Goal: Task Accomplishment & Management: Use online tool/utility

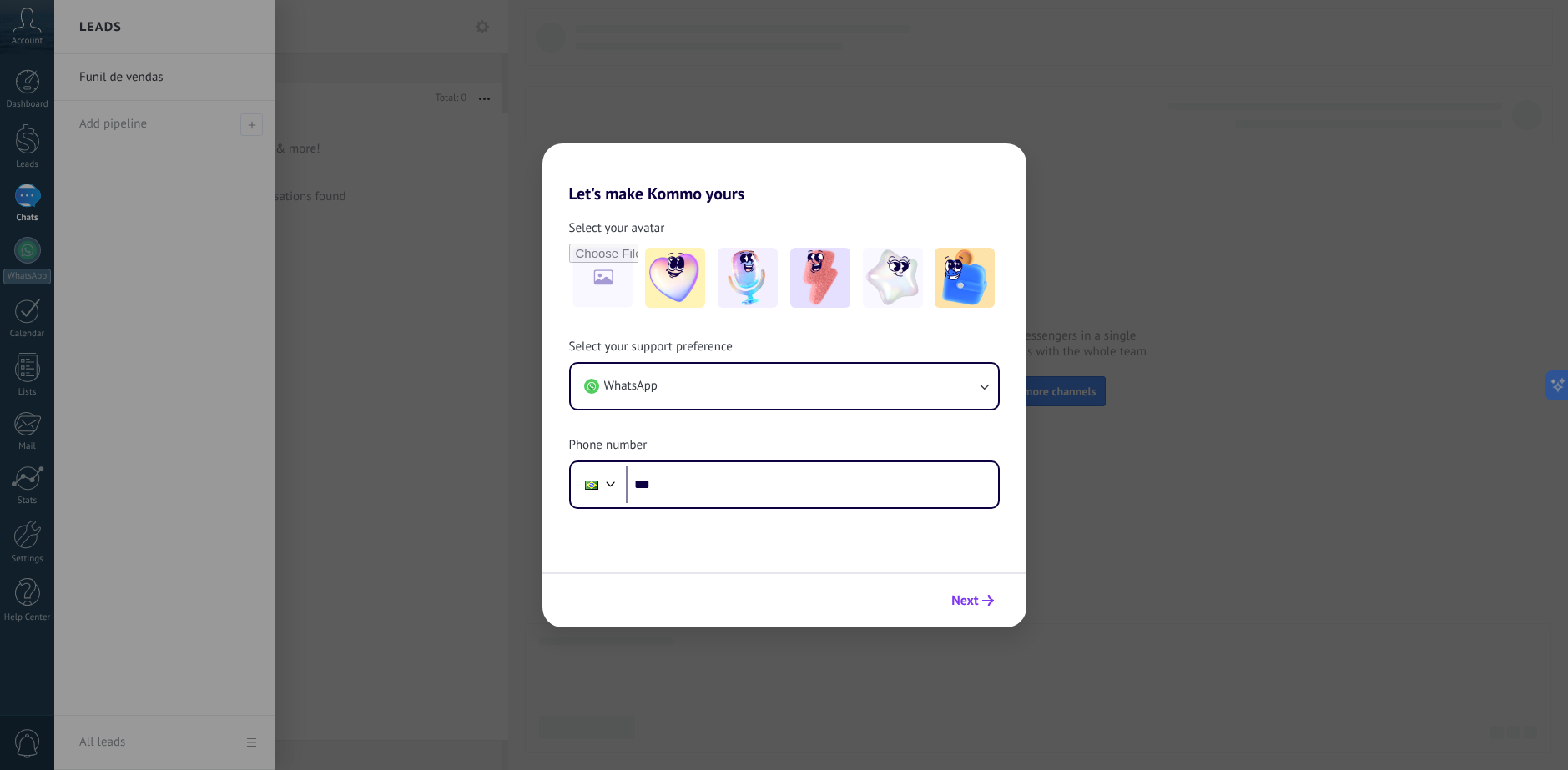
click at [963, 607] on span "Next" at bounding box center [964, 600] width 26 height 12
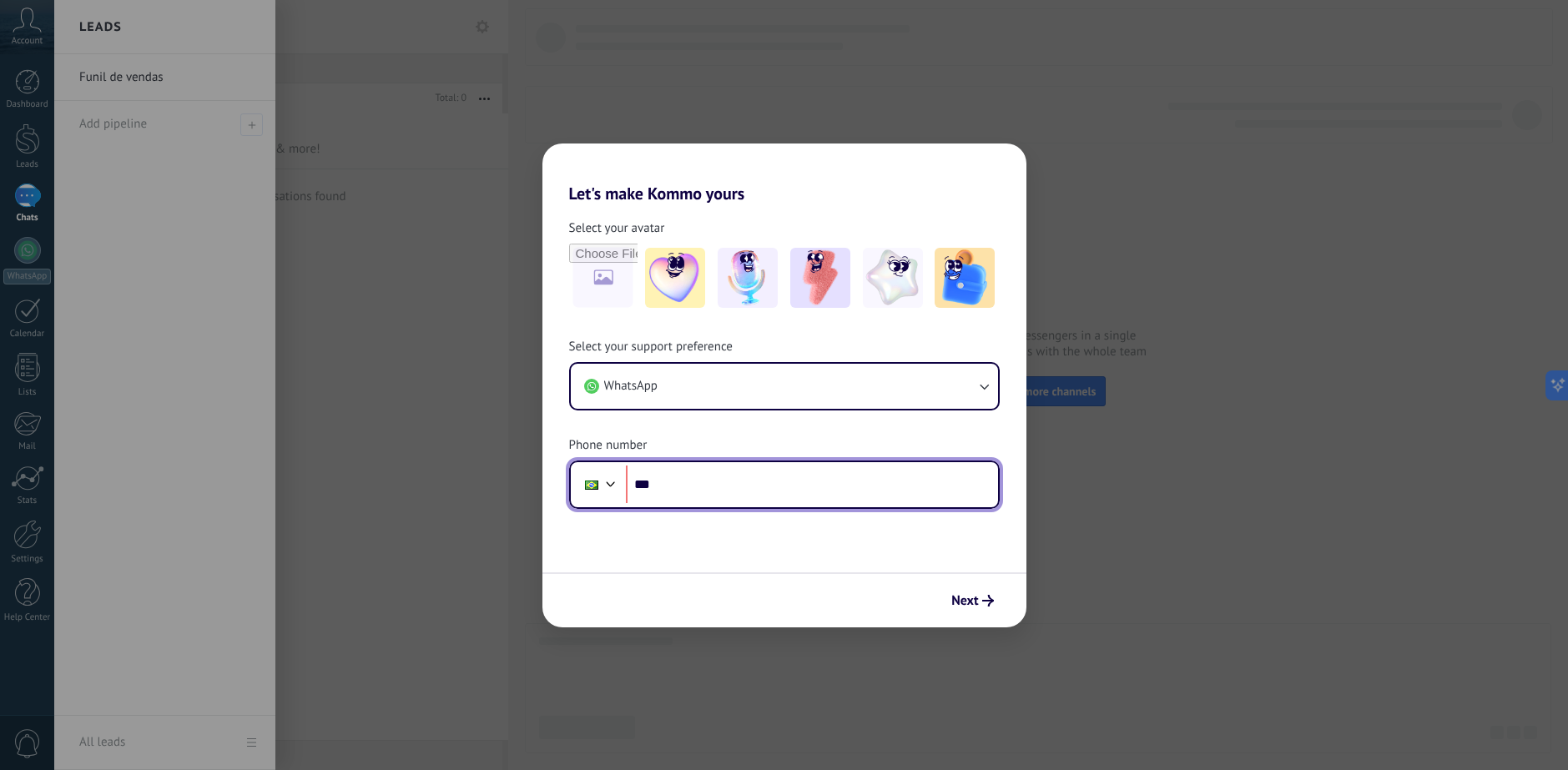
click at [749, 479] on input "***" at bounding box center [812, 484] width 372 height 38
click at [747, 479] on input "***" at bounding box center [812, 484] width 372 height 38
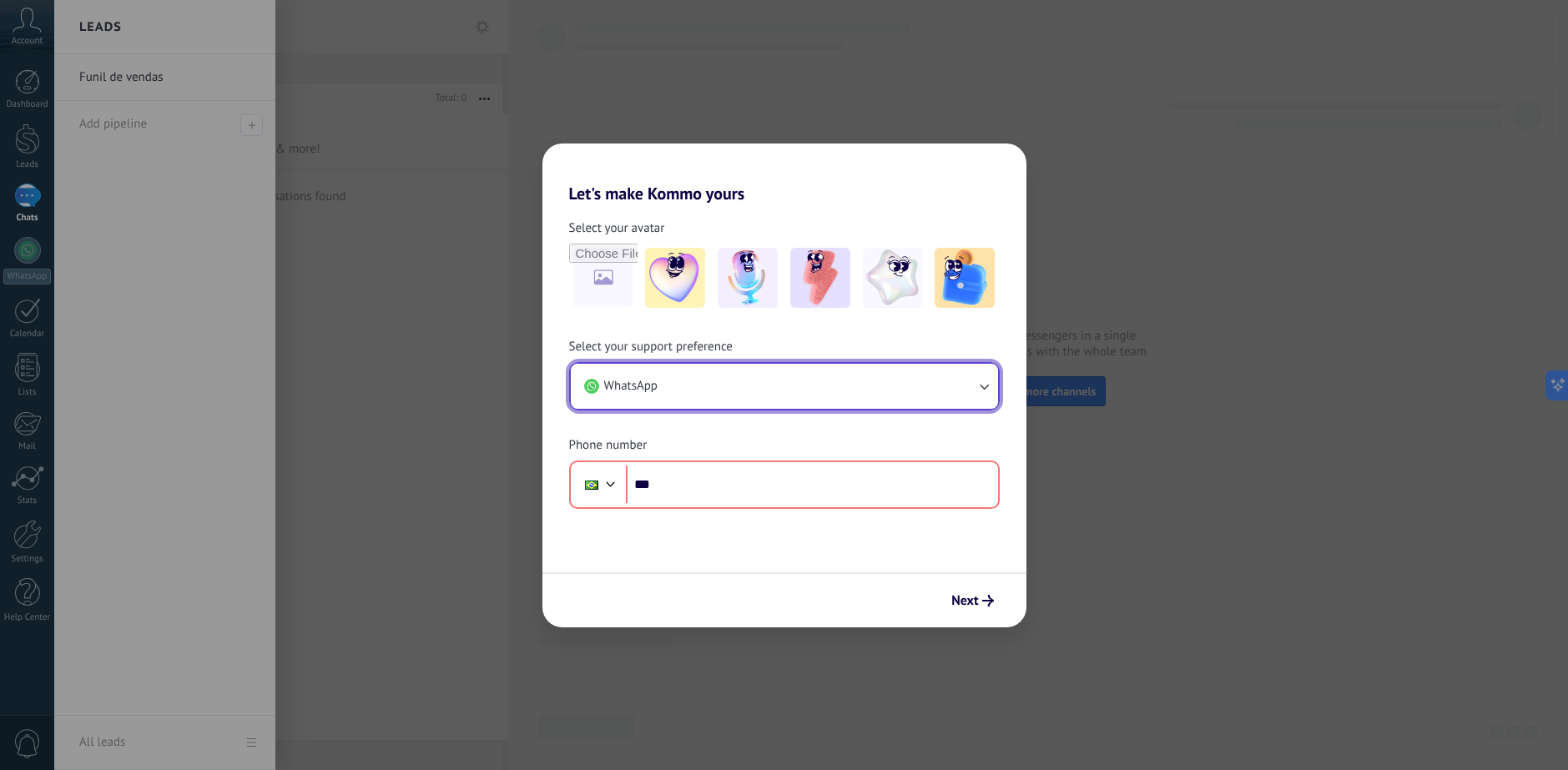
click at [765, 371] on button "WhatsApp" at bounding box center [784, 386] width 427 height 45
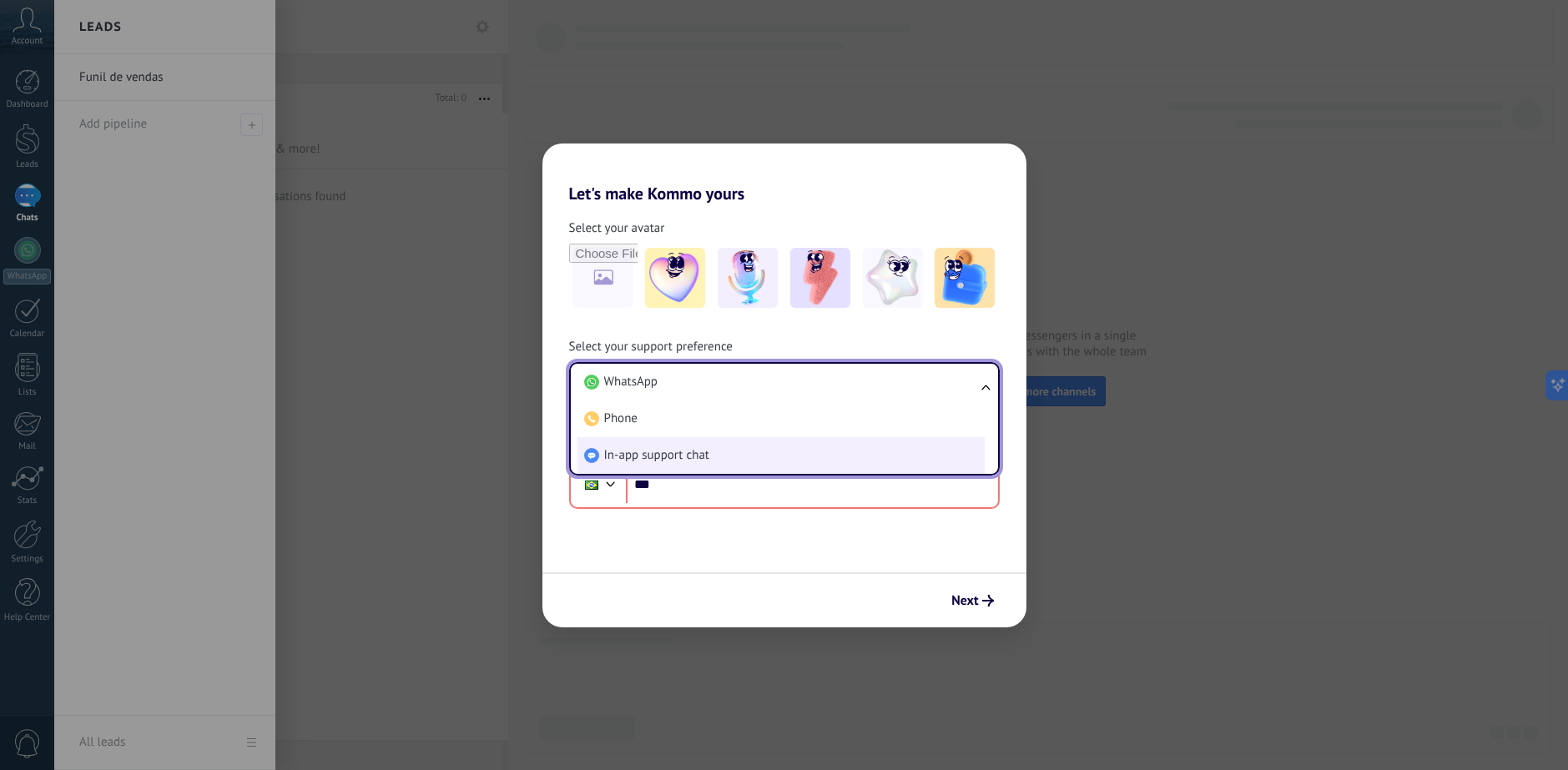
click at [793, 458] on li "In-app support chat" at bounding box center [781, 455] width 407 height 36
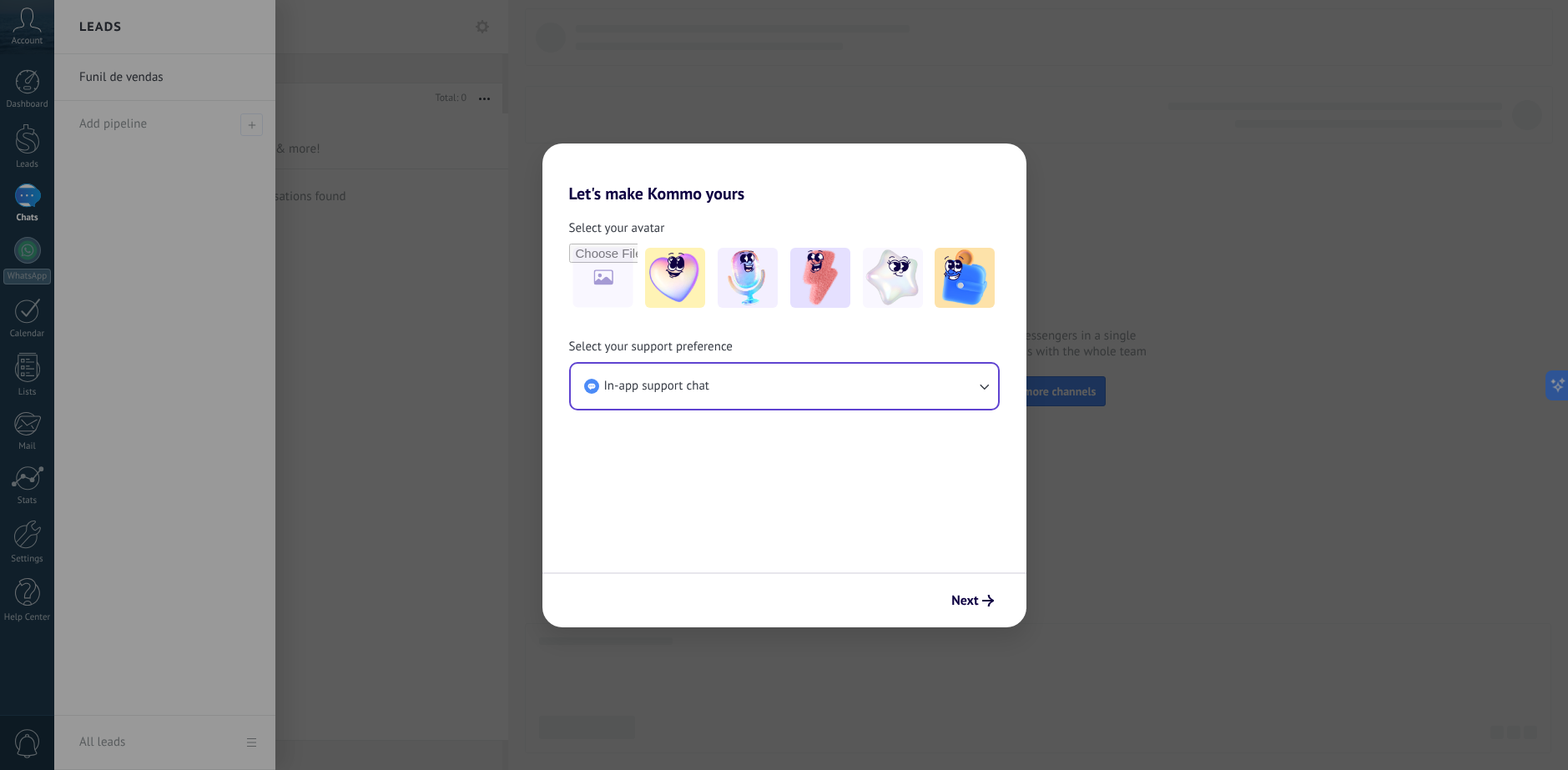
click at [958, 598] on span "Next" at bounding box center [964, 600] width 26 height 12
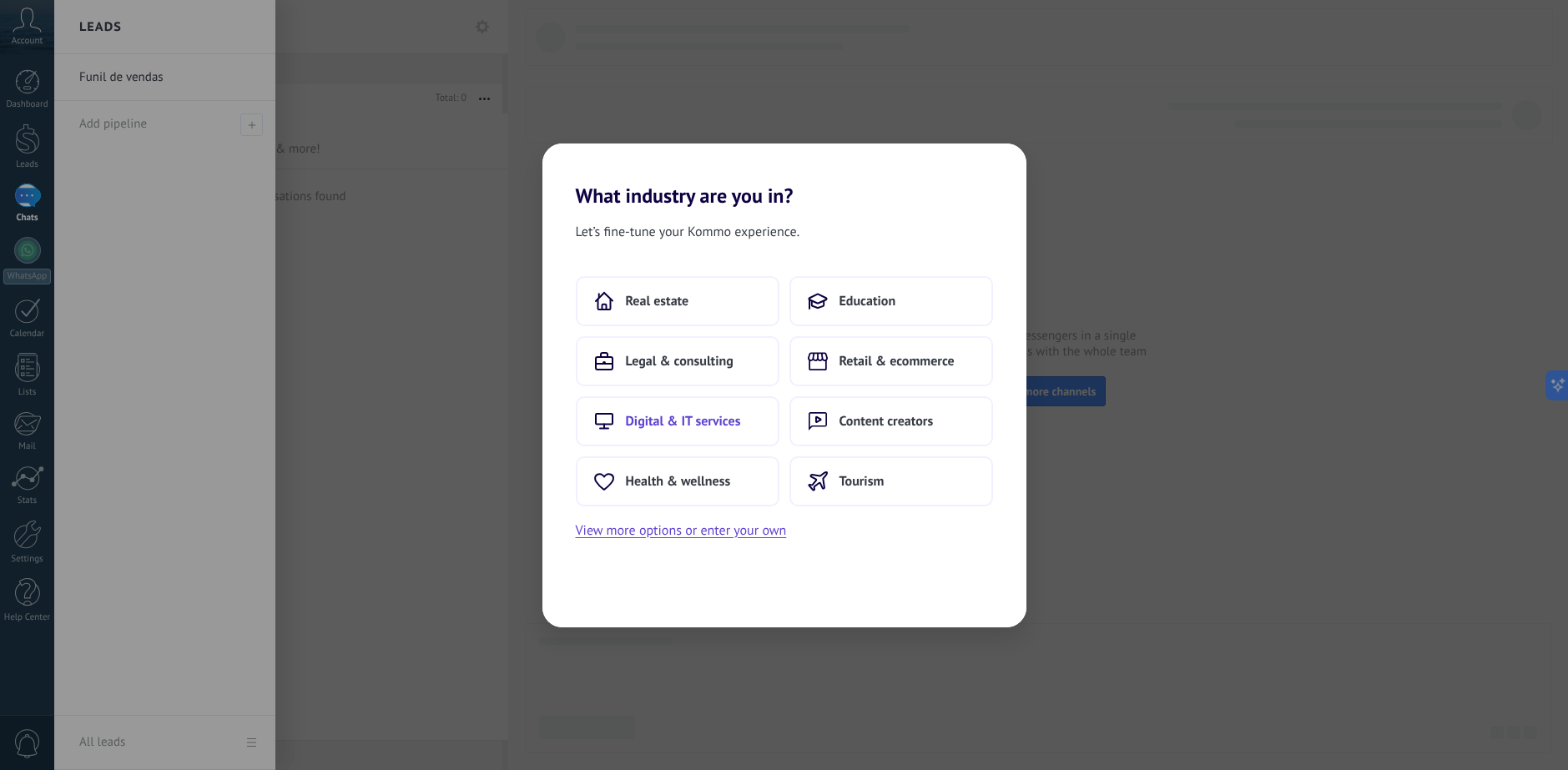
click at [674, 414] on span "Digital & IT services" at bounding box center [684, 421] width 115 height 16
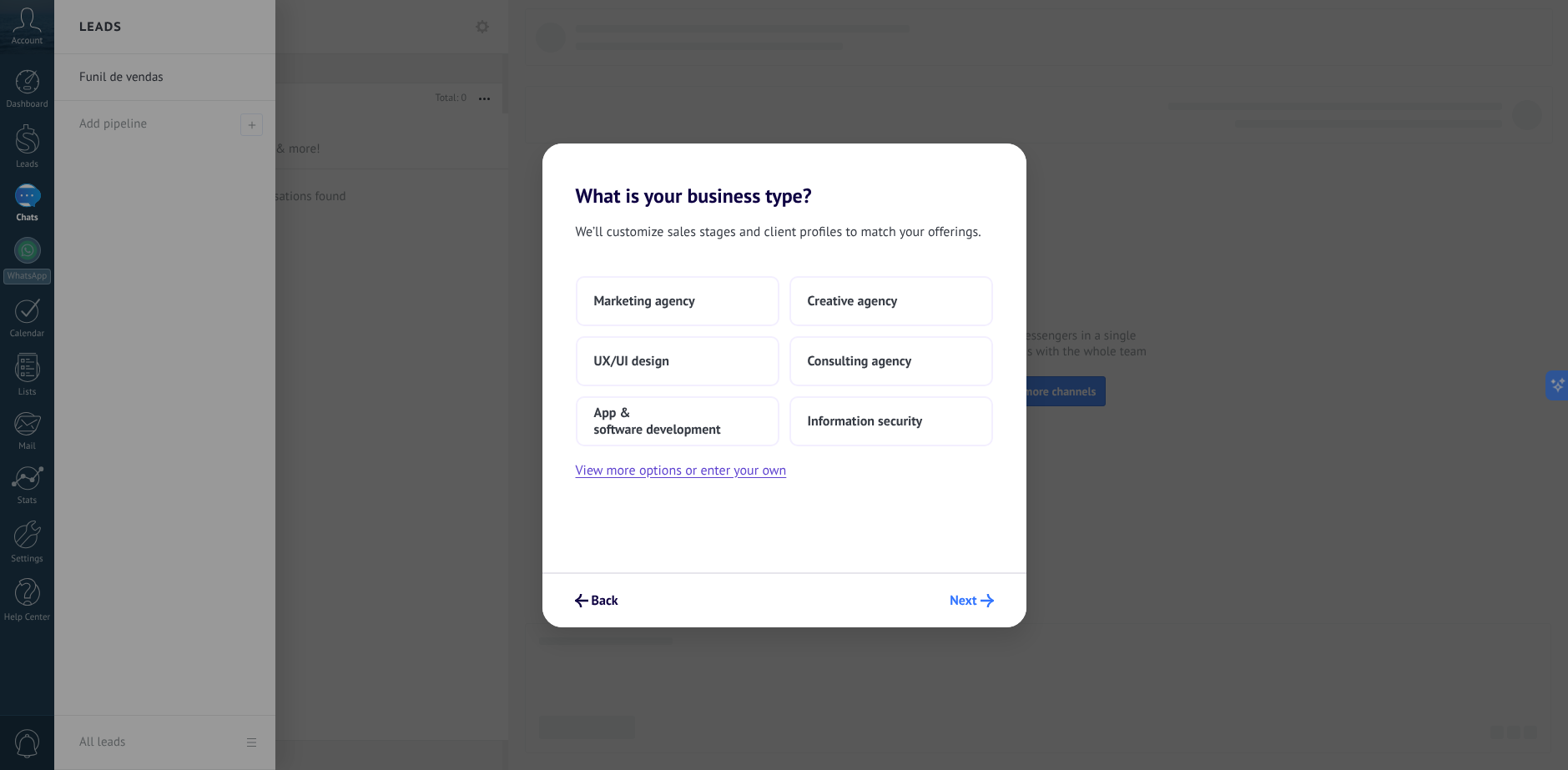
click at [966, 604] on span "Next" at bounding box center [962, 600] width 26 height 12
click at [636, 294] on span "Marketing agency" at bounding box center [644, 301] width 101 height 16
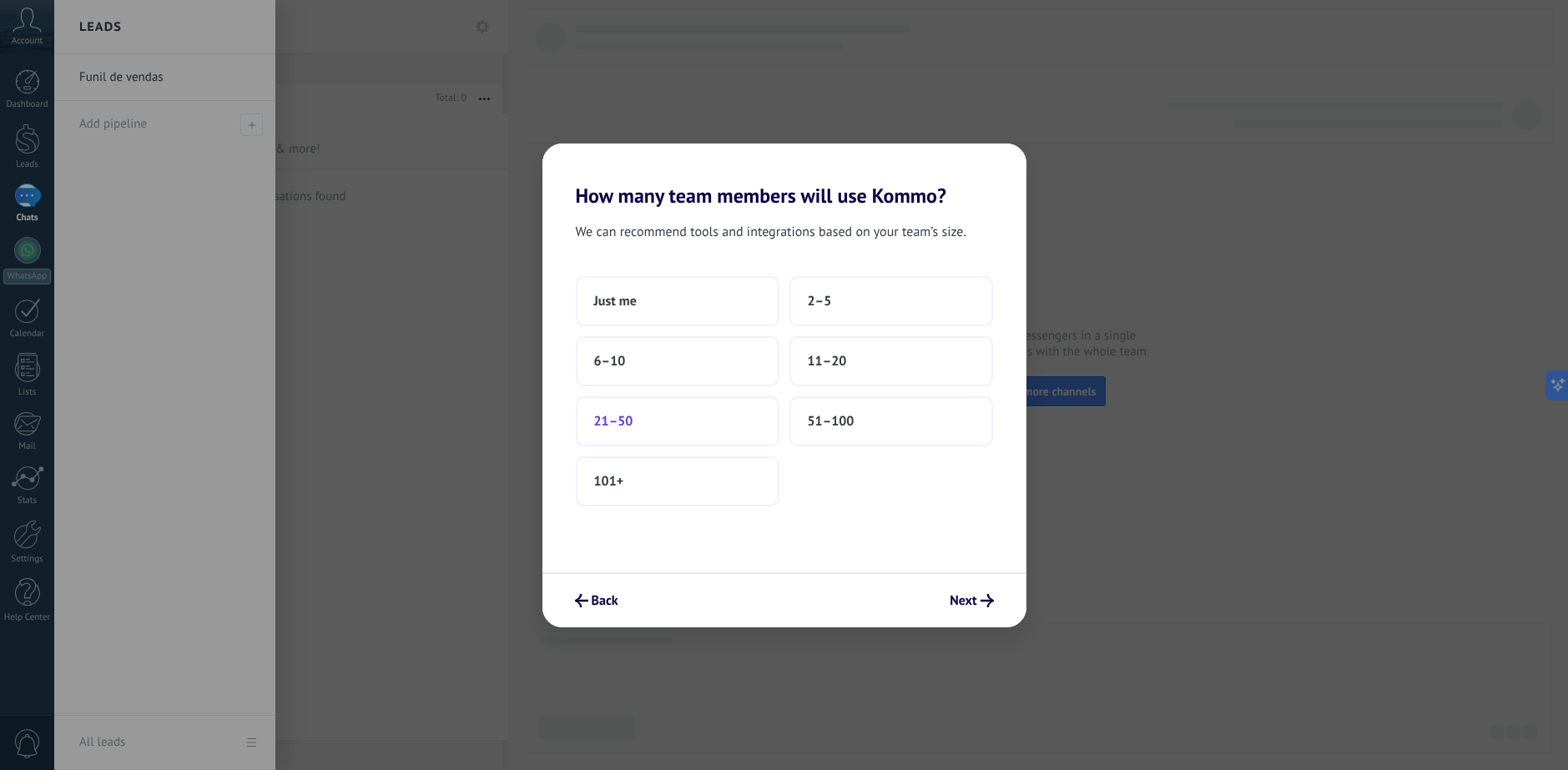
click at [642, 421] on button "21–50" at bounding box center [677, 421] width 204 height 50
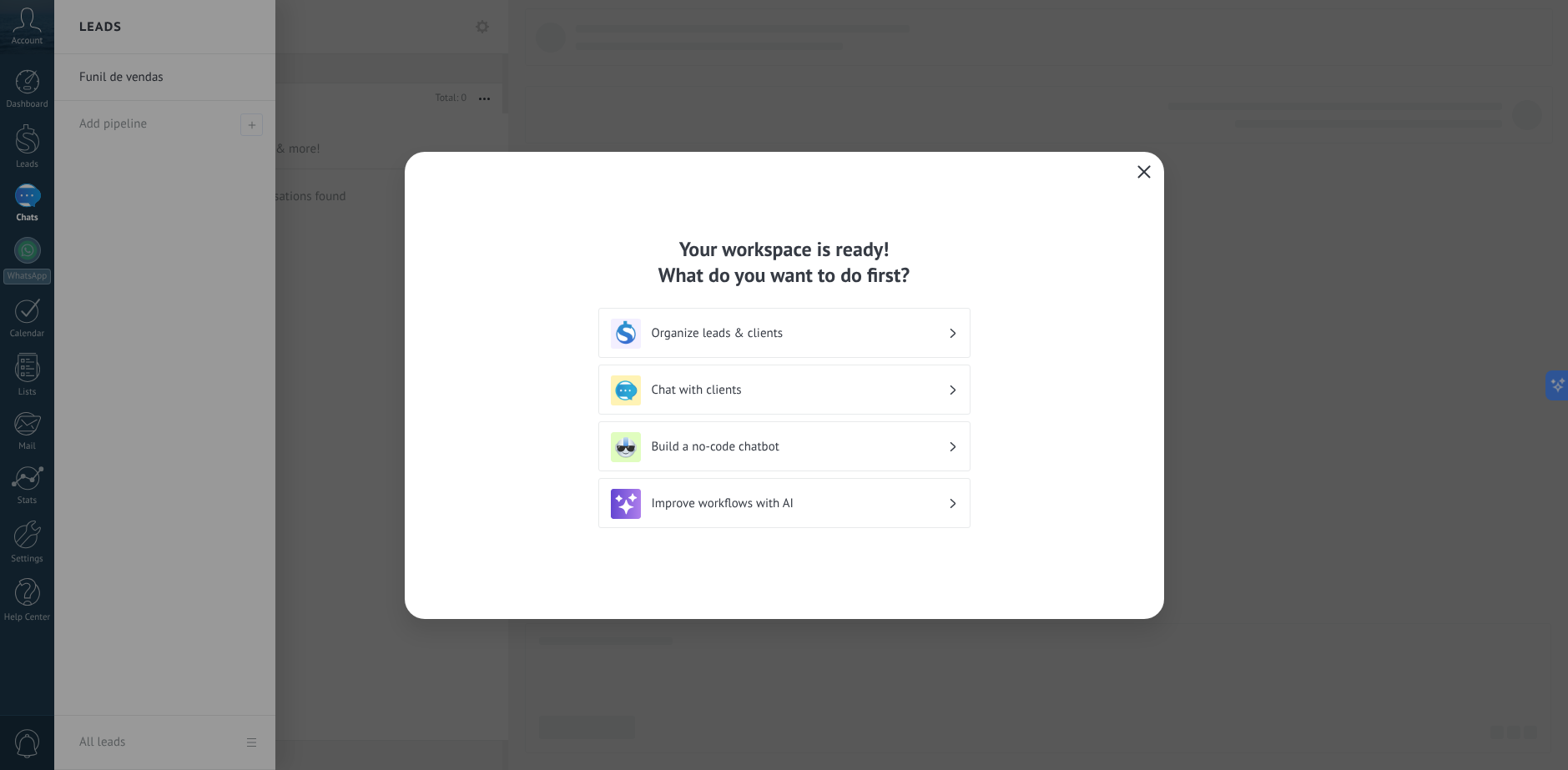
click at [1147, 172] on icon "button" at bounding box center [1144, 172] width 14 height 14
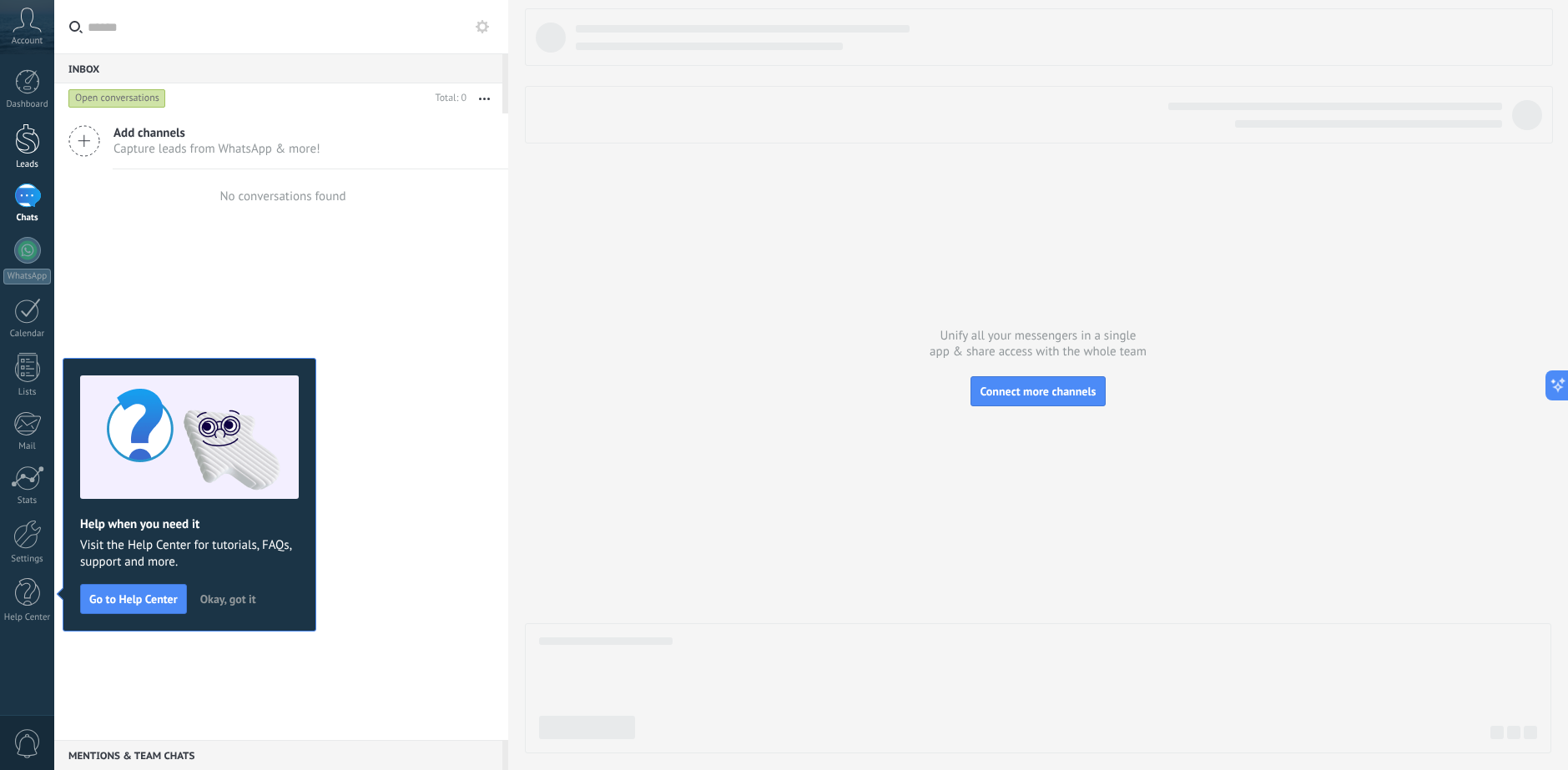
click at [29, 151] on div at bounding box center [26, 139] width 25 height 31
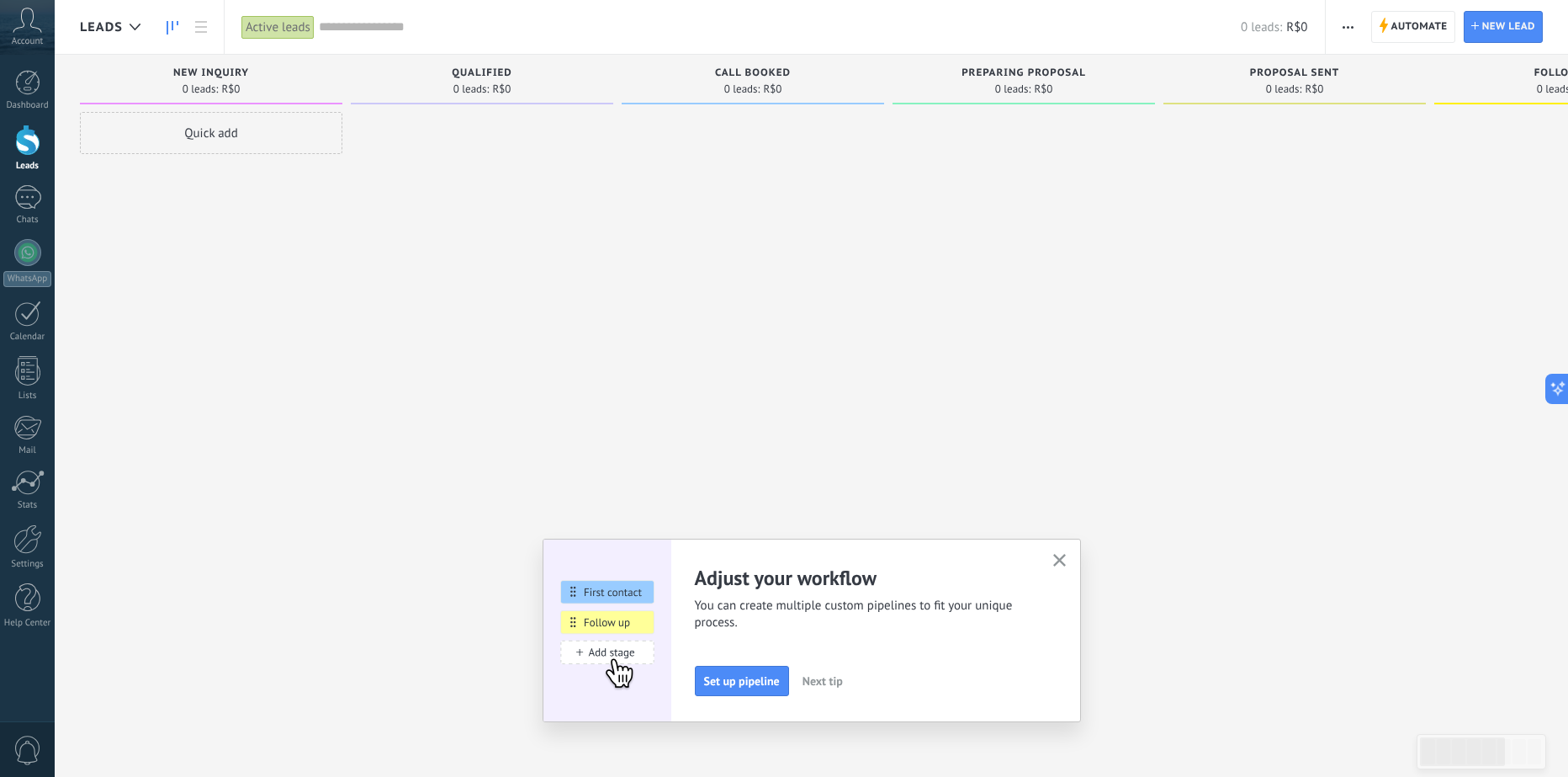
click at [1064, 553] on button "button" at bounding box center [1059, 561] width 21 height 23
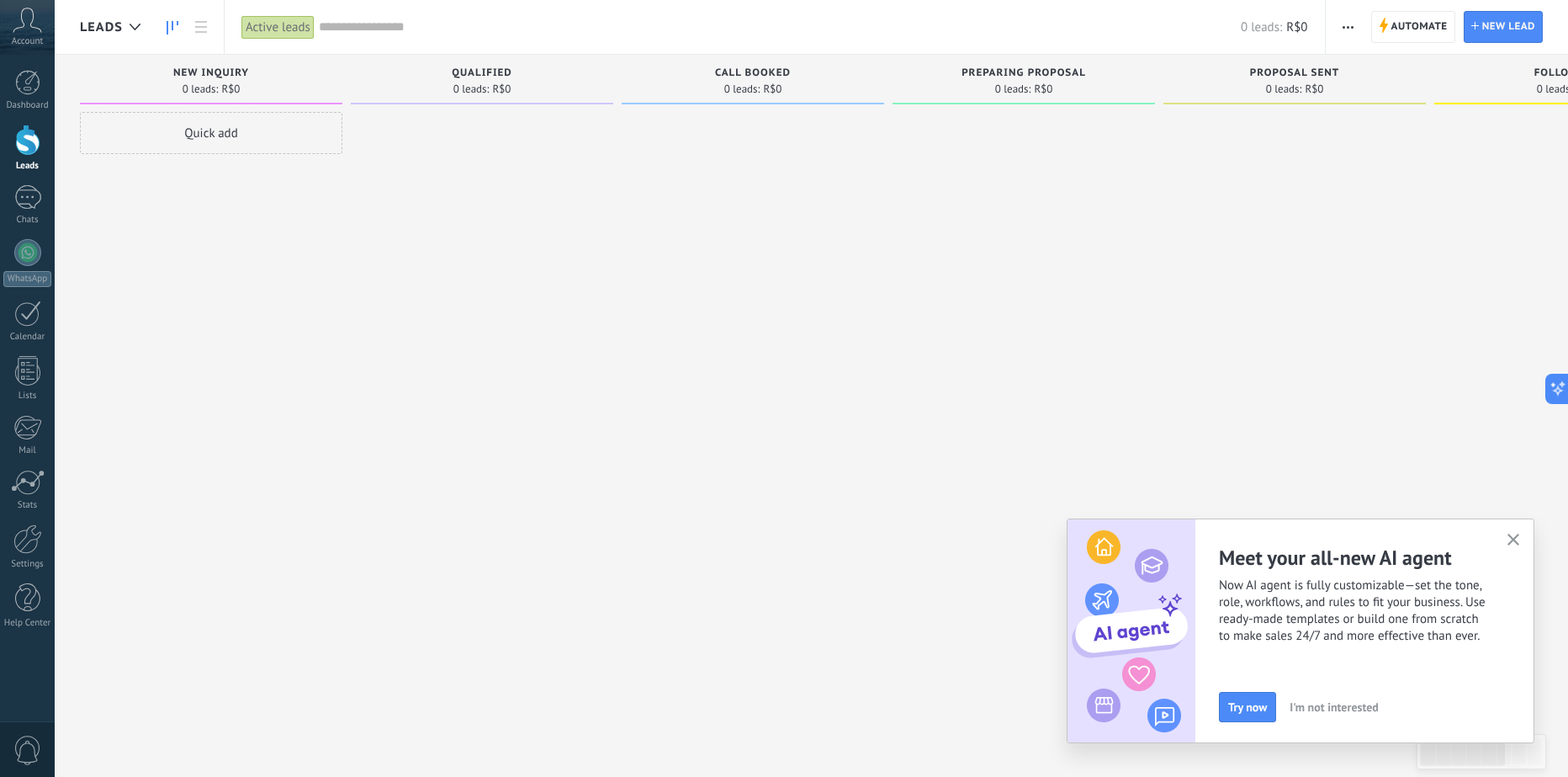
click at [25, 748] on span "0" at bounding box center [28, 750] width 29 height 29
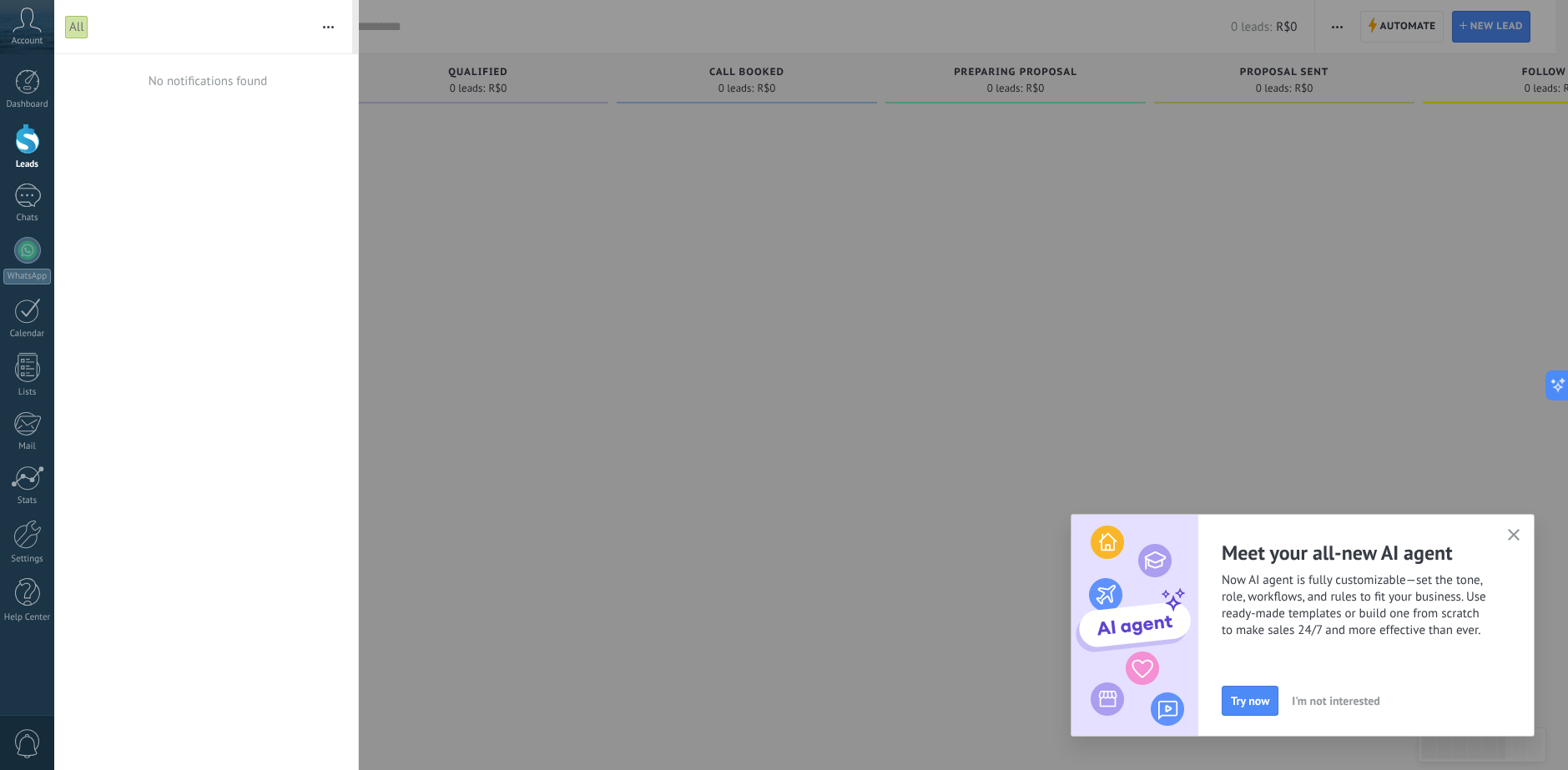
click at [25, 741] on span "0" at bounding box center [27, 744] width 28 height 29
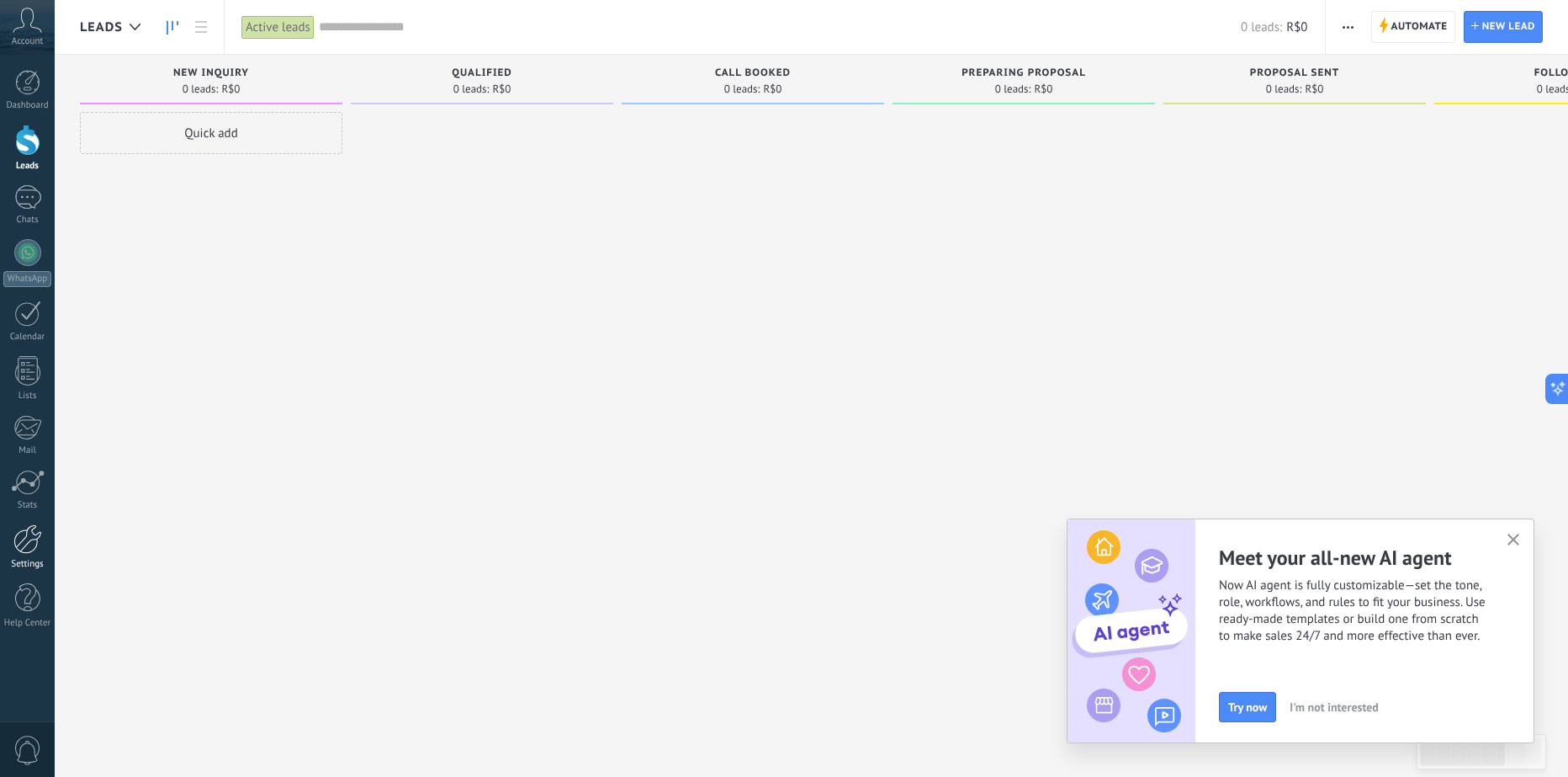
click at [24, 534] on div at bounding box center [28, 539] width 29 height 29
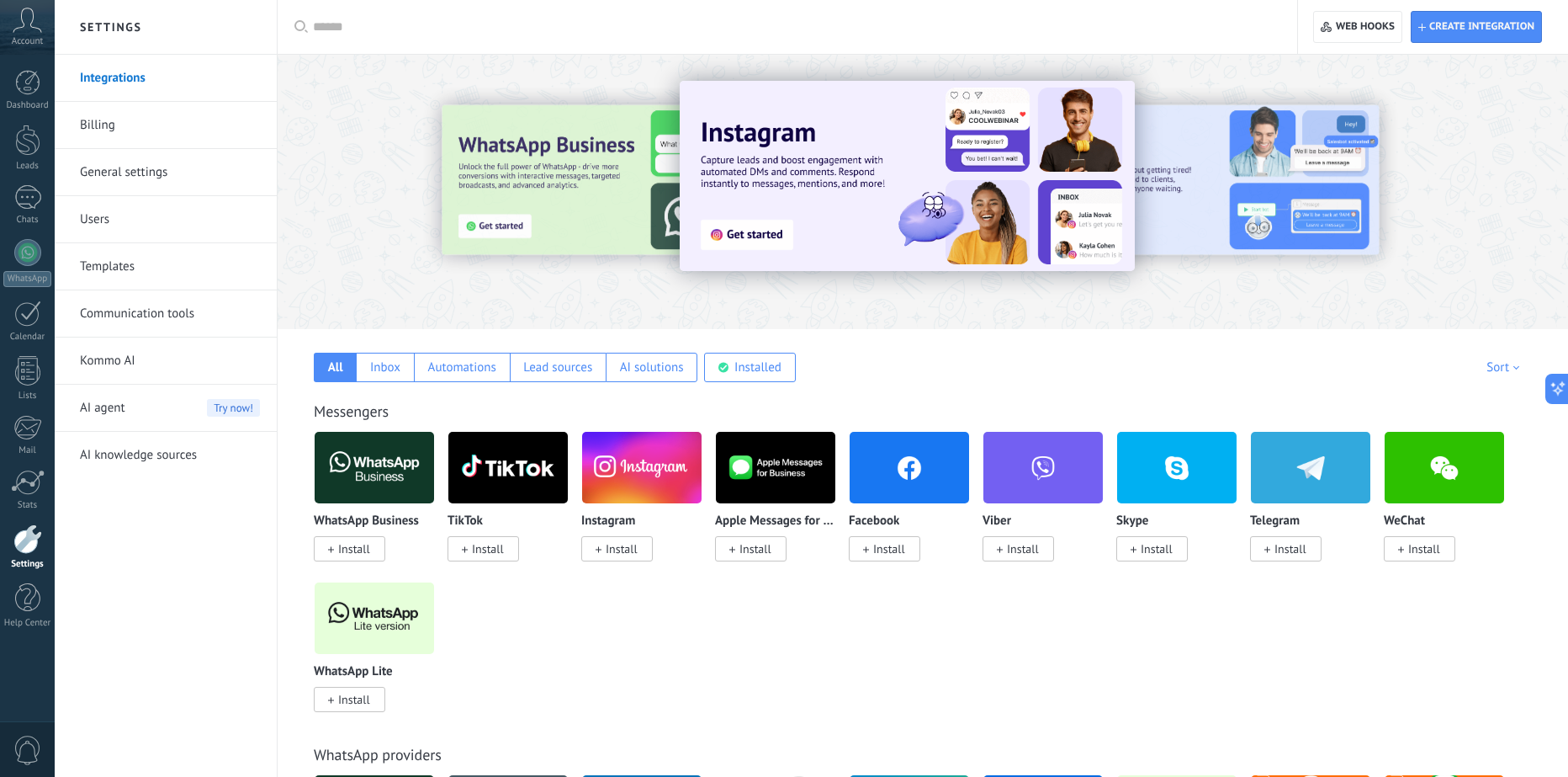
click at [118, 174] on link "General settings" at bounding box center [170, 172] width 180 height 47
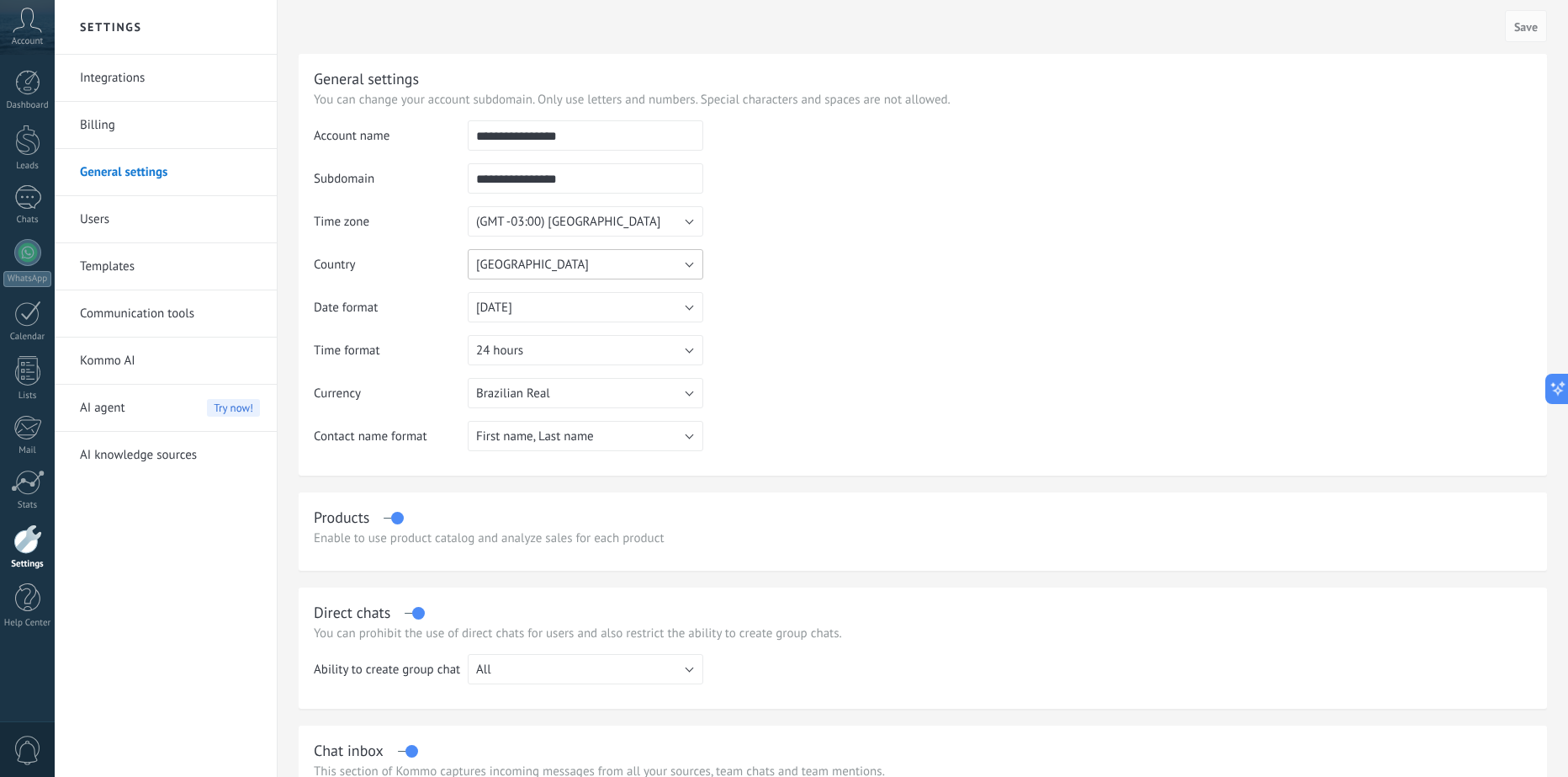
click at [643, 279] on button "Brazil" at bounding box center [585, 264] width 236 height 30
click at [582, 343] on span "Brazil" at bounding box center [577, 336] width 240 height 16
click at [1125, 342] on table "**********" at bounding box center [923, 292] width 1218 height 343
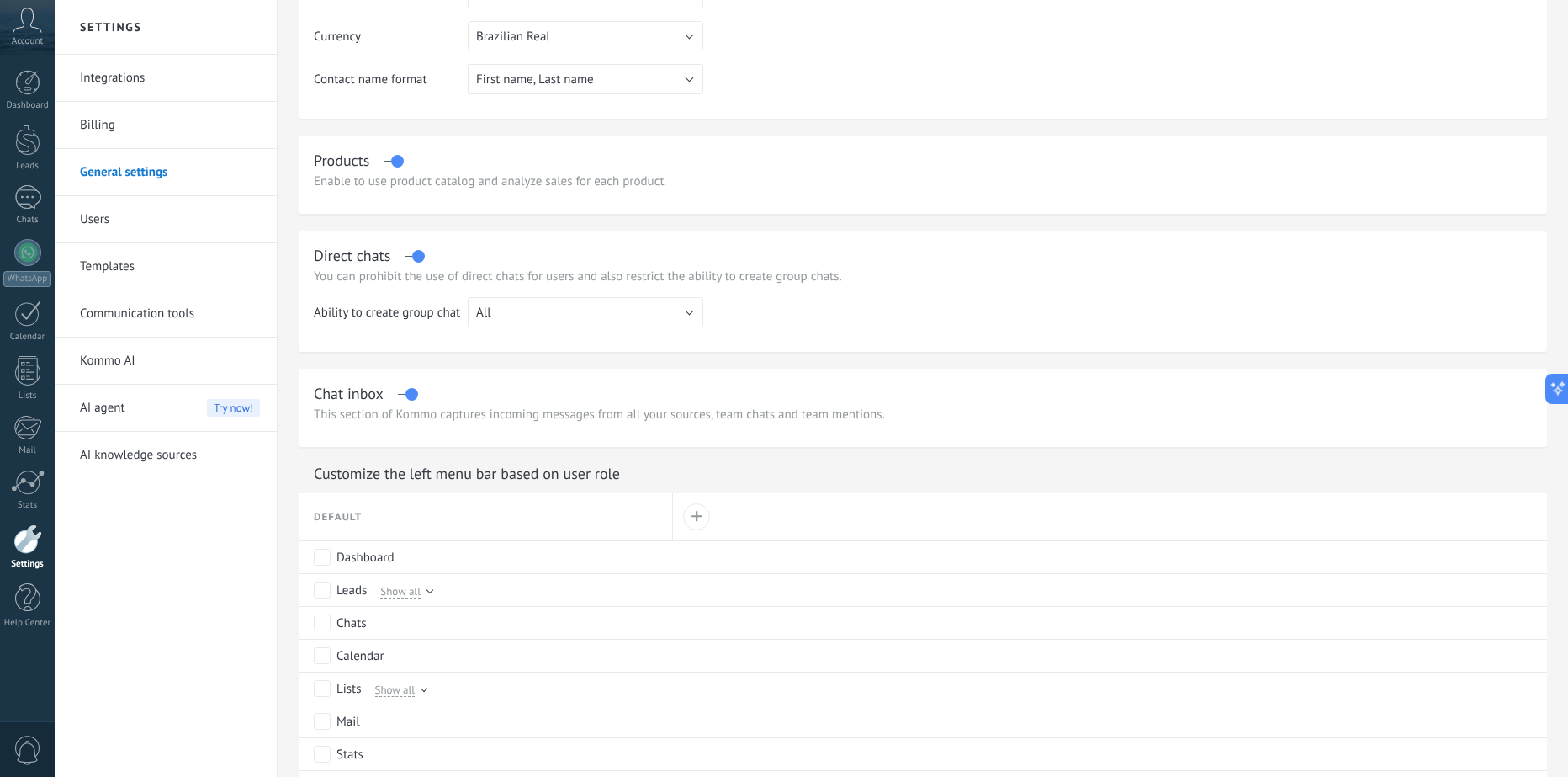
scroll to position [308, 0]
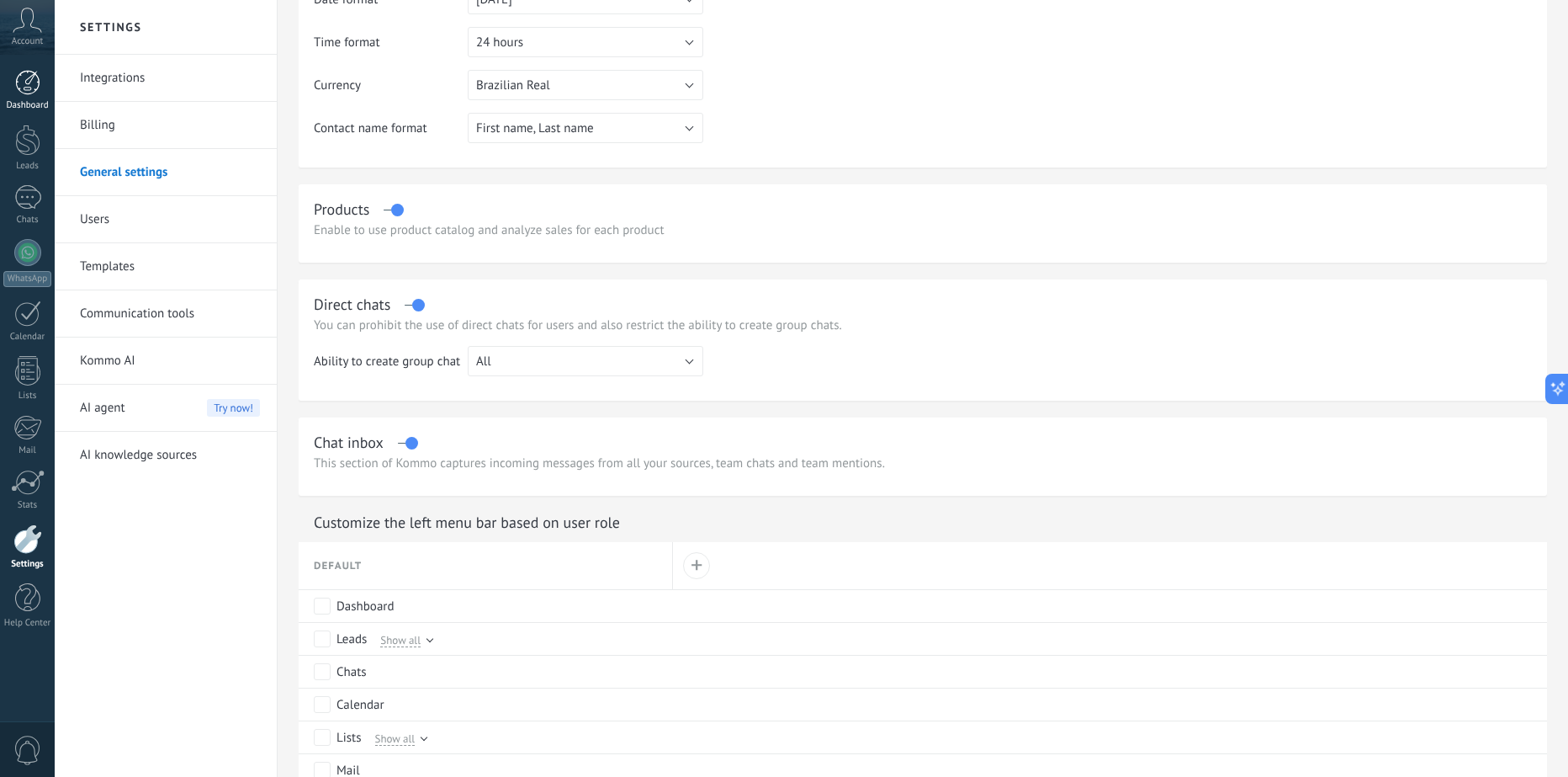
click at [26, 93] on div at bounding box center [27, 82] width 25 height 25
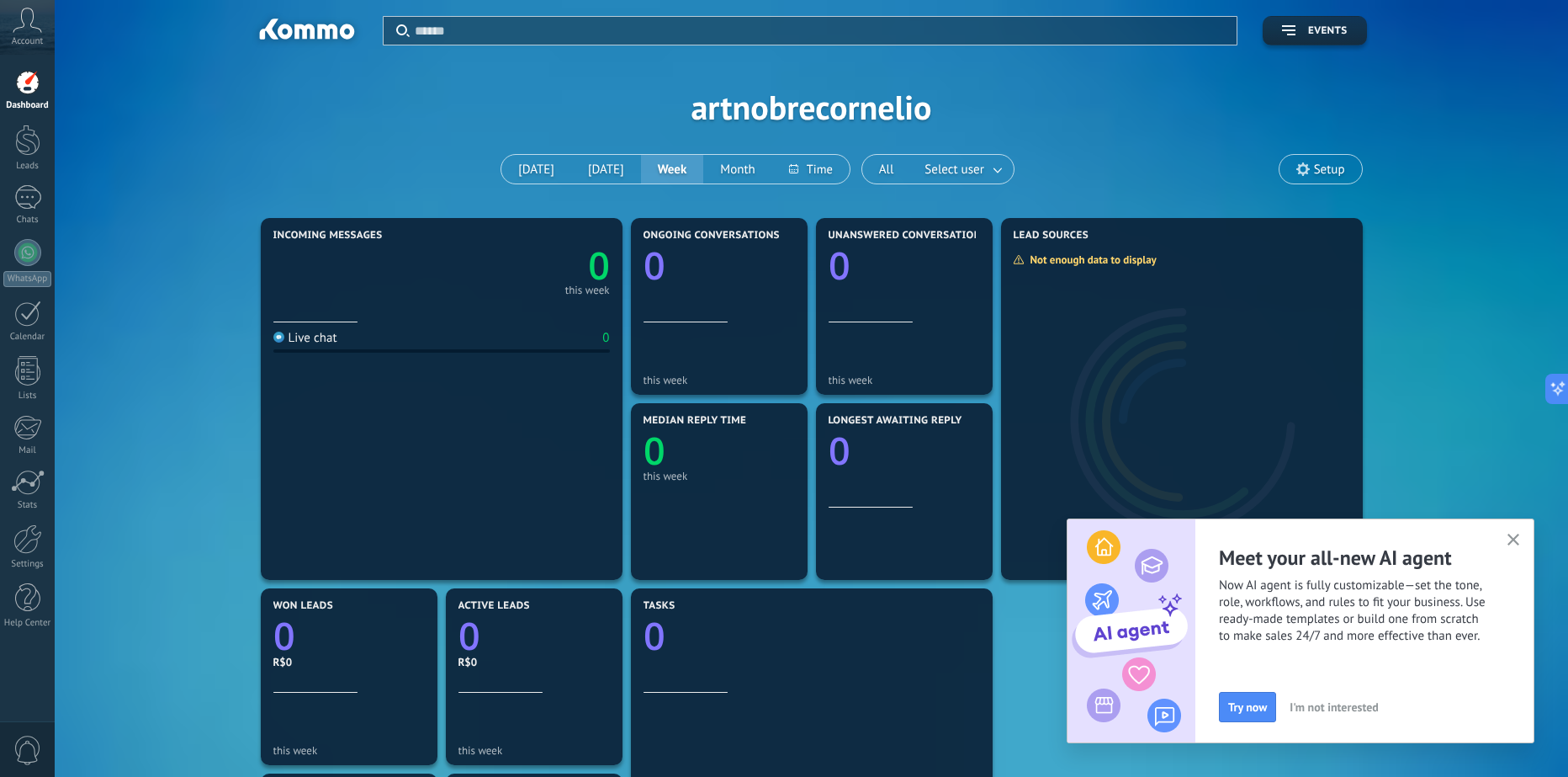
click at [18, 25] on icon at bounding box center [28, 19] width 29 height 25
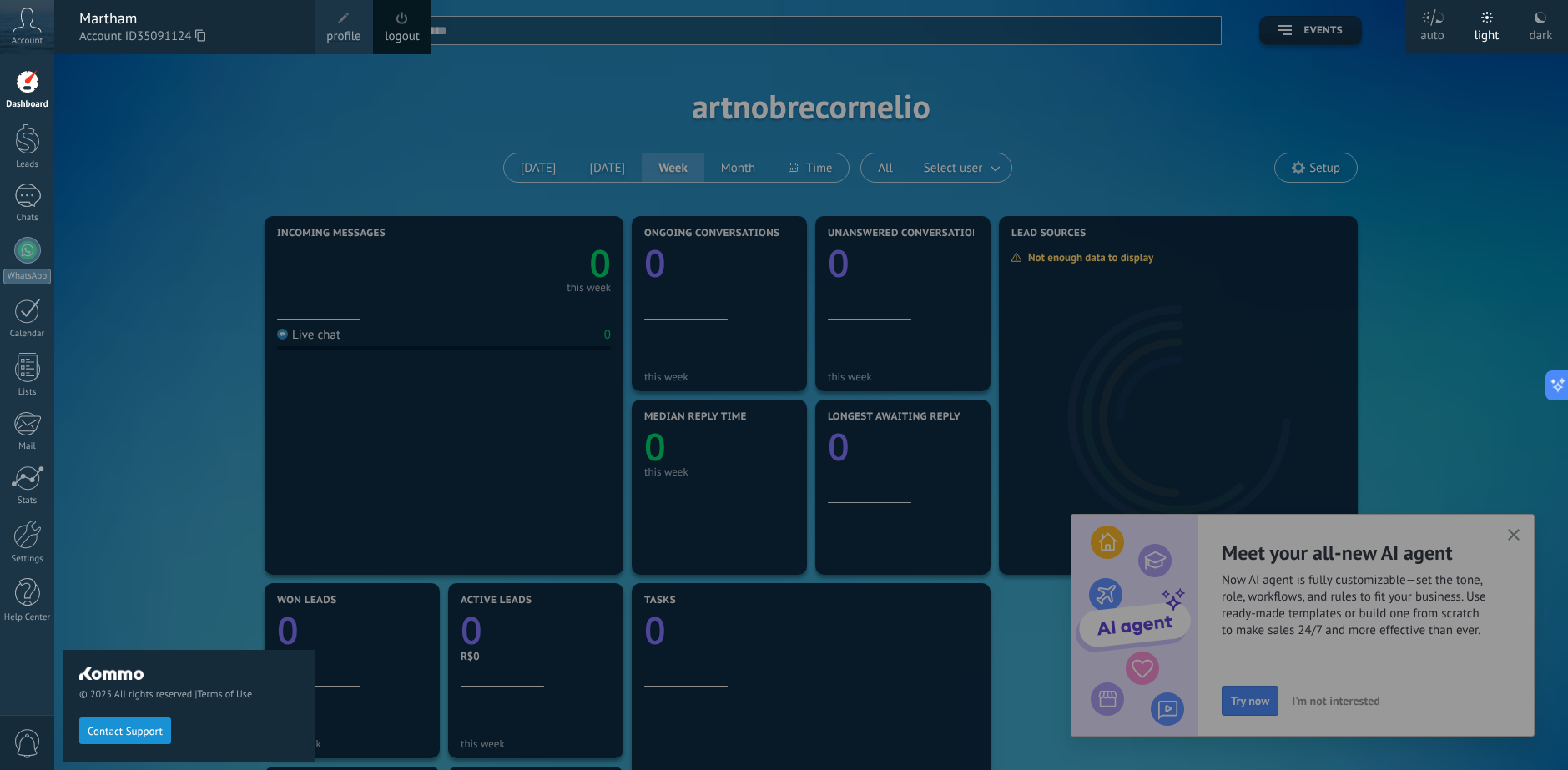
drag, startPoint x: 1525, startPoint y: 538, endPoint x: 1506, endPoint y: 501, distance: 41.6
click at [1524, 538] on div at bounding box center [838, 385] width 1568 height 770
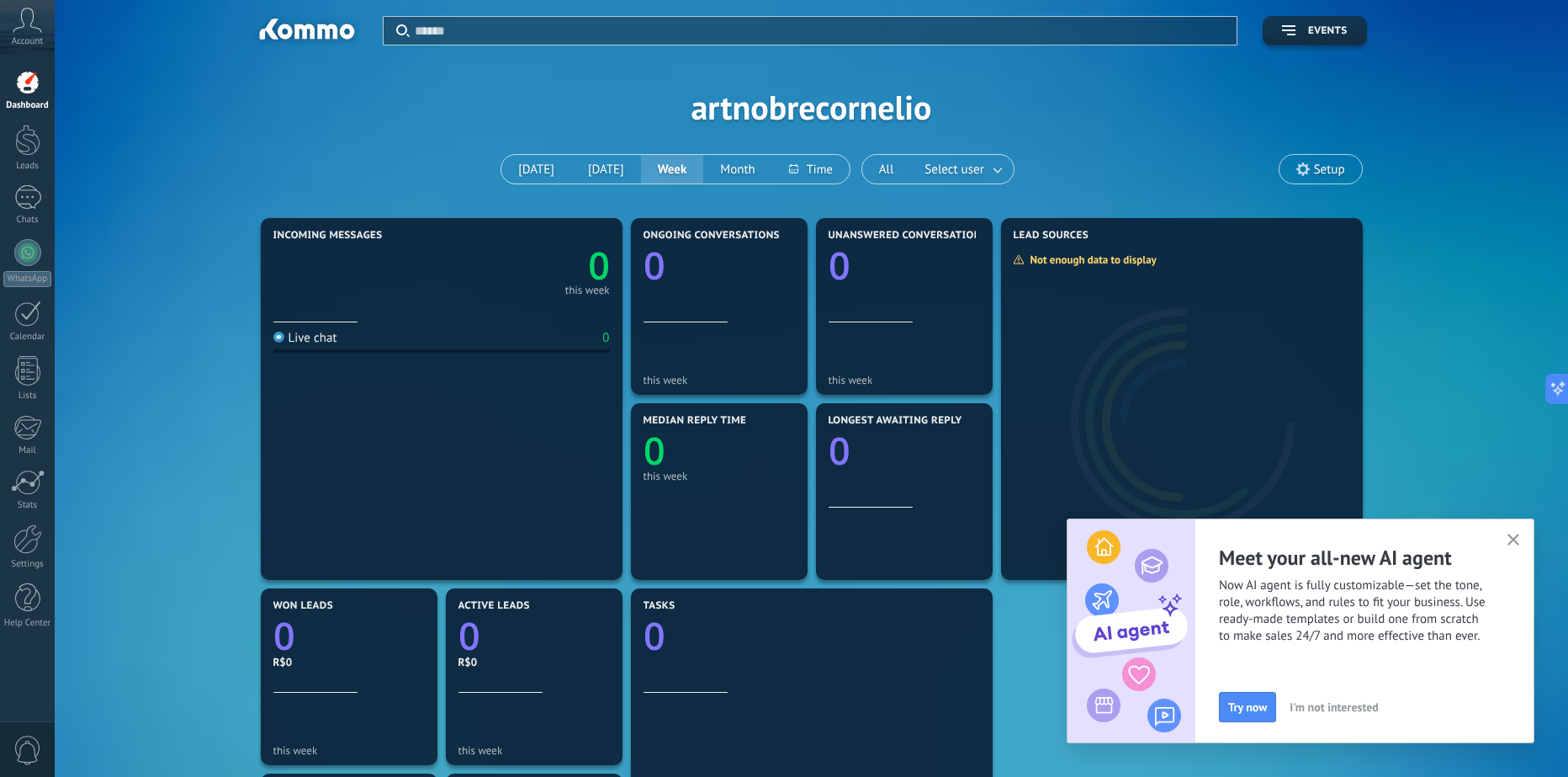
click at [18, 41] on span "Account" at bounding box center [28, 41] width 31 height 11
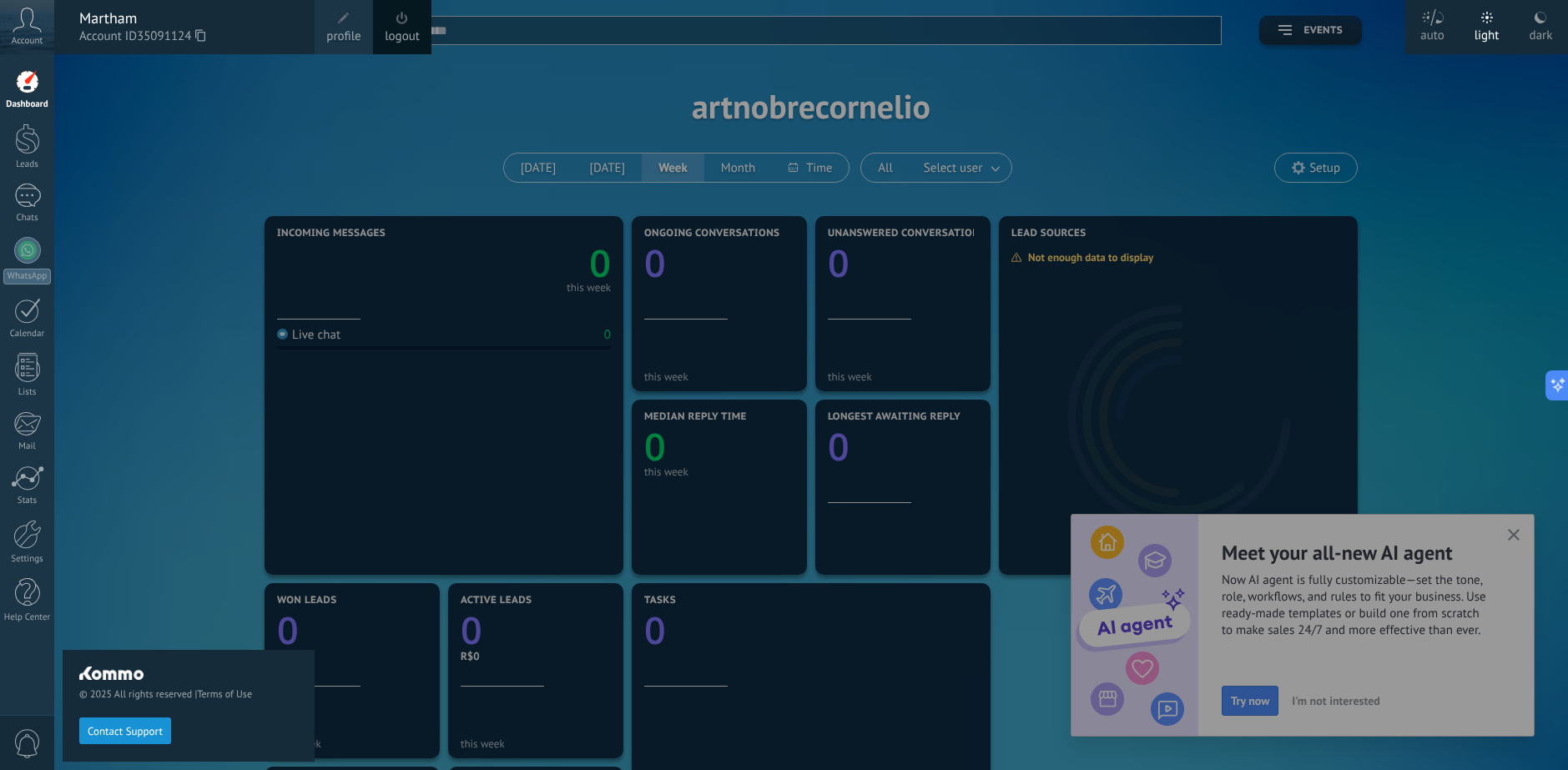
click at [347, 18] on span at bounding box center [343, 18] width 12 height 12
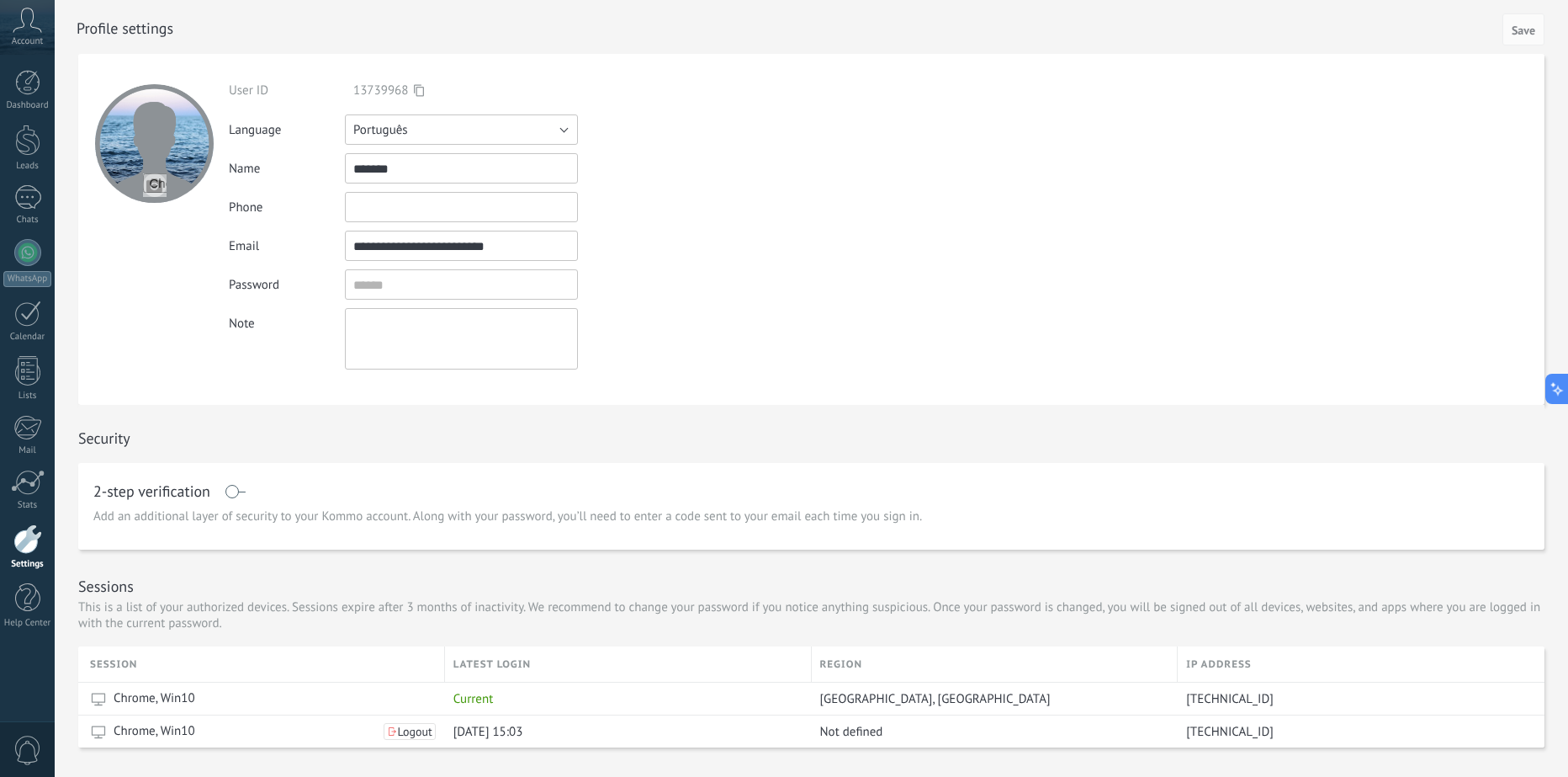
click at [481, 126] on button "Português" at bounding box center [461, 129] width 233 height 30
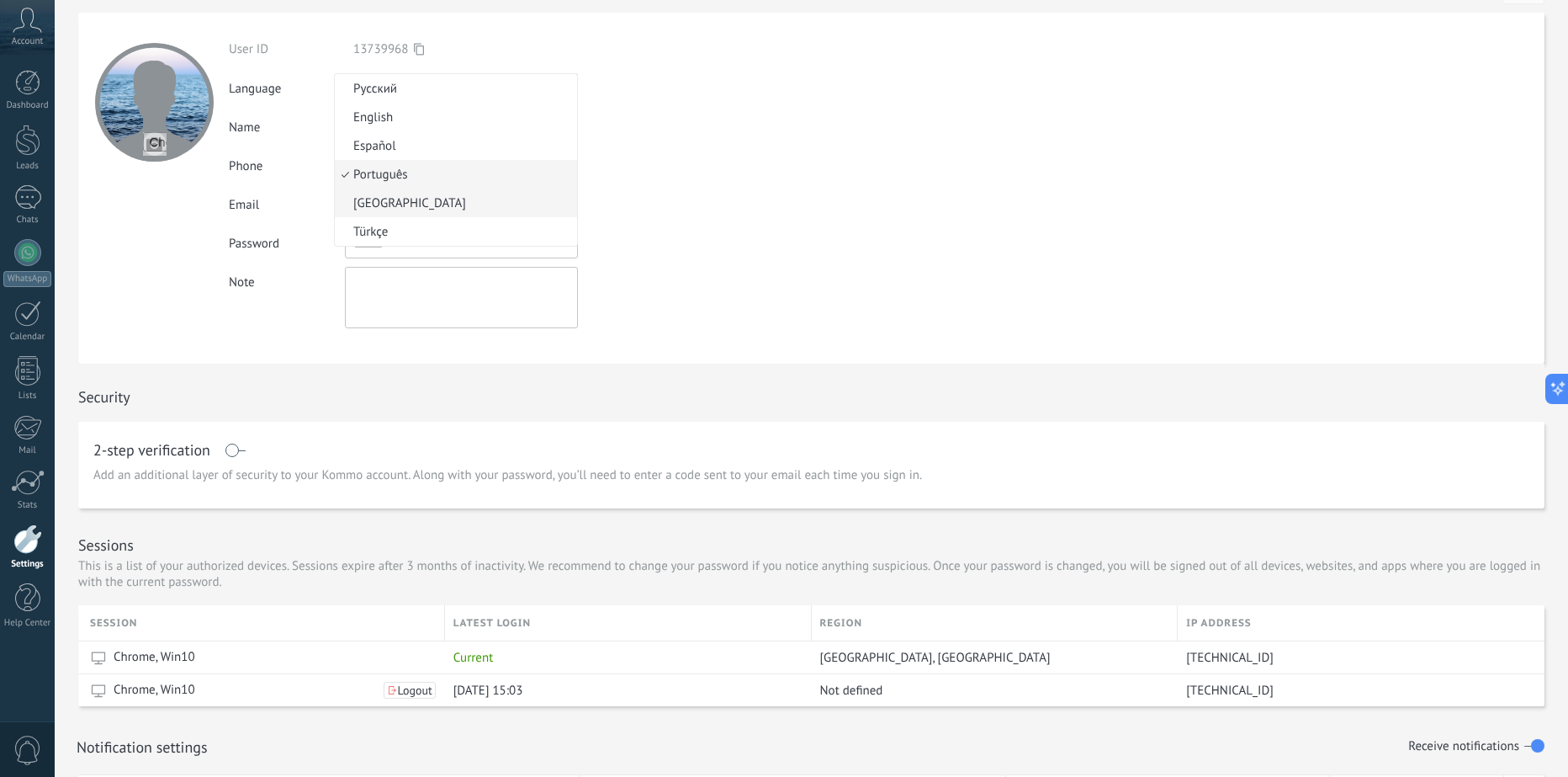
scroll to position [168, 0]
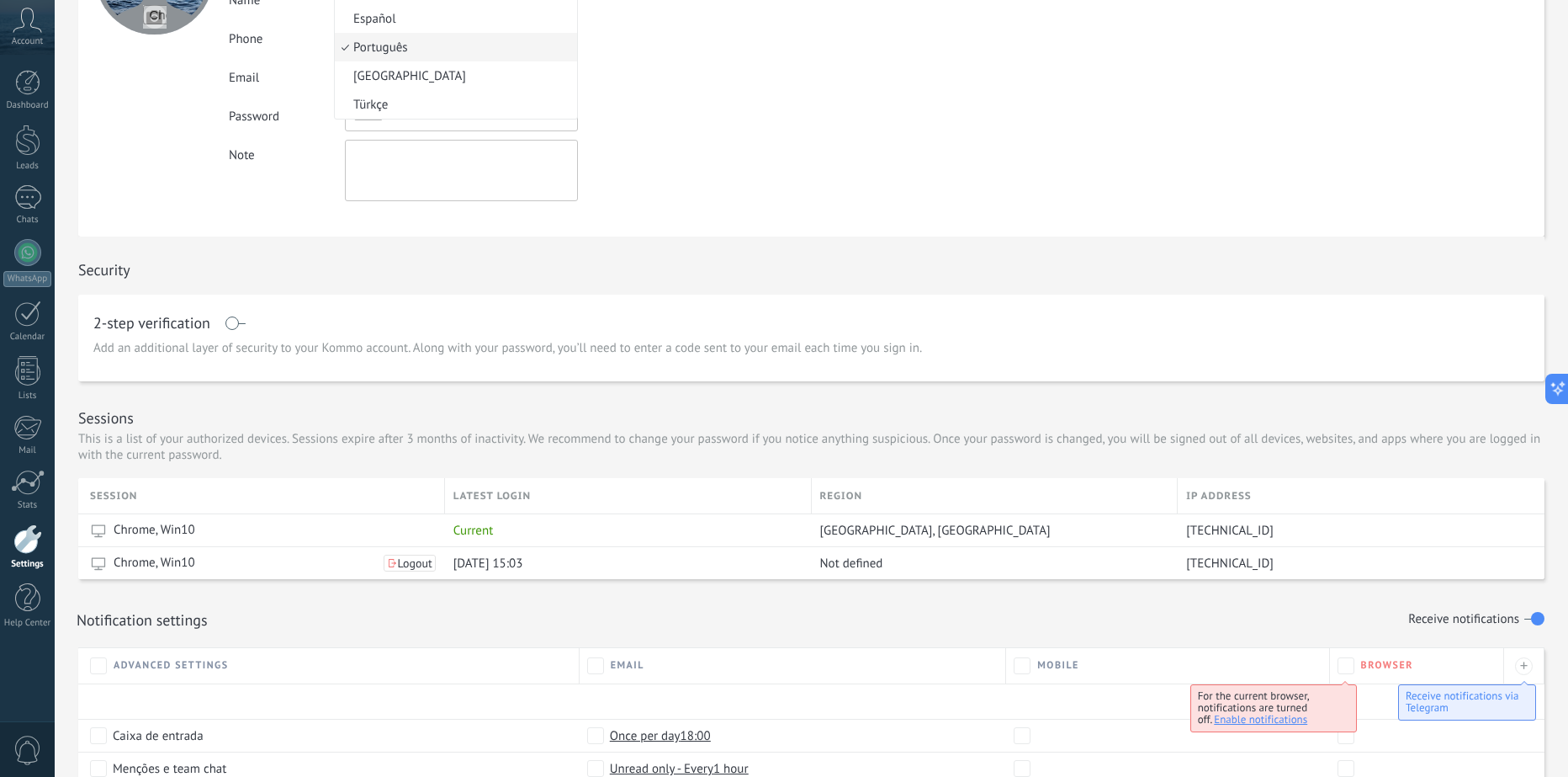
click at [477, 53] on span "Português" at bounding box center [454, 47] width 237 height 16
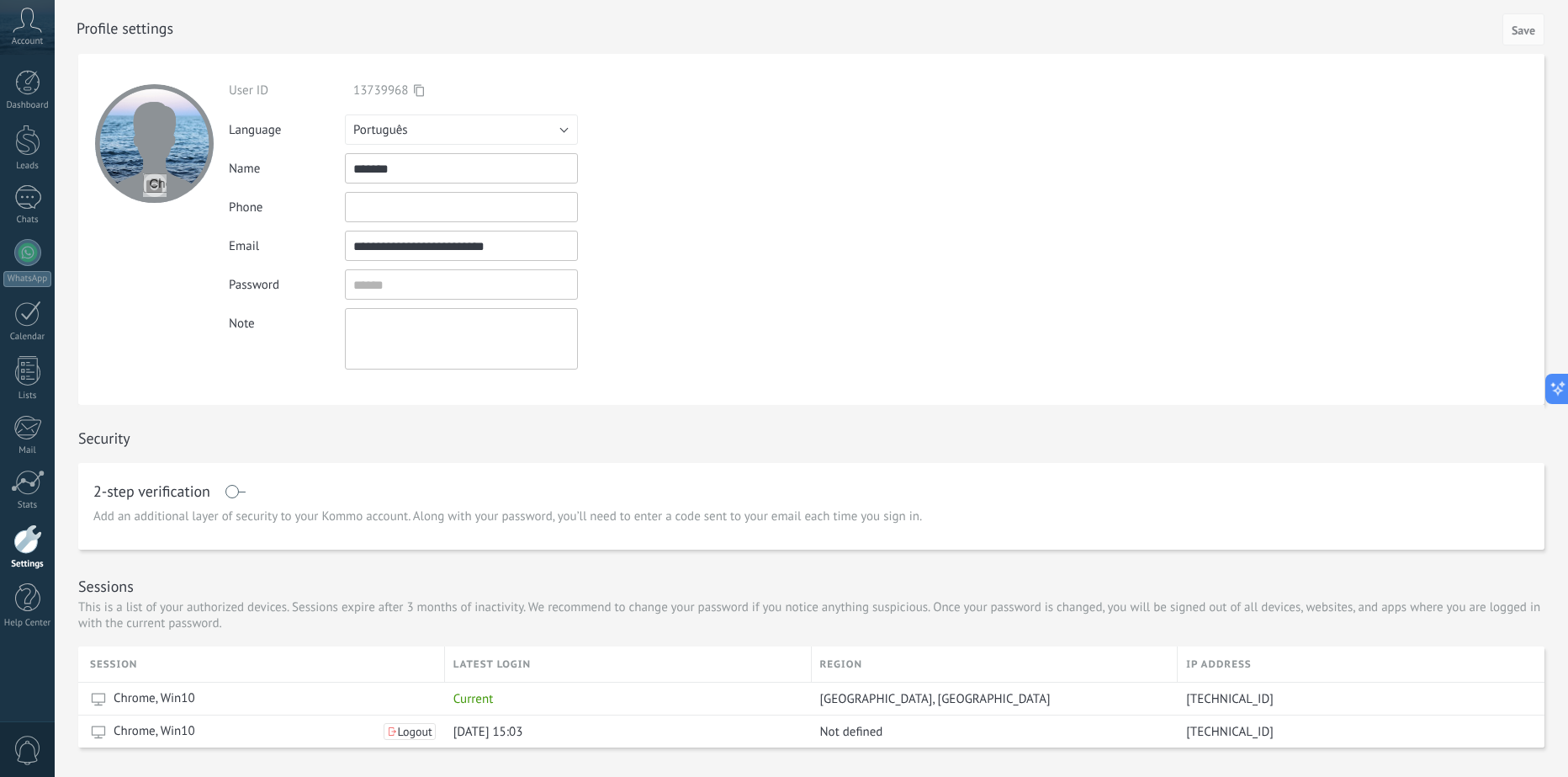
click at [858, 208] on form "**********" at bounding box center [811, 229] width 1466 height 351
click at [1523, 25] on span "Save" at bounding box center [1524, 30] width 24 height 12
click at [1514, 29] on span "Save" at bounding box center [1524, 30] width 24 height 12
click at [466, 171] on input "*******" at bounding box center [461, 168] width 233 height 30
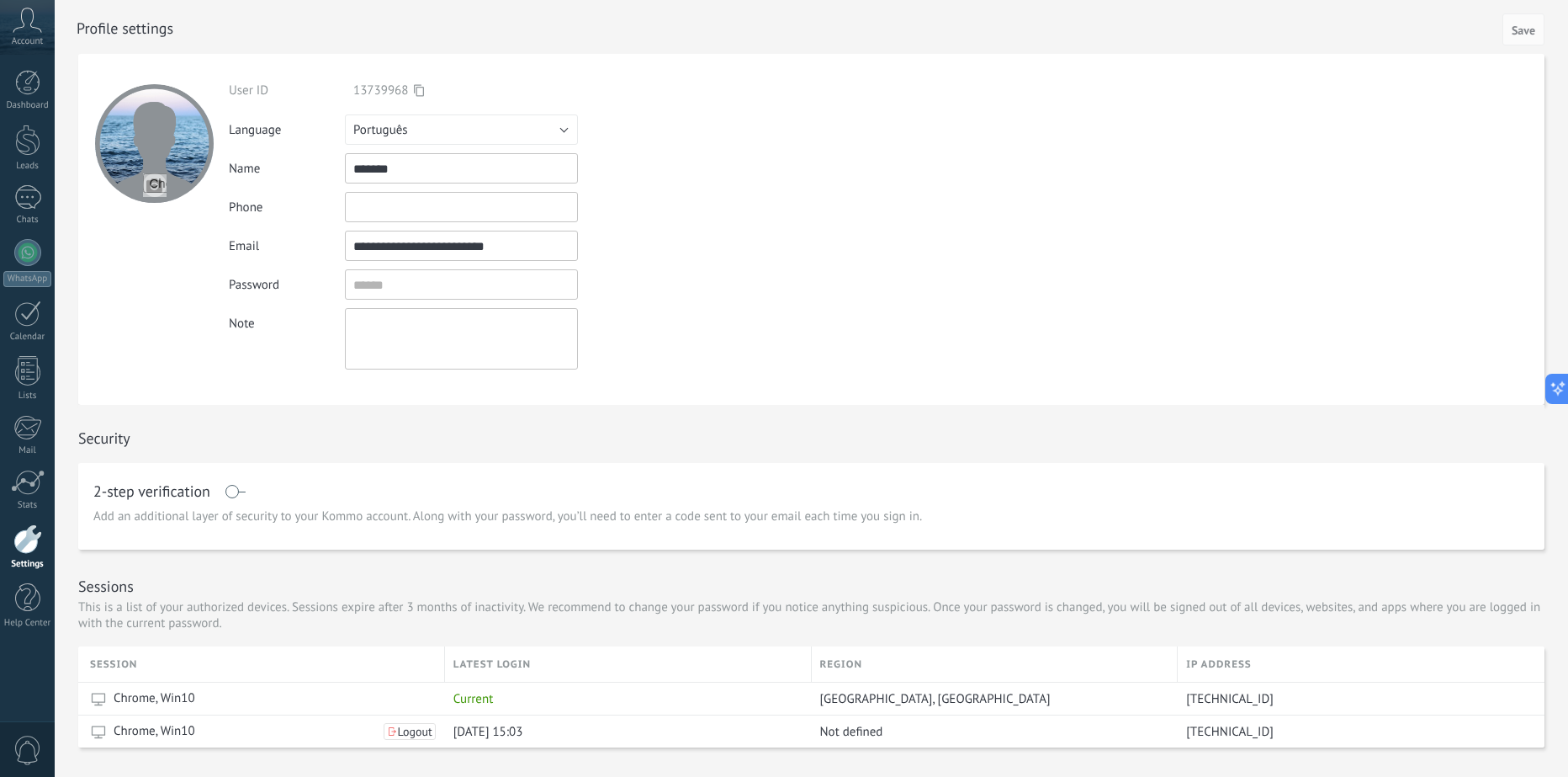
drag, startPoint x: 1160, startPoint y: 130, endPoint x: 720, endPoint y: 115, distance: 440.3
click at [1158, 129] on form "**********" at bounding box center [811, 229] width 1466 height 351
click at [451, 170] on input "*******" at bounding box center [461, 168] width 233 height 30
type input "********"
click at [1530, 36] on span "Save" at bounding box center [1524, 30] width 24 height 12
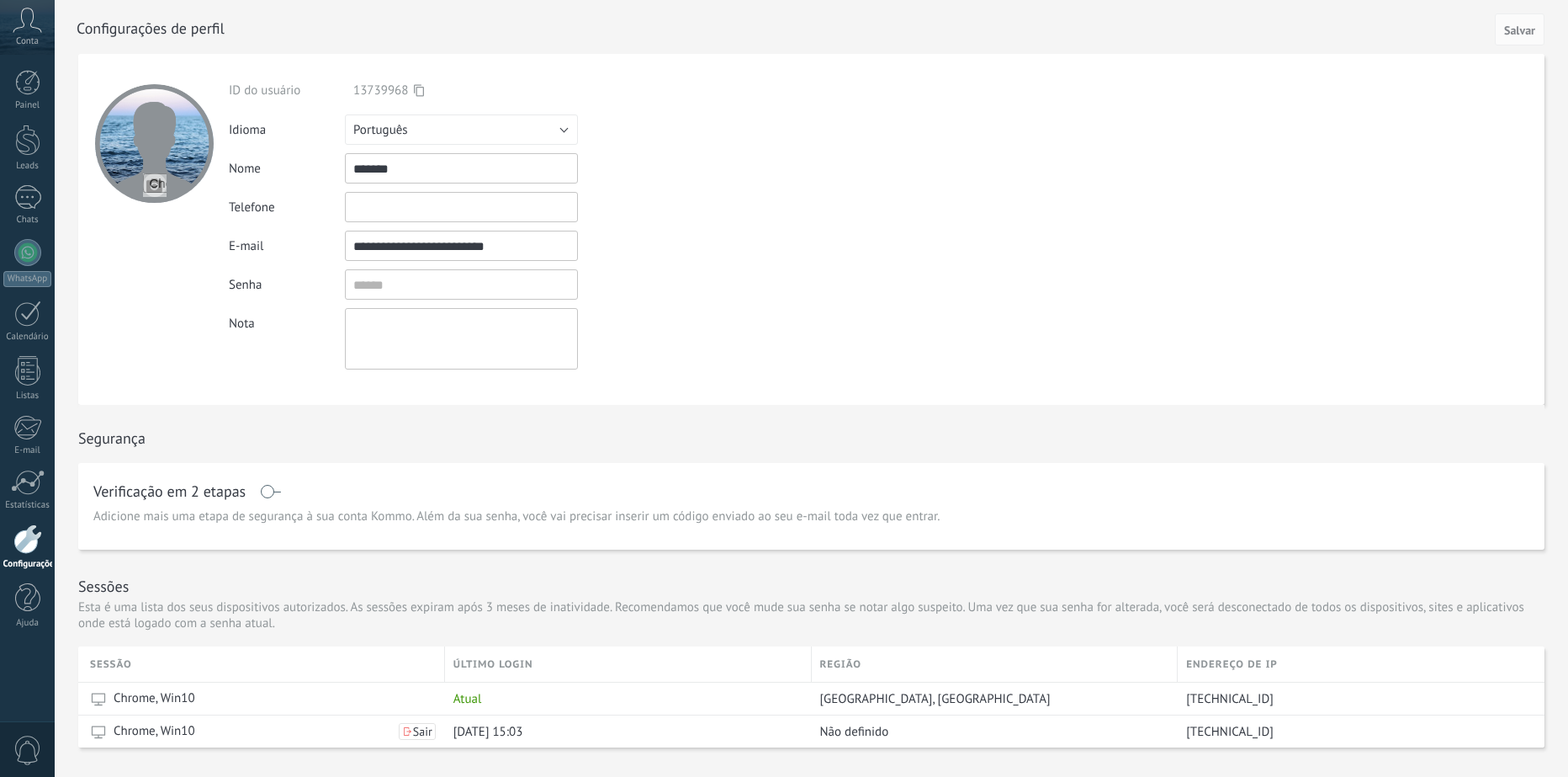
type input "*******"
click at [1032, 191] on form "ID do usuário 13739968 Entrar via Idioma Русский" at bounding box center [811, 229] width 1466 height 351
click at [1520, 27] on span "Salvar" at bounding box center [1519, 30] width 31 height 12
click at [457, 174] on input "*******" at bounding box center [461, 168] width 233 height 30
click at [820, 209] on form "ID do usuário 13739968 Entrar via Idioma Русский" at bounding box center [811, 229] width 1466 height 351
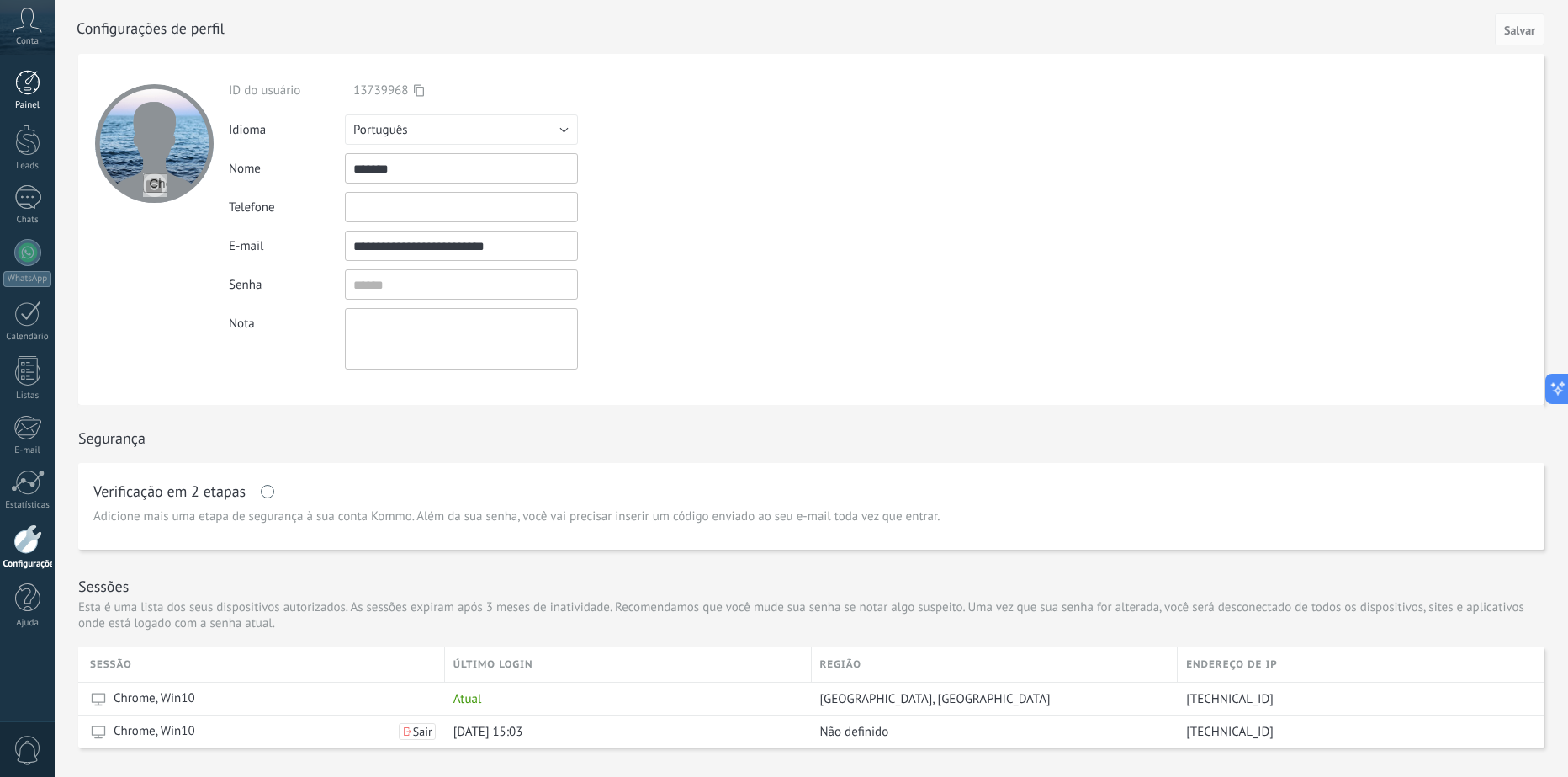
click at [30, 86] on div at bounding box center [27, 82] width 25 height 25
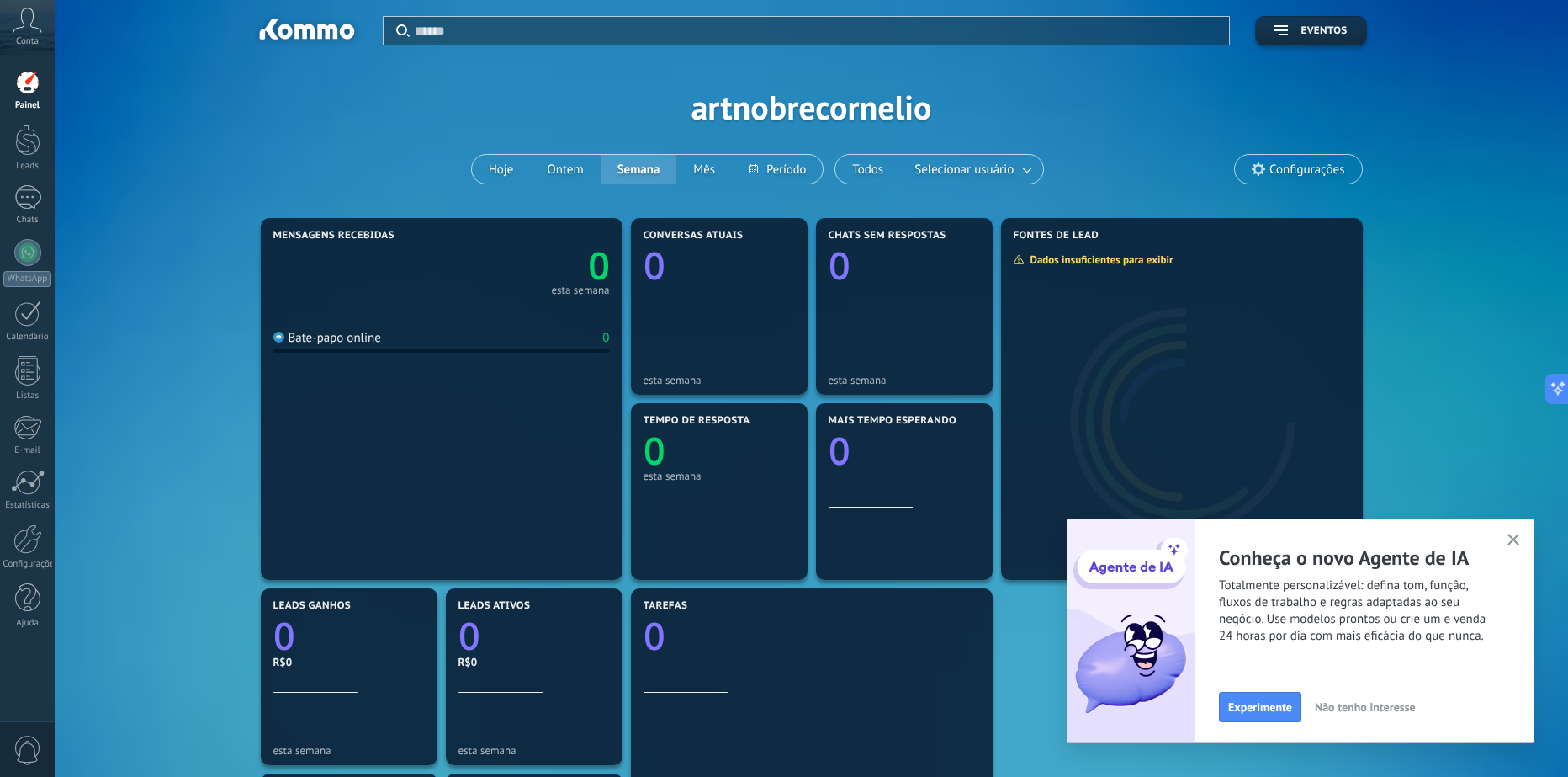
click at [1513, 542] on icon "button" at bounding box center [1514, 540] width 13 height 13
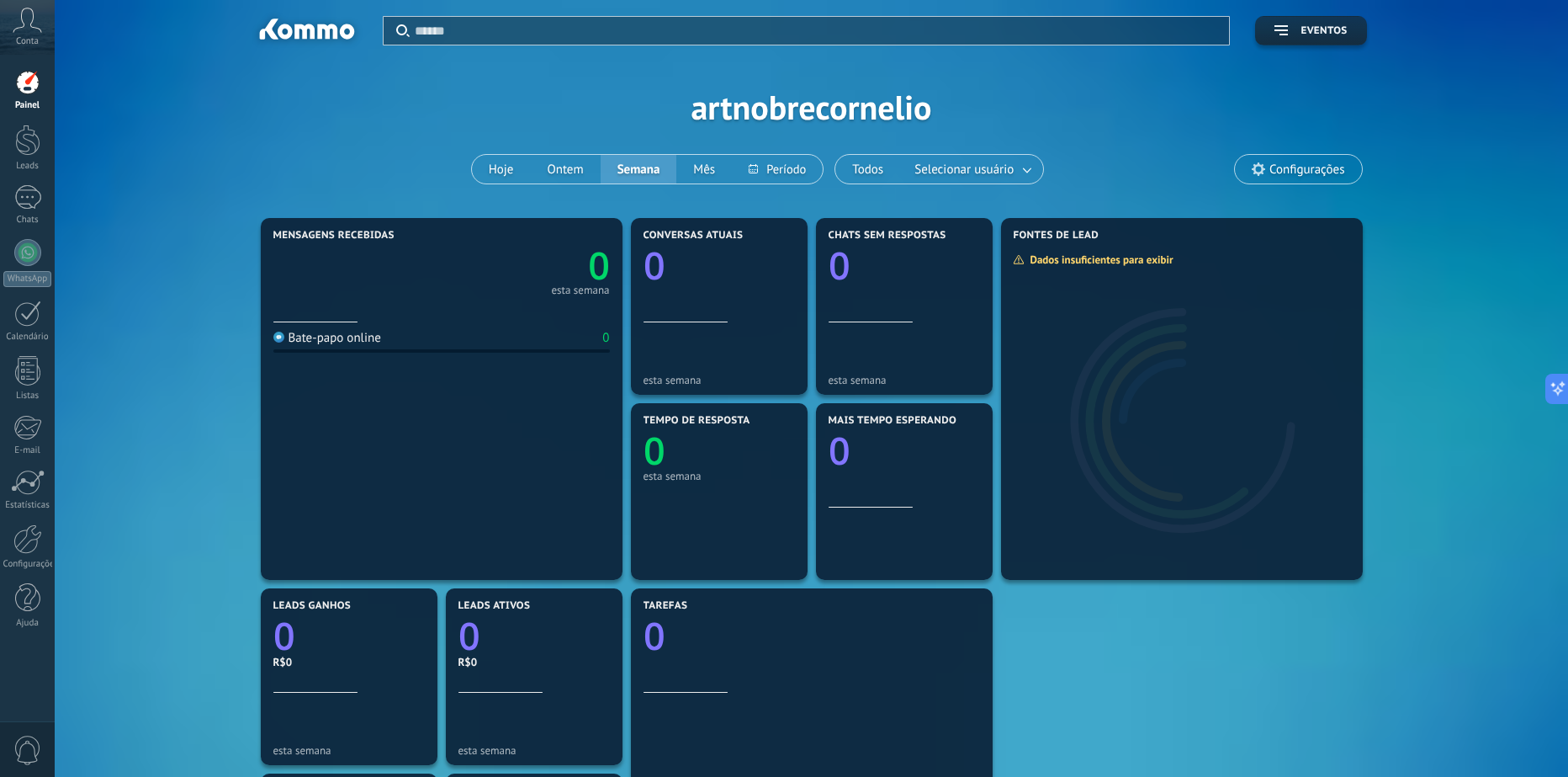
click at [29, 71] on div at bounding box center [27, 82] width 25 height 25
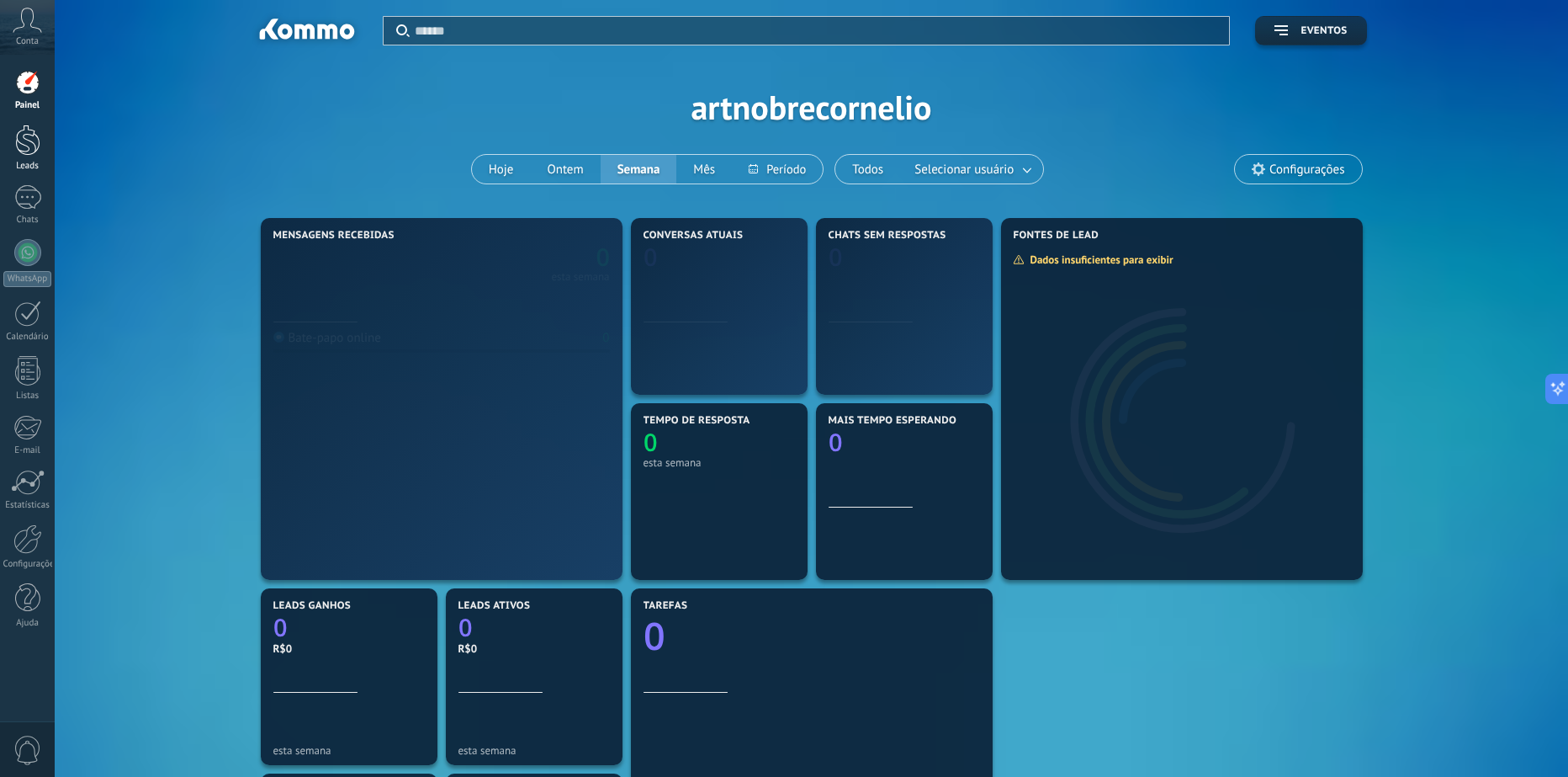
click at [17, 141] on div at bounding box center [27, 140] width 25 height 31
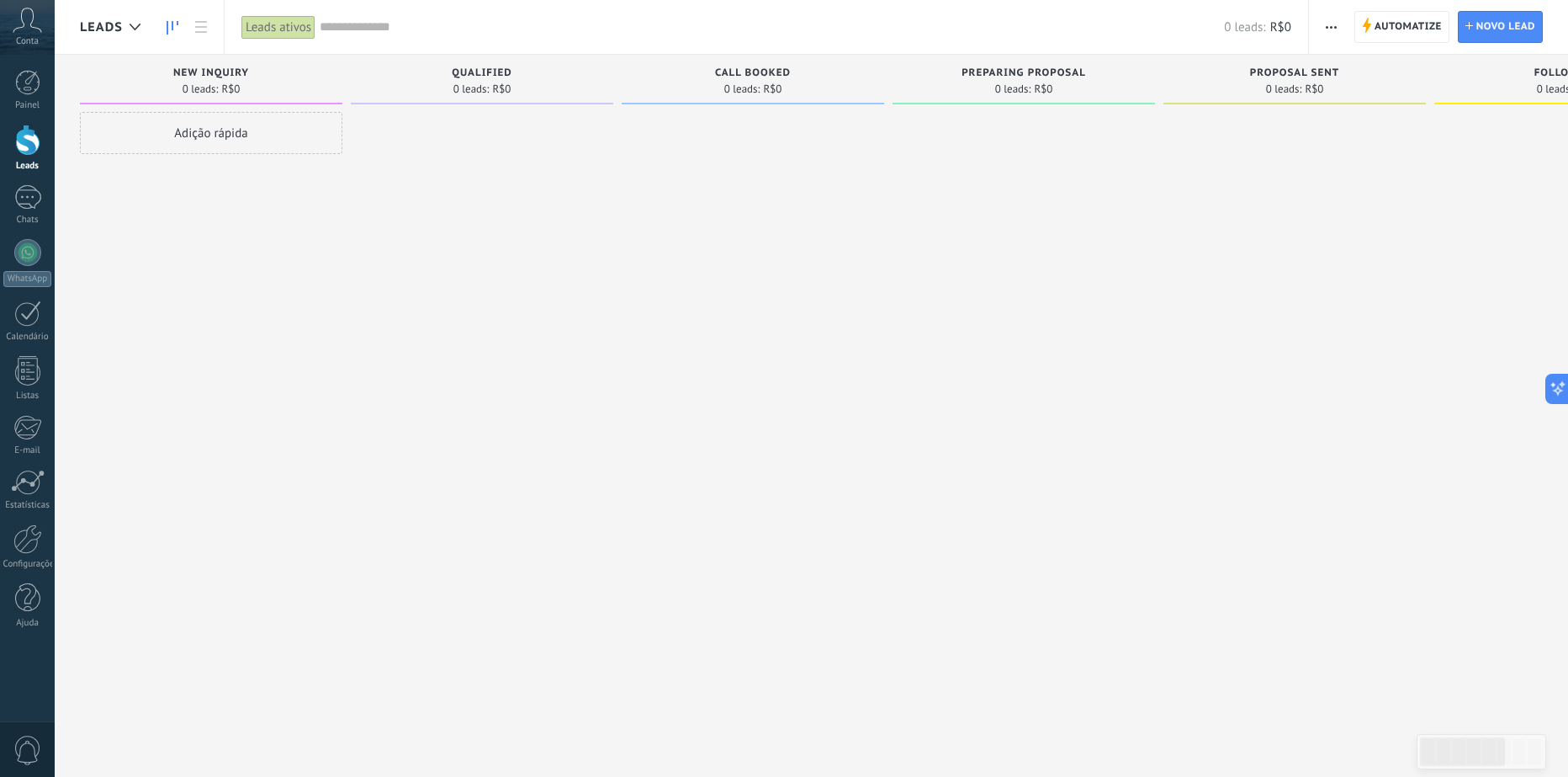
click at [202, 64] on div "New inquiry 0 leads: R$0" at bounding box center [211, 79] width 262 height 50
click at [210, 71] on span "New inquiry" at bounding box center [211, 73] width 75 height 12
click at [251, 71] on div "New inquiry" at bounding box center [211, 75] width 246 height 15
click at [493, 69] on span "Qualified" at bounding box center [482, 73] width 61 height 12
click at [1389, 17] on span "Automatize" at bounding box center [1408, 27] width 67 height 30
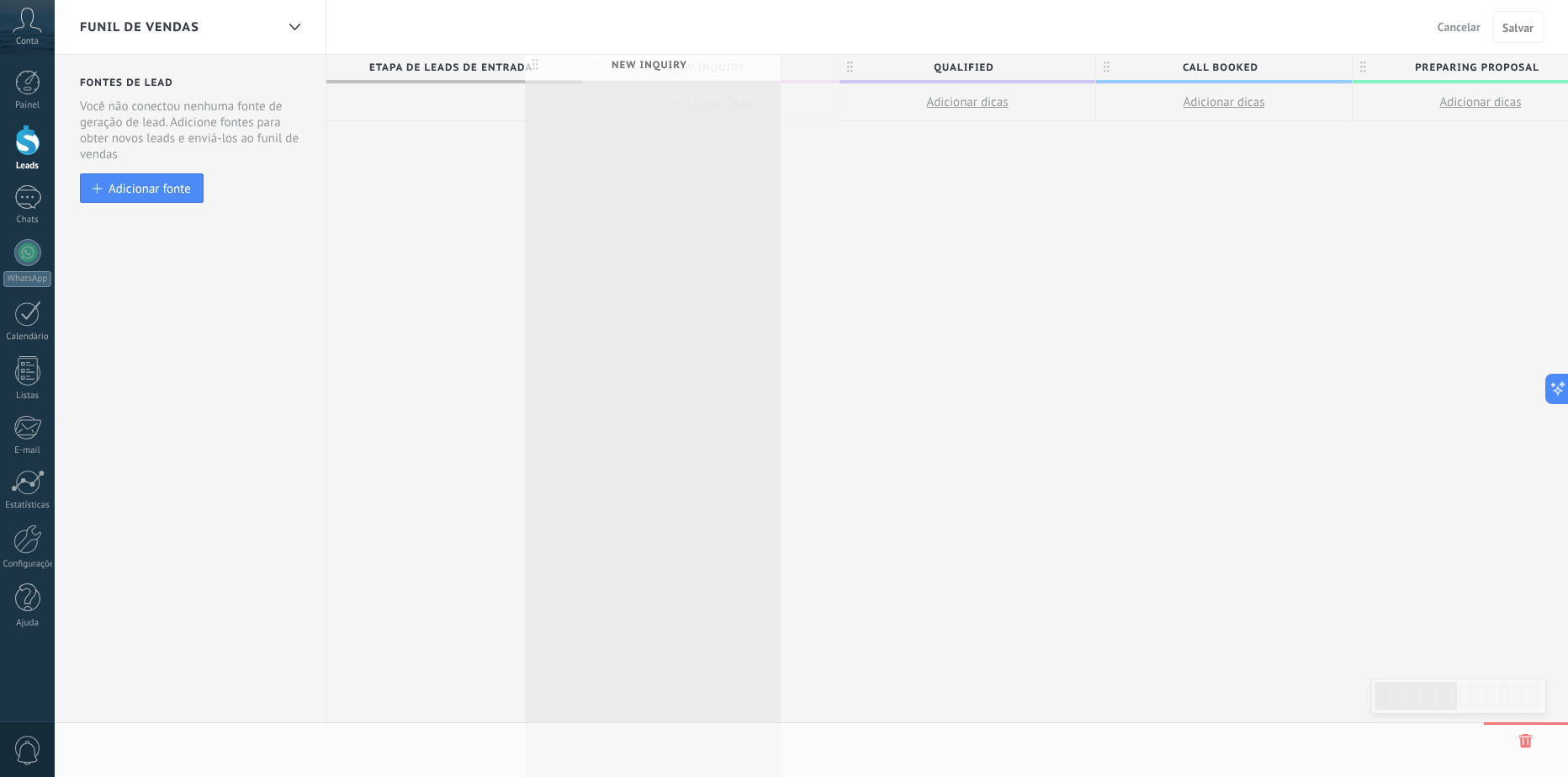
scroll to position [0, 1]
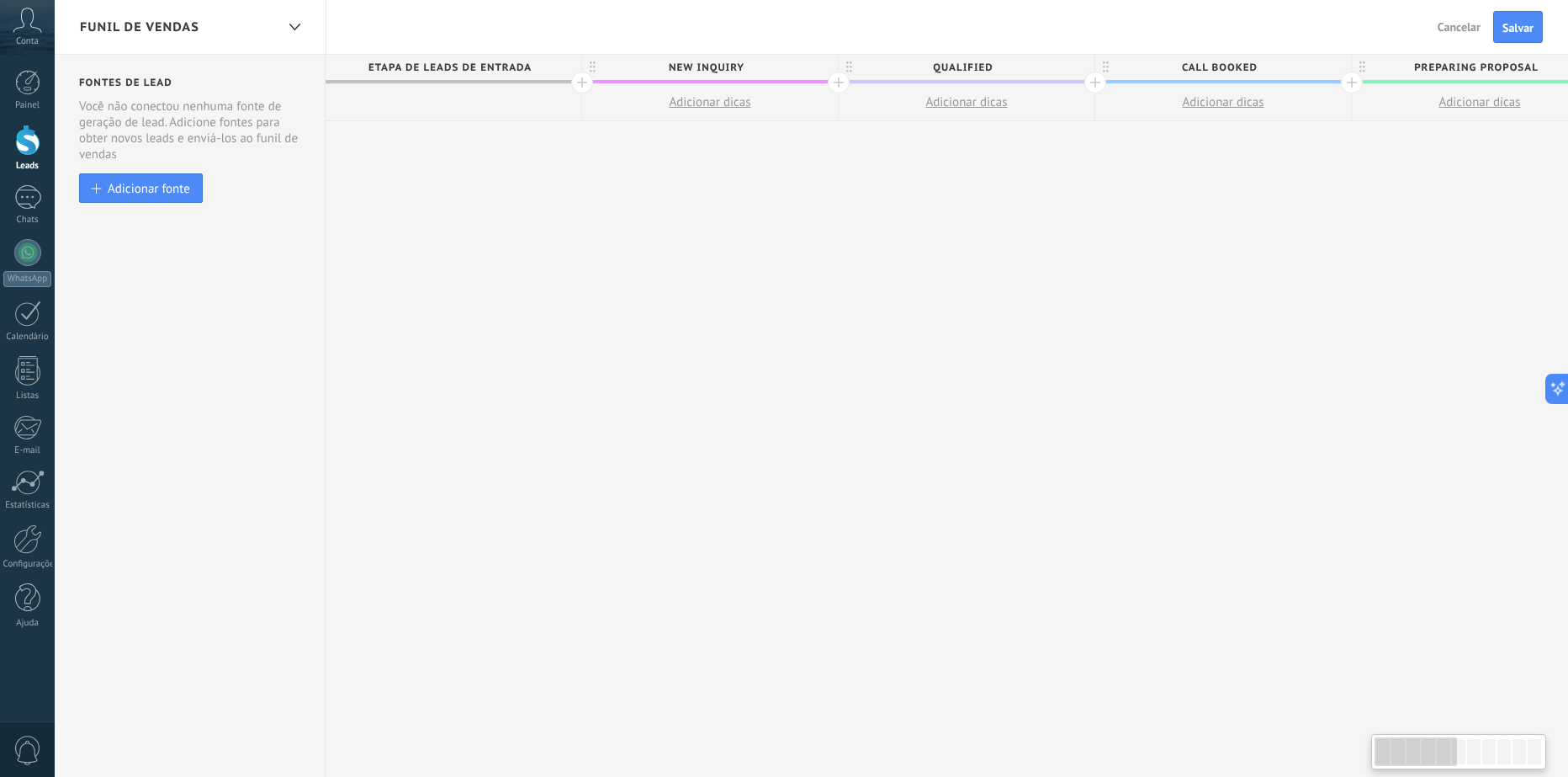
click at [748, 72] on span "New inquiry" at bounding box center [706, 67] width 248 height 26
type input "*********"
click at [974, 67] on span "Qualified" at bounding box center [962, 67] width 248 height 26
type input "**********"
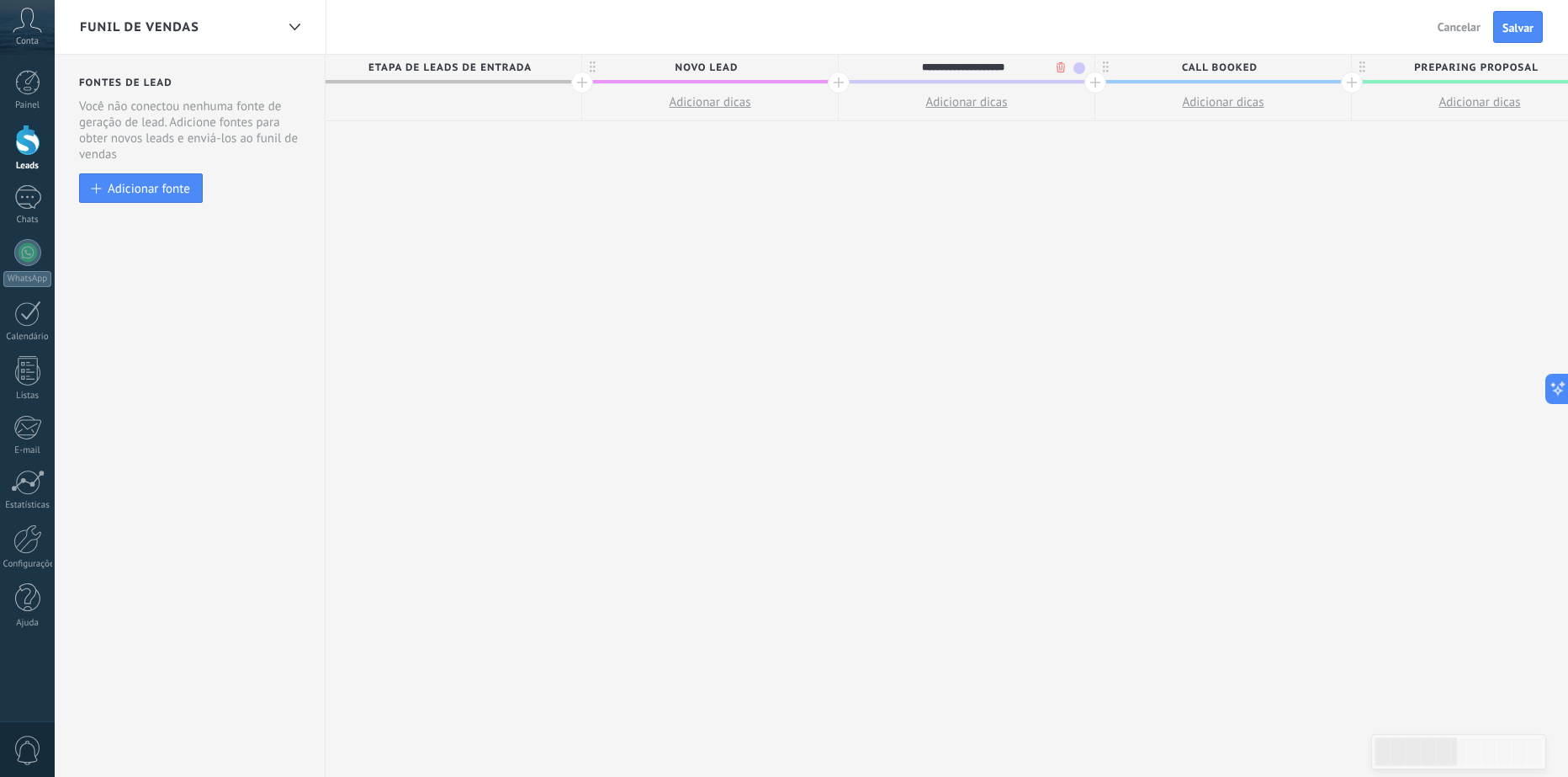
click at [1236, 69] on span "Call booked" at bounding box center [1218, 67] width 248 height 26
type input "**********"
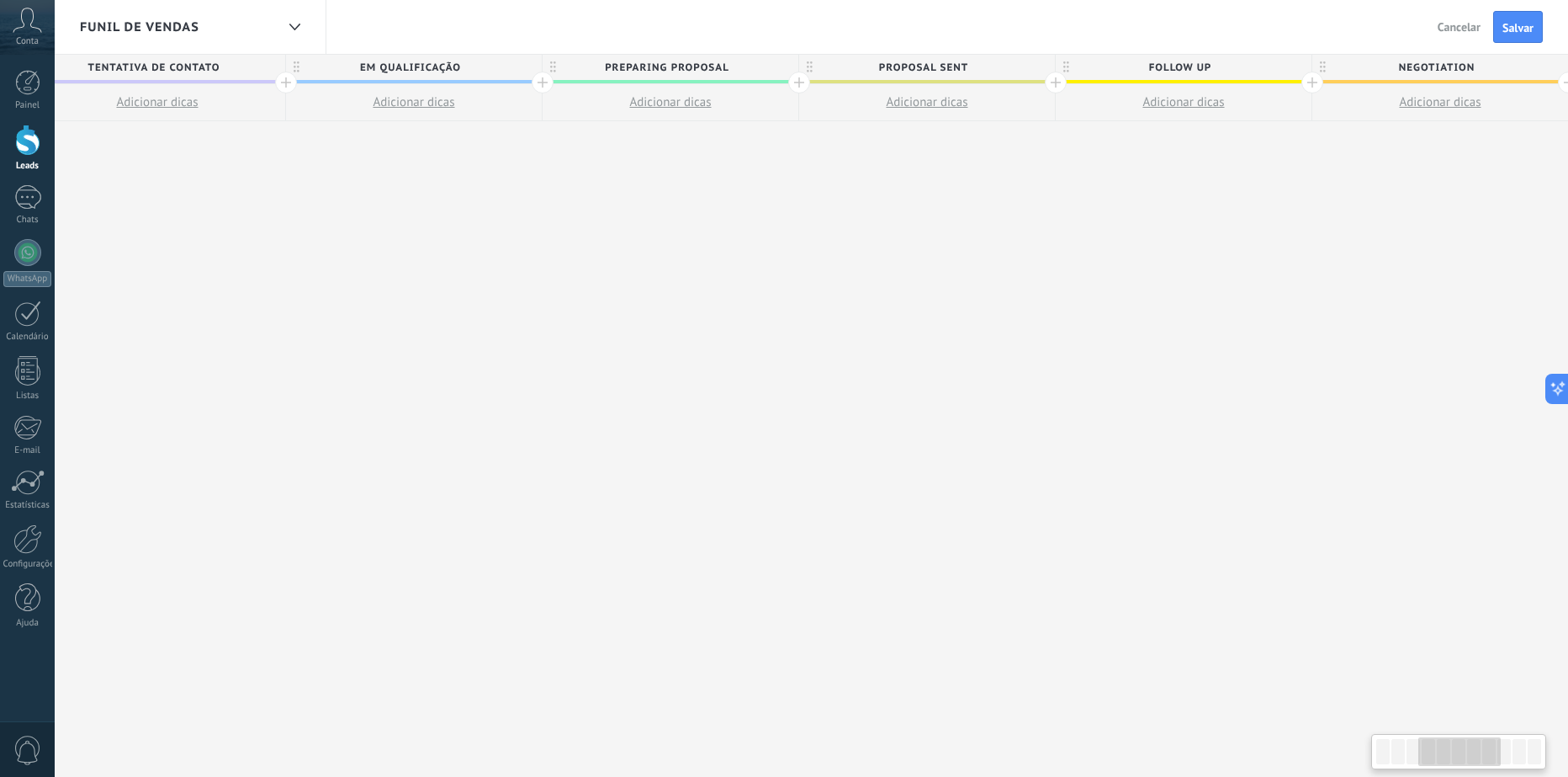
scroll to position [0, 812]
drag, startPoint x: 1178, startPoint y: 338, endPoint x: 383, endPoint y: 352, distance: 795.1
click at [383, 352] on div "**********" at bounding box center [926, 415] width 2822 height 723
click at [656, 69] on span "Preparing proposal" at bounding box center [664, 67] width 248 height 26
click at [656, 69] on input "**********" at bounding box center [664, 66] width 223 height 25
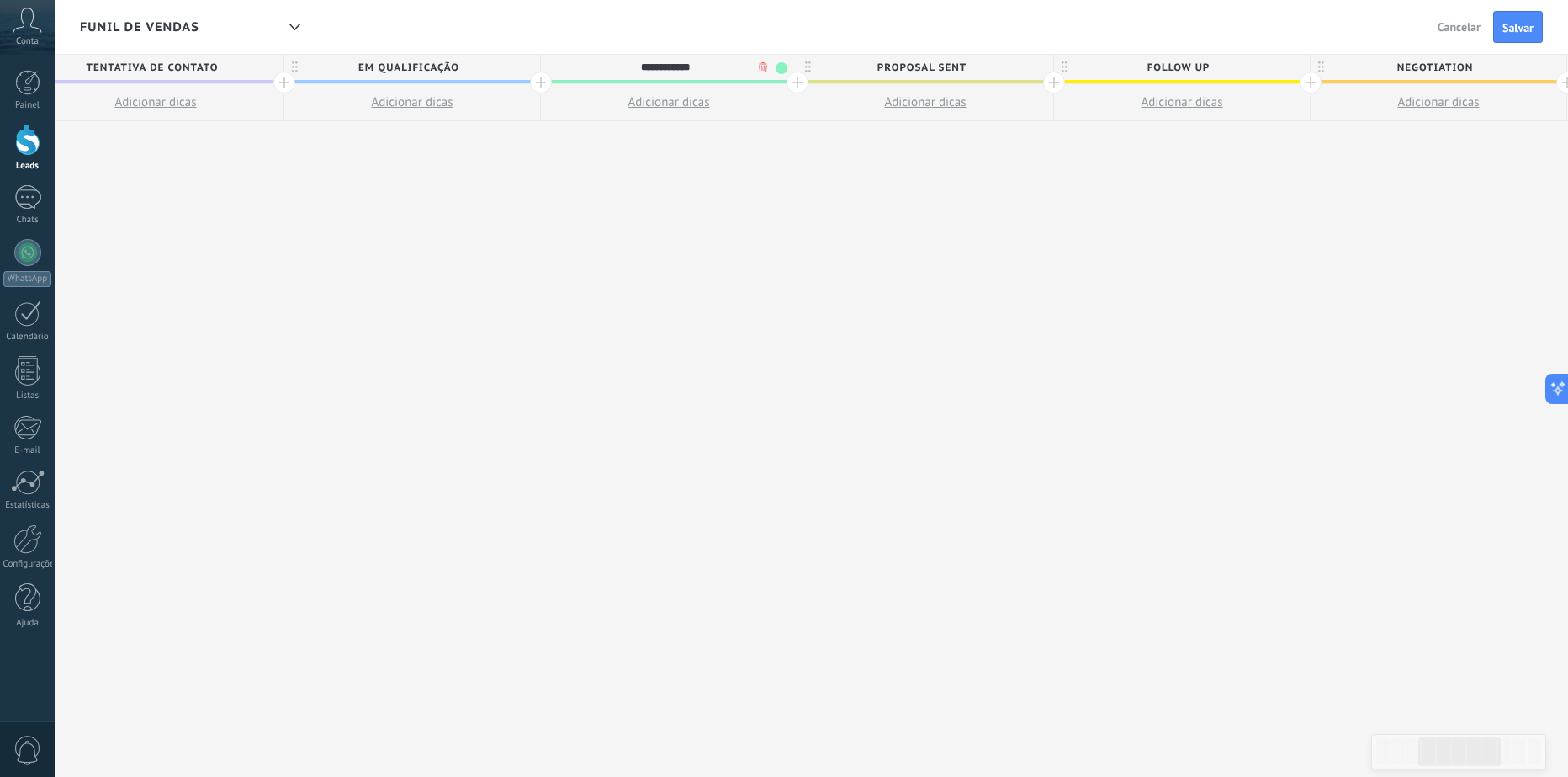
type input "**********"
click at [892, 191] on div "**********" at bounding box center [926, 415] width 2822 height 723
click at [920, 71] on span "Proposal sent" at bounding box center [921, 67] width 248 height 26
type input "**********"
click at [1027, 180] on div "**********" at bounding box center [926, 415] width 2822 height 723
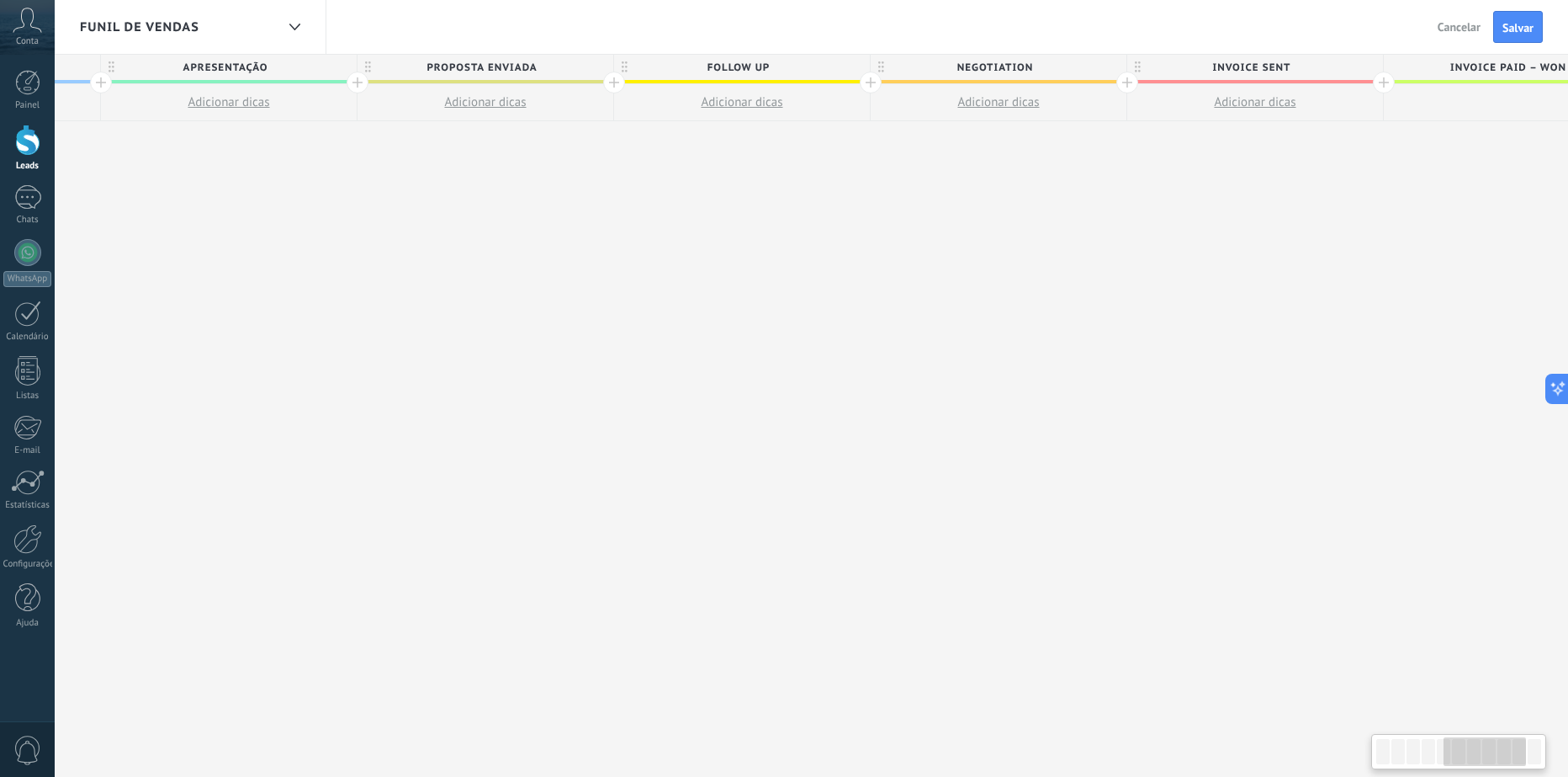
scroll to position [0, 1285]
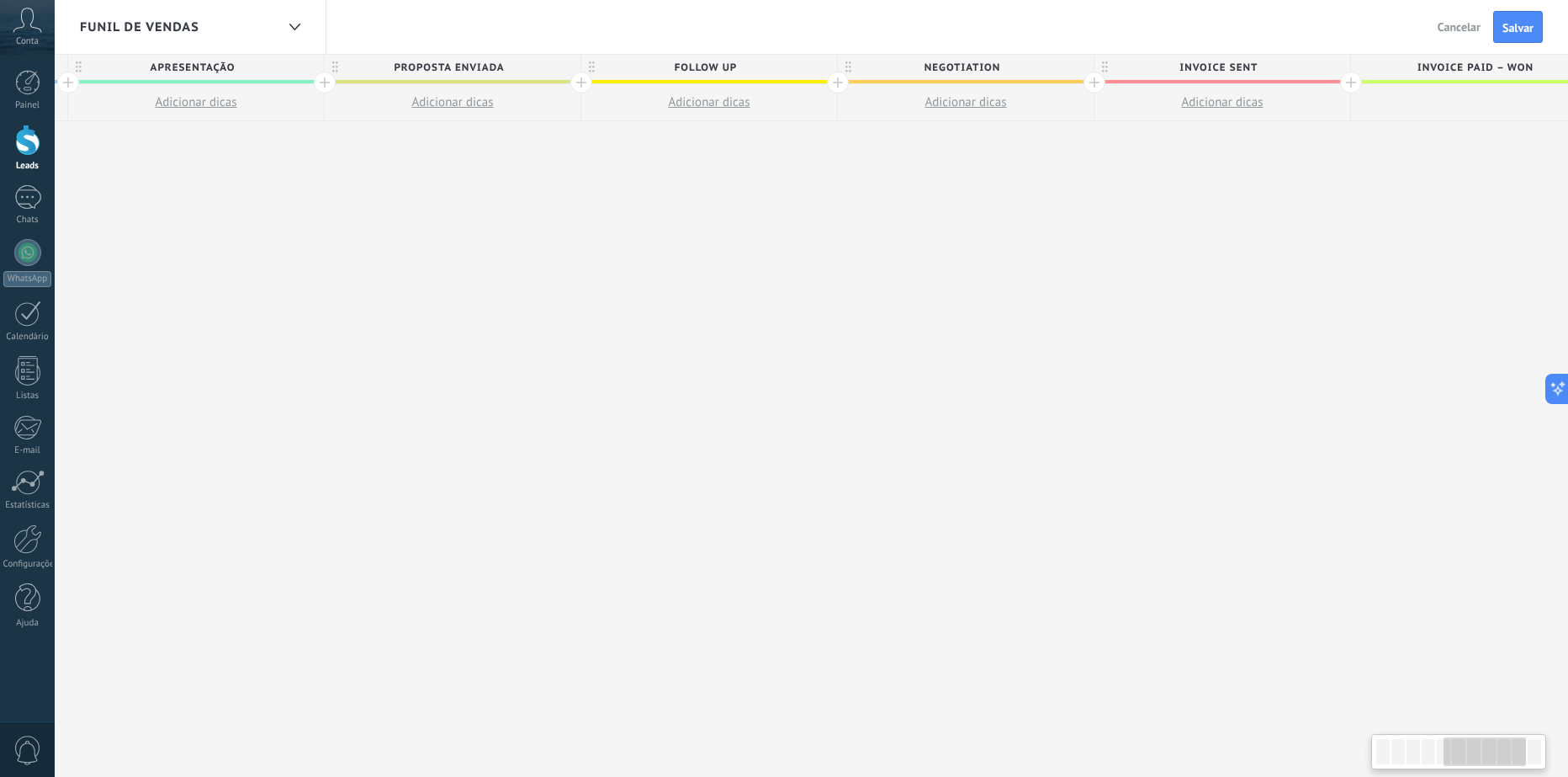
drag, startPoint x: 1100, startPoint y: 197, endPoint x: 627, endPoint y: 194, distance: 473.0
click at [627, 194] on div "**********" at bounding box center [453, 415] width 2822 height 723
click at [719, 70] on span "Follow up" at bounding box center [705, 67] width 248 height 26
type input "**********"
click at [901, 204] on div "**********" at bounding box center [453, 415] width 2822 height 723
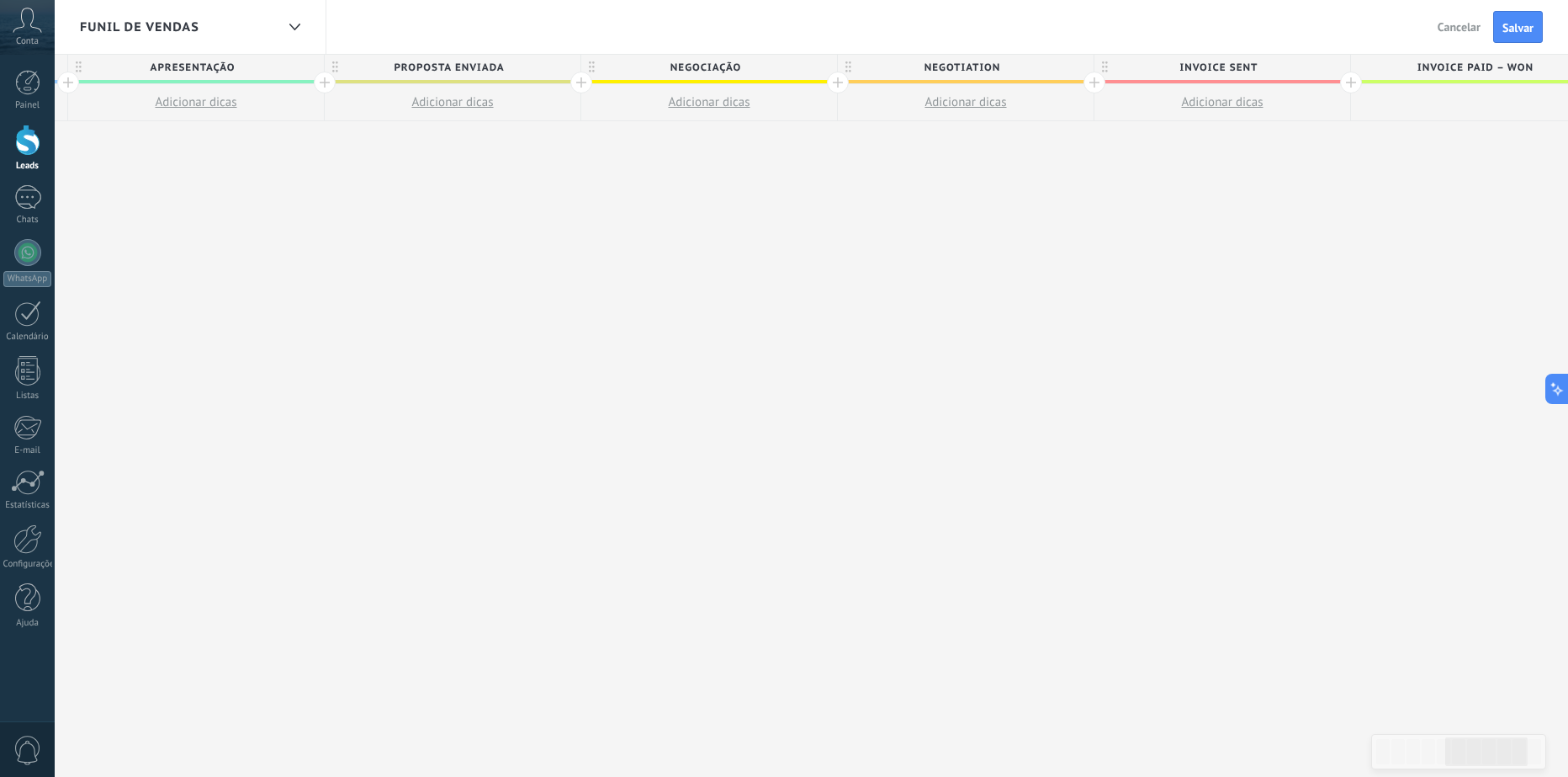
scroll to position [0, 1581]
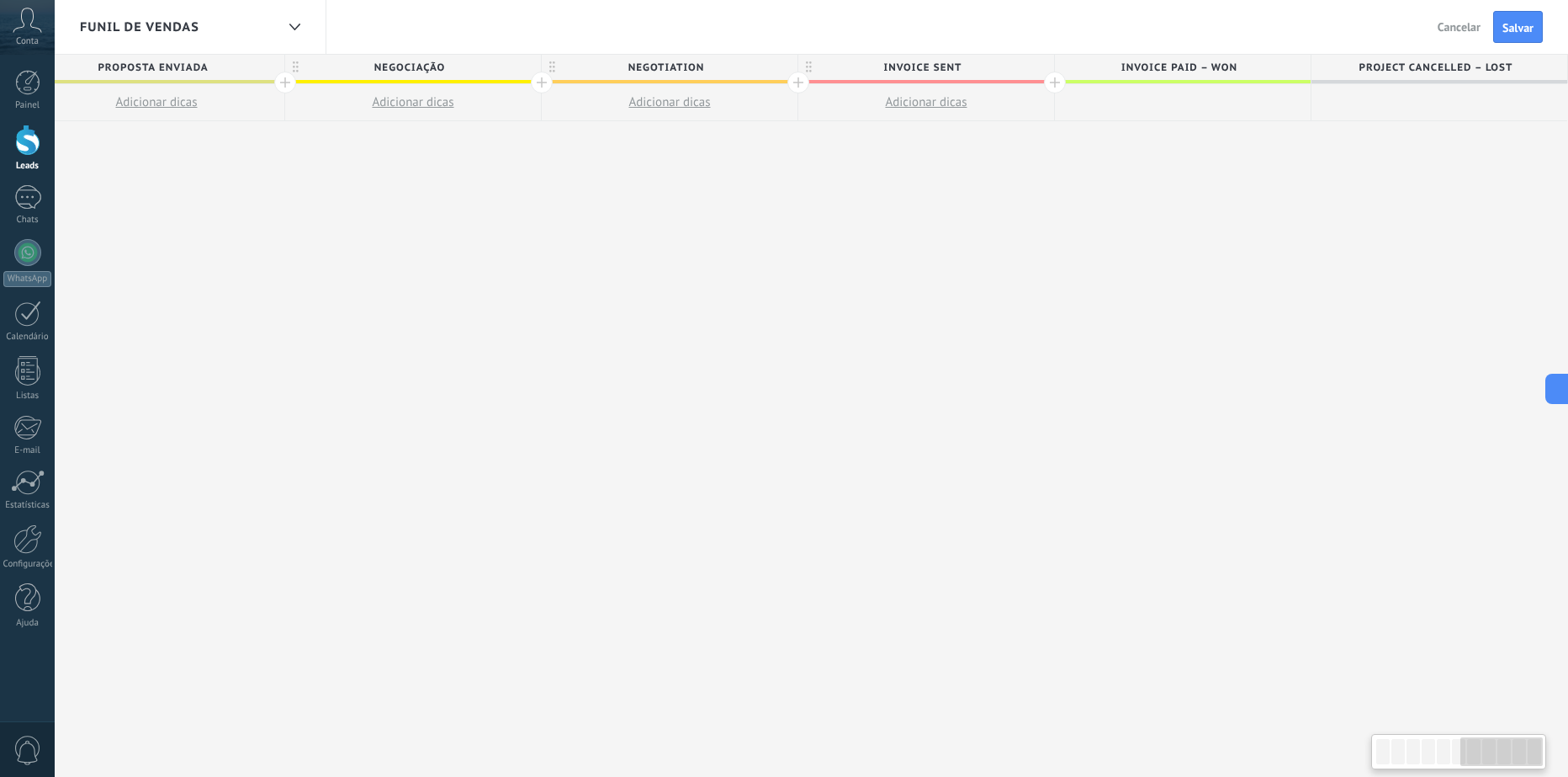
drag, startPoint x: 998, startPoint y: 230, endPoint x: 665, endPoint y: 220, distance: 333.2
click at [664, 221] on div "**********" at bounding box center [156, 415] width 2822 height 723
click at [676, 64] on span "Negotiation" at bounding box center [665, 67] width 248 height 26
type input "*****"
click at [721, 230] on div "**********" at bounding box center [156, 415] width 2822 height 723
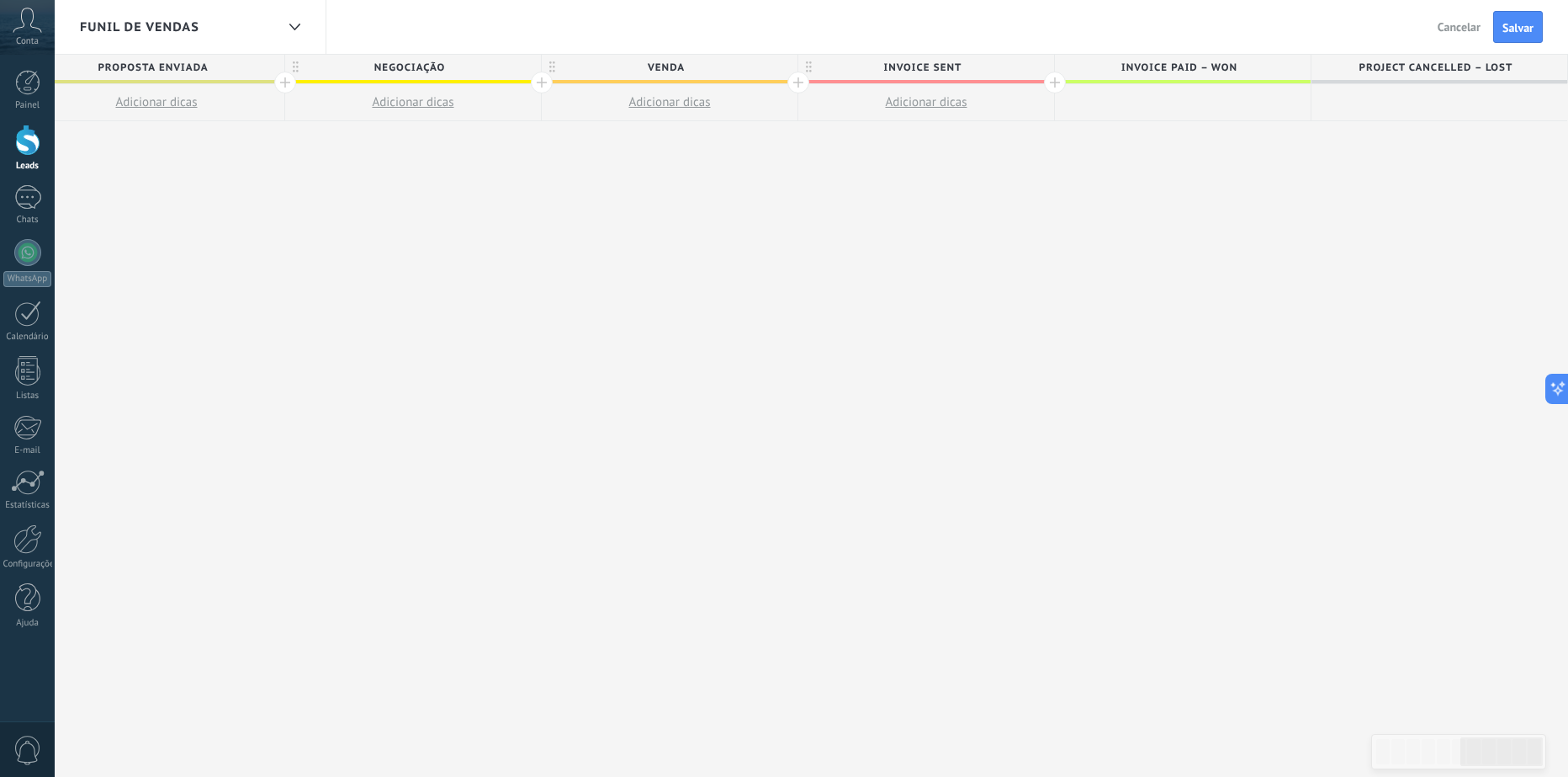
click at [996, 152] on div "**********" at bounding box center [156, 415] width 2822 height 723
click at [1510, 33] on span "Salvar" at bounding box center [1518, 28] width 31 height 12
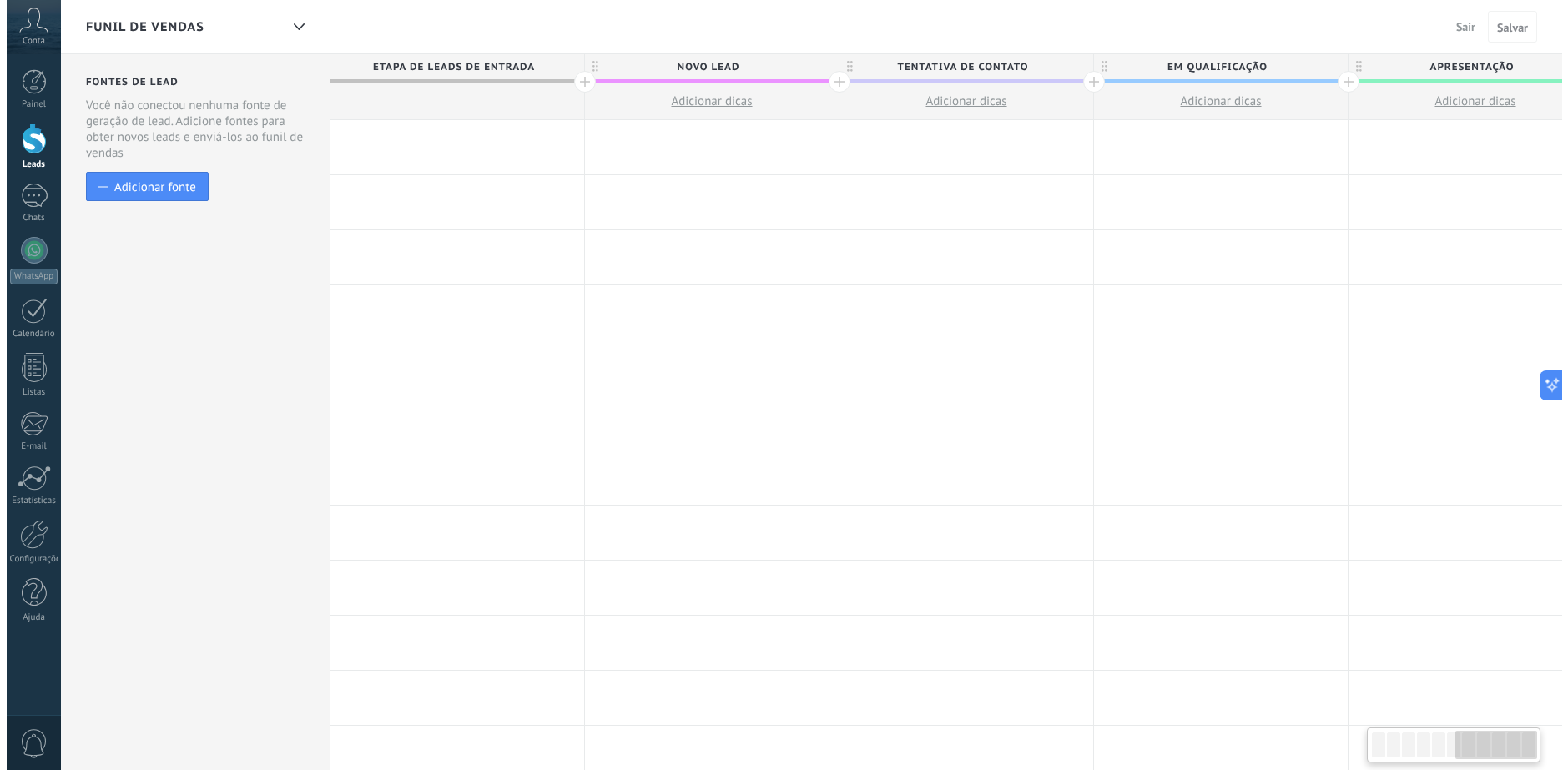
scroll to position [0, 1568]
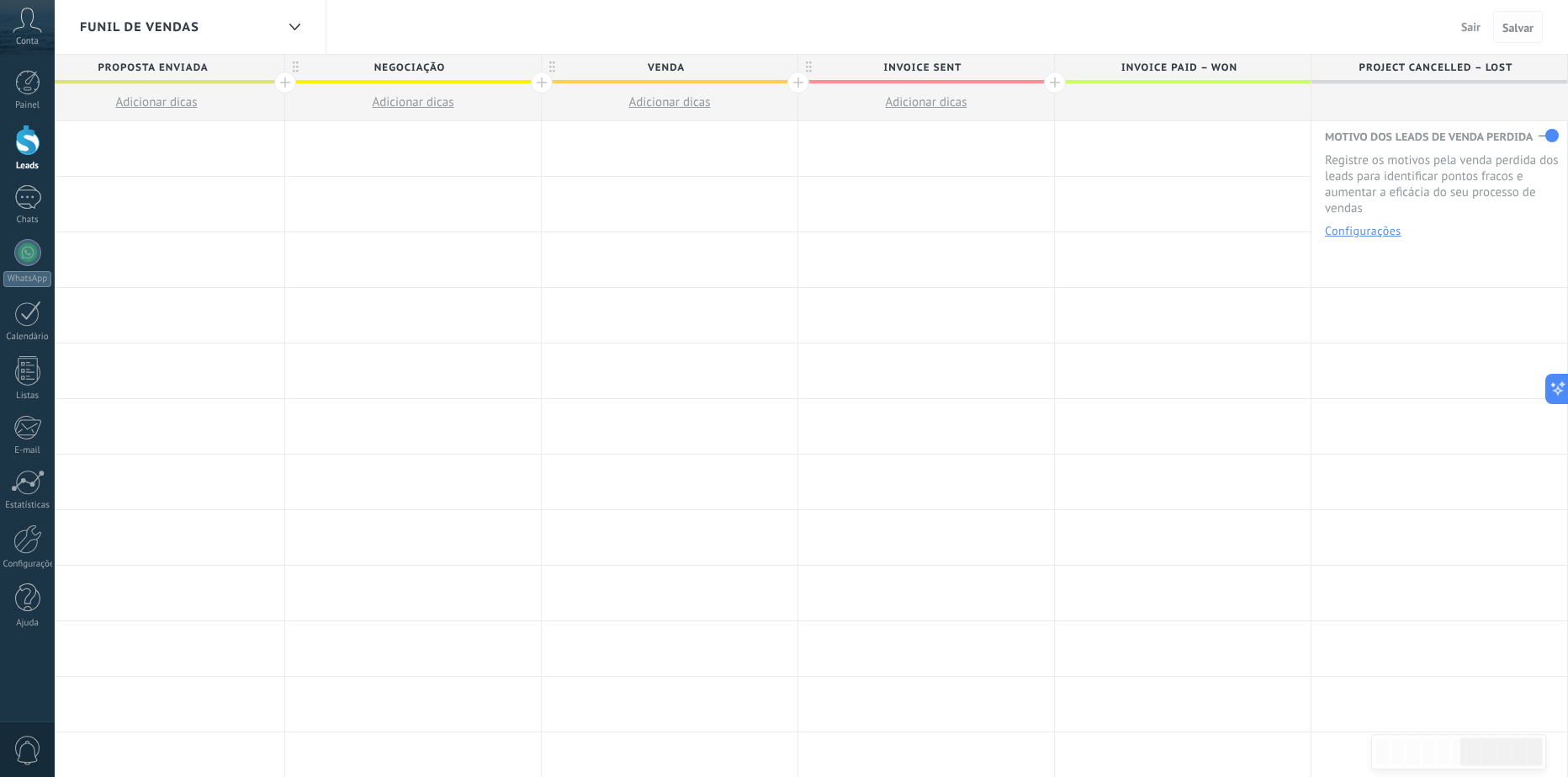
click at [1521, 29] on span "Salvar" at bounding box center [1518, 28] width 31 height 12
click at [989, 62] on span "Invoice sent" at bounding box center [922, 67] width 248 height 26
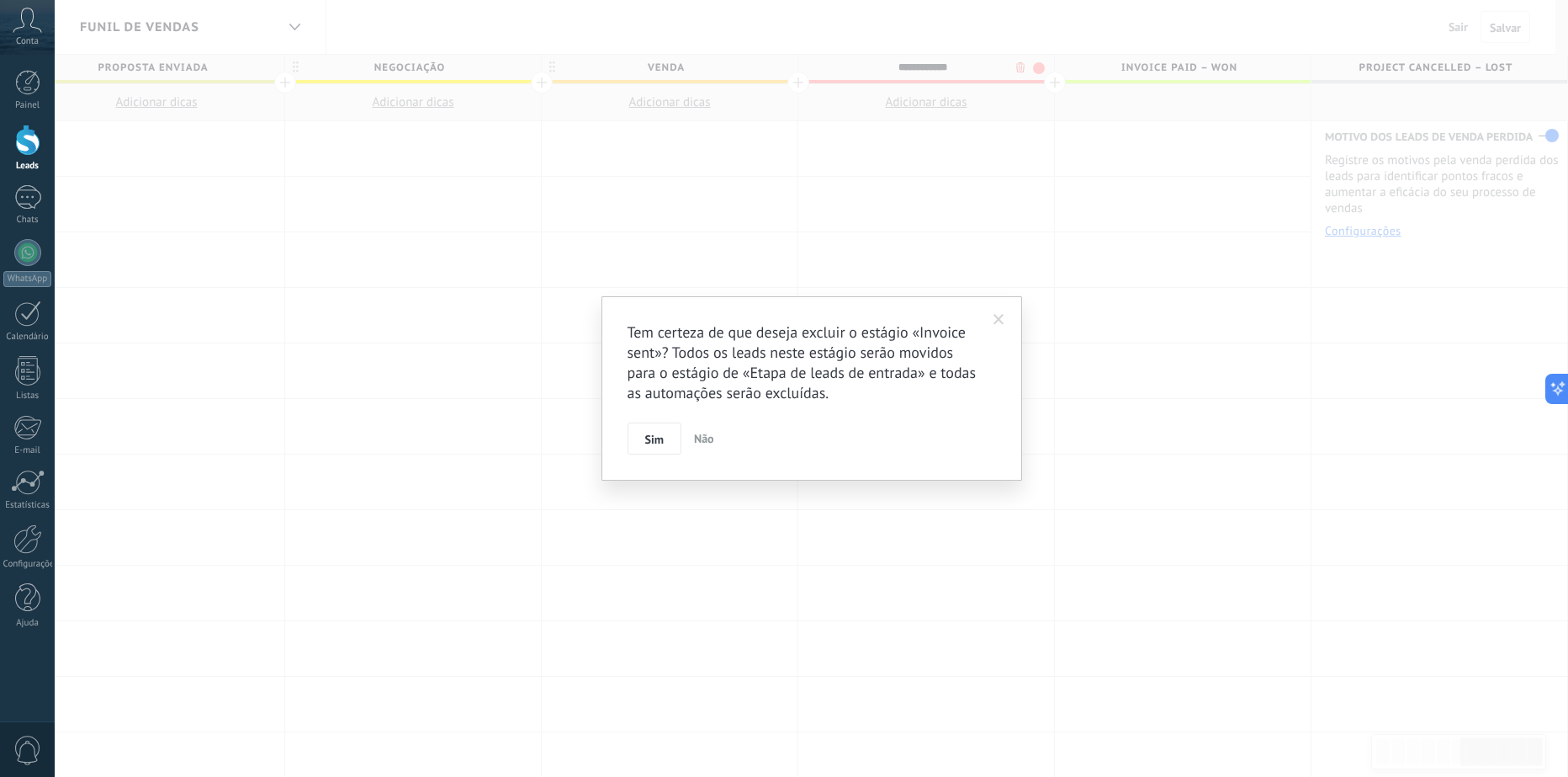
click at [1015, 71] on body ".abccls-1,.abccls-2{fill-rule:evenodd}.abccls-2{fill:#fff} .abfcls-1{fill:none}…" at bounding box center [784, 388] width 1568 height 777
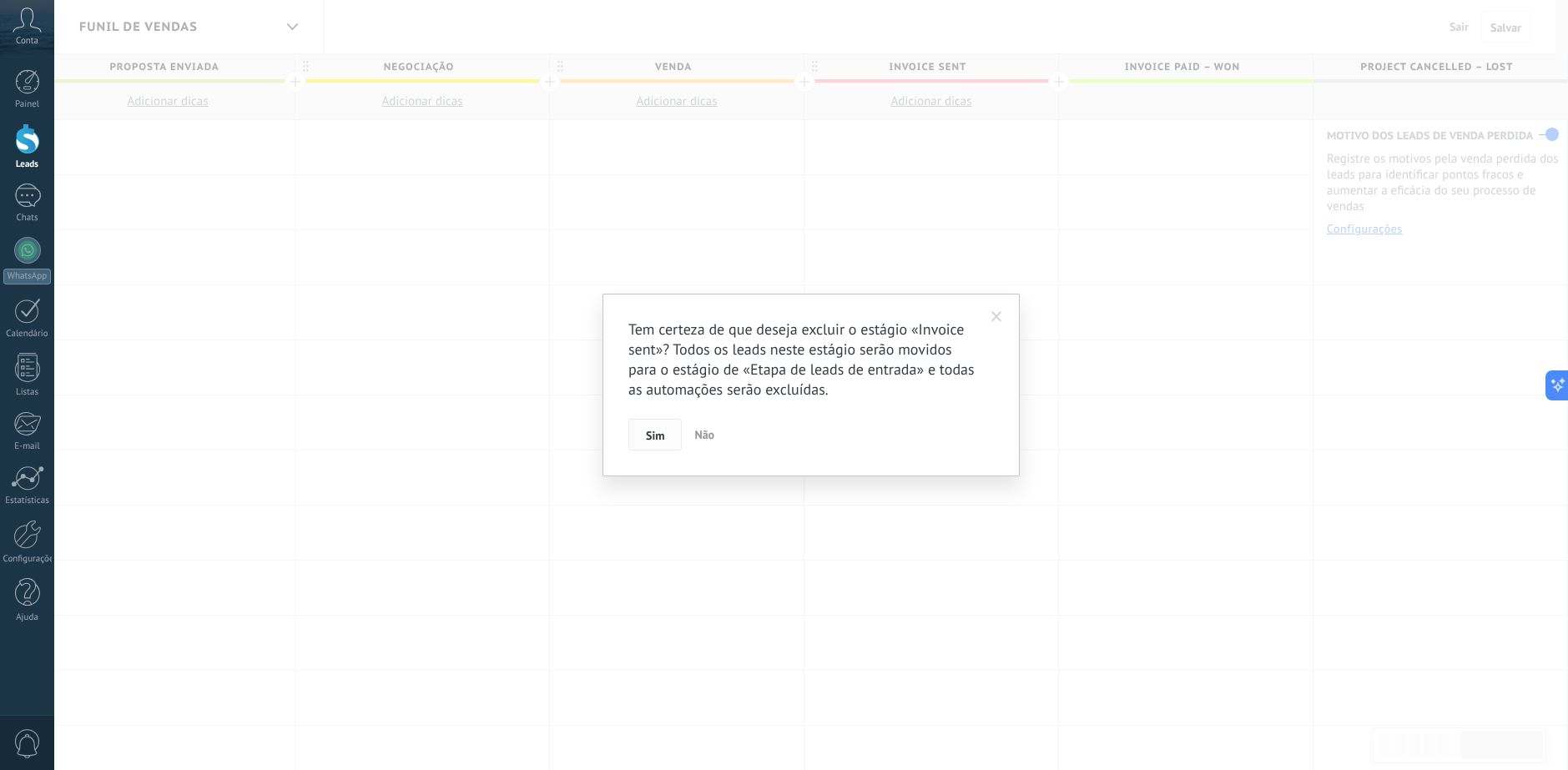
click at [660, 438] on span "Sim" at bounding box center [655, 435] width 18 height 12
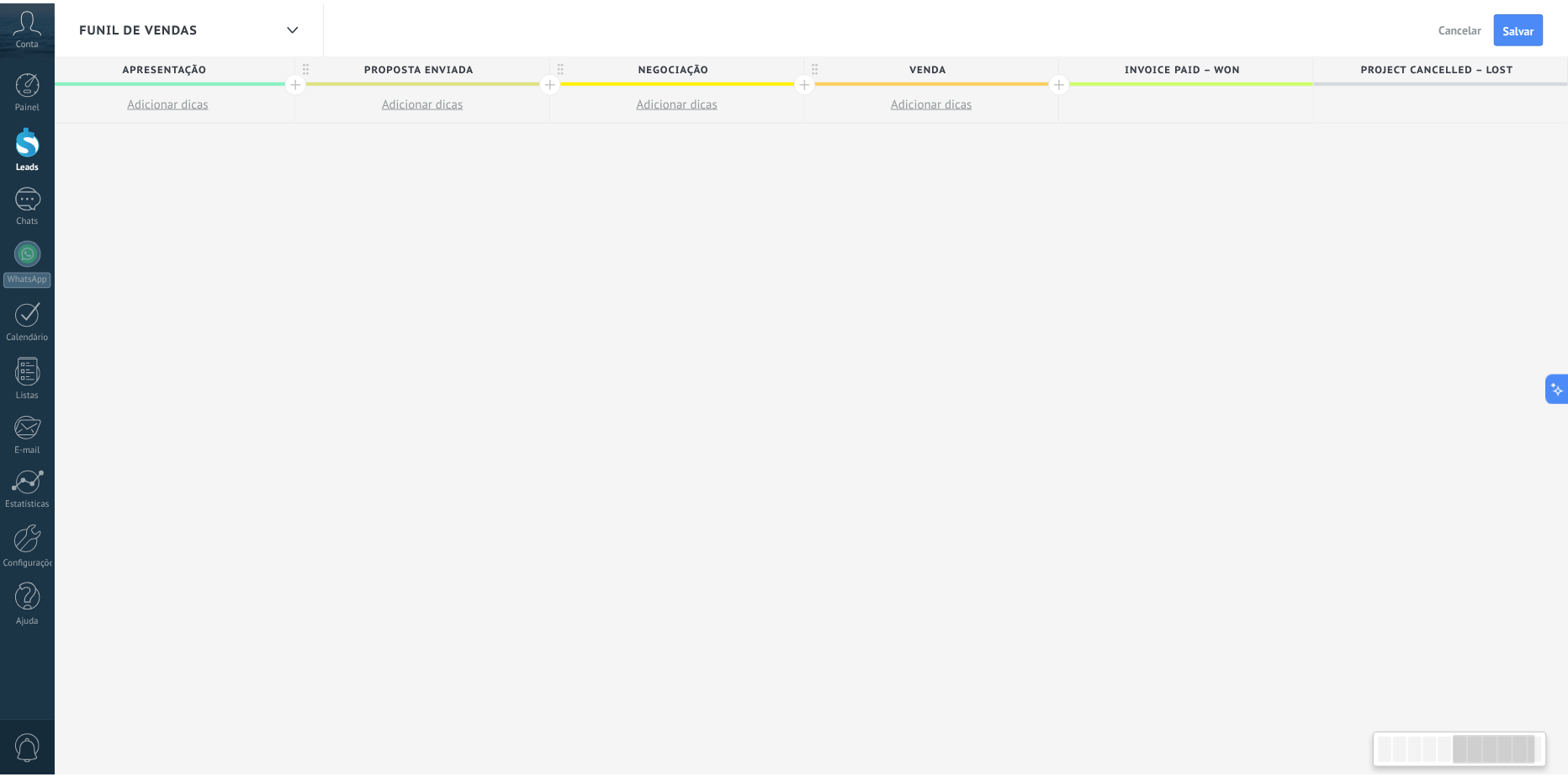
scroll to position [0, 1311]
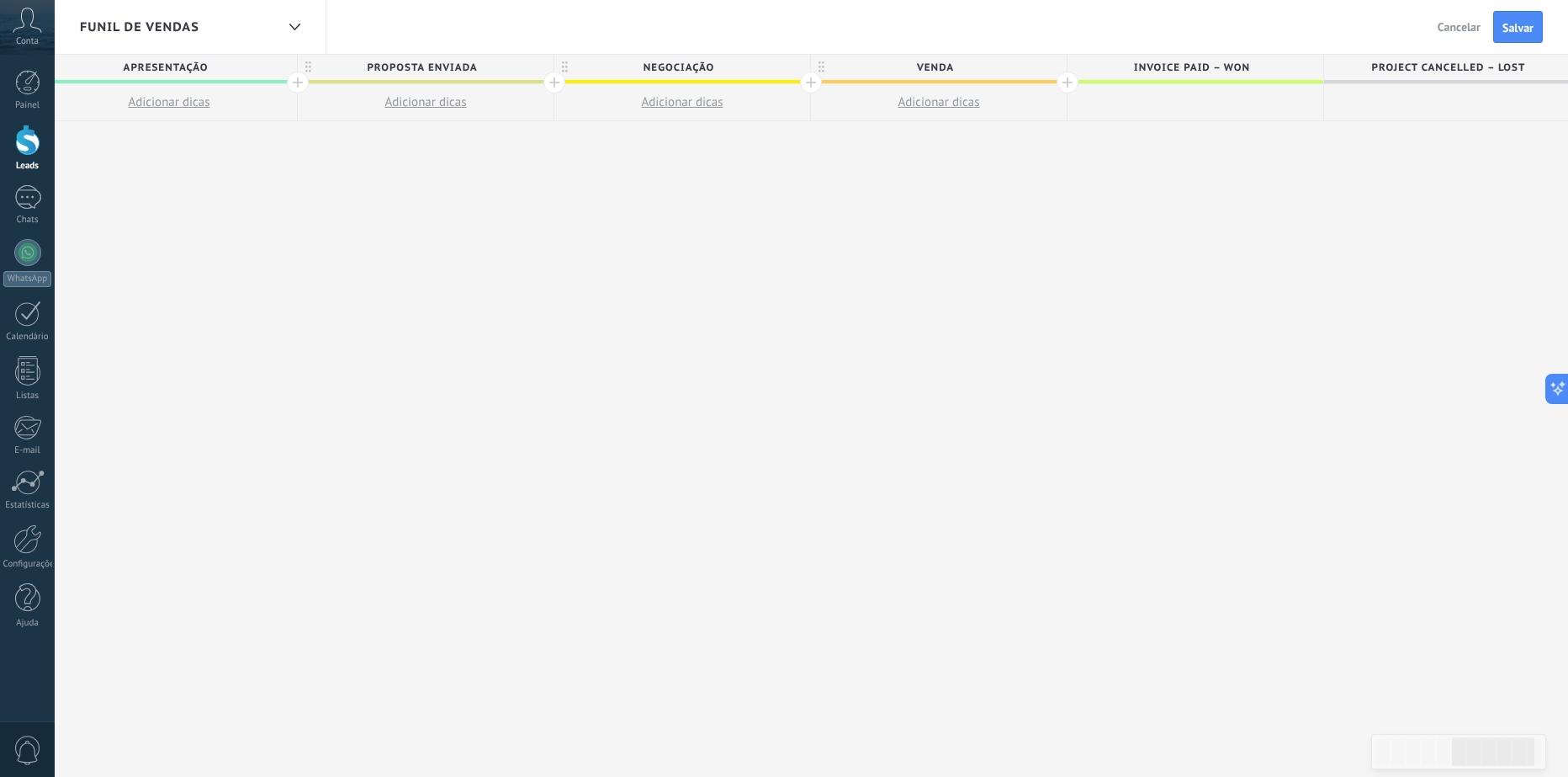
click at [1220, 69] on span "Invoice paid – won" at bounding box center [1191, 67] width 248 height 26
click at [1278, 66] on input "**********" at bounding box center [1192, 66] width 223 height 25
click at [1190, 189] on div "**********" at bounding box center [298, 415] width 2565 height 723
click at [1513, 27] on span "Salvar" at bounding box center [1518, 28] width 31 height 12
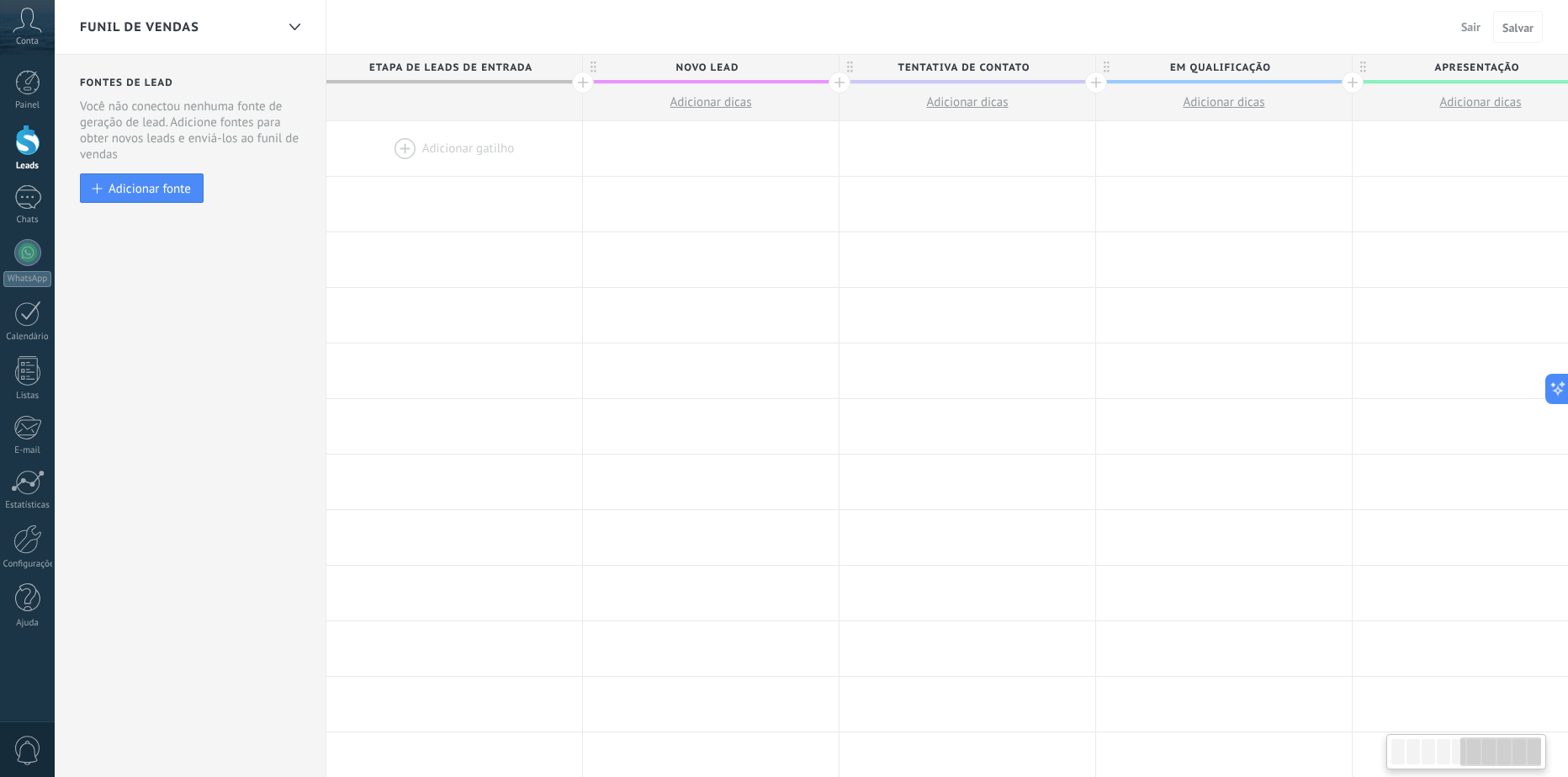
scroll to position [0, 1311]
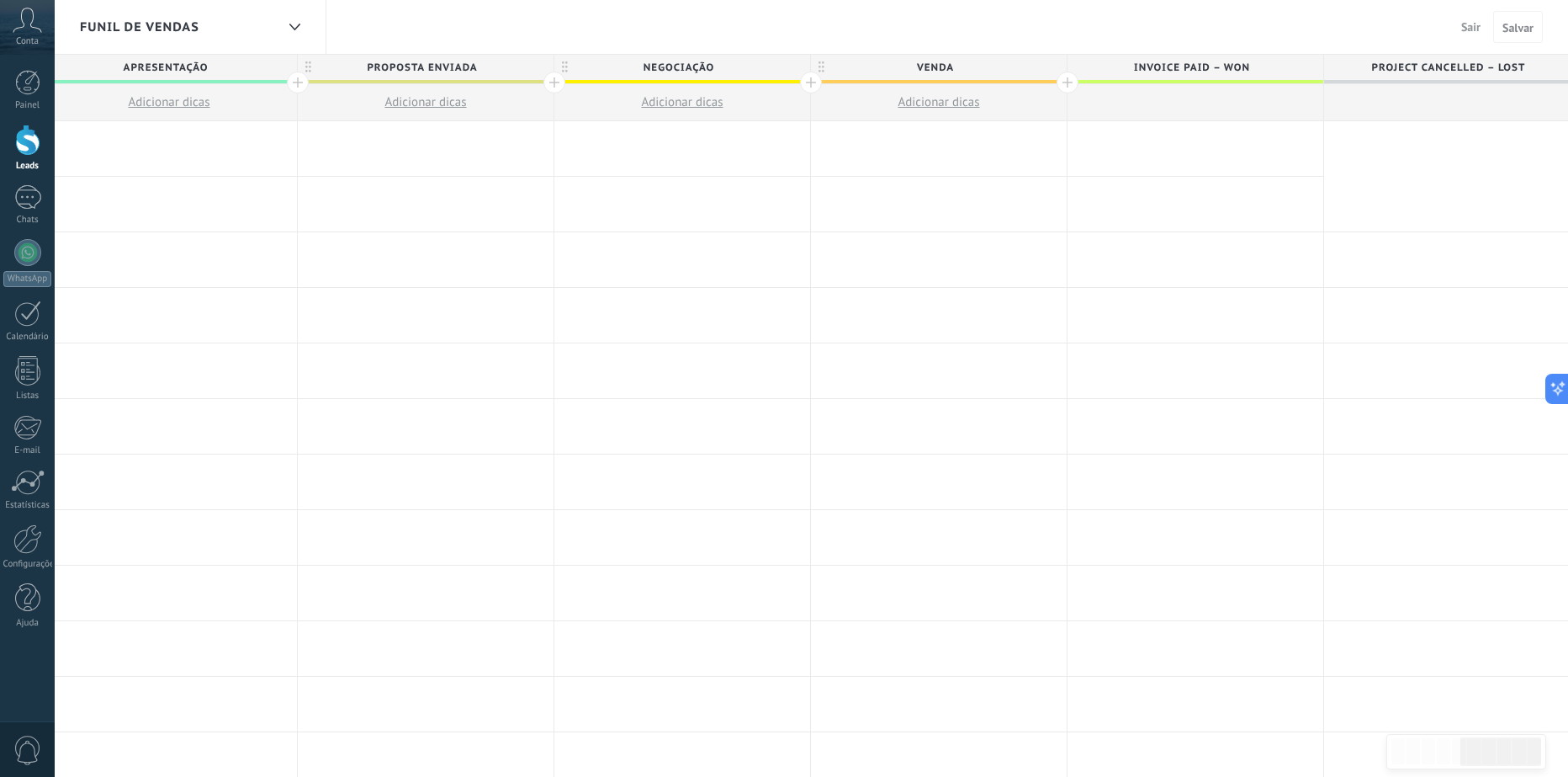
click at [1251, 70] on span "Invoice paid – won" at bounding box center [1191, 67] width 248 height 26
click at [1170, 36] on div "Funil de vendas Sair Cancelar Salvar" at bounding box center [811, 27] width 1514 height 54
click at [1470, 27] on span "Sair" at bounding box center [1470, 27] width 19 height 15
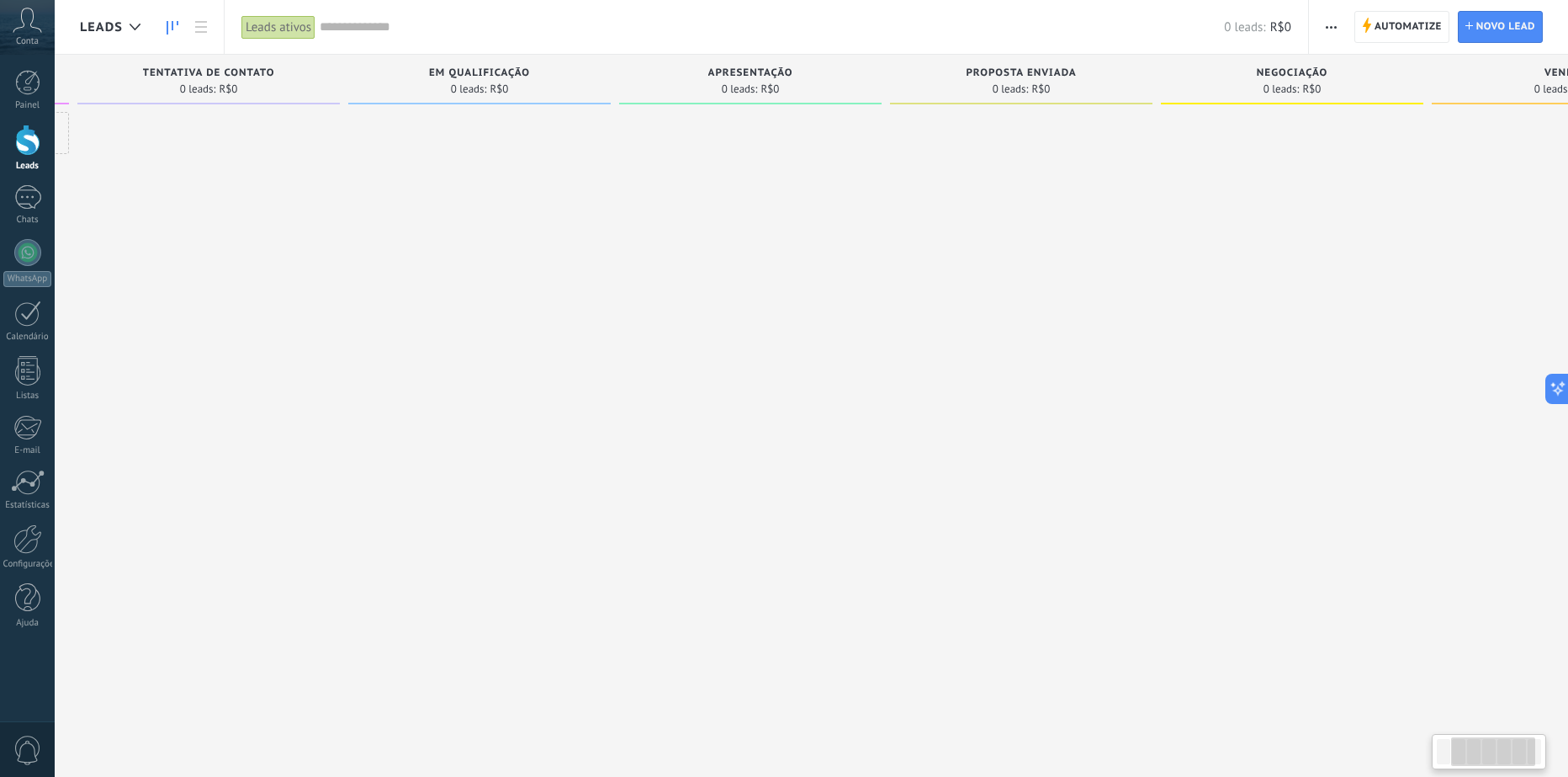
scroll to position [0, 425]
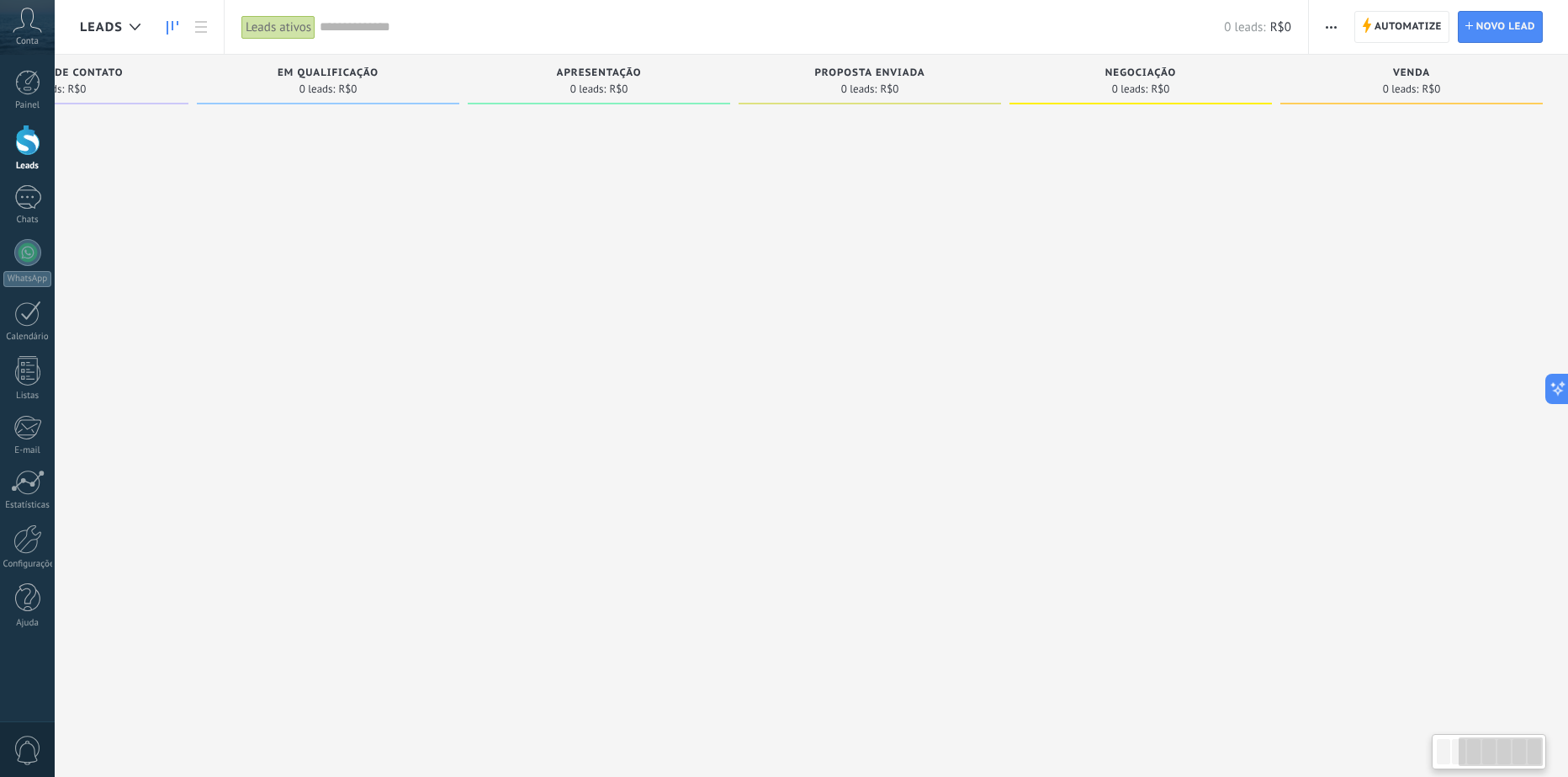
drag, startPoint x: 1103, startPoint y: 204, endPoint x: 648, endPoint y: 208, distance: 455.0
click at [648, 208] on div at bounding box center [598, 390] width 262 height 557
drag, startPoint x: 1163, startPoint y: 215, endPoint x: 817, endPoint y: 219, distance: 346.0
click at [817, 219] on div "Etapa de leads de entrada solicitações: 0 0 0 0 0 0 0 0 0 Novo Lead 0 leads: R$…" at bounding box center [611, 361] width 1913 height 614
drag, startPoint x: 979, startPoint y: 210, endPoint x: 832, endPoint y: 237, distance: 149.5
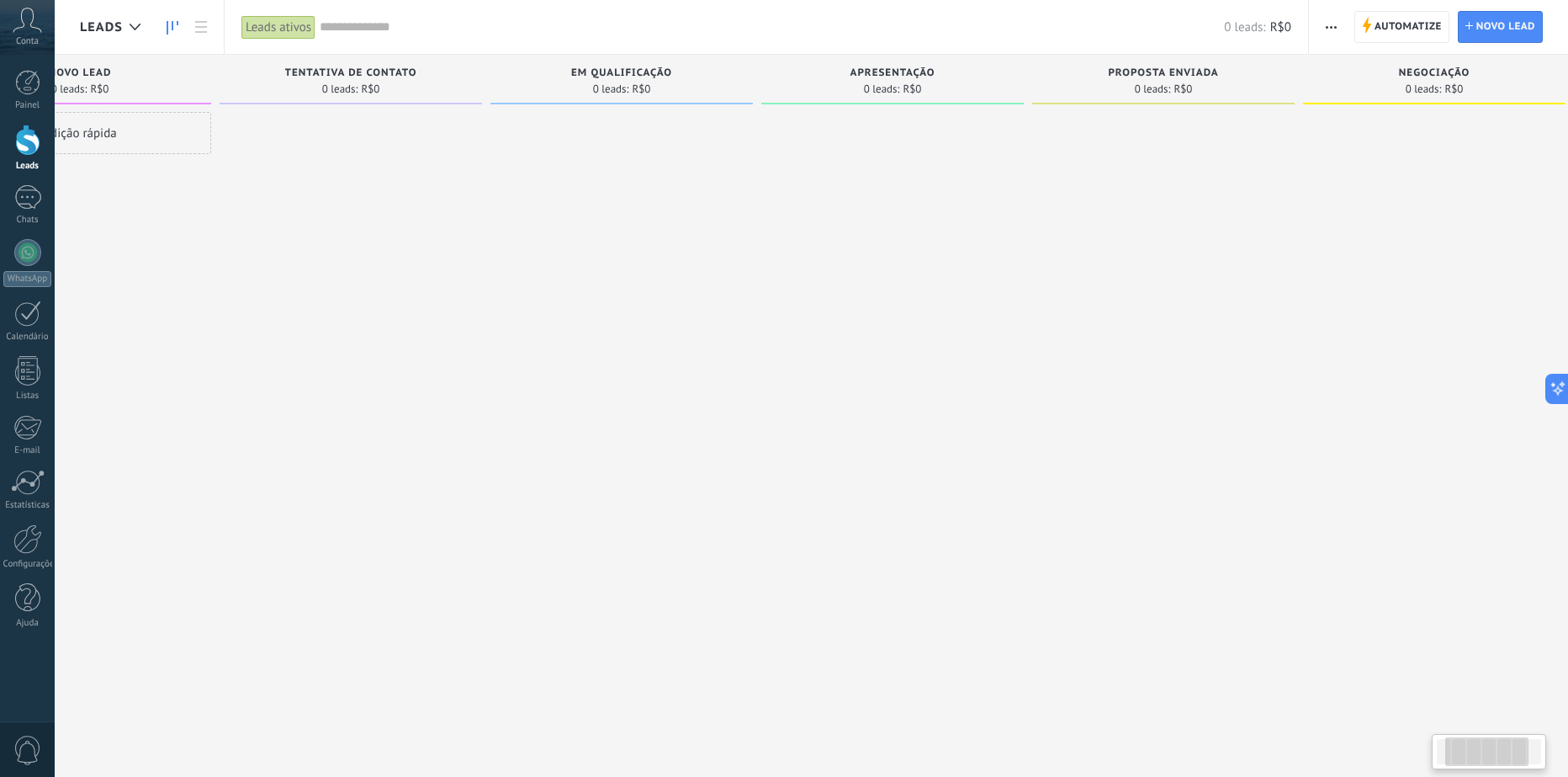
click at [1039, 220] on div "Etapa de leads de entrada solicitações: 0 0 0 0 0 0 0 0 0 Novo Lead 0 leads: R$…" at bounding box center [905, 361] width 1913 height 614
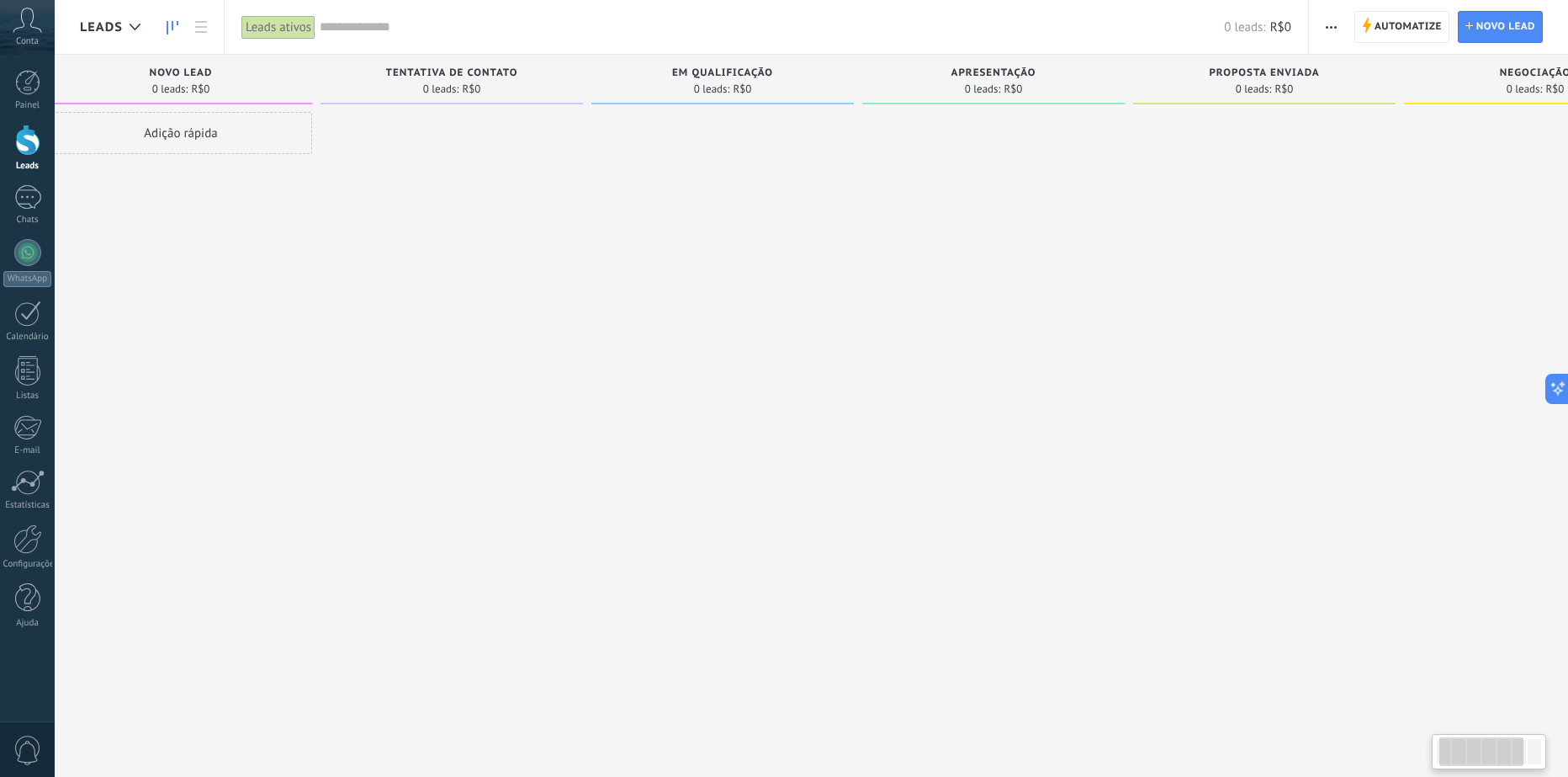
scroll to position [0, 0]
drag, startPoint x: 547, startPoint y: 246, endPoint x: 942, endPoint y: 250, distance: 395.0
click at [942, 250] on div "Etapa de leads de entrada solicitações: 0 0 0 0 0 0 0 0 0 Novo Lead 0 leads: R$…" at bounding box center [1036, 361] width 1913 height 614
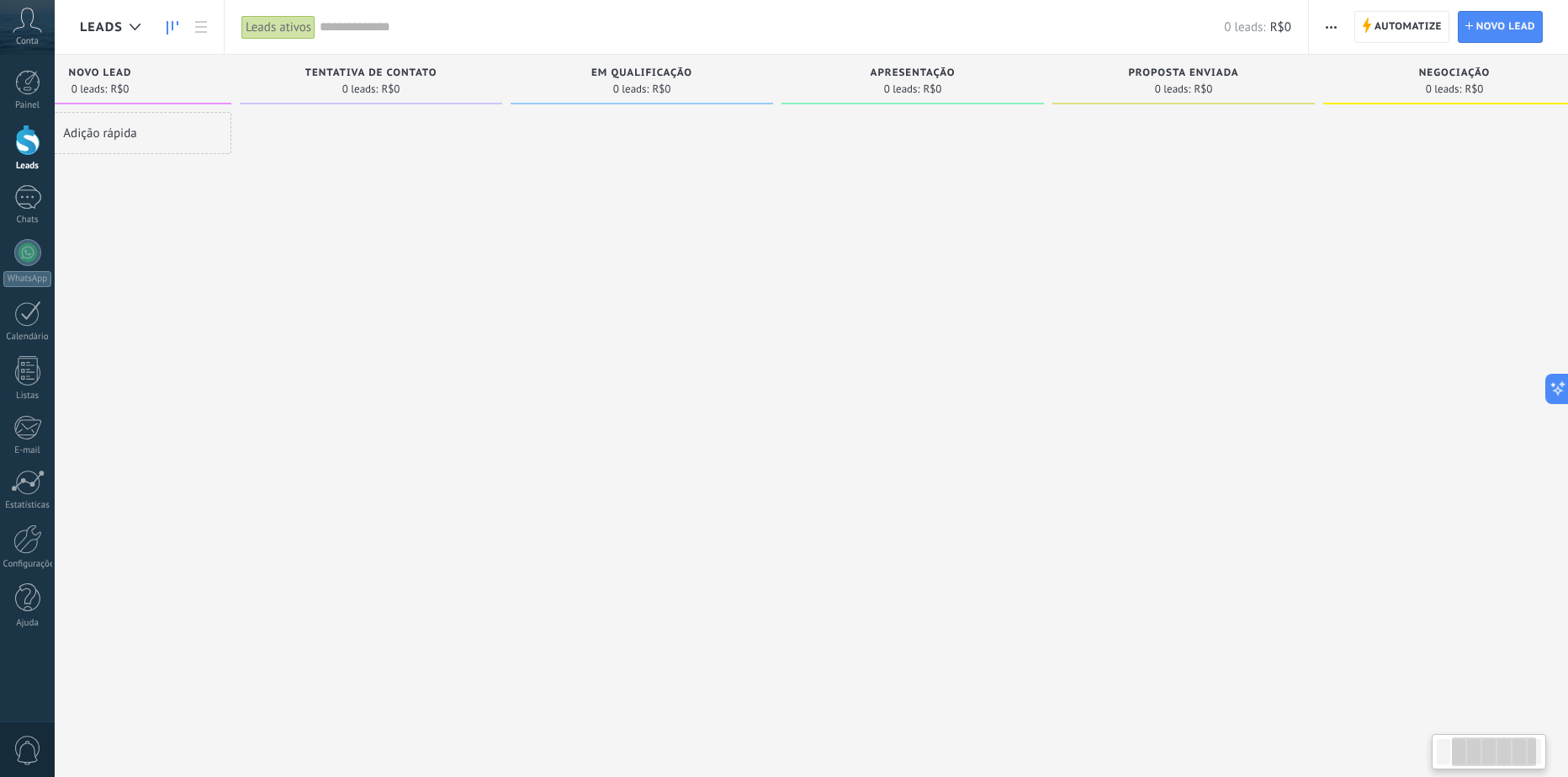
scroll to position [0, 425]
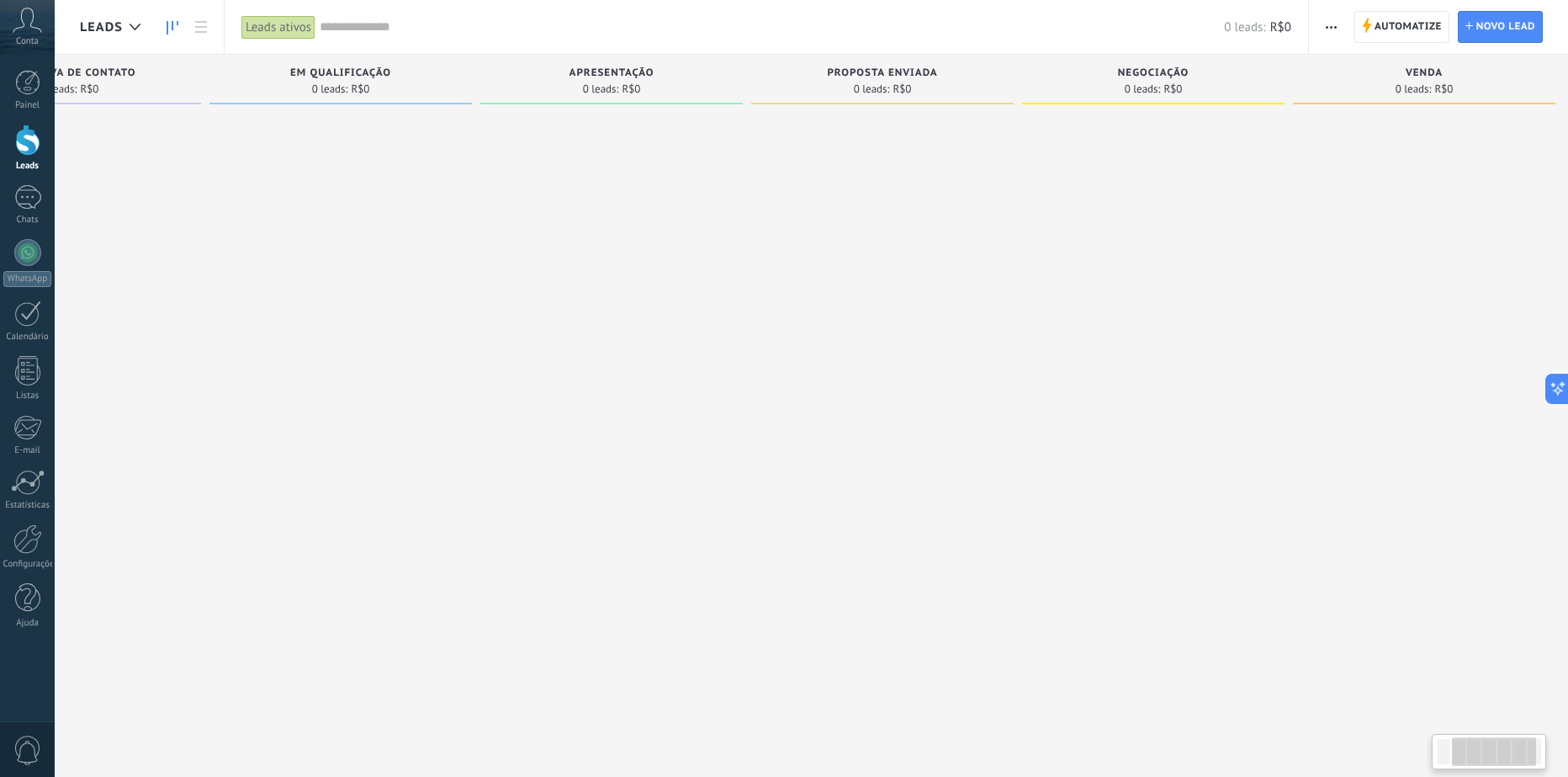
drag, startPoint x: 1124, startPoint y: 261, endPoint x: 774, endPoint y: 270, distance: 350.1
click at [665, 276] on div at bounding box center [611, 390] width 262 height 557
drag, startPoint x: 1121, startPoint y: 289, endPoint x: 590, endPoint y: 255, distance: 532.1
click at [634, 278] on div "Etapa de leads de entrada solicitações: 0 0 0 0 0 0 0 0 0 Novo Lead 0 leads: R$…" at bounding box center [611, 361] width 1913 height 614
click at [1417, 118] on div at bounding box center [1411, 390] width 262 height 557
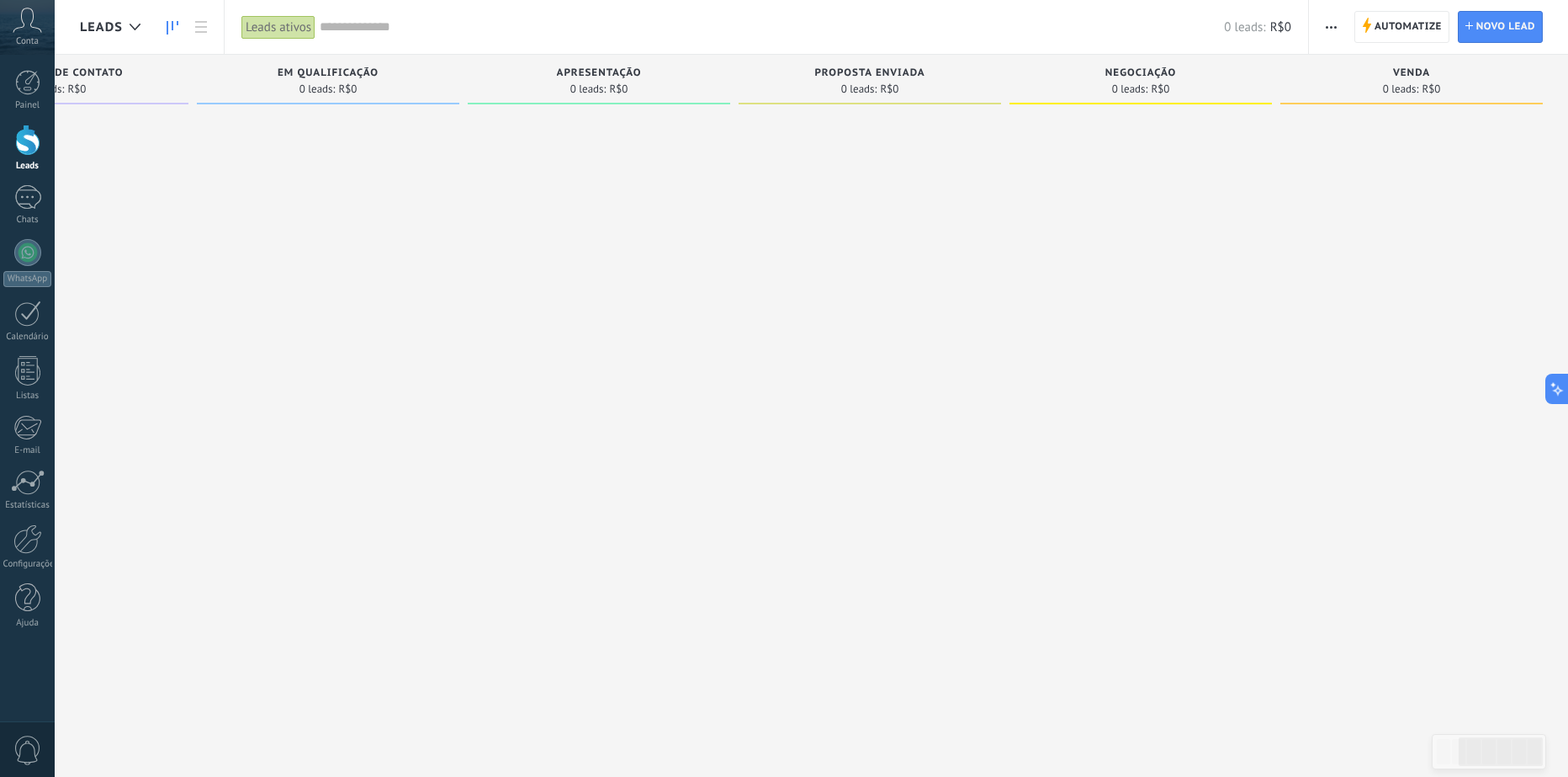
click at [1416, 74] on span "Venda" at bounding box center [1412, 73] width 37 height 12
click at [1404, 15] on span "Automatize" at bounding box center [1408, 27] width 67 height 30
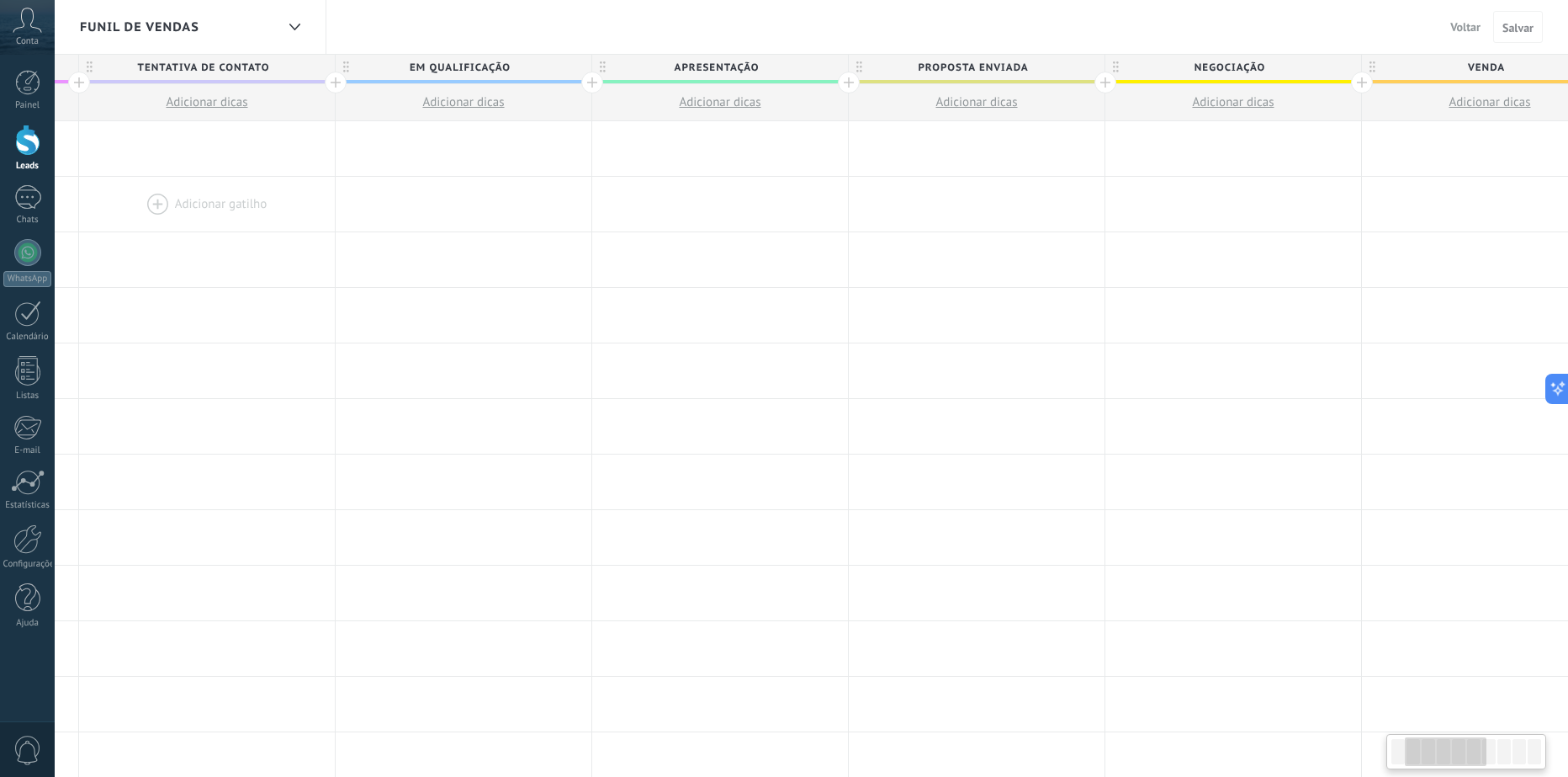
drag, startPoint x: 1032, startPoint y: 230, endPoint x: 126, endPoint y: 204, distance: 906.4
click at [192, 208] on div at bounding box center [207, 203] width 256 height 54
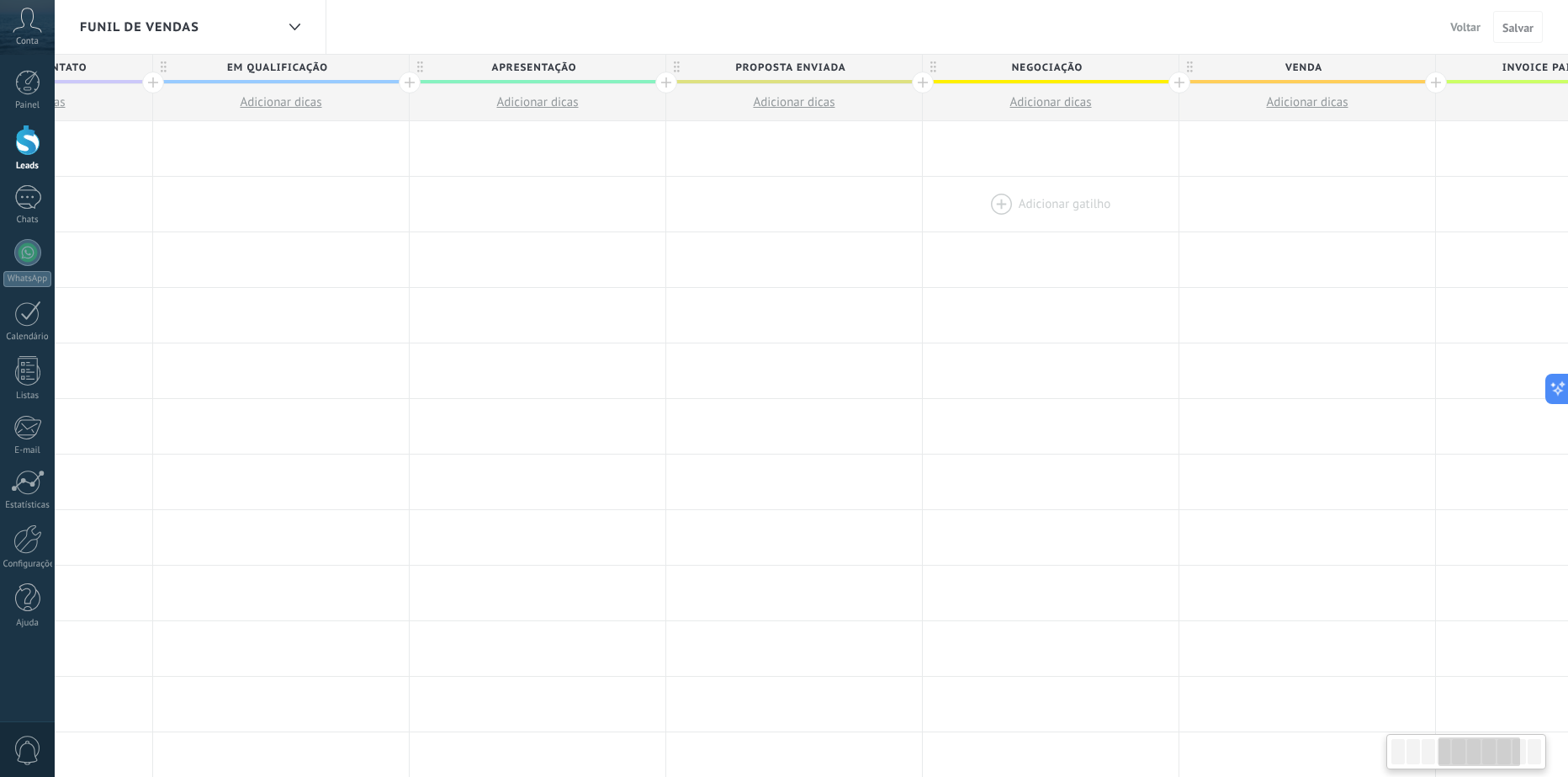
scroll to position [0, 1324]
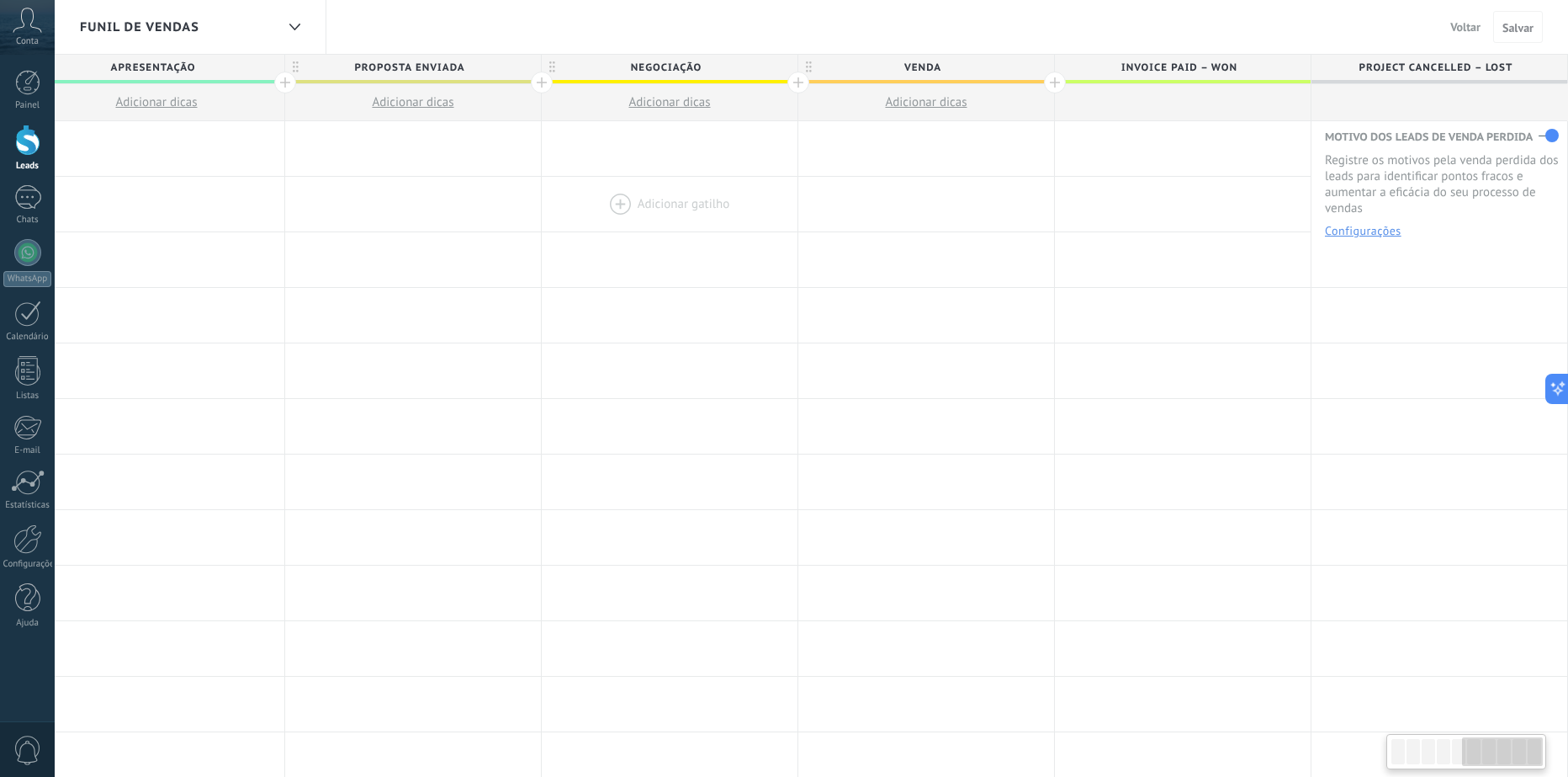
drag, startPoint x: 1161, startPoint y: 196, endPoint x: 589, endPoint y: 207, distance: 572.1
click at [593, 207] on div at bounding box center [670, 203] width 256 height 54
click at [1282, 69] on span "Invoice paid – won" at bounding box center [1178, 67] width 248 height 26
click at [1383, 72] on span "Project cancelled – lost" at bounding box center [1435, 67] width 248 height 26
click at [1464, 64] on input "**********" at bounding box center [1435, 66] width 223 height 25
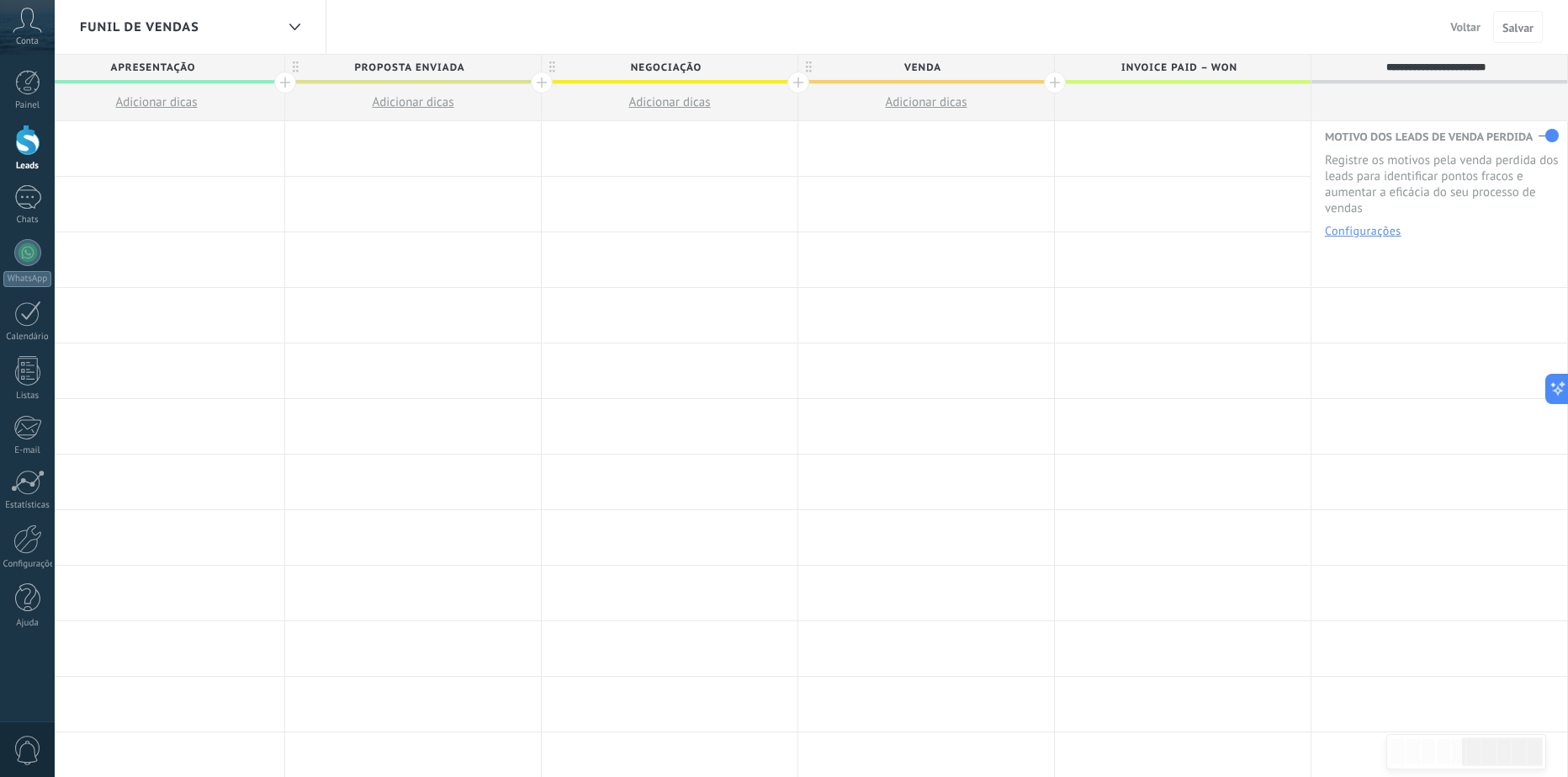
click at [1562, 64] on div "**********" at bounding box center [1439, 68] width 256 height 29
click at [1539, 71] on div "Project cancelled – lost" at bounding box center [1439, 66] width 256 height 25
drag, startPoint x: 1539, startPoint y: 71, endPoint x: 1124, endPoint y: 67, distance: 415.0
click at [1134, 66] on div "**********" at bounding box center [285, 87] width 2565 height 66
click at [1443, 70] on span "Project cancelled – lost" at bounding box center [1435, 67] width 248 height 26
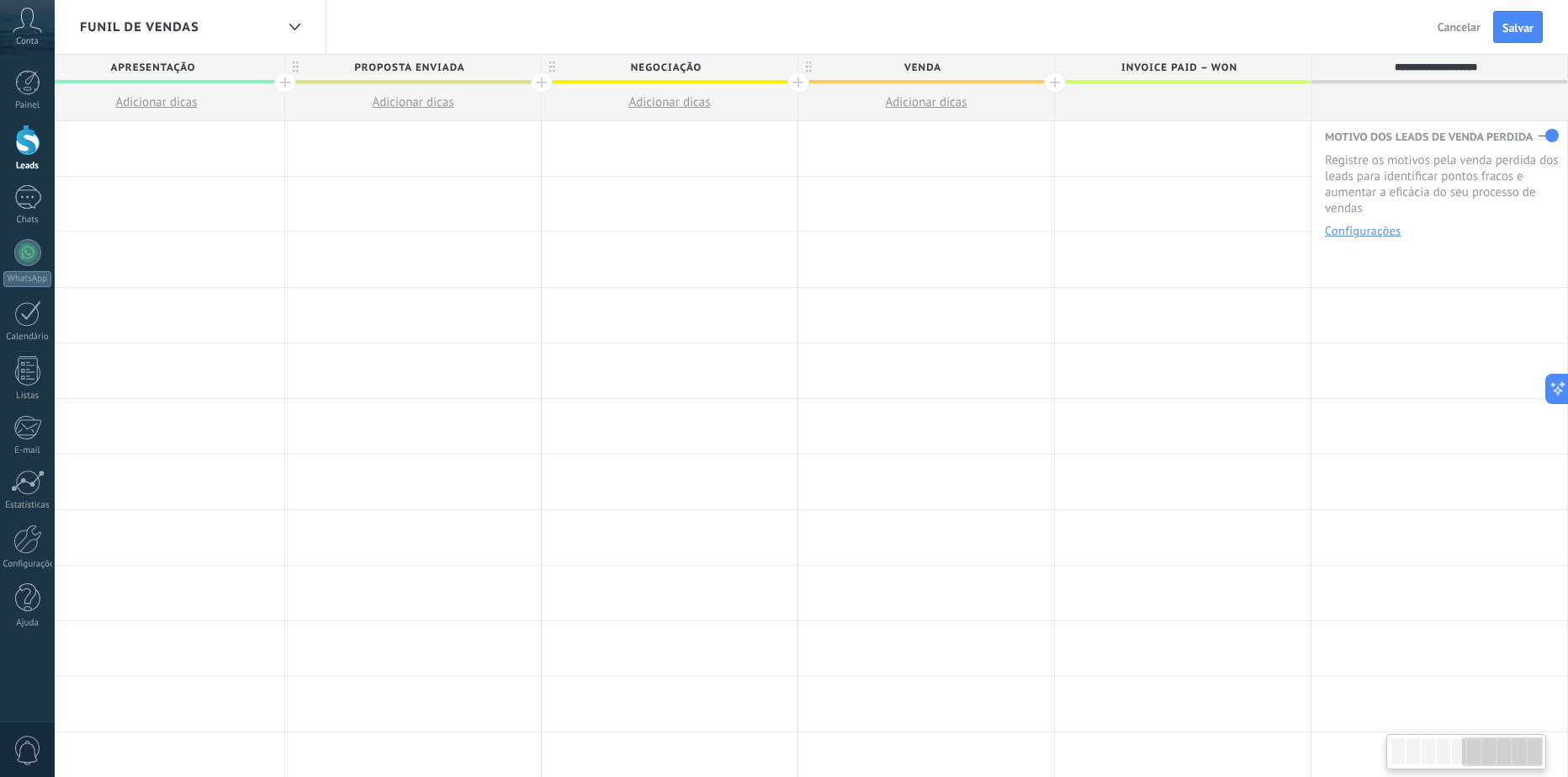
type input "**********"
click at [1244, 110] on div at bounding box center [1182, 102] width 256 height 37
click at [1256, 54] on span "Invoice paid – won" at bounding box center [1178, 67] width 248 height 26
click at [1263, 70] on input "**********" at bounding box center [1179, 66] width 223 height 25
drag, startPoint x: 1268, startPoint y: 71, endPoint x: 1226, endPoint y: 52, distance: 46.1
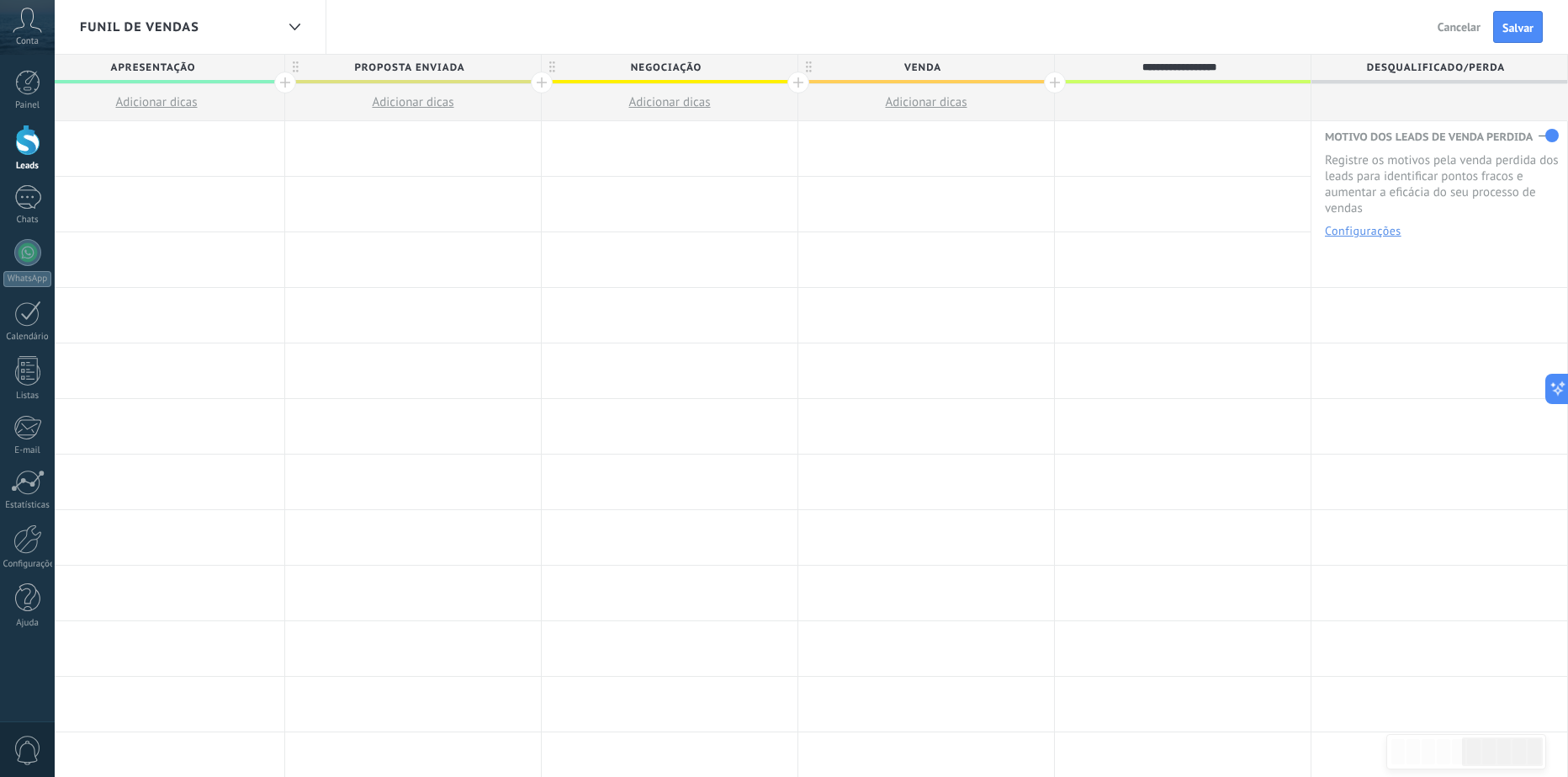
click at [1226, 52] on div "Funil de vendas Voltar Cancelar Salvar" at bounding box center [811, 27] width 1514 height 54
click at [1216, 112] on div at bounding box center [1182, 102] width 256 height 37
click at [1189, 189] on div at bounding box center [1182, 203] width 256 height 54
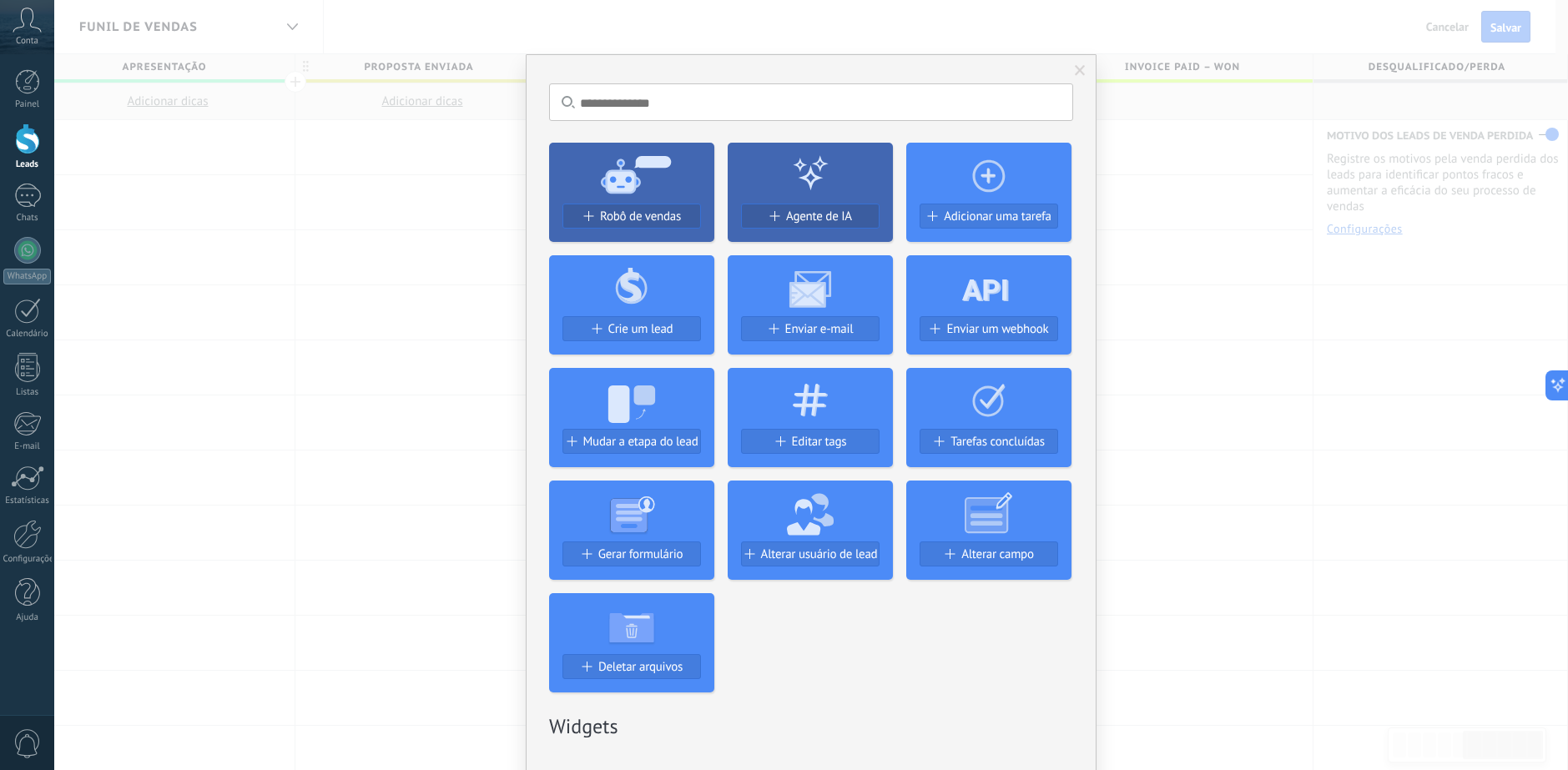
click at [1174, 143] on div "Sem resultados. Robô de vendas Agente de IA Adicionar uma tarefa Crie um lead E…" at bounding box center [810, 385] width 1513 height 770
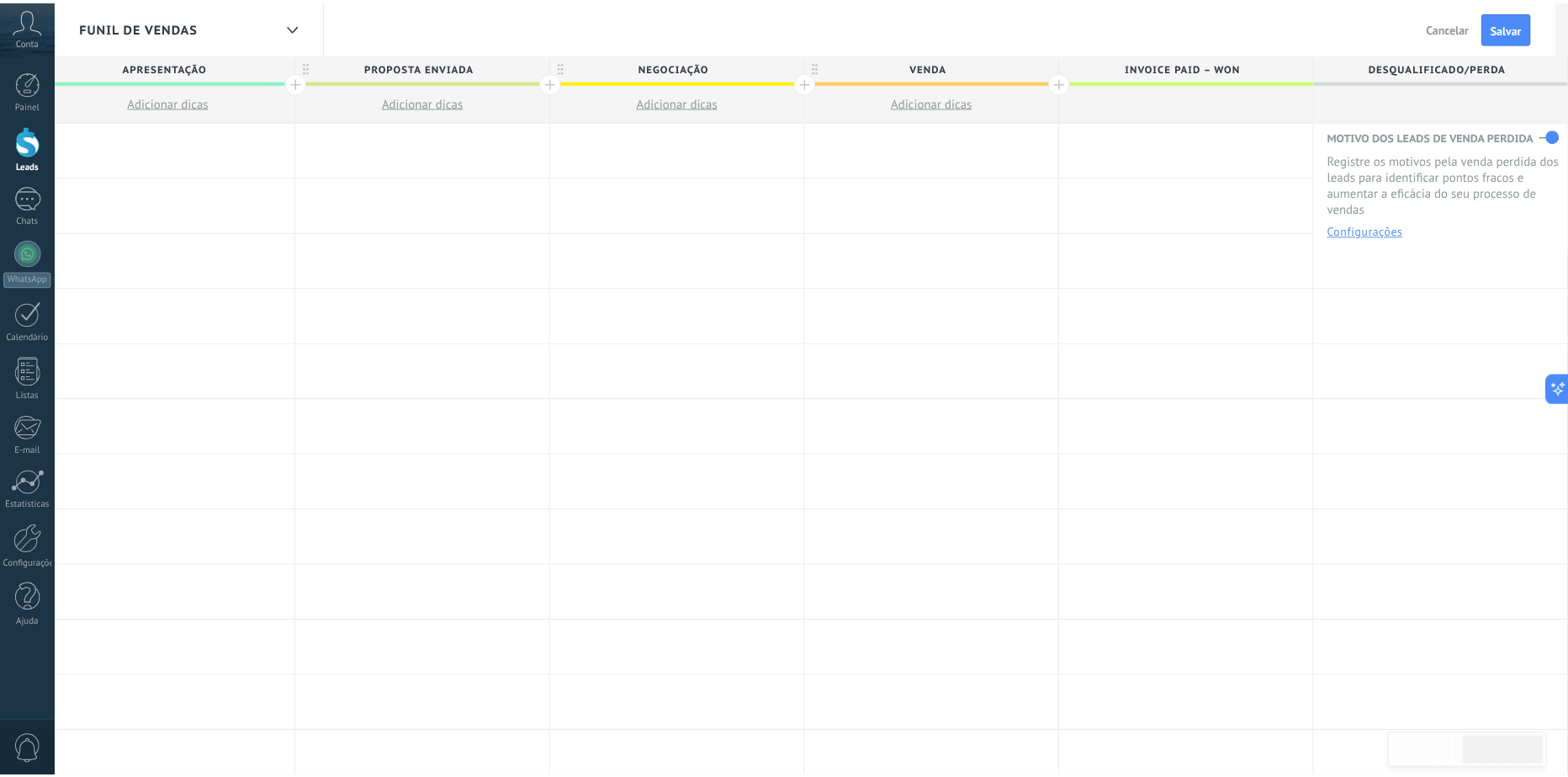
scroll to position [0, 1311]
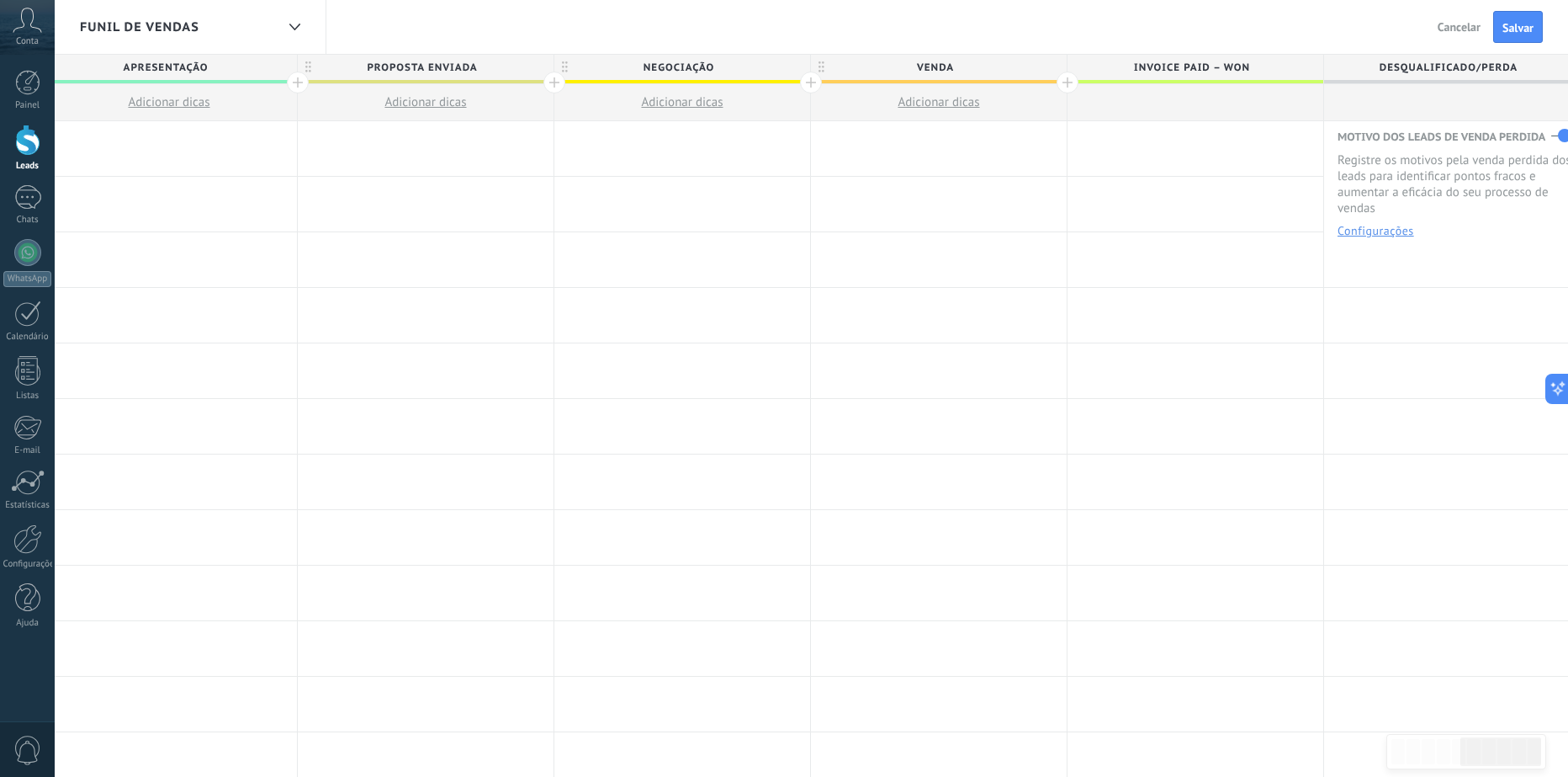
click at [1274, 61] on span "Invoice paid – won" at bounding box center [1191, 67] width 248 height 26
click at [1315, 77] on div "**********" at bounding box center [1195, 68] width 256 height 29
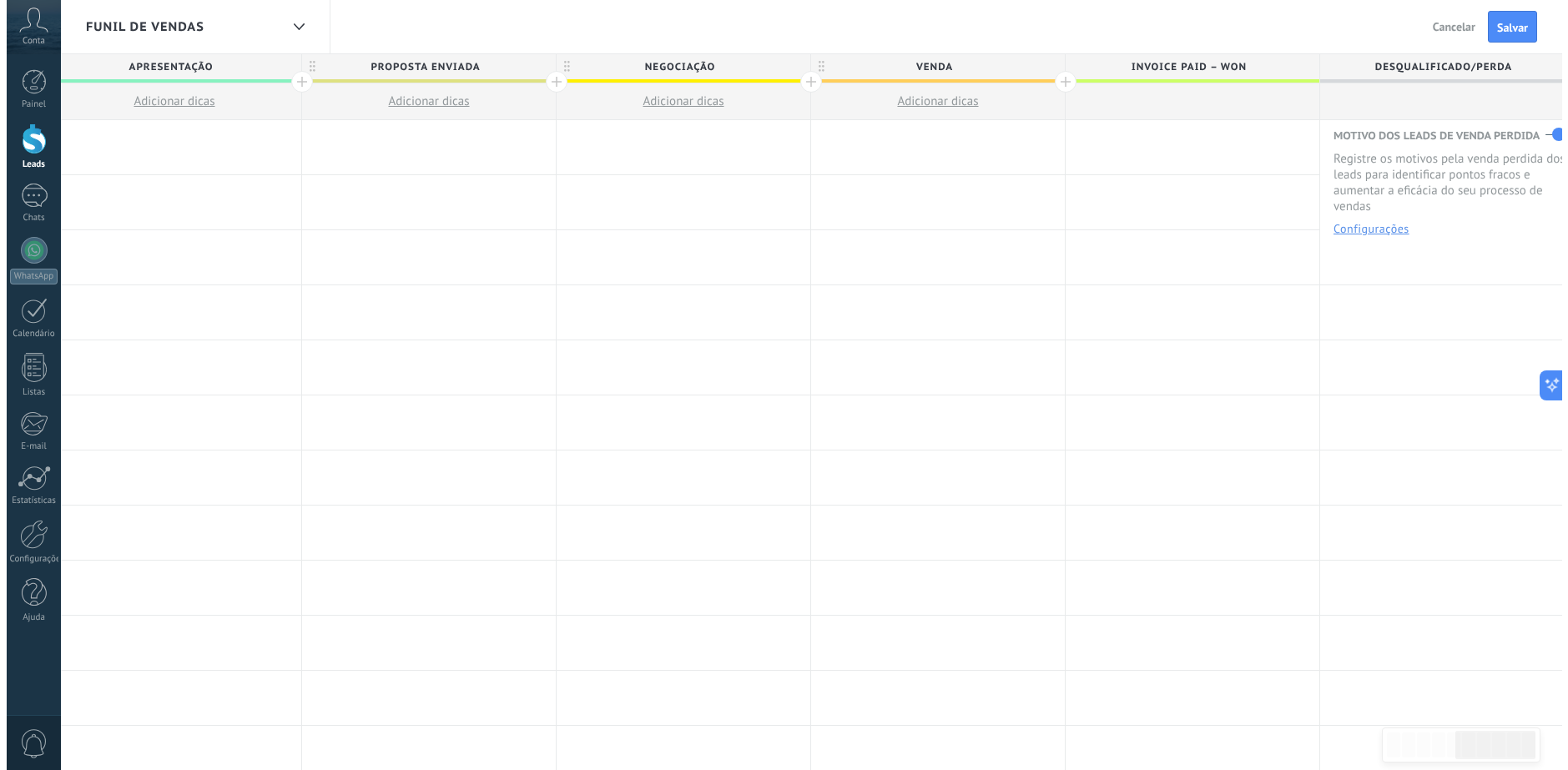
scroll to position [0, 1313]
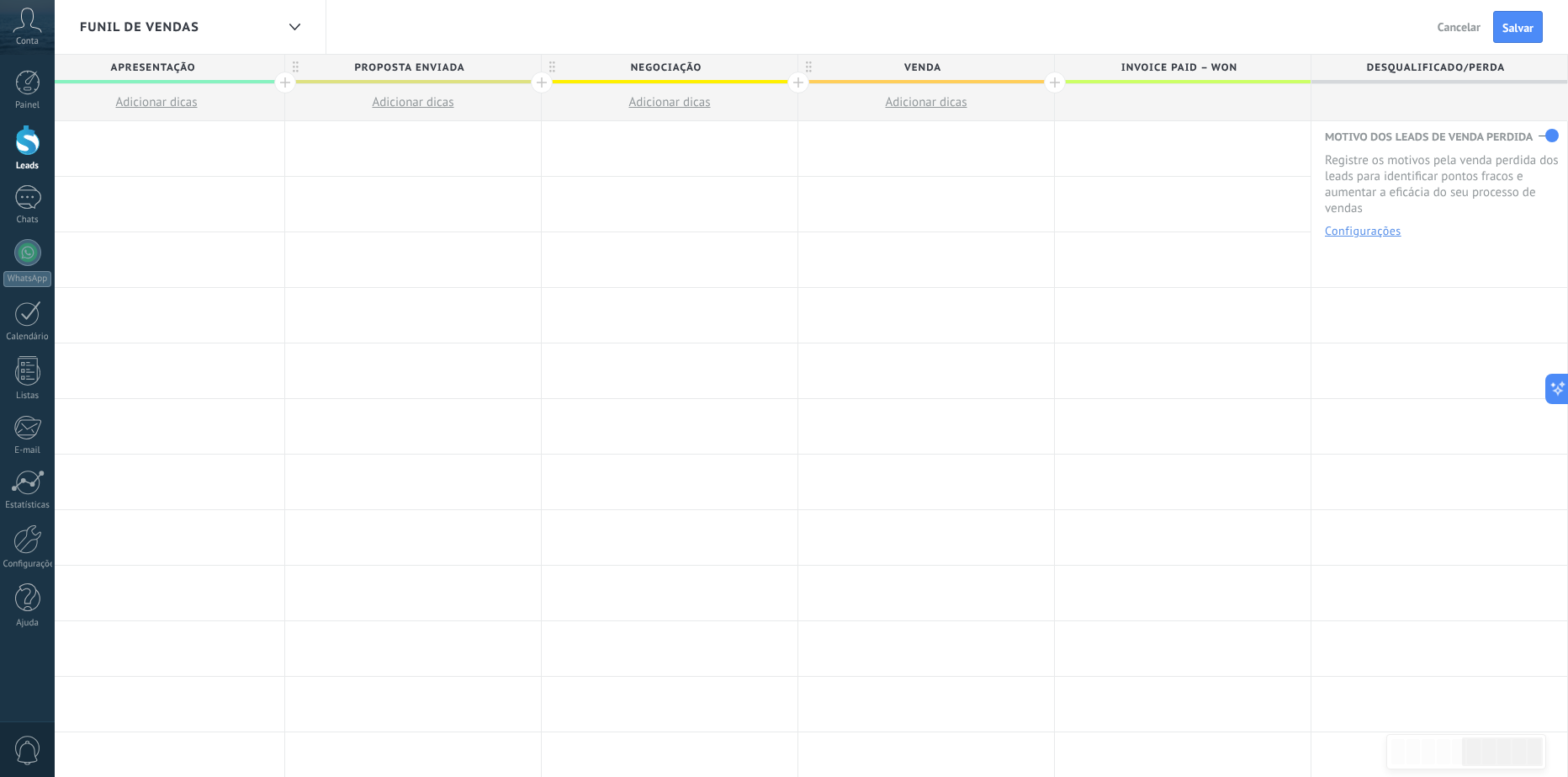
drag, startPoint x: 1315, startPoint y: 77, endPoint x: 1268, endPoint y: 75, distance: 47.0
click at [1268, 75] on div "Invoice paid – won" at bounding box center [1182, 66] width 256 height 25
drag, startPoint x: 976, startPoint y: 65, endPoint x: 730, endPoint y: 62, distance: 246.0
click at [769, 64] on div "**********" at bounding box center [285, 87] width 2565 height 66
click at [971, 64] on span "Venda" at bounding box center [922, 67] width 248 height 26
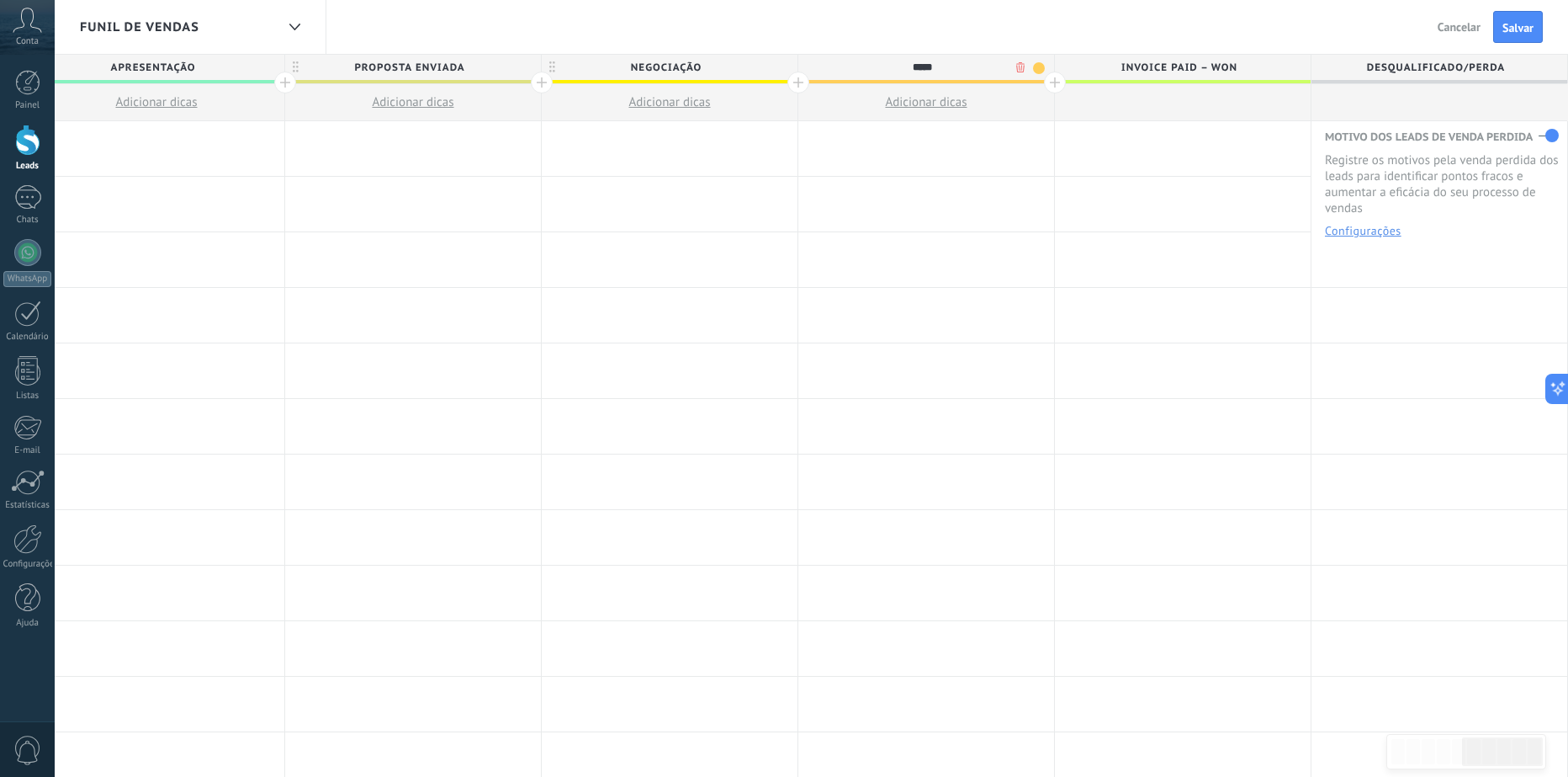
click at [971, 64] on input "*****" at bounding box center [922, 66] width 223 height 25
click at [1219, 69] on span "Invoice paid – won" at bounding box center [1178, 67] width 248 height 26
type input "*****"
click at [1102, 41] on div "Funil de vendas Voltar Cancelar Salvar" at bounding box center [811, 27] width 1514 height 54
click at [979, 64] on span "Venda" at bounding box center [922, 67] width 248 height 26
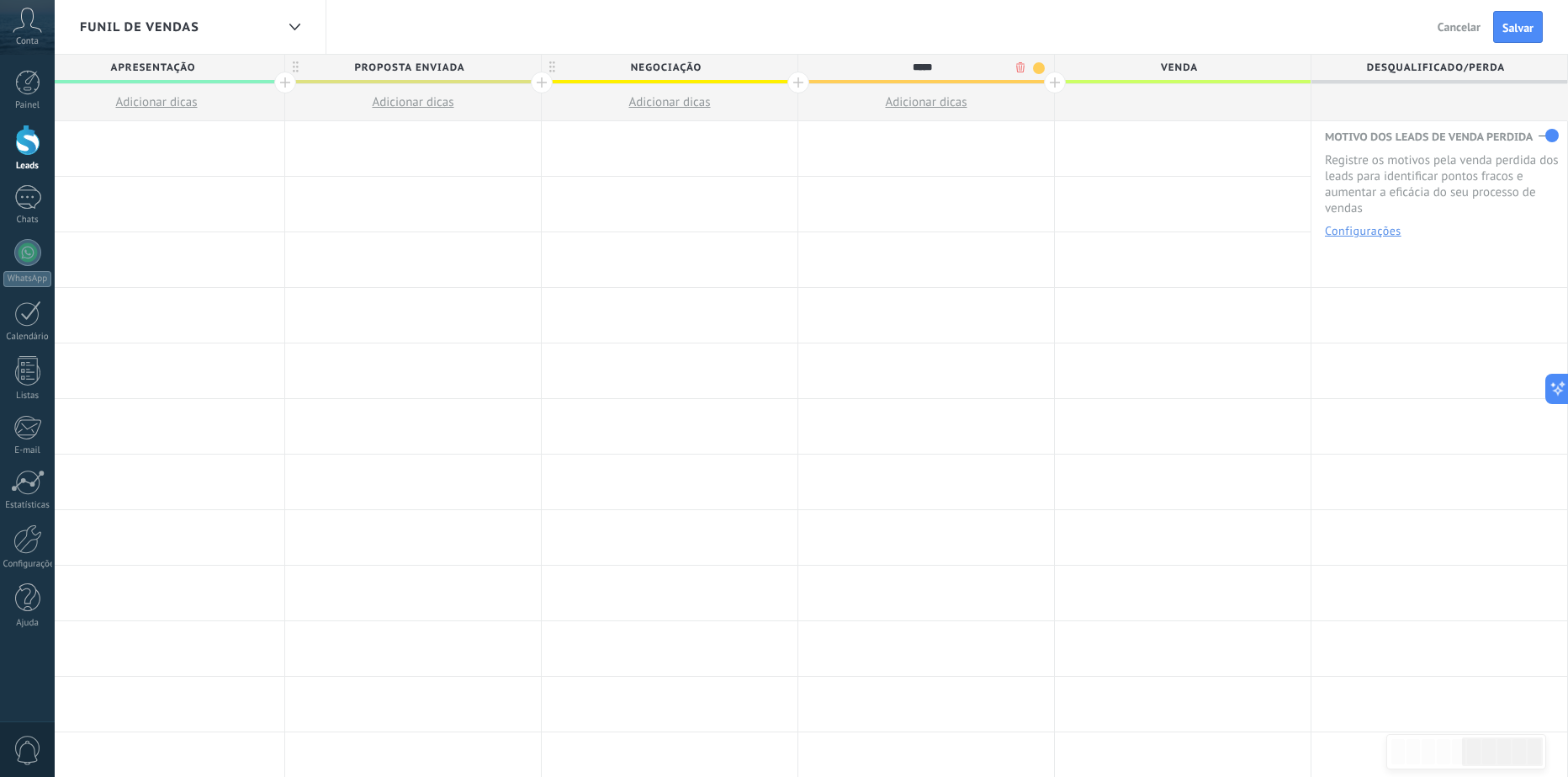
click at [1019, 64] on body ".abccls-1,.abccls-2{fill-rule:evenodd}.abccls-2{fill:#fff} .abfcls-1{fill:none}…" at bounding box center [784, 388] width 1568 height 777
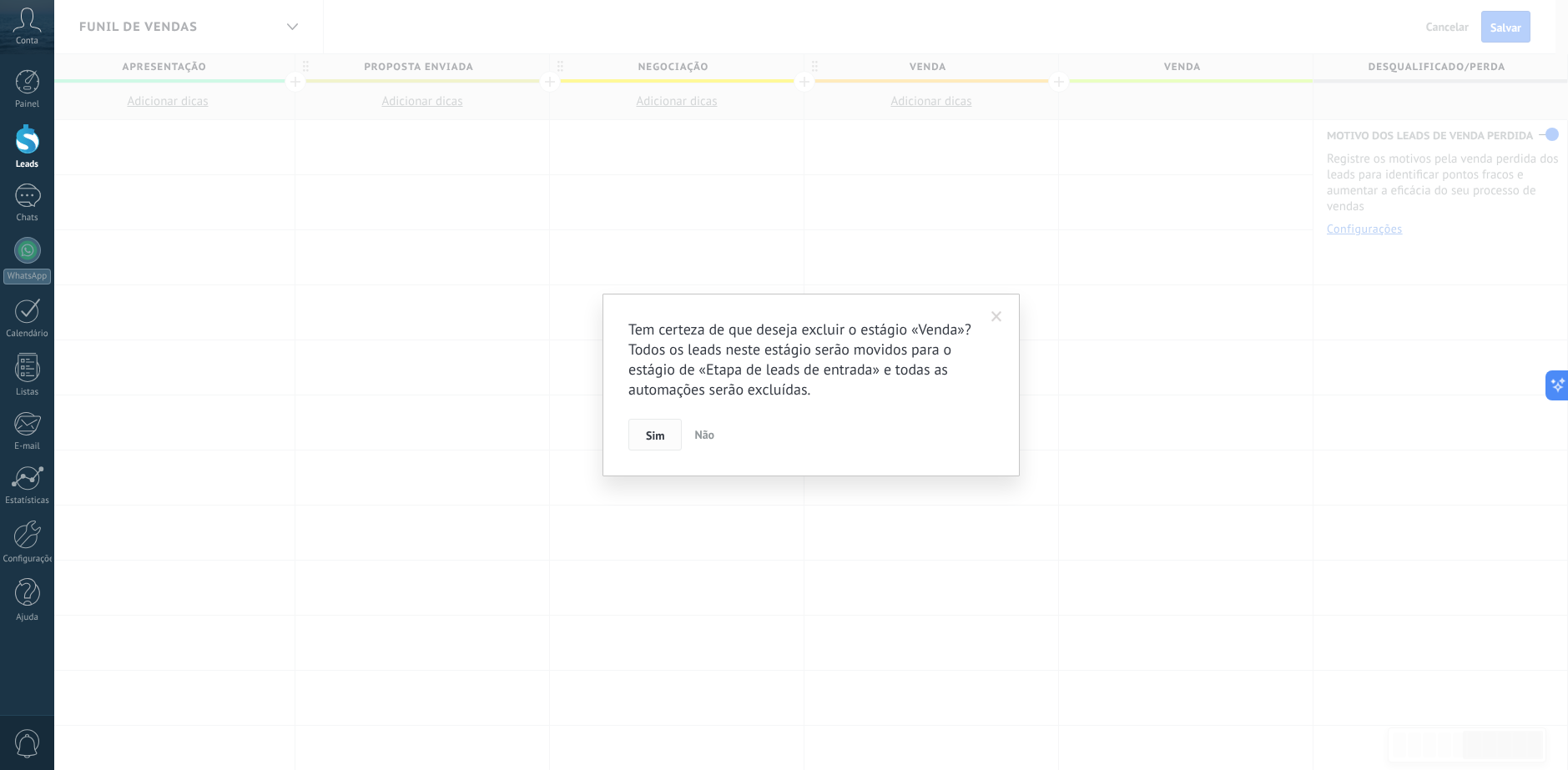
click at [658, 439] on span "Sim" at bounding box center [655, 435] width 18 height 12
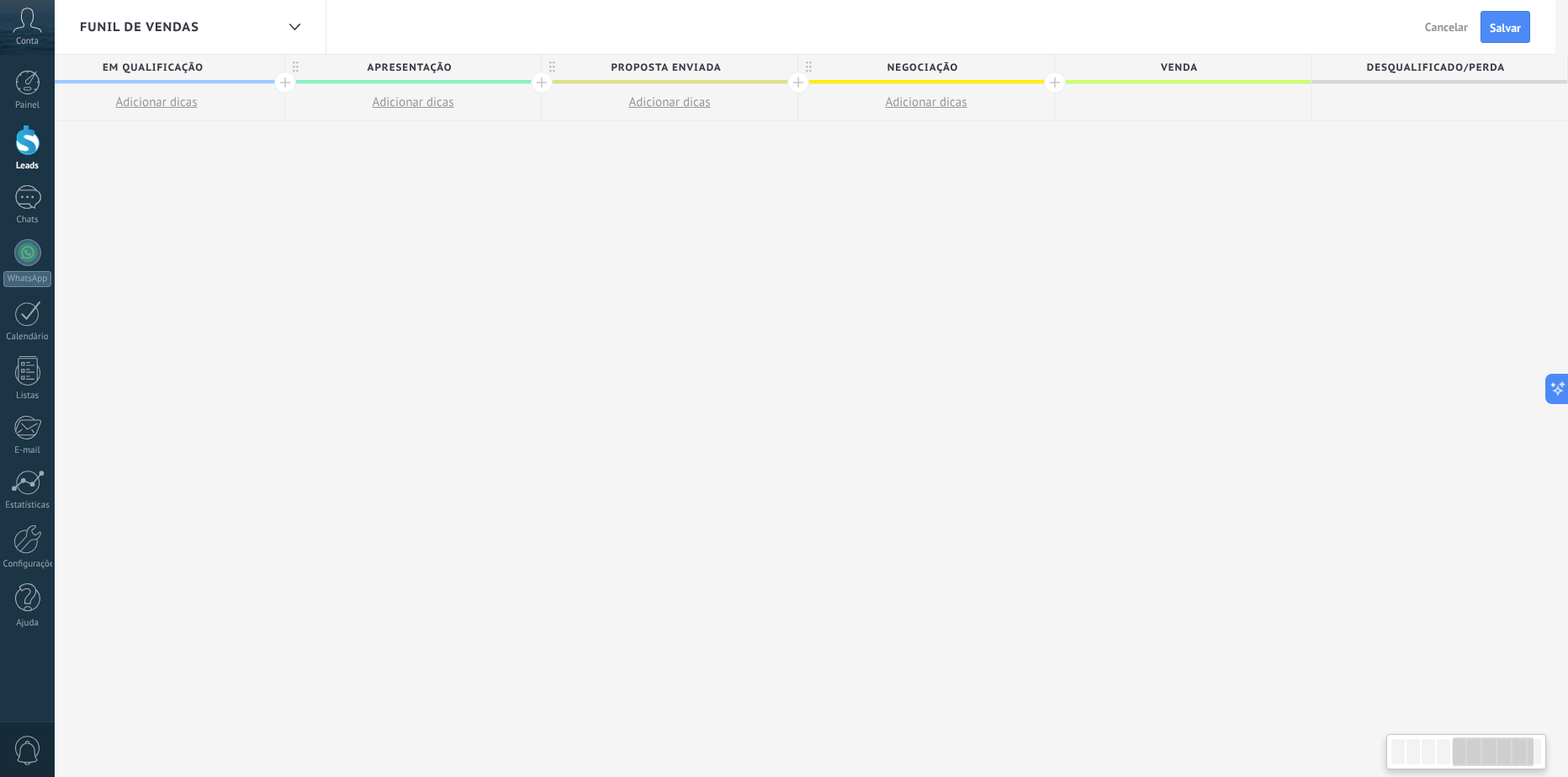
scroll to position [0, 1055]
click at [1532, 34] on span "Salvar" at bounding box center [1518, 28] width 31 height 12
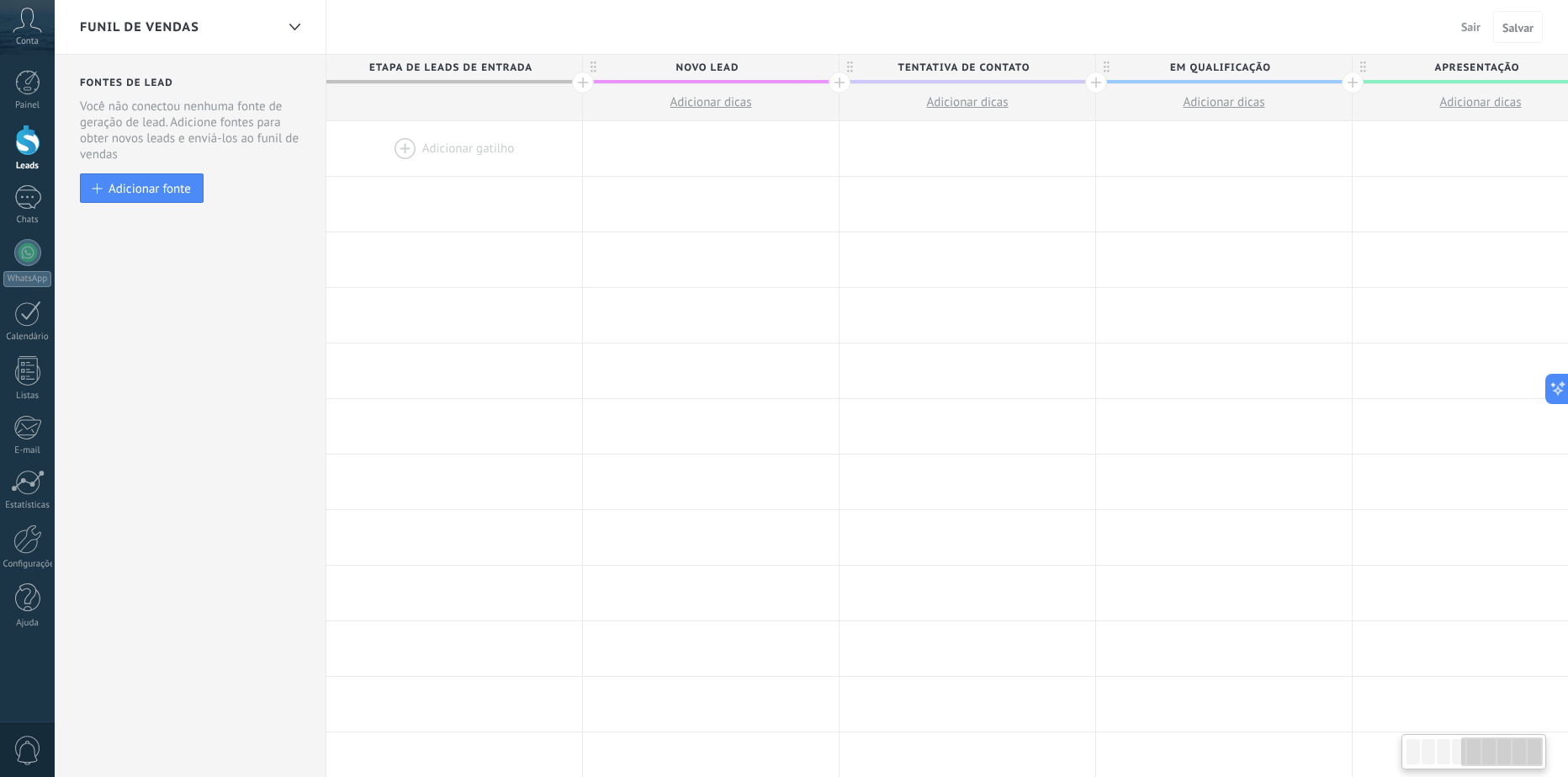
scroll to position [0, 1055]
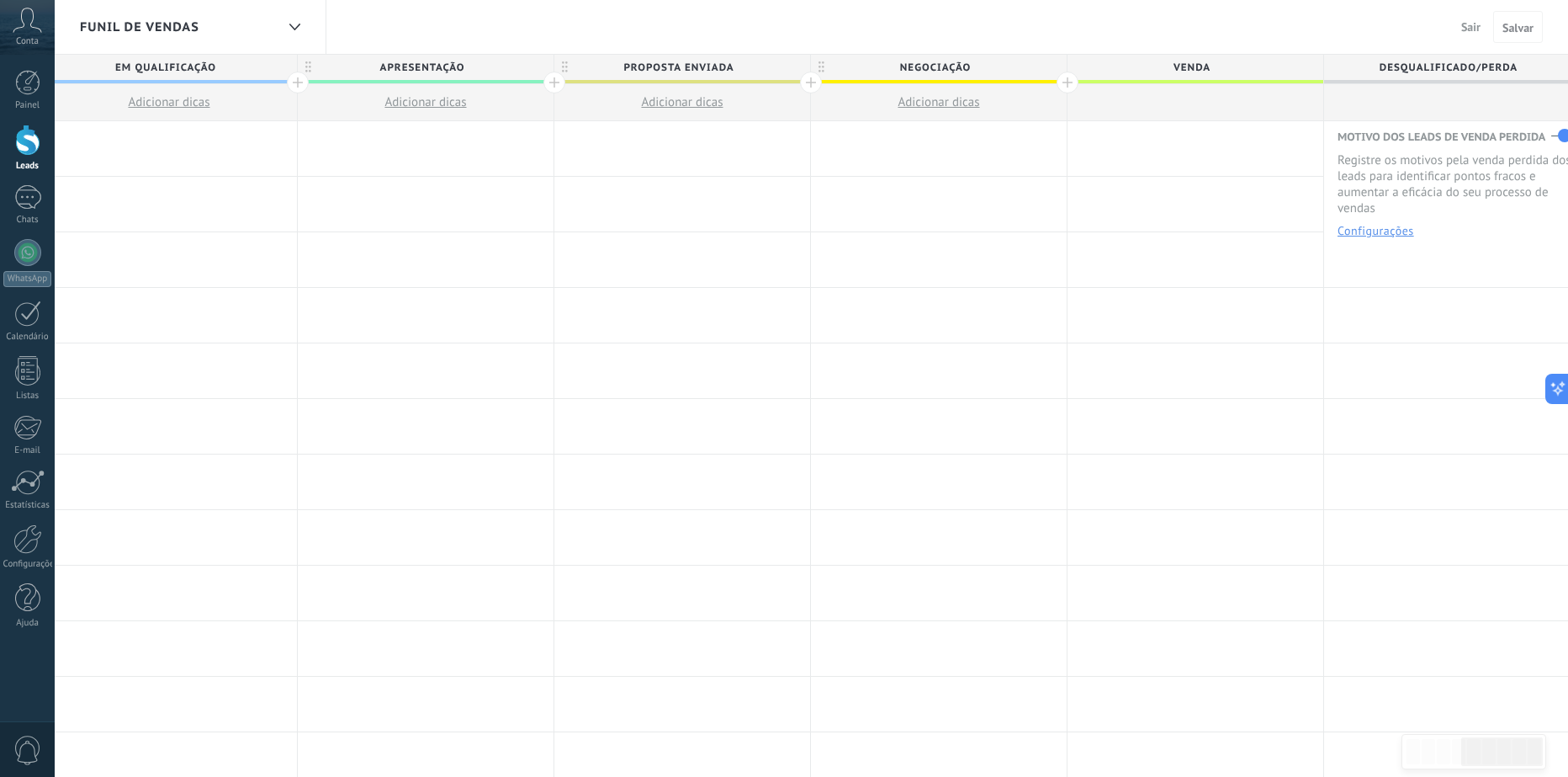
click at [1478, 25] on span "Sair" at bounding box center [1470, 27] width 19 height 15
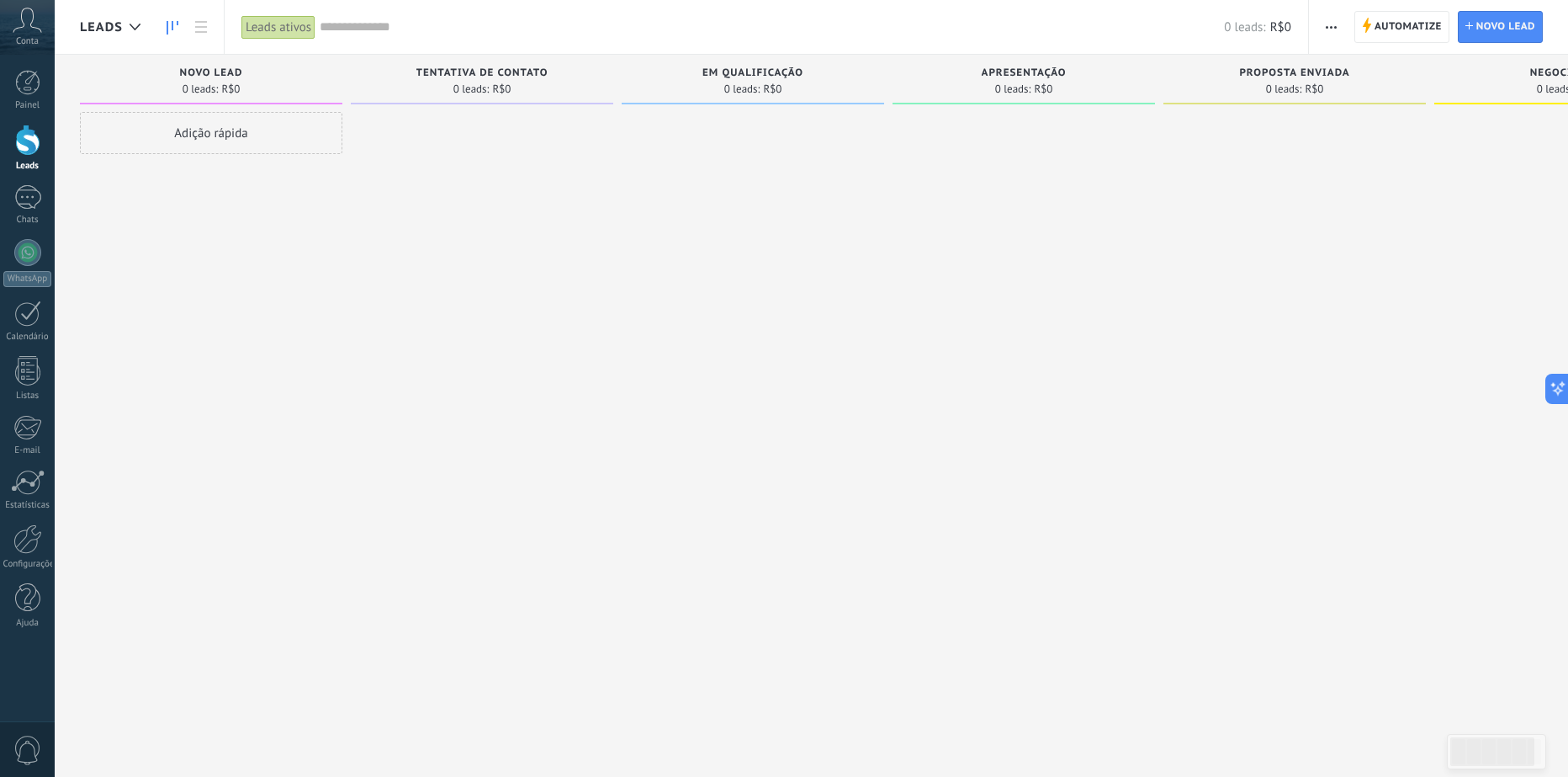
scroll to position [0, 154]
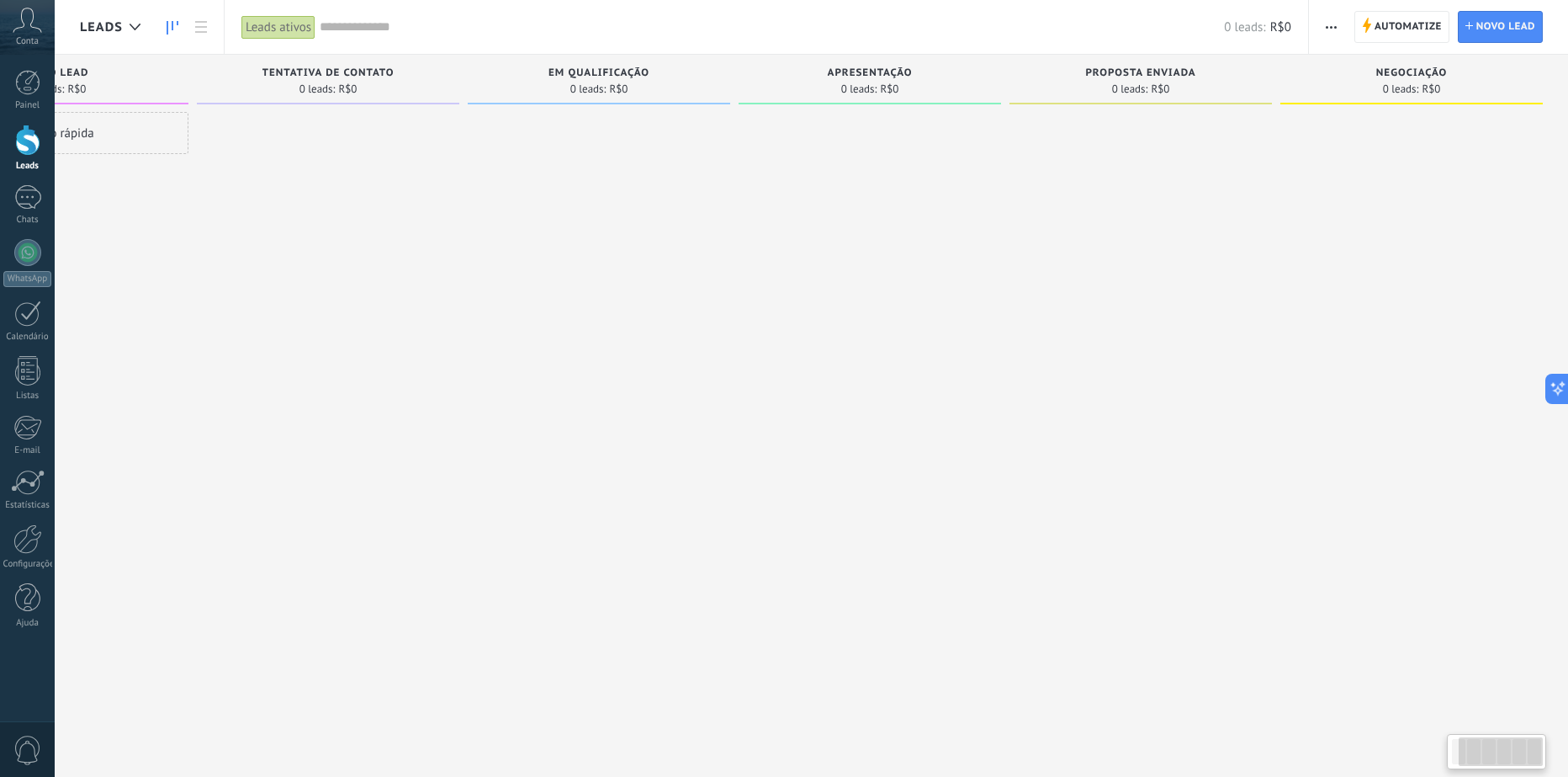
drag, startPoint x: 1162, startPoint y: 354, endPoint x: 559, endPoint y: 393, distance: 604.3
click at [559, 393] on div "Etapa de leads de entrada solicitações: 0 0 0 0 0 0 0 0 0 Novo Lead 0 leads: R$…" at bounding box center [747, 361] width 1642 height 614
drag, startPoint x: 768, startPoint y: 355, endPoint x: 810, endPoint y: 340, distance: 44.6
click at [400, 368] on div "Etapa de leads de entrada solicitações: 0 0 0 0 0 0 0 0 0 Novo Lead 0 leads: R$…" at bounding box center [747, 361] width 1642 height 614
click at [1411, 27] on span "Automatize" at bounding box center [1408, 27] width 67 height 30
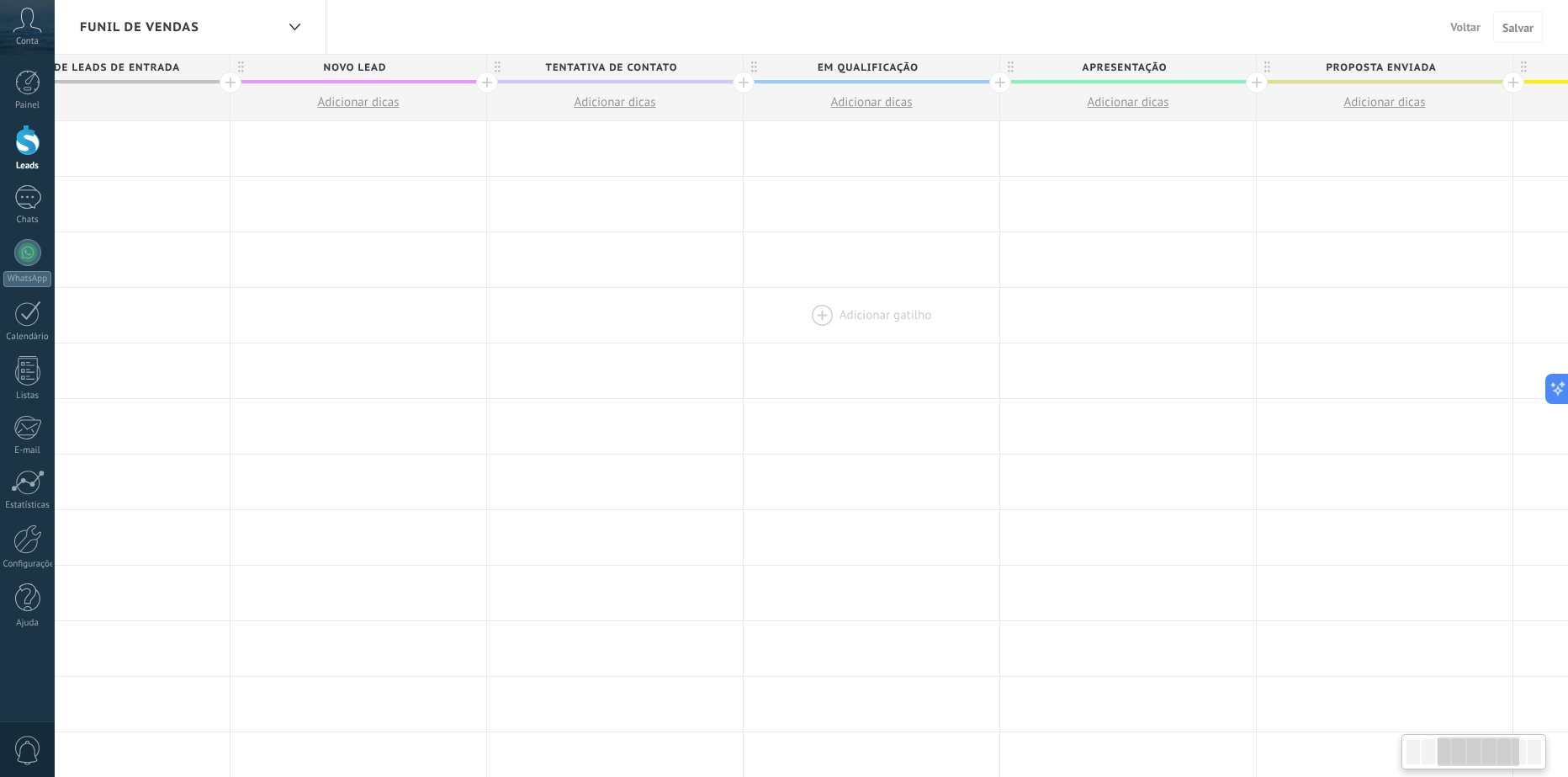
drag, startPoint x: 783, startPoint y: 344, endPoint x: 549, endPoint y: 327, distance: 234.6
click at [549, 327] on div "**********" at bounding box center [1128, 704] width 2309 height 1166
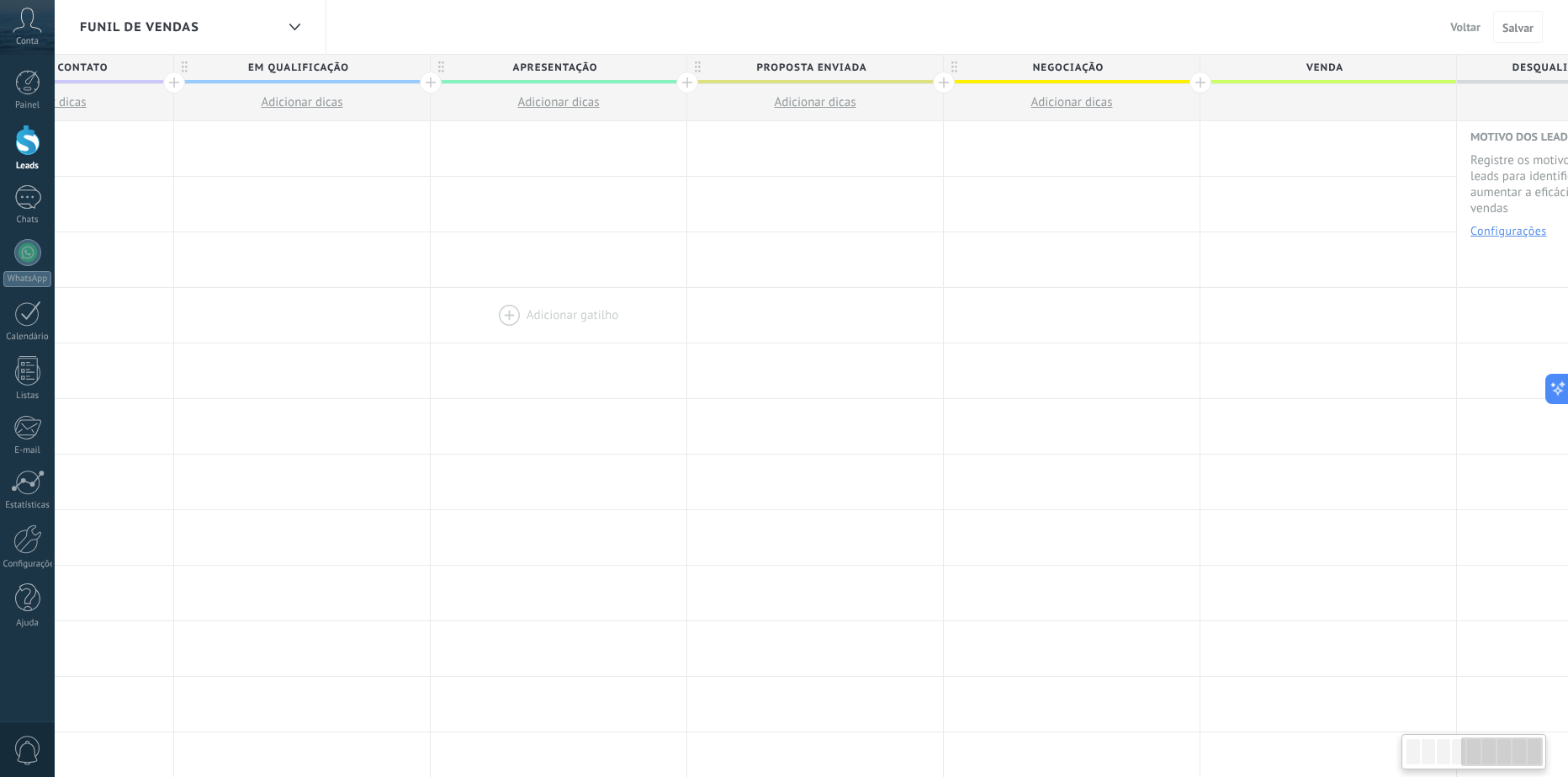
scroll to position [0, 1067]
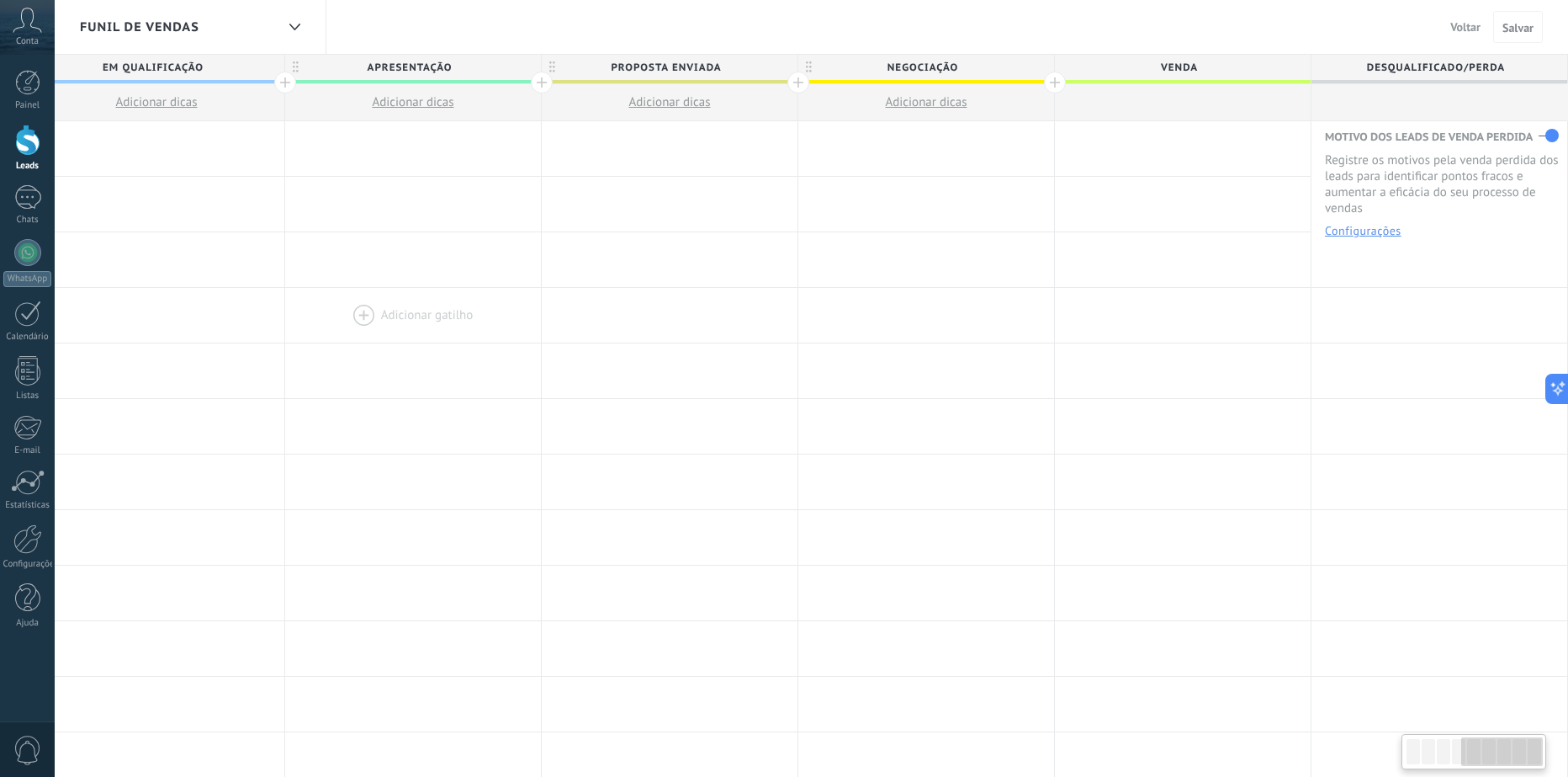
drag, startPoint x: 1101, startPoint y: 323, endPoint x: 430, endPoint y: 300, distance: 671.4
click at [432, 300] on div "Adicionar gatilho Adicionar gatilho Adicionar gatilho Adicionar gatilho Adicion…" at bounding box center [413, 316] width 2309 height 55
click at [1246, 70] on span "Venda" at bounding box center [1178, 67] width 248 height 26
drag, startPoint x: 1235, startPoint y: 62, endPoint x: 1113, endPoint y: 74, distance: 122.6
click at [1113, 74] on input "*****" at bounding box center [1179, 66] width 223 height 25
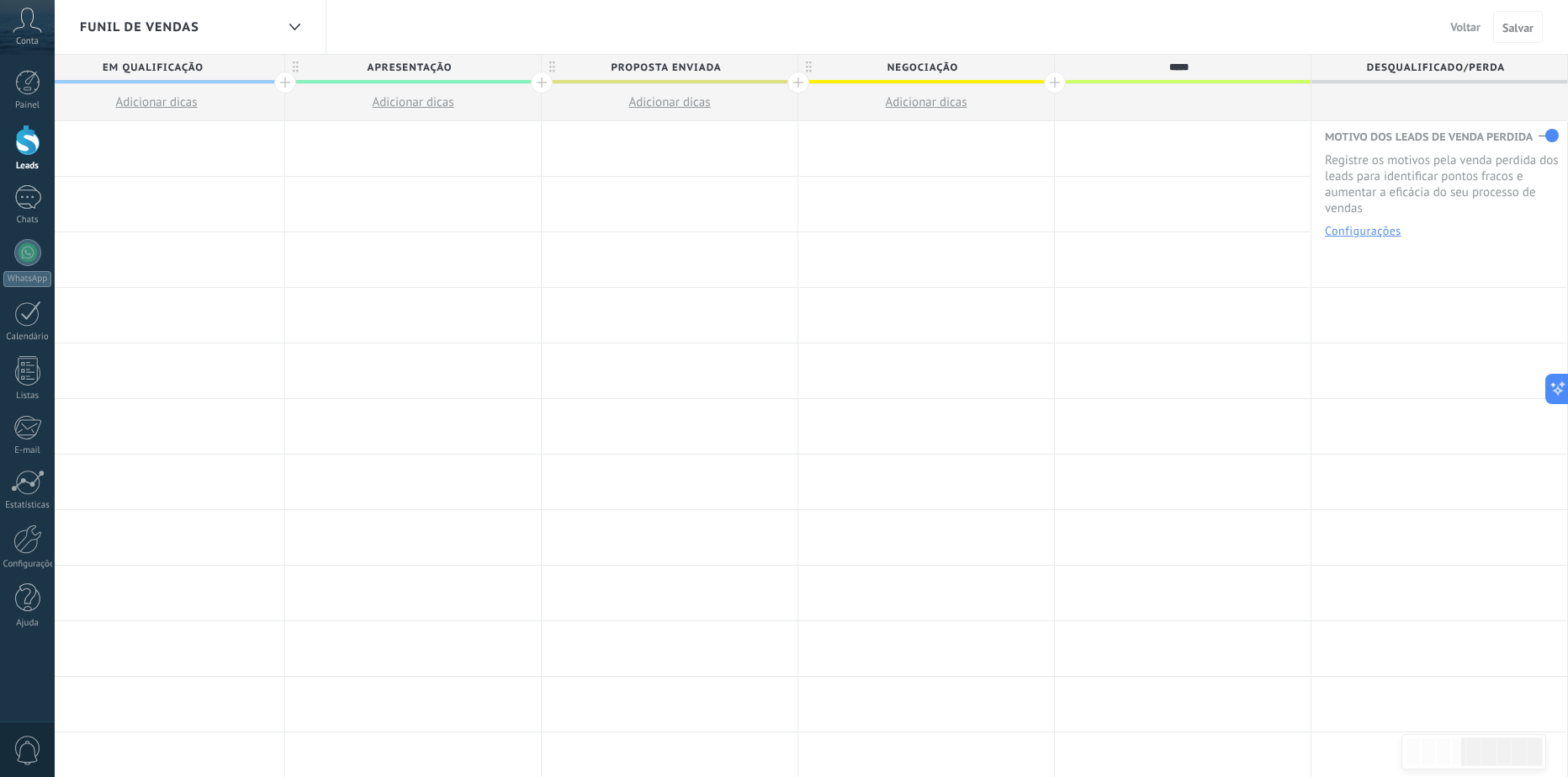
click at [1032, 64] on span "Negociação" at bounding box center [922, 67] width 248 height 26
click at [1055, 79] on span "Venda" at bounding box center [1178, 67] width 248 height 26
click at [1055, 83] on div at bounding box center [1055, 83] width 22 height 22
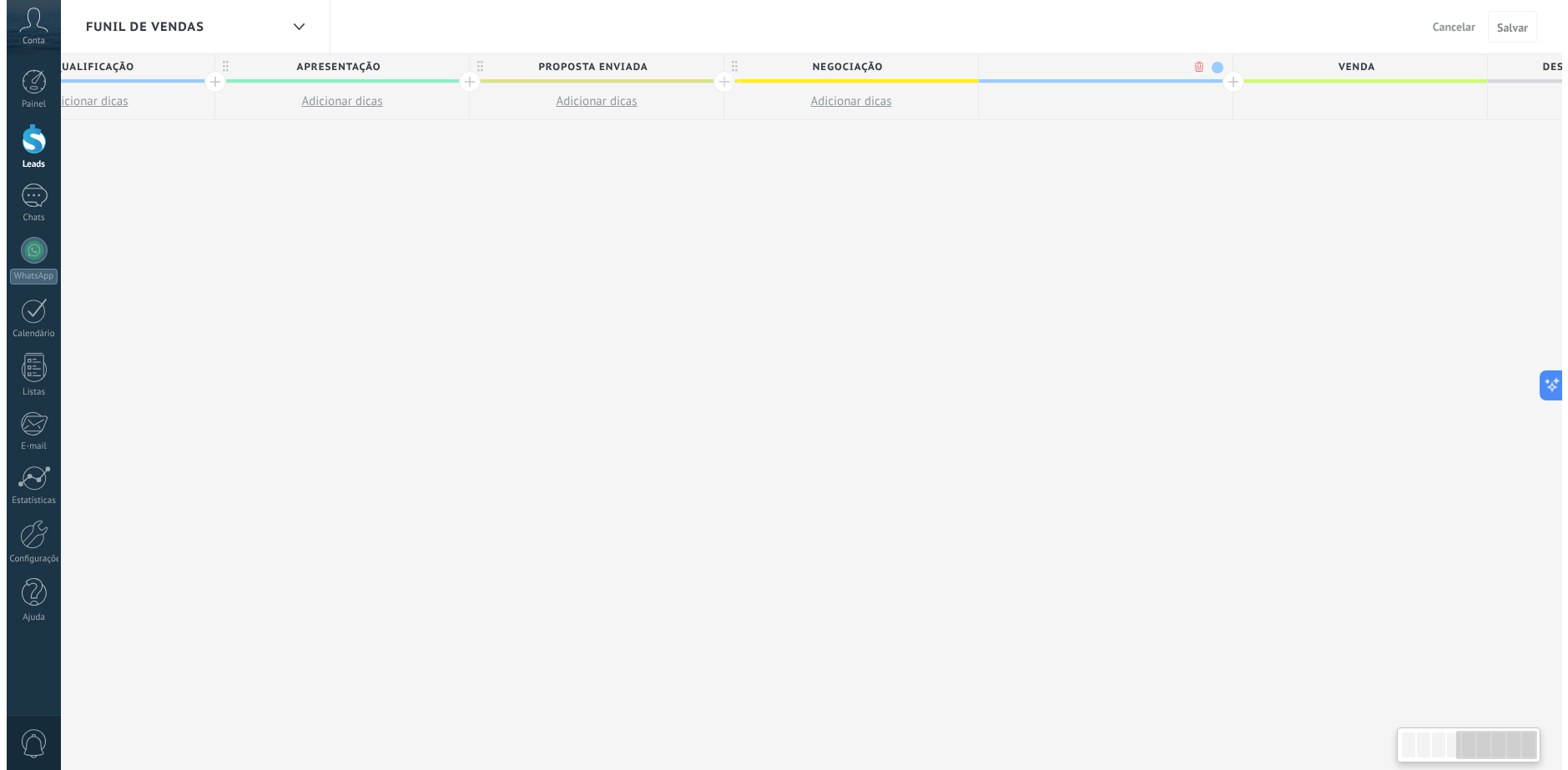
scroll to position [0, 1182]
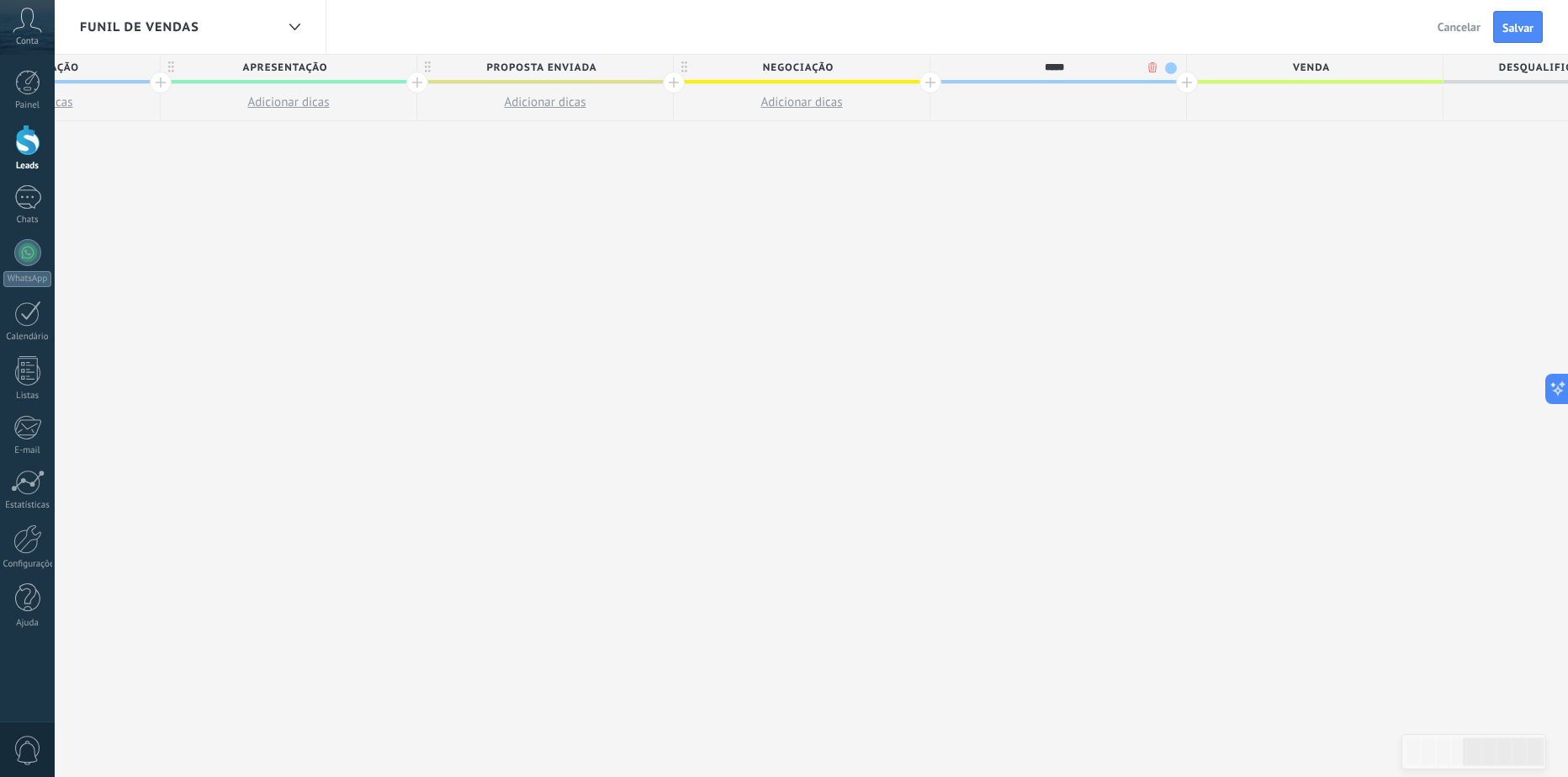
type input "*****"
click at [1178, 35] on div "Funil de vendas Voltar Cancelar Salvar" at bounding box center [811, 27] width 1514 height 54
click at [1214, 126] on div "**********" at bounding box center [417, 415] width 2565 height 723
click at [1116, 176] on div "**********" at bounding box center [417, 415] width 2565 height 723
click at [1152, 66] on span "Venda" at bounding box center [1054, 67] width 248 height 26
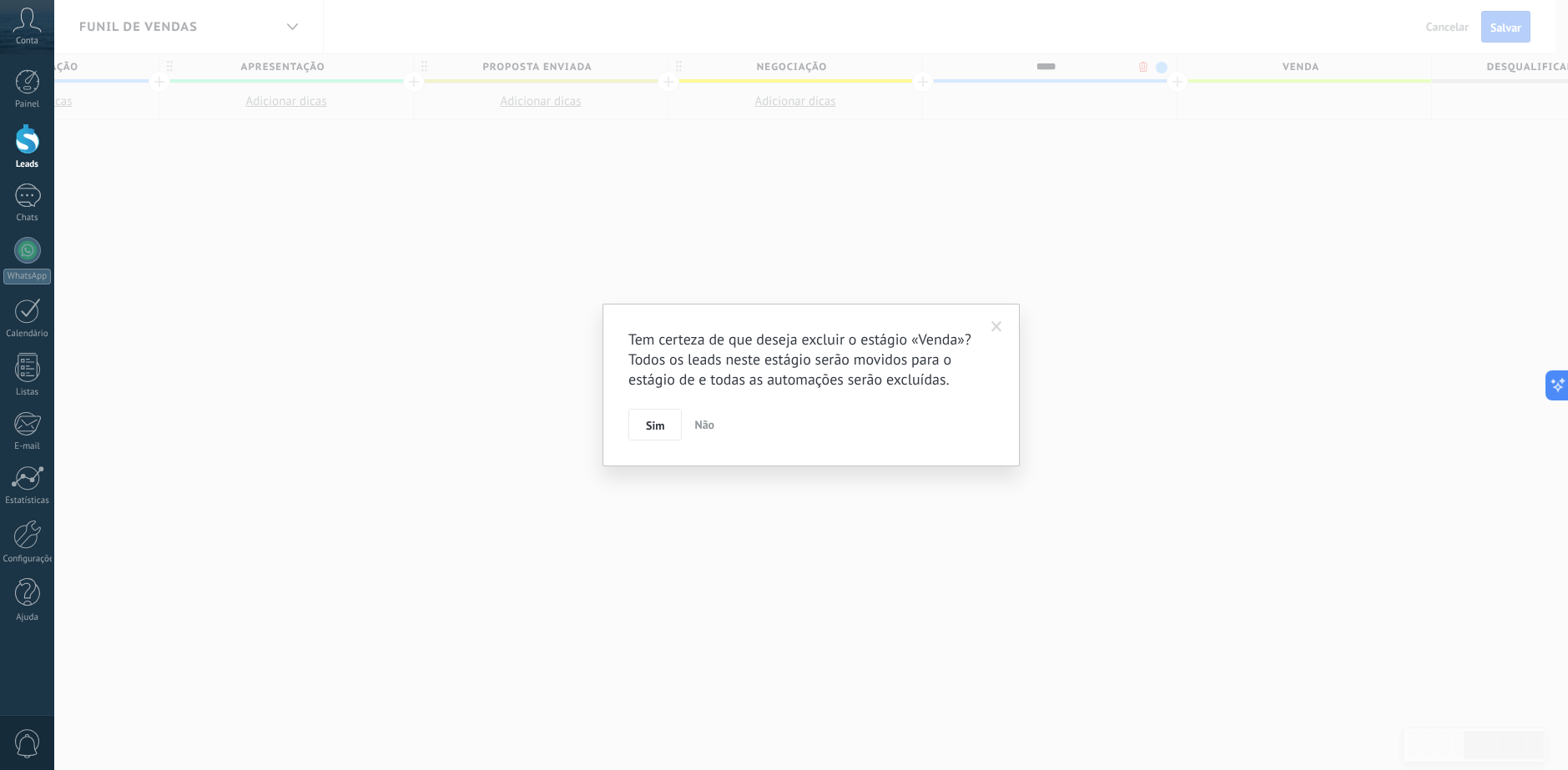
click at [1145, 65] on body ".abccls-1,.abccls-2{fill-rule:evenodd}.abccls-2{fill:#fff} .abfcls-1{fill:none}…" at bounding box center [784, 385] width 1568 height 770
click at [654, 429] on span "Sim" at bounding box center [655, 425] width 18 height 12
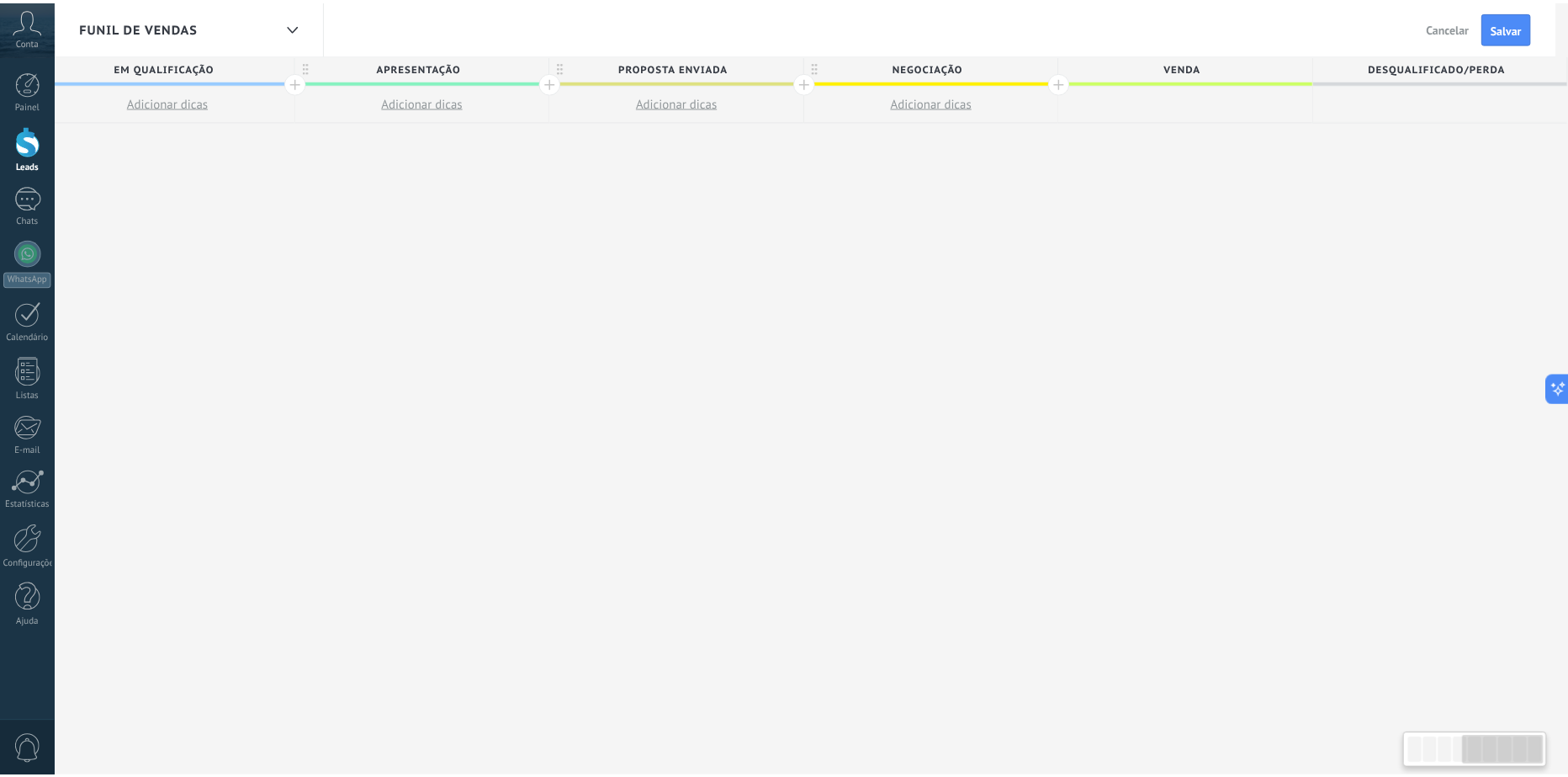
scroll to position [0, 1055]
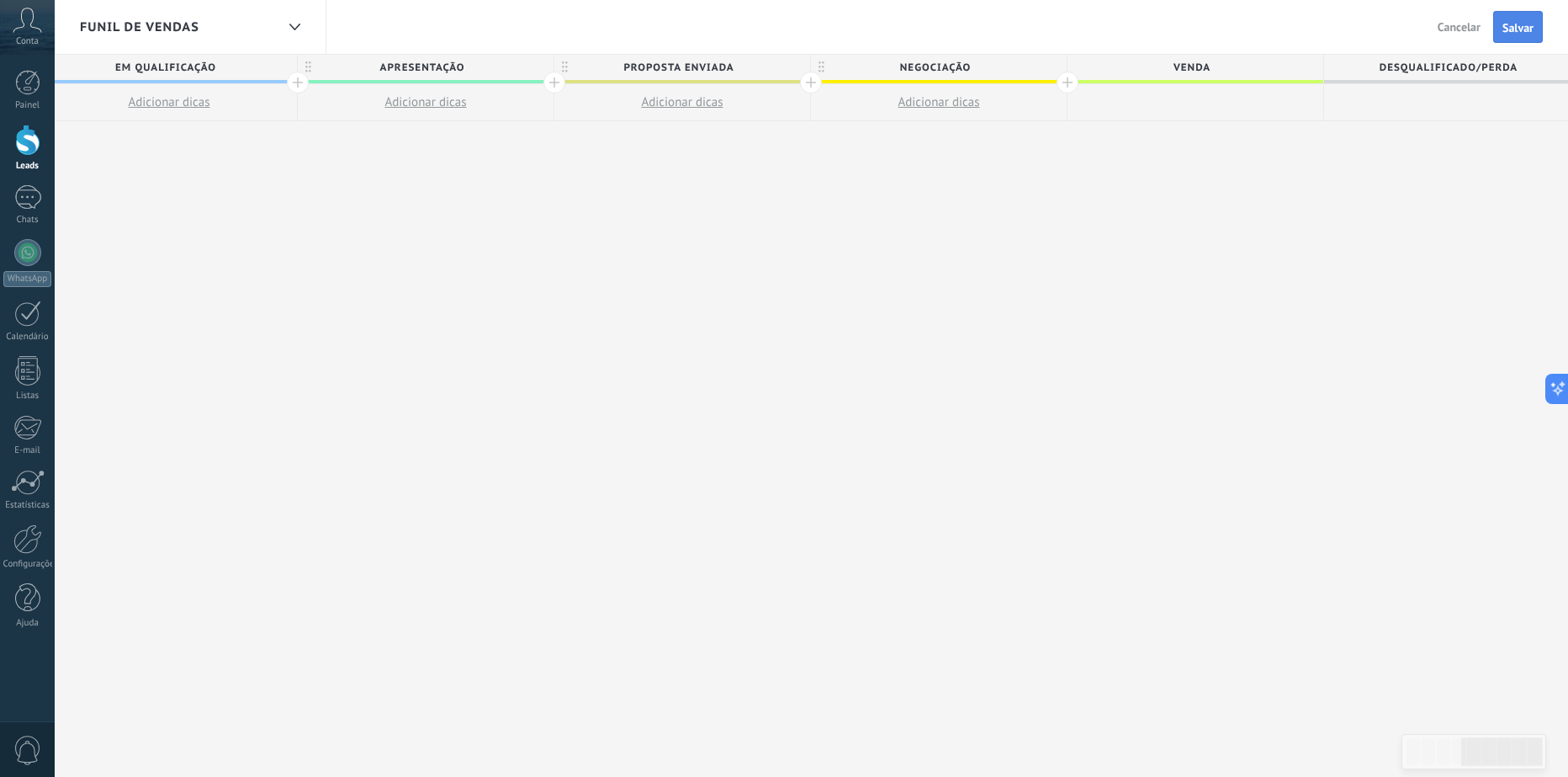
click at [1507, 22] on span "Salvar" at bounding box center [1518, 28] width 31 height 12
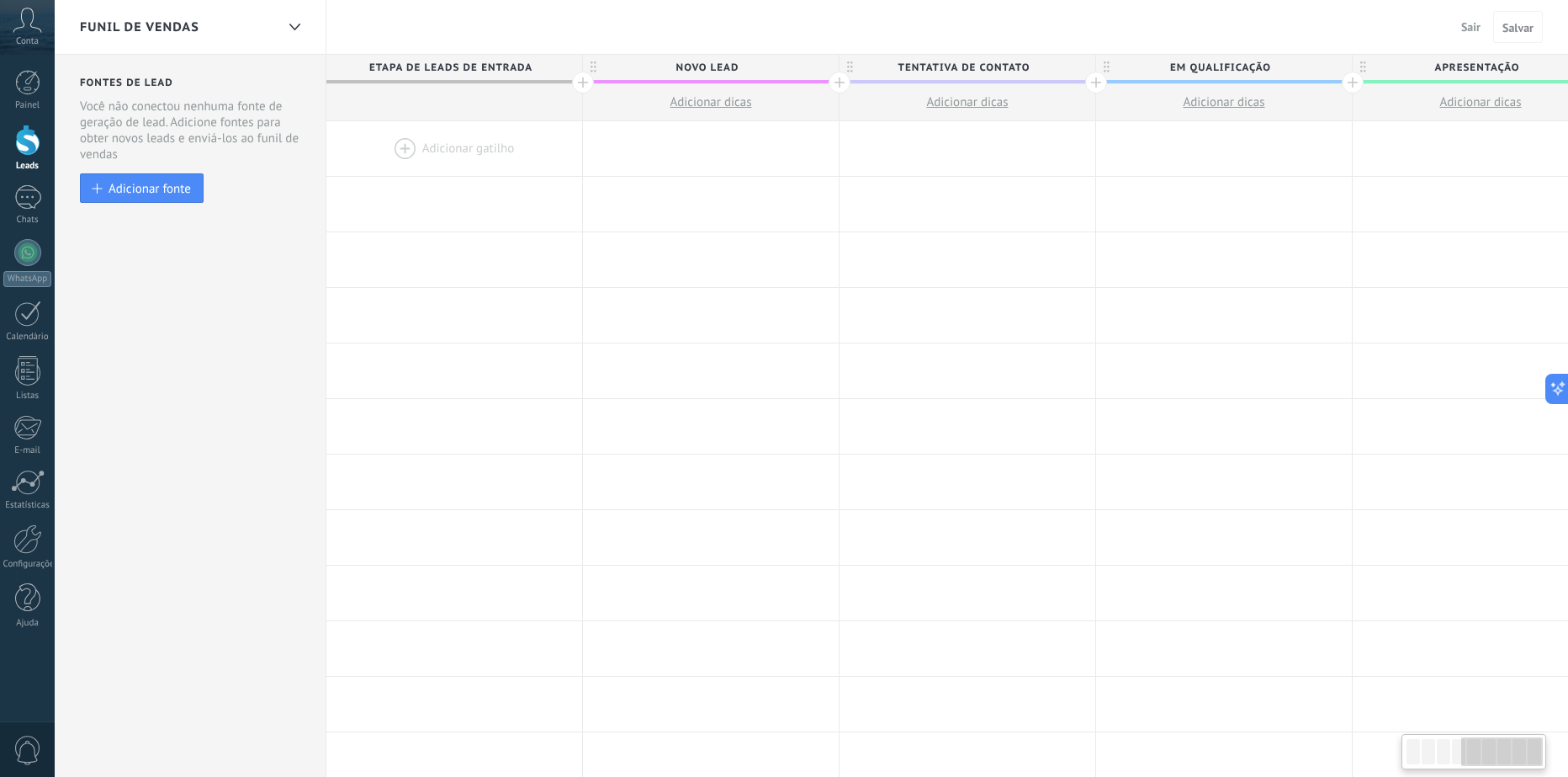
scroll to position [0, 1055]
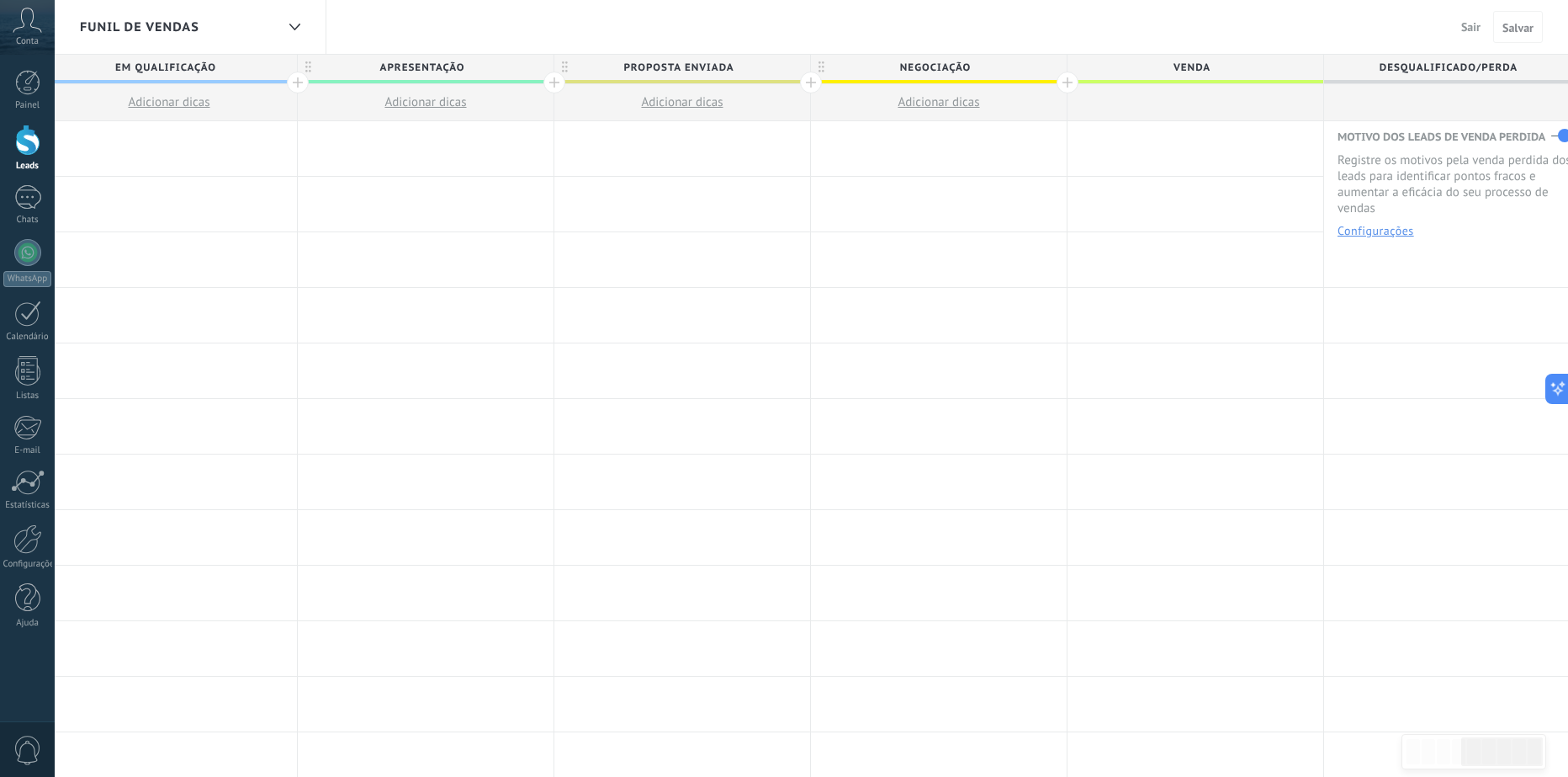
click at [651, 12] on div "Funil de vendas Sair Cancelar Salvar" at bounding box center [811, 27] width 1514 height 54
click at [1464, 25] on span "Sair" at bounding box center [1470, 27] width 19 height 15
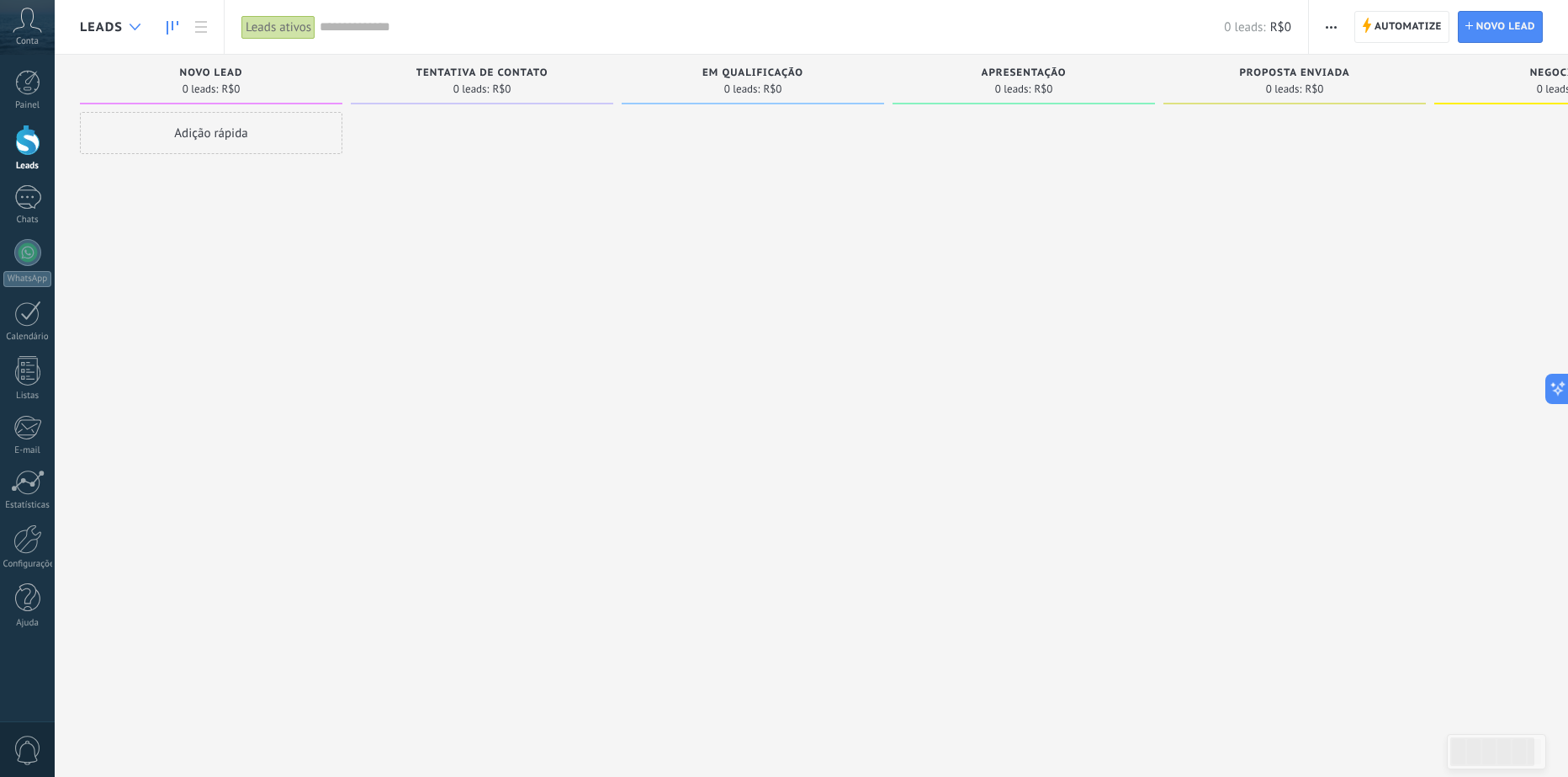
click at [138, 27] on use at bounding box center [135, 27] width 11 height 6
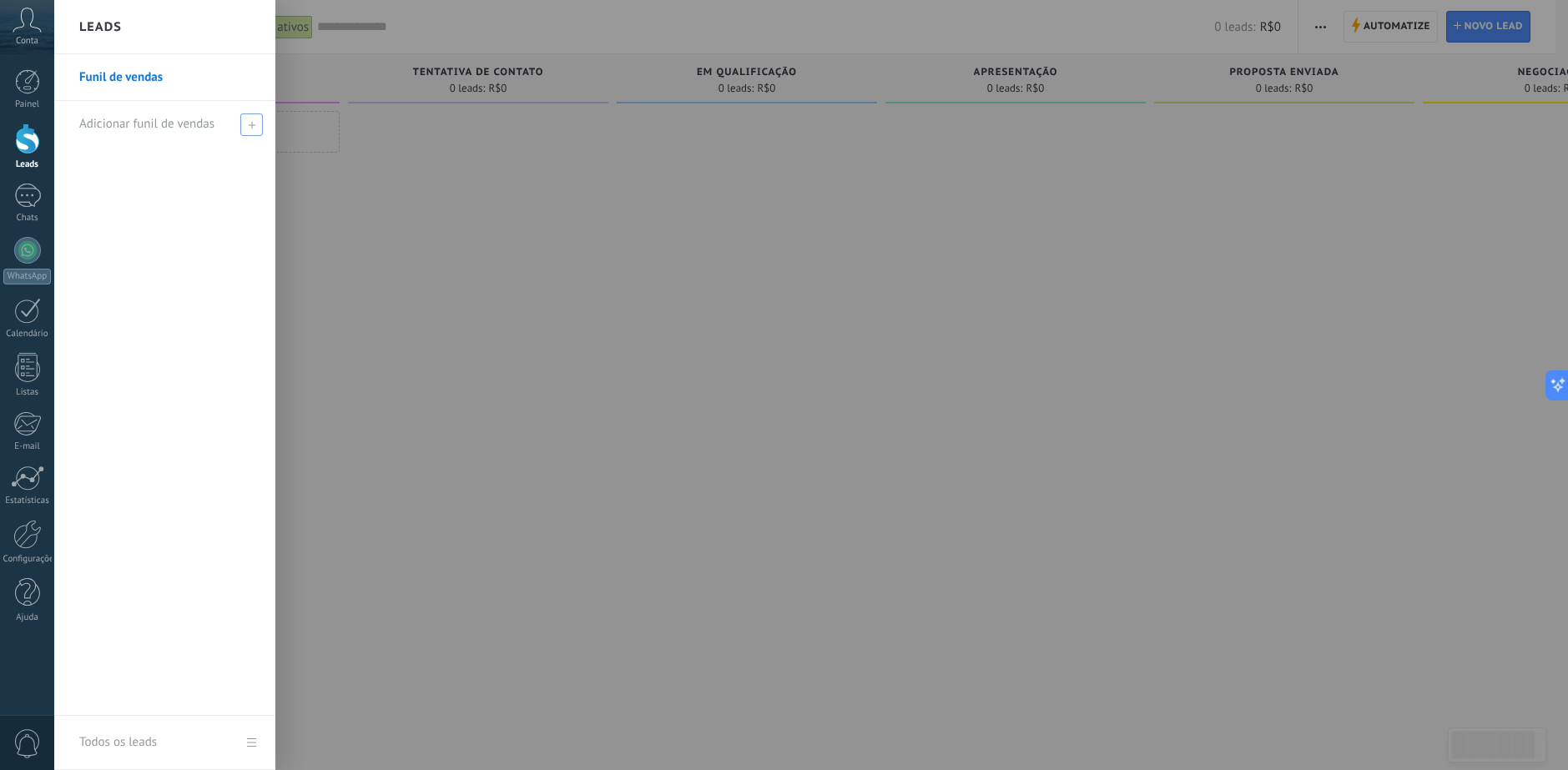
click at [161, 134] on div "Adicionar funil de vendas" at bounding box center [169, 124] width 180 height 46
click at [147, 75] on link "Funil de vendas" at bounding box center [169, 77] width 180 height 47
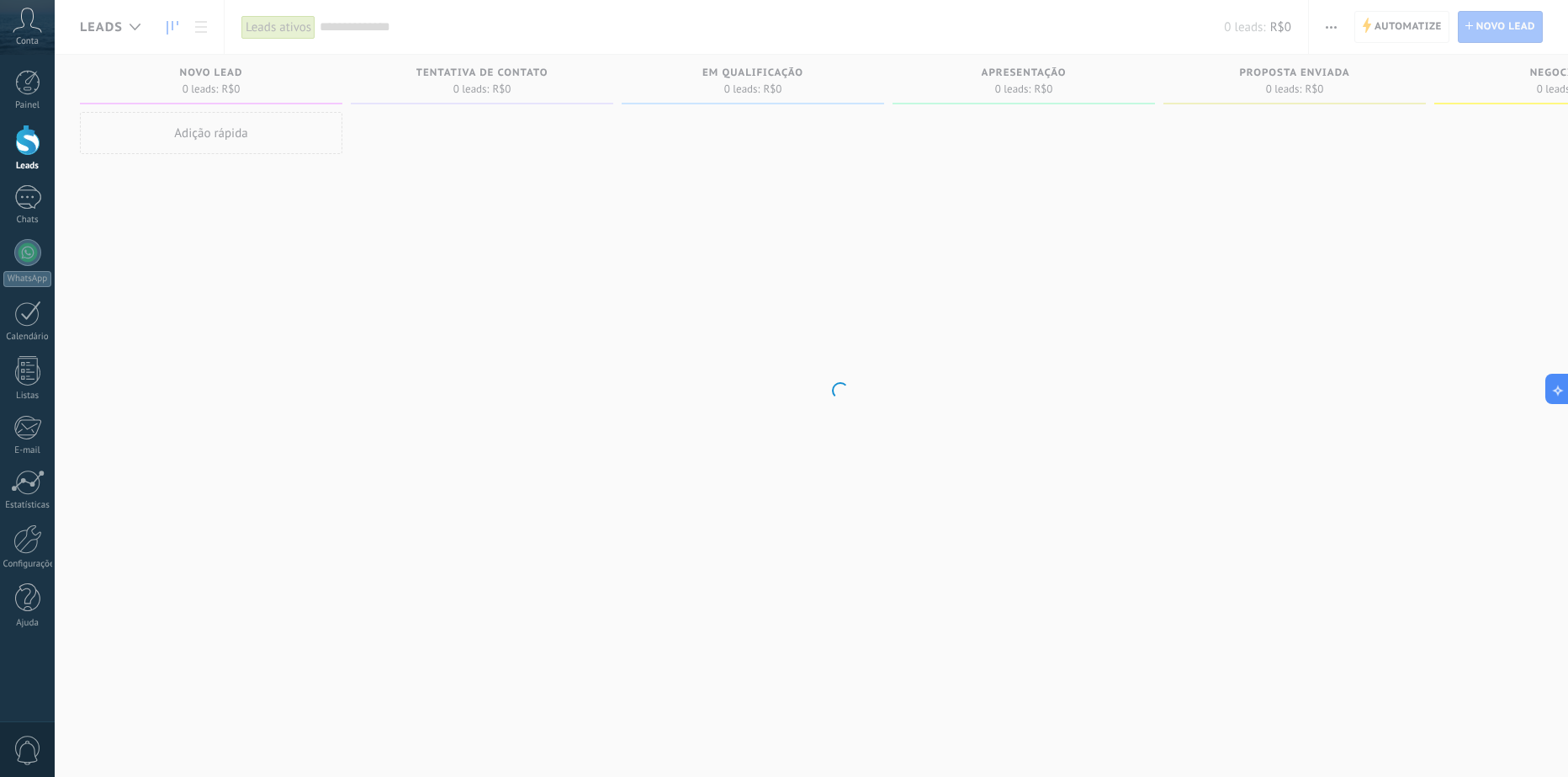
click at [148, 75] on body ".abccls-1,.abccls-2{fill-rule:evenodd}.abccls-2{fill:#fff} .abfcls-1{fill:none}…" at bounding box center [784, 388] width 1568 height 777
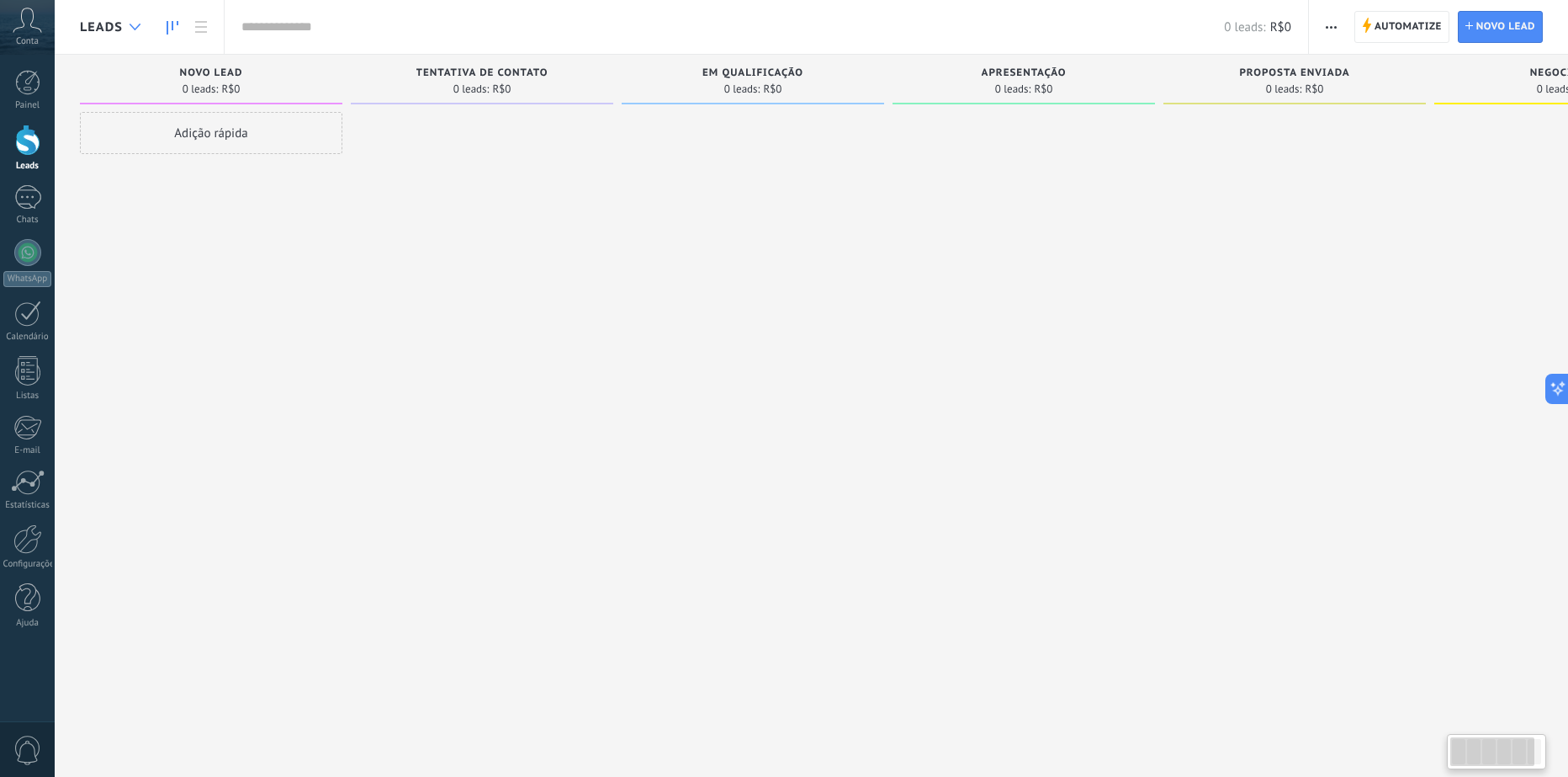
click at [133, 25] on icon at bounding box center [135, 27] width 11 height 6
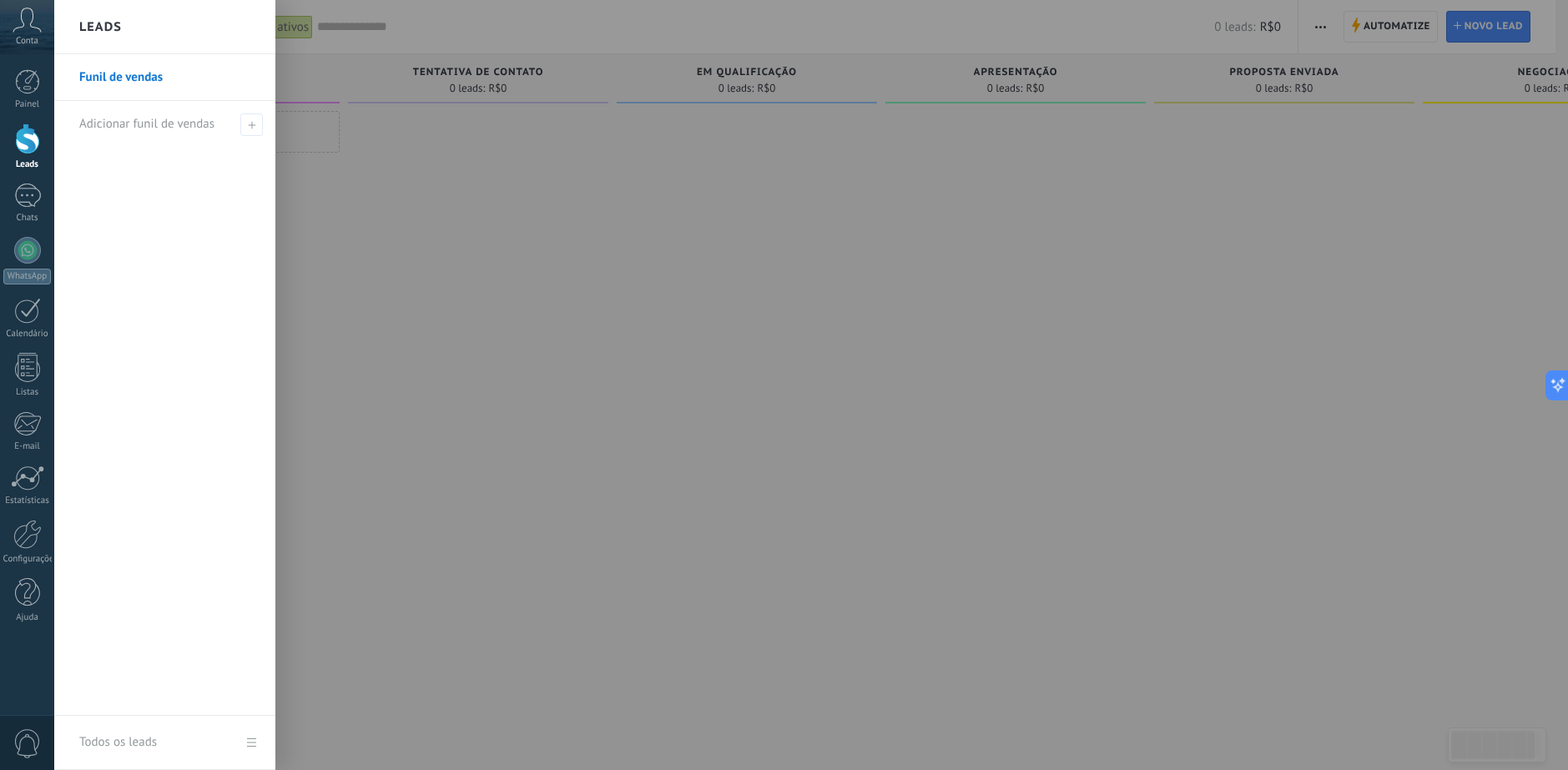
click at [236, 78] on link "Funil de vendas" at bounding box center [169, 77] width 180 height 47
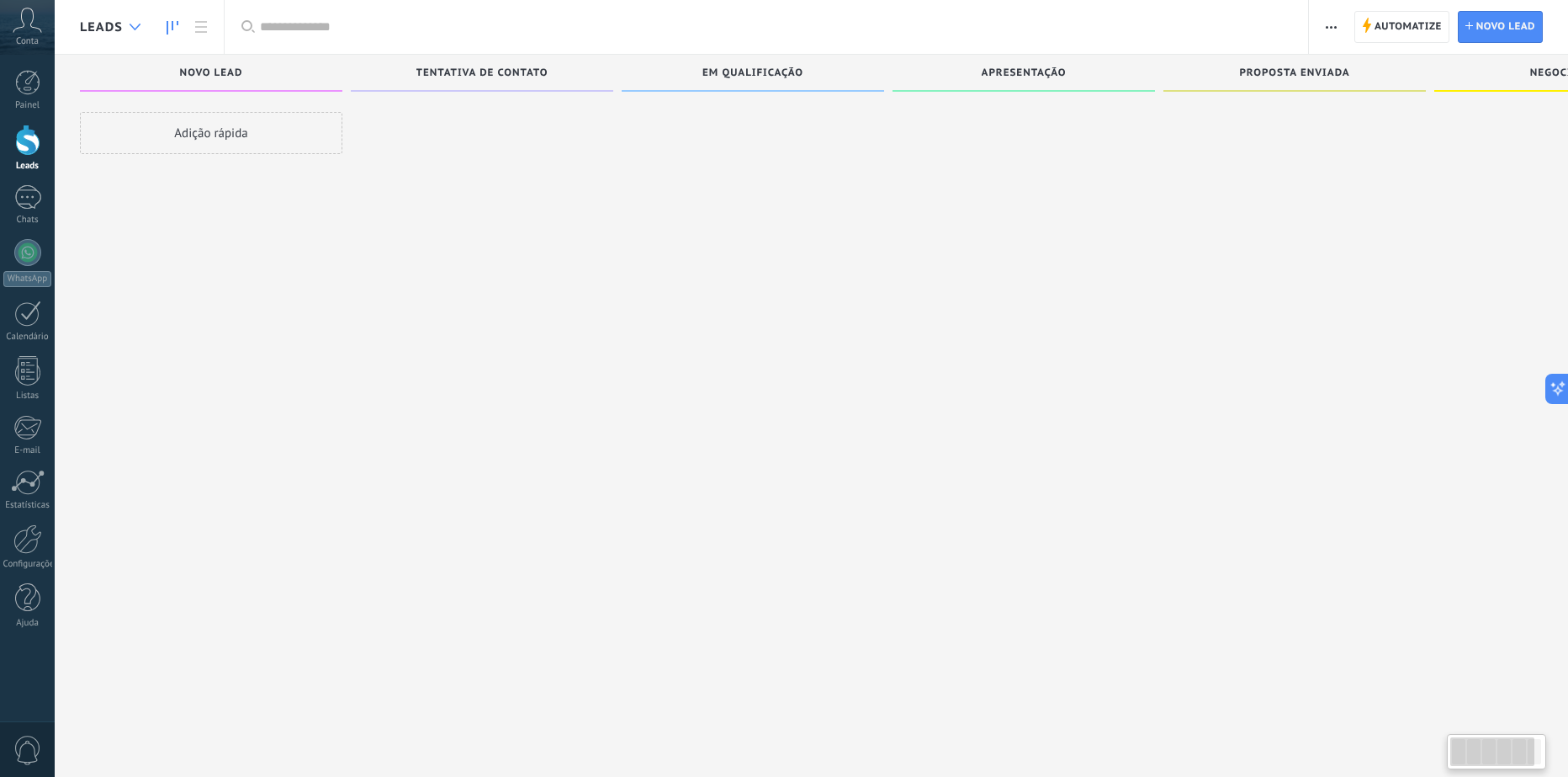
click at [128, 29] on div at bounding box center [135, 28] width 28 height 33
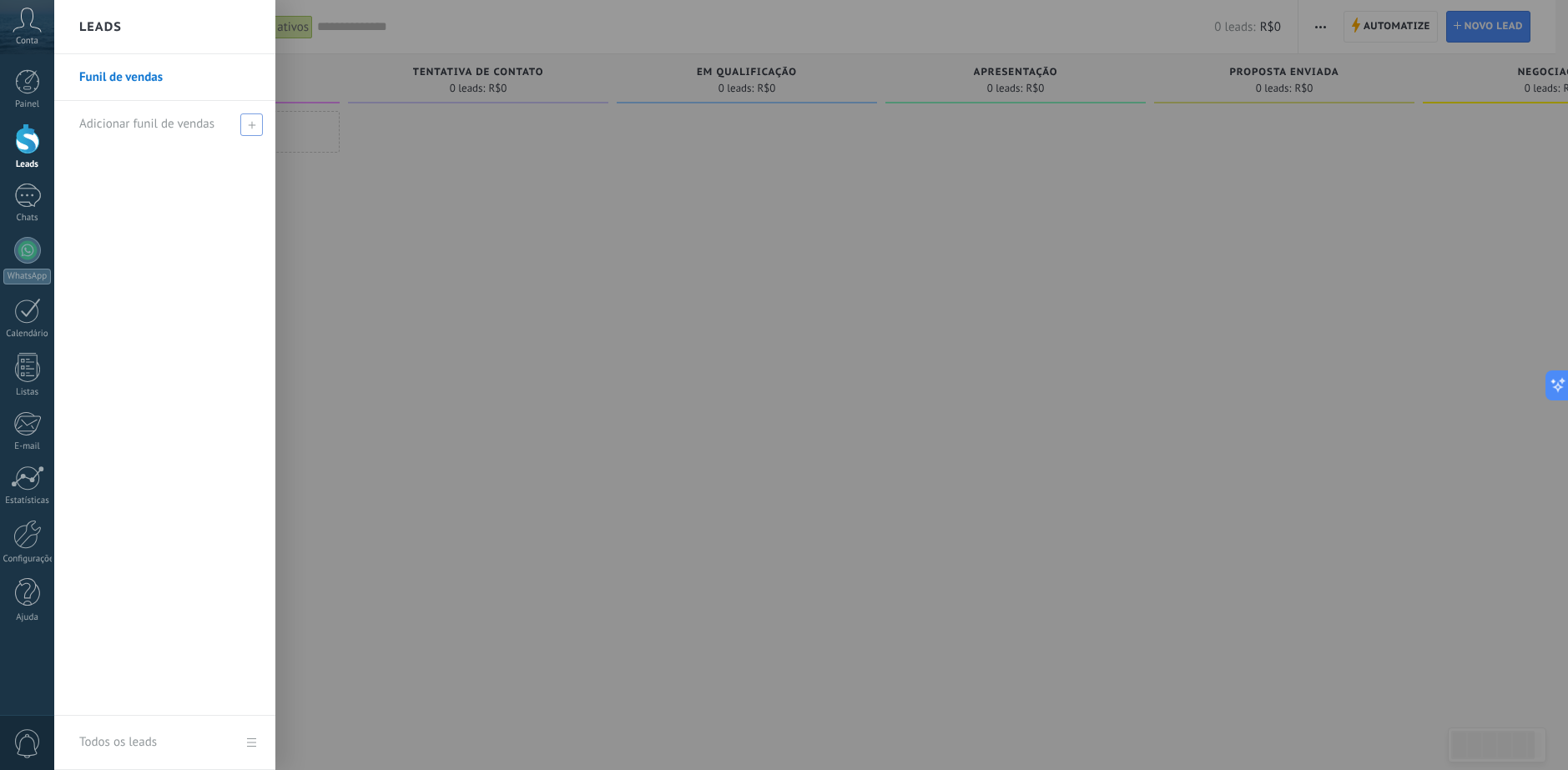
click at [160, 120] on span "Adicionar funil de vendas" at bounding box center [147, 123] width 135 height 16
paste input "**********"
type input "**********"
click at [246, 126] on span at bounding box center [254, 123] width 18 height 21
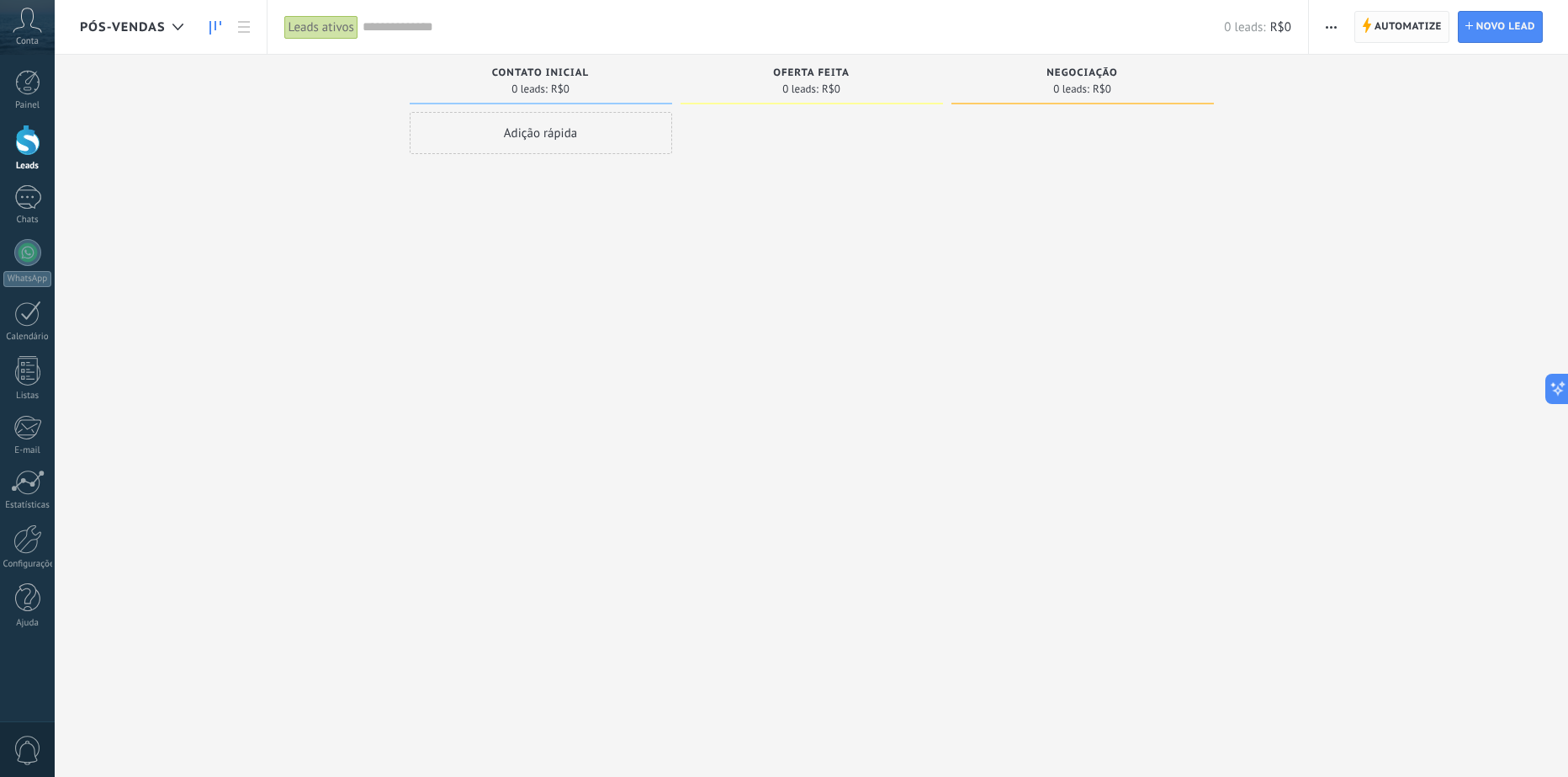
click at [1382, 21] on span "Automatize" at bounding box center [1408, 27] width 67 height 30
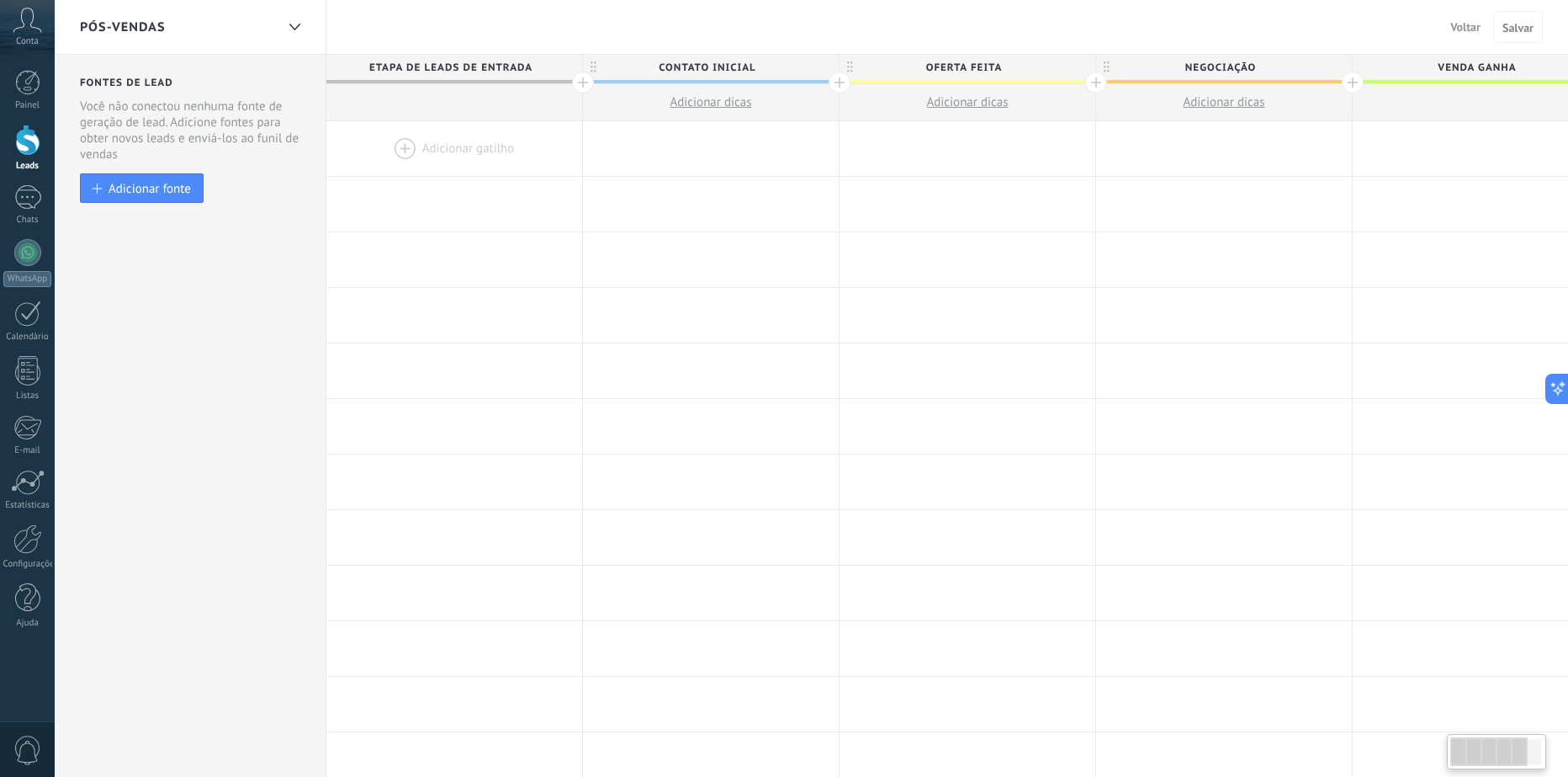
click at [470, 62] on span "Etapa de leads de entrada" at bounding box center [450, 67] width 248 height 26
type input "**********"
click at [208, 338] on div "Fontes de lead Etapa de leads de entrada Mantenha seu funil de vendas mais limp…" at bounding box center [190, 670] width 271 height 1233
click at [714, 65] on span "Contato inicial" at bounding box center [706, 67] width 248 height 26
type input "**********"
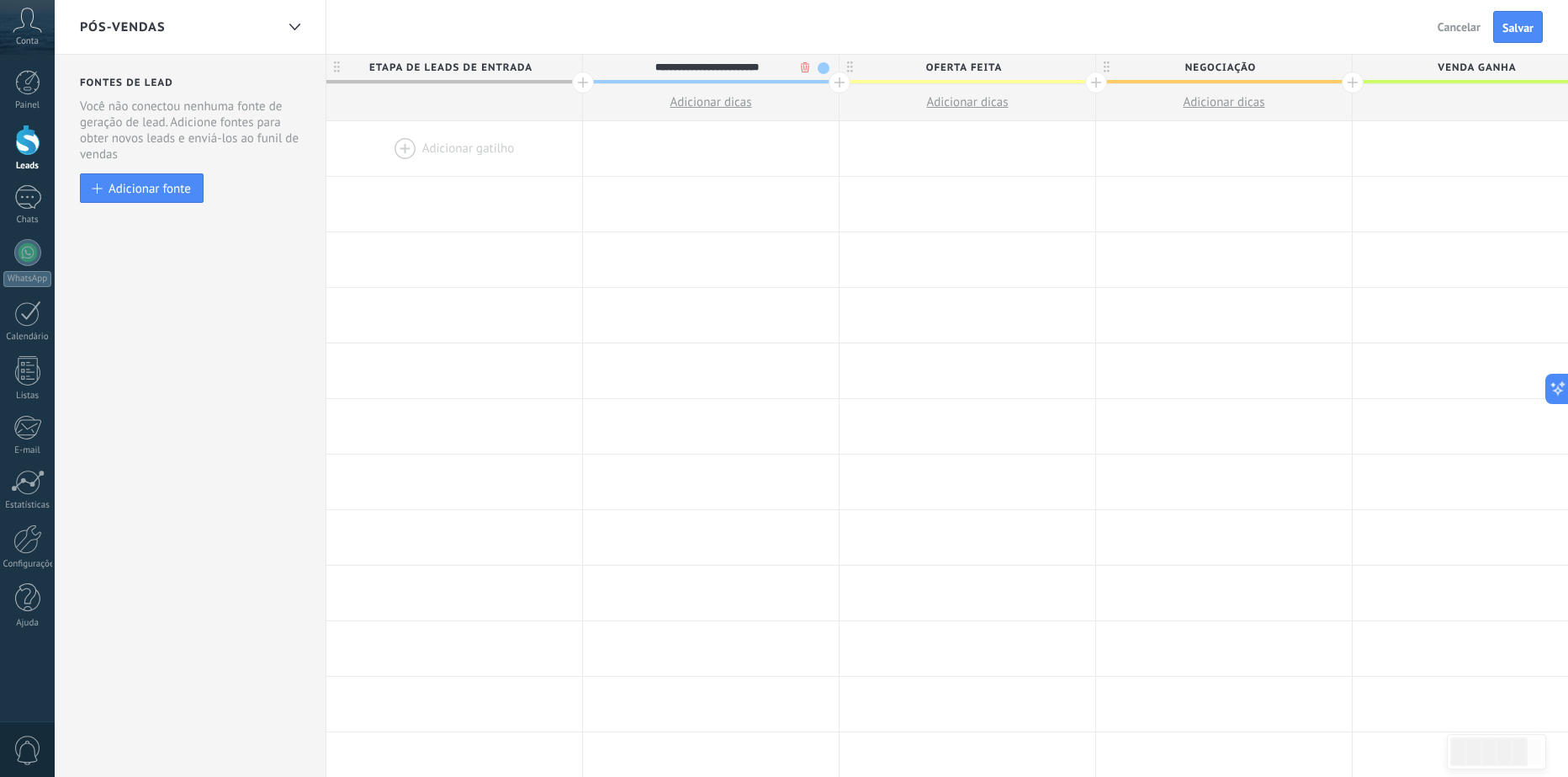
click at [913, 47] on div "Pós-Vendas Voltar Cancelar Salvar" at bounding box center [811, 27] width 1514 height 54
click at [959, 68] on span "Oferta feita" at bounding box center [963, 67] width 248 height 26
click at [959, 68] on input "**********" at bounding box center [963, 66] width 223 height 25
type input "**********"
click at [1054, 32] on div "Pós-Vendas Voltar Cancelar Salvar" at bounding box center [811, 27] width 1514 height 54
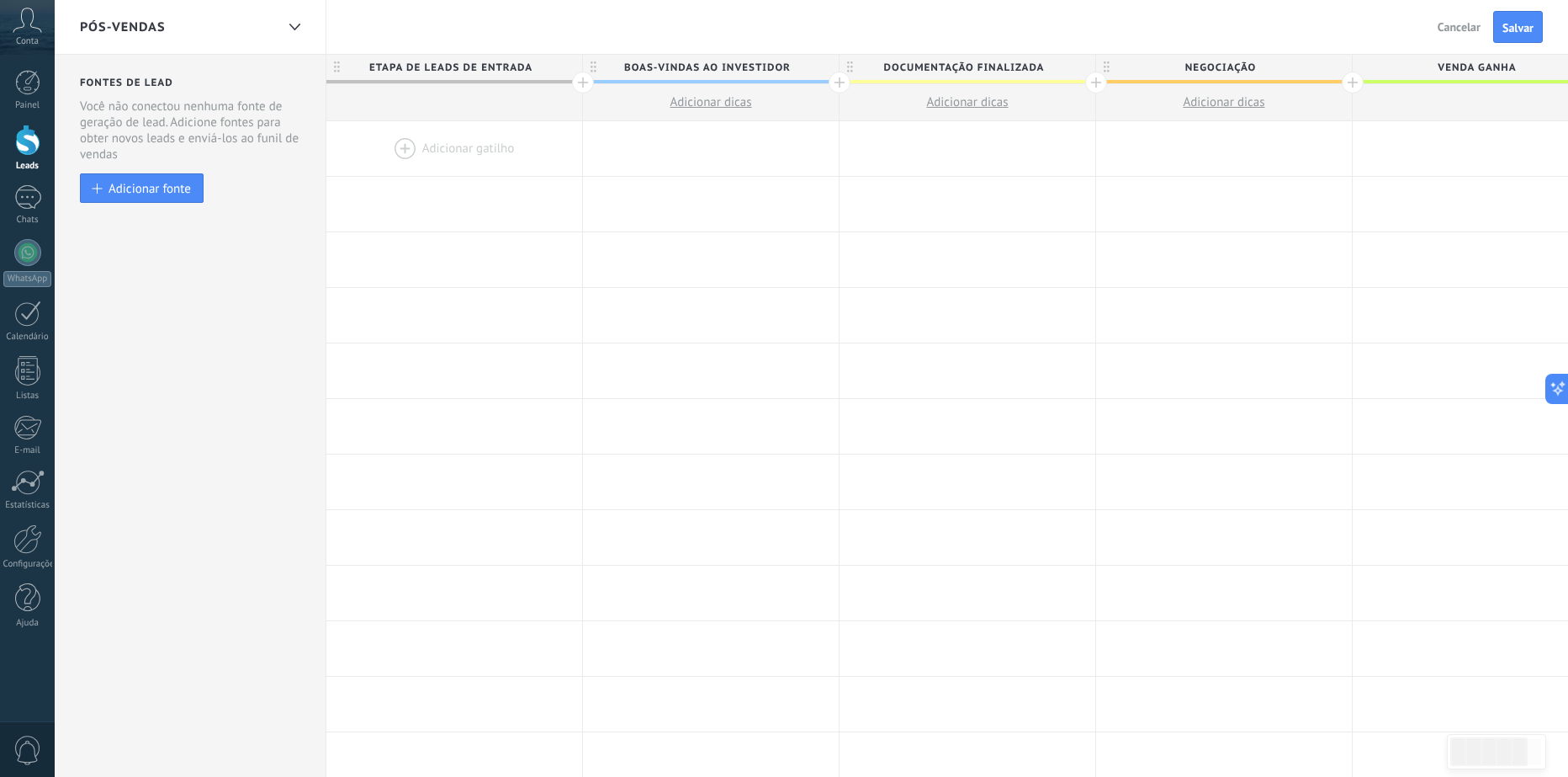
click at [1224, 58] on span "Negociação" at bounding box center [1219, 67] width 248 height 26
click at [1220, 68] on input "**********" at bounding box center [1220, 66] width 223 height 25
type input "**********"
click at [1209, 34] on div "Pós-Vendas Voltar Cancelar Salvar" at bounding box center [811, 27] width 1514 height 54
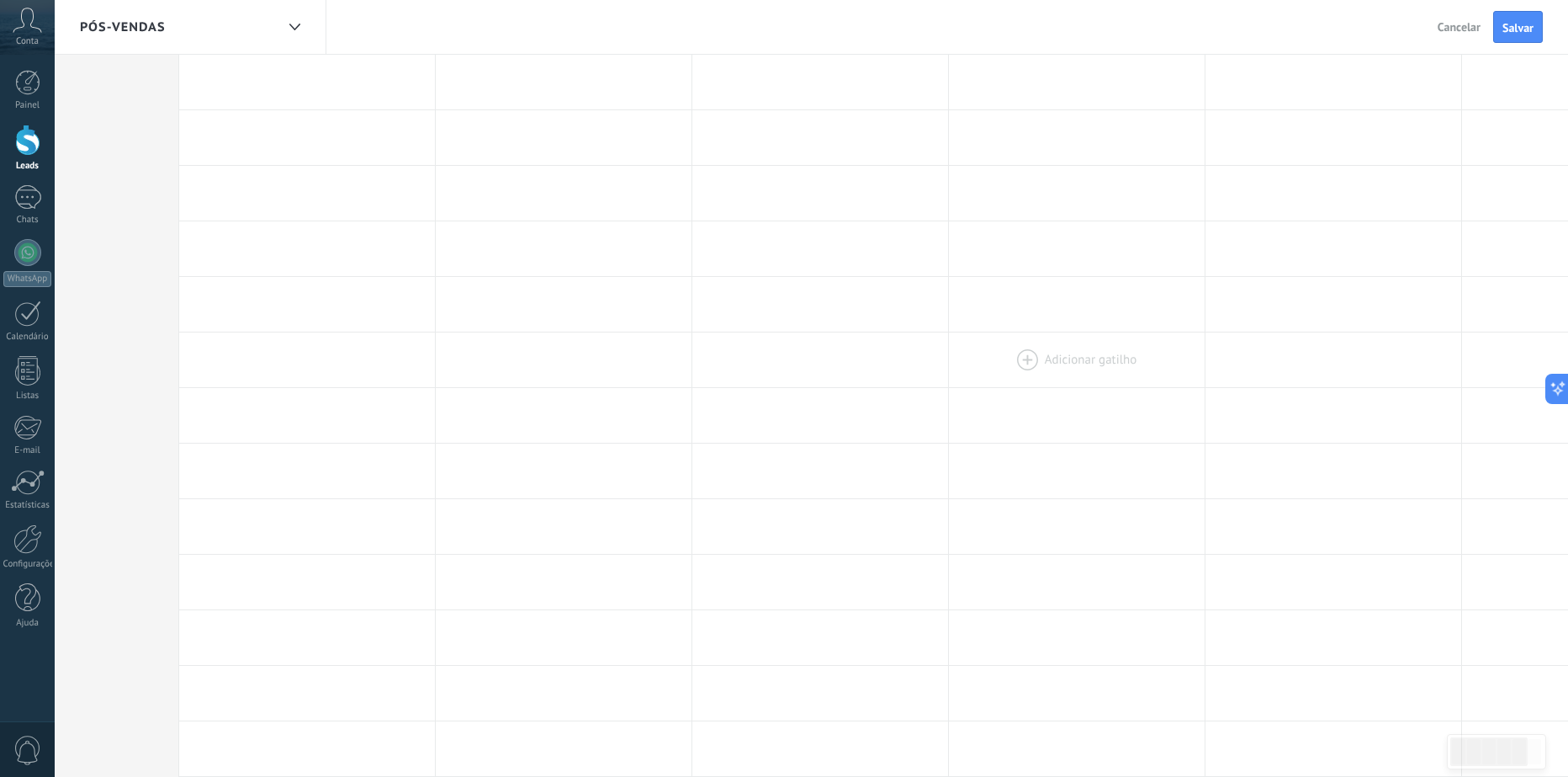
scroll to position [0, 298]
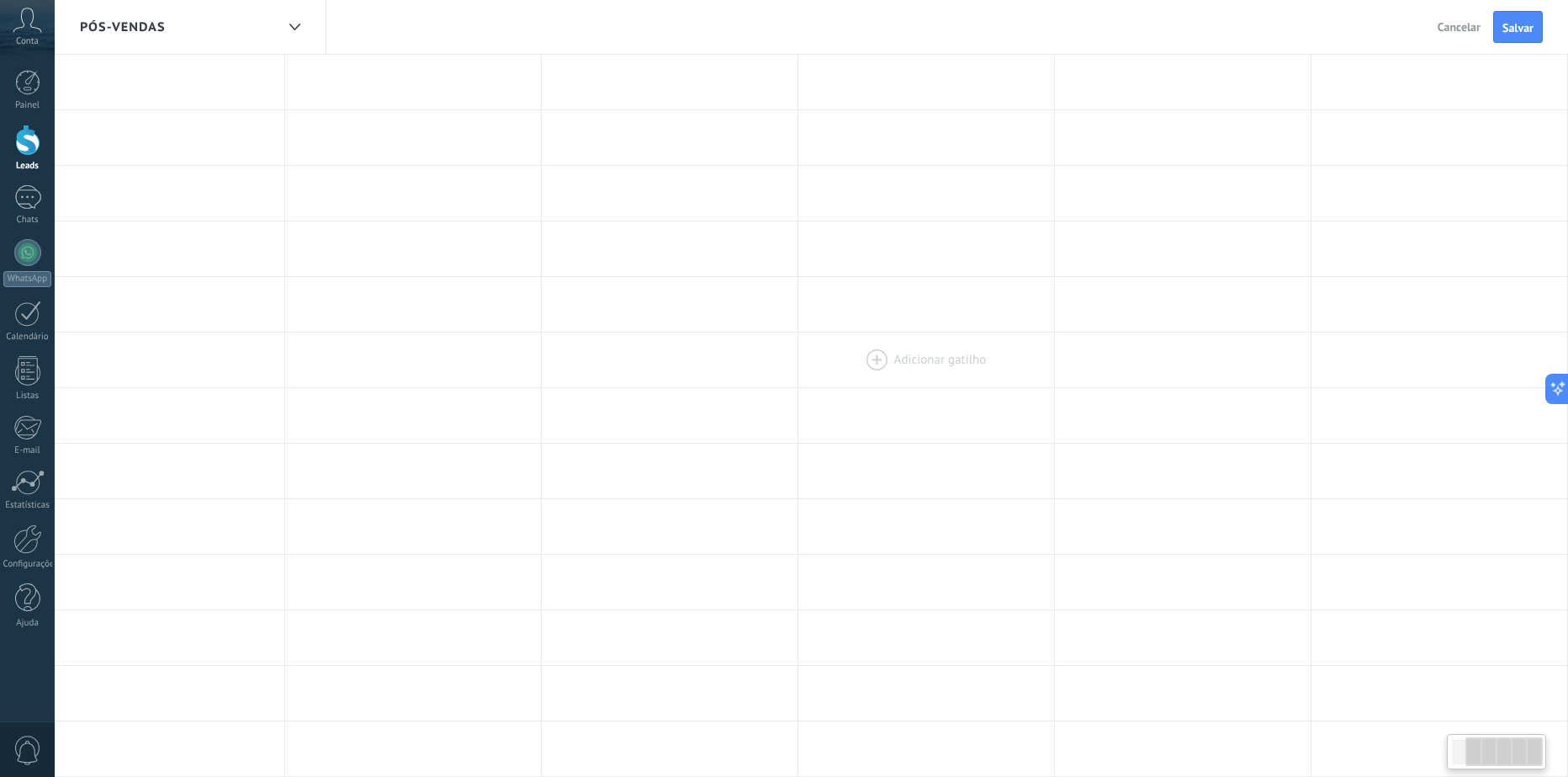
drag, startPoint x: 1189, startPoint y: 348, endPoint x: 886, endPoint y: 360, distance: 303.2
click at [886, 360] on div at bounding box center [927, 359] width 256 height 54
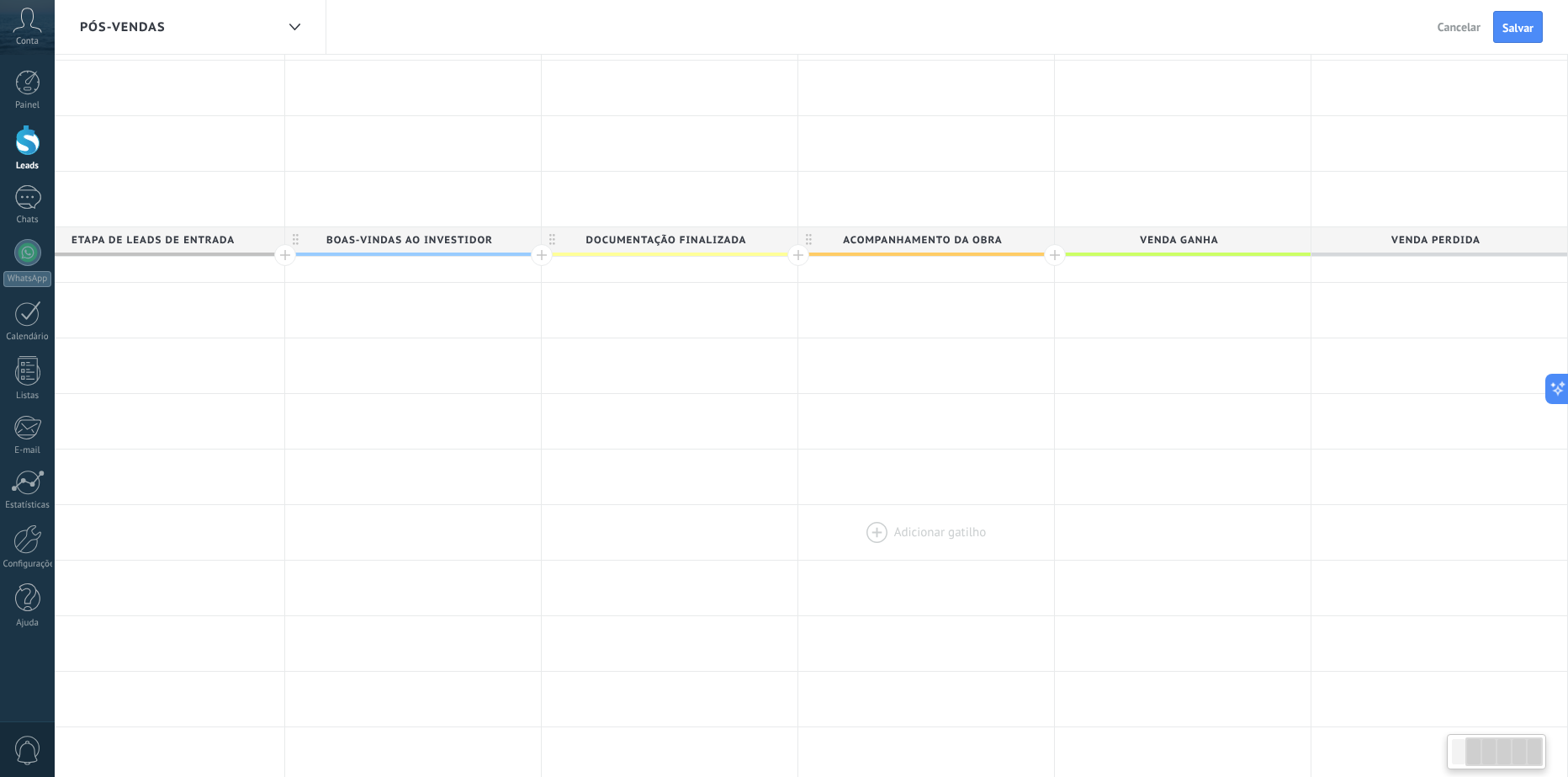
scroll to position [0, 0]
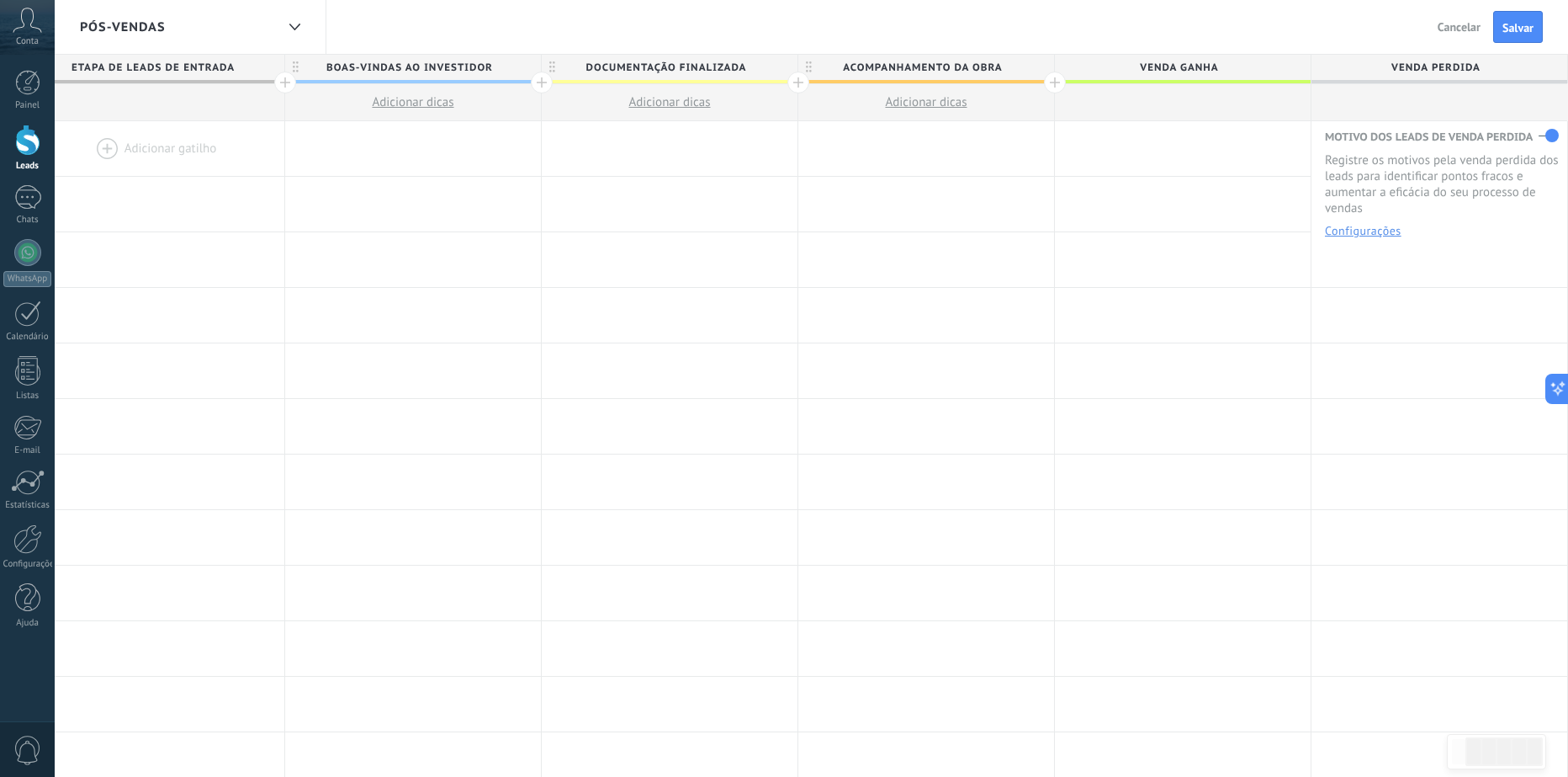
click at [1141, 47] on div "Pós-Vendas Voltar Cancelar Salvar" at bounding box center [811, 27] width 1514 height 54
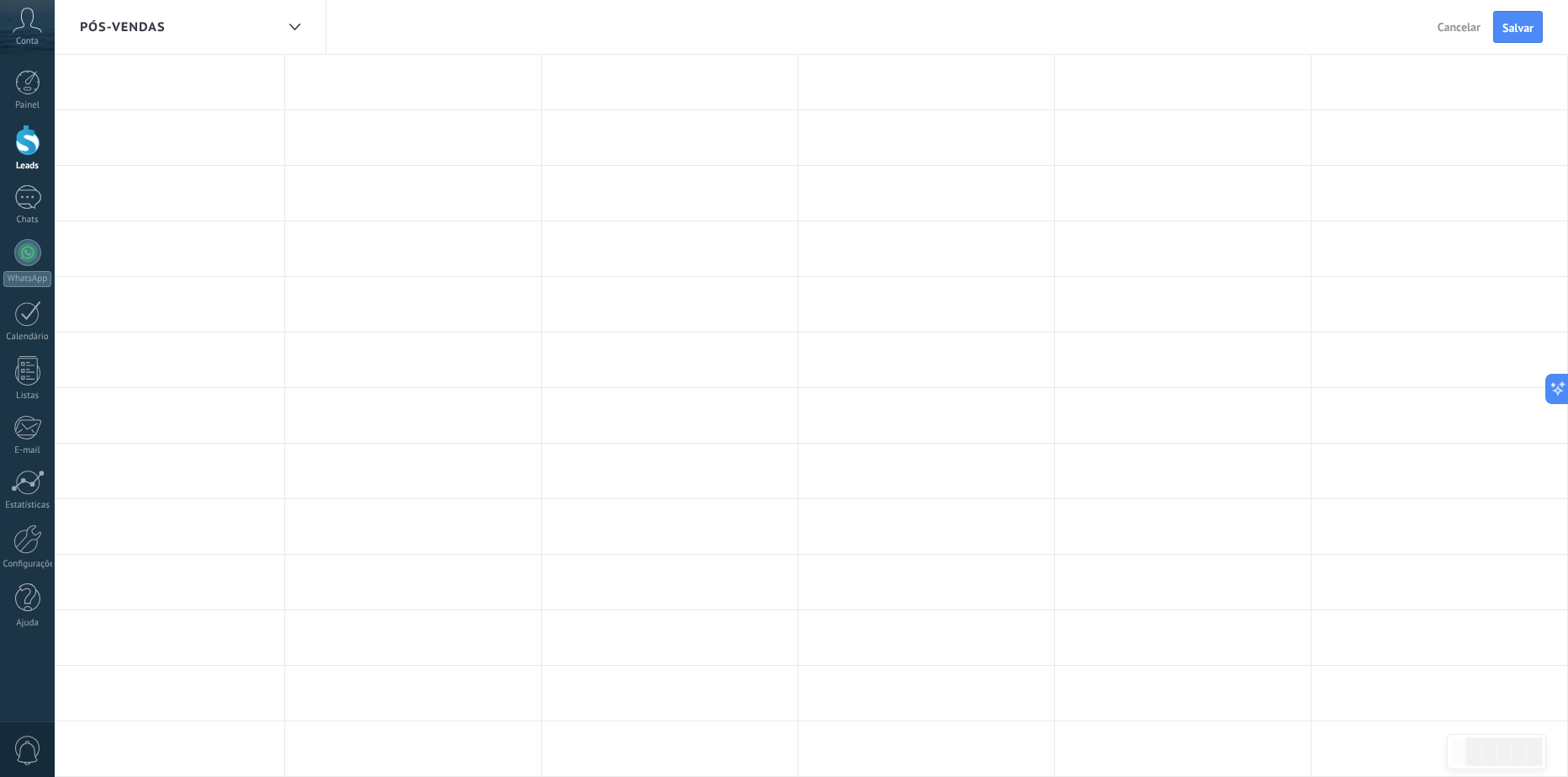
click at [1147, 40] on div "Pós-Vendas Voltar Cancelar Salvar" at bounding box center [811, 27] width 1514 height 54
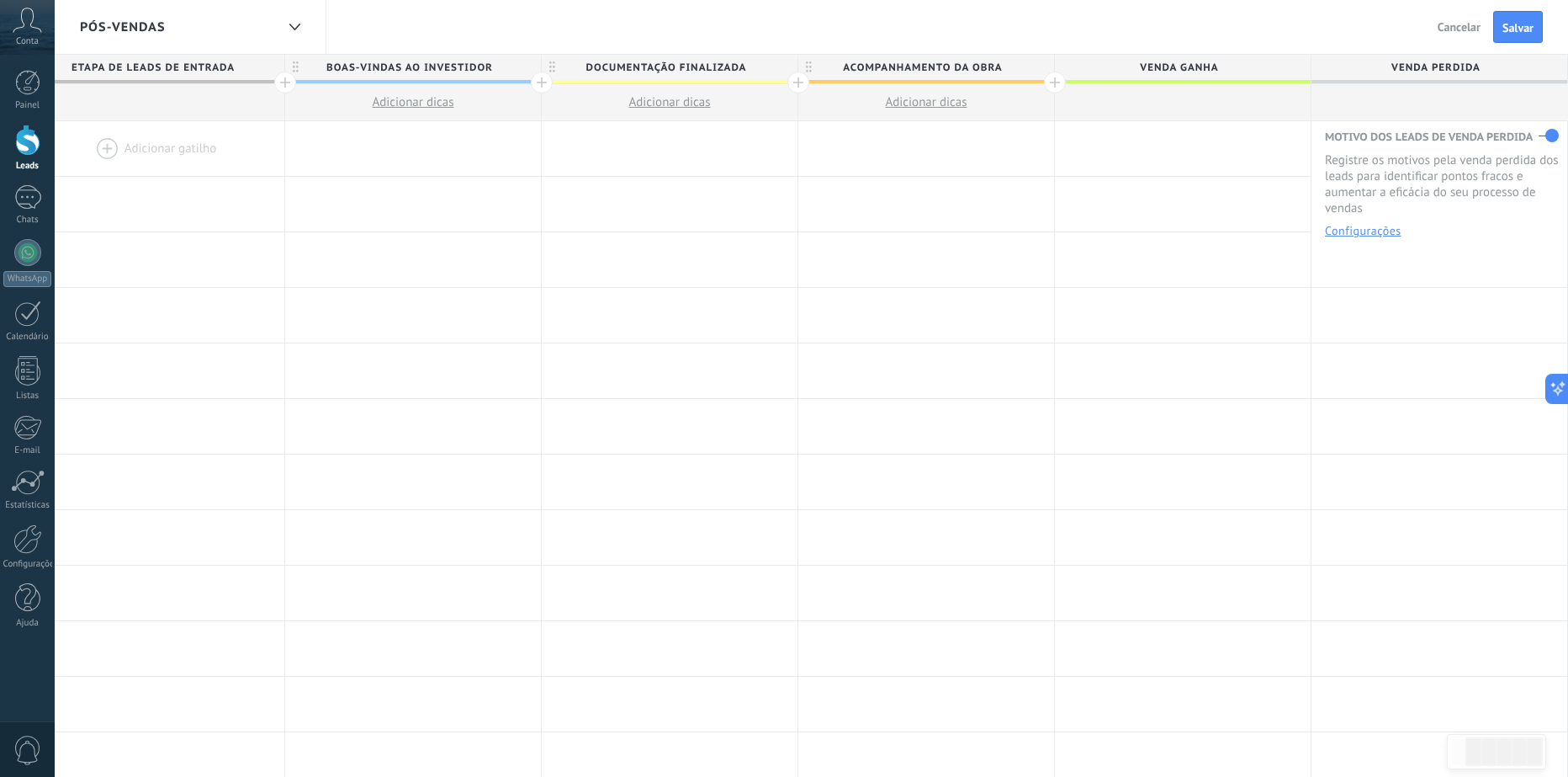
click at [1053, 83] on div at bounding box center [1055, 83] width 22 height 22
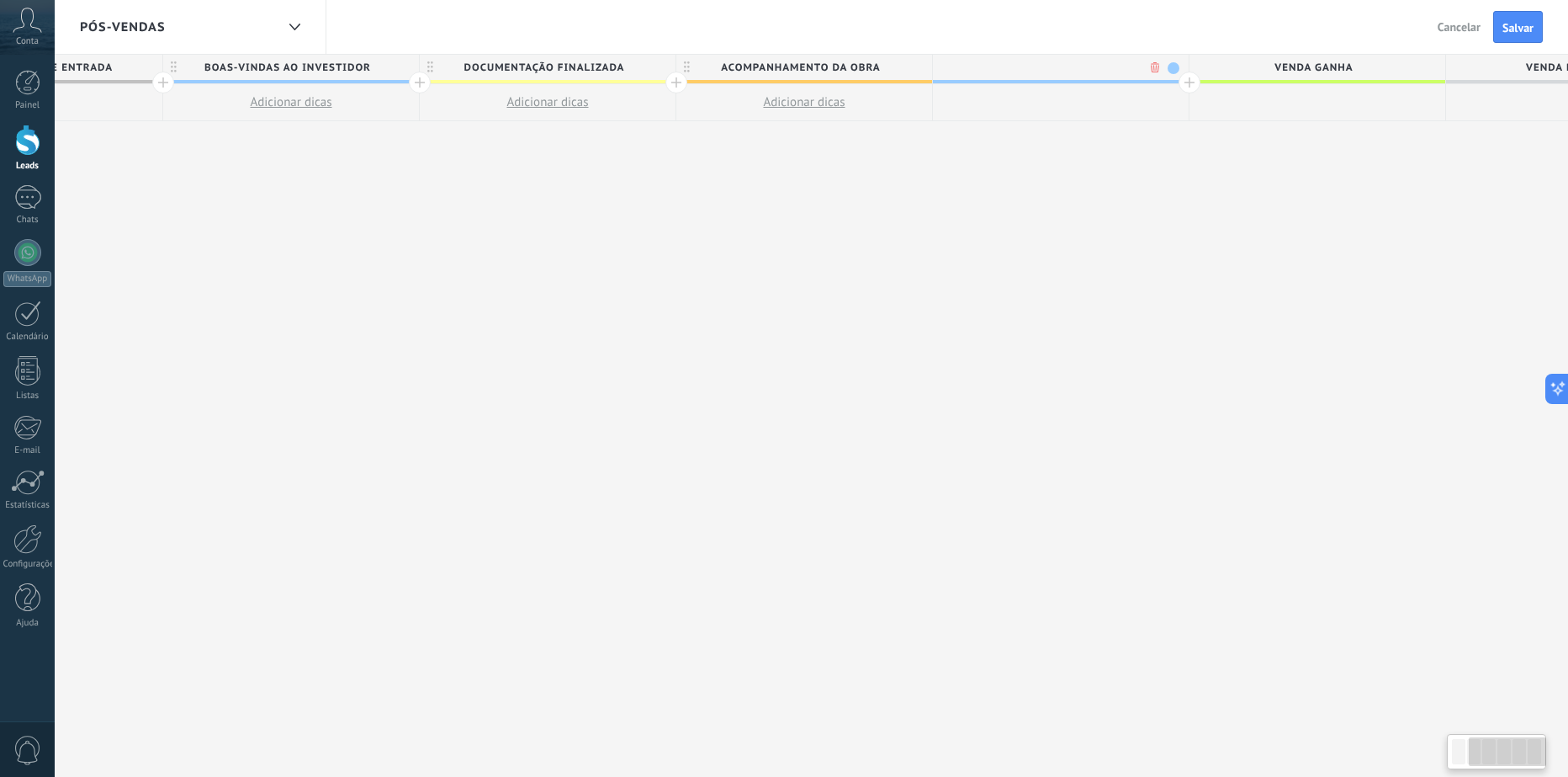
scroll to position [0, 422]
click at [981, 72] on div at bounding box center [1058, 66] width 256 height 25
type input "**********"
click at [999, 31] on div "Pós-Vendas Voltar Cancelar Salvar" at bounding box center [811, 27] width 1514 height 54
click at [1186, 83] on div at bounding box center [1187, 83] width 22 height 22
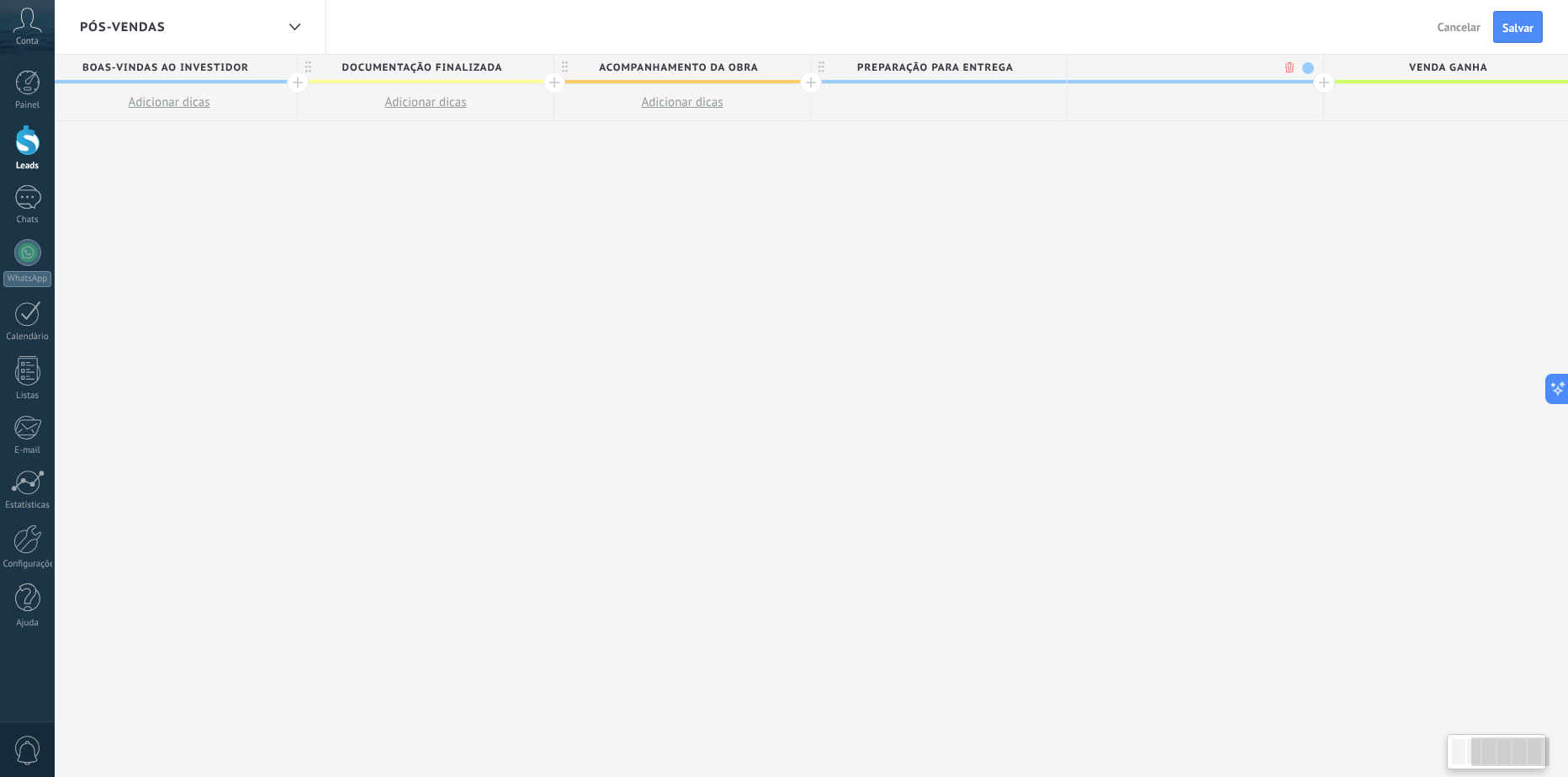
scroll to position [0, 547]
type input "**********"
click at [1125, 183] on div "**********" at bounding box center [805, 415] width 2052 height 723
click at [1109, 37] on div "Pós-Vendas Voltar Cancelar Salvar" at bounding box center [811, 27] width 1514 height 54
click at [1432, 64] on span "Venda ganha" at bounding box center [1442, 67] width 248 height 26
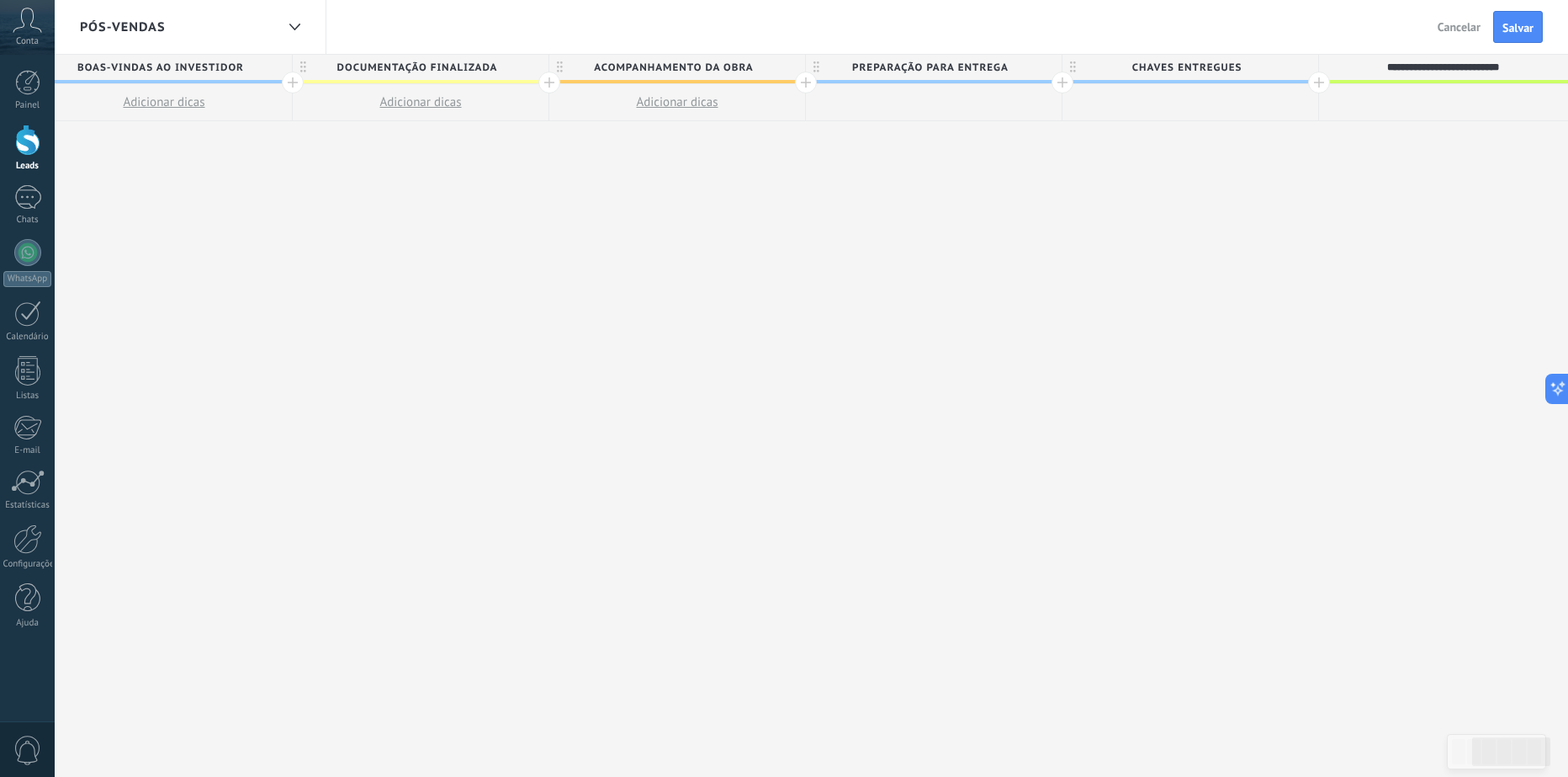
type input "**********"
click at [1288, 239] on div "**********" at bounding box center [805, 415] width 2052 height 723
click at [1363, 150] on div "**********" at bounding box center [805, 415] width 2052 height 723
drag, startPoint x: 1260, startPoint y: 32, endPoint x: 959, endPoint y: 52, distance: 301.7
click at [892, 9] on div "Pós-Vendas Voltar Cancelar Salvar" at bounding box center [811, 27] width 1514 height 54
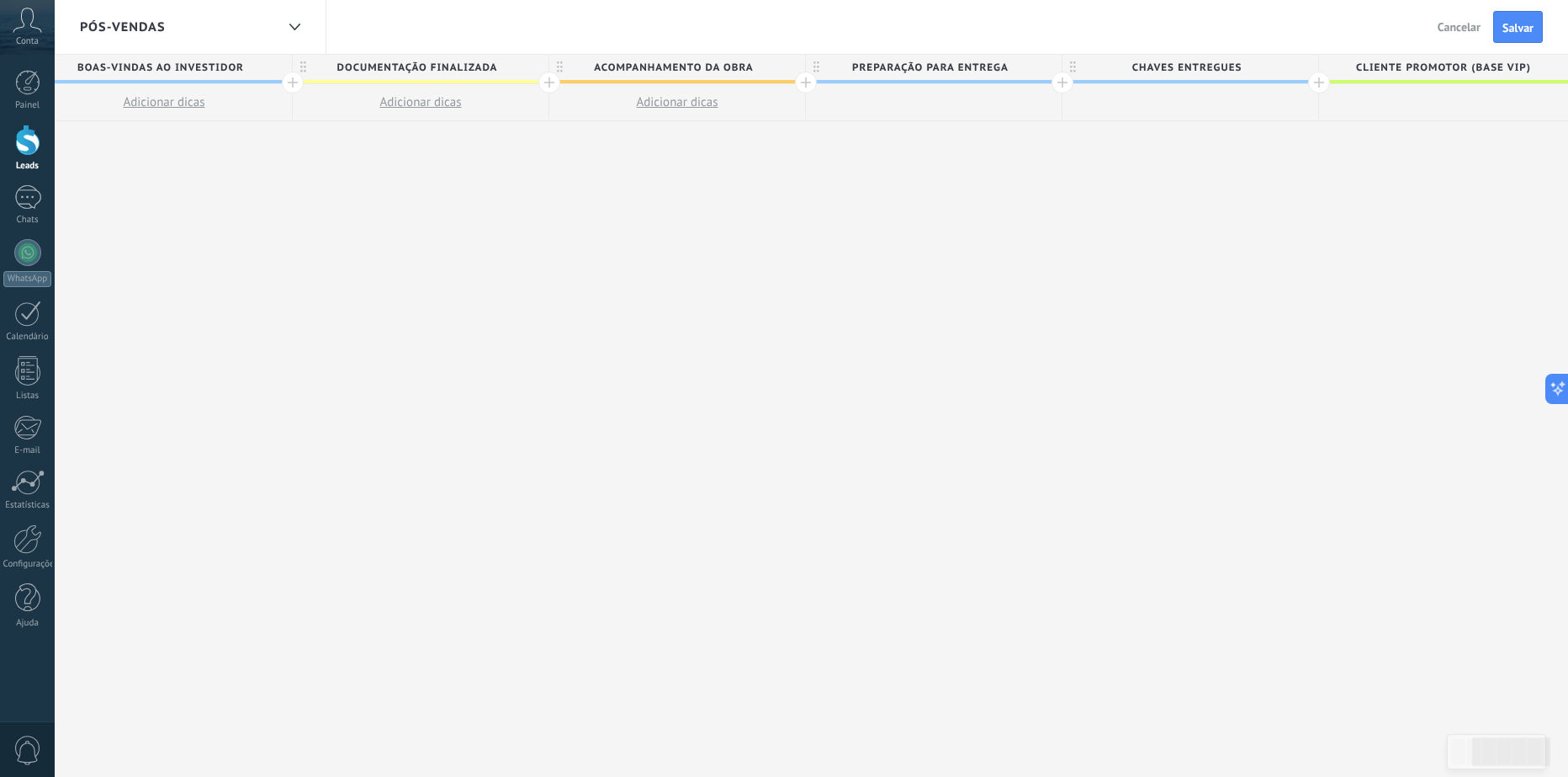
click at [1278, 238] on div "**********" at bounding box center [805, 415] width 2052 height 723
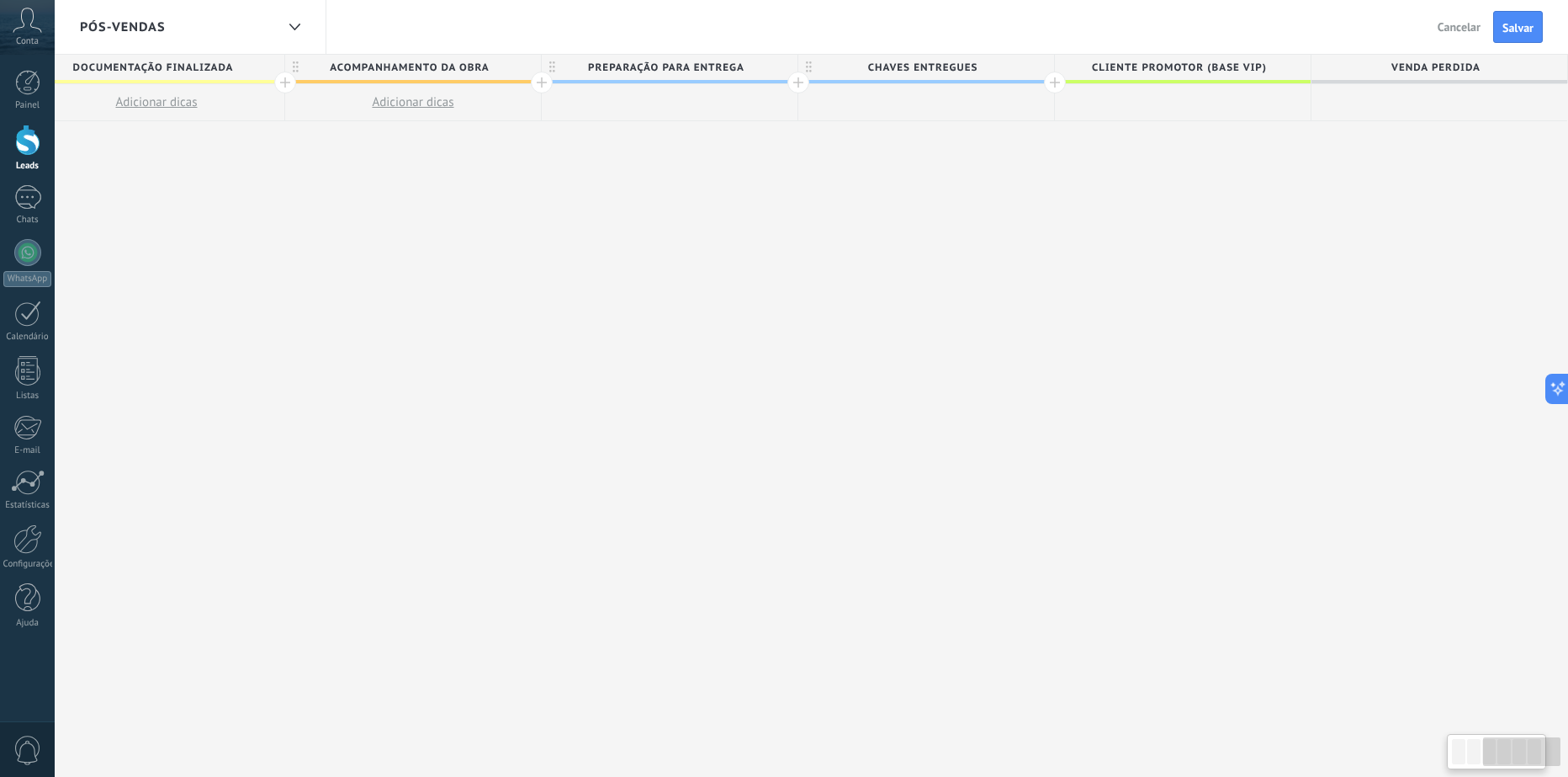
drag, startPoint x: 1324, startPoint y: 236, endPoint x: 961, endPoint y: 251, distance: 363.3
click at [762, 200] on div "**********" at bounding box center [541, 415] width 2052 height 723
click at [1453, 67] on span "Venda perdida" at bounding box center [1435, 67] width 248 height 26
type input "**********"
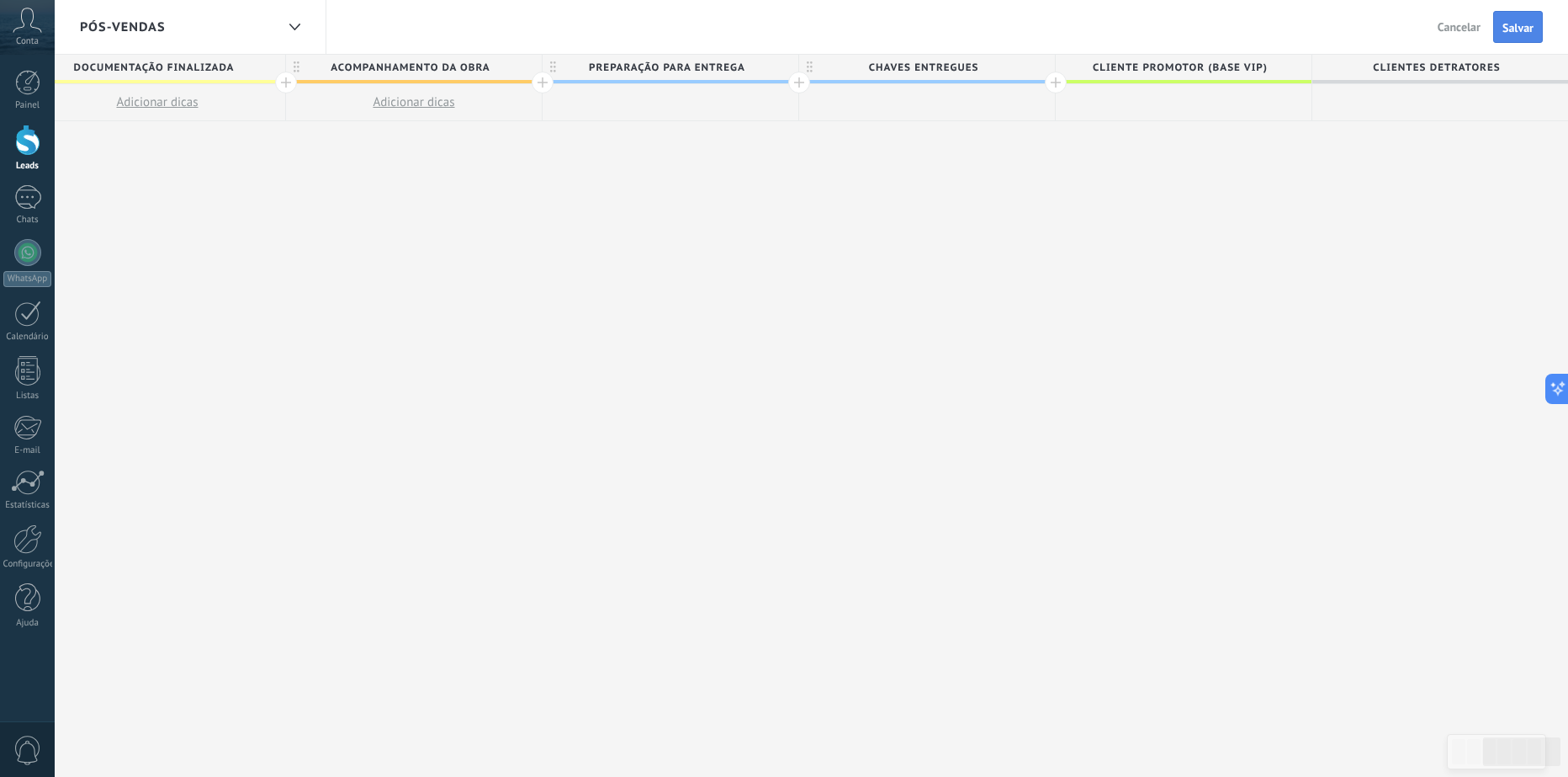
click at [1530, 28] on span "Salvar" at bounding box center [1518, 28] width 31 height 12
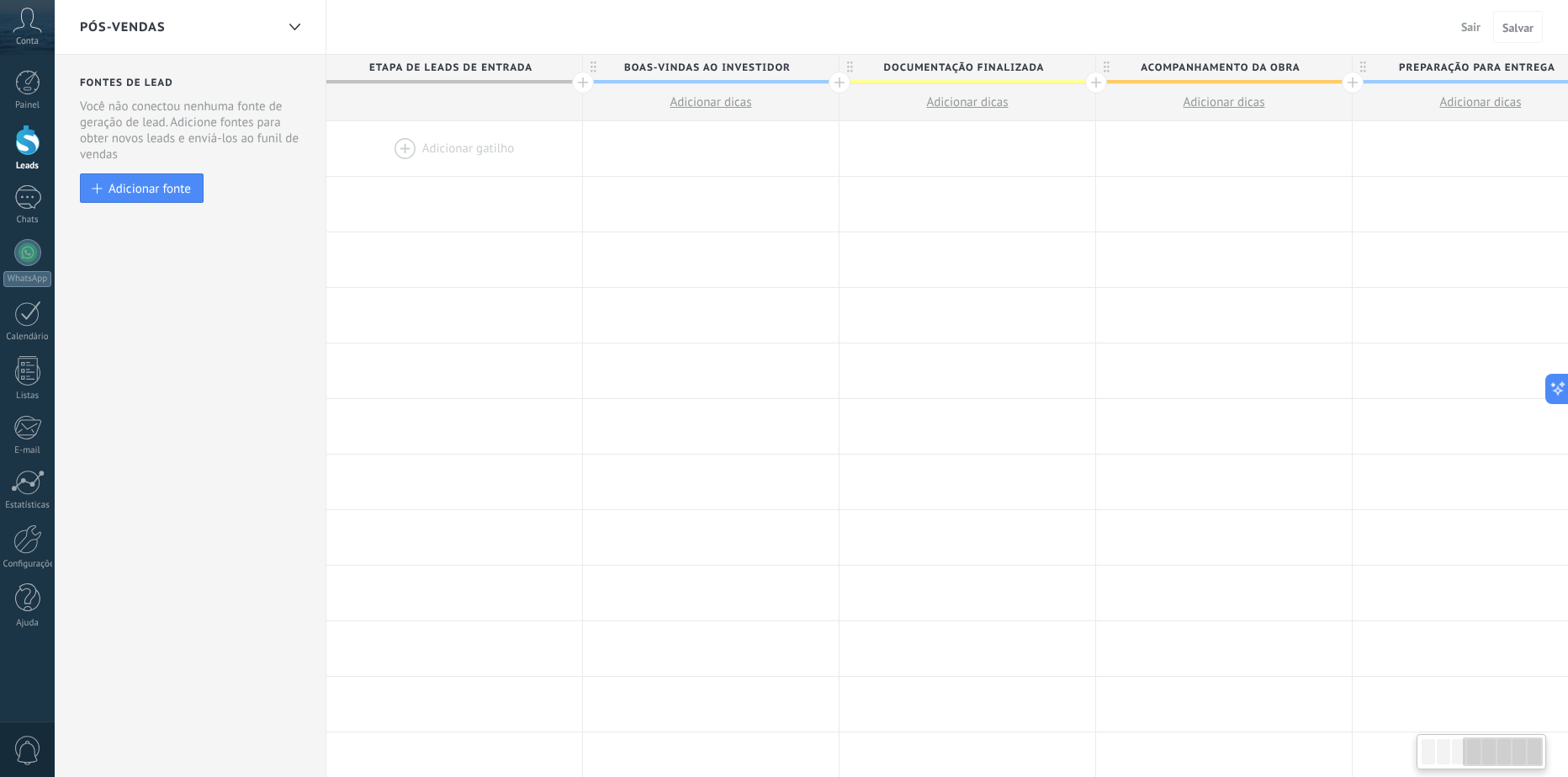
scroll to position [0, 810]
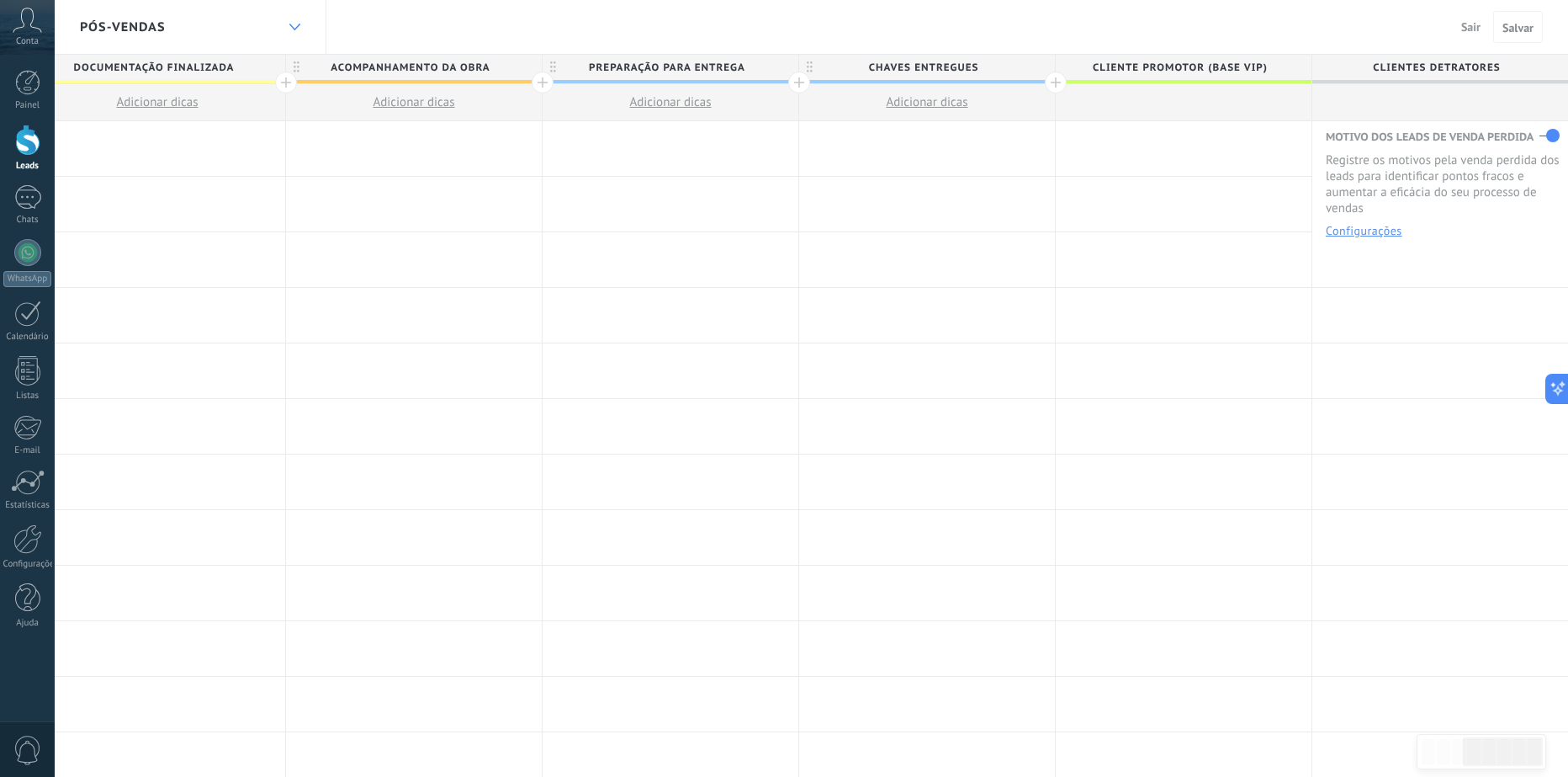
click at [281, 23] on div at bounding box center [294, 28] width 29 height 33
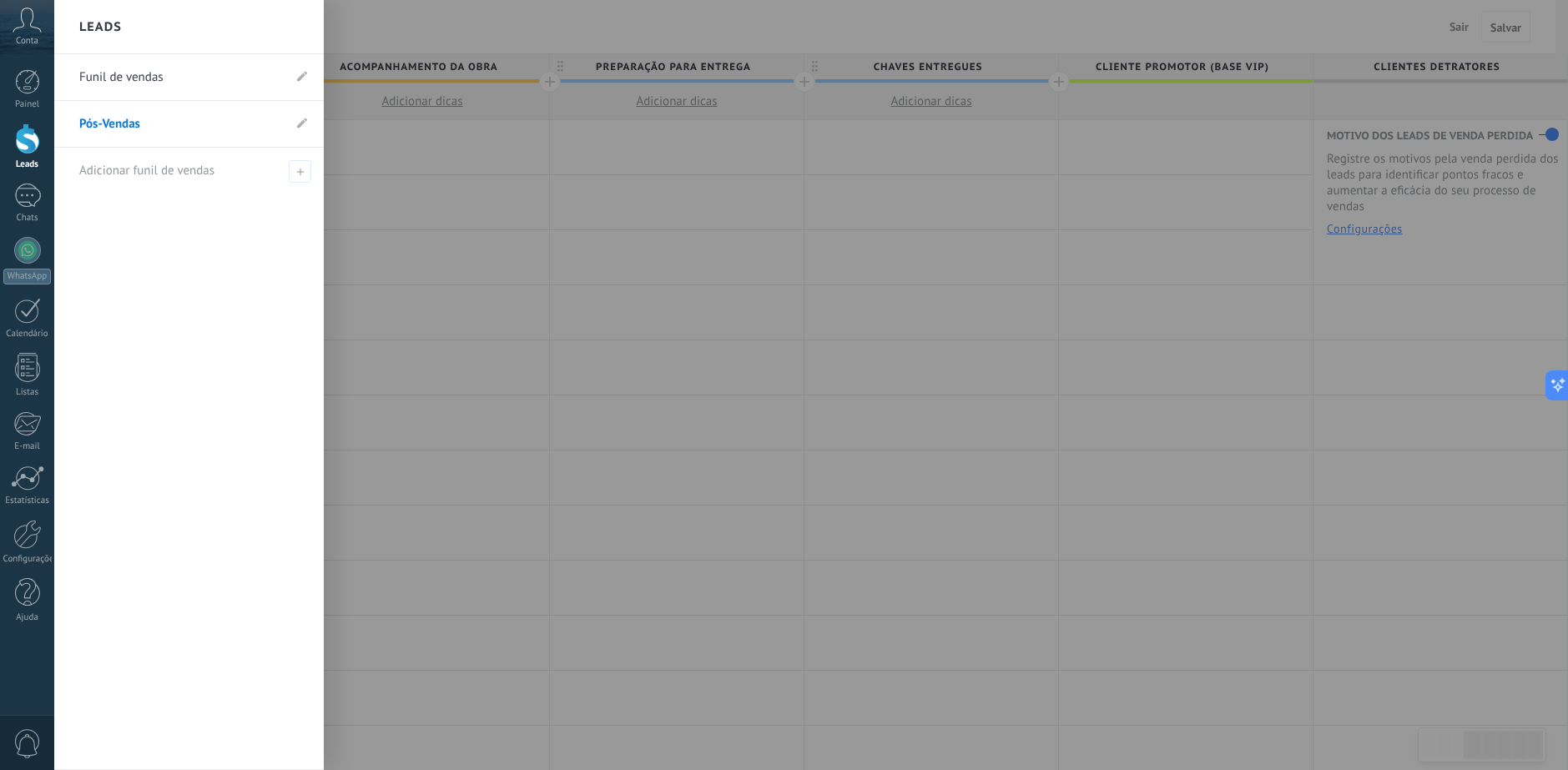
click at [214, 73] on link "Funil de vendas" at bounding box center [181, 77] width 203 height 47
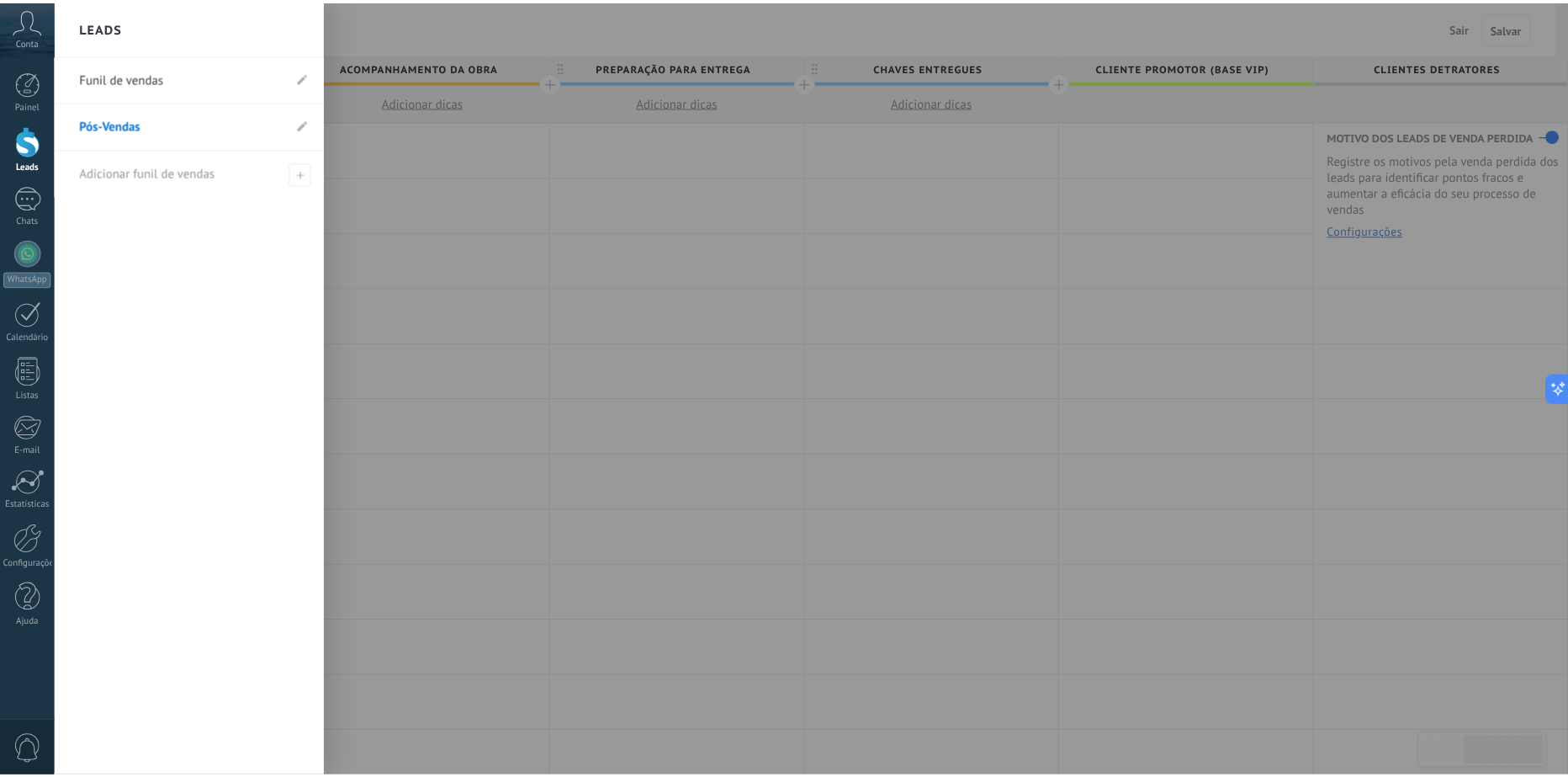
scroll to position [0, 799]
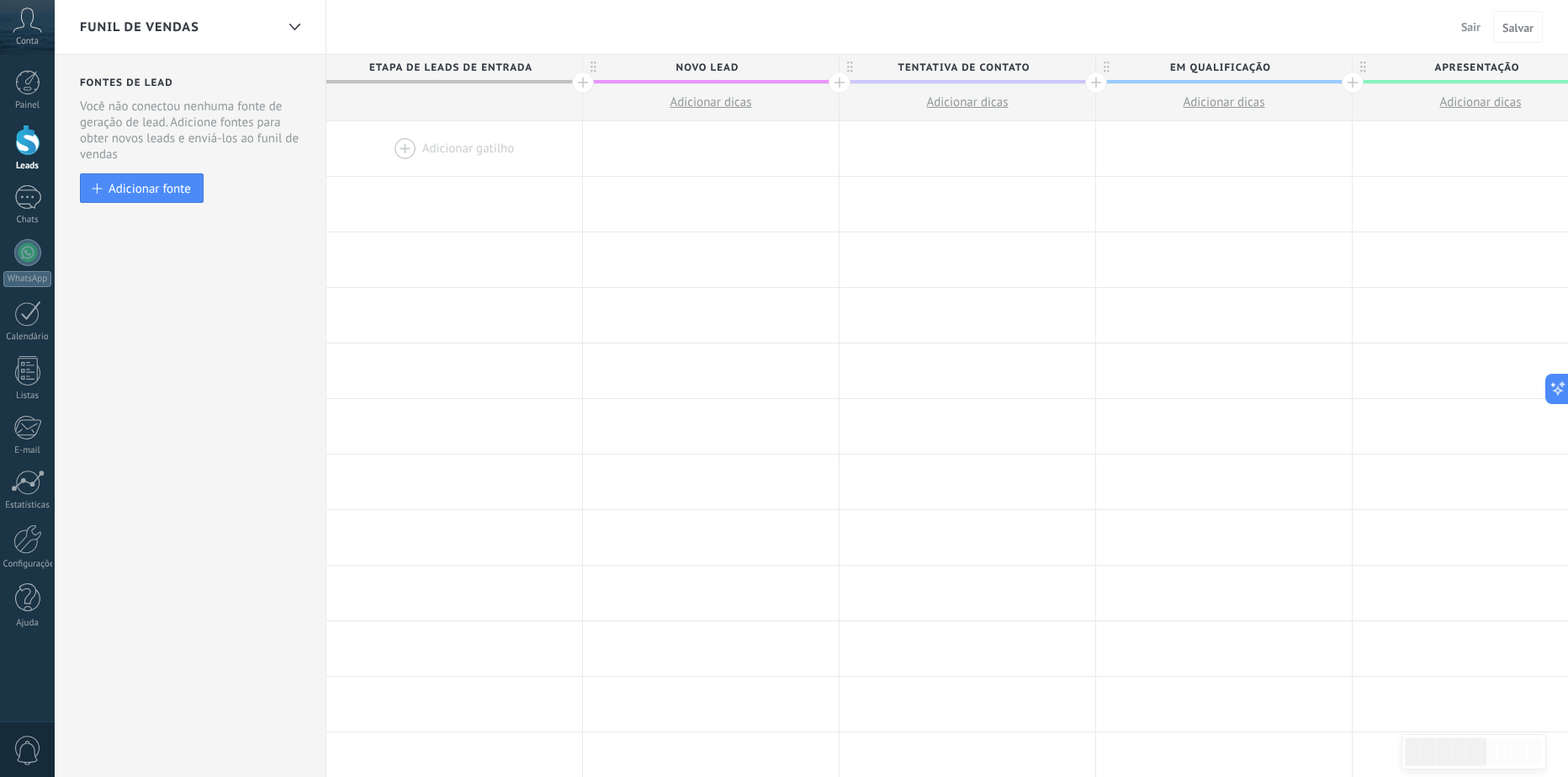
click at [755, 73] on span "Novo Lead" at bounding box center [706, 67] width 248 height 26
click at [475, 62] on span "Etapa de leads de entrada" at bounding box center [450, 67] width 248 height 26
click at [467, 68] on span "Etapa de leads de entrada" at bounding box center [450, 67] width 248 height 26
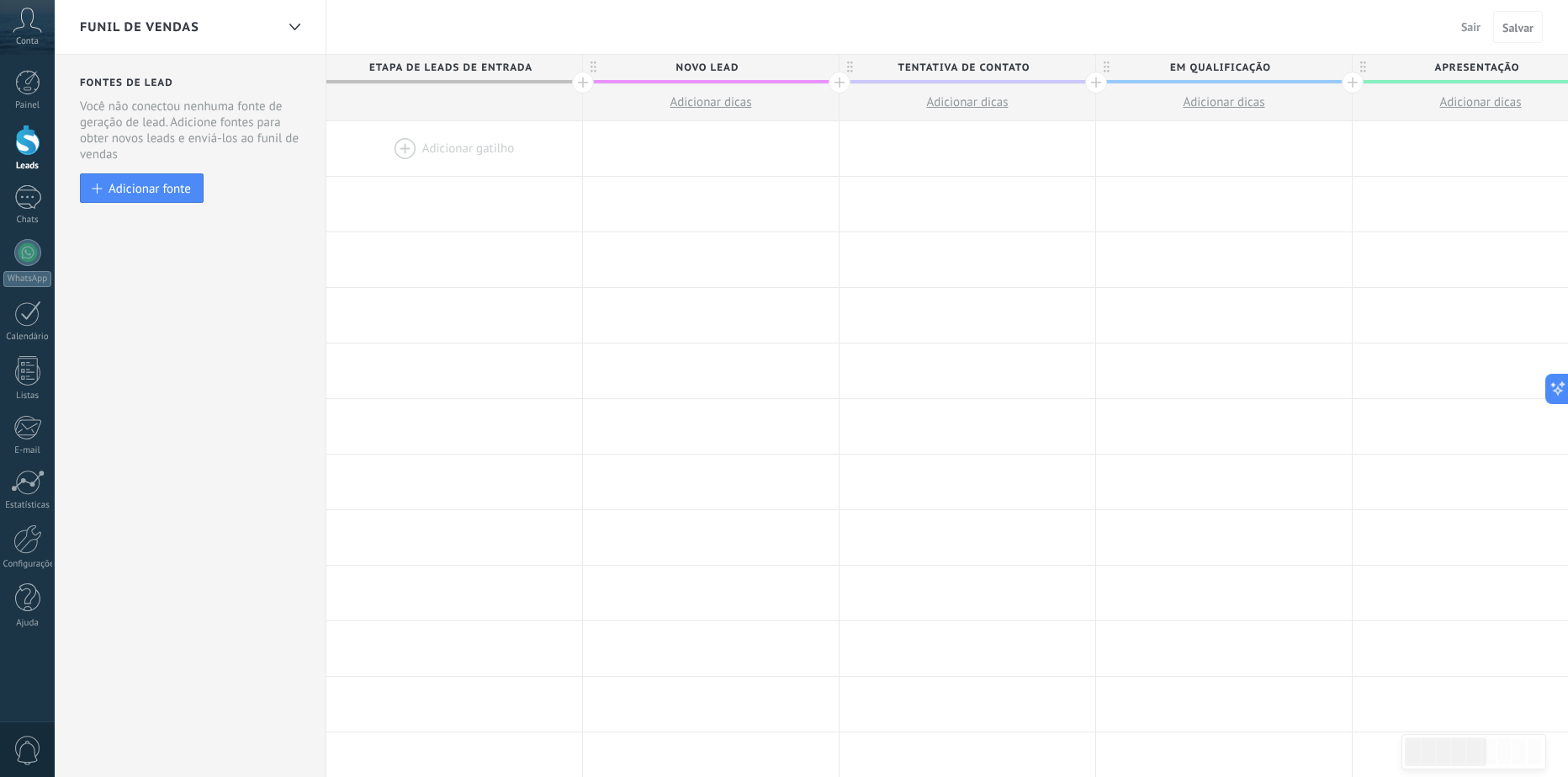
click at [467, 65] on span "Etapa de leads de entrada" at bounding box center [450, 67] width 248 height 26
click at [467, 65] on span "Etapa de leads de entrada" at bounding box center [449, 67] width 248 height 26
click at [747, 75] on span "Novo Lead" at bounding box center [706, 67] width 248 height 26
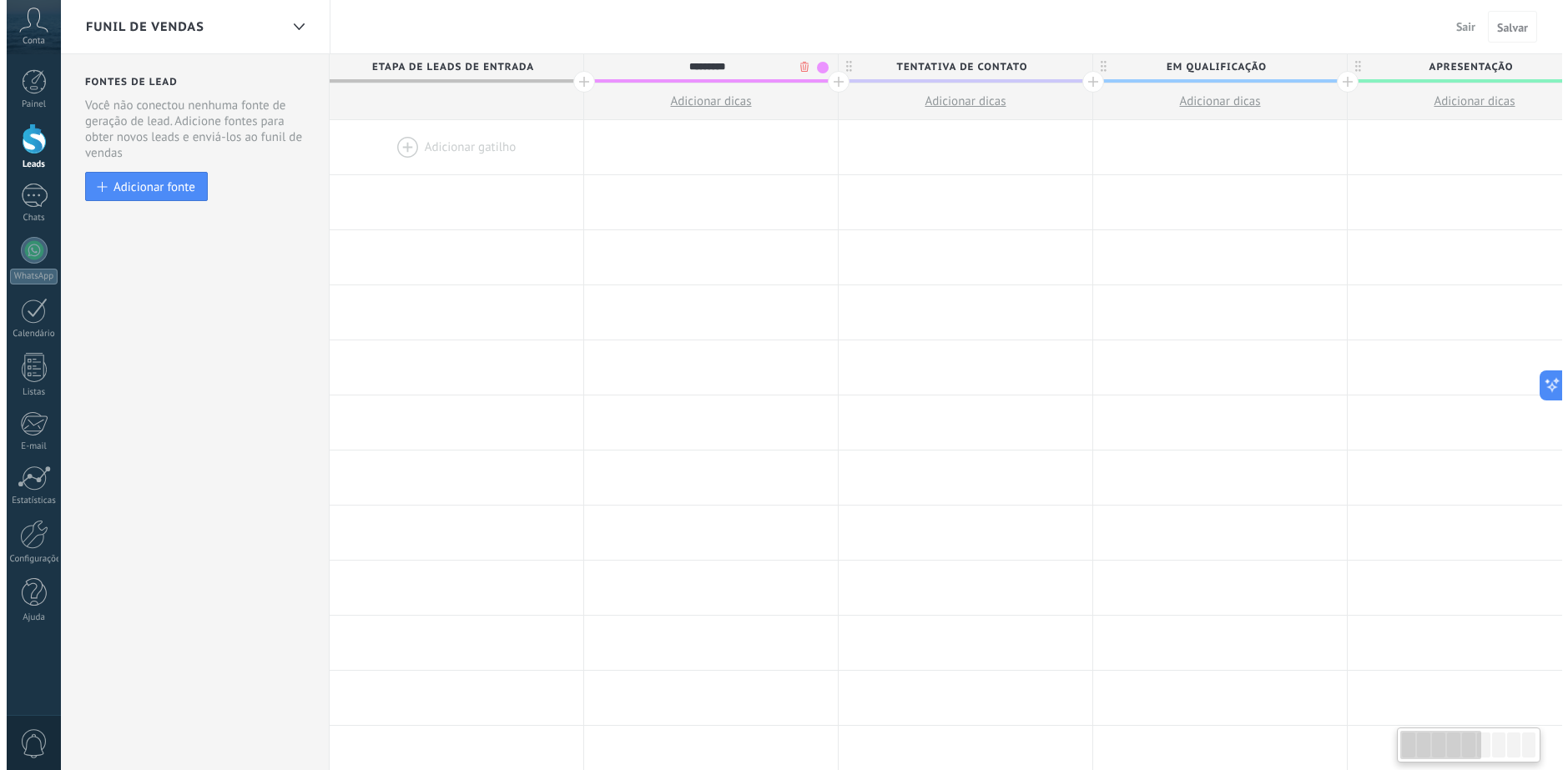
scroll to position [0, 0]
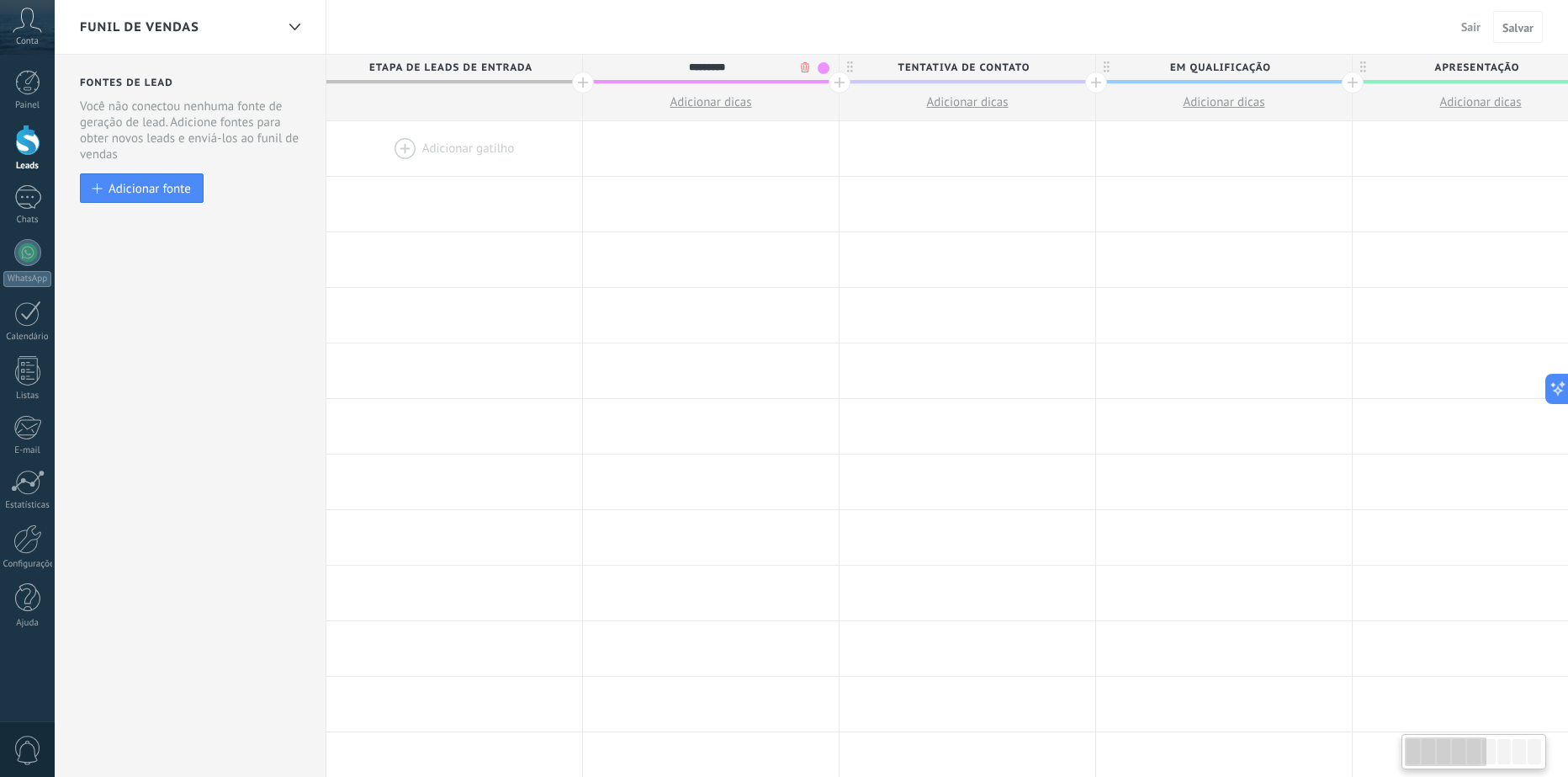
click at [755, 72] on input "*********" at bounding box center [707, 66] width 223 height 25
click at [455, 54] on span "Etapa de leads de entrada" at bounding box center [450, 67] width 248 height 26
click at [461, 67] on span "Etapa de leads de entrada" at bounding box center [450, 67] width 248 height 26
click at [755, 42] on div "Funil de vendas Sair Cancelar Salvar" at bounding box center [811, 27] width 1514 height 54
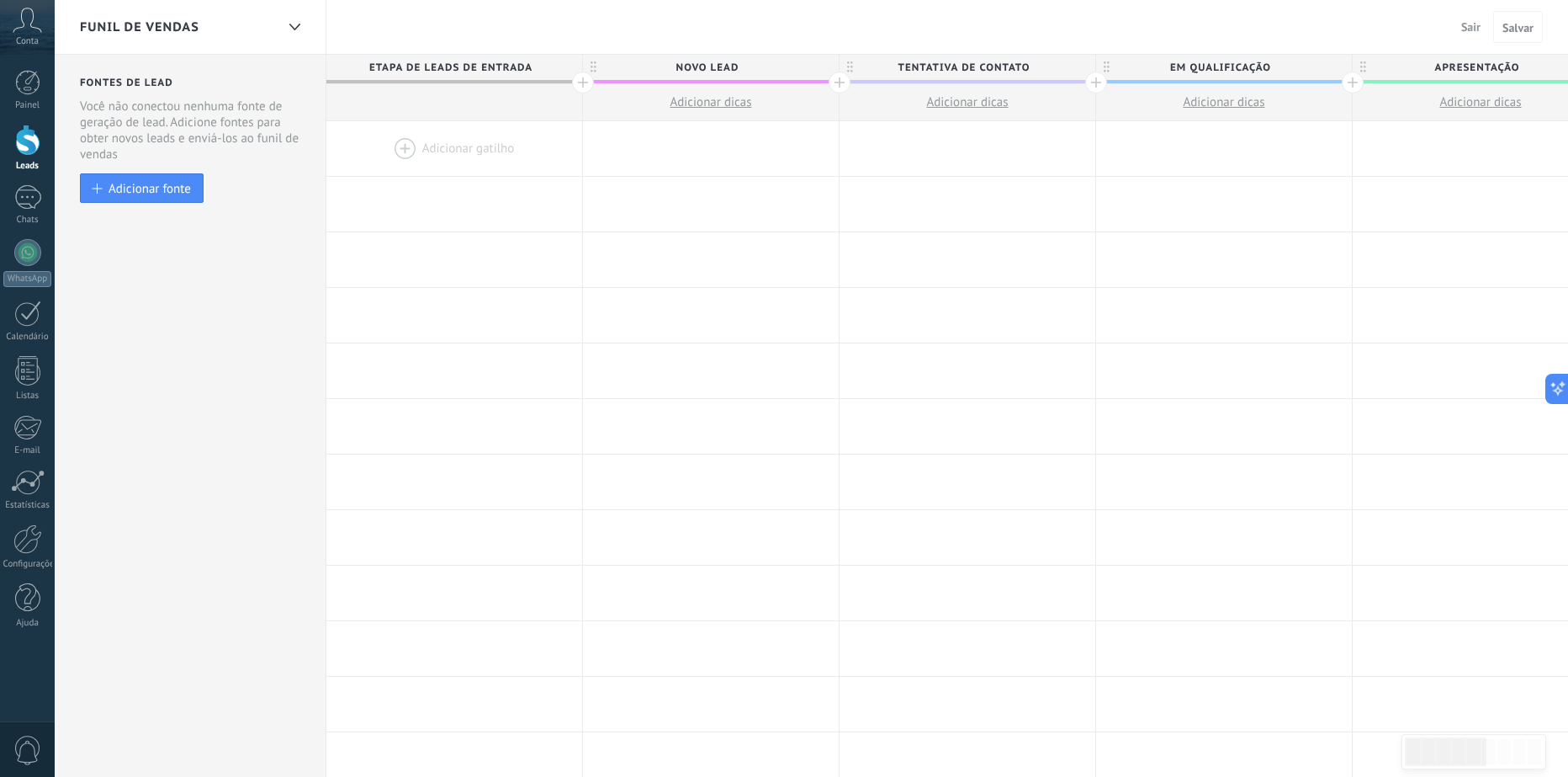
click at [755, 28] on div "Funil de vendas Sair Cancelar Salvar" at bounding box center [811, 27] width 1514 height 54
click at [663, 15] on div "Funil de vendas Sair Cancelar Salvar" at bounding box center [811, 27] width 1514 height 54
click at [421, 64] on span "Etapa de leads de entrada" at bounding box center [450, 67] width 248 height 26
click at [784, 64] on span "Novo Lead" at bounding box center [706, 67] width 248 height 26
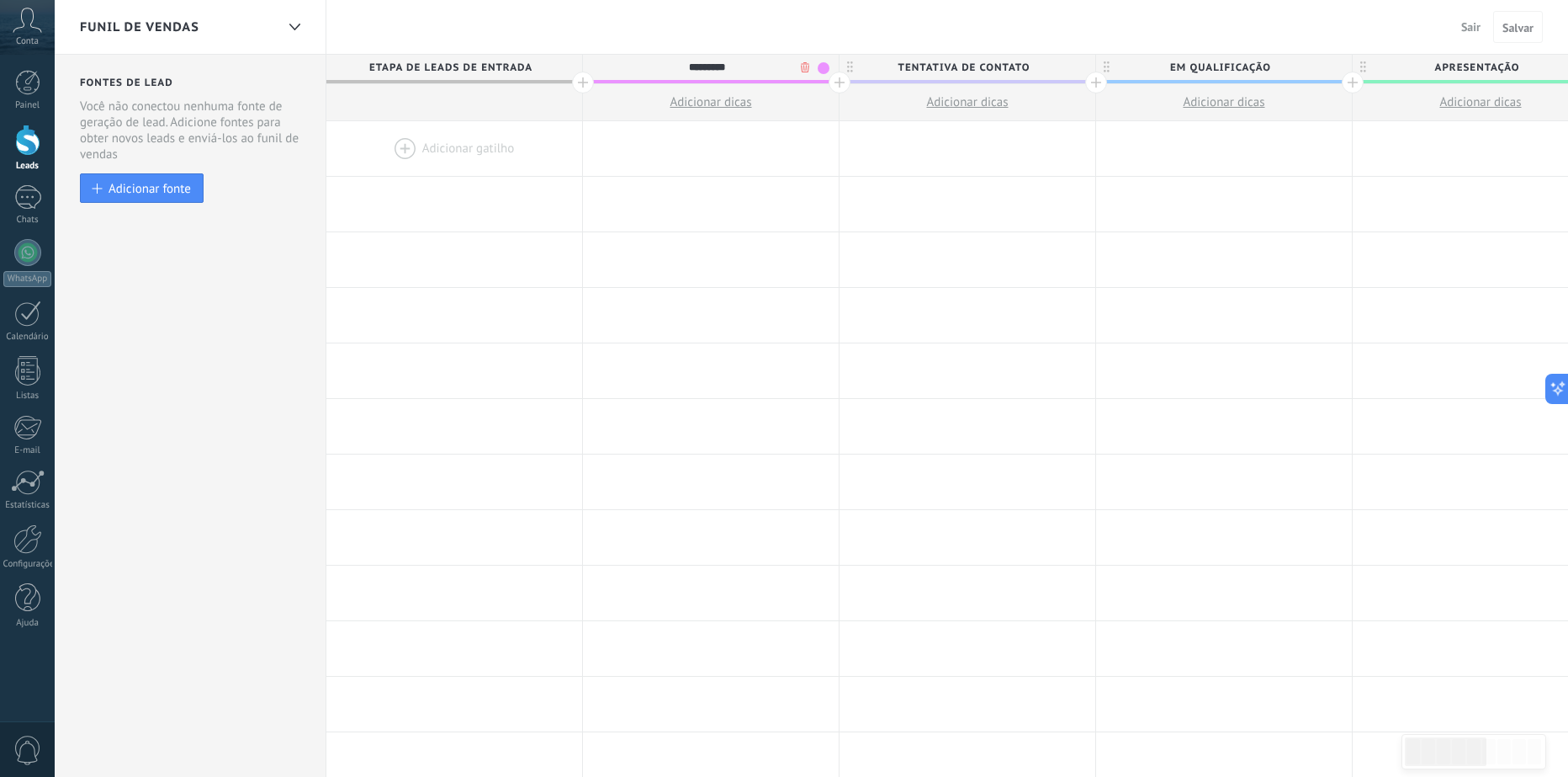
click at [805, 68] on body ".abccls-1,.abccls-2{fill-rule:evenodd}.abccls-2{fill:#fff} .abfcls-1{fill:none}…" at bounding box center [784, 388] width 1568 height 777
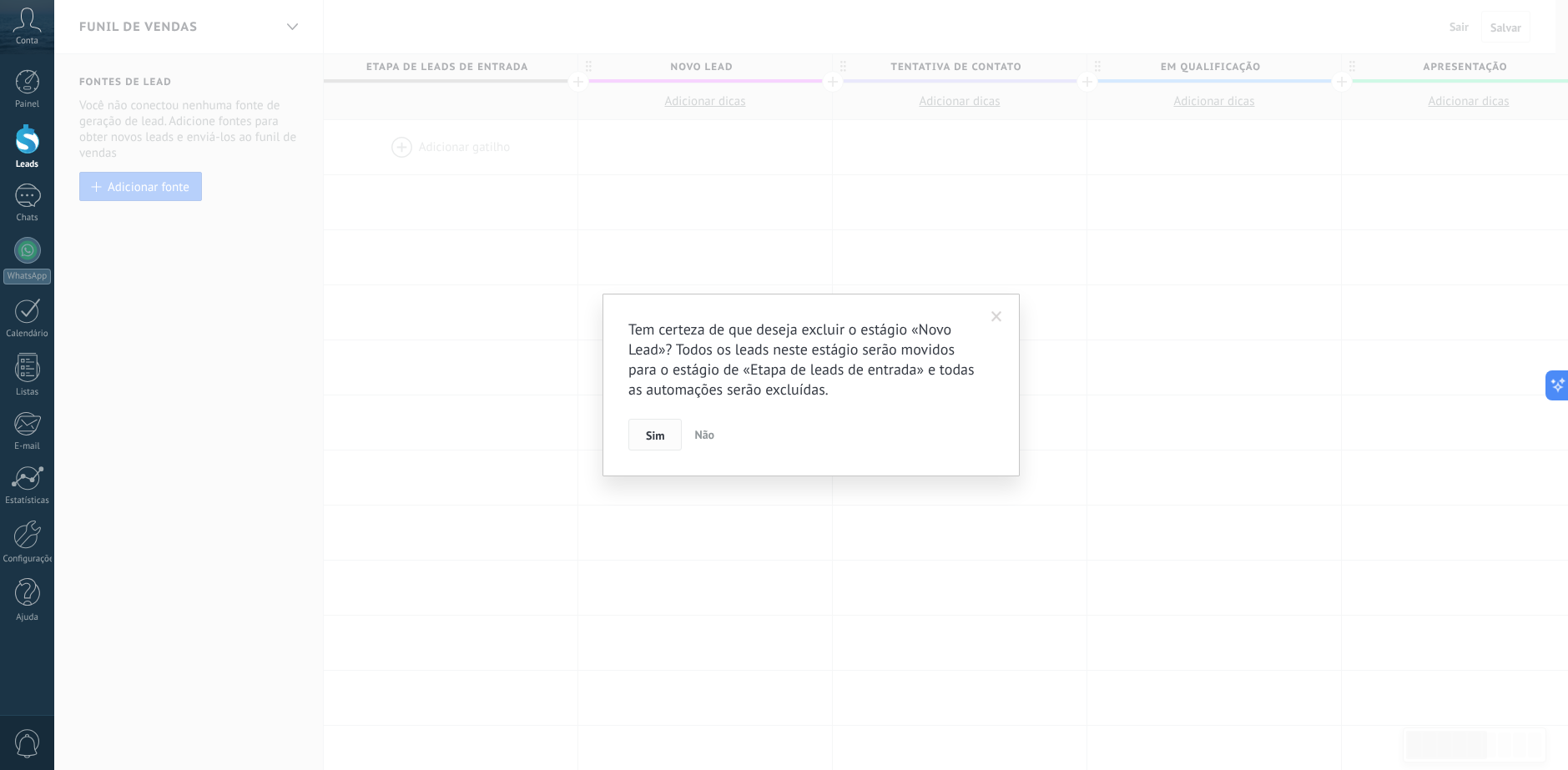
click at [673, 434] on button "Sim" at bounding box center [654, 434] width 54 height 32
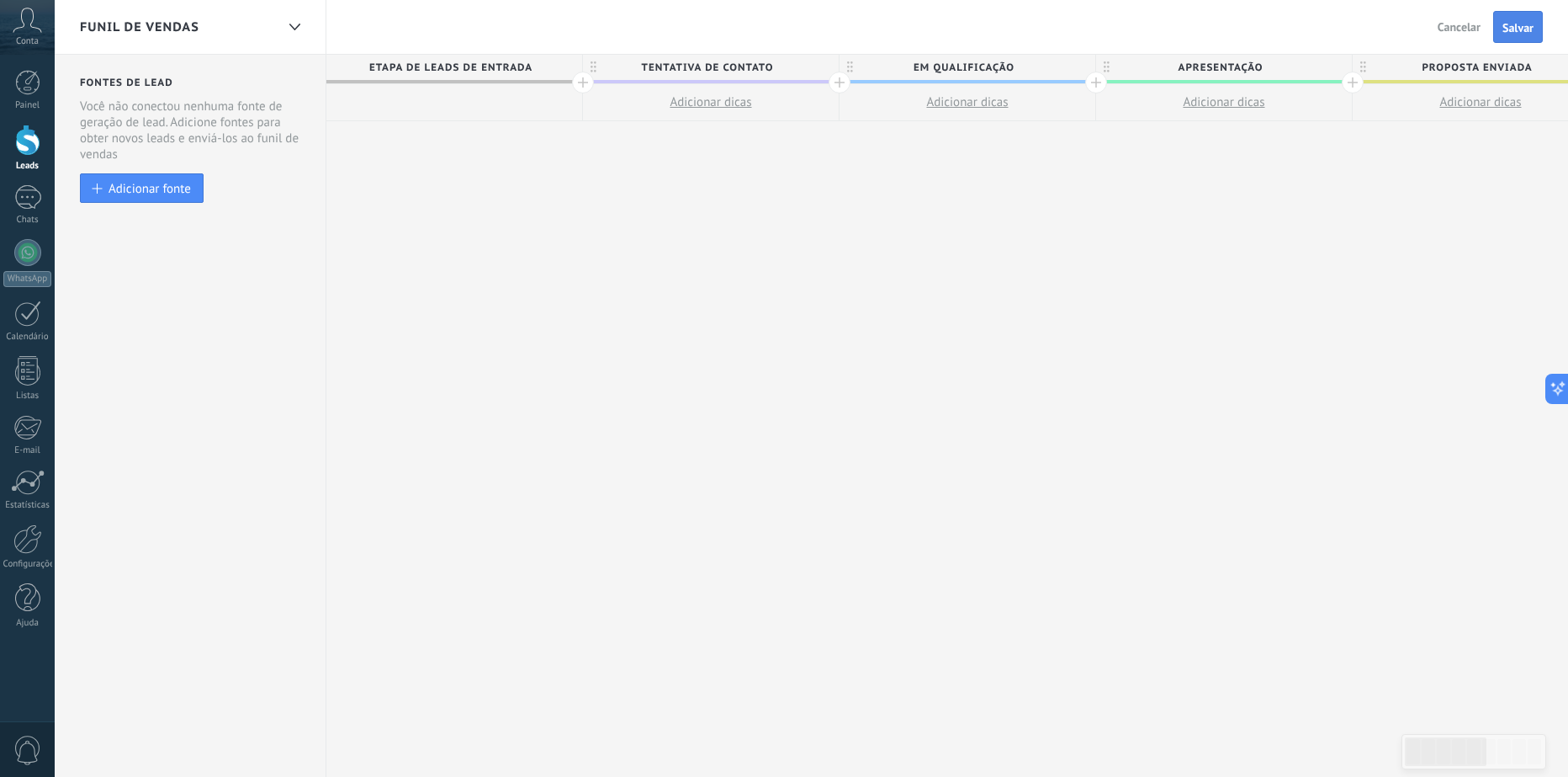
click at [1524, 23] on span "Salvar" at bounding box center [1518, 28] width 31 height 12
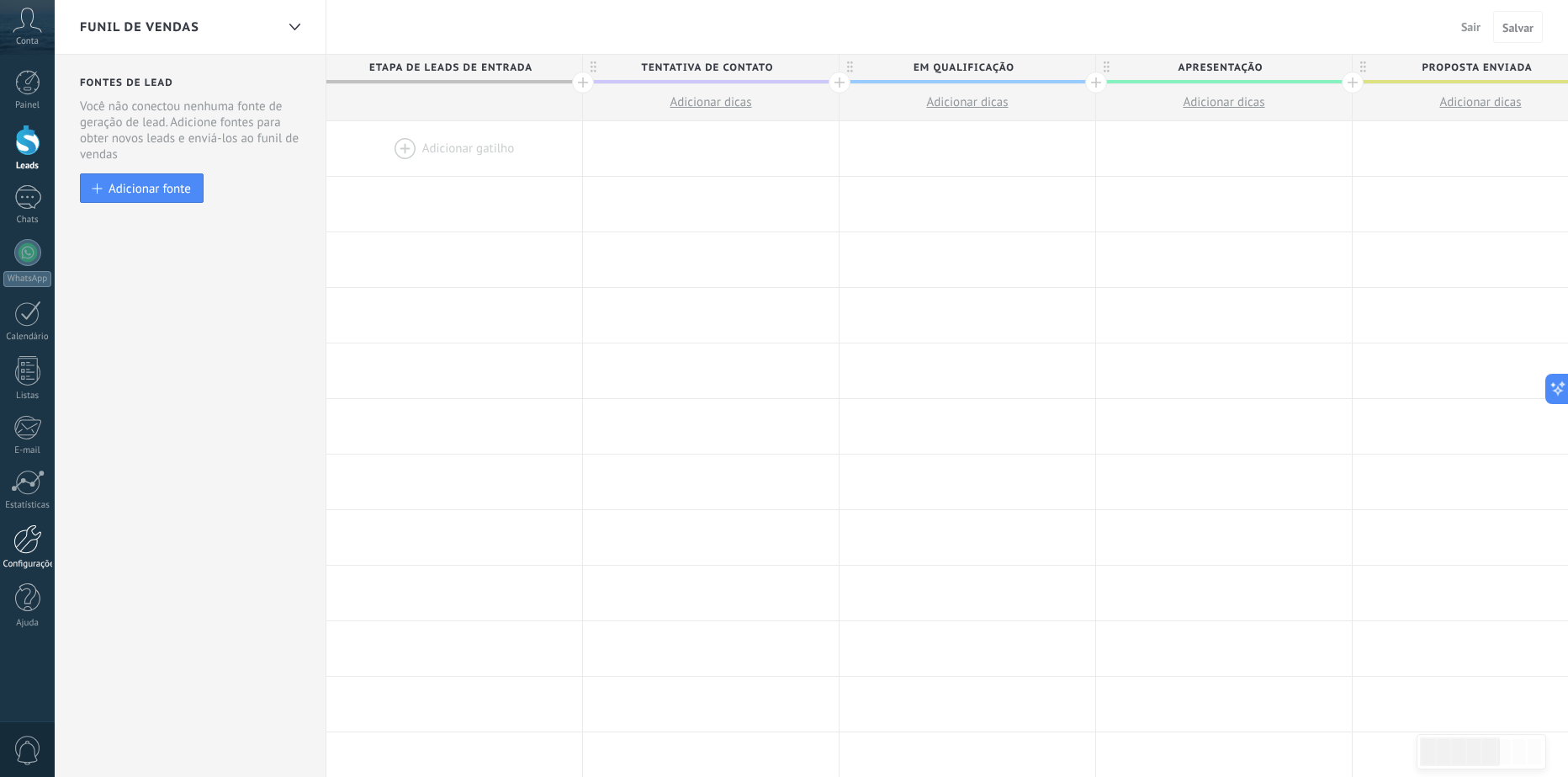
click at [20, 551] on div at bounding box center [28, 539] width 29 height 29
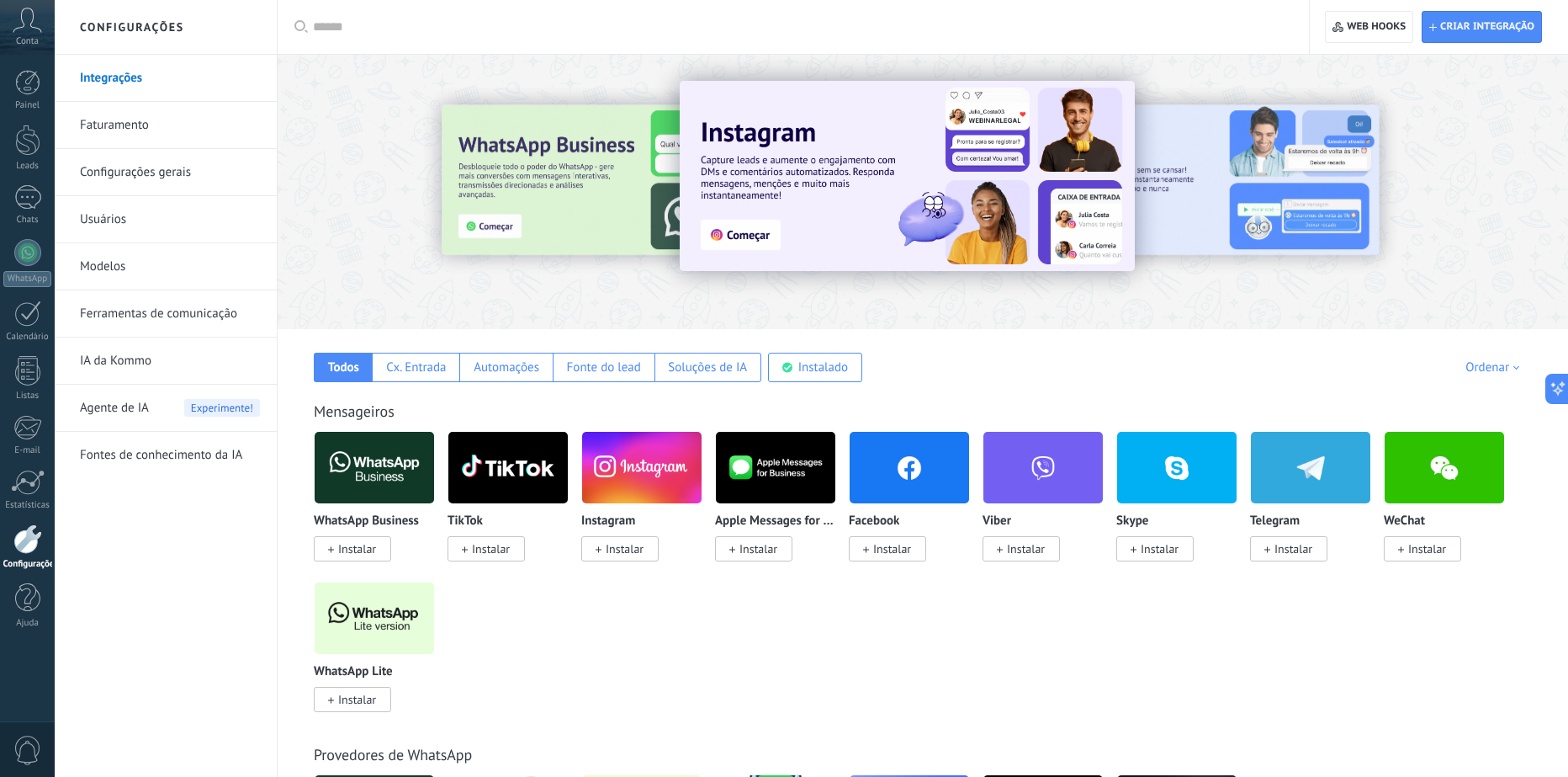
click at [144, 319] on link "Ferramentas de comunicação" at bounding box center [170, 313] width 180 height 47
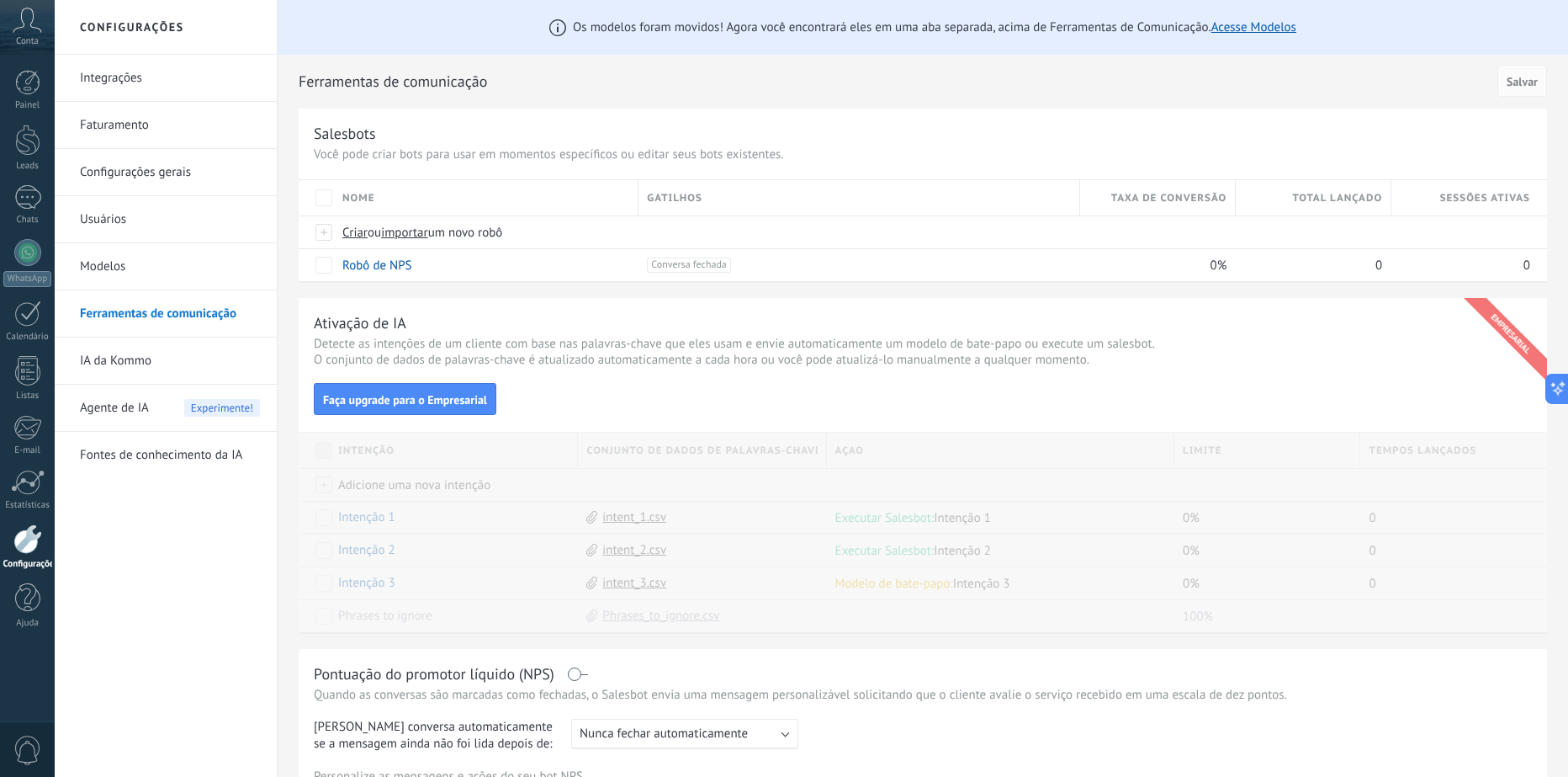
click at [121, 74] on link "Integrações" at bounding box center [170, 77] width 180 height 47
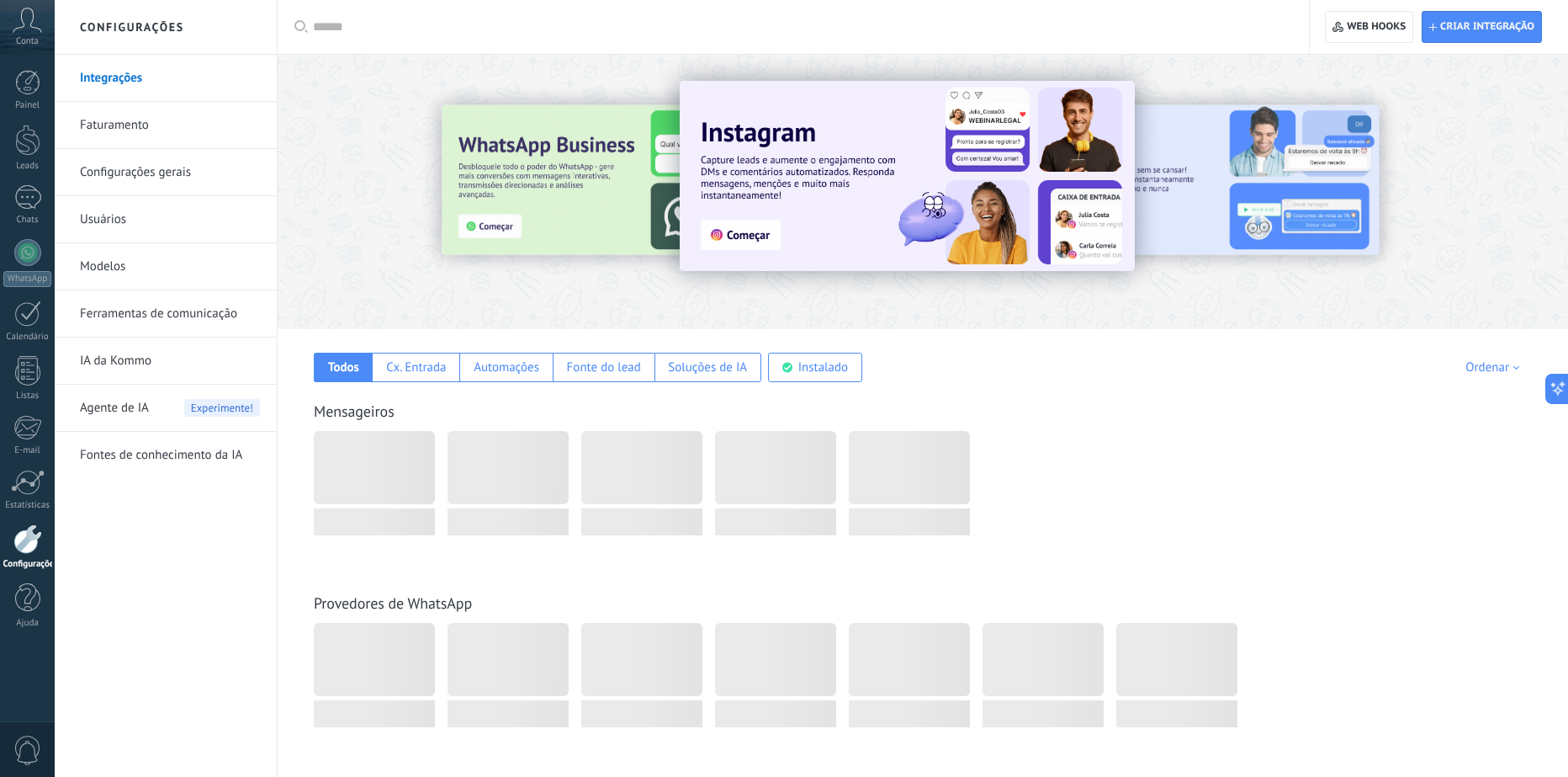
click at [147, 323] on link "Ferramentas de comunicação" at bounding box center [170, 313] width 180 height 47
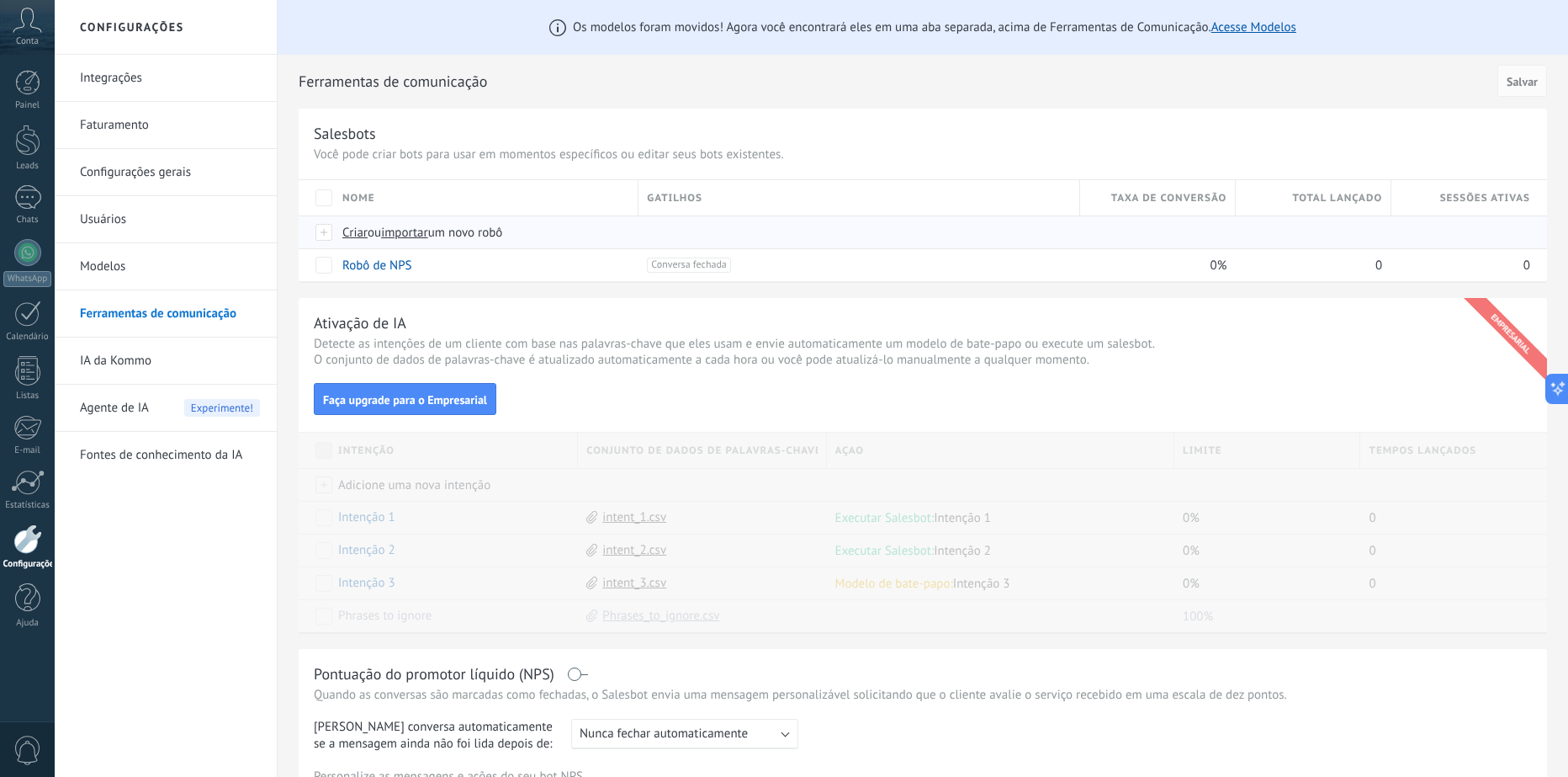
click at [356, 233] on span "Criar" at bounding box center [354, 232] width 25 height 16
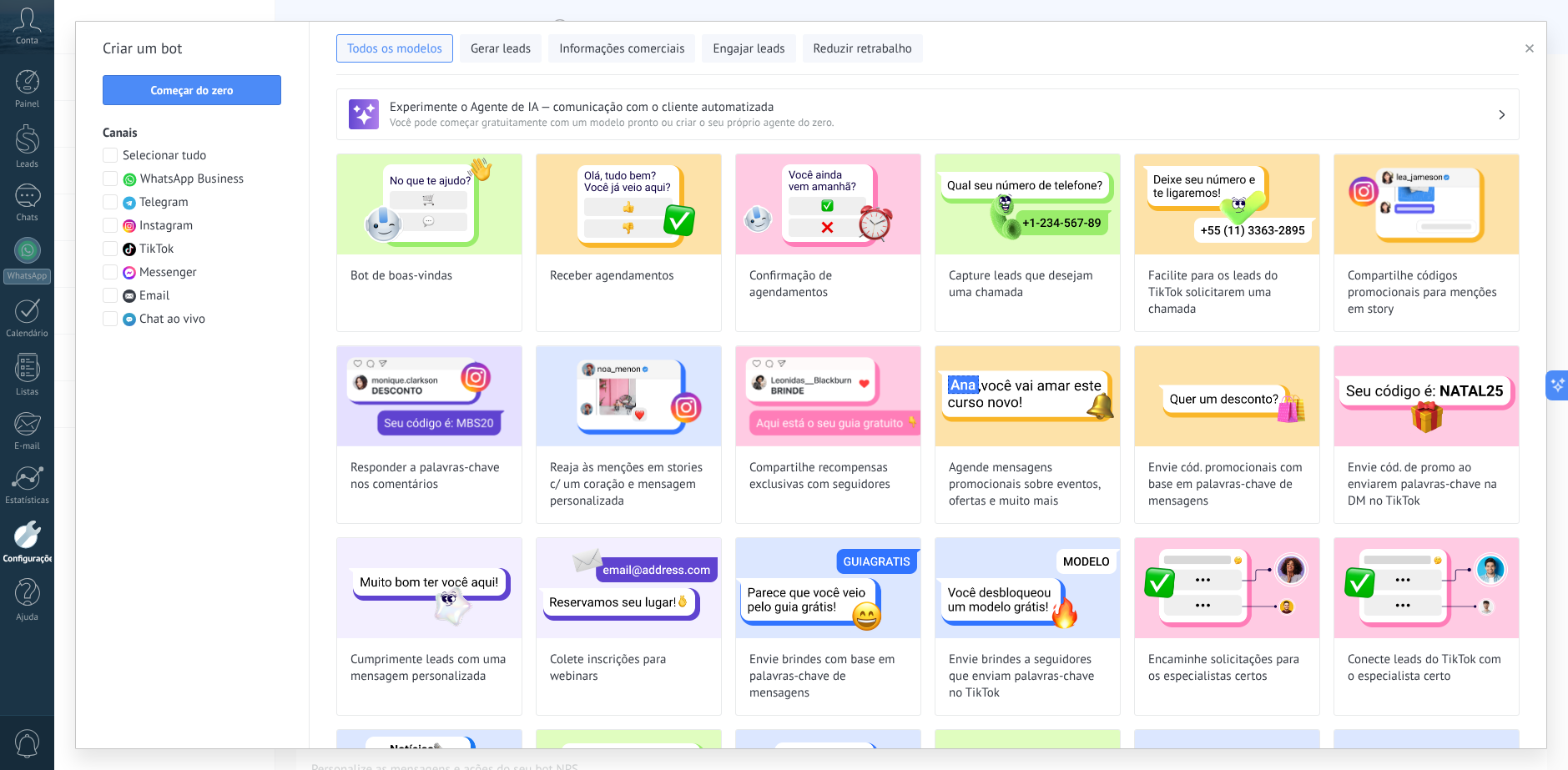
type input "**********"
click at [184, 92] on span "Começar do zero" at bounding box center [192, 89] width 82 height 12
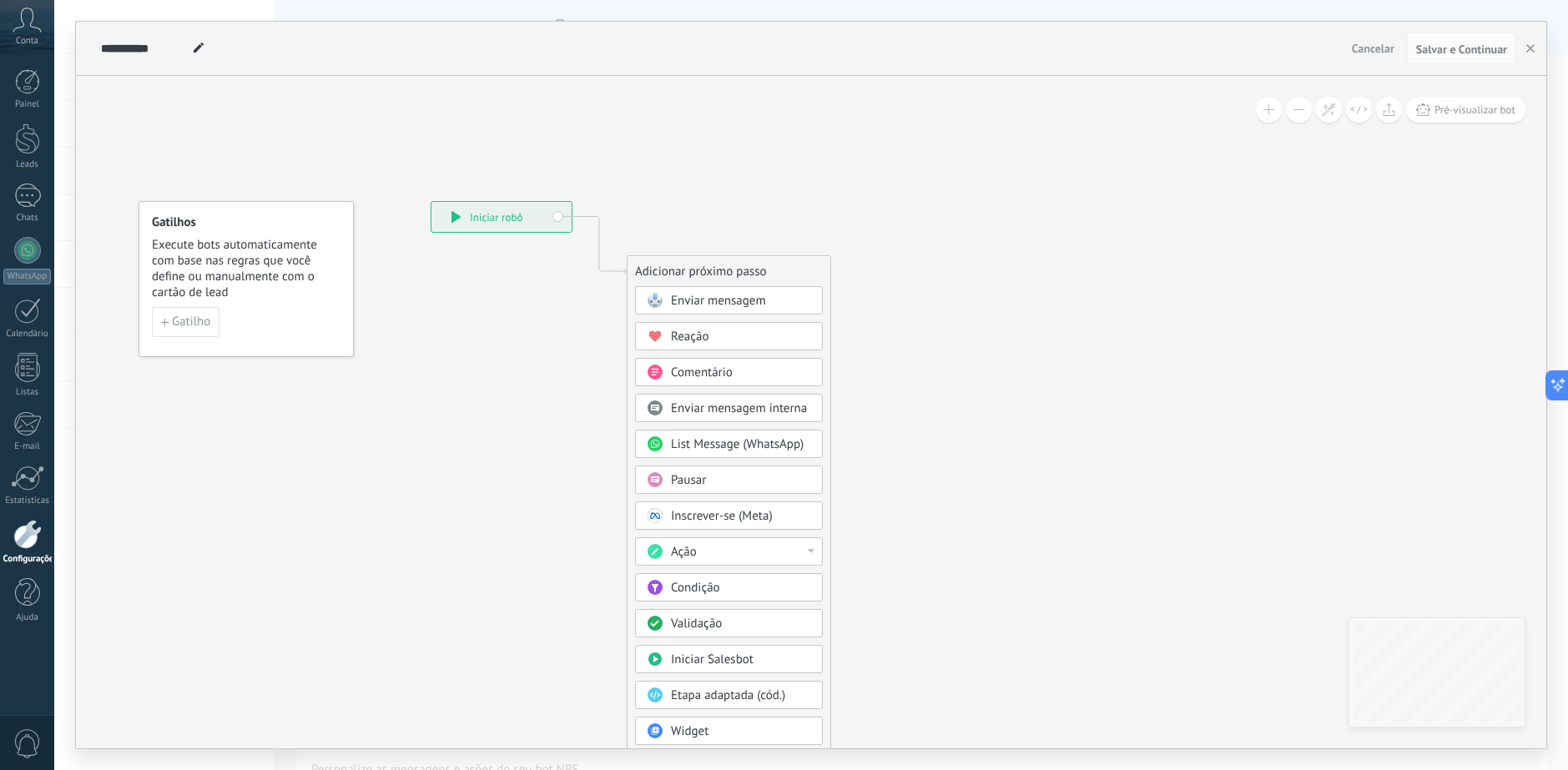
click at [691, 301] on span "Enviar mensagem" at bounding box center [718, 300] width 95 height 16
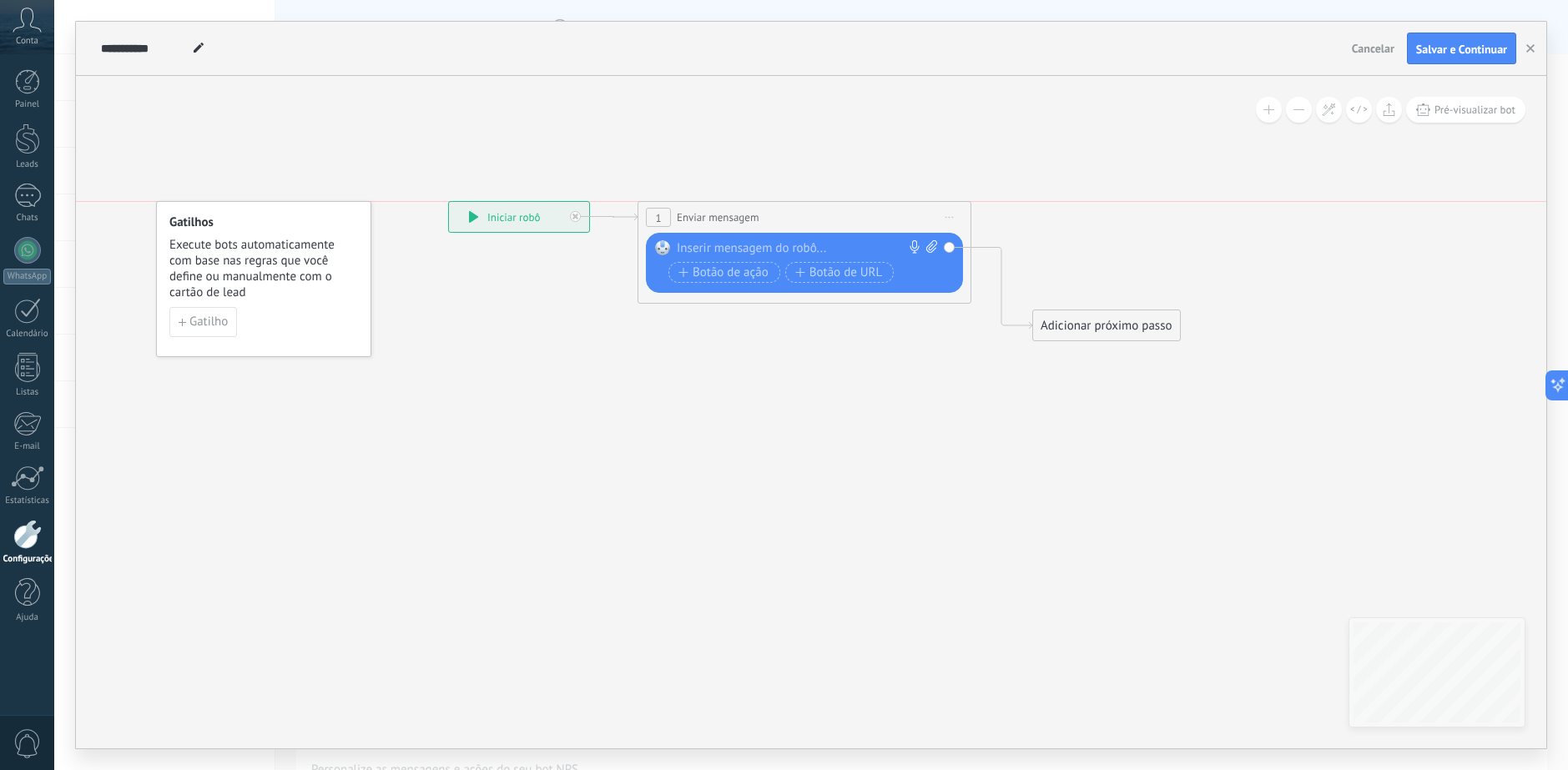
drag, startPoint x: 774, startPoint y: 267, endPoint x: 766, endPoint y: 211, distance: 56.6
click at [767, 213] on div "**********" at bounding box center [804, 217] width 332 height 31
click at [720, 245] on div at bounding box center [799, 248] width 247 height 16
paste div
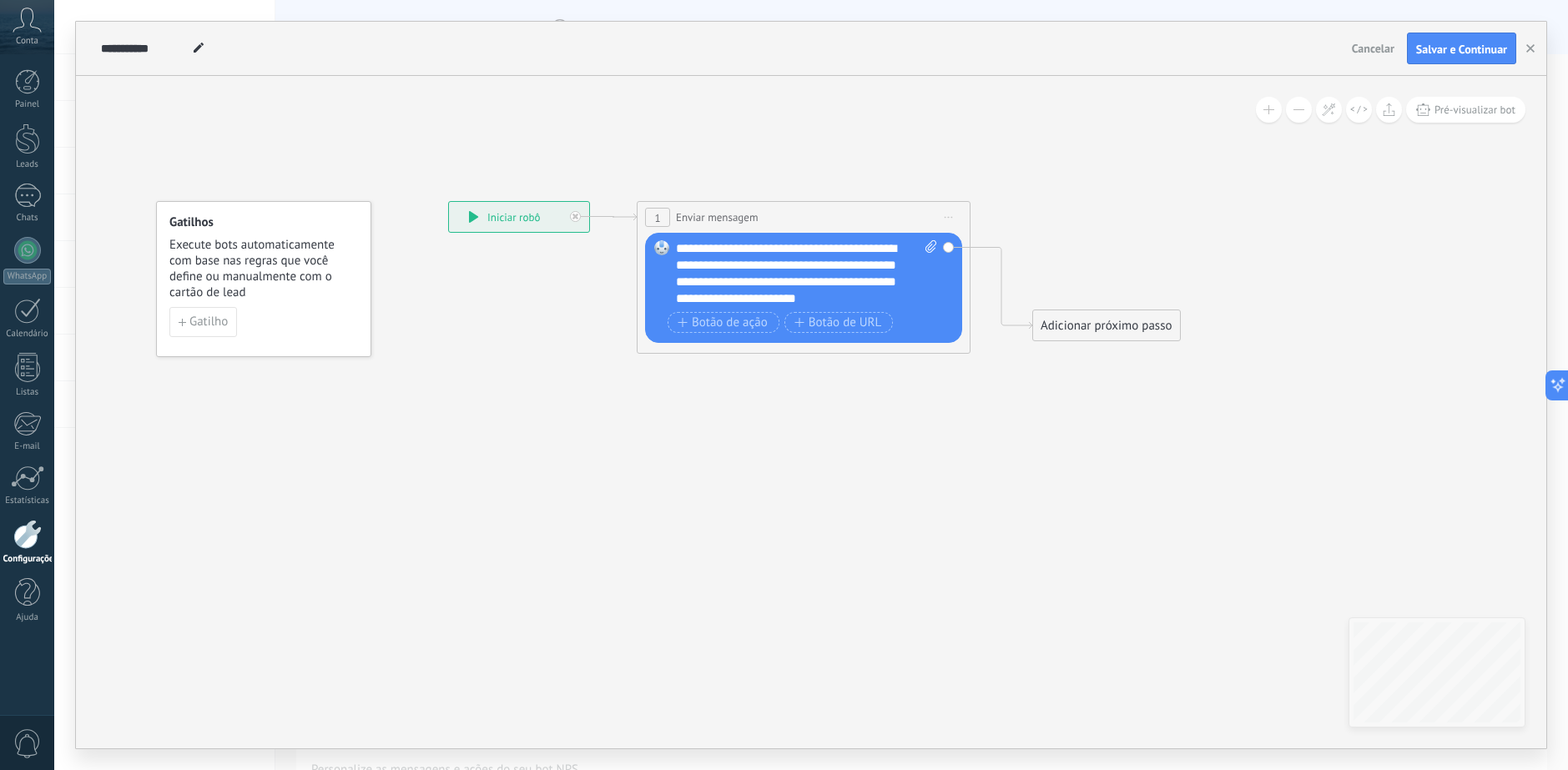
click at [797, 250] on div "**********" at bounding box center [806, 273] width 261 height 67
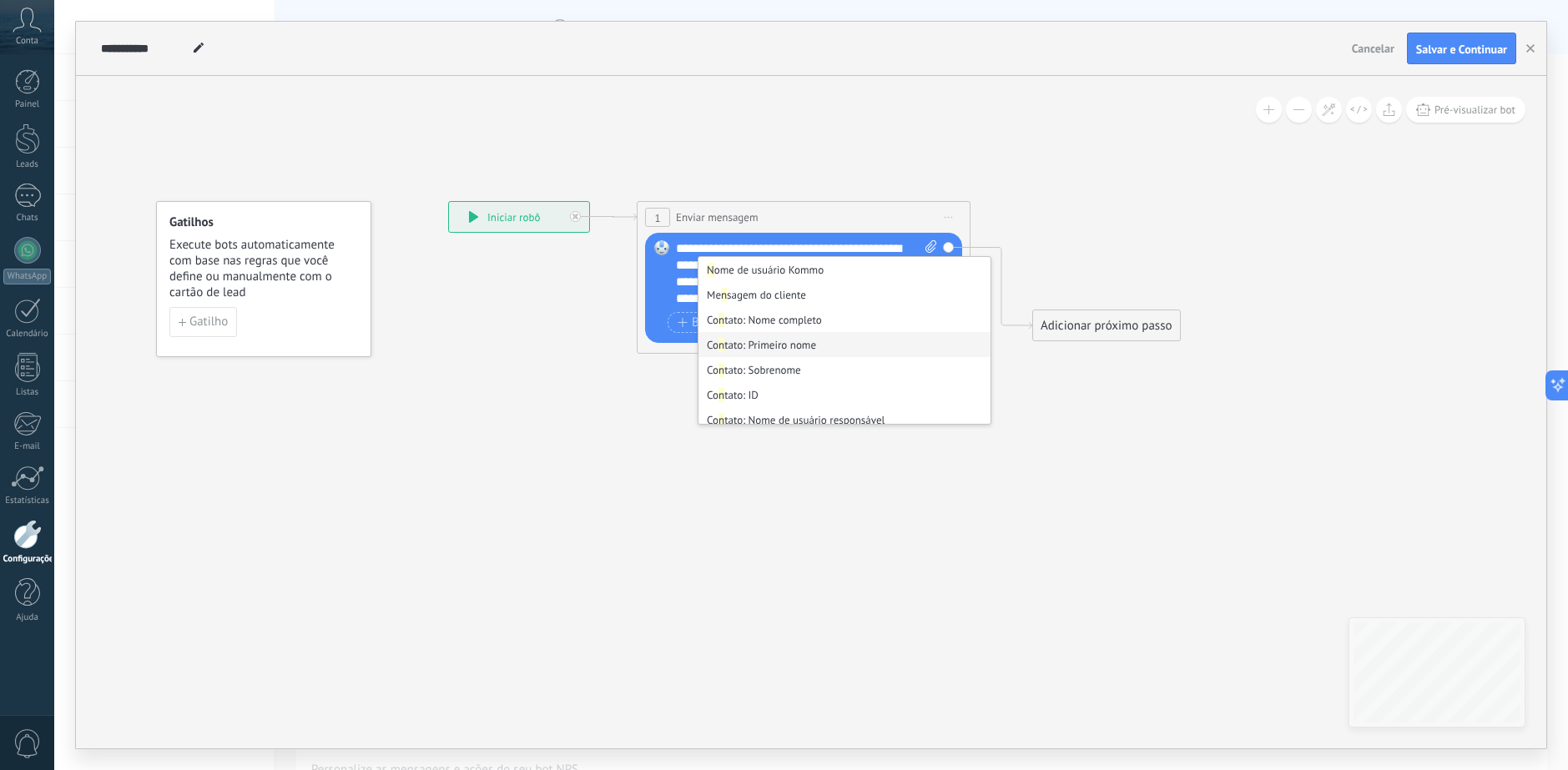
click at [810, 343] on li "Co n tato: Primeiro nome" at bounding box center [844, 344] width 292 height 25
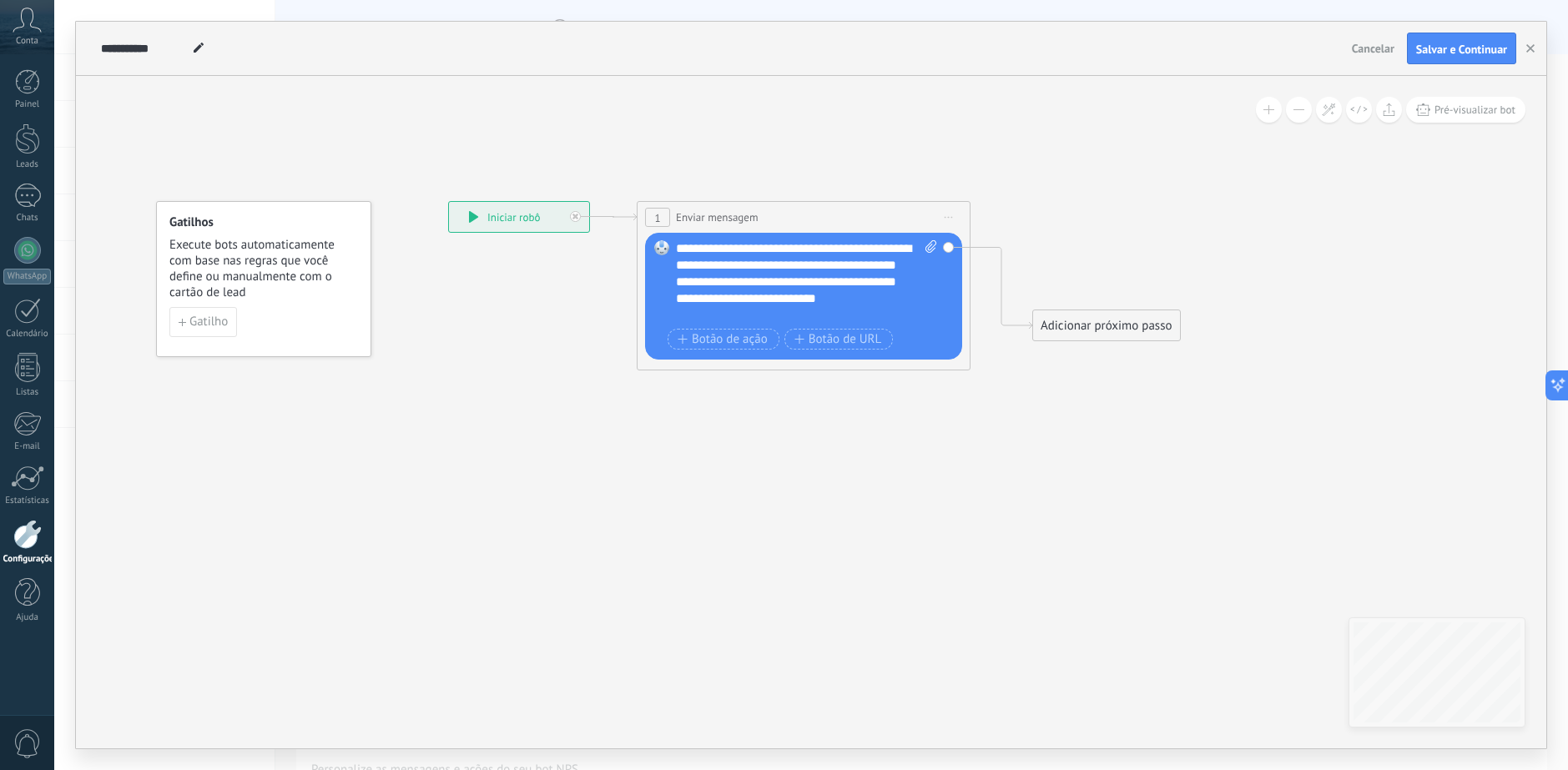
click at [1046, 202] on icon at bounding box center [786, 271] width 1510 height 974
drag, startPoint x: 1116, startPoint y: 325, endPoint x: 1099, endPoint y: 218, distance: 108.3
click at [1099, 218] on div "Adicionar próximo passo" at bounding box center [1088, 217] width 147 height 27
click at [1084, 209] on div "Adicionar próximo passo" at bounding box center [1088, 217] width 147 height 27
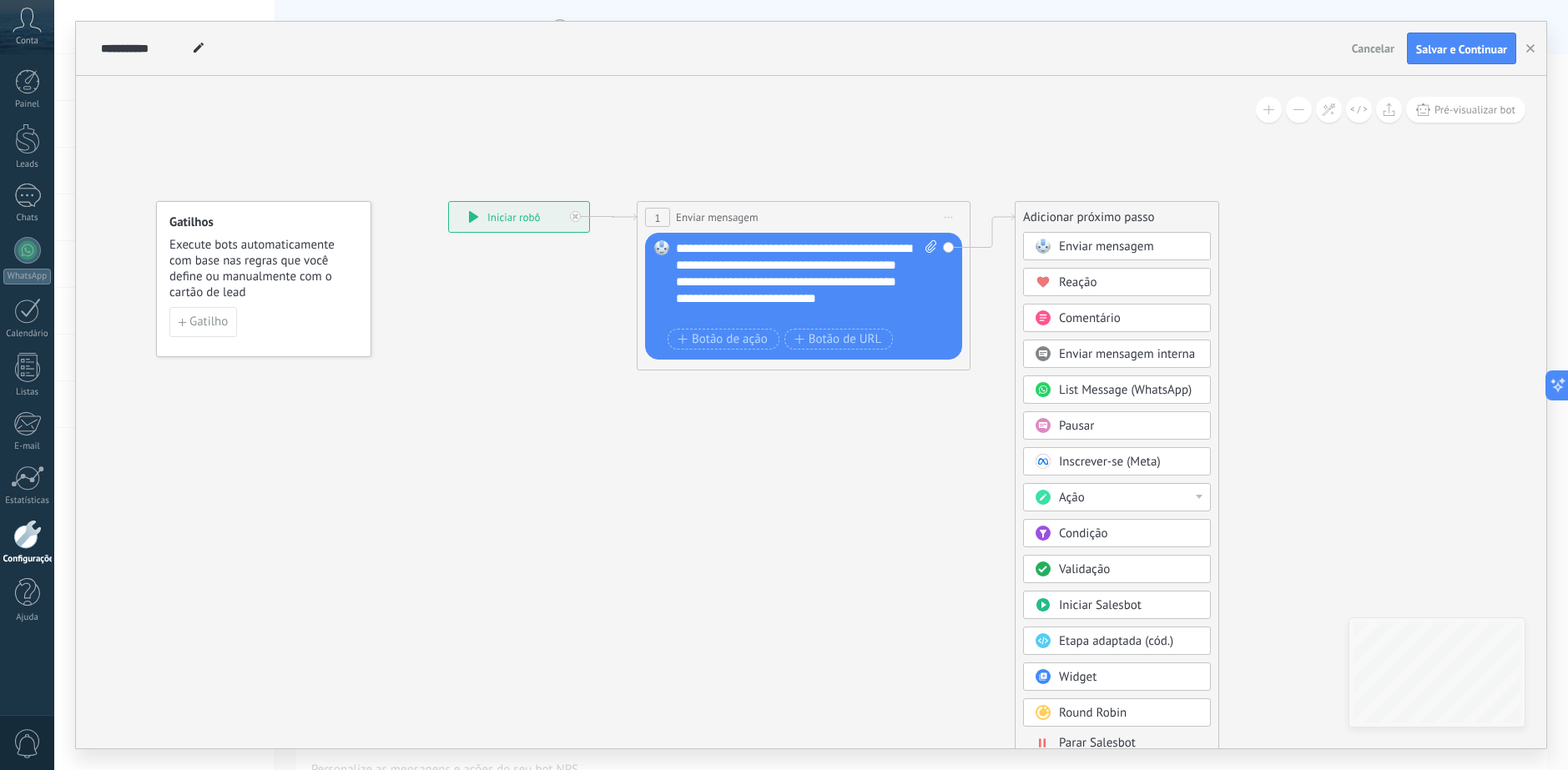
click at [1192, 495] on div "Ação" at bounding box center [1129, 498] width 141 height 16
drag, startPoint x: 1210, startPoint y: 527, endPoint x: 1210, endPoint y: 546, distance: 19.0
click at [1210, 546] on div "Adicionar próximo passo Enviar mensagem Enviar mensagem Enviar mensagem Reação …" at bounding box center [1117, 480] width 204 height 559
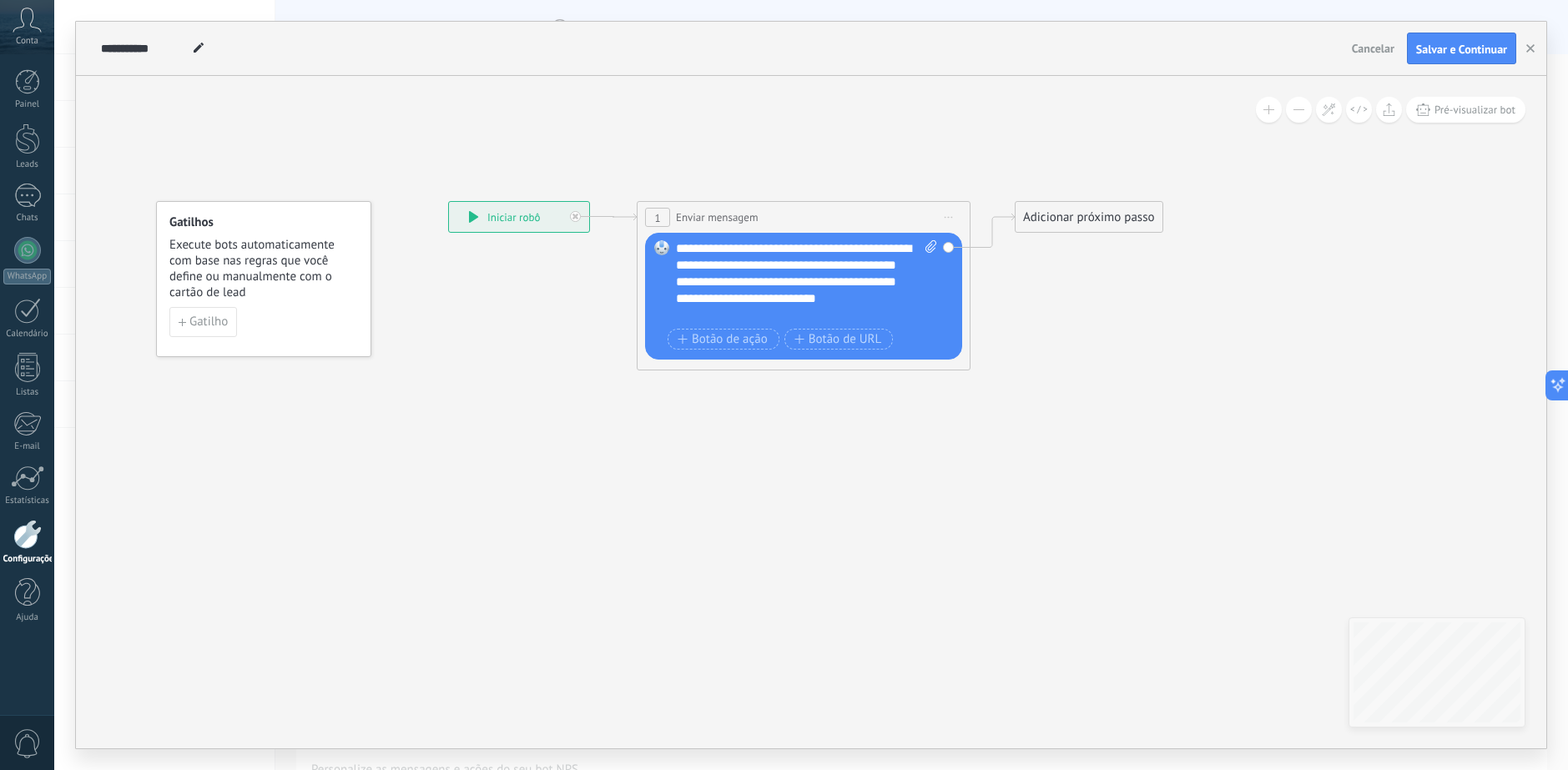
click at [1134, 213] on div "Adicionar próximo passo" at bounding box center [1088, 217] width 147 height 27
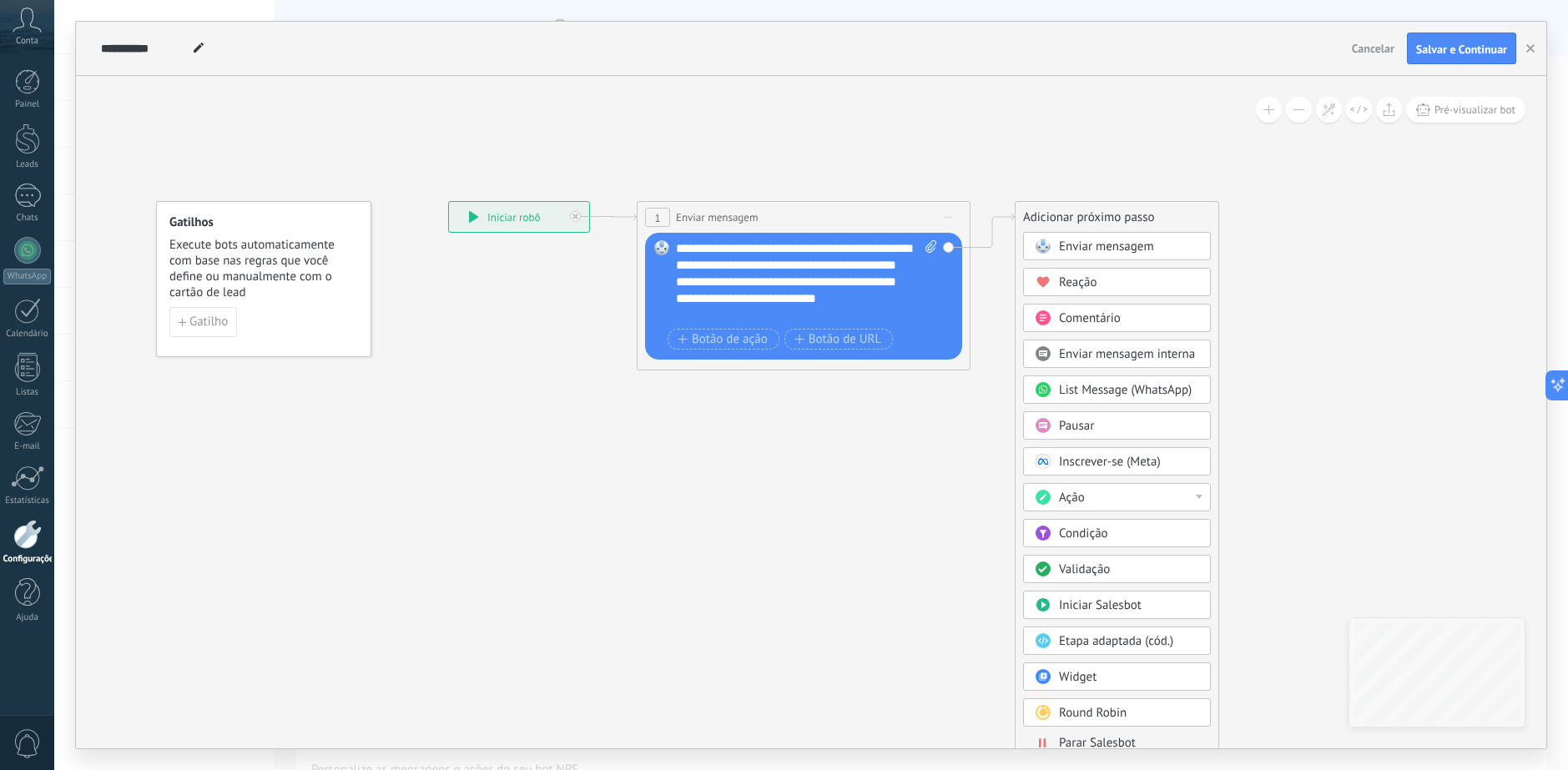
click at [1197, 499] on div "Ação" at bounding box center [1129, 498] width 141 height 16
click at [1122, 648] on div "Mudar usuário resp." at bounding box center [1117, 644] width 186 height 28
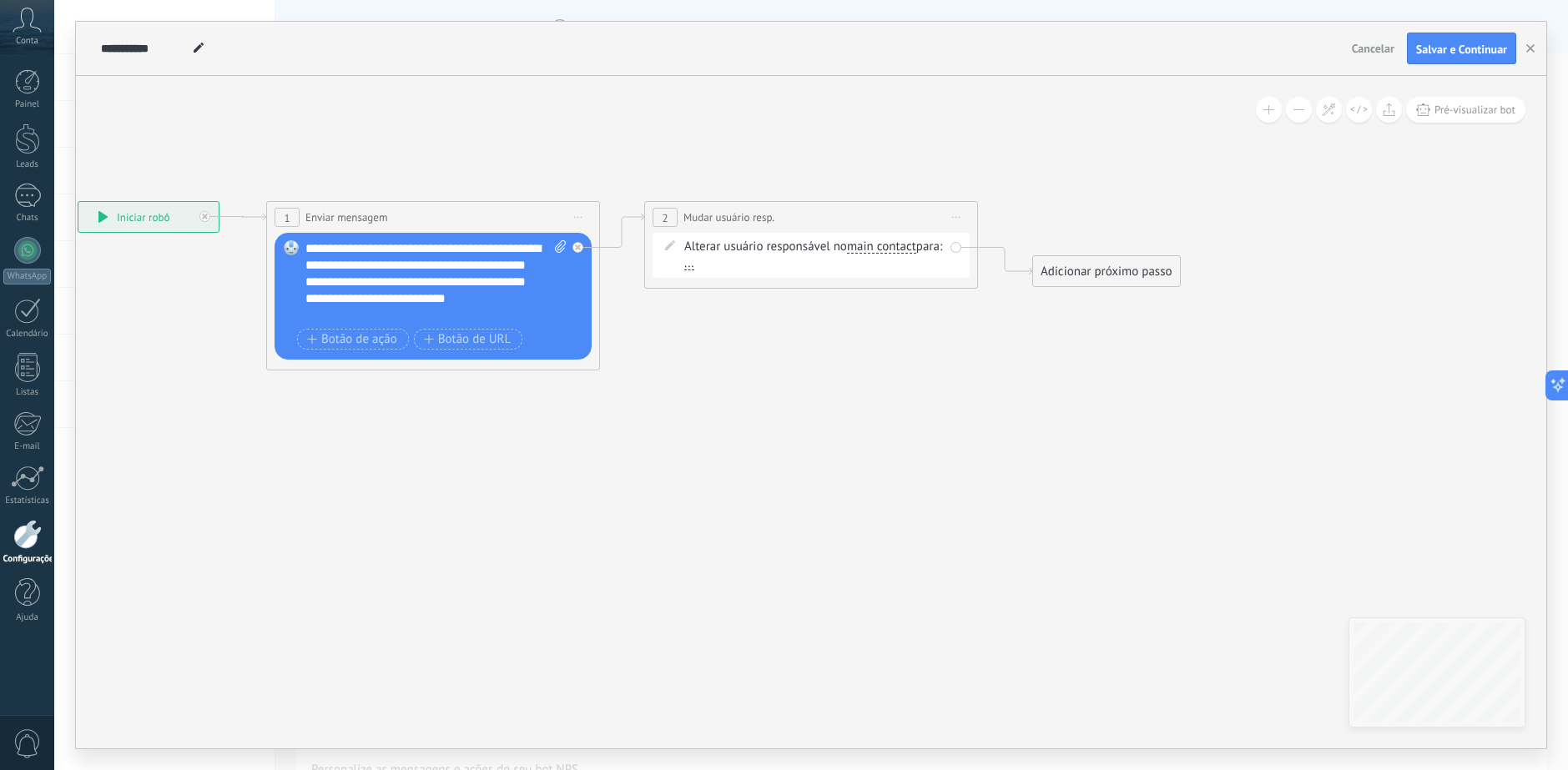
click at [862, 247] on span "main contact" at bounding box center [882, 246] width 69 height 14
click at [862, 247] on button "main contact" at bounding box center [943, 246] width 209 height 30
click at [665, 321] on icon at bounding box center [601, 286] width 1880 height 1004
click at [899, 251] on span "main contact" at bounding box center [882, 246] width 69 height 14
click at [899, 251] on button "main contact" at bounding box center [943, 246] width 209 height 30
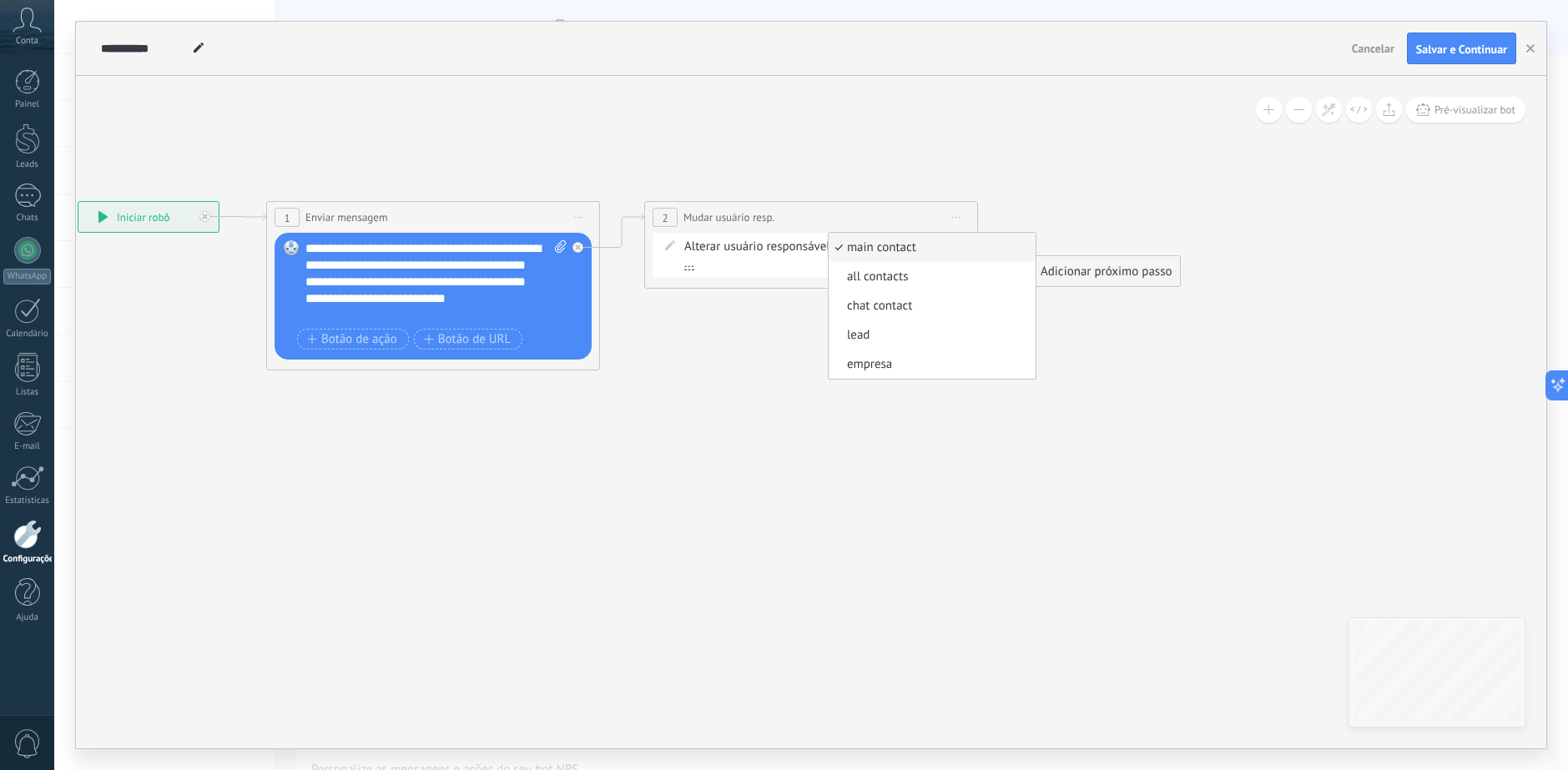
click at [763, 366] on icon at bounding box center [601, 286] width 1880 height 1004
click at [695, 267] on span "..." at bounding box center [689, 264] width 10 height 14
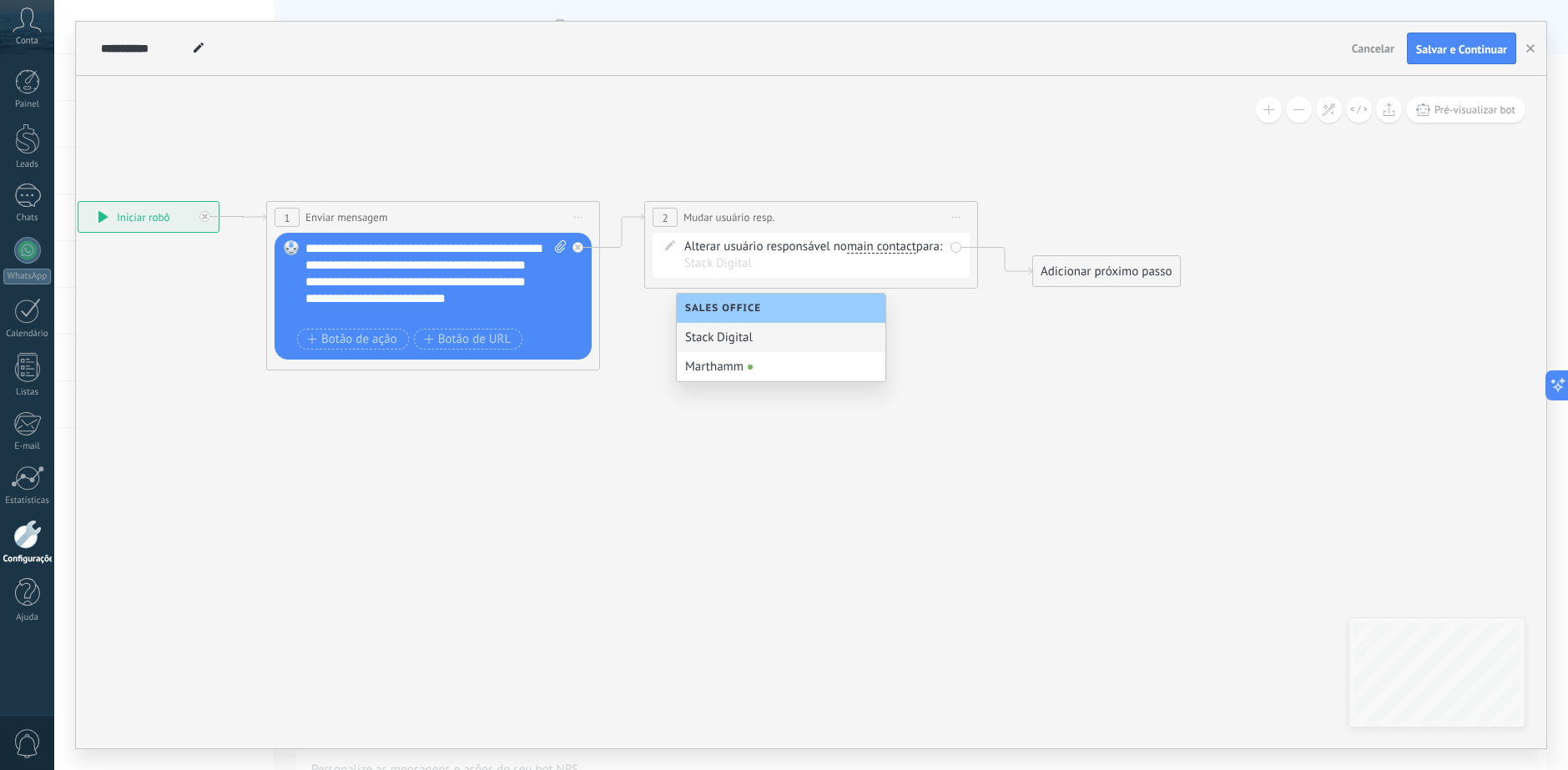
click at [794, 342] on div "Stack Digital" at bounding box center [780, 338] width 209 height 29
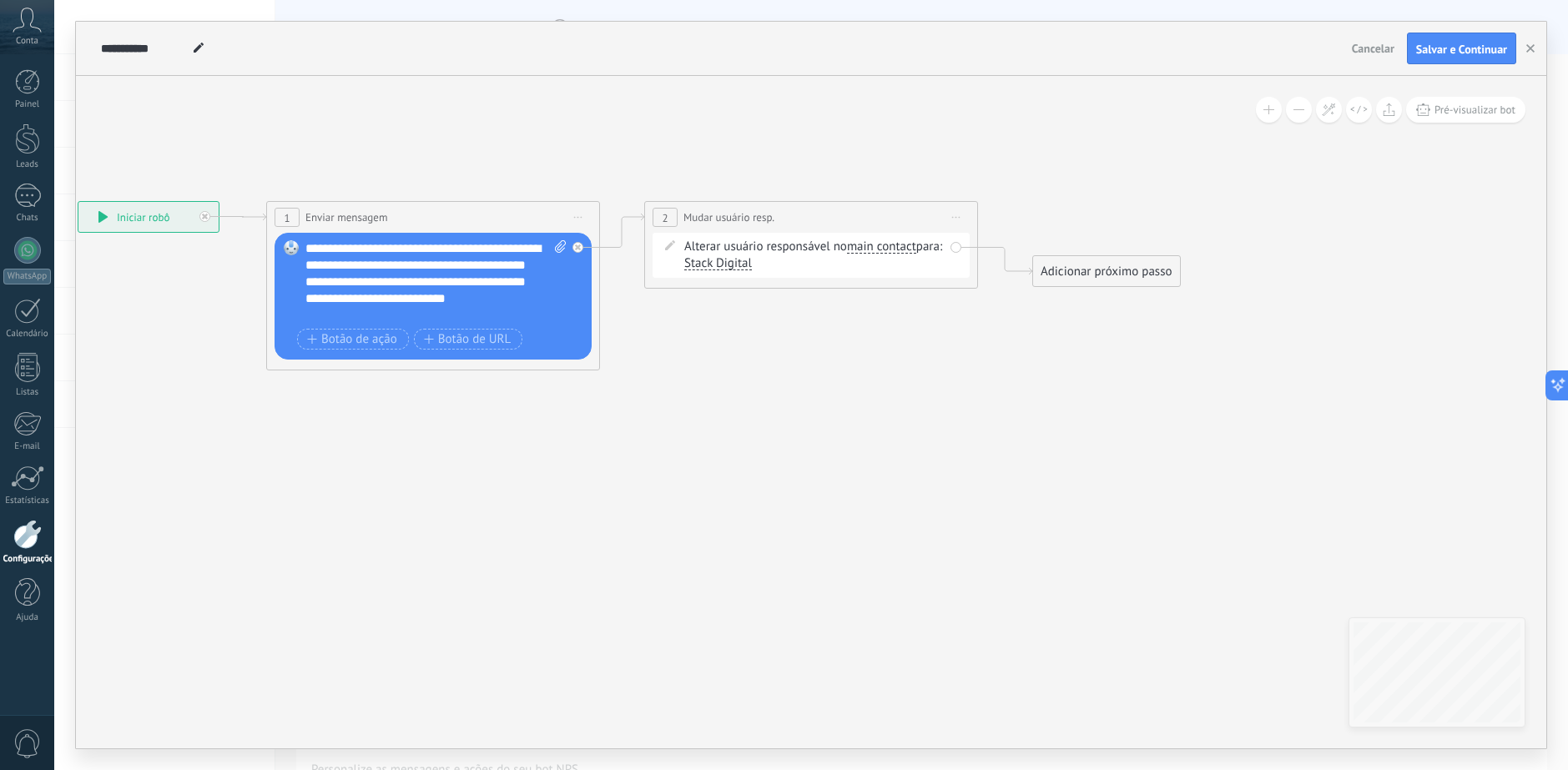
click at [984, 379] on icon at bounding box center [601, 286] width 1880 height 1004
click at [864, 246] on span "main contact" at bounding box center [881, 246] width 69 height 14
click at [864, 246] on button "main contact" at bounding box center [942, 246] width 209 height 30
click at [759, 294] on icon at bounding box center [600, 286] width 1880 height 1004
click at [866, 245] on span "main contact" at bounding box center [881, 246] width 69 height 14
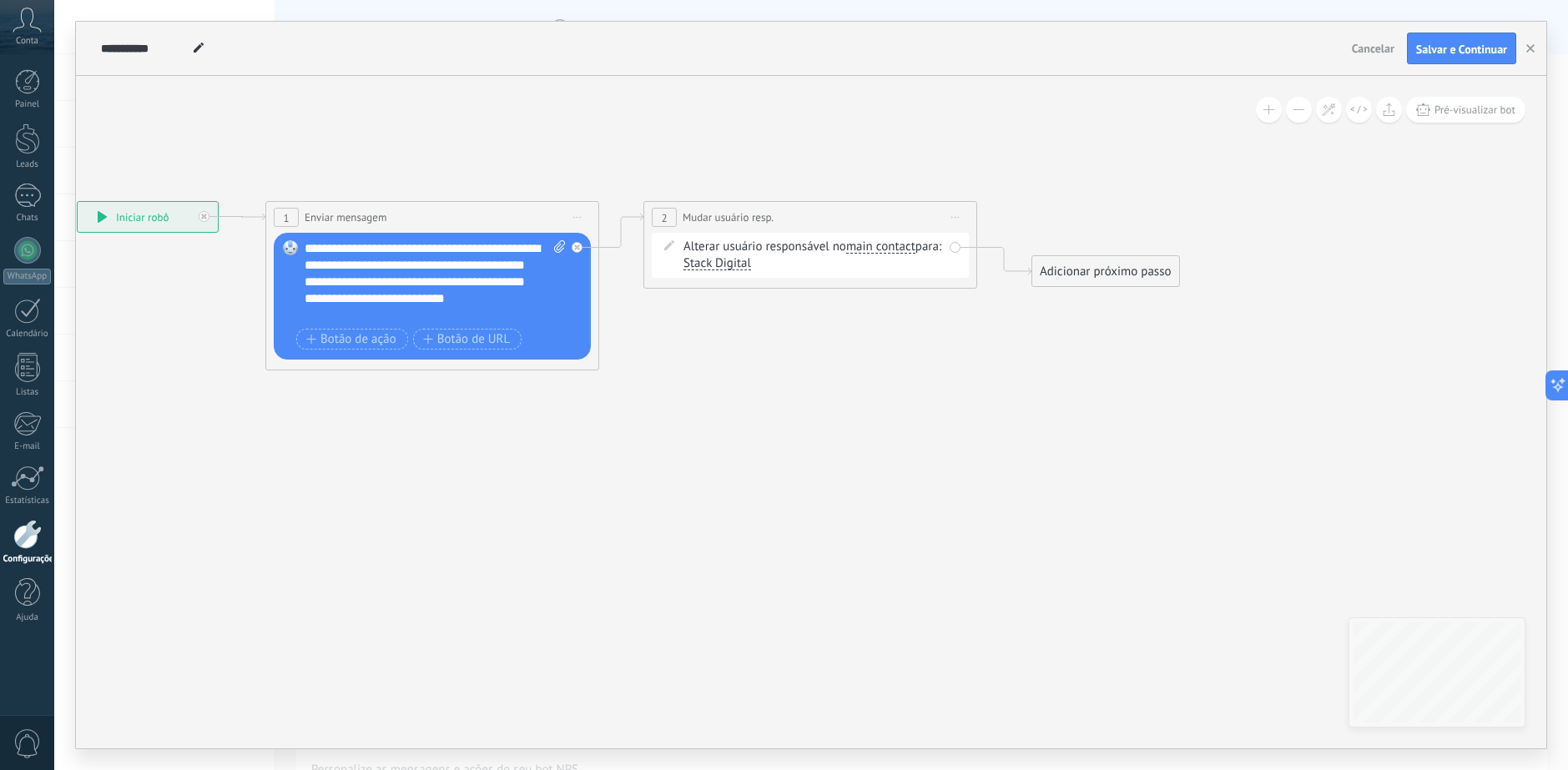
click at [866, 245] on button "main contact" at bounding box center [942, 246] width 209 height 30
drag, startPoint x: 784, startPoint y: 345, endPoint x: 885, endPoint y: 247, distance: 140.7
click at [785, 343] on icon at bounding box center [600, 286] width 1880 height 1004
click at [896, 240] on span "main contact" at bounding box center [882, 245] width 69 height 14
click at [896, 240] on button "main contact" at bounding box center [943, 245] width 209 height 30
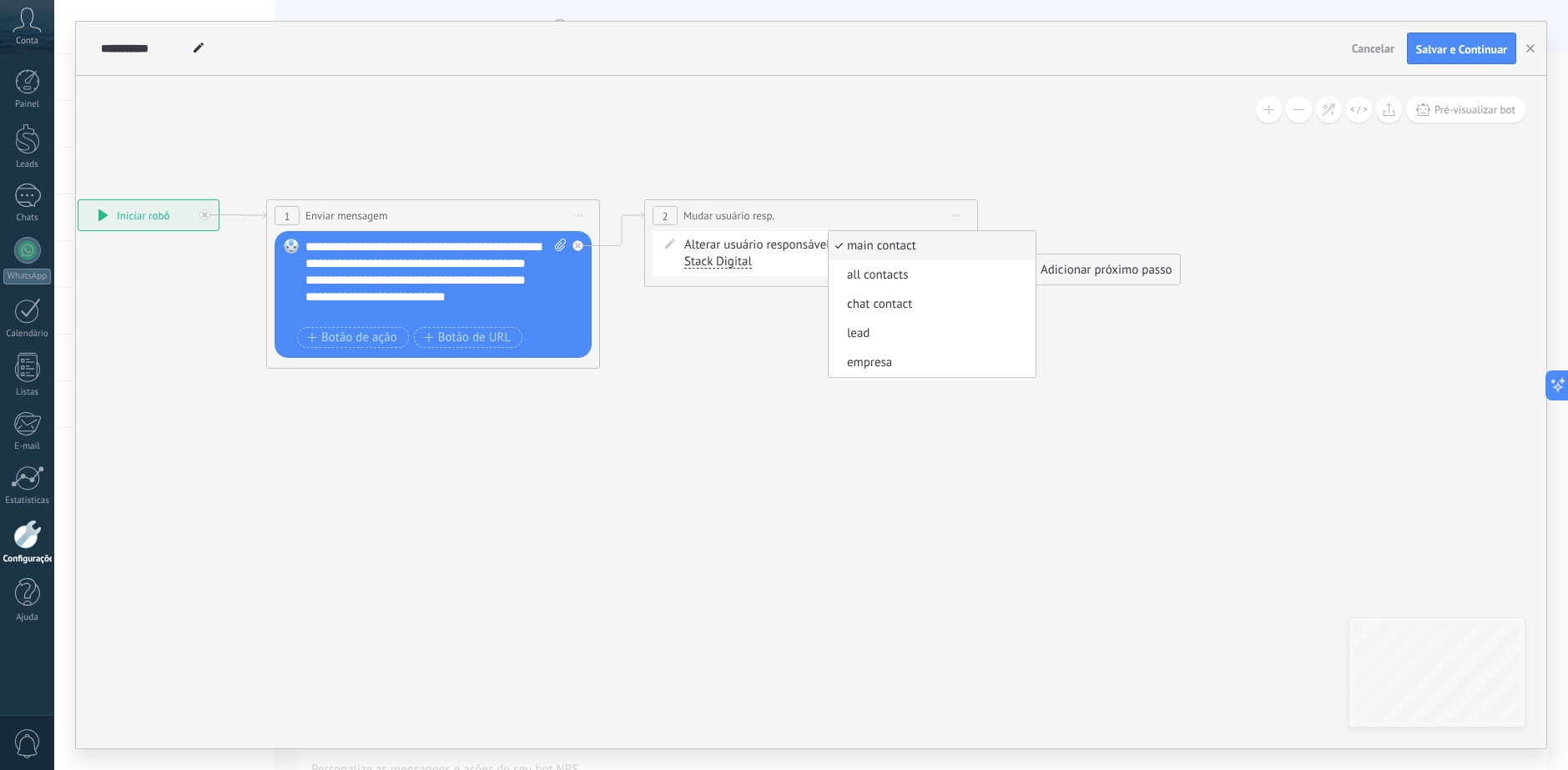
drag, startPoint x: 674, startPoint y: 349, endPoint x: 686, endPoint y: 340, distance: 15.0
click at [674, 349] on icon at bounding box center [601, 284] width 1880 height 1004
click at [753, 265] on span "Stack Digital" at bounding box center [718, 262] width 68 height 14
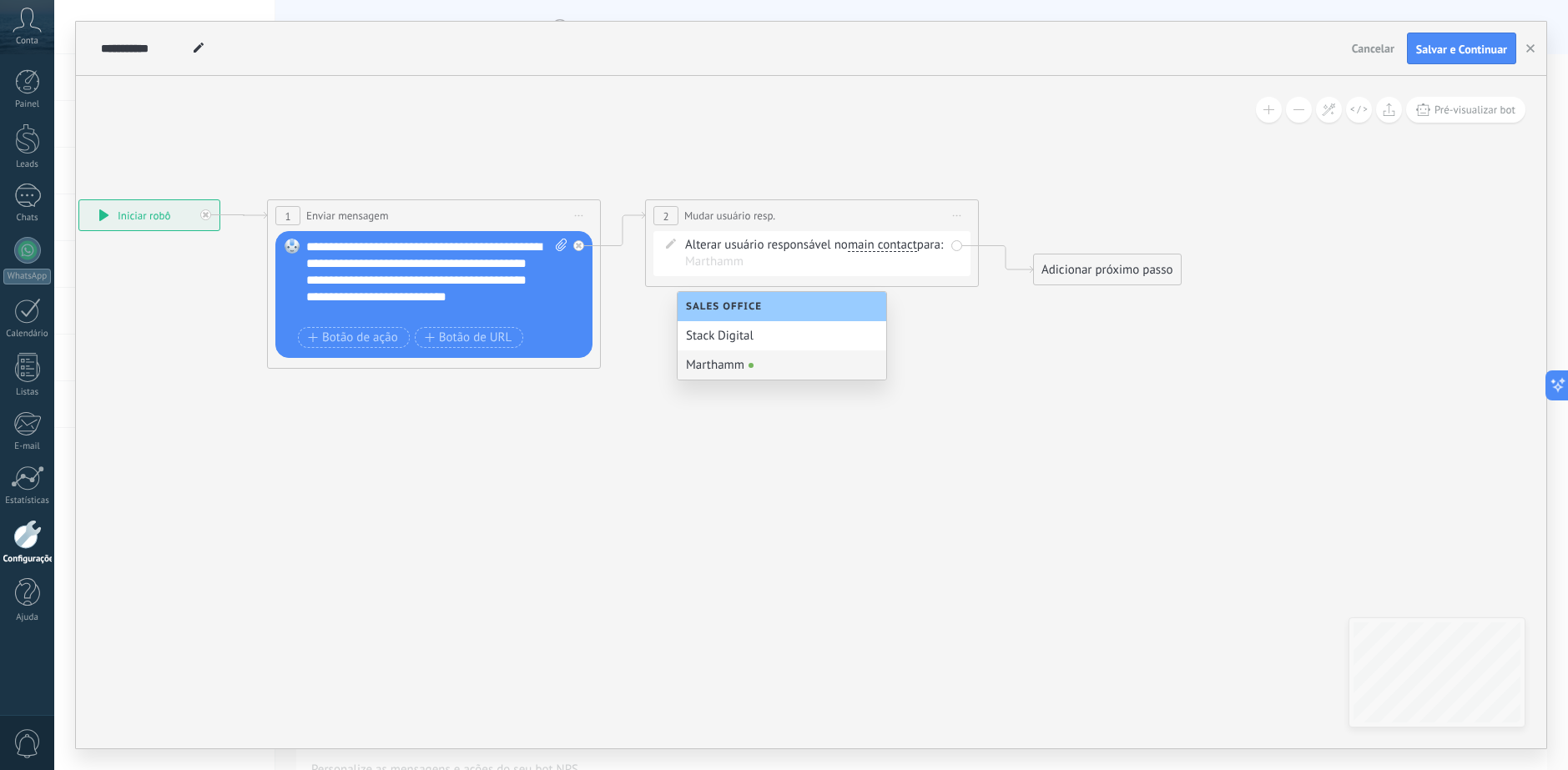
click at [799, 363] on div "Marthamm" at bounding box center [781, 365] width 209 height 29
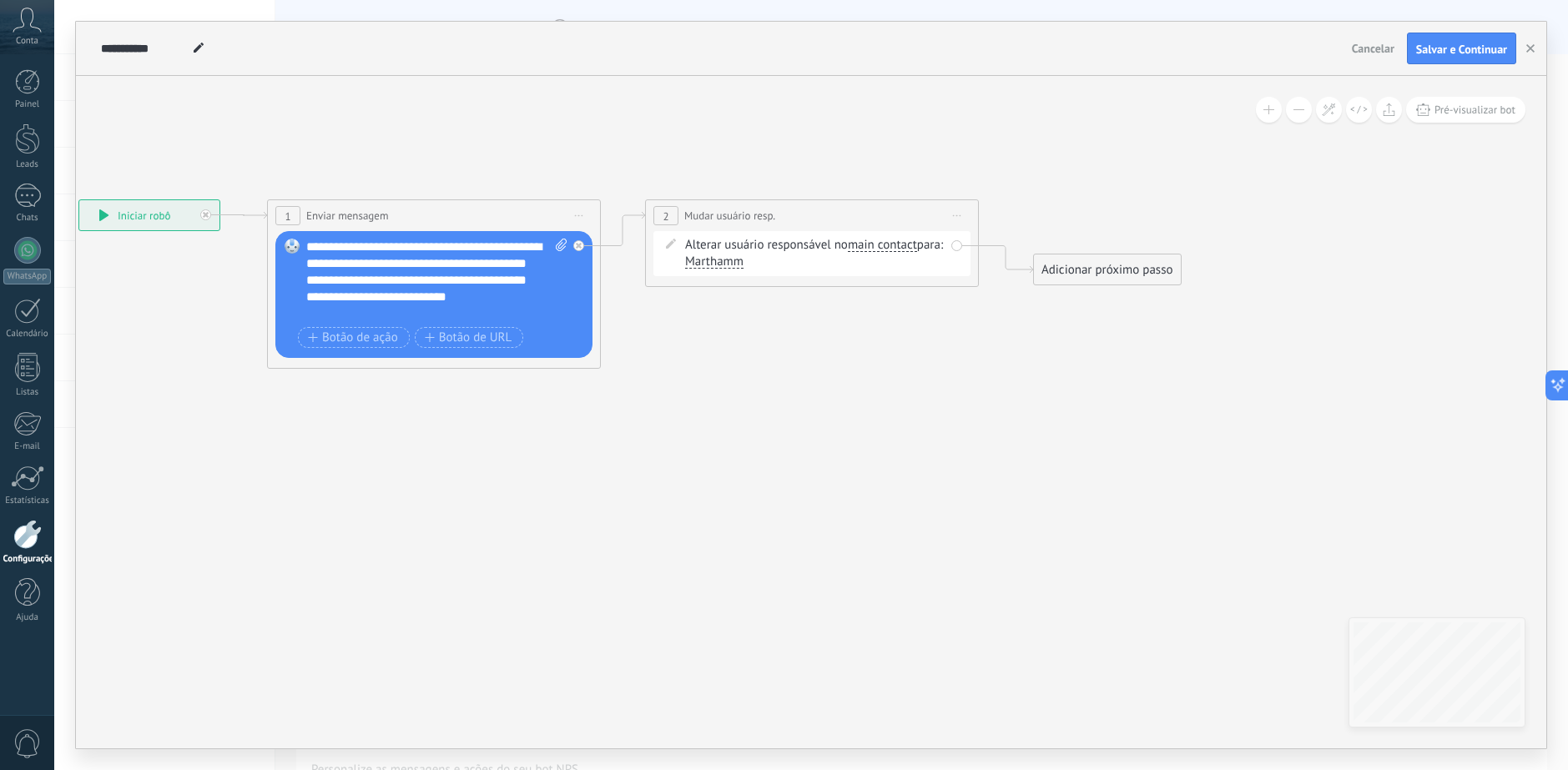
click at [869, 349] on icon at bounding box center [601, 284] width 1880 height 1004
drag, startPoint x: 1084, startPoint y: 273, endPoint x: 1086, endPoint y: 224, distance: 49.0
click at [1086, 224] on div "Adicionar próximo passo" at bounding box center [1108, 215] width 147 height 27
click at [1090, 218] on div "Adicionar próximo passo" at bounding box center [1108, 215] width 147 height 27
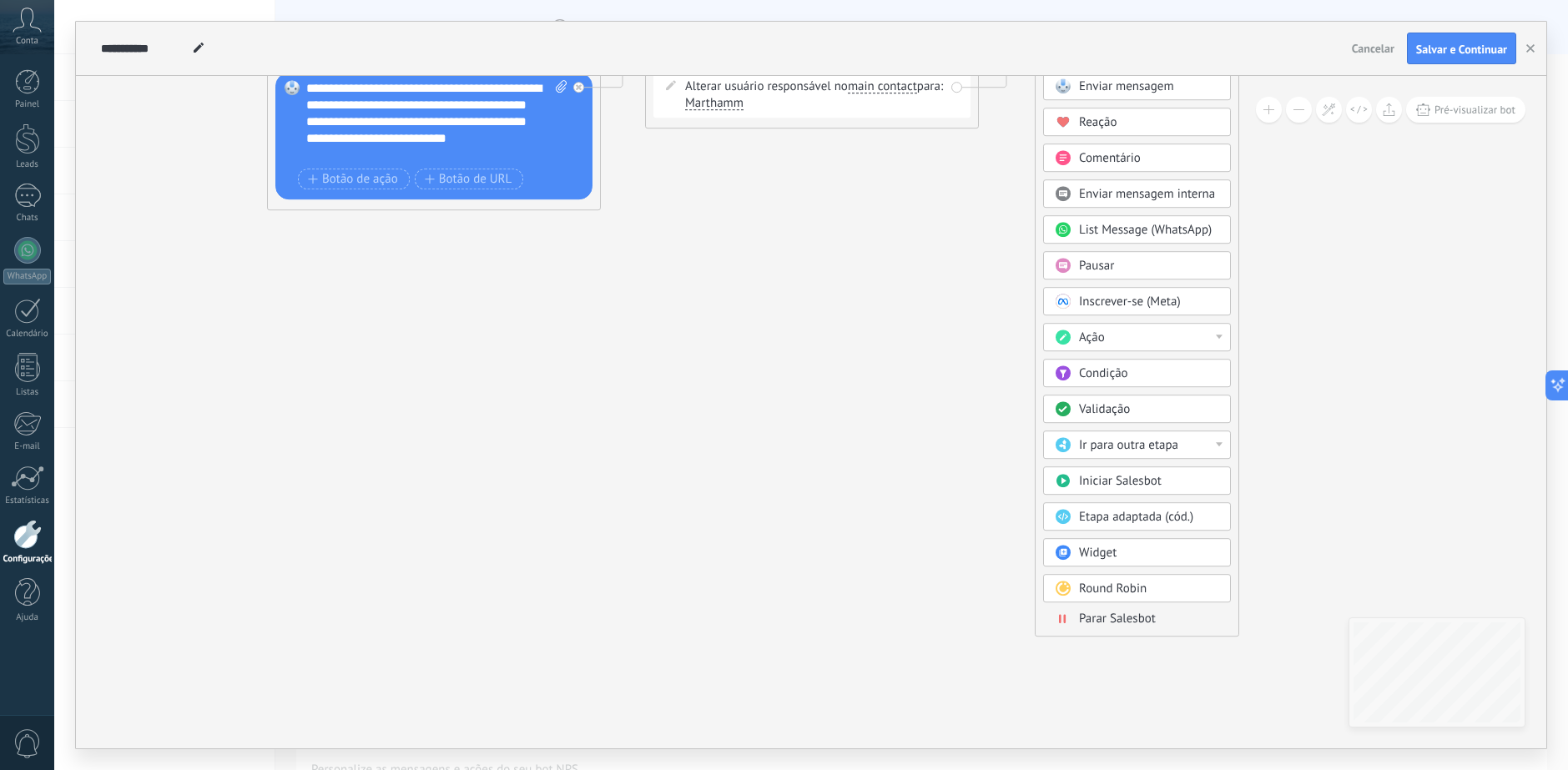
click at [1124, 619] on span "Parar Salesbot" at bounding box center [1117, 618] width 77 height 16
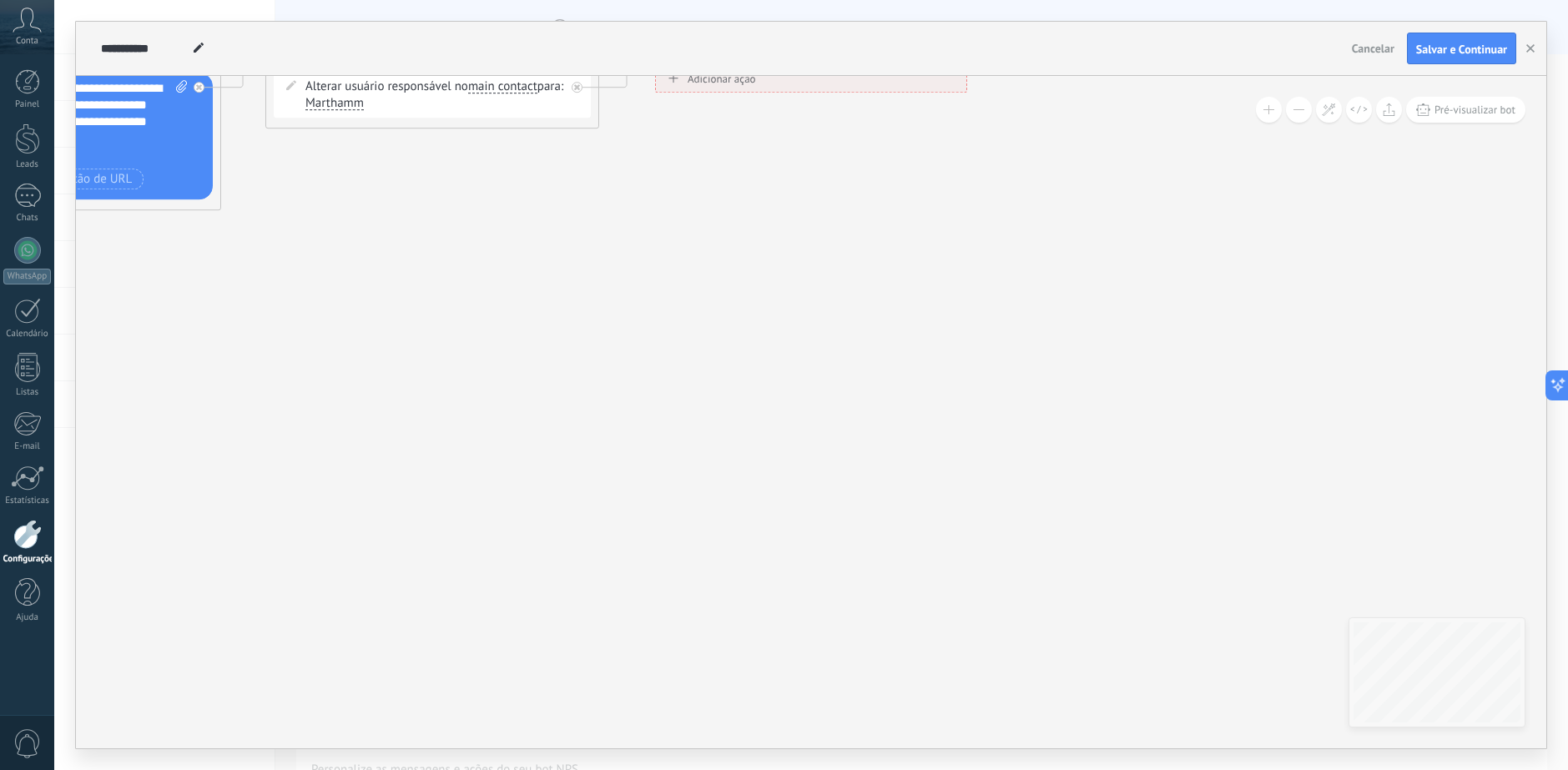
click at [741, 363] on icon at bounding box center [223, 126] width 1882 height 1004
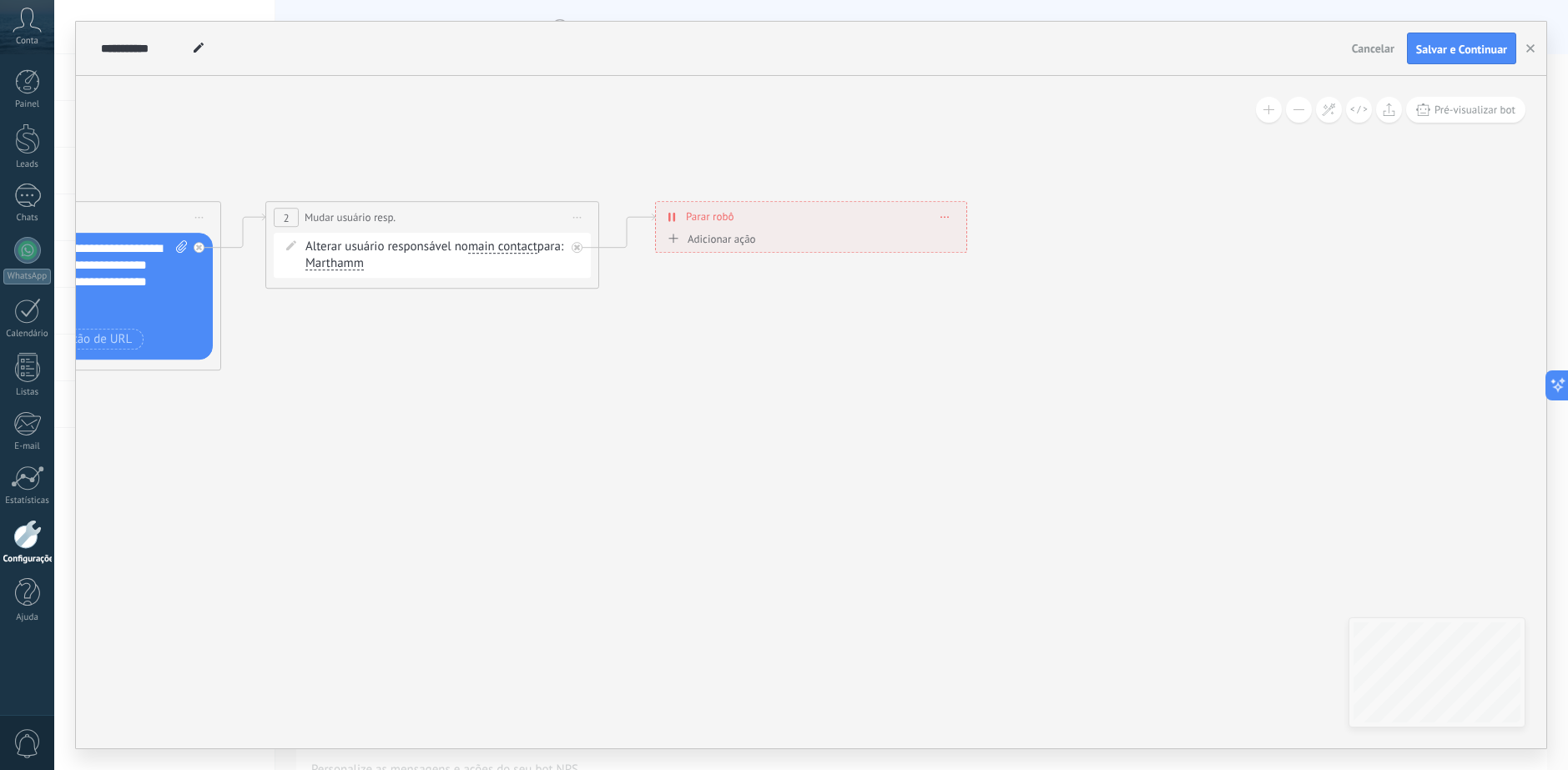
click at [1082, 592] on icon at bounding box center [223, 286] width 1882 height 1004
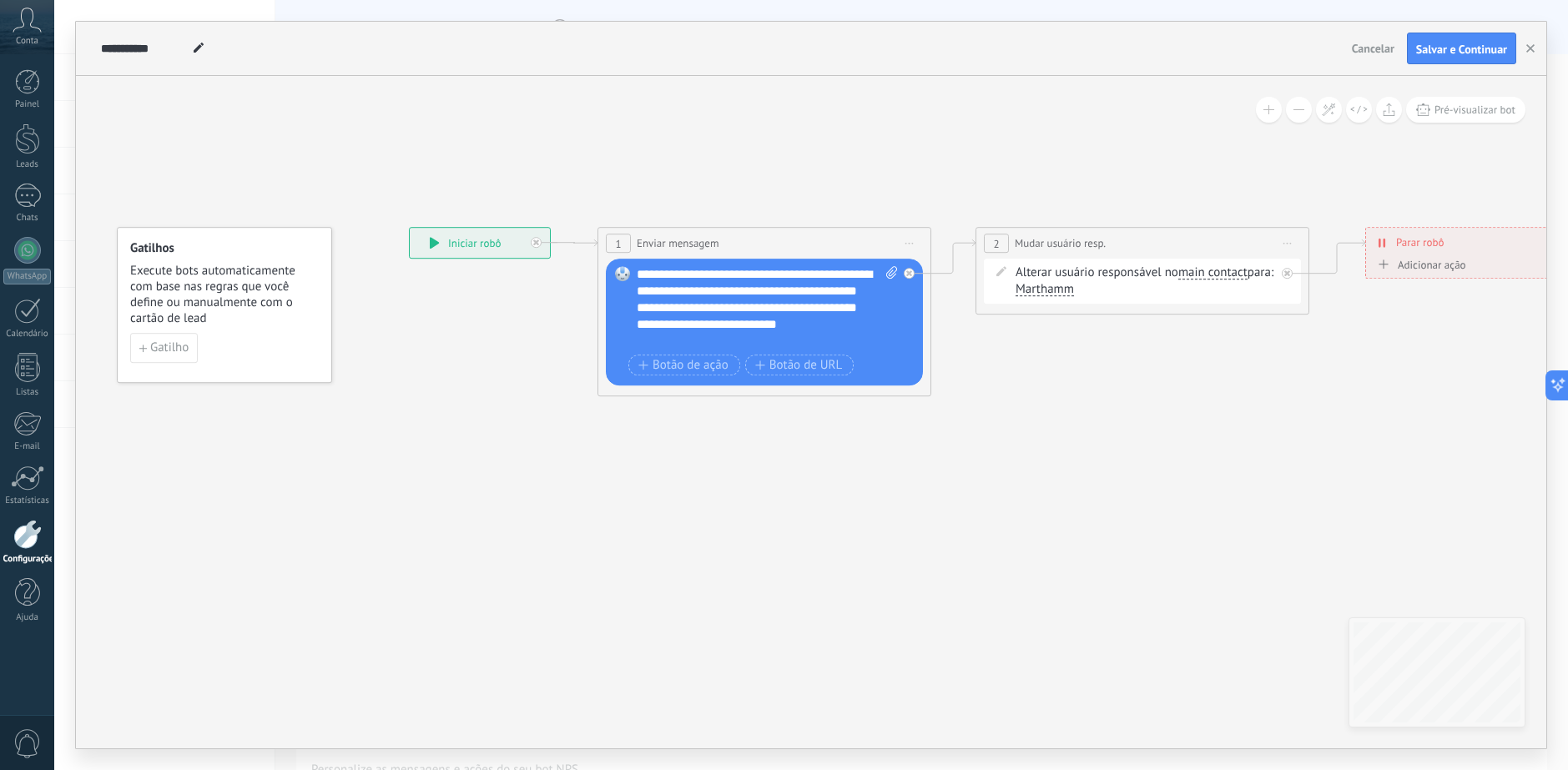
drag, startPoint x: 542, startPoint y: 481, endPoint x: 1248, endPoint y: 506, distance: 706.4
click at [1248, 506] on icon at bounding box center [933, 312] width 1882 height 1004
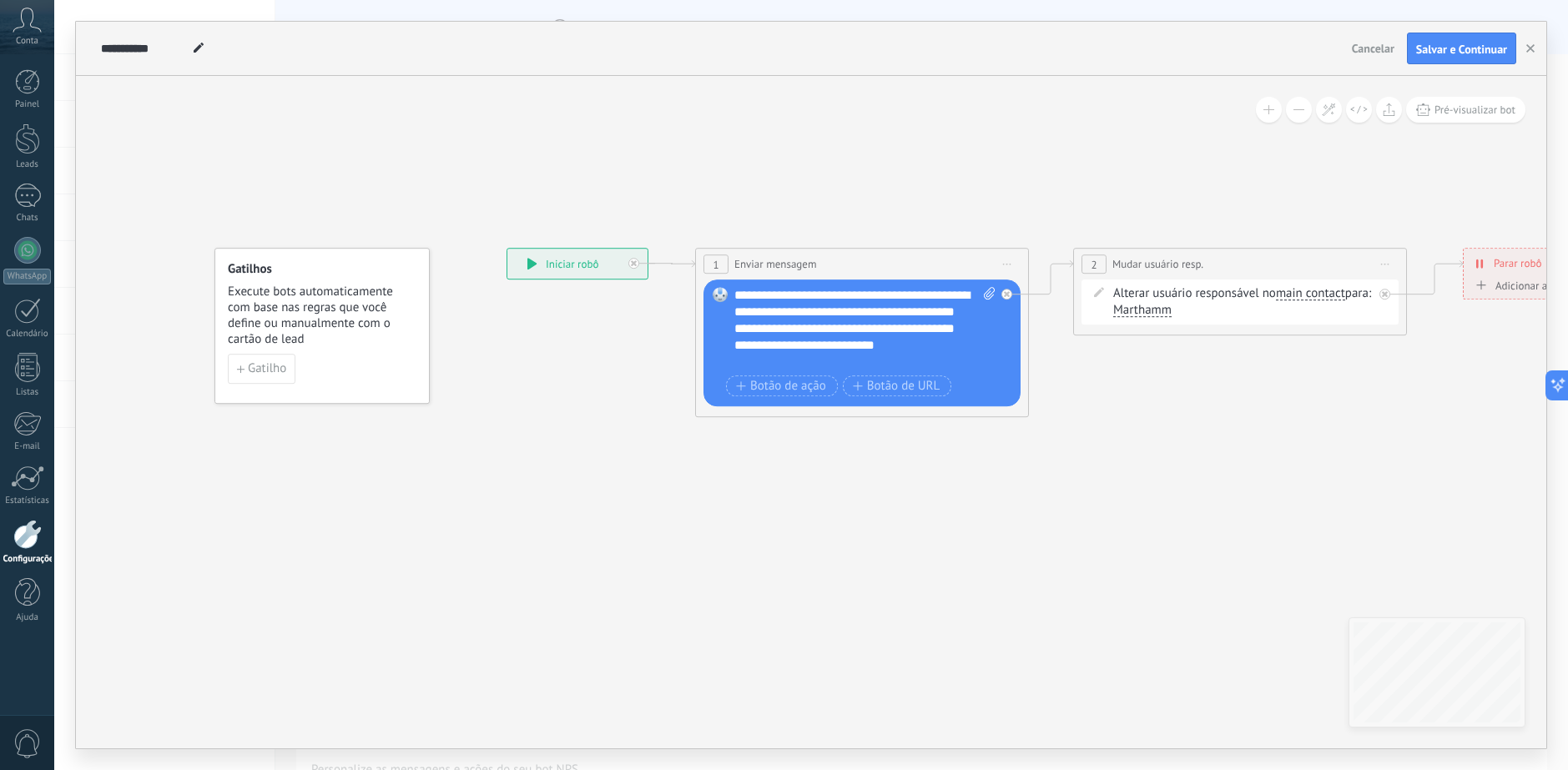
drag, startPoint x: 412, startPoint y: 465, endPoint x: 558, endPoint y: 493, distance: 148.7
click at [558, 493] on icon at bounding box center [1030, 332] width 1882 height 1004
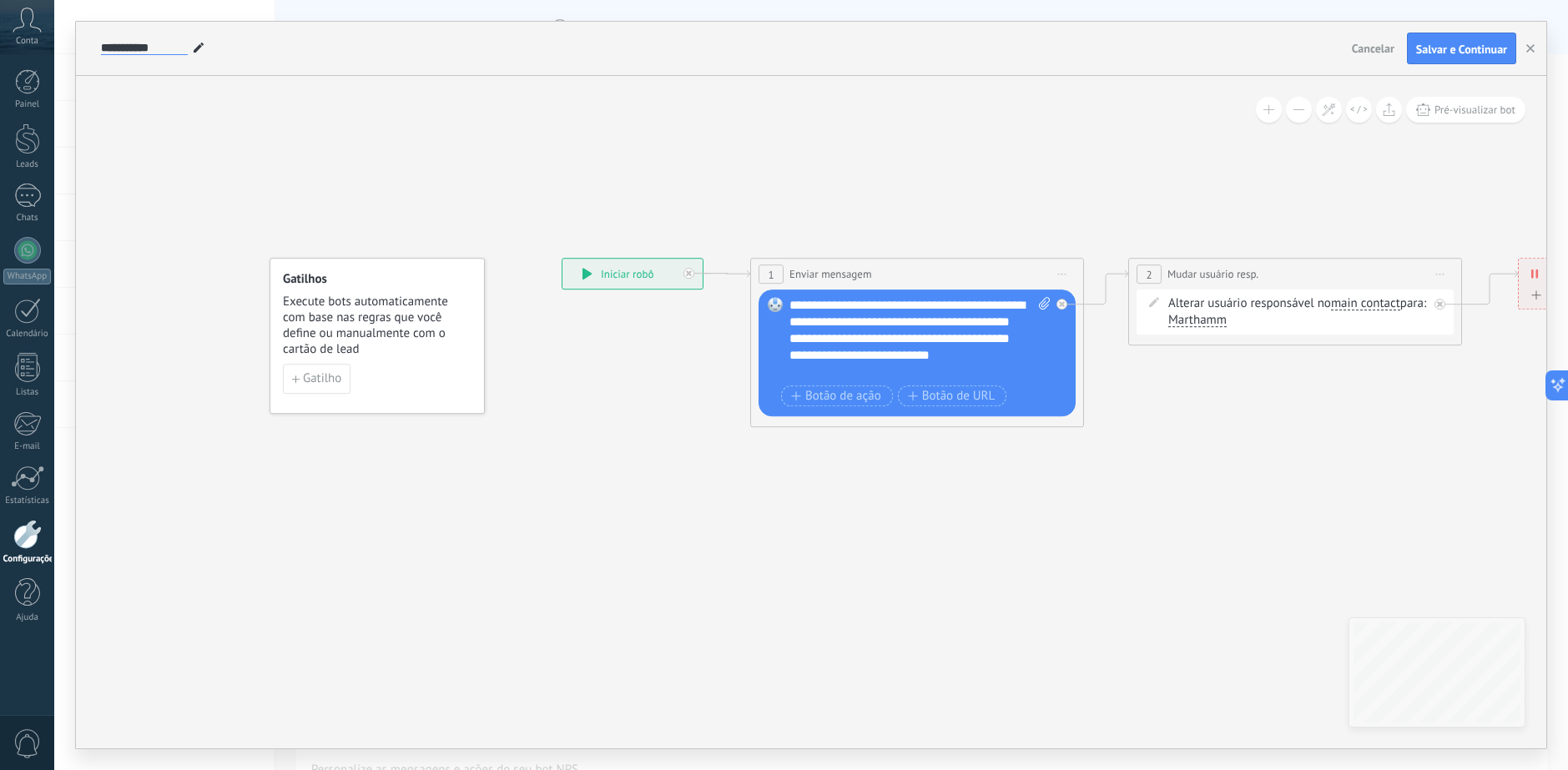
click at [146, 55] on input "**********" at bounding box center [144, 48] width 87 height 14
type input "**********"
click at [1448, 50] on span "Salvar e Continuar" at bounding box center [1461, 49] width 91 height 12
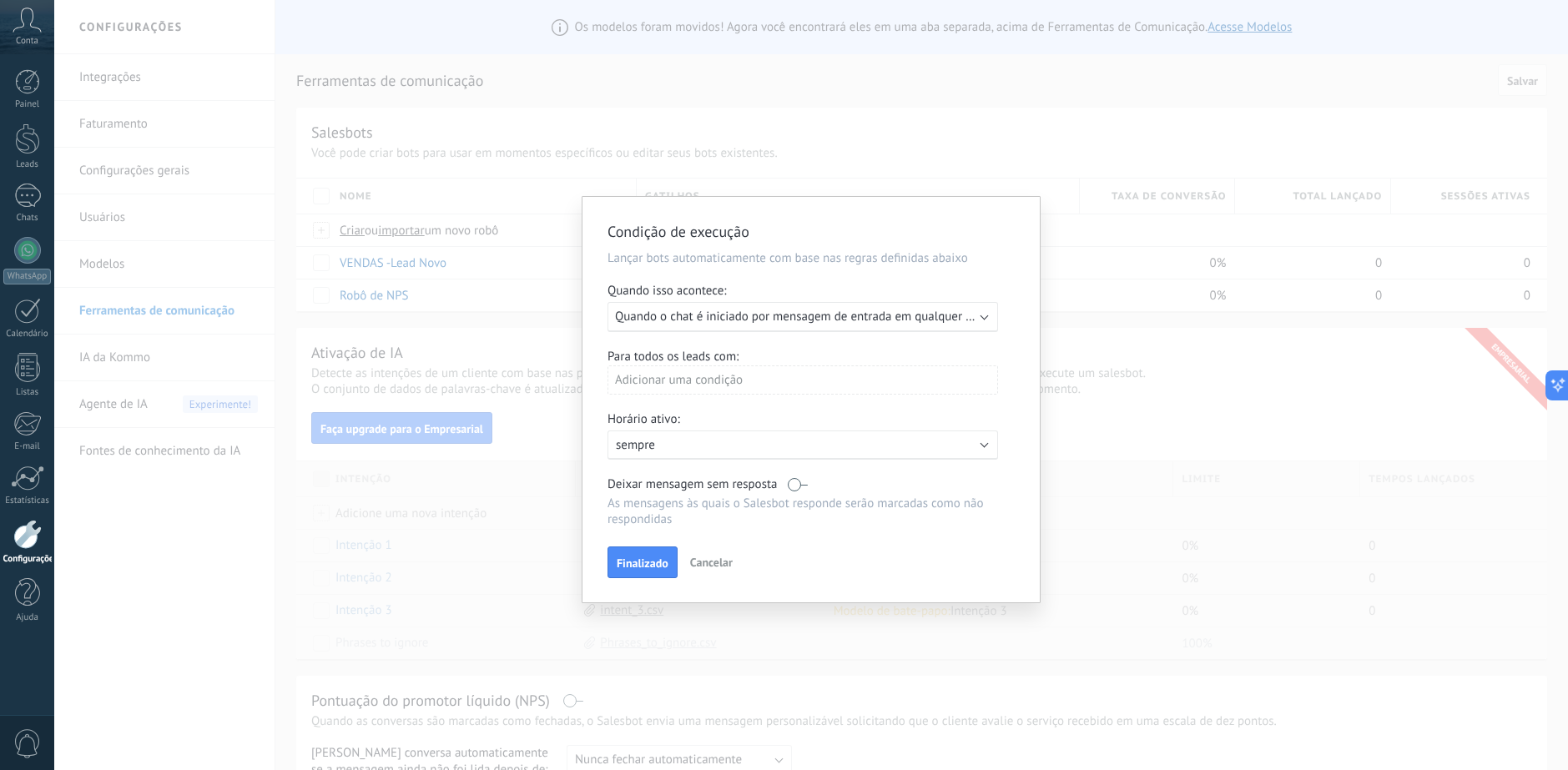
click at [956, 327] on div "Executar: Quando o chat é iniciado por mensagem de entrada em qualquer canal" at bounding box center [802, 317] width 391 height 30
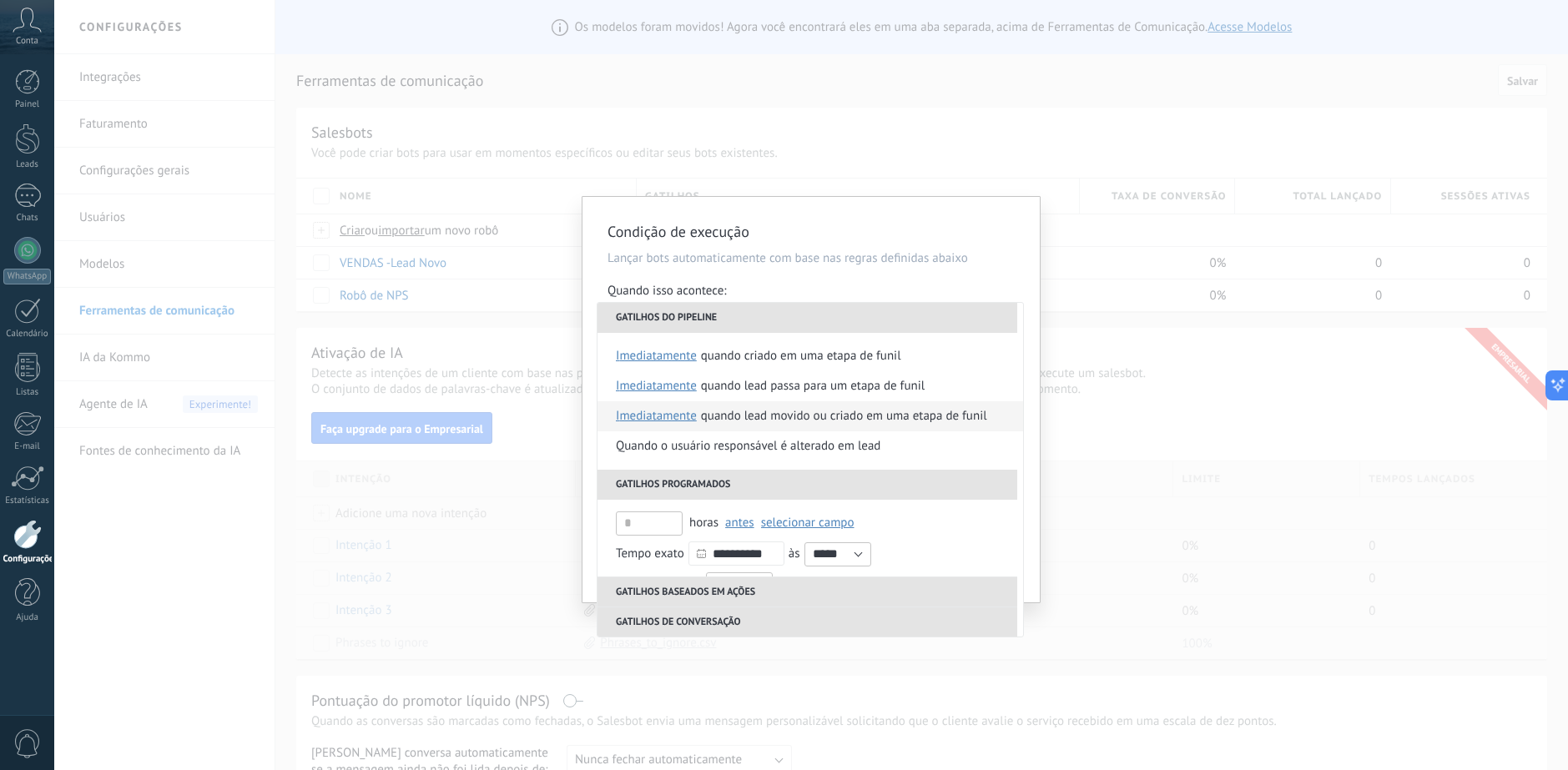
click at [922, 413] on div "Quando lead movido ou criado em uma etapa de funil" at bounding box center [844, 416] width 287 height 30
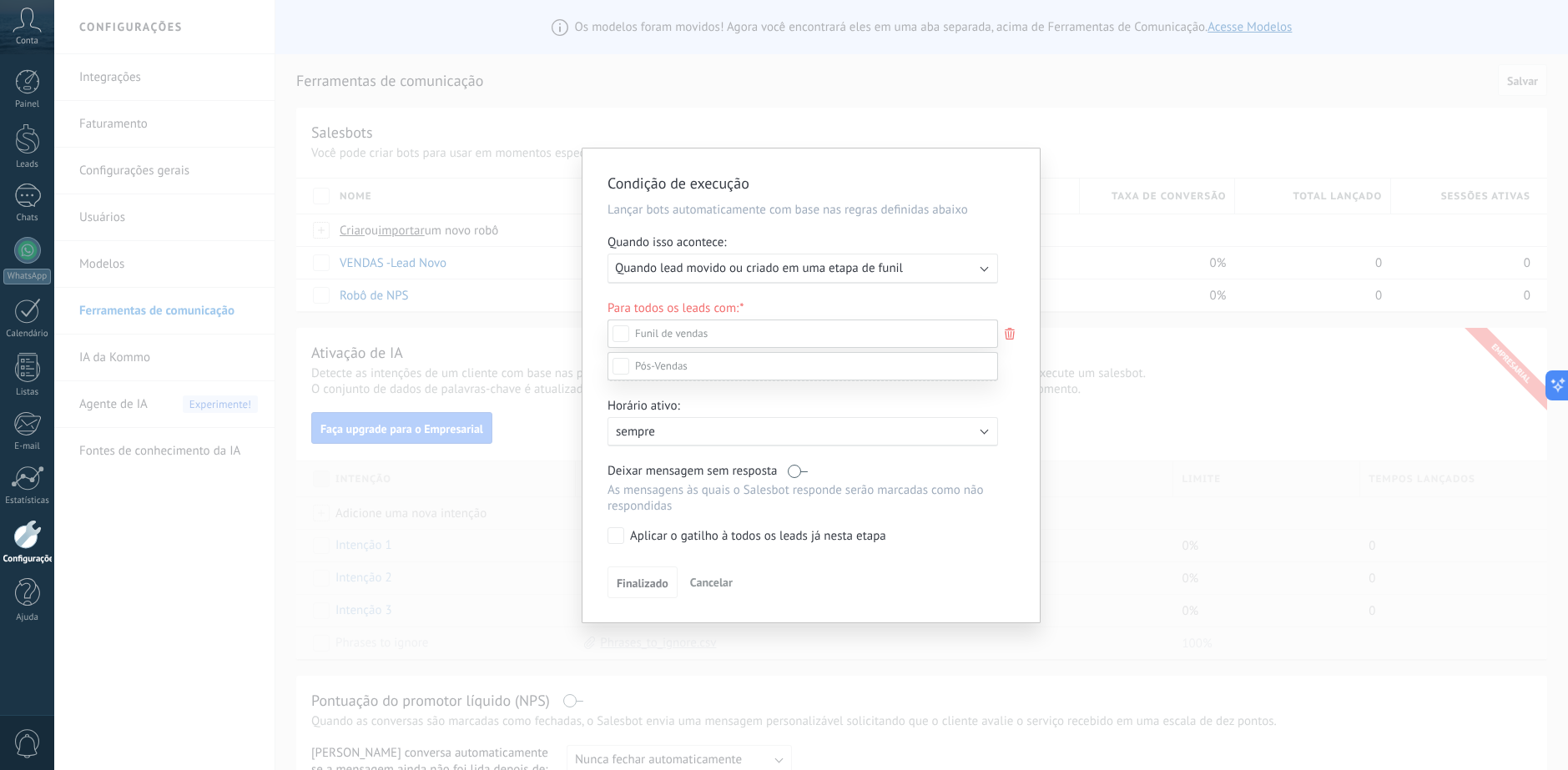
click at [1013, 380] on div at bounding box center [810, 385] width 1513 height 770
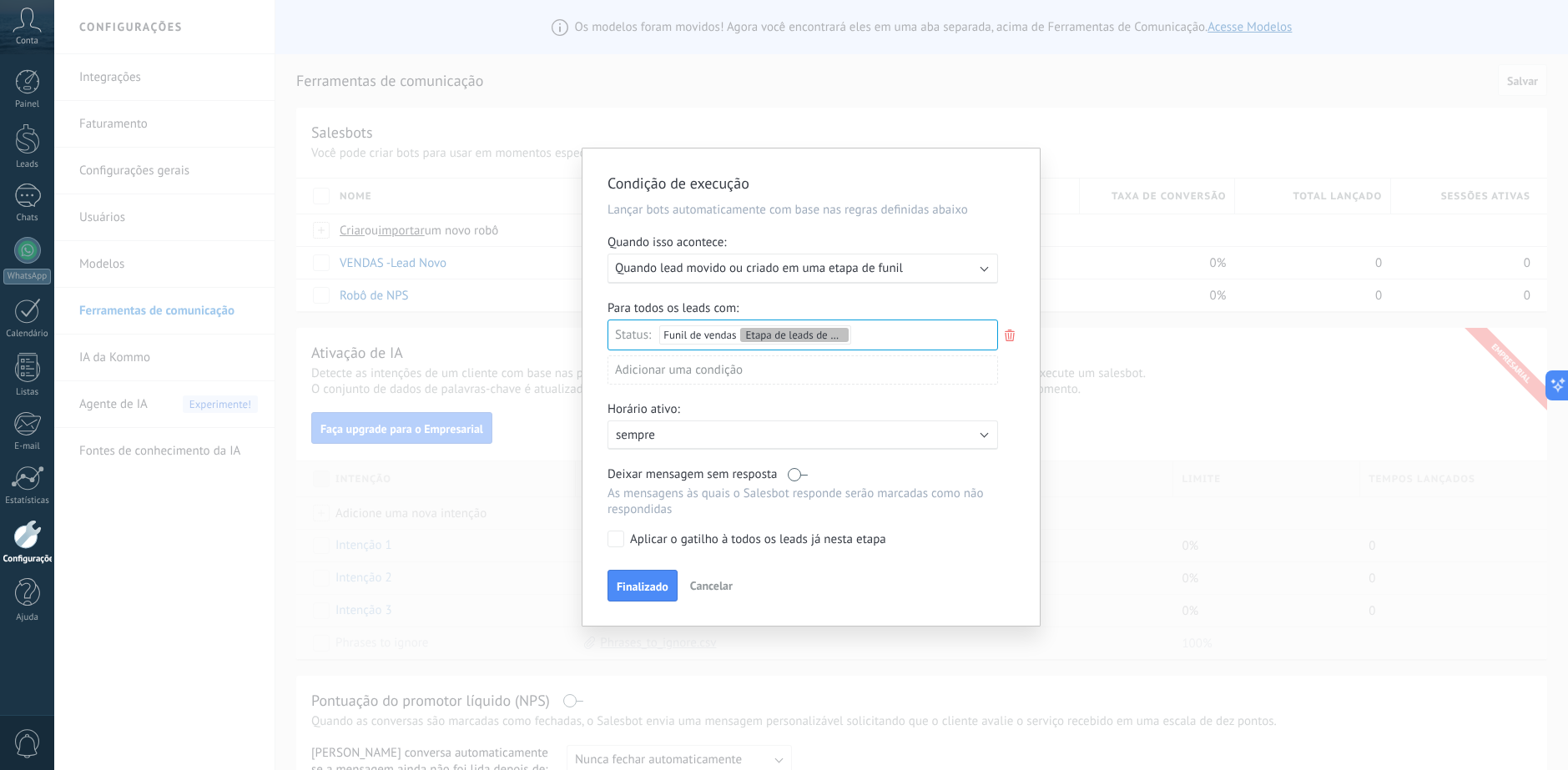
click at [763, 373] on div "Adicionar uma condição" at bounding box center [802, 369] width 391 height 29
click at [1009, 407] on div at bounding box center [810, 387] width 457 height 477
click at [728, 443] on div "Ativo: sempre" at bounding box center [802, 435] width 391 height 29
click at [998, 408] on div at bounding box center [810, 387] width 457 height 477
click at [637, 589] on span "Finalizado" at bounding box center [643, 586] width 52 height 12
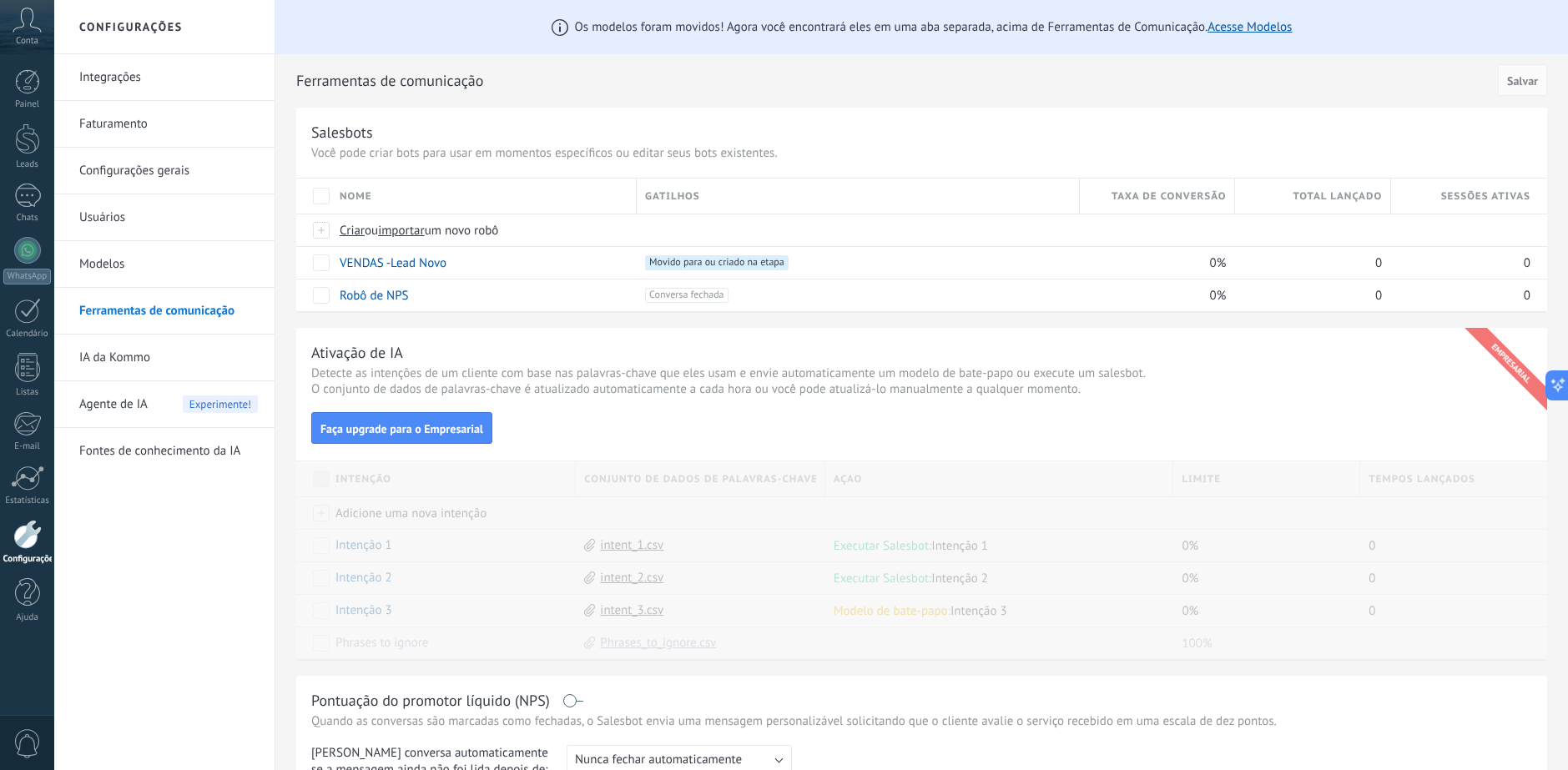
click at [1134, 99] on div "Ferramentas de comunicação Cancelar Salvar" at bounding box center [922, 80] width 1250 height 54
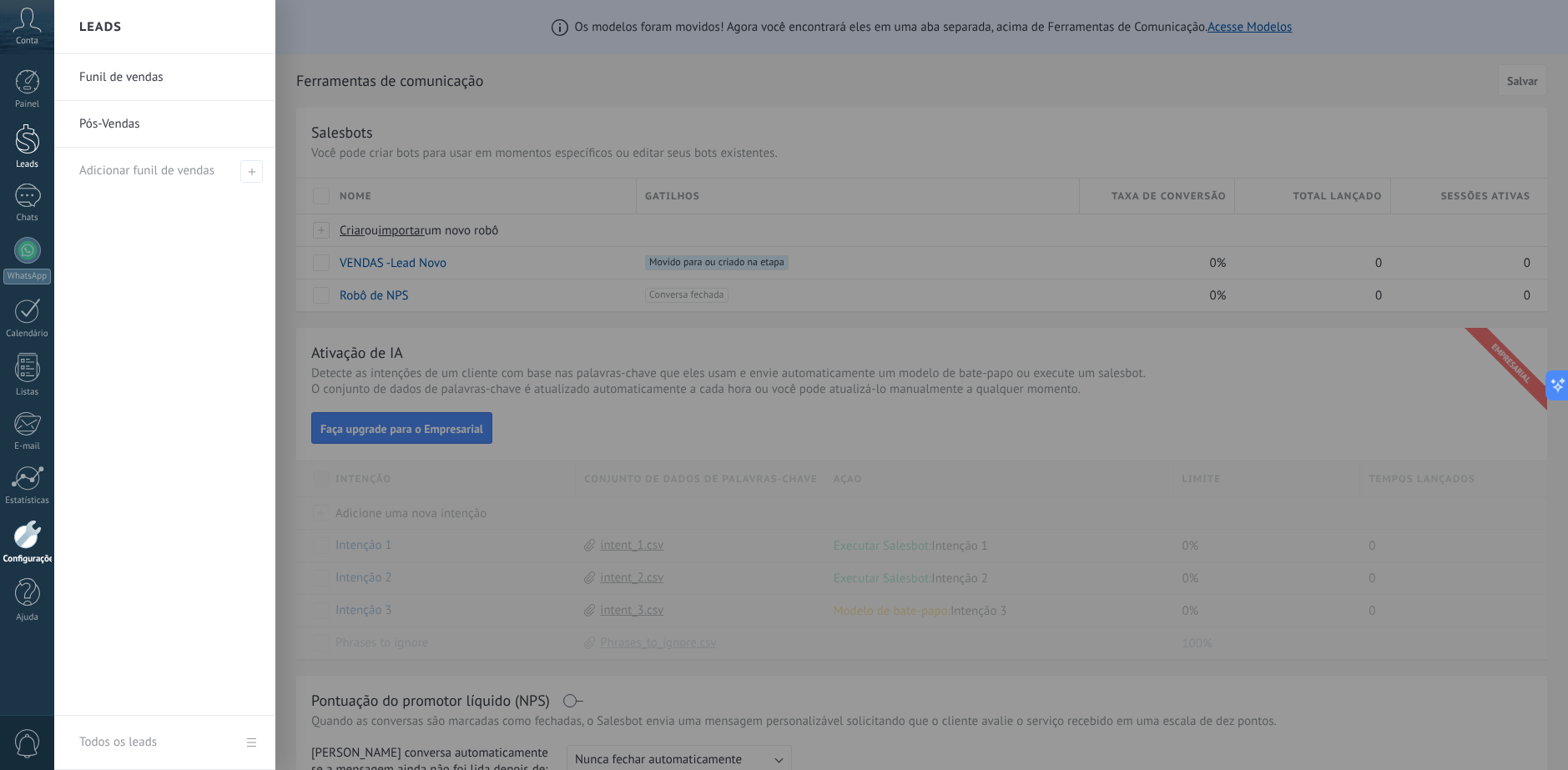
click at [19, 138] on div at bounding box center [26, 139] width 25 height 31
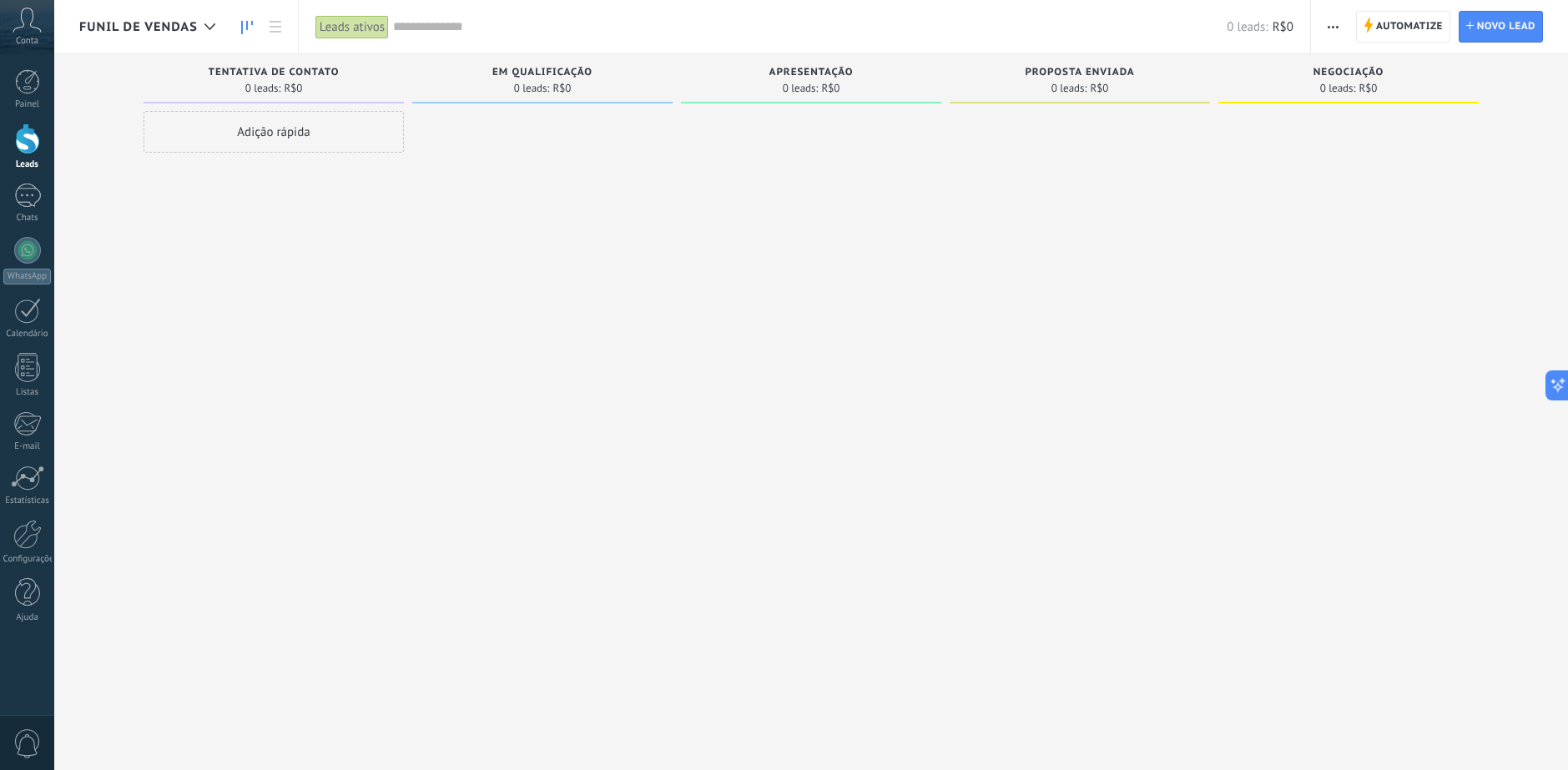
click at [192, 35] on div "Funil de vendas" at bounding box center [152, 26] width 144 height 54
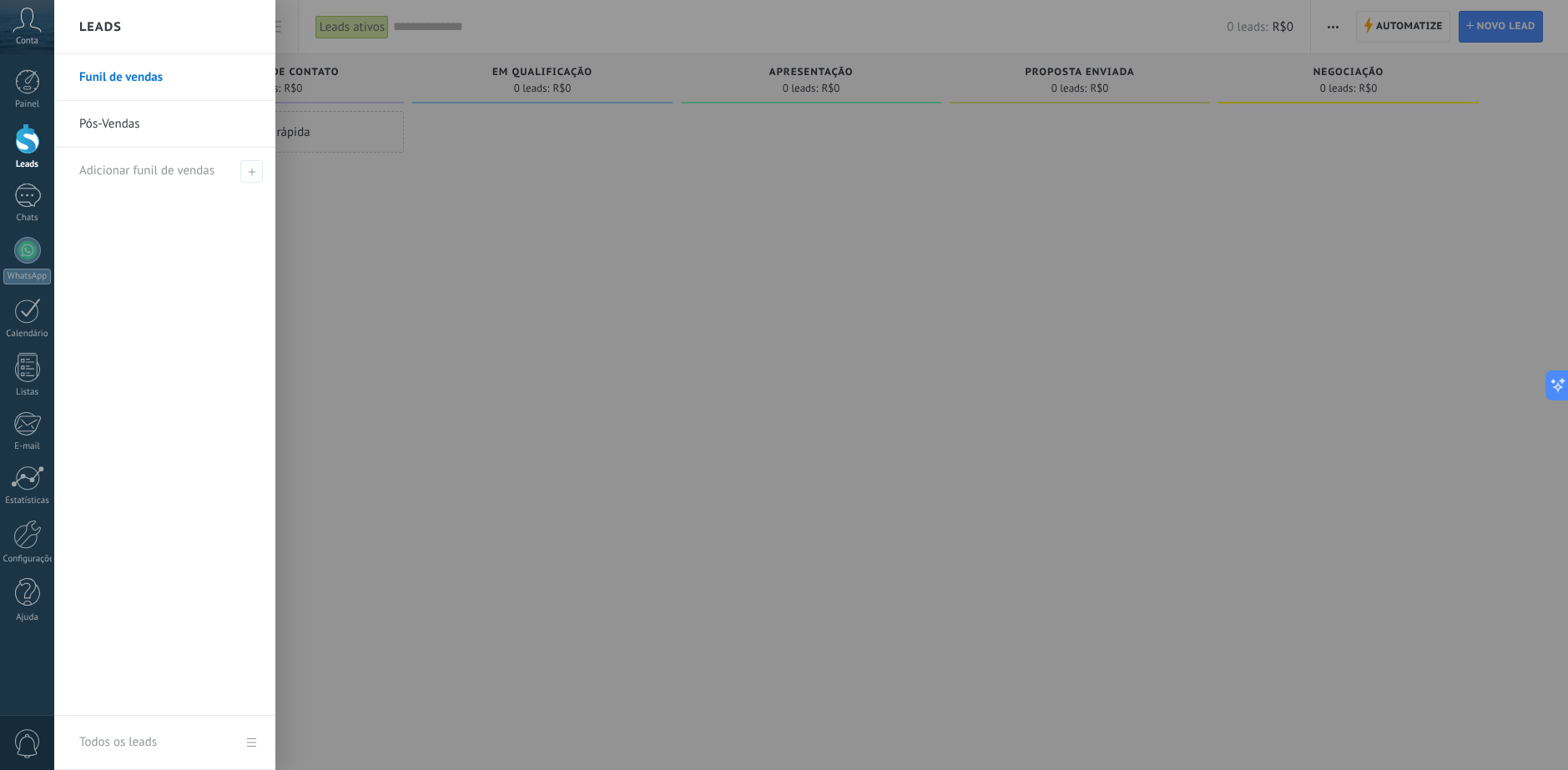
click at [584, 268] on div at bounding box center [838, 385] width 1568 height 770
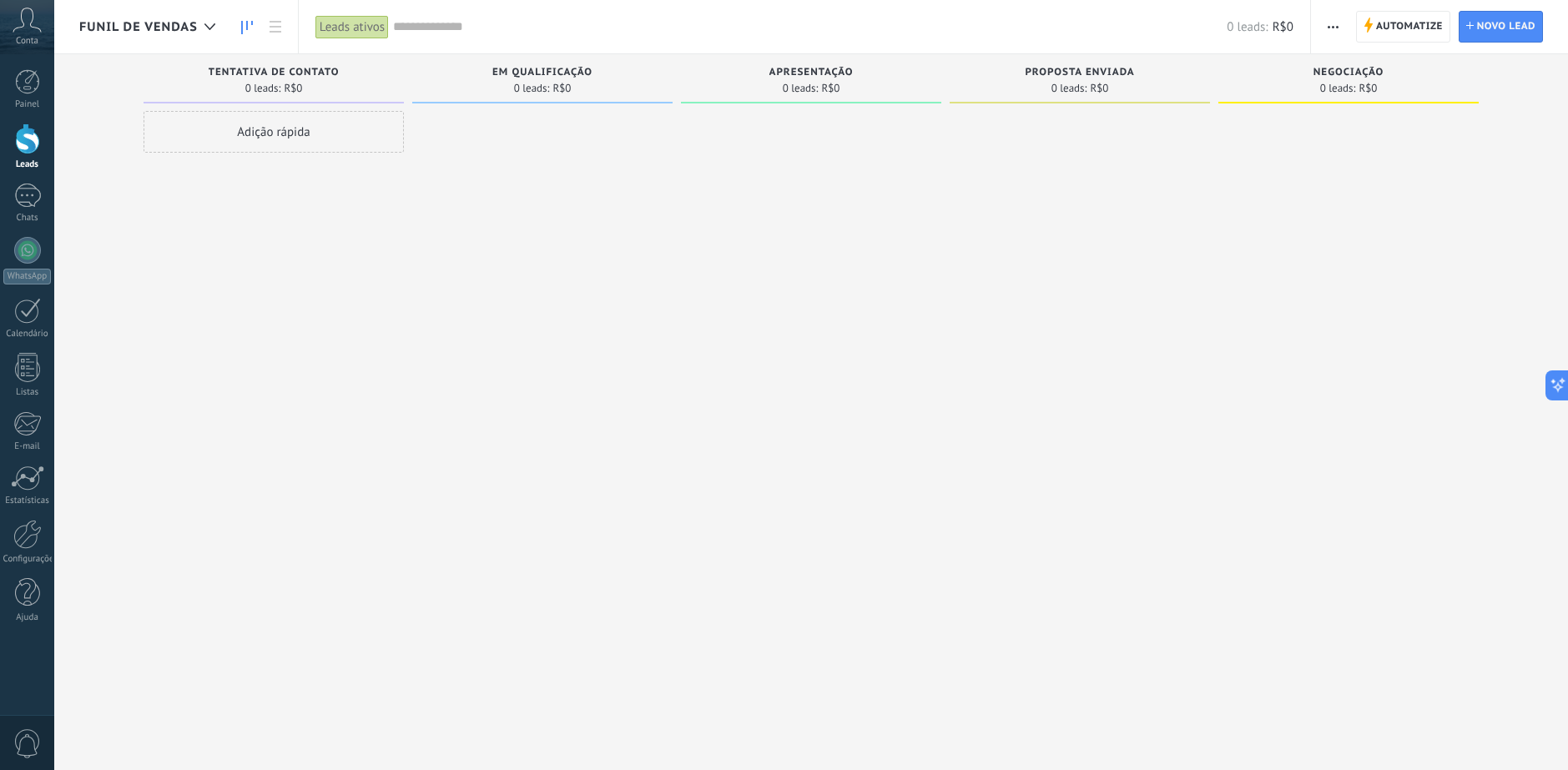
click at [507, 218] on div at bounding box center [542, 387] width 260 height 552
click at [128, 24] on span "Funil de vendas" at bounding box center [139, 26] width 119 height 16
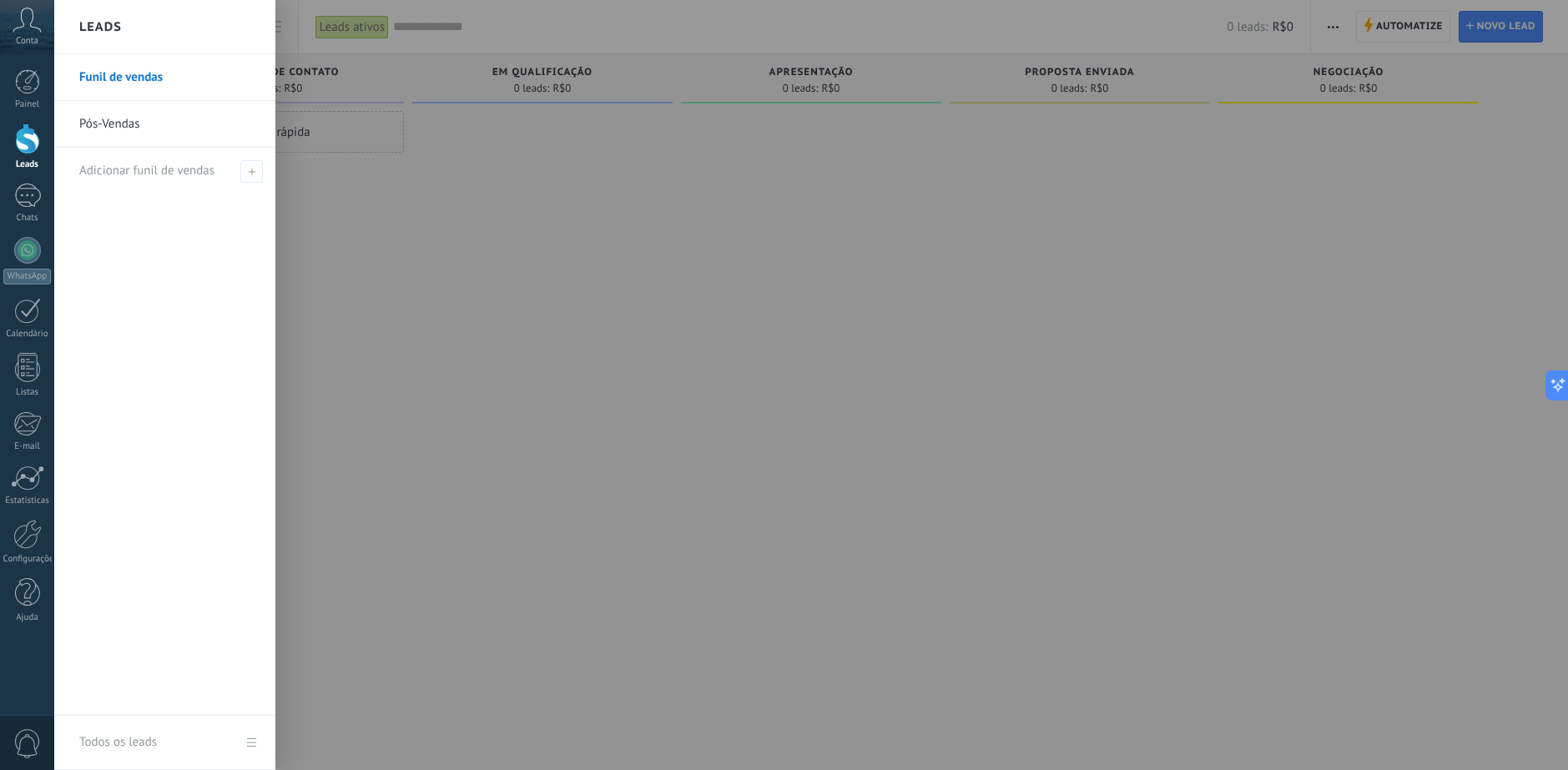
click at [141, 136] on link "Pós-Vendas" at bounding box center [169, 124] width 180 height 47
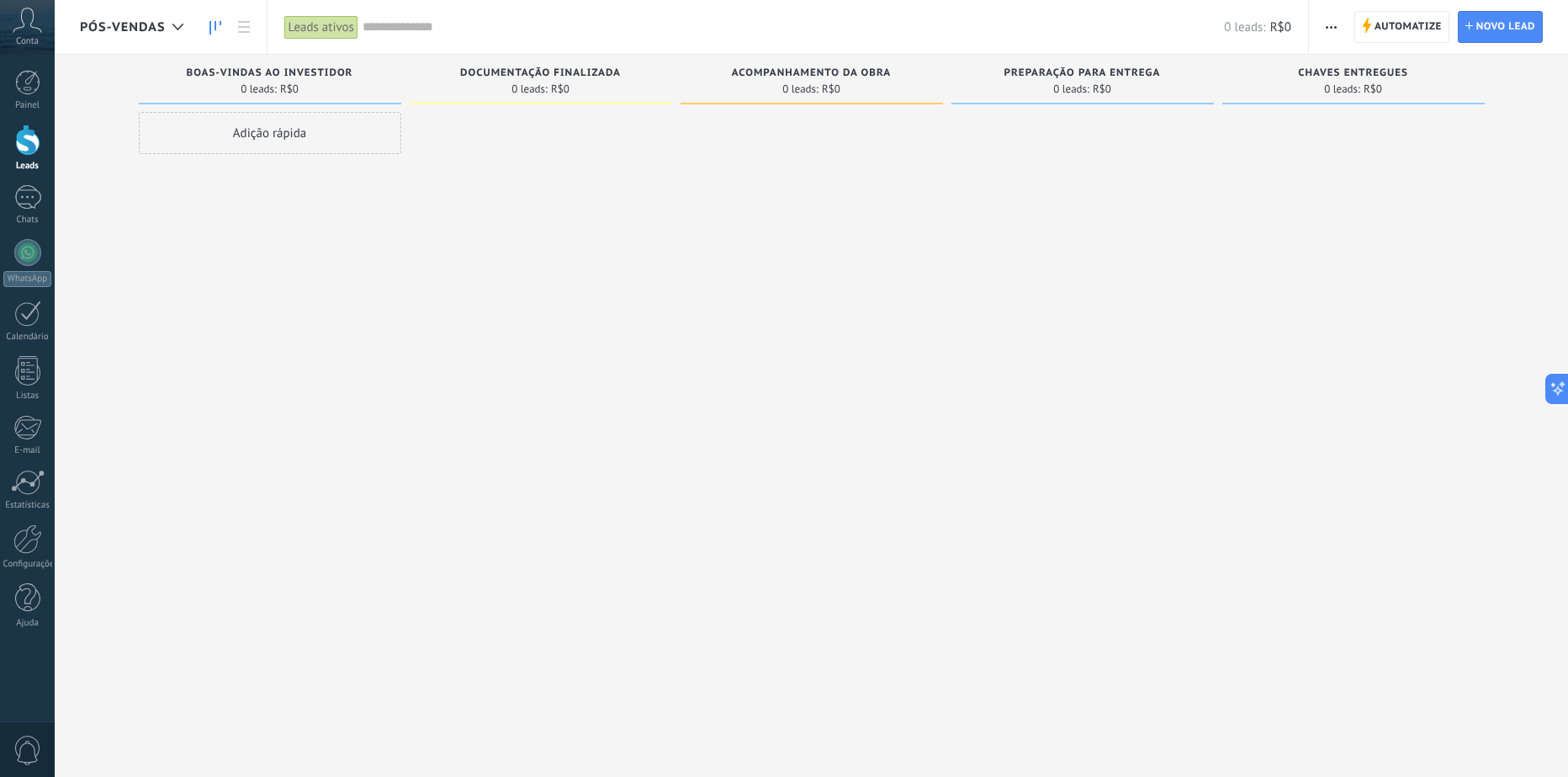
click at [136, 26] on span "Pós-Vendas" at bounding box center [122, 27] width 86 height 16
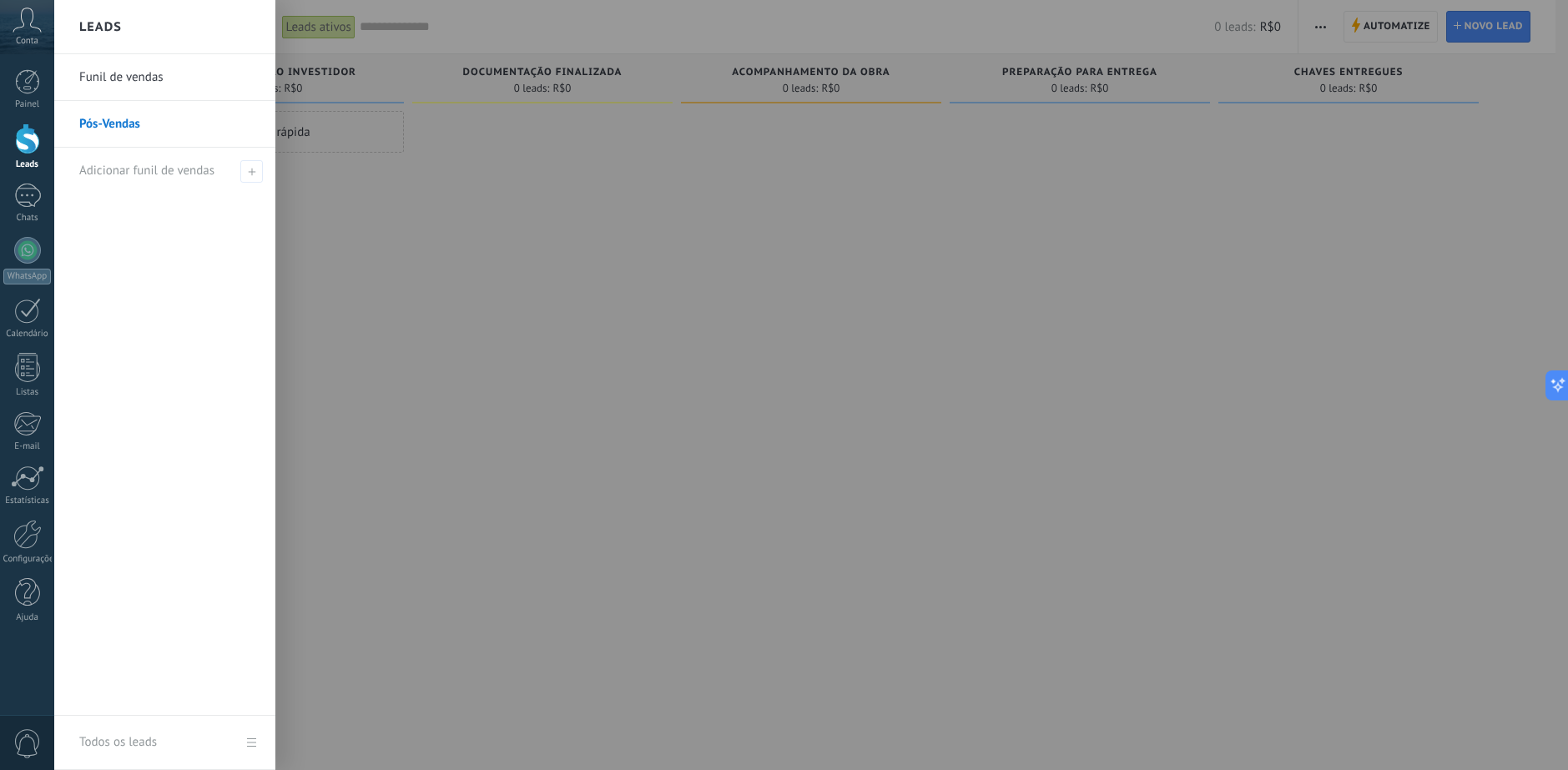
click at [133, 73] on link "Funil de vendas" at bounding box center [169, 77] width 180 height 47
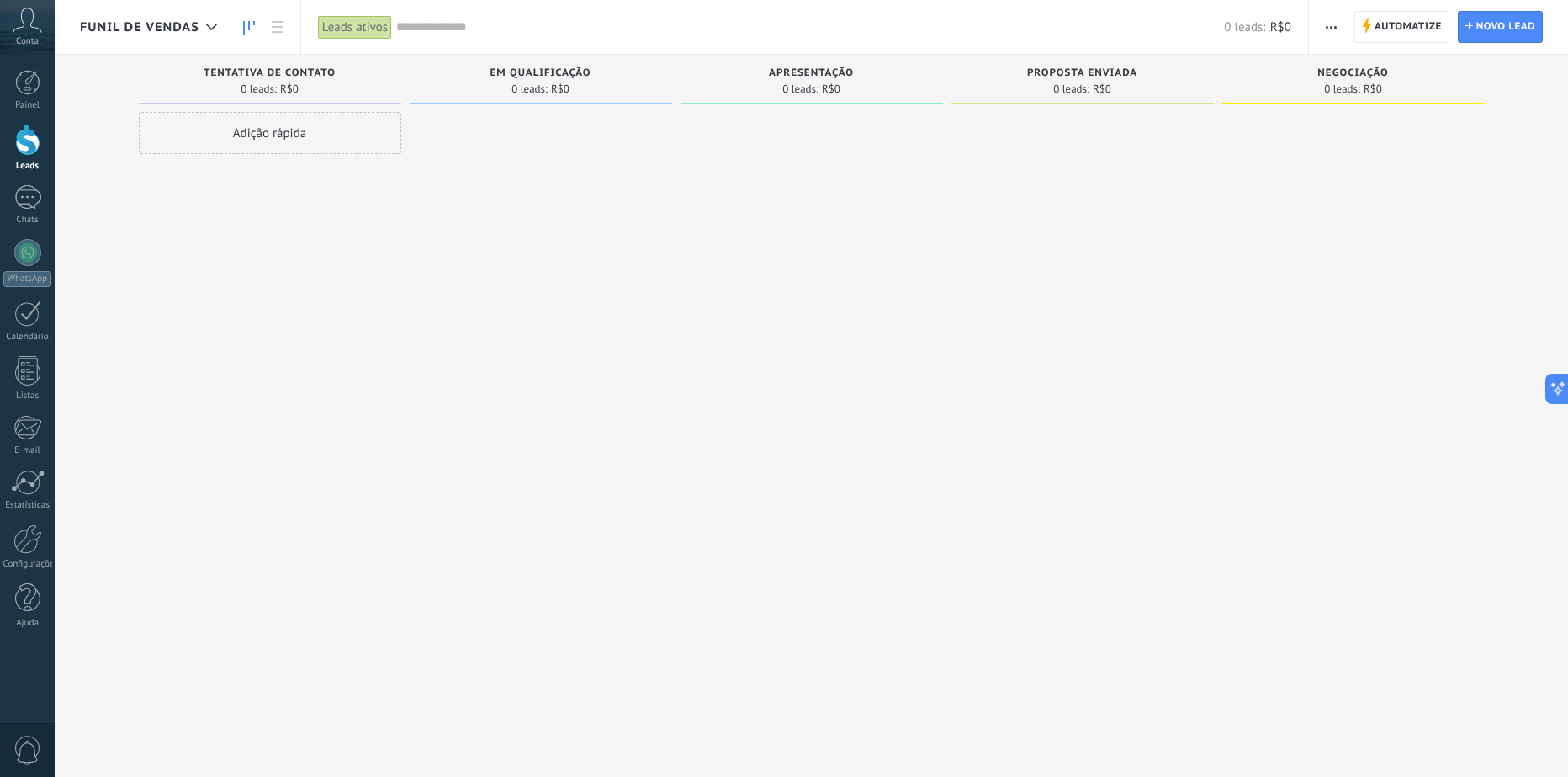
click at [485, 236] on div at bounding box center [540, 390] width 262 height 557
drag, startPoint x: 712, startPoint y: 388, endPoint x: 953, endPoint y: 536, distance: 282.8
click at [980, 423] on div "Etapa de leads de entrada solicitações: 0 0 0 0 0 0 0 0 0 tentativa de contato …" at bounding box center [824, 361] width 1488 height 614
click at [984, 373] on div at bounding box center [1082, 390] width 262 height 557
drag, startPoint x: 984, startPoint y: 373, endPoint x: 1213, endPoint y: 173, distance: 304.0
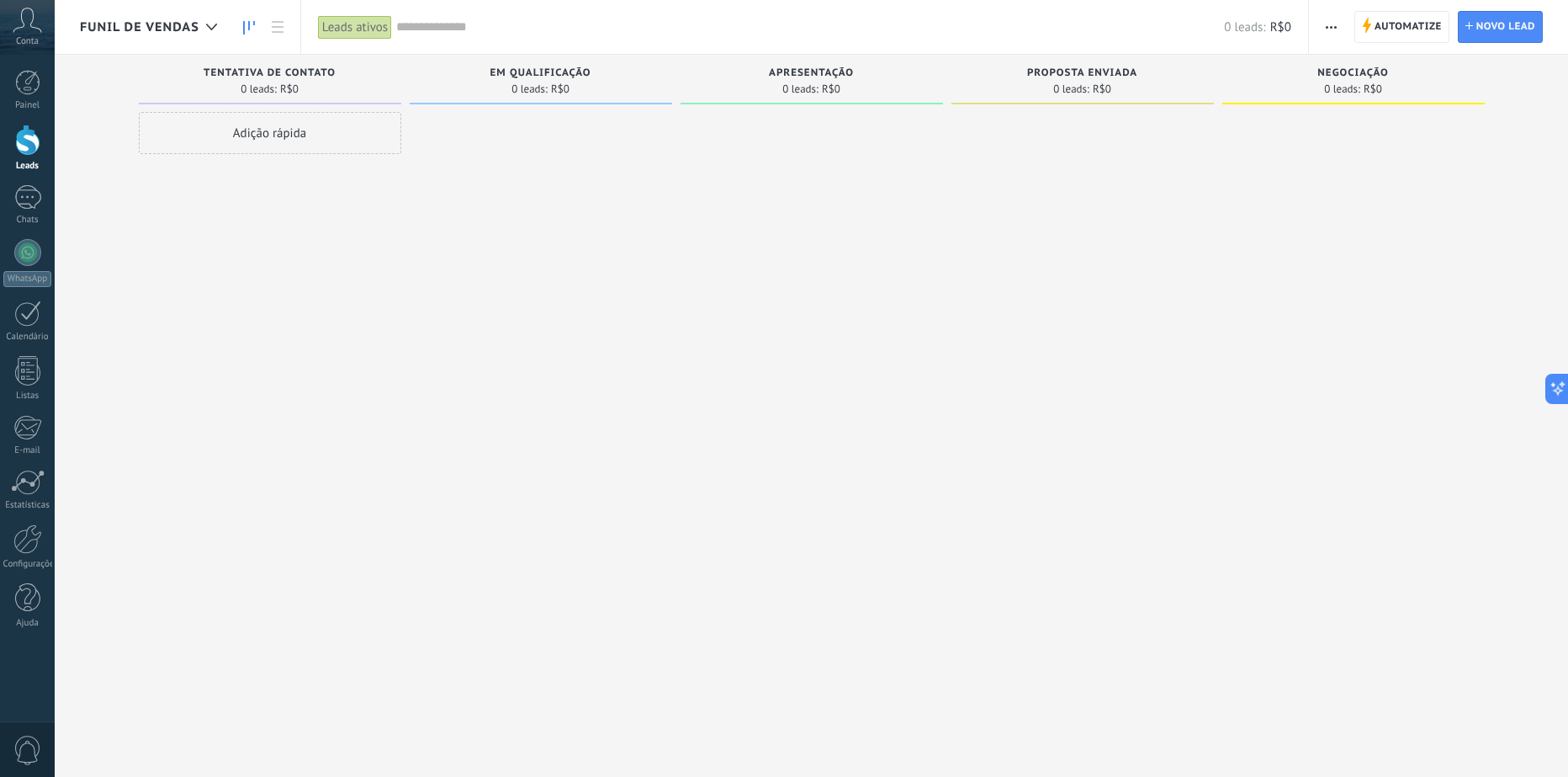
click at [988, 366] on div at bounding box center [1082, 390] width 262 height 557
click at [1401, 24] on span "Automatize" at bounding box center [1408, 27] width 67 height 30
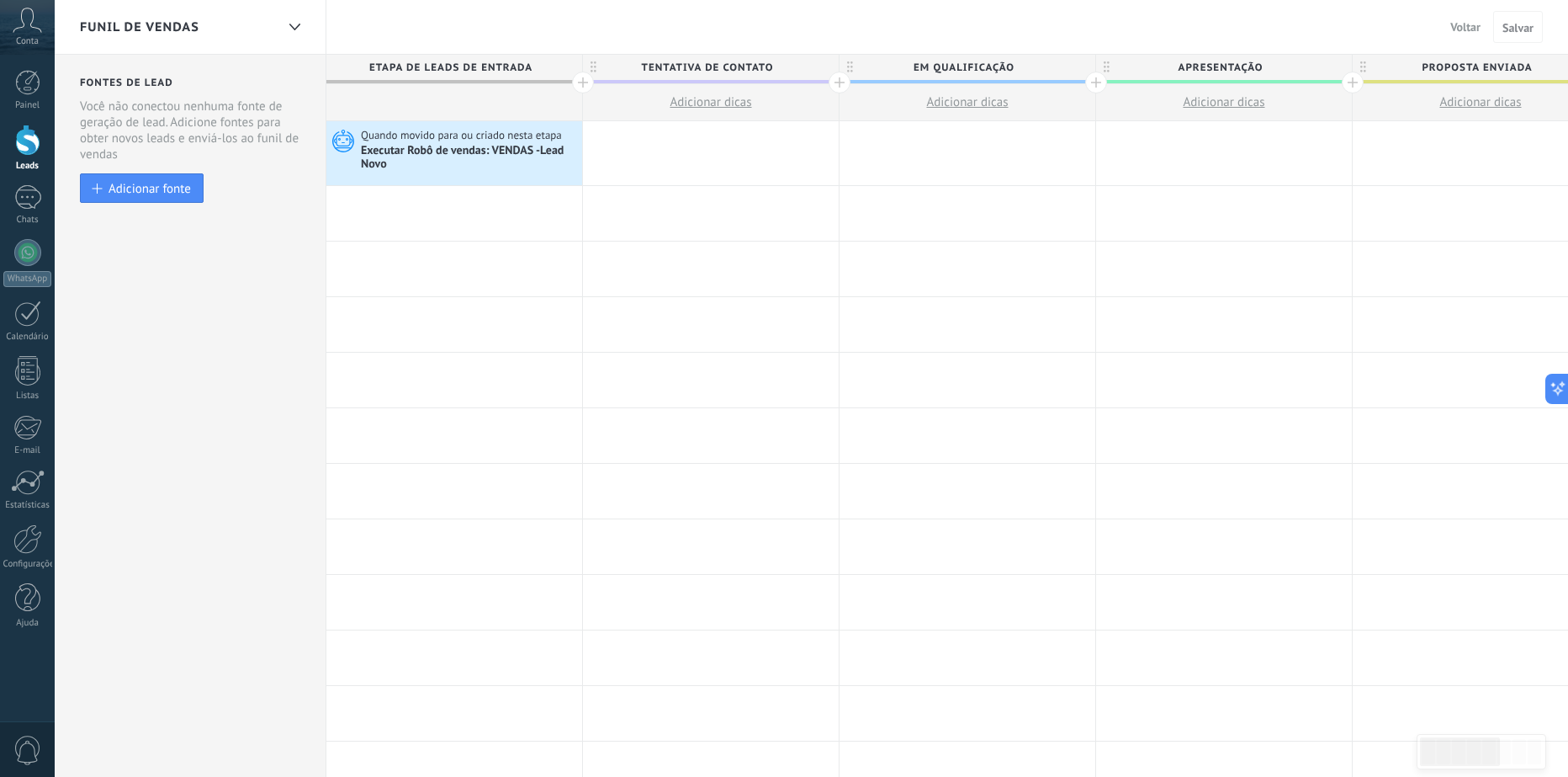
click at [1466, 26] on span "Voltar" at bounding box center [1465, 27] width 30 height 15
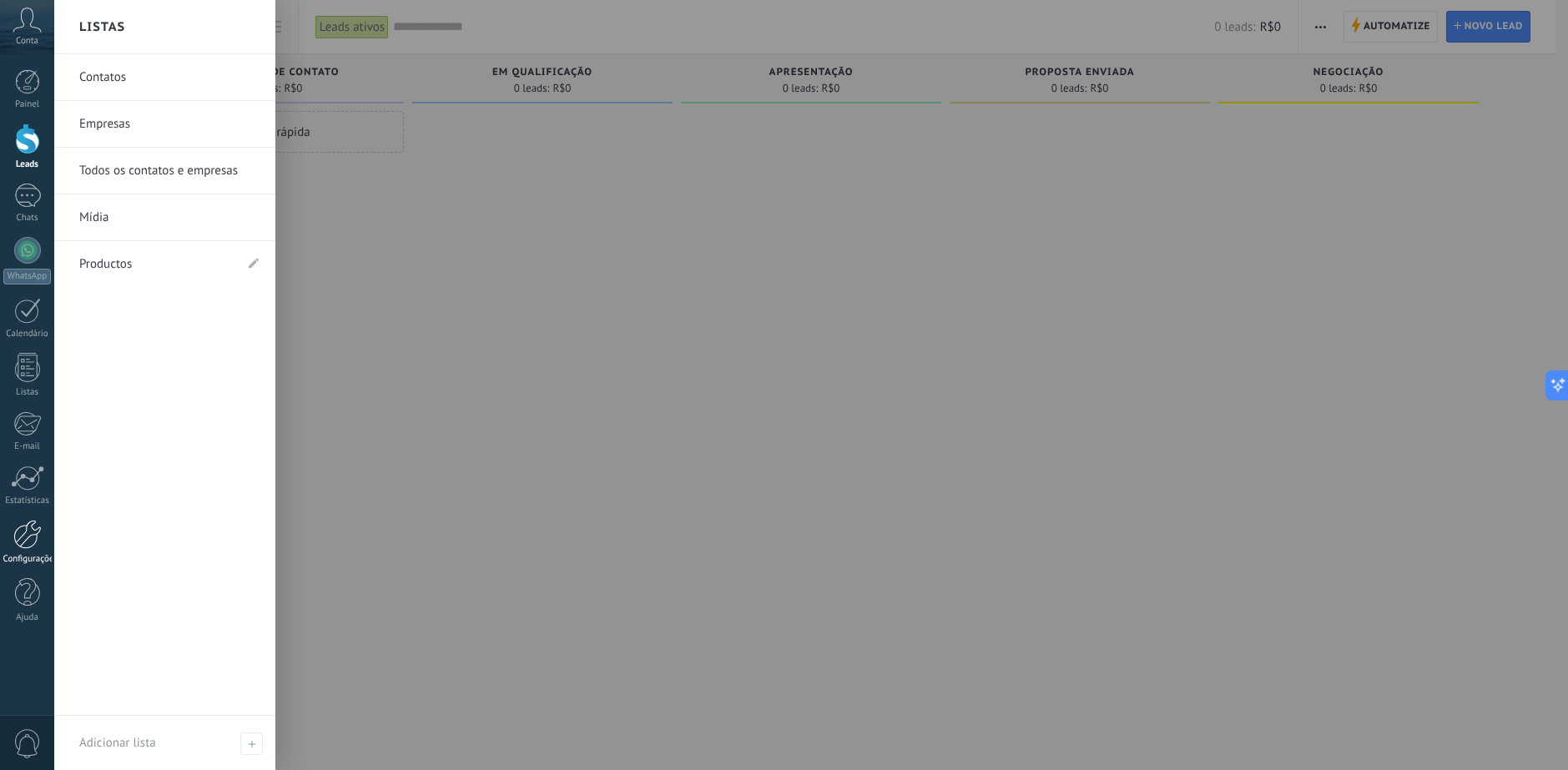
click at [33, 535] on div at bounding box center [27, 534] width 28 height 29
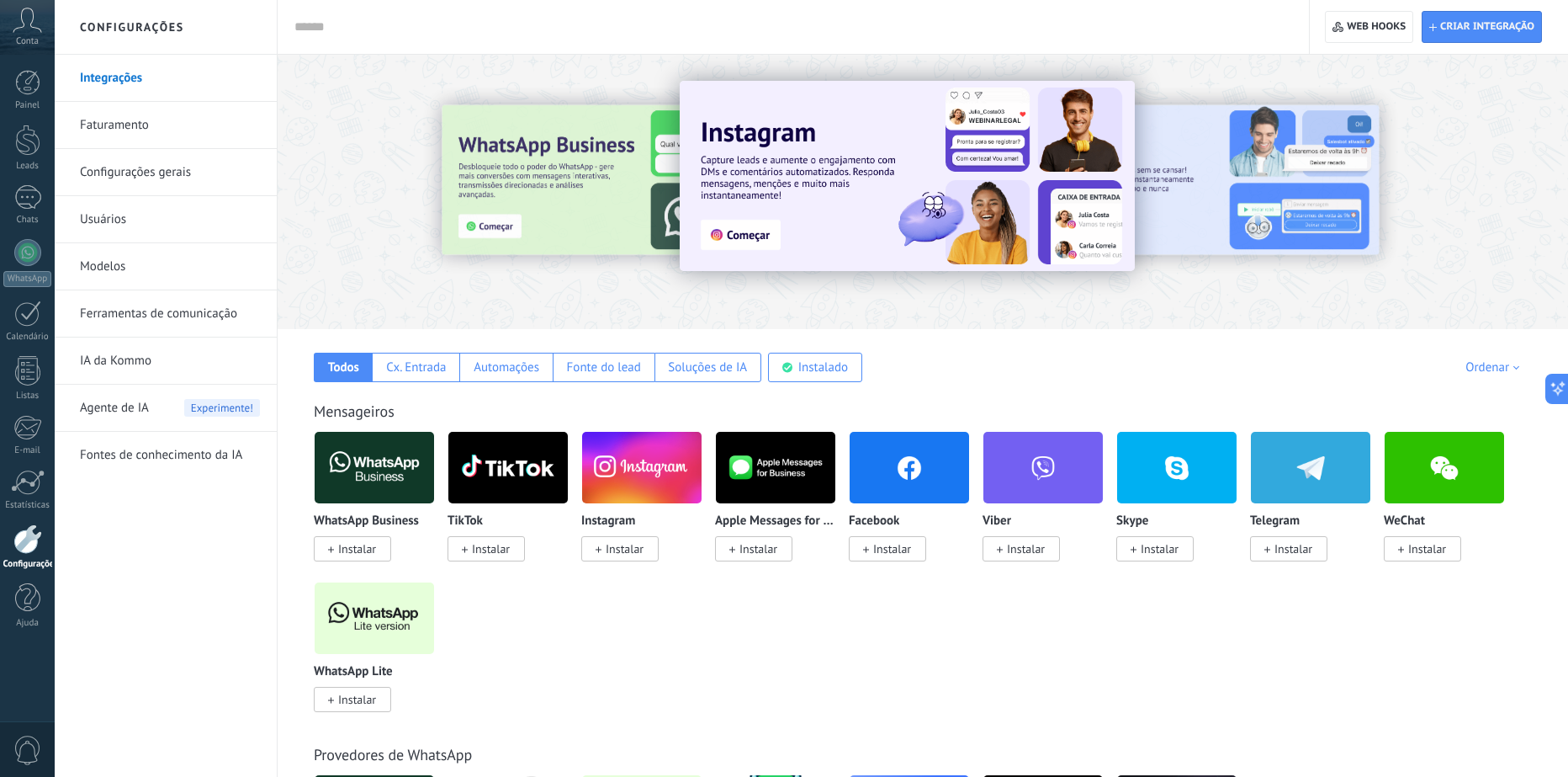
click at [170, 312] on link "Ferramentas de comunicação" at bounding box center [170, 313] width 180 height 47
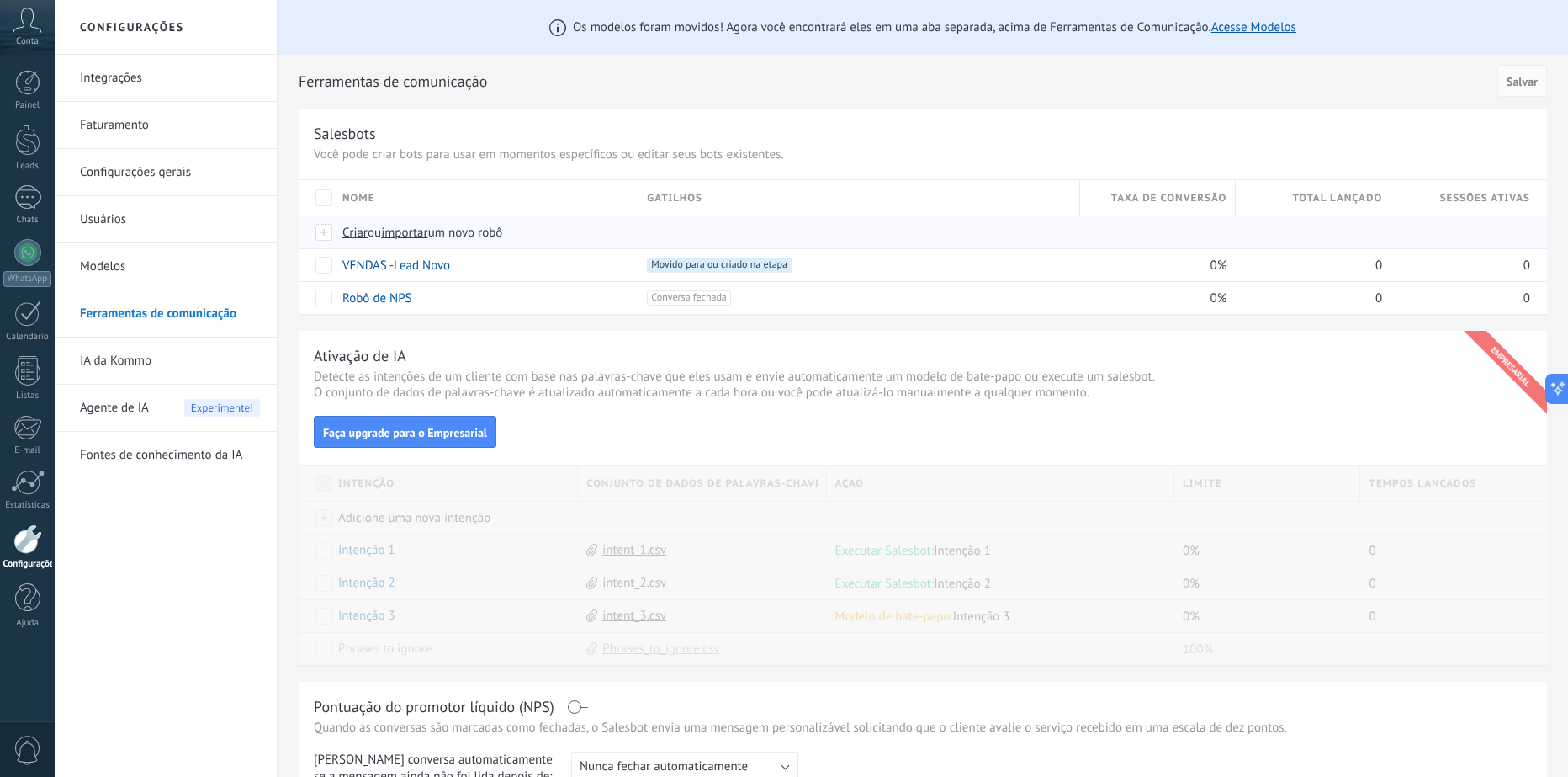
click at [358, 231] on span "Criar" at bounding box center [354, 232] width 25 height 16
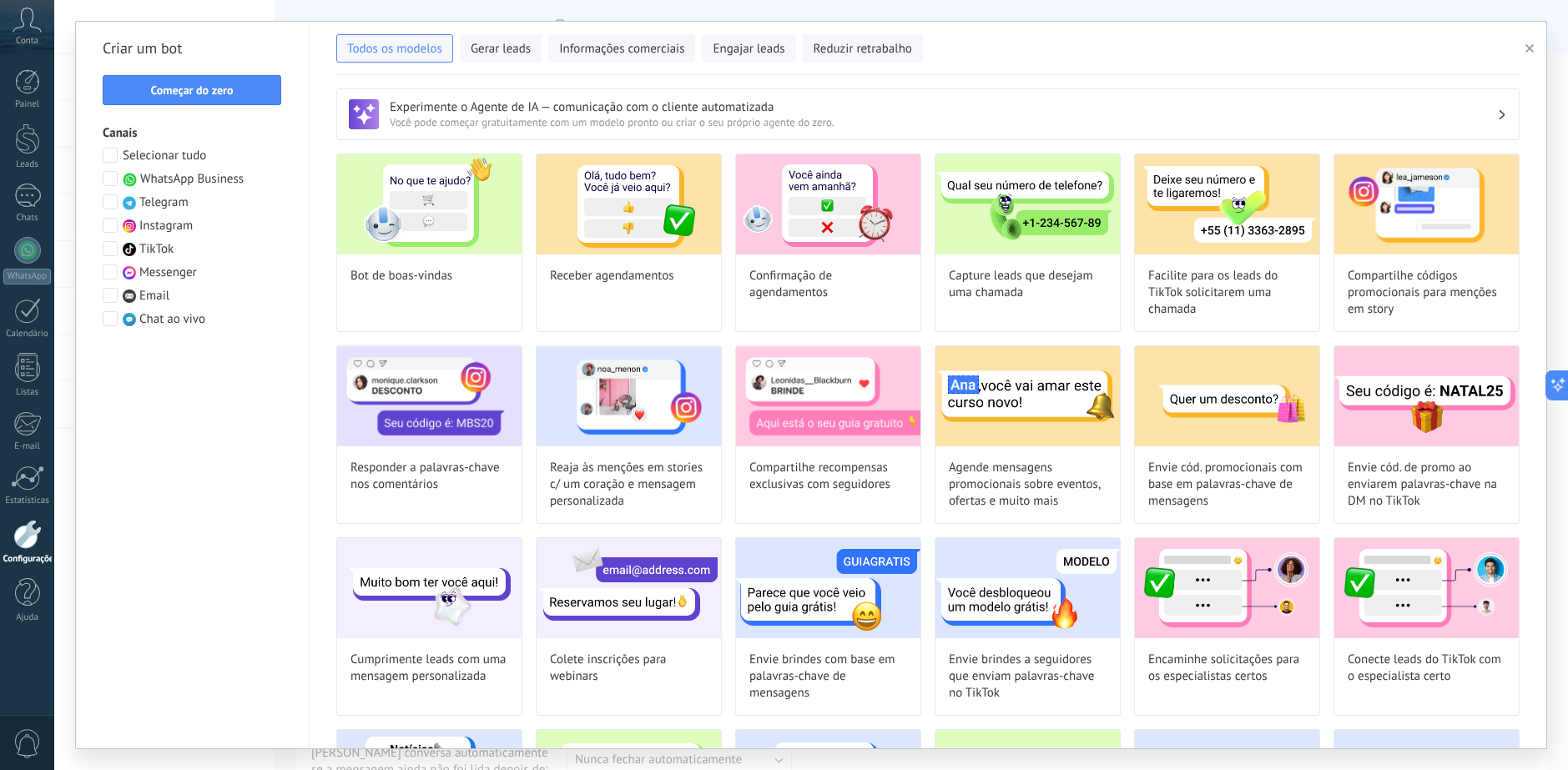
type input "**********"
click at [183, 84] on span "Começar do zero" at bounding box center [192, 89] width 82 height 12
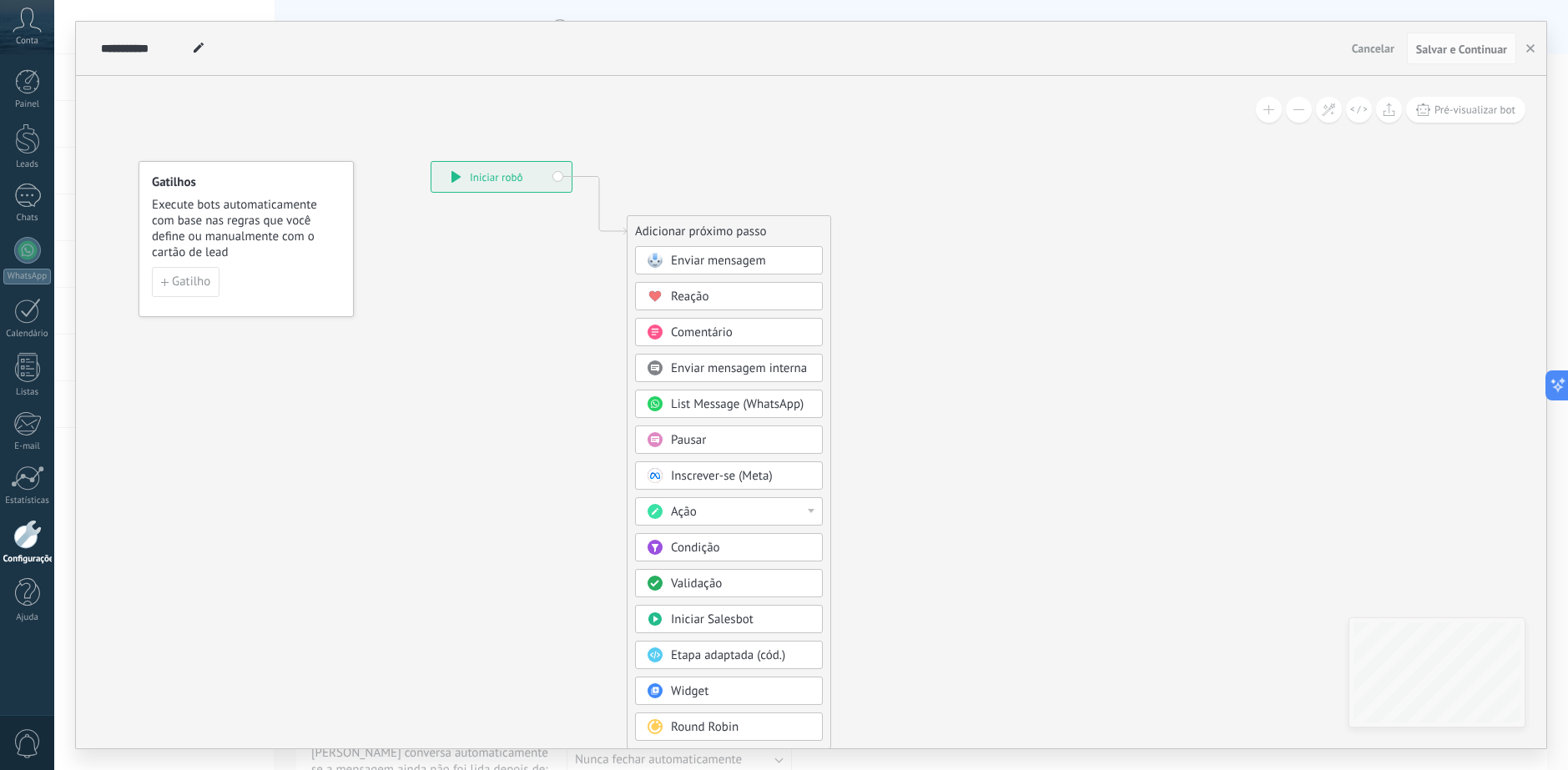
click at [777, 442] on div "Pausar" at bounding box center [741, 441] width 141 height 16
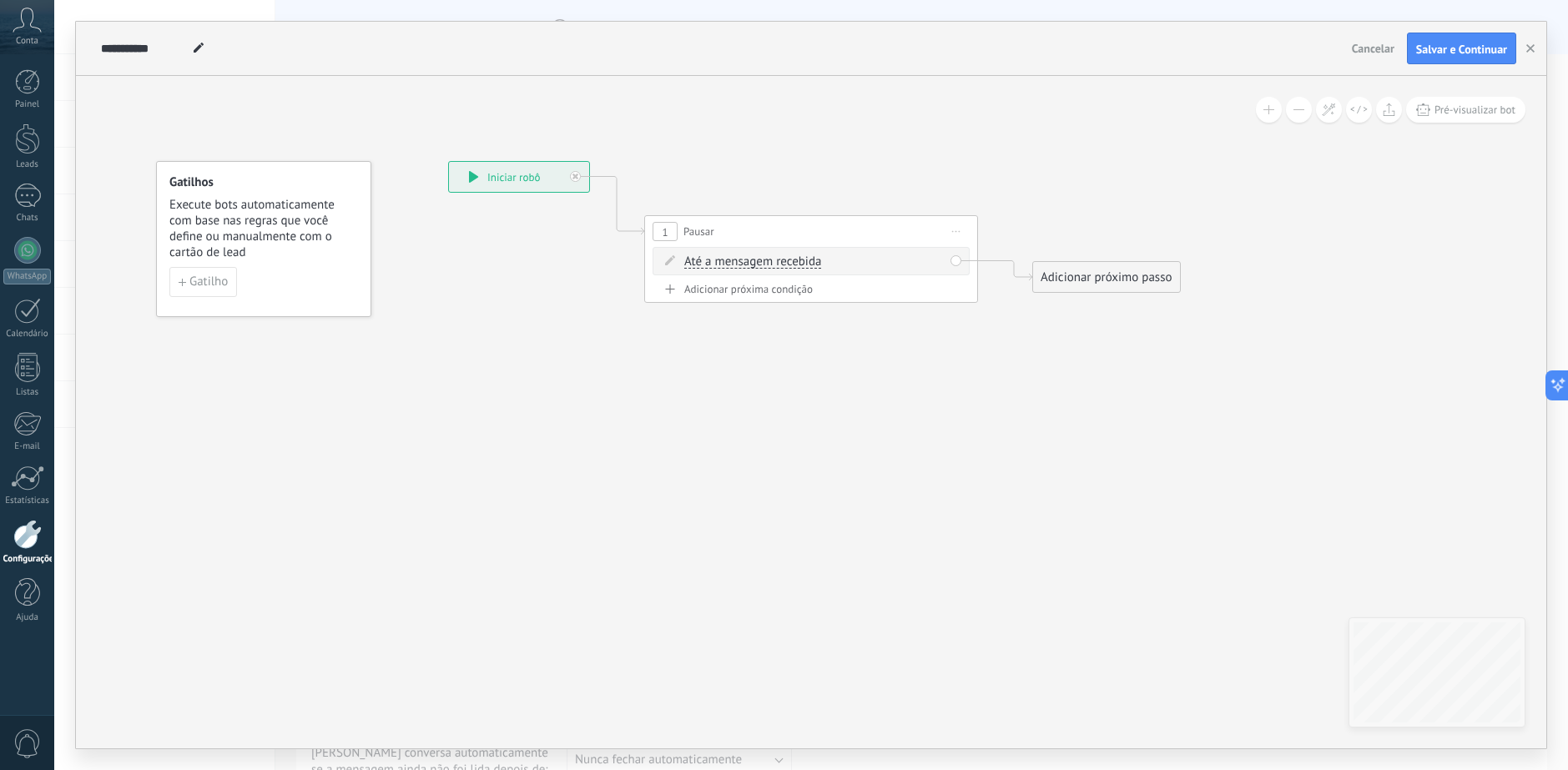
click at [755, 261] on span "Até a mensagem recebida" at bounding box center [753, 262] width 137 height 14
click at [755, 261] on button "Até a mensagem recebida" at bounding box center [779, 262] width 209 height 30
click at [743, 297] on span "Cronômetro" at bounding box center [766, 292] width 202 height 16
click at [767, 261] on span ": * horas * min * seg" at bounding box center [800, 261] width 106 height 16
click at [757, 258] on span ": * horas * min * seg" at bounding box center [800, 261] width 106 height 16
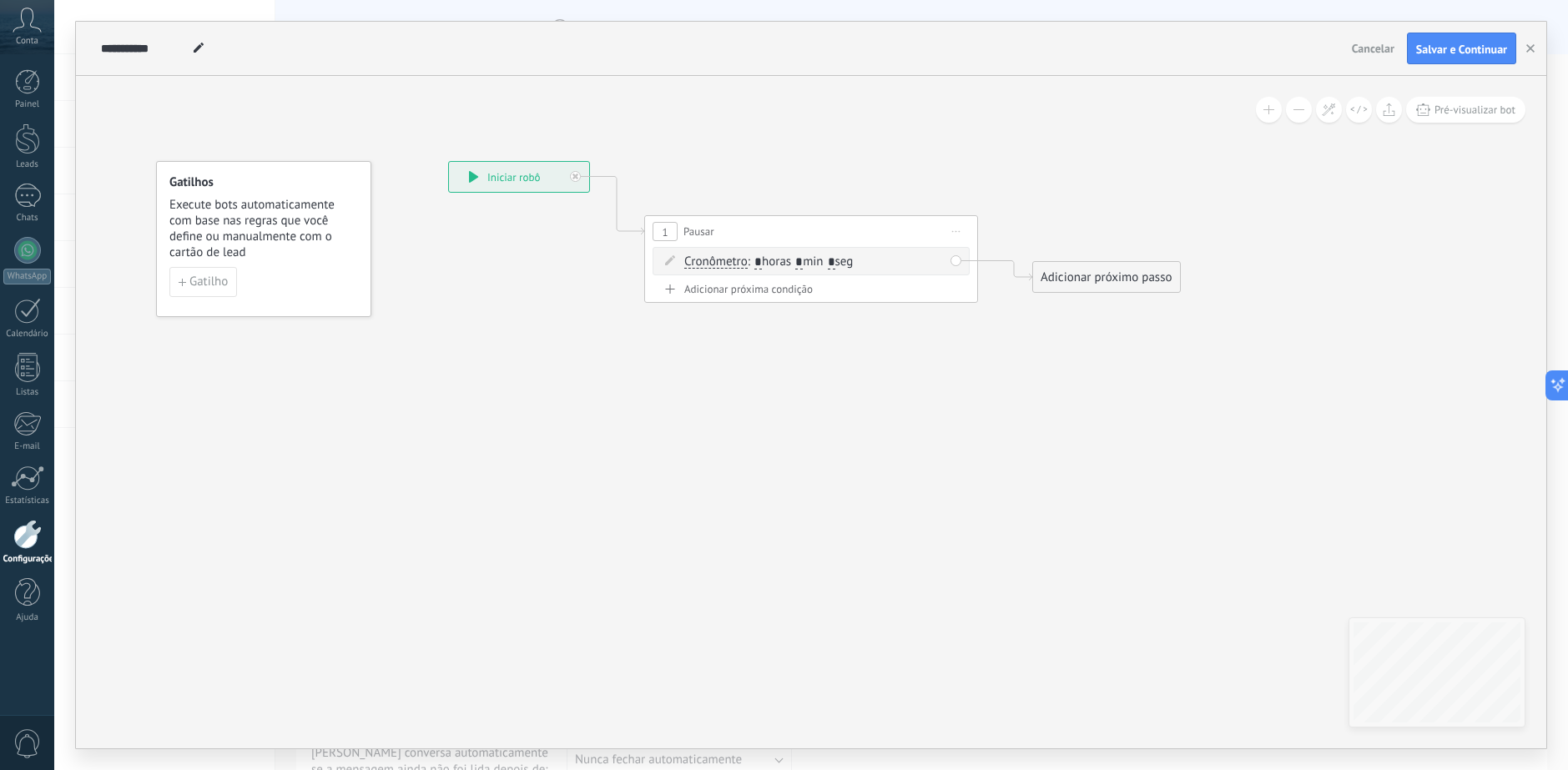
click at [761, 265] on input "*" at bounding box center [758, 263] width 7 height 14
type input "**"
click at [810, 260] on span ": ** horas * min * seg" at bounding box center [803, 261] width 111 height 16
click at [810, 264] on input "*" at bounding box center [805, 263] width 7 height 14
type input "*"
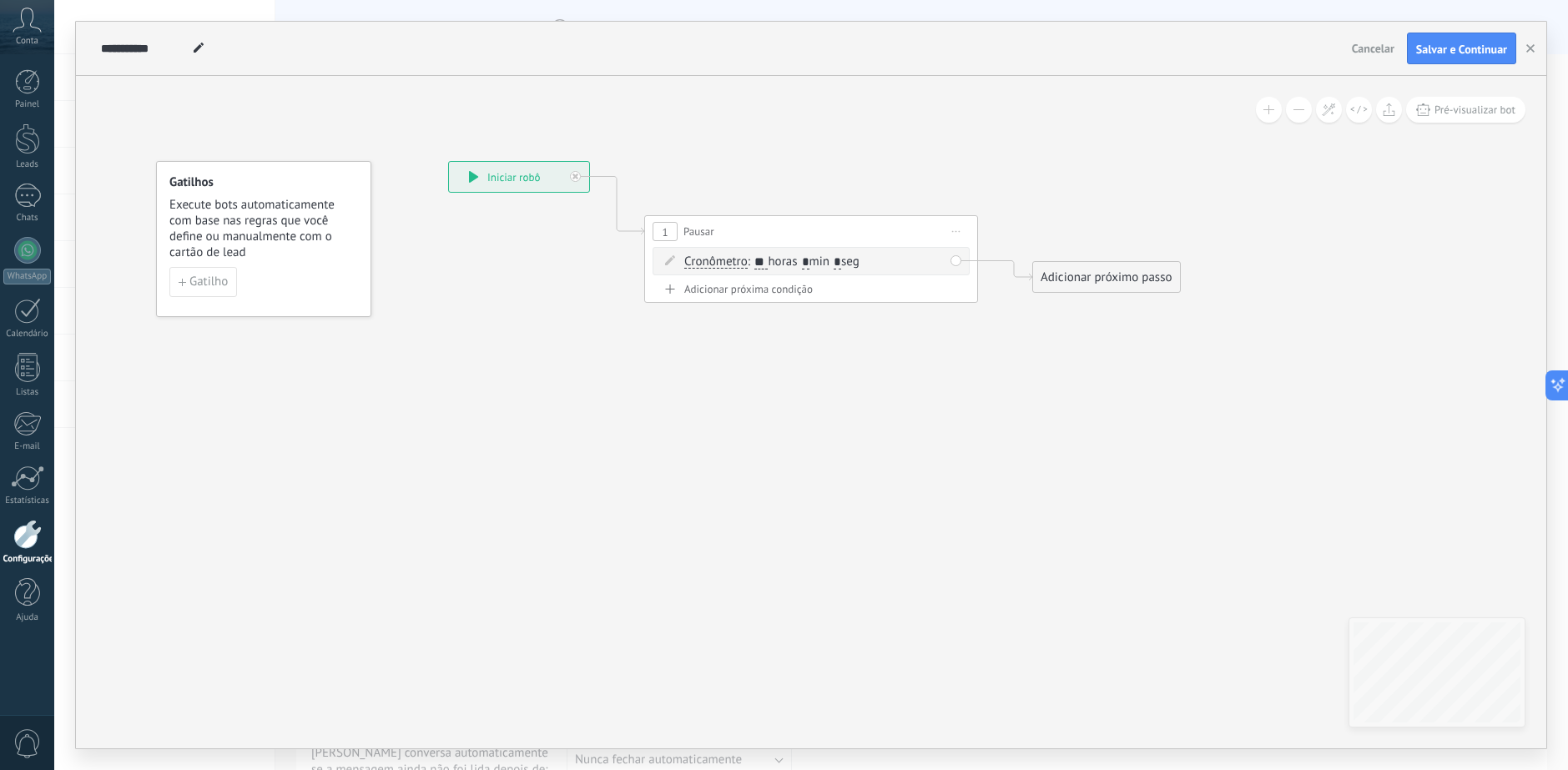
click at [839, 322] on icon at bounding box center [786, 232] width 1510 height 976
drag, startPoint x: 824, startPoint y: 226, endPoint x: 802, endPoint y: 165, distance: 64.8
click at [802, 165] on div "1 Pausar ****** Iniciar pré-visualização aqui Renomear Duplicar Excluir" at bounding box center [789, 177] width 332 height 31
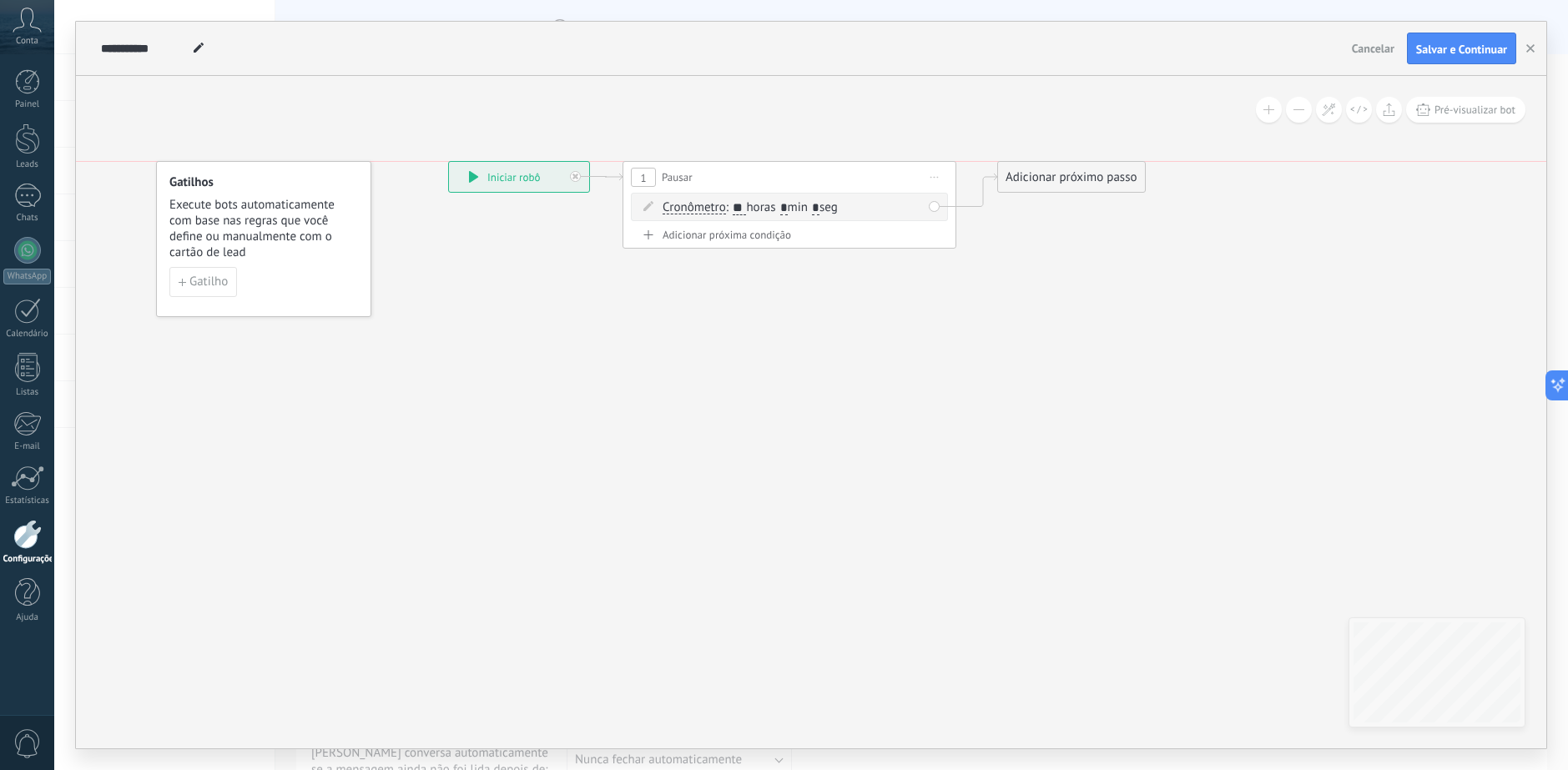
drag, startPoint x: 1099, startPoint y: 262, endPoint x: 1065, endPoint y: 162, distance: 105.6
click at [1065, 162] on div "Adicionar próximo passo Enviar mensagem Enviar mensagem Enviar mensagem Reação …" at bounding box center [1071, 176] width 149 height 32
click at [1061, 171] on div "Adicionar próximo passo" at bounding box center [1071, 177] width 147 height 27
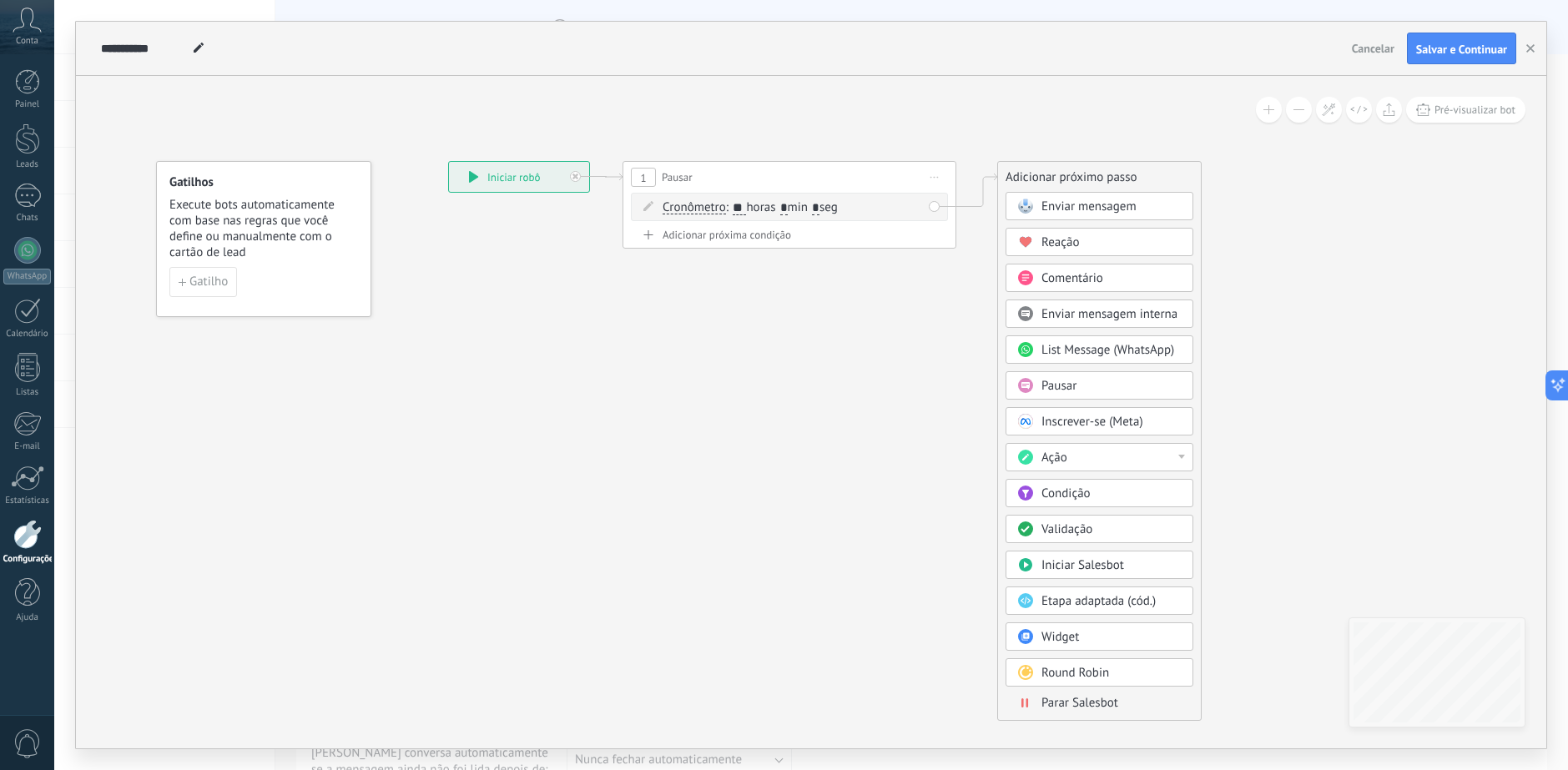
click at [1169, 452] on div "Ação" at bounding box center [1112, 458] width 141 height 16
click at [1135, 484] on div "Adicionar tarefa" at bounding box center [1099, 485] width 186 height 28
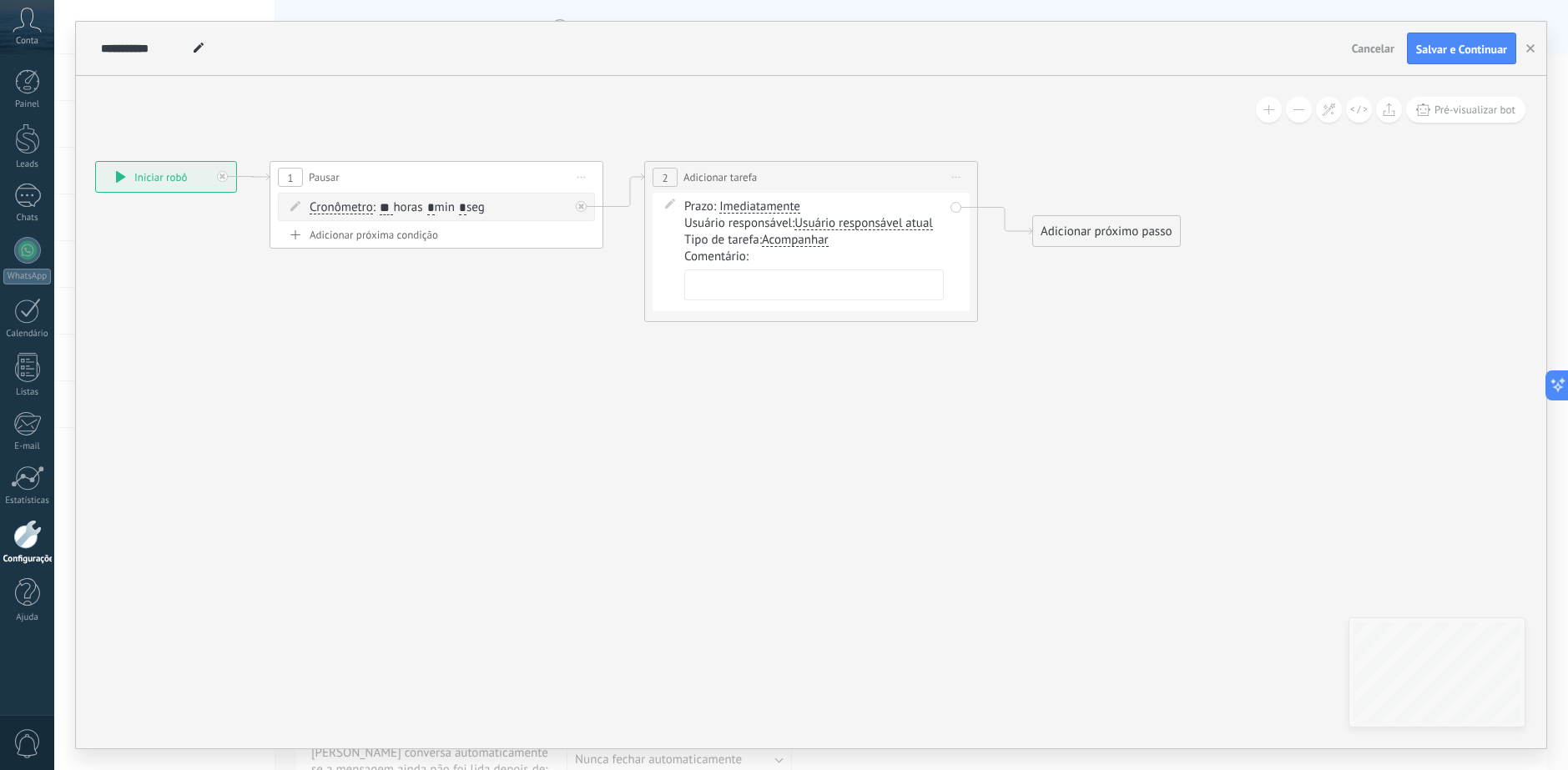
click at [782, 277] on textarea at bounding box center [814, 285] width 259 height 31
paste textarea "**********"
click at [831, 300] on textarea "**********" at bounding box center [814, 293] width 259 height 47
click at [852, 272] on textarea "**********" at bounding box center [814, 293] width 259 height 47
click at [832, 282] on textarea "**********" at bounding box center [814, 293] width 259 height 47
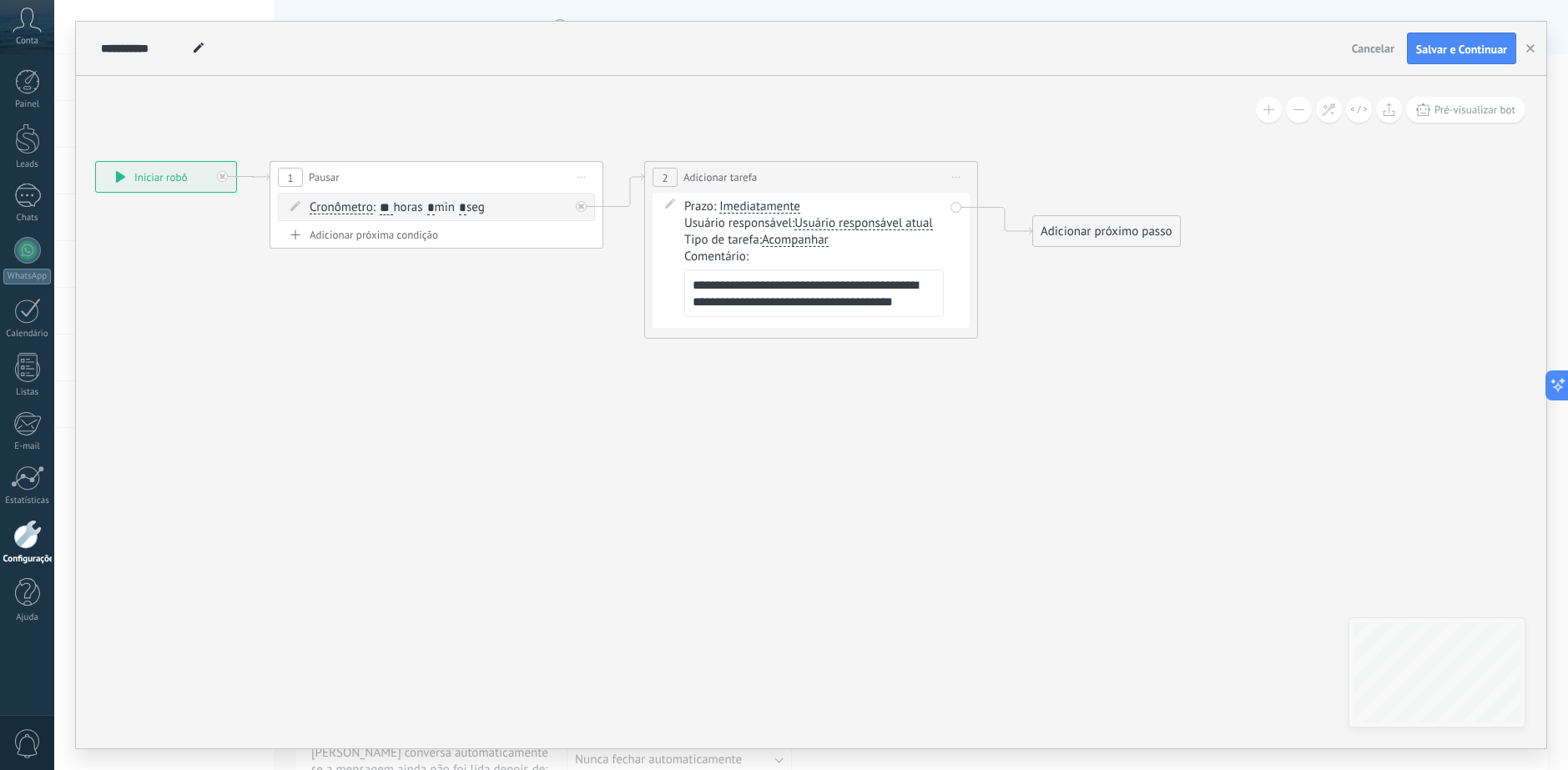
click at [834, 282] on textarea "**********" at bounding box center [814, 293] width 259 height 47
drag, startPoint x: 834, startPoint y: 282, endPoint x: 923, endPoint y: 277, distance: 89.1
click at [923, 277] on textarea "**********" at bounding box center [814, 293] width 259 height 47
drag, startPoint x: 928, startPoint y: 279, endPoint x: 831, endPoint y: 275, distance: 97.1
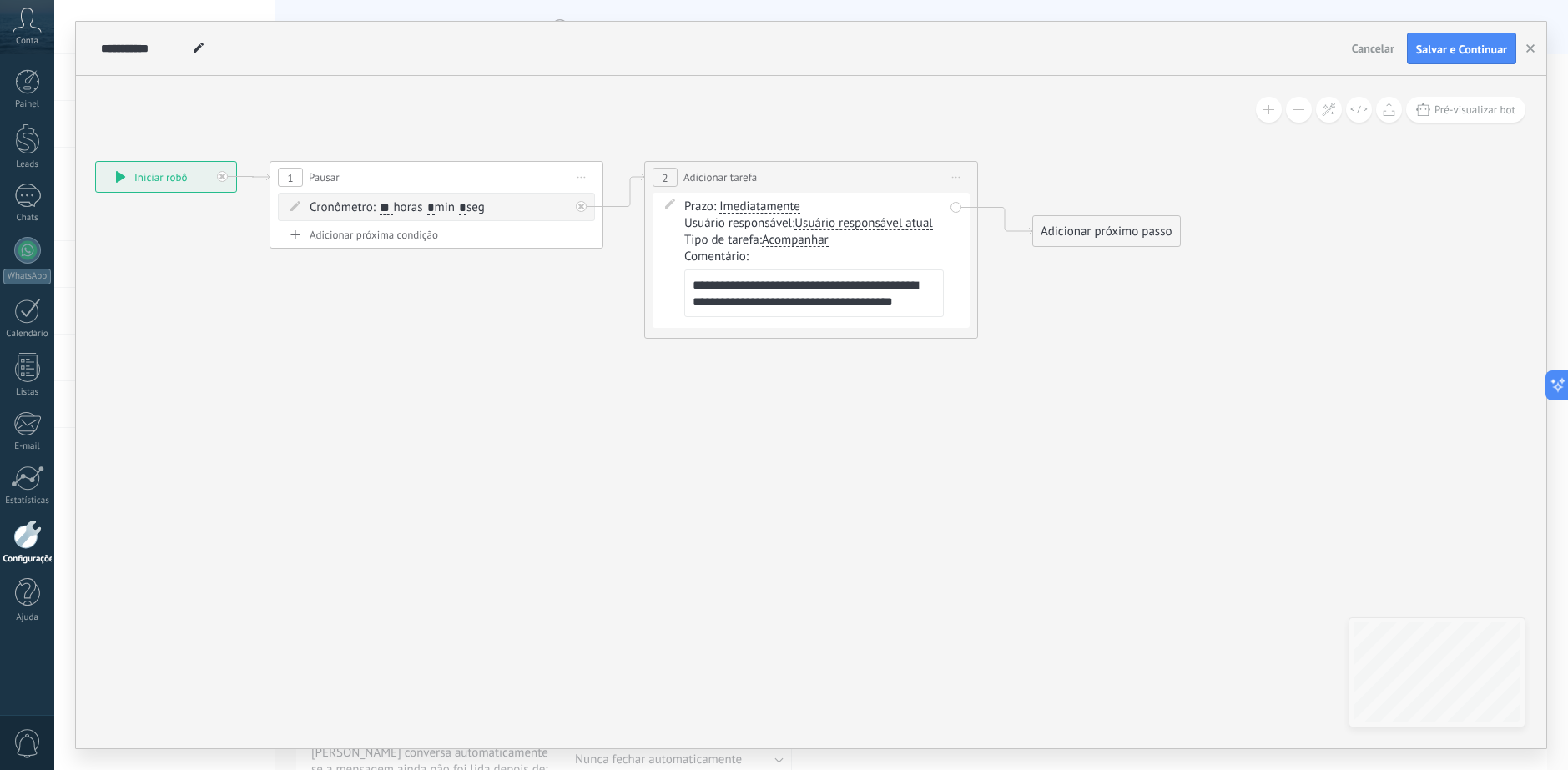
click at [831, 275] on textarea "**********" at bounding box center [814, 293] width 259 height 47
drag, startPoint x: 862, startPoint y: 284, endPoint x: 804, endPoint y: 283, distance: 58.0
click at [804, 283] on textarea "**********" at bounding box center [814, 293] width 259 height 47
type textarea "**********"
click at [1070, 362] on icon at bounding box center [609, 241] width 1862 height 994
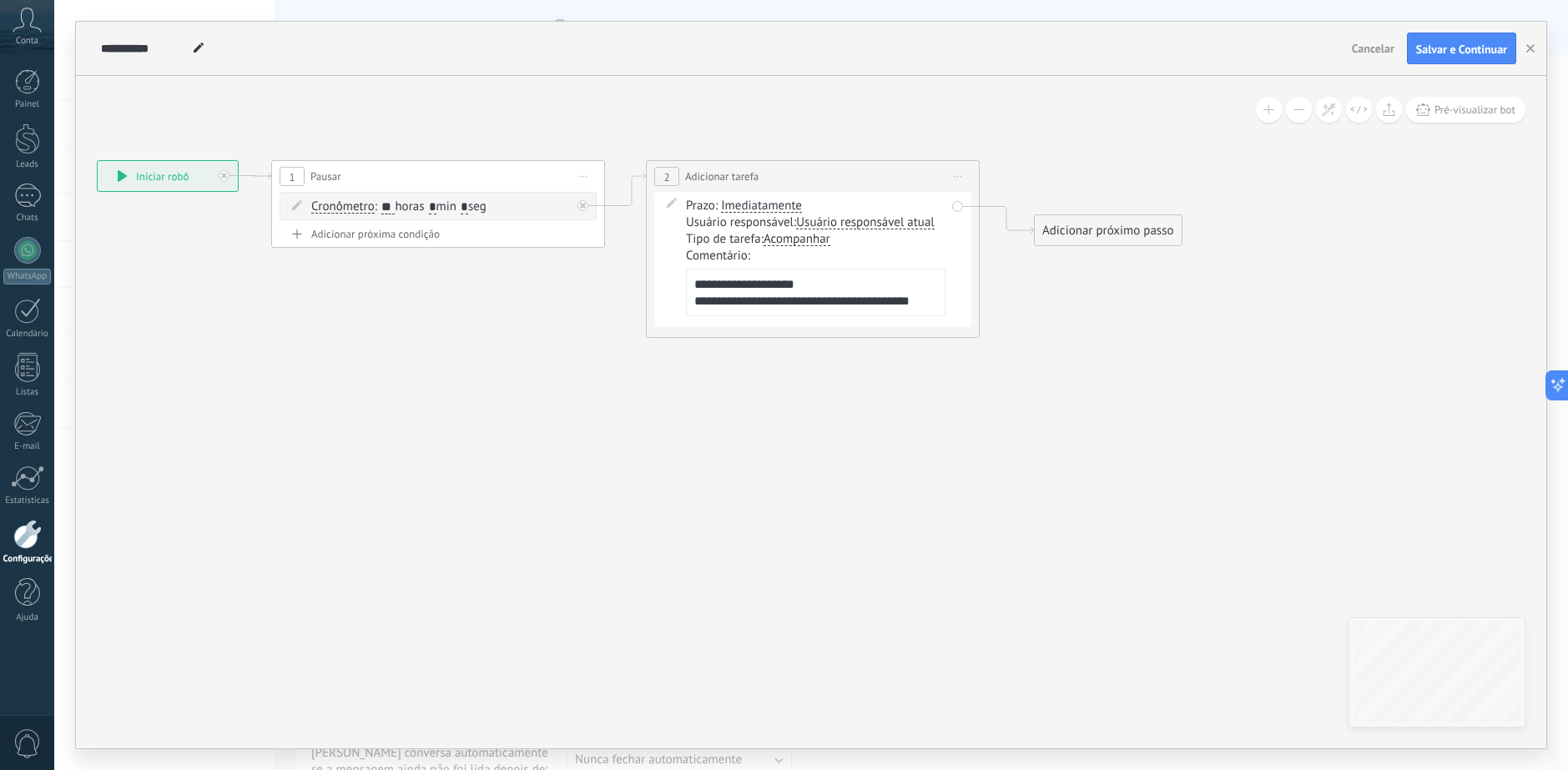
click at [1073, 149] on icon at bounding box center [611, 240] width 1862 height 994
drag, startPoint x: 1072, startPoint y: 228, endPoint x: 1082, endPoint y: 170, distance: 58.9
click at [1082, 170] on div "Adicionar próximo passo" at bounding box center [1117, 176] width 147 height 27
click at [1085, 170] on div "Adicionar próximo passo" at bounding box center [1117, 176] width 147 height 27
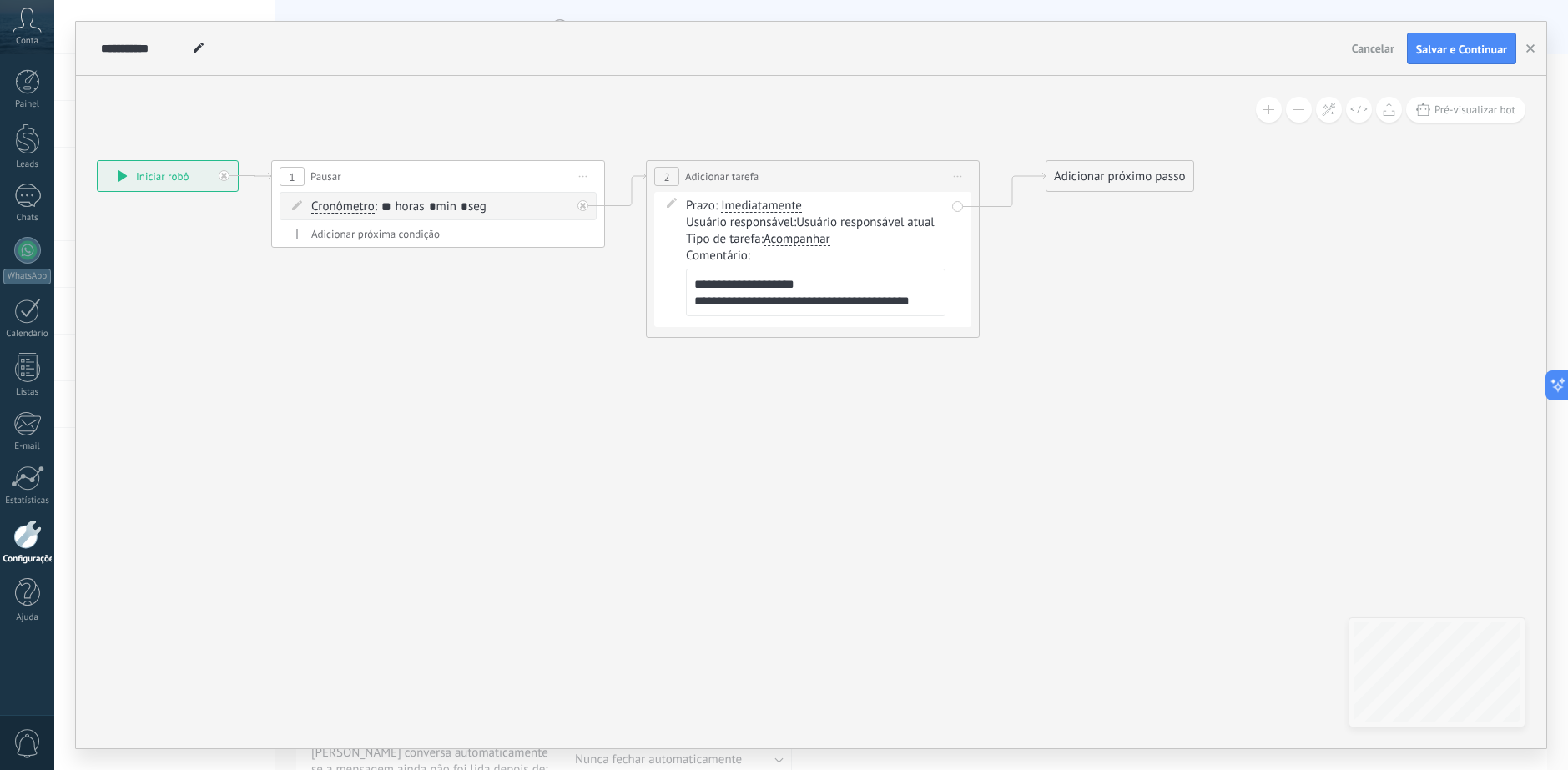
click at [1127, 171] on div "Adicionar próximo passo" at bounding box center [1119, 176] width 147 height 27
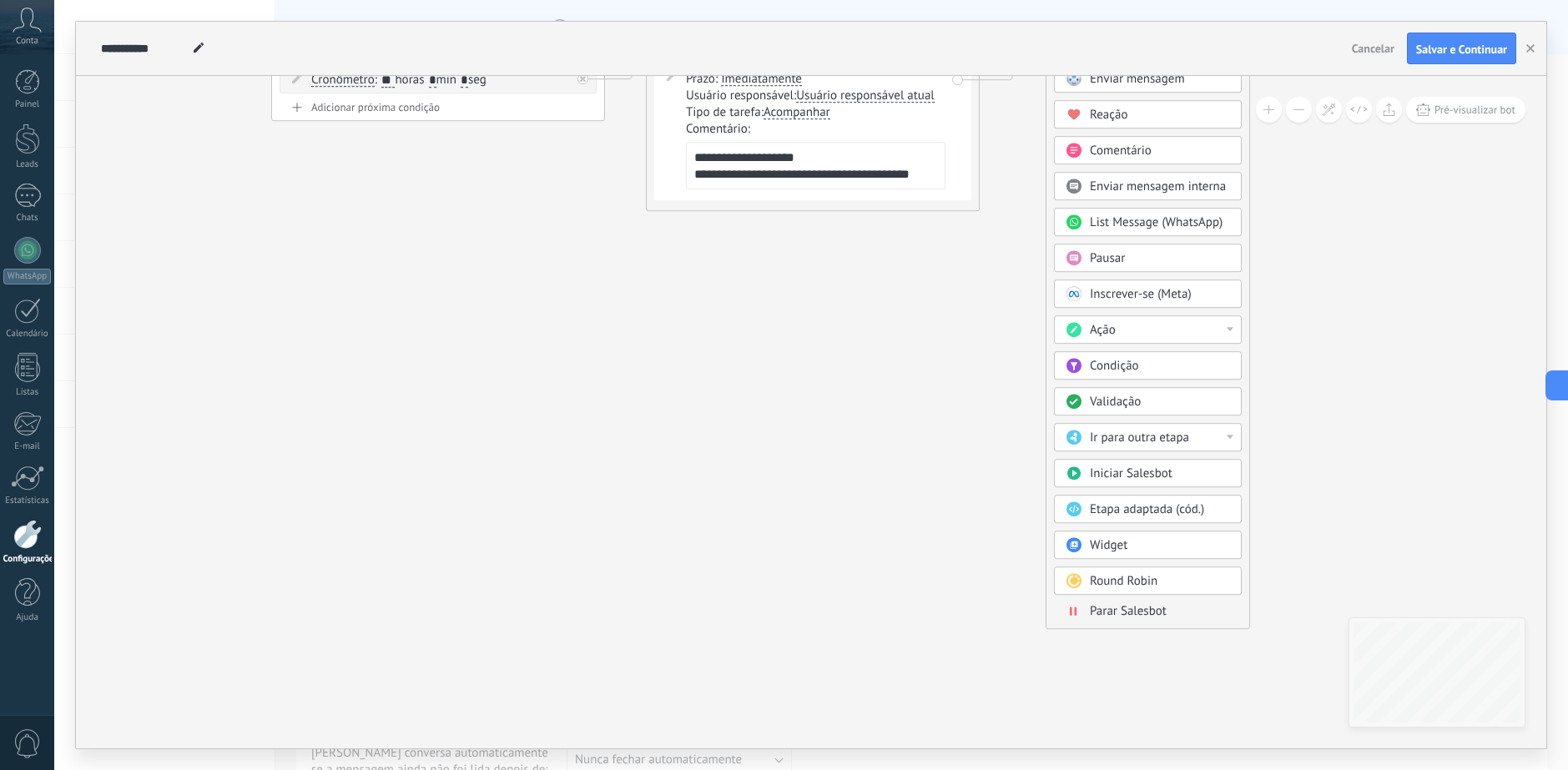
click at [1137, 609] on span "Parar Salesbot" at bounding box center [1128, 610] width 77 height 16
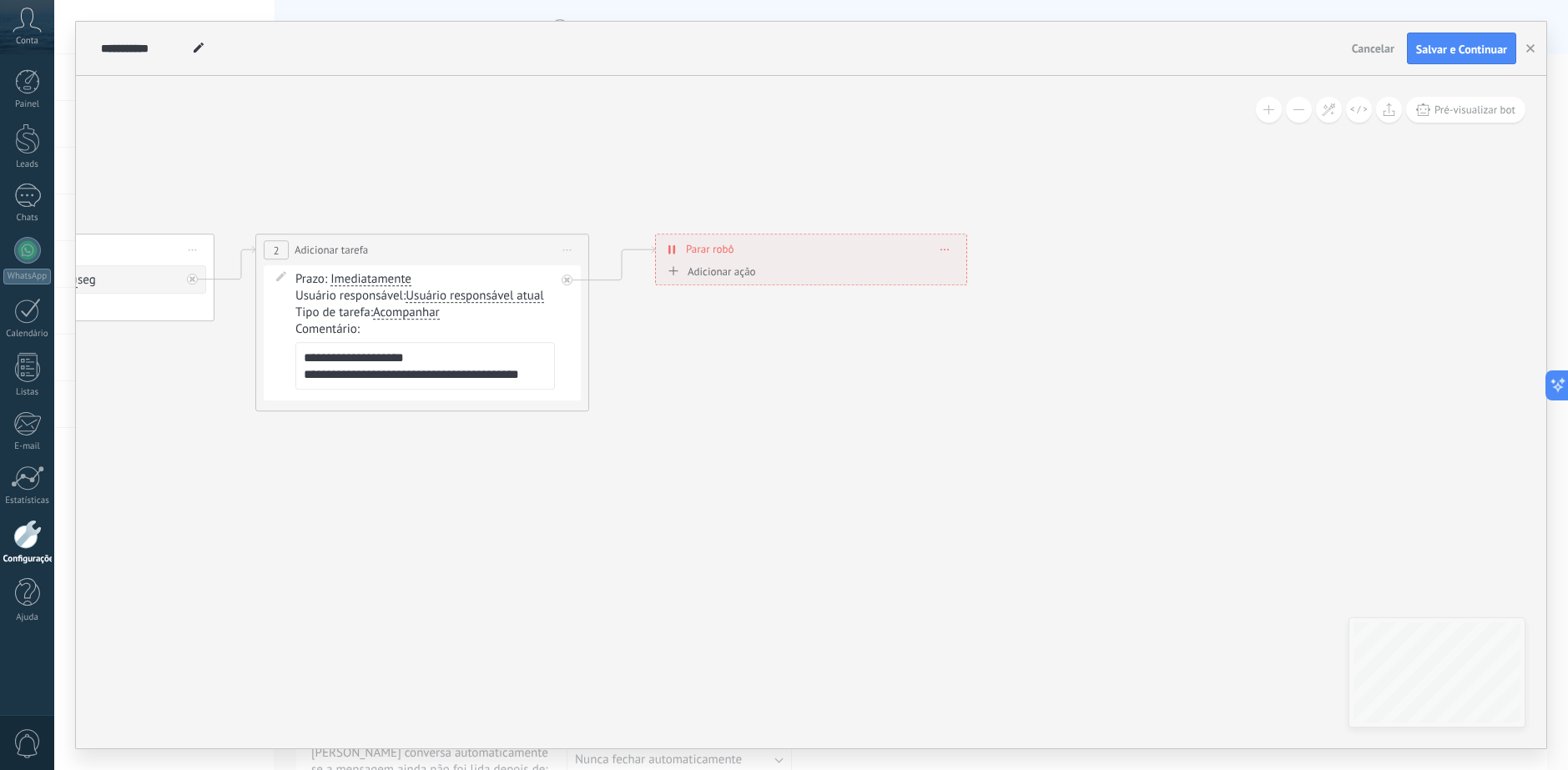
click at [624, 115] on icon at bounding box center [225, 322] width 1871 height 1011
click at [138, 40] on div "**********" at bounding box center [721, 48] width 1249 height 54
click at [132, 47] on input "**********" at bounding box center [144, 48] width 87 height 14
type input "**********"
click at [350, 113] on icon at bounding box center [225, 322] width 1871 height 1011
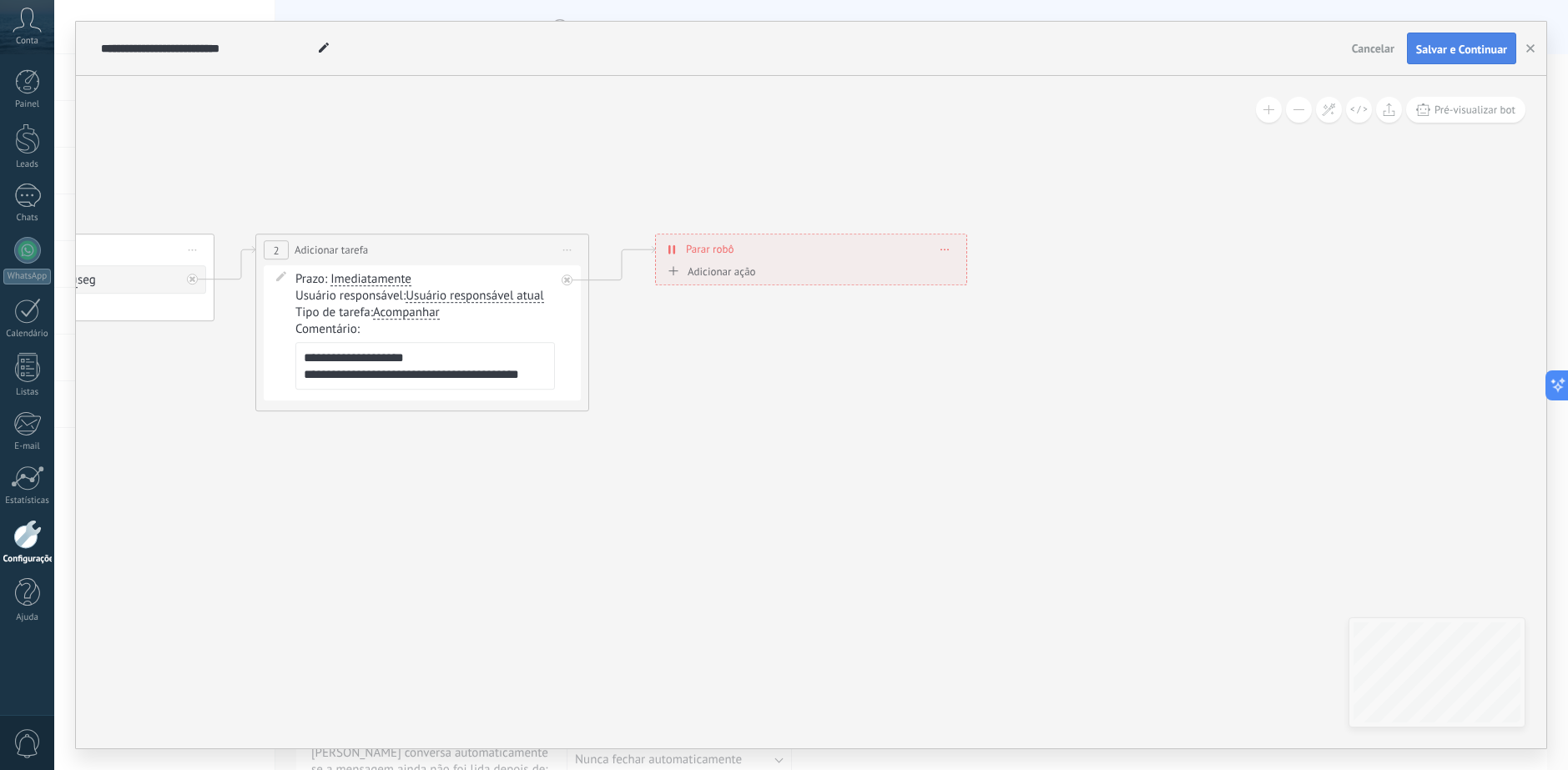
click at [1463, 44] on span "Salvar e Continuar" at bounding box center [1461, 49] width 91 height 12
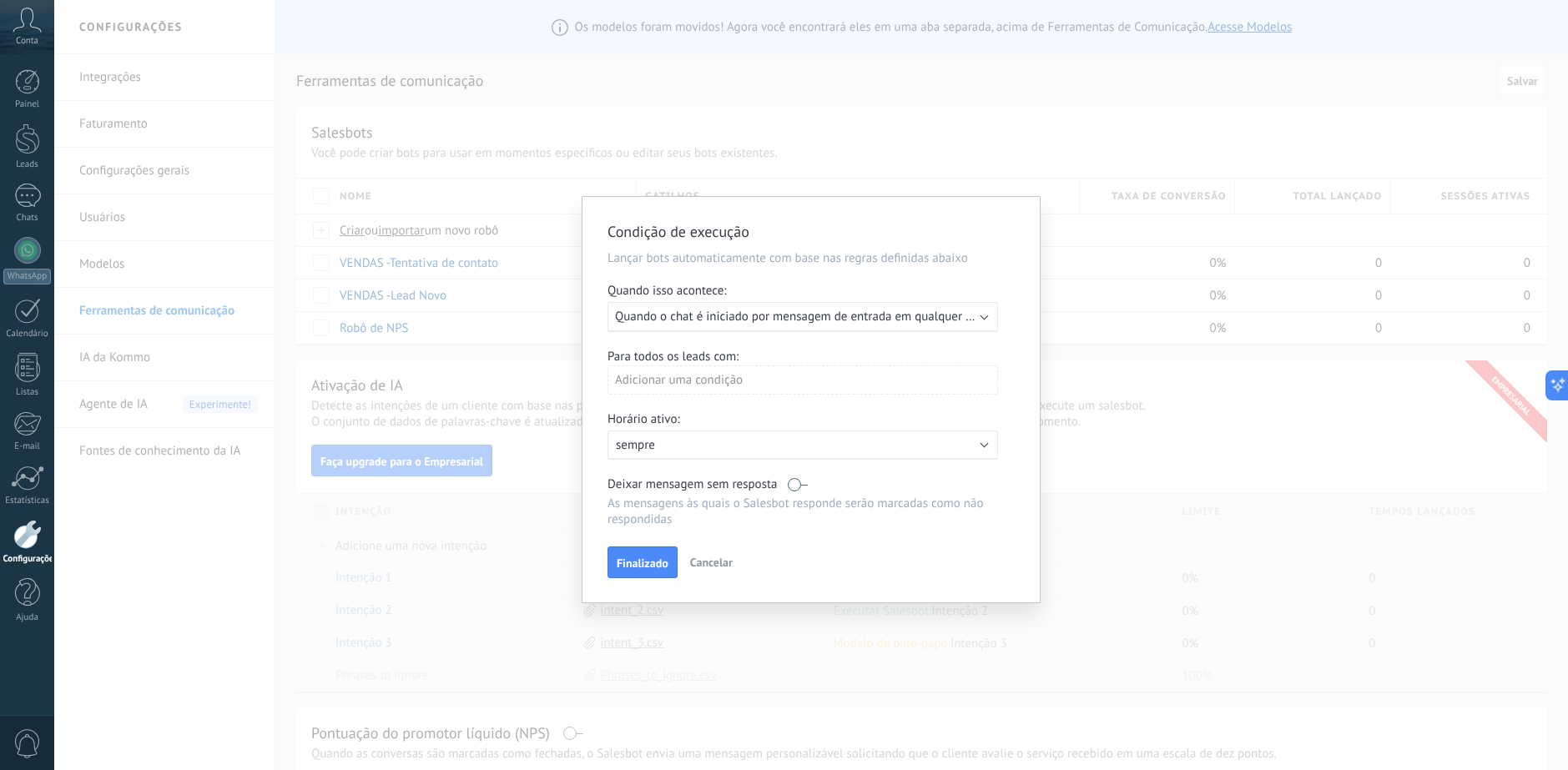
click at [841, 317] on span "Quando o chat é iniciado por mensagem de entrada em qualquer canal" at bounding box center [804, 316] width 379 height 16
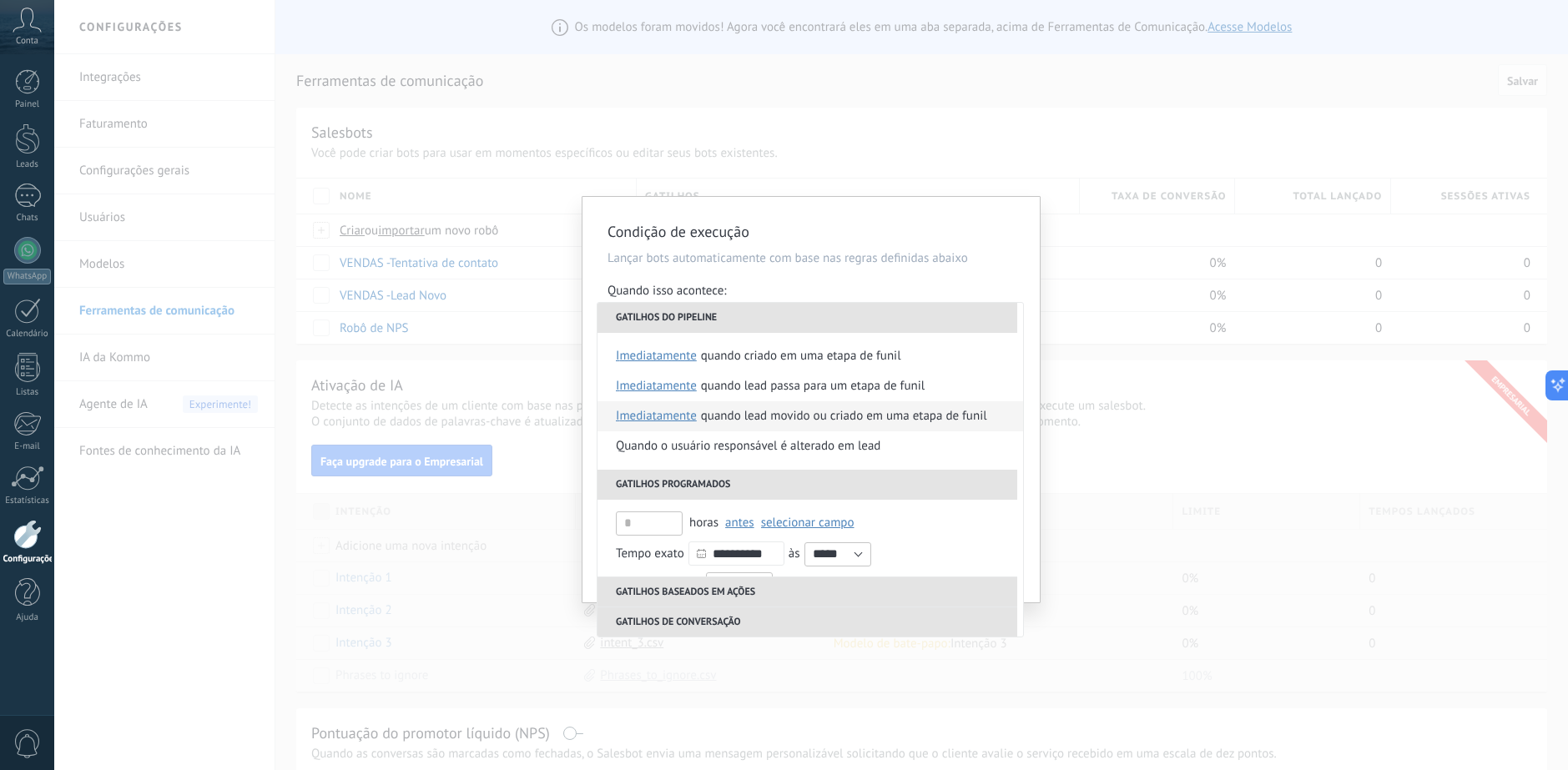
click at [930, 415] on div "Quando lead movido ou criado em uma etapa de funil" at bounding box center [844, 416] width 287 height 30
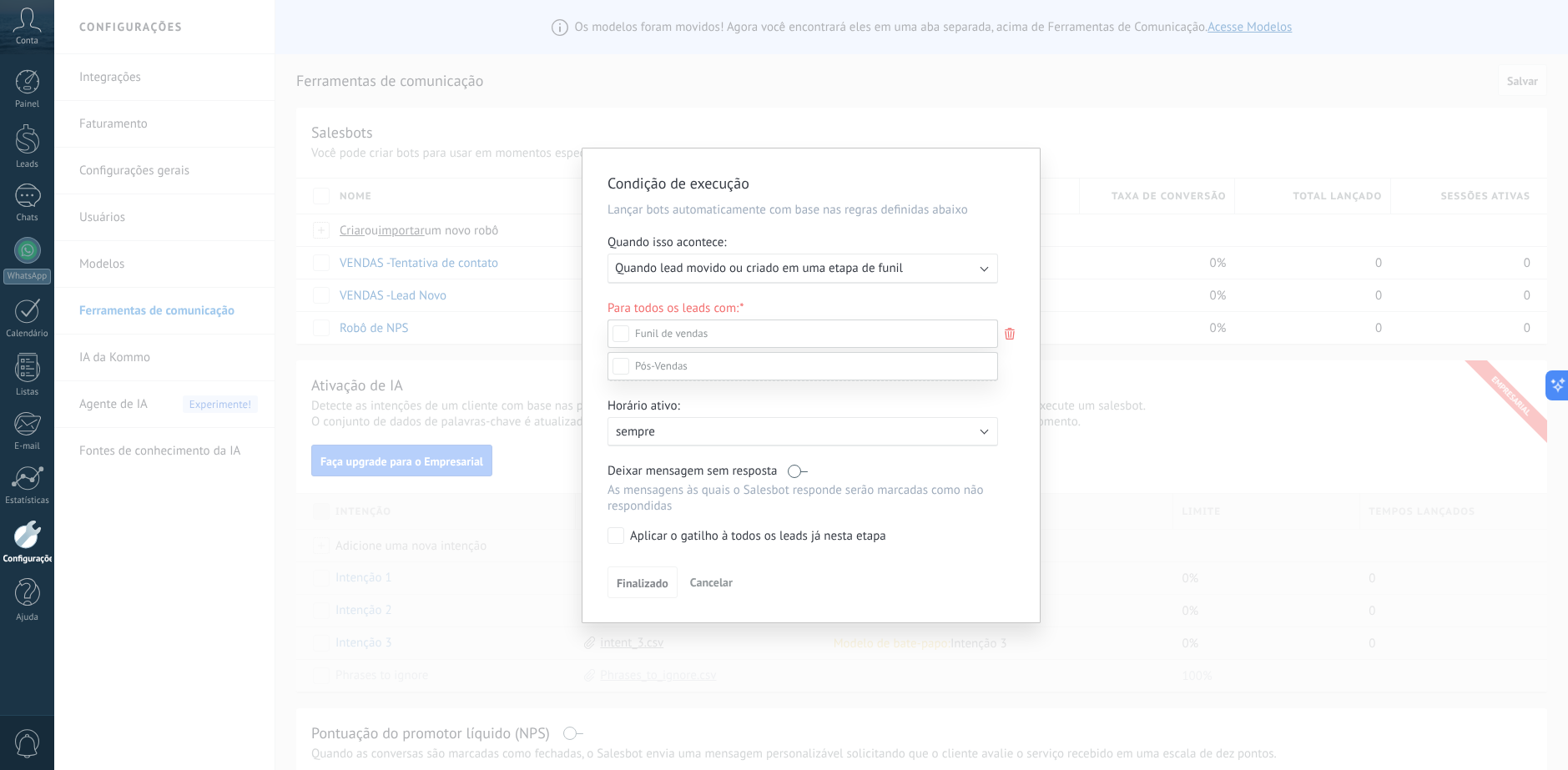
click at [1012, 458] on div at bounding box center [810, 385] width 1513 height 770
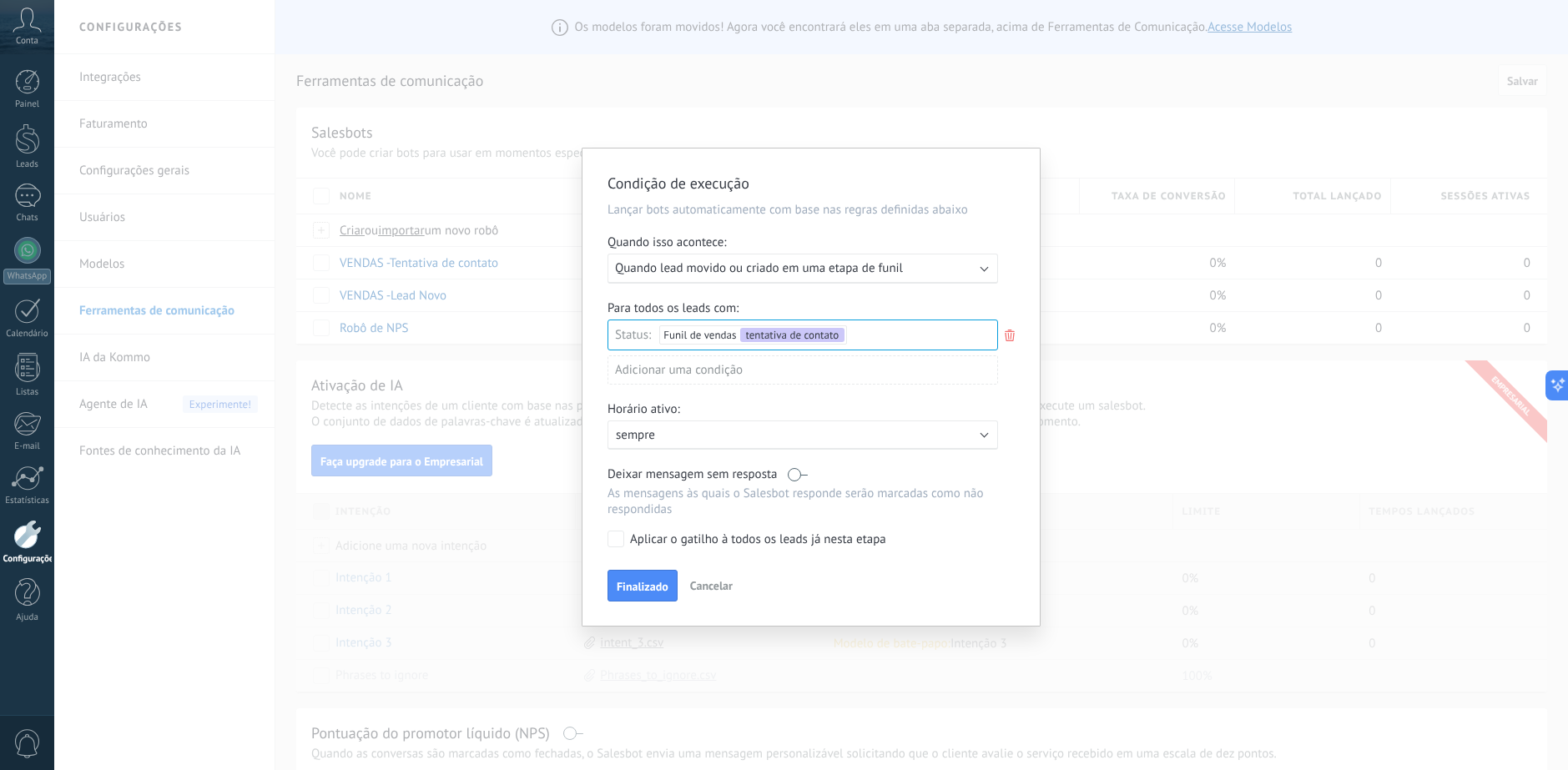
click at [781, 369] on div "Adicionar uma condição" at bounding box center [802, 369] width 391 height 29
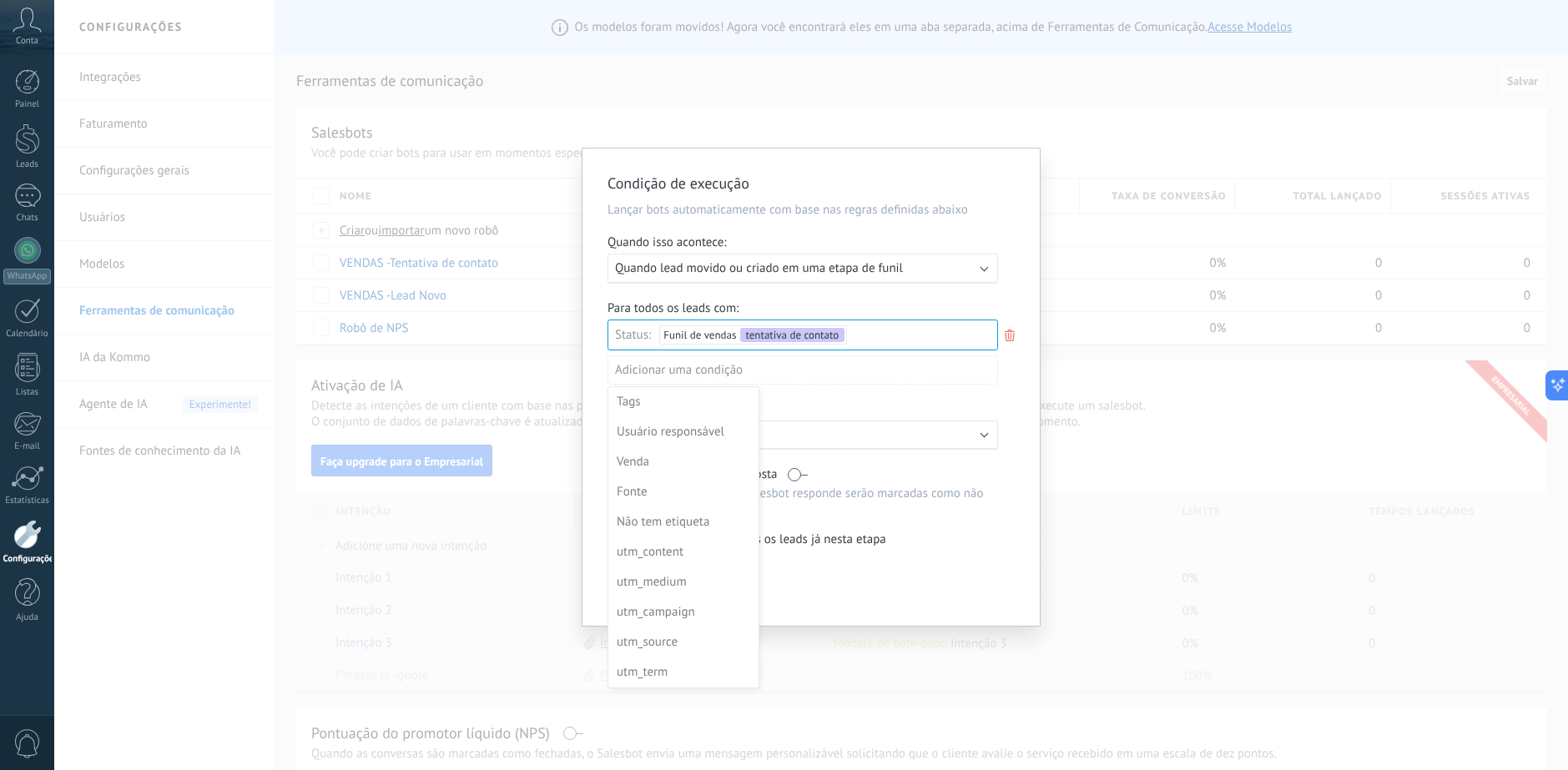
click at [911, 393] on div at bounding box center [810, 387] width 457 height 477
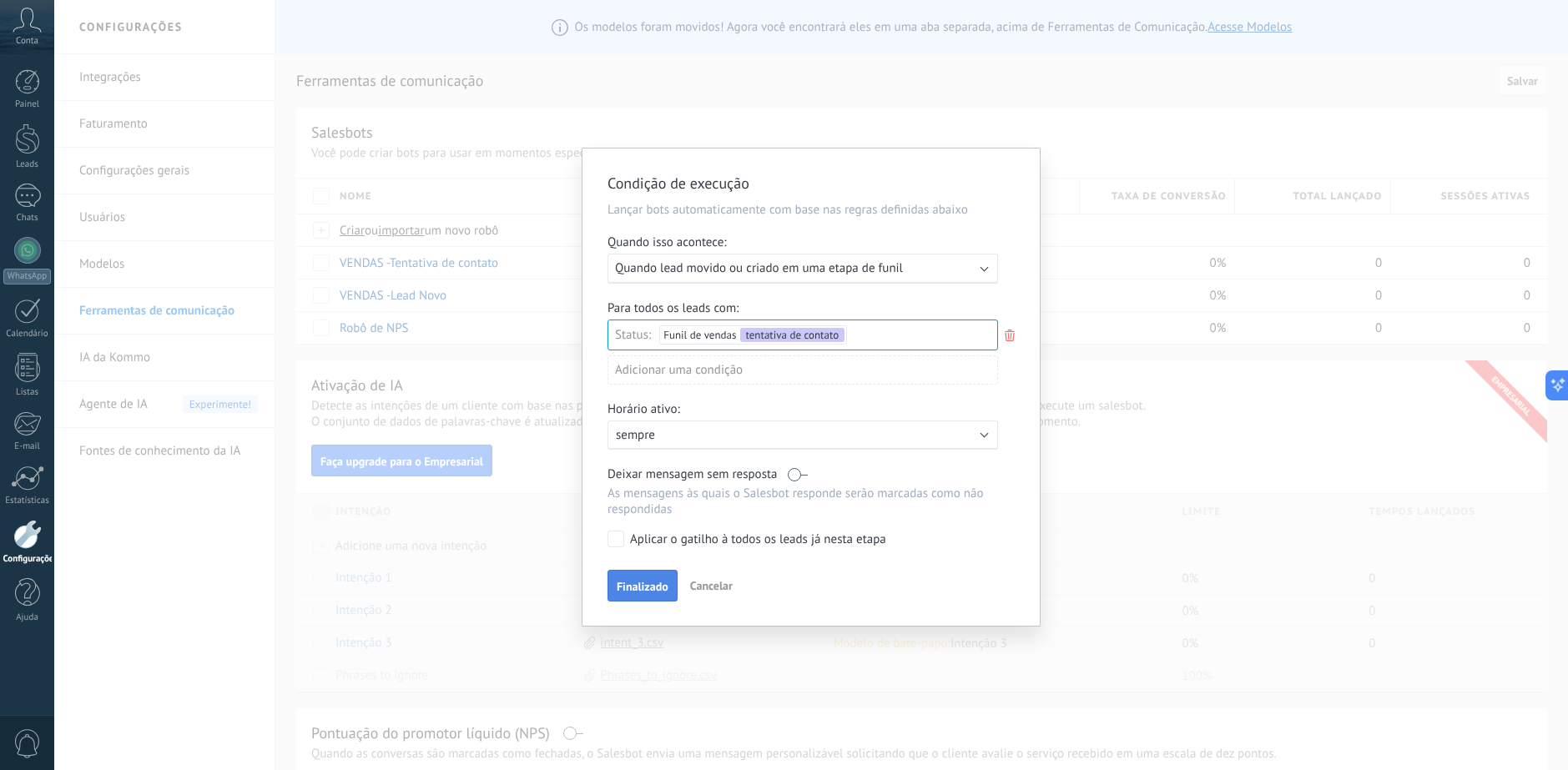
click at [660, 588] on span "Finalizado" at bounding box center [643, 586] width 52 height 12
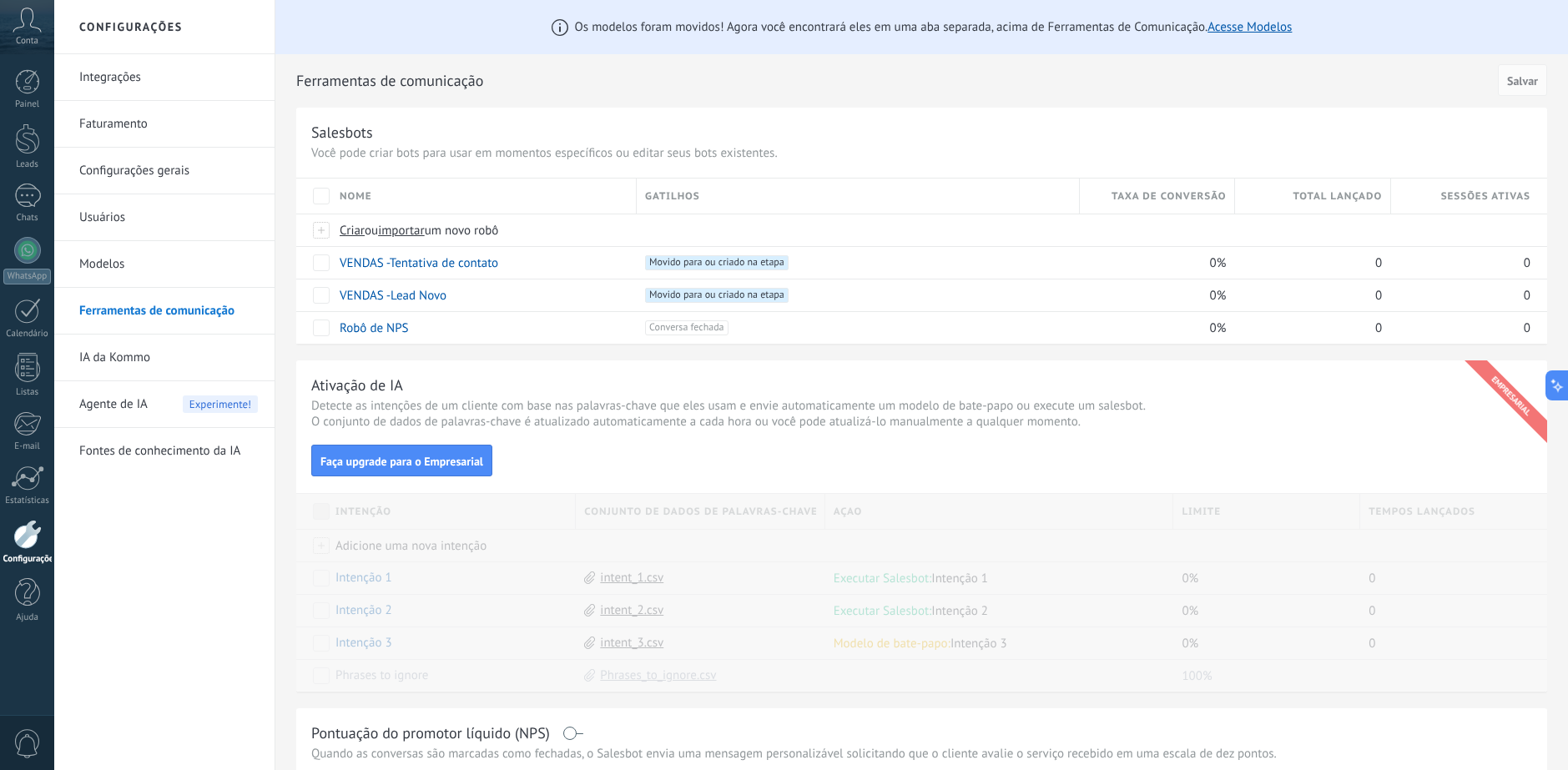
click at [19, 555] on div "Configurações" at bounding box center [27, 559] width 48 height 11
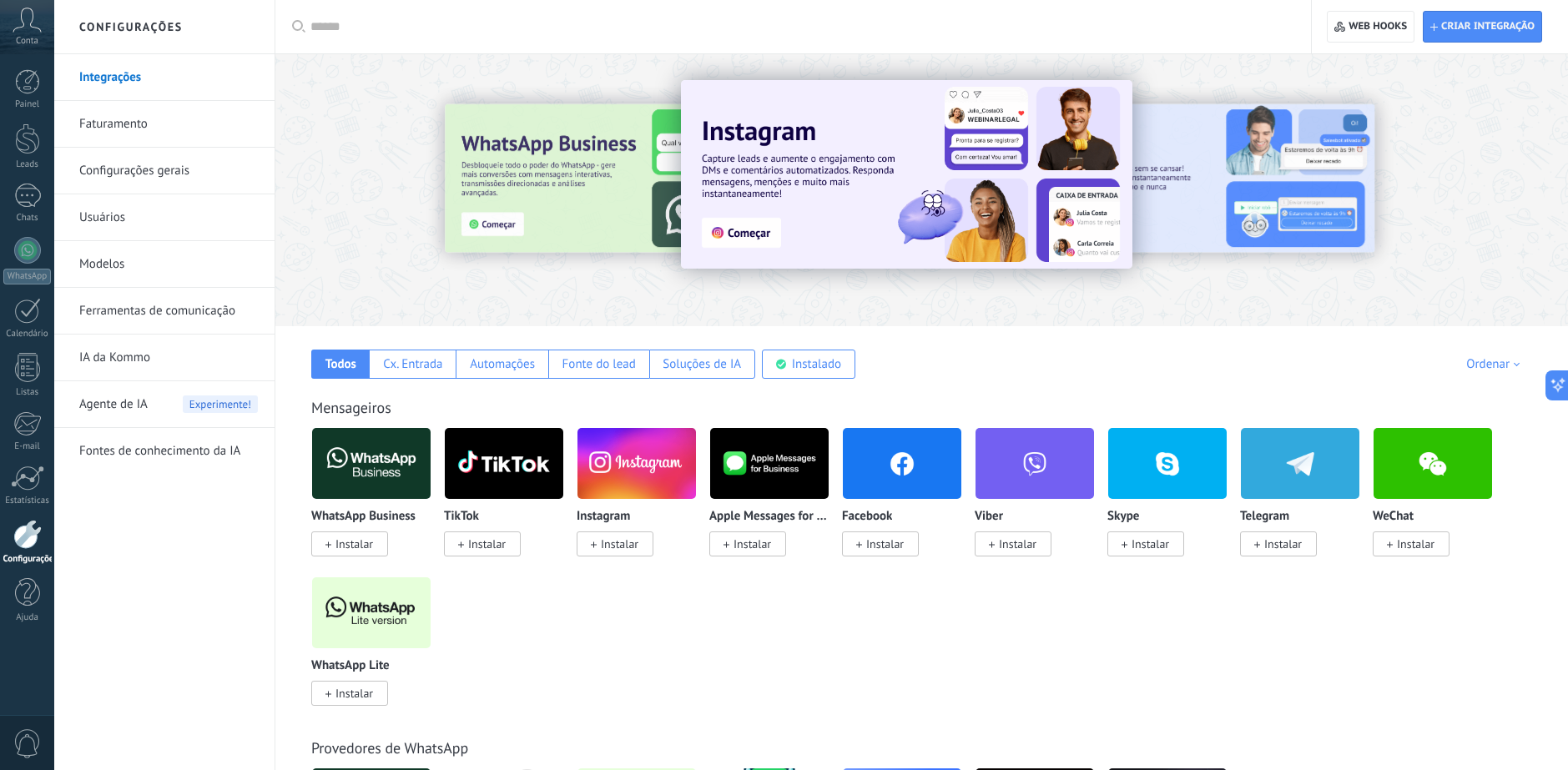
click at [109, 224] on link "Usuários" at bounding box center [169, 217] width 179 height 47
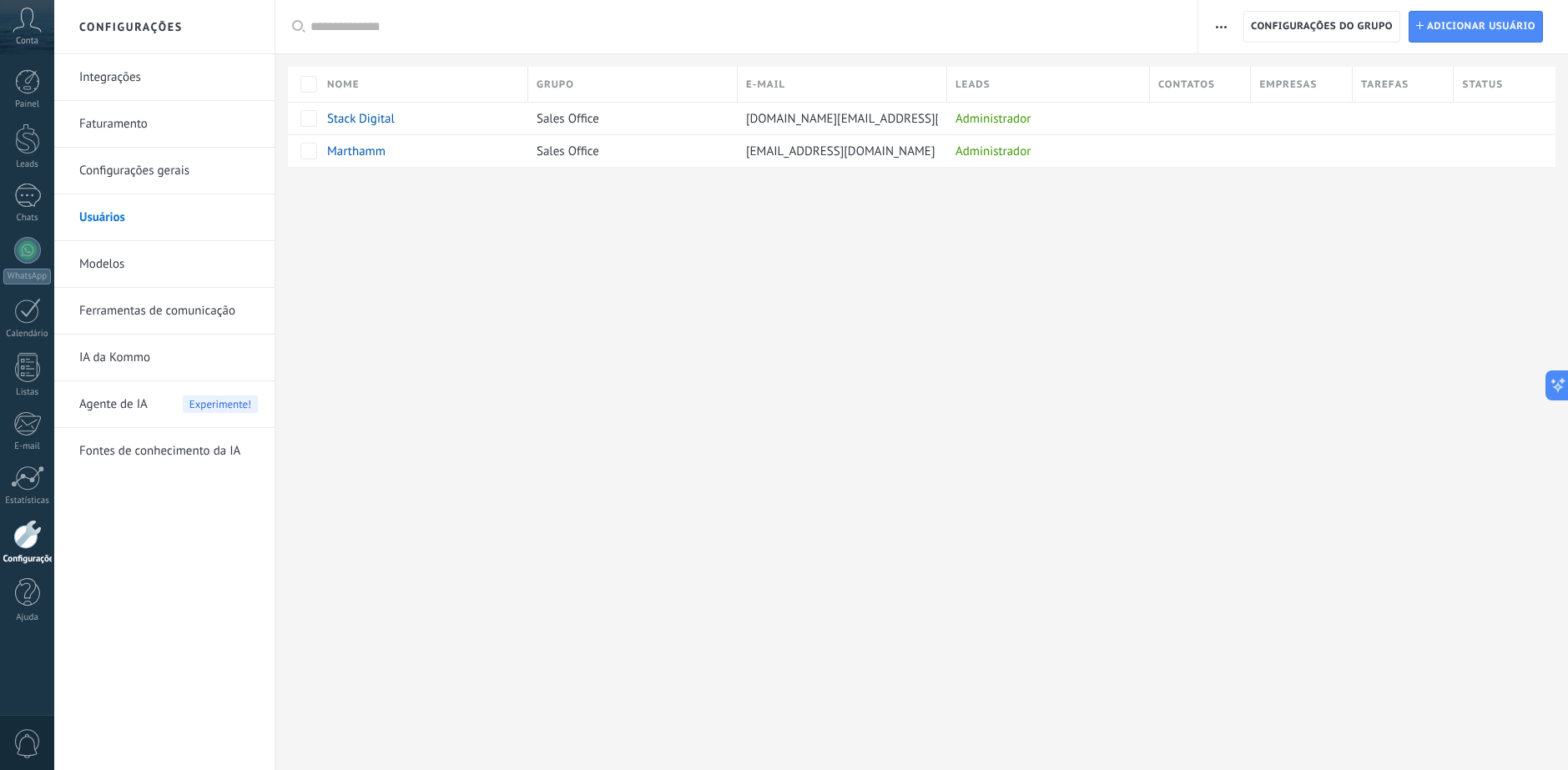
click at [452, 251] on div "Configurações Integrações Faturamento Configurações gerais Usuários Modelos Fer…" at bounding box center [810, 385] width 1513 height 770
drag, startPoint x: 656, startPoint y: 314, endPoint x: 1397, endPoint y: 316, distance: 741.0
click at [1397, 316] on div "Configurações Integrações Faturamento Configurações gerais Usuários Modelos Fer…" at bounding box center [810, 385] width 1513 height 770
click at [1000, 281] on div "Configurações Integrações Faturamento Configurações gerais Usuários Modelos Fer…" at bounding box center [810, 385] width 1513 height 770
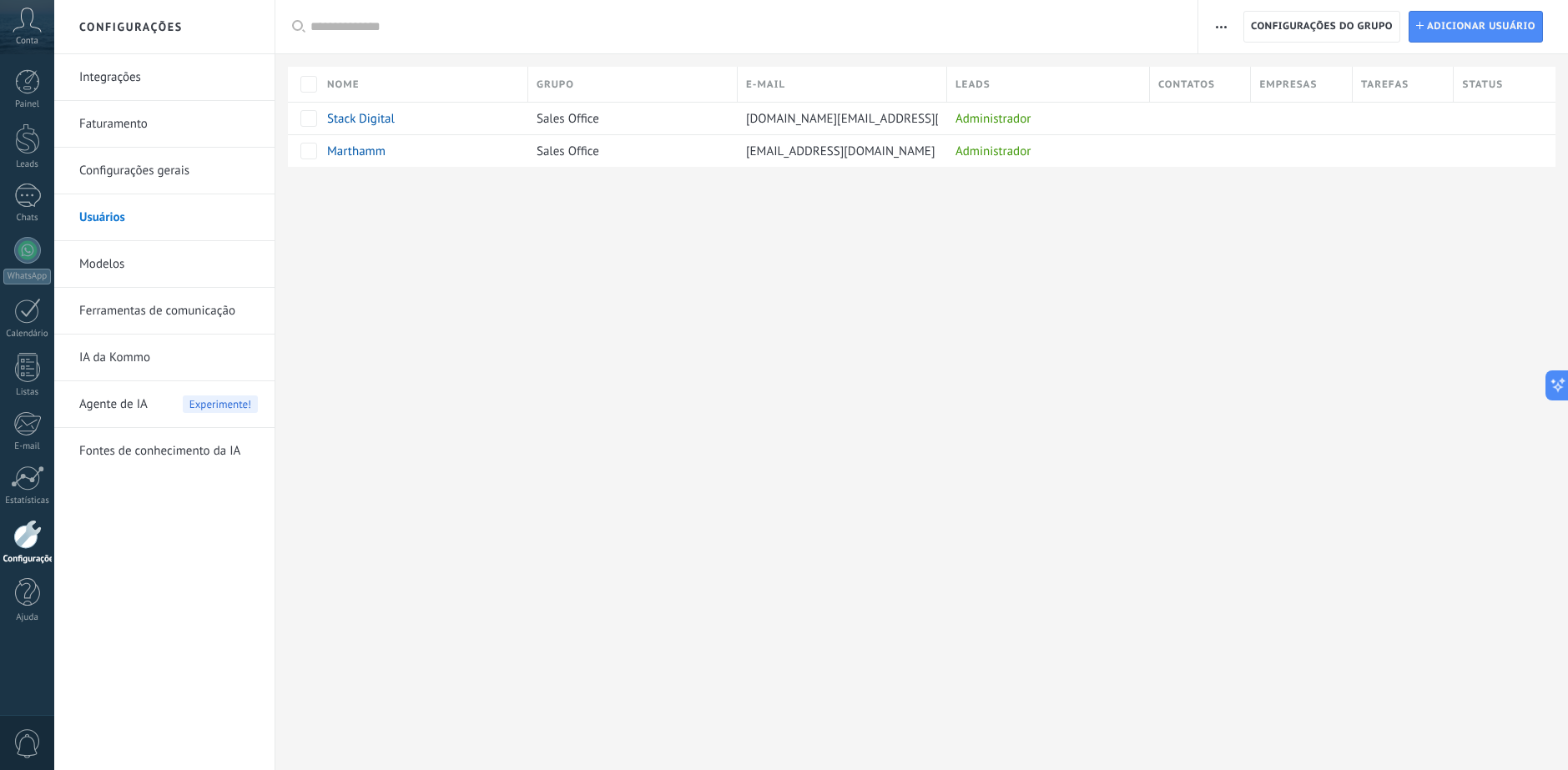
click at [1000, 281] on div "Configurações Integrações Faturamento Configurações gerais Usuários Modelos Fer…" at bounding box center [810, 385] width 1513 height 770
click at [1096, 228] on div "Configurações Integrações Faturamento Configurações gerais Usuários Modelos Fer…" at bounding box center [810, 385] width 1513 height 770
click at [1030, 263] on div "Configurações Integrações Faturamento Configurações gerais Usuários Modelos Fer…" at bounding box center [810, 385] width 1513 height 770
click at [23, 540] on div at bounding box center [27, 534] width 28 height 29
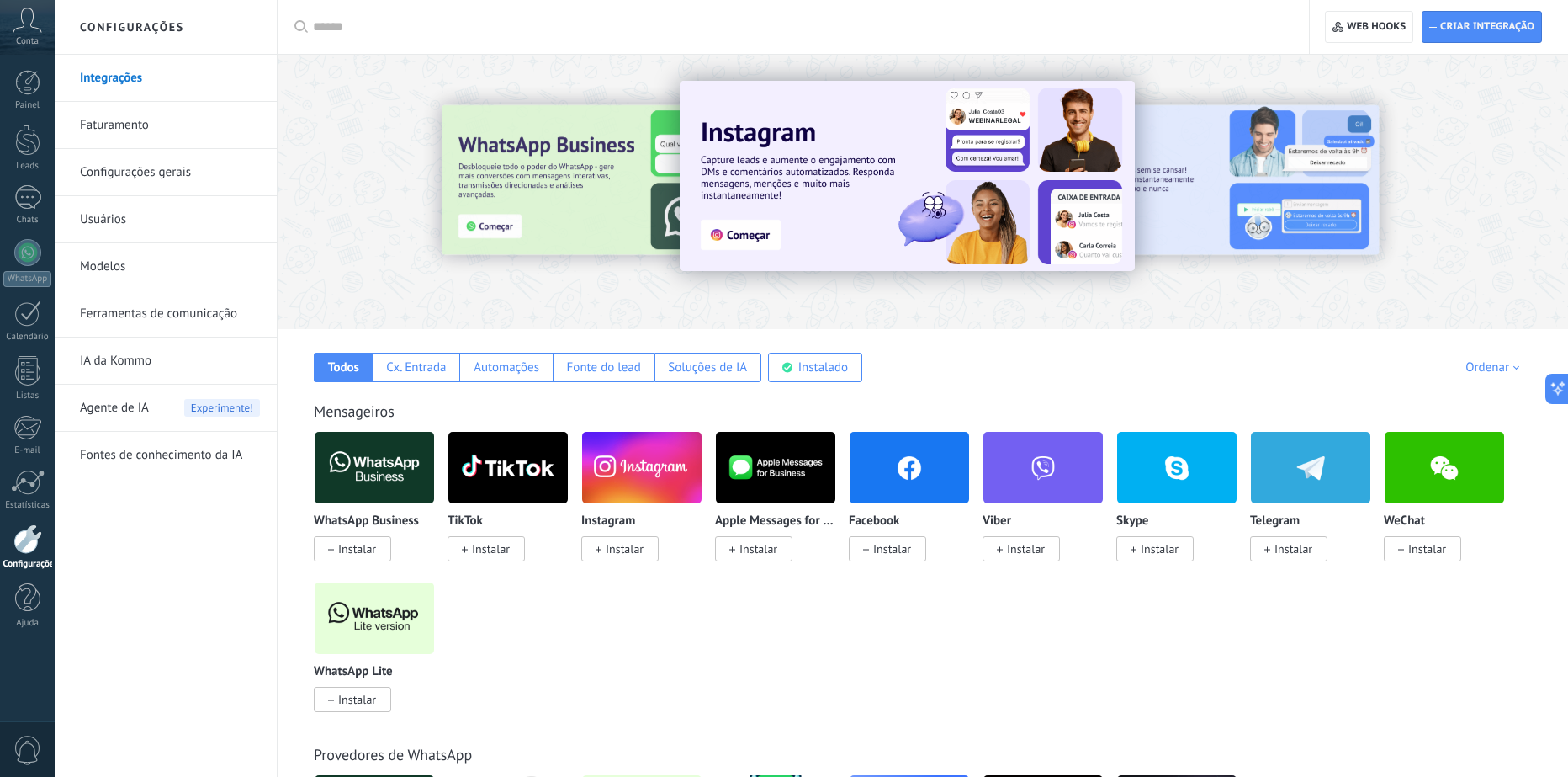
click at [178, 312] on link "Ferramentas de comunicação" at bounding box center [170, 313] width 180 height 47
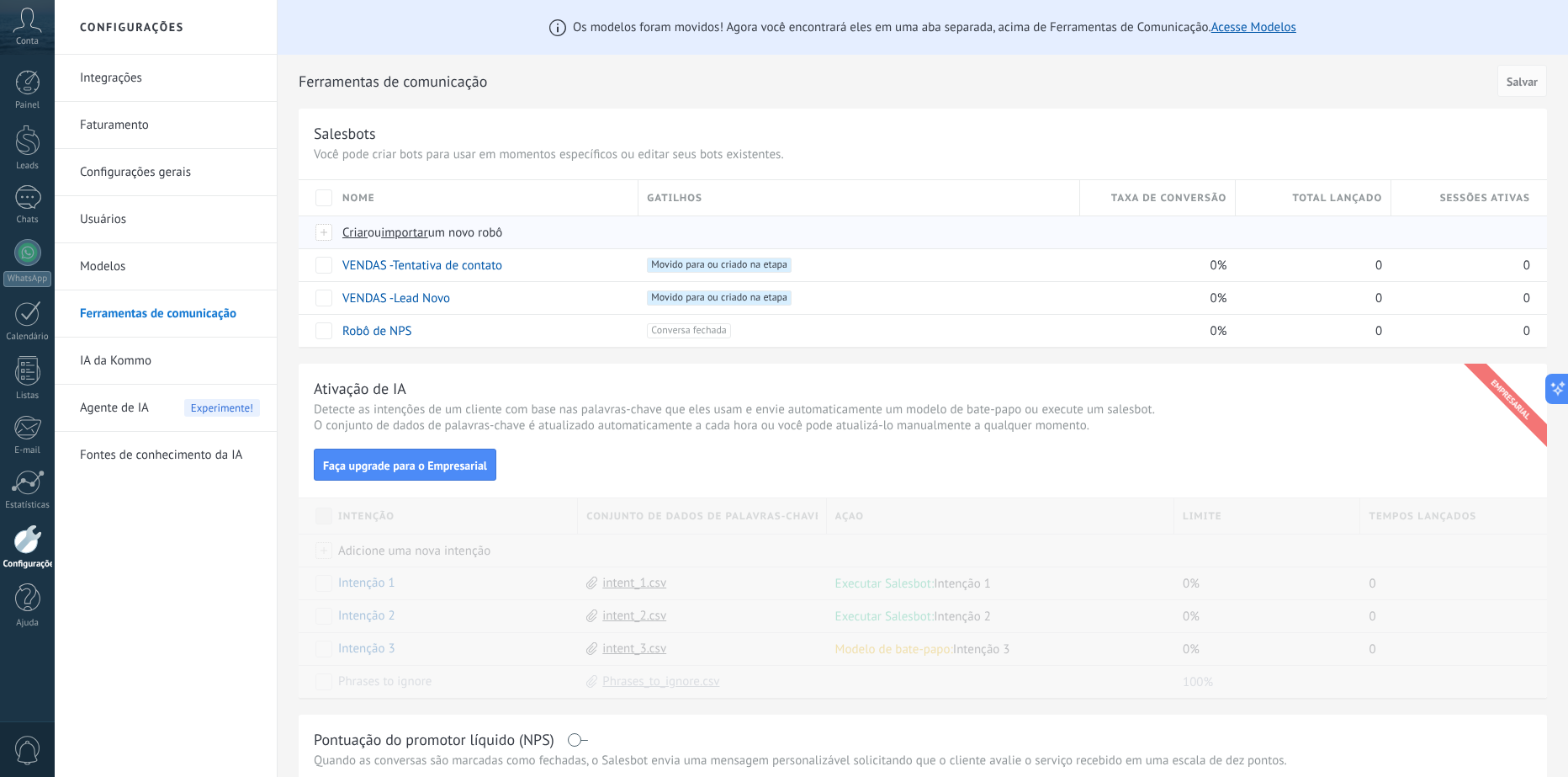
click at [353, 229] on span "Criar" at bounding box center [354, 232] width 25 height 16
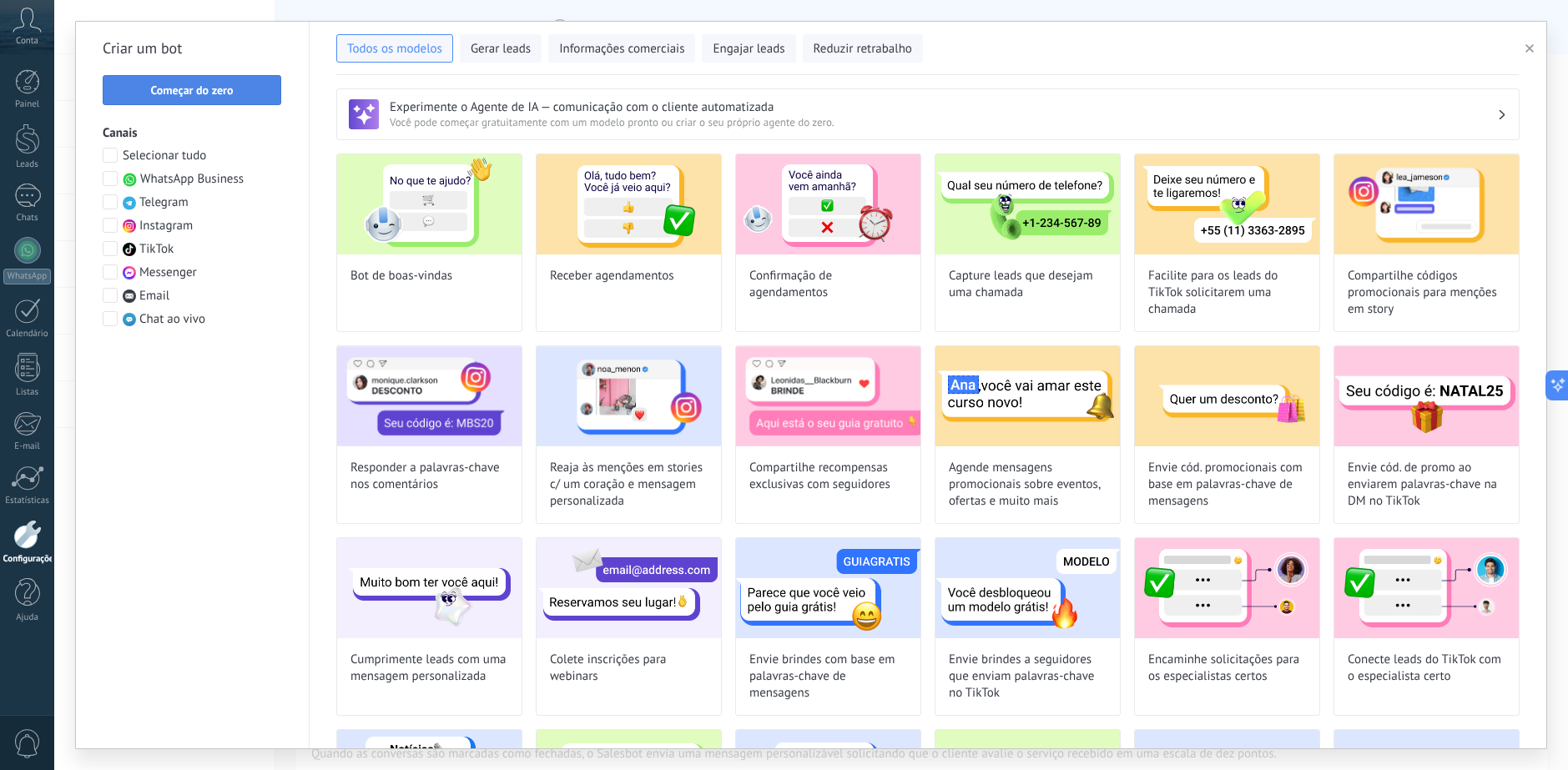
click at [204, 81] on button "Começar do zero" at bounding box center [192, 89] width 179 height 30
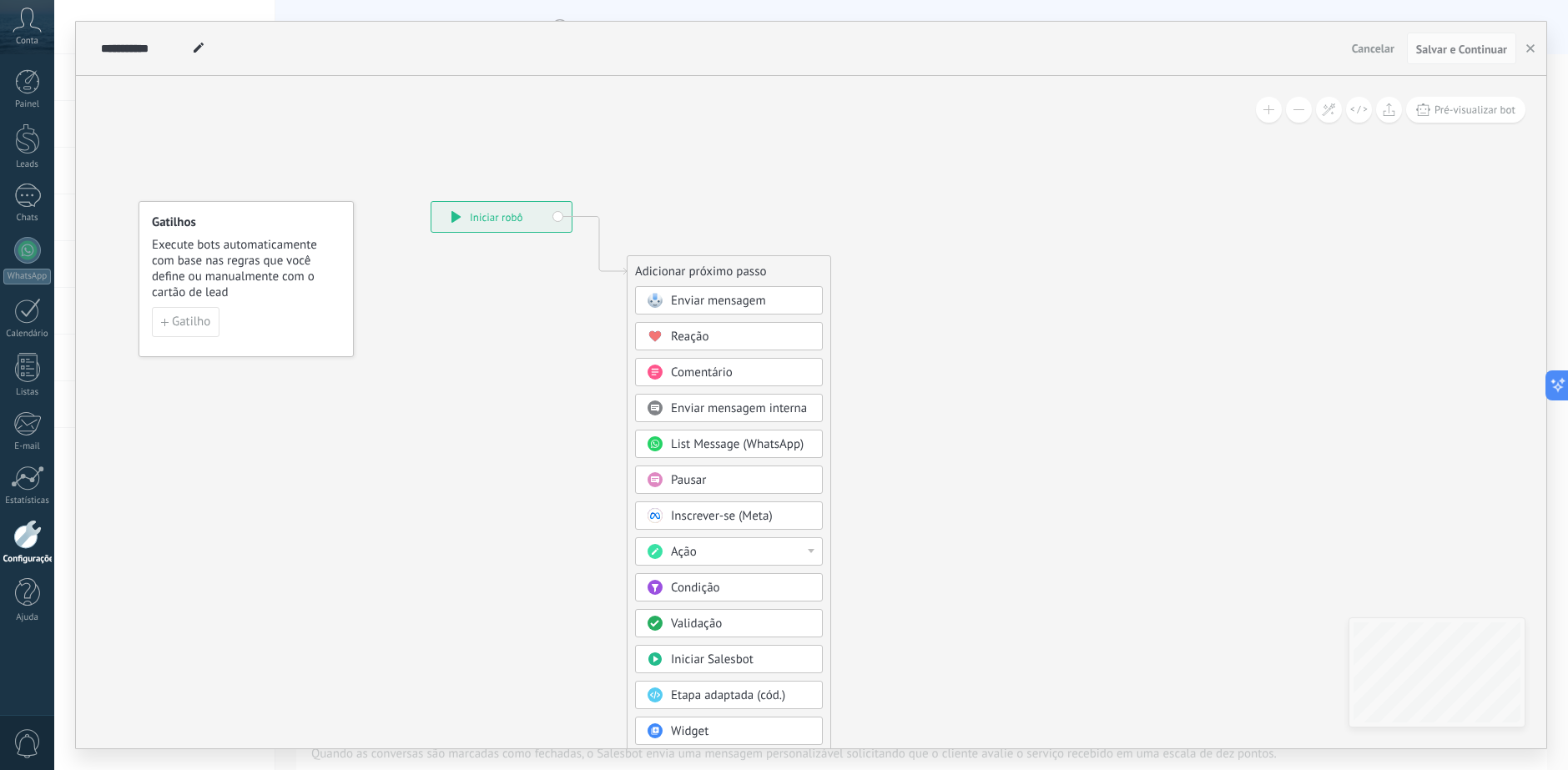
click at [808, 548] on div "Ação" at bounding box center [741, 552] width 141 height 16
click at [768, 704] on div "Mudar usuário resp." at bounding box center [729, 698] width 186 height 28
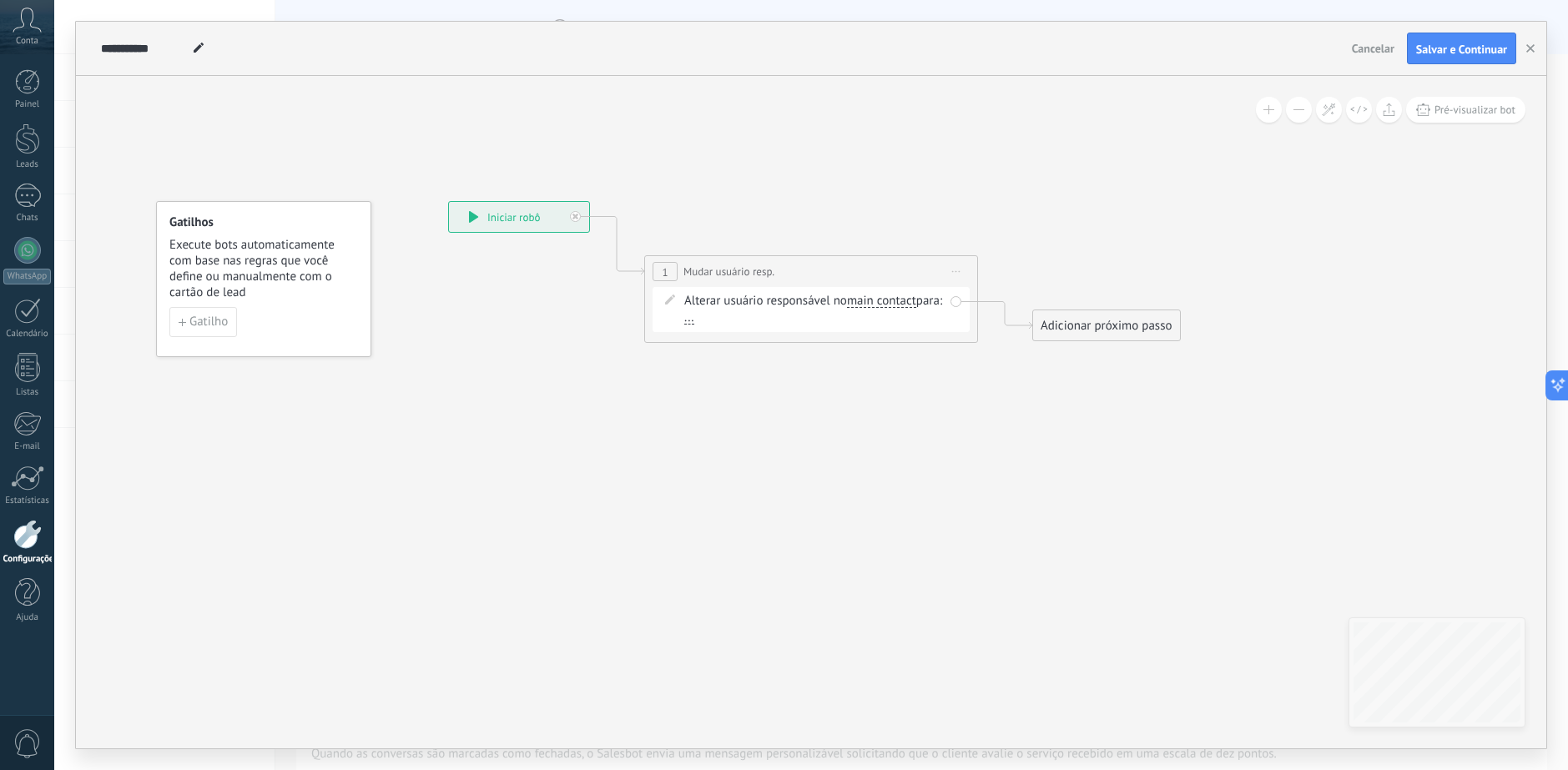
click at [905, 305] on span "main contact" at bounding box center [882, 301] width 69 height 14
click at [905, 305] on button "main contact" at bounding box center [943, 301] width 209 height 30
click at [695, 325] on span "..." at bounding box center [689, 317] width 10 height 14
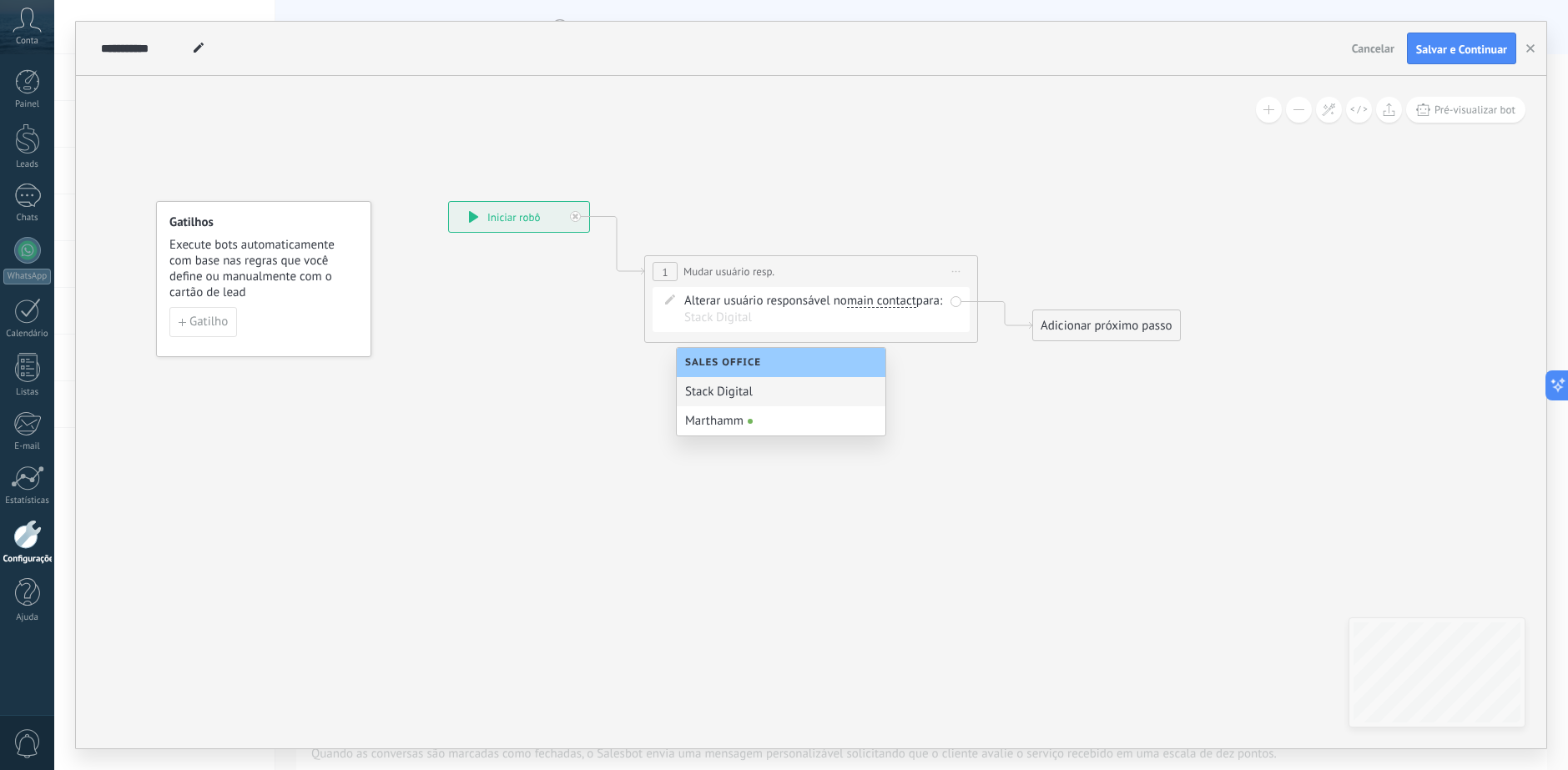
click at [814, 394] on div "Stack Digital" at bounding box center [780, 391] width 209 height 29
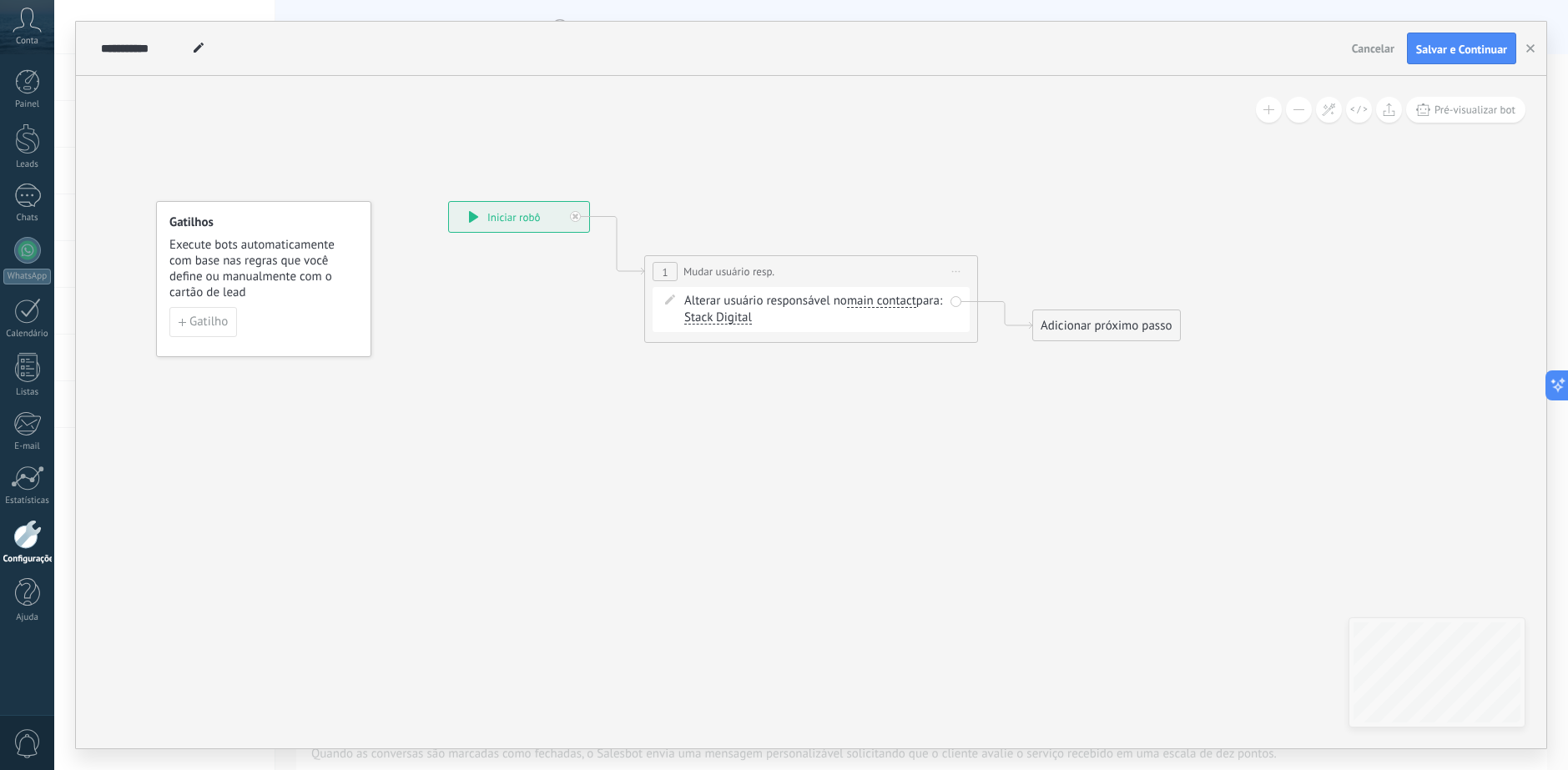
click at [925, 378] on icon at bounding box center [786, 272] width 1510 height 976
drag, startPoint x: 798, startPoint y: 267, endPoint x: 781, endPoint y: 209, distance: 60.4
click at [781, 209] on div "**********" at bounding box center [797, 217] width 332 height 31
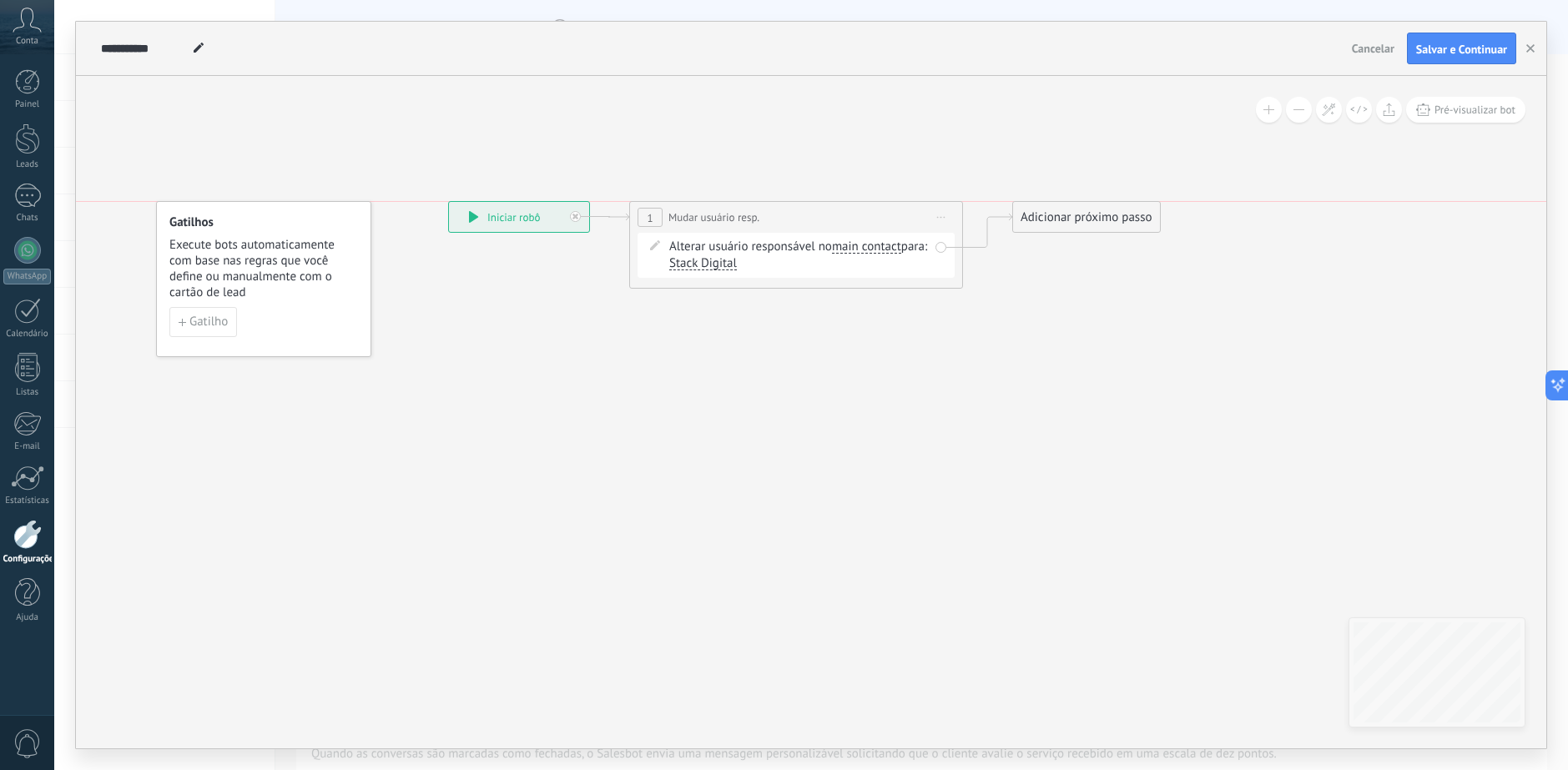
drag, startPoint x: 1103, startPoint y: 318, endPoint x: 1079, endPoint y: 207, distance: 113.6
click at [1079, 207] on div "Adicionar próximo passo" at bounding box center [1086, 217] width 147 height 27
click at [1091, 216] on div "Adicionar próximo passo" at bounding box center [1086, 217] width 147 height 27
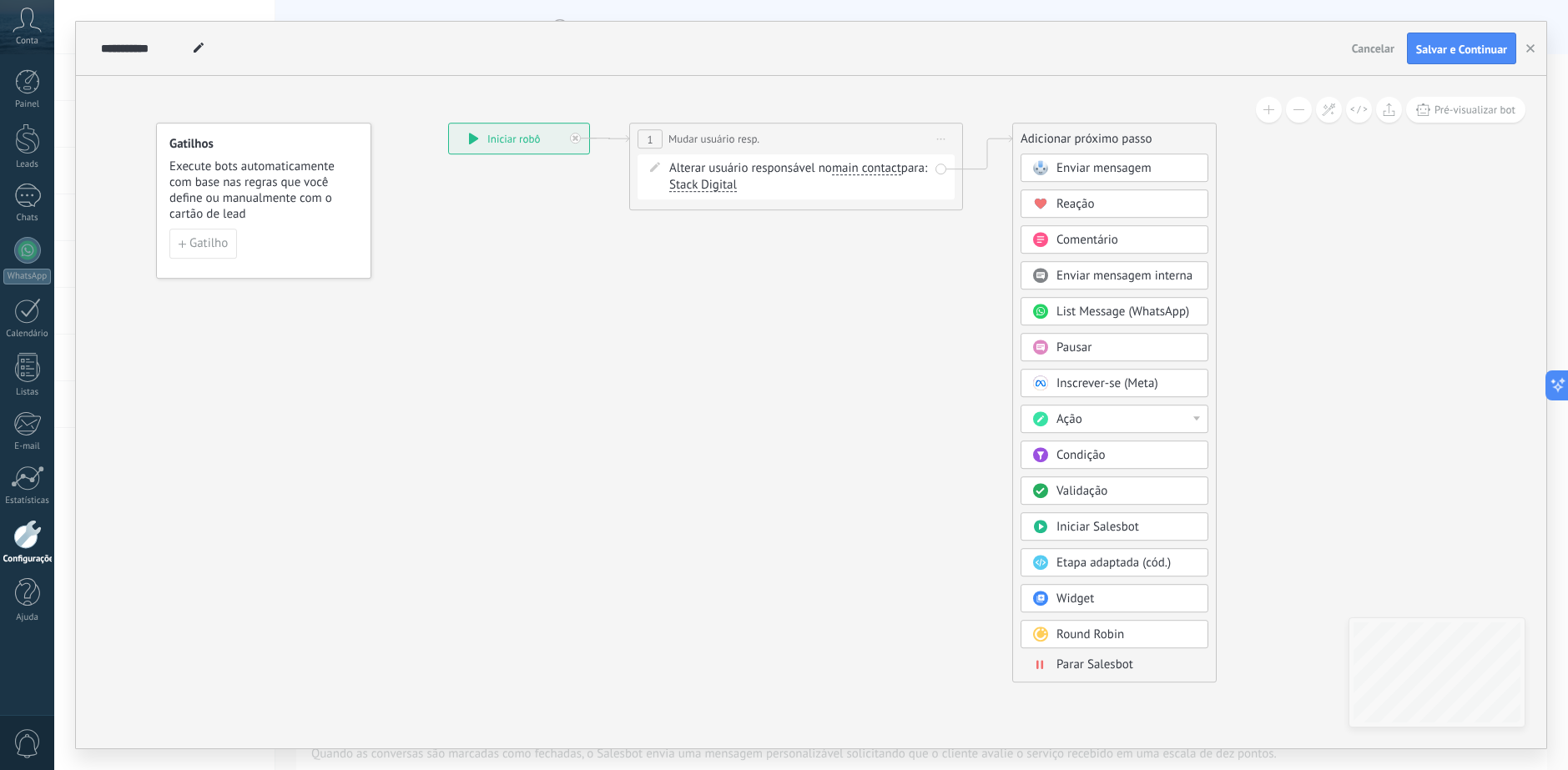
click at [1115, 671] on span "Parar Salesbot" at bounding box center [1094, 663] width 77 height 16
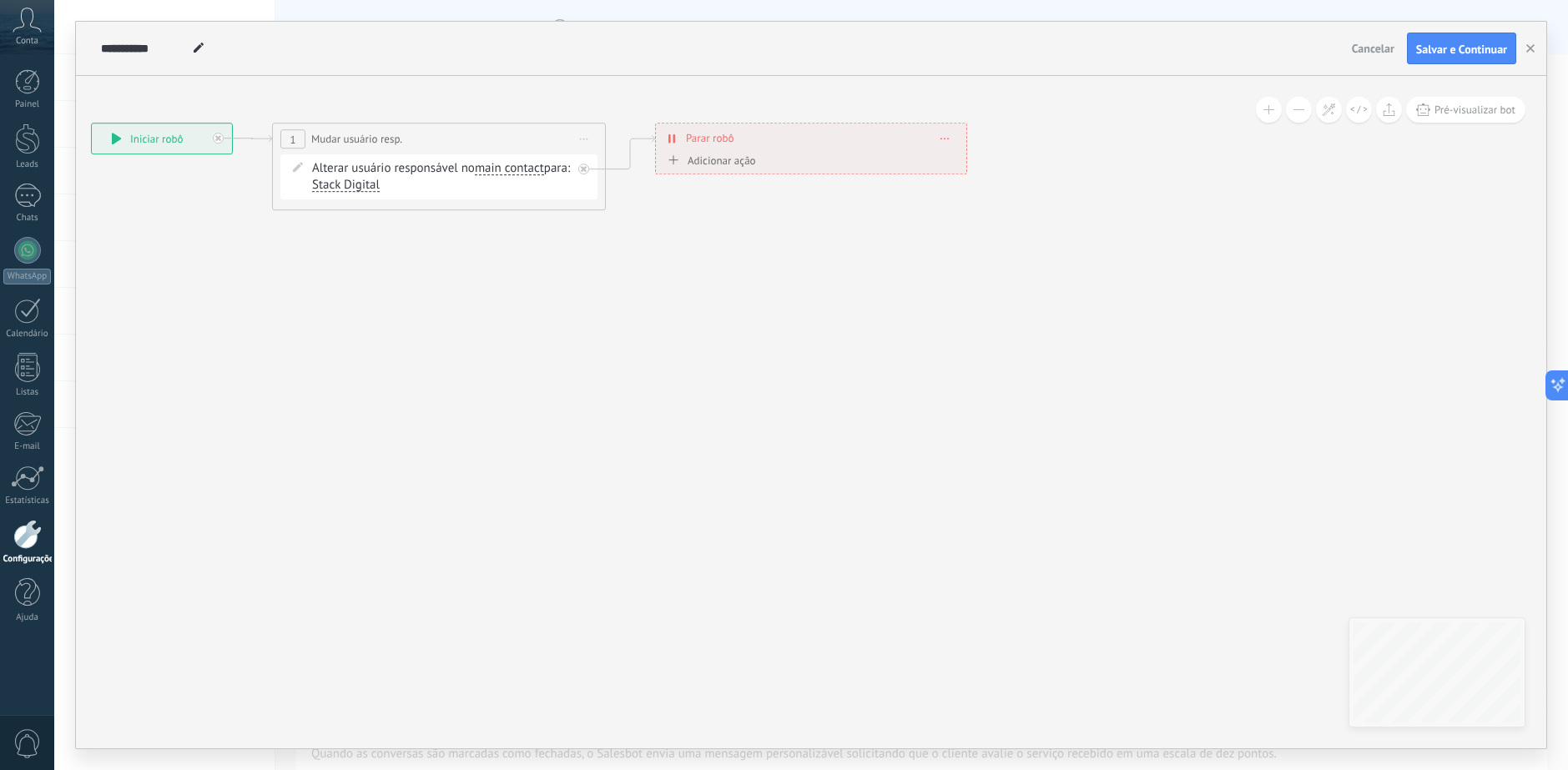
click at [1122, 335] on icon at bounding box center [419, 166] width 1490 height 921
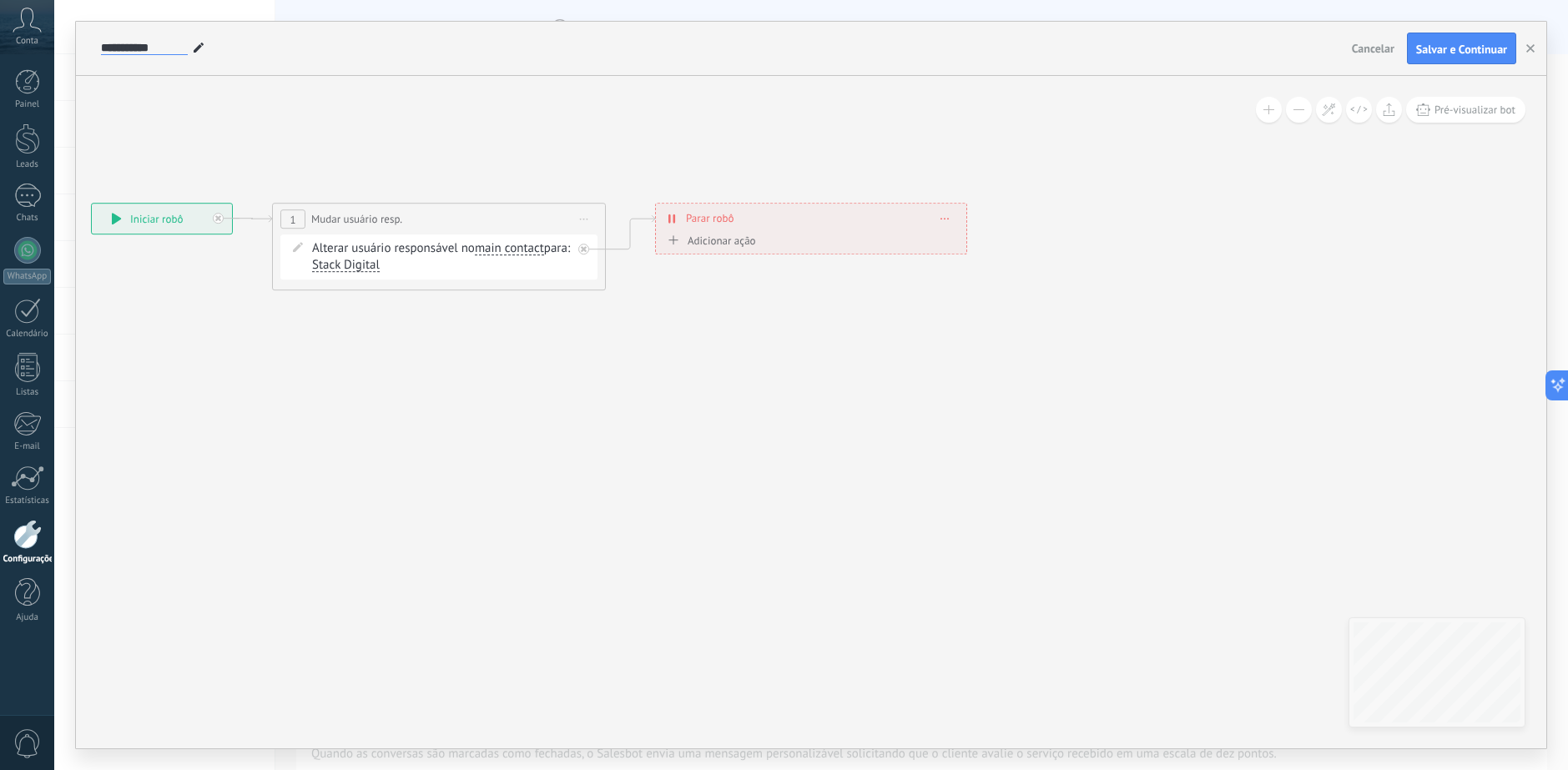
click at [117, 44] on input "**********" at bounding box center [144, 48] width 87 height 14
click at [178, 48] on input "**********" at bounding box center [143, 48] width 84 height 14
type input "**********"
click at [413, 121] on icon at bounding box center [419, 246] width 1490 height 921
click at [1424, 50] on span "Salvar e Continuar" at bounding box center [1461, 49] width 91 height 12
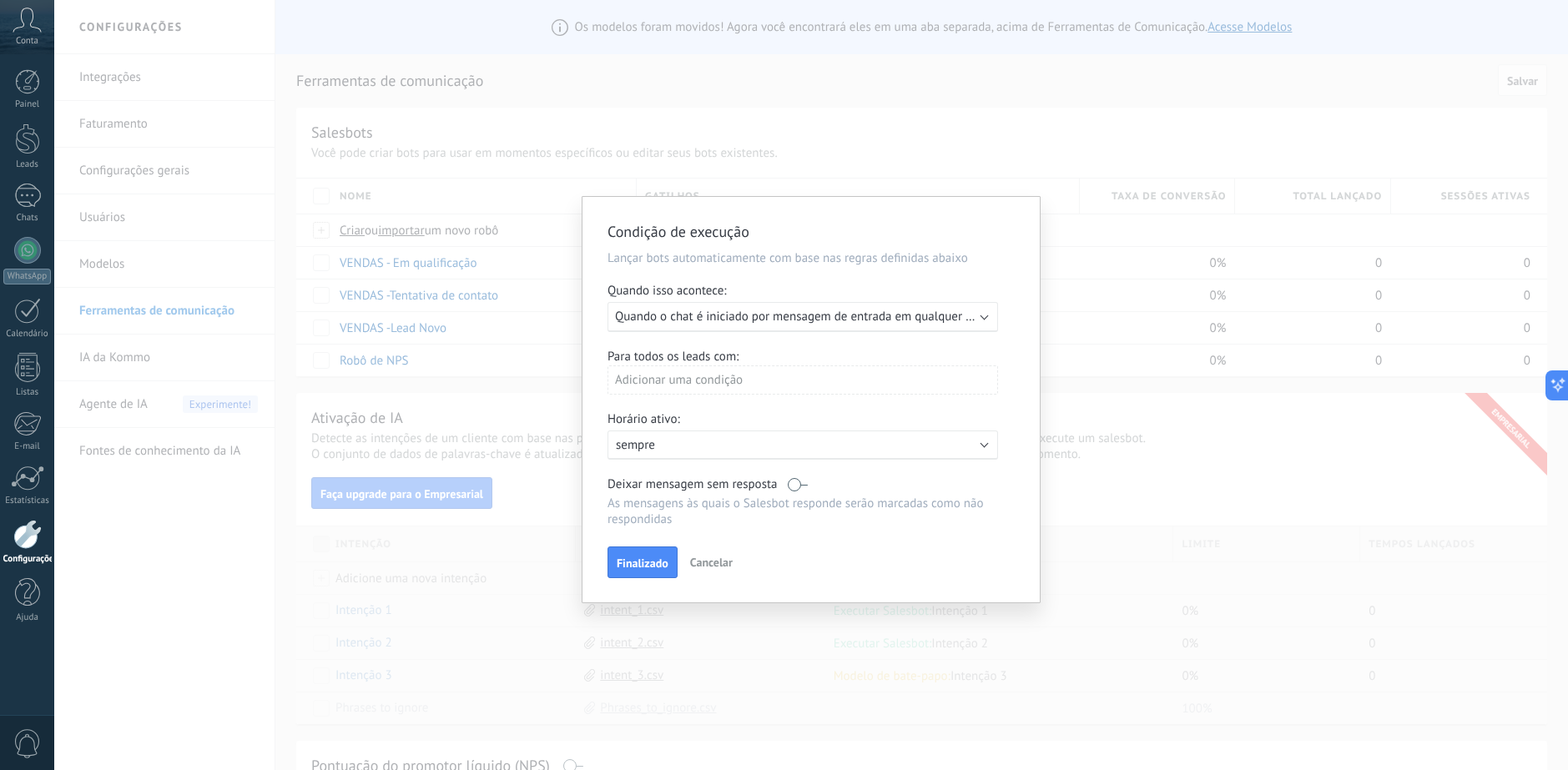
click at [814, 324] on span "Quando o chat é iniciado por mensagem de entrada em qualquer canal" at bounding box center [804, 316] width 379 height 16
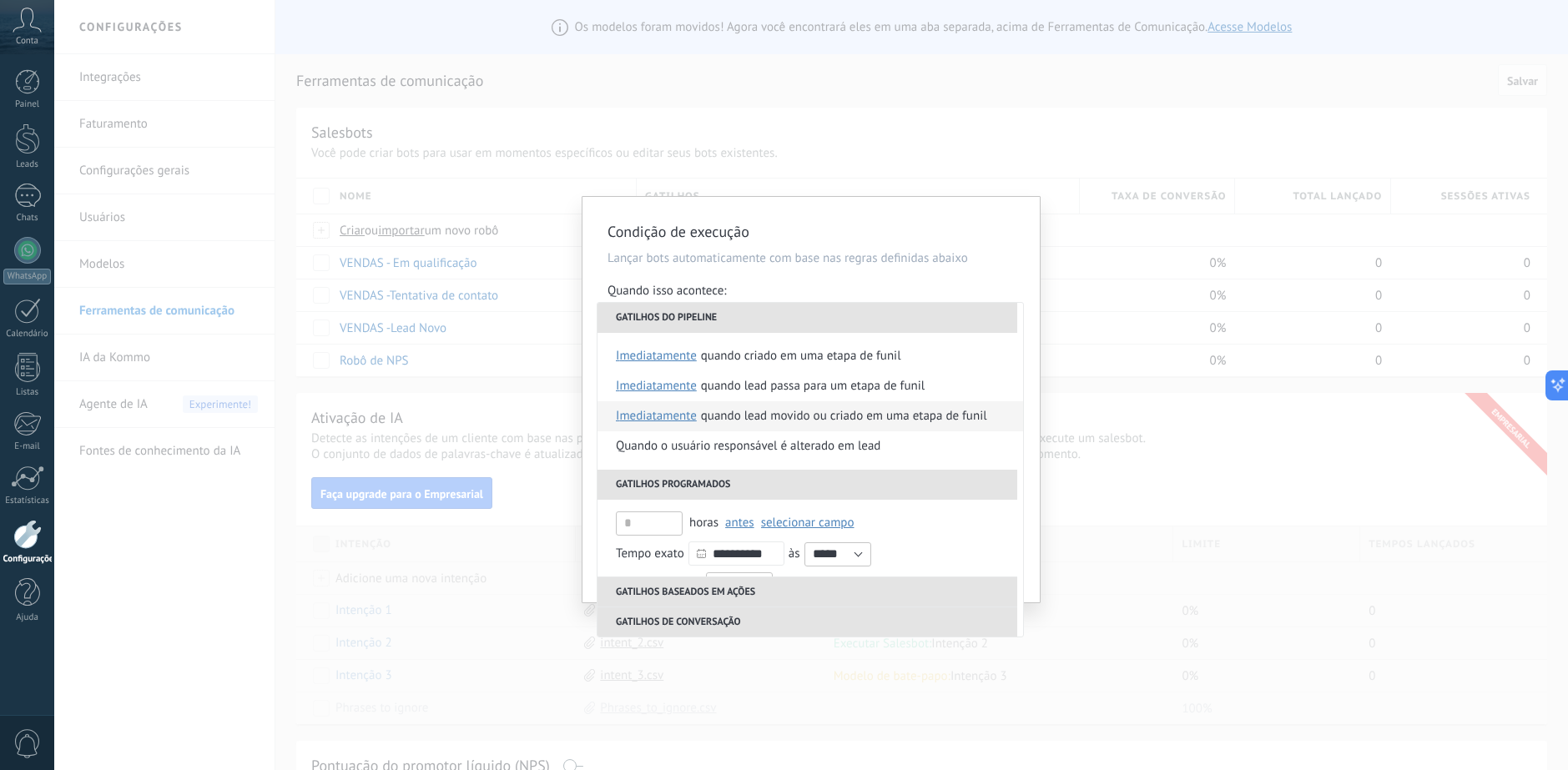
click at [956, 422] on div "Quando lead movido ou criado em uma etapa de funil" at bounding box center [844, 416] width 287 height 30
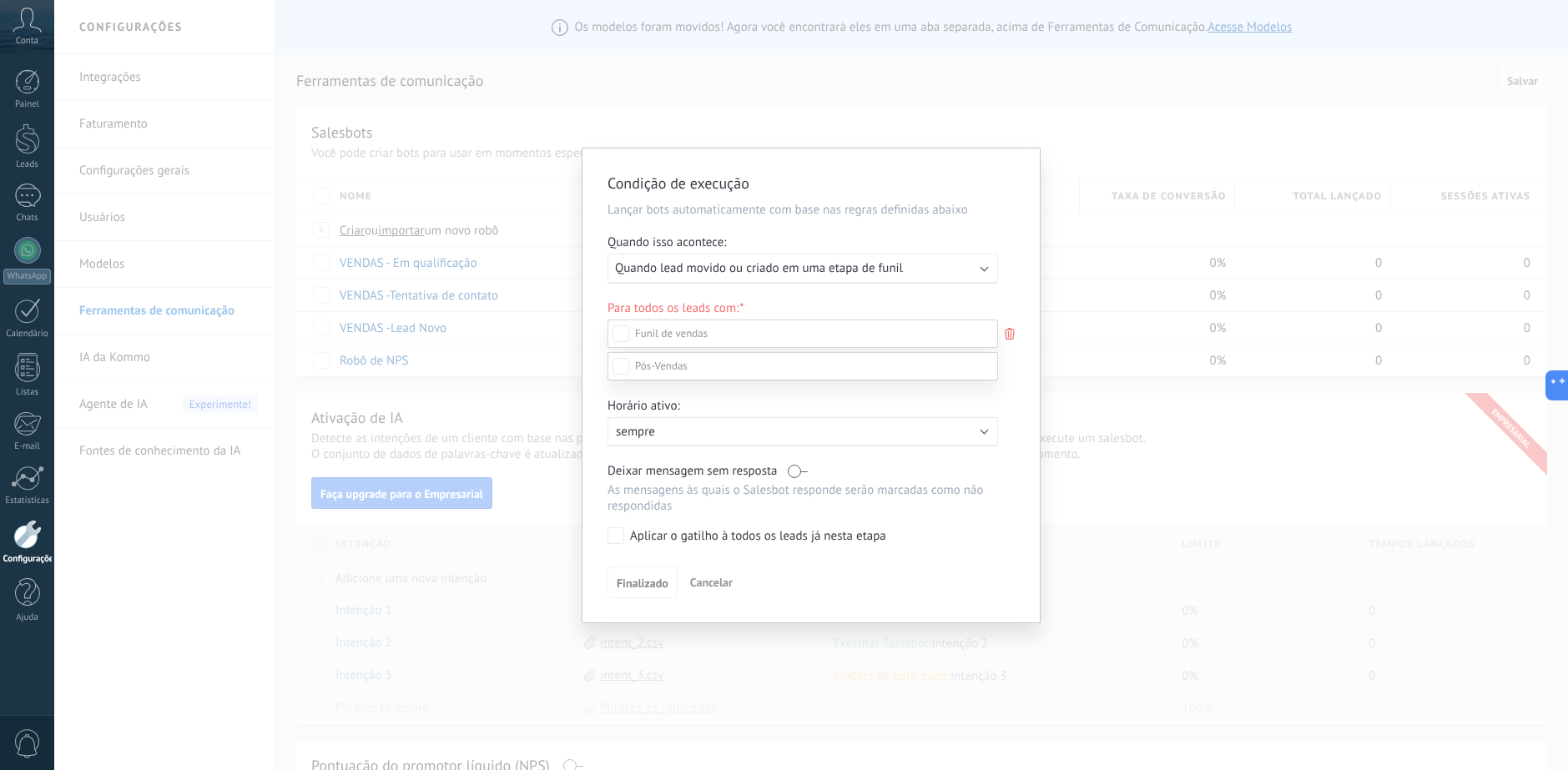
click at [1021, 443] on div at bounding box center [810, 385] width 1513 height 770
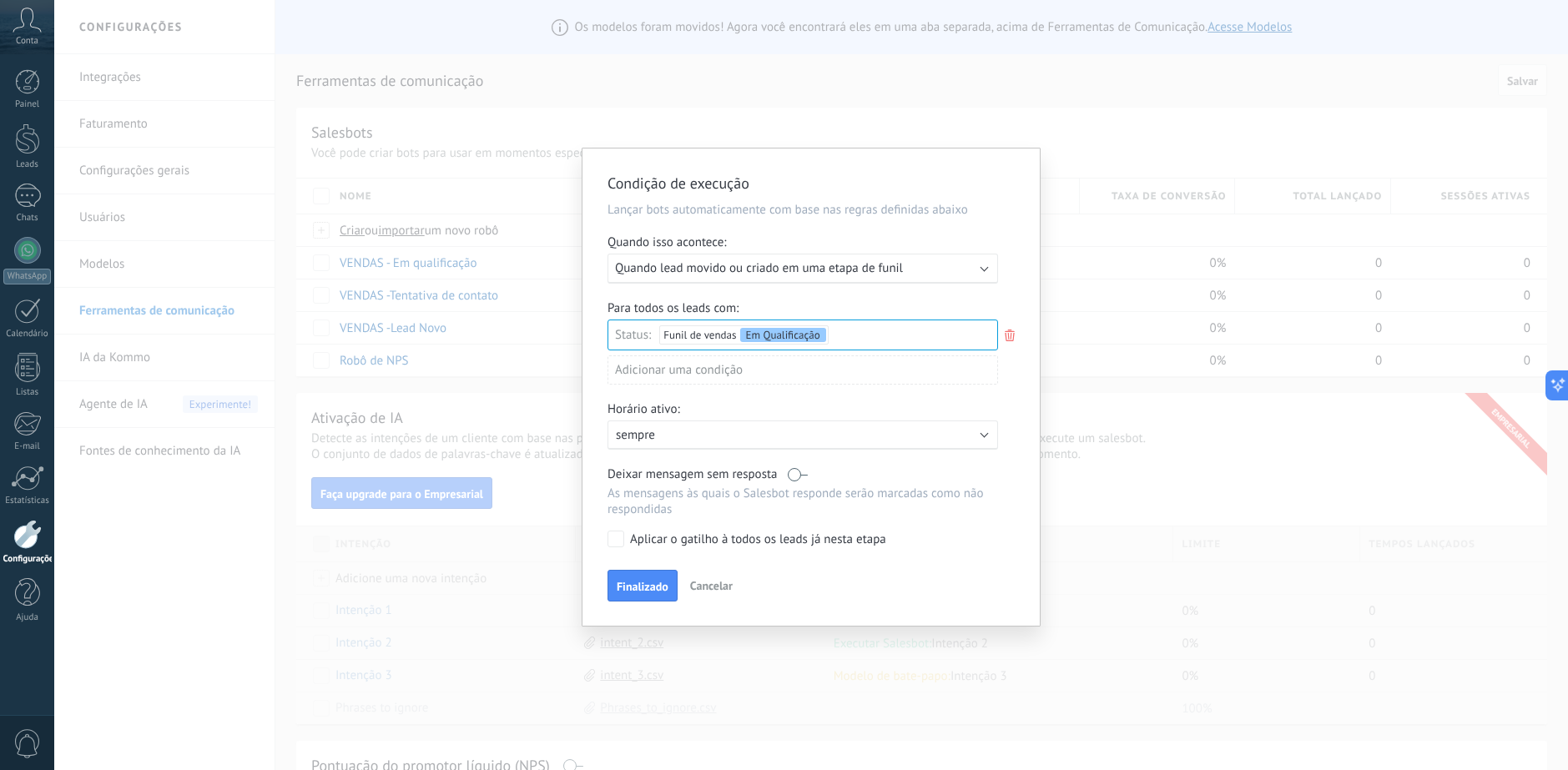
click at [639, 587] on span "Finalizado" at bounding box center [643, 586] width 52 height 12
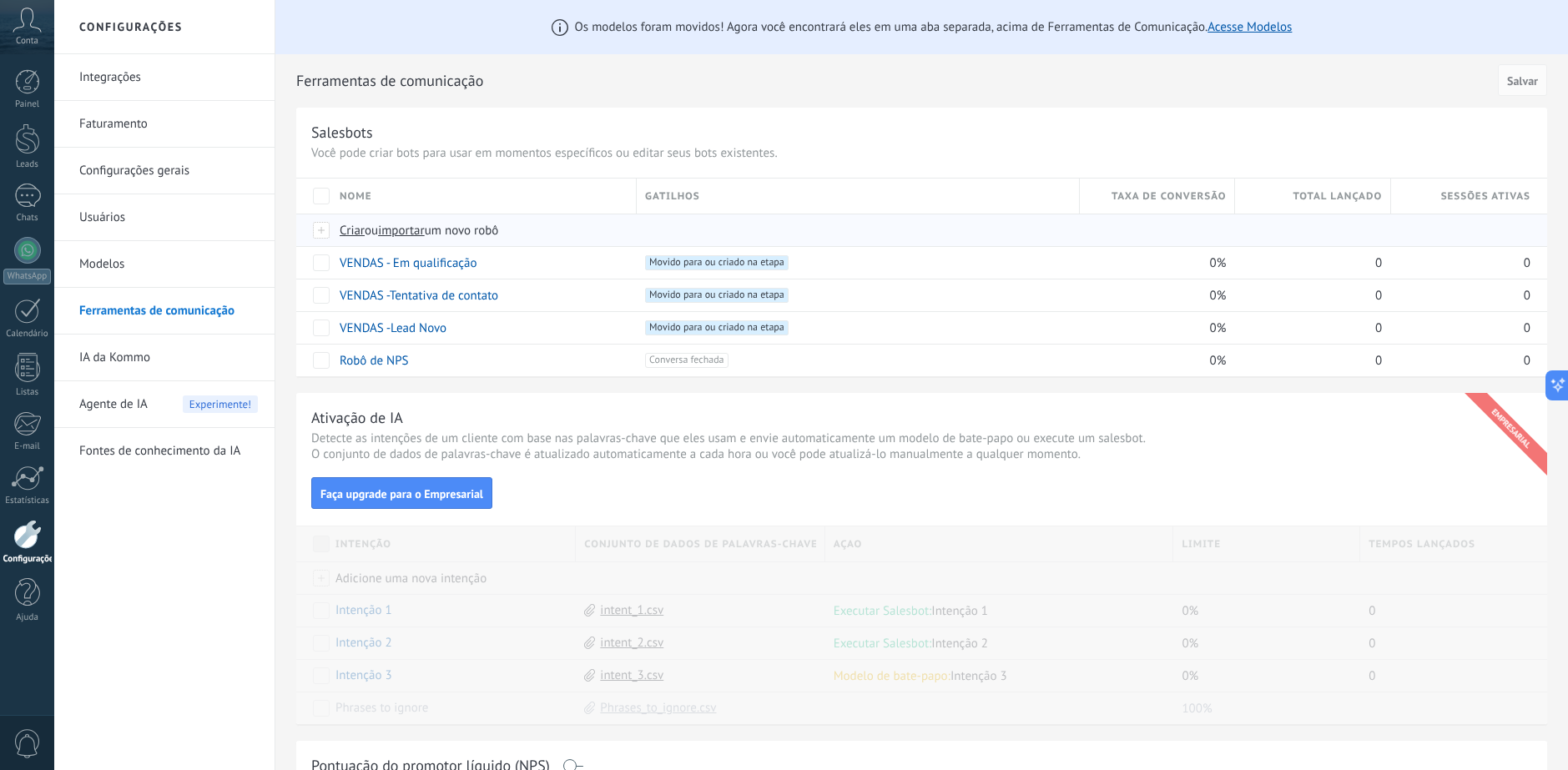
click at [354, 229] on span "Criar" at bounding box center [351, 230] width 25 height 16
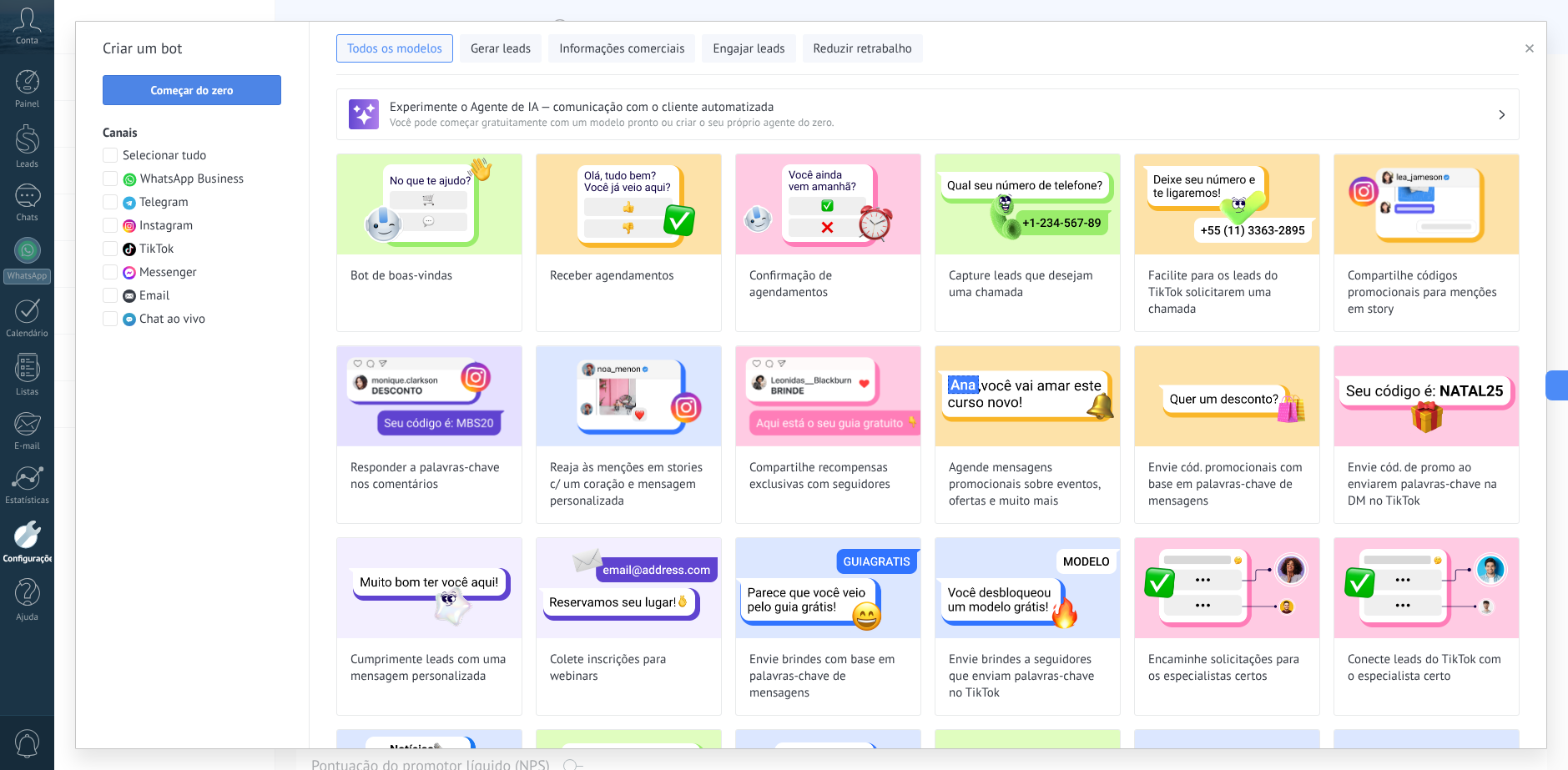
click at [169, 85] on span "Começar do zero" at bounding box center [192, 89] width 82 height 12
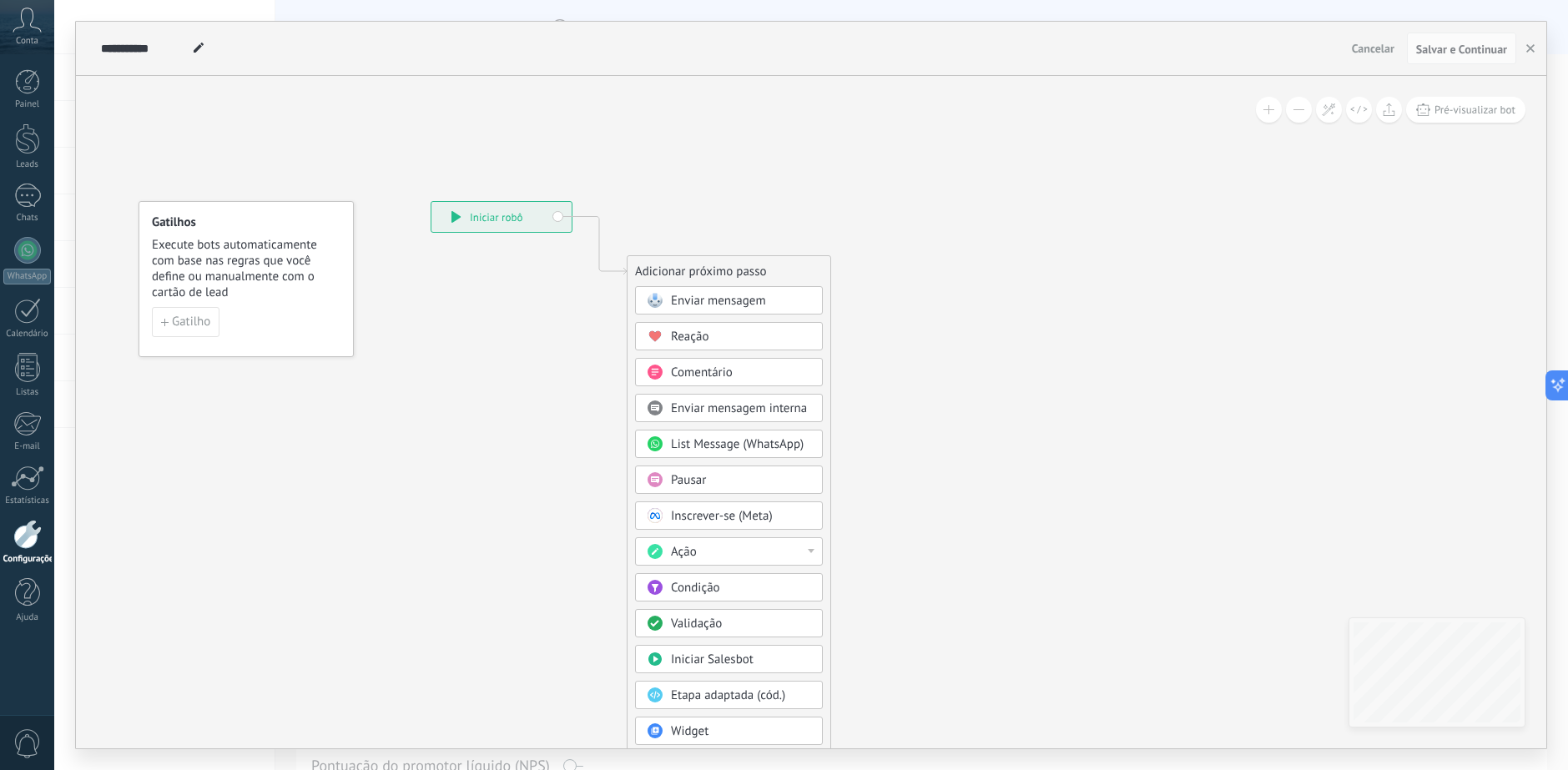
click at [792, 557] on div "Ação" at bounding box center [741, 552] width 141 height 16
click at [750, 580] on div "Adicionar tarefa" at bounding box center [729, 580] width 186 height 28
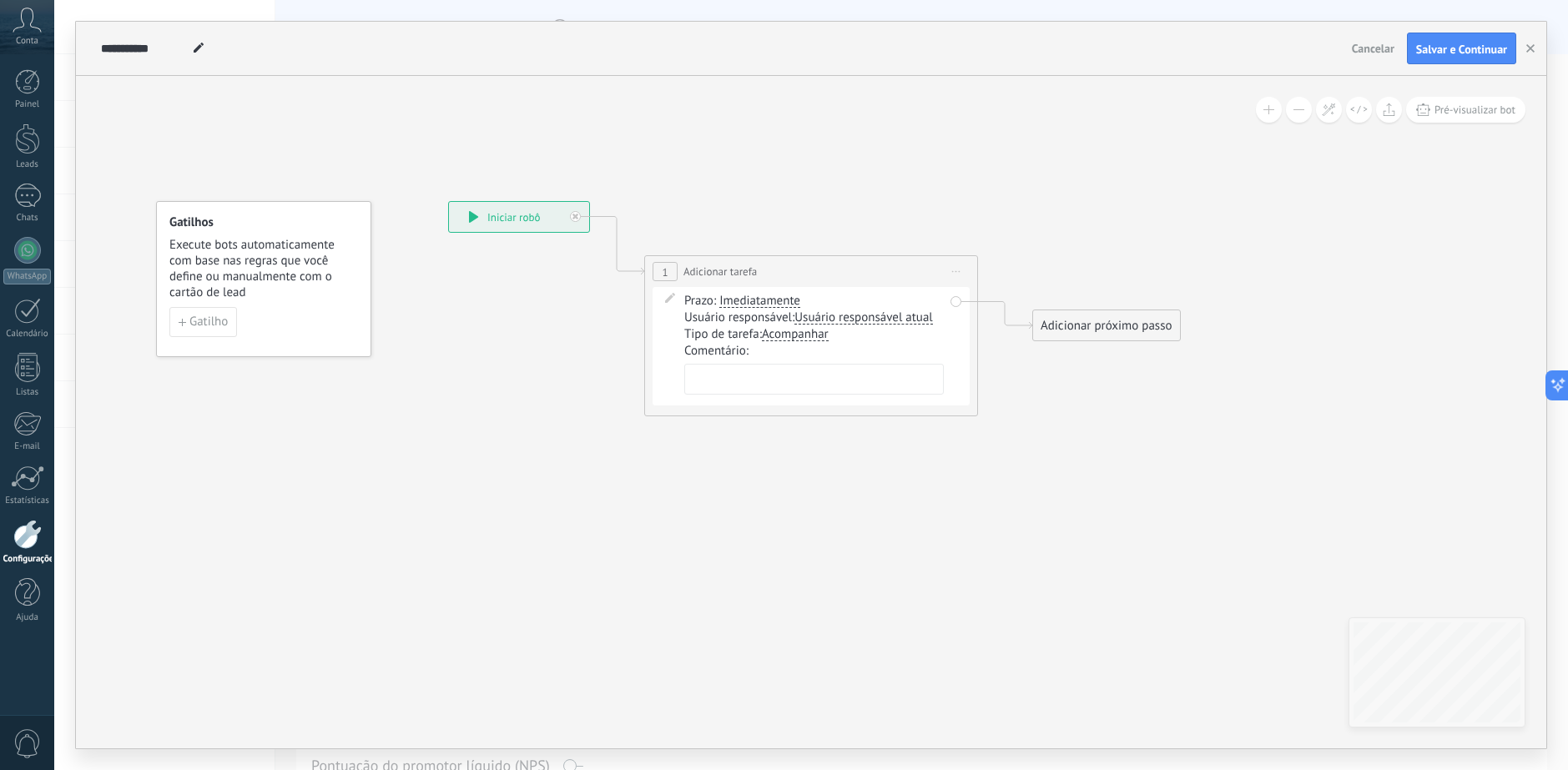
click at [762, 384] on textarea at bounding box center [814, 380] width 259 height 31
click at [746, 378] on textarea at bounding box center [814, 380] width 259 height 31
paste textarea "**********"
click at [831, 400] on textarea "**********" at bounding box center [814, 388] width 259 height 47
drag, startPoint x: 831, startPoint y: 400, endPoint x: 689, endPoint y: 407, distance: 142.2
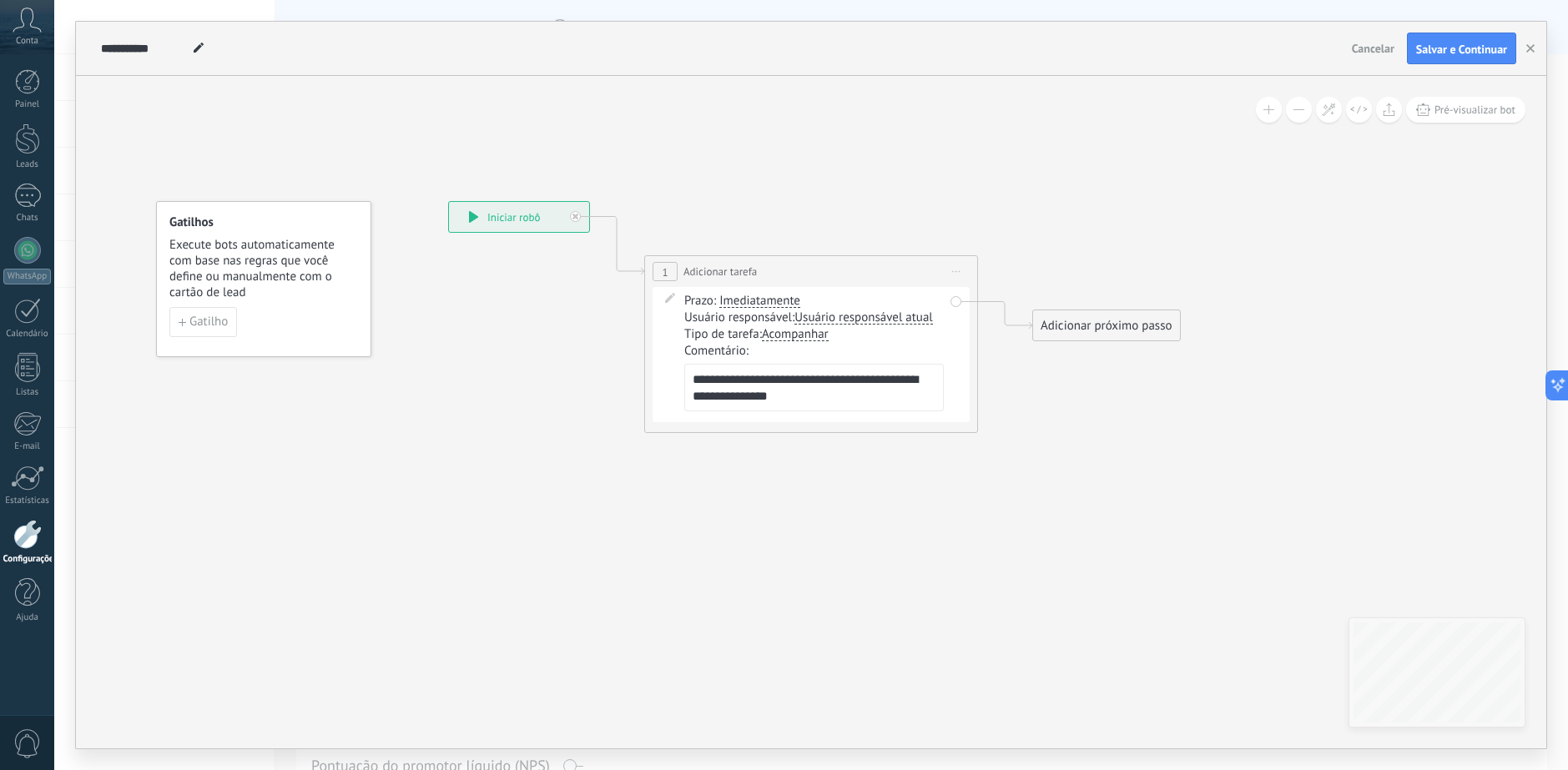
click at [689, 407] on textarea "**********" at bounding box center [814, 388] width 259 height 47
type textarea "**********"
click at [868, 564] on icon at bounding box center [786, 307] width 1510 height 1048
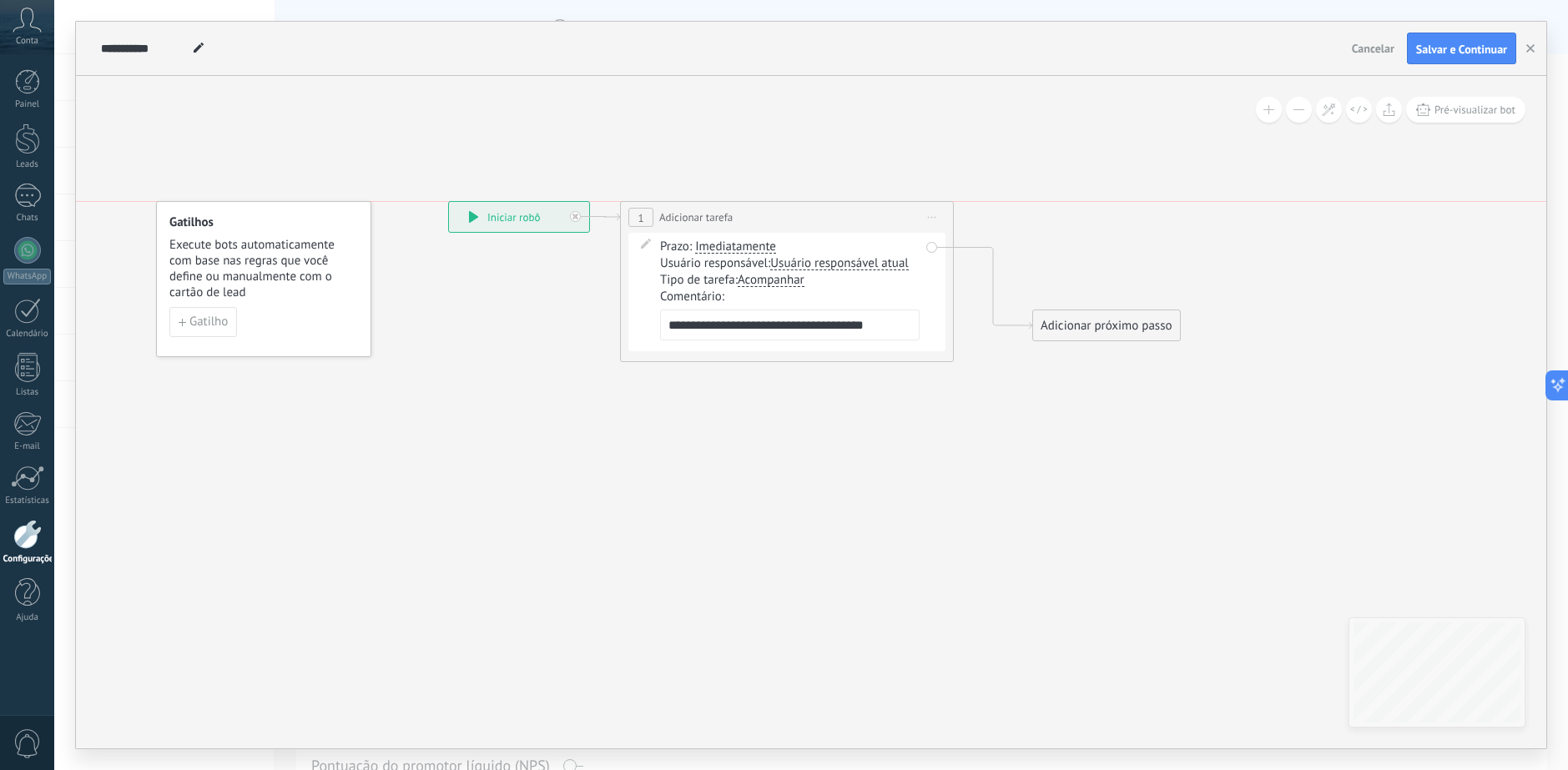
drag, startPoint x: 808, startPoint y: 262, endPoint x: 779, endPoint y: 199, distance: 69.4
click at [779, 202] on div "**********" at bounding box center [787, 217] width 332 height 31
click at [772, 215] on div "**********" at bounding box center [777, 217] width 332 height 31
drag, startPoint x: 1092, startPoint y: 319, endPoint x: 1033, endPoint y: 214, distance: 120.4
click at [1033, 214] on div "Adicionar próximo passo" at bounding box center [1049, 217] width 147 height 27
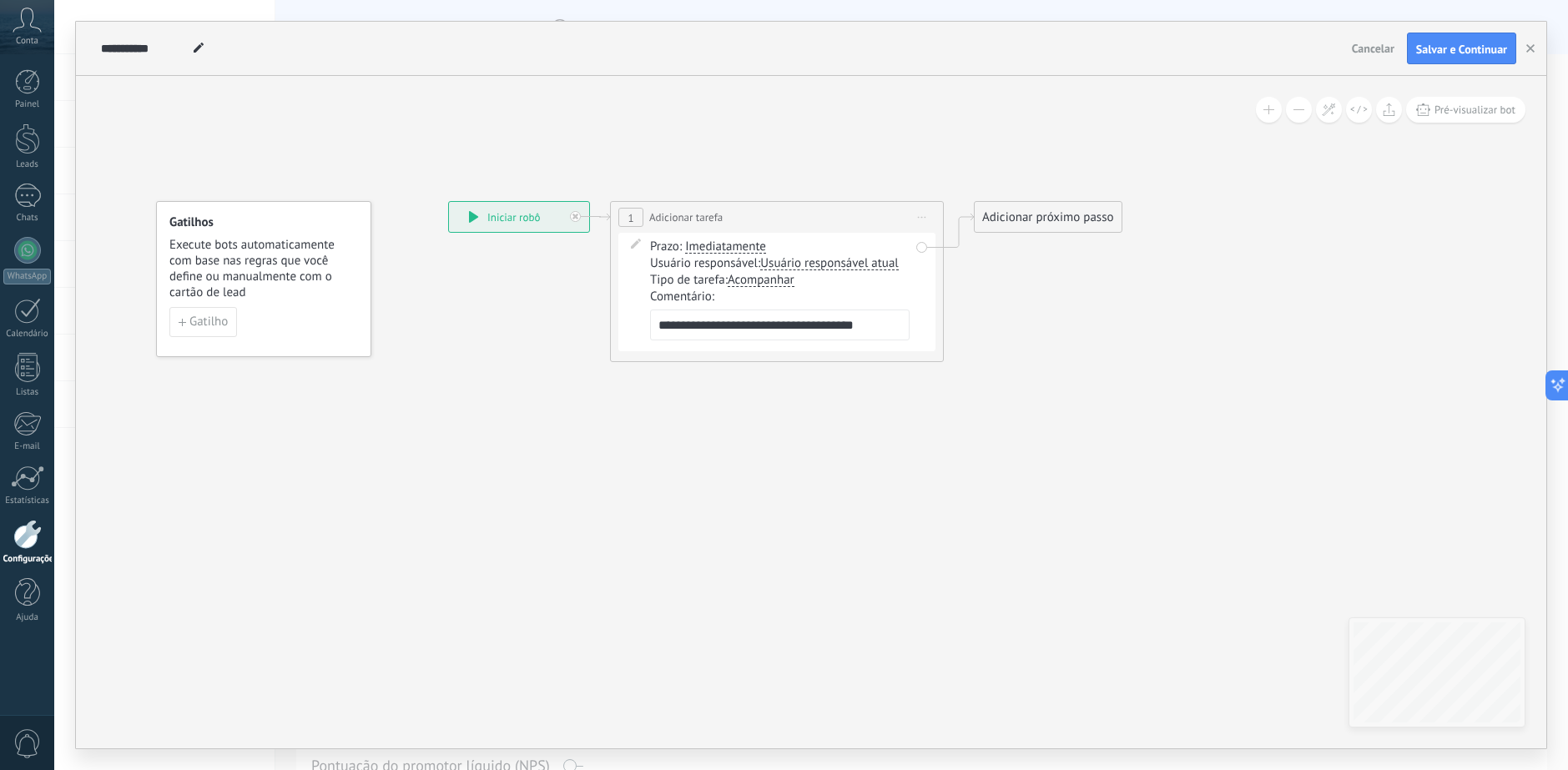
click at [1033, 214] on div "Adicionar próximo passo" at bounding box center [1048, 217] width 147 height 27
click at [1063, 218] on div "Adicionar próximo passo" at bounding box center [1048, 217] width 147 height 27
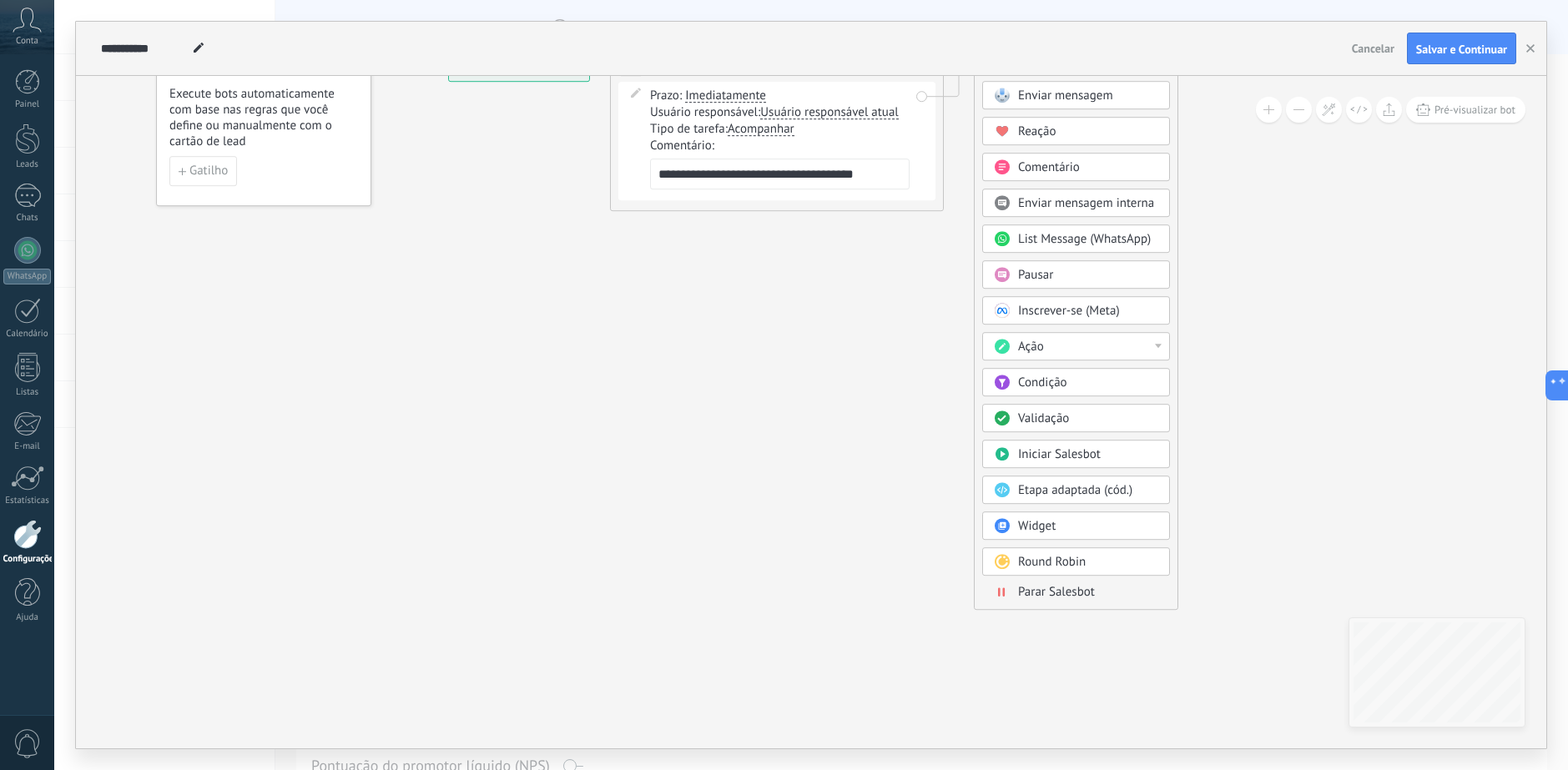
click at [1062, 597] on span "Parar Salesbot" at bounding box center [1056, 591] width 77 height 16
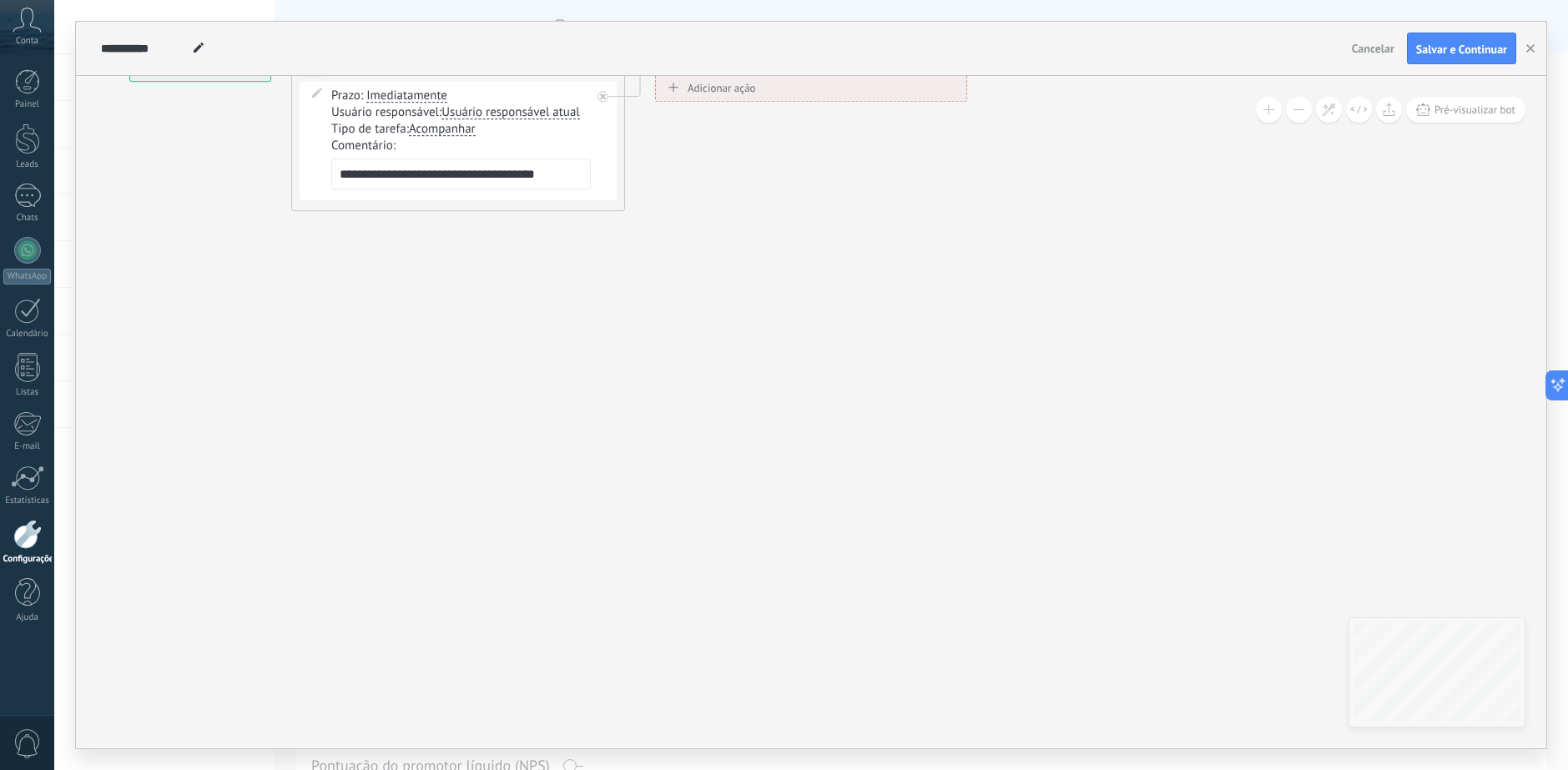
drag, startPoint x: 630, startPoint y: 424, endPoint x: 643, endPoint y: 417, distance: 14.8
click at [630, 423] on icon at bounding box center [438, 130] width 1452 height 994
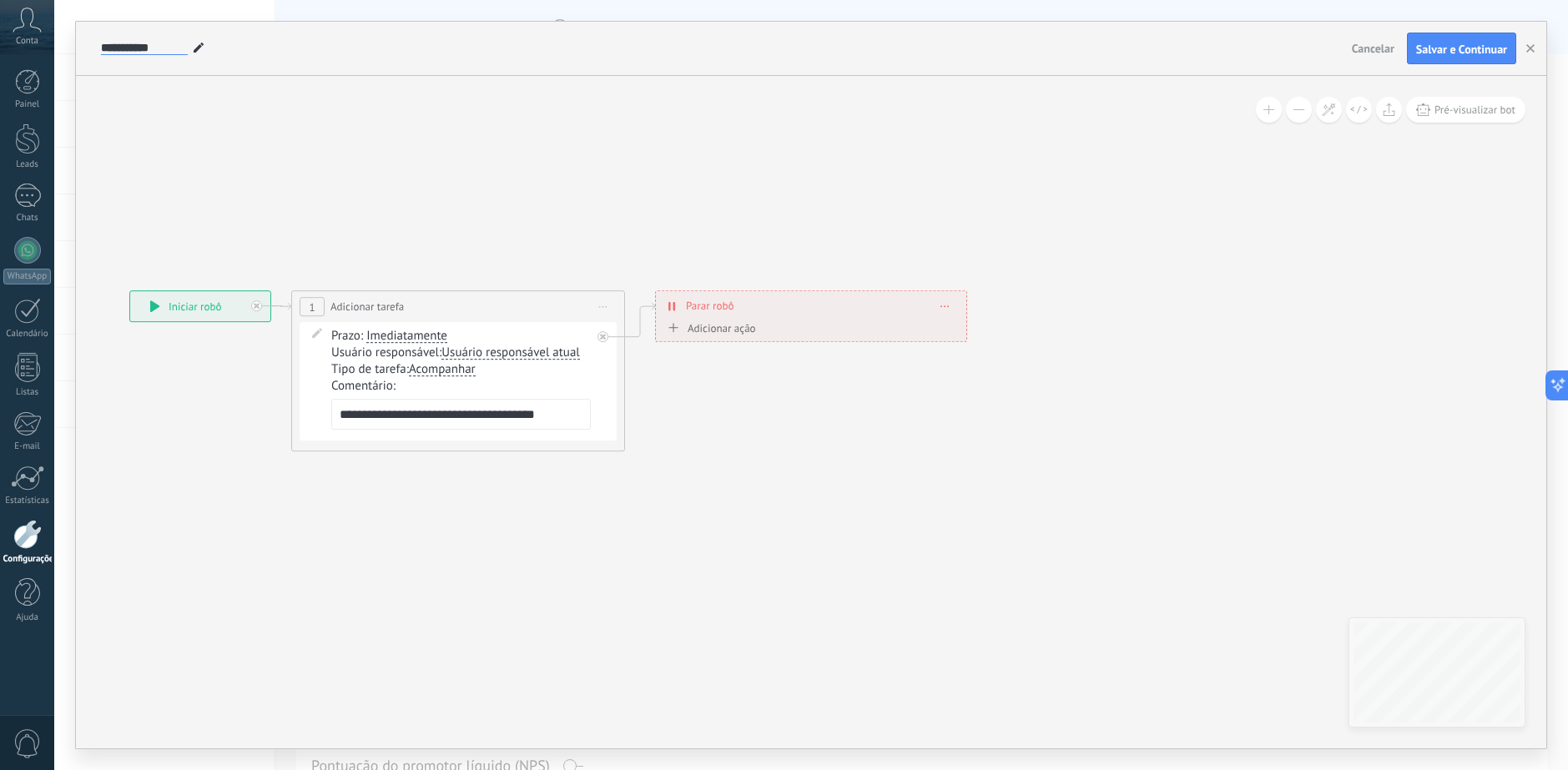
click at [129, 52] on input "**********" at bounding box center [144, 48] width 87 height 14
type input "**********"
click at [1042, 164] on icon at bounding box center [438, 370] width 1452 height 994
click at [1464, 57] on button "Salvar e Continuar" at bounding box center [1461, 48] width 110 height 32
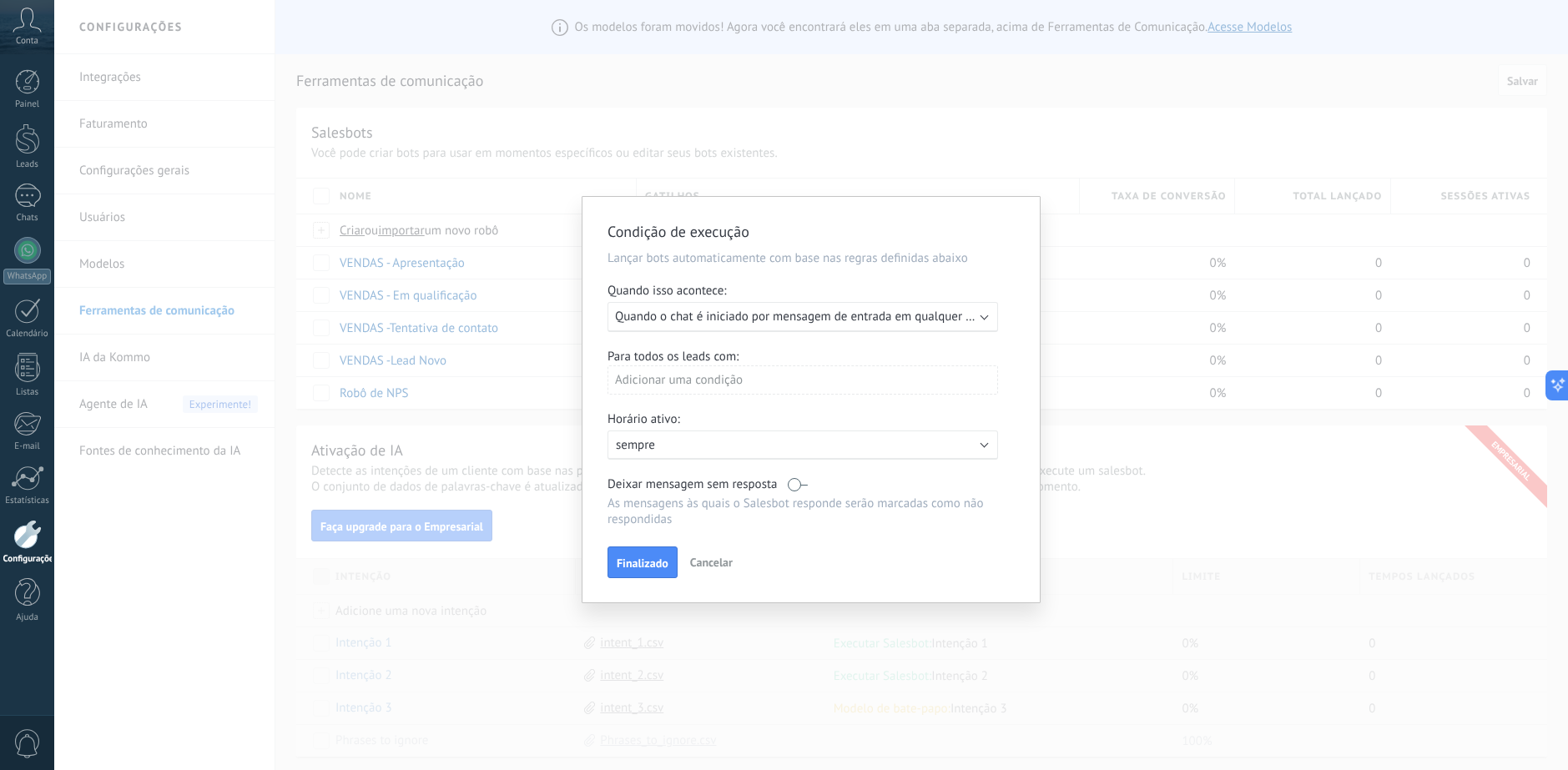
click at [826, 305] on div "Executar: Quando o chat é iniciado por mensagem de entrada em qualquer canal" at bounding box center [802, 317] width 391 height 30
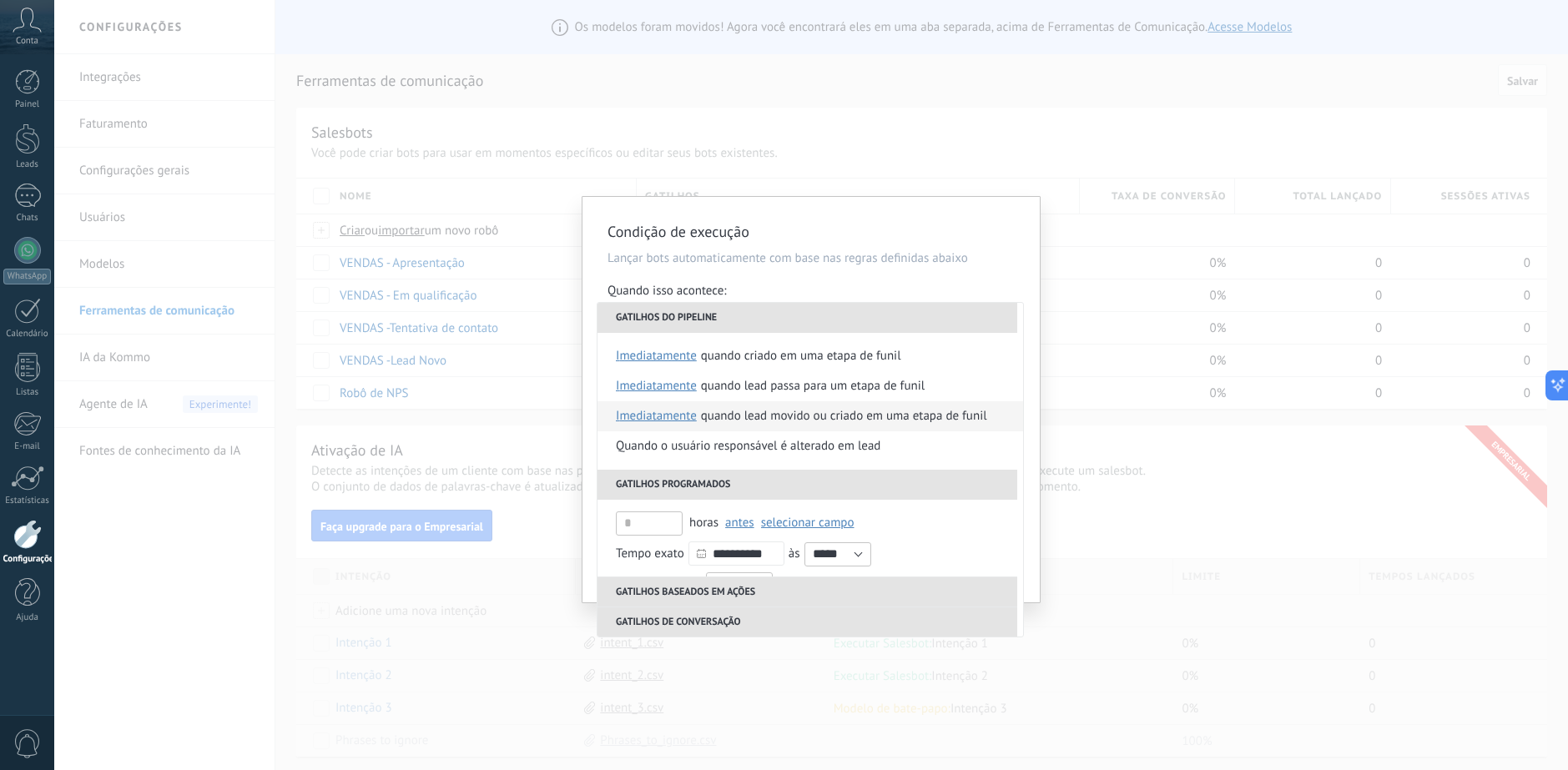
click at [821, 414] on div "Quando lead movido ou criado em uma etapa de funil" at bounding box center [844, 416] width 287 height 30
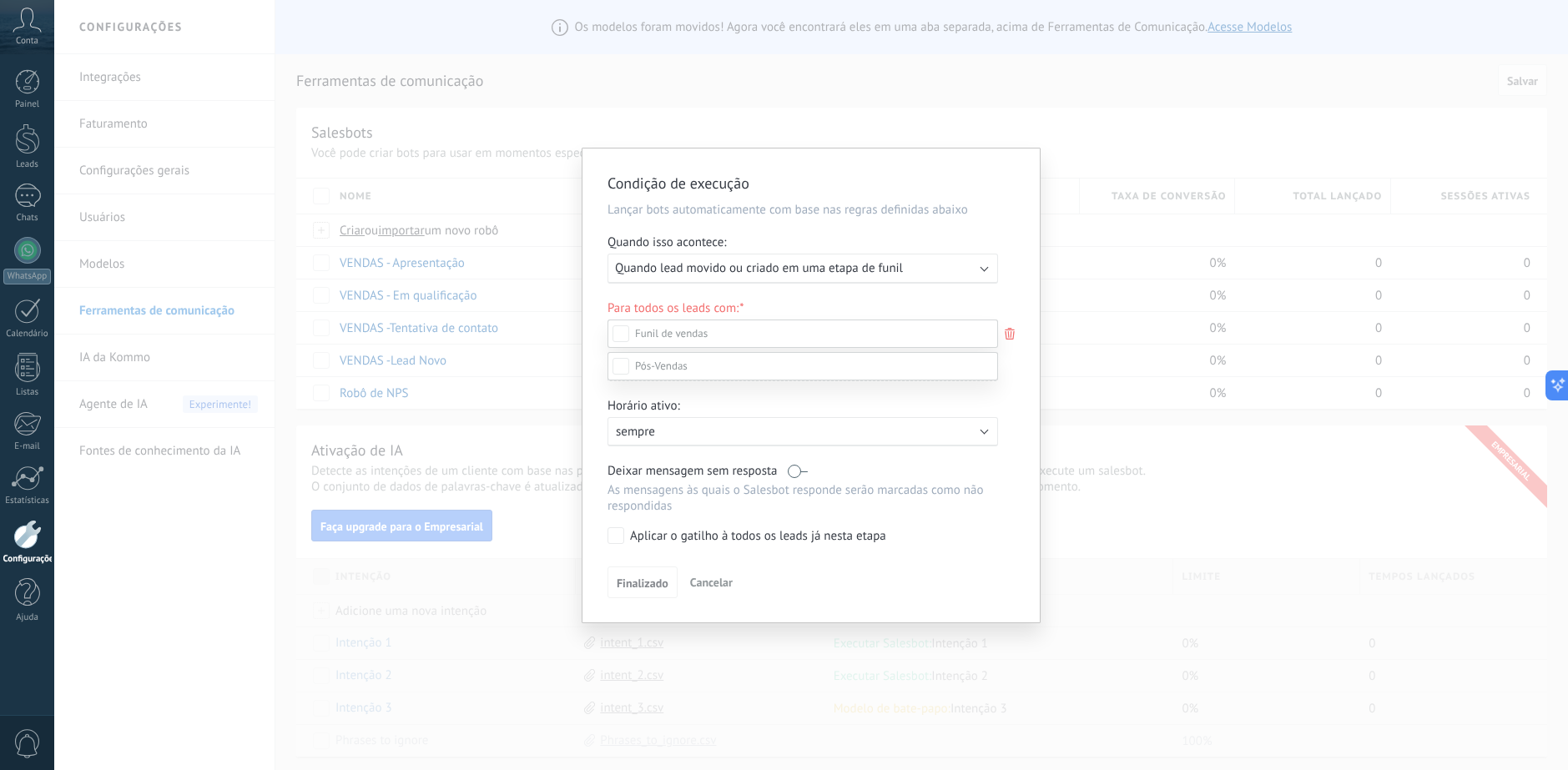
click at [1028, 429] on div at bounding box center [810, 385] width 1513 height 770
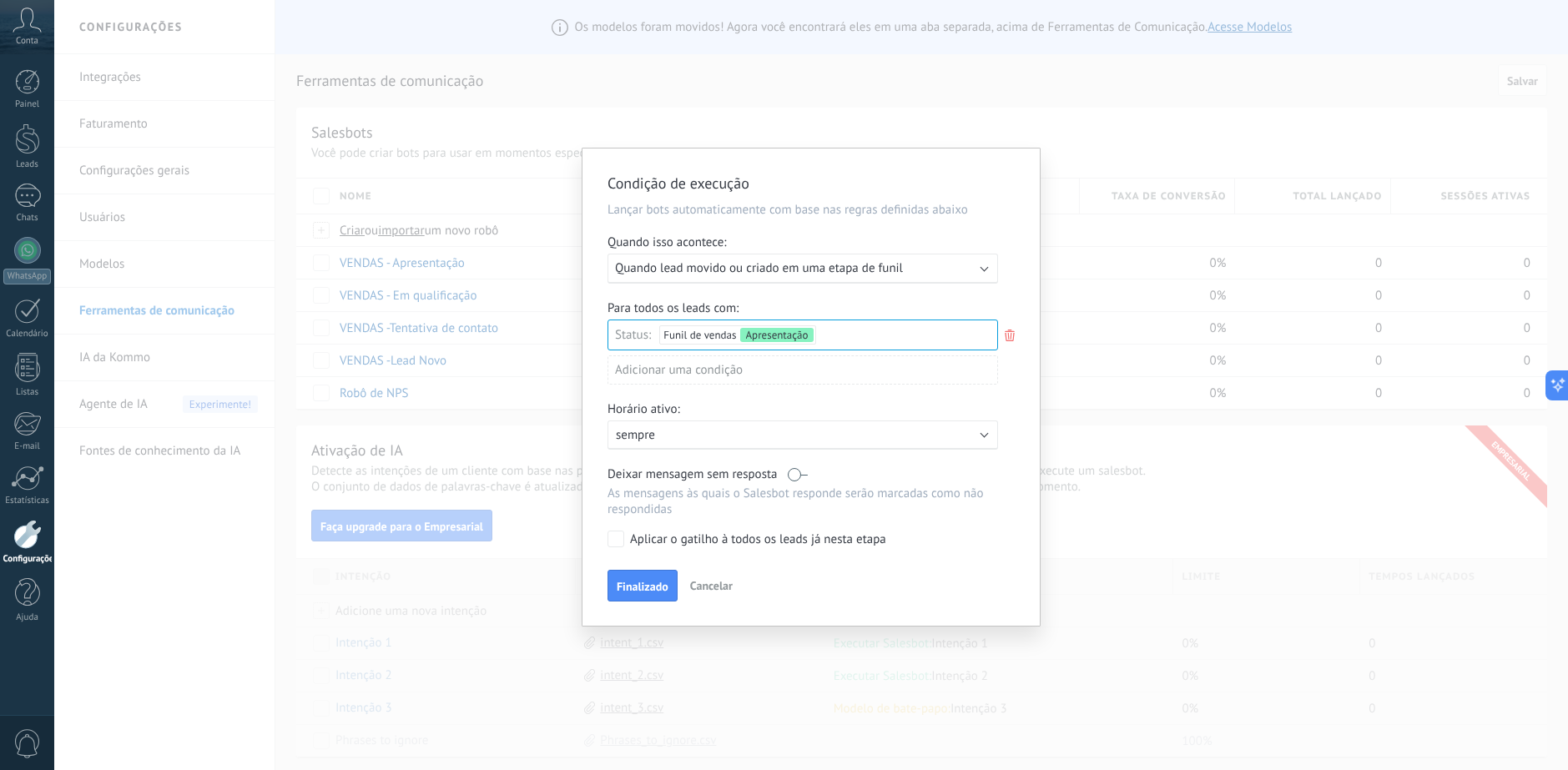
click at [789, 372] on div "Adicionar uma condição" at bounding box center [802, 369] width 391 height 29
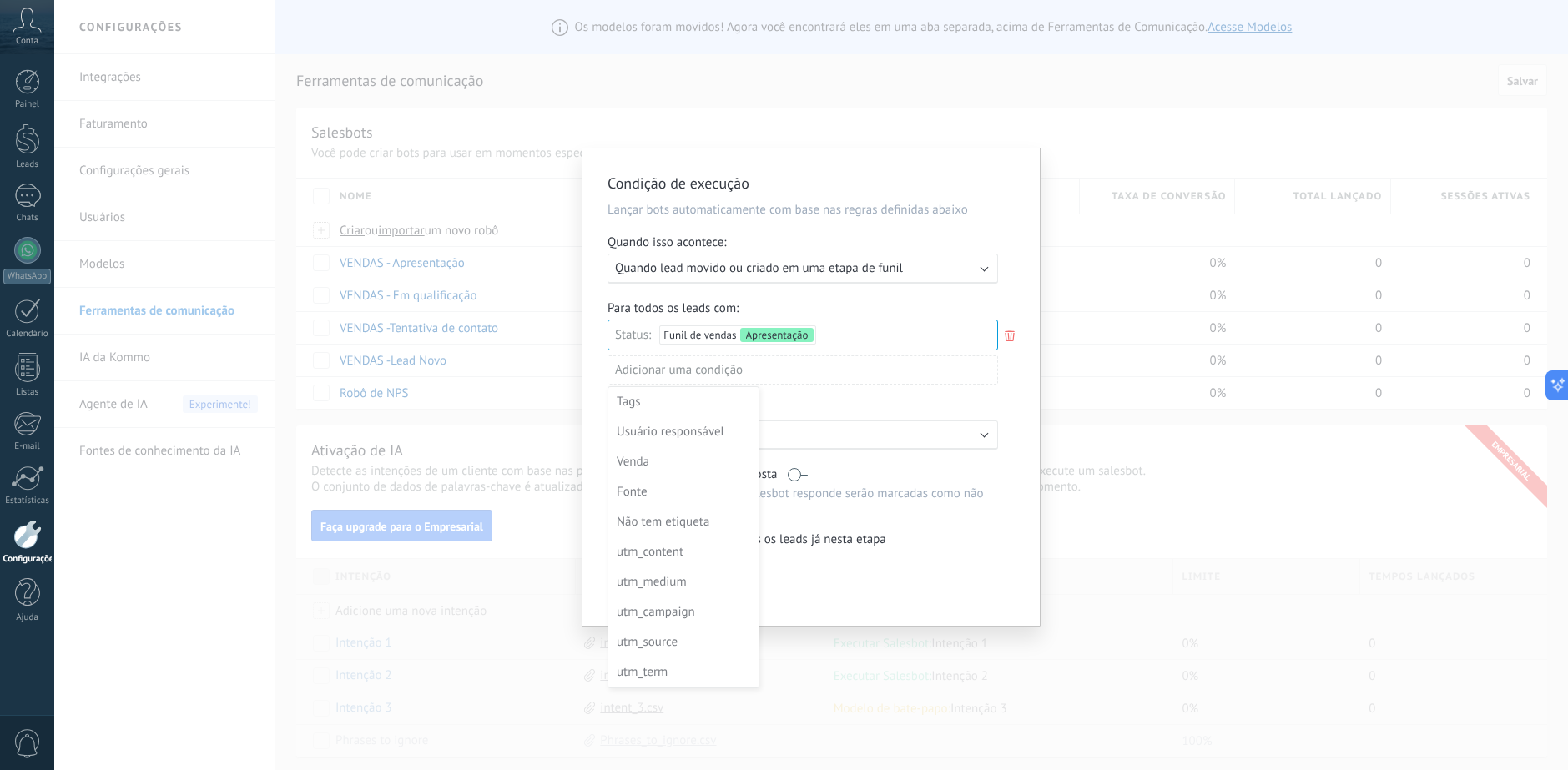
click at [1014, 397] on div at bounding box center [810, 387] width 457 height 477
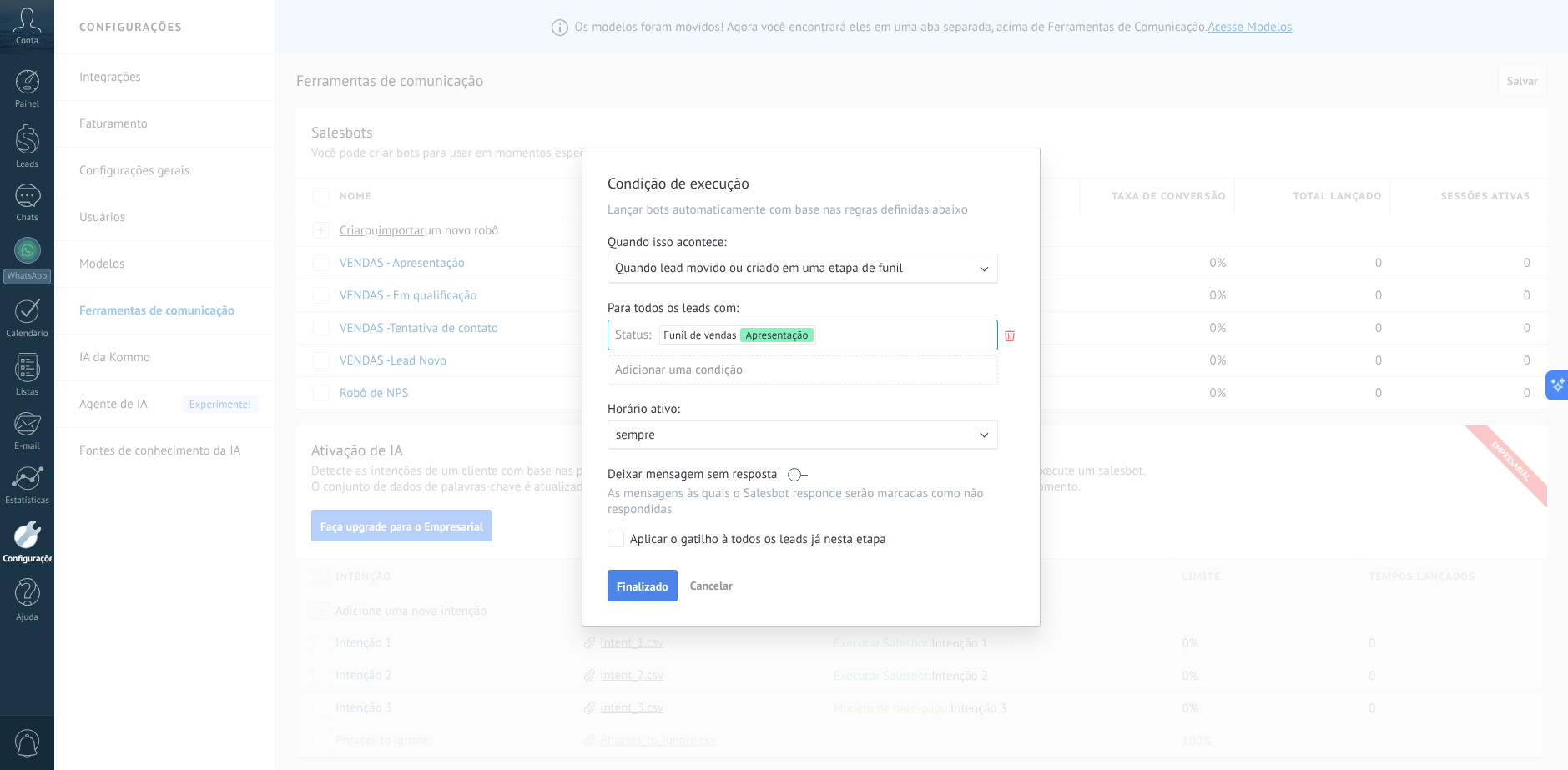
click at [642, 592] on span "Finalizado" at bounding box center [643, 586] width 52 height 12
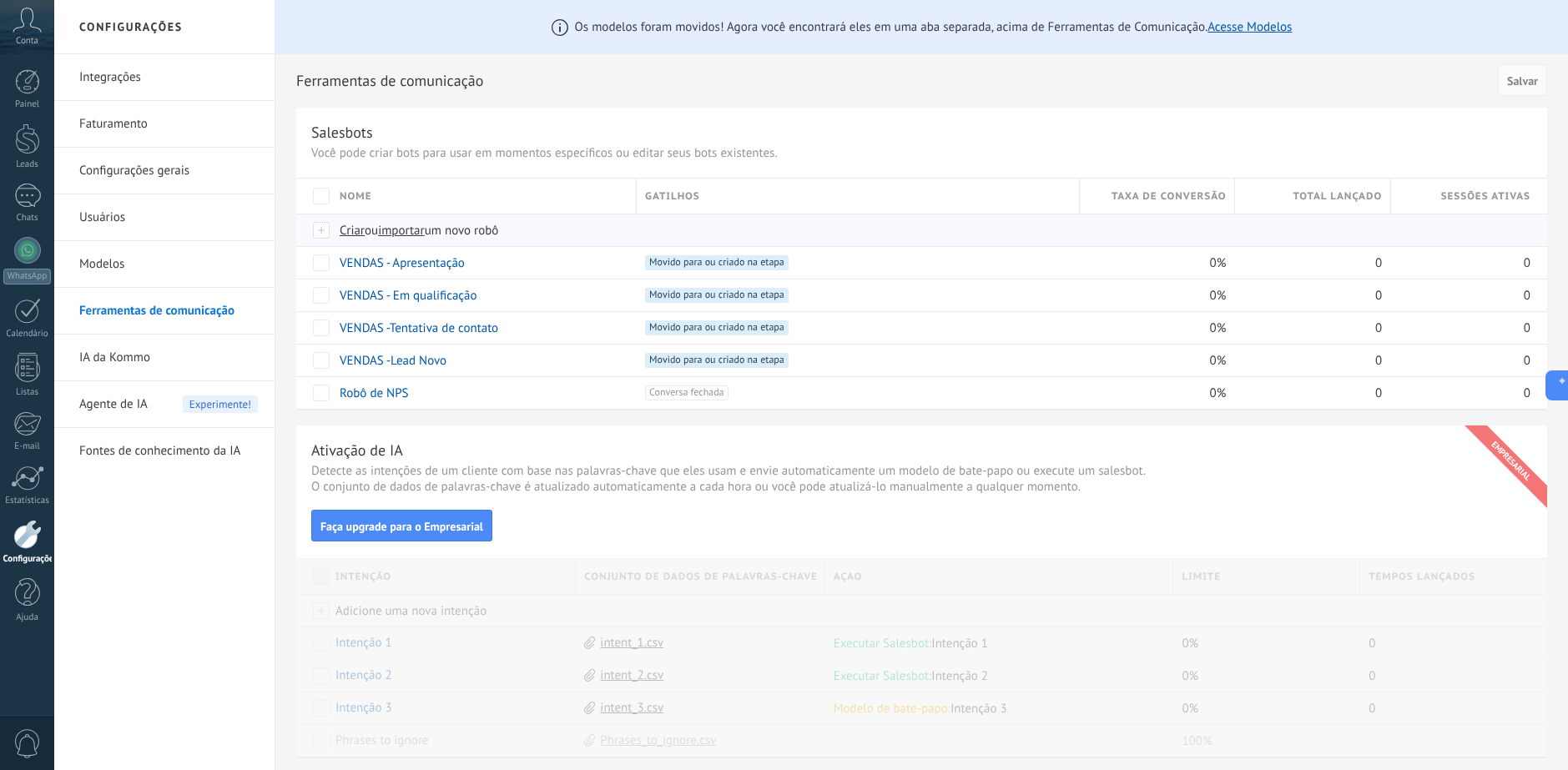
click at [352, 231] on span "Criar" at bounding box center [351, 230] width 25 height 16
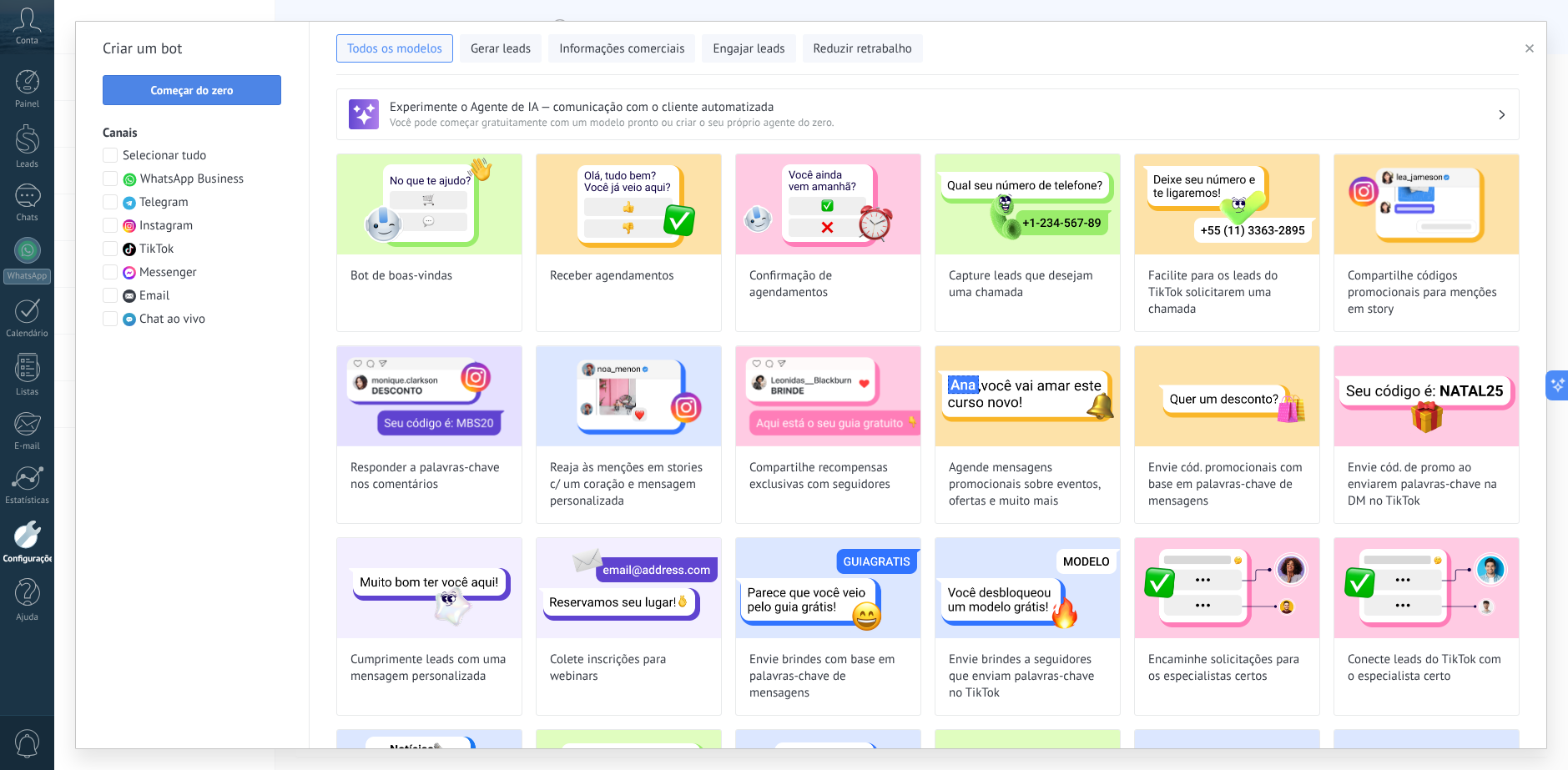
click at [196, 87] on span "Começar do zero" at bounding box center [192, 89] width 82 height 12
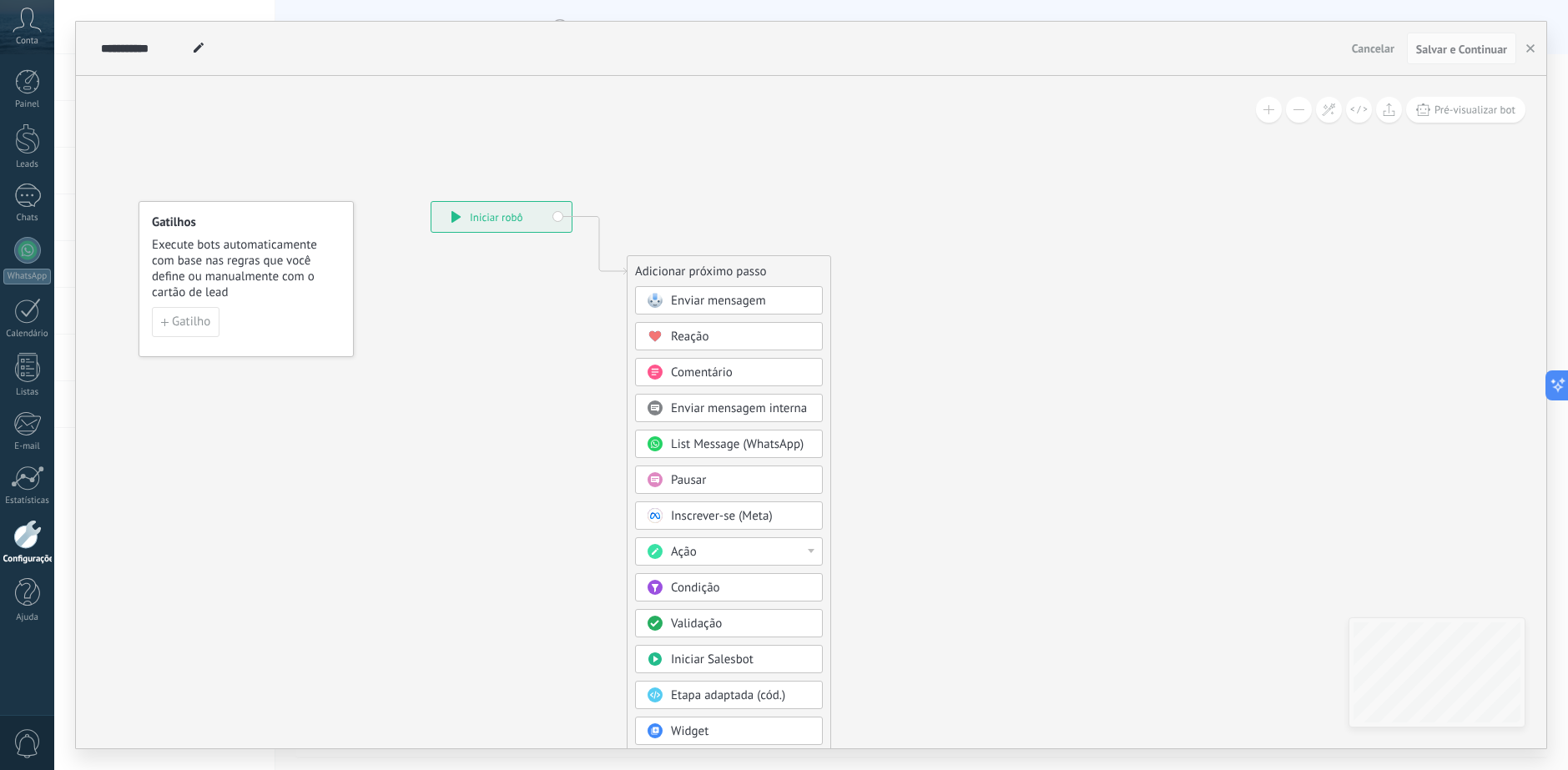
click at [810, 558] on div "Ação" at bounding box center [729, 551] width 188 height 28
click at [878, 447] on icon at bounding box center [574, 494] width 1122 height 1422
click at [735, 484] on div "Pausar" at bounding box center [741, 480] width 141 height 16
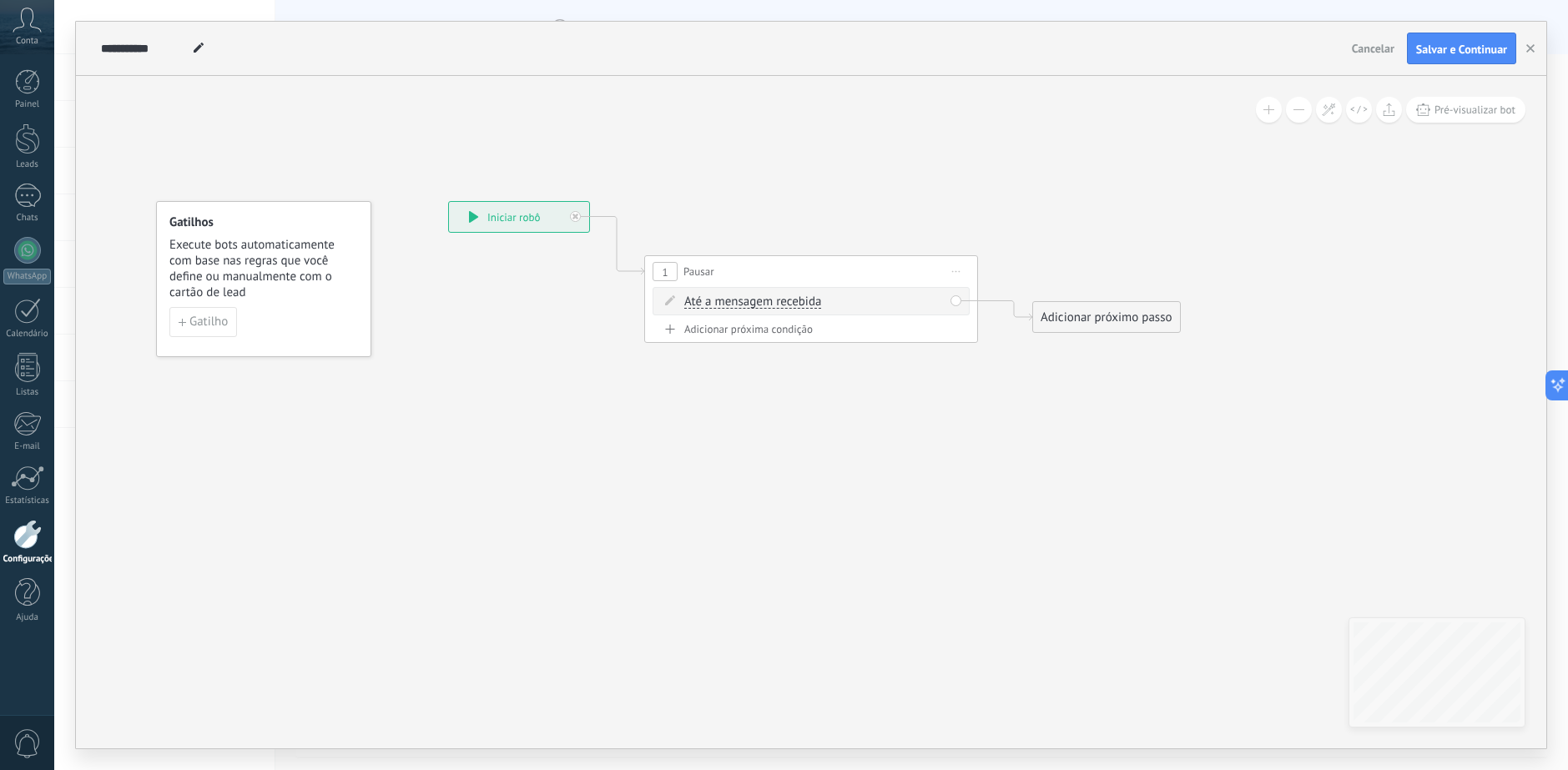
click at [749, 303] on span "Até a mensagem recebida" at bounding box center [753, 302] width 137 height 14
click at [749, 303] on button "Até a mensagem recebida" at bounding box center [779, 301] width 209 height 30
click at [749, 338] on span "Cronômetro" at bounding box center [766, 332] width 202 height 16
click at [762, 300] on input "*" at bounding box center [758, 303] width 7 height 14
type input "**"
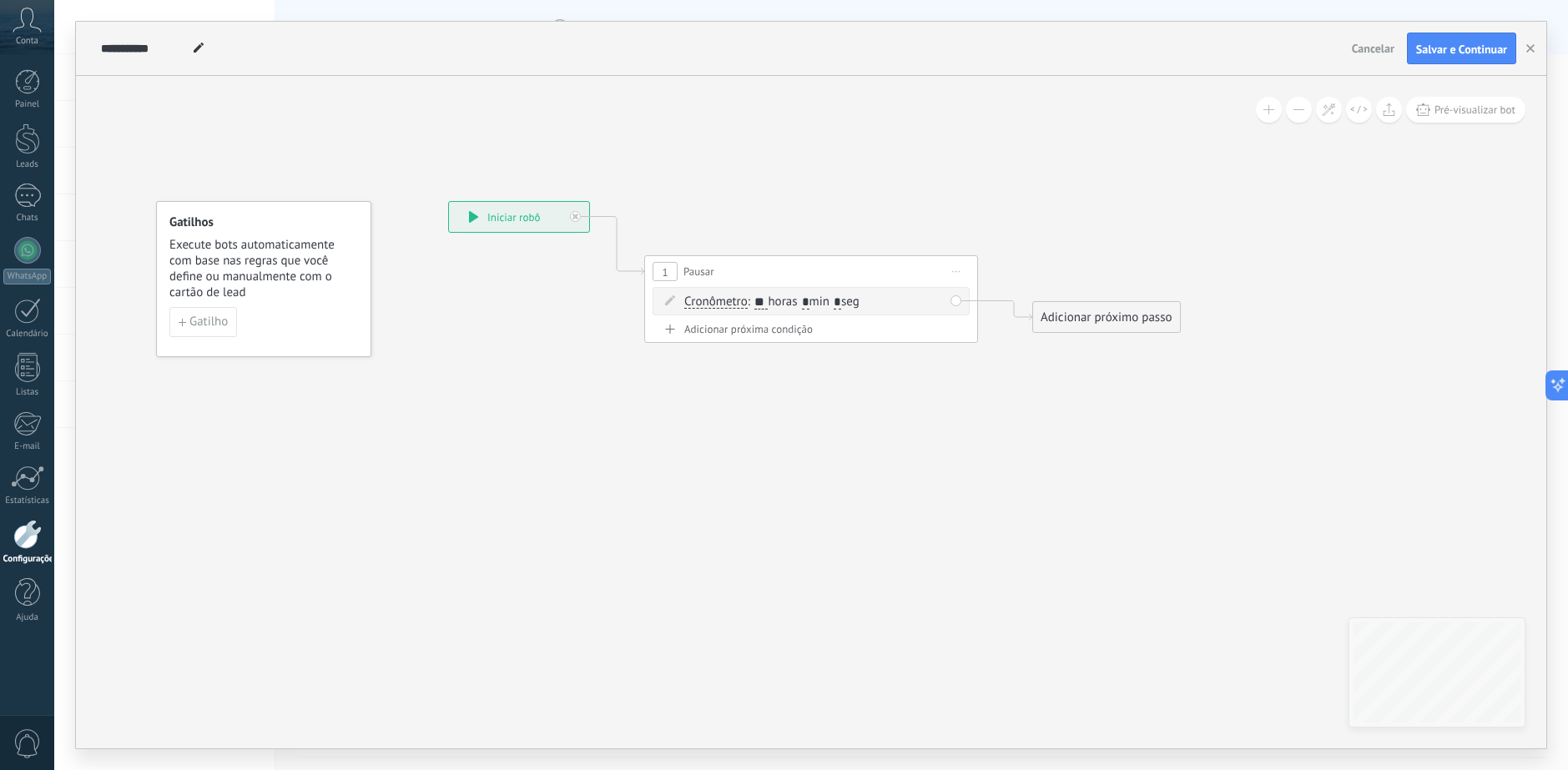
type input "*"
click at [925, 406] on icon at bounding box center [786, 272] width 1510 height 976
drag, startPoint x: 763, startPoint y: 269, endPoint x: 730, endPoint y: 226, distance: 54.2
click at [730, 226] on div "1 Pausar ****** Iniciar pré-visualização aqui Renomear Duplicar Excluir" at bounding box center [777, 217] width 332 height 31
click at [1008, 411] on icon at bounding box center [786, 266] width 1510 height 966
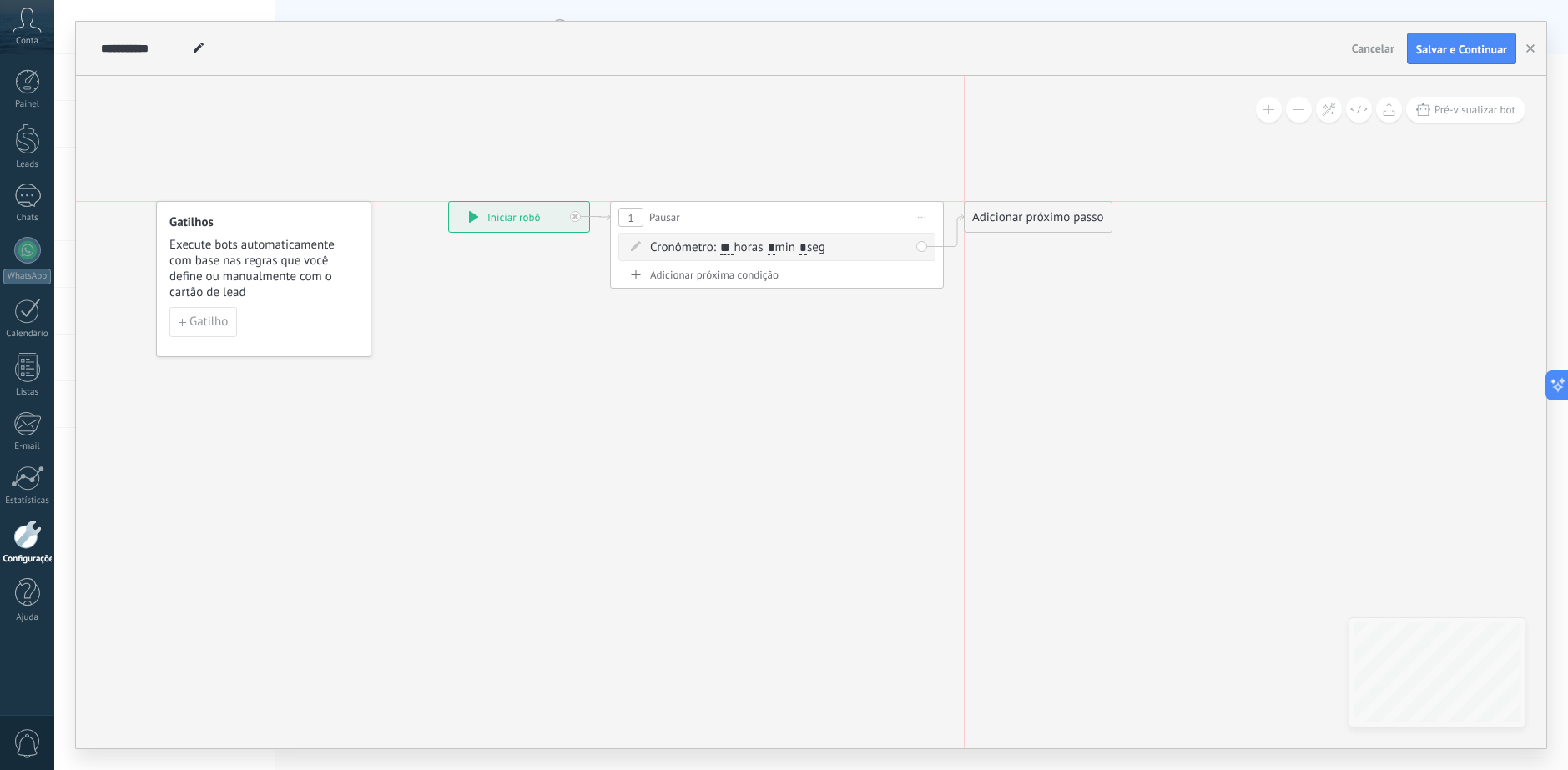
drag, startPoint x: 1071, startPoint y: 318, endPoint x: 1008, endPoint y: 213, distance: 122.4
click at [1008, 213] on div "Adicionar próximo passo" at bounding box center [1038, 217] width 147 height 27
click at [1018, 224] on div "Adicionar próximo passo" at bounding box center [1038, 217] width 147 height 27
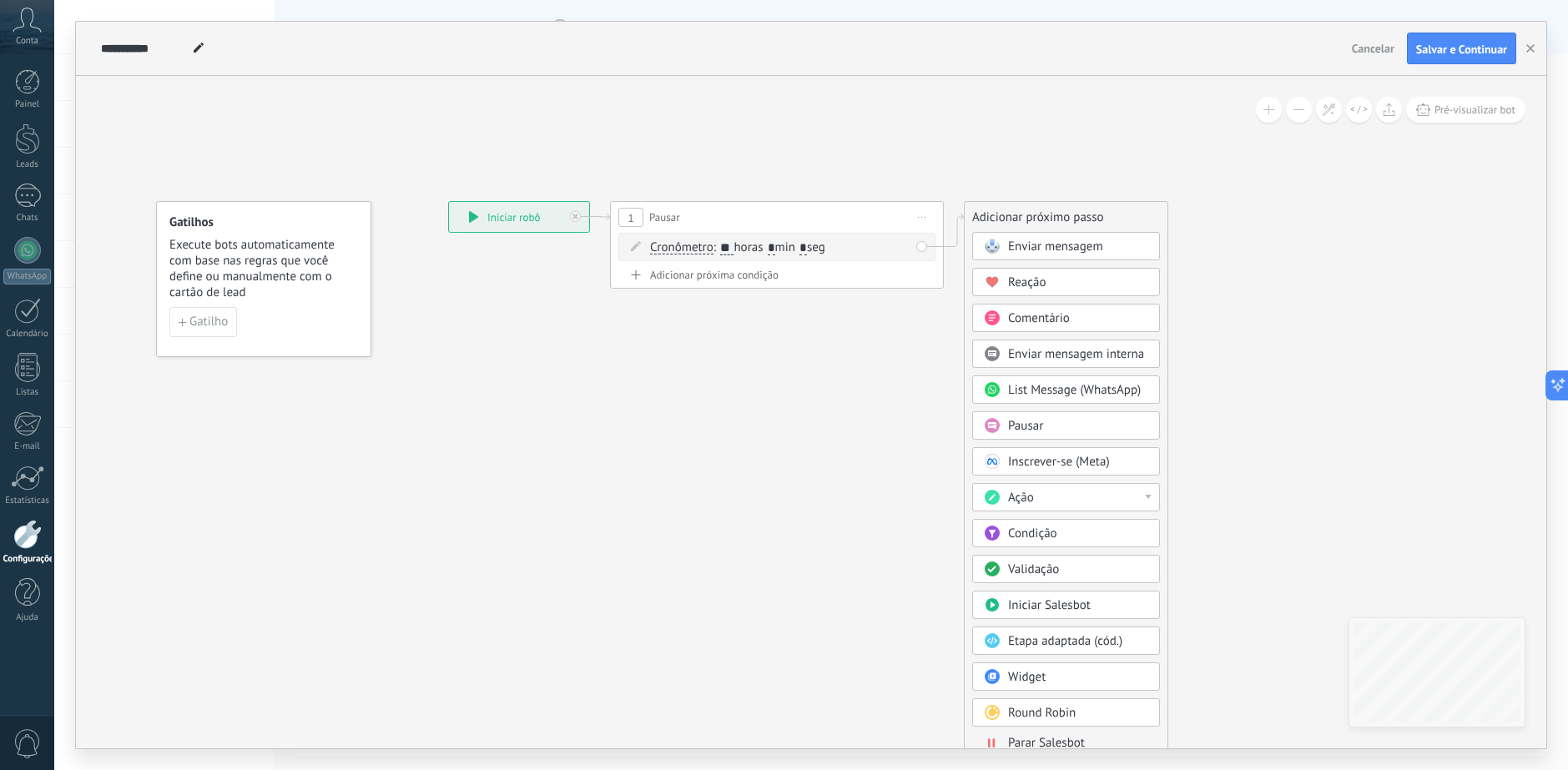
click at [1108, 484] on div "Ação" at bounding box center [1066, 496] width 188 height 28
drag, startPoint x: 1159, startPoint y: 532, endPoint x: 1163, endPoint y: 554, distance: 22.4
click at [1163, 554] on div "Adicionar próximo passo Enviar mensagem Enviar mensagem Enviar mensagem Reação …" at bounding box center [1066, 480] width 204 height 559
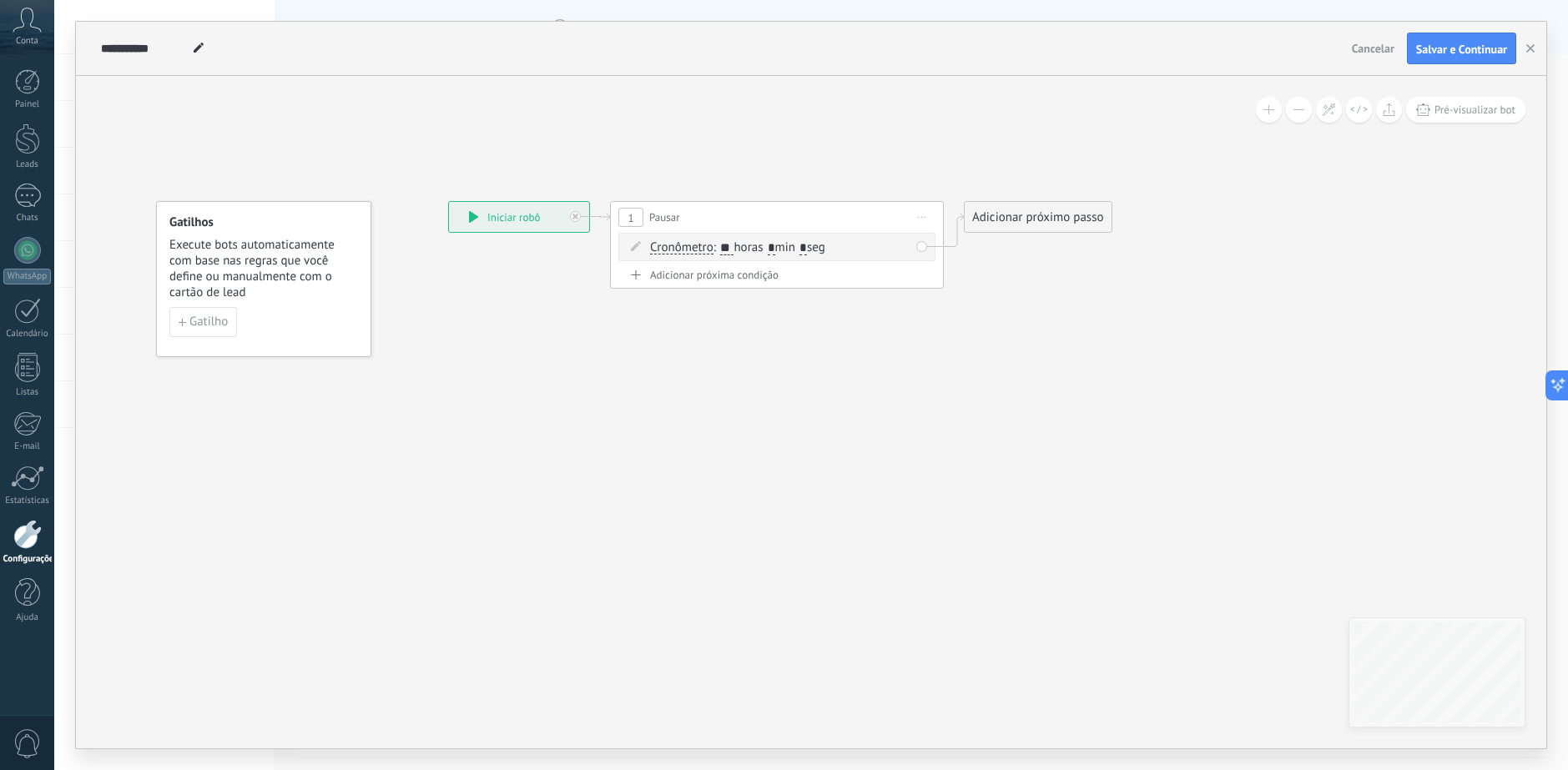
click at [1039, 186] on icon at bounding box center [751, 245] width 1441 height 921
click at [1034, 217] on div "Adicionar próximo passo" at bounding box center [1038, 217] width 147 height 27
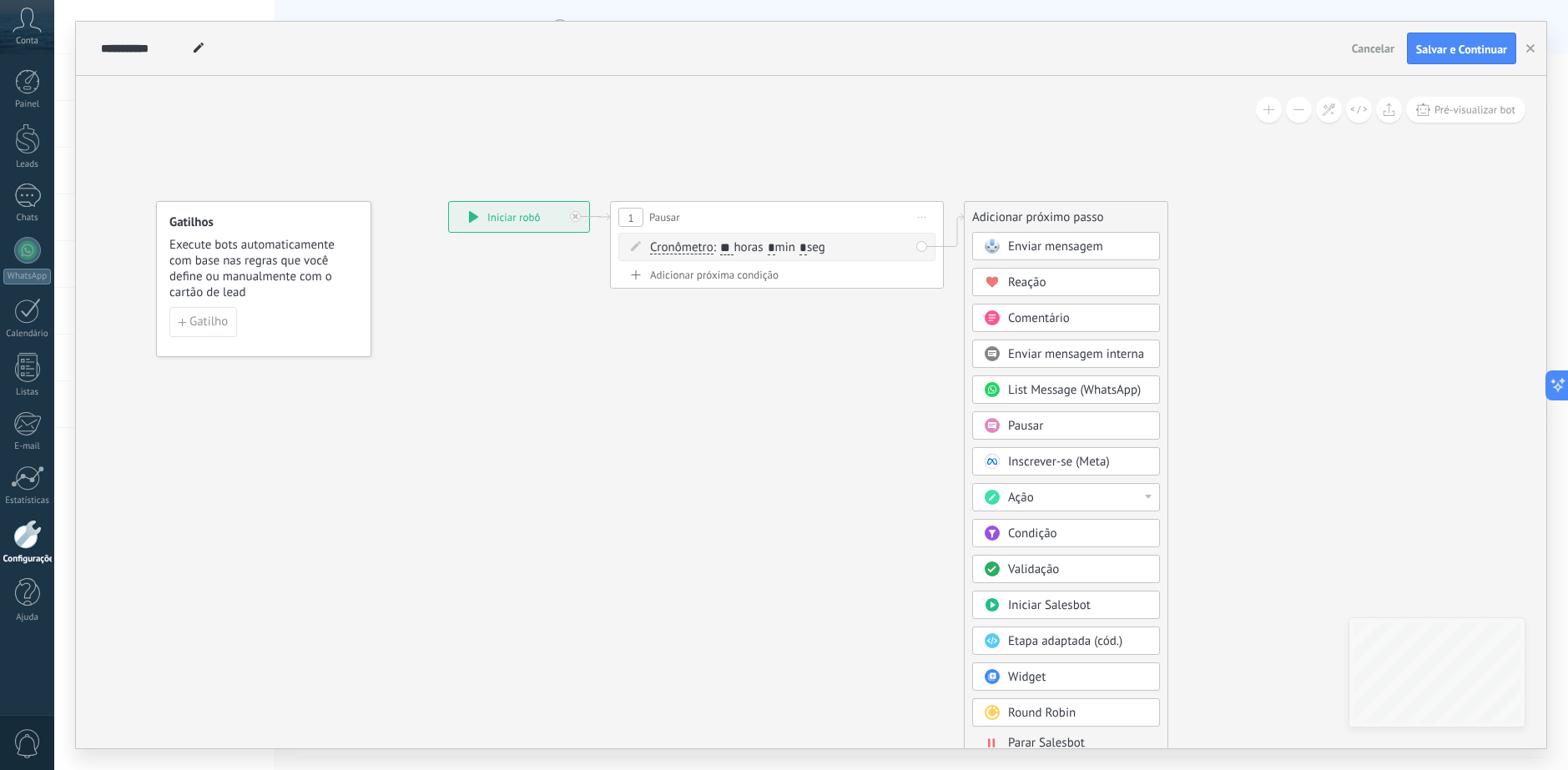
click at [1122, 507] on div "Ação" at bounding box center [1066, 496] width 188 height 28
click at [1083, 522] on div "Adicionar tarefa" at bounding box center [1066, 525] width 186 height 28
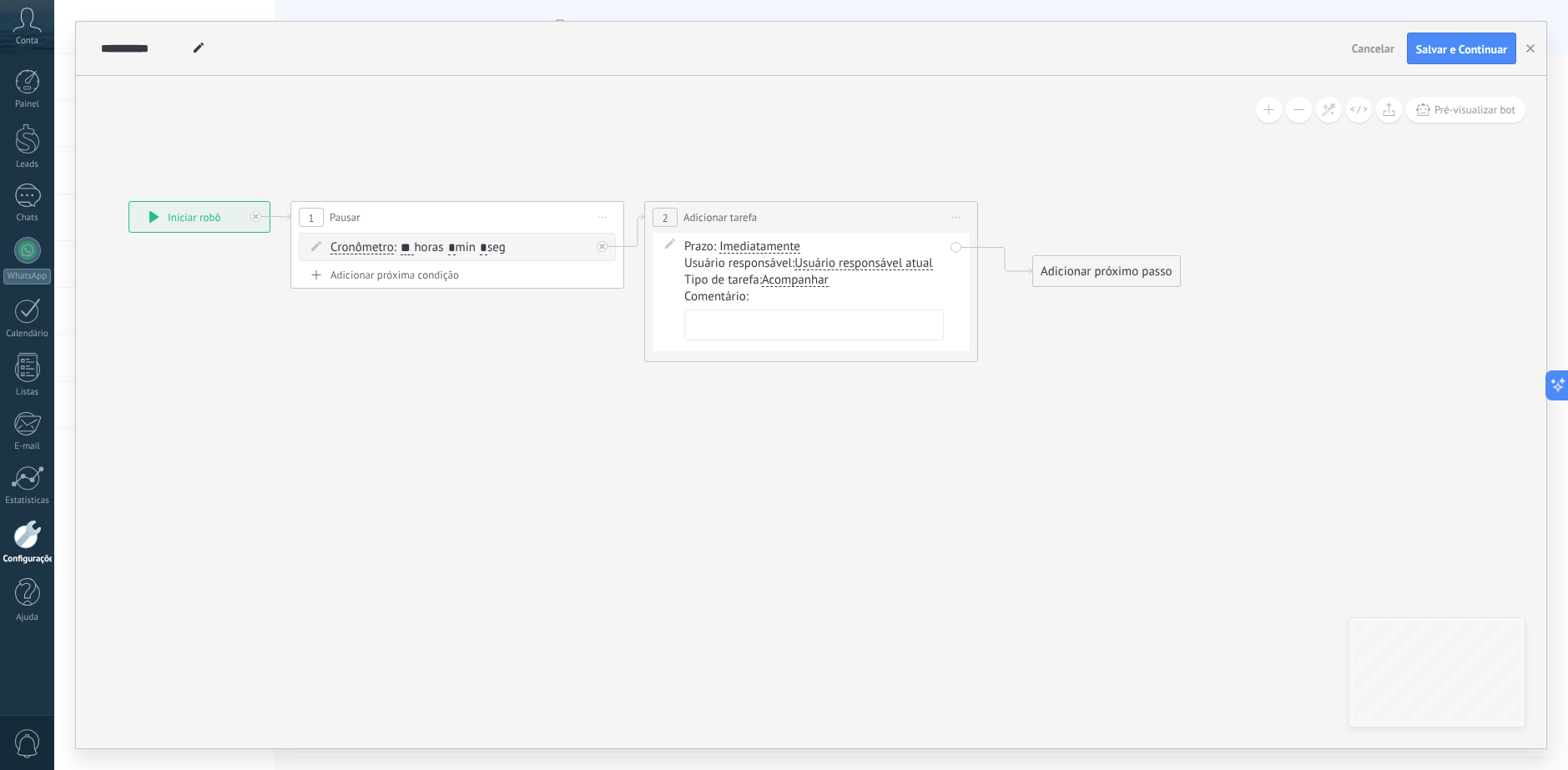
click at [800, 332] on textarea at bounding box center [814, 325] width 259 height 31
paste textarea "**********"
drag, startPoint x: 744, startPoint y: 324, endPoint x: 870, endPoint y: 338, distance: 126.8
click at [904, 325] on textarea "**********" at bounding box center [814, 325] width 259 height 31
click at [860, 332] on textarea "**********" at bounding box center [814, 325] width 259 height 31
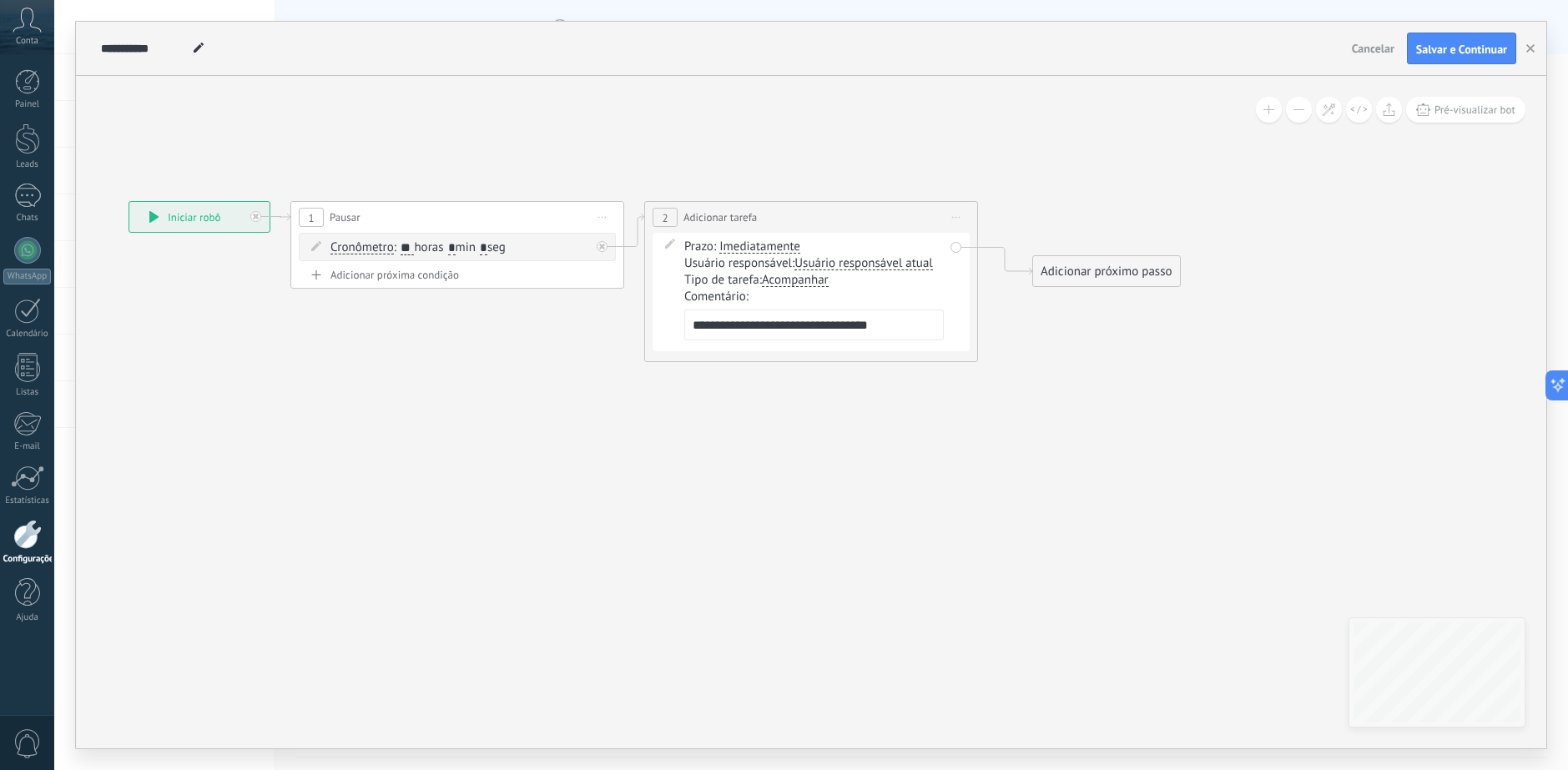
click at [842, 333] on textarea "**********" at bounding box center [814, 325] width 259 height 31
click at [893, 326] on textarea "**********" at bounding box center [814, 325] width 259 height 31
type textarea "**********"
drag, startPoint x: 1006, startPoint y: 412, endPoint x: 1017, endPoint y: 411, distance: 11.0
click at [1017, 411] on icon at bounding box center [630, 281] width 1829 height 994
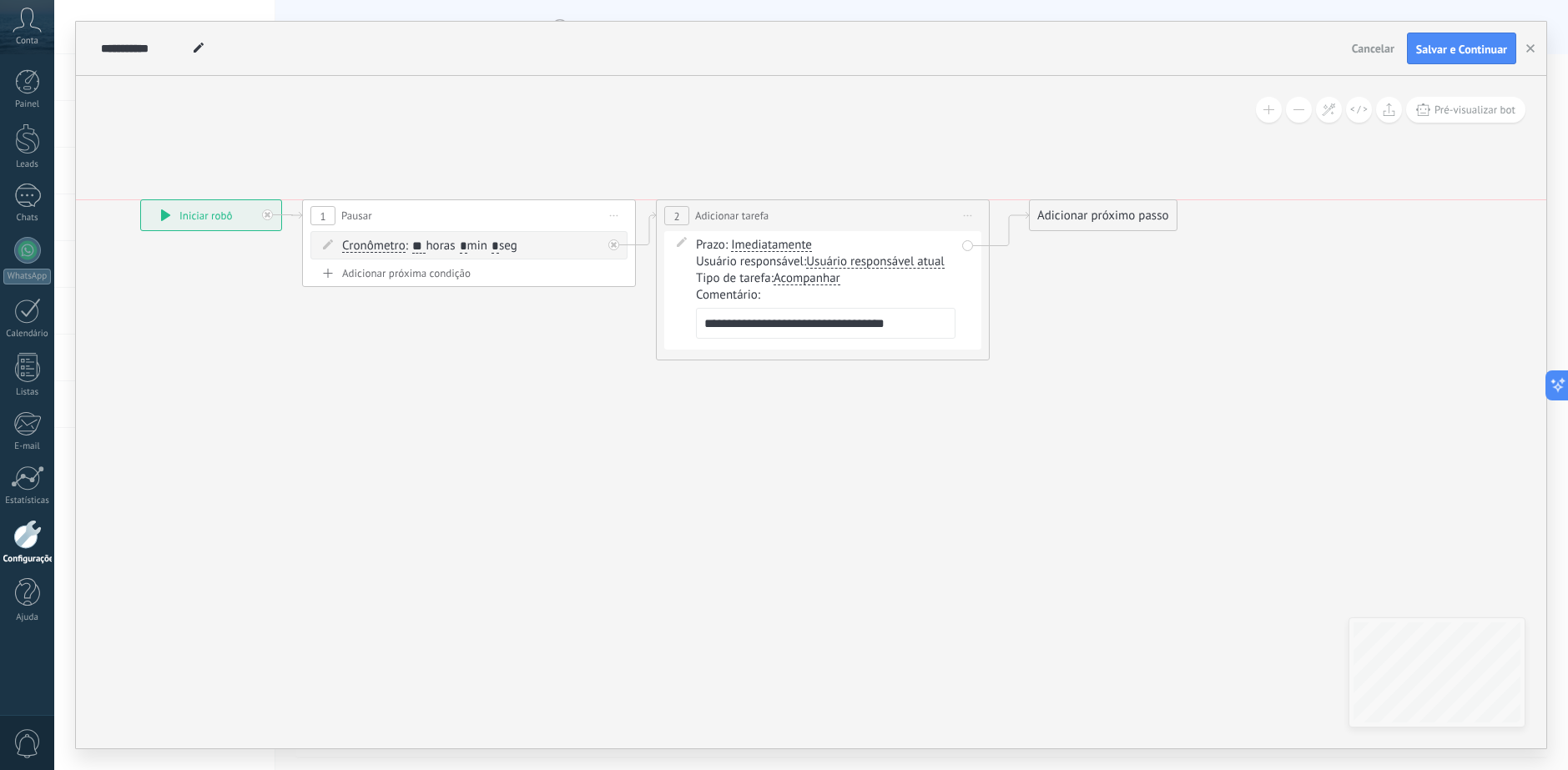
drag, startPoint x: 1117, startPoint y: 261, endPoint x: 1103, endPoint y: 213, distance: 50.0
click at [1103, 213] on div "Adicionar próximo passo" at bounding box center [1103, 215] width 147 height 27
click at [1085, 225] on div "Adicionar próximo passo" at bounding box center [1103, 215] width 147 height 27
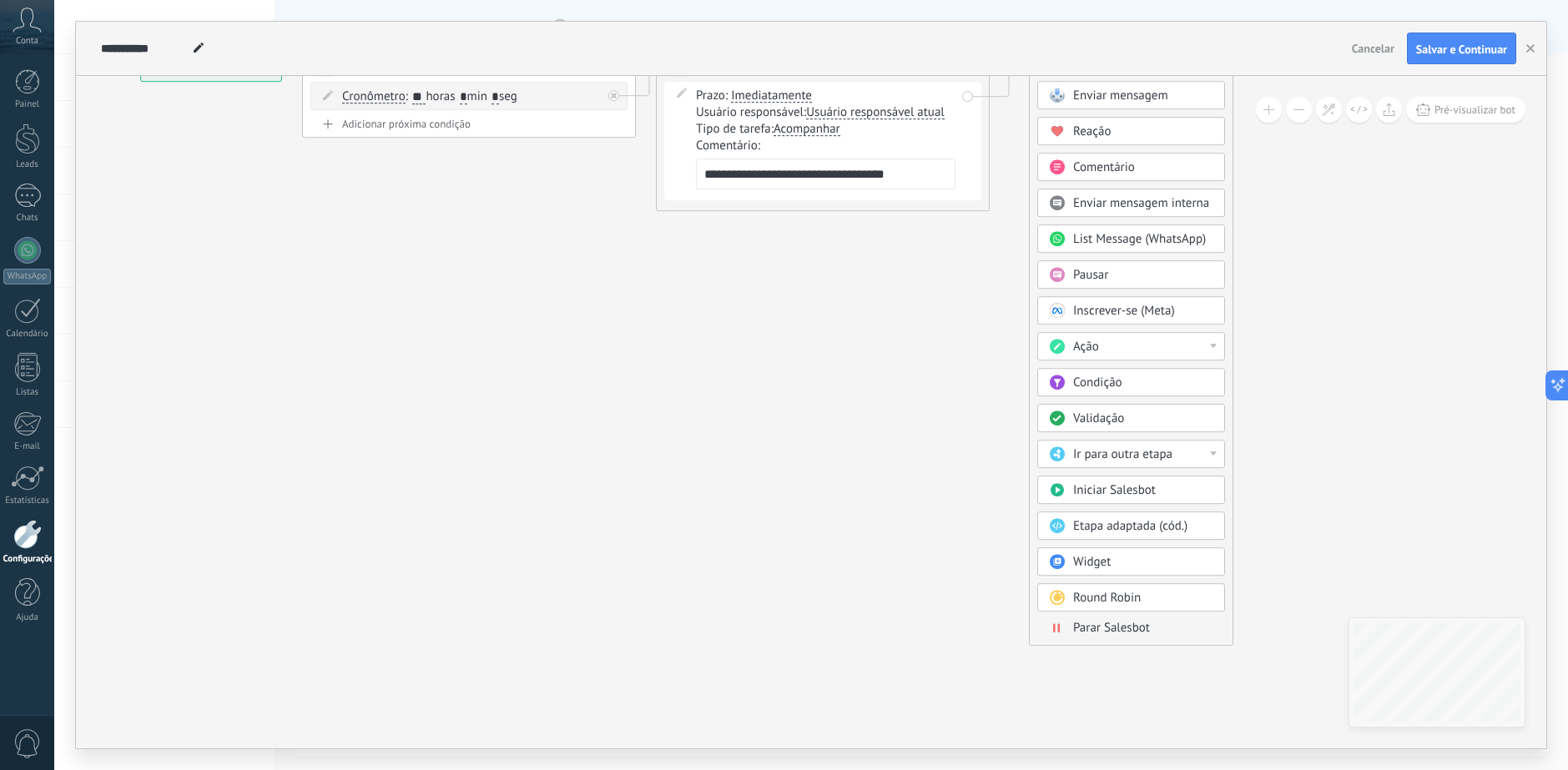
click at [1117, 629] on span "Parar Salesbot" at bounding box center [1112, 627] width 77 height 16
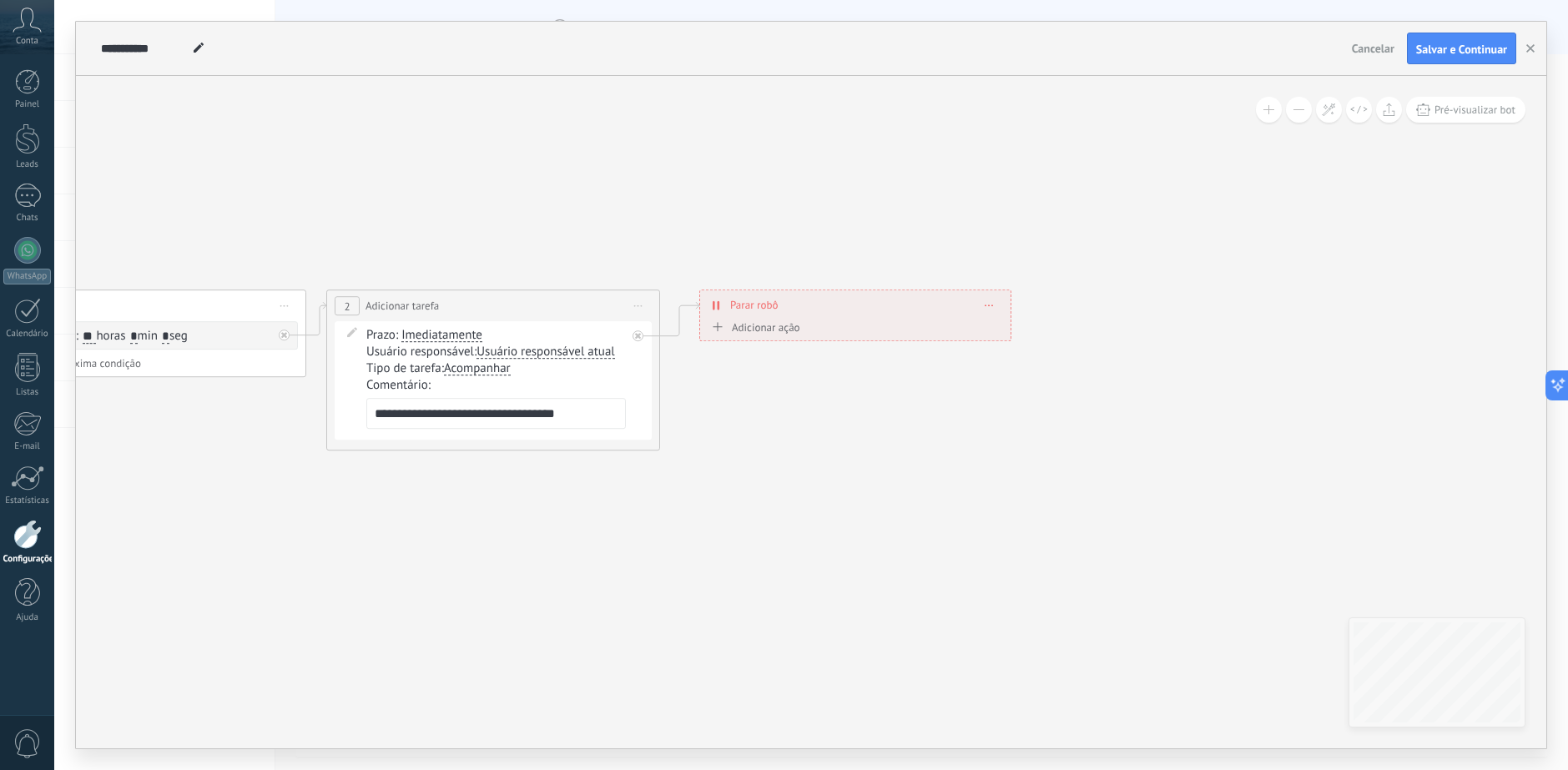
drag, startPoint x: 519, startPoint y: 189, endPoint x: 854, endPoint y: 168, distance: 335.7
click at [955, 182] on icon at bounding box center [299, 369] width 1814 height 994
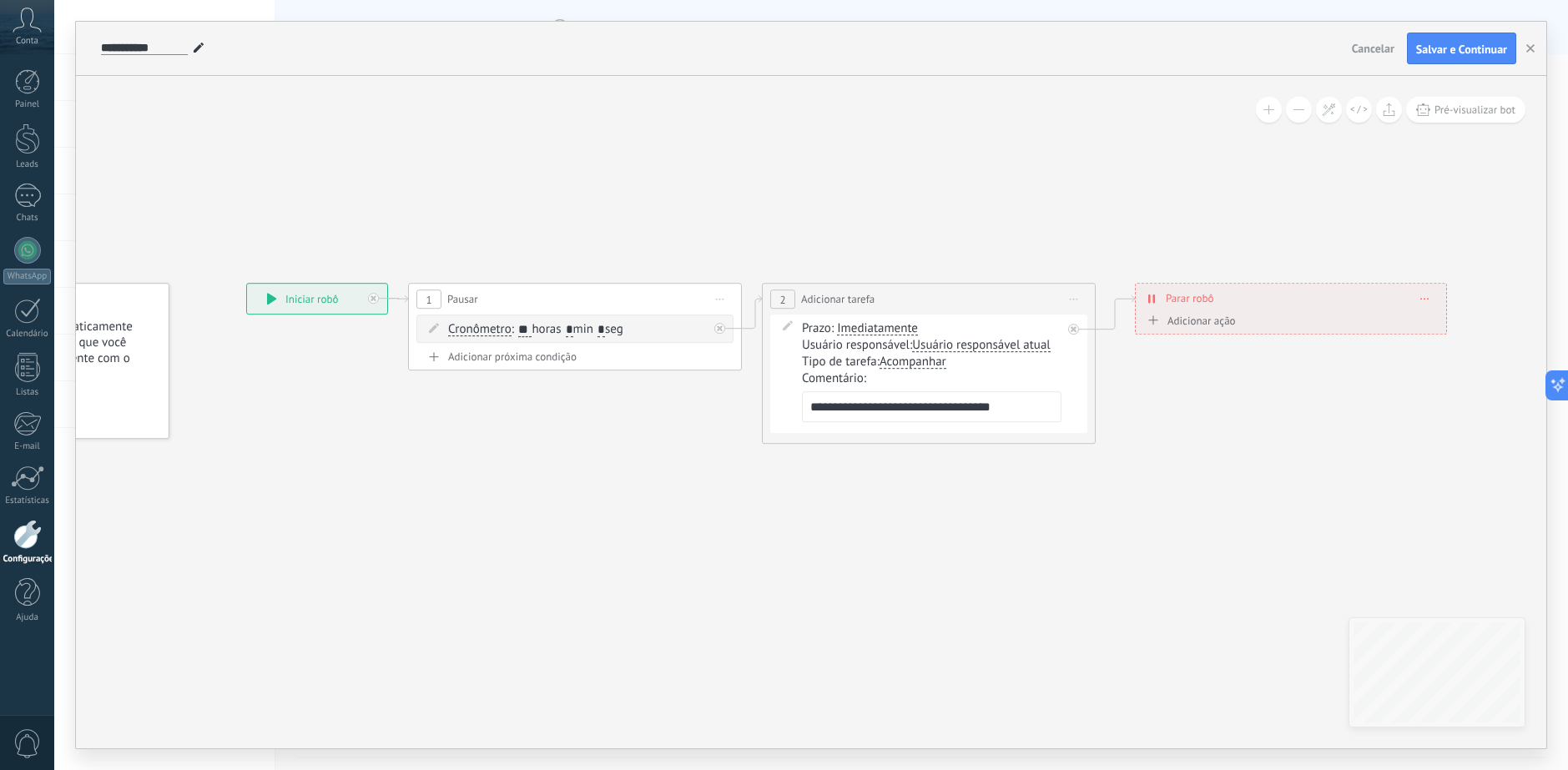
click at [146, 47] on input "**********" at bounding box center [144, 48] width 87 height 14
type input "**********"
click at [330, 139] on icon at bounding box center [736, 363] width 1814 height 994
click at [1480, 47] on span "Salvar e Continuar" at bounding box center [1461, 49] width 91 height 12
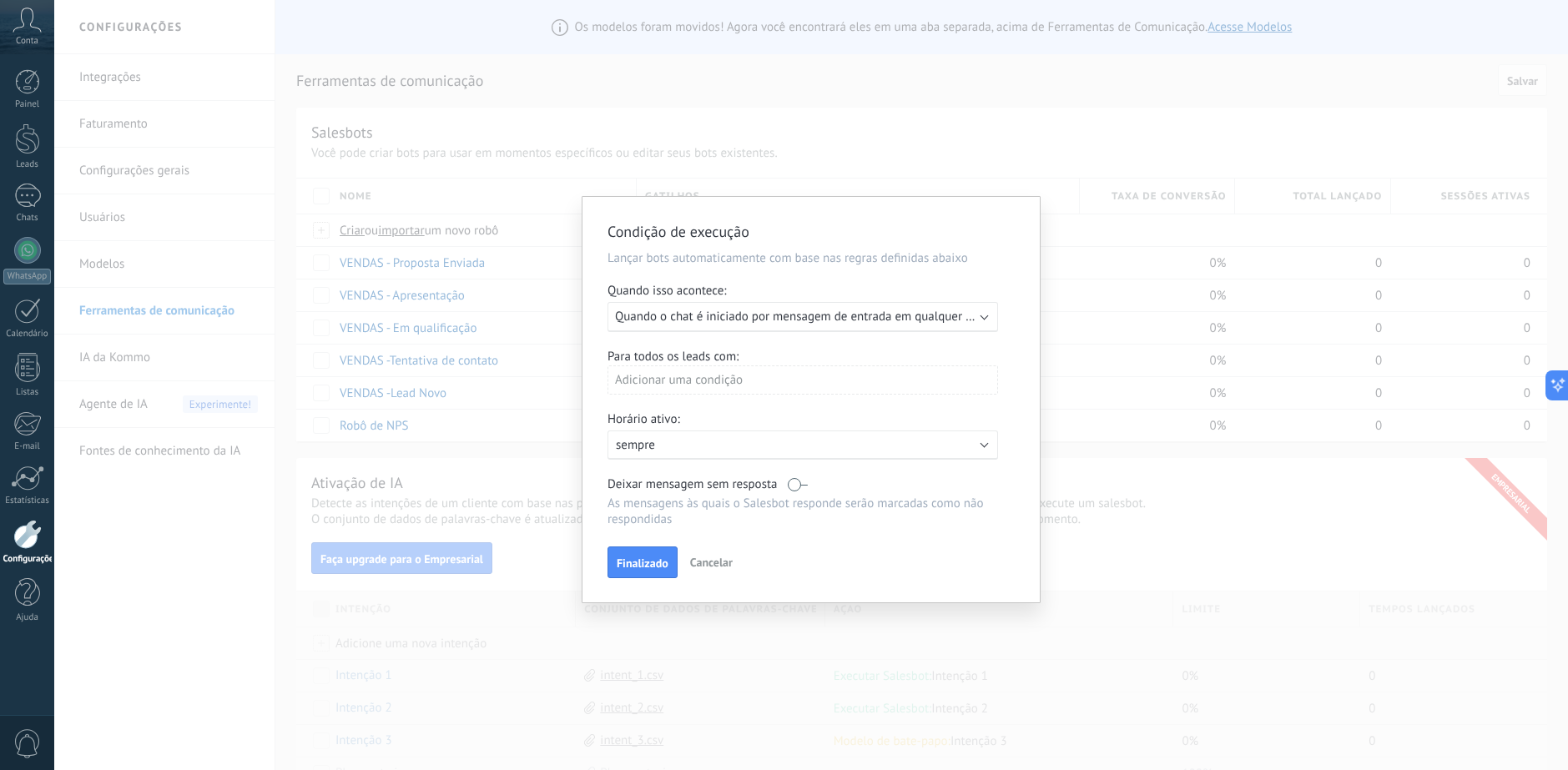
click at [800, 311] on span "Quando o chat é iniciado por mensagem de entrada em qualquer canal" at bounding box center [804, 316] width 379 height 16
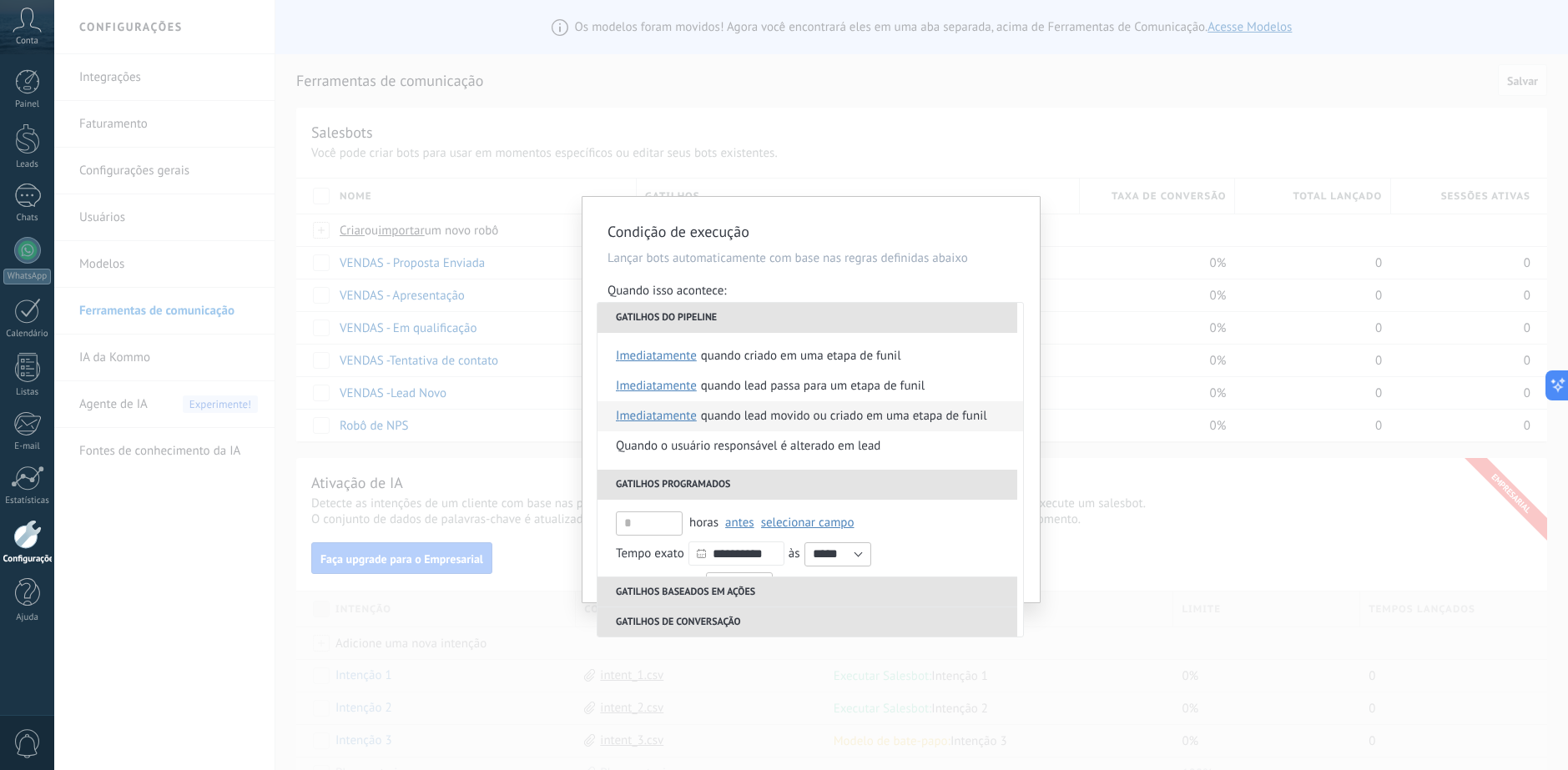
click at [905, 414] on div "Quando lead movido ou criado em uma etapa de funil" at bounding box center [844, 416] width 287 height 30
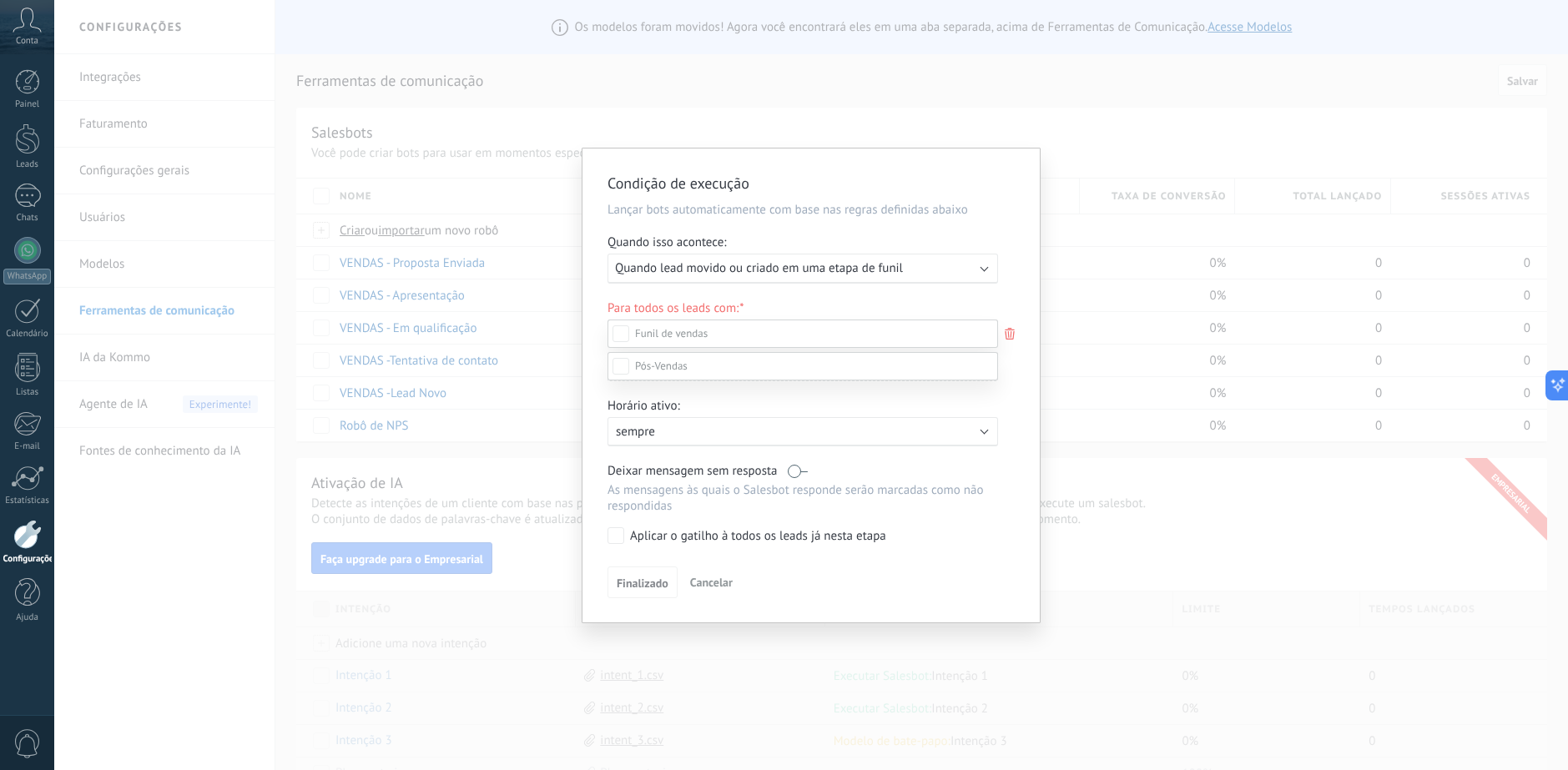
click at [0, 0] on label "Proposta Enviada" at bounding box center [0, 0] width 0 height 0
click at [1017, 469] on div at bounding box center [810, 385] width 1513 height 770
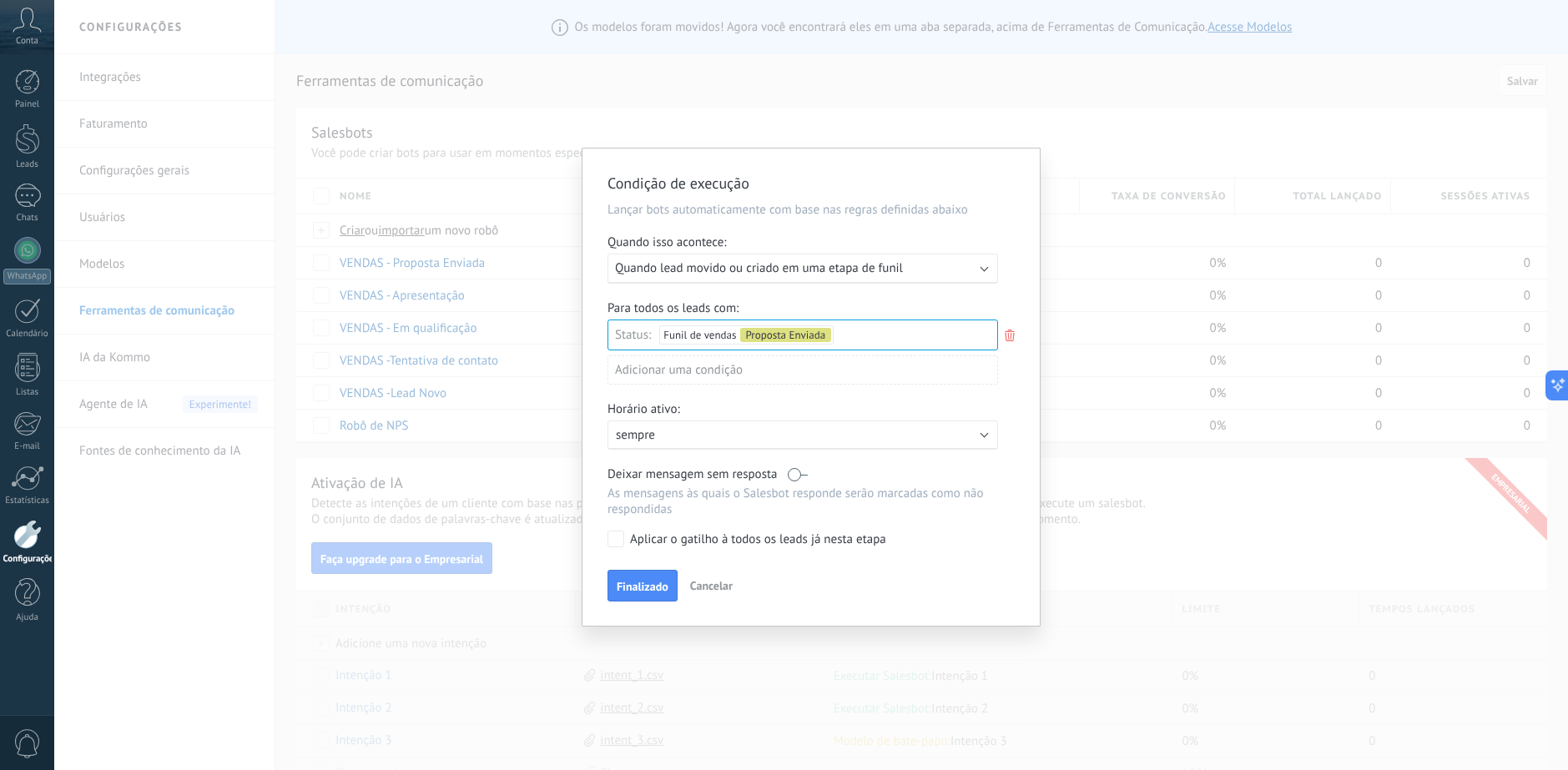
click at [727, 366] on div "Adicionar uma condição" at bounding box center [802, 369] width 391 height 29
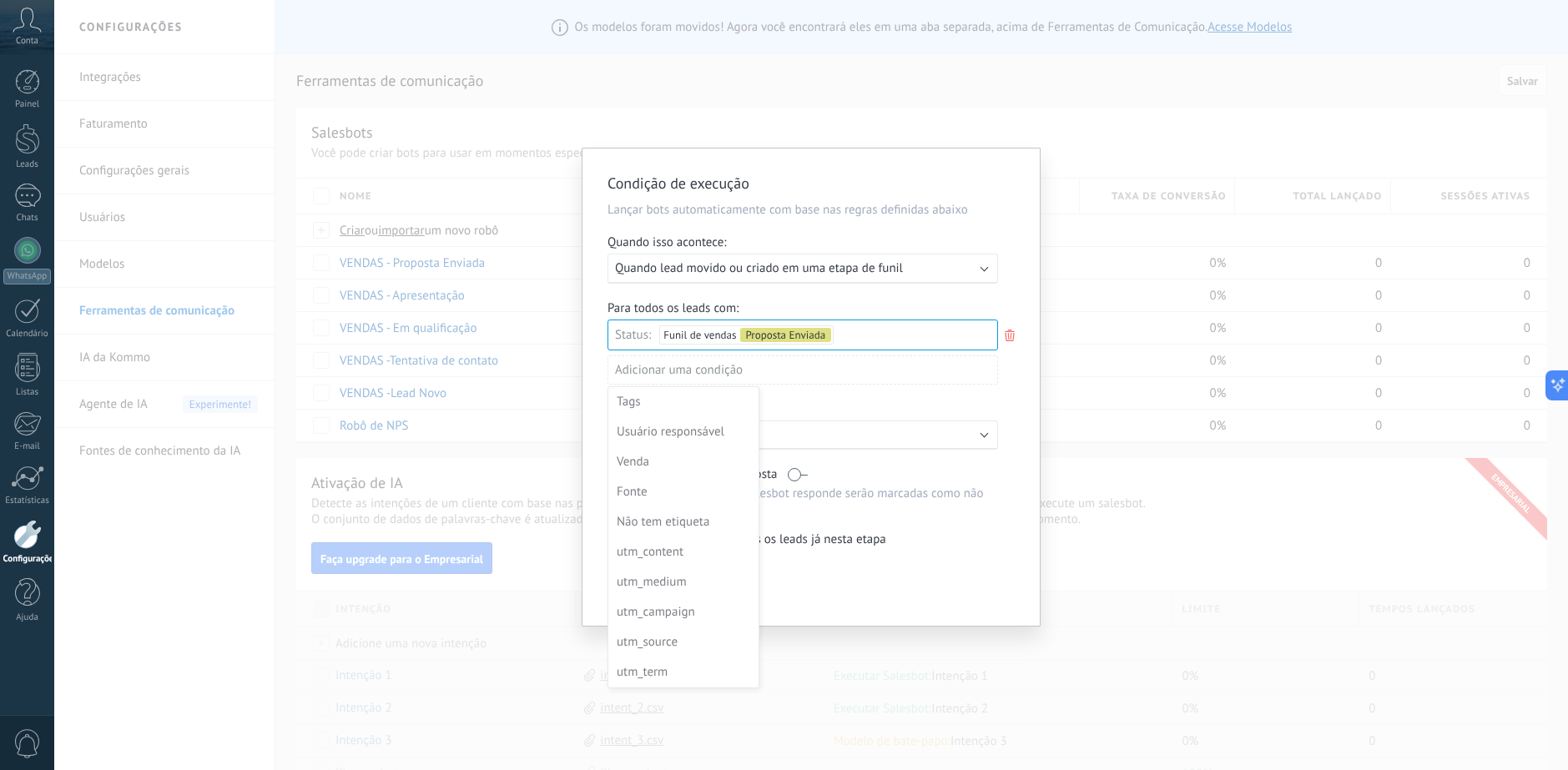
click at [1019, 386] on div at bounding box center [810, 387] width 457 height 477
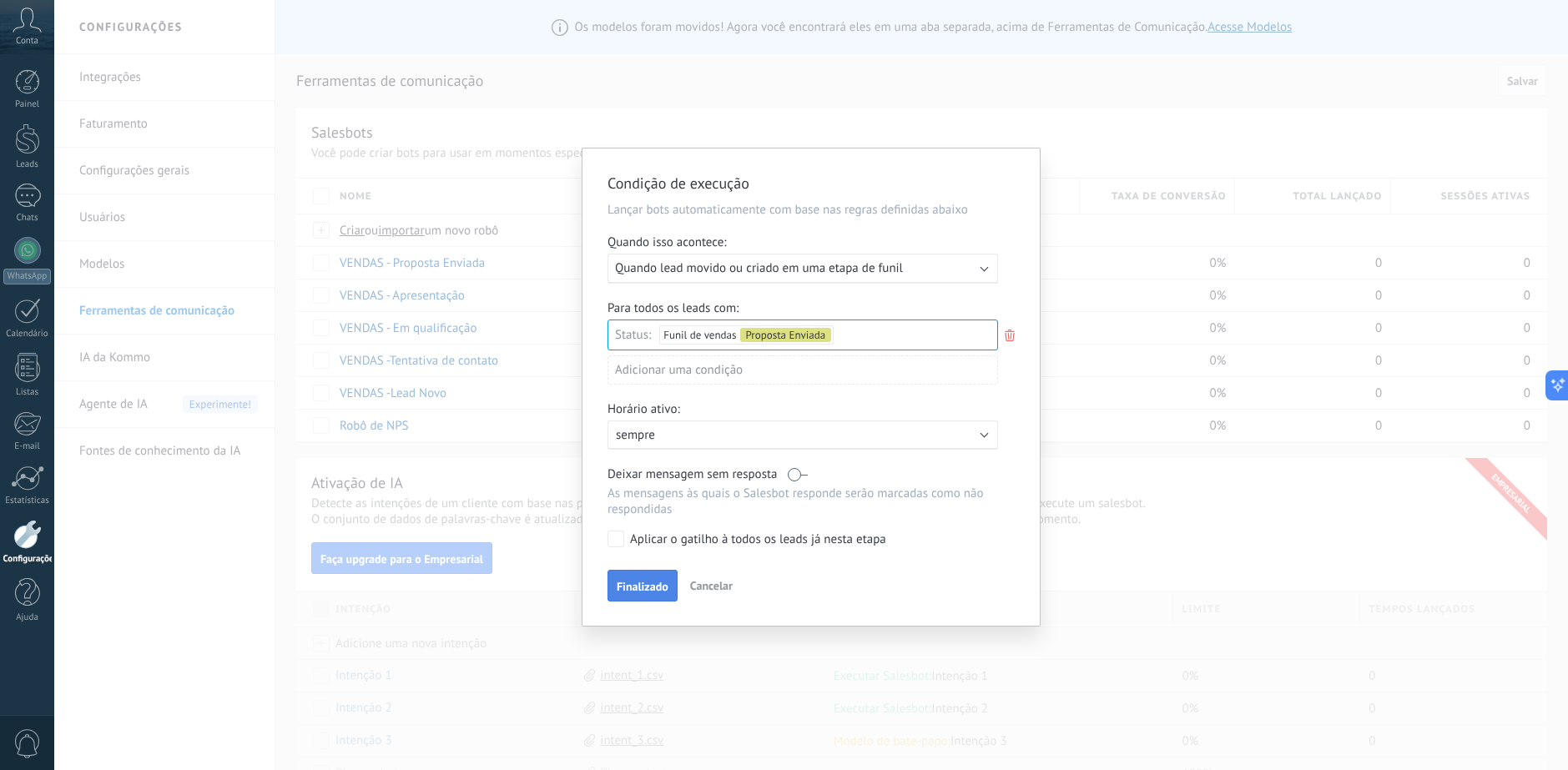
click at [646, 578] on button "Finalizado" at bounding box center [642, 585] width 70 height 32
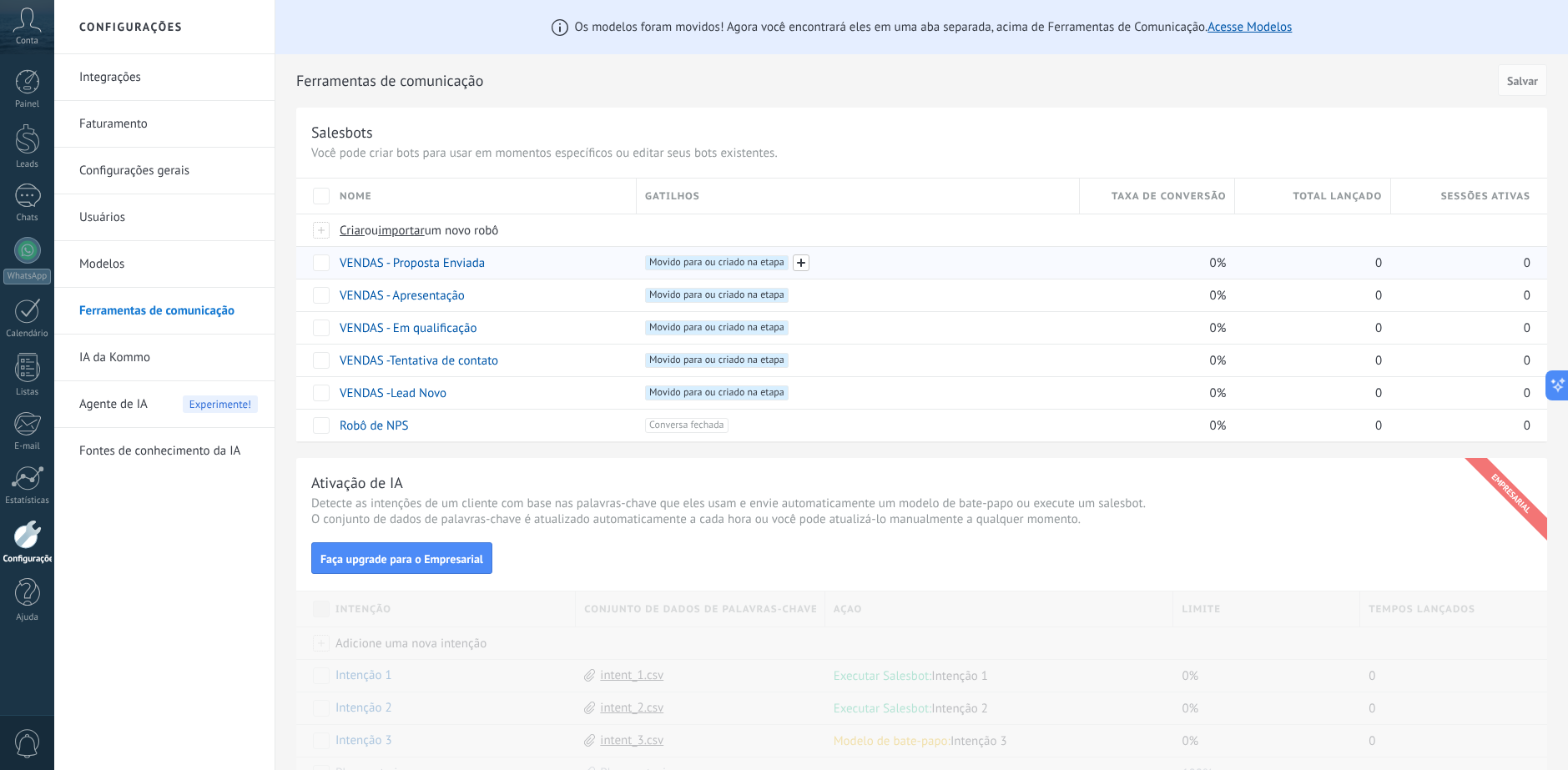
click at [796, 266] on span at bounding box center [800, 263] width 16 height 16
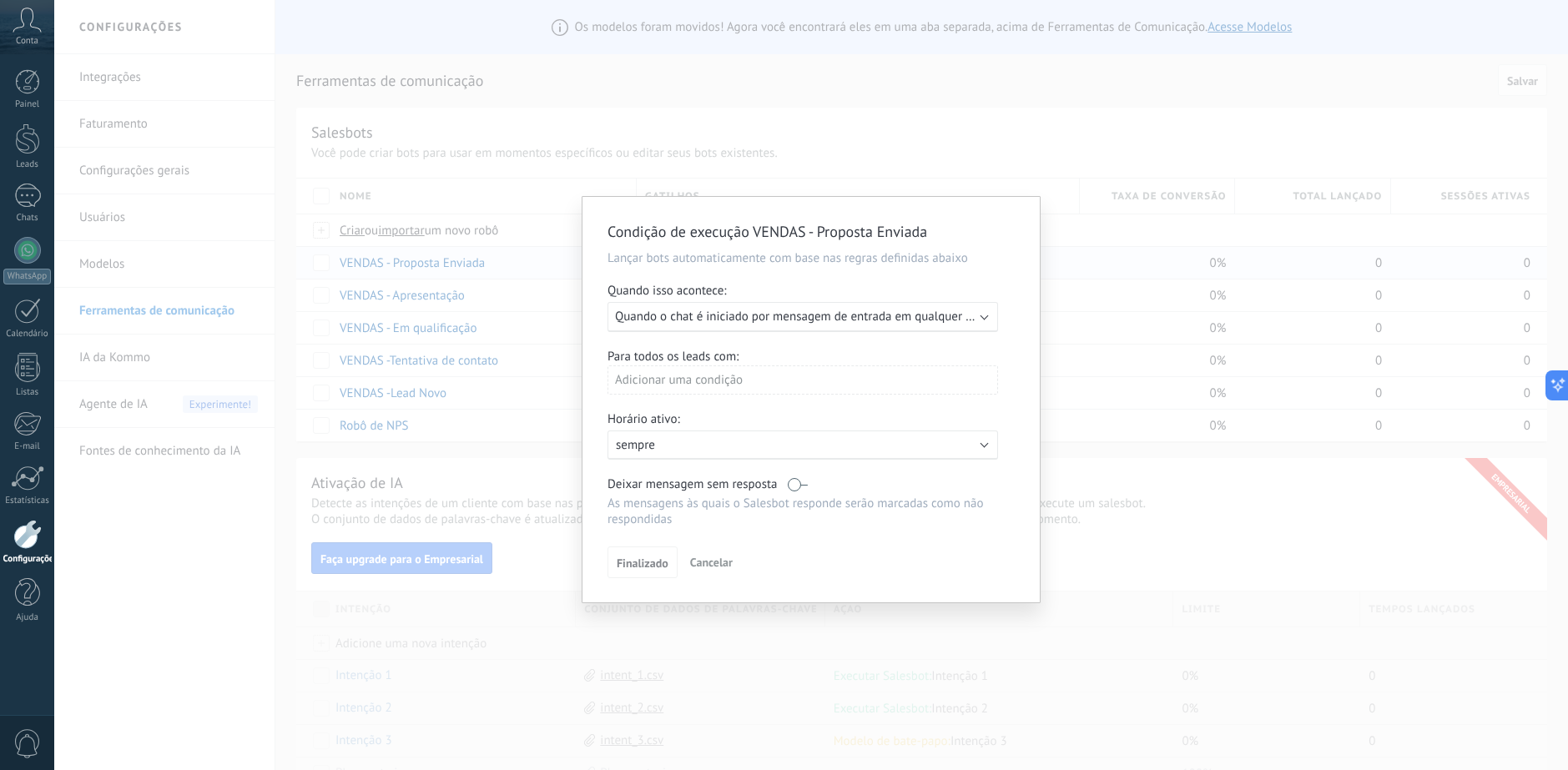
click at [746, 371] on div "Adicionar uma condição" at bounding box center [802, 380] width 391 height 29
click at [784, 112] on div "Condição de execução VENDAS - Proposta Enviada Lançar bots automaticamente com …" at bounding box center [810, 385] width 1513 height 770
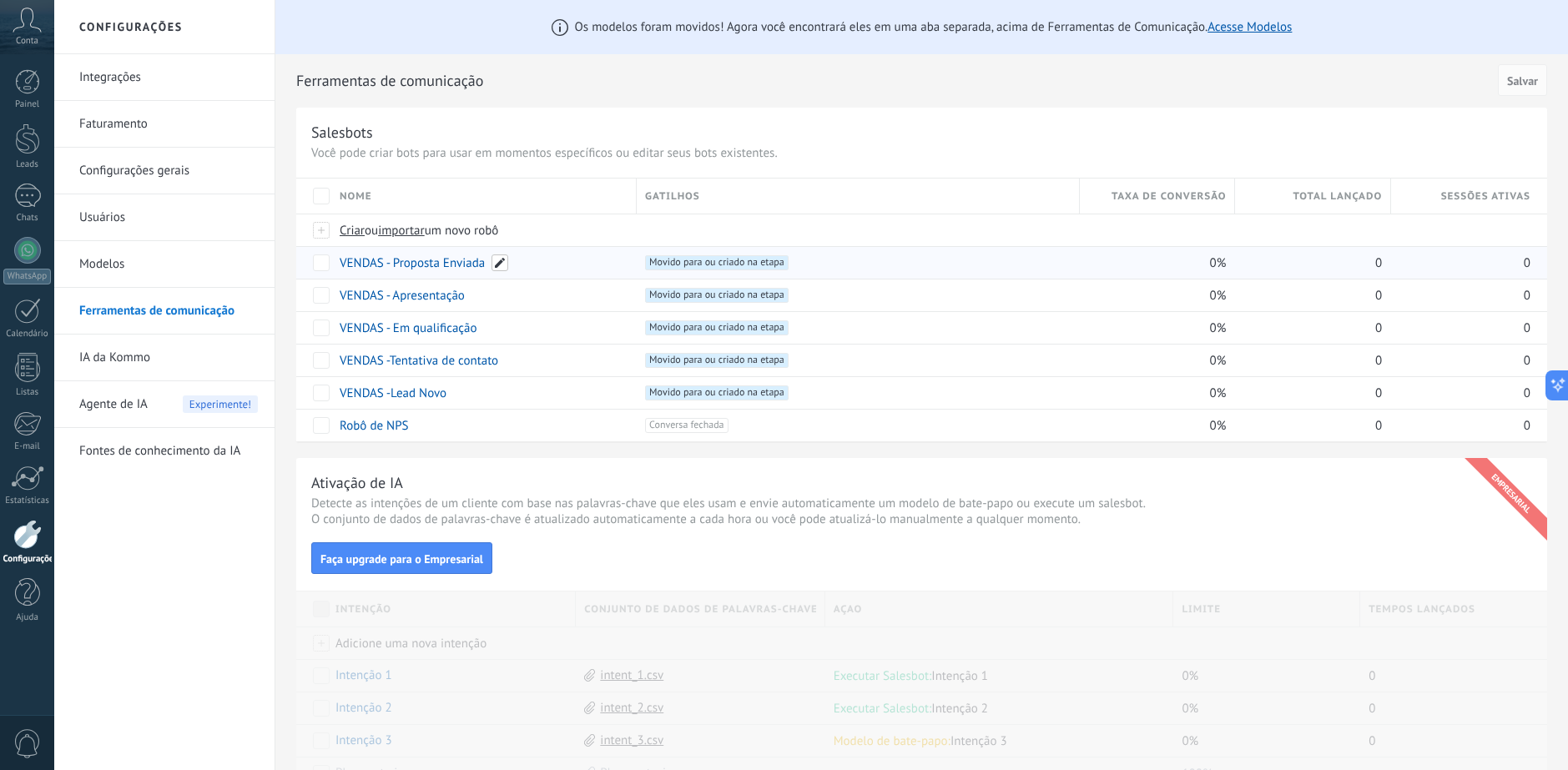
click at [497, 264] on span at bounding box center [499, 263] width 16 height 16
click at [631, 100] on div "Ferramentas de comunicação Cancelar Salvar" at bounding box center [922, 80] width 1250 height 54
click at [438, 262] on div "copiar mais" at bounding box center [460, 263] width 110 height 33
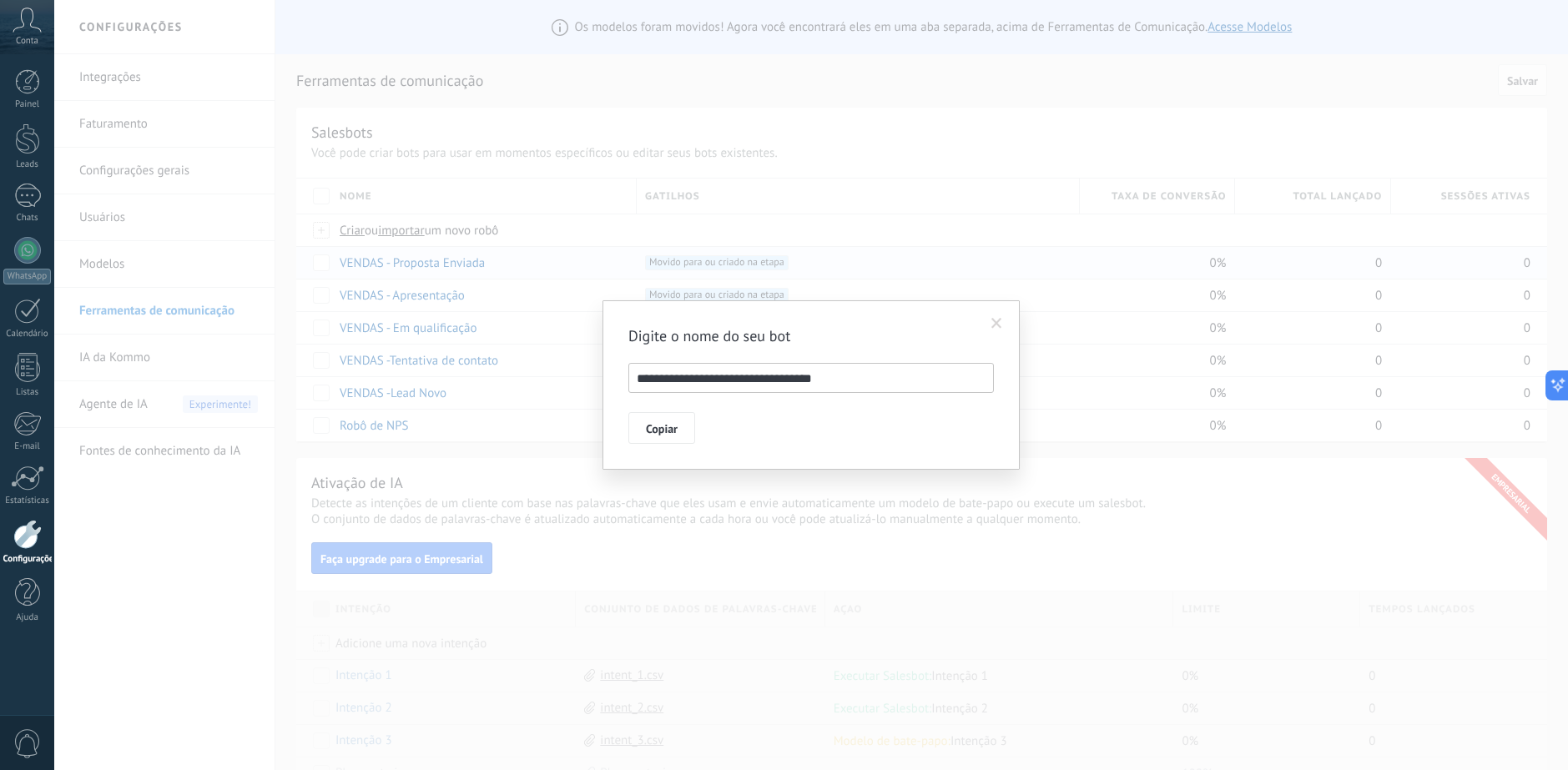
drag, startPoint x: 695, startPoint y: 376, endPoint x: 852, endPoint y: 381, distance: 157.1
click at [845, 384] on input "**********" at bounding box center [810, 378] width 365 height 30
type input "**********"
click at [661, 421] on button "Copiar" at bounding box center [661, 428] width 67 height 32
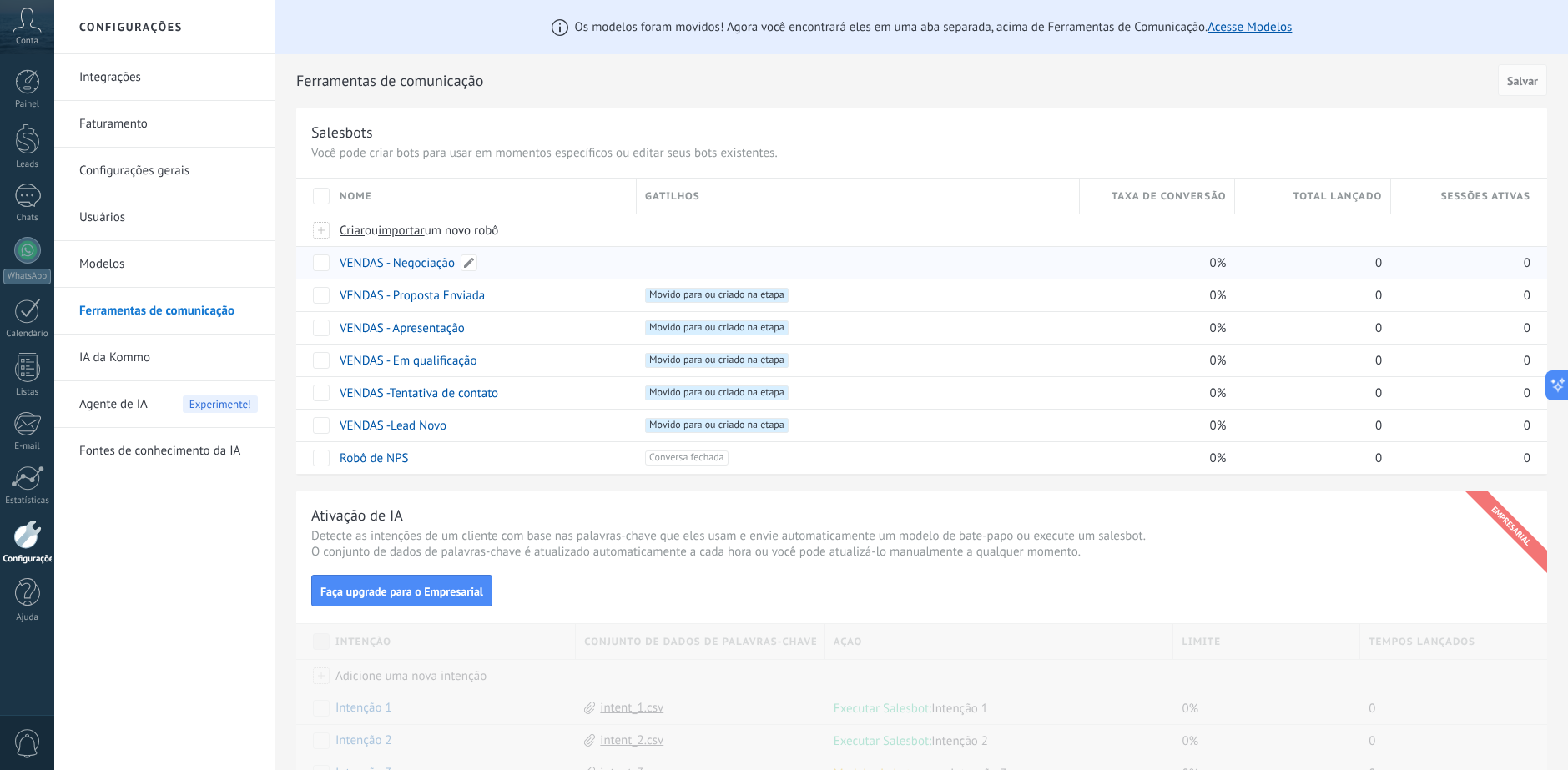
click at [419, 262] on link "VENDAS - Negociação" at bounding box center [397, 263] width 115 height 16
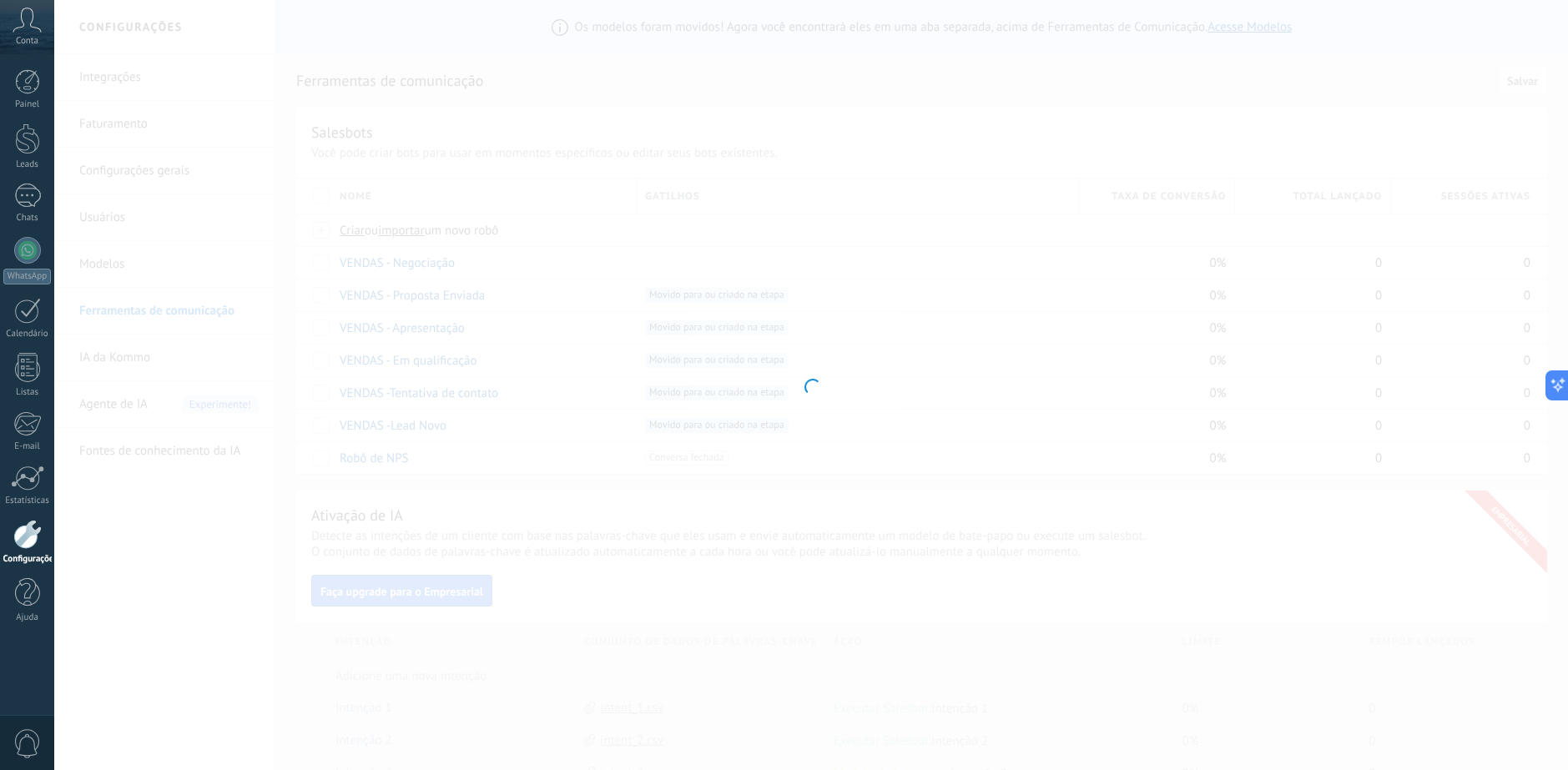
type input "**********"
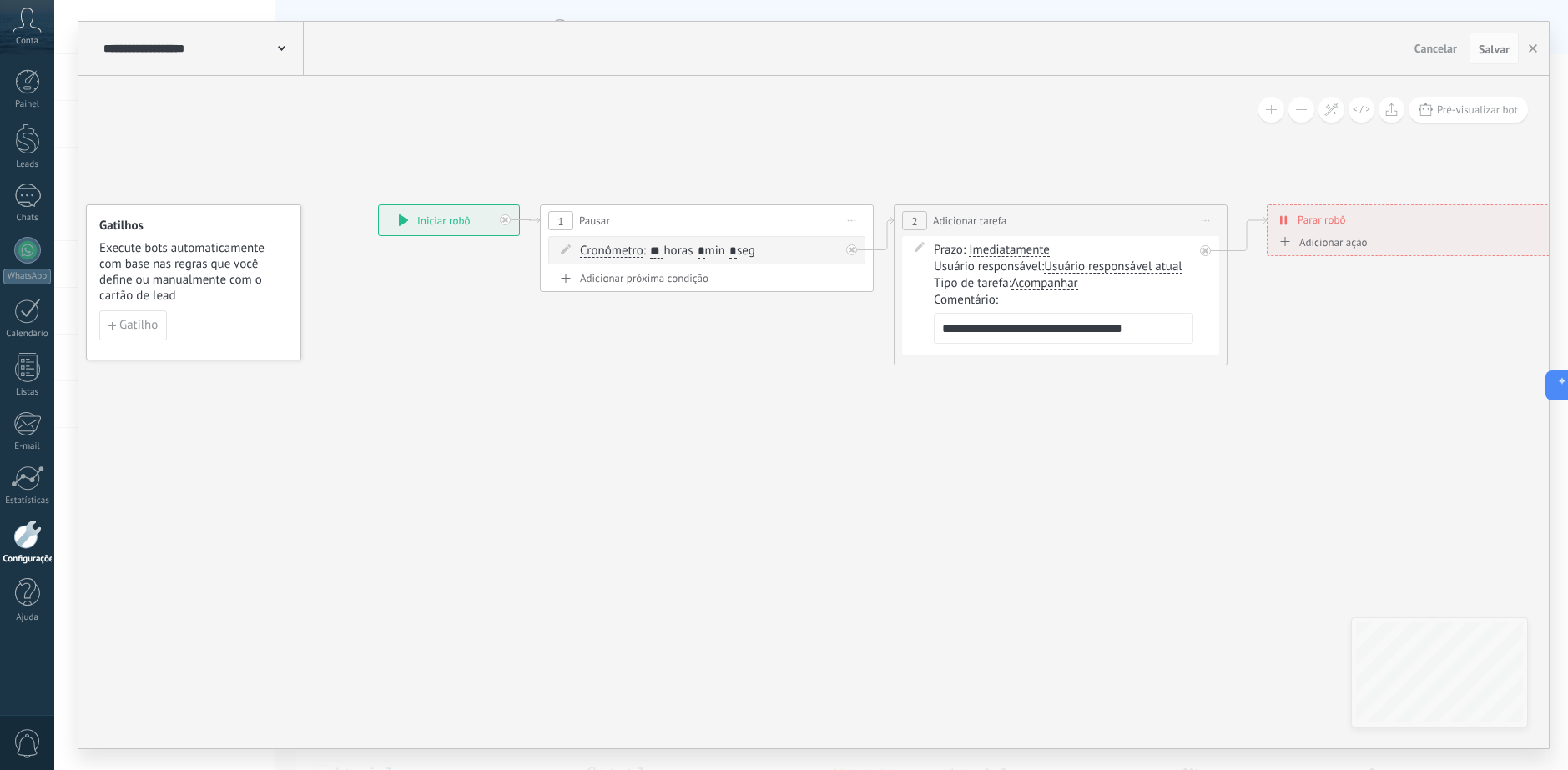
click at [911, 158] on icon at bounding box center [978, 285] width 2035 height 994
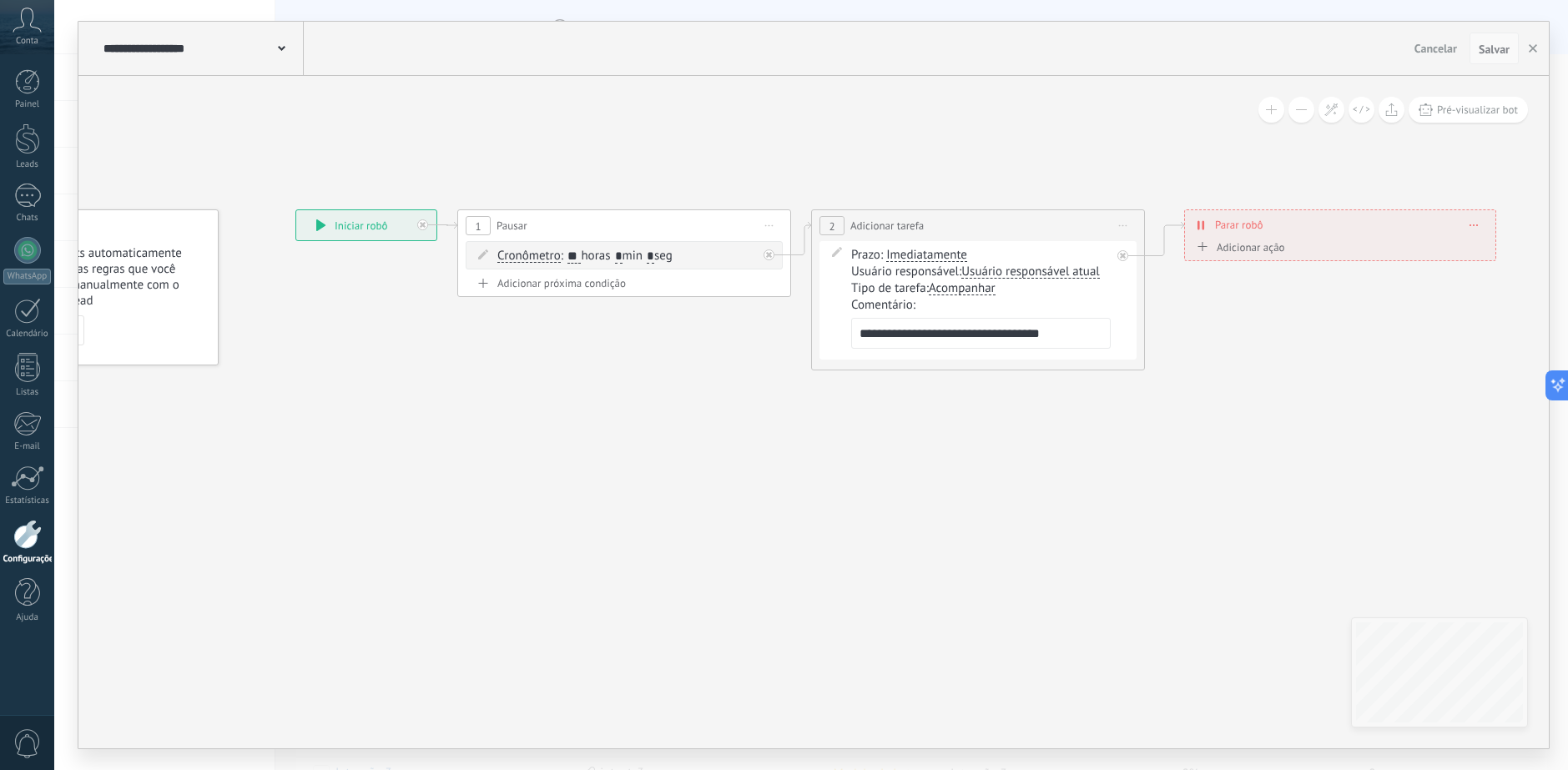
click at [1499, 54] on span "Salvar" at bounding box center [1494, 49] width 31 height 12
drag, startPoint x: 1184, startPoint y: 358, endPoint x: 1258, endPoint y: 240, distance: 139.3
click at [1184, 357] on icon at bounding box center [897, 289] width 2035 height 994
click at [1278, 219] on div "**********" at bounding box center [1342, 224] width 310 height 29
click at [1479, 230] on div "**********" at bounding box center [1342, 224] width 310 height 29
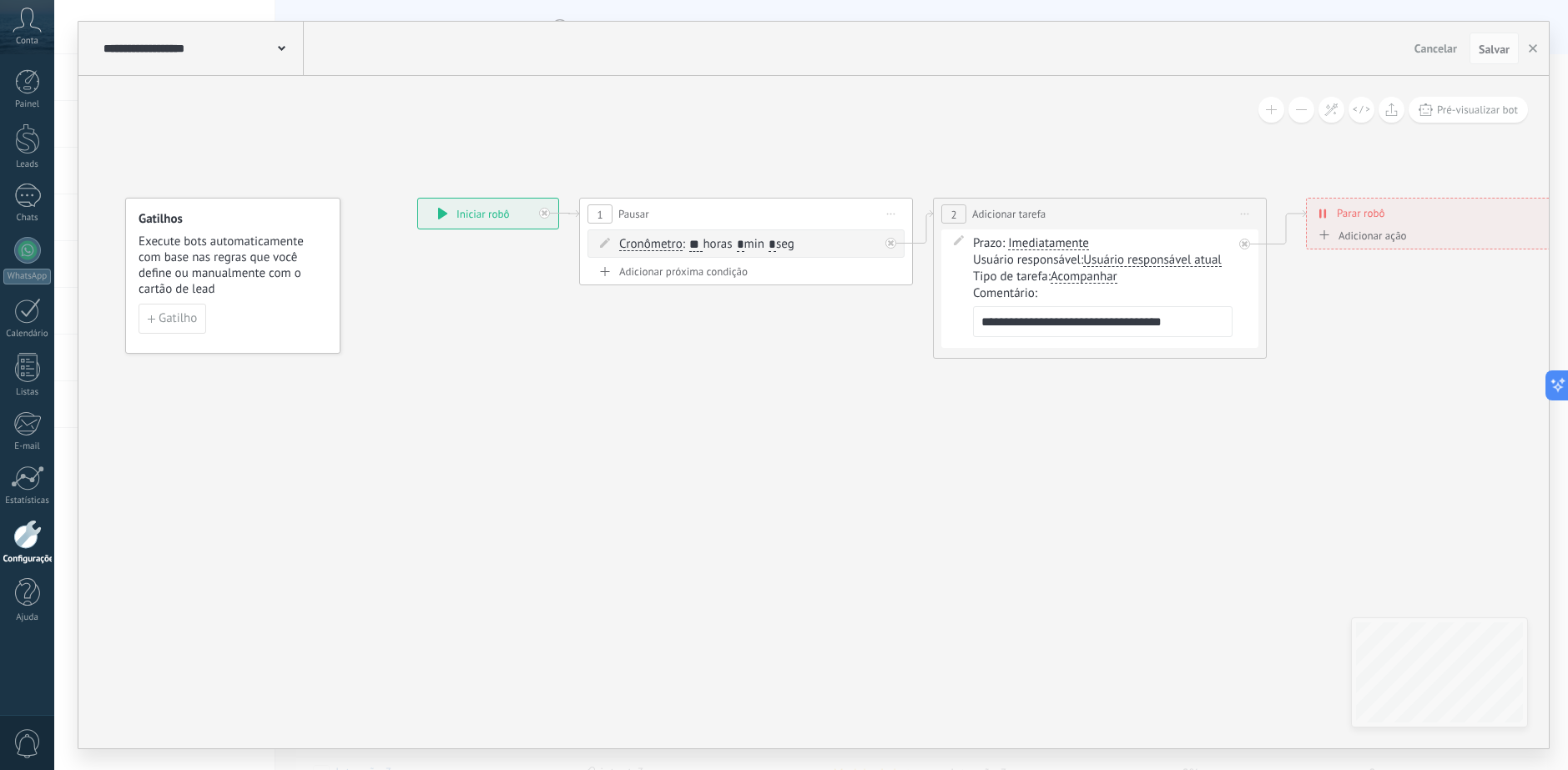
drag, startPoint x: 487, startPoint y: 380, endPoint x: 558, endPoint y: 377, distance: 71.1
click at [561, 377] on icon at bounding box center [1018, 278] width 2035 height 994
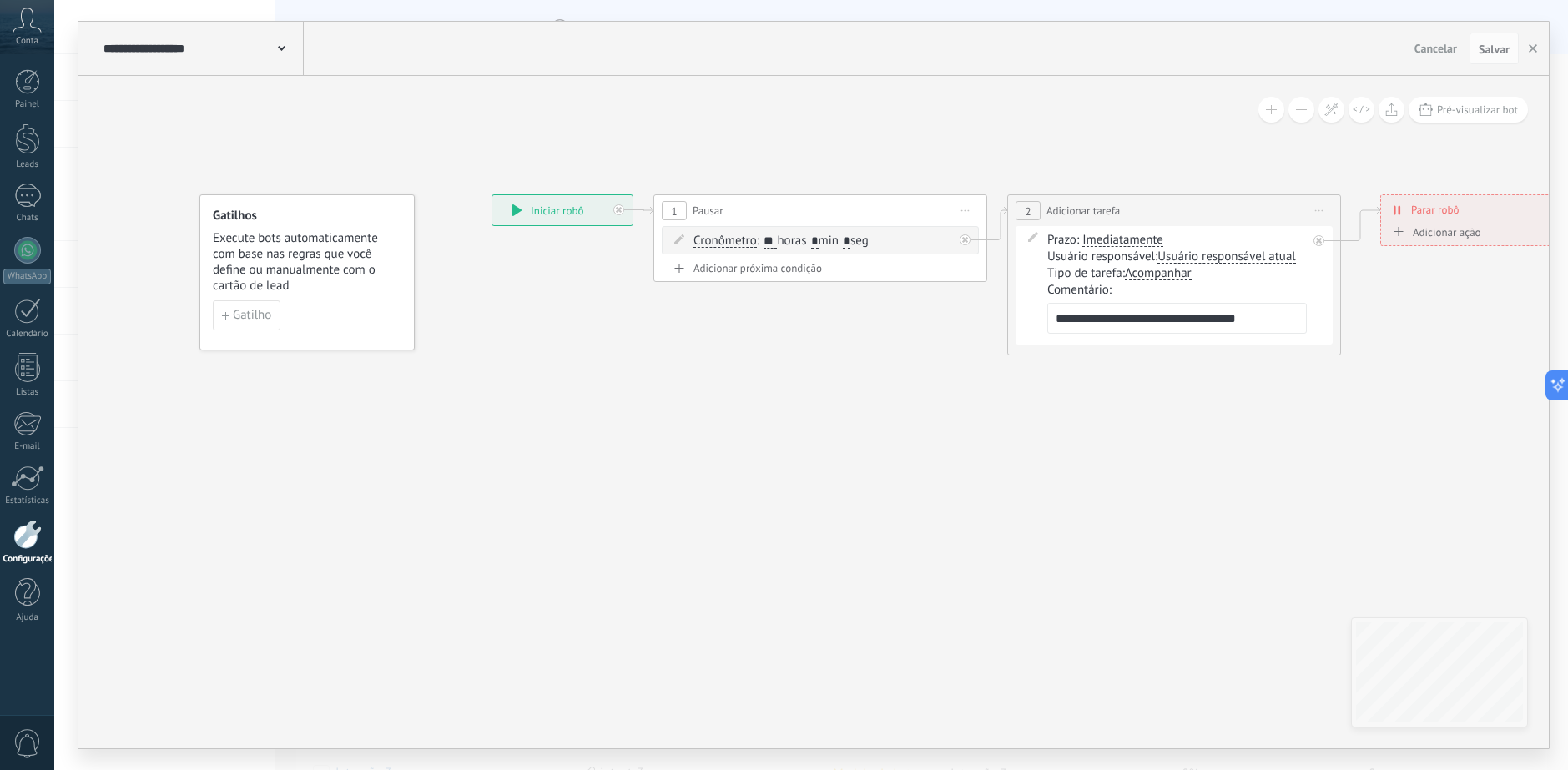
click at [539, 374] on icon at bounding box center [1092, 275] width 2035 height 994
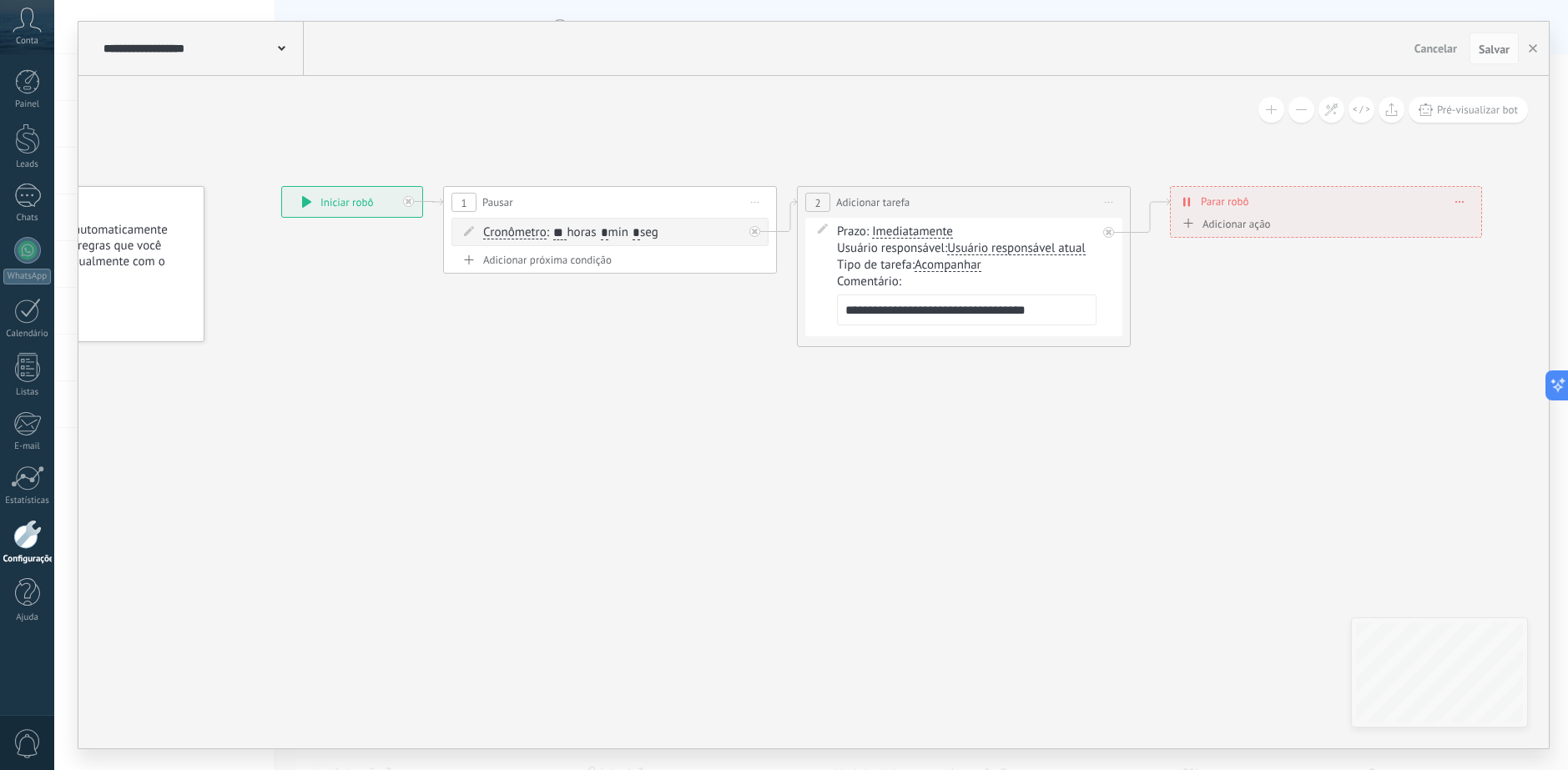
drag, startPoint x: 587, startPoint y: 404, endPoint x: 375, endPoint y: 398, distance: 212.1
click at [375, 398] on icon at bounding box center [882, 266] width 2035 height 994
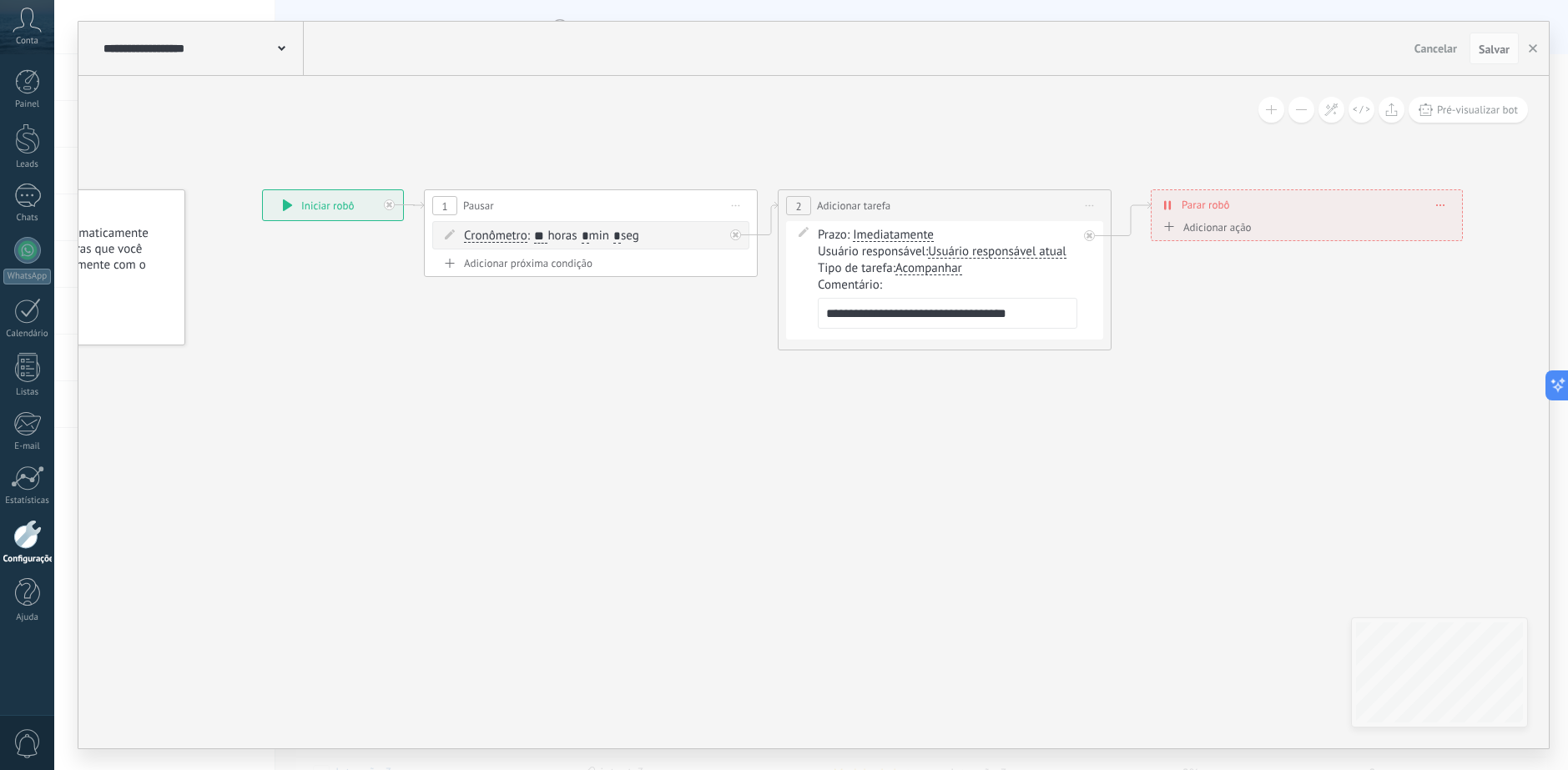
drag, startPoint x: 487, startPoint y: 522, endPoint x: 423, endPoint y: 458, distance: 90.5
click at [481, 521] on icon at bounding box center [862, 269] width 2035 height 994
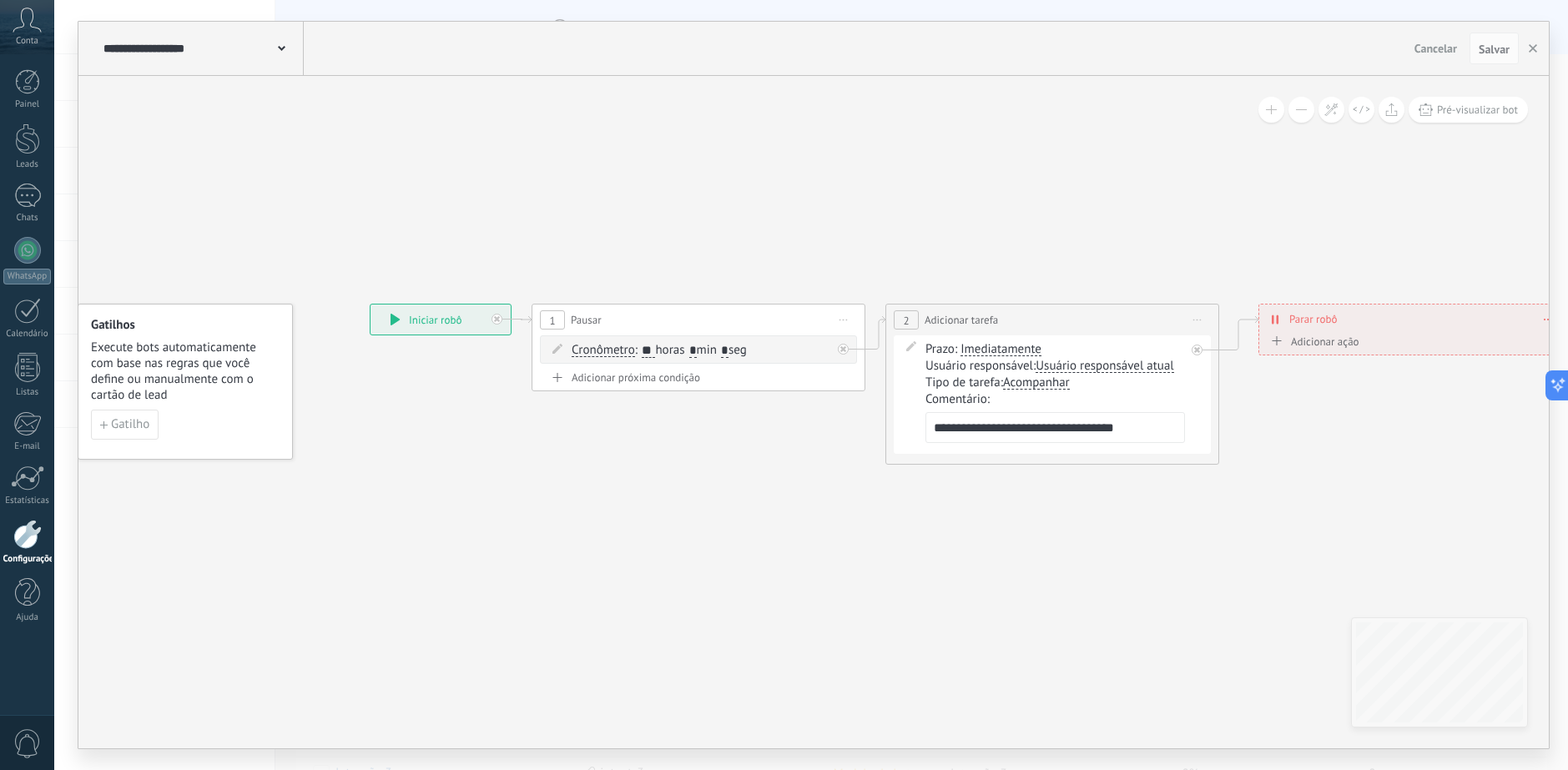
drag, startPoint x: 700, startPoint y: 116, endPoint x: 991, endPoint y: 110, distance: 291.1
click at [811, 117] on icon at bounding box center [970, 384] width 2035 height 994
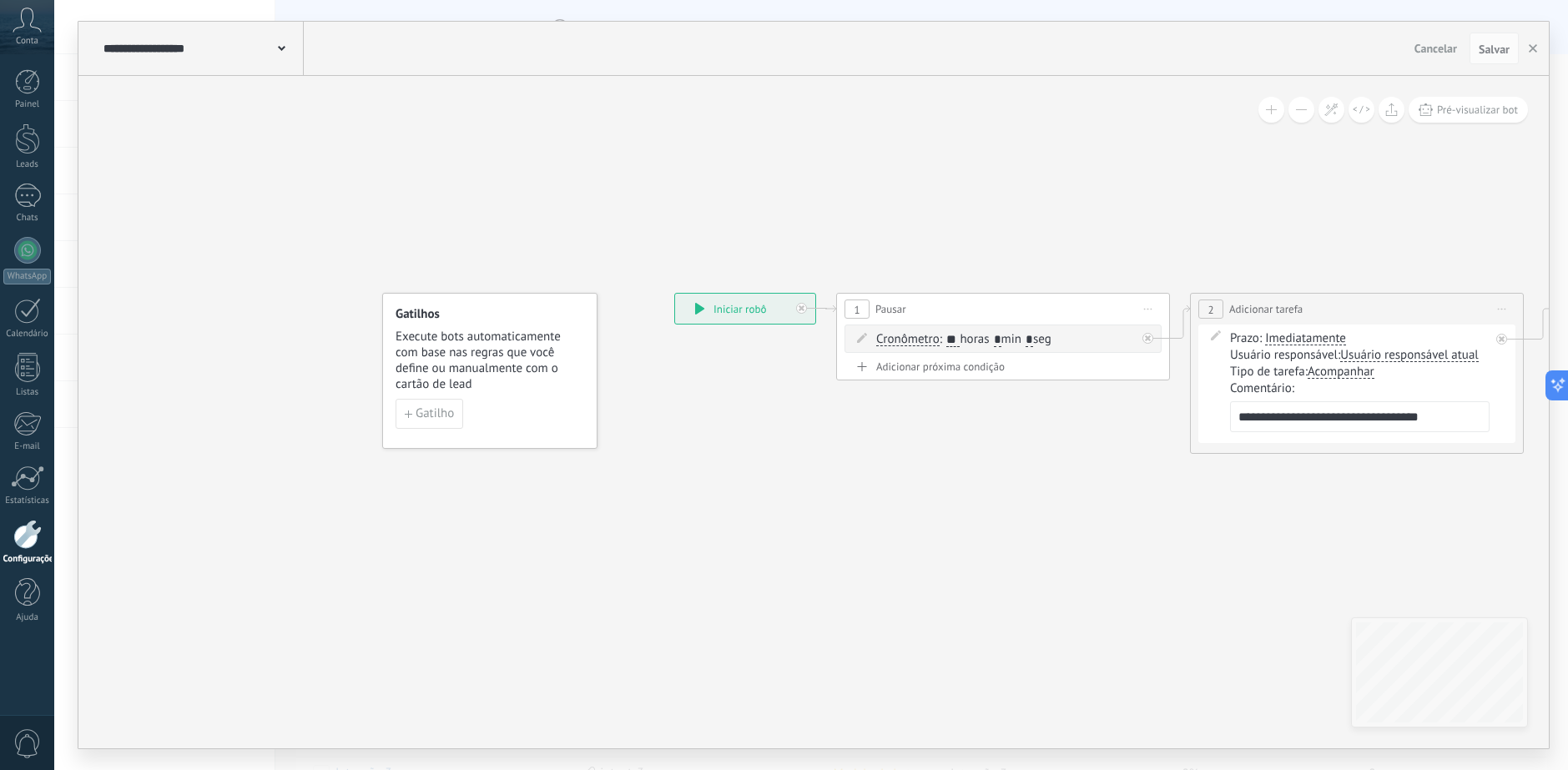
click at [1428, 46] on span "Cancelar" at bounding box center [1435, 48] width 43 height 15
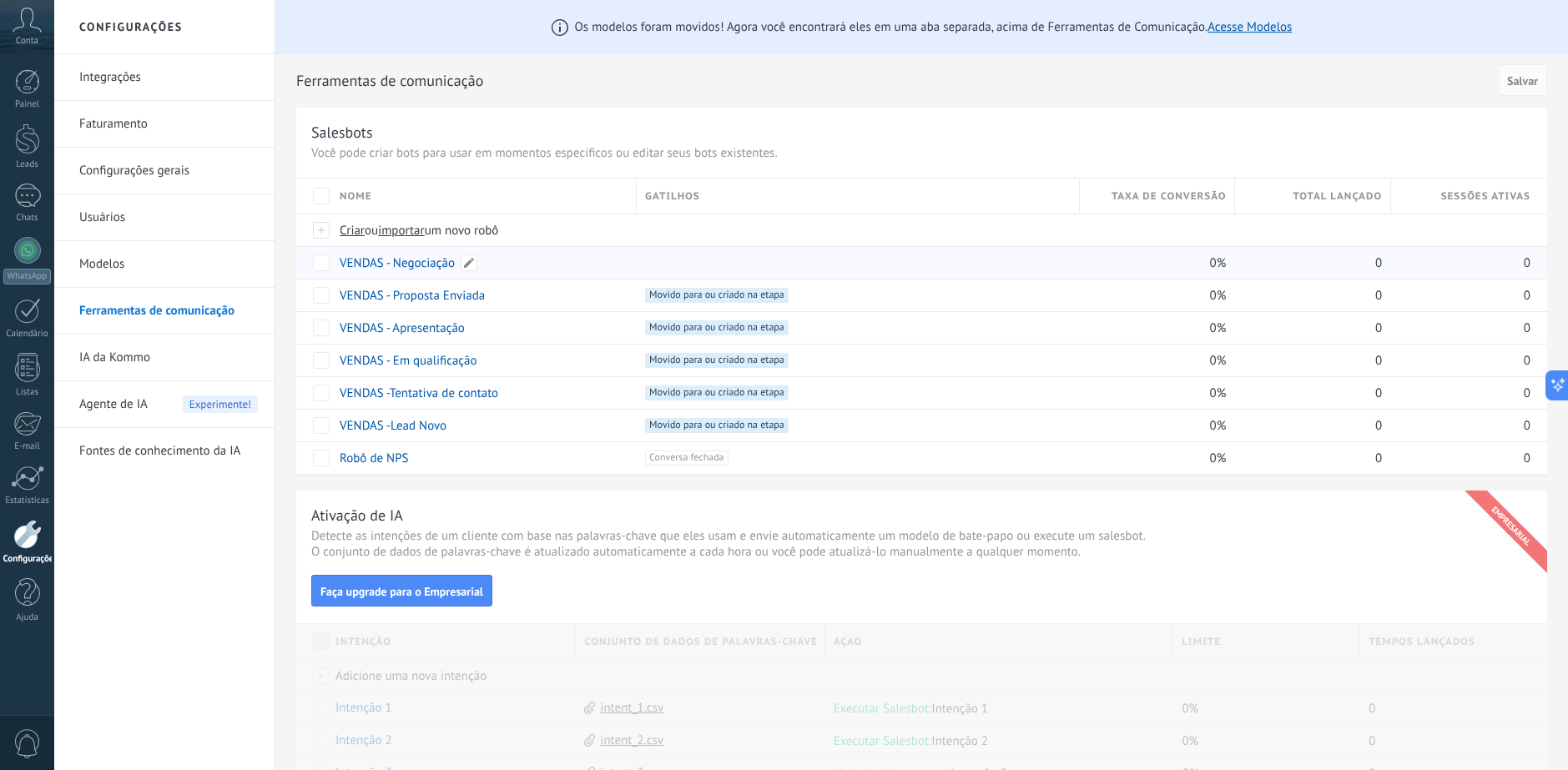
click at [427, 262] on link "VENDAS - Negociação" at bounding box center [397, 263] width 115 height 16
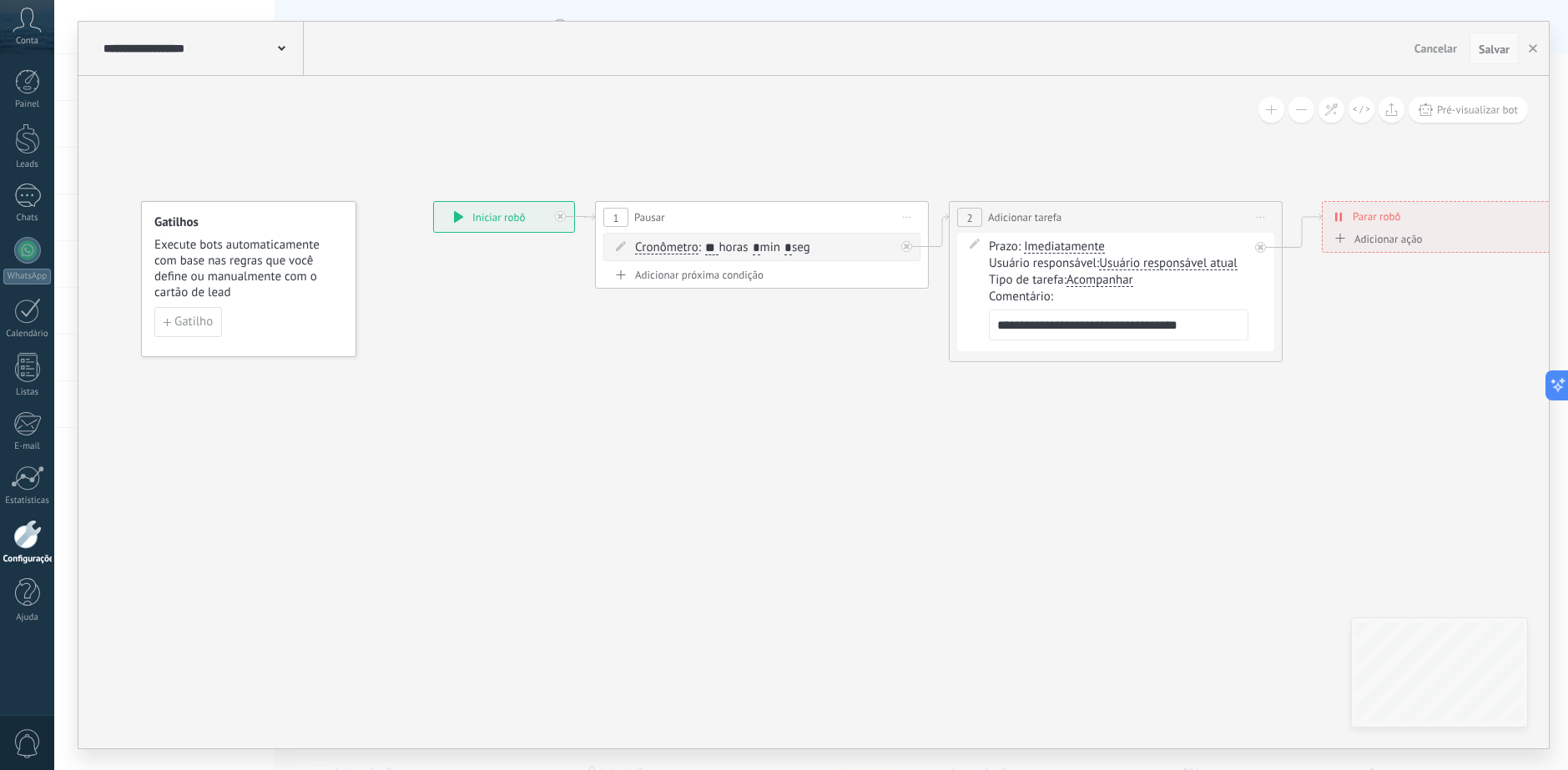
click at [1496, 57] on button "Salvar" at bounding box center [1494, 48] width 49 height 32
click at [1500, 49] on span "Salvar" at bounding box center [1494, 49] width 31 height 12
drag, startPoint x: 1500, startPoint y: 49, endPoint x: 1516, endPoint y: 54, distance: 16.8
click at [1501, 49] on span "Salvar" at bounding box center [1494, 49] width 31 height 12
click at [1542, 51] on button "button" at bounding box center [1532, 48] width 25 height 32
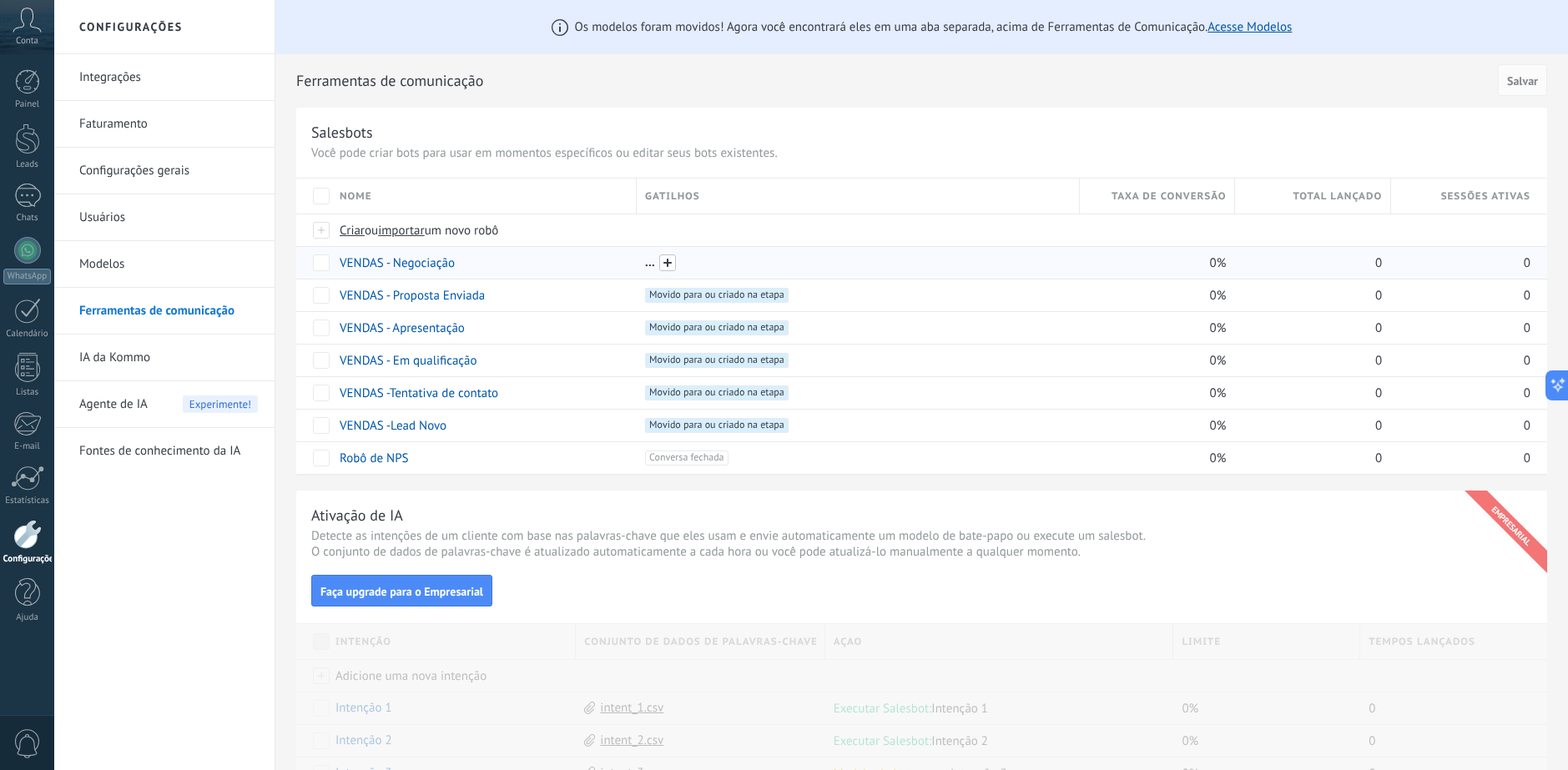
click at [667, 259] on span at bounding box center [667, 263] width 16 height 16
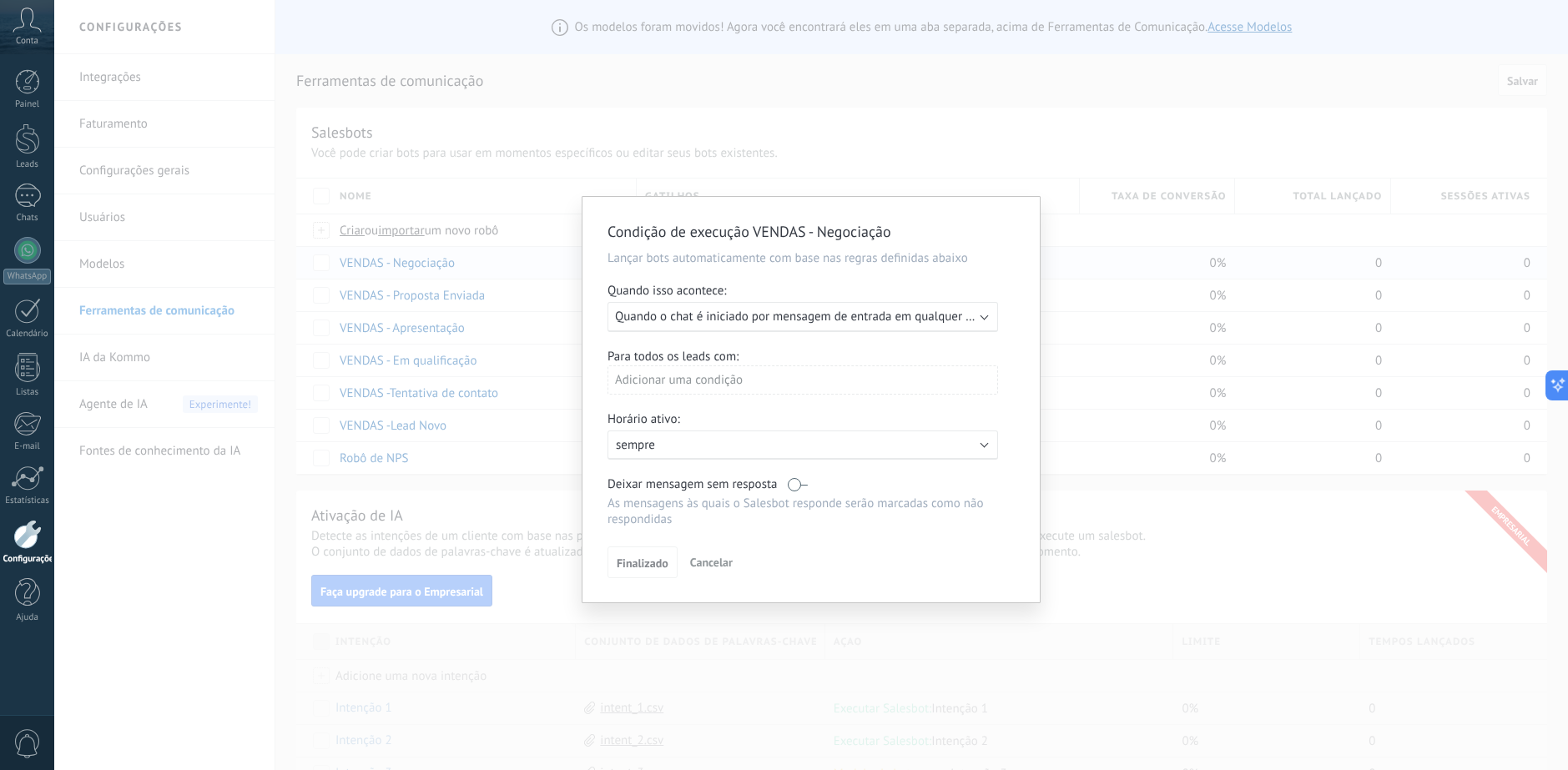
click at [870, 320] on span "Quando o chat é iniciado por mensagem de entrada em qualquer canal" at bounding box center [804, 316] width 379 height 16
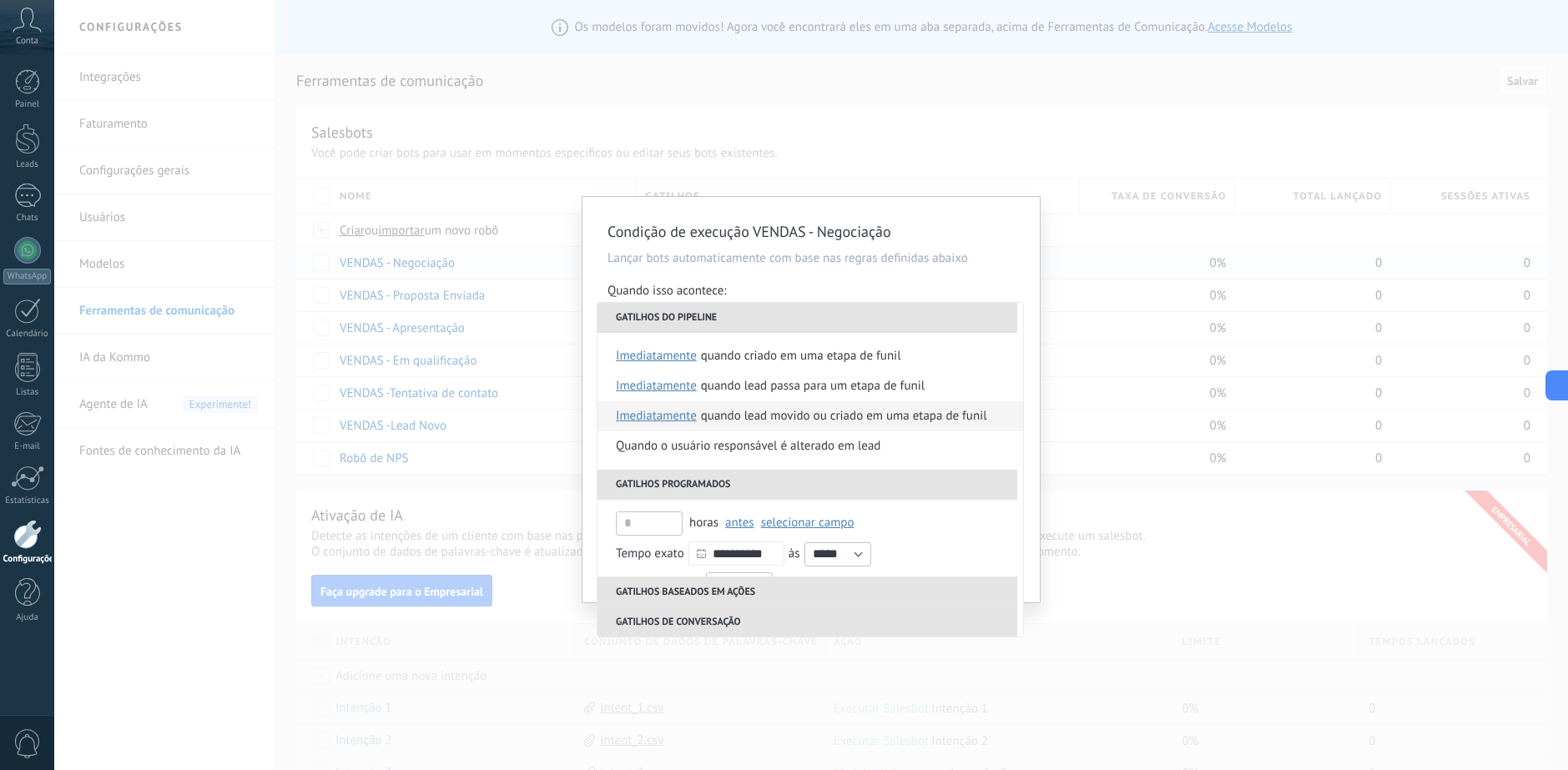
click at [811, 422] on div "Quando lead movido ou criado em uma etapa de funil" at bounding box center [844, 416] width 287 height 30
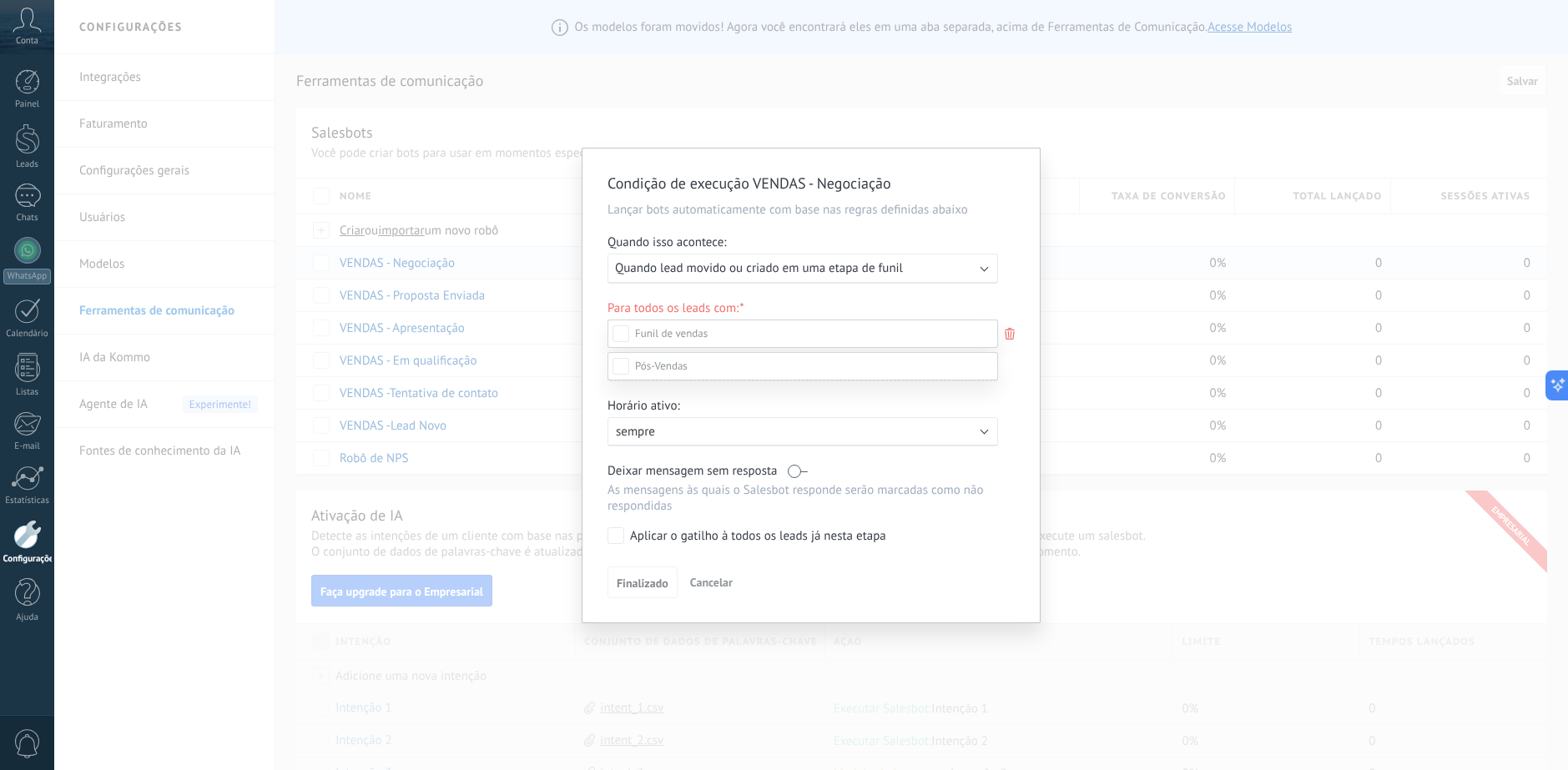
click at [1024, 264] on div at bounding box center [810, 385] width 1513 height 770
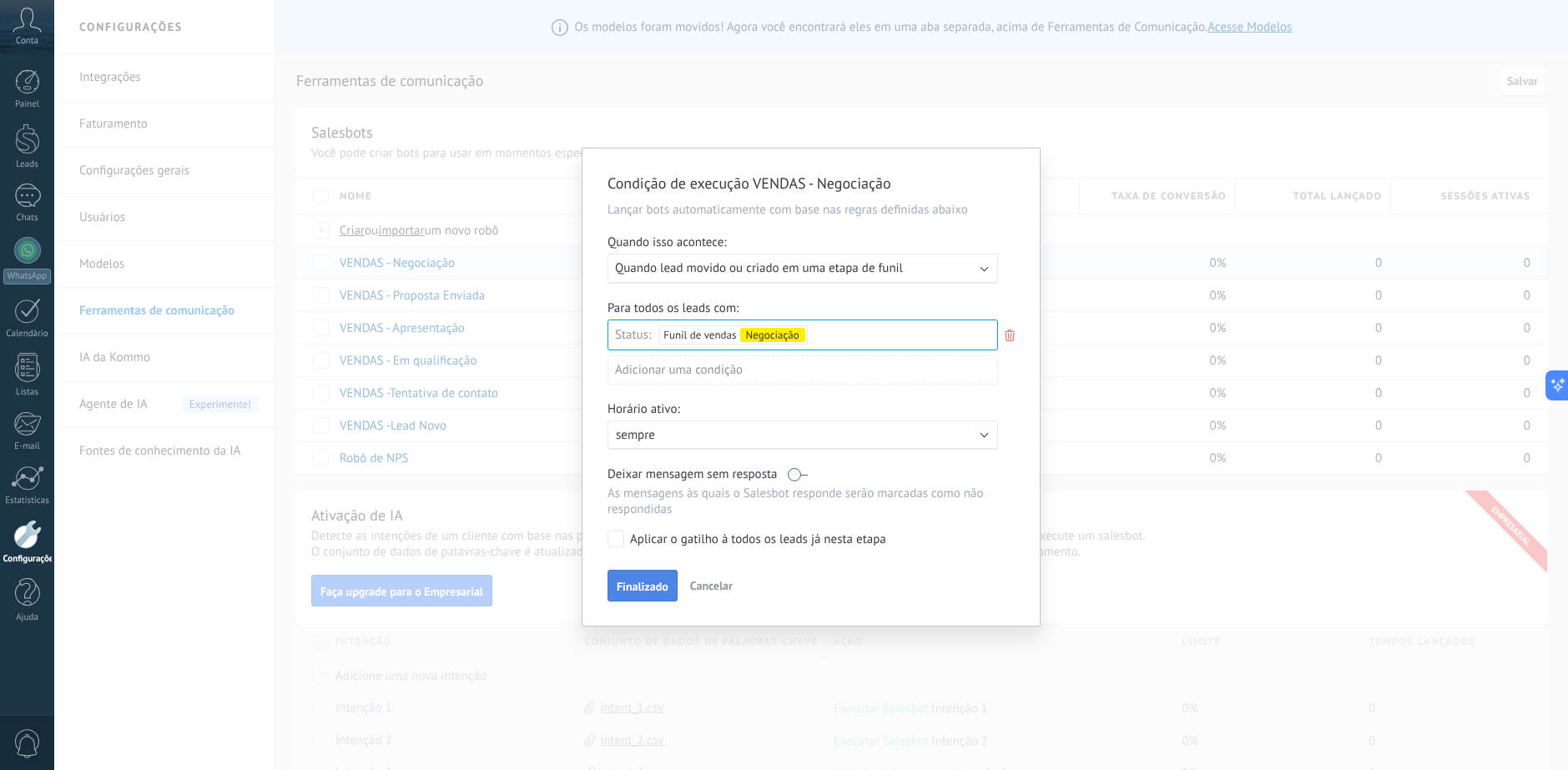
click at [646, 583] on span "Finalizado" at bounding box center [643, 586] width 52 height 12
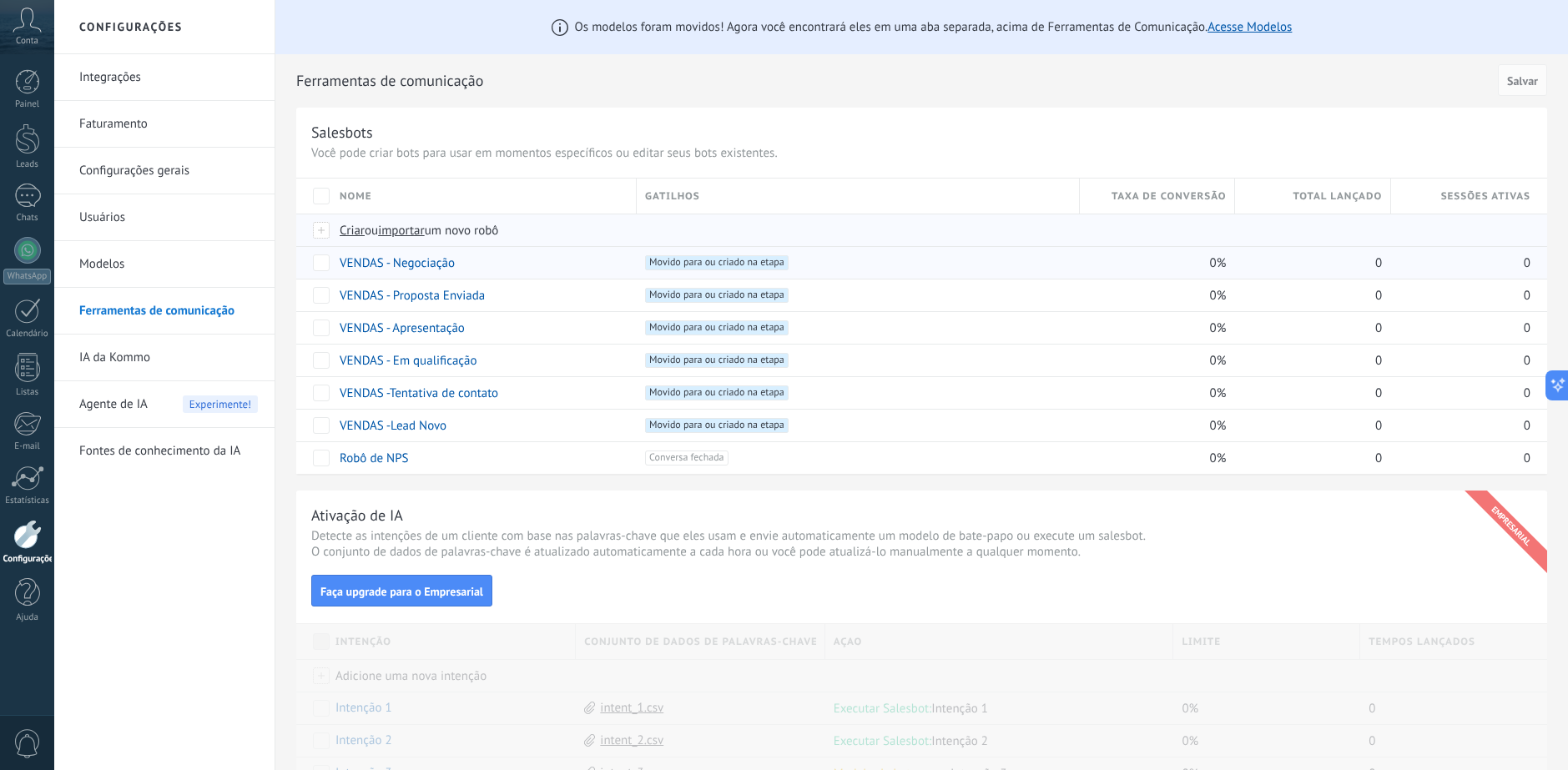
click at [353, 227] on span "Criar" at bounding box center [351, 230] width 25 height 16
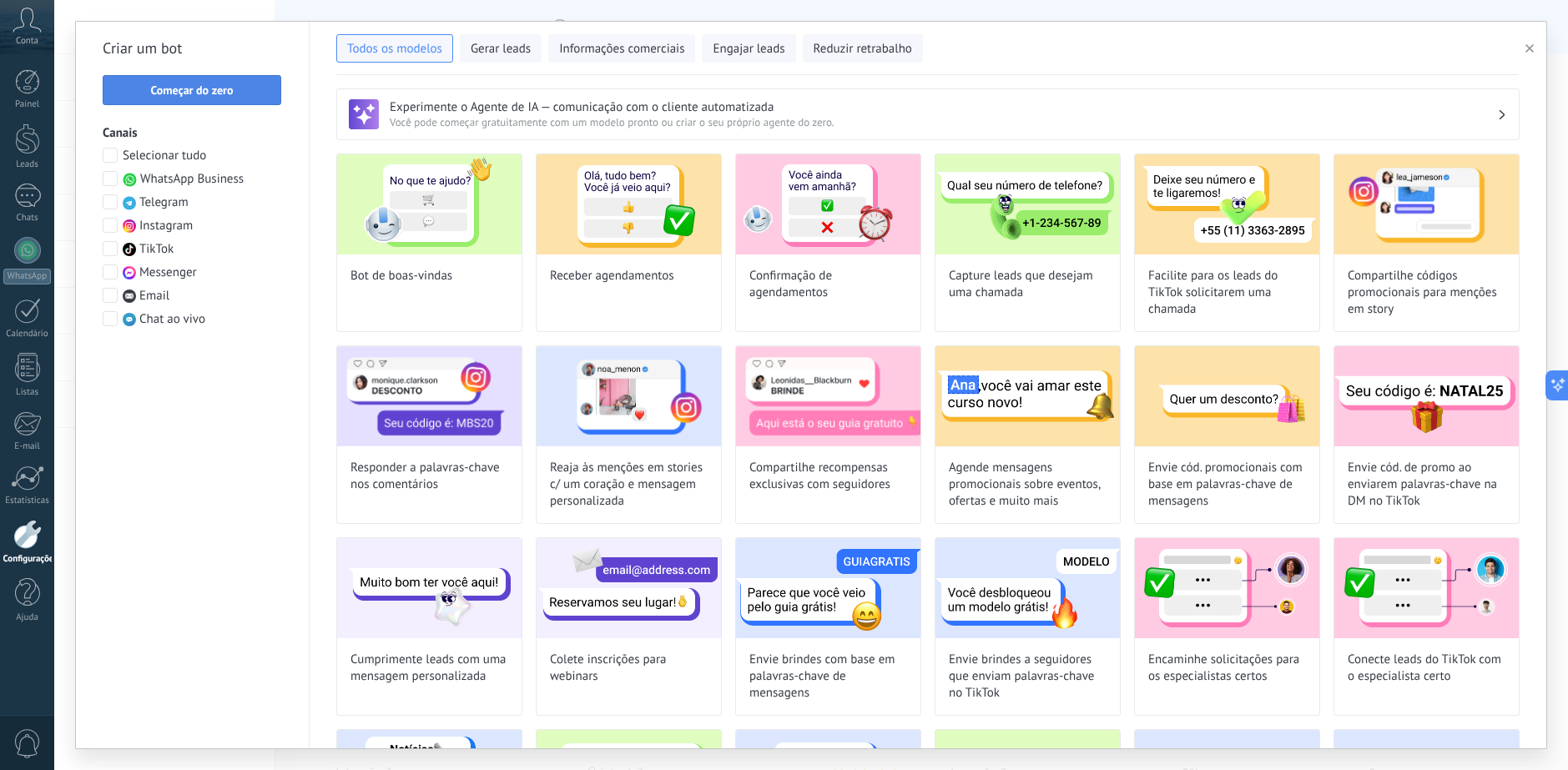
click at [198, 100] on button "Começar do zero" at bounding box center [192, 89] width 179 height 30
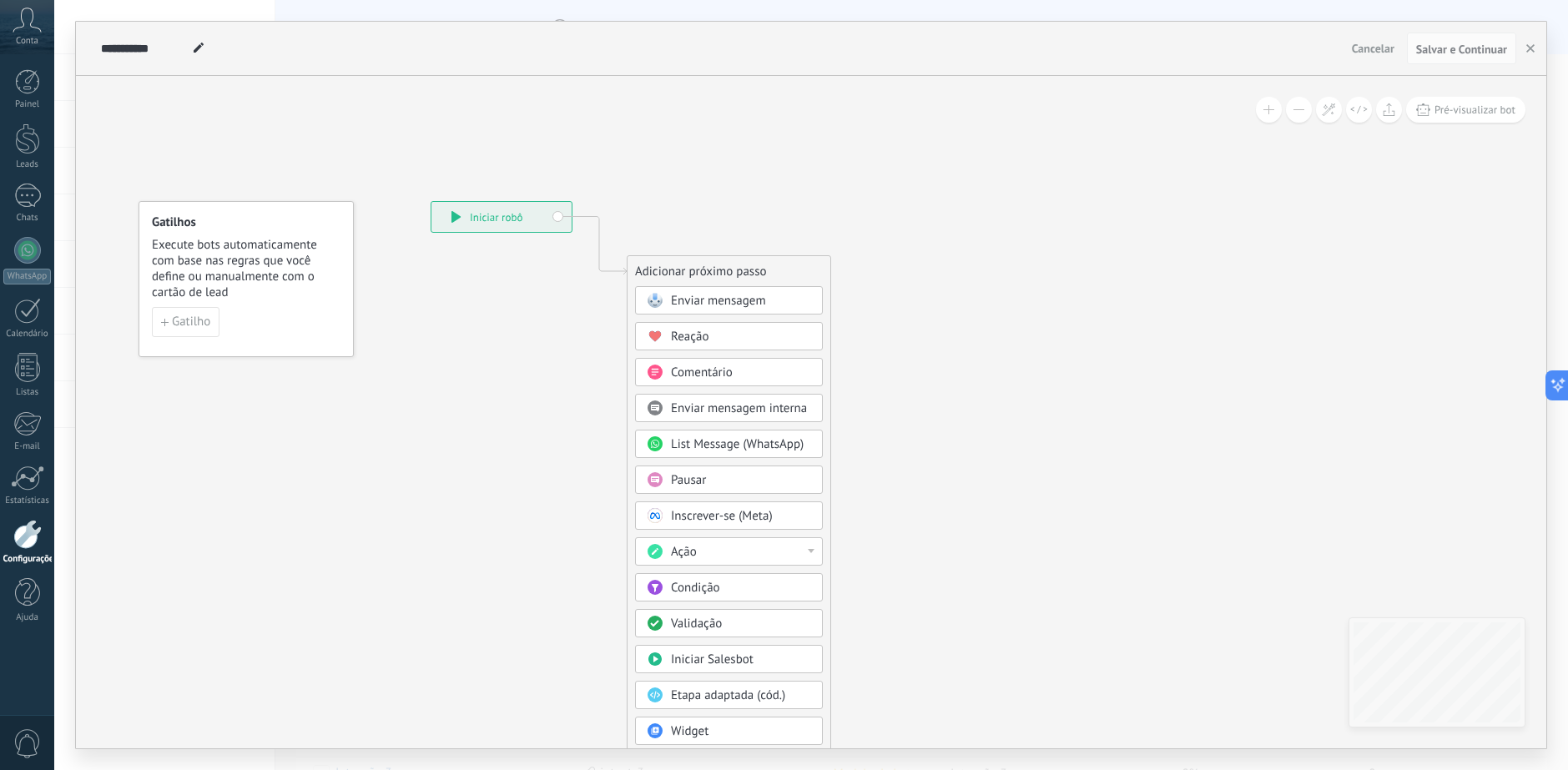
click at [149, 29] on div "**********" at bounding box center [721, 48] width 1249 height 54
click at [141, 49] on input "**********" at bounding box center [144, 48] width 87 height 14
type input "**********"
click at [287, 111] on icon at bounding box center [574, 494] width 1122 height 1422
click at [735, 307] on span "Enviar mensagem" at bounding box center [718, 300] width 95 height 16
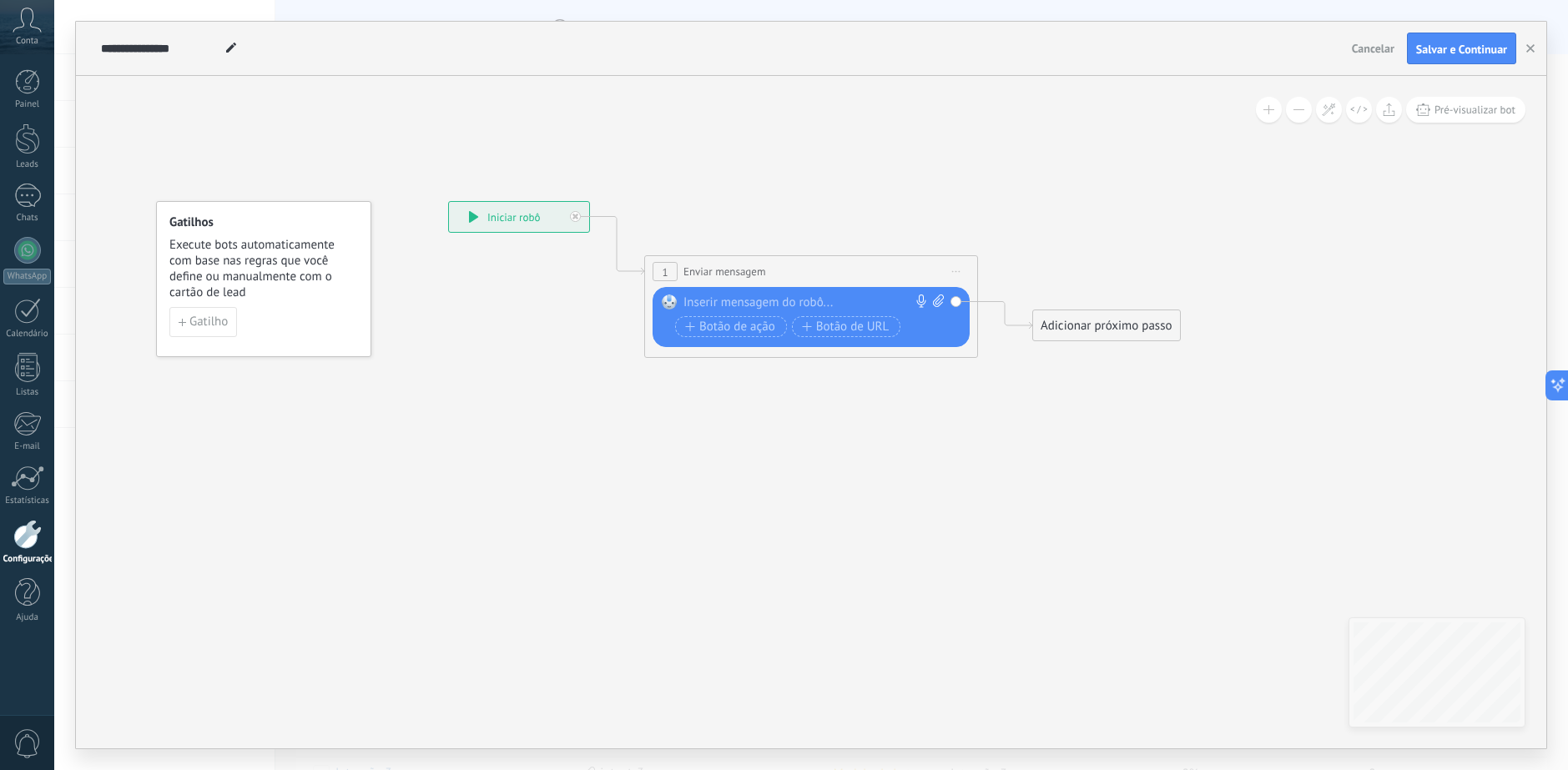
click at [688, 301] on div at bounding box center [807, 303] width 247 height 16
click at [712, 298] on div at bounding box center [807, 303] width 247 height 16
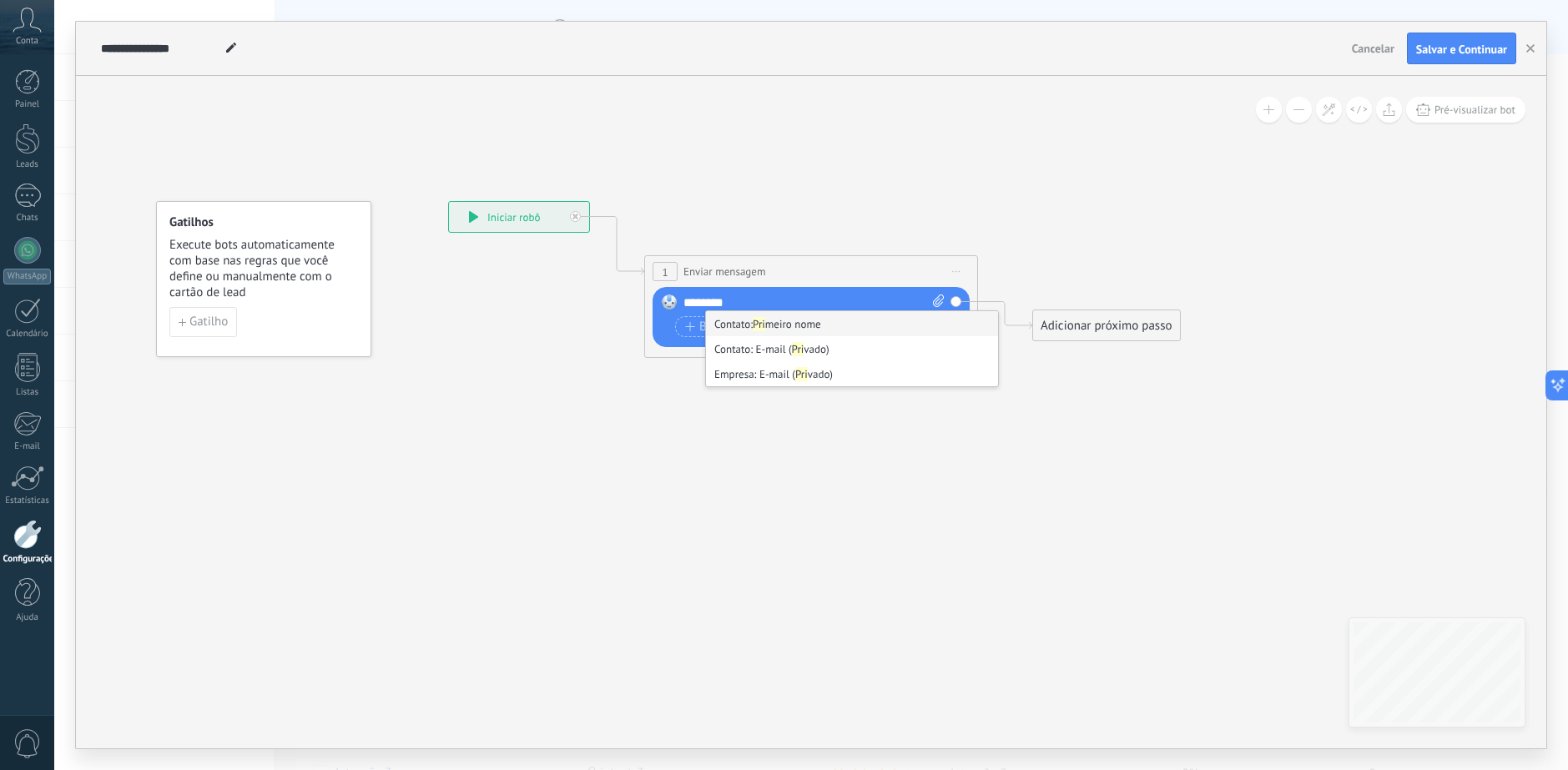
click at [862, 326] on li "Contato: Pri meiro nome" at bounding box center [852, 323] width 292 height 25
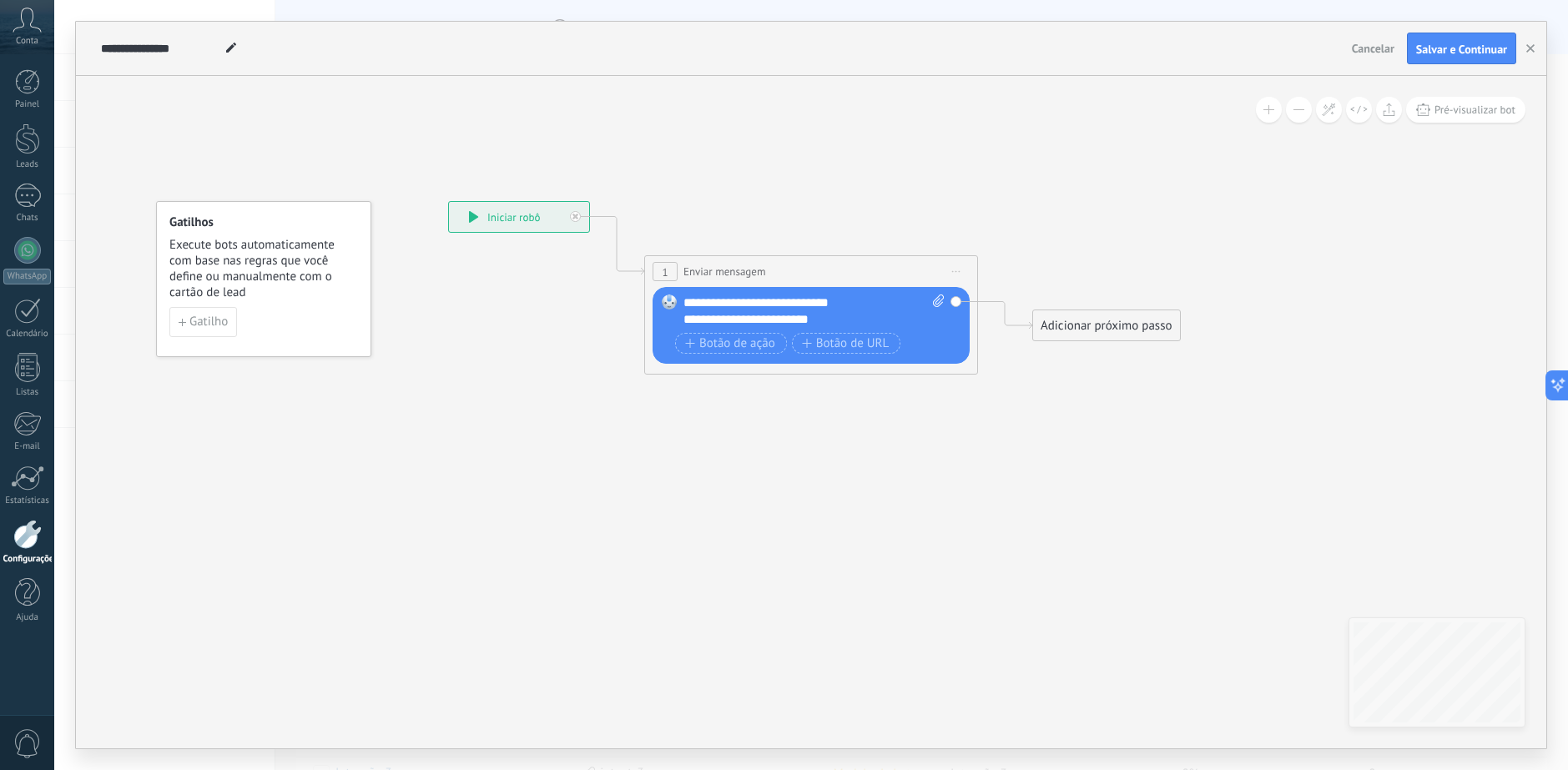
click at [727, 330] on div "**********" at bounding box center [813, 326] width 260 height 63
click at [735, 318] on div "**********" at bounding box center [814, 311] width 261 height 34
click at [0, 0] on lt-em "*********" at bounding box center [0, 0] width 0 height 0
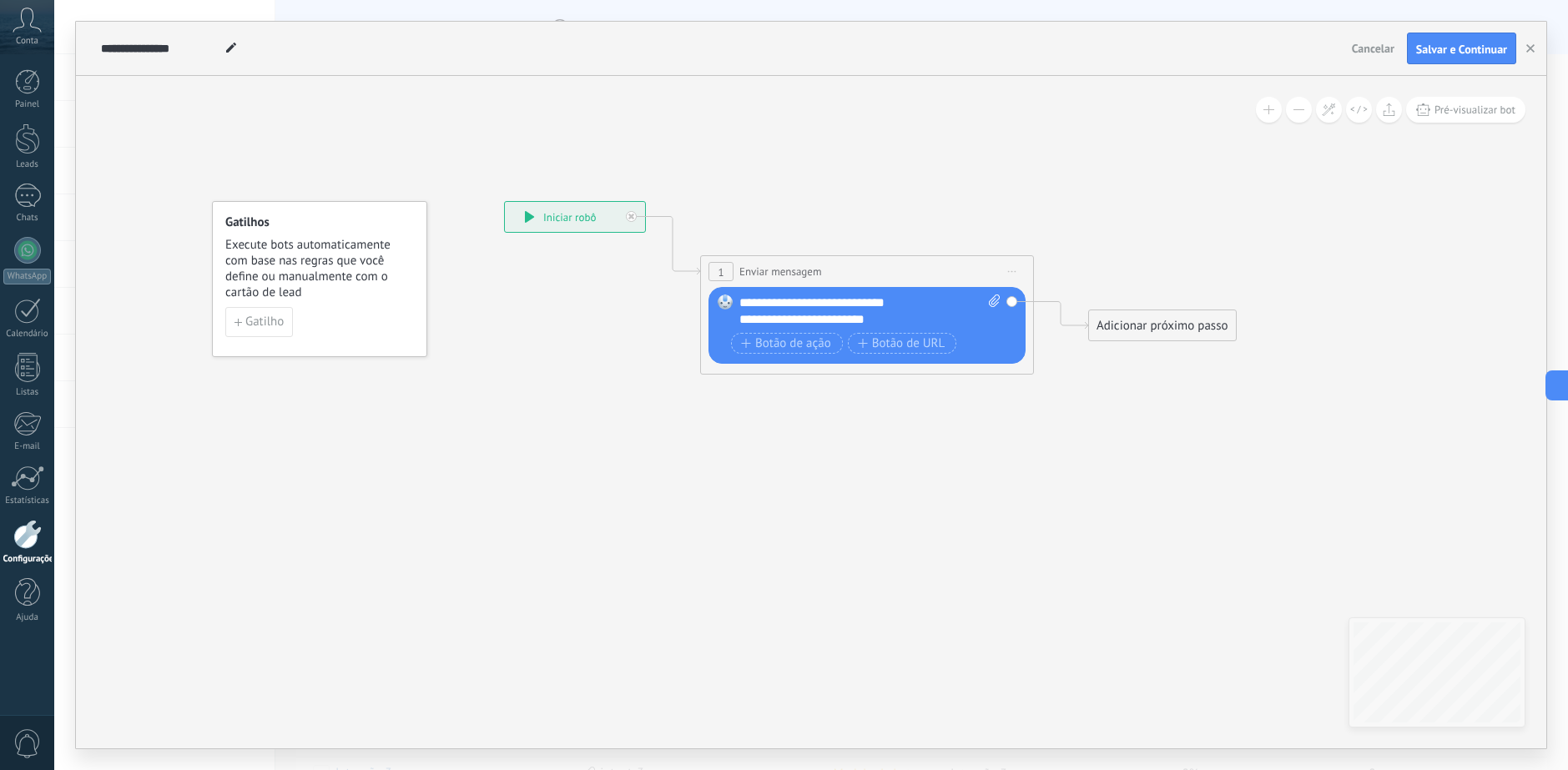
drag, startPoint x: 879, startPoint y: 499, endPoint x: 974, endPoint y: 416, distance: 126.2
click at [878, 499] on icon at bounding box center [841, 279] width 1510 height 991
drag, startPoint x: 852, startPoint y: 257, endPoint x: 853, endPoint y: 268, distance: 11.0
click at [853, 272] on div "**********" at bounding box center [866, 272] width 332 height 31
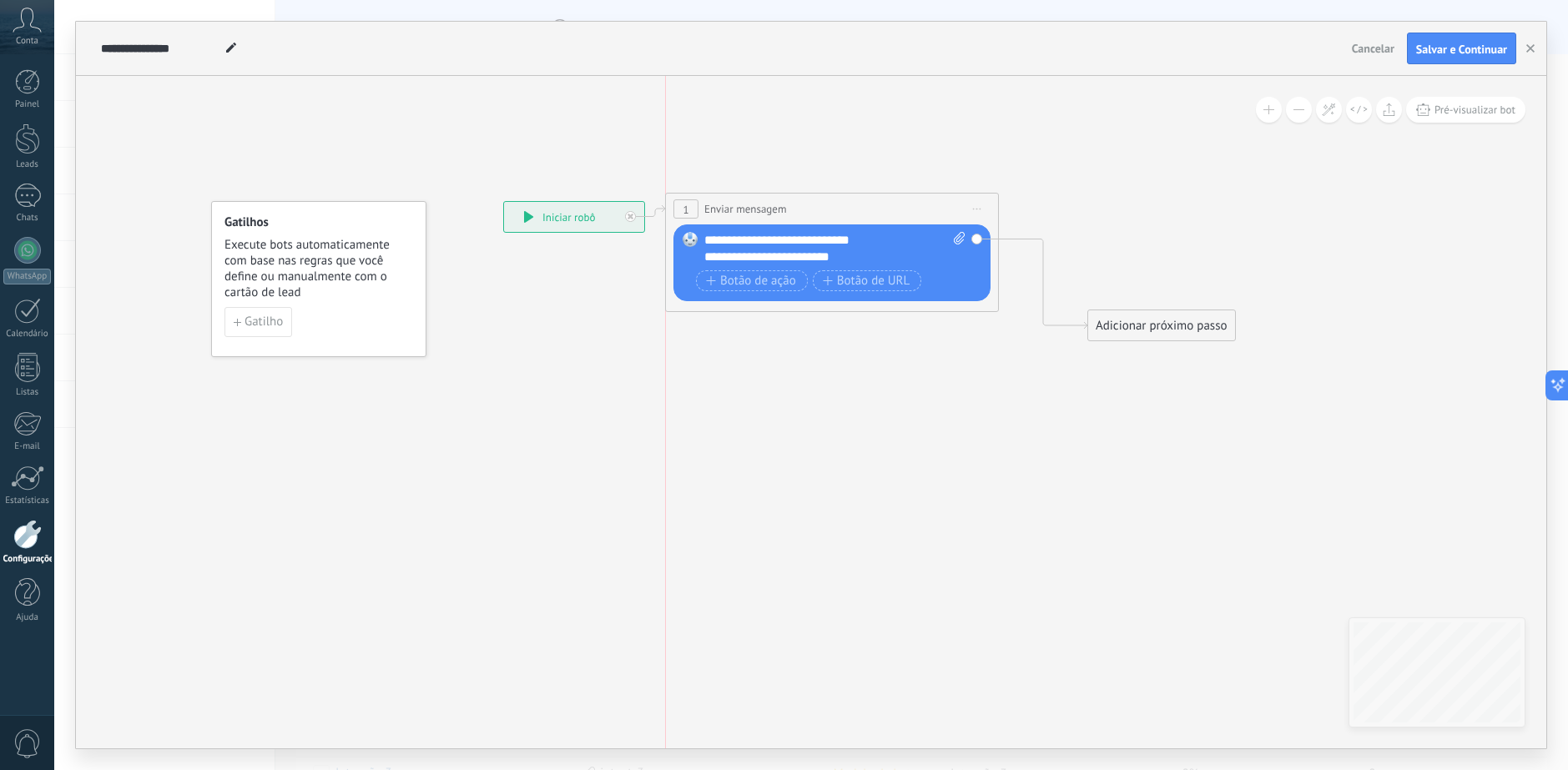
drag, startPoint x: 855, startPoint y: 280, endPoint x: 823, endPoint y: 203, distance: 83.4
click at [823, 203] on div "**********" at bounding box center [831, 209] width 332 height 31
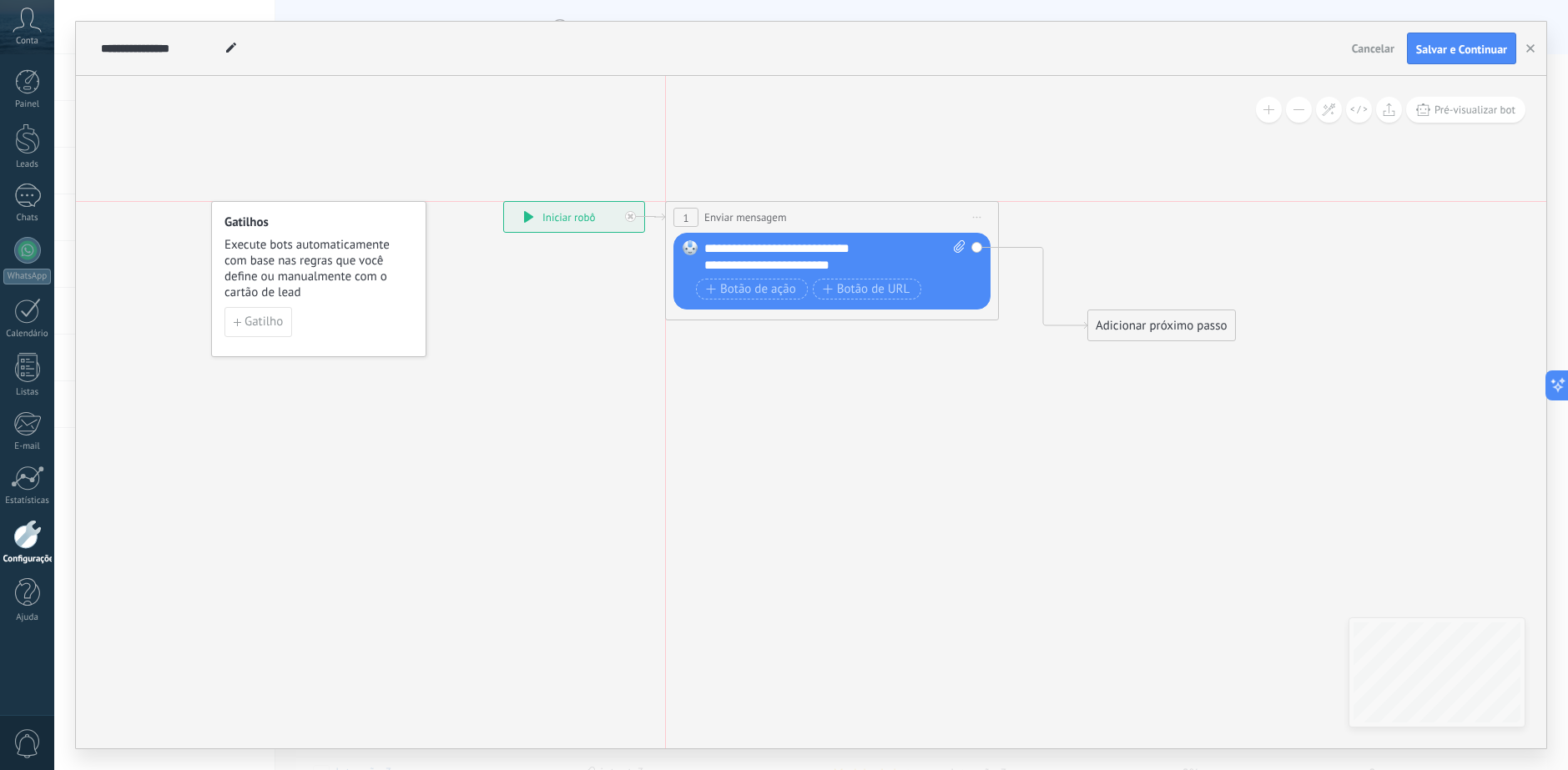
drag, startPoint x: 829, startPoint y: 207, endPoint x: 830, endPoint y: 215, distance: 8.1
click at [830, 215] on div "**********" at bounding box center [831, 217] width 332 height 31
drag, startPoint x: 1155, startPoint y: 320, endPoint x: 1125, endPoint y: 211, distance: 113.1
click at [1125, 211] on div "Adicionar próximo passo" at bounding box center [1132, 217] width 147 height 27
drag, startPoint x: 1093, startPoint y: 219, endPoint x: 1071, endPoint y: 219, distance: 22.0
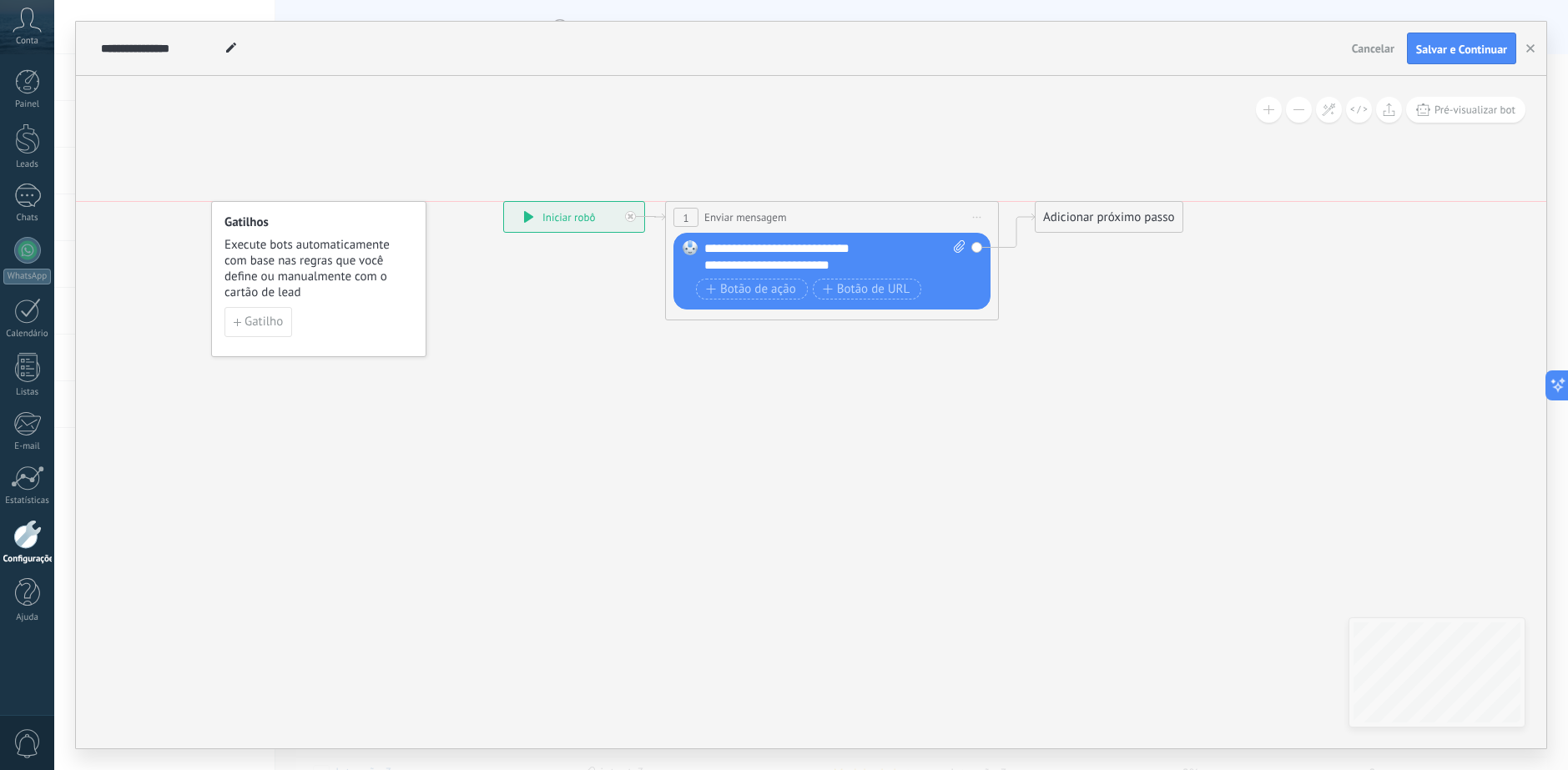
click at [1071, 219] on div "Adicionar próximo passo" at bounding box center [1108, 217] width 147 height 27
drag, startPoint x: 939, startPoint y: 208, endPoint x: 973, endPoint y: 213, distance: 34.4
click at [940, 208] on div "**********" at bounding box center [831, 217] width 332 height 31
click at [975, 213] on span "Iniciar pré-visualização aqui Renomear Duplicar Excluir" at bounding box center [977, 217] width 26 height 25
click at [1006, 333] on div "Excluir" at bounding box center [1065, 326] width 191 height 28
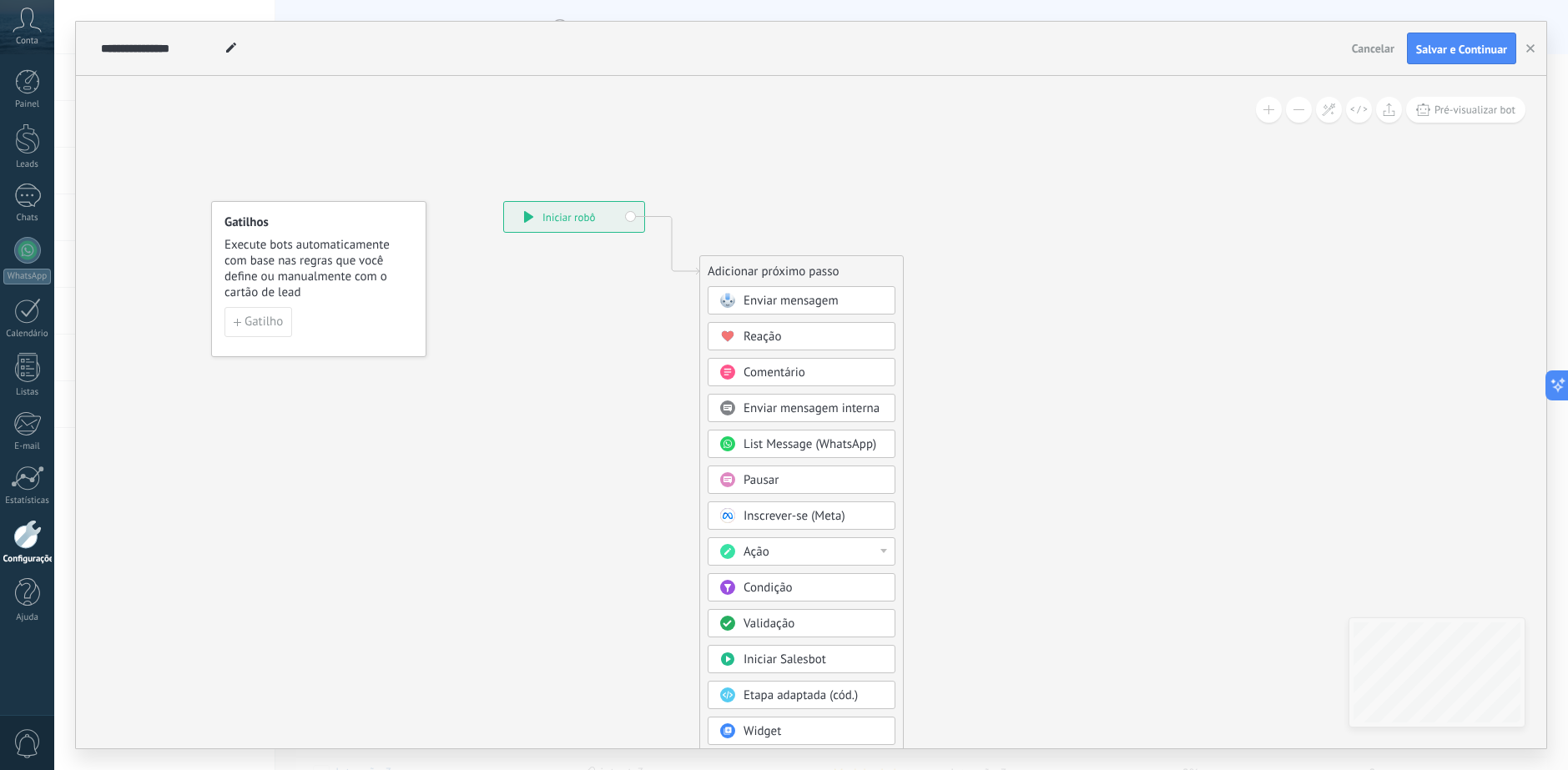
click at [850, 551] on div "Ação" at bounding box center [813, 552] width 141 height 16
drag, startPoint x: 896, startPoint y: 609, endPoint x: 899, endPoint y: 639, distance: 30.1
click at [899, 639] on div "Adicionar próximo passo Enviar mensagem Enviar mensagem Enviar mensagem Reação …" at bounding box center [801, 522] width 204 height 534
click at [892, 539] on div "Ação" at bounding box center [801, 551] width 188 height 28
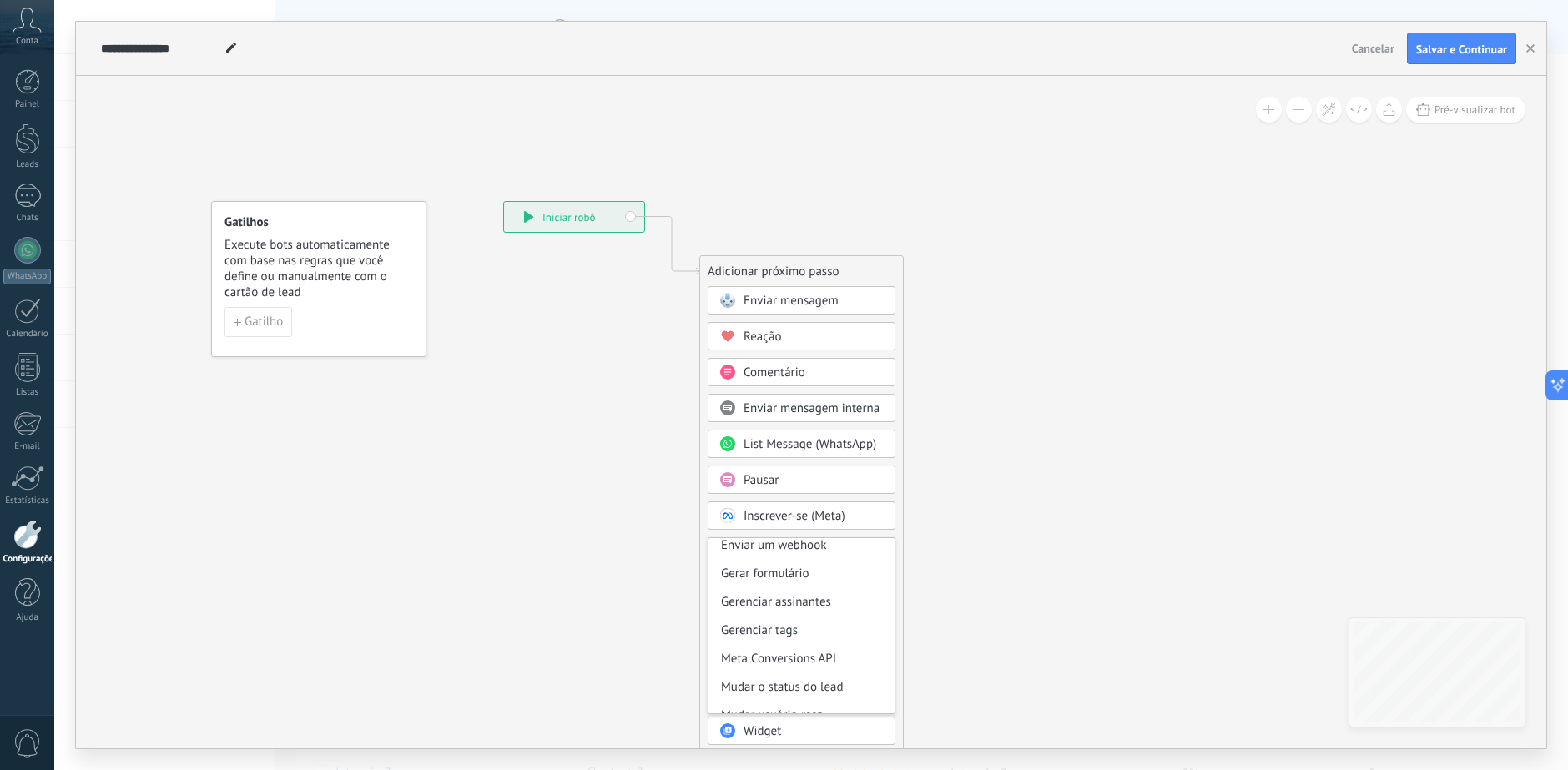
scroll to position [222, 0]
click at [819, 673] on div "Mudar o status do lead" at bounding box center [801, 670] width 186 height 28
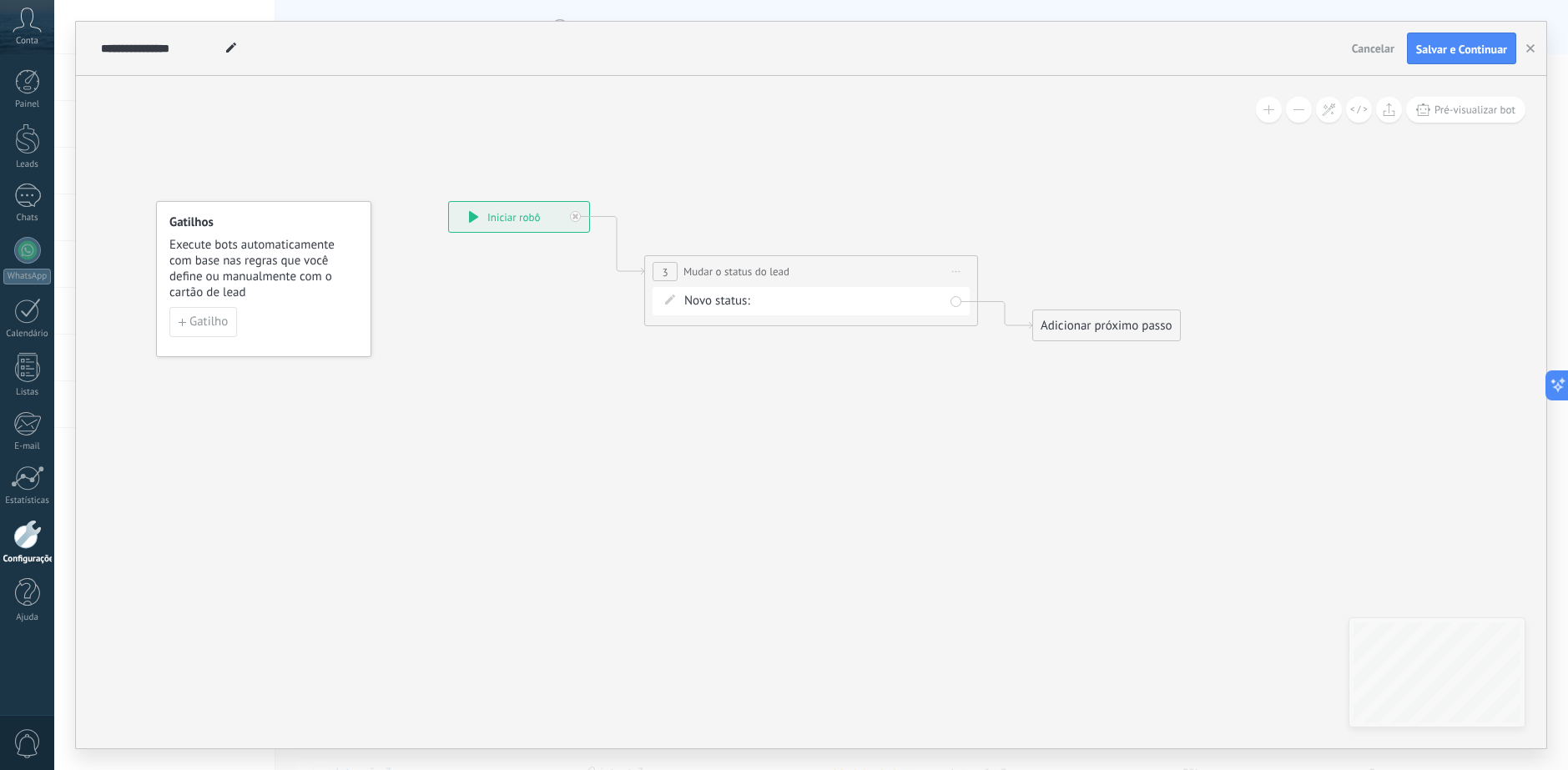
click at [0, 0] on div "tentativa de contato Em Qualificação Apresentação Proposta Enviada Negociação V…" at bounding box center [0, 0] width 0 height 0
click at [831, 315] on label at bounding box center [850, 300] width 188 height 28
click at [0, 0] on label "Boas-vindas ao Investidor" at bounding box center [0, 0] width 0 height 0
drag, startPoint x: 792, startPoint y: 267, endPoint x: 762, endPoint y: 208, distance: 66.2
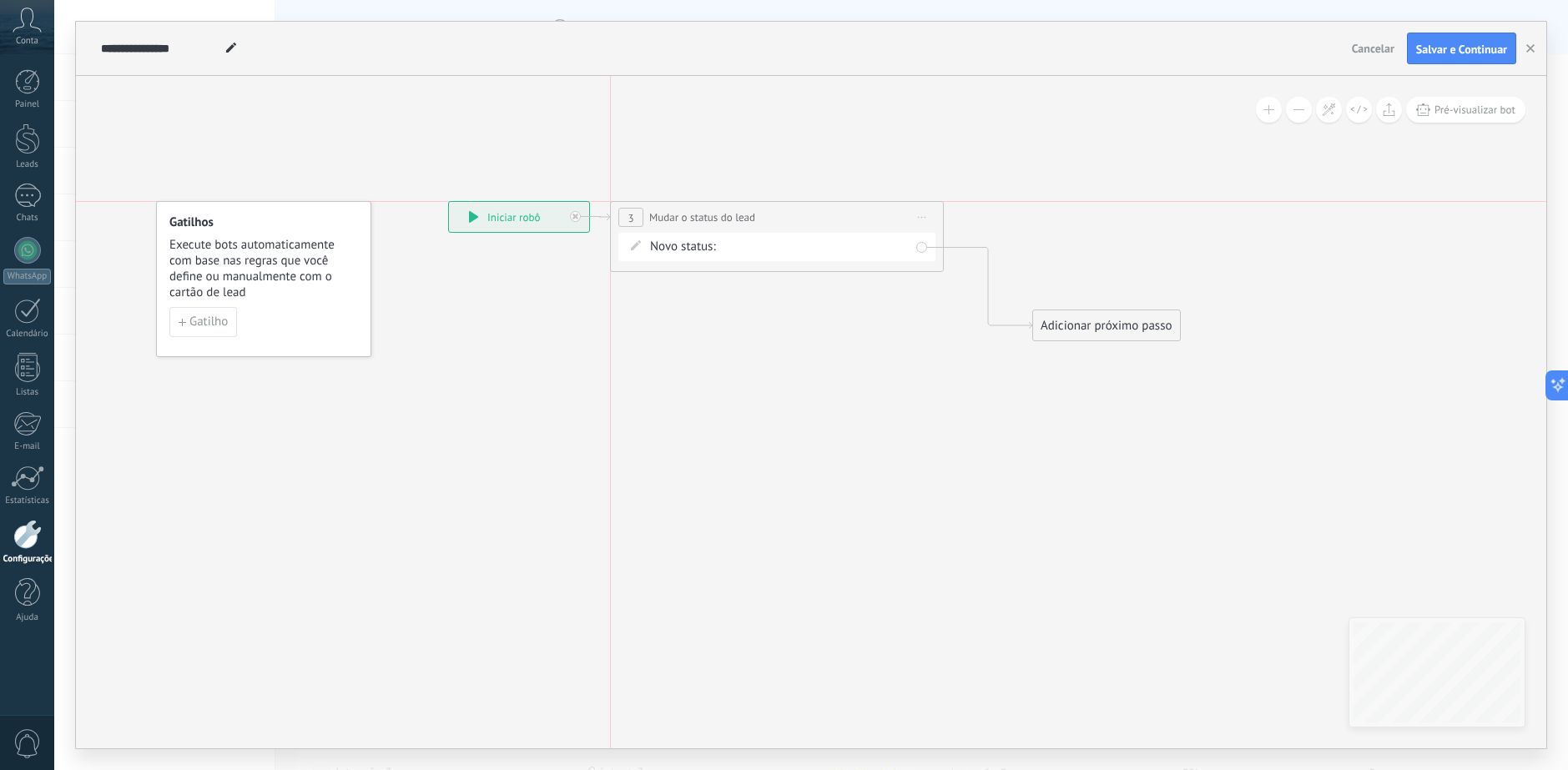
click at [762, 208] on div "**********" at bounding box center [777, 217] width 332 height 31
drag, startPoint x: 1056, startPoint y: 326, endPoint x: 988, endPoint y: 215, distance: 130.2
click at [988, 215] on div "Adicionar próximo passo" at bounding box center [1038, 217] width 147 height 27
click at [1052, 212] on div "Adicionar próximo passo" at bounding box center [1038, 217] width 147 height 27
click at [1045, 215] on div "Adicionar próximo passo" at bounding box center [1038, 217] width 147 height 27
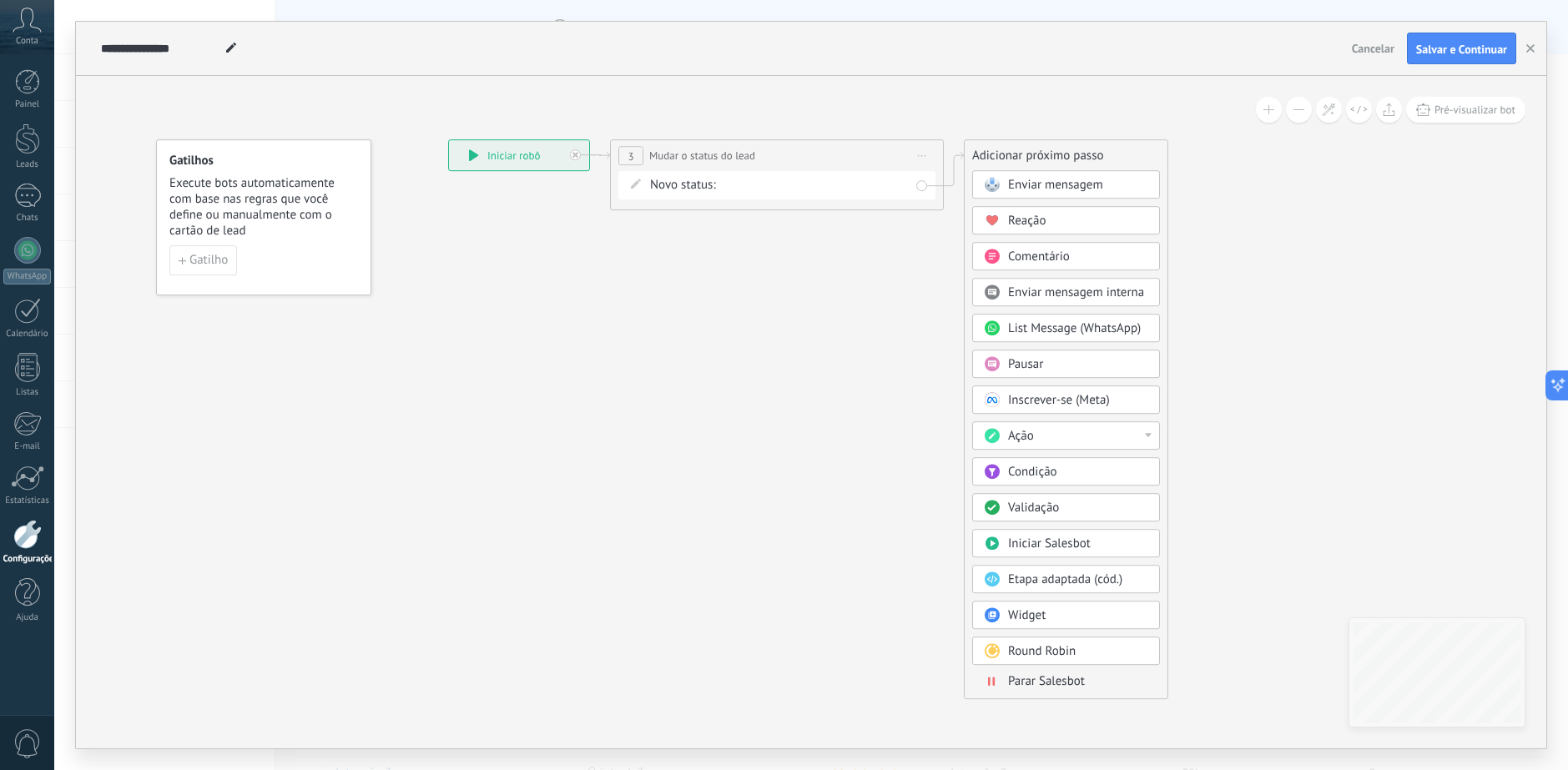
click at [1061, 685] on span "Parar Salesbot" at bounding box center [1046, 681] width 77 height 16
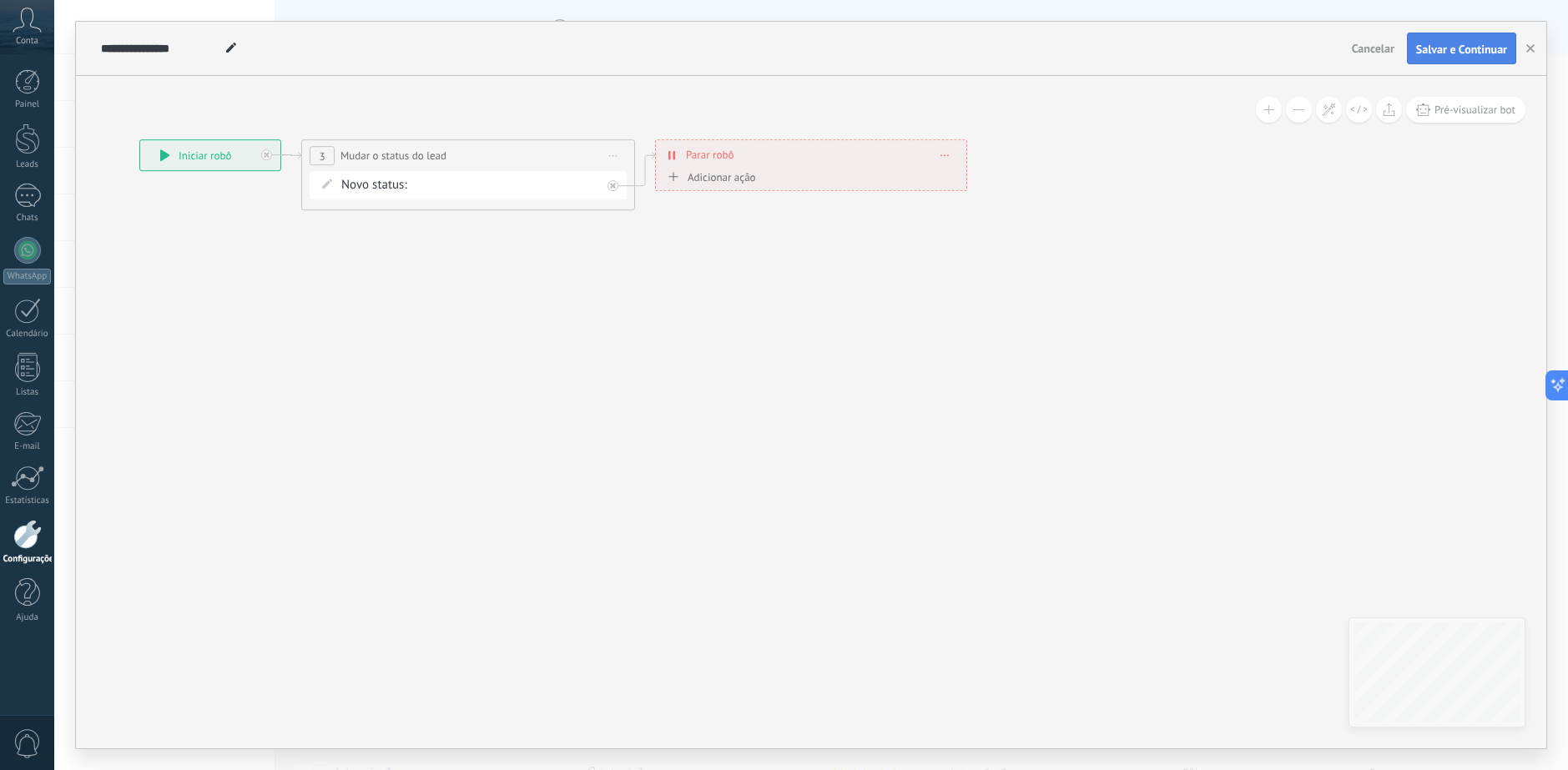
click at [1454, 46] on span "Salvar e Continuar" at bounding box center [1461, 49] width 91 height 12
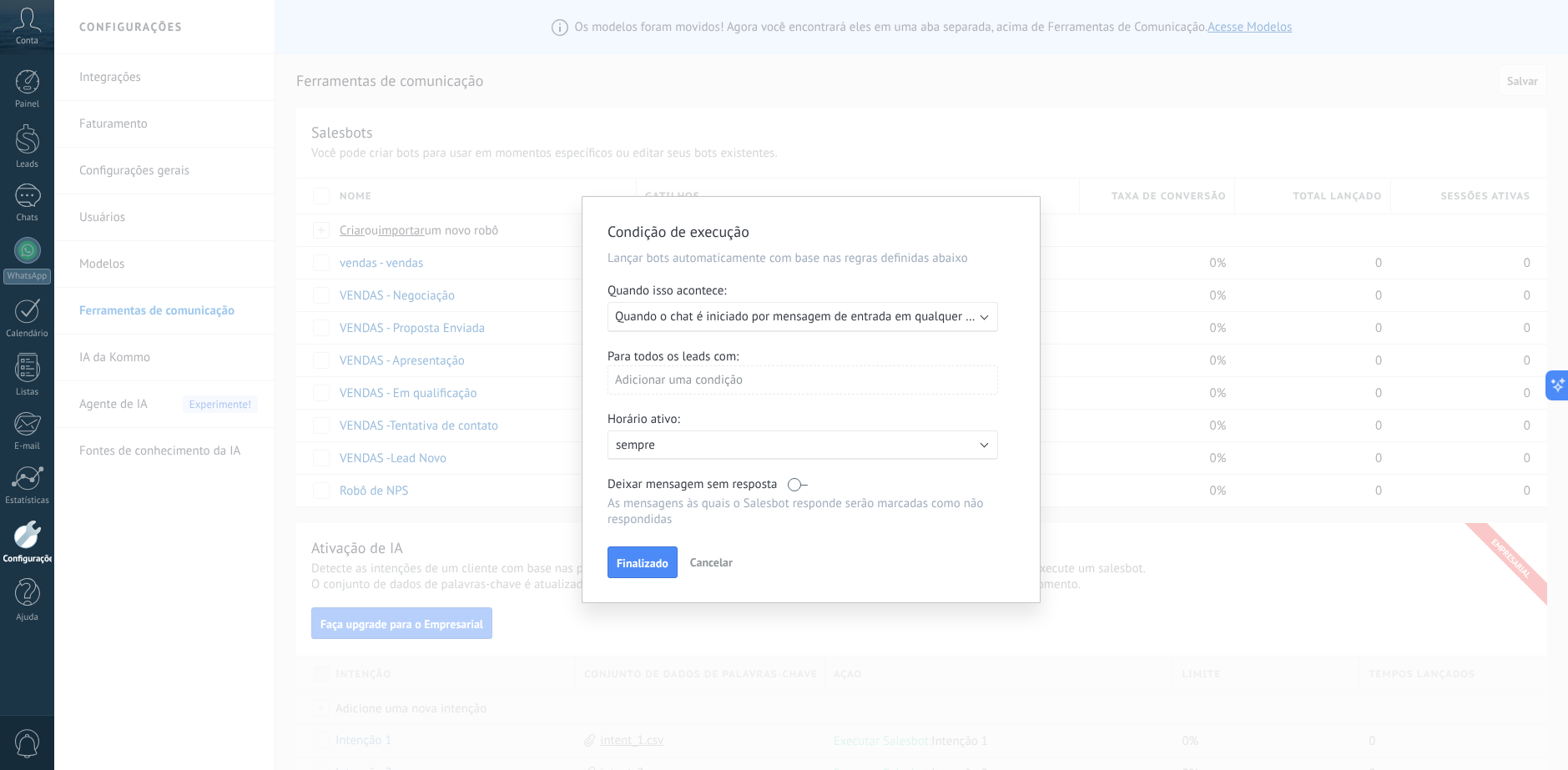
click at [782, 306] on div "Executar: Quando o chat é iniciado por mensagem de entrada em qualquer canal" at bounding box center [802, 317] width 391 height 30
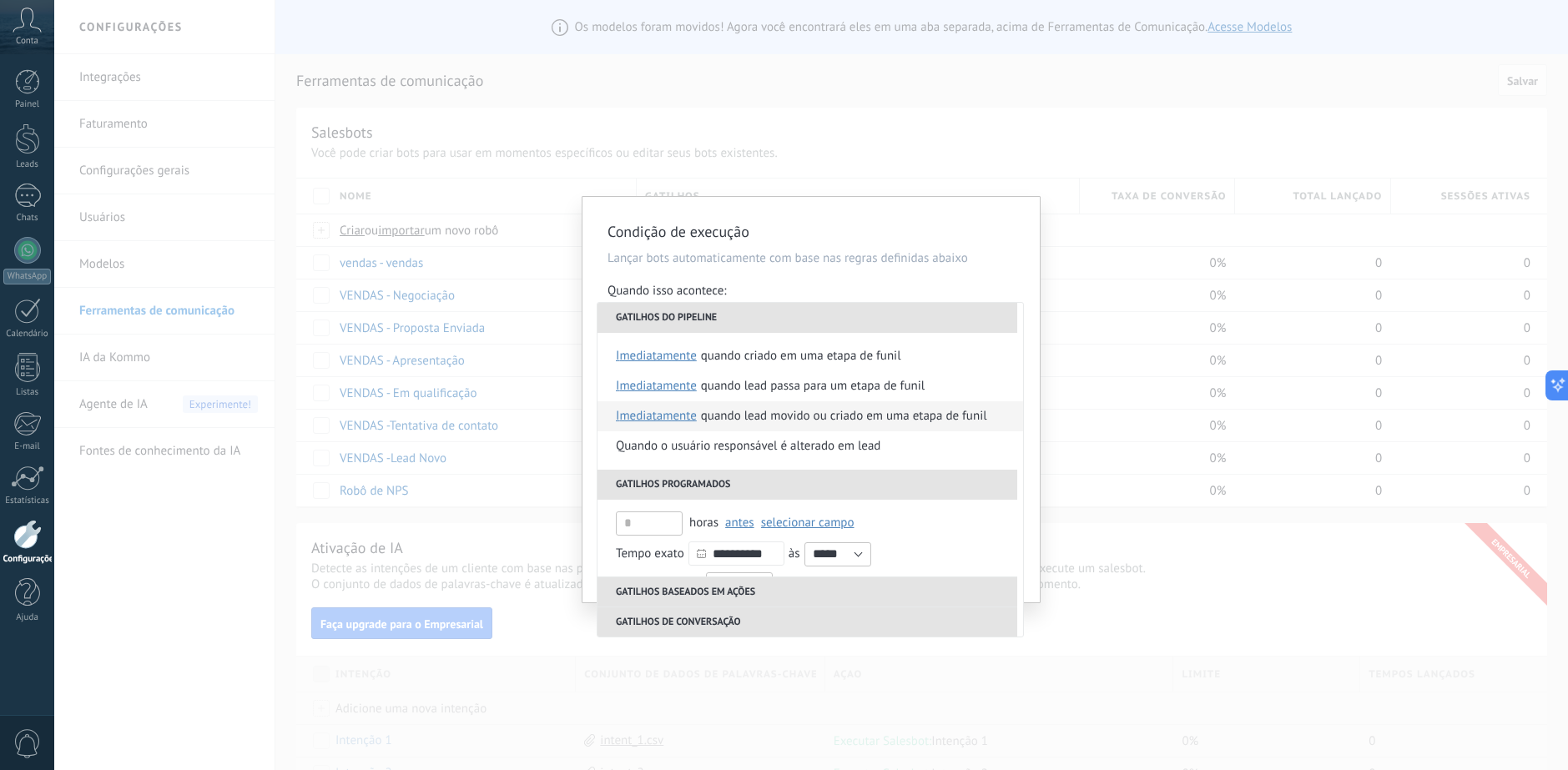
click at [803, 405] on div "Quando lead movido ou criado em uma etapa de funil" at bounding box center [844, 416] width 287 height 30
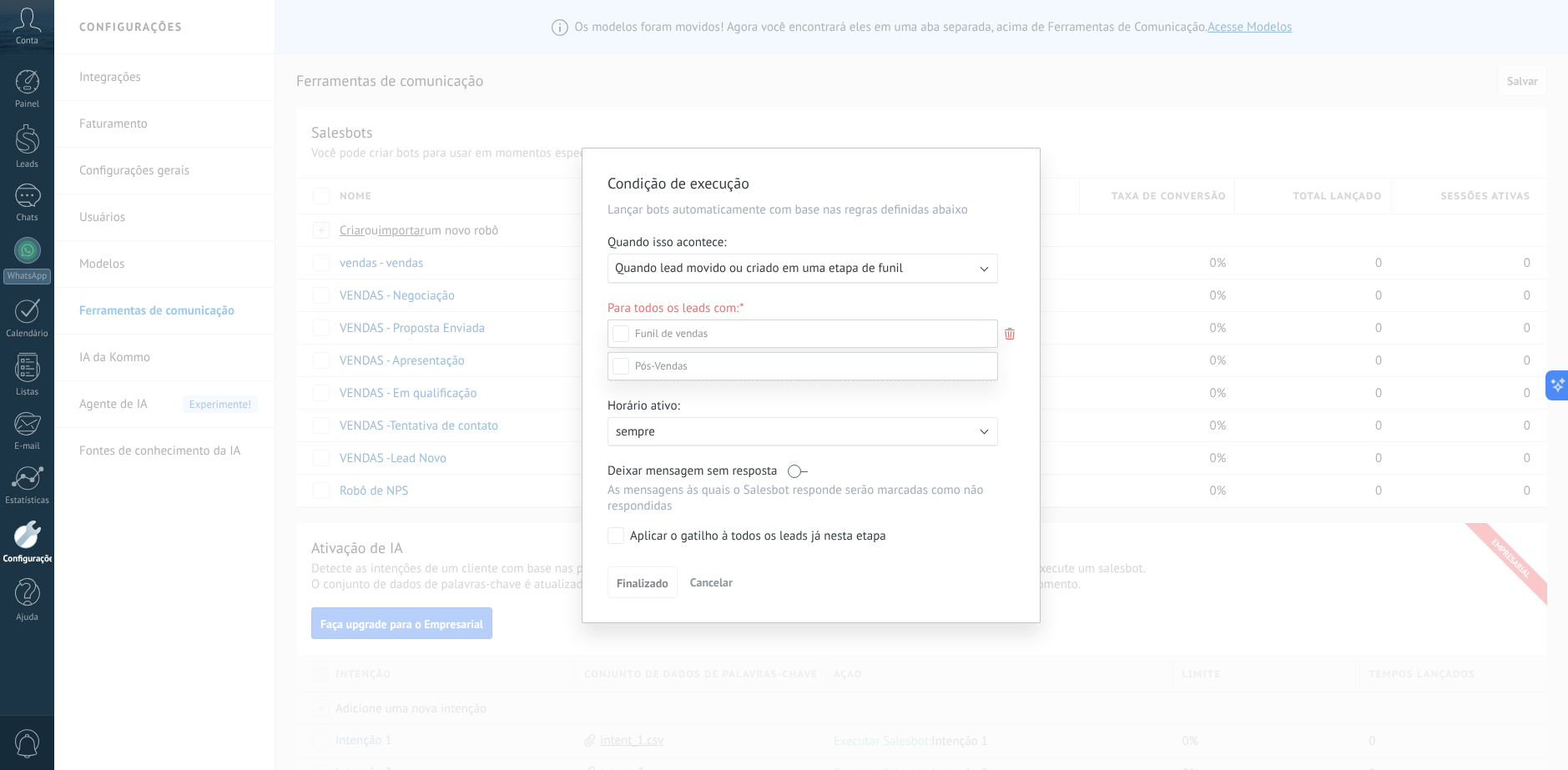
drag, startPoint x: 1024, startPoint y: 503, endPoint x: 992, endPoint y: 497, distance: 32.6
click at [1026, 502] on div at bounding box center [810, 385] width 1513 height 770
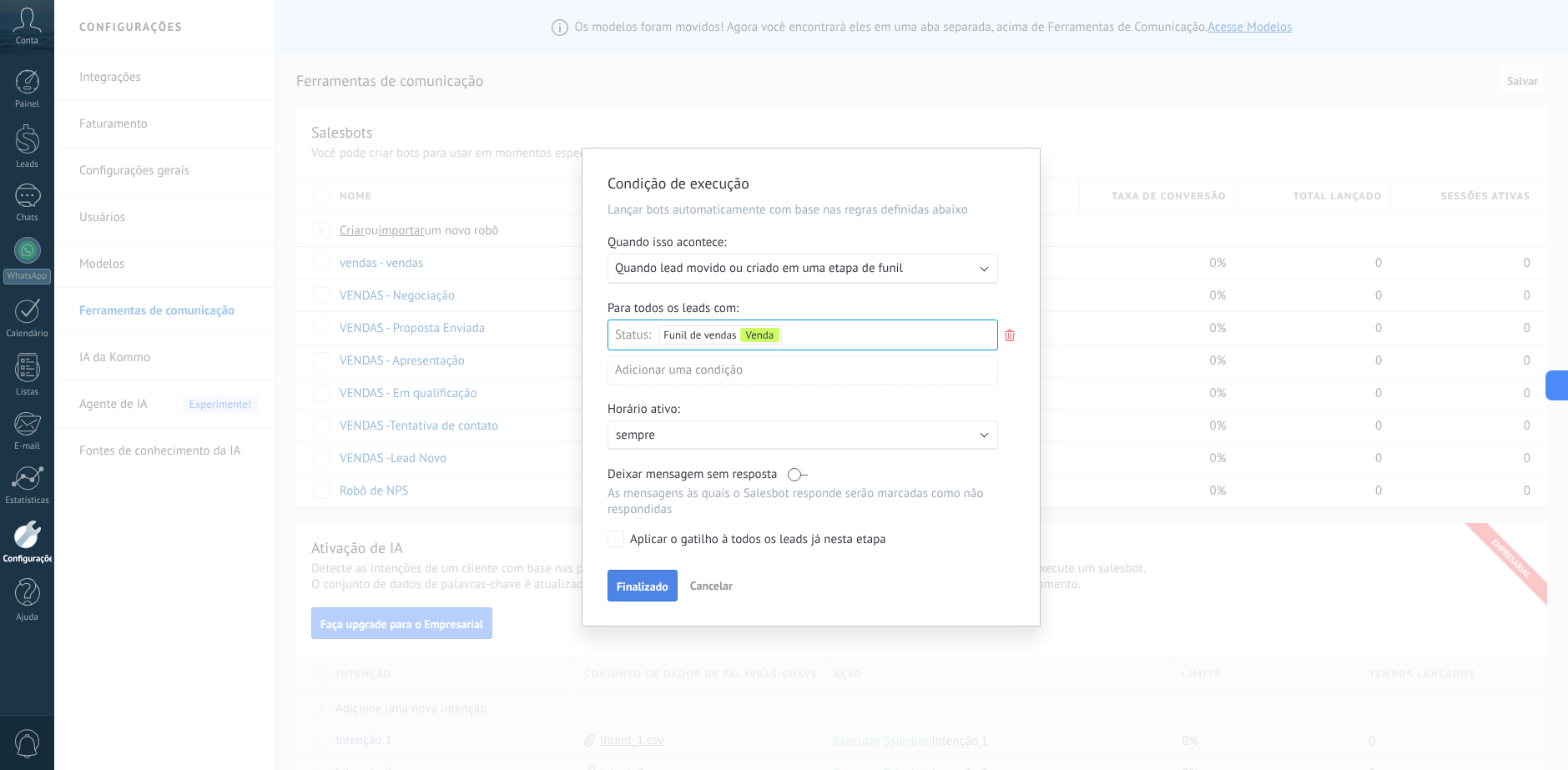
click at [639, 575] on button "Finalizado" at bounding box center [642, 585] width 70 height 32
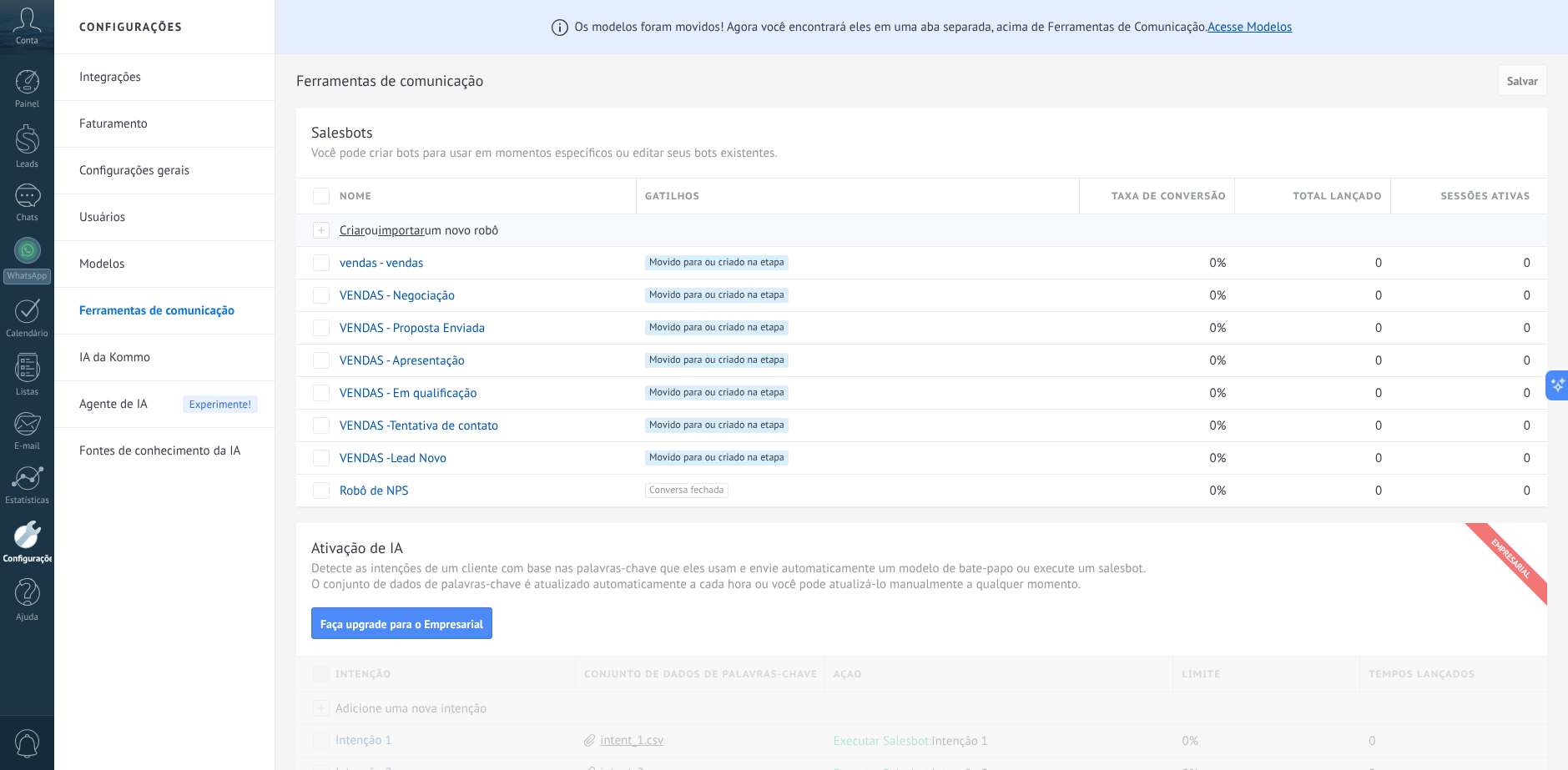
click at [347, 229] on span "Criar" at bounding box center [351, 230] width 25 height 16
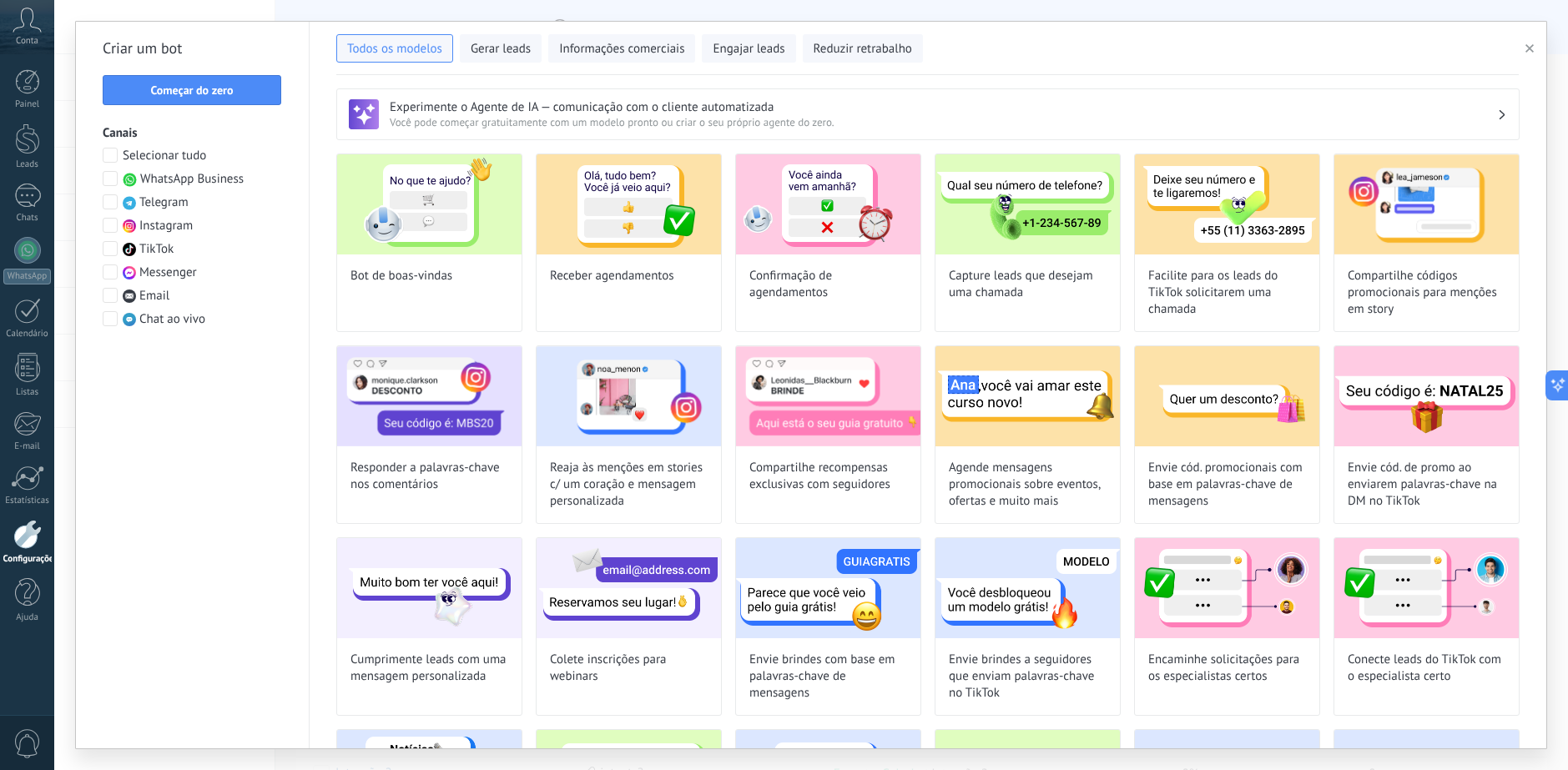
click at [1529, 44] on span "button" at bounding box center [1529, 48] width 8 height 12
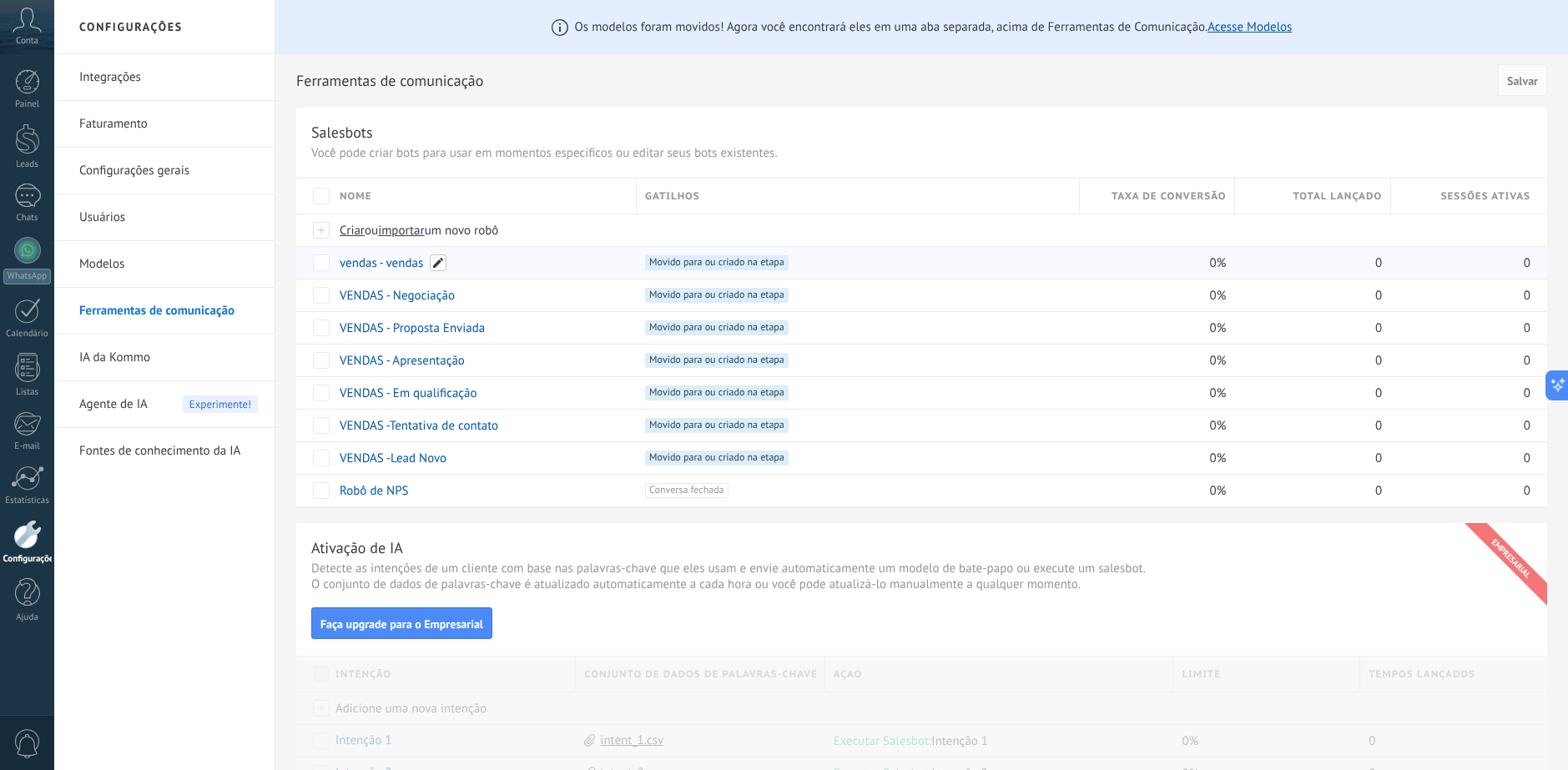
click at [437, 269] on span at bounding box center [438, 263] width 16 height 16
click at [348, 262] on input "**********" at bounding box center [481, 263] width 281 height 26
drag, startPoint x: 451, startPoint y: 266, endPoint x: 402, endPoint y: 265, distance: 49.0
click at [402, 265] on input "**********" at bounding box center [481, 263] width 281 height 26
type input "**********"
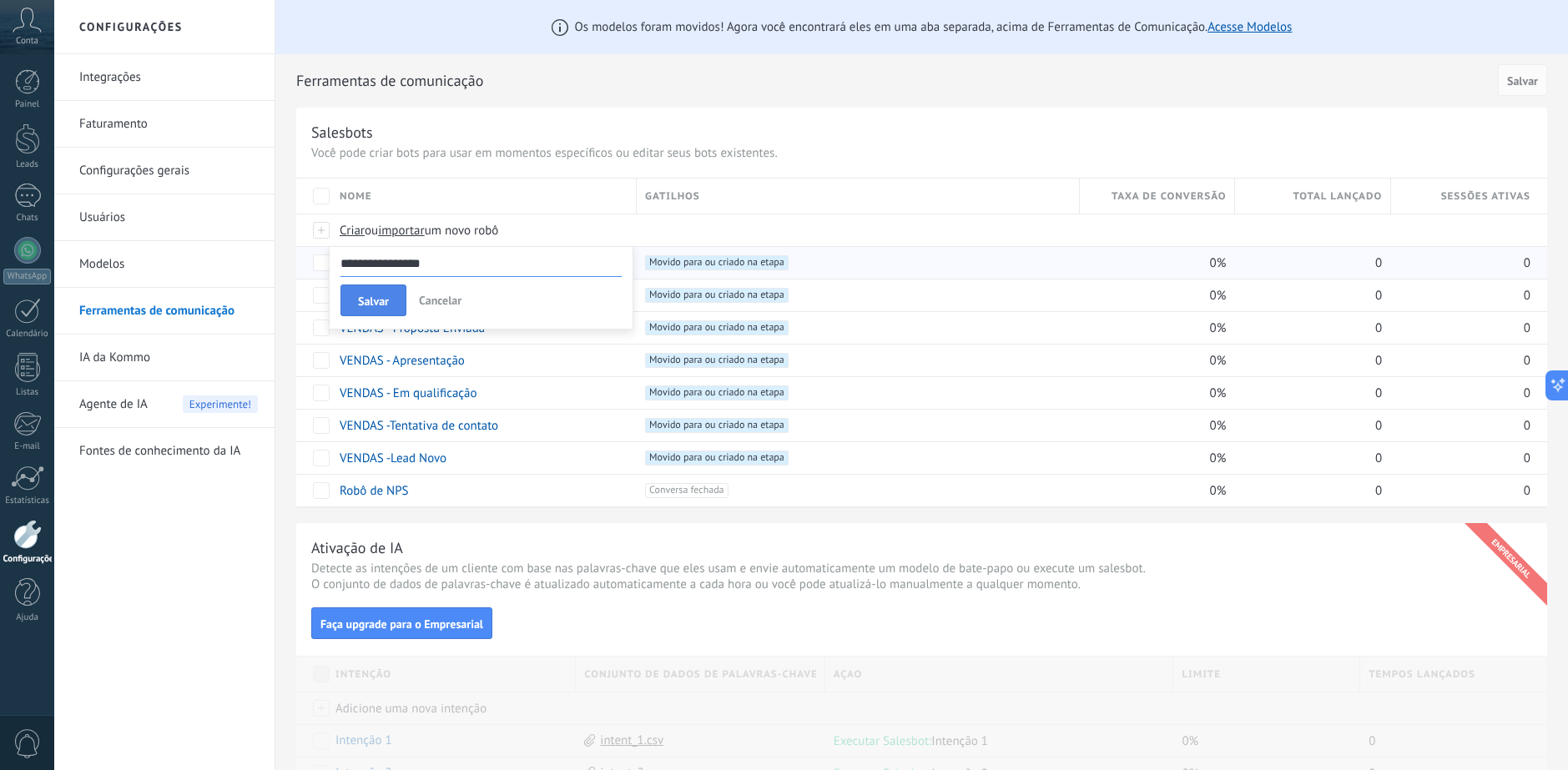
click at [365, 303] on span "Salvar" at bounding box center [373, 301] width 31 height 12
click at [354, 227] on span "Criar" at bounding box center [351, 230] width 25 height 16
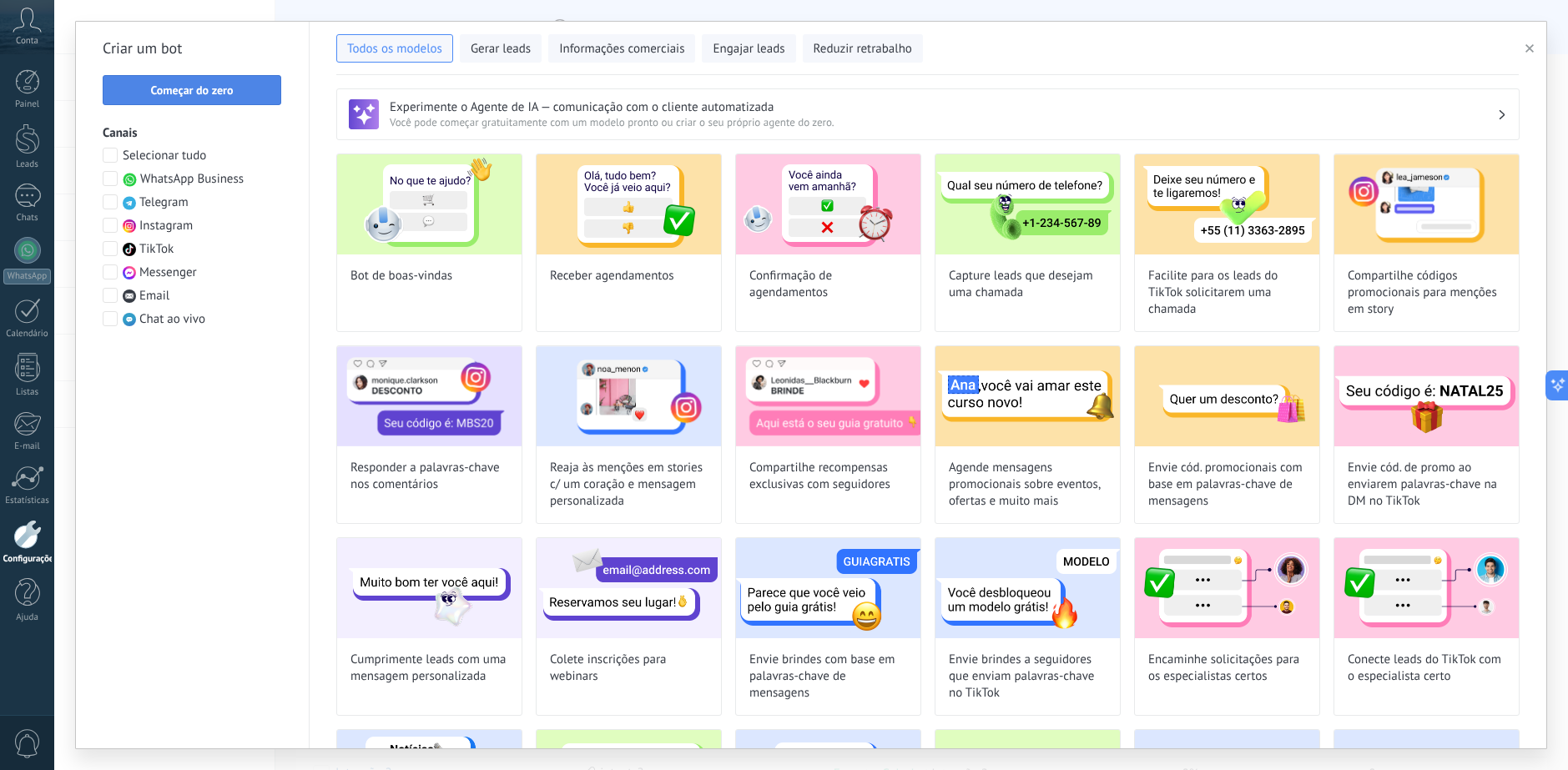
click at [231, 93] on span "Começar do zero" at bounding box center [192, 89] width 82 height 12
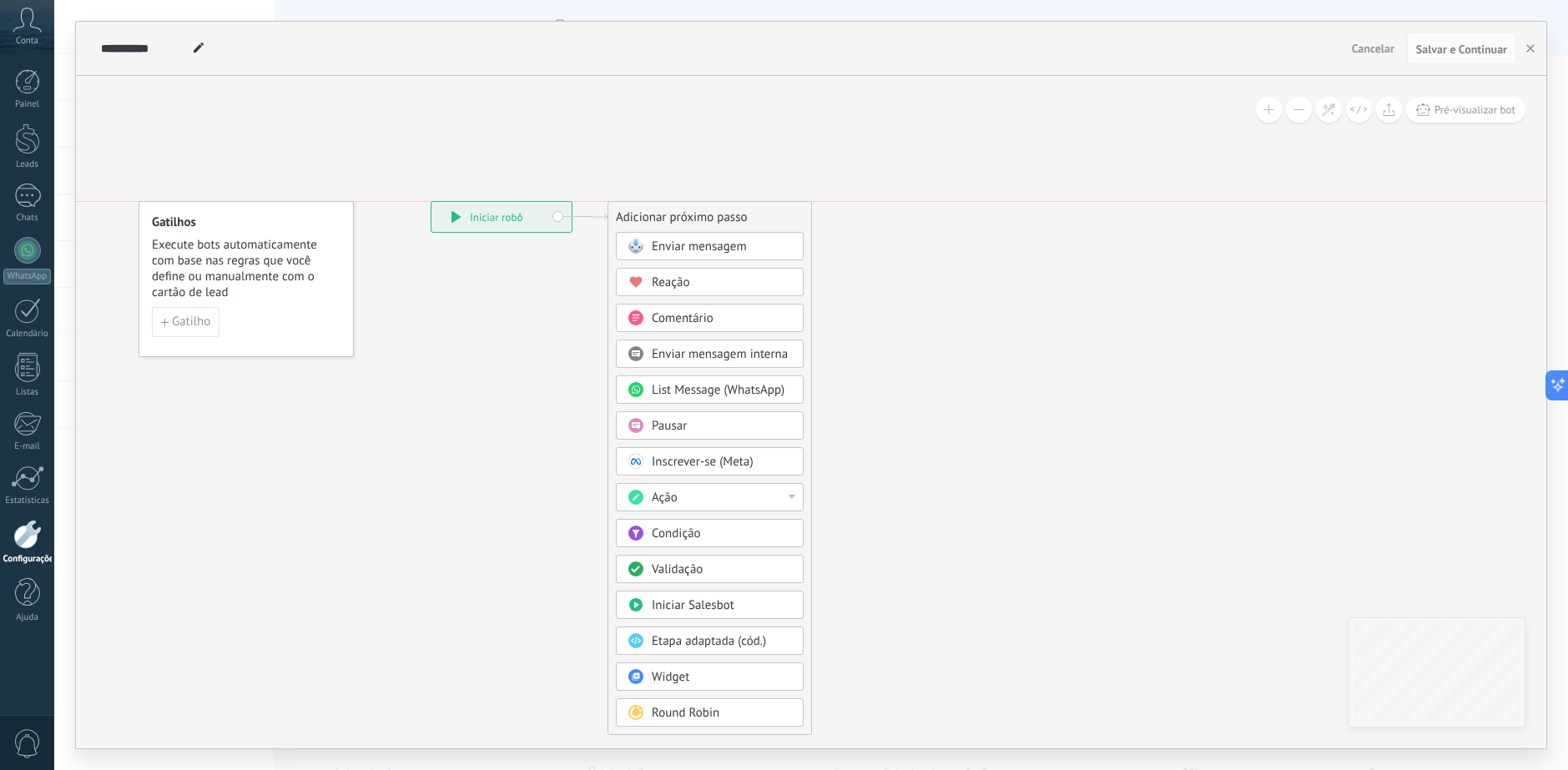
drag, startPoint x: 690, startPoint y: 267, endPoint x: 671, endPoint y: 209, distance: 61.0
click at [671, 209] on div "Adicionar próximo passo" at bounding box center [709, 217] width 203 height 27
click at [723, 431] on div "Pausar" at bounding box center [722, 426] width 141 height 16
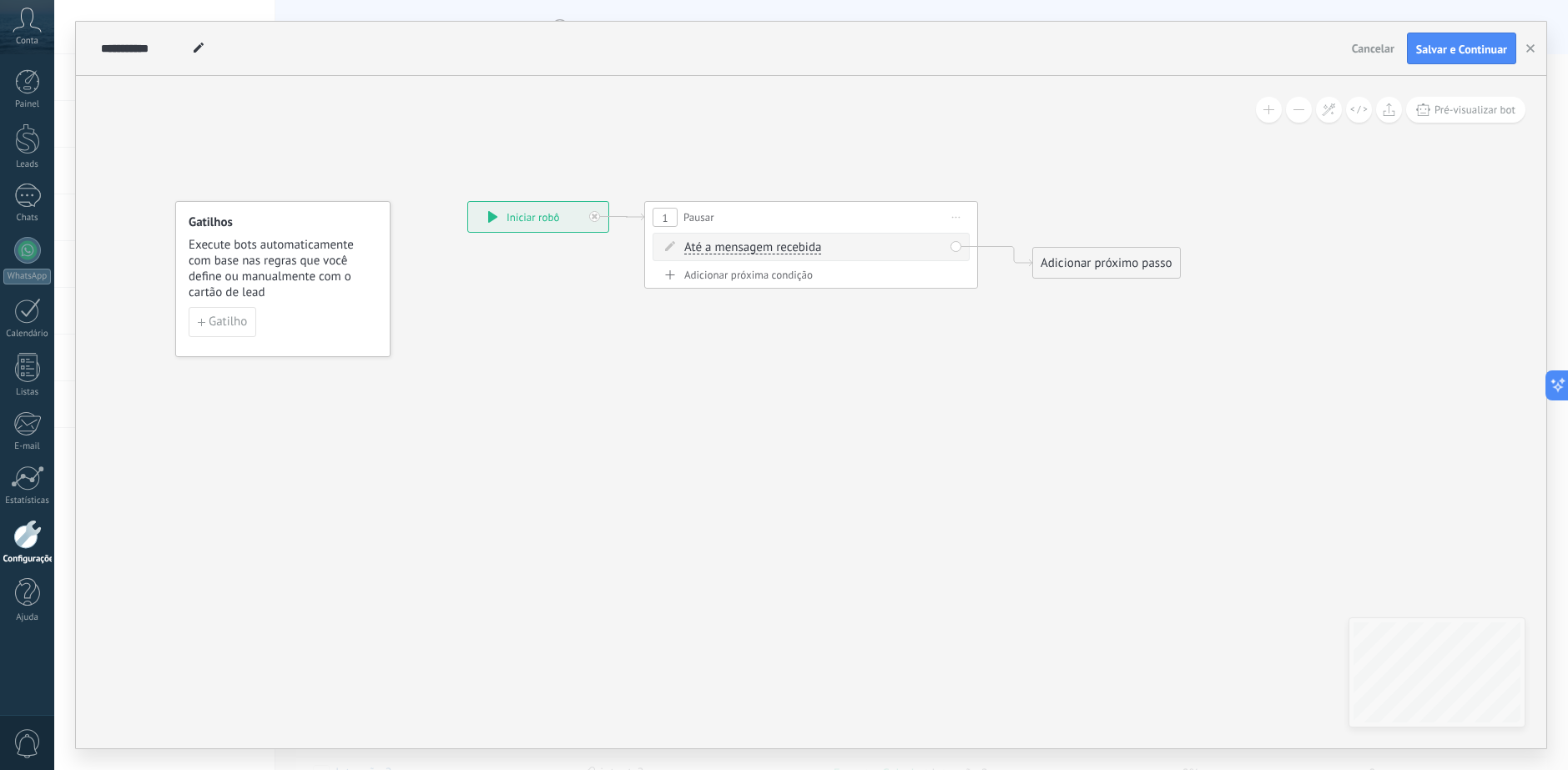
click at [720, 247] on span "Até a mensagem recebida" at bounding box center [753, 247] width 137 height 14
click at [720, 247] on button "Até a mensagem recebida" at bounding box center [779, 247] width 209 height 30
click at [743, 278] on span "Cronômetro" at bounding box center [766, 277] width 202 height 16
click at [766, 247] on span ": * horas * min * seg" at bounding box center [800, 246] width 106 height 16
type input "**"
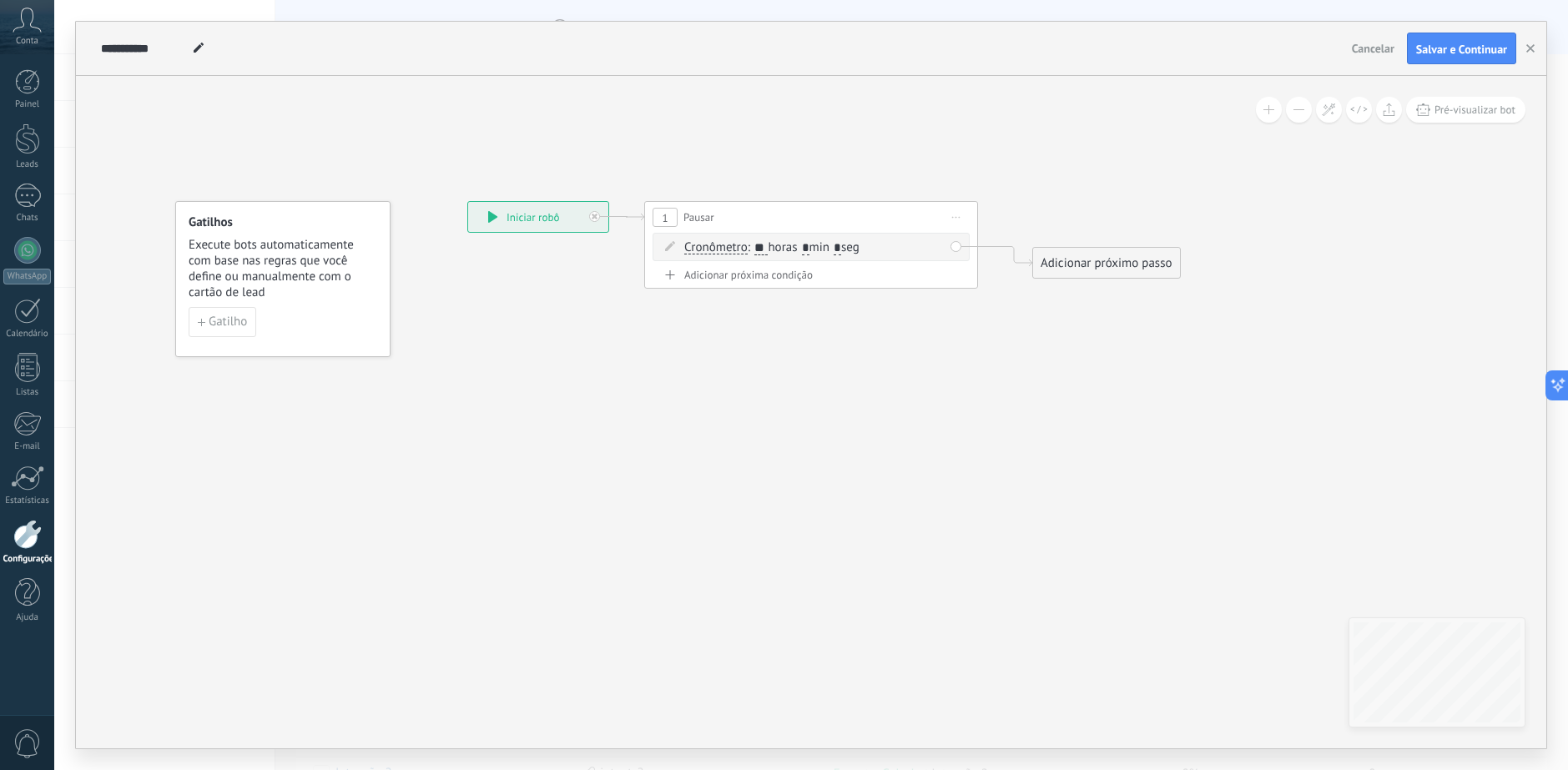
click at [810, 247] on input "*" at bounding box center [805, 248] width 7 height 14
type input "*"
drag, startPoint x: 1085, startPoint y: 267, endPoint x: 1054, endPoint y: 223, distance: 53.8
click at [1054, 223] on div "Adicionar próximo passo" at bounding box center [1071, 217] width 147 height 27
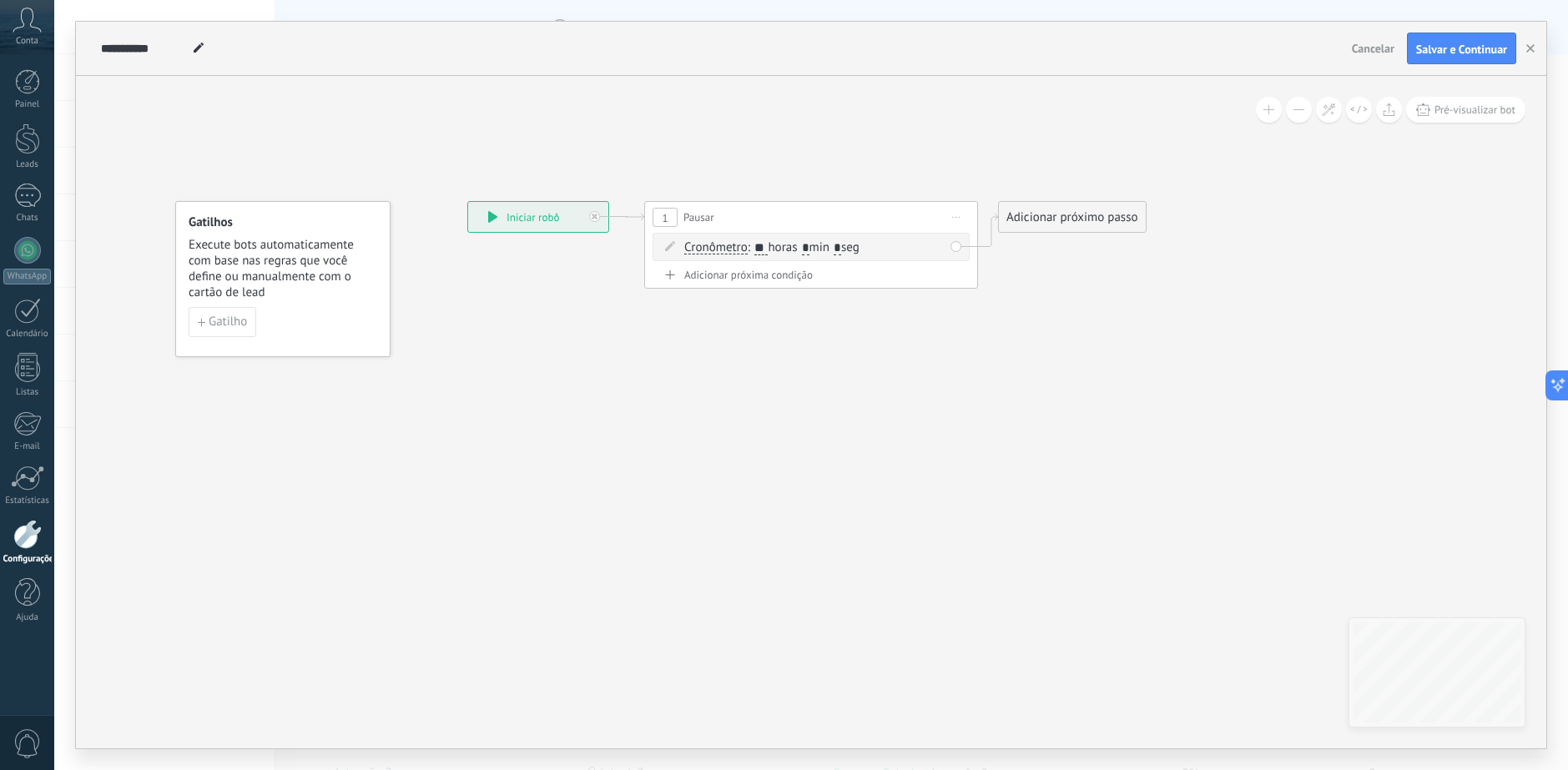
click at [1054, 223] on div "Adicionar próximo passo" at bounding box center [1071, 217] width 147 height 27
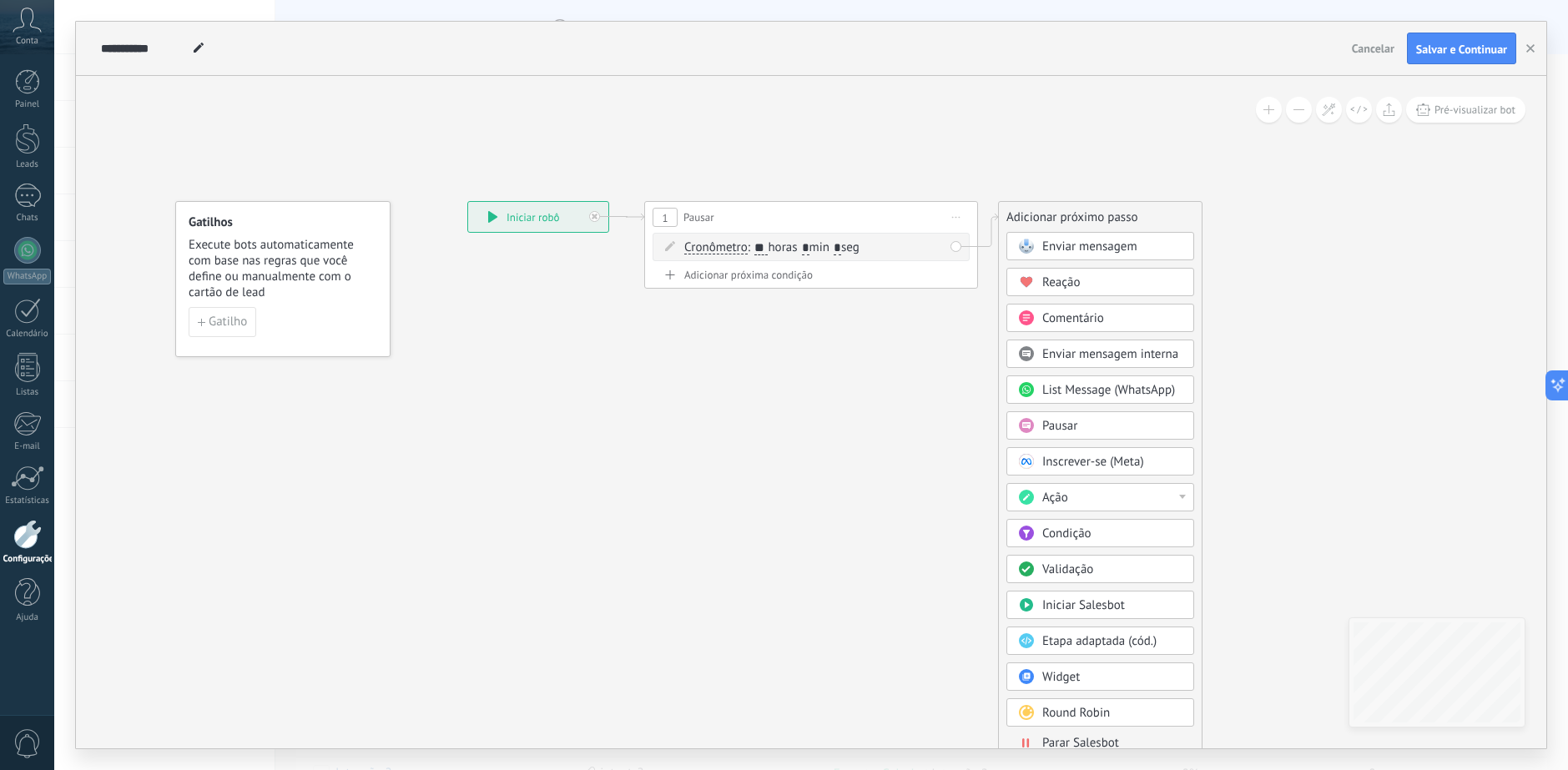
click at [1171, 502] on div "Ação" at bounding box center [1113, 498] width 141 height 16
click at [1149, 536] on div "Adicionar tarefa" at bounding box center [1100, 525] width 186 height 28
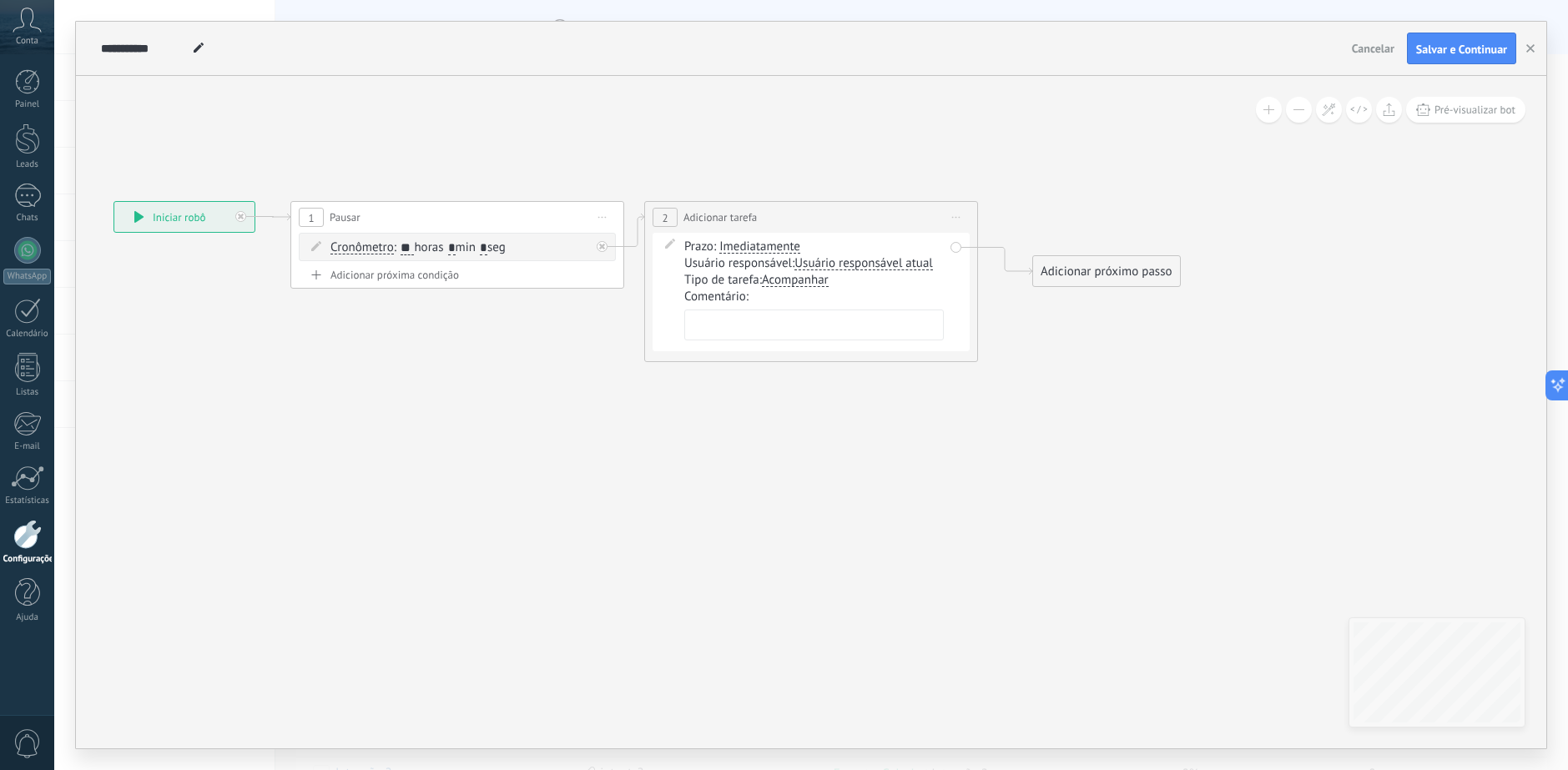
click at [854, 333] on textarea at bounding box center [814, 325] width 259 height 31
type textarea "**********"
drag, startPoint x: 1103, startPoint y: 360, endPoint x: 1101, endPoint y: 267, distance: 93.0
click at [1103, 360] on icon at bounding box center [618, 281] width 1844 height 994
drag, startPoint x: 1095, startPoint y: 260, endPoint x: 1072, endPoint y: 210, distance: 55.0
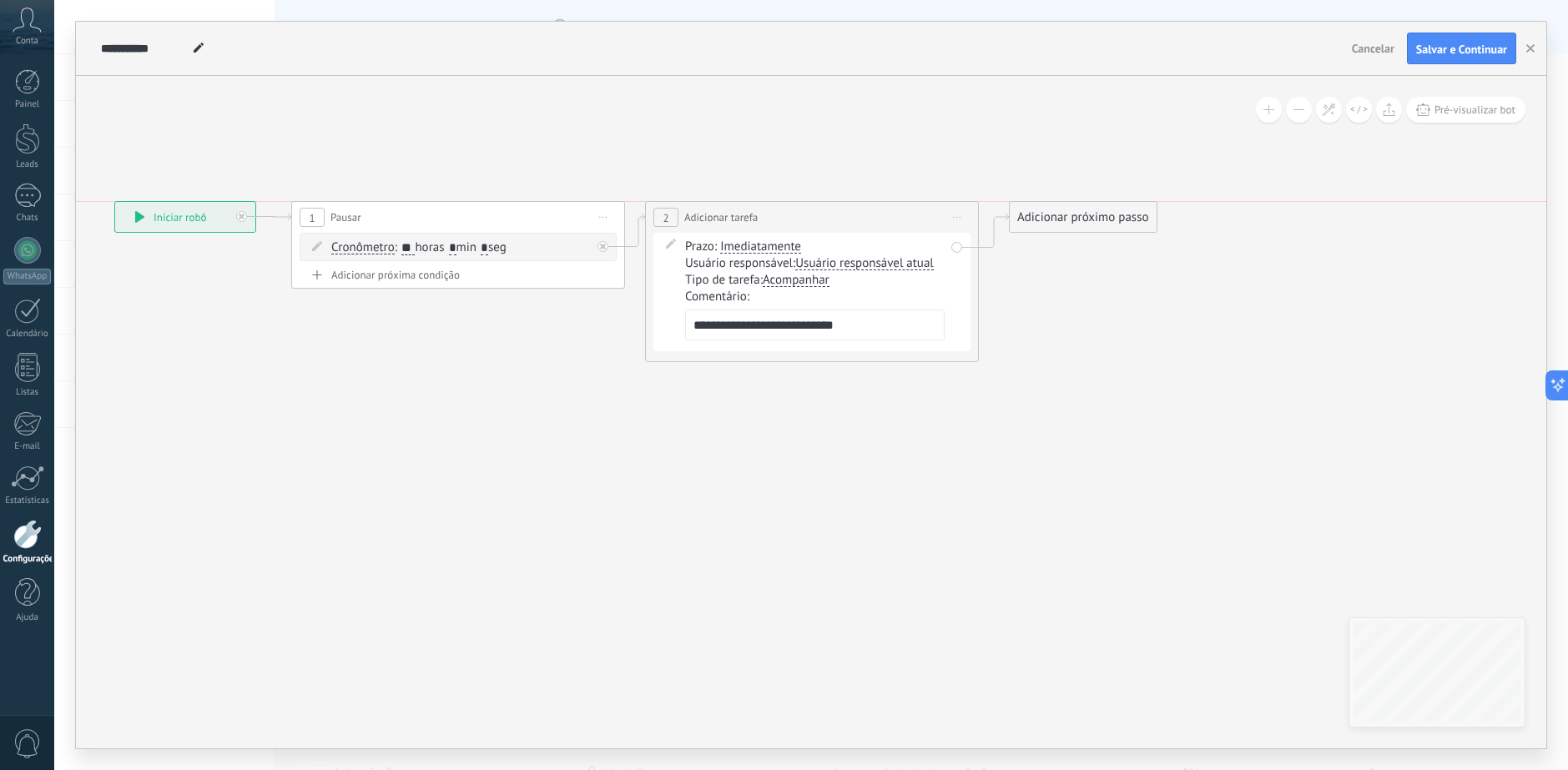
click at [1072, 210] on div "Adicionar próximo passo" at bounding box center [1082, 217] width 147 height 27
click at [1072, 210] on div "Adicionar próximo passo" at bounding box center [1083, 217] width 147 height 27
click at [1073, 211] on div "Adicionar próximo passo" at bounding box center [1083, 217] width 147 height 27
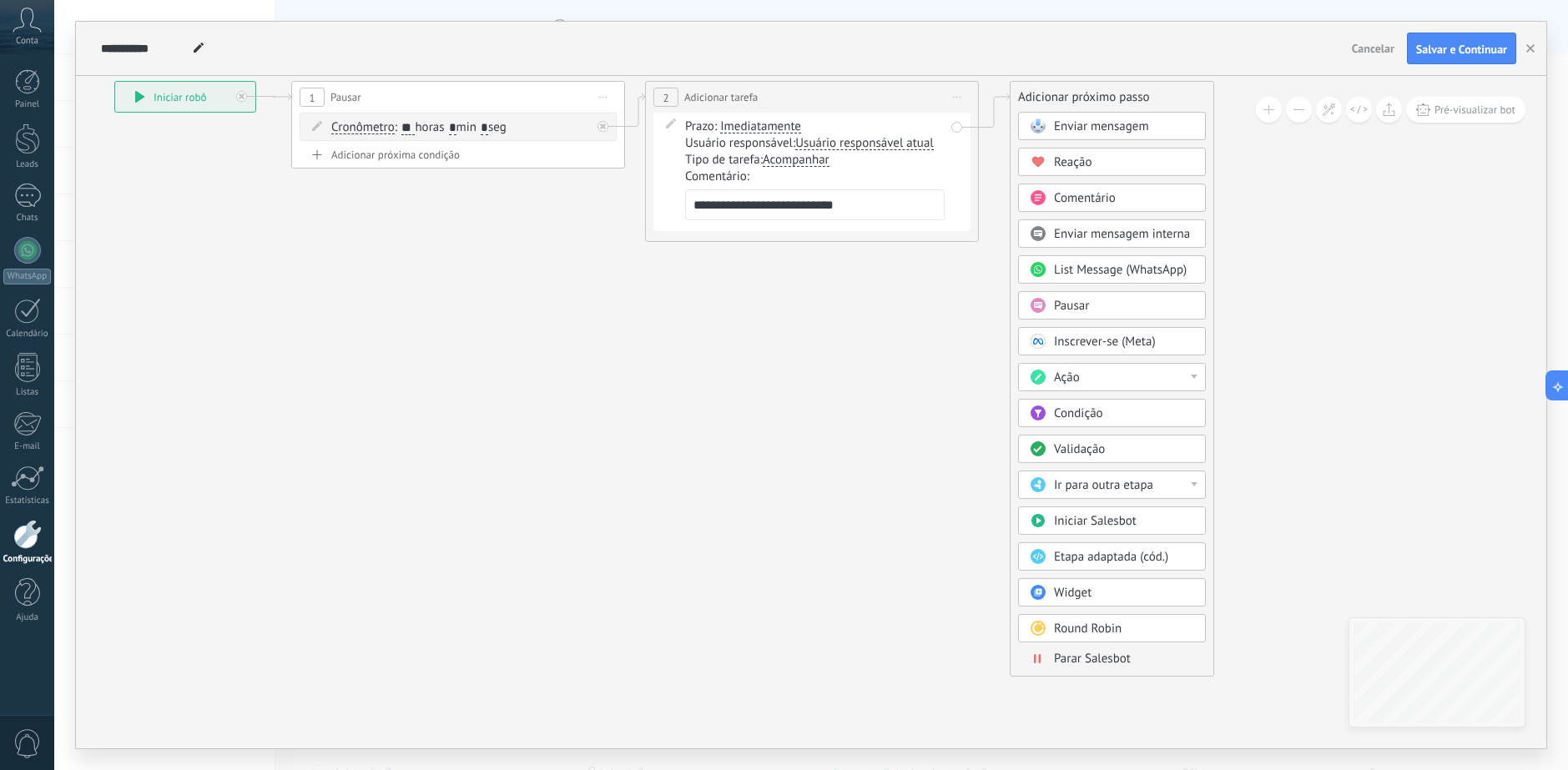
click at [1134, 669] on div "Enviar mensagem Enviar mensagem Enviar mensagem Reação Comentário Enviar mensag…" at bounding box center [1112, 393] width 188 height 564
click at [1102, 656] on span "Parar Salesbot" at bounding box center [1092, 658] width 77 height 16
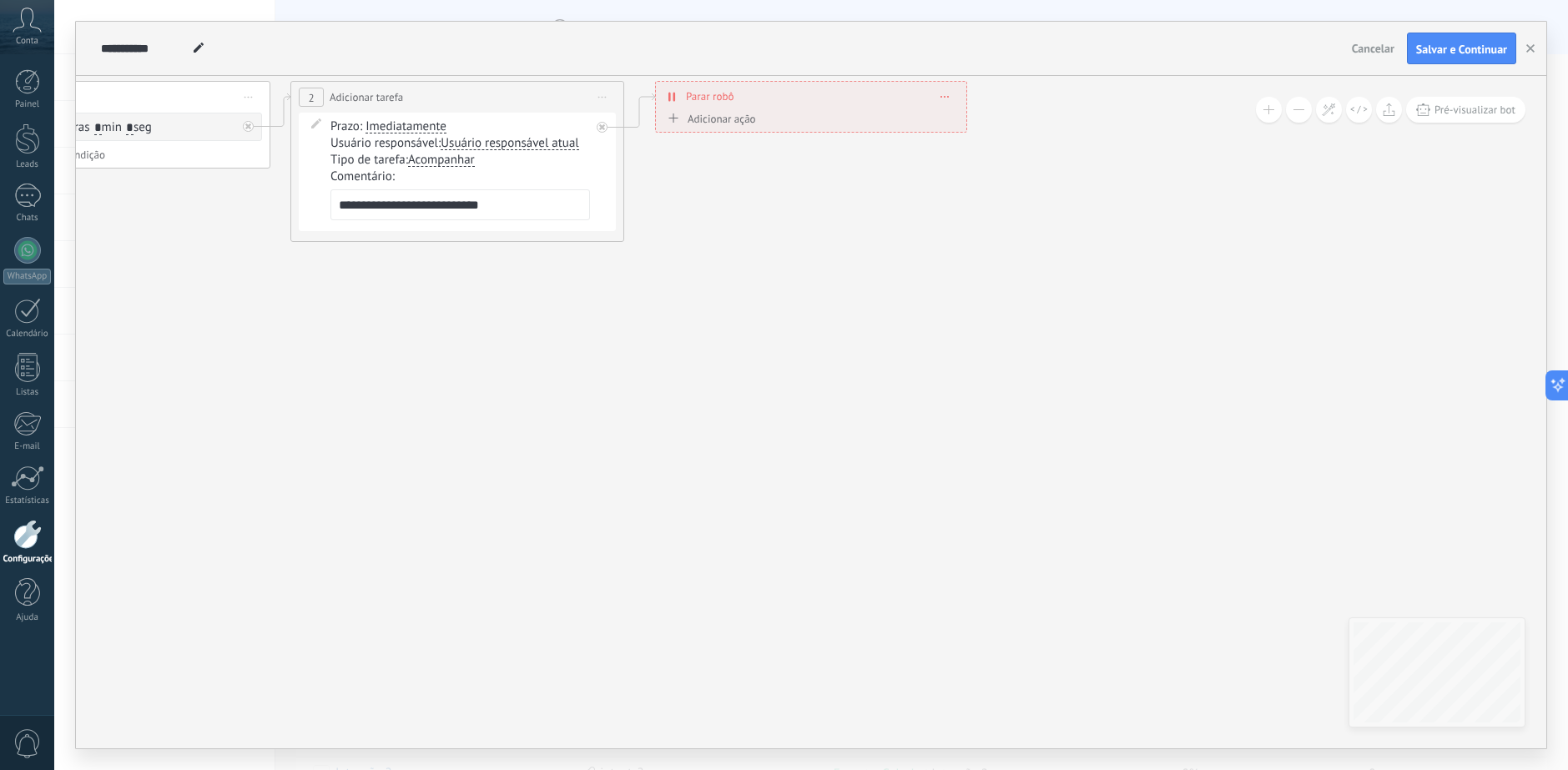
click at [997, 399] on icon at bounding box center [253, 161] width 1820 height 994
click at [123, 48] on input "**********" at bounding box center [144, 48] width 87 height 14
paste input "**********"
click at [162, 51] on input "**********" at bounding box center [211, 48] width 220 height 14
type input "**********"
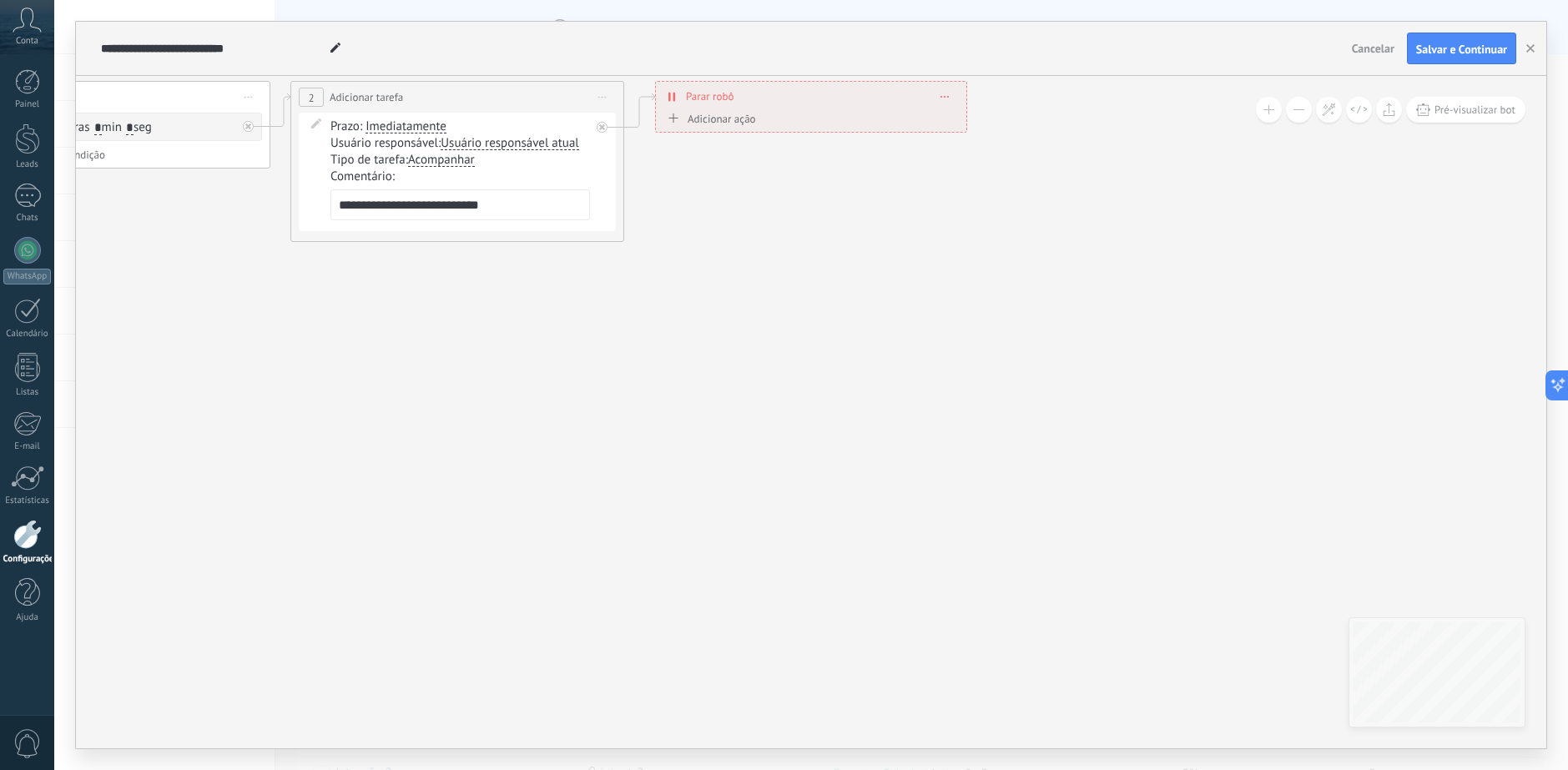
click at [406, 46] on div "**********" at bounding box center [721, 48] width 1249 height 54
drag, startPoint x: 1106, startPoint y: 312, endPoint x: 1178, endPoint y: 239, distance: 102.5
click at [1107, 312] on icon at bounding box center [253, 161] width 1820 height 994
click at [1456, 44] on span "Salvar e Continuar" at bounding box center [1461, 49] width 91 height 12
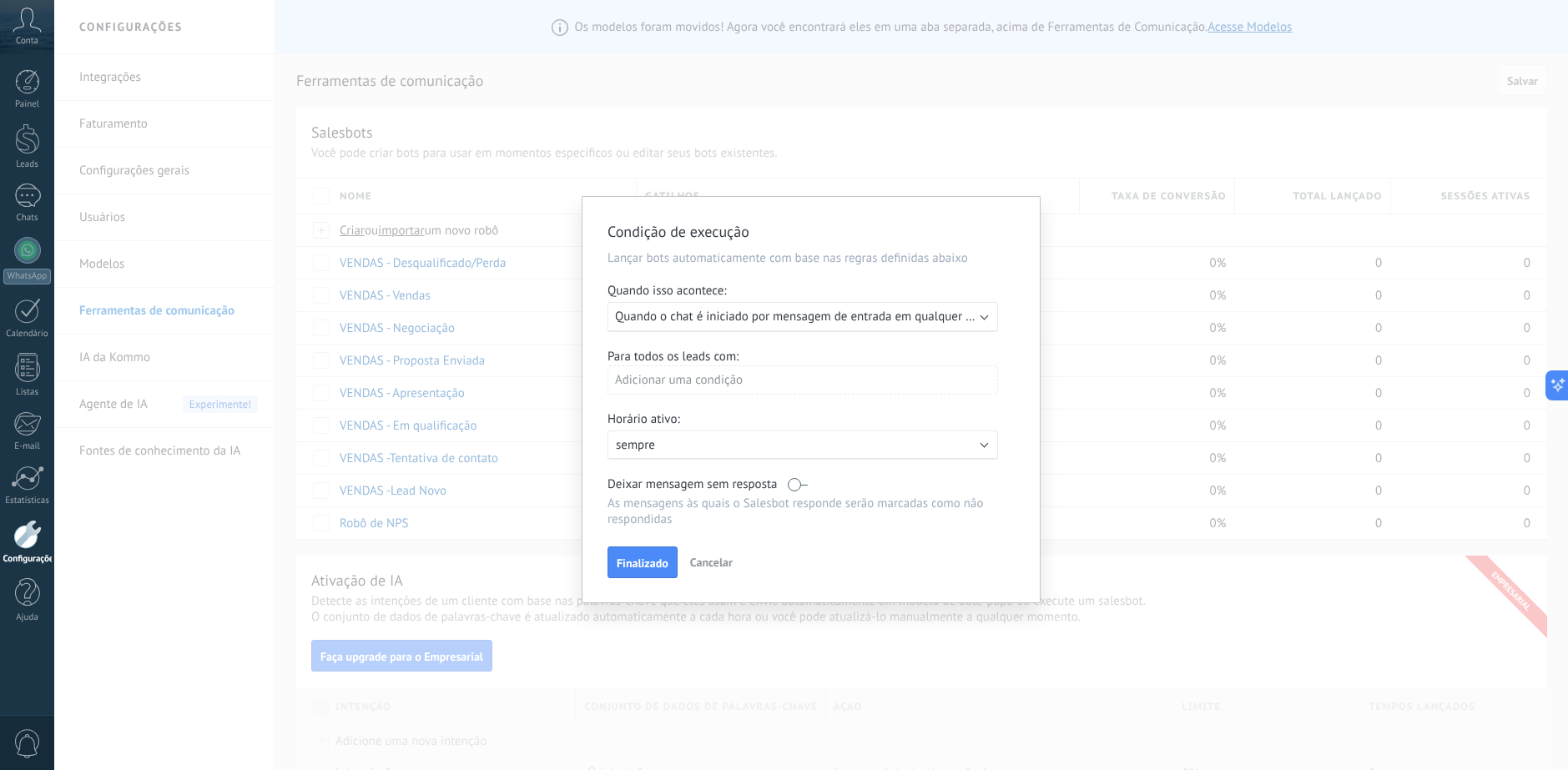
click at [771, 310] on span "Quando o chat é iniciado por mensagem de entrada em qualquer canal" at bounding box center [804, 316] width 379 height 16
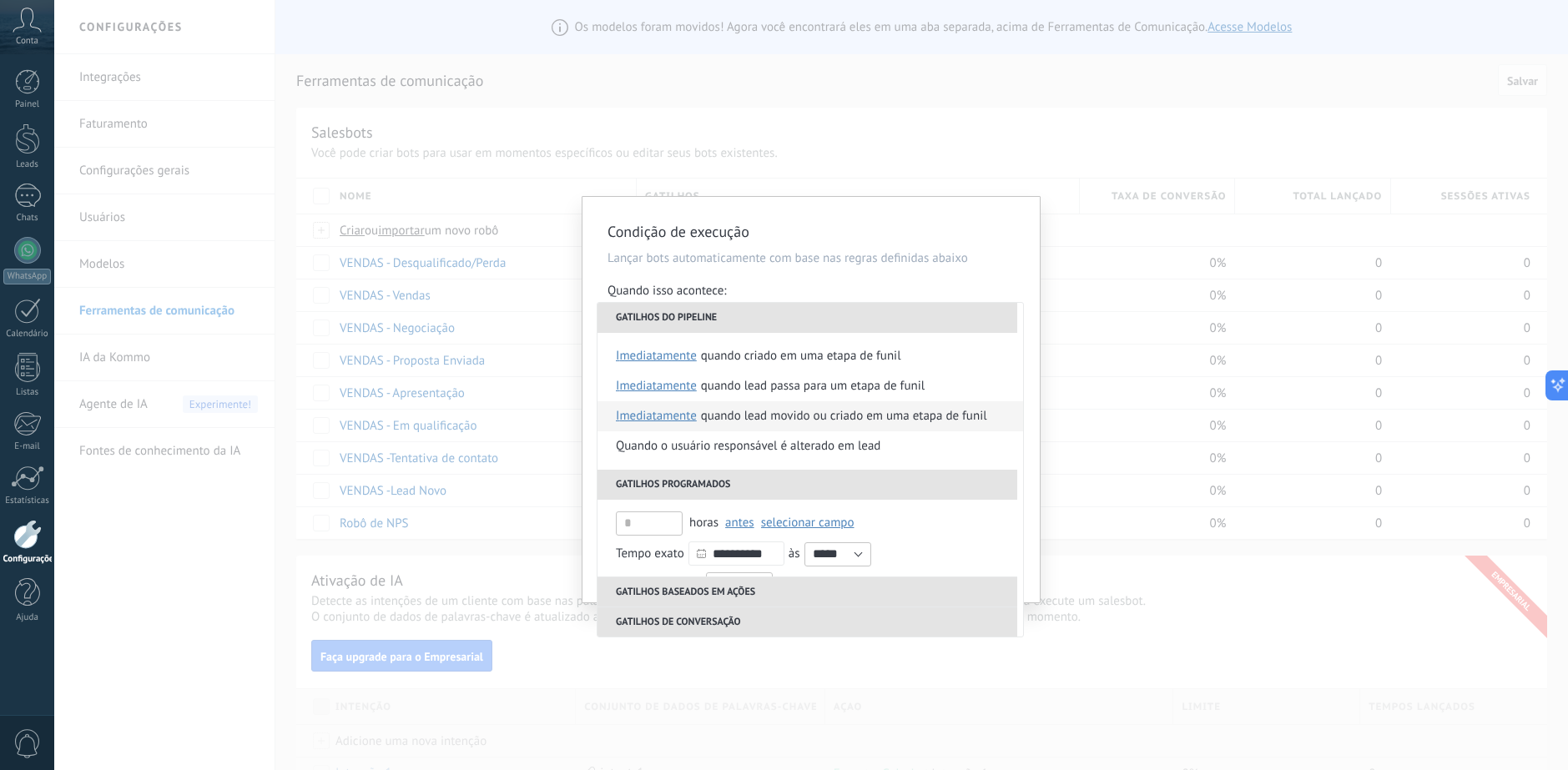
click at [842, 419] on div "Quando lead movido ou criado em uma etapa de funil" at bounding box center [844, 416] width 287 height 30
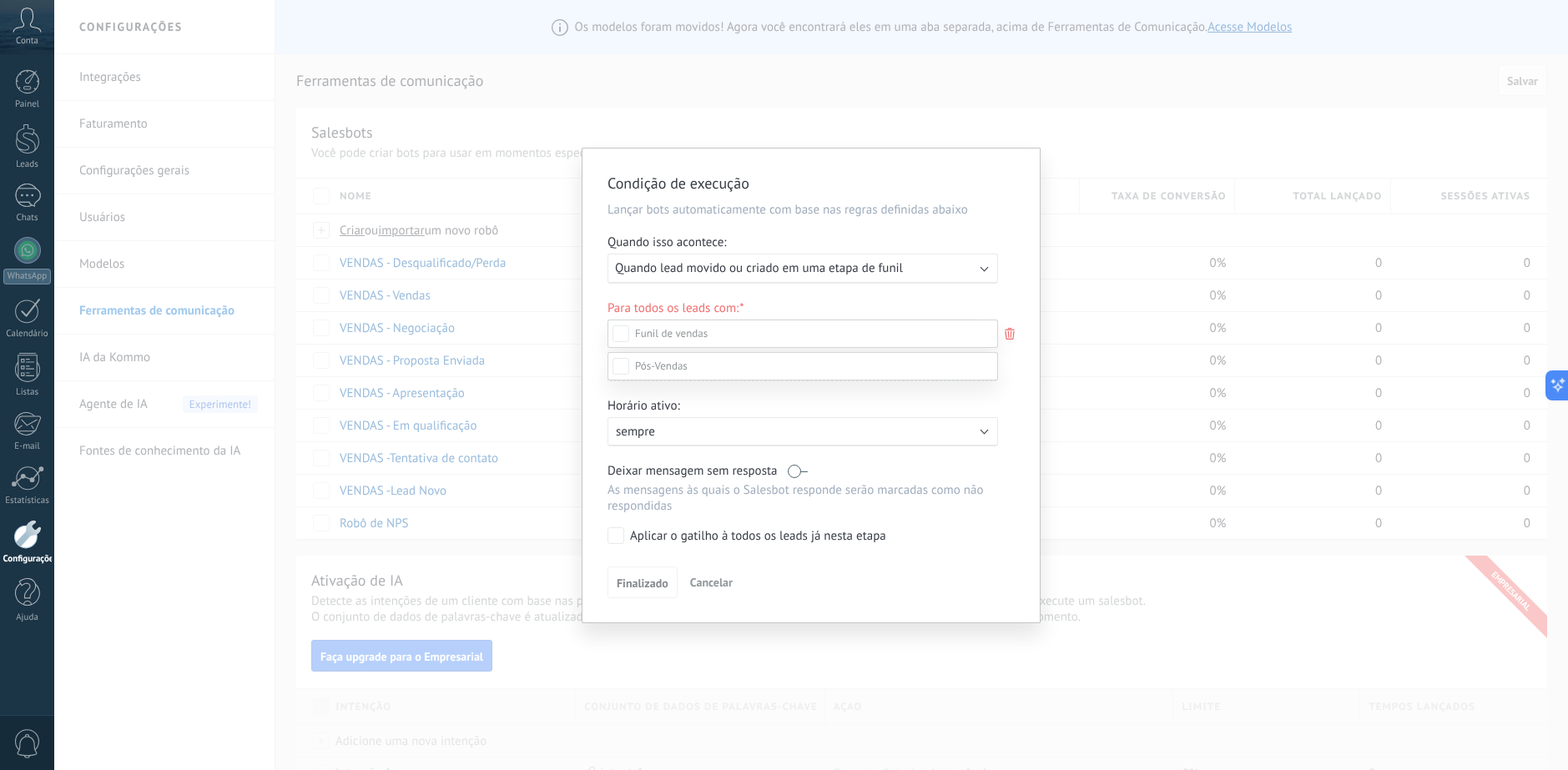
click at [1018, 385] on div at bounding box center [810, 385] width 1513 height 770
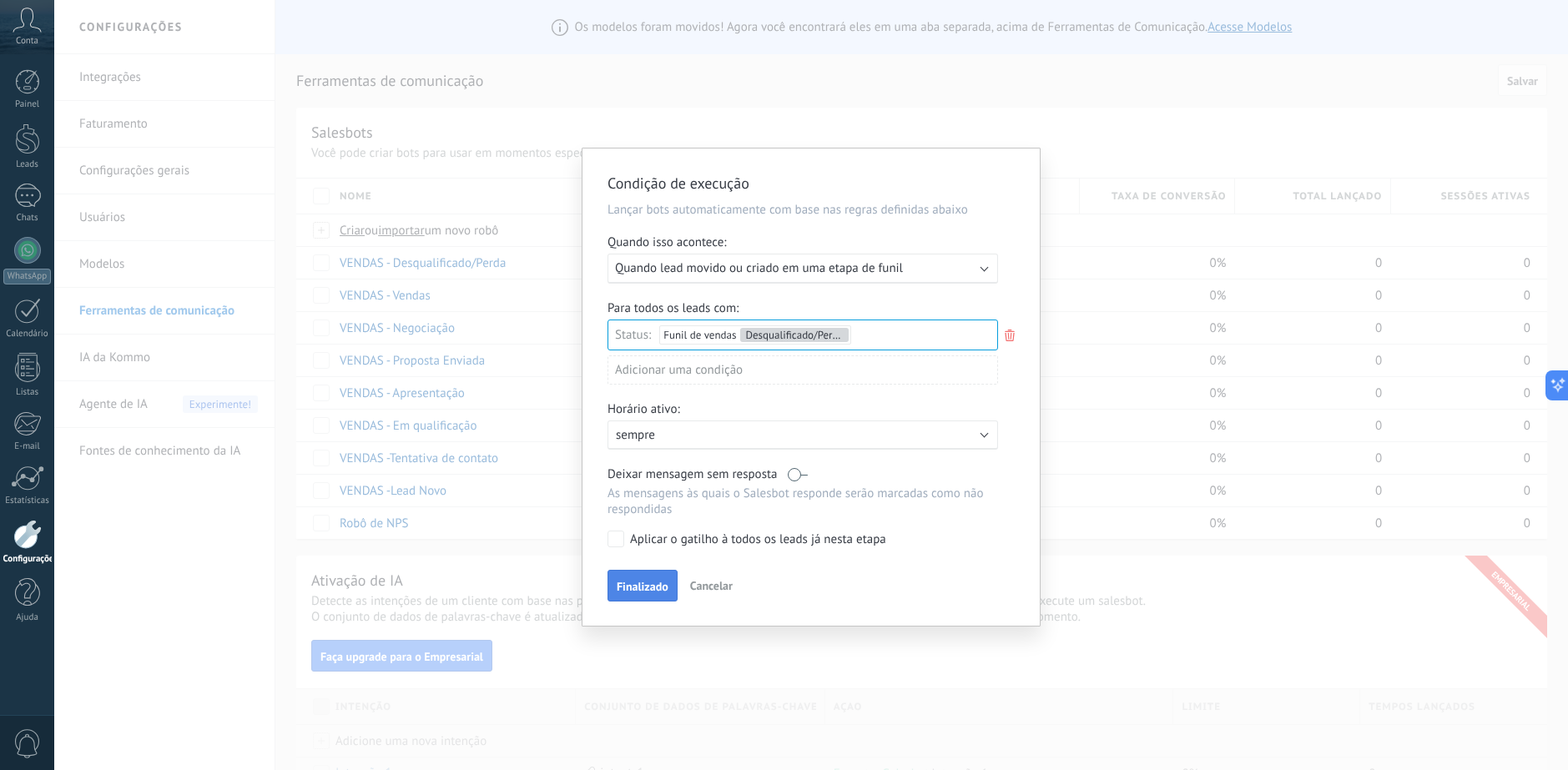
click at [633, 588] on span "Finalizado" at bounding box center [643, 586] width 52 height 12
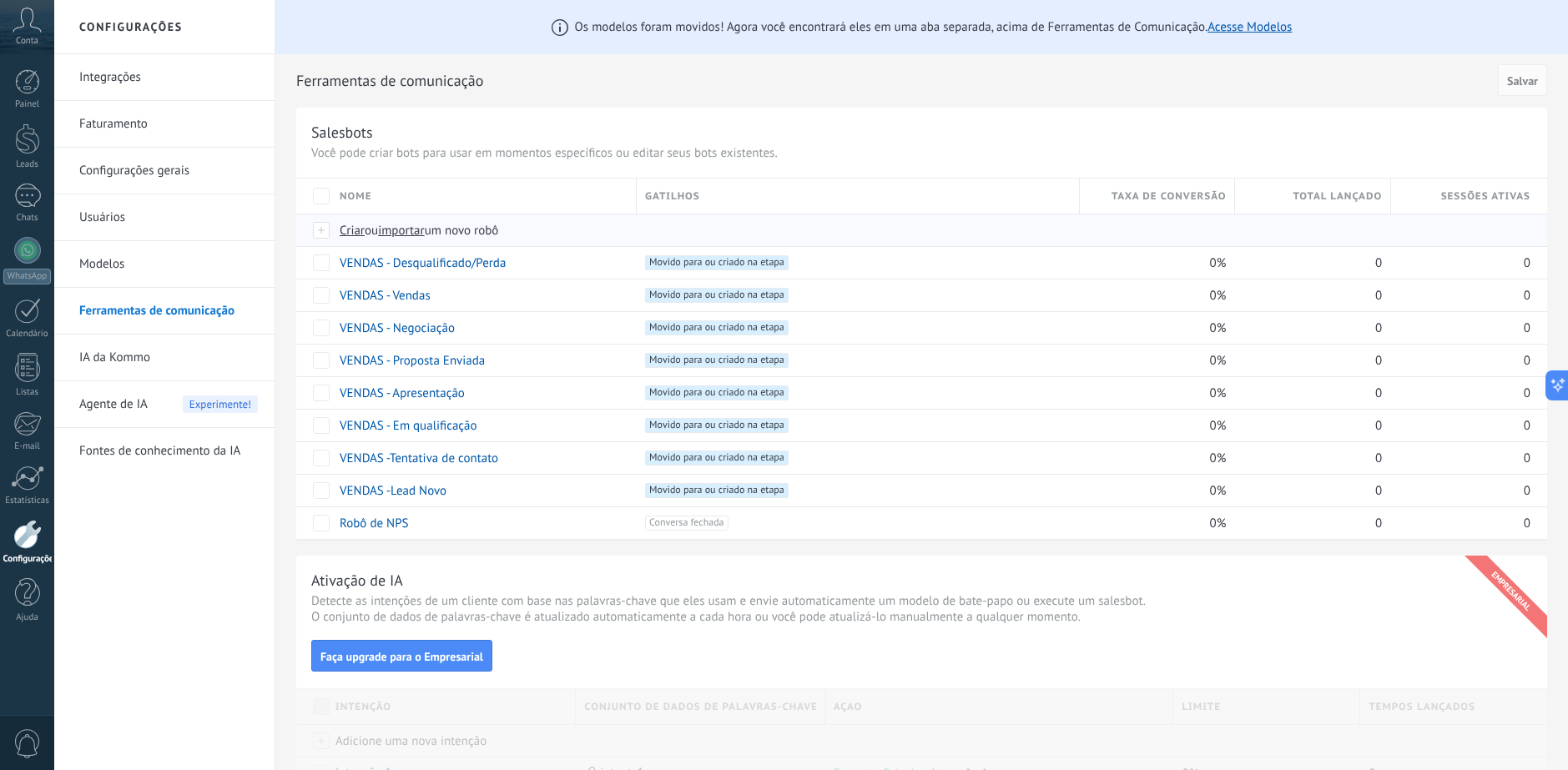
click at [346, 231] on span "Criar" at bounding box center [351, 230] width 25 height 16
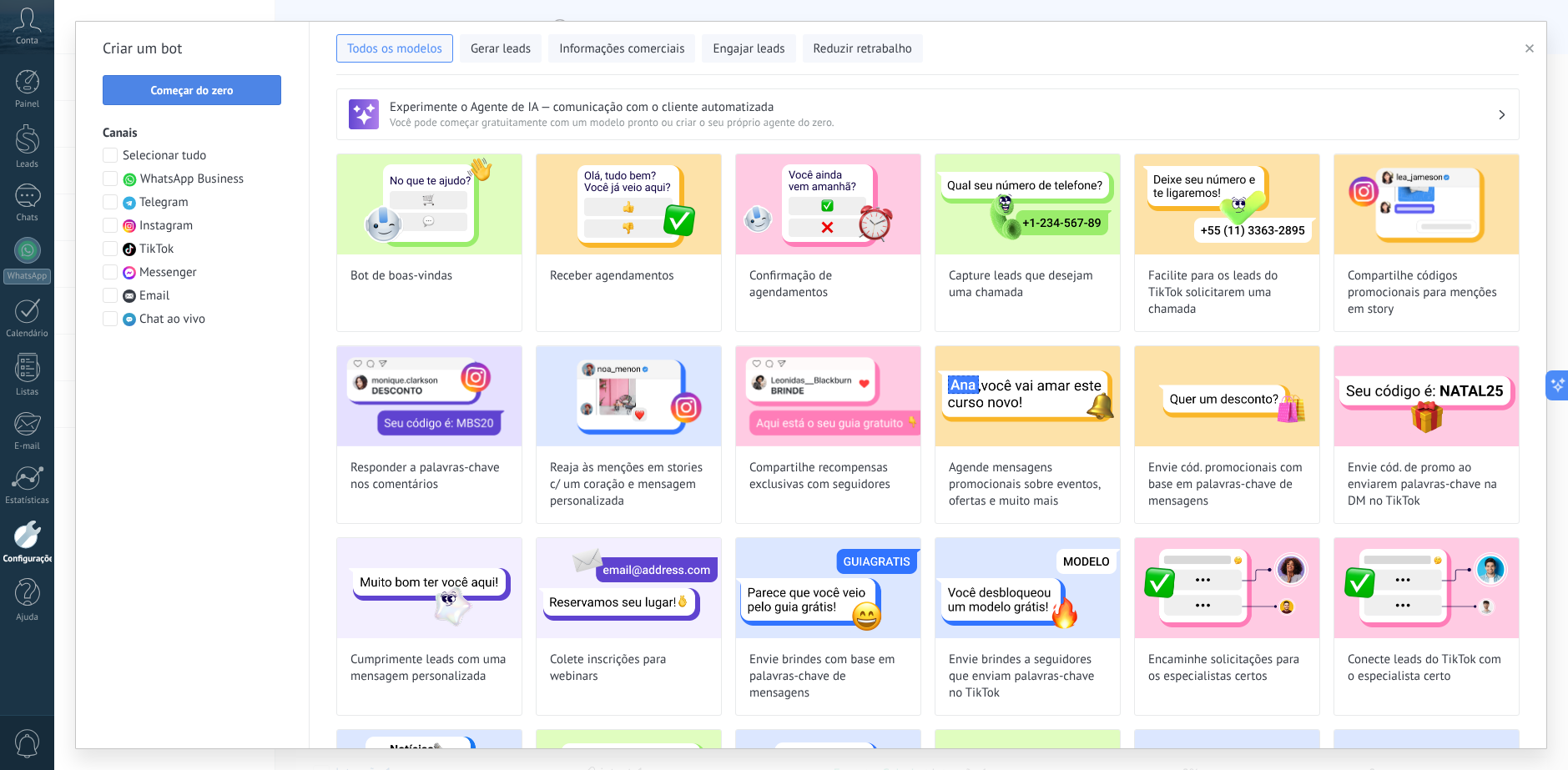
click at [209, 99] on button "Começar do zero" at bounding box center [192, 89] width 179 height 30
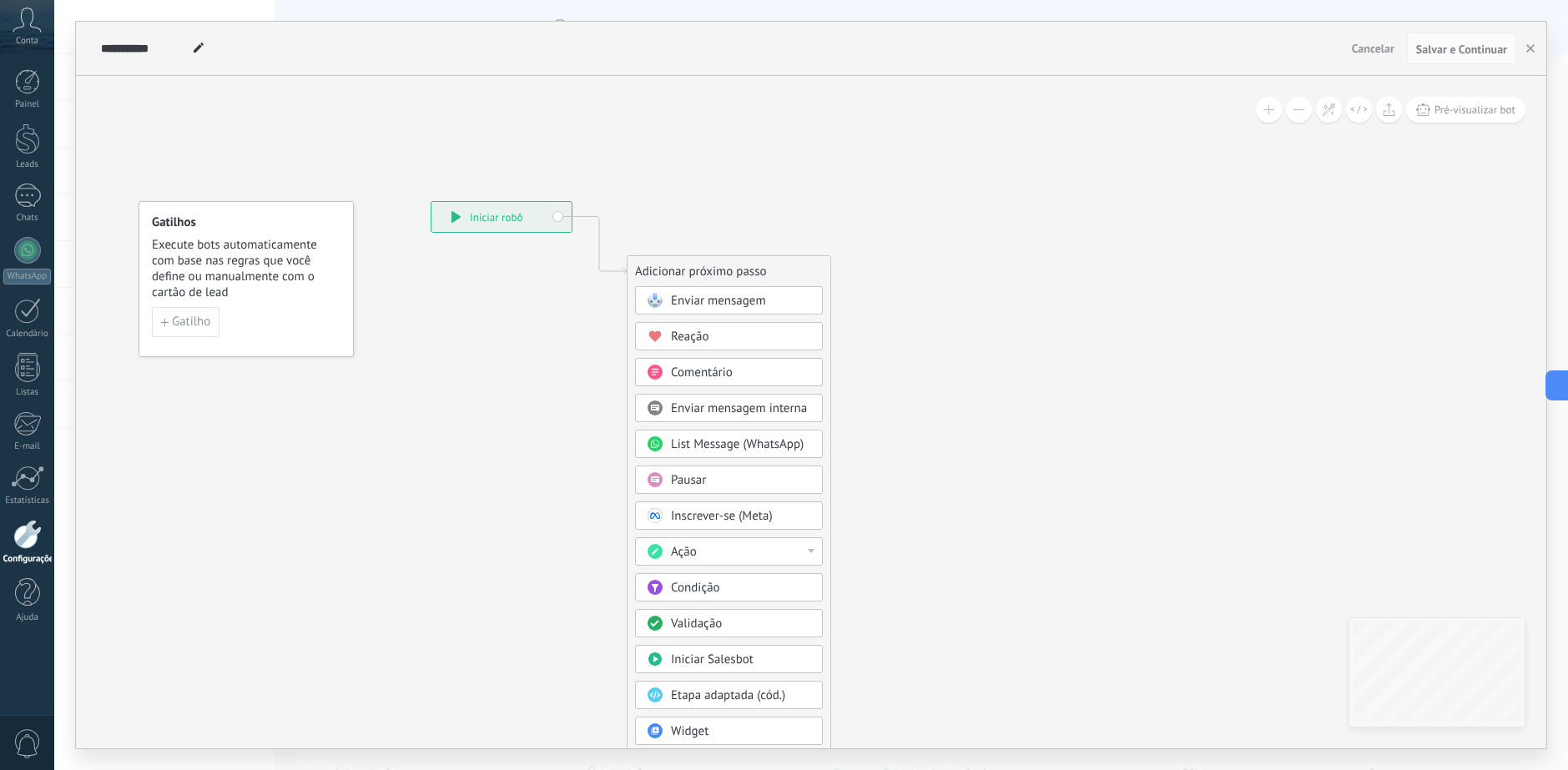
click at [719, 307] on span "Enviar mensagem" at bounding box center [718, 300] width 95 height 16
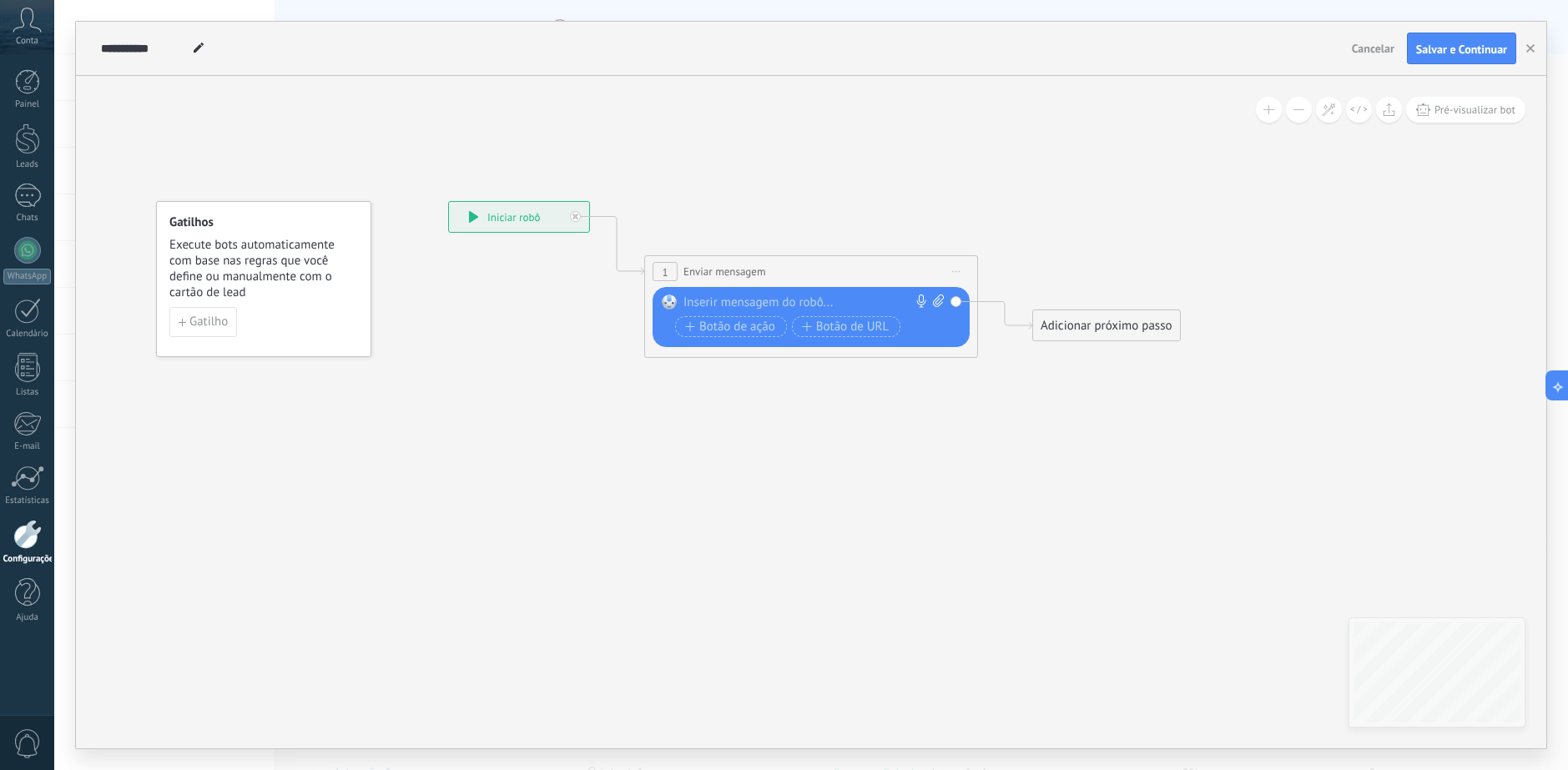
click at [694, 305] on div at bounding box center [807, 303] width 247 height 16
click at [843, 321] on li "Contato: Prime iro nome" at bounding box center [852, 323] width 292 height 25
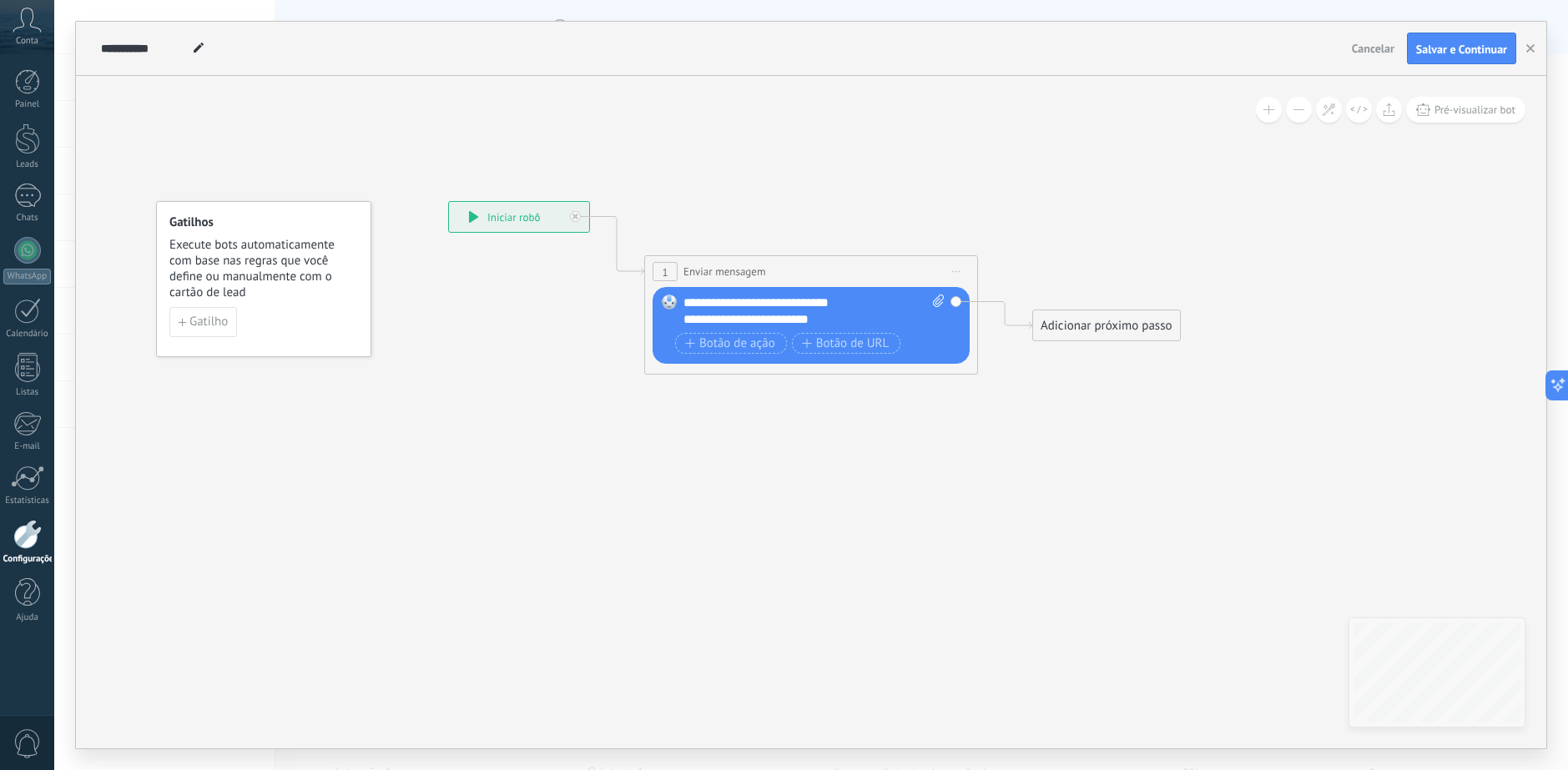
click at [740, 319] on div "**********" at bounding box center [814, 311] width 261 height 34
click at [0, 0] on lt-em "*********" at bounding box center [0, 0] width 0 height 0
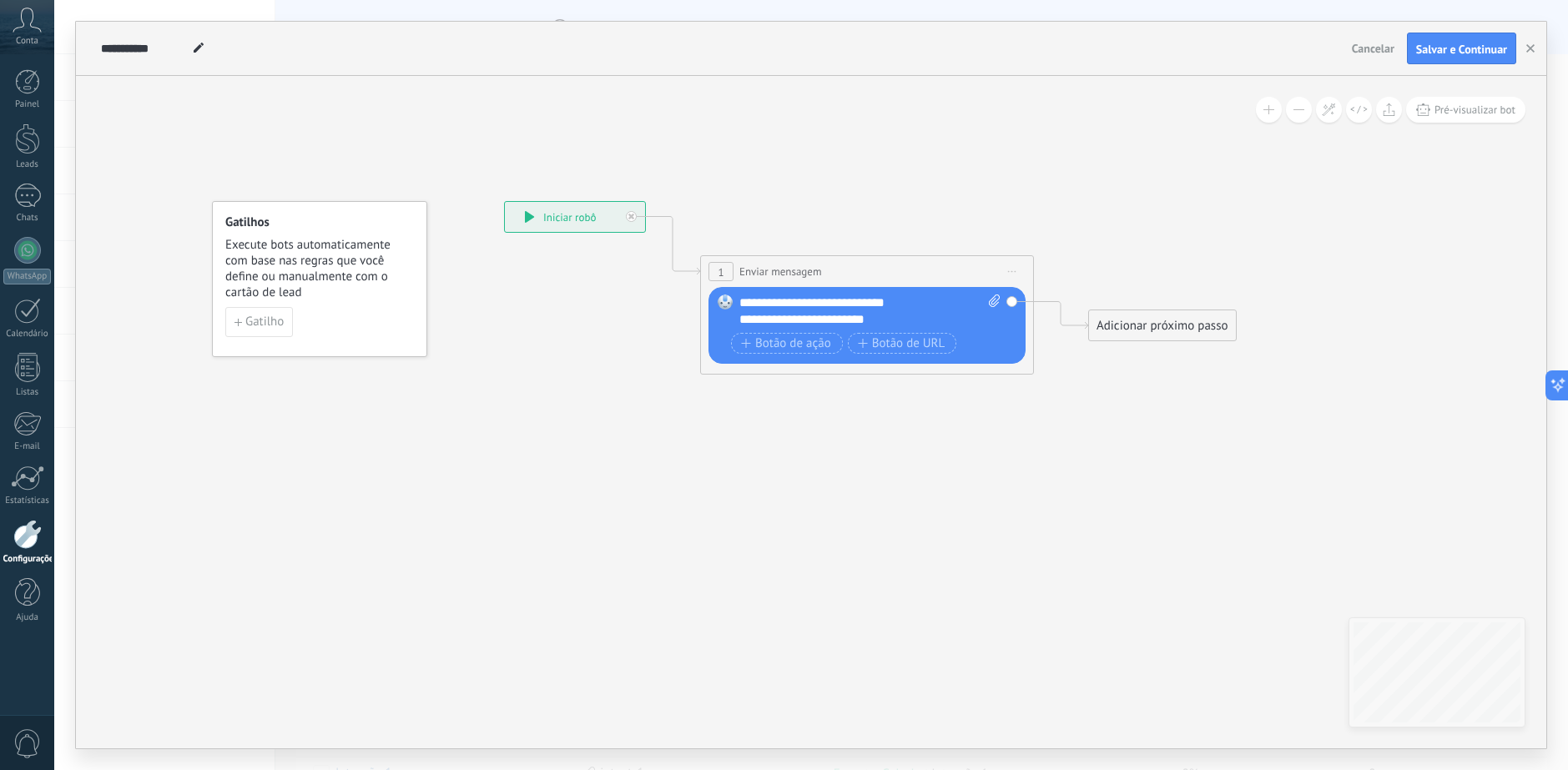
click at [579, 359] on icon at bounding box center [841, 279] width 1510 height 991
click at [893, 320] on div "**********" at bounding box center [870, 311] width 261 height 34
click at [894, 323] on div "**********" at bounding box center [870, 311] width 261 height 34
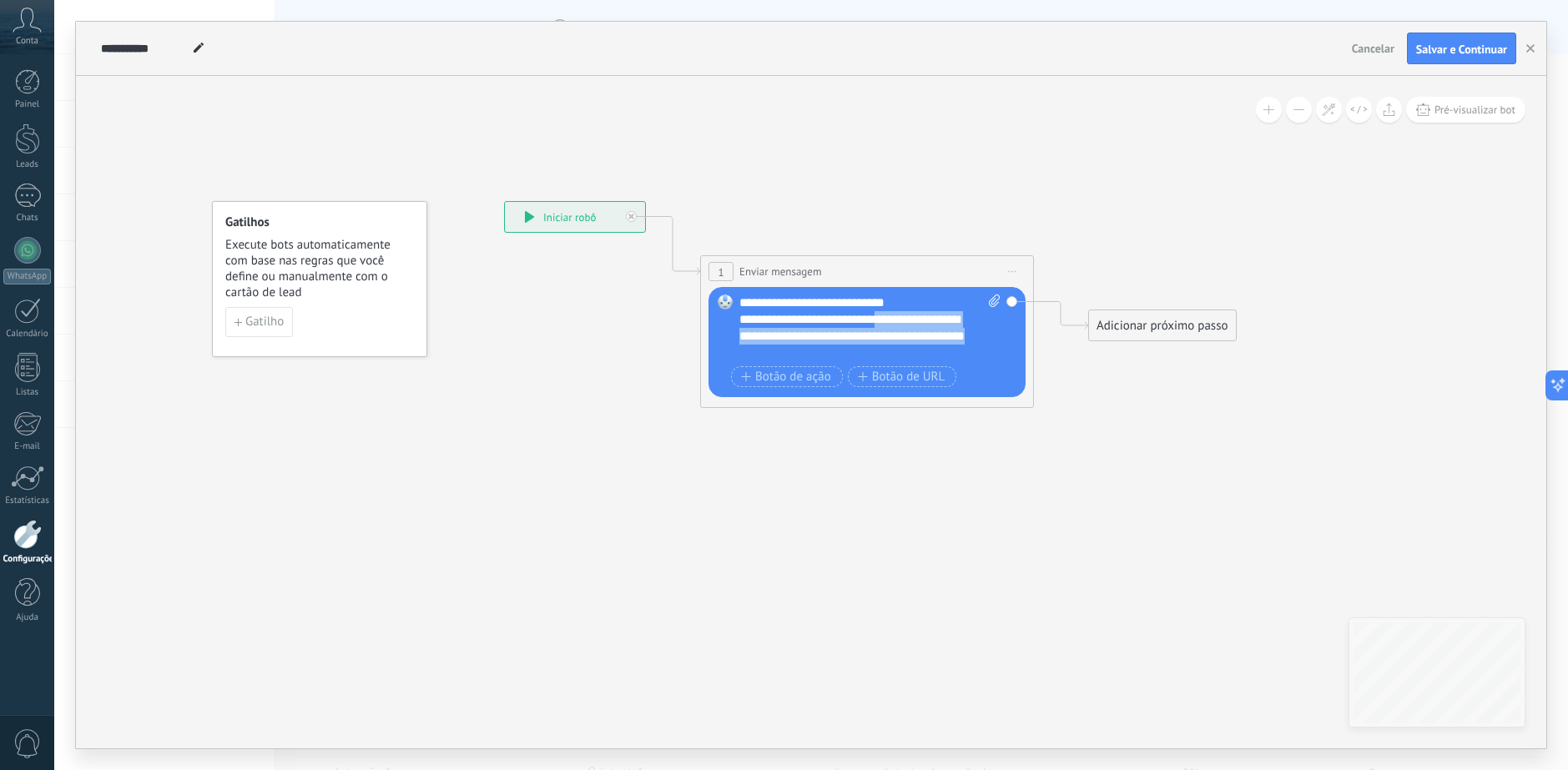
drag, startPoint x: 894, startPoint y: 315, endPoint x: 942, endPoint y: 352, distance: 60.6
click at [942, 352] on div "**********" at bounding box center [870, 328] width 261 height 67
click at [1023, 504] on icon at bounding box center [841, 279] width 1510 height 991
click at [1070, 228] on icon at bounding box center [841, 279] width 1510 height 991
click at [1083, 243] on icon at bounding box center [842, 279] width 1510 height 991
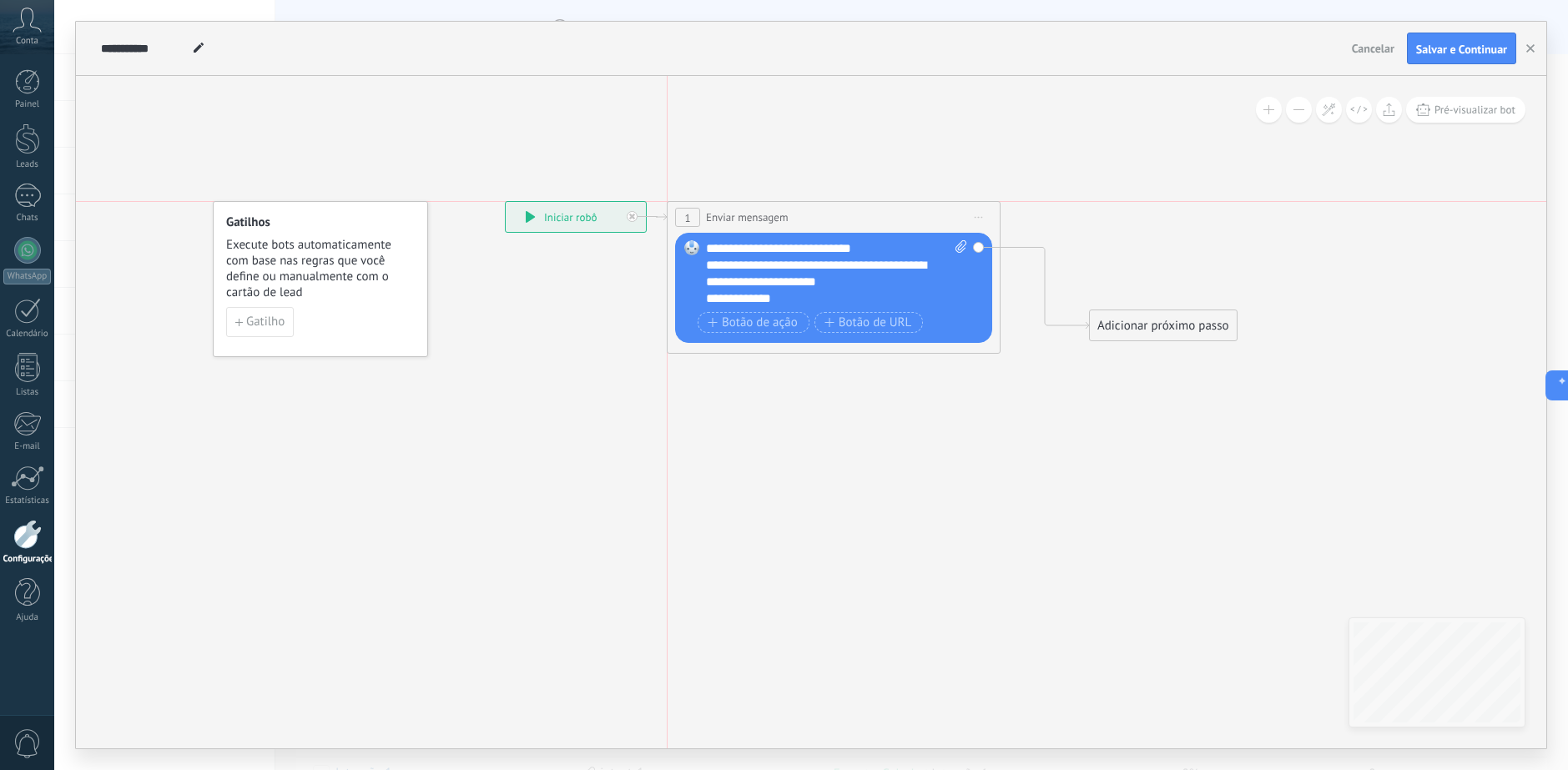
drag, startPoint x: 870, startPoint y: 260, endPoint x: 843, endPoint y: 215, distance: 52.5
click at [843, 215] on div "**********" at bounding box center [833, 217] width 332 height 31
drag, startPoint x: 846, startPoint y: 218, endPoint x: 838, endPoint y: 214, distance: 8.9
click at [838, 214] on div "**********" at bounding box center [825, 217] width 332 height 31
click at [860, 213] on div "**********" at bounding box center [833, 217] width 332 height 31
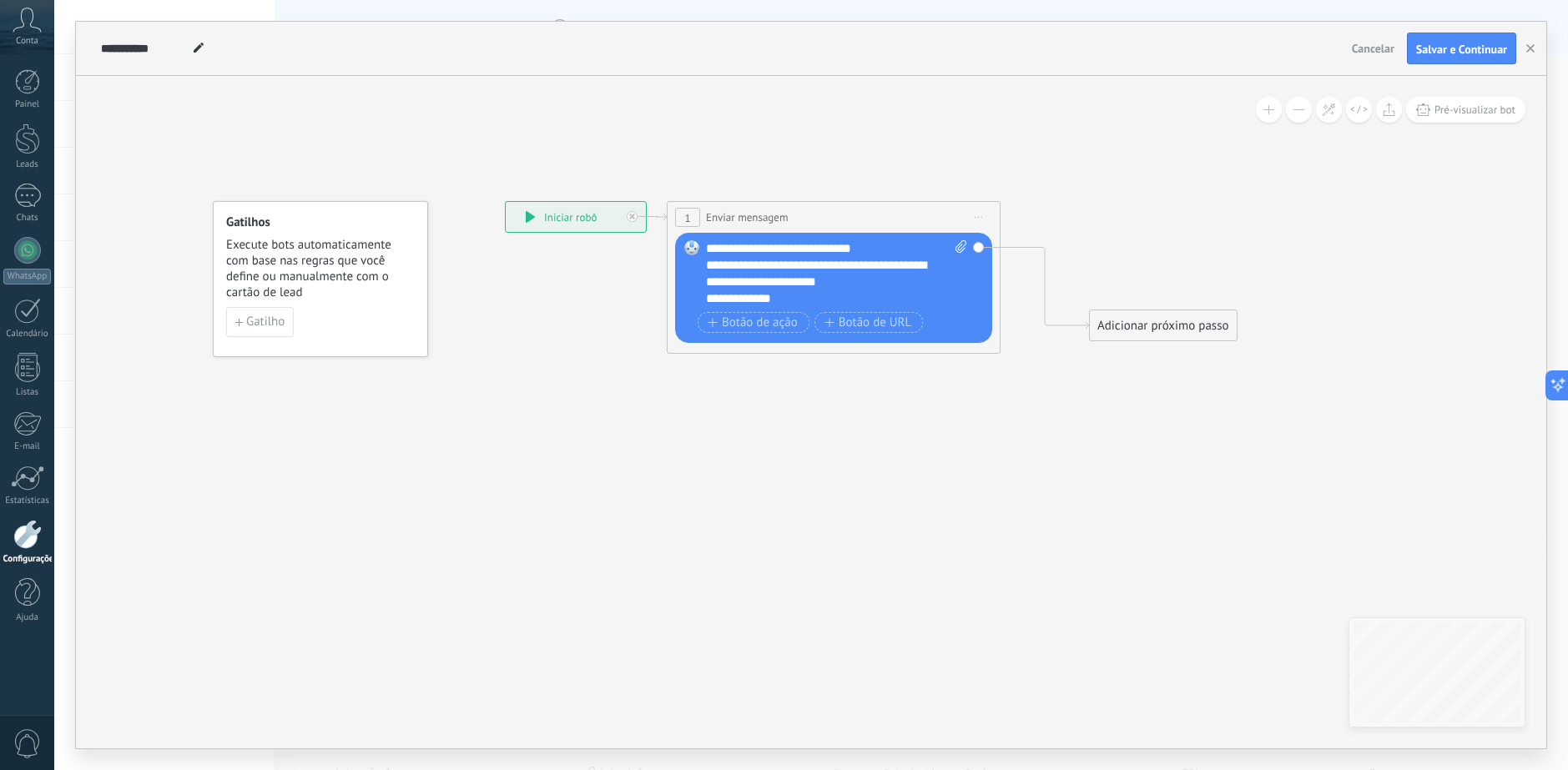
click at [1009, 147] on icon at bounding box center [842, 276] width 1510 height 986
drag, startPoint x: 1137, startPoint y: 328, endPoint x: 1083, endPoint y: 226, distance: 115.4
click at [1083, 226] on div "Adicionar próximo passo" at bounding box center [1108, 217] width 147 height 27
click at [1083, 225] on div "Adicionar próximo passo" at bounding box center [1108, 217] width 147 height 27
click at [1113, 224] on div "Adicionar próximo passo" at bounding box center [1108, 217] width 147 height 27
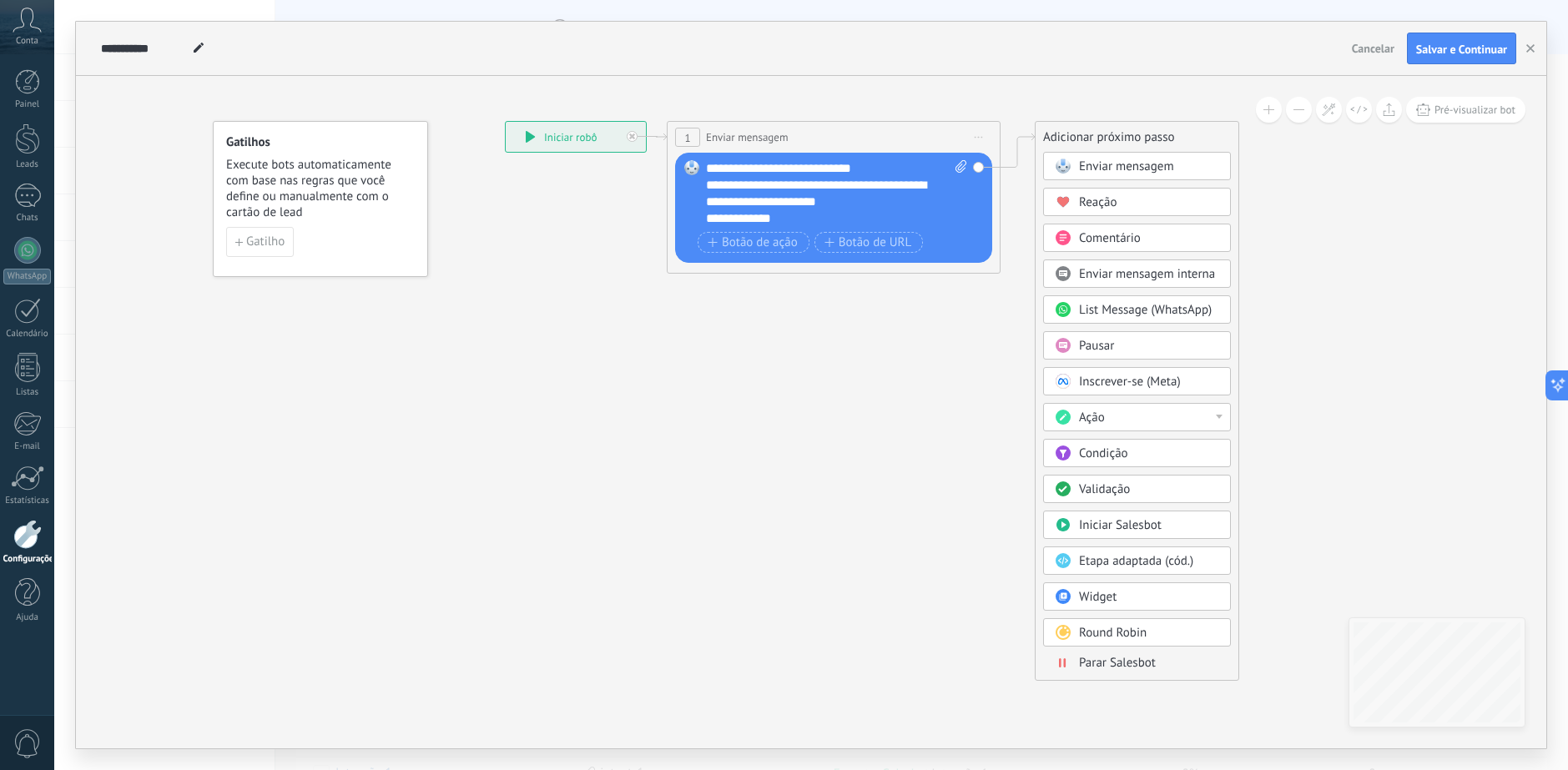
click at [1181, 422] on div "Ação" at bounding box center [1149, 418] width 141 height 16
click at [1174, 442] on div "Adicionar tarefa" at bounding box center [1137, 446] width 186 height 28
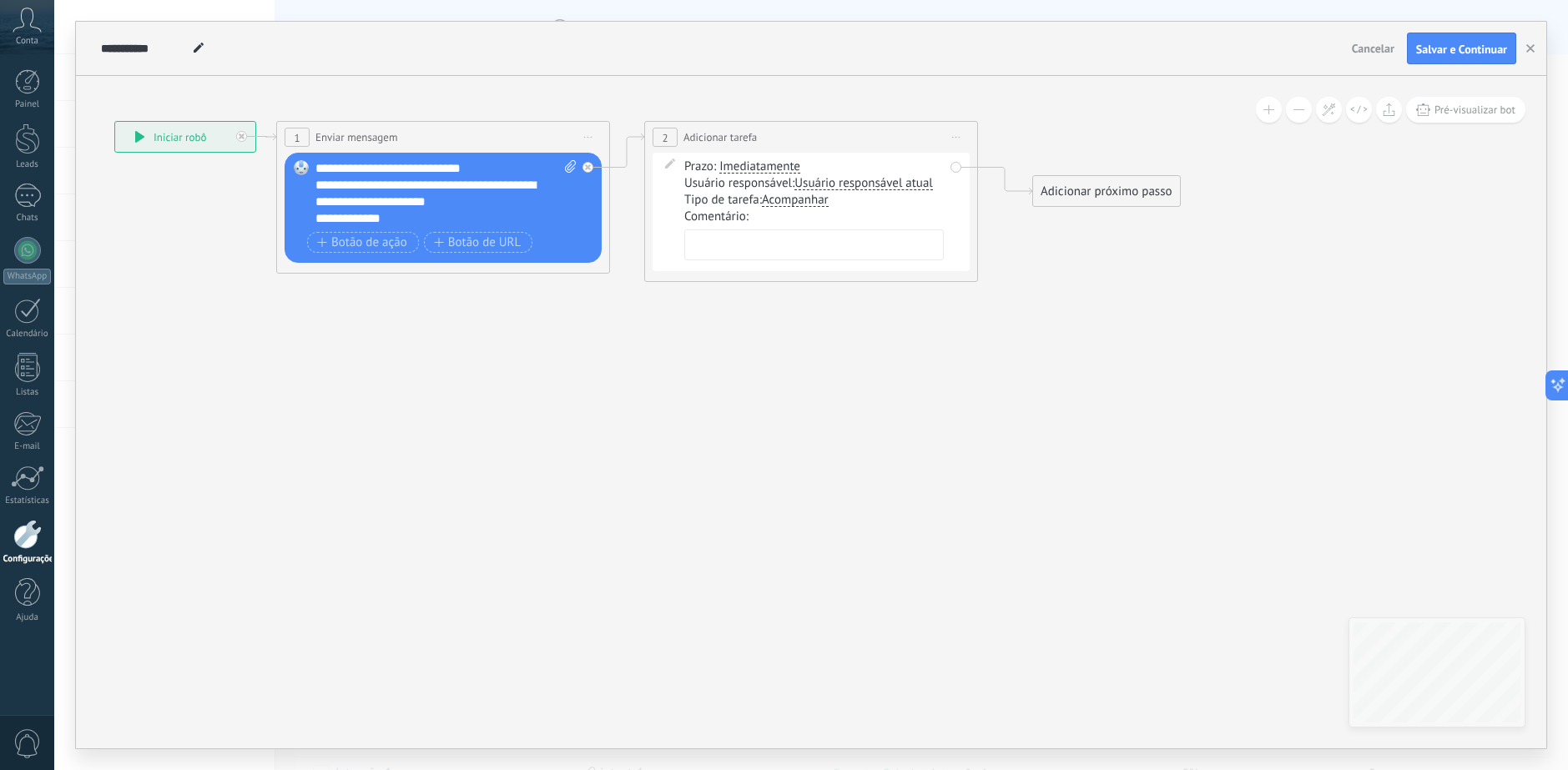
click at [779, 239] on textarea at bounding box center [814, 245] width 259 height 31
paste textarea "**********"
type textarea "**********"
click at [1083, 290] on icon at bounding box center [618, 201] width 1843 height 994
drag, startPoint x: 1082, startPoint y: 190, endPoint x: 1064, endPoint y: 143, distance: 50.3
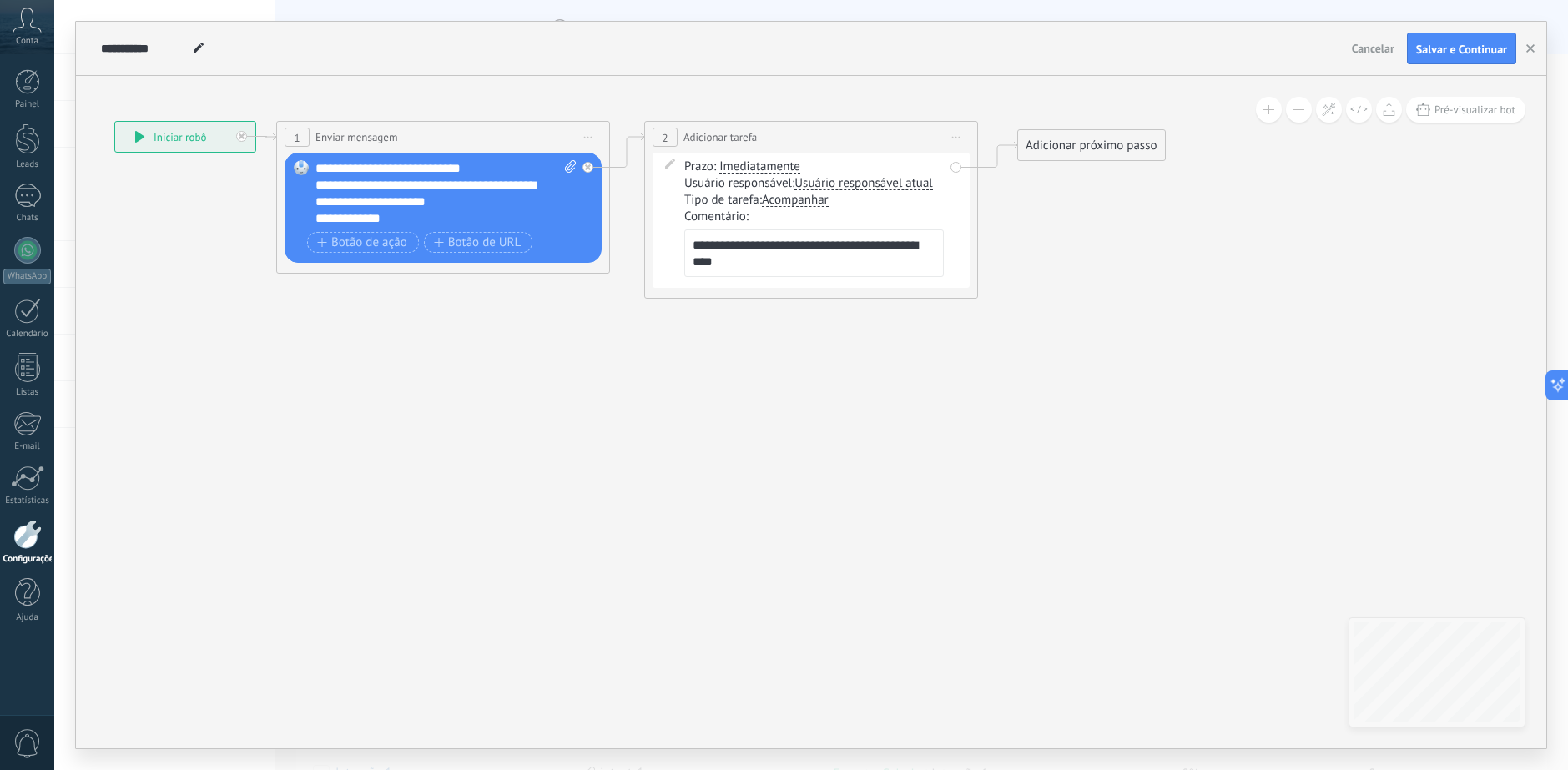
click at [1064, 143] on div "Adicionar próximo passo" at bounding box center [1091, 145] width 147 height 27
click at [1061, 138] on div "Adicionar próximo passo" at bounding box center [1085, 137] width 147 height 27
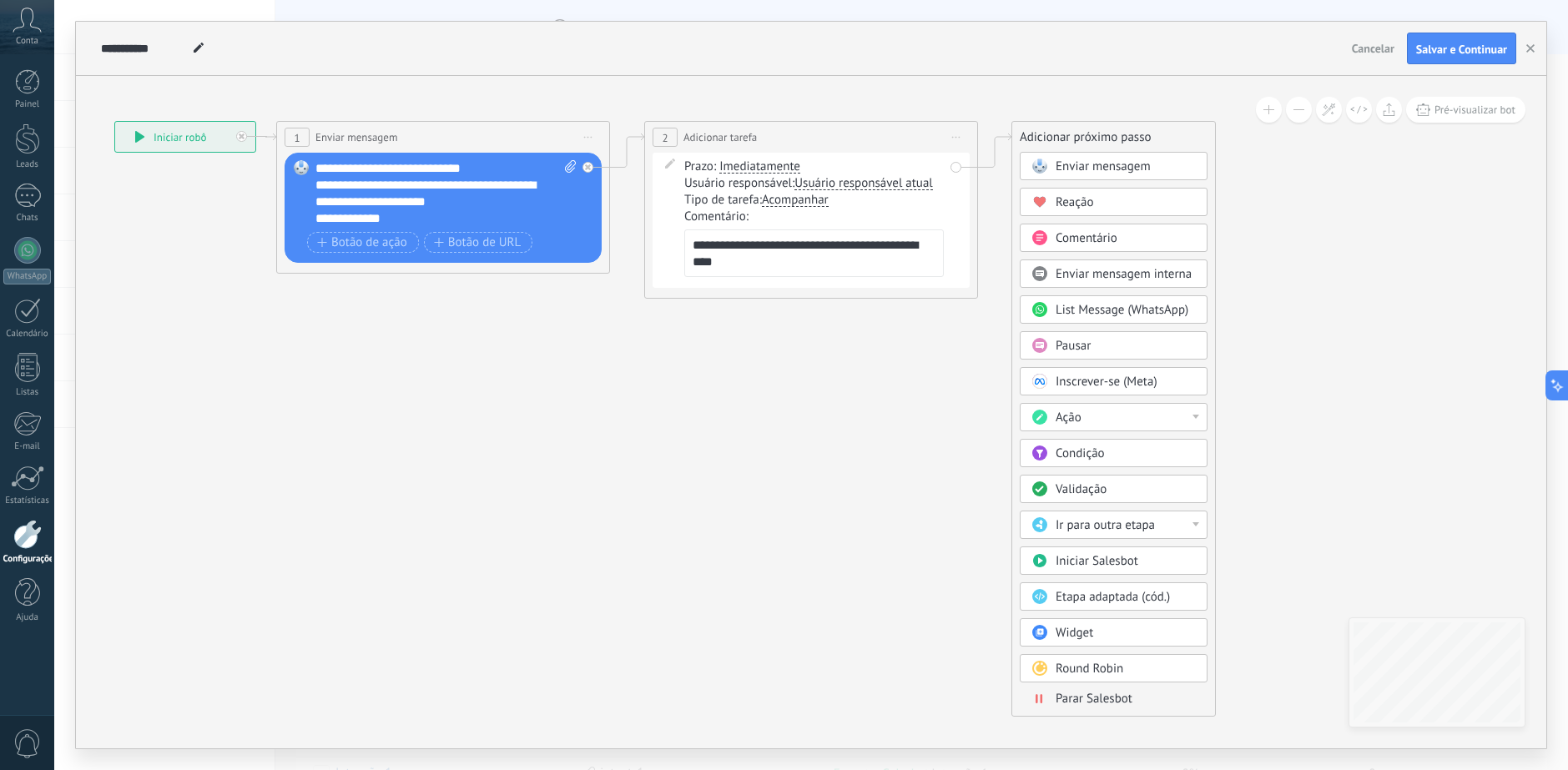
click at [1103, 696] on span "Parar Salesbot" at bounding box center [1093, 698] width 77 height 16
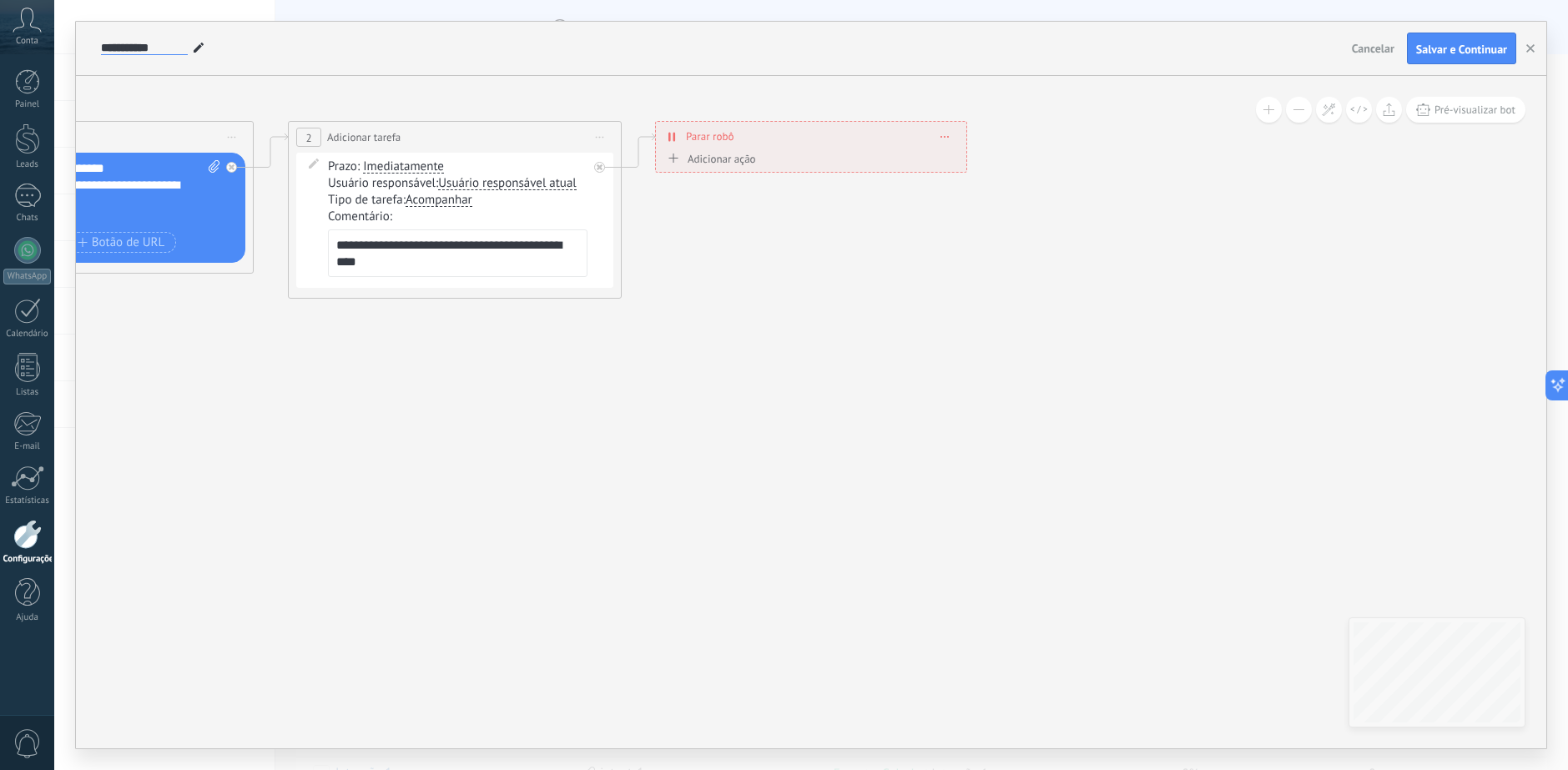
click at [115, 45] on input "**********" at bounding box center [144, 48] width 87 height 14
type input "*"
click at [187, 44] on input "**********" at bounding box center [147, 48] width 91 height 14
paste input "**********"
type input "**********"
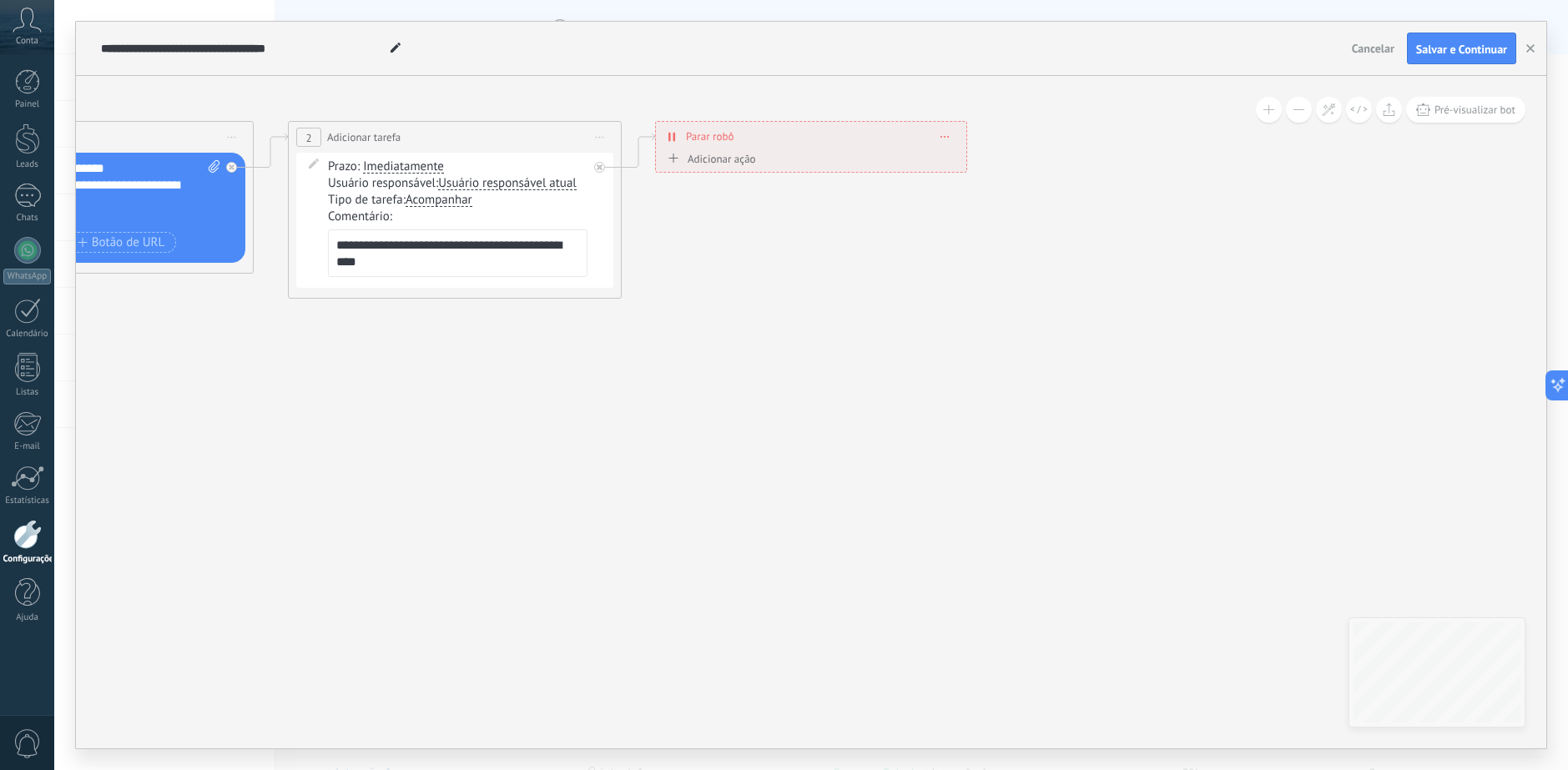
click at [449, 88] on icon at bounding box center [252, 209] width 1822 height 1011
click at [1441, 53] on span "Salvar e Continuar" at bounding box center [1461, 49] width 91 height 12
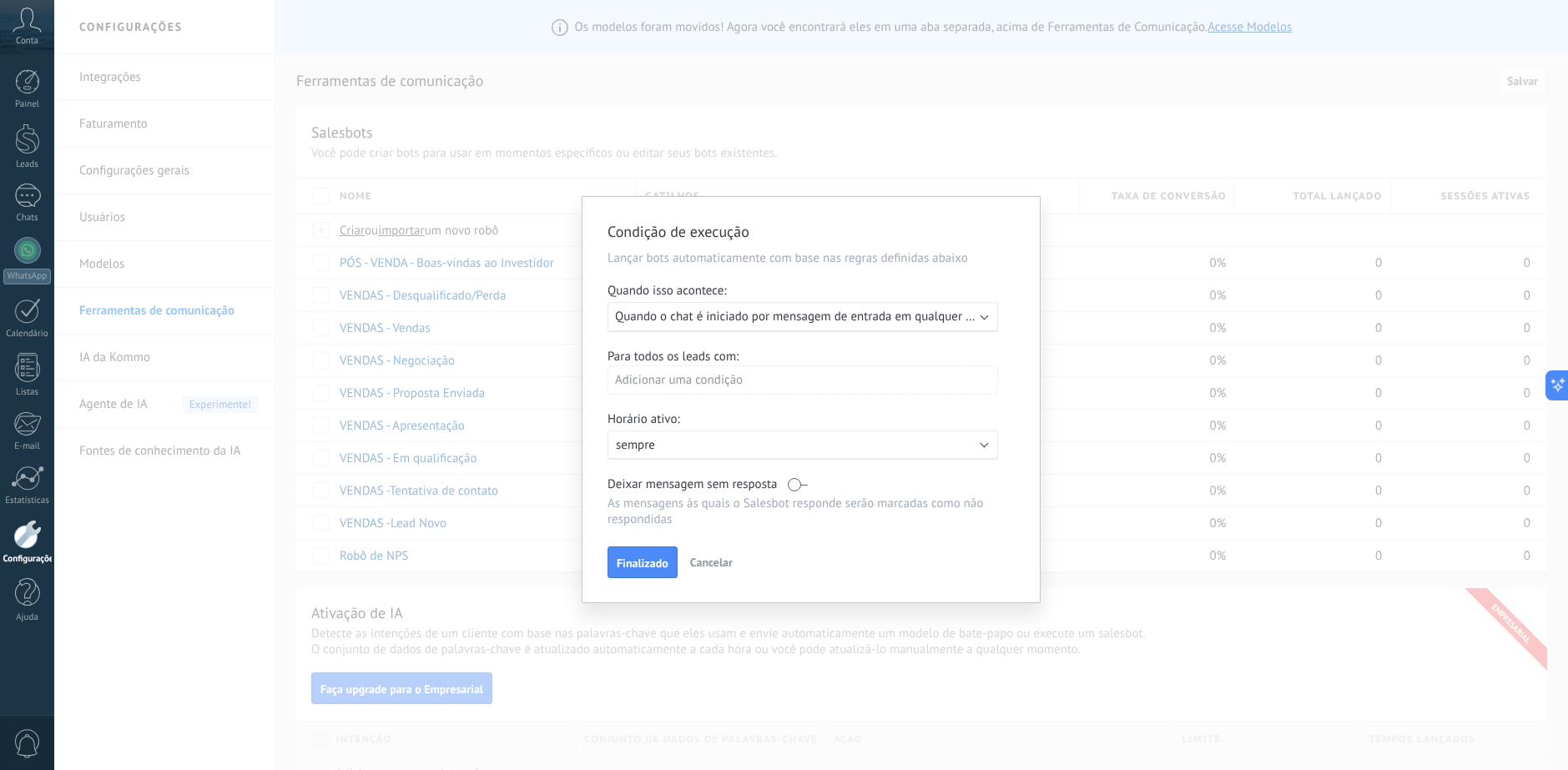
click at [811, 315] on span "Quando o chat é iniciado por mensagem de entrada em qualquer canal" at bounding box center [804, 316] width 379 height 16
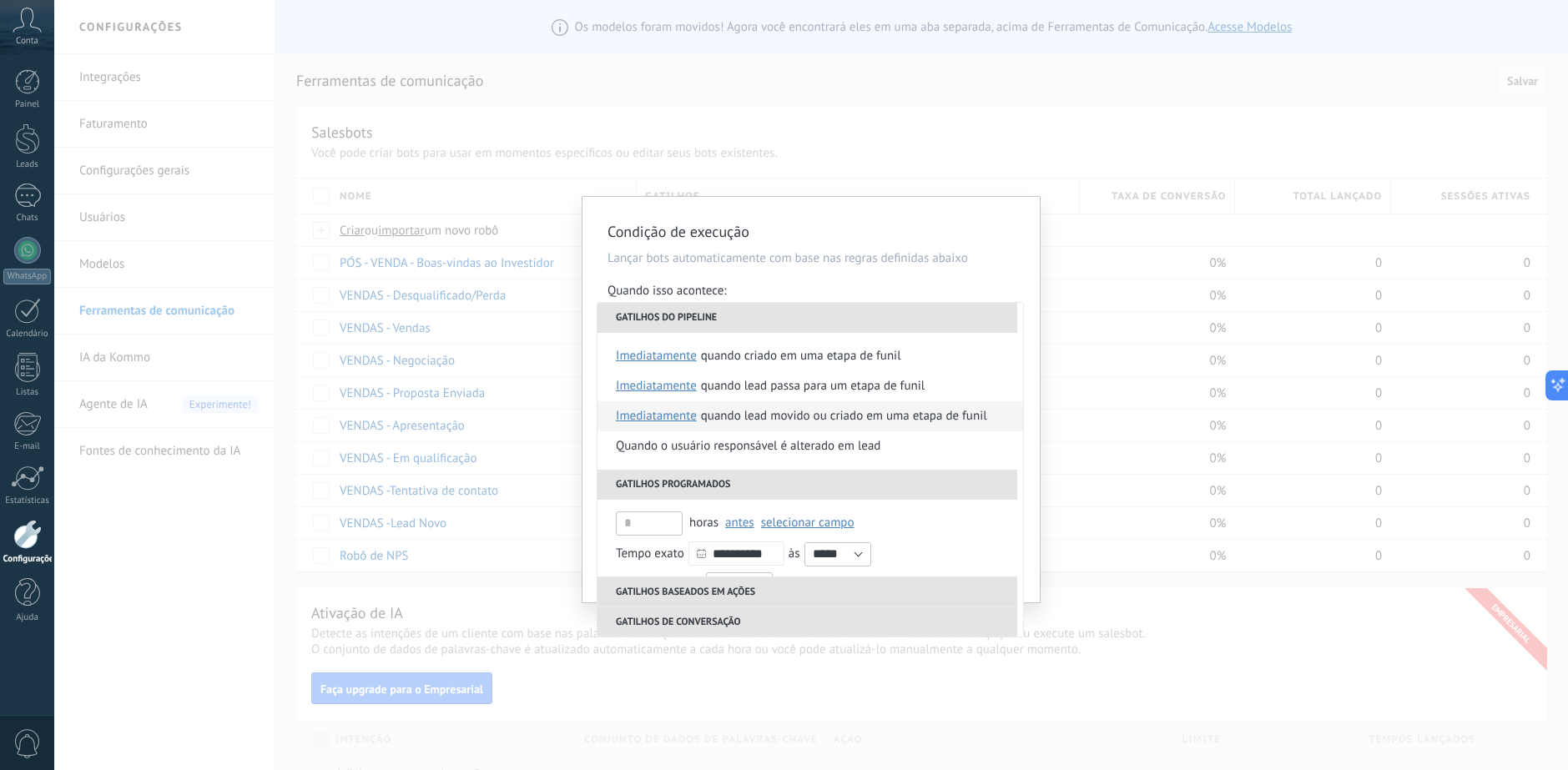
click at [787, 424] on div "Quando lead movido ou criado em uma etapa de funil" at bounding box center [844, 416] width 287 height 30
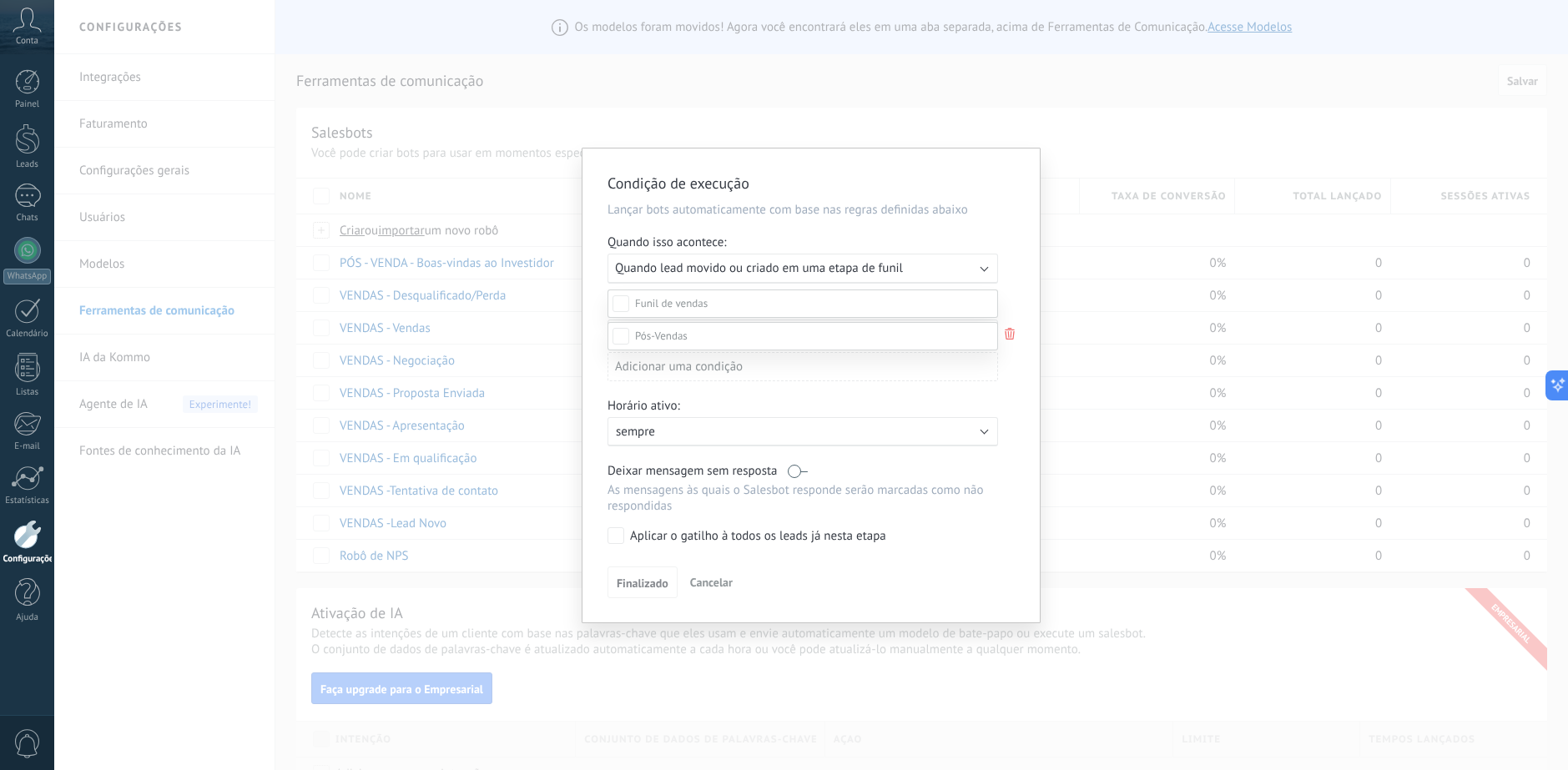
click at [705, 350] on label at bounding box center [802, 336] width 391 height 28
click at [1019, 403] on div at bounding box center [810, 355] width 1513 height 770
click at [646, 582] on span "Finalizado" at bounding box center [643, 586] width 52 height 12
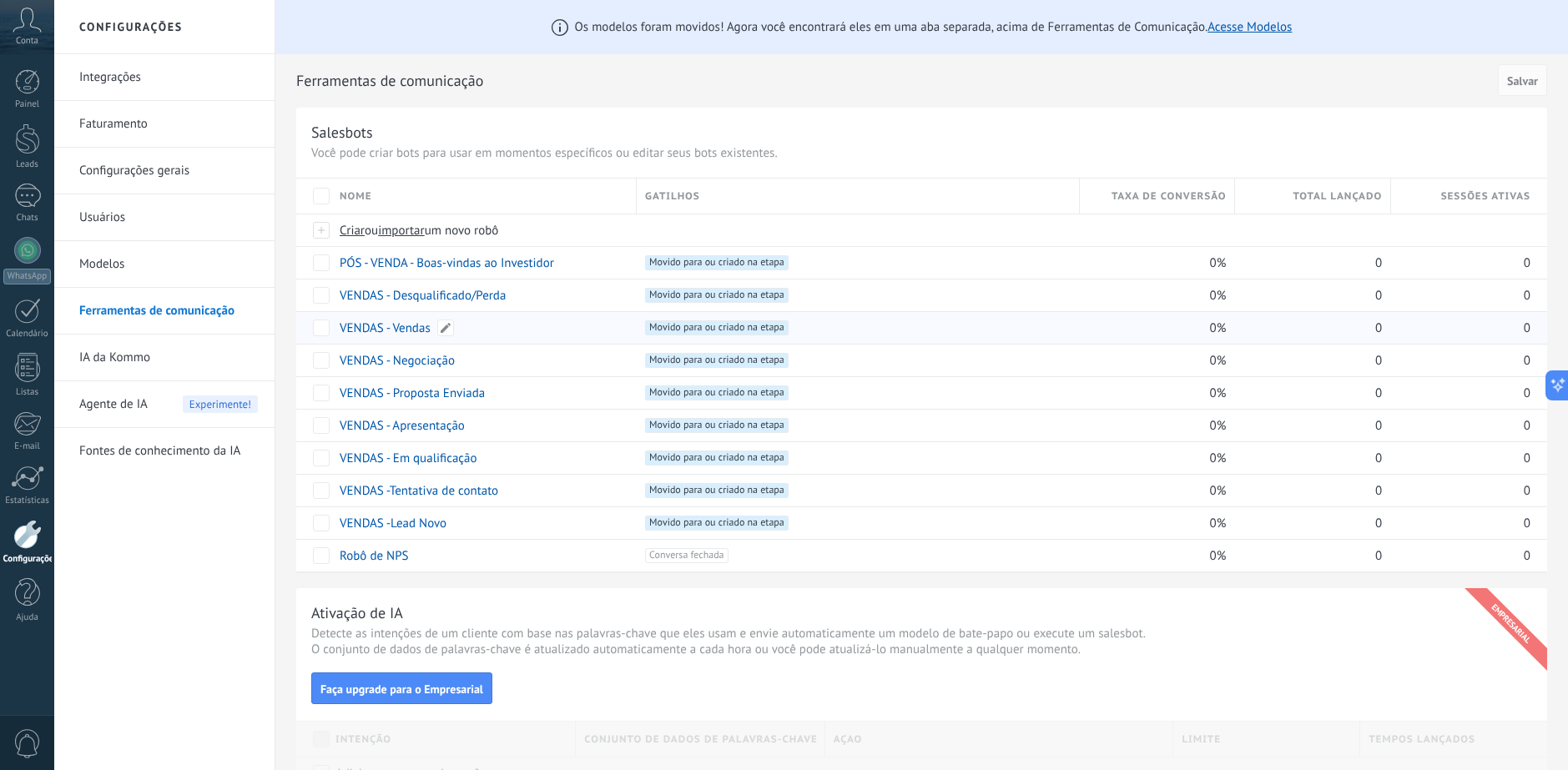
click at [526, 328] on div "VENDAS - Vendas" at bounding box center [479, 328] width 297 height 32
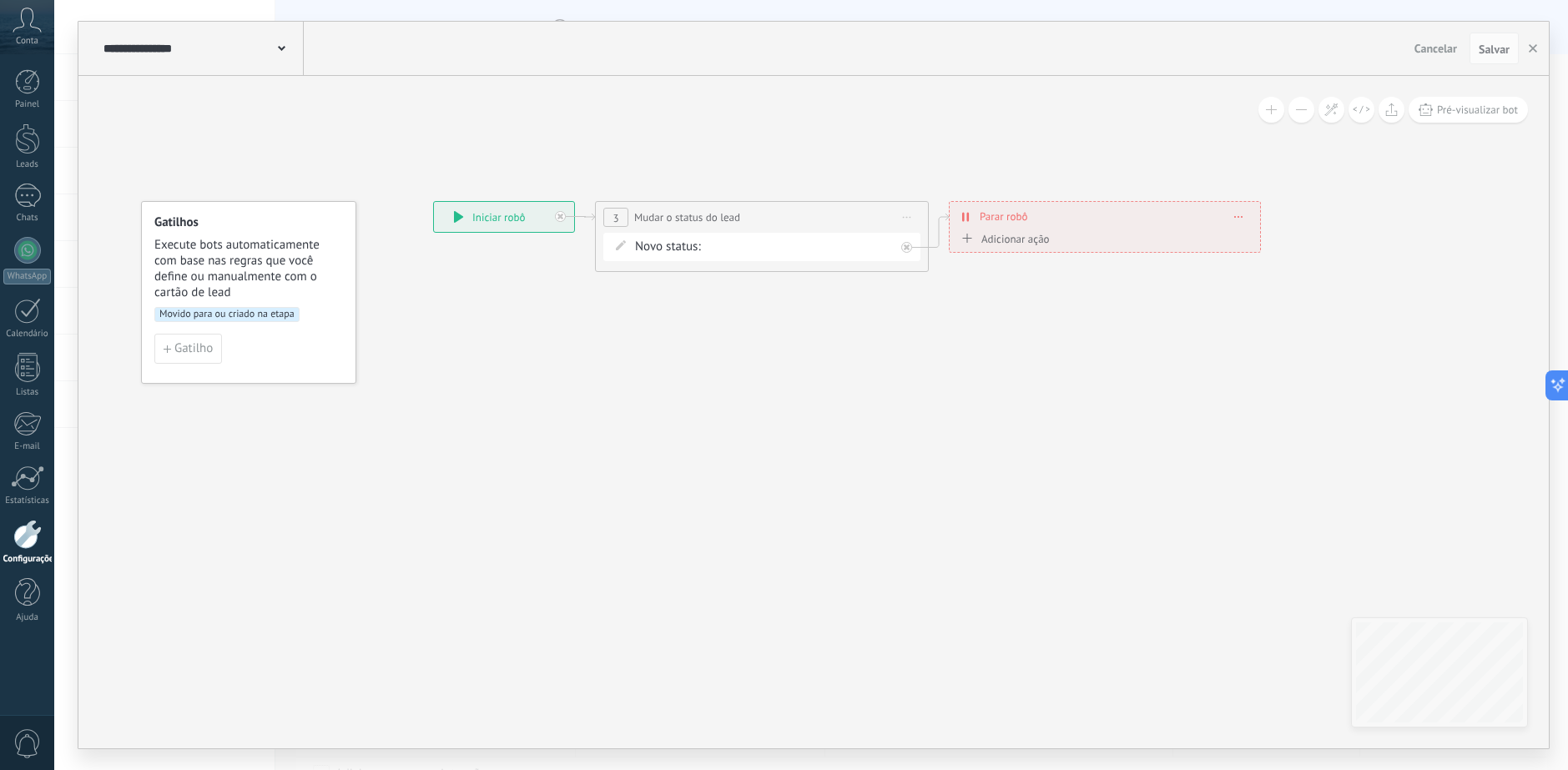
click at [1429, 53] on span "Cancelar" at bounding box center [1435, 48] width 43 height 15
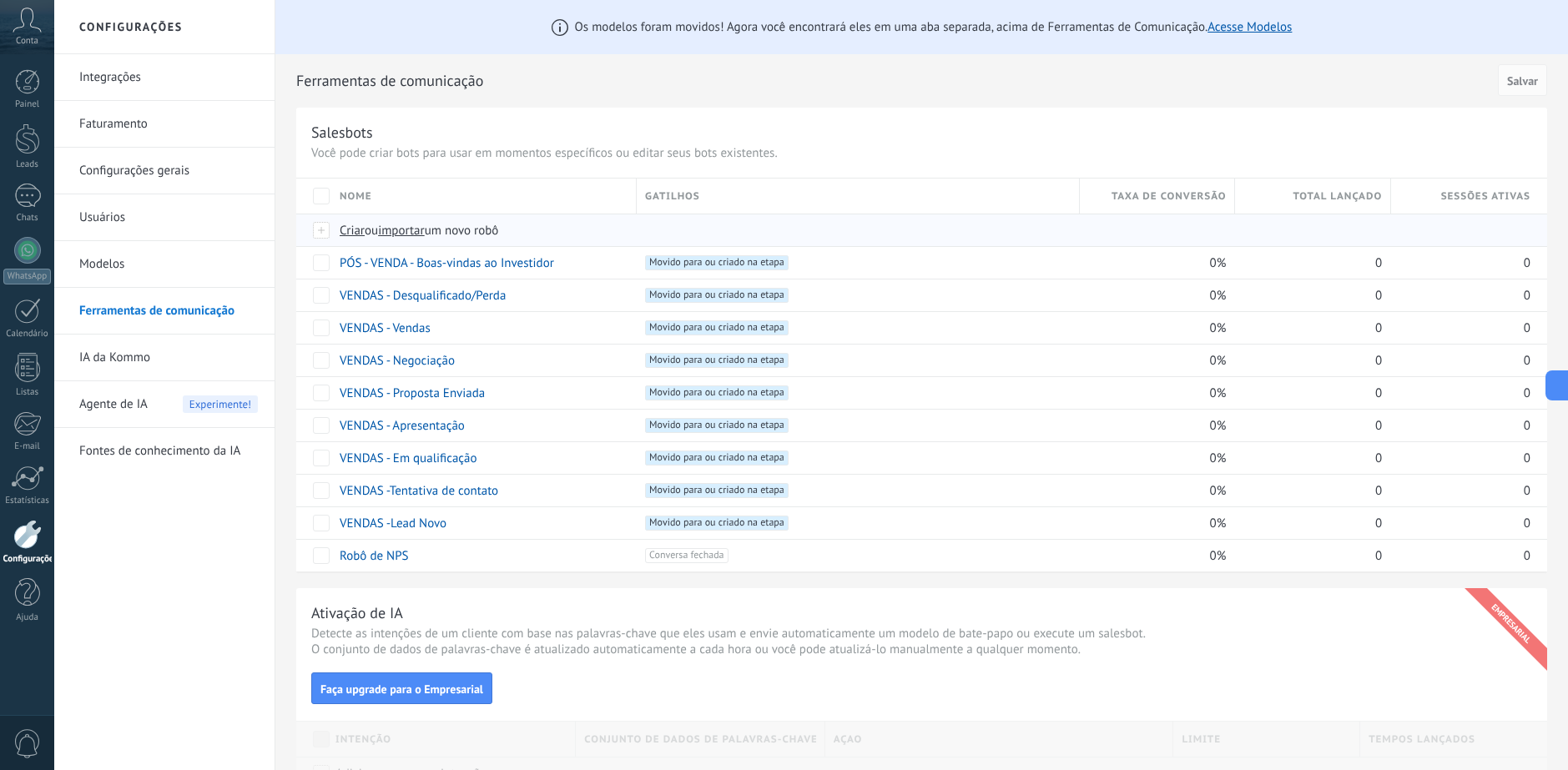
click at [343, 228] on span "Criar" at bounding box center [351, 230] width 25 height 16
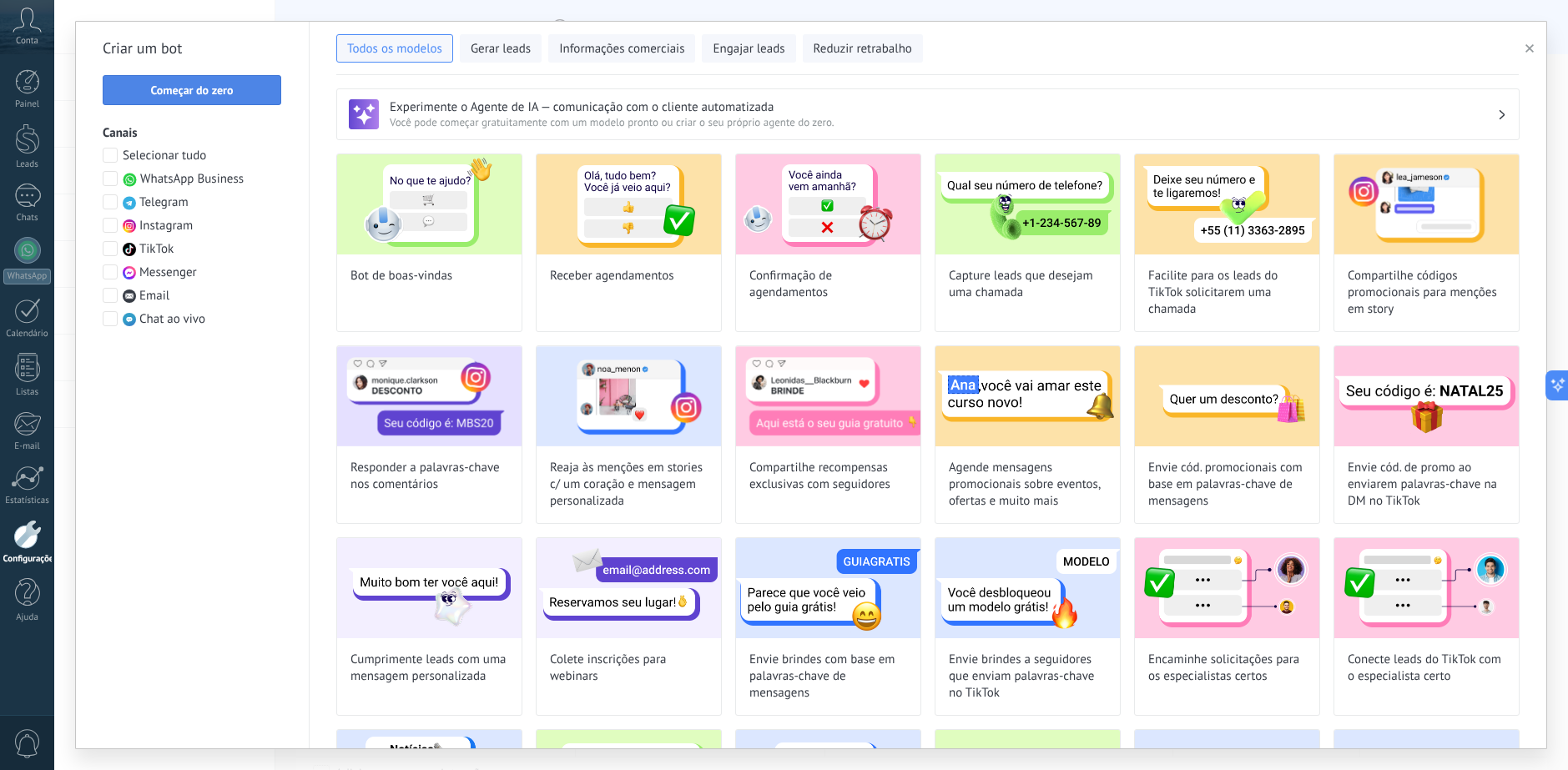
click at [197, 96] on span "Começar do zero" at bounding box center [192, 89] width 82 height 12
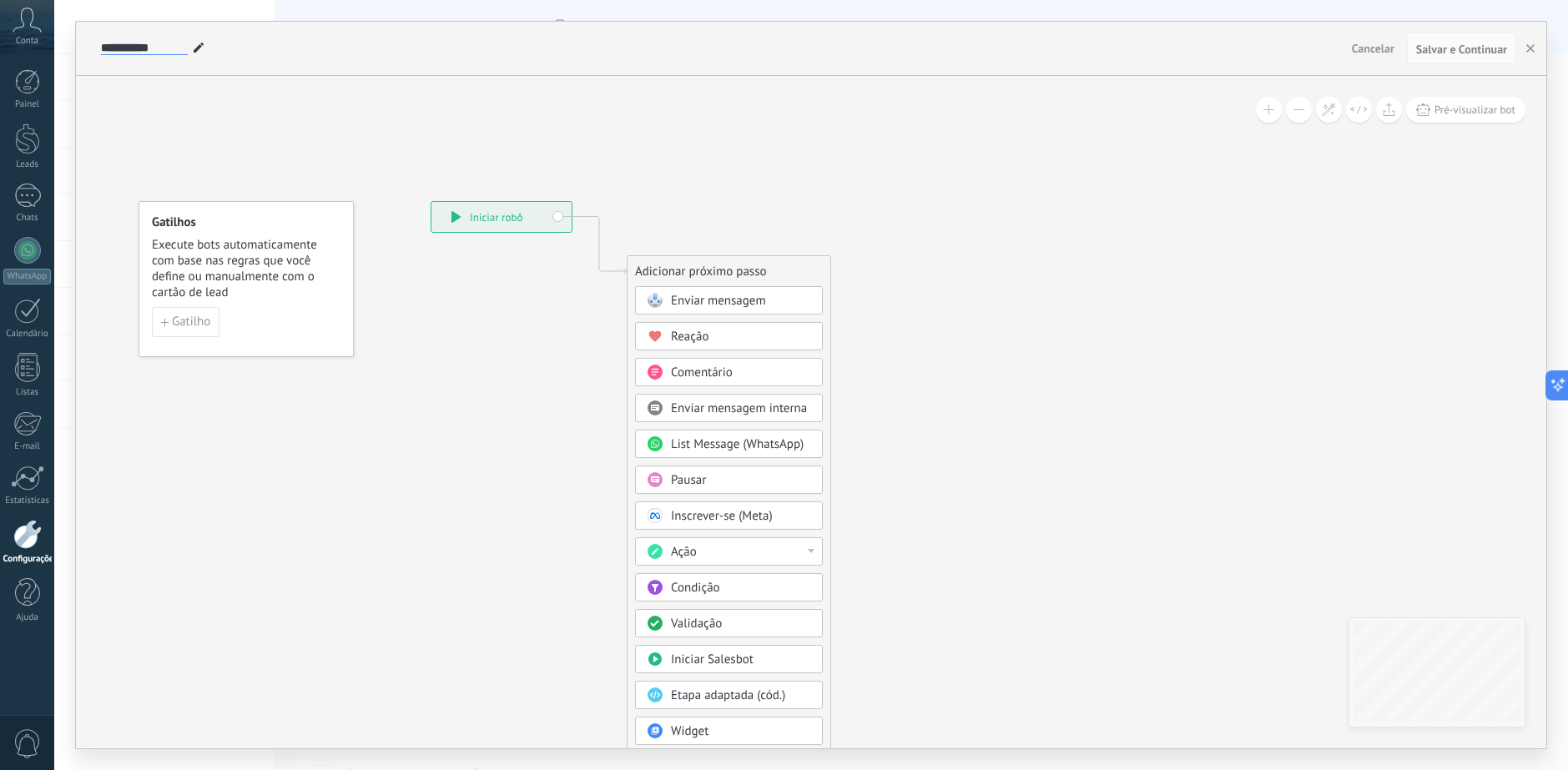
click at [134, 55] on input "**********" at bounding box center [144, 48] width 87 height 14
paste input "**********"
type input "**********"
click at [329, 127] on icon at bounding box center [574, 494] width 1122 height 1422
click at [795, 551] on div "Ação" at bounding box center [741, 552] width 141 height 16
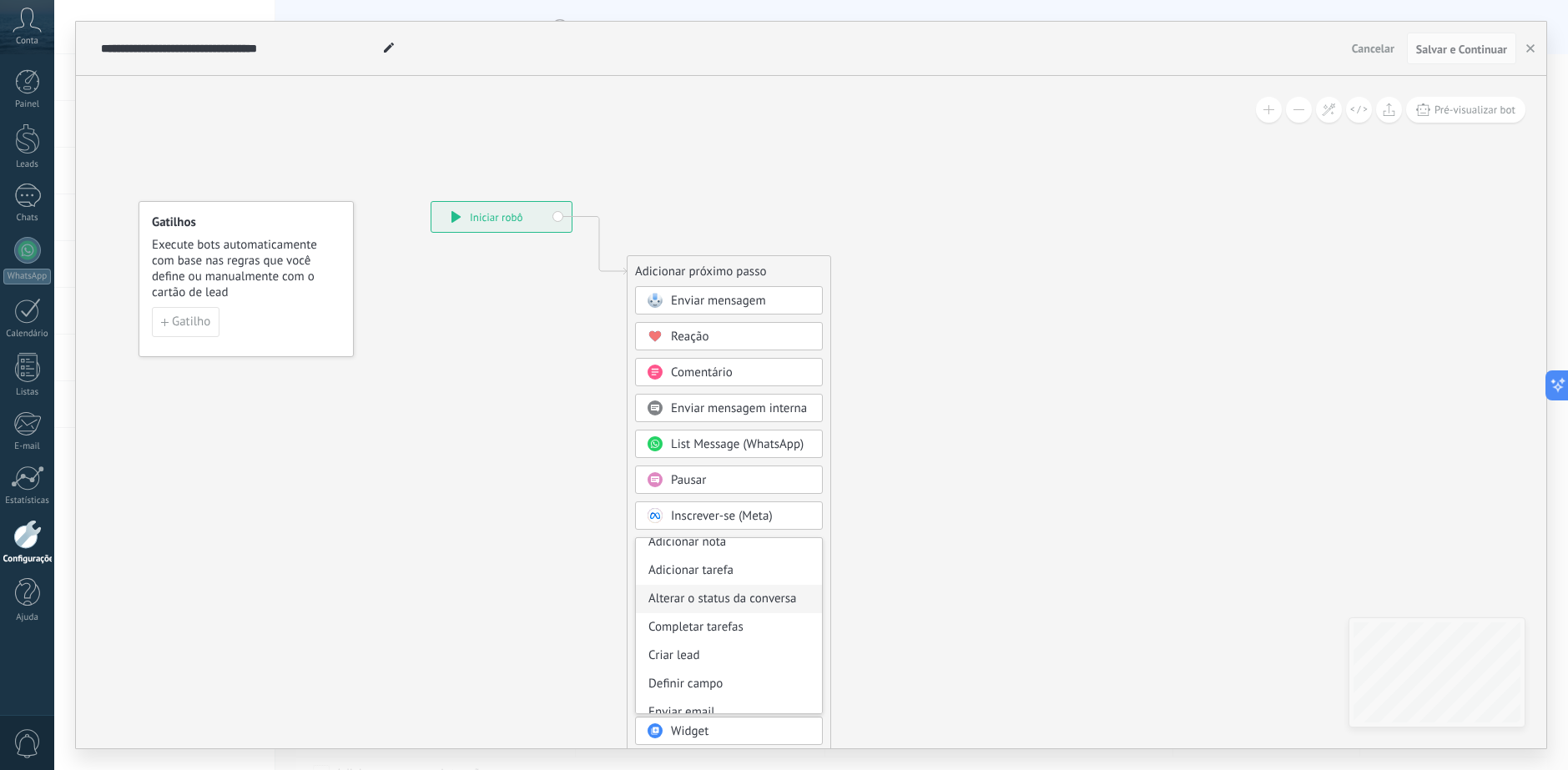
scroll to position [0, 0]
click at [736, 585] on div "Adicionar tarefa" at bounding box center [729, 580] width 186 height 28
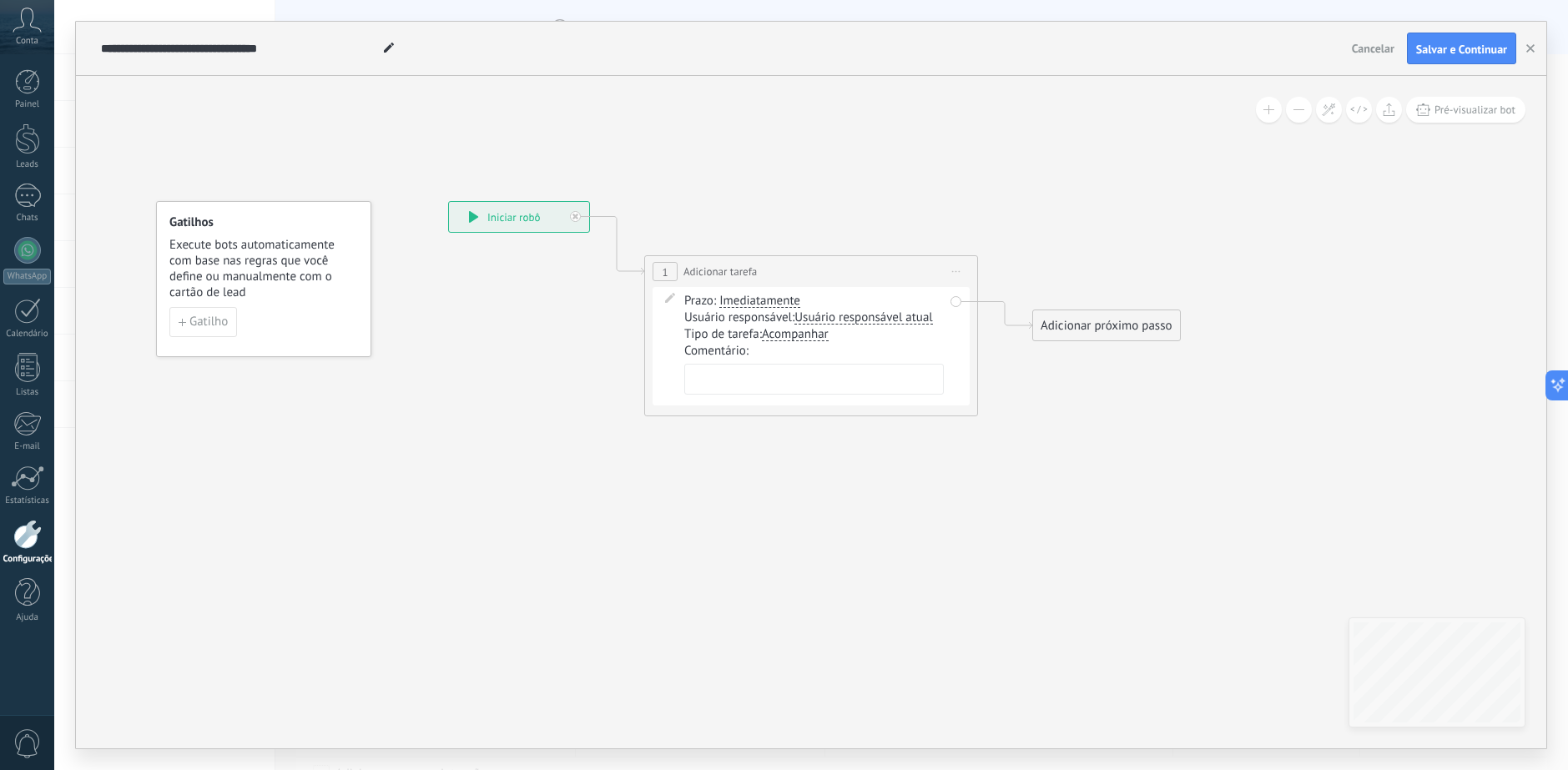
click at [772, 358] on div "Comentário:" at bounding box center [814, 371] width 259 height 57
click at [768, 380] on textarea at bounding box center [814, 380] width 259 height 31
click at [807, 338] on span "Acompanhar" at bounding box center [795, 334] width 67 height 14
click at [807, 338] on button "Acompanhar" at bounding box center [857, 334] width 209 height 30
click at [734, 393] on textarea at bounding box center [814, 380] width 259 height 31
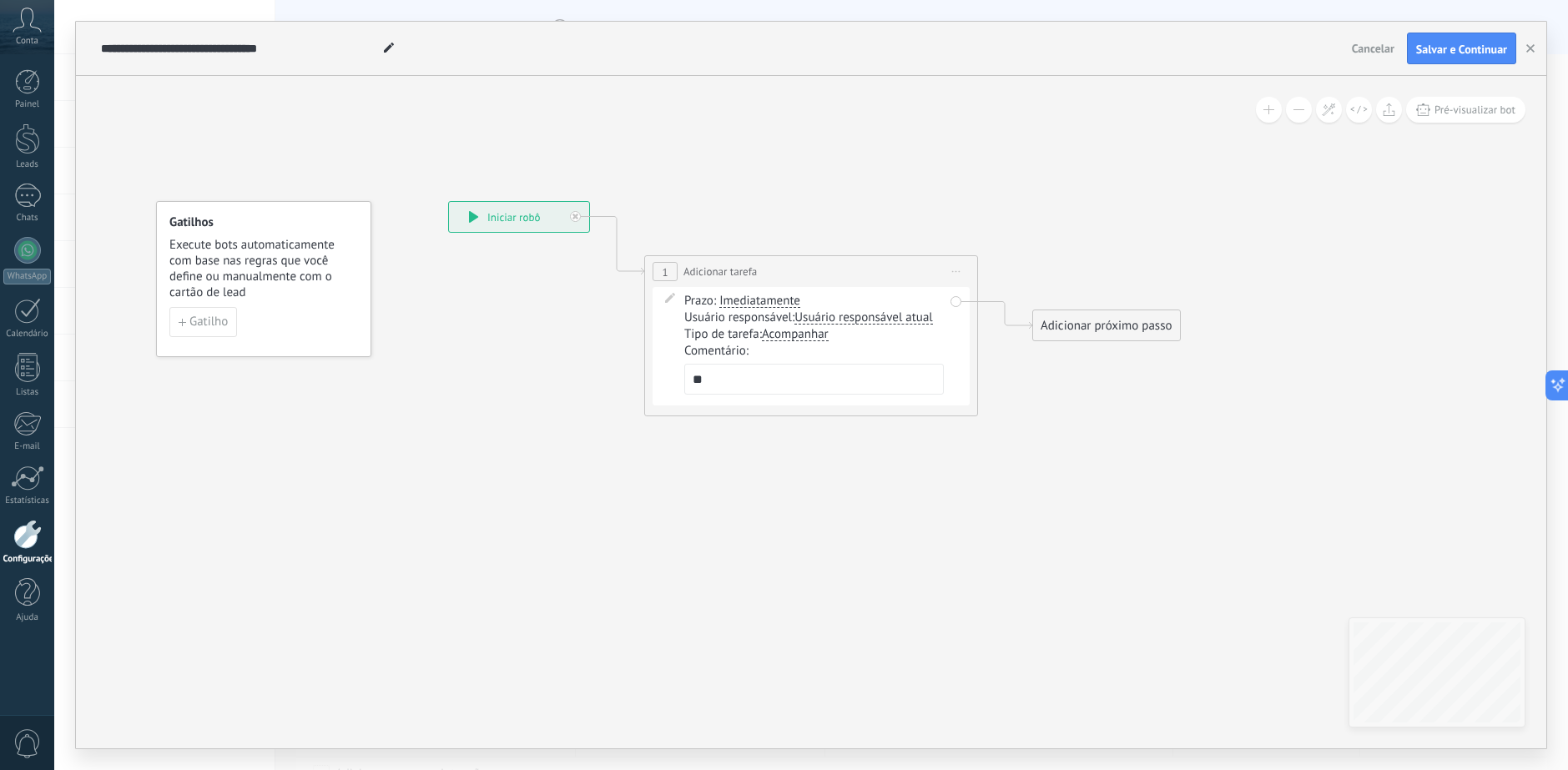
type textarea "*"
paste textarea "**********"
type textarea "**********"
click at [1019, 408] on icon at bounding box center [786, 307] width 1510 height 1048
click at [1073, 310] on div "Adicionar próximo passo Enviar mensagem Enviar mensagem Enviar mensagem Reação …" at bounding box center [1106, 325] width 149 height 32
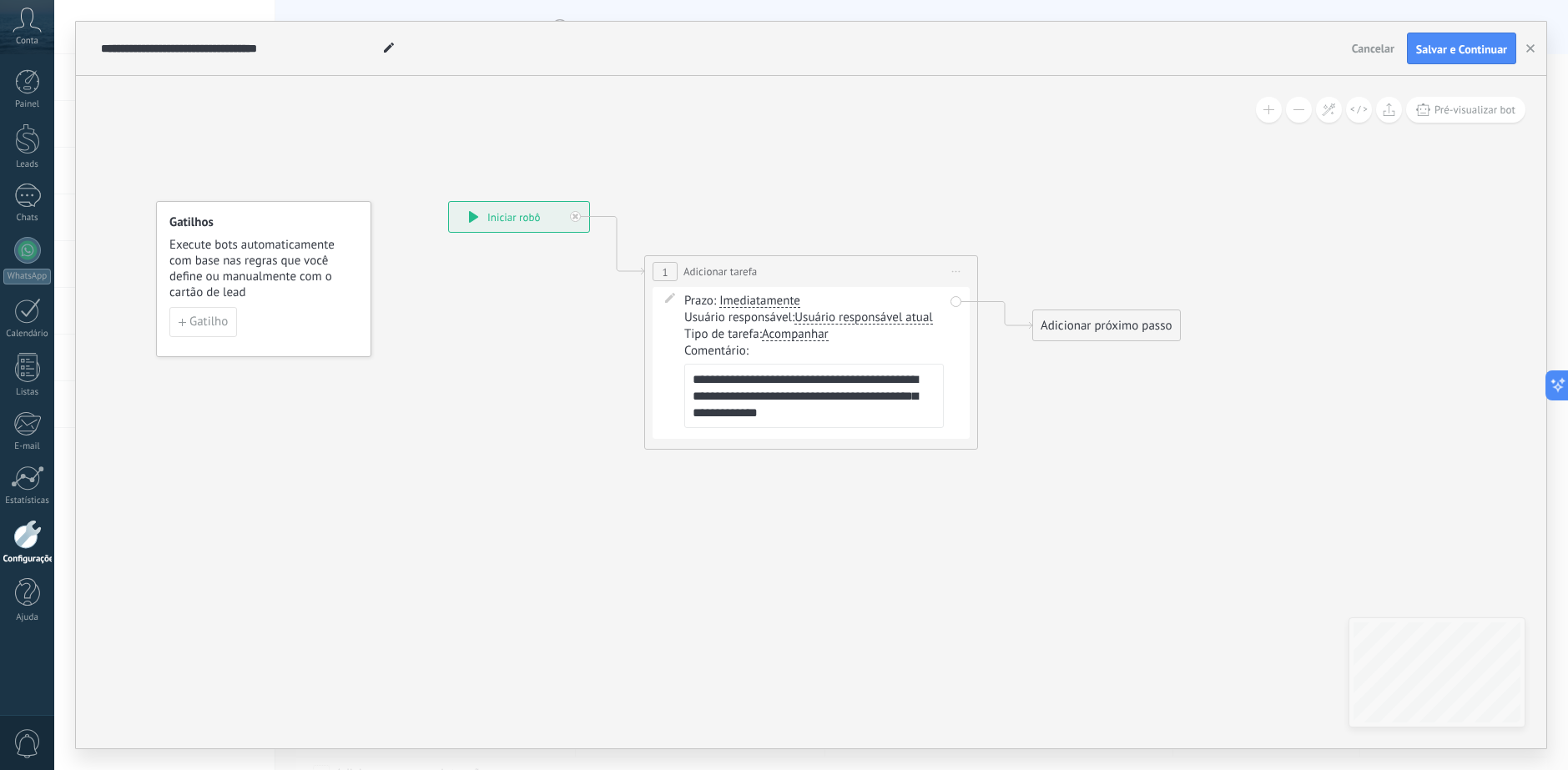
click at [1091, 323] on div "Adicionar próximo passo" at bounding box center [1106, 326] width 147 height 27
click at [1091, 323] on div "Adicionar próximo passo" at bounding box center [1110, 326] width 147 height 27
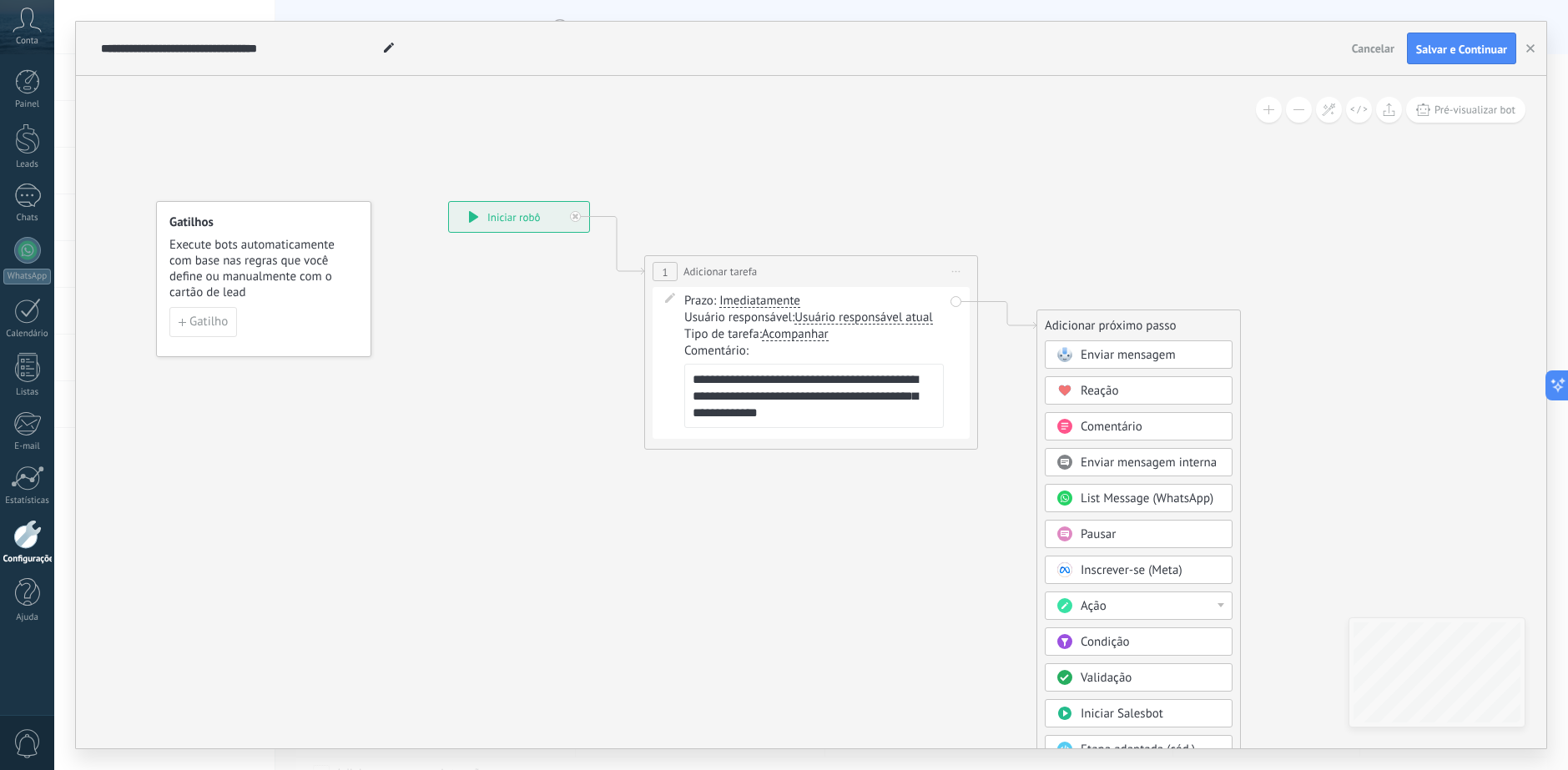
click at [1154, 594] on div "Ação" at bounding box center [1138, 605] width 188 height 28
click at [1165, 635] on div "Adicionar tarefa" at bounding box center [1138, 634] width 186 height 28
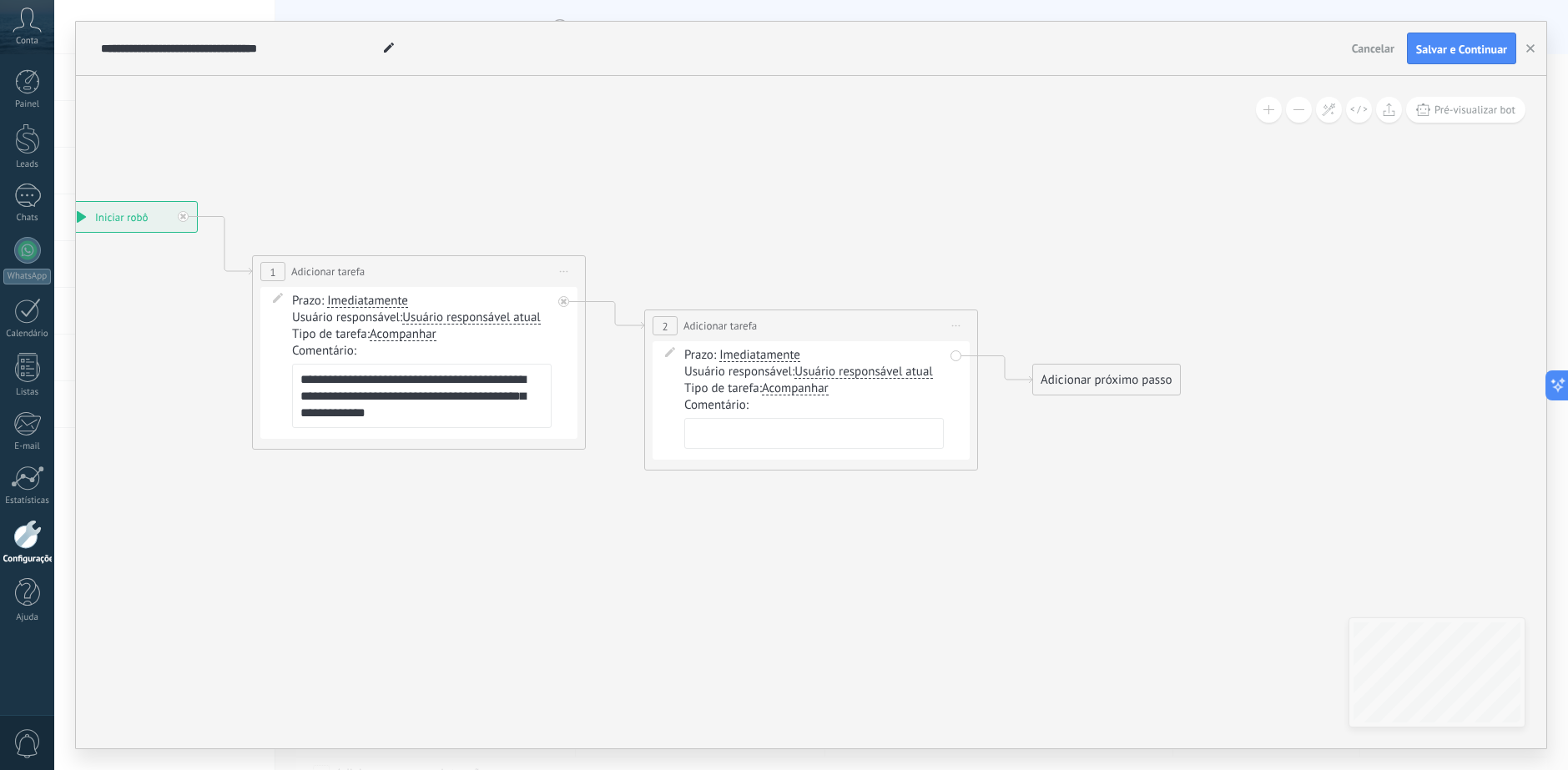
click at [952, 324] on span "Iniciar pré-visualização aqui Renomear Duplicar Excluir" at bounding box center [956, 326] width 26 height 25
click at [997, 439] on div "Excluir" at bounding box center [1044, 434] width 191 height 28
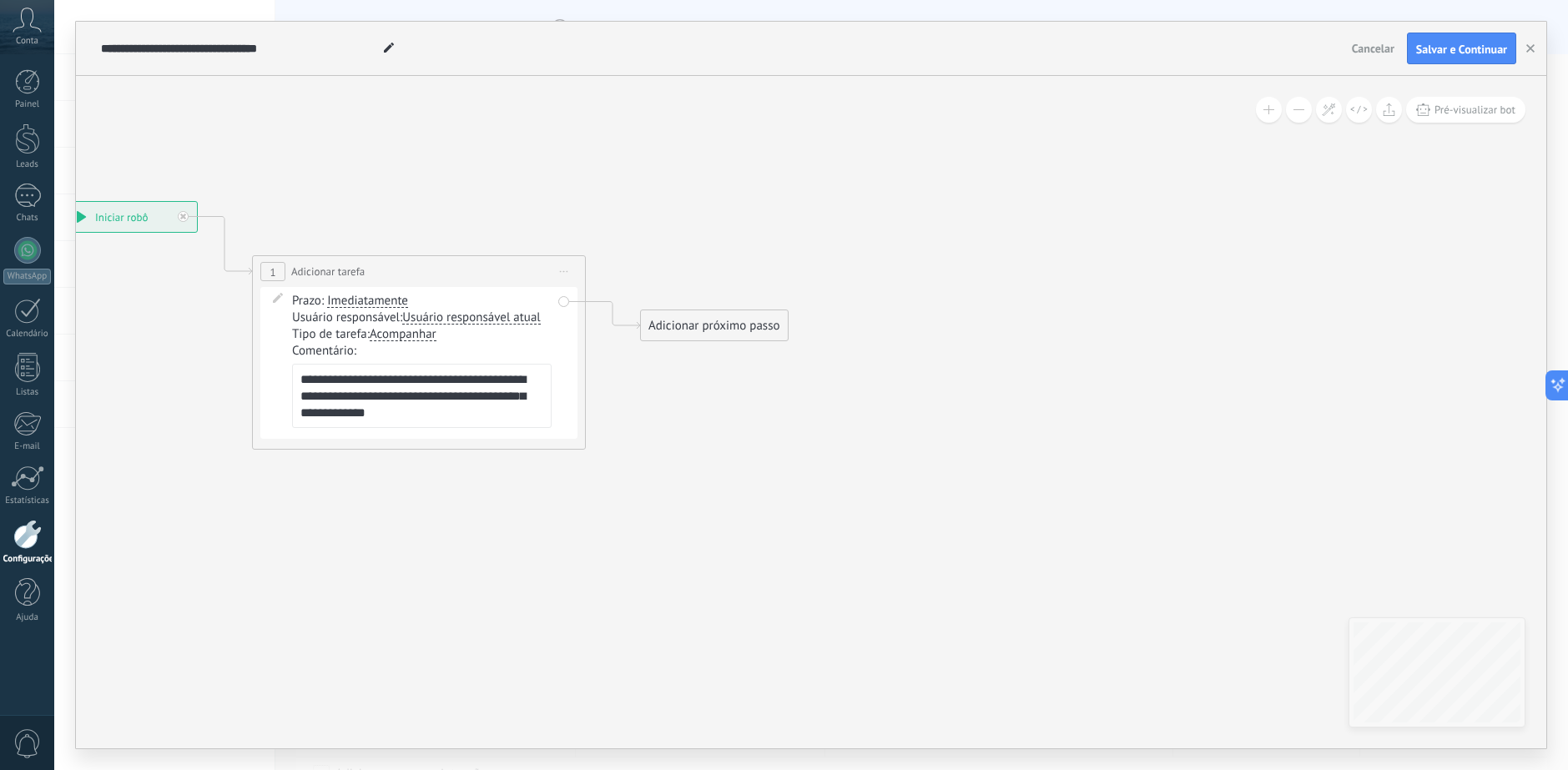
drag, startPoint x: 840, startPoint y: 566, endPoint x: 654, endPoint y: 423, distance: 234.6
click at [833, 564] on icon at bounding box center [393, 325] width 1510 height 1082
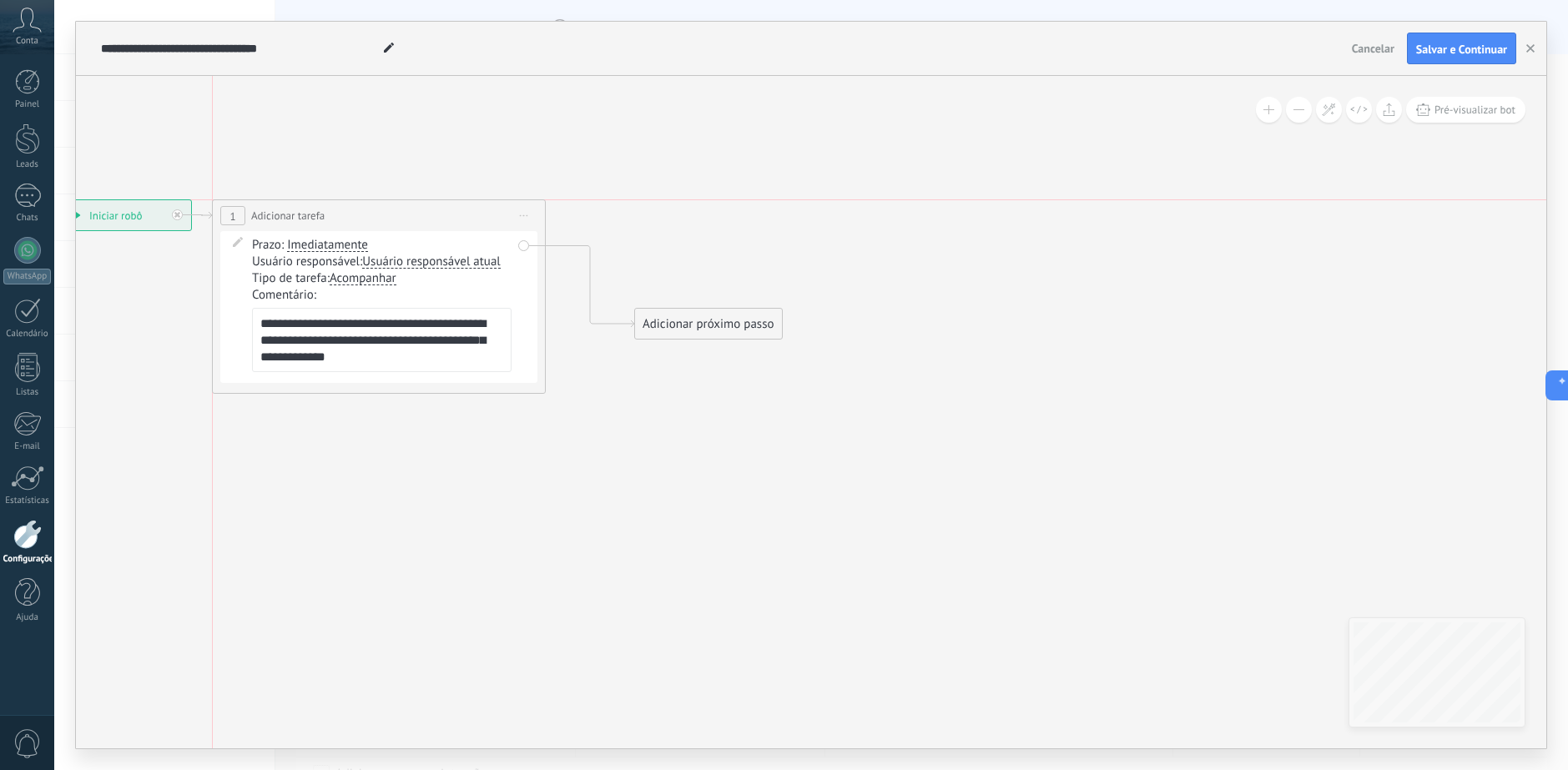
drag, startPoint x: 425, startPoint y: 269, endPoint x: 398, endPoint y: 213, distance: 62.2
click at [398, 213] on div "**********" at bounding box center [379, 215] width 332 height 31
drag, startPoint x: 682, startPoint y: 312, endPoint x: 629, endPoint y: 210, distance: 114.9
click at [629, 210] on div "Adicionar próximo passo" at bounding box center [640, 215] width 147 height 27
click at [609, 219] on div "Adicionar próximo passo" at bounding box center [640, 215] width 147 height 27
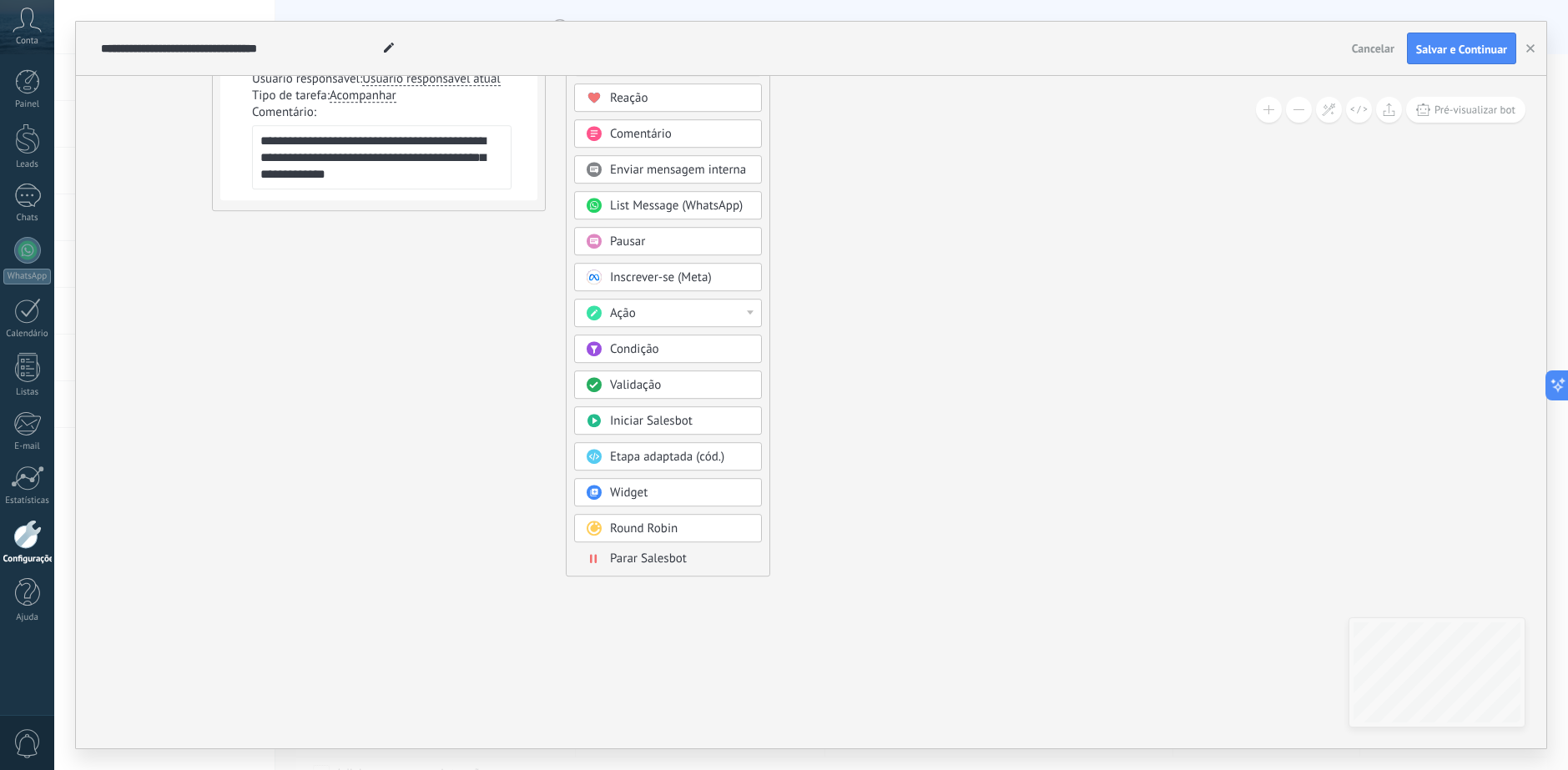
click at [640, 561] on span "Parar Salesbot" at bounding box center [648, 557] width 77 height 16
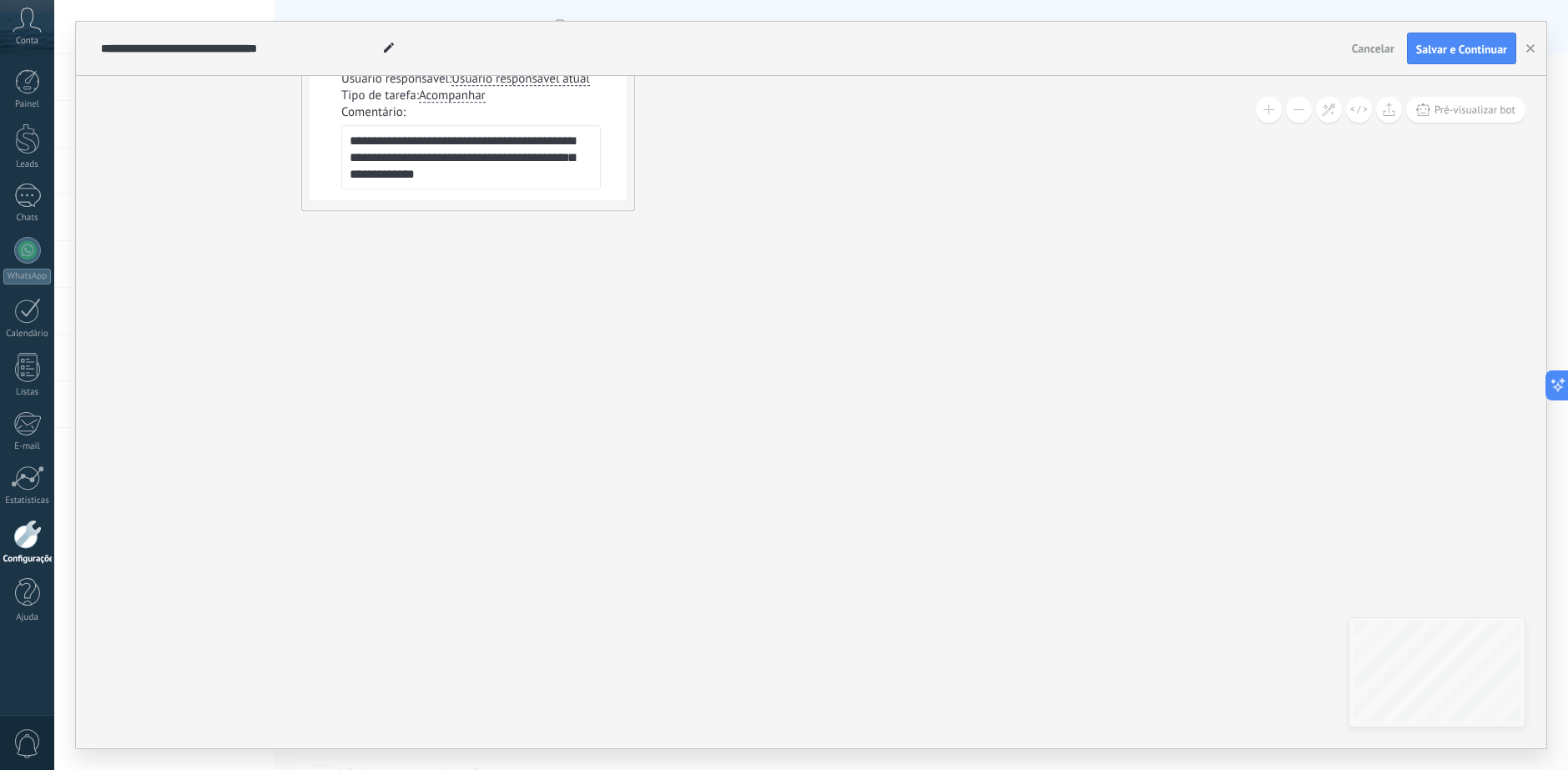
click at [1043, 427] on icon at bounding box center [443, 113] width 1441 height 1027
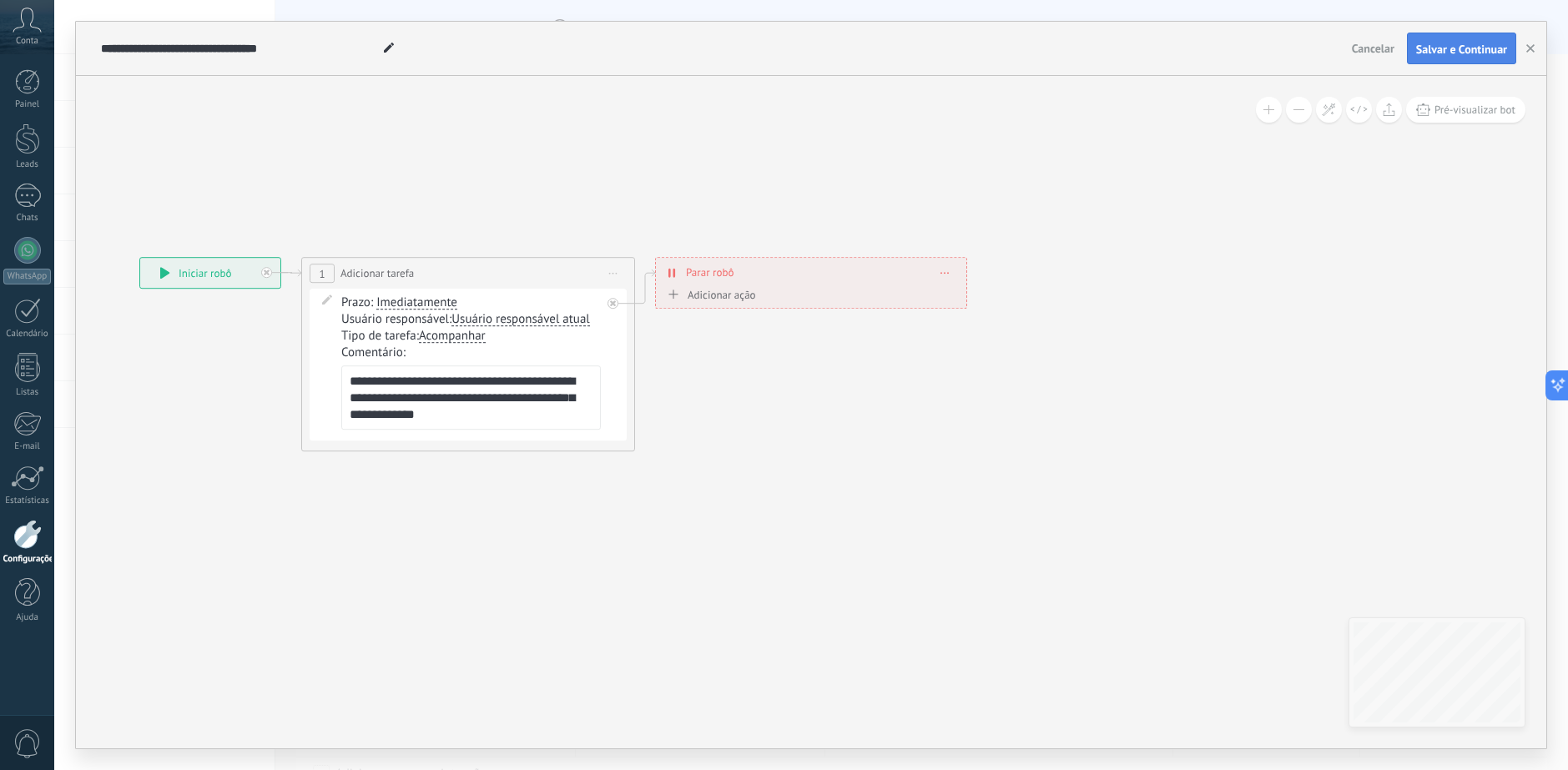
click at [1439, 53] on span "Salvar e Continuar" at bounding box center [1461, 49] width 91 height 12
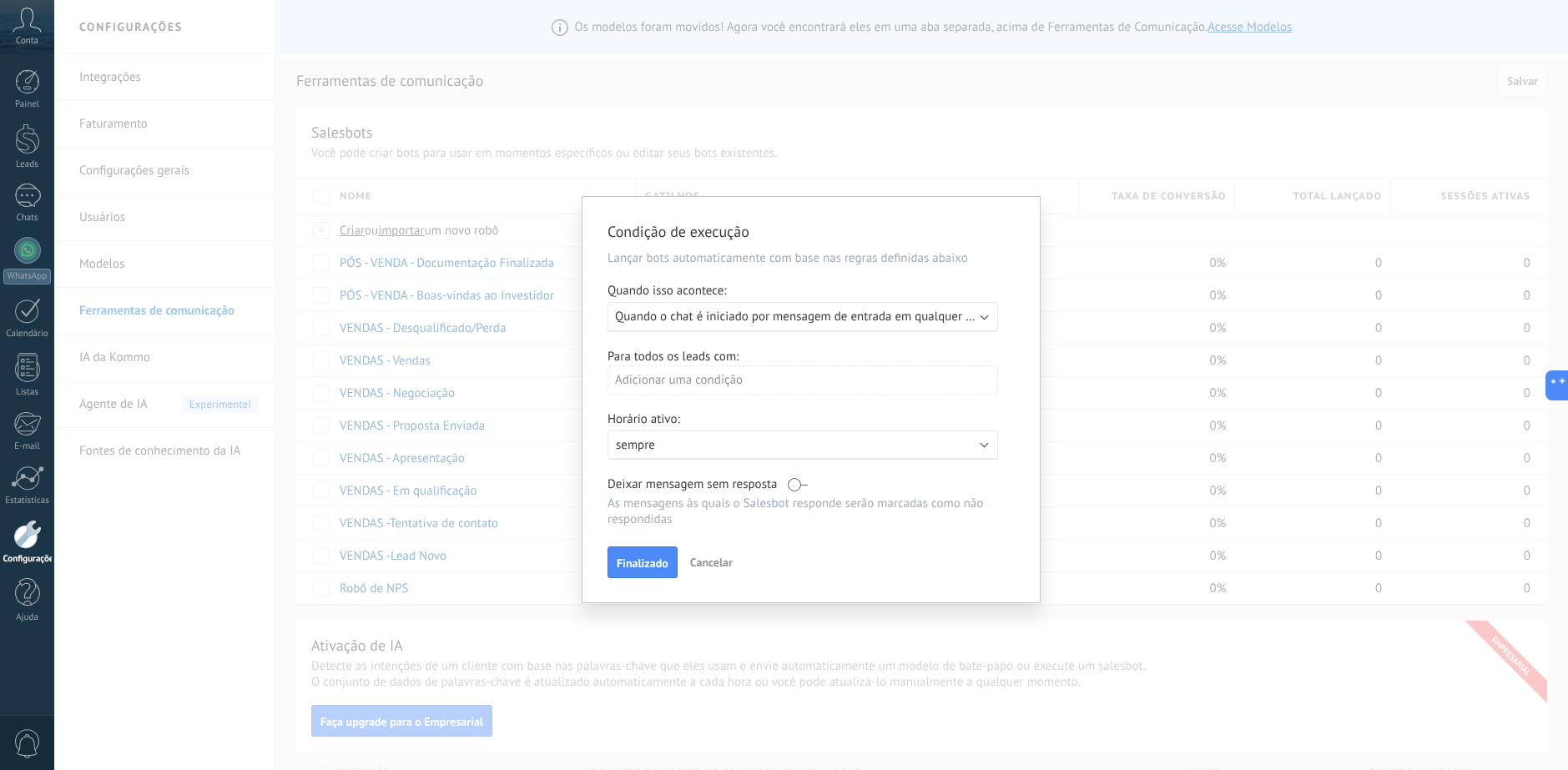
click at [727, 324] on span "Quando o chat é iniciado por mensagem de entrada em qualquer canal" at bounding box center [804, 316] width 379 height 16
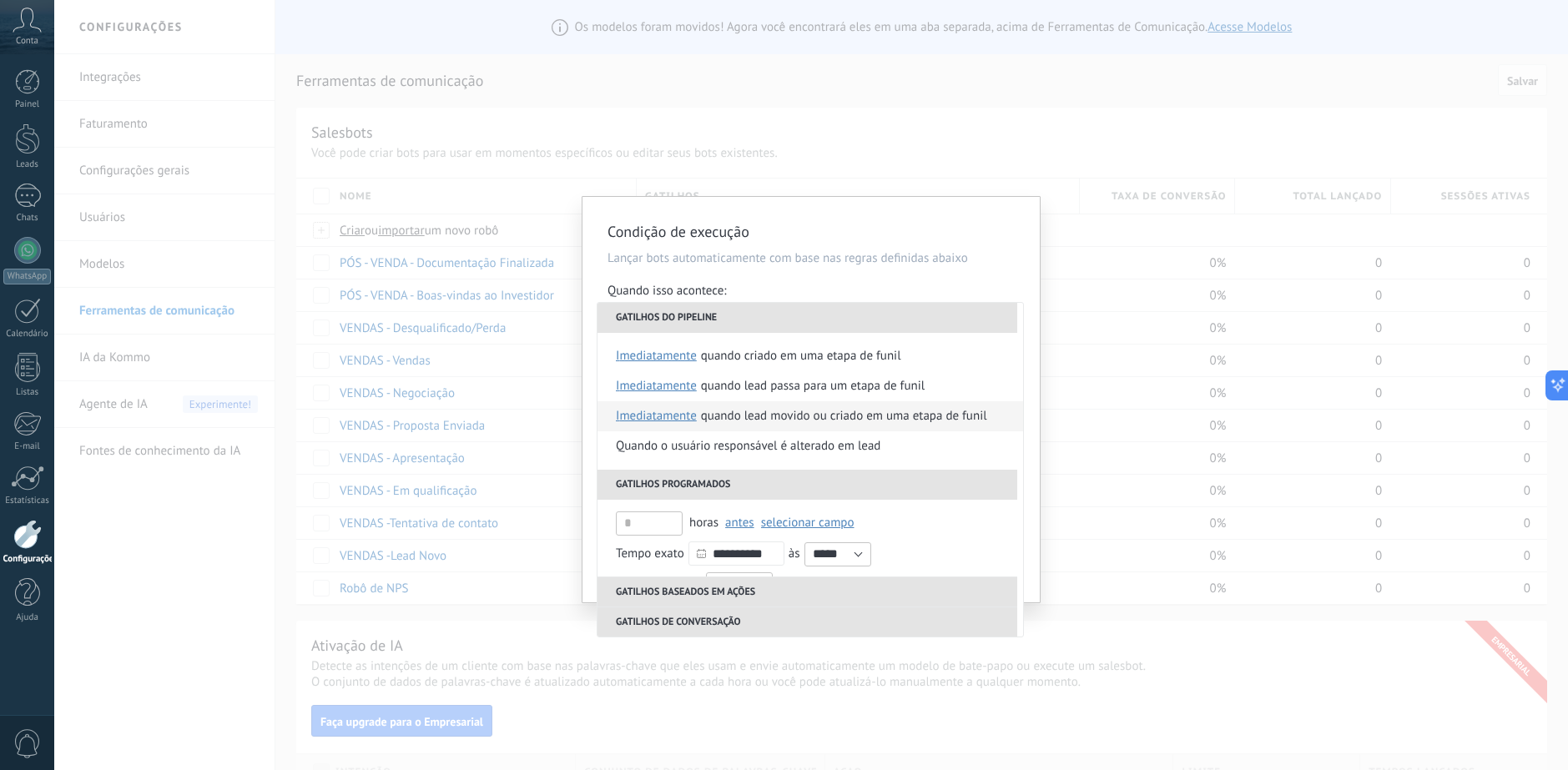
click at [761, 421] on div "Quando lead movido ou criado em uma etapa de funil" at bounding box center [844, 416] width 287 height 30
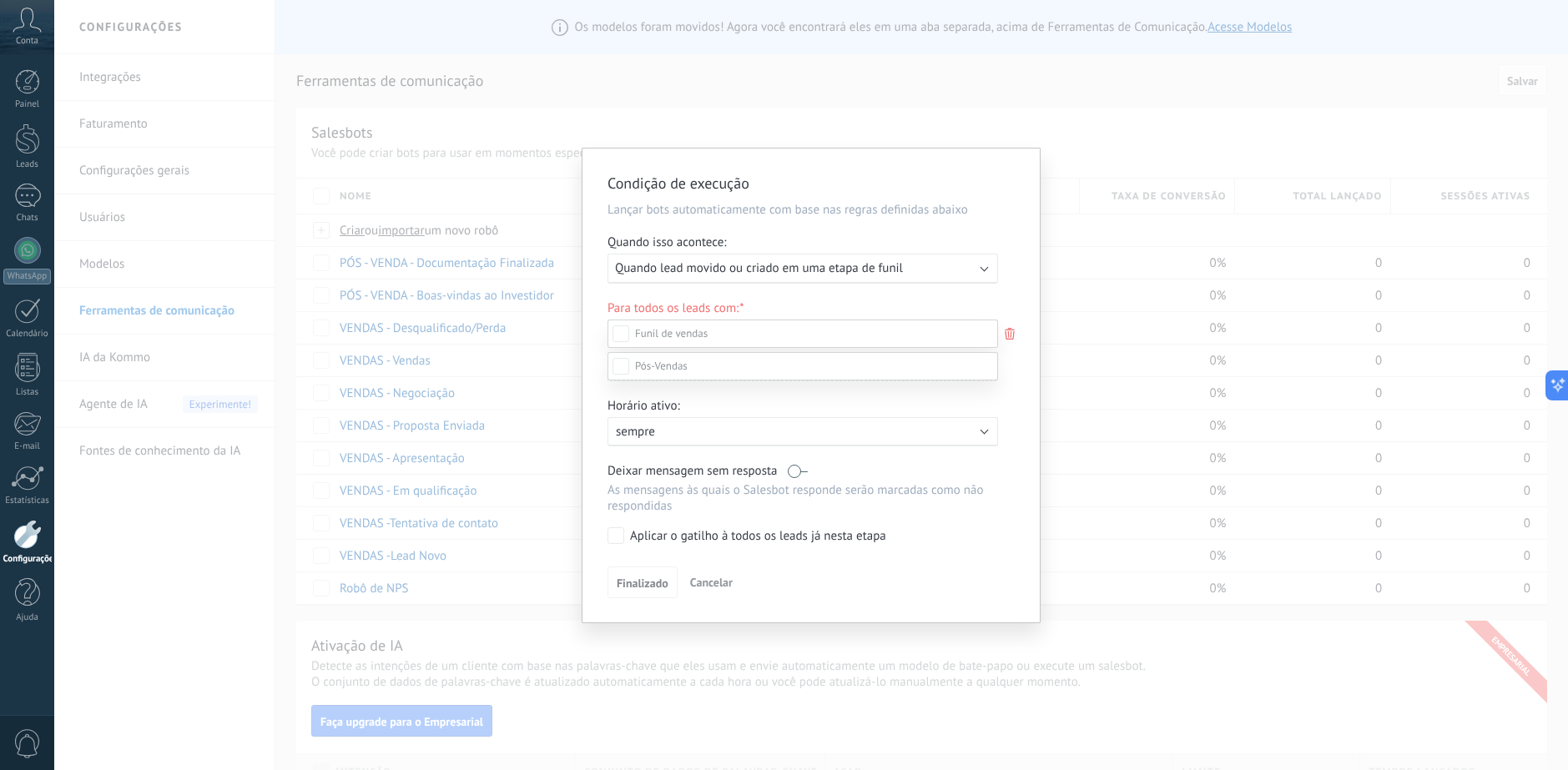
click at [699, 380] on label at bounding box center [802, 366] width 391 height 28
click at [646, 588] on div "Etapa de leads de entrada tentativa de contato Em Qualificação Apresentação Pro…" at bounding box center [802, 529] width 391 height 481
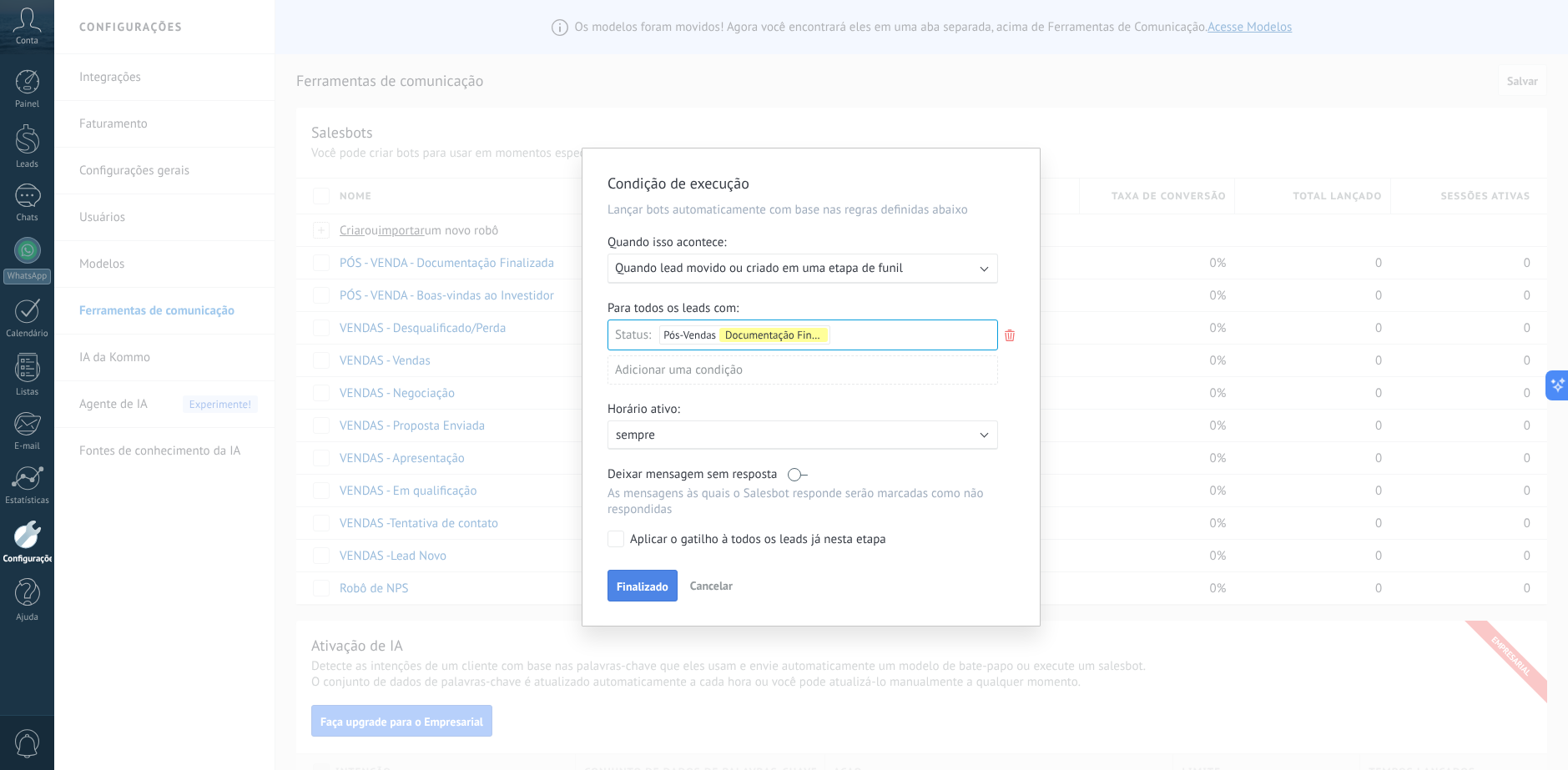
click at [634, 595] on button "Finalizado" at bounding box center [642, 585] width 70 height 32
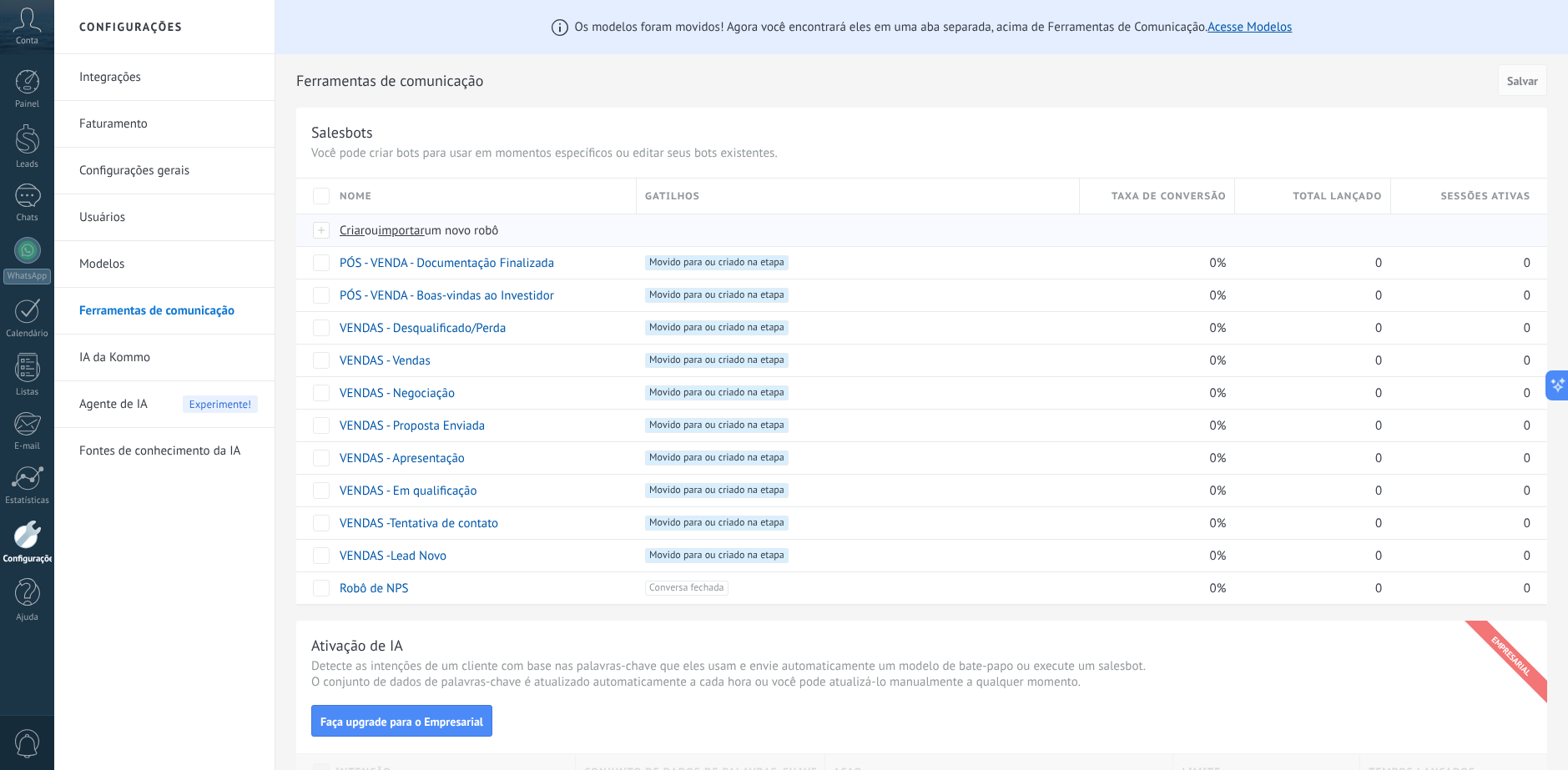
click at [345, 227] on span "Criar" at bounding box center [351, 230] width 25 height 16
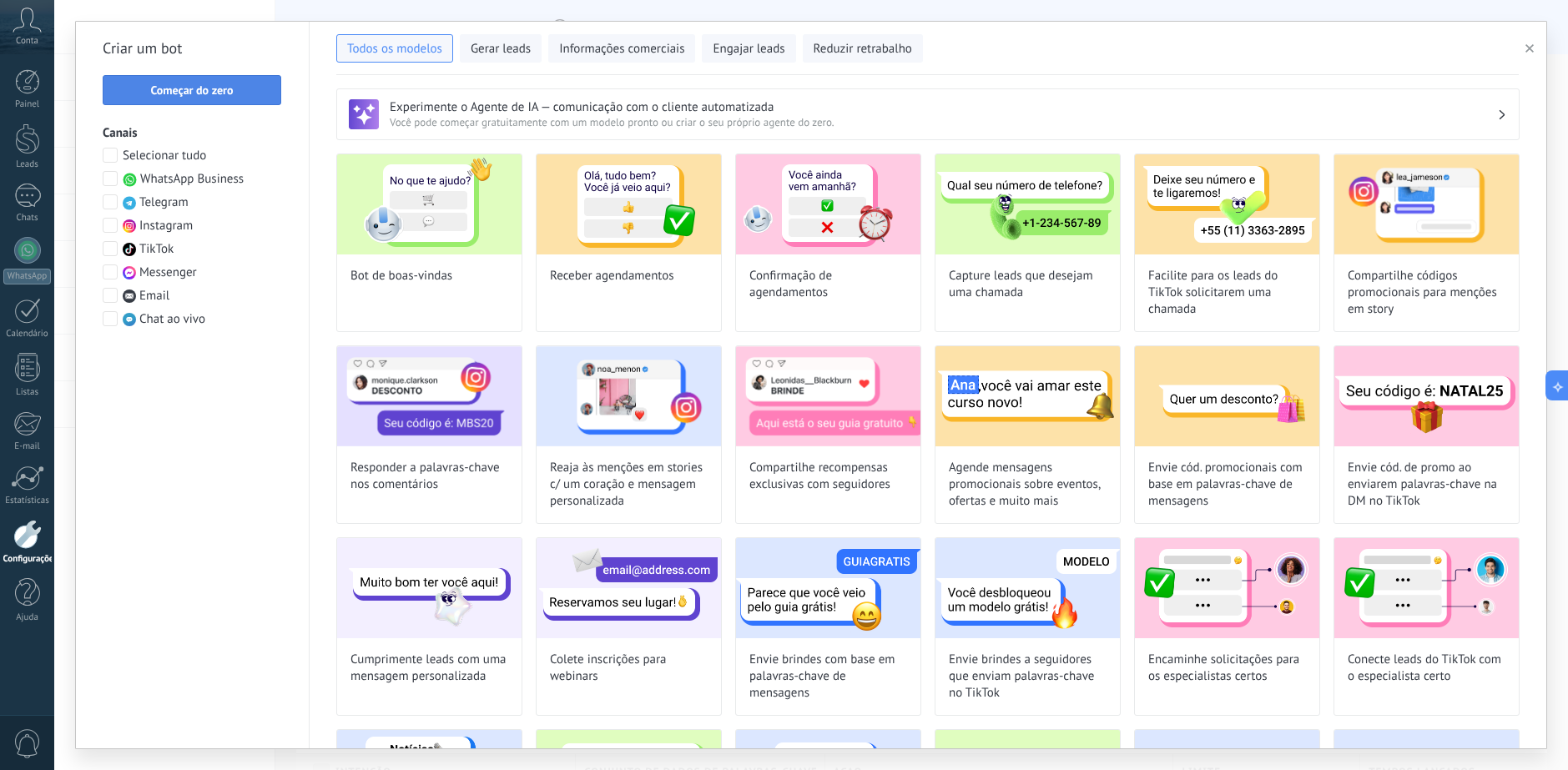
click at [238, 81] on button "Começar do zero" at bounding box center [192, 89] width 179 height 30
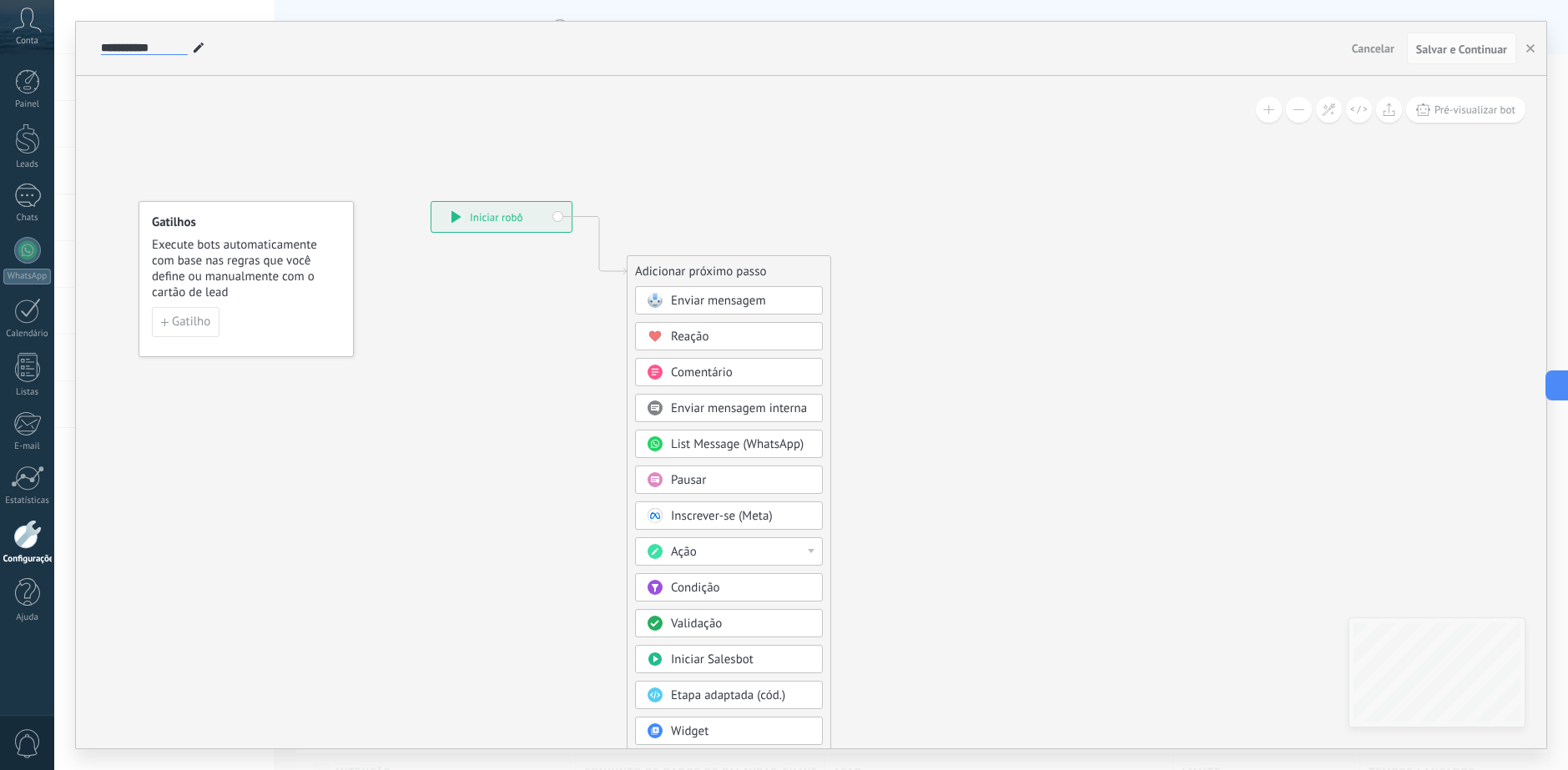
click at [140, 47] on input "**********" at bounding box center [144, 48] width 87 height 14
paste input "**********"
type input "**********"
click at [358, 107] on icon at bounding box center [574, 494] width 1122 height 1422
click at [1144, 219] on div "**********" at bounding box center [810, 411] width 1470 height 672
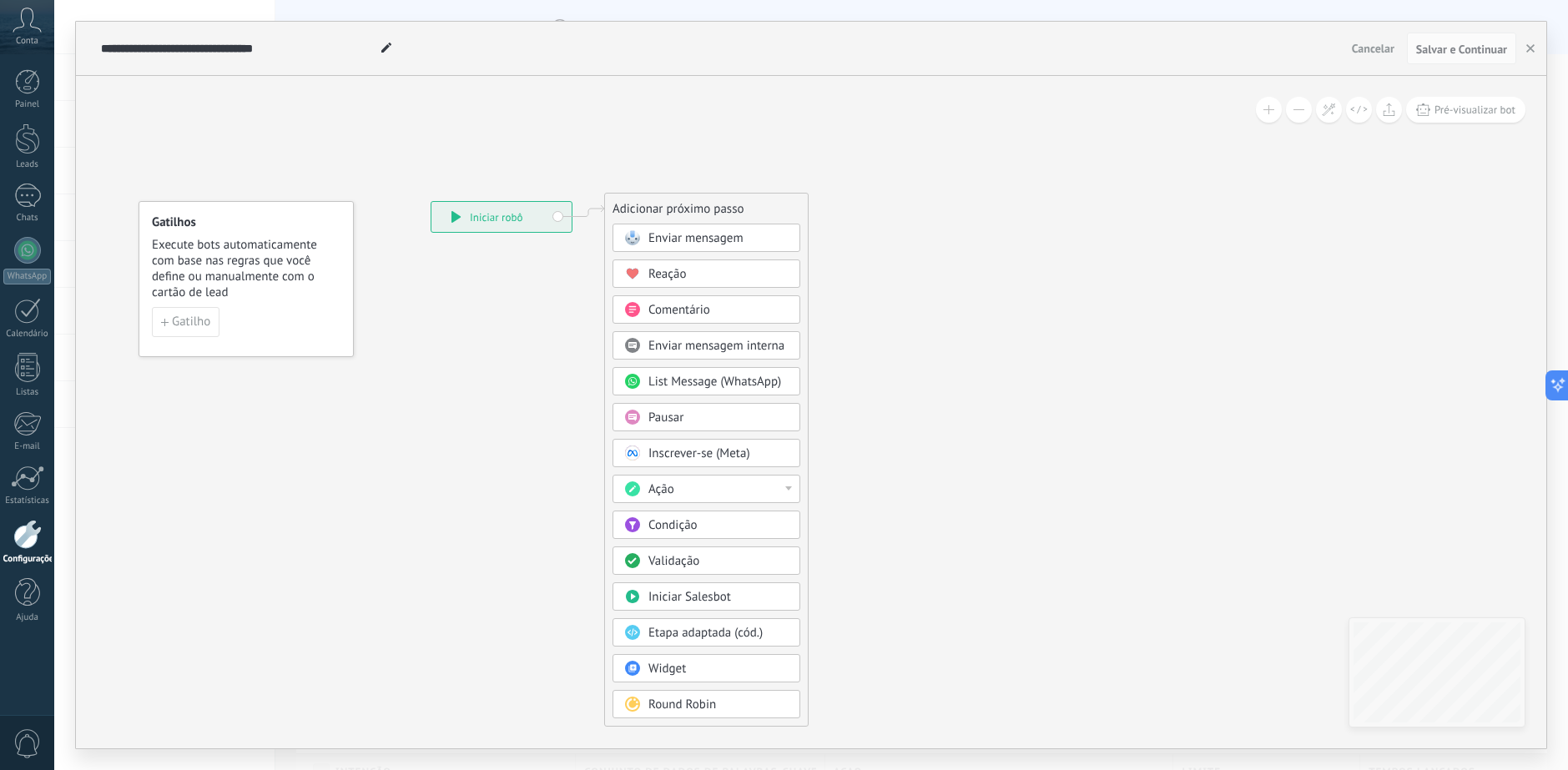
drag, startPoint x: 753, startPoint y: 262, endPoint x: 730, endPoint y: 199, distance: 67.1
click at [730, 199] on div "Adicionar próximo passo" at bounding box center [706, 209] width 203 height 27
click at [722, 485] on div "Ação" at bounding box center [718, 489] width 141 height 16
drag, startPoint x: 801, startPoint y: 557, endPoint x: 804, endPoint y: 577, distance: 20.2
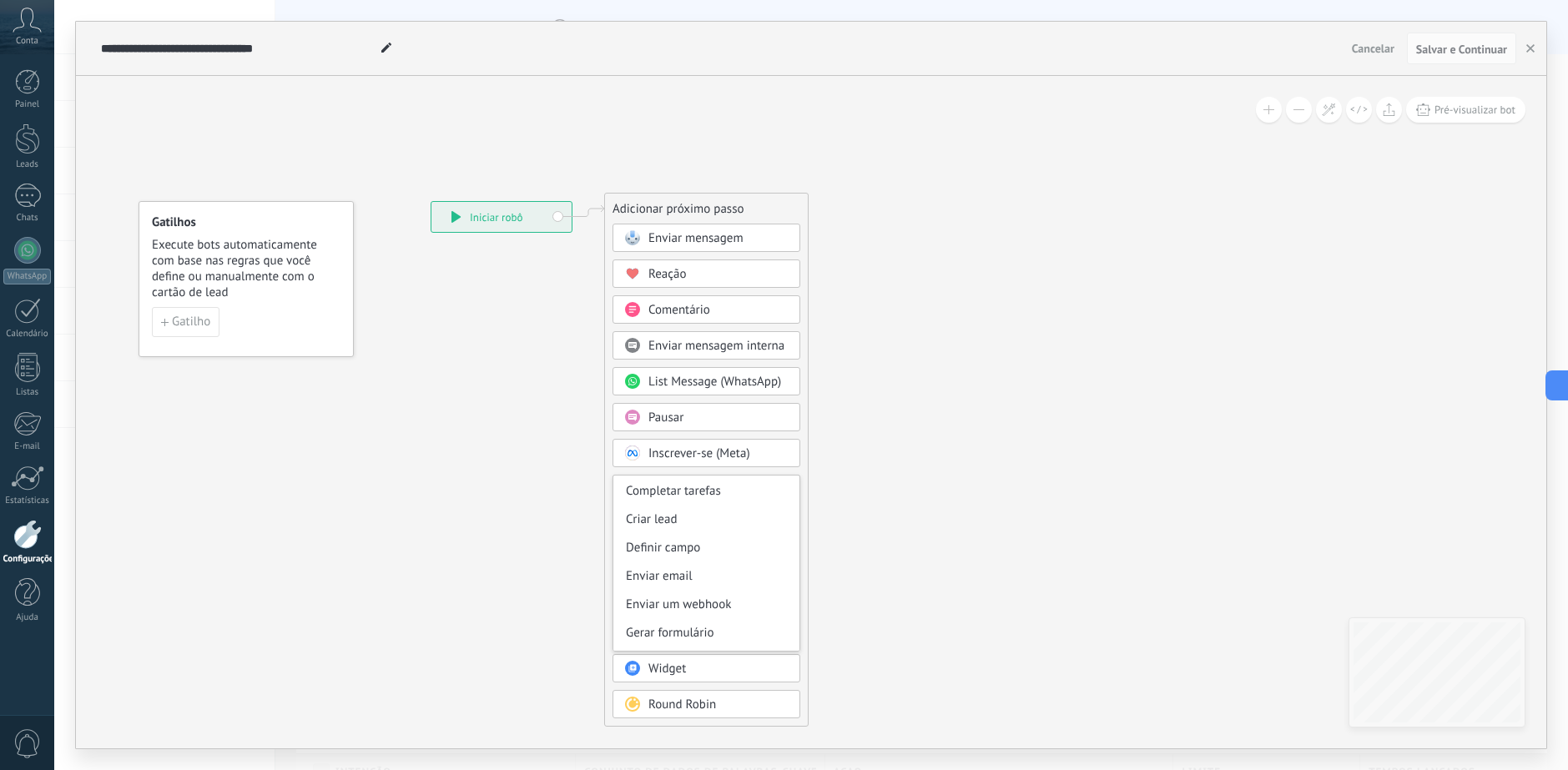
click at [804, 577] on div "Adicionar próximo passo Enviar mensagem Enviar mensagem Enviar mensagem Reação …" at bounding box center [706, 459] width 204 height 534
click at [774, 500] on div "Ação" at bounding box center [706, 488] width 188 height 28
click at [691, 512] on div "Adicionar tarefa" at bounding box center [706, 517] width 186 height 28
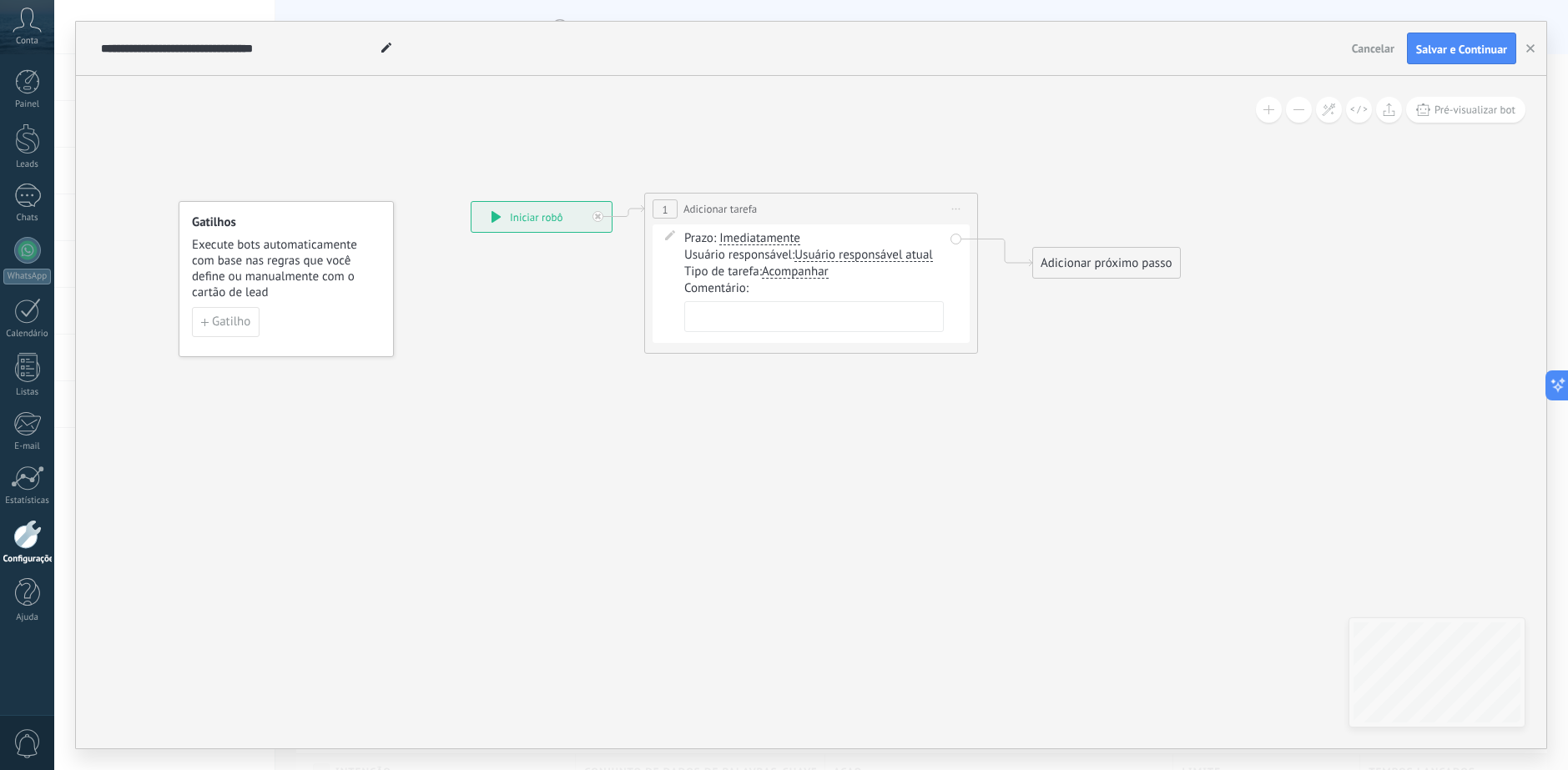
click at [810, 254] on span "Usuário responsável atual" at bounding box center [862, 255] width 138 height 14
click at [810, 254] on button "Usuário responsável atual" at bounding box center [890, 255] width 209 height 30
click at [718, 316] on textarea at bounding box center [814, 317] width 259 height 31
click at [886, 255] on span "Usuário responsável atual" at bounding box center [862, 255] width 138 height 14
click at [886, 255] on button "Usuário responsável atual" at bounding box center [890, 255] width 209 height 30
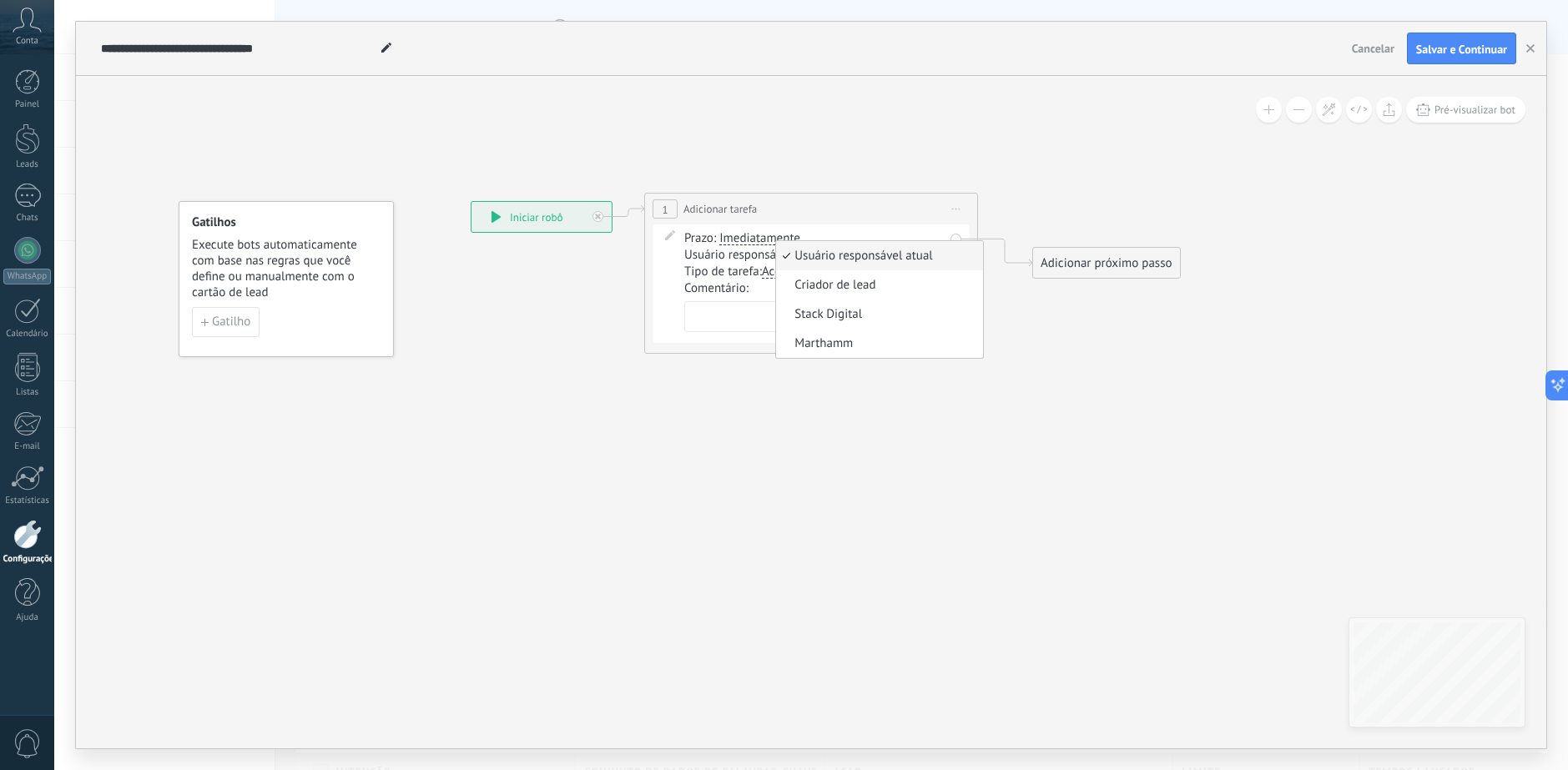
click at [718, 320] on textarea at bounding box center [814, 317] width 259 height 31
click at [793, 274] on span "Acompanhar" at bounding box center [795, 272] width 67 height 14
click at [793, 274] on button "Acompanhar" at bounding box center [857, 272] width 209 height 30
click at [713, 310] on textarea at bounding box center [814, 317] width 259 height 31
click at [725, 322] on textarea at bounding box center [814, 317] width 259 height 31
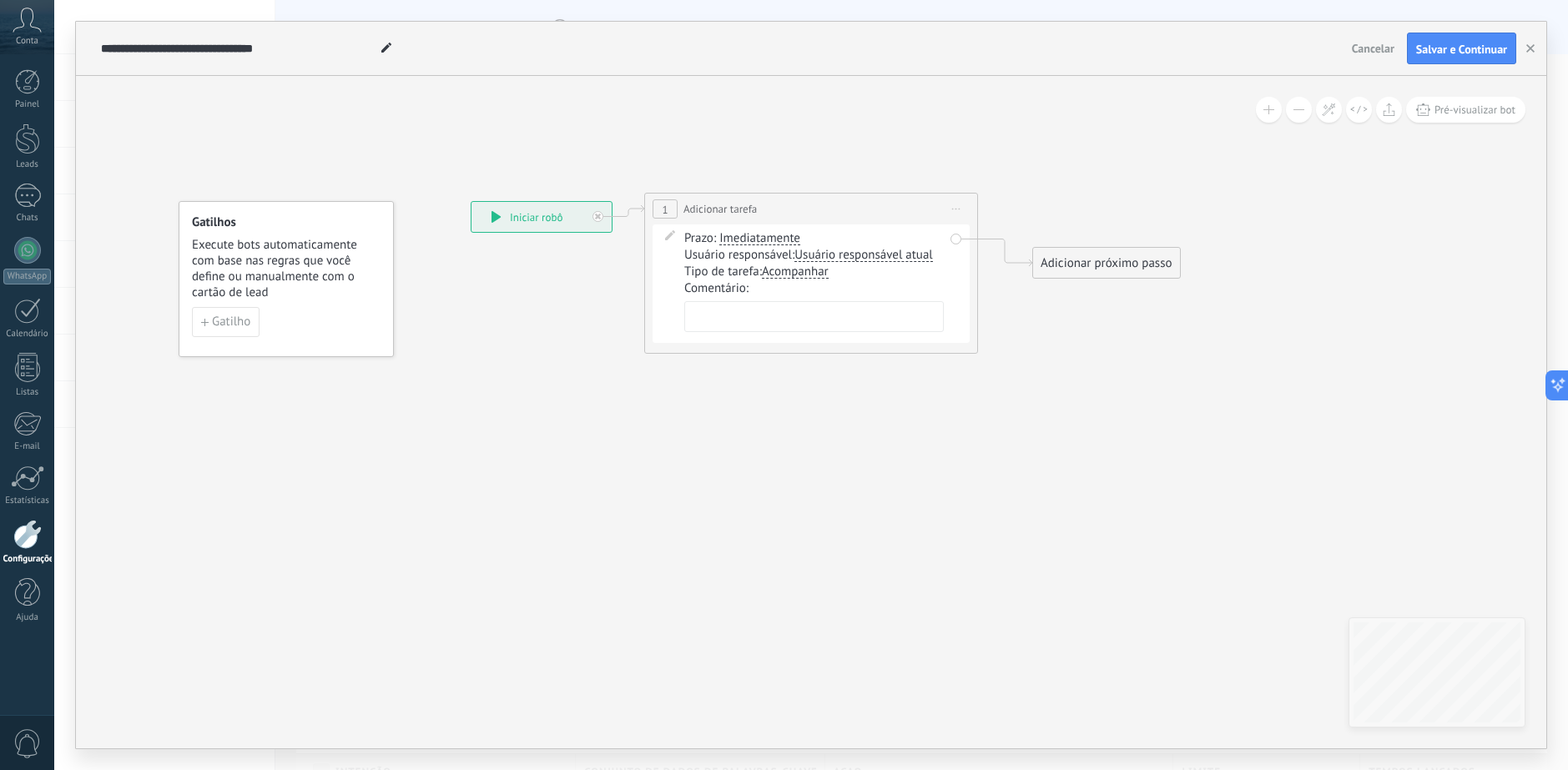
paste textarea "**********"
drag, startPoint x: 904, startPoint y: 337, endPoint x: 889, endPoint y: 337, distance: 15.0
click at [889, 337] on textarea "**********" at bounding box center [814, 325] width 259 height 47
type textarea "**********"
click at [1059, 410] on icon at bounding box center [797, 273] width 1487 height 994
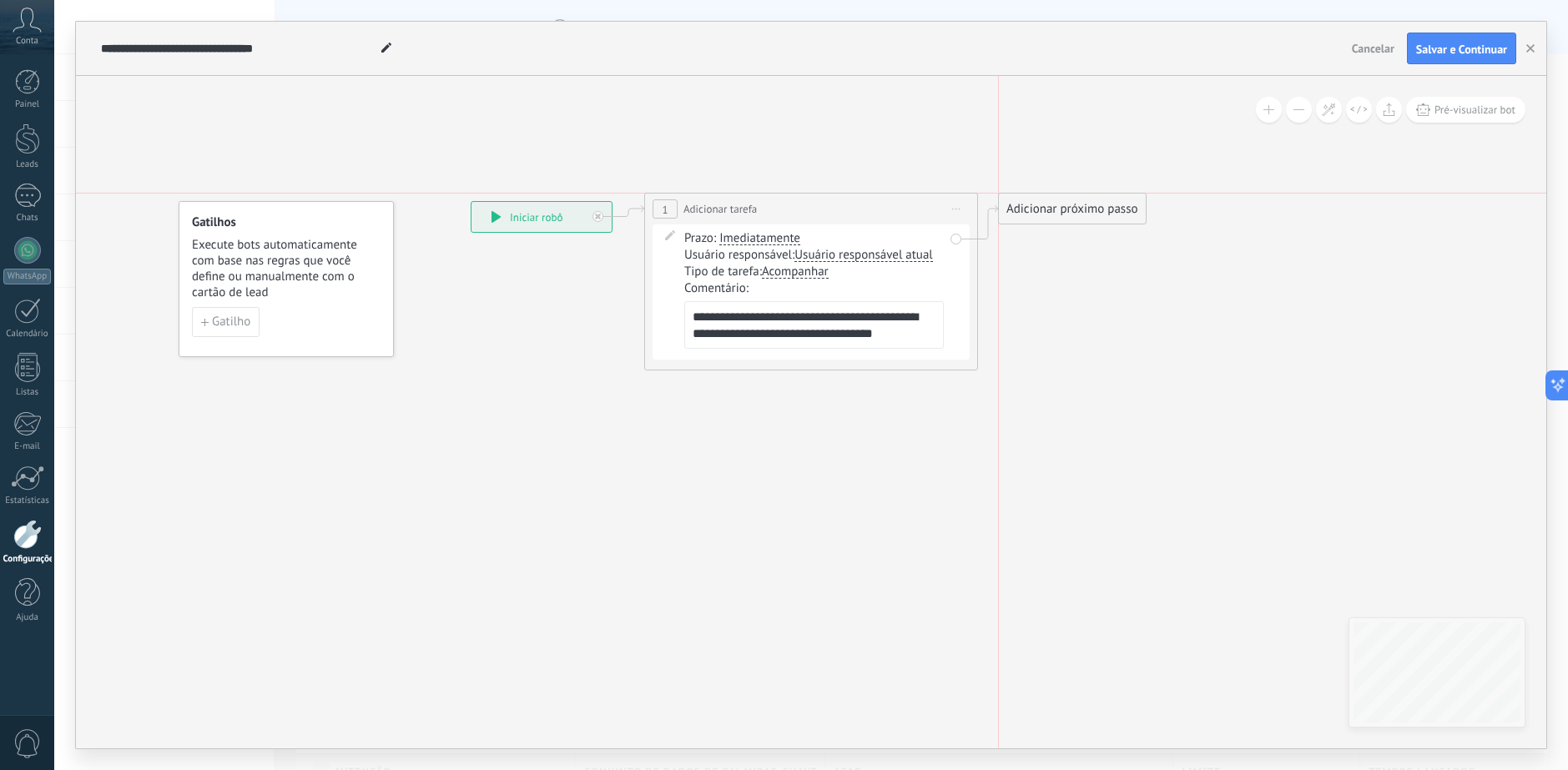
drag, startPoint x: 1086, startPoint y: 265, endPoint x: 1060, endPoint y: 211, distance: 59.9
click at [1060, 211] on div "Adicionar próximo passo" at bounding box center [1071, 209] width 147 height 27
click at [1030, 211] on div "Adicionar próximo passo" at bounding box center [1071, 209] width 147 height 27
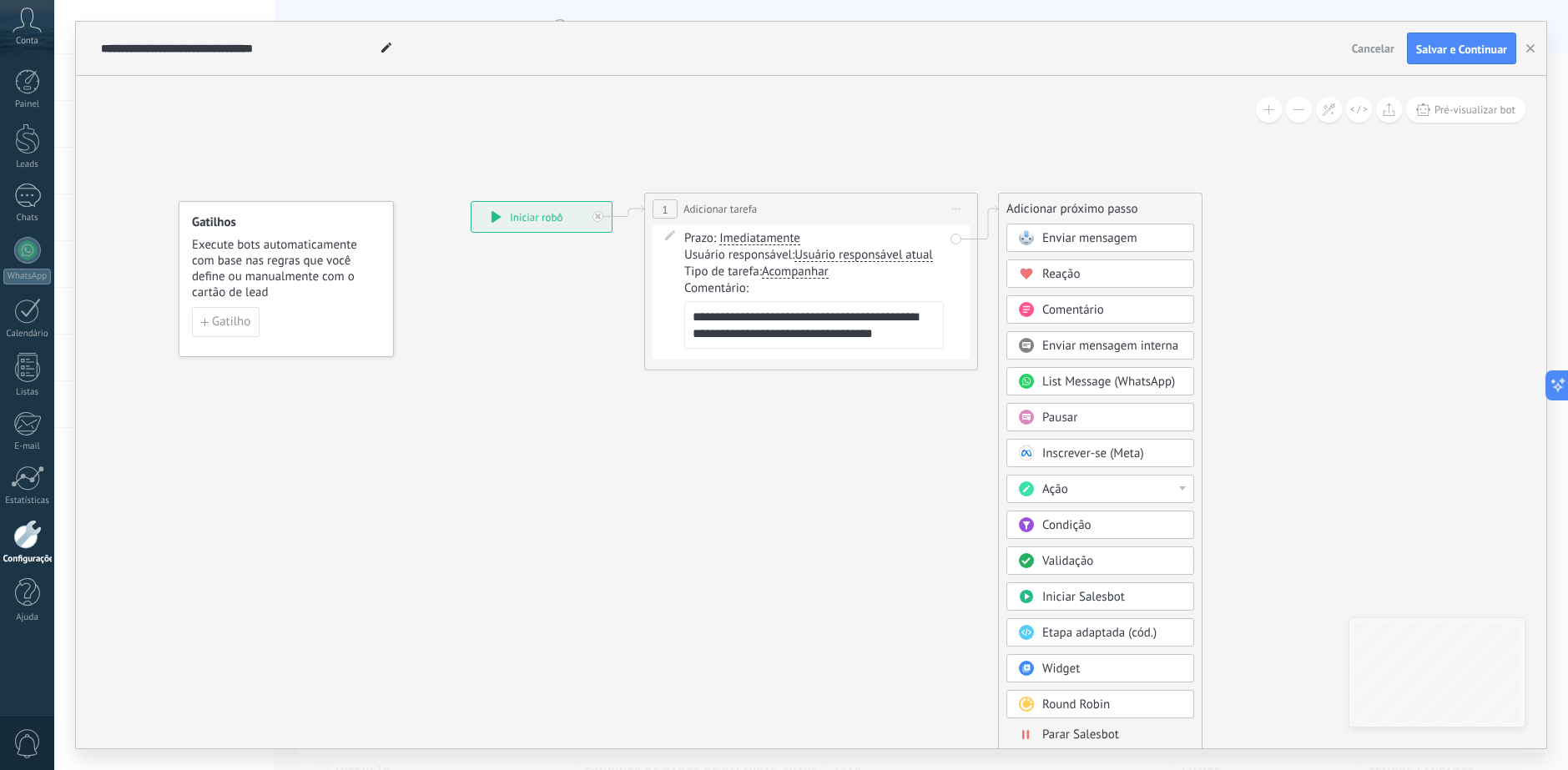
click at [1096, 422] on div "Pausar" at bounding box center [1113, 418] width 141 height 16
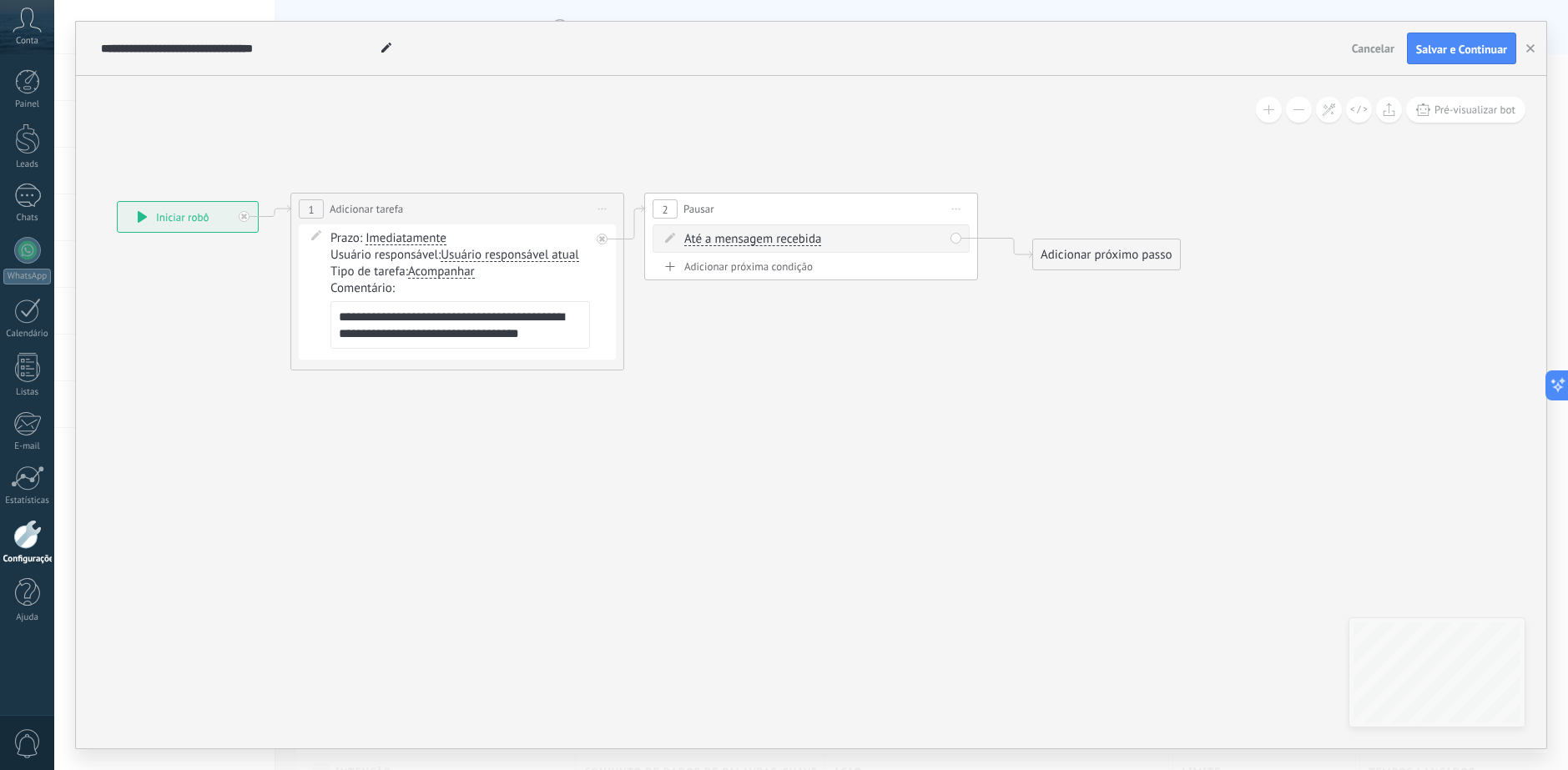
click at [757, 227] on div "Até a mensagem recebida Até a mensagem recebida Cronômetro Exceto durante o exp…" at bounding box center [810, 238] width 317 height 28
click at [747, 247] on div "Até a mensagem recebida Até a mensagem recebida Cronômetro Exceto durante o exp…" at bounding box center [810, 238] width 317 height 28
click at [753, 241] on span "Até a mensagem recebida" at bounding box center [753, 239] width 137 height 14
click at [753, 241] on button "Até a mensagem recebida" at bounding box center [779, 239] width 209 height 30
click at [769, 268] on span "Cronômetro" at bounding box center [766, 269] width 202 height 16
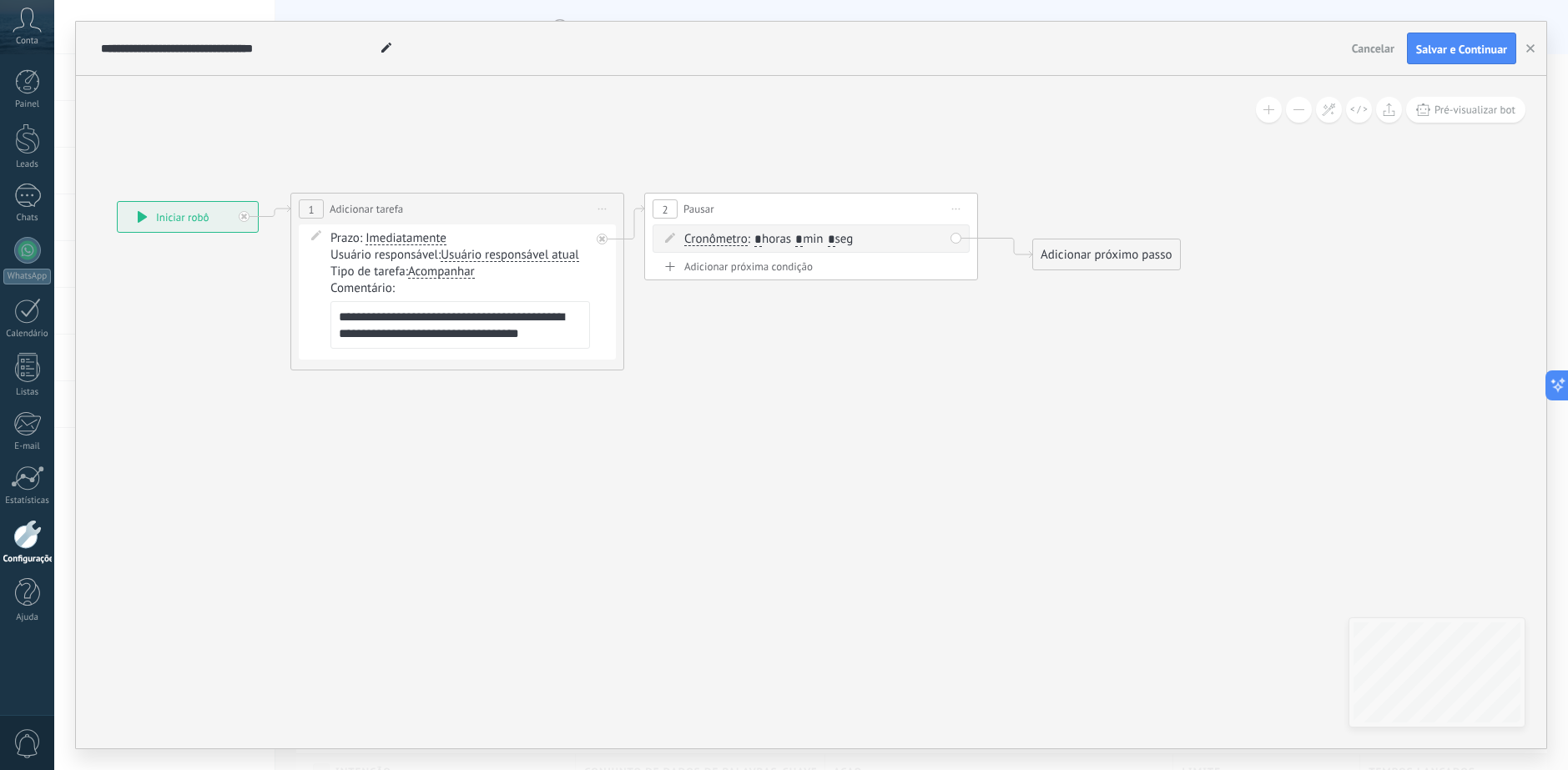
click at [734, 234] on span "Cronômetro" at bounding box center [716, 239] width 63 height 14
click at [734, 234] on button "Cronômetro" at bounding box center [779, 239] width 209 height 30
click at [769, 272] on span "Cronômetro" at bounding box center [766, 269] width 202 height 16
click at [758, 241] on input "*" at bounding box center [758, 240] width 7 height 14
paste input "***"
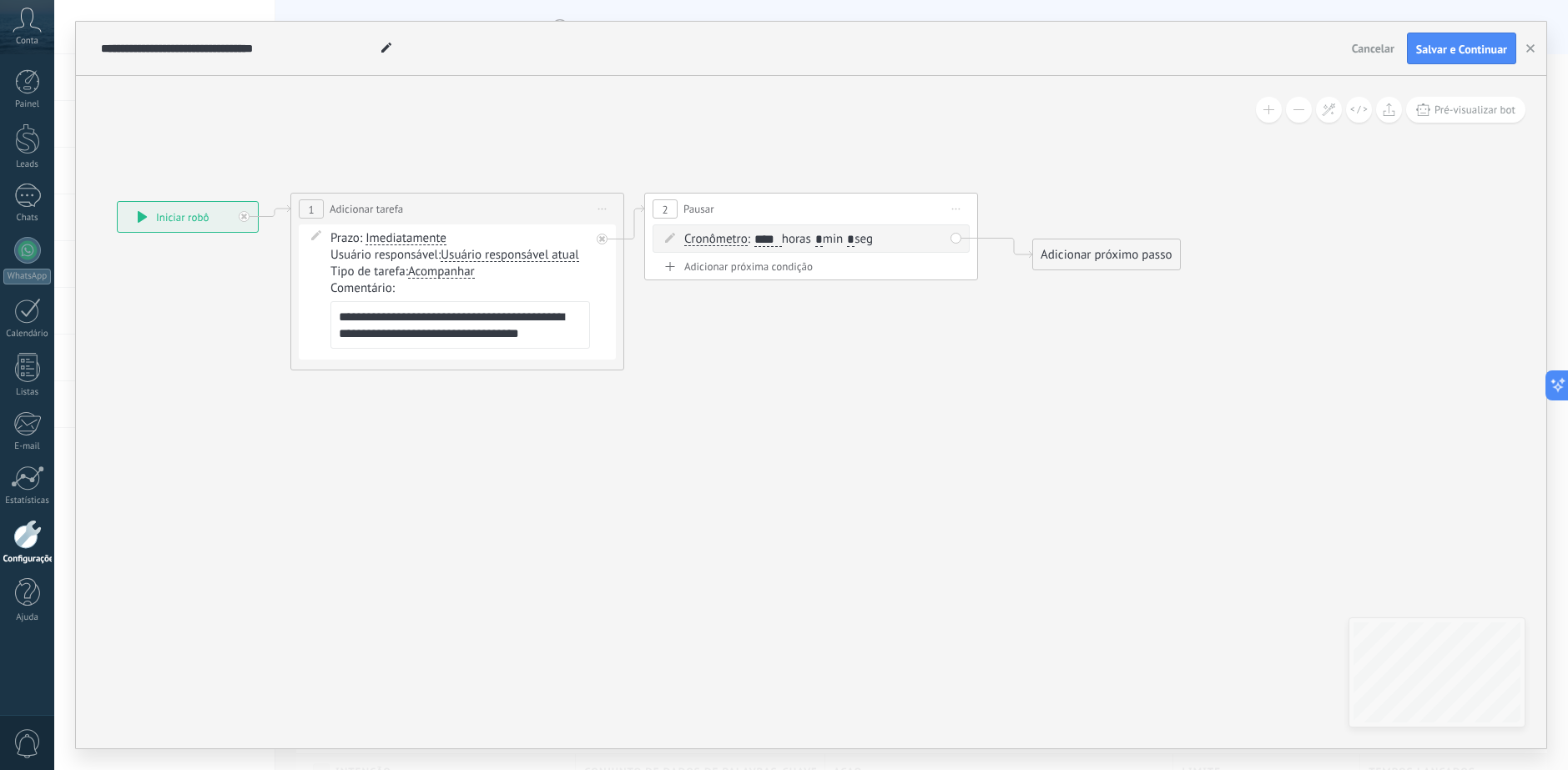
type input "****"
click at [832, 238] on span ": **** horas * min * seg" at bounding box center [810, 238] width 125 height 16
click at [822, 241] on input "*" at bounding box center [819, 240] width 7 height 14
type input "*"
click at [907, 382] on icon at bounding box center [620, 281] width 1841 height 1011
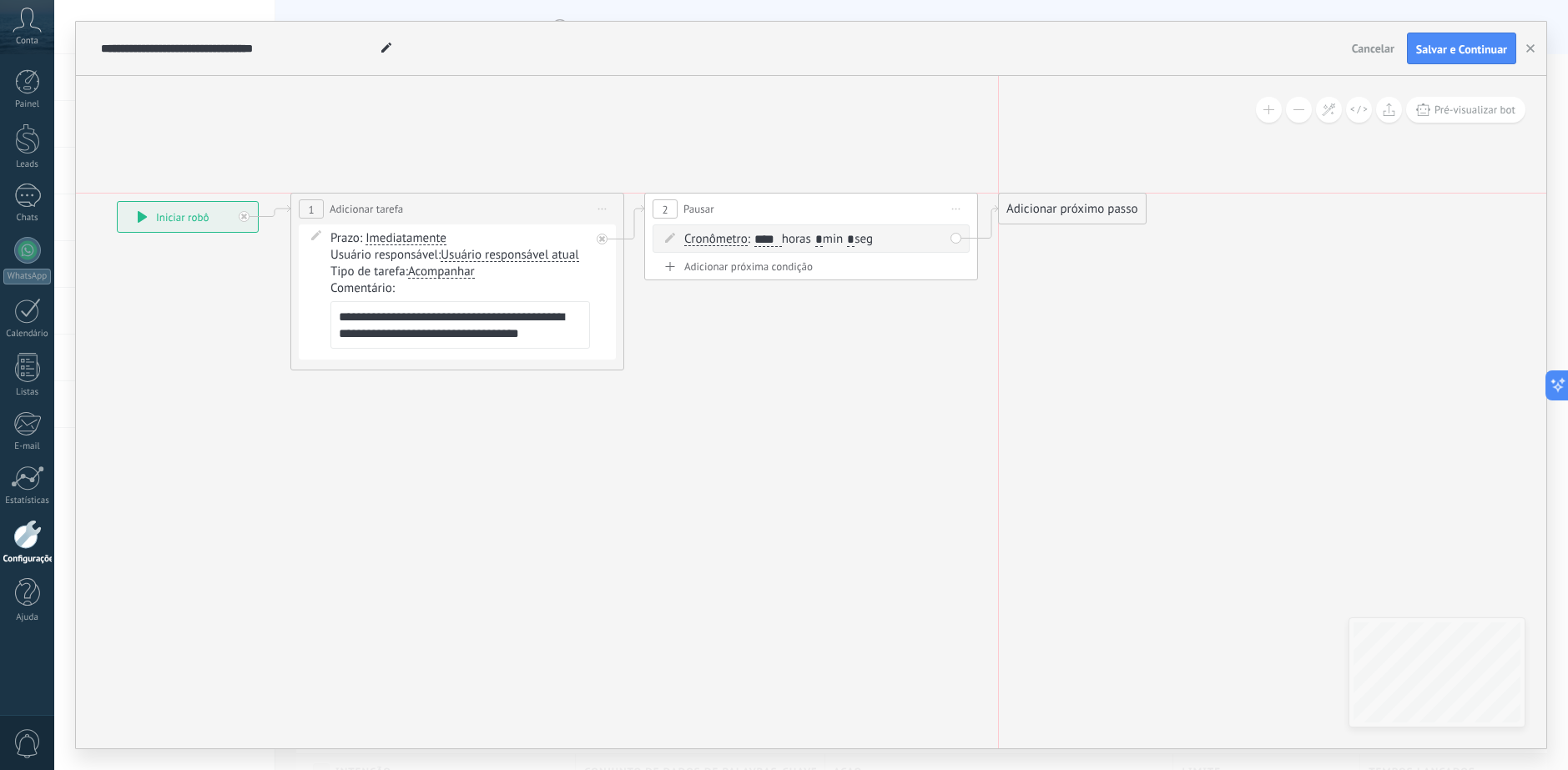
drag, startPoint x: 1082, startPoint y: 248, endPoint x: 1045, endPoint y: 204, distance: 57.5
click at [1045, 204] on div "Adicionar próximo passo" at bounding box center [1071, 209] width 147 height 27
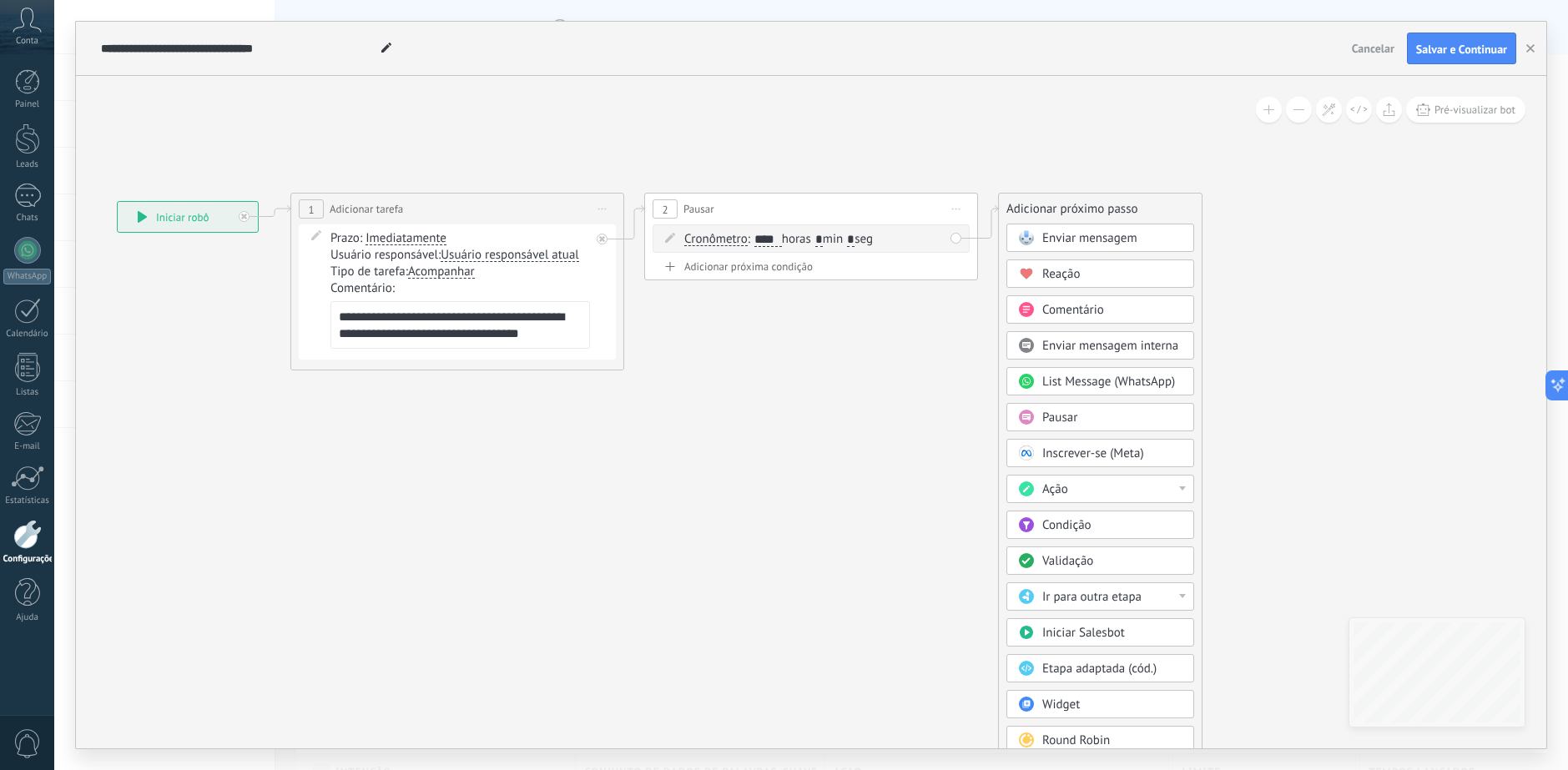
click at [1107, 487] on div "Ação" at bounding box center [1113, 489] width 141 height 16
click at [1116, 520] on div "Adicionar tarefa" at bounding box center [1100, 517] width 186 height 28
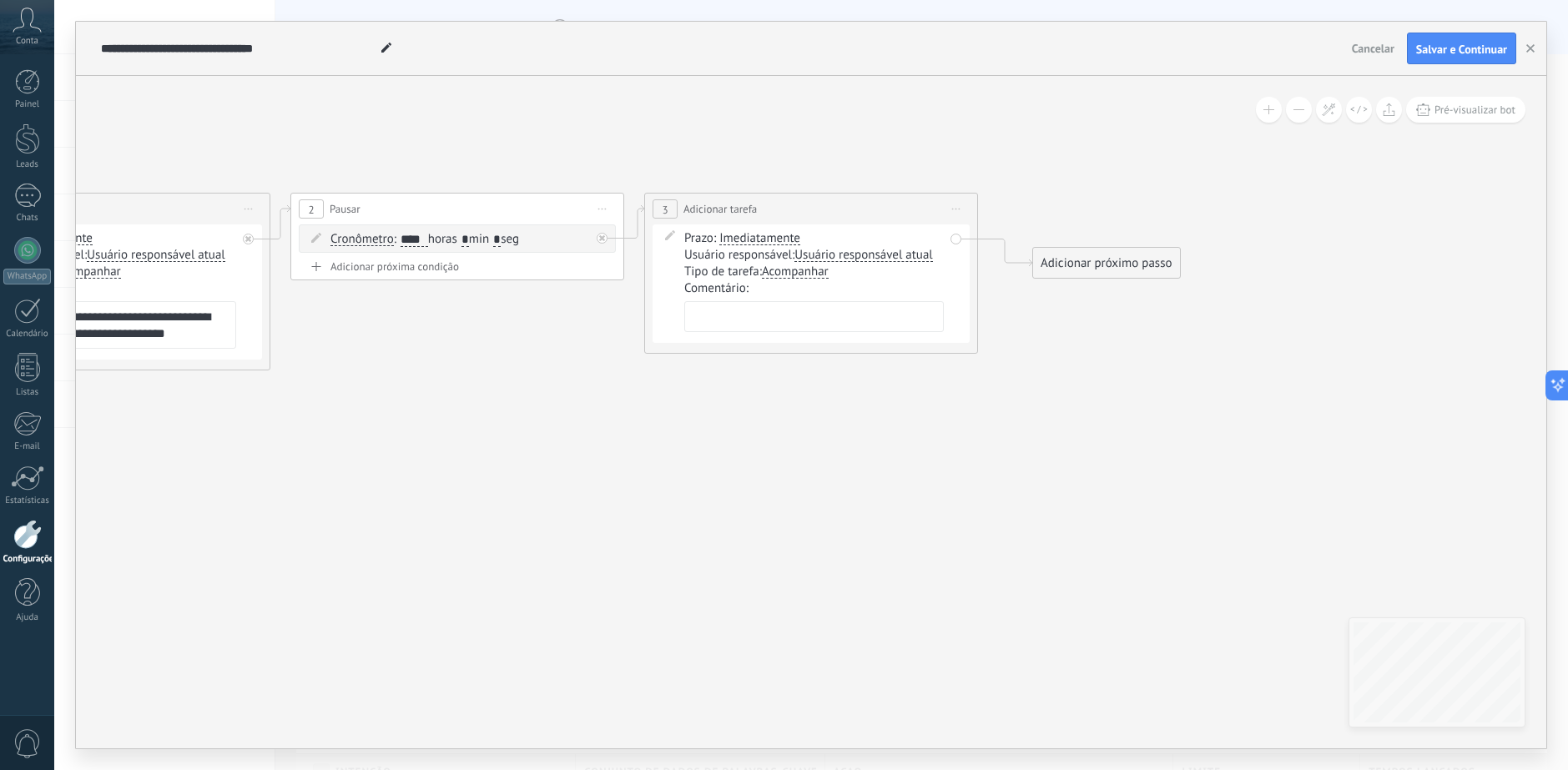
click at [180, 327] on textarea "**********" at bounding box center [106, 325] width 259 height 47
click at [779, 307] on textarea at bounding box center [814, 317] width 259 height 31
paste textarea "**********"
type textarea "**********"
click at [1024, 393] on icon at bounding box center [443, 281] width 2194 height 1011
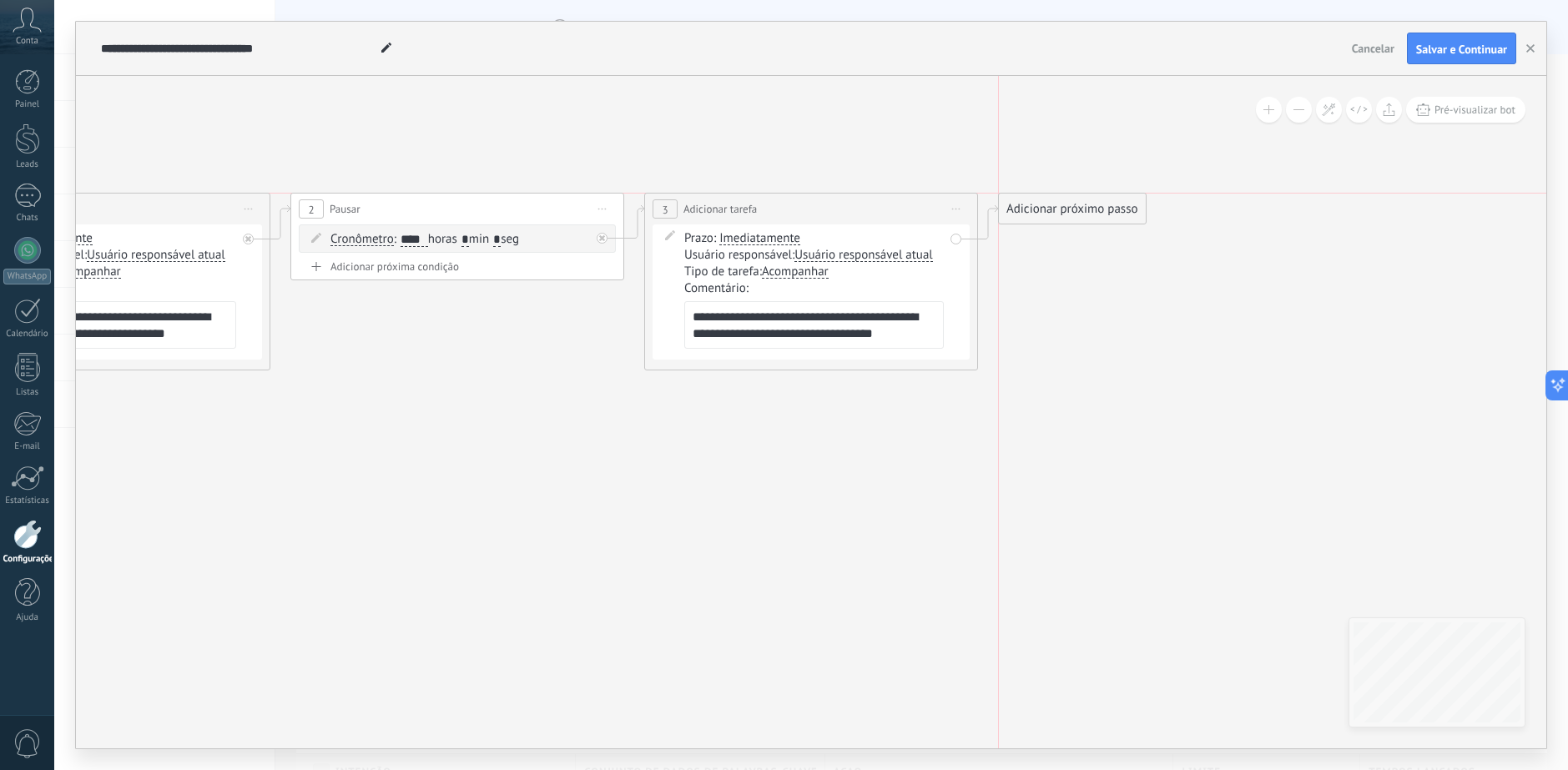
drag, startPoint x: 1082, startPoint y: 252, endPoint x: 1061, endPoint y: 203, distance: 53.3
click at [1061, 203] on div "Adicionar próximo passo" at bounding box center [1071, 209] width 147 height 27
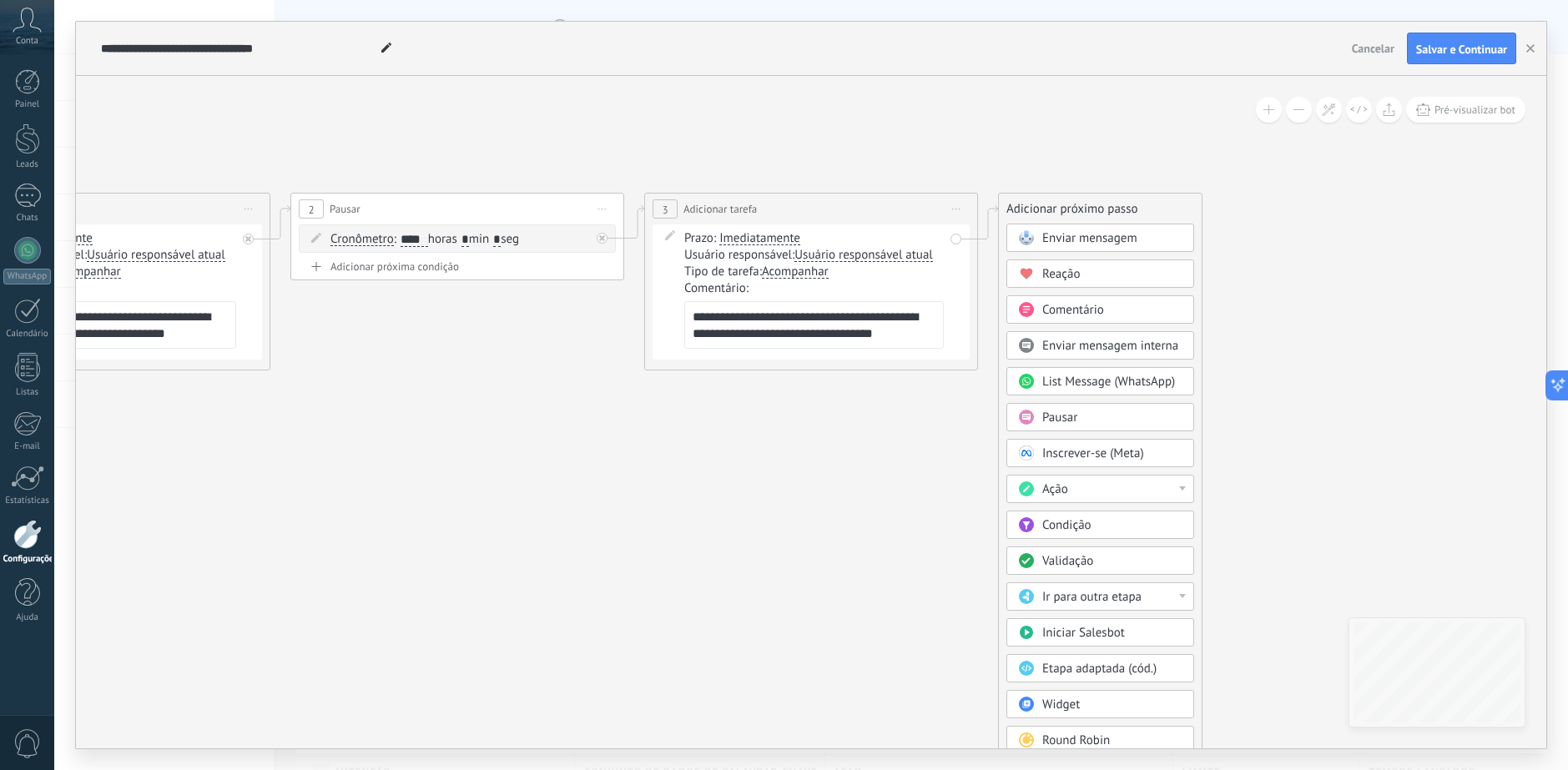
click at [1088, 309] on span "Comentário" at bounding box center [1073, 309] width 62 height 16
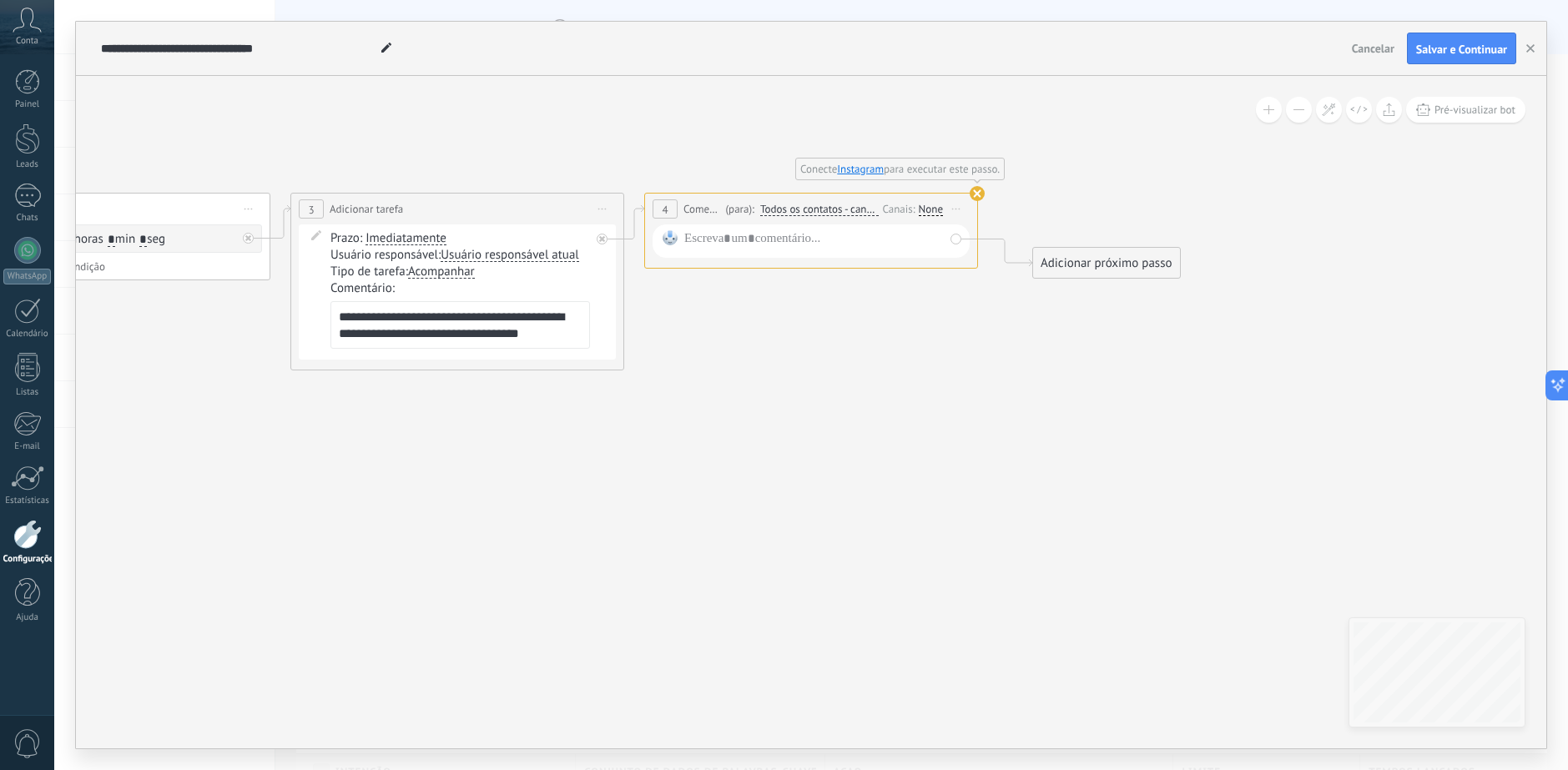
click at [981, 192] on use at bounding box center [977, 193] width 15 height 15
click at [977, 192] on use at bounding box center [977, 193] width 15 height 15
click at [976, 192] on use at bounding box center [977, 193] width 15 height 15
click at [956, 212] on span "Iniciar pré-visualização aqui Renomear Duplicar Excluir" at bounding box center [956, 209] width 26 height 25
drag, startPoint x: 993, startPoint y: 317, endPoint x: 912, endPoint y: 372, distance: 97.9
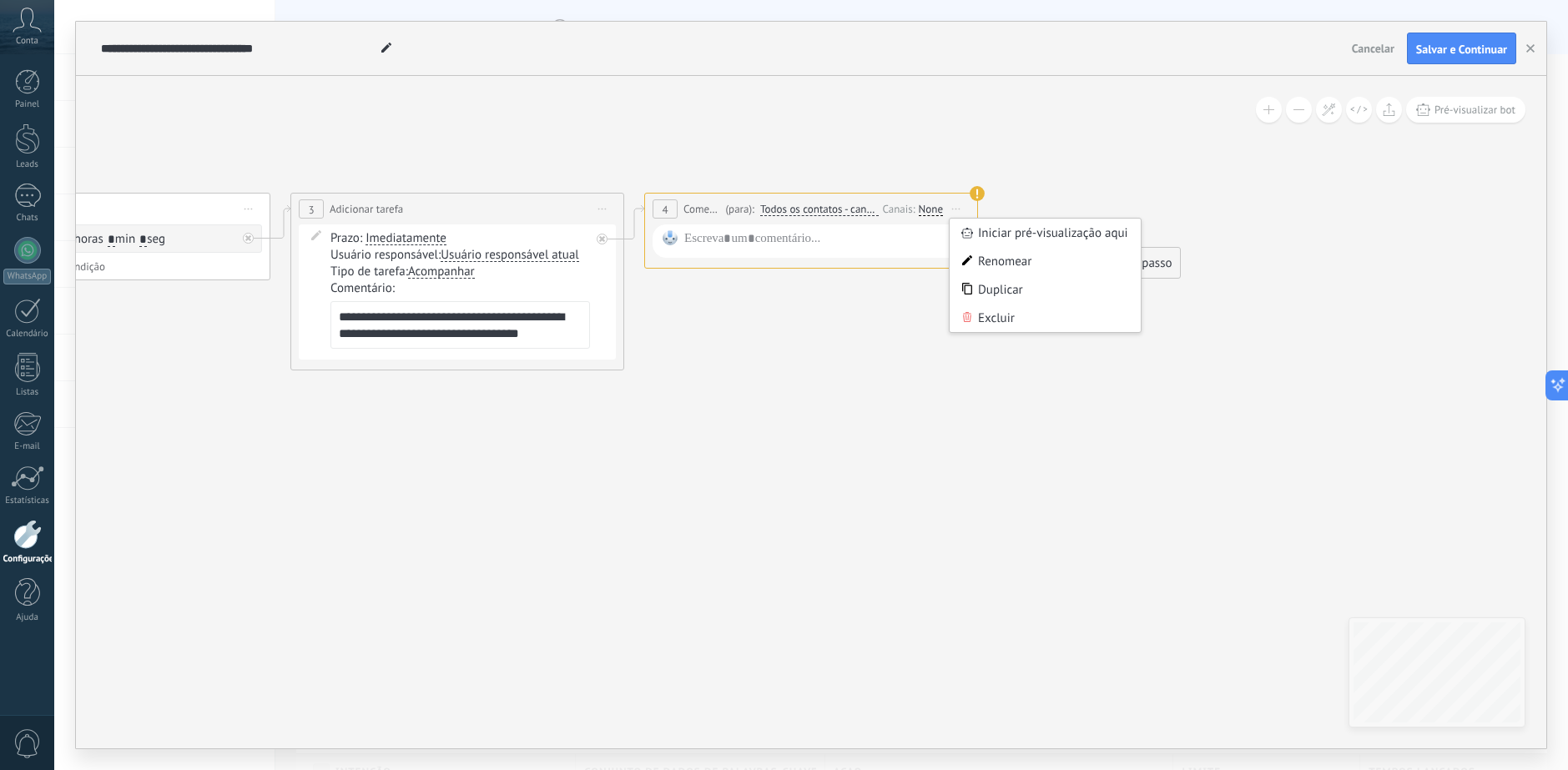
click at [992, 317] on div "Excluir" at bounding box center [1044, 317] width 191 height 28
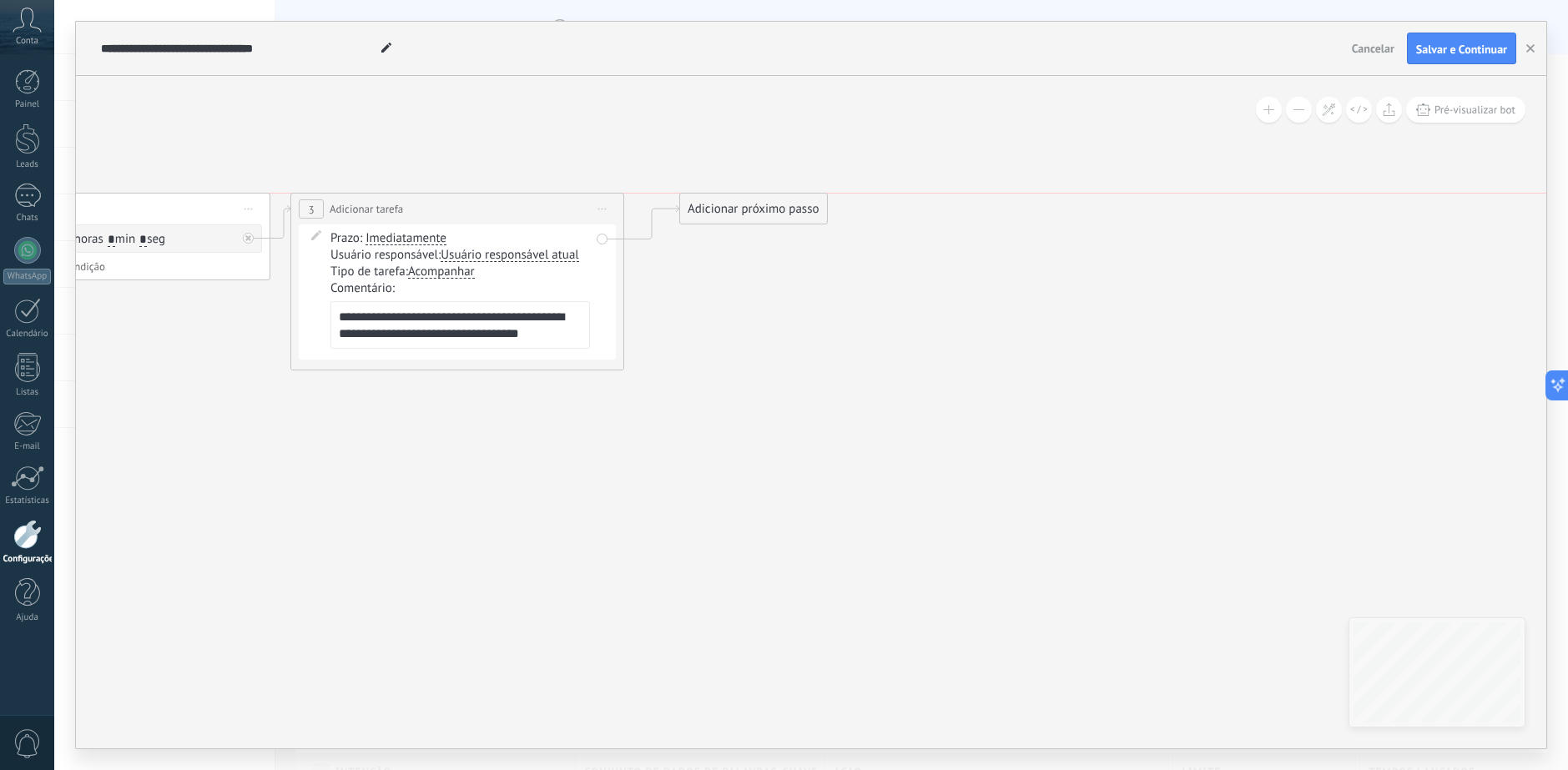
drag, startPoint x: 724, startPoint y: 261, endPoint x: 725, endPoint y: 216, distance: 45.0
click at [725, 216] on div "Adicionar próximo passo" at bounding box center [753, 209] width 147 height 27
click at [747, 206] on div "Adicionar próximo passo" at bounding box center [753, 209] width 147 height 27
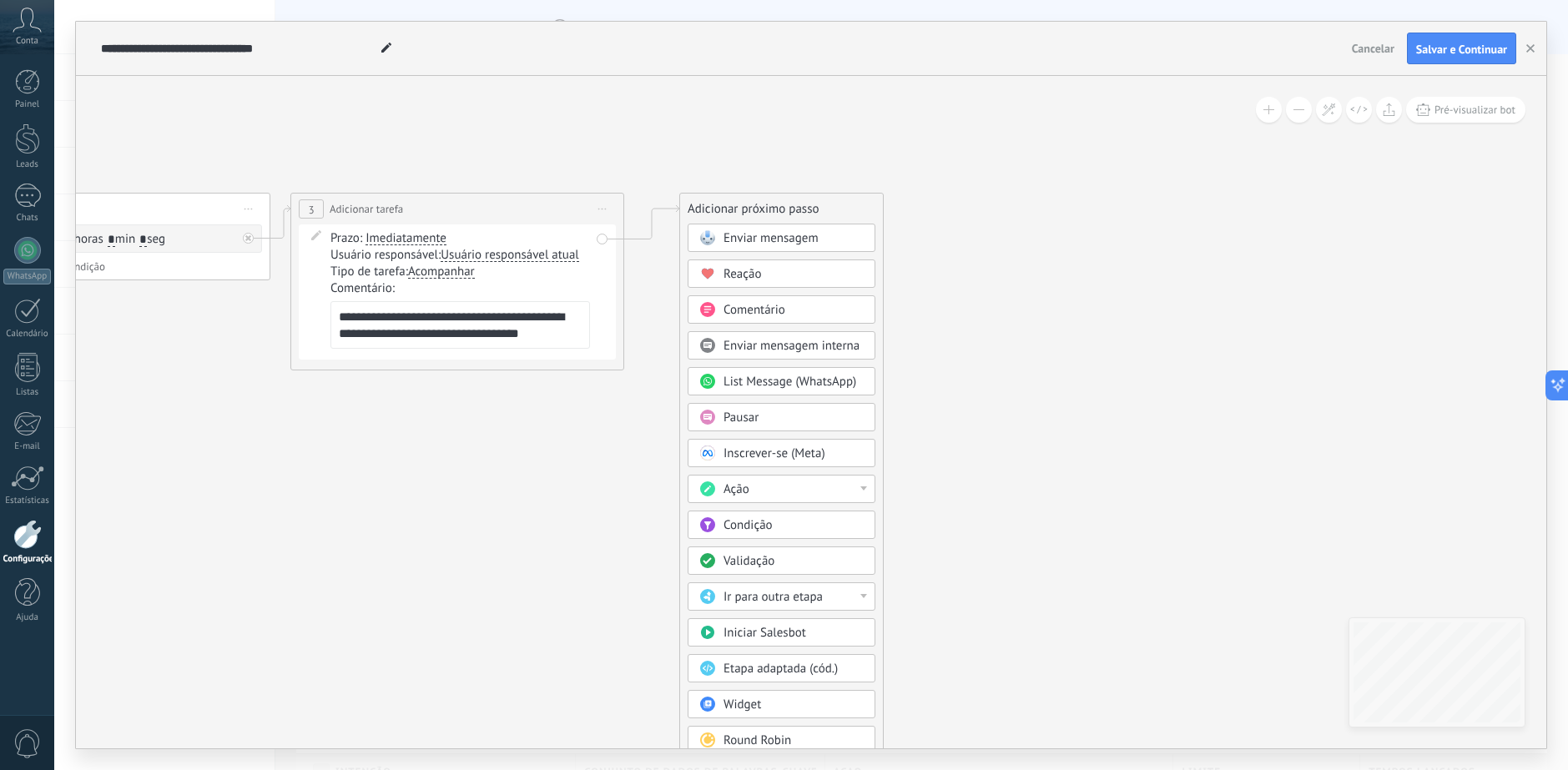
click at [785, 421] on div "Pausar" at bounding box center [794, 418] width 141 height 16
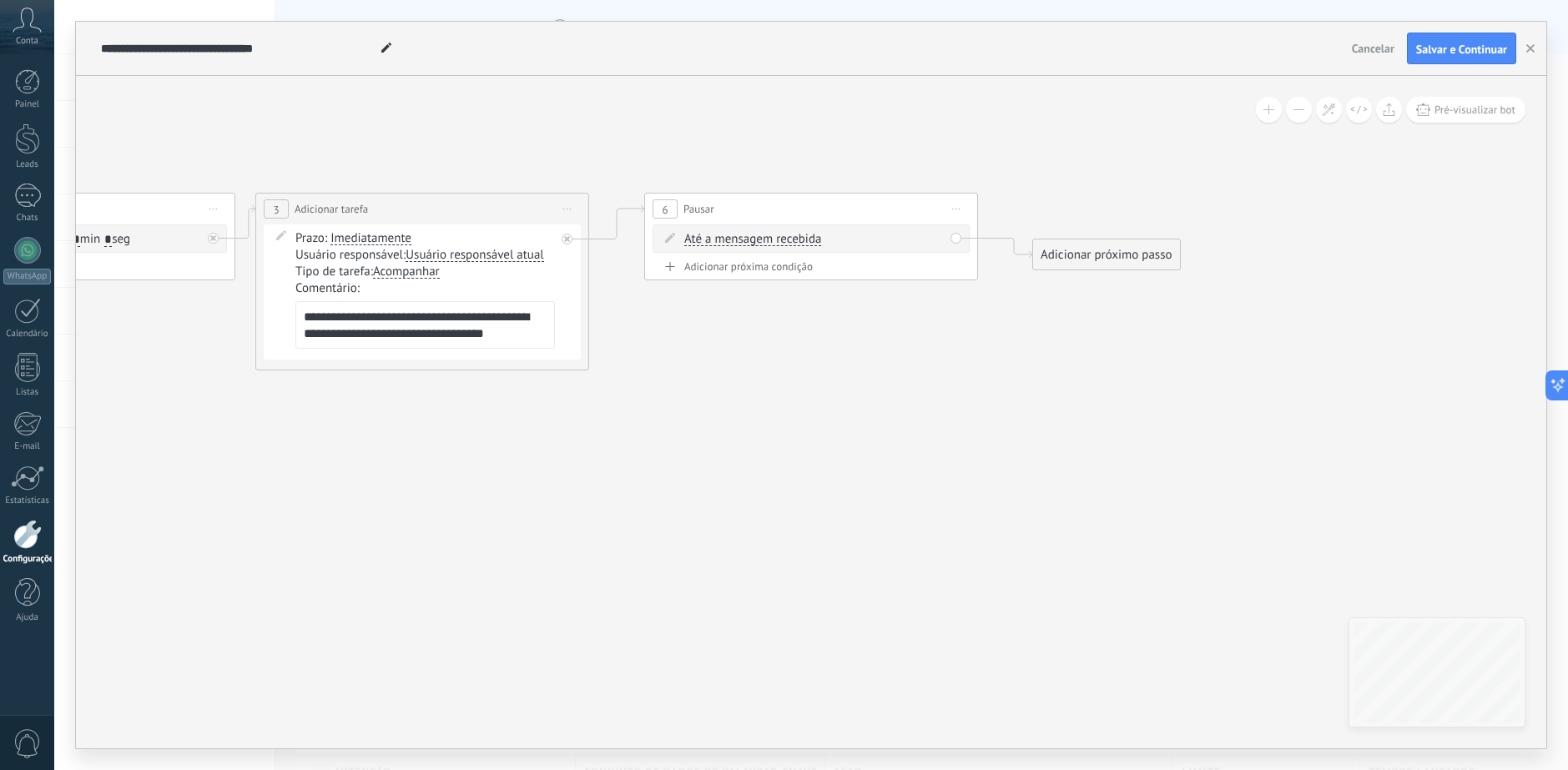
click at [755, 241] on span "Até a mensagem recebida" at bounding box center [753, 239] width 137 height 14
click at [755, 241] on button "Até a mensagem recebida" at bounding box center [779, 239] width 209 height 30
click at [796, 275] on span "Cronômetro" at bounding box center [766, 269] width 202 height 16
click at [760, 244] on input "*" at bounding box center [758, 240] width 7 height 14
type input "****"
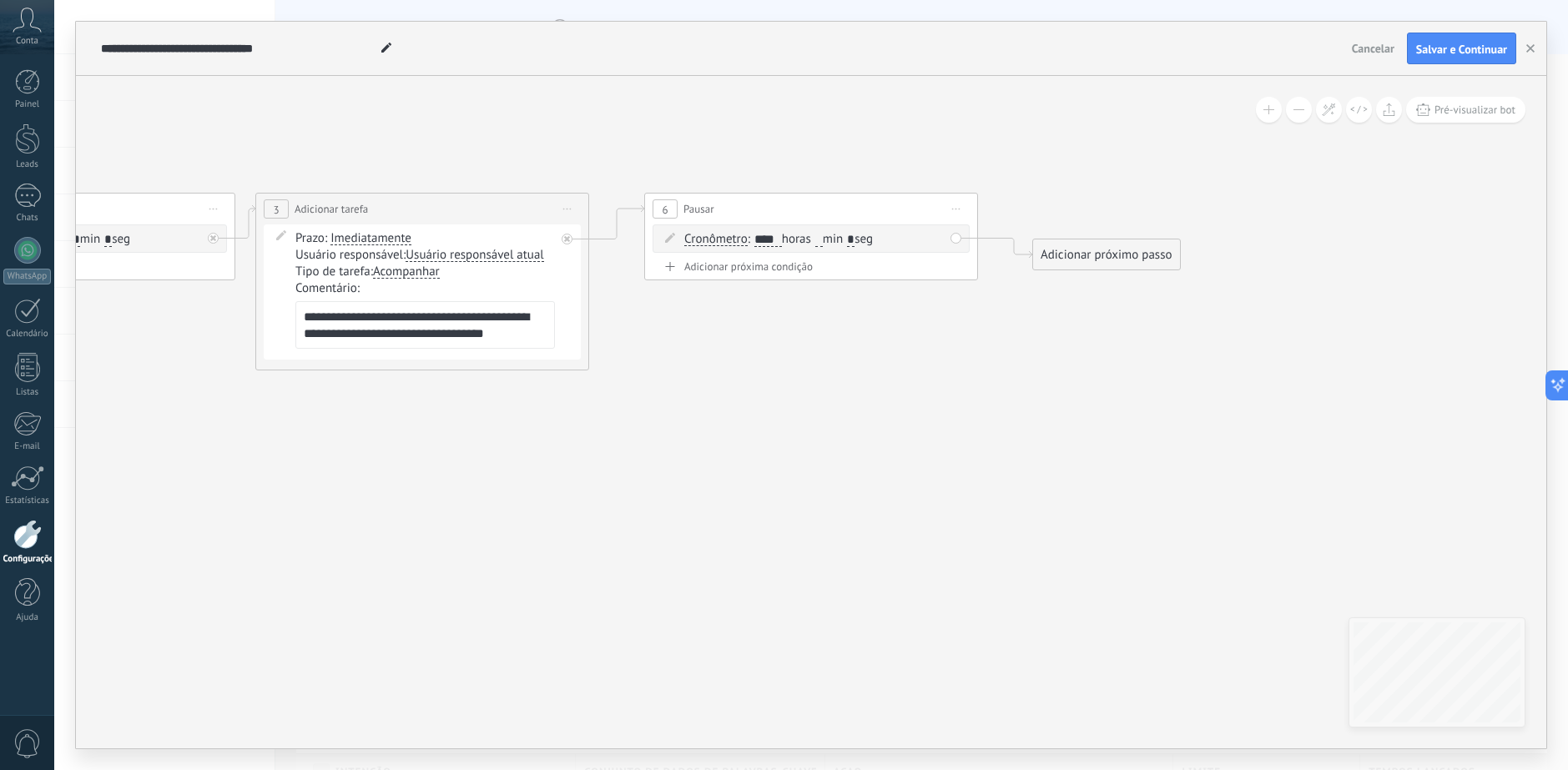
click at [461, 324] on textarea "**********" at bounding box center [425, 325] width 259 height 47
drag, startPoint x: 1073, startPoint y: 251, endPoint x: 1059, endPoint y: 202, distance: 51.0
click at [1059, 202] on div "Adicionar próximo passo" at bounding box center [1092, 209] width 147 height 27
click at [1060, 209] on div "Adicionar próximo passo" at bounding box center [1092, 209] width 147 height 27
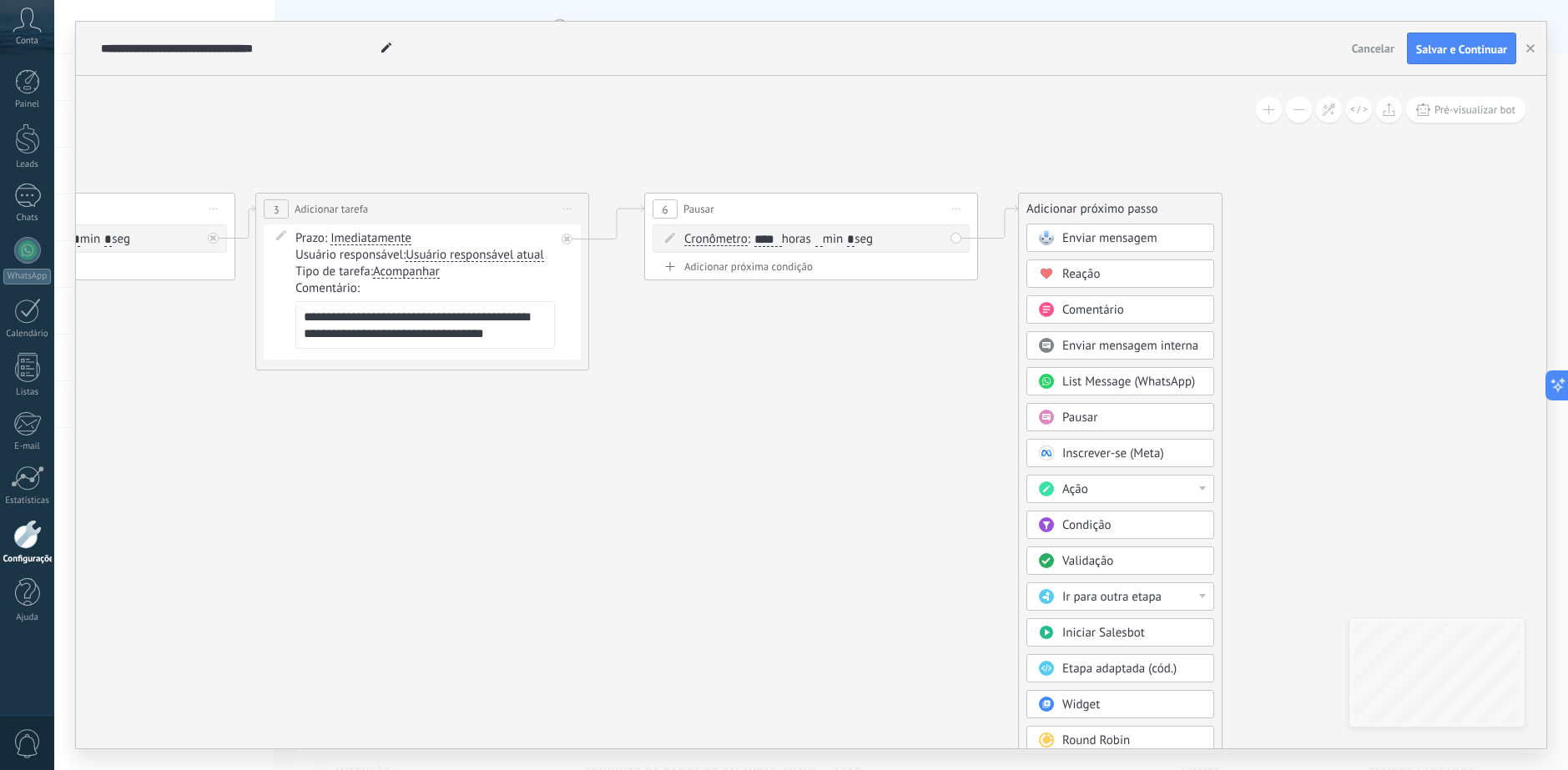
click at [1202, 491] on div "Ação" at bounding box center [1120, 488] width 188 height 28
click at [1176, 510] on div "Adicionar tarefa" at bounding box center [1120, 517] width 186 height 28
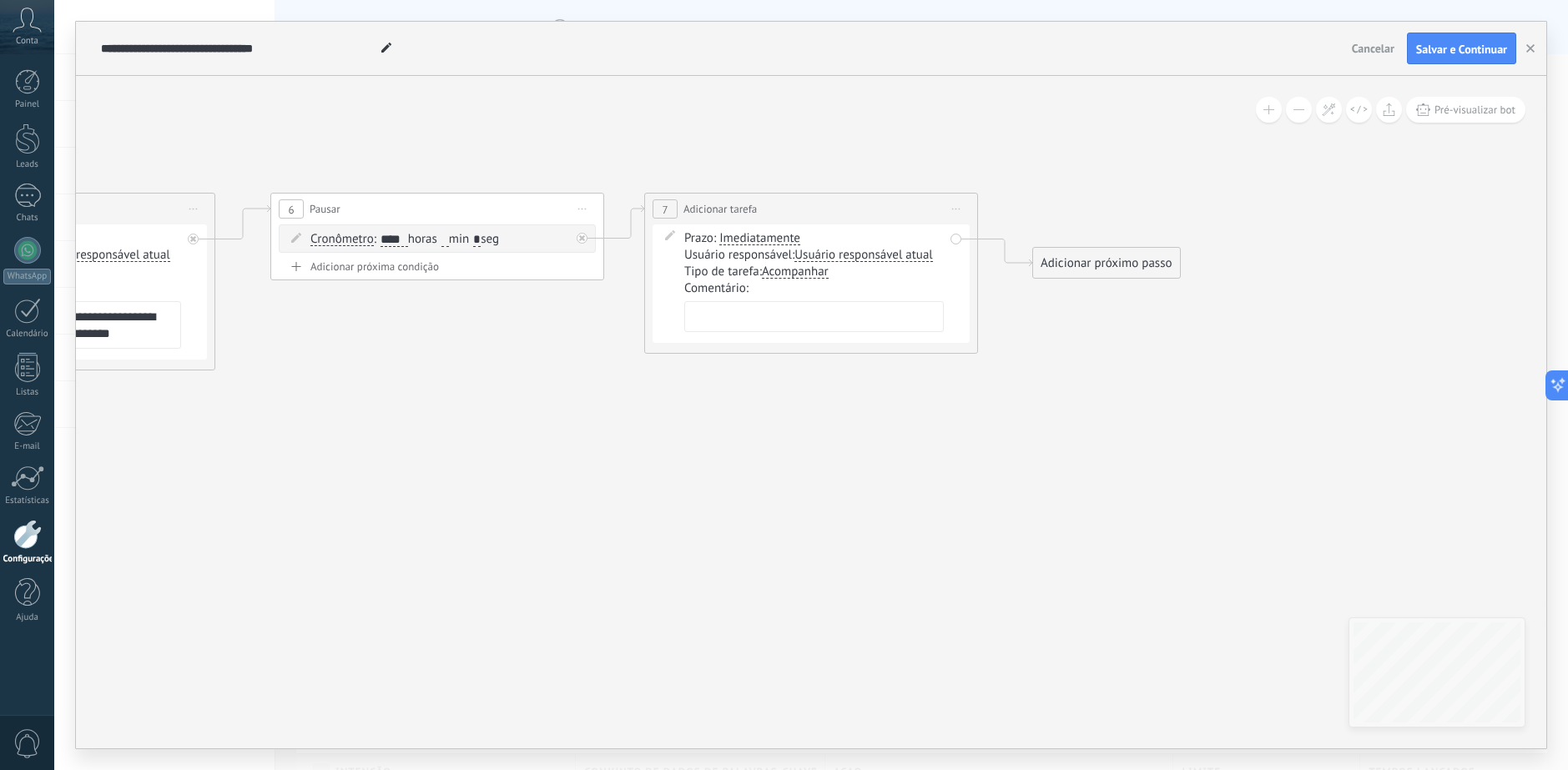
click at [814, 316] on textarea at bounding box center [814, 317] width 259 height 31
paste textarea "**********"
type textarea "**********"
drag, startPoint x: 1098, startPoint y: 383, endPoint x: 1093, endPoint y: 362, distance: 21.6
click at [1097, 377] on icon at bounding box center [62, 281] width 2957 height 1011
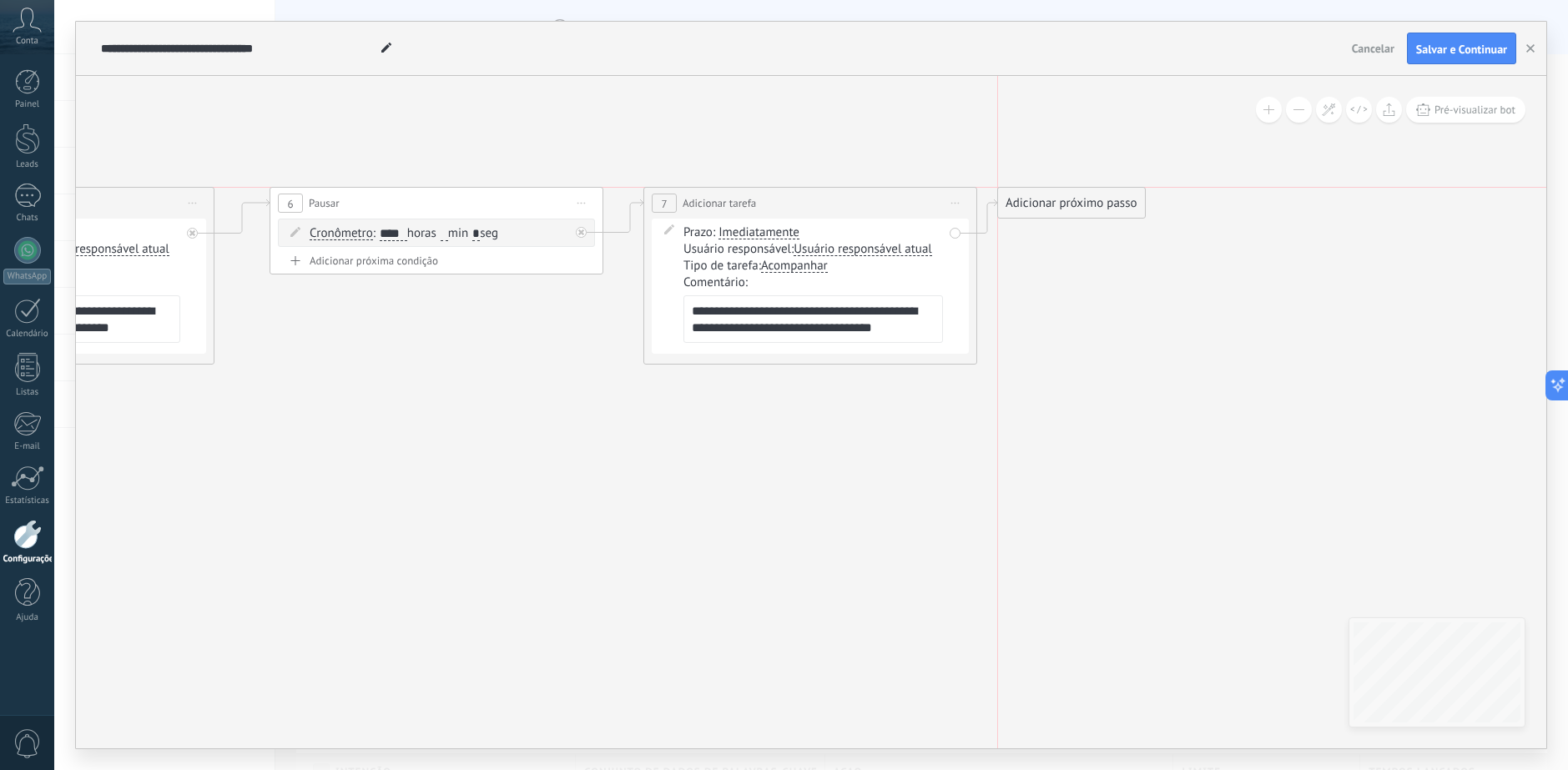
drag, startPoint x: 1098, startPoint y: 264, endPoint x: 1061, endPoint y: 202, distance: 72.2
click at [1061, 202] on div "Adicionar próximo passo" at bounding box center [1071, 203] width 147 height 27
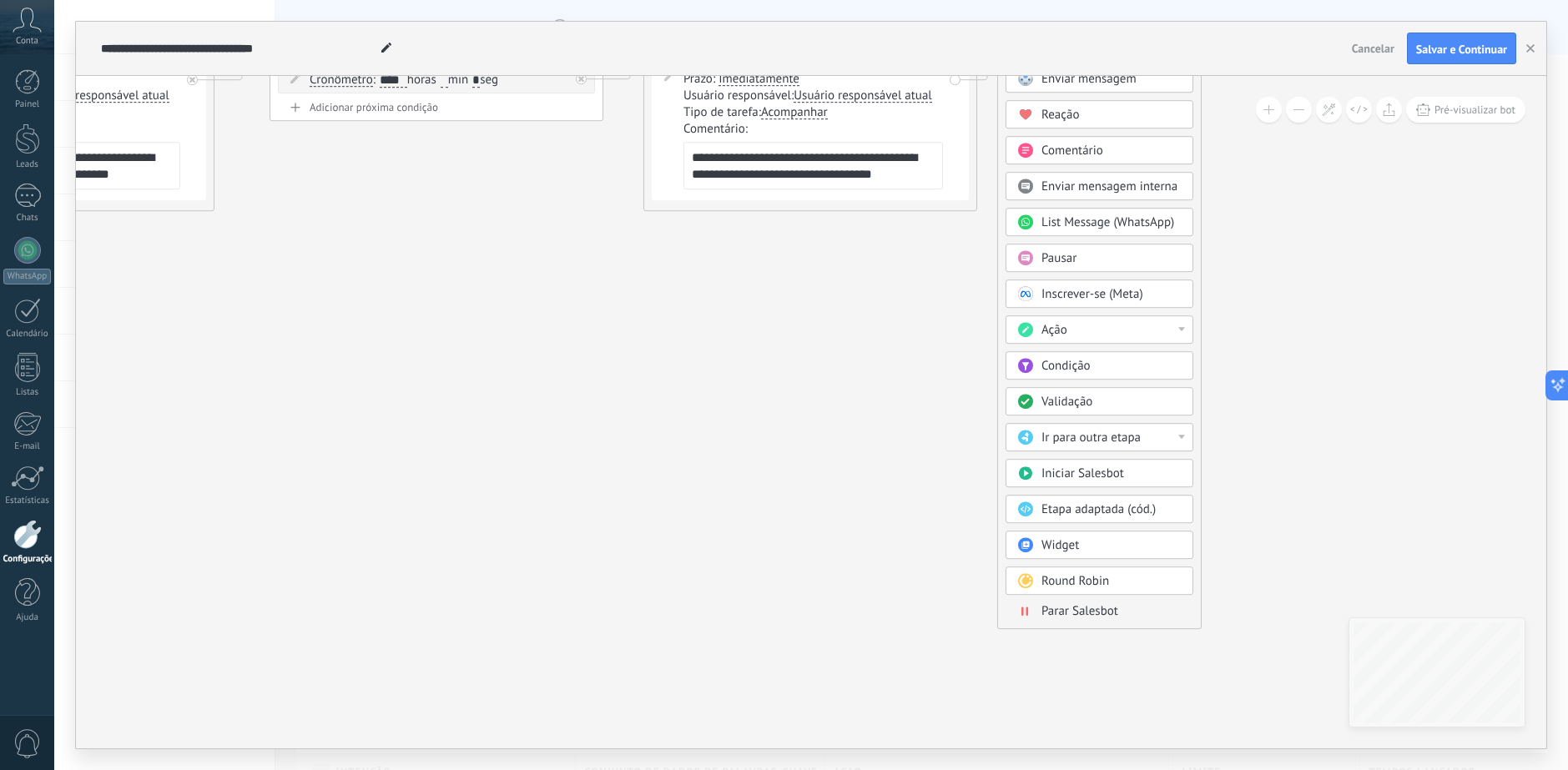
click at [1081, 608] on span "Parar Salesbot" at bounding box center [1080, 610] width 77 height 16
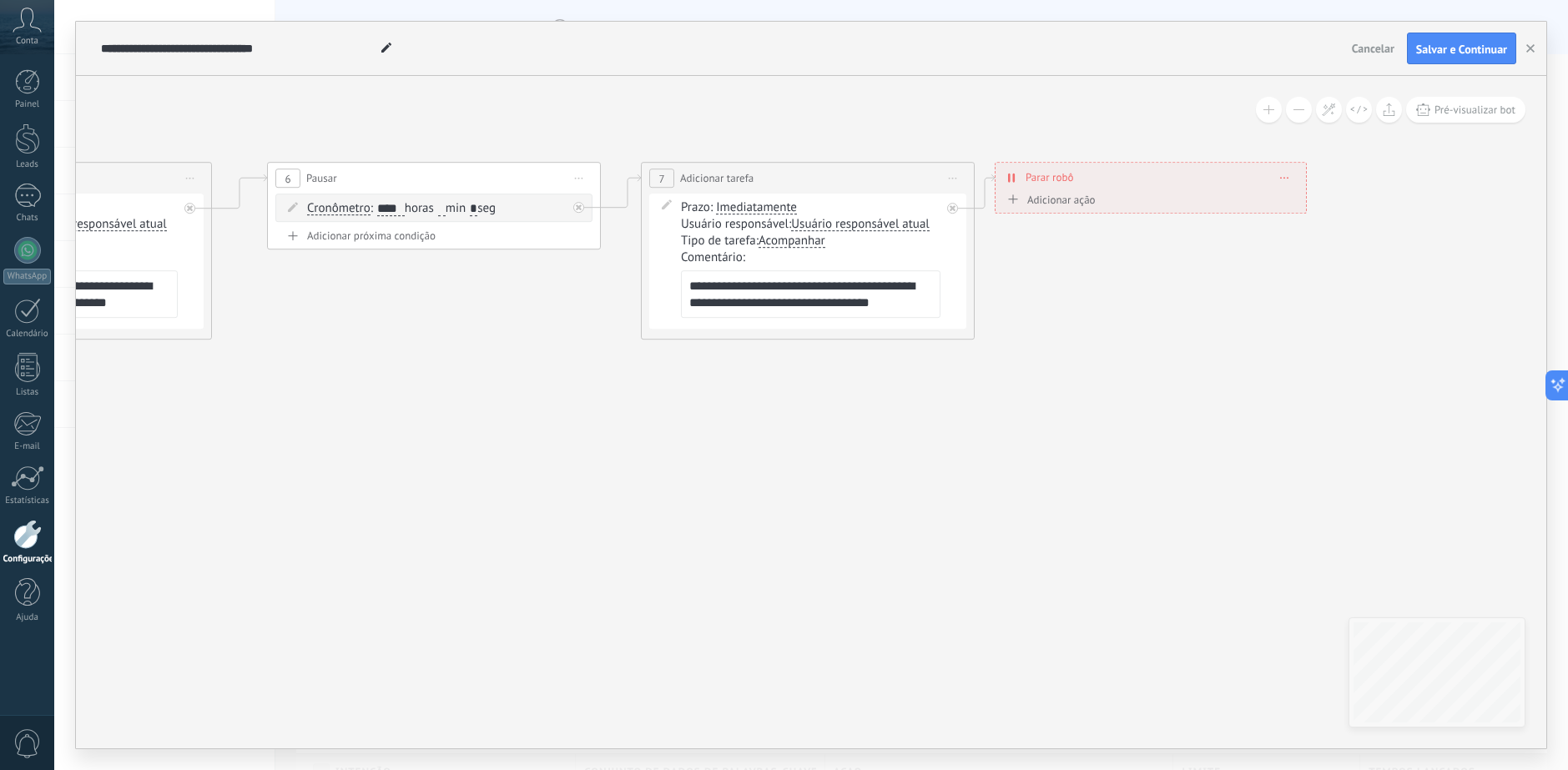
drag, startPoint x: 568, startPoint y: 455, endPoint x: 675, endPoint y: 463, distance: 107.3
click at [841, 452] on icon at bounding box center [41, 250] width 2922 height 1011
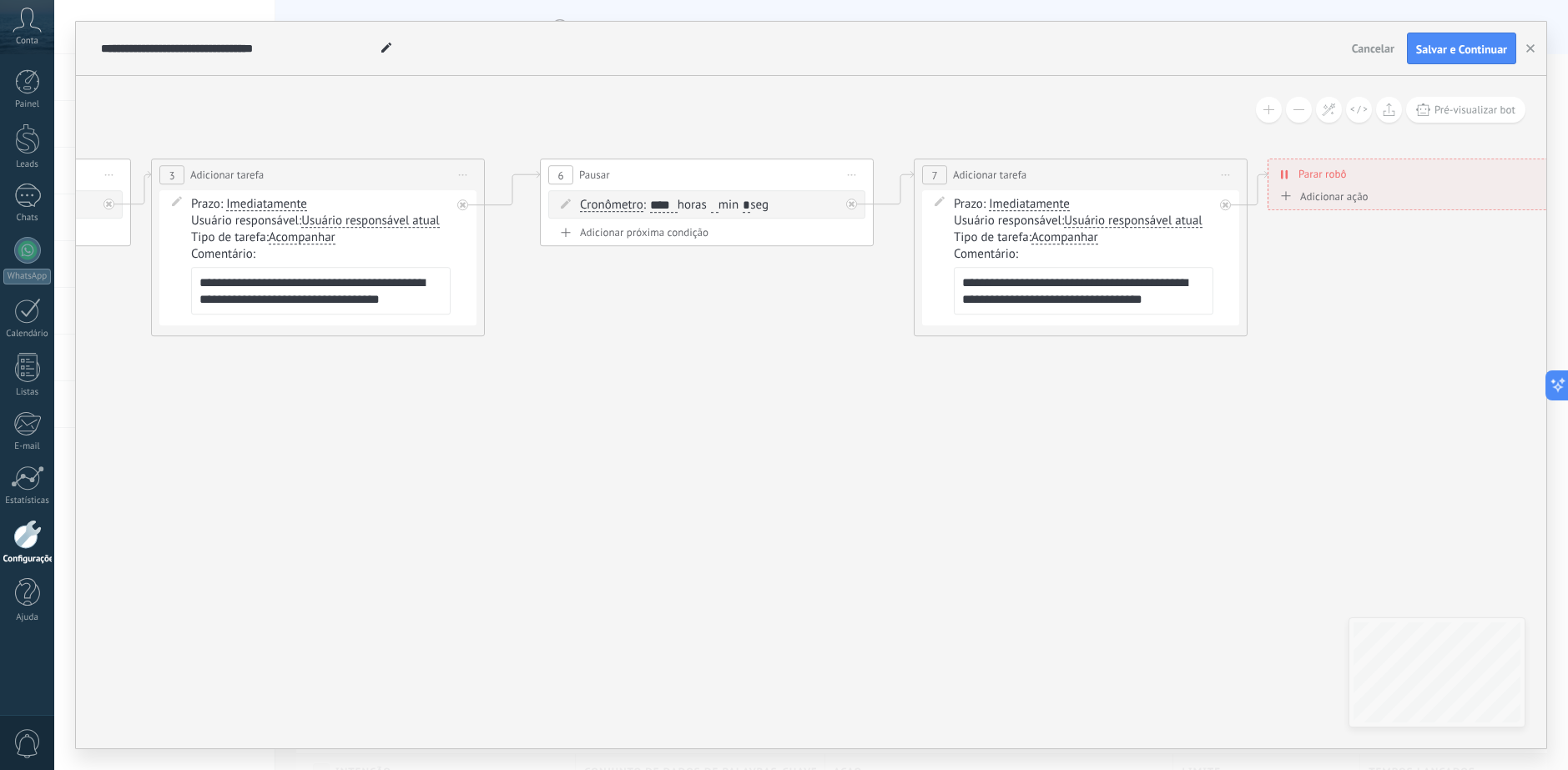
drag, startPoint x: 502, startPoint y: 480, endPoint x: 1132, endPoint y: 479, distance: 630.0
click at [1132, 479] on icon at bounding box center [314, 247] width 2922 height 1011
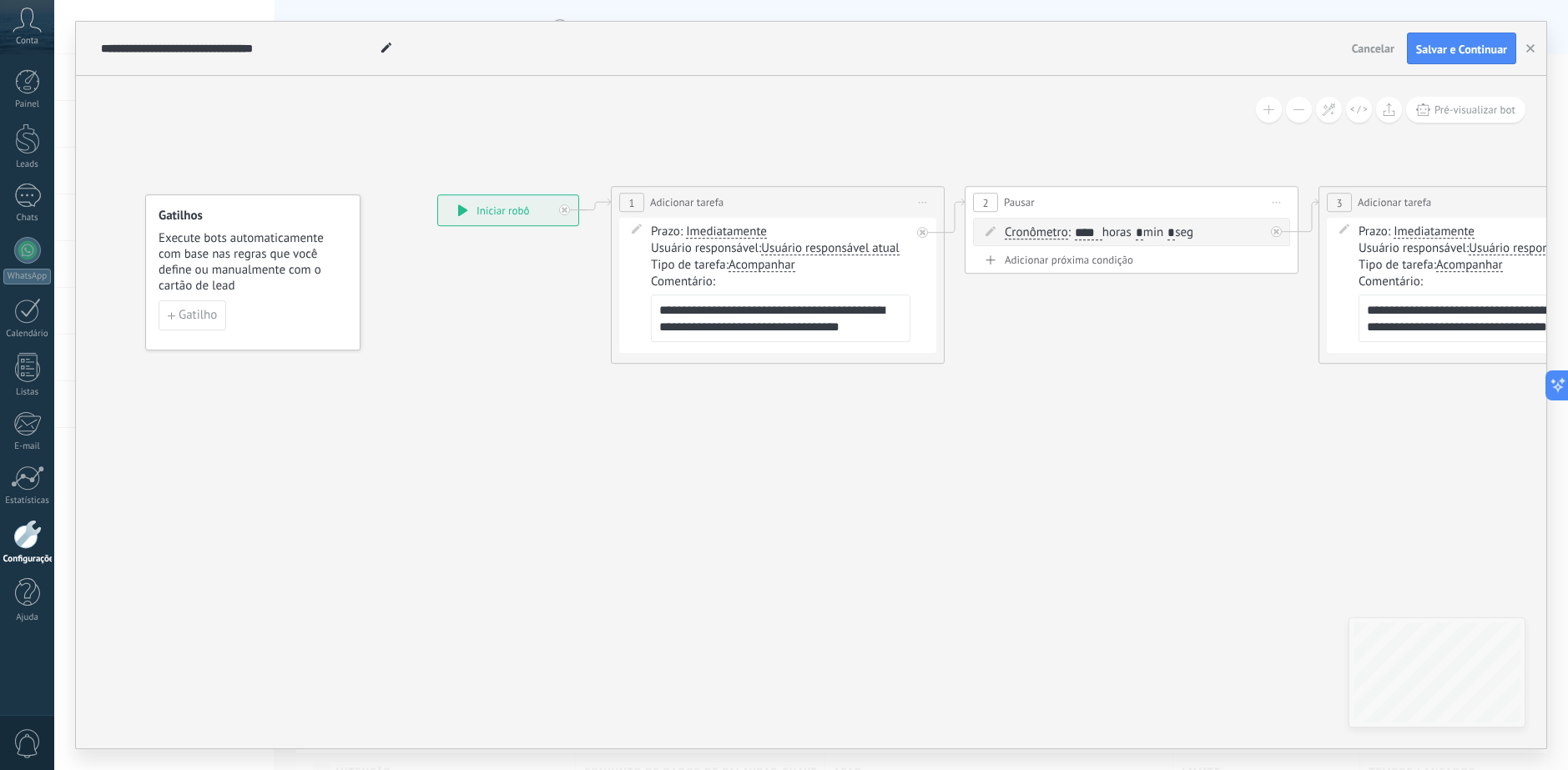
drag, startPoint x: 663, startPoint y: 509, endPoint x: 115, endPoint y: 444, distance: 551.8
click at [117, 442] on icon at bounding box center [1481, 275] width 2922 height 1011
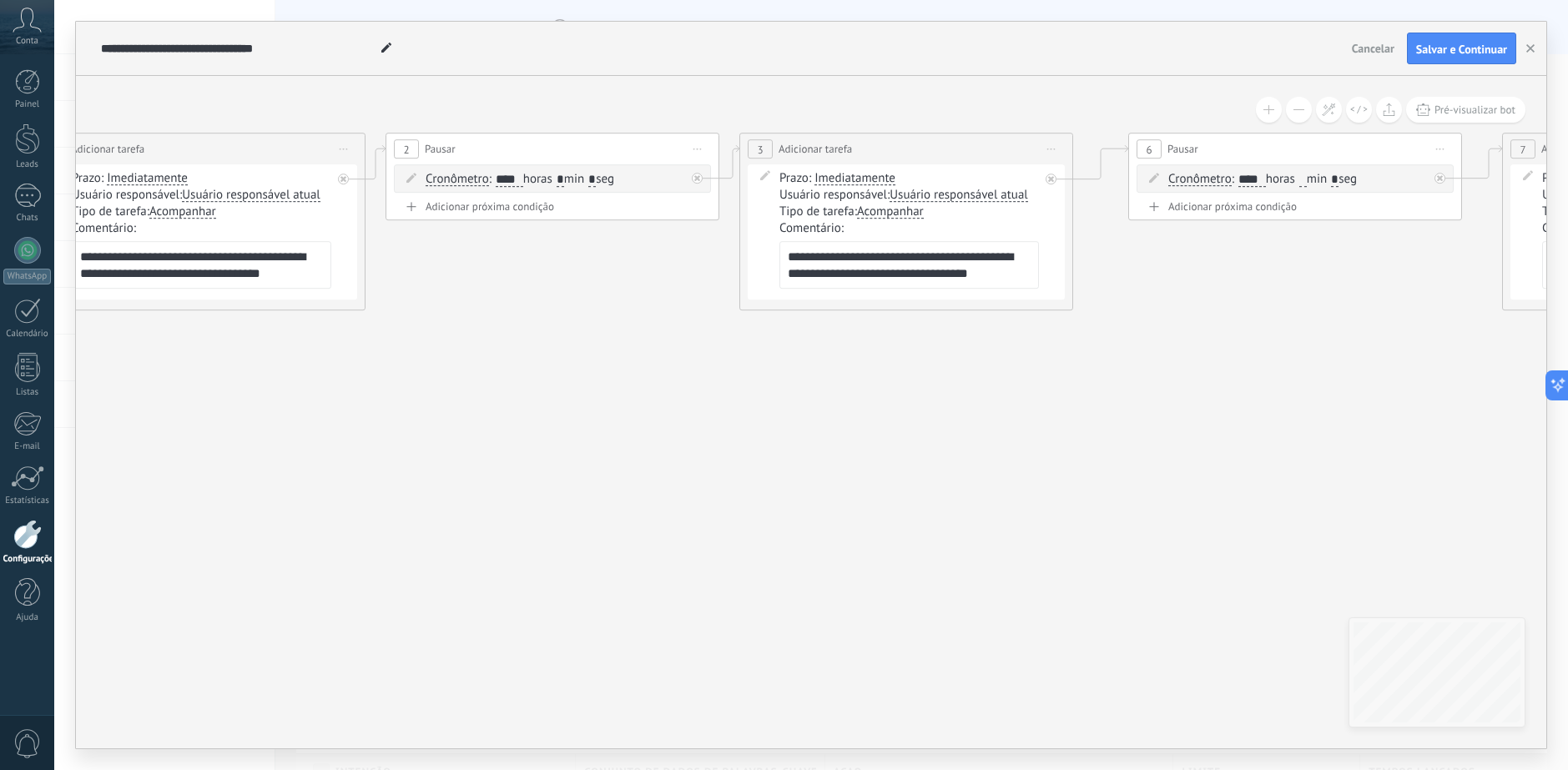
drag, startPoint x: 941, startPoint y: 529, endPoint x: 332, endPoint y: 533, distance: 609.0
click at [317, 534] on icon at bounding box center [903, 221] width 2922 height 1011
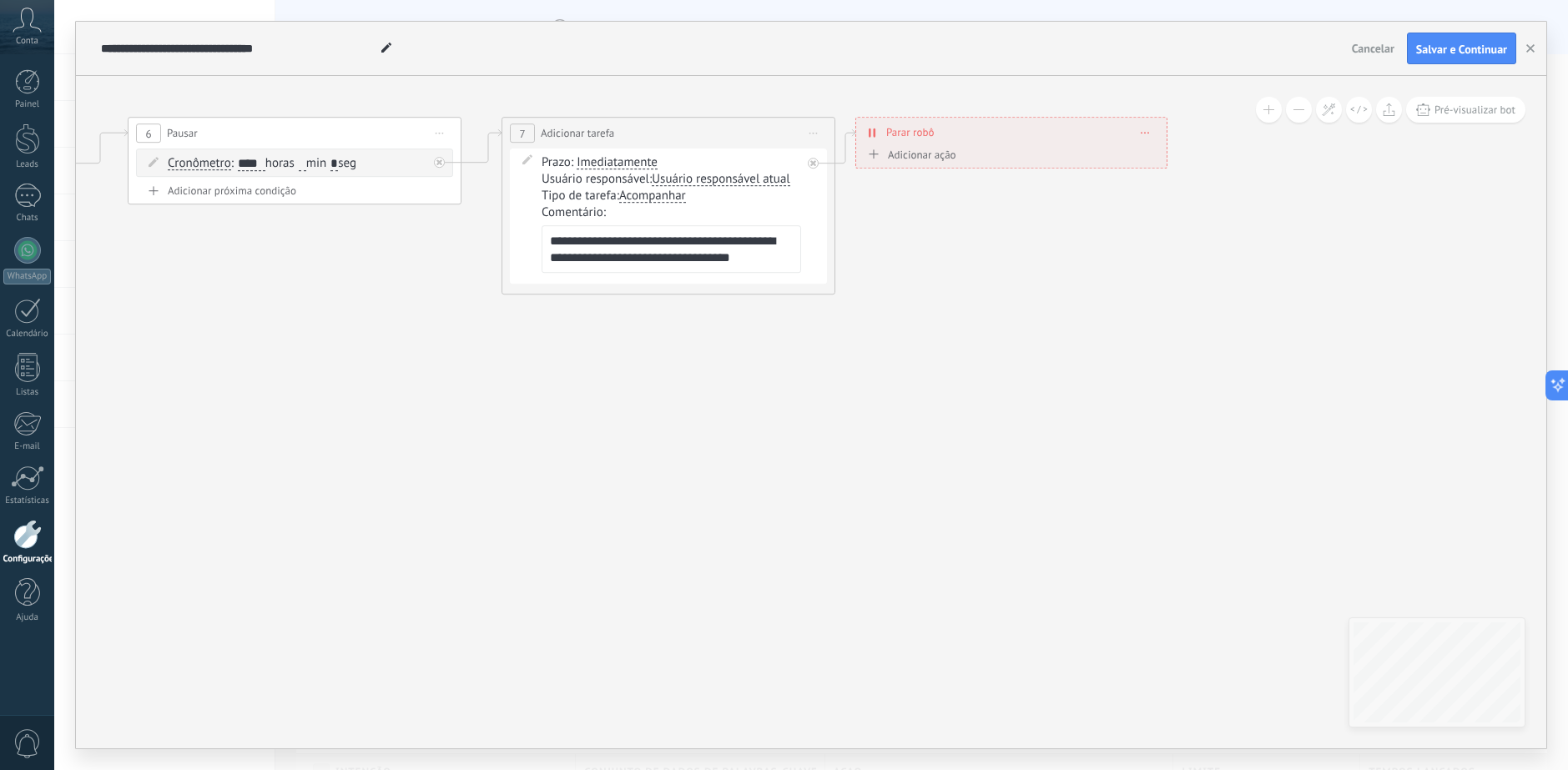
drag, startPoint x: 679, startPoint y: 536, endPoint x: 461, endPoint y: 515, distance: 219.0
click at [1445, 47] on span "Salvar e Continuar" at bounding box center [1461, 49] width 91 height 12
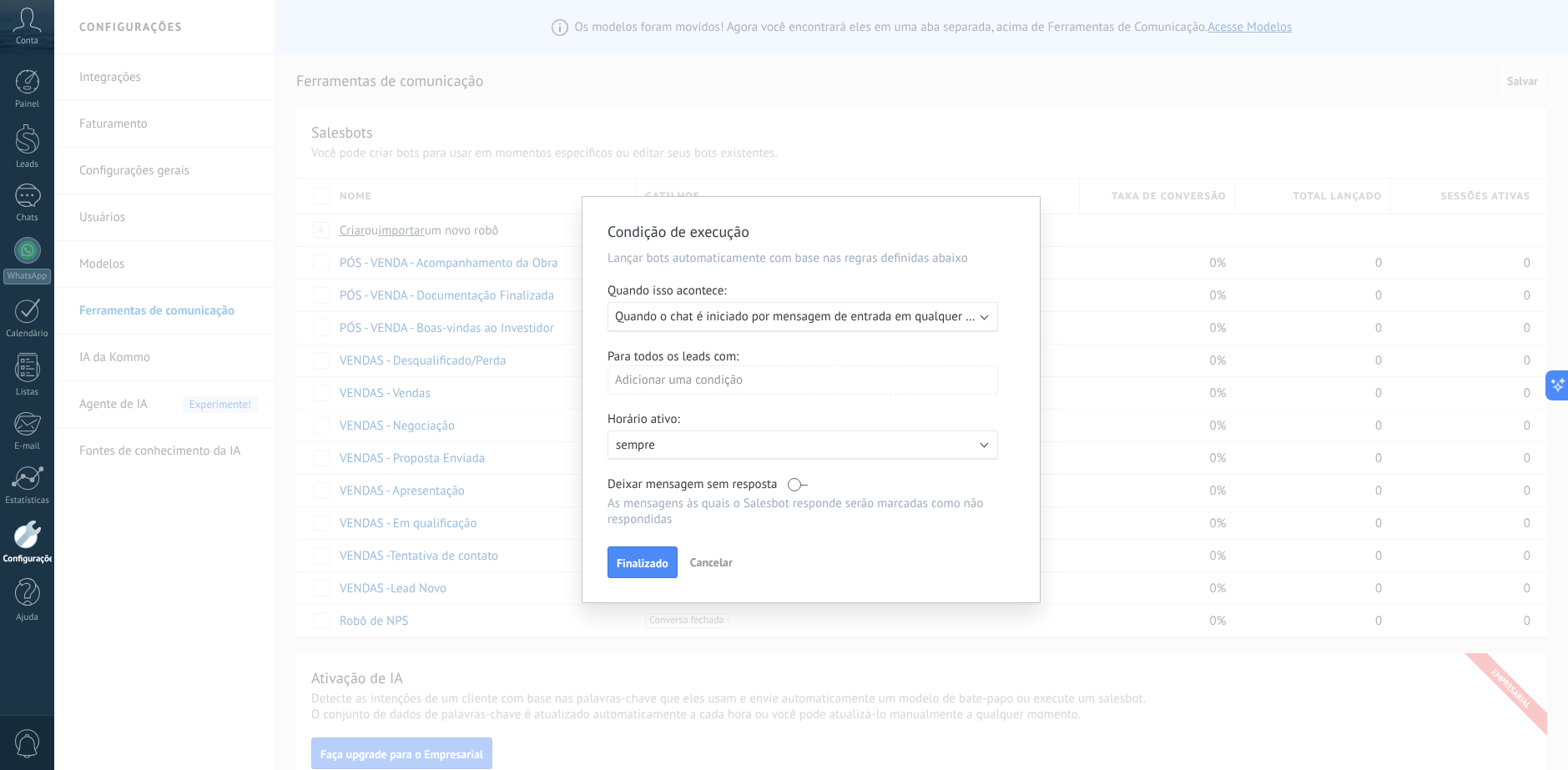
click at [807, 315] on span "Quando o chat é iniciado por mensagem de entrada em qualquer canal" at bounding box center [804, 316] width 379 height 16
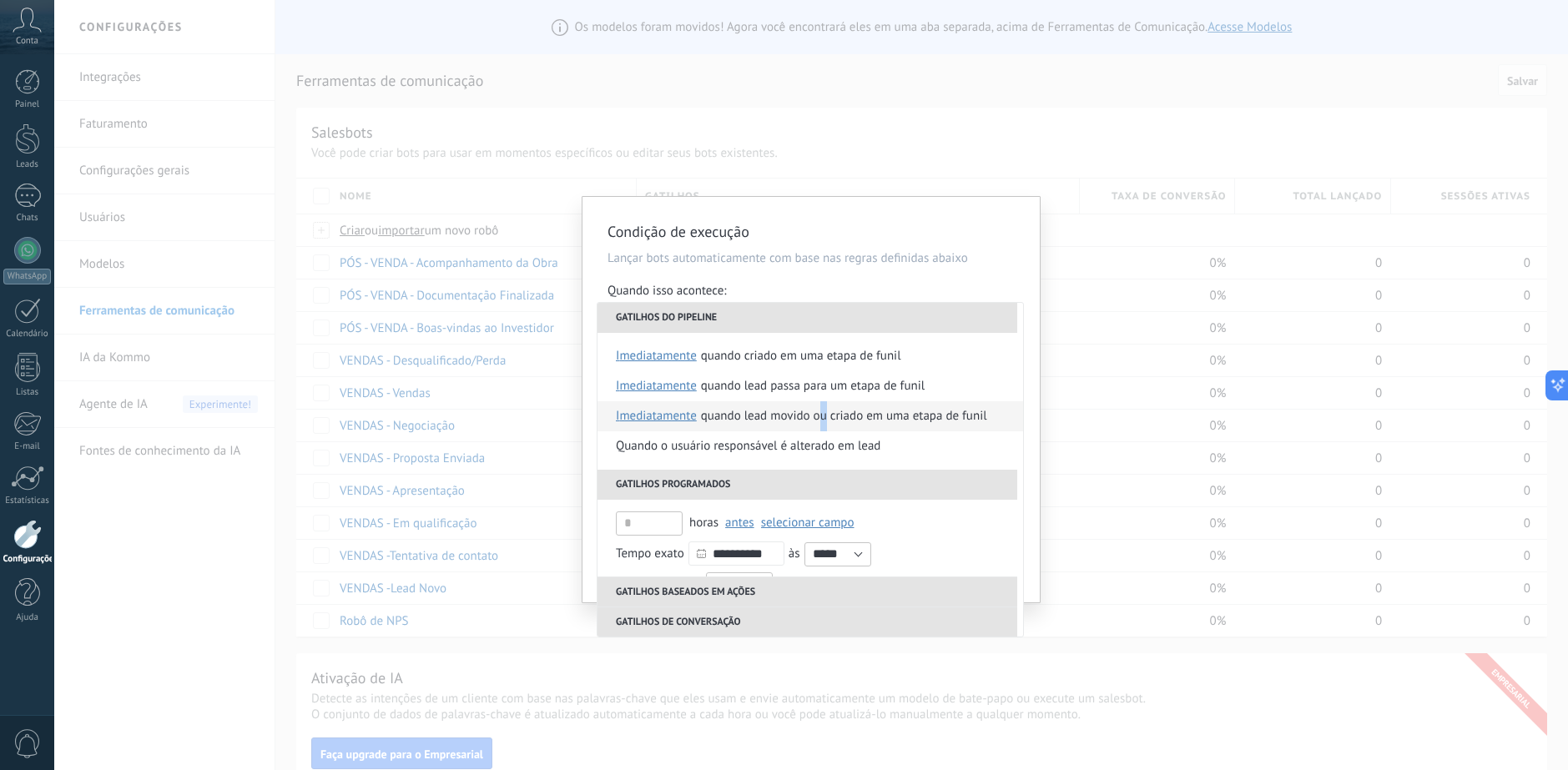
click at [823, 420] on div "Quando lead movido ou criado em uma etapa de funil" at bounding box center [844, 416] width 287 height 30
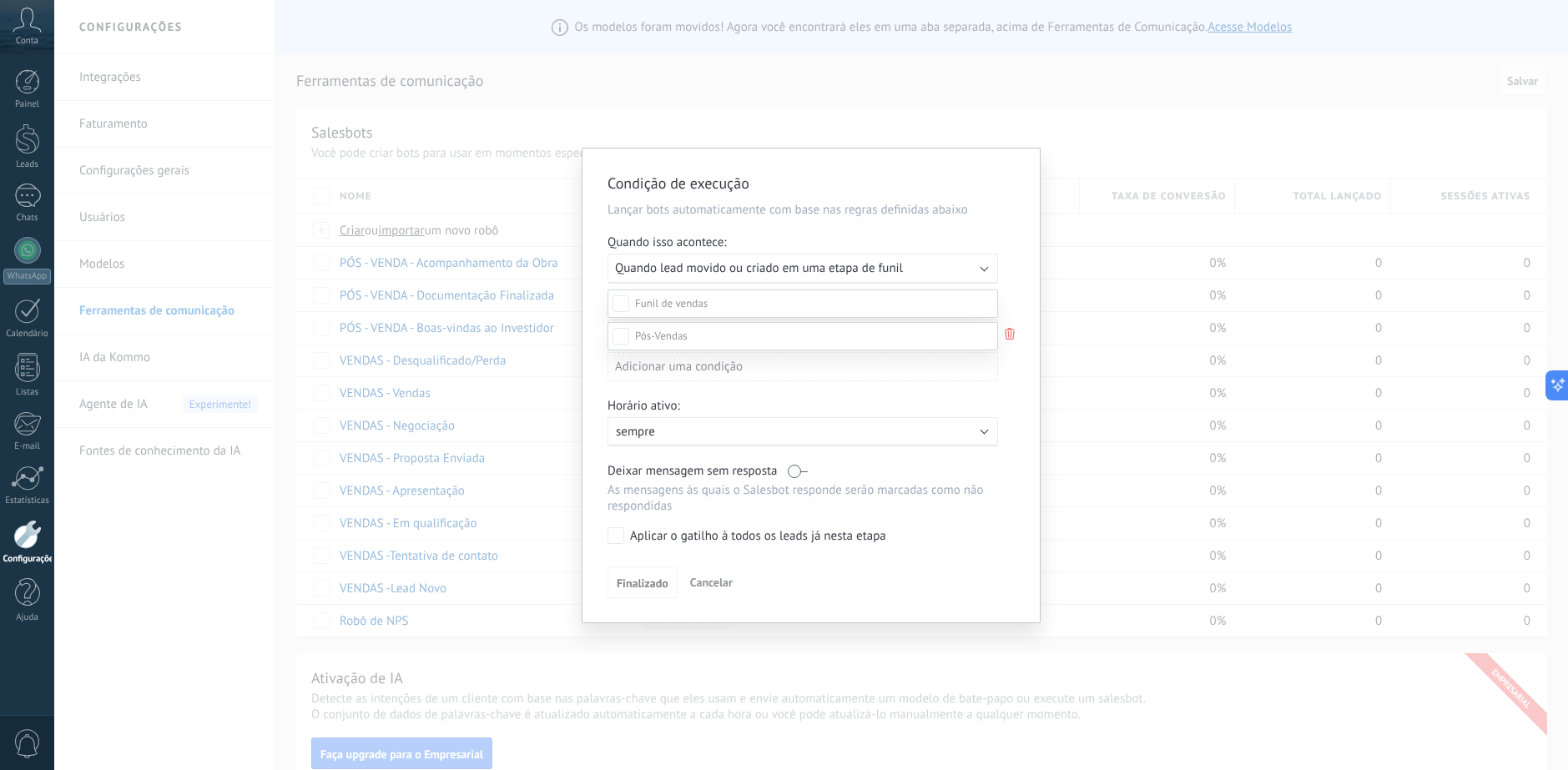
click at [759, 350] on label at bounding box center [802, 336] width 391 height 28
click at [870, 581] on div "Etapa de leads de entrada tentativa de contato Em Qualificação Apresentação Pro…" at bounding box center [802, 529] width 391 height 481
click at [640, 585] on span "Finalizado" at bounding box center [643, 586] width 52 height 12
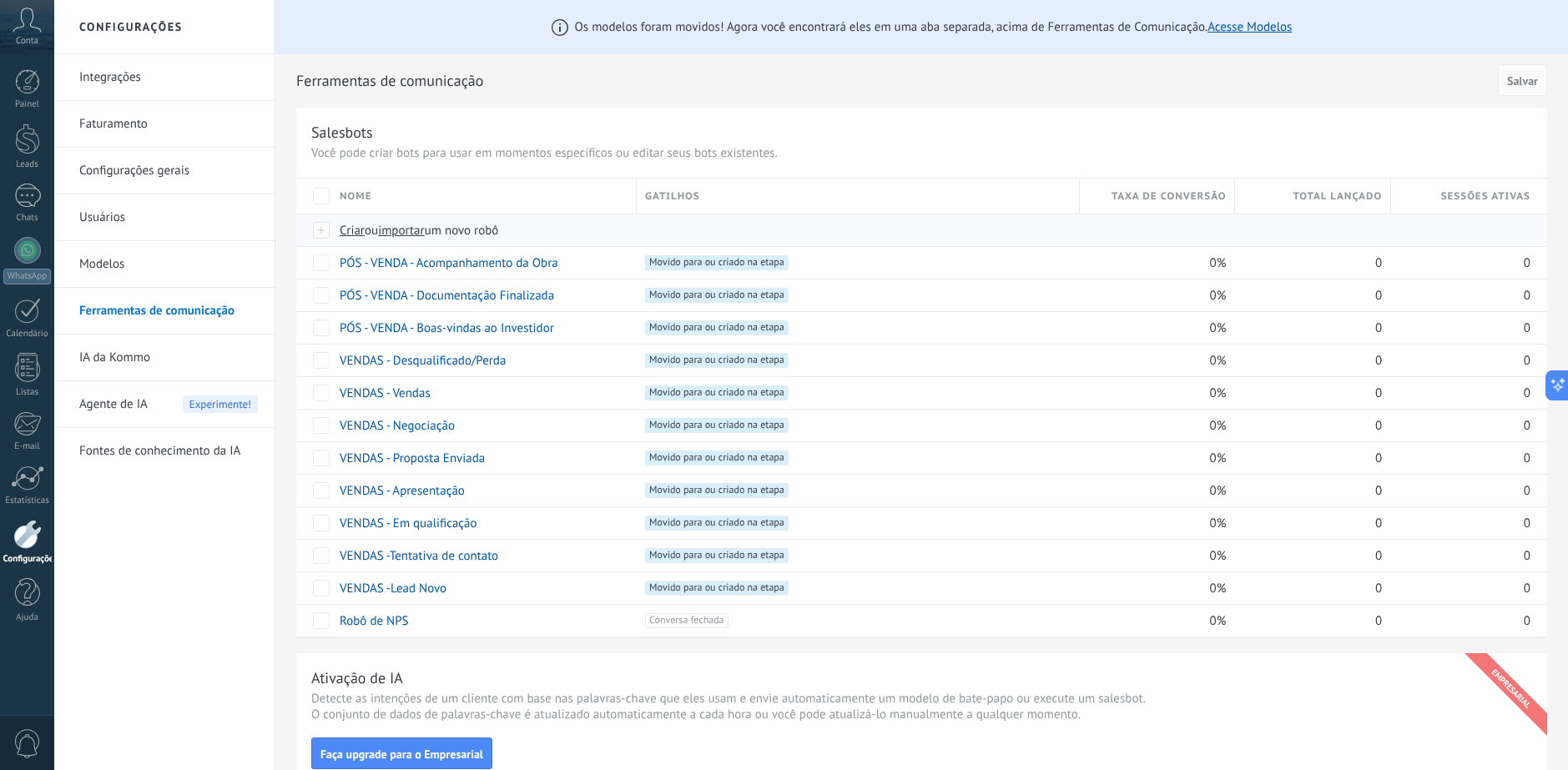
click at [350, 229] on span "Criar" at bounding box center [351, 230] width 25 height 16
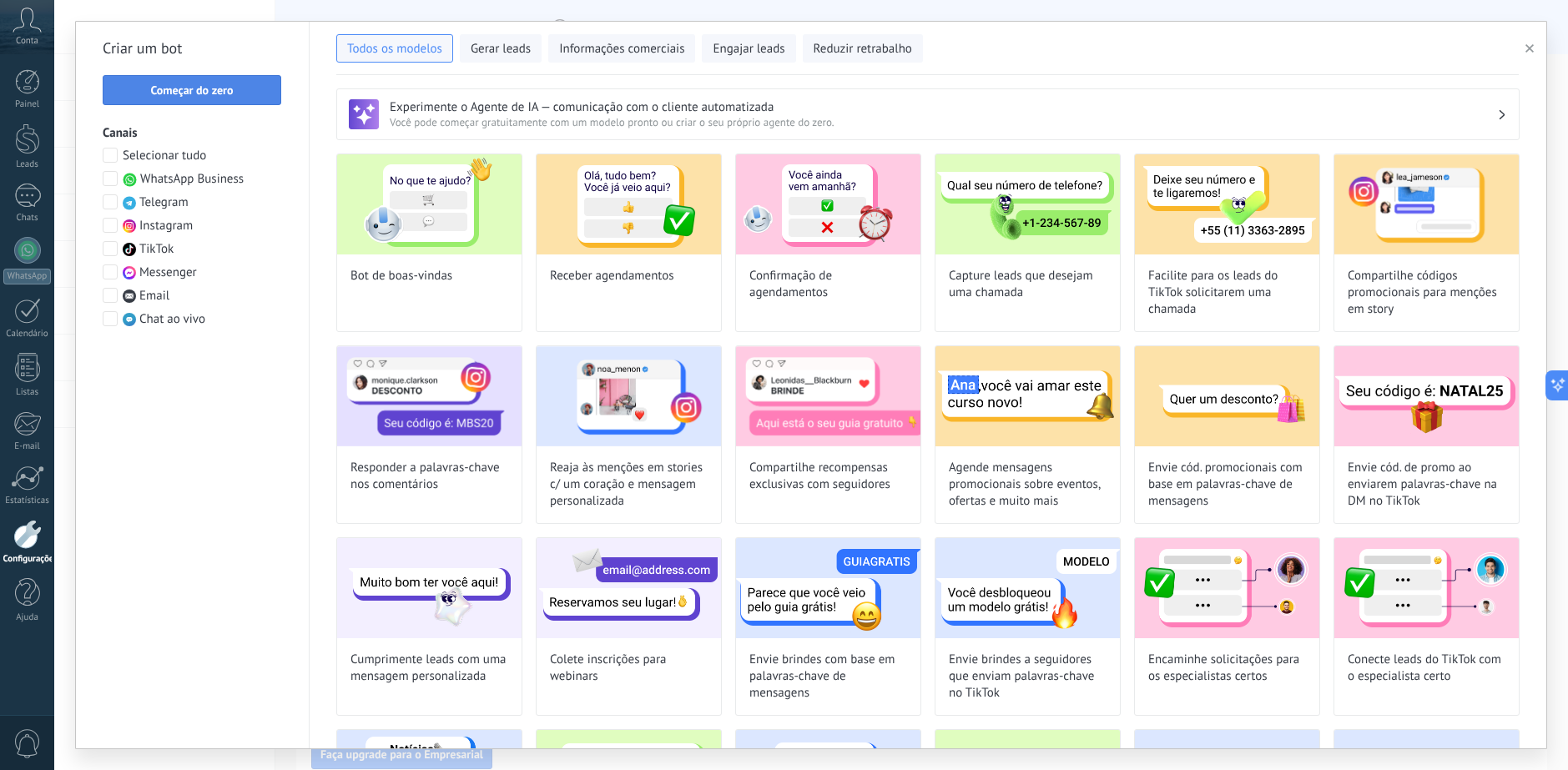
click at [177, 88] on span "Começar do zero" at bounding box center [192, 89] width 82 height 12
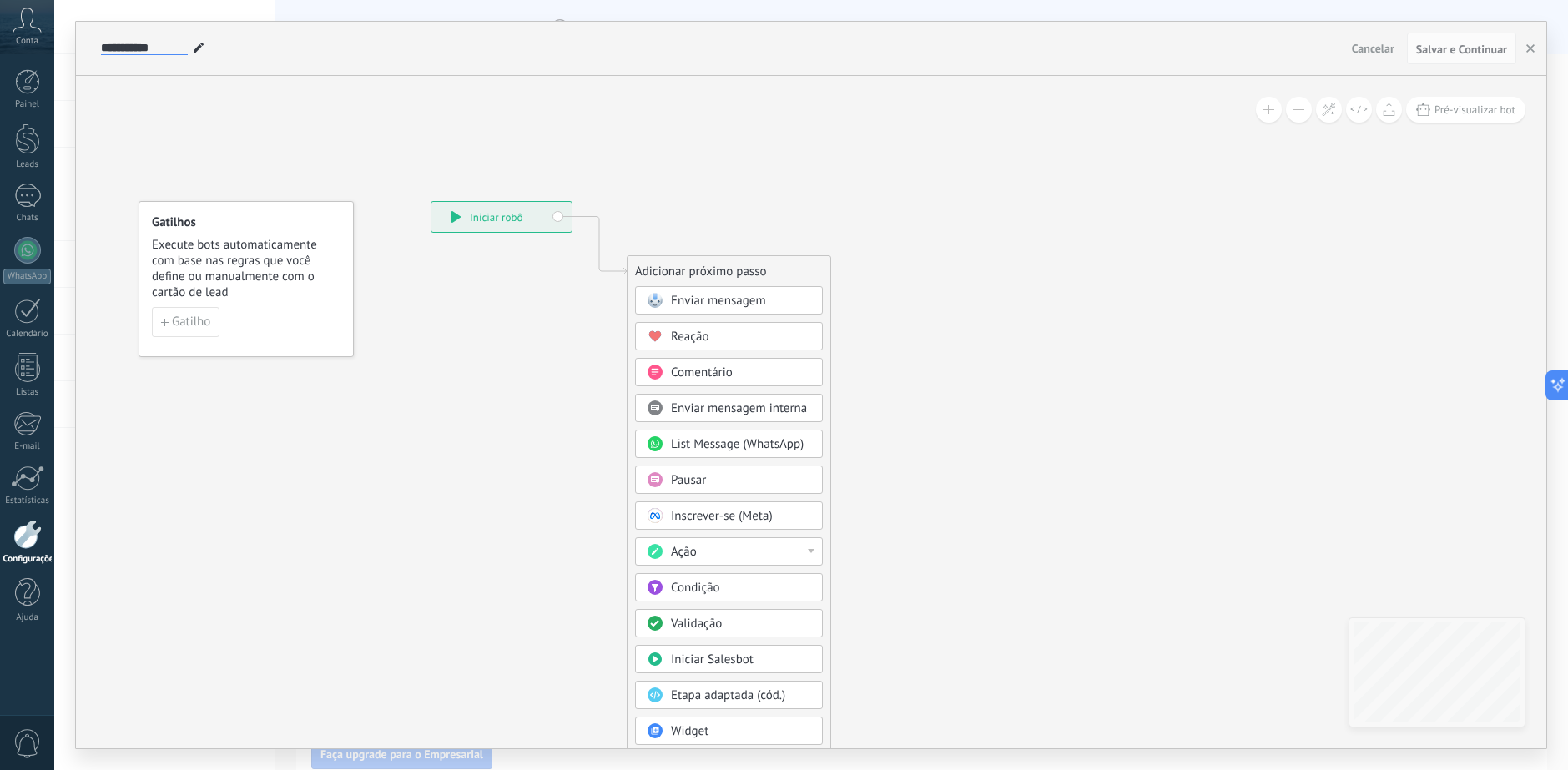
click at [162, 52] on input "**********" at bounding box center [144, 48] width 87 height 14
type input "*"
type input "***"
click at [1364, 55] on button "Cancelar" at bounding box center [1373, 47] width 56 height 25
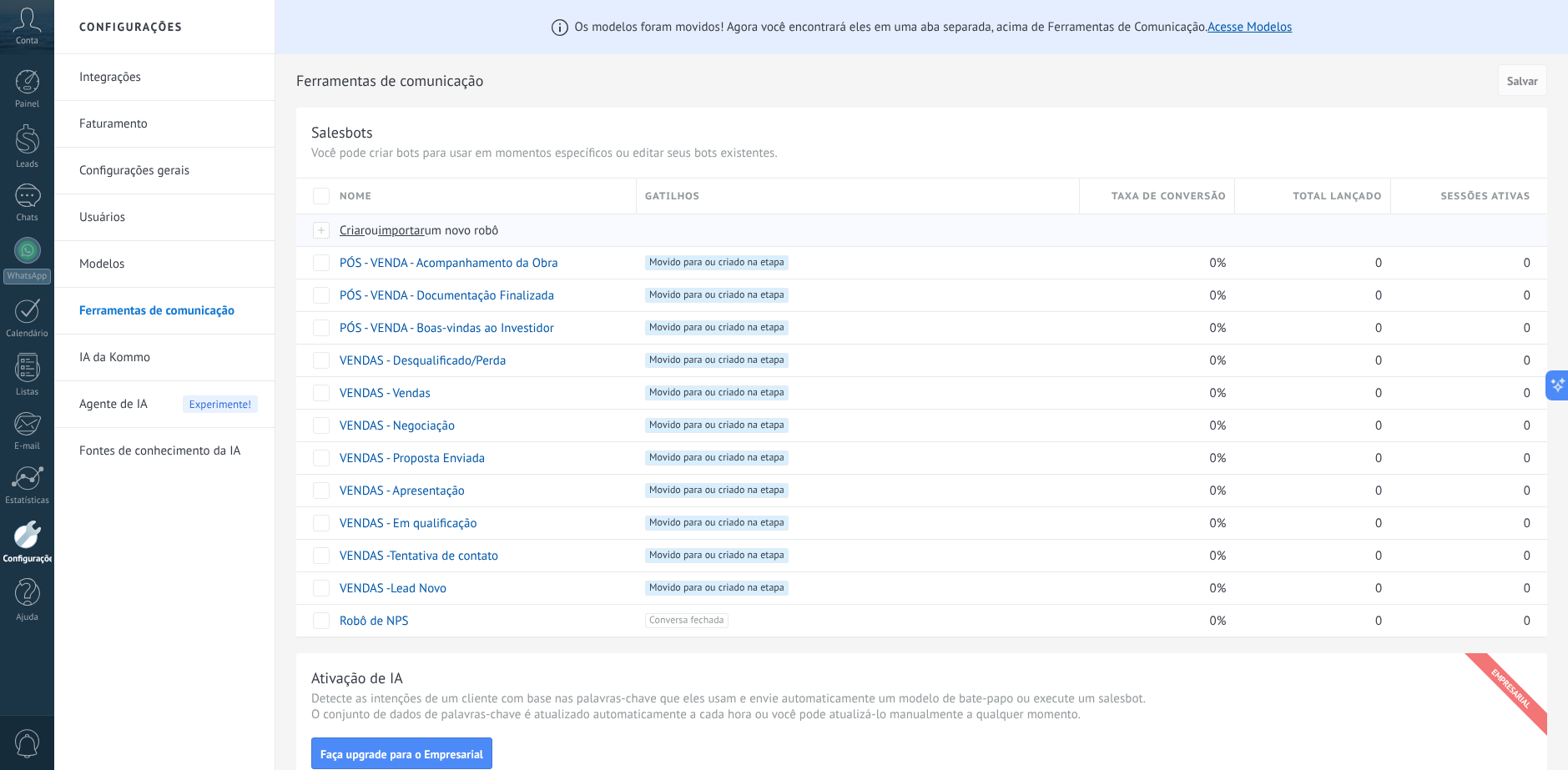
click at [348, 227] on span "Criar" at bounding box center [351, 230] width 25 height 16
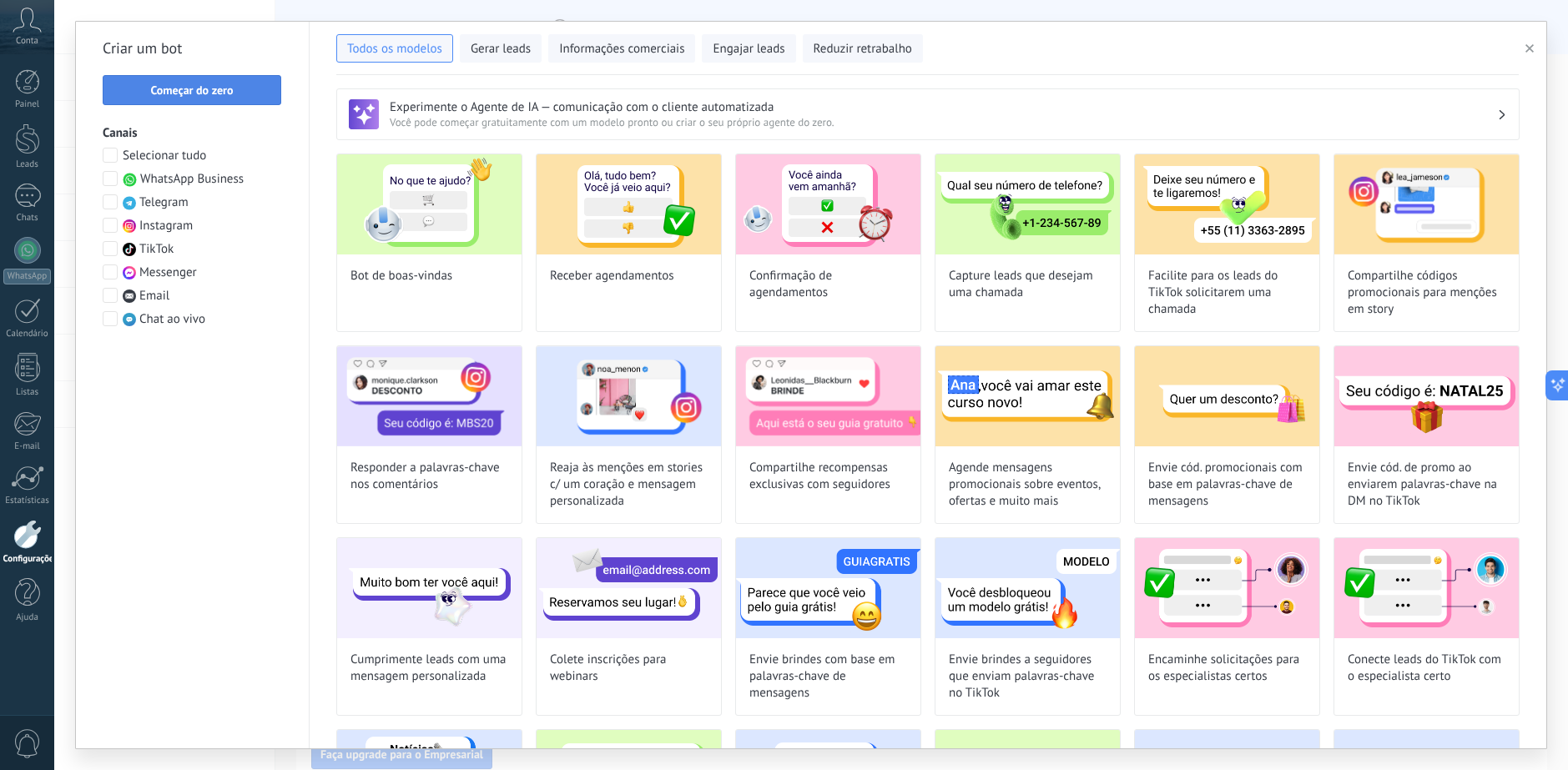
click at [251, 95] on span "Começar do zero" at bounding box center [192, 89] width 161 height 12
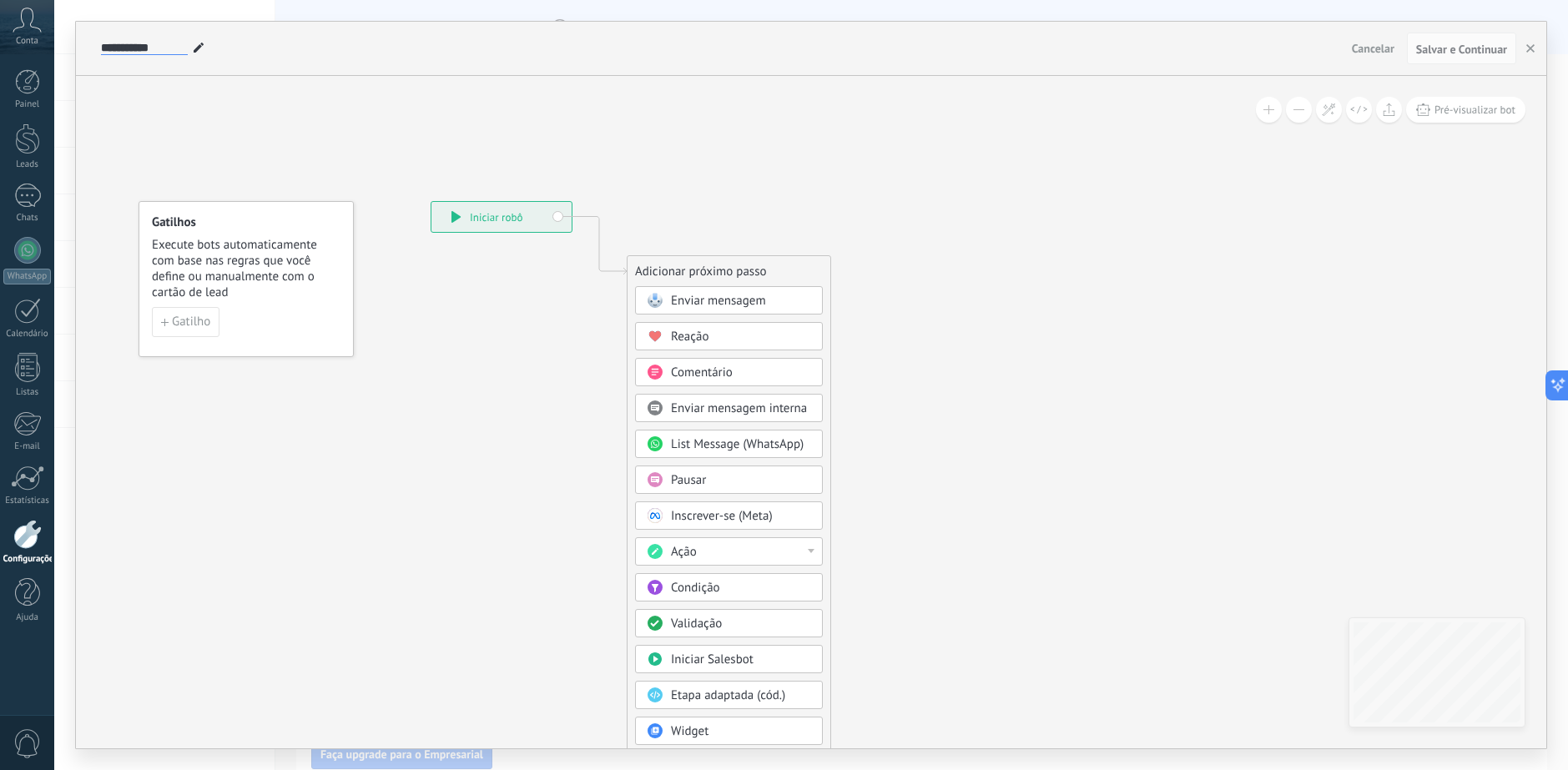
click at [135, 47] on input "**********" at bounding box center [144, 48] width 87 height 14
paste input "**********"
type input "**********"
click at [266, 134] on icon at bounding box center [574, 494] width 1122 height 1422
click at [382, 109] on icon at bounding box center [574, 494] width 1122 height 1422
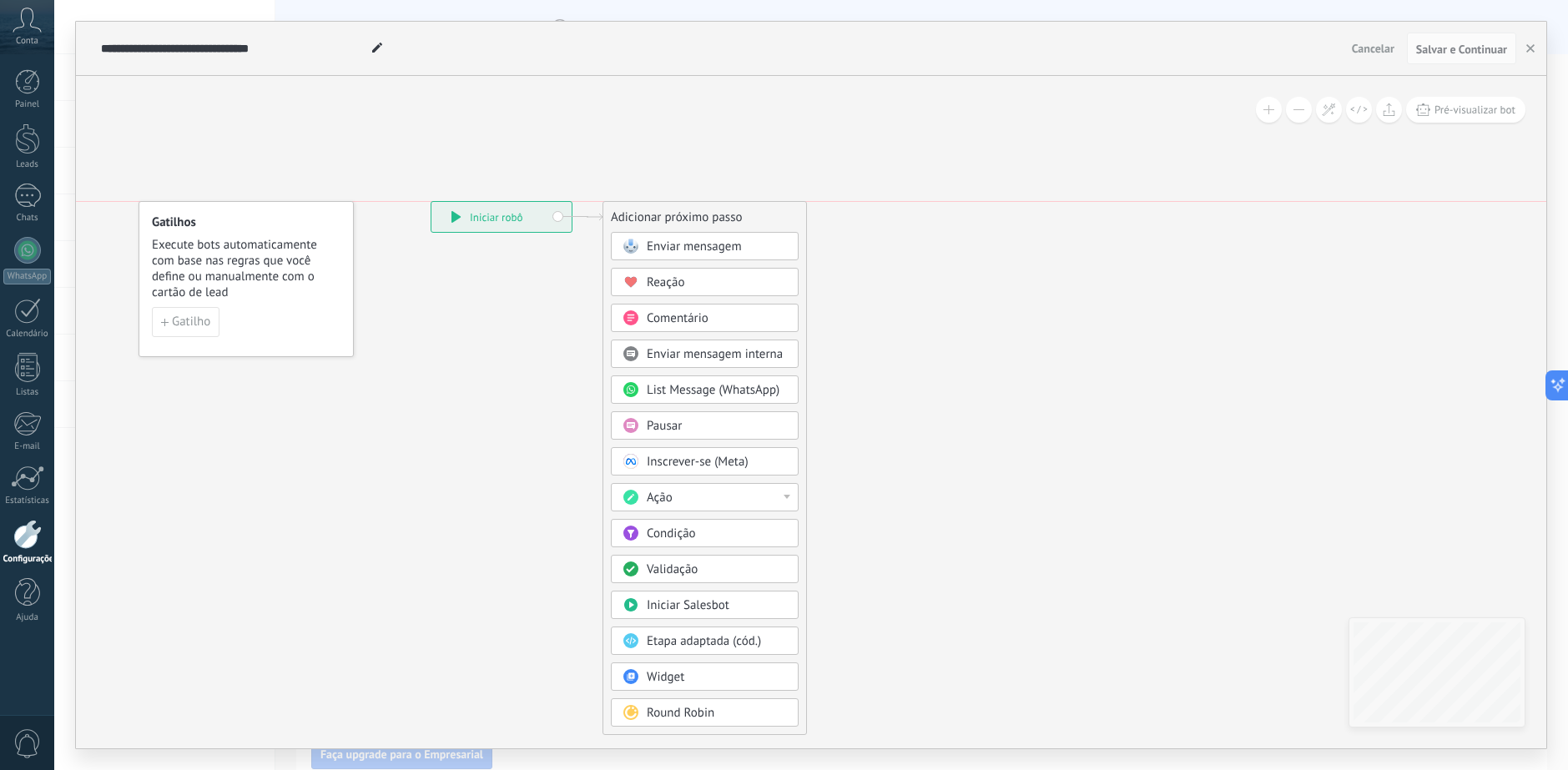
drag, startPoint x: 735, startPoint y: 261, endPoint x: 711, endPoint y: 207, distance: 59.1
click at [711, 207] on div "Adicionar próximo passo" at bounding box center [705, 217] width 203 height 27
click at [759, 495] on div "Ação" at bounding box center [716, 498] width 141 height 16
click at [758, 519] on div "Adicionar tarefa" at bounding box center [705, 525] width 186 height 28
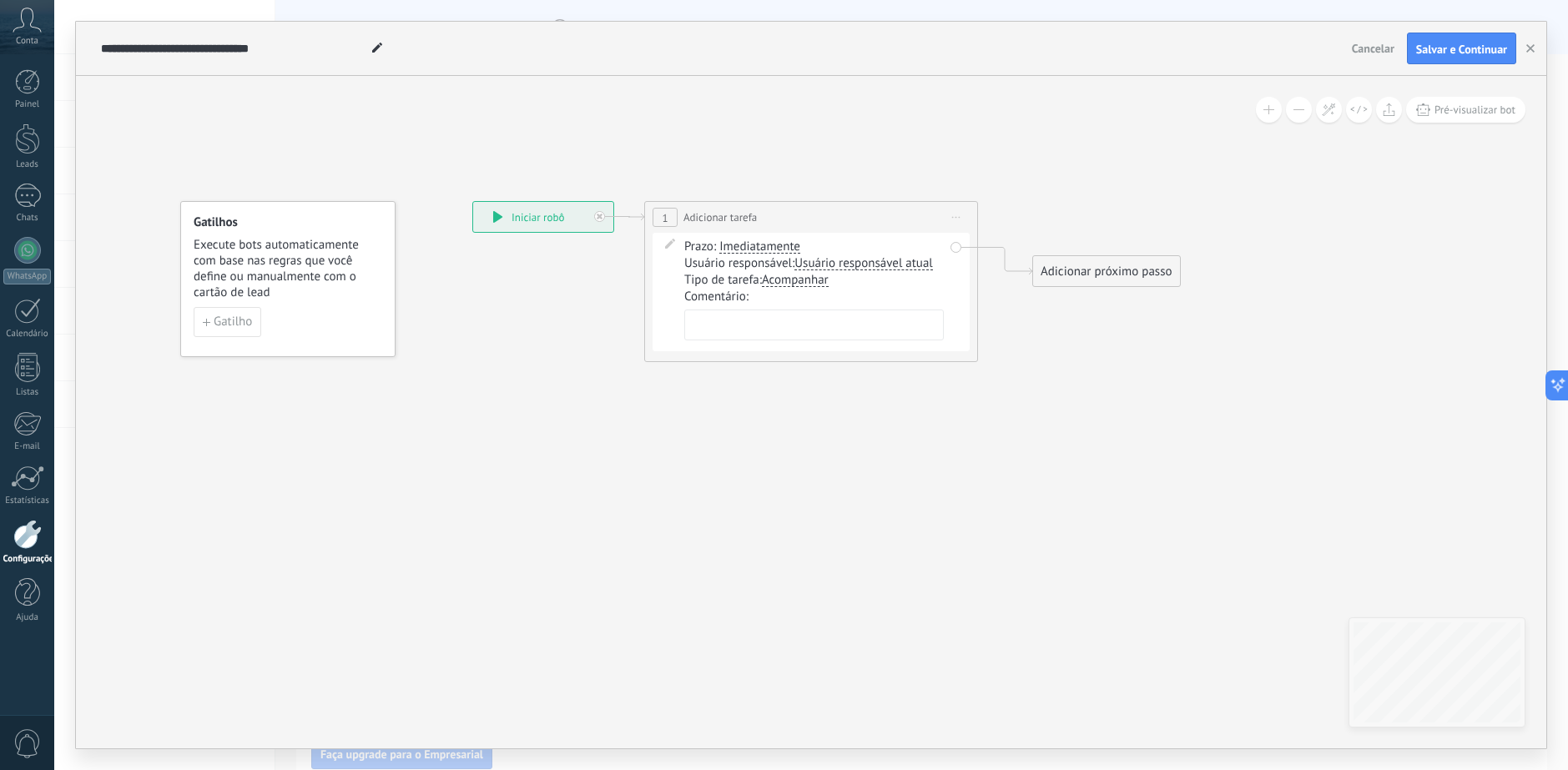
click at [805, 335] on textarea at bounding box center [814, 325] width 259 height 31
paste textarea "**********"
type textarea "**********"
click at [1048, 443] on icon at bounding box center [797, 281] width 1485 height 994
drag, startPoint x: 1076, startPoint y: 276, endPoint x: 1064, endPoint y: 228, distance: 49.5
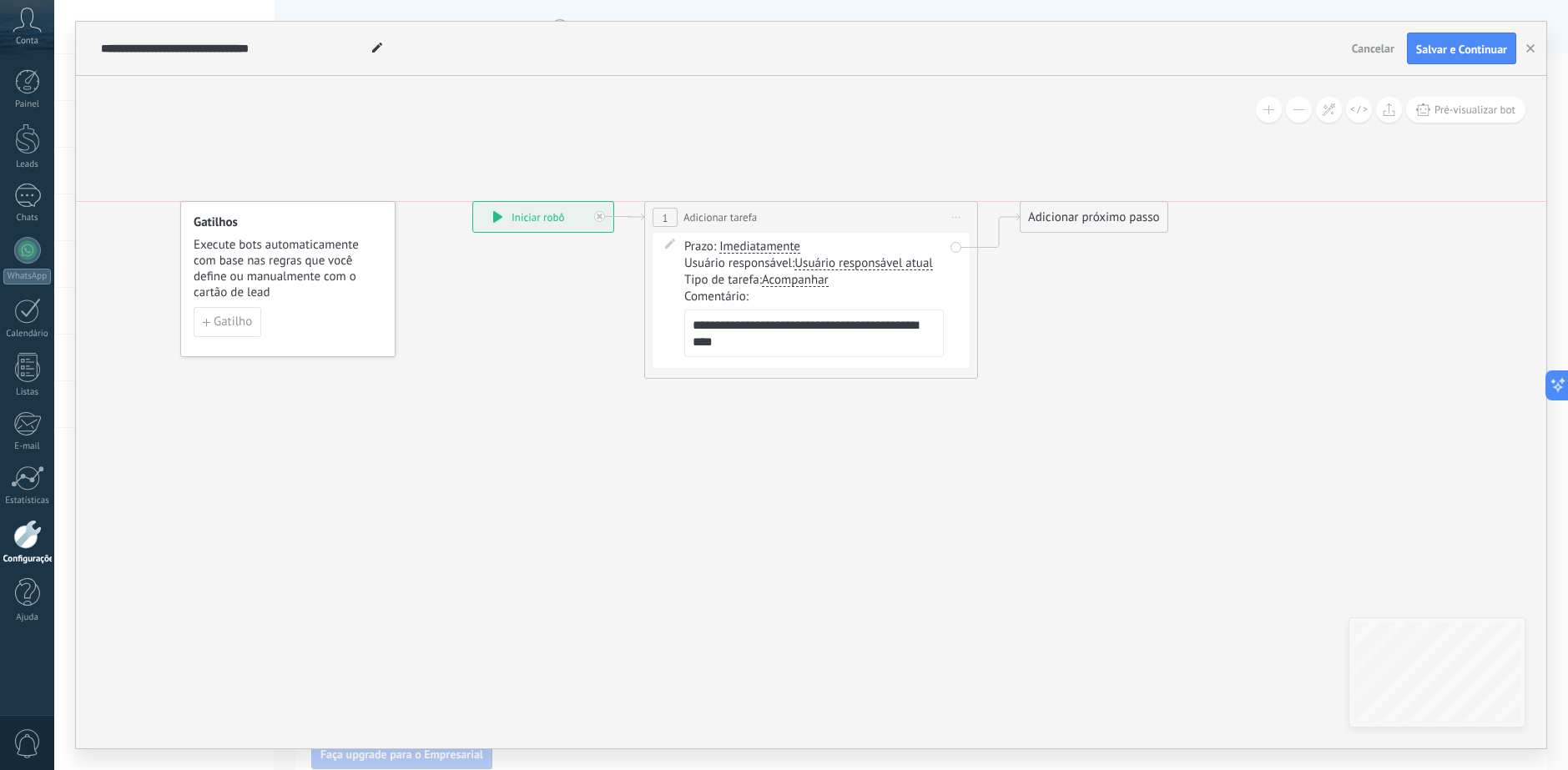
click at [1064, 228] on div "Adicionar próximo passo" at bounding box center [1093, 217] width 147 height 27
click at [1064, 221] on div "Adicionar próximo passo" at bounding box center [1093, 217] width 147 height 27
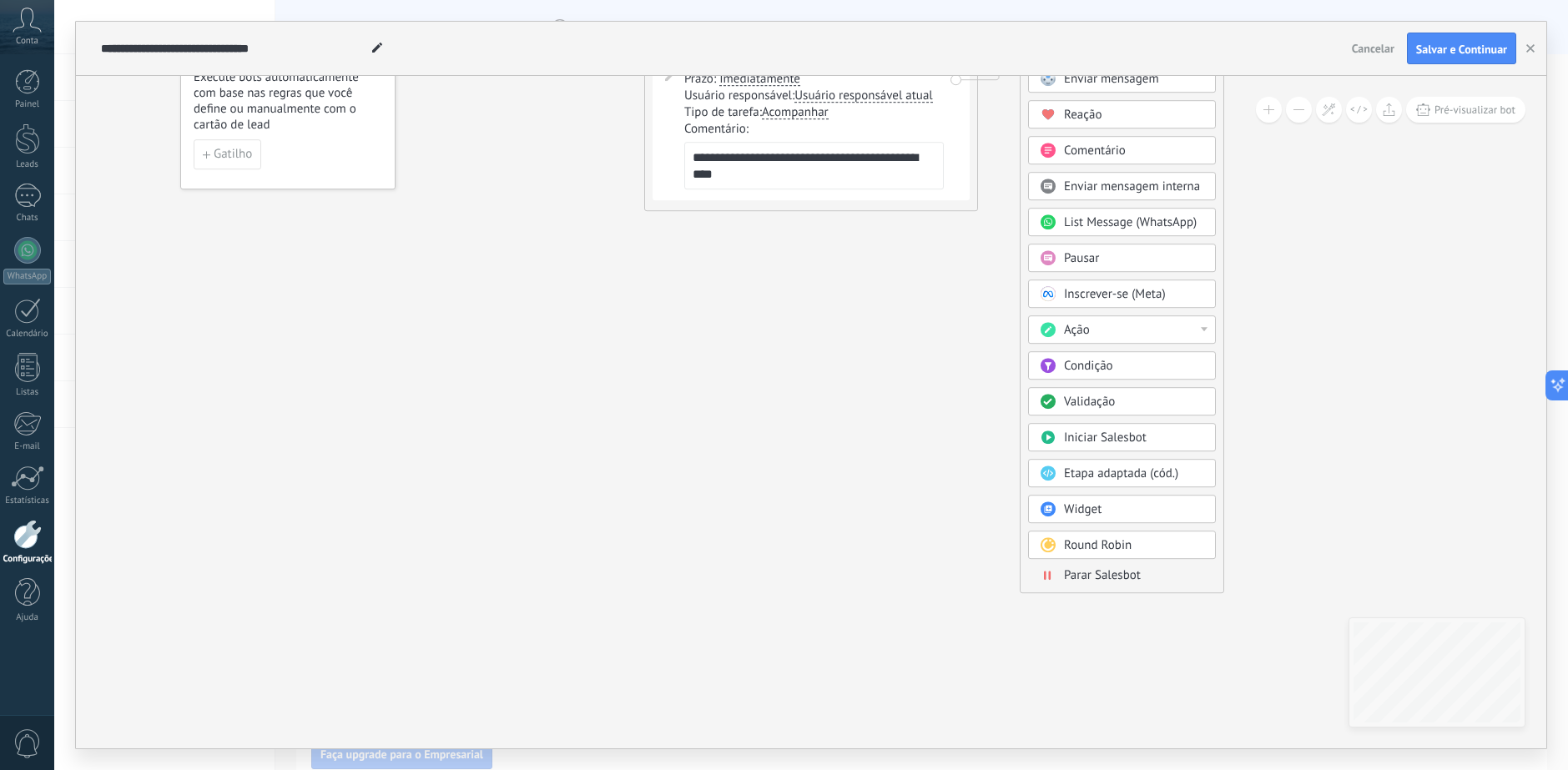
click at [1095, 581] on span "Parar Salesbot" at bounding box center [1103, 575] width 77 height 16
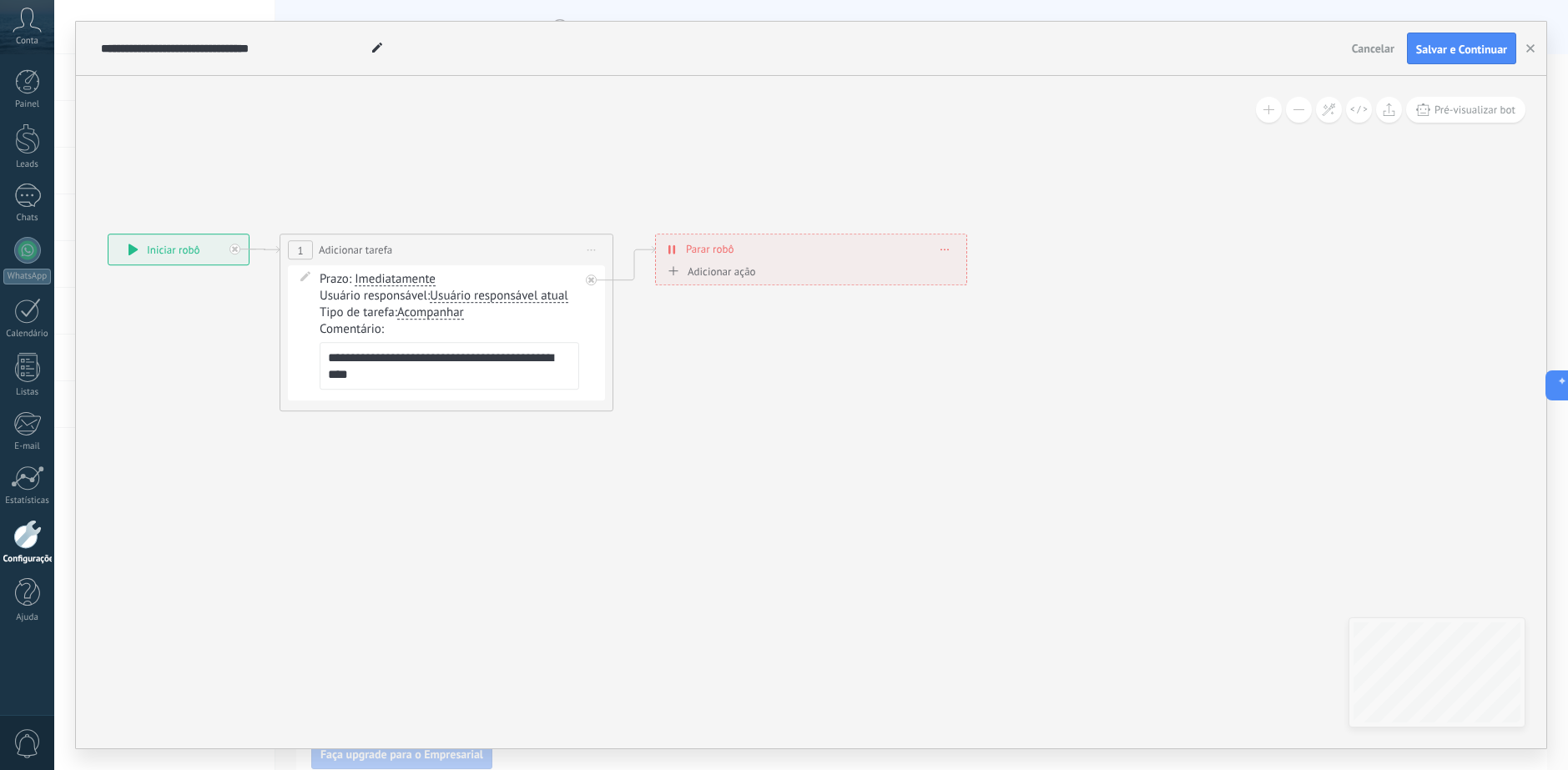
click at [762, 423] on icon at bounding box center [426, 322] width 1472 height 1011
click at [1462, 46] on span "Salvar e Continuar" at bounding box center [1461, 49] width 91 height 12
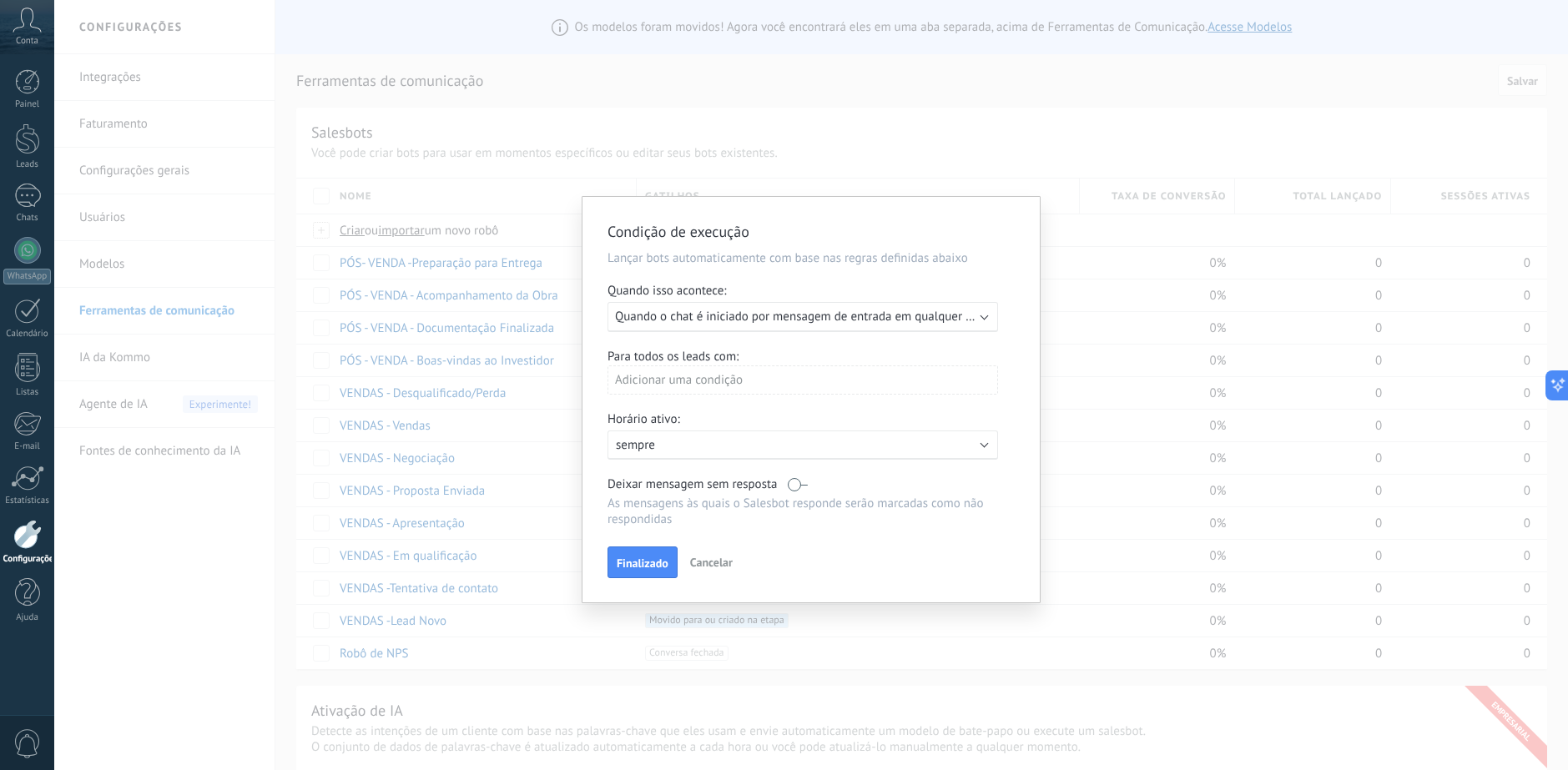
click at [737, 316] on span "Quando o chat é iniciado por mensagem de entrada em qualquer canal" at bounding box center [804, 316] width 379 height 16
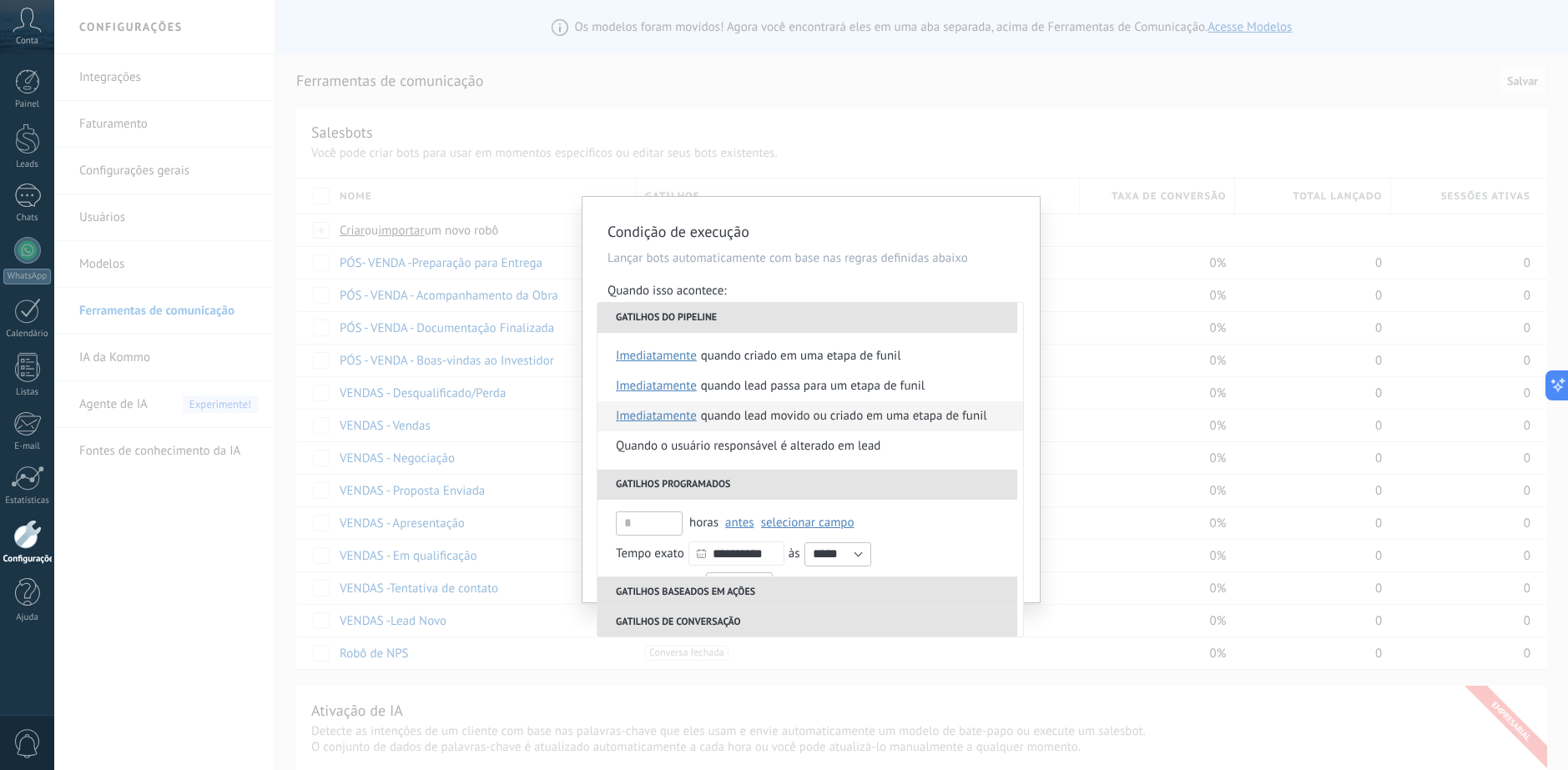
click at [780, 422] on div "Quando lead movido ou criado em uma etapa de funil" at bounding box center [844, 416] width 287 height 30
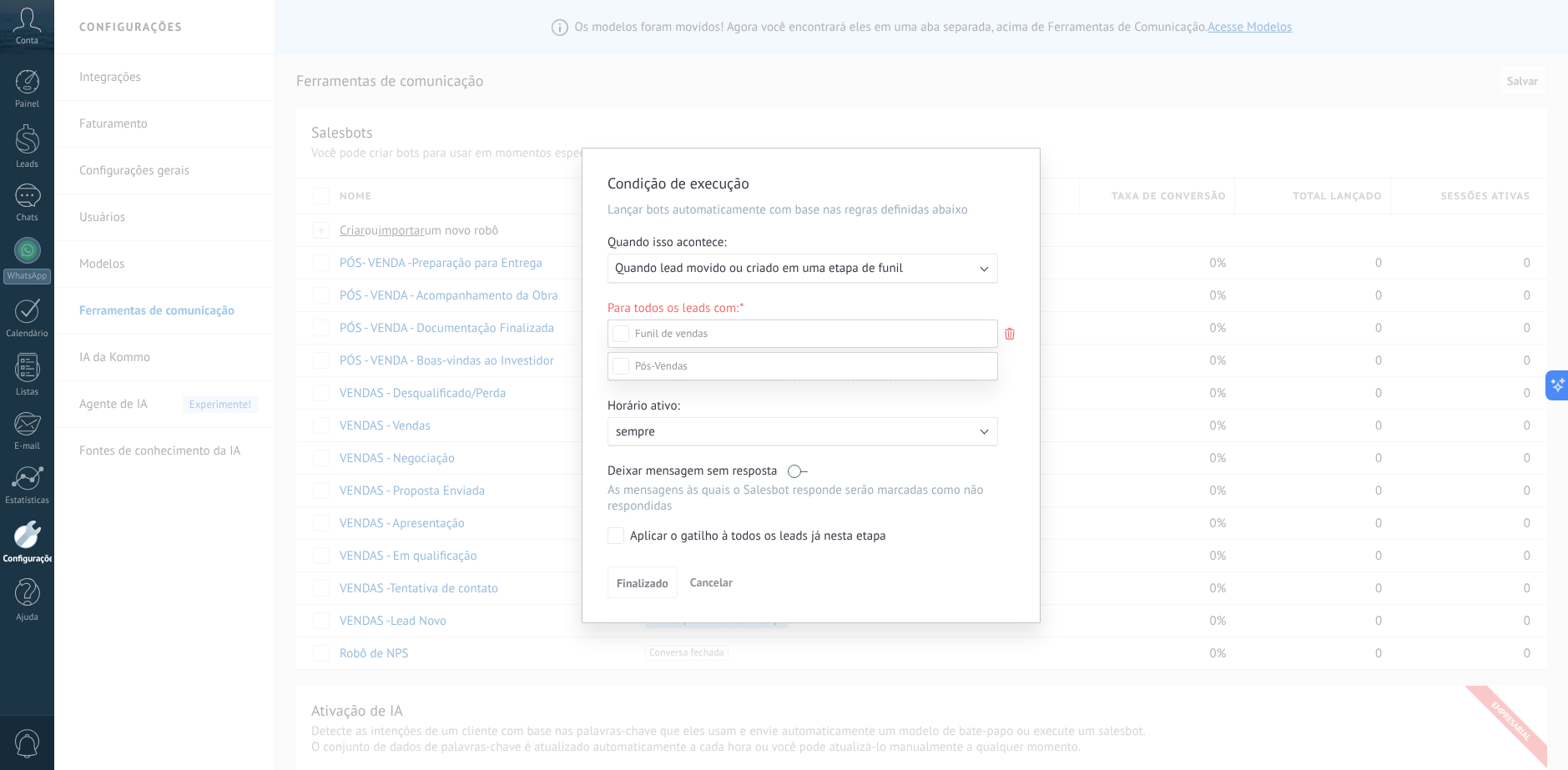
click at [678, 373] on span at bounding box center [662, 366] width 53 height 15
click at [645, 580] on div "Etapa de leads de entrada tentativa de contato Em Qualificação Apresentação Pro…" at bounding box center [802, 529] width 391 height 481
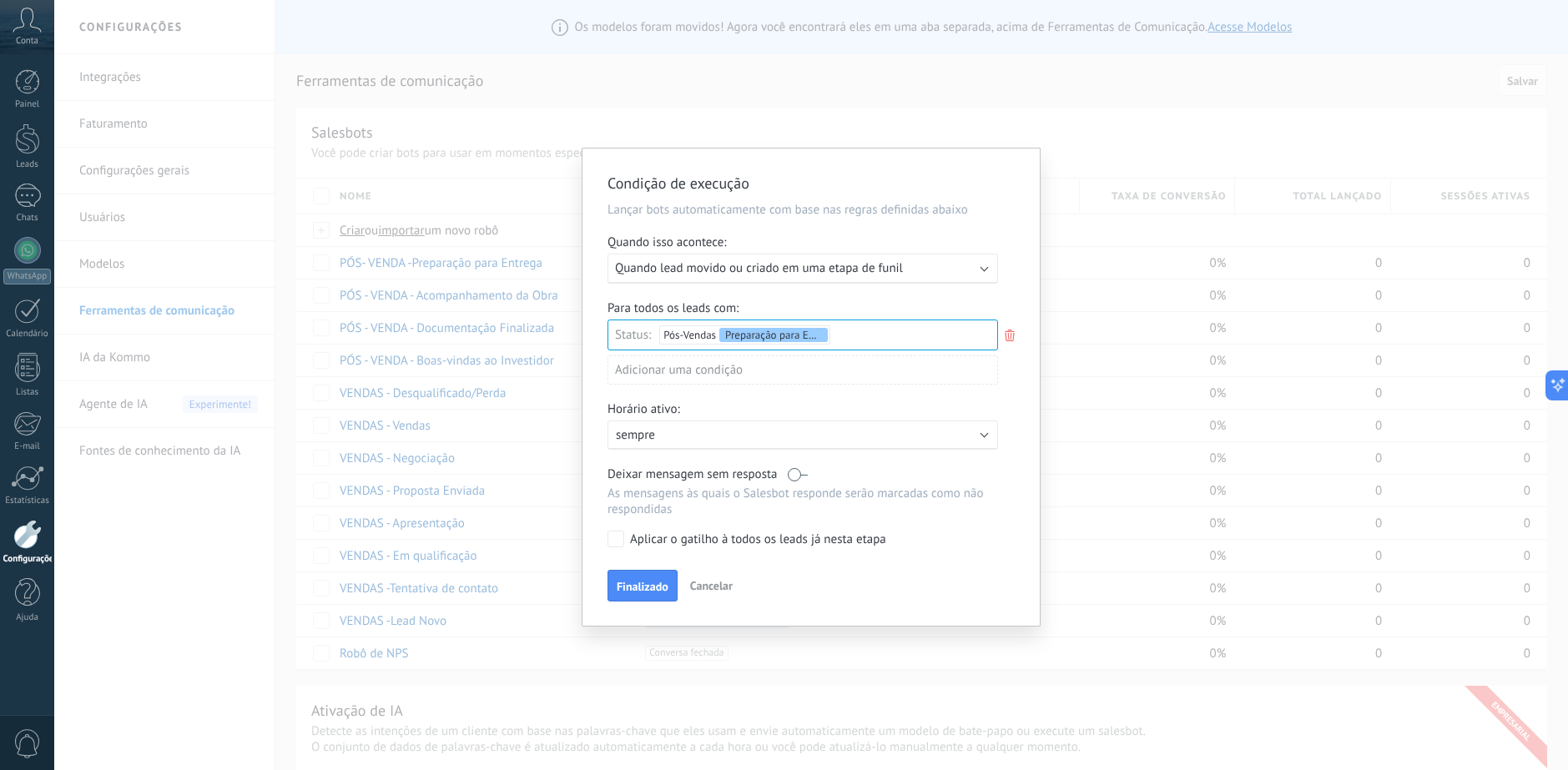
drag, startPoint x: 643, startPoint y: 581, endPoint x: 643, endPoint y: 593, distance: 12.0
click at [643, 592] on span "Finalizado" at bounding box center [643, 586] width 52 height 12
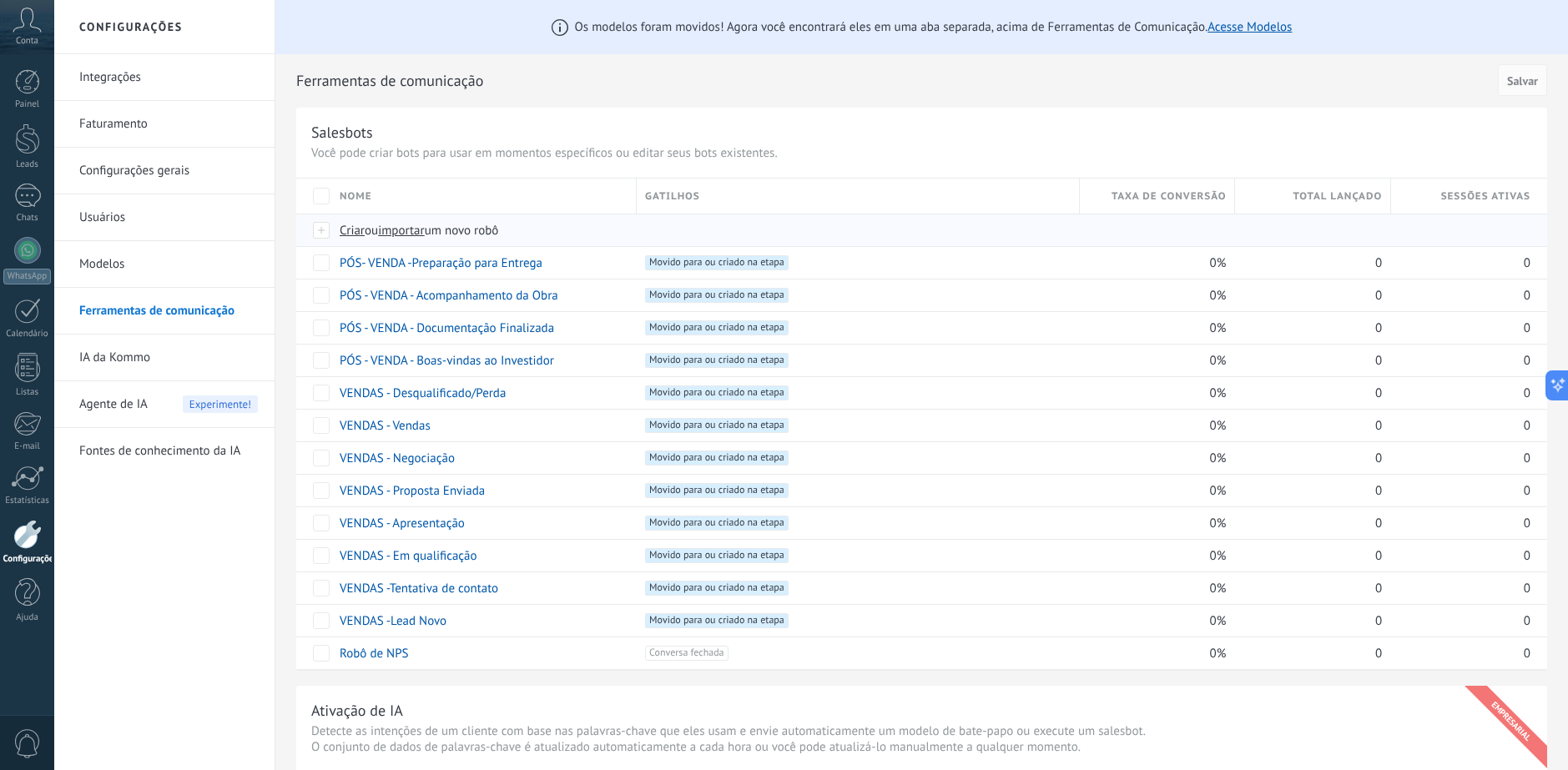
click at [351, 225] on span "Criar" at bounding box center [351, 230] width 25 height 16
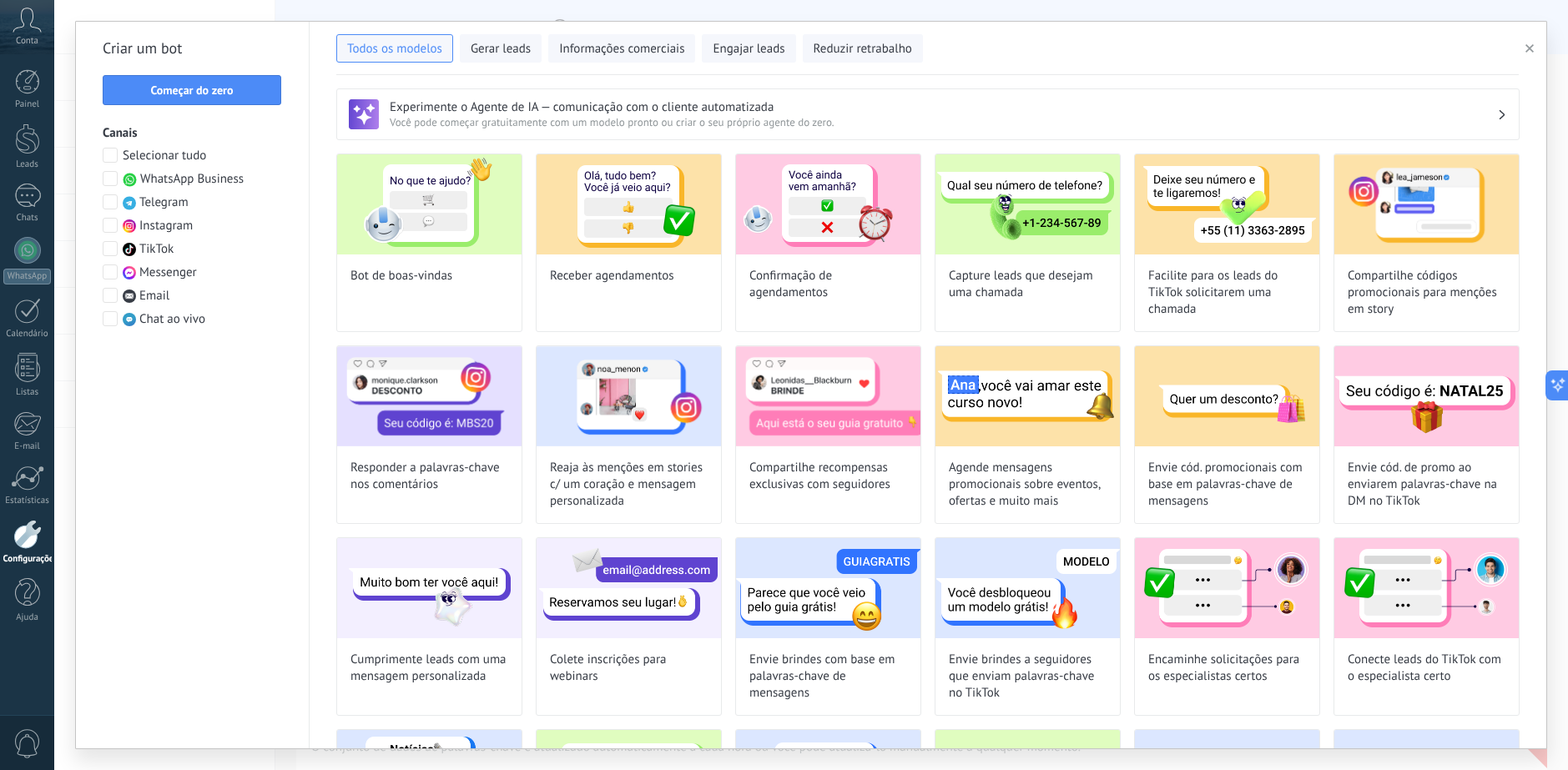
click at [216, 90] on span "Começar do zero" at bounding box center [192, 89] width 82 height 12
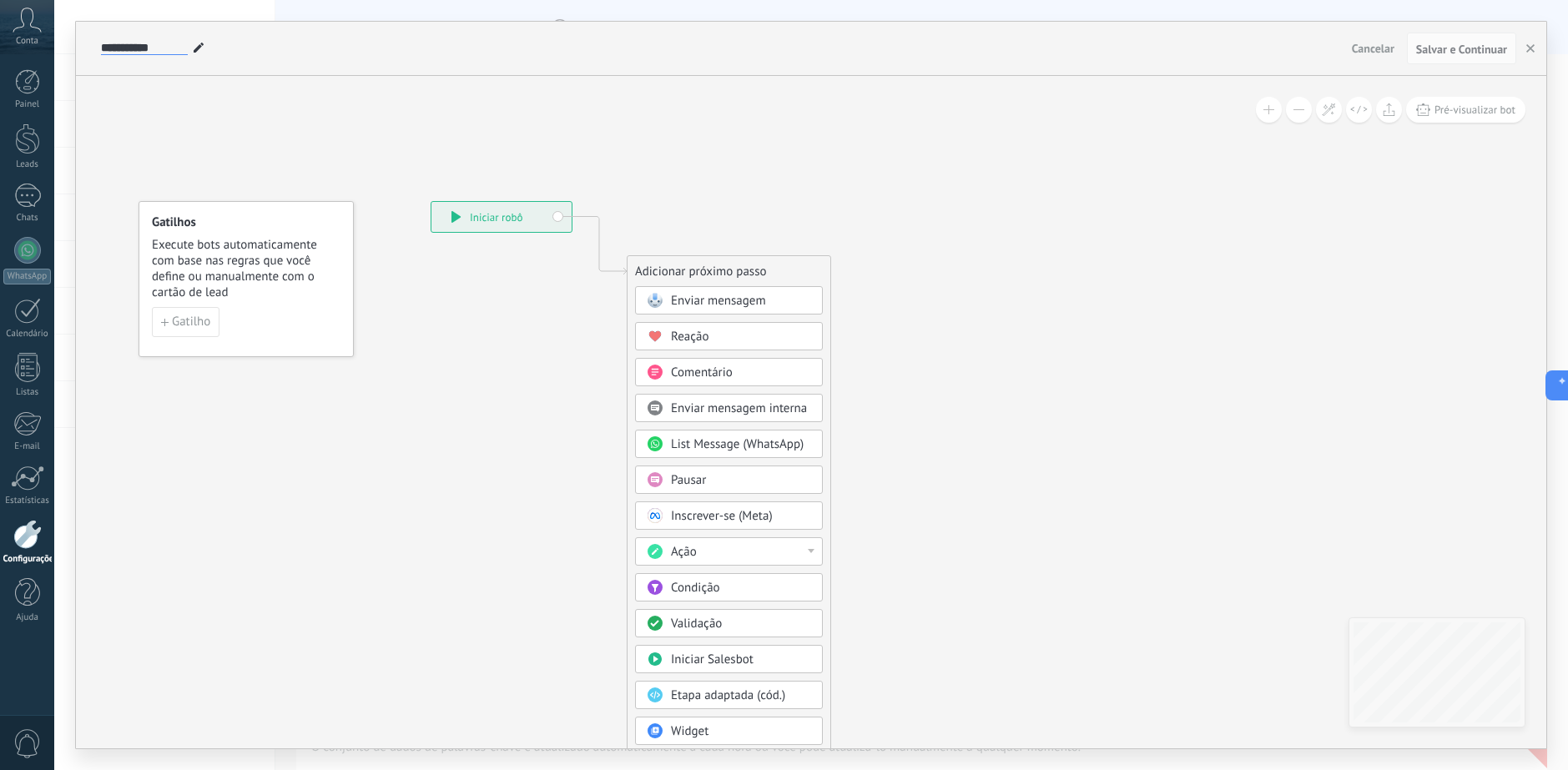
click at [137, 45] on input "**********" at bounding box center [144, 48] width 87 height 14
paste input "**********"
type input "**********"
click at [299, 133] on icon at bounding box center [574, 494] width 1122 height 1422
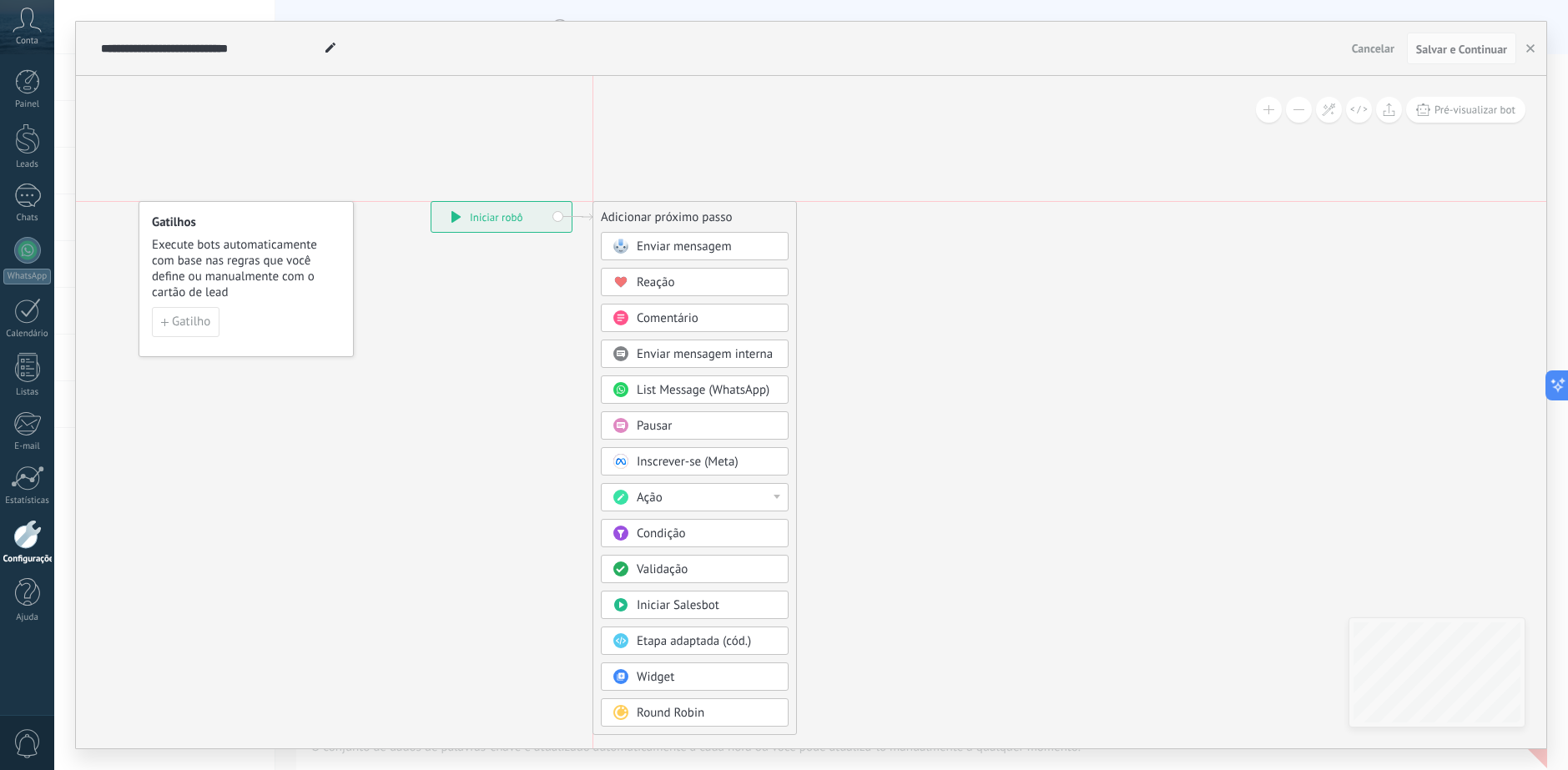
drag, startPoint x: 729, startPoint y: 262, endPoint x: 697, endPoint y: 207, distance: 63.6
click at [697, 207] on div "Adicionar próximo passo" at bounding box center [695, 217] width 203 height 27
click at [689, 426] on div "Pausar" at bounding box center [706, 426] width 141 height 16
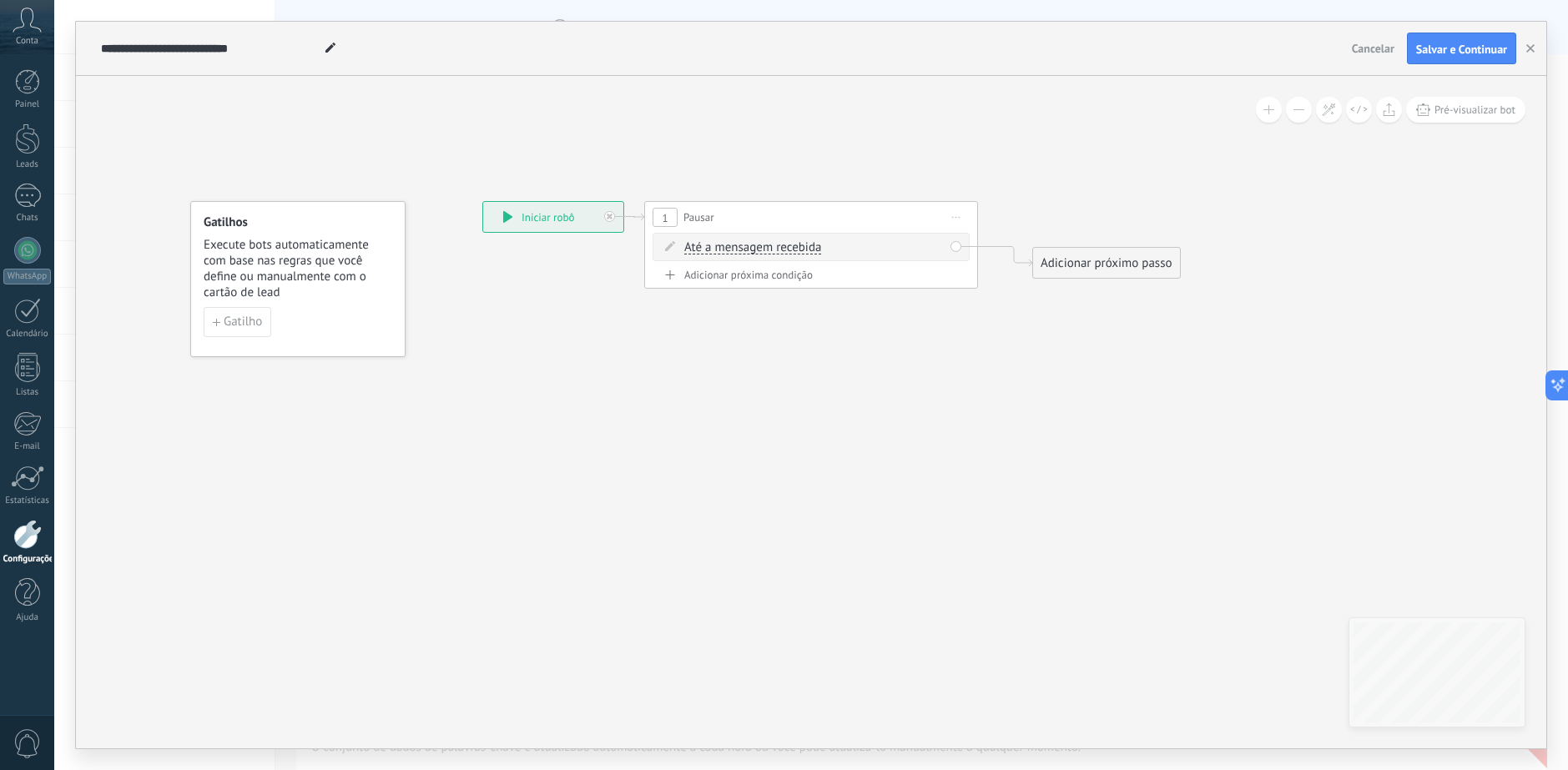
click at [743, 247] on span "Até a mensagem recebida" at bounding box center [753, 247] width 137 height 14
click at [743, 247] on button "Até a mensagem recebida" at bounding box center [779, 247] width 209 height 30
click at [736, 279] on span "Cronômetro" at bounding box center [766, 277] width 202 height 16
click at [762, 243] on input "*" at bounding box center [758, 248] width 7 height 14
paste input "***"
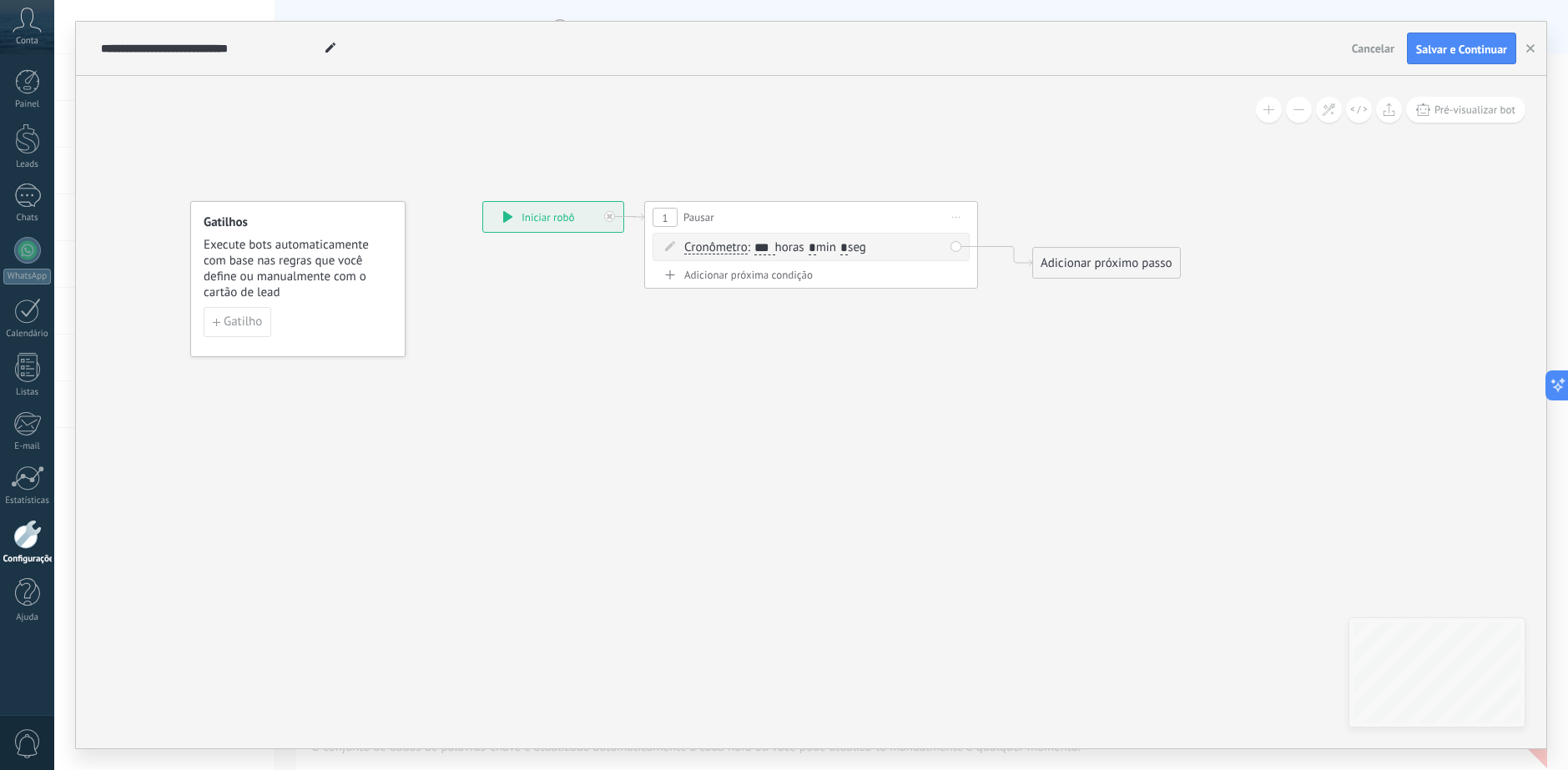
type input "***"
drag, startPoint x: 819, startPoint y: 246, endPoint x: 831, endPoint y: 246, distance: 12.0
click at [831, 246] on span ": *** horas * min * seg" at bounding box center [807, 246] width 119 height 16
type input "*"
click at [945, 139] on icon at bounding box center [802, 245] width 1475 height 921
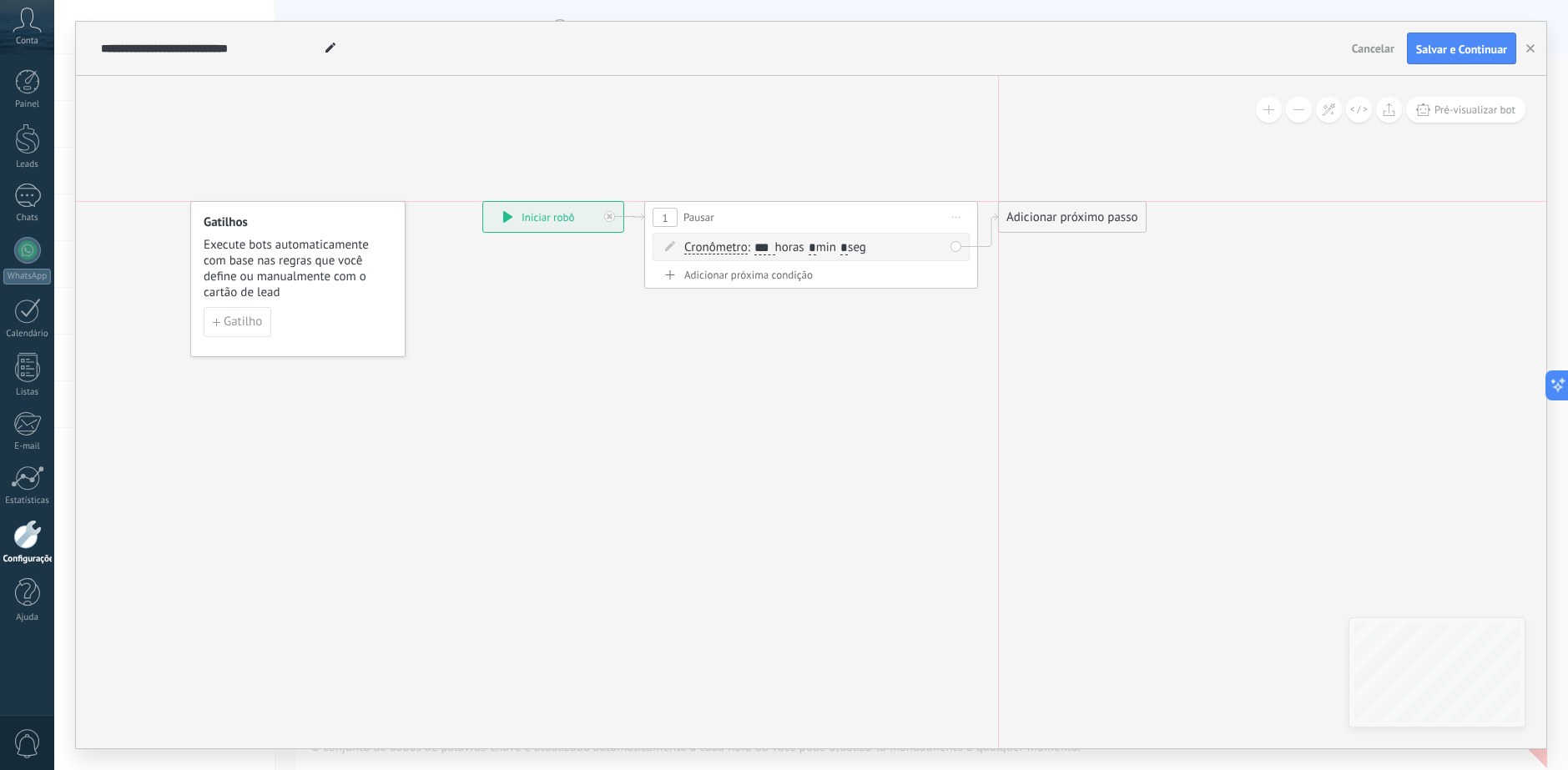
drag, startPoint x: 1064, startPoint y: 267, endPoint x: 1036, endPoint y: 224, distance: 51.3
click at [1036, 224] on div "Adicionar próximo passo" at bounding box center [1071, 217] width 147 height 27
click at [1036, 224] on div "Adicionar próximo passo" at bounding box center [1071, 217] width 147 height 27
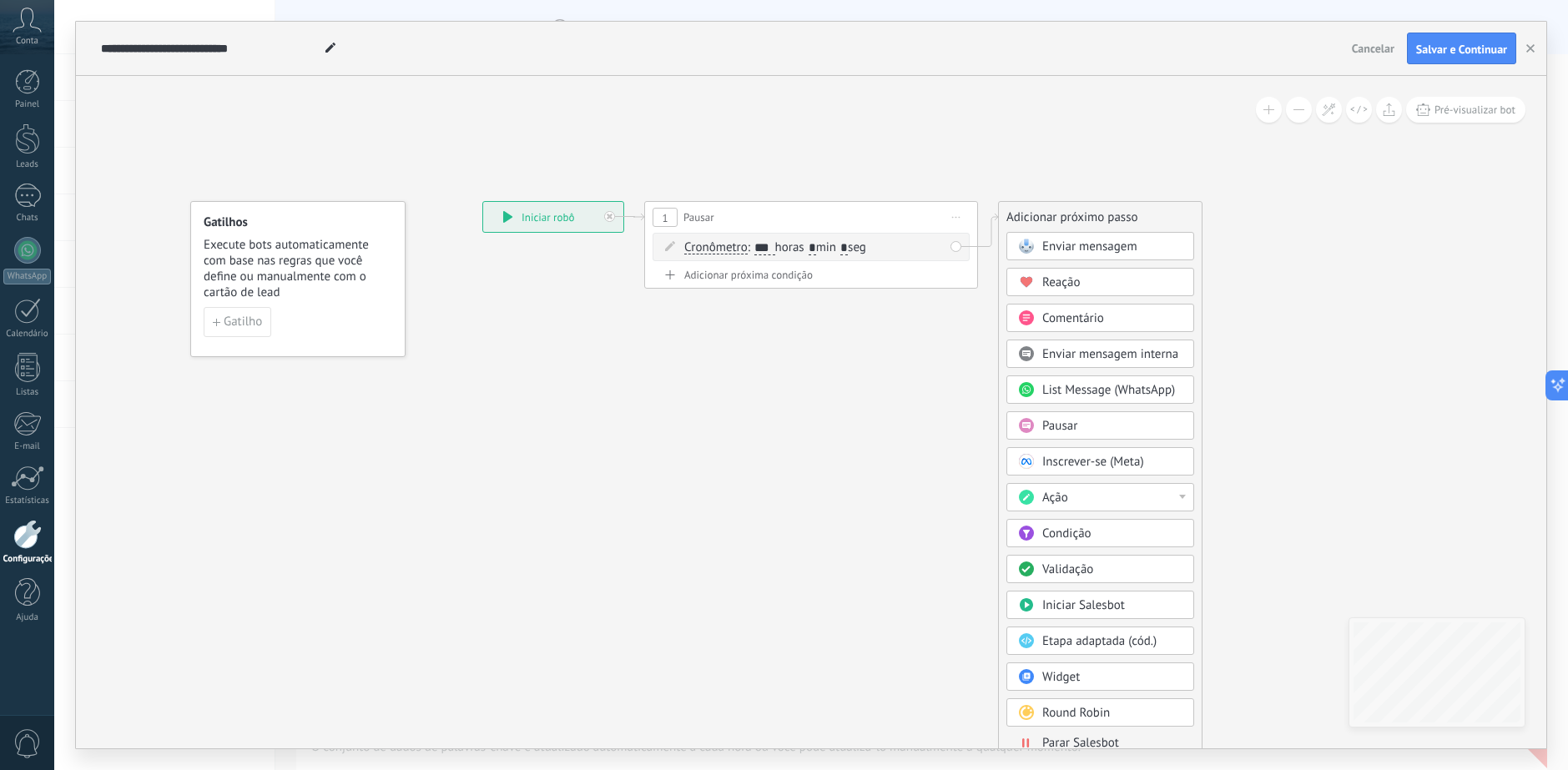
click at [1145, 501] on div "Ação" at bounding box center [1113, 498] width 141 height 16
click at [1141, 523] on div "Adicionar tarefa" at bounding box center [1100, 525] width 186 height 28
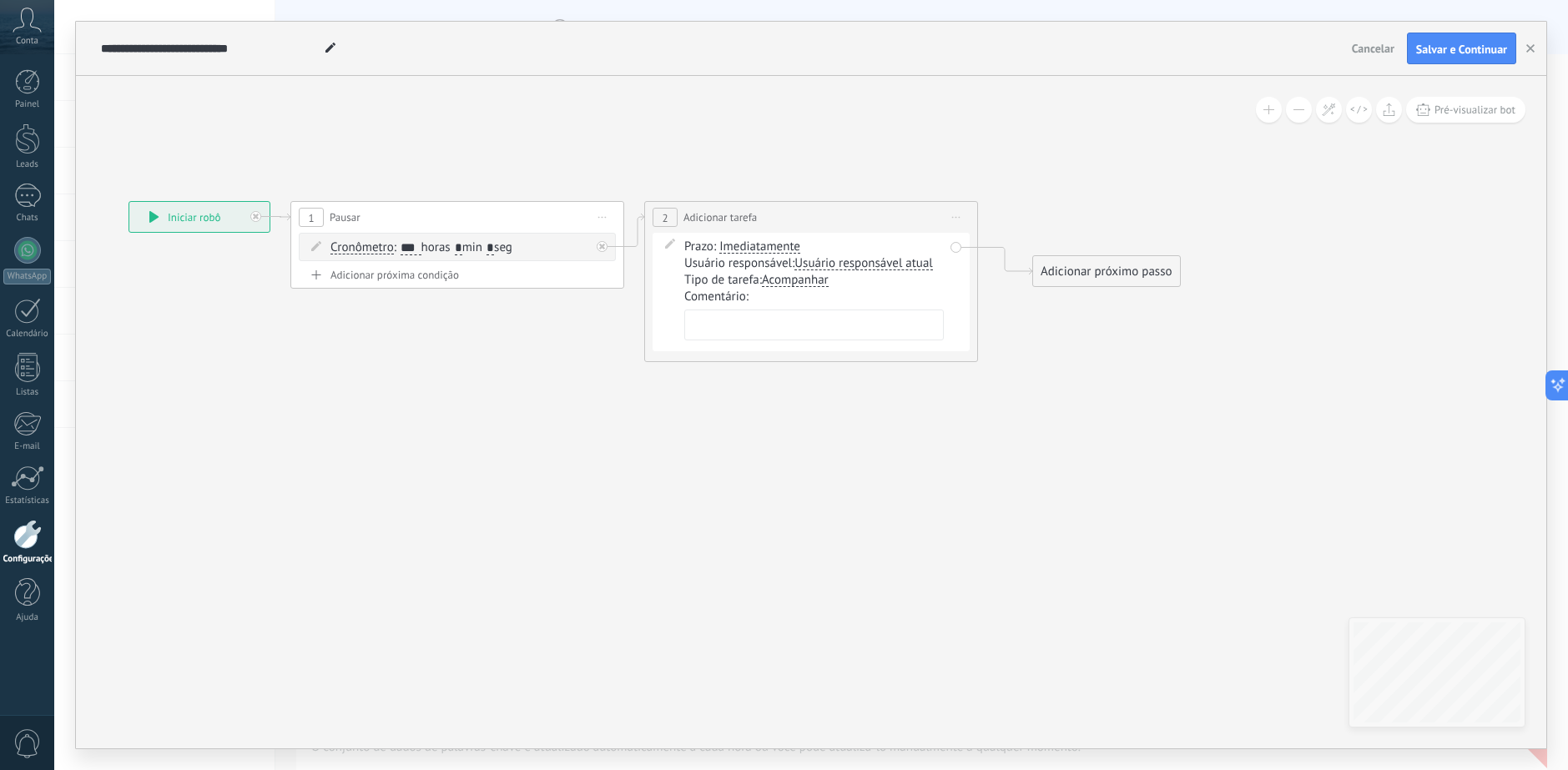
click at [718, 333] on textarea at bounding box center [814, 325] width 259 height 31
paste textarea "**********"
click at [892, 324] on textarea "**********" at bounding box center [814, 333] width 259 height 47
click at [894, 343] on textarea "**********" at bounding box center [814, 333] width 259 height 47
type textarea "**********"
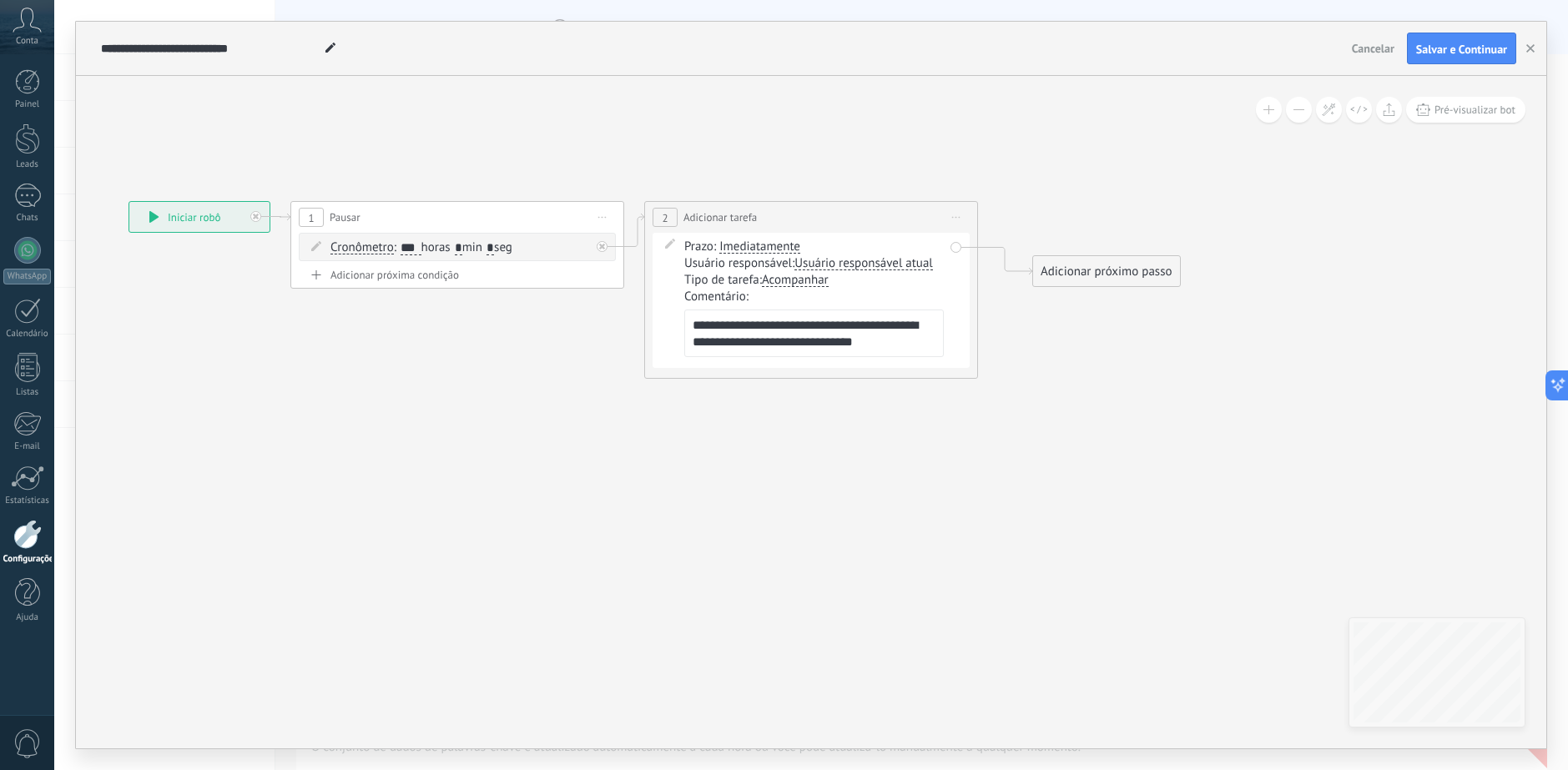
click at [1029, 340] on icon at bounding box center [626, 281] width 1829 height 994
drag, startPoint x: 1100, startPoint y: 267, endPoint x: 1077, endPoint y: 216, distance: 55.9
click at [1077, 216] on div "Adicionar próximo passo" at bounding box center [1083, 217] width 147 height 27
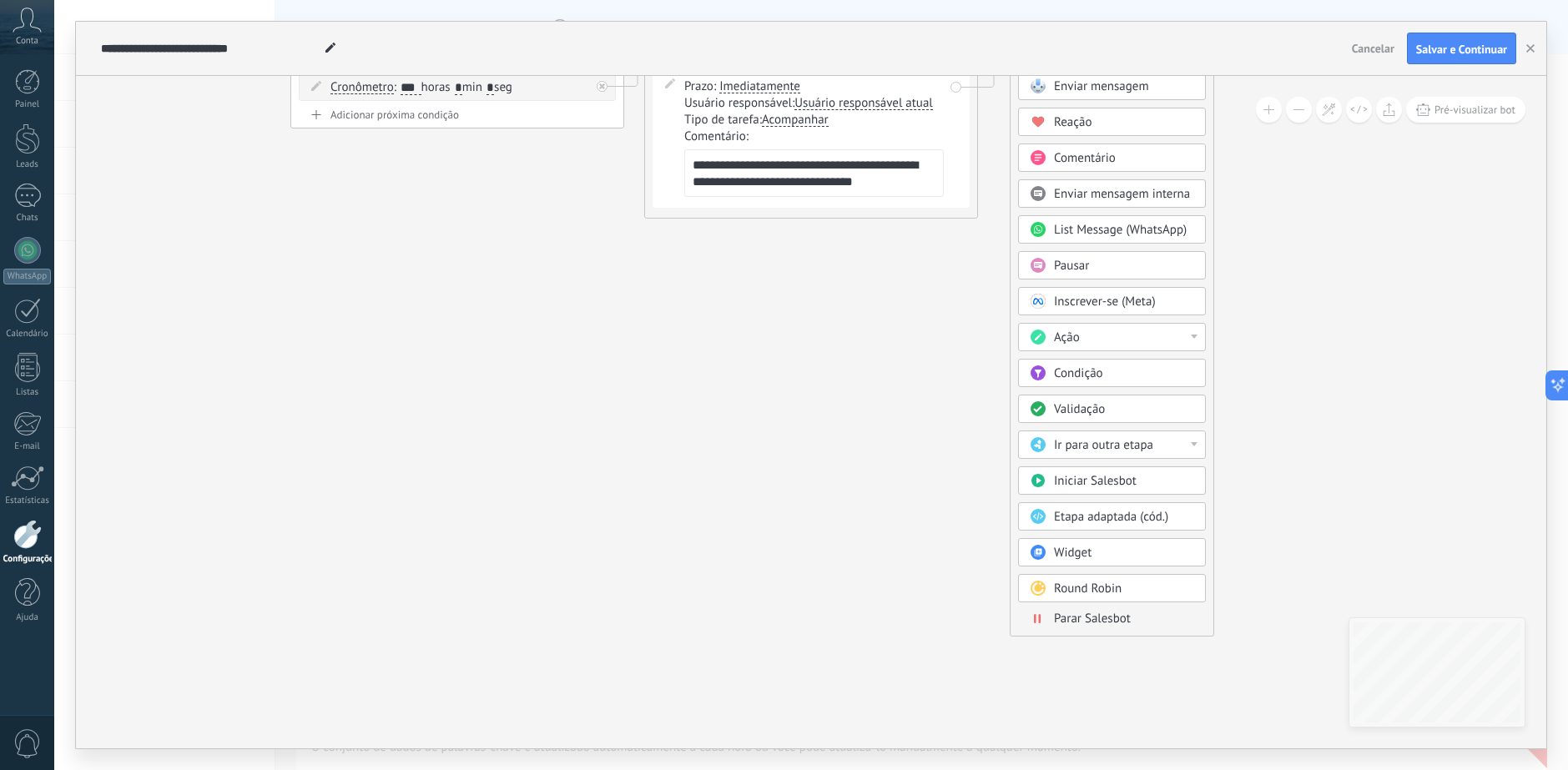
click at [1091, 615] on span "Parar Salesbot" at bounding box center [1092, 618] width 77 height 16
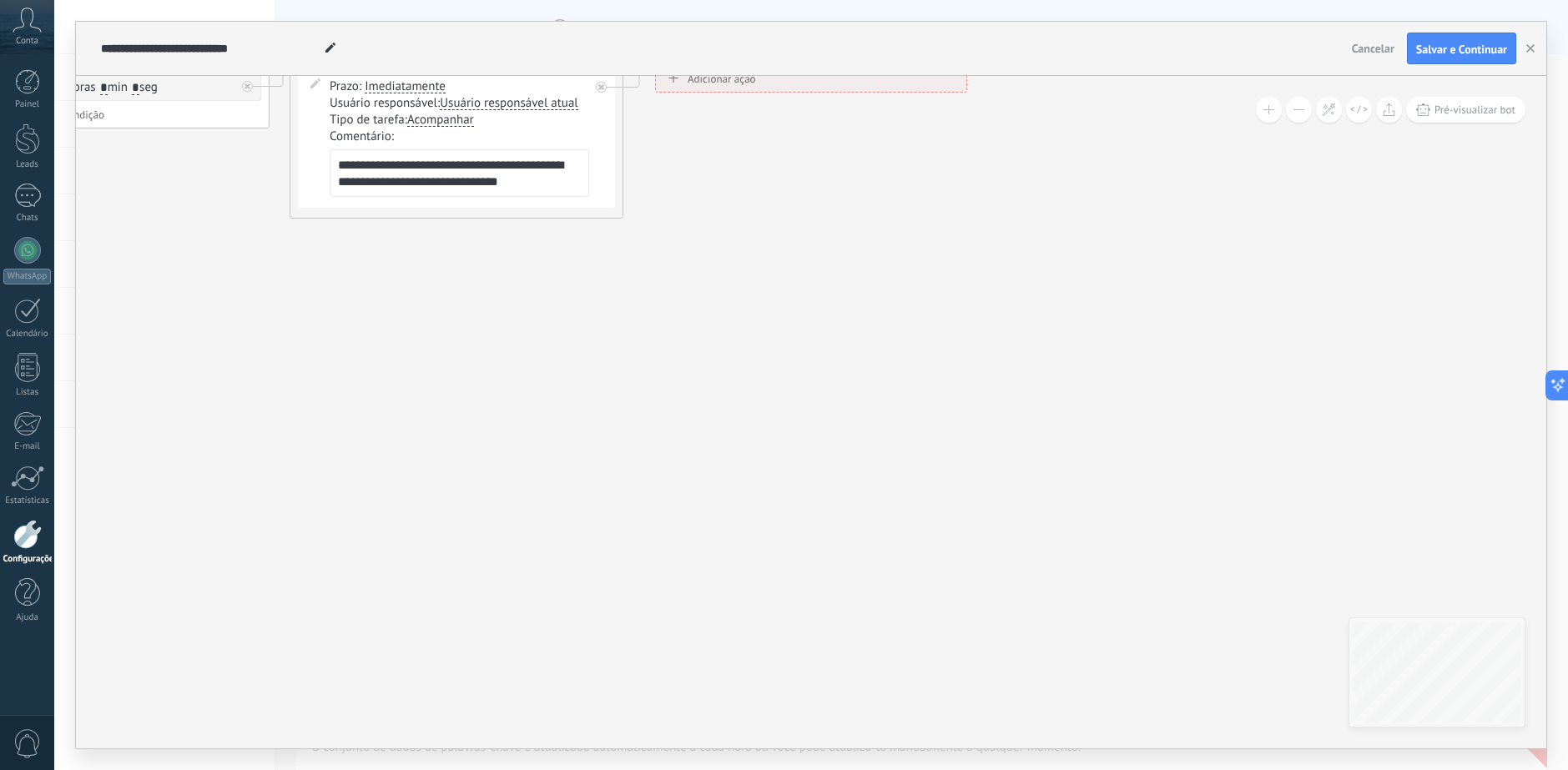
click at [737, 455] on icon at bounding box center [259, 130] width 1806 height 1011
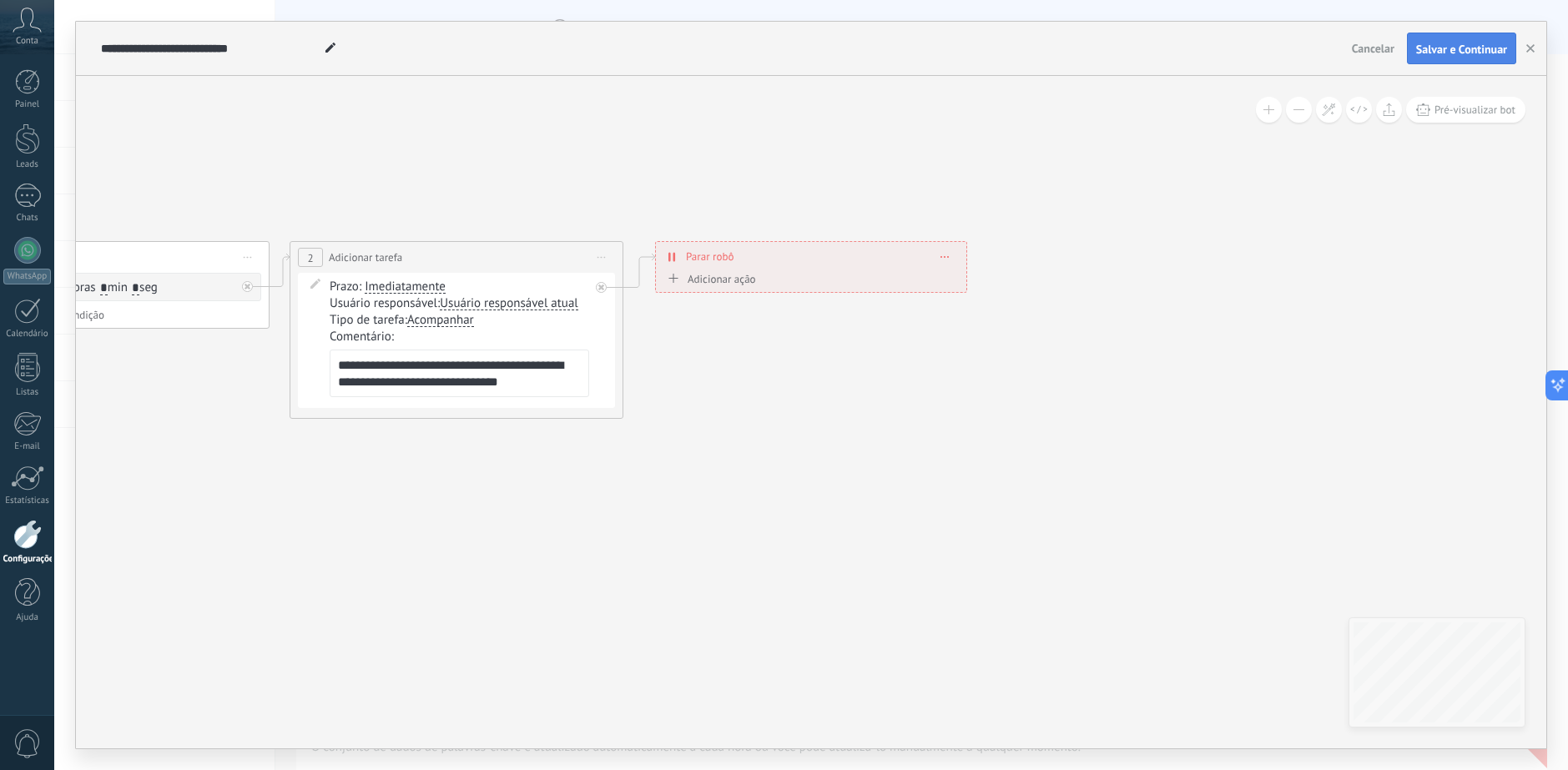
click at [1461, 54] on span "Salvar e Continuar" at bounding box center [1461, 49] width 91 height 12
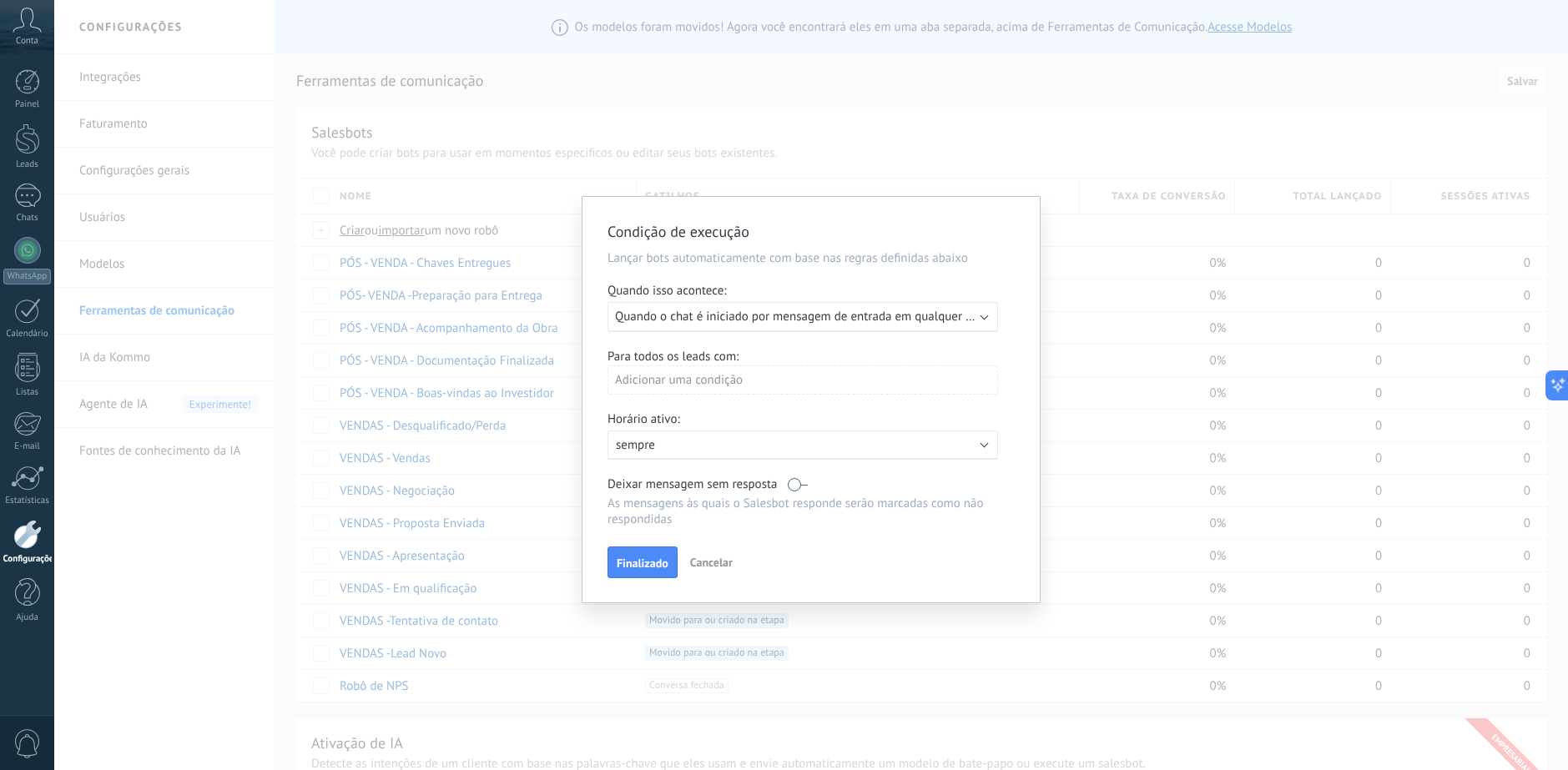
click at [772, 314] on span "Quando o chat é iniciado por mensagem de entrada em qualquer canal" at bounding box center [804, 316] width 379 height 16
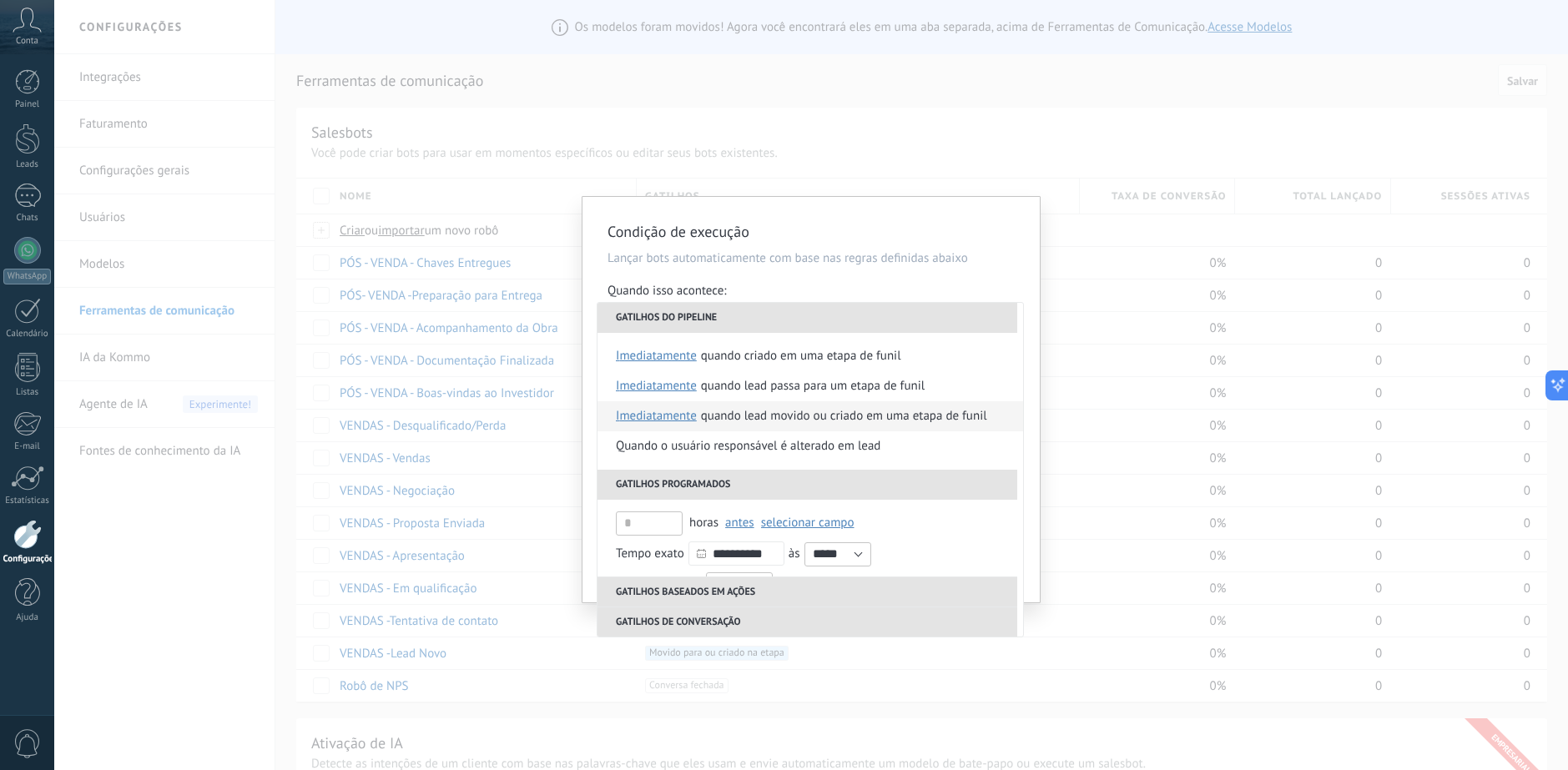
click at [842, 420] on div "Quando lead movido ou criado em uma etapa de funil" at bounding box center [844, 416] width 287 height 30
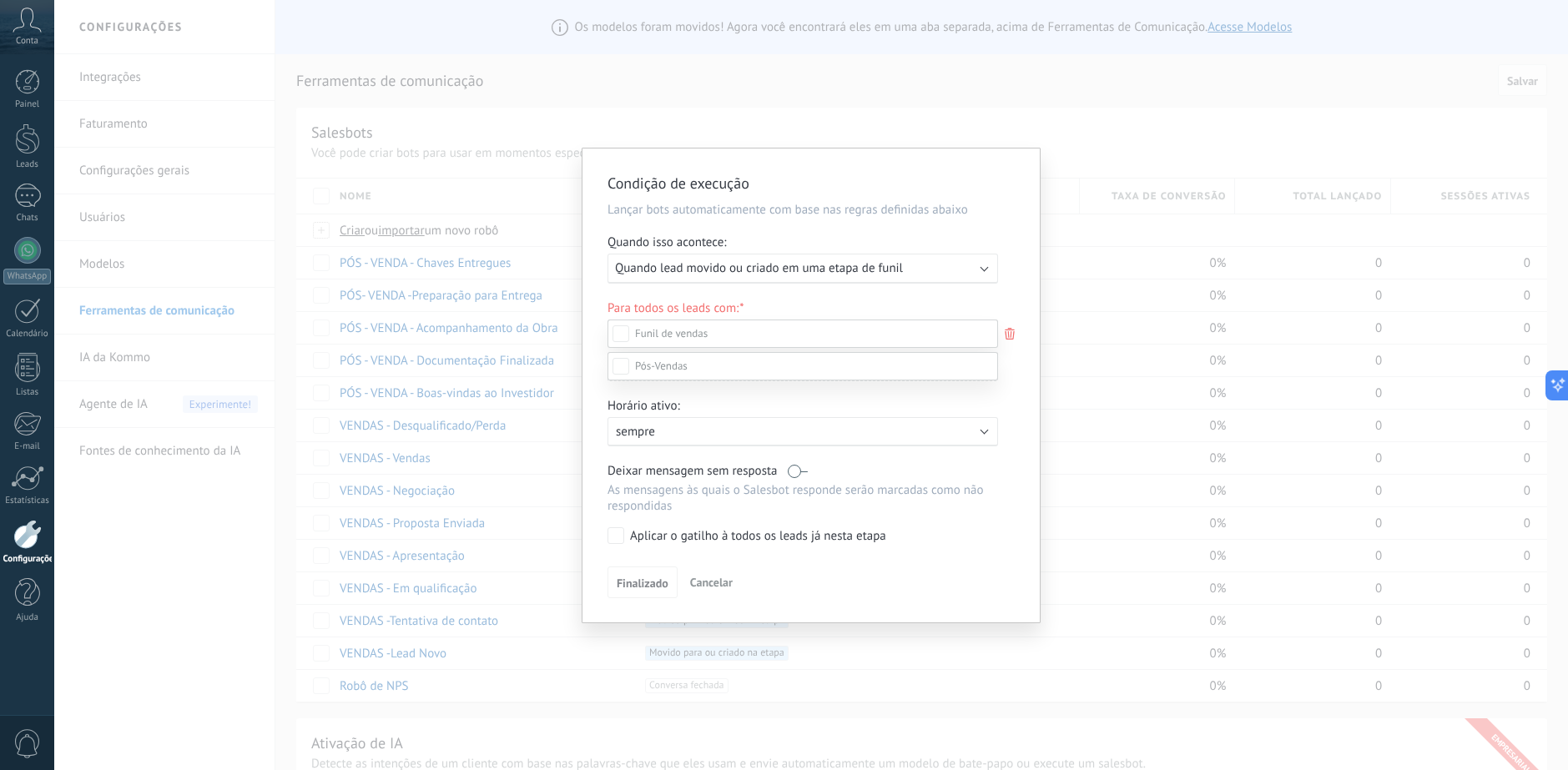
click at [731, 380] on label at bounding box center [802, 366] width 391 height 28
click at [640, 581] on div "Etapa de leads de entrada tentativa de contato Em Qualificação Apresentação Pro…" at bounding box center [802, 529] width 391 height 481
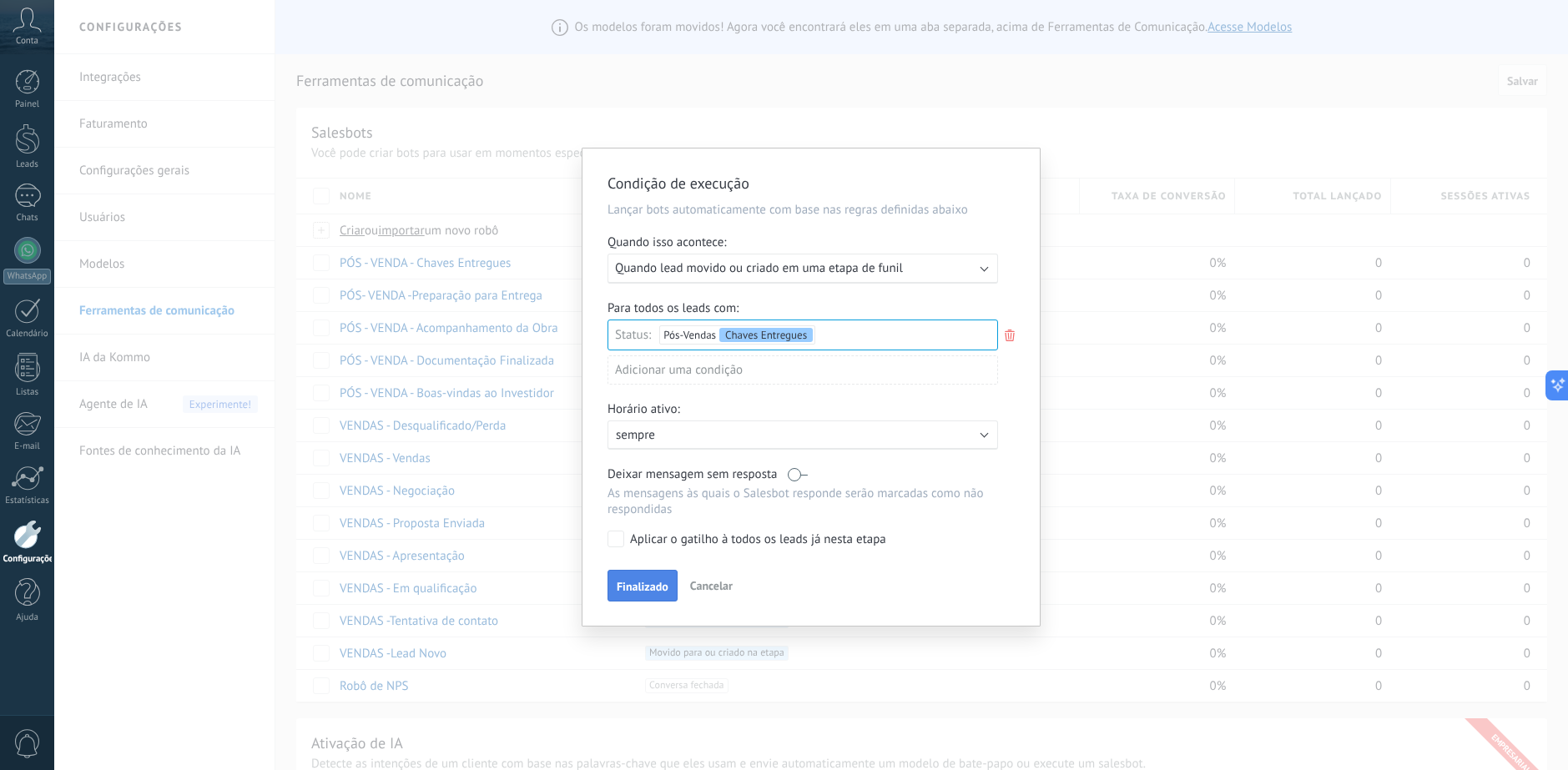
click at [646, 592] on span "Finalizado" at bounding box center [643, 586] width 52 height 12
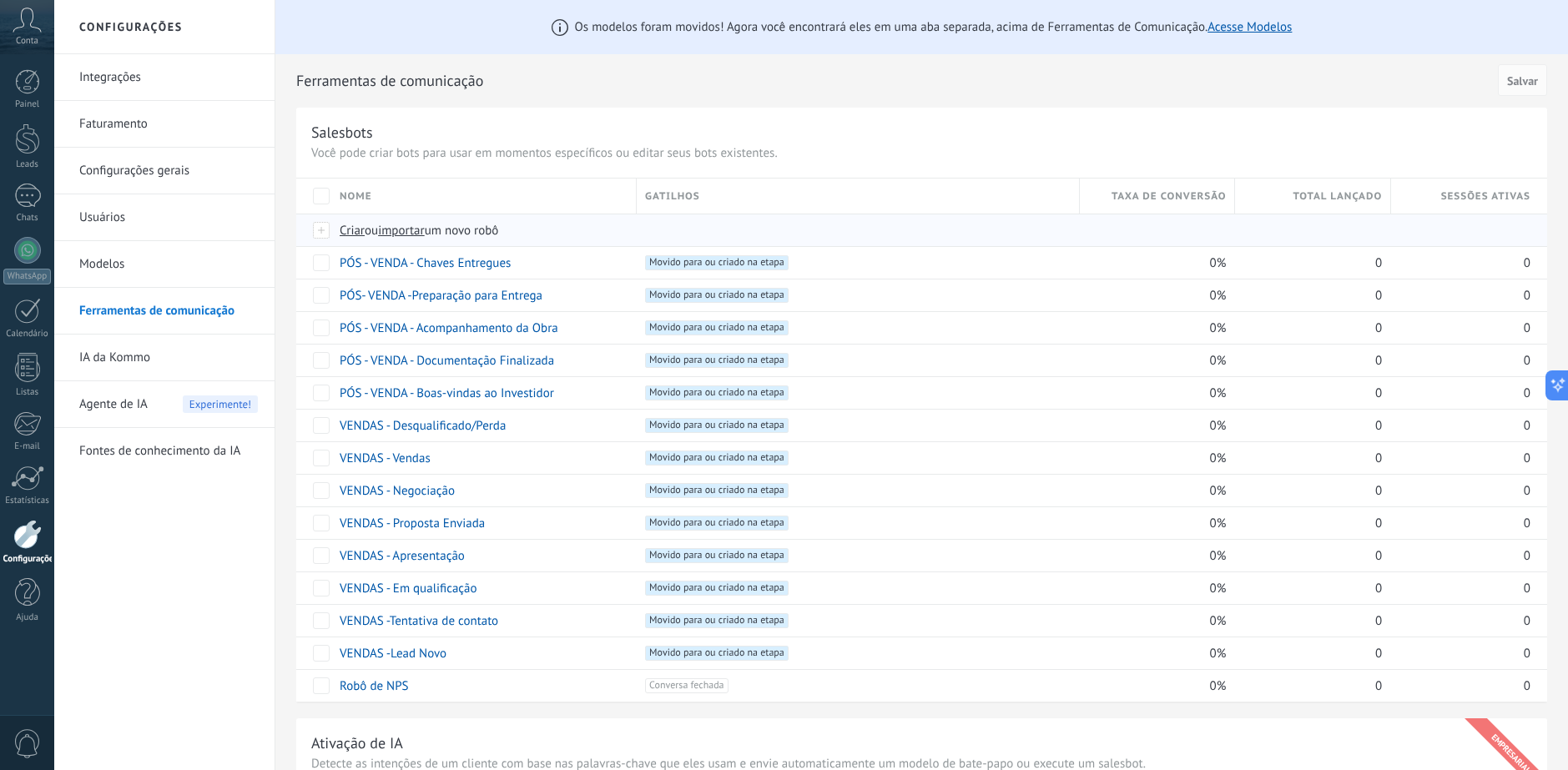
click at [354, 228] on span "Criar" at bounding box center [351, 230] width 25 height 16
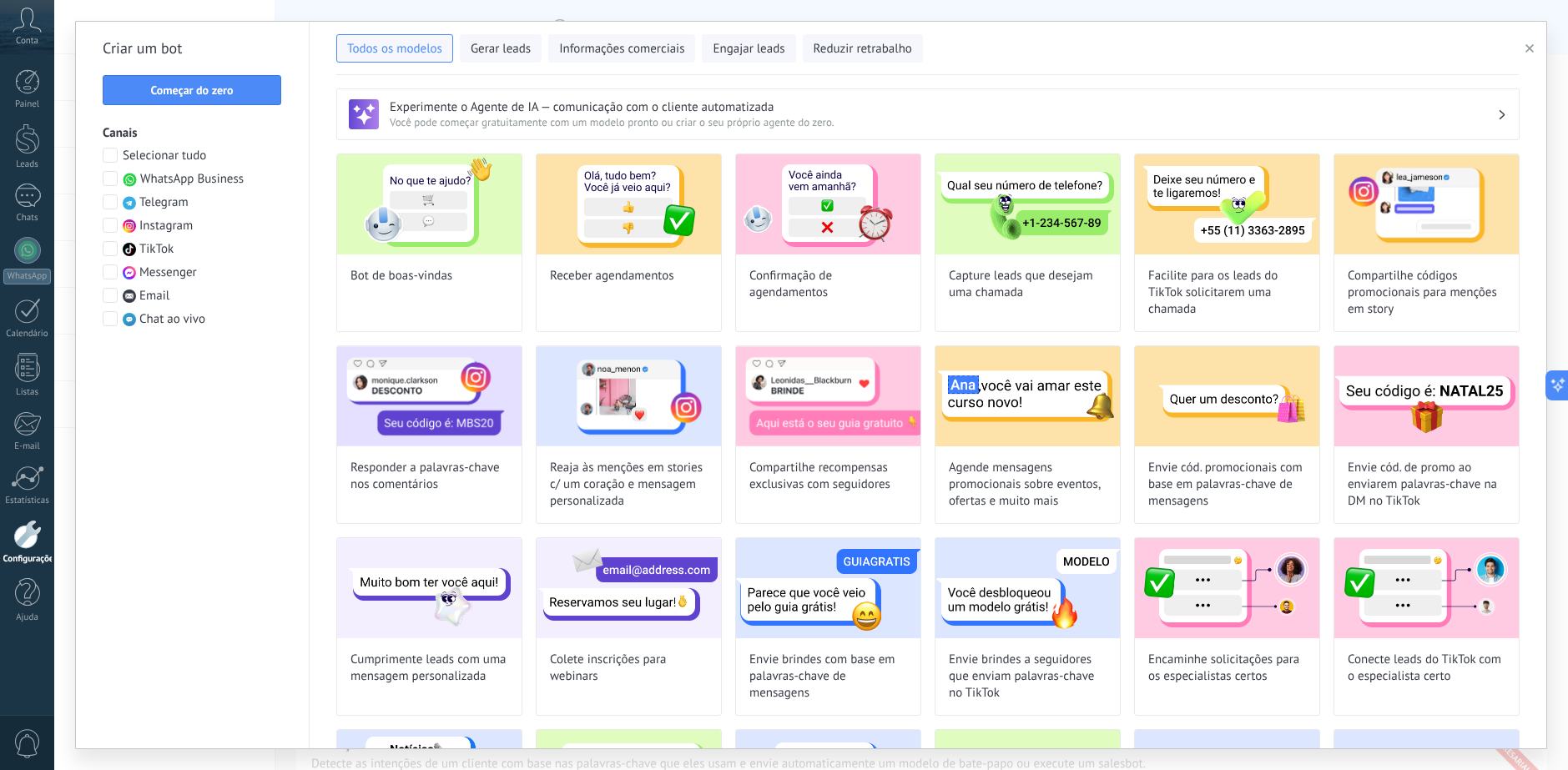
click at [207, 73] on div "Criar um bot Começar do zero Canais Selecionar tudo WhatsApp Business Telegram …" at bounding box center [193, 385] width 234 height 726
click at [238, 90] on span "Começar do zero" at bounding box center [192, 89] width 161 height 12
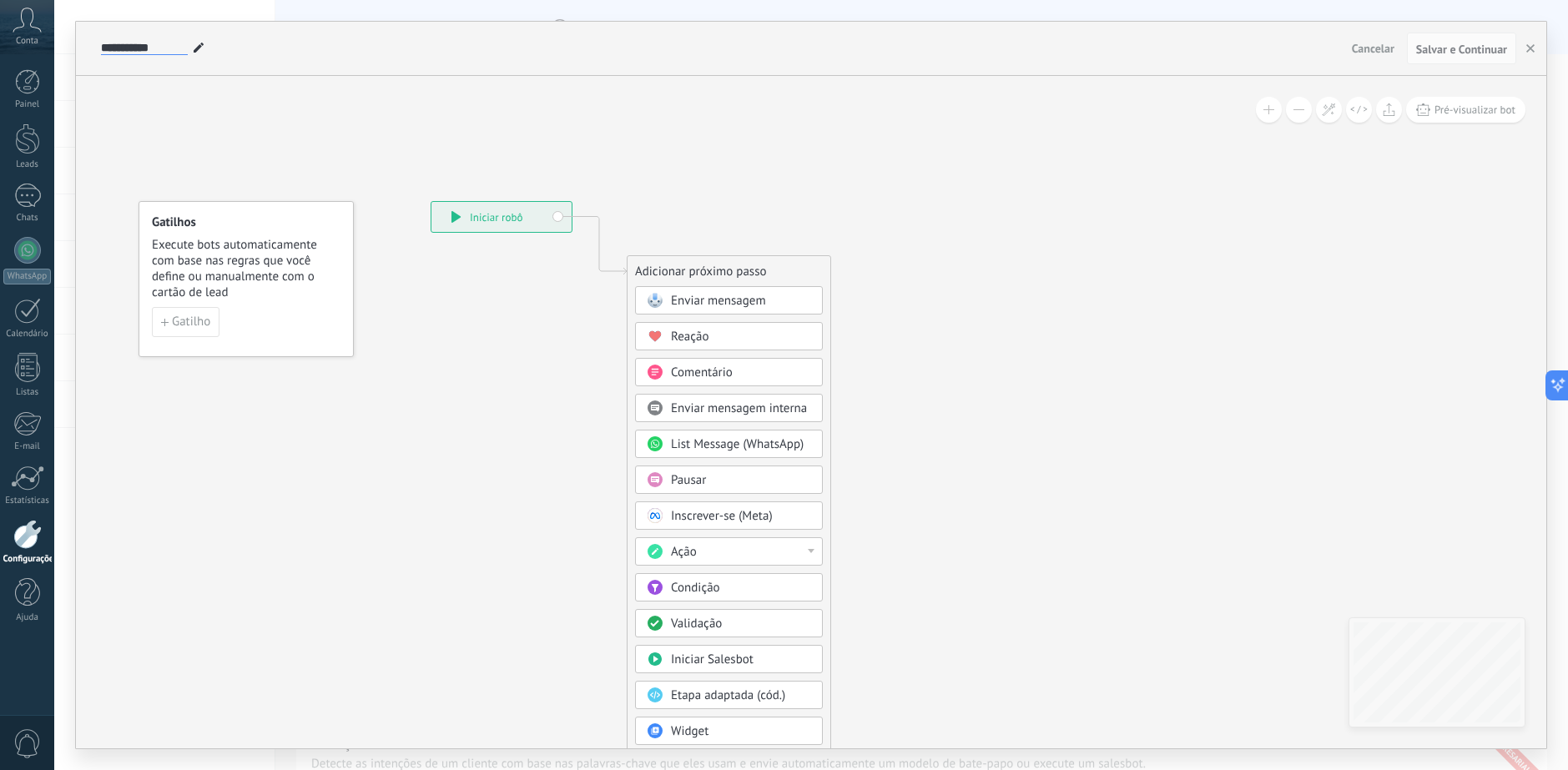
click at [120, 44] on input "**********" at bounding box center [144, 48] width 87 height 14
click at [123, 50] on input "**********" at bounding box center [142, 48] width 82 height 14
click at [175, 44] on input "**********" at bounding box center [142, 48] width 82 height 14
click at [178, 53] on input "**********" at bounding box center [142, 48] width 82 height 14
type input "**********"
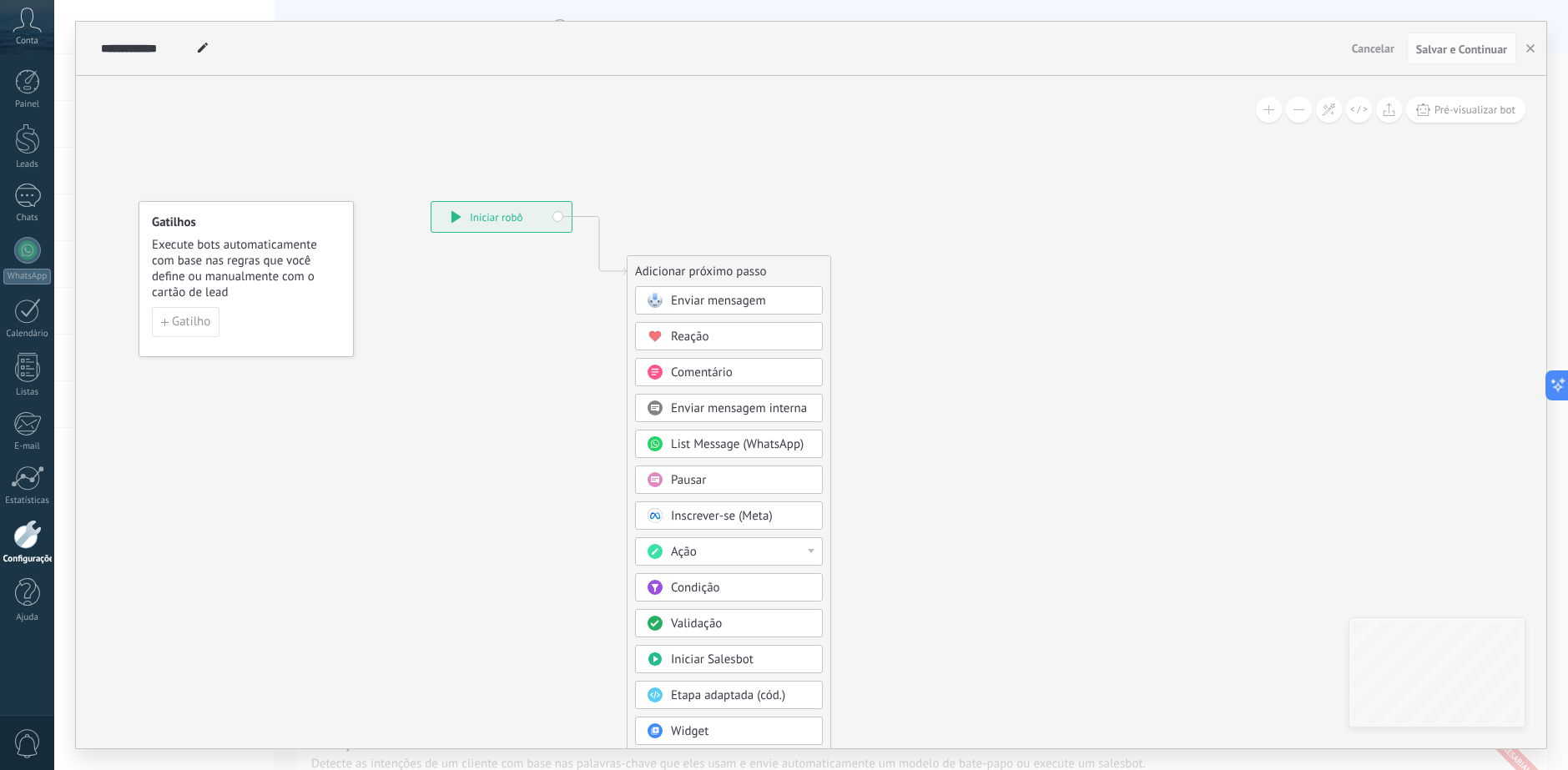
click at [713, 479] on div "Pausar" at bounding box center [741, 480] width 141 height 16
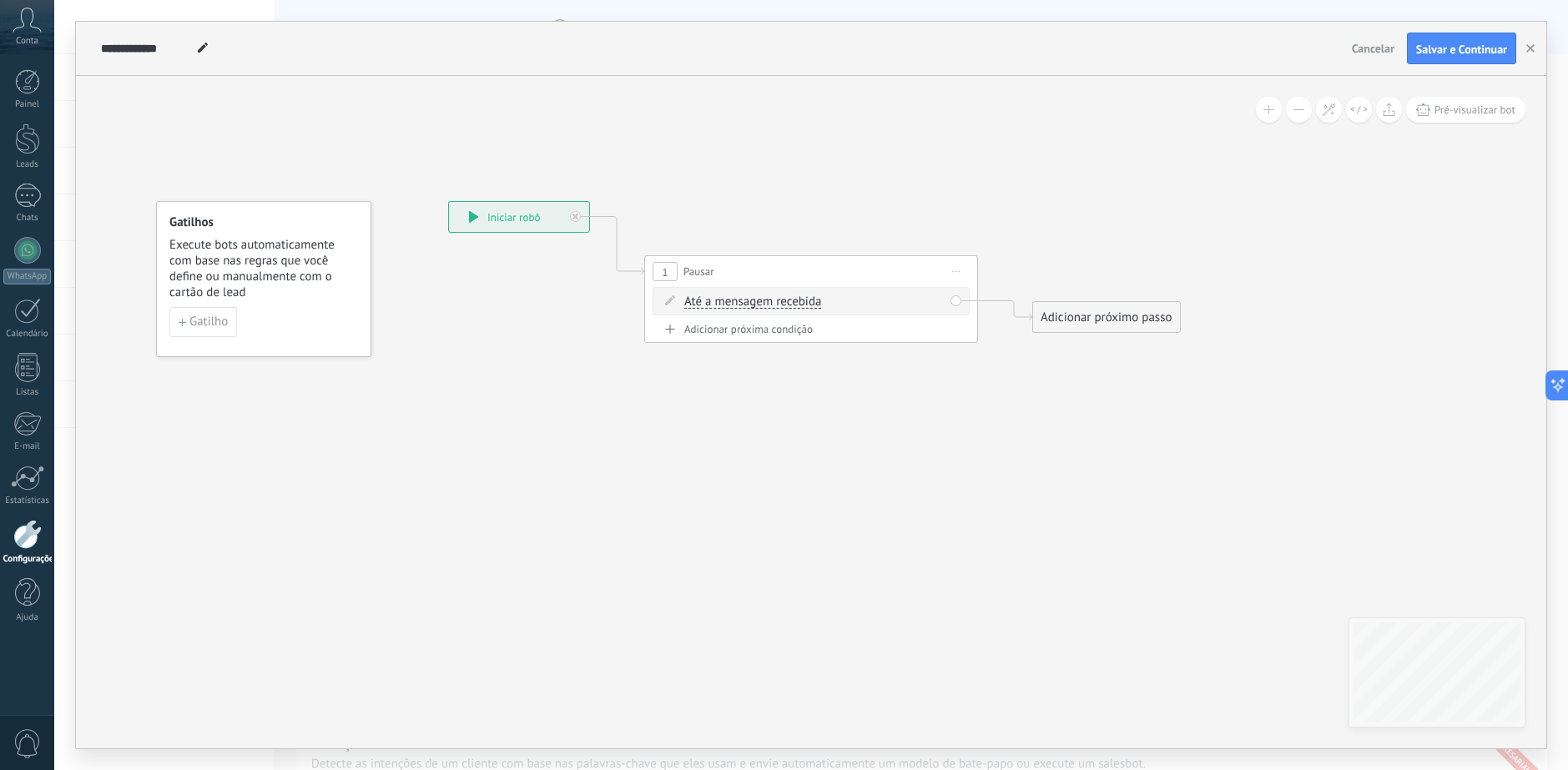
click at [735, 297] on span "Até a mensagem recebida" at bounding box center [753, 302] width 137 height 14
click at [735, 297] on button "Até a mensagem recebida" at bounding box center [779, 301] width 209 height 30
click at [722, 337] on span "Cronômetro" at bounding box center [766, 332] width 202 height 16
click at [762, 297] on input "*" at bounding box center [758, 303] width 7 height 14
paste input "***"
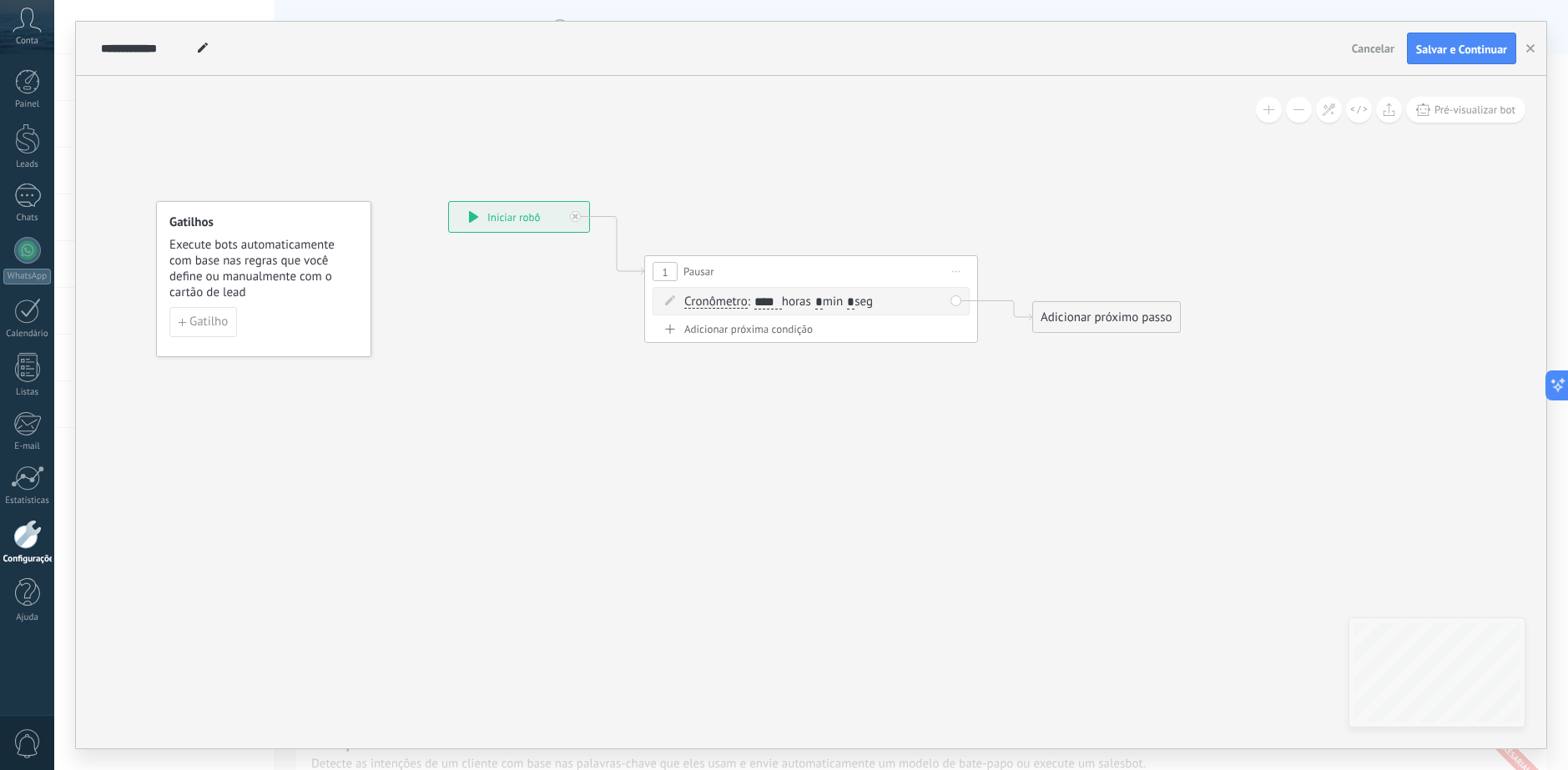
type input "****"
drag, startPoint x: 822, startPoint y: 300, endPoint x: 833, endPoint y: 298, distance: 11.2
click at [833, 298] on span ": **** horas * min * seg" at bounding box center [810, 301] width 125 height 16
drag, startPoint x: 833, startPoint y: 298, endPoint x: 821, endPoint y: 302, distance: 12.6
click at [821, 302] on span ": **** horas * min * seg" at bounding box center [810, 301] width 125 height 16
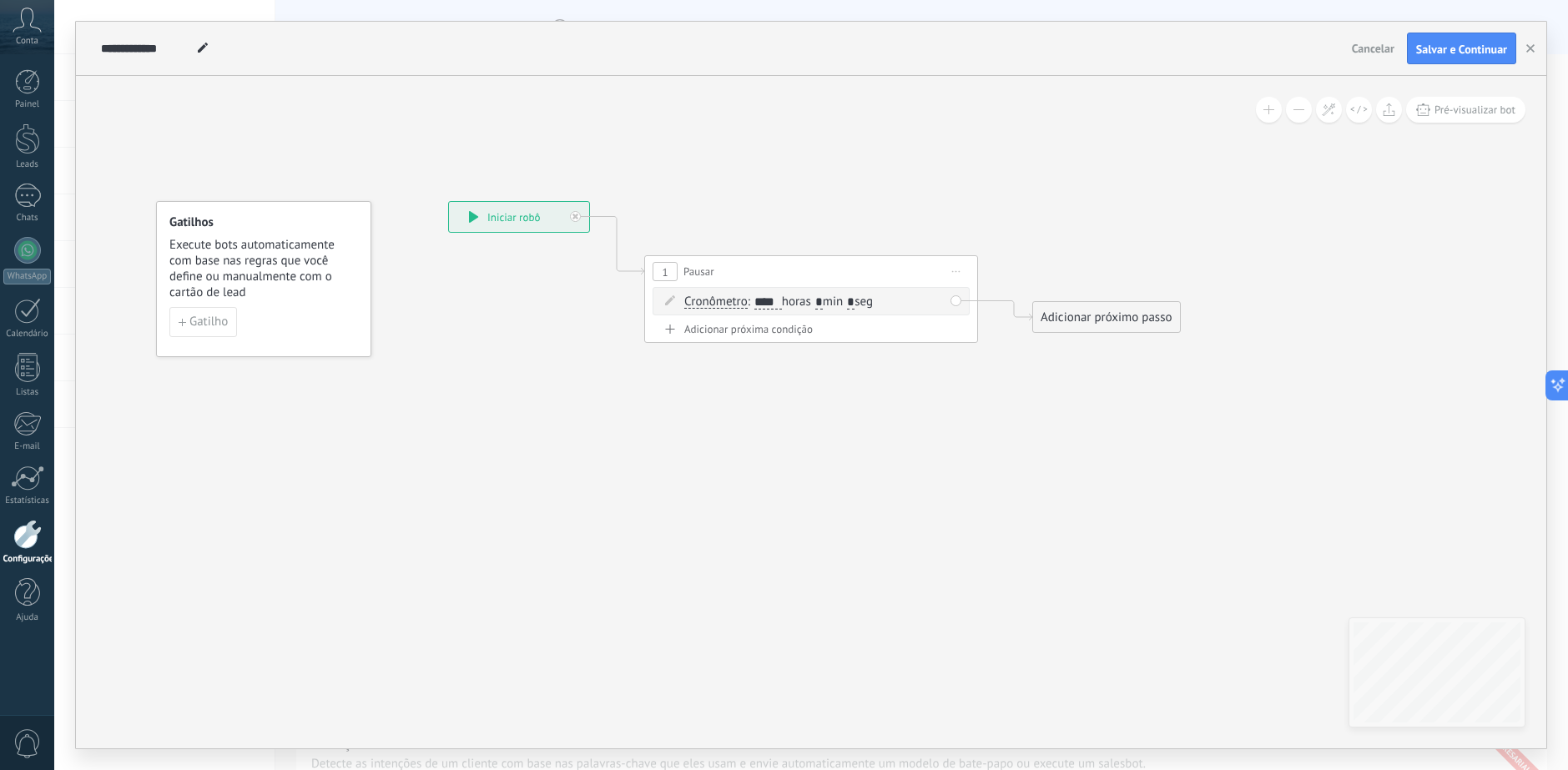
click at [822, 305] on input "*" at bounding box center [819, 303] width 7 height 14
type input "*"
click at [885, 238] on icon at bounding box center [786, 272] width 1510 height 976
drag, startPoint x: 793, startPoint y: 276, endPoint x: 791, endPoint y: 222, distance: 54.0
click at [791, 222] on div "1 Pausar ****** Iniciar pré-visualização aqui Renomear Duplicar Excluir" at bounding box center [809, 217] width 332 height 31
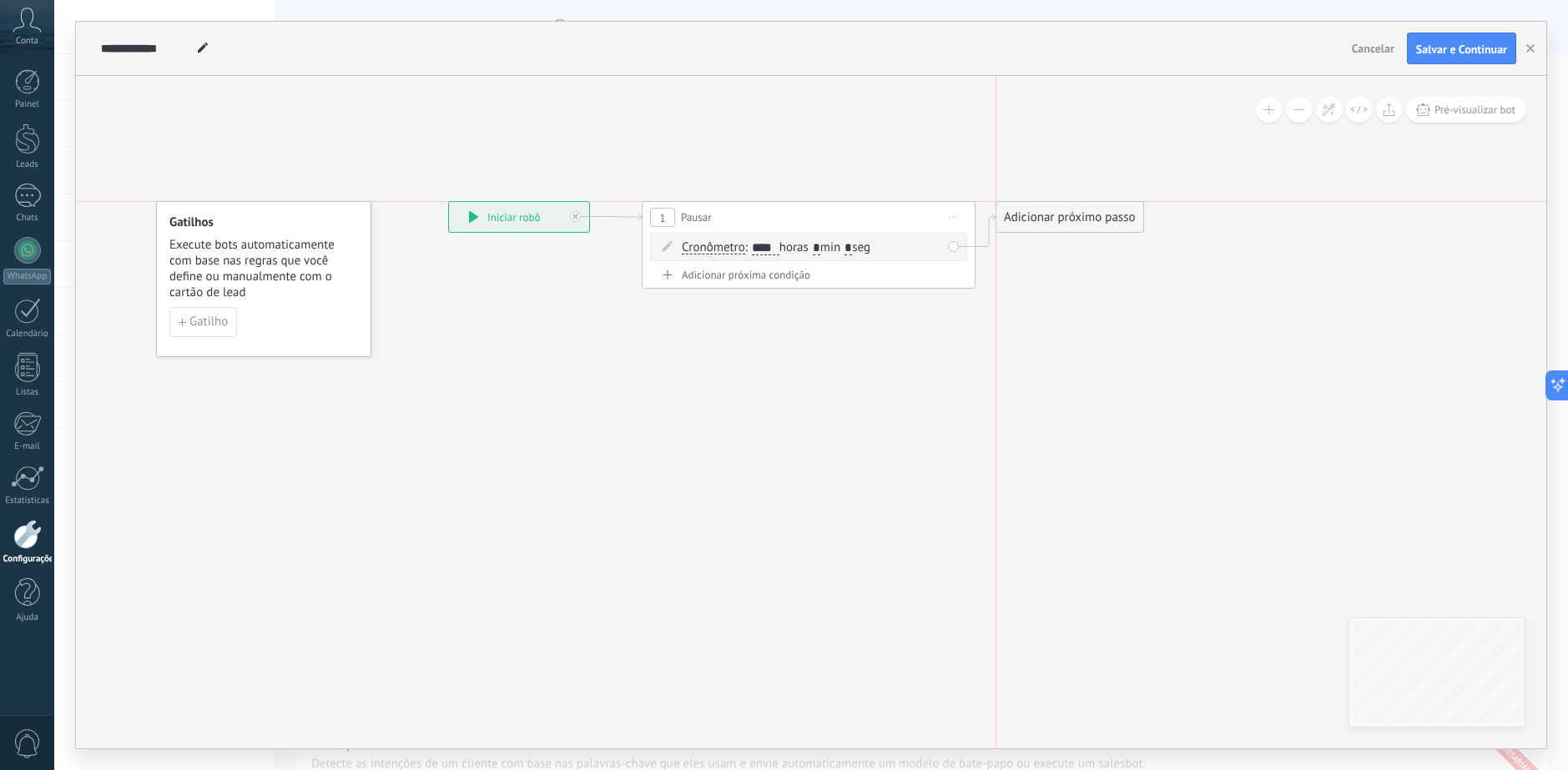
drag, startPoint x: 1105, startPoint y: 311, endPoint x: 1073, endPoint y: 211, distance: 105.0
click at [1073, 211] on div "Adicionar próximo passo" at bounding box center [1069, 217] width 147 height 27
click at [1060, 209] on div "Adicionar próximo passo" at bounding box center [1069, 217] width 147 height 27
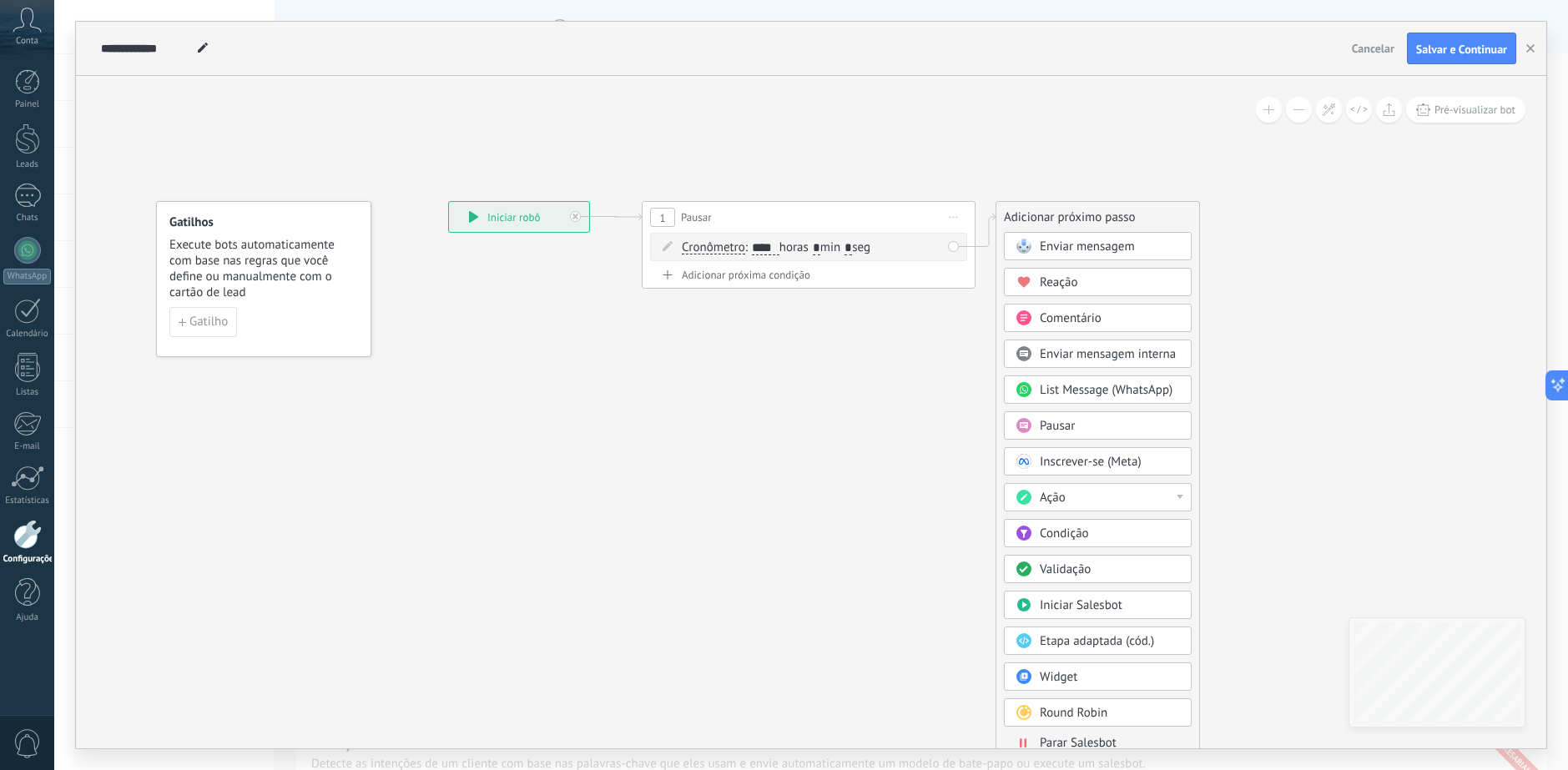
click at [1147, 510] on div "Ação" at bounding box center [1098, 496] width 188 height 28
click at [1122, 526] on div "Adicionar tarefa" at bounding box center [1098, 525] width 186 height 28
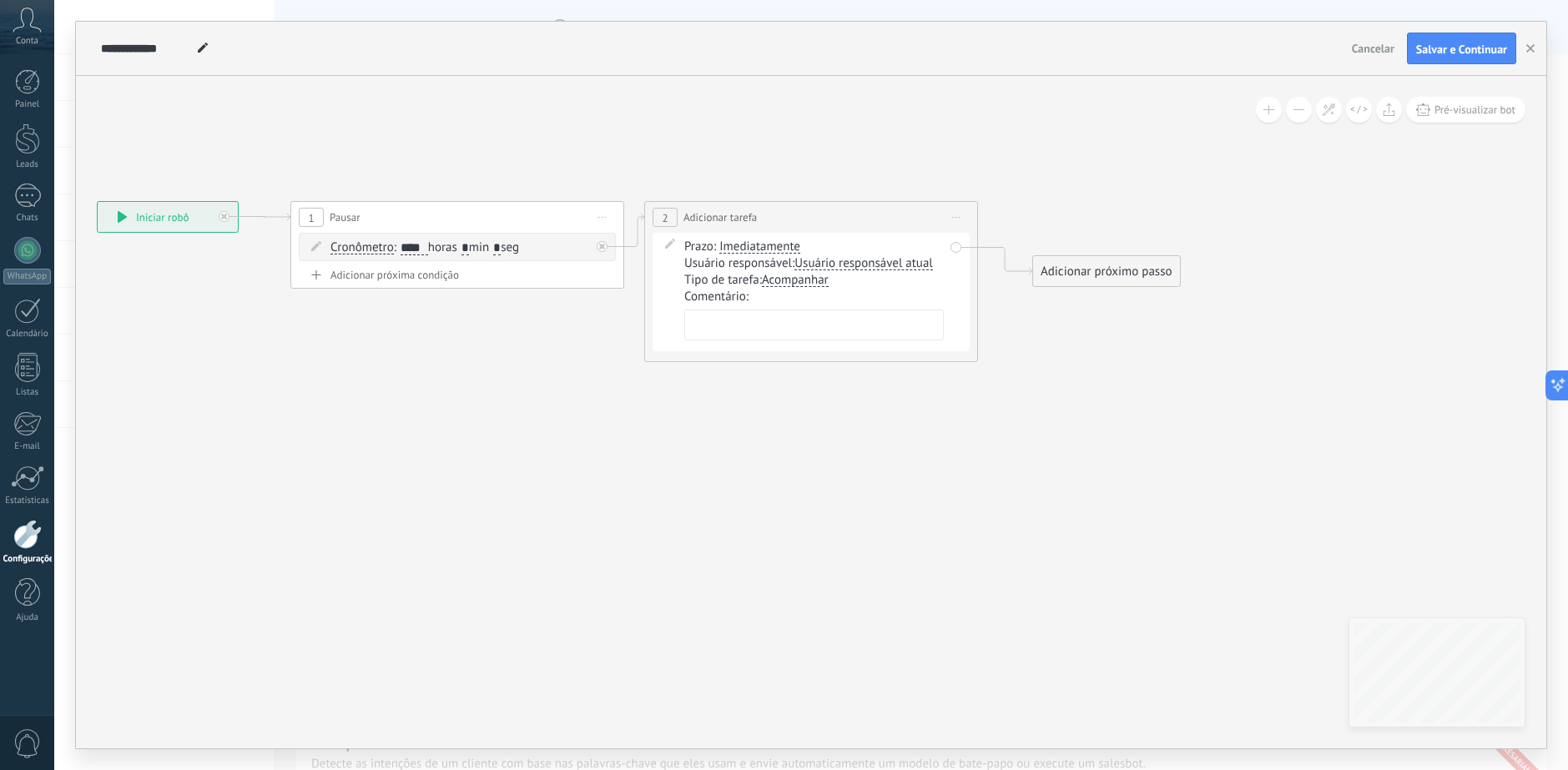
click at [828, 333] on textarea at bounding box center [814, 325] width 259 height 31
paste textarea "**********"
drag, startPoint x: 841, startPoint y: 329, endPoint x: 743, endPoint y: 318, distance: 98.6
click at [743, 318] on textarea "**********" at bounding box center [814, 333] width 259 height 47
click at [874, 346] on textarea "**********" at bounding box center [814, 333] width 259 height 47
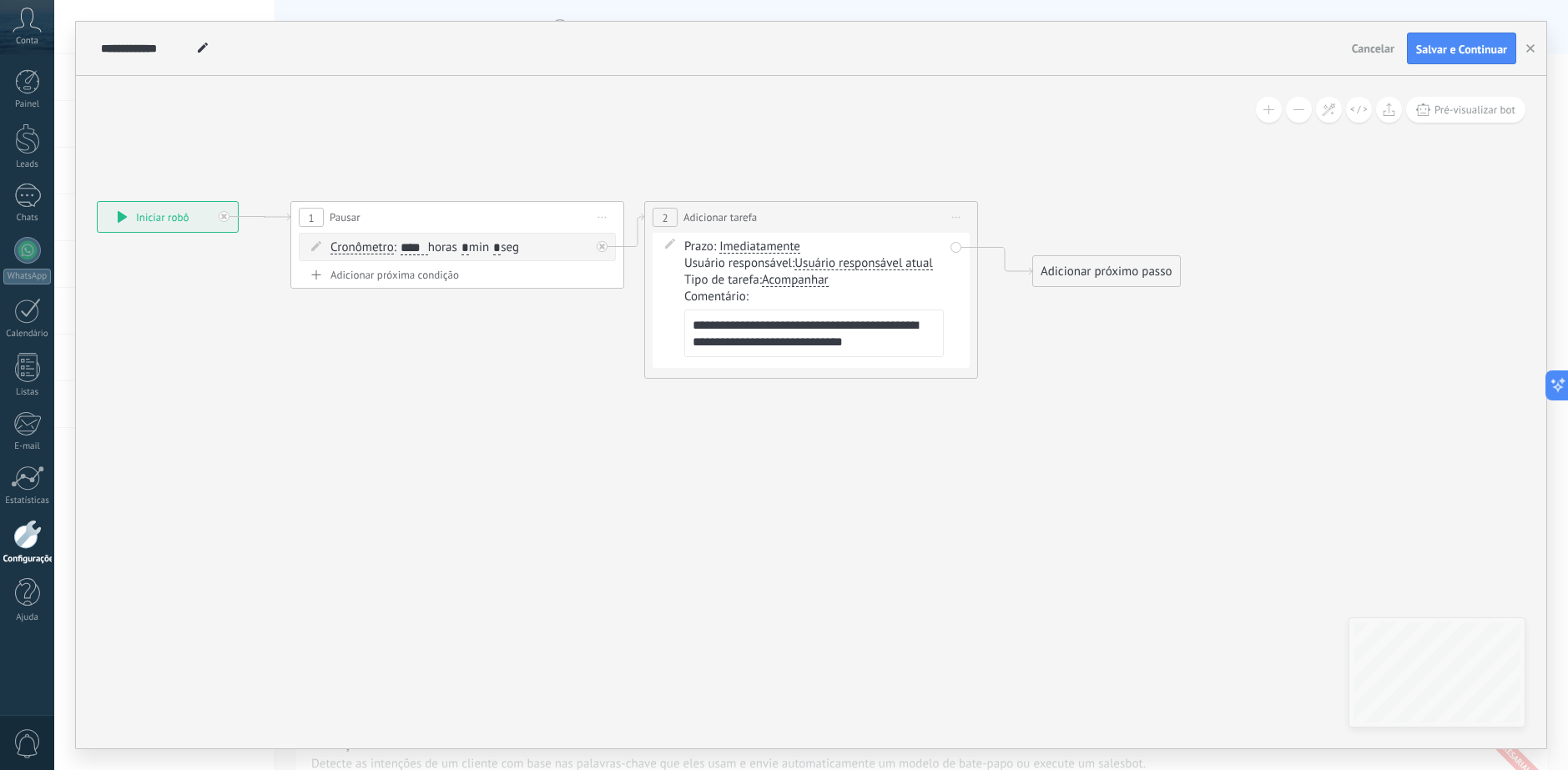
type textarea "**********"
click at [865, 399] on icon at bounding box center [610, 281] width 1860 height 994
drag, startPoint x: 1088, startPoint y: 268, endPoint x: 1057, endPoint y: 221, distance: 56.3
click at [1057, 221] on div "Adicionar próximo passo" at bounding box center [1071, 217] width 147 height 27
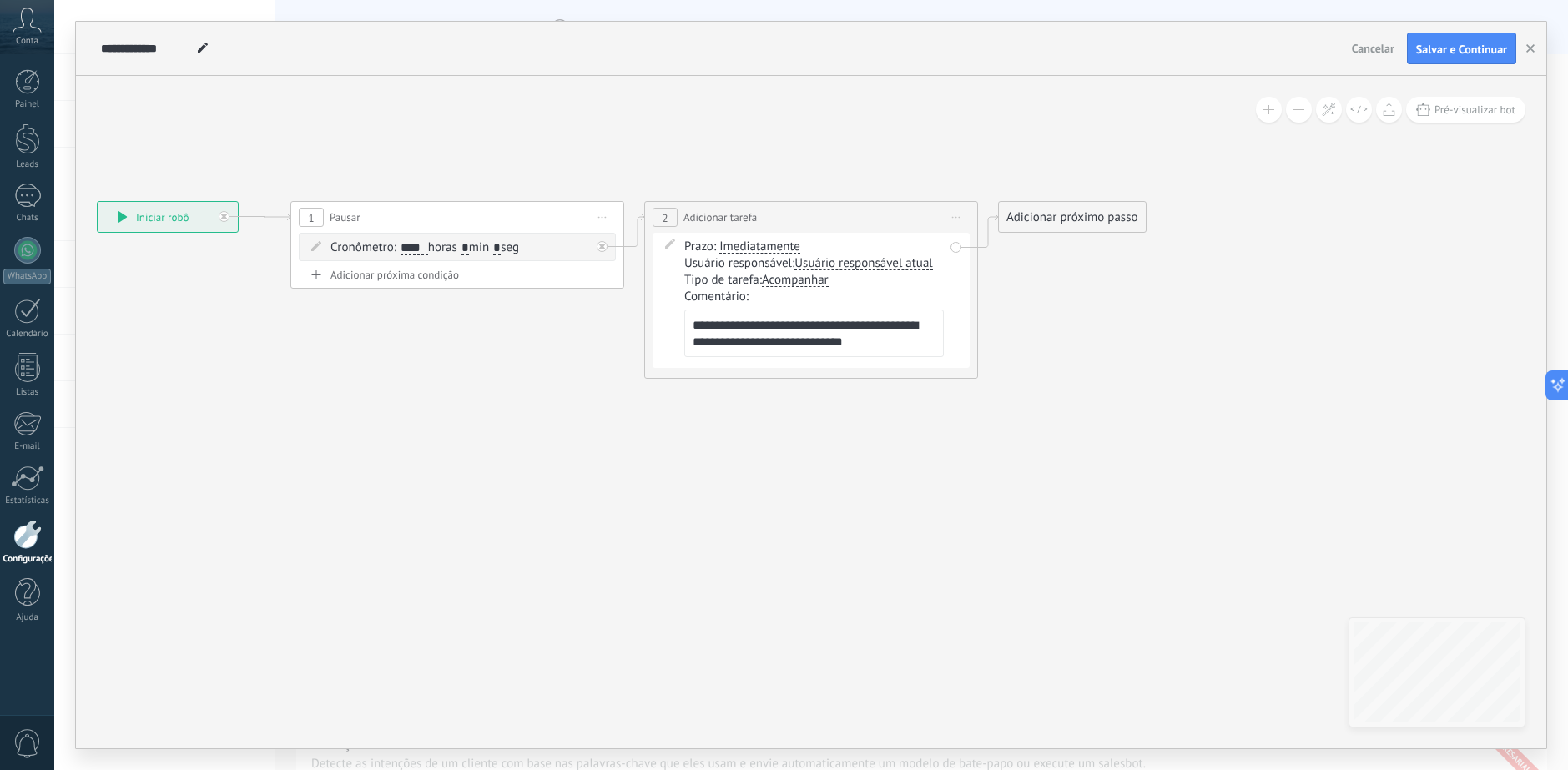
click at [1057, 221] on div "Adicionar próximo passo" at bounding box center [1071, 217] width 147 height 27
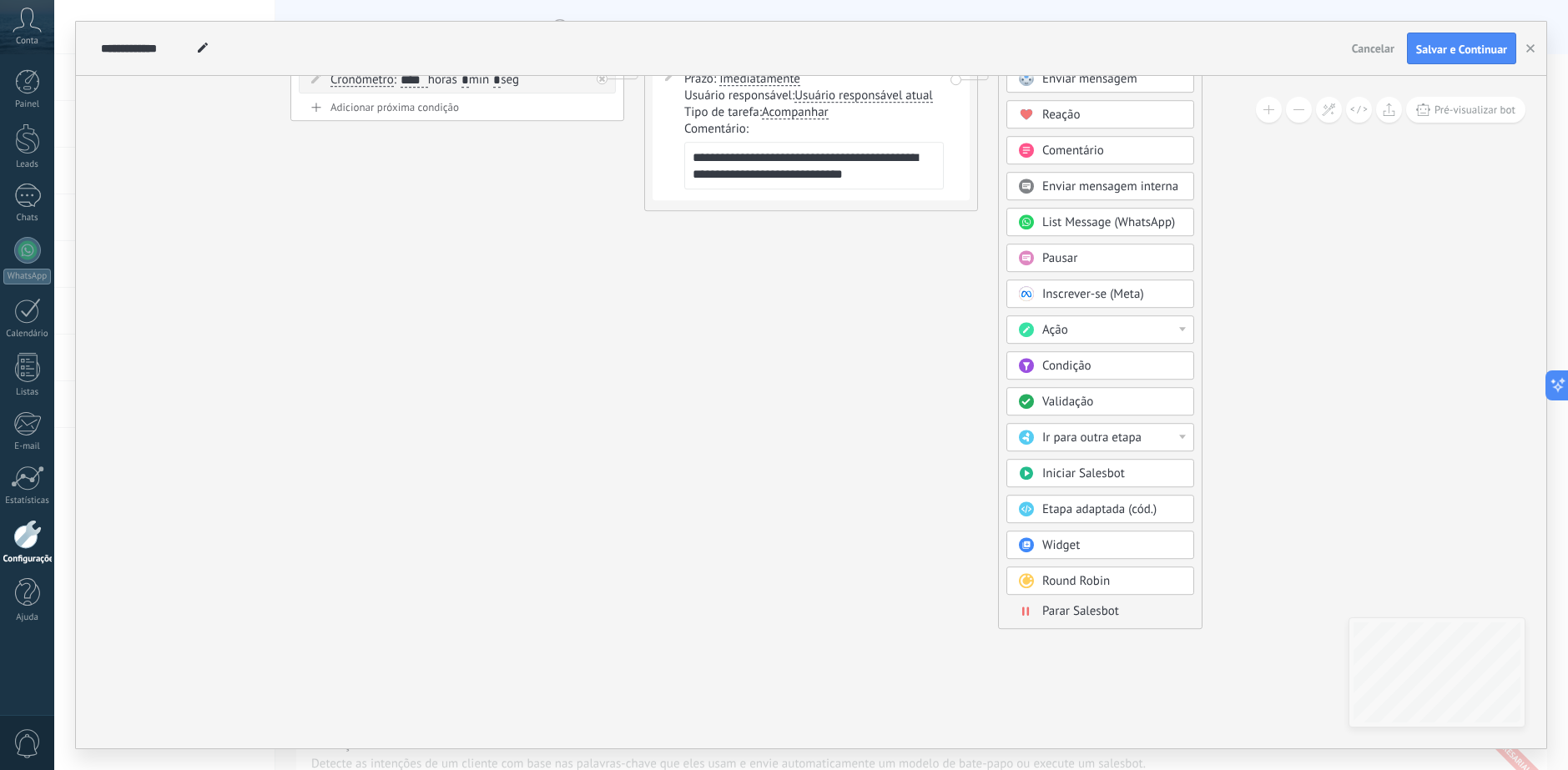
click at [1062, 616] on span "Parar Salesbot" at bounding box center [1081, 610] width 77 height 16
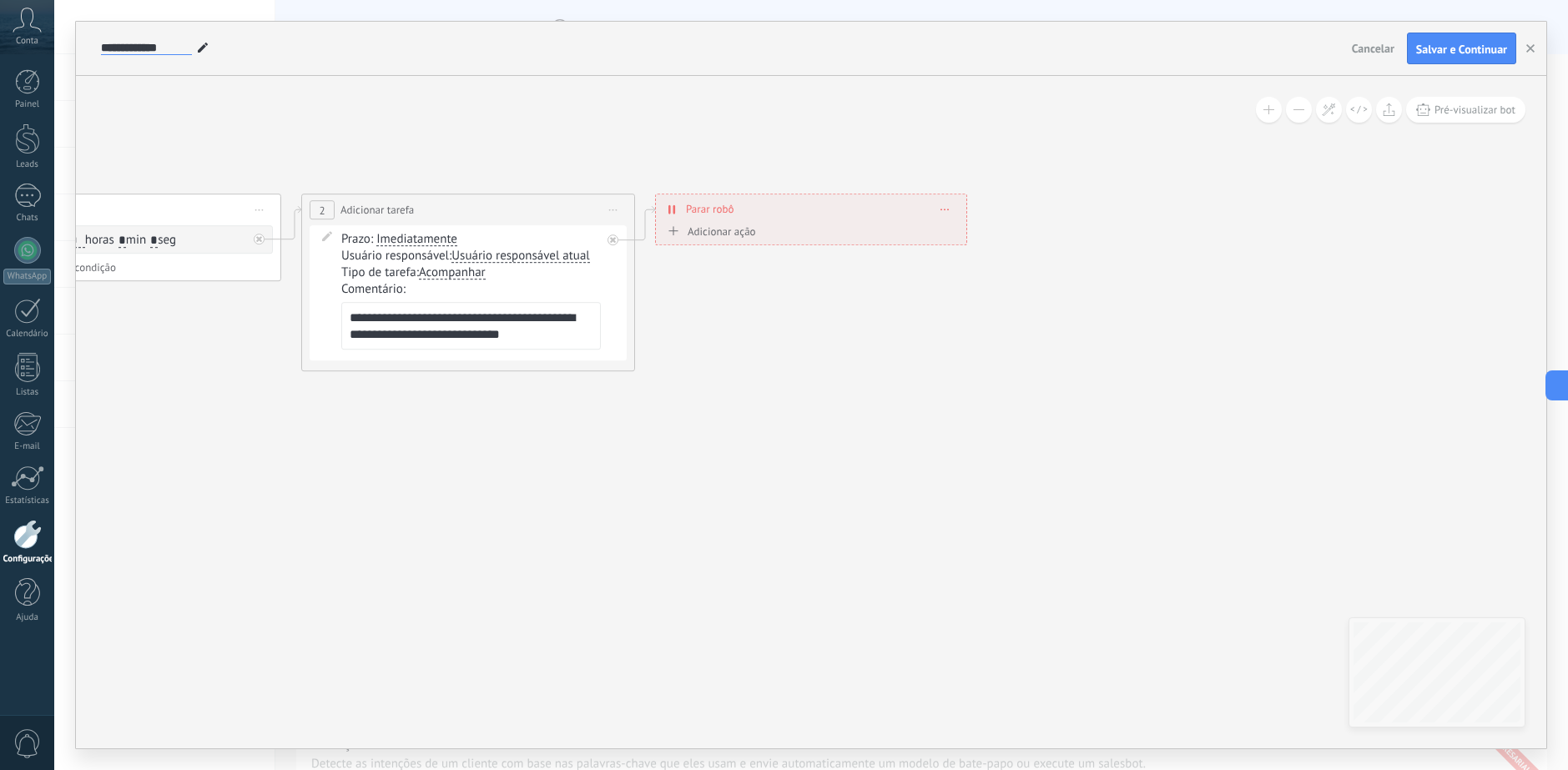
click at [167, 49] on input "**********" at bounding box center [147, 48] width 91 height 14
paste input "**********"
type input "**********"
click at [512, 99] on icon at bounding box center [249, 282] width 1826 height 1011
click at [1452, 51] on span "Salvar e Continuar" at bounding box center [1461, 49] width 91 height 12
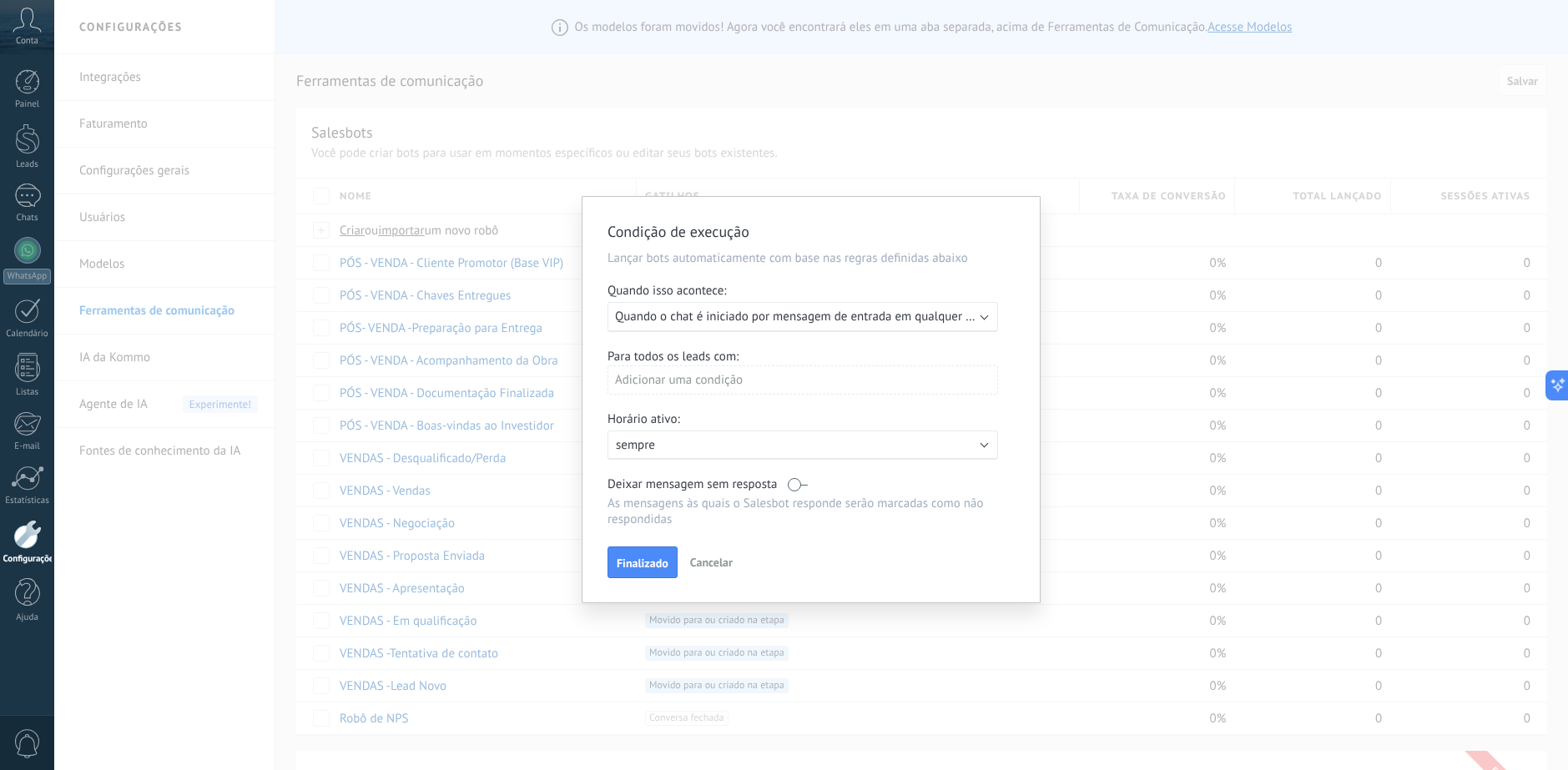
click at [798, 326] on div "Executar: Quando o chat é iniciado por mensagem de entrada em qualquer canal" at bounding box center [802, 317] width 391 height 30
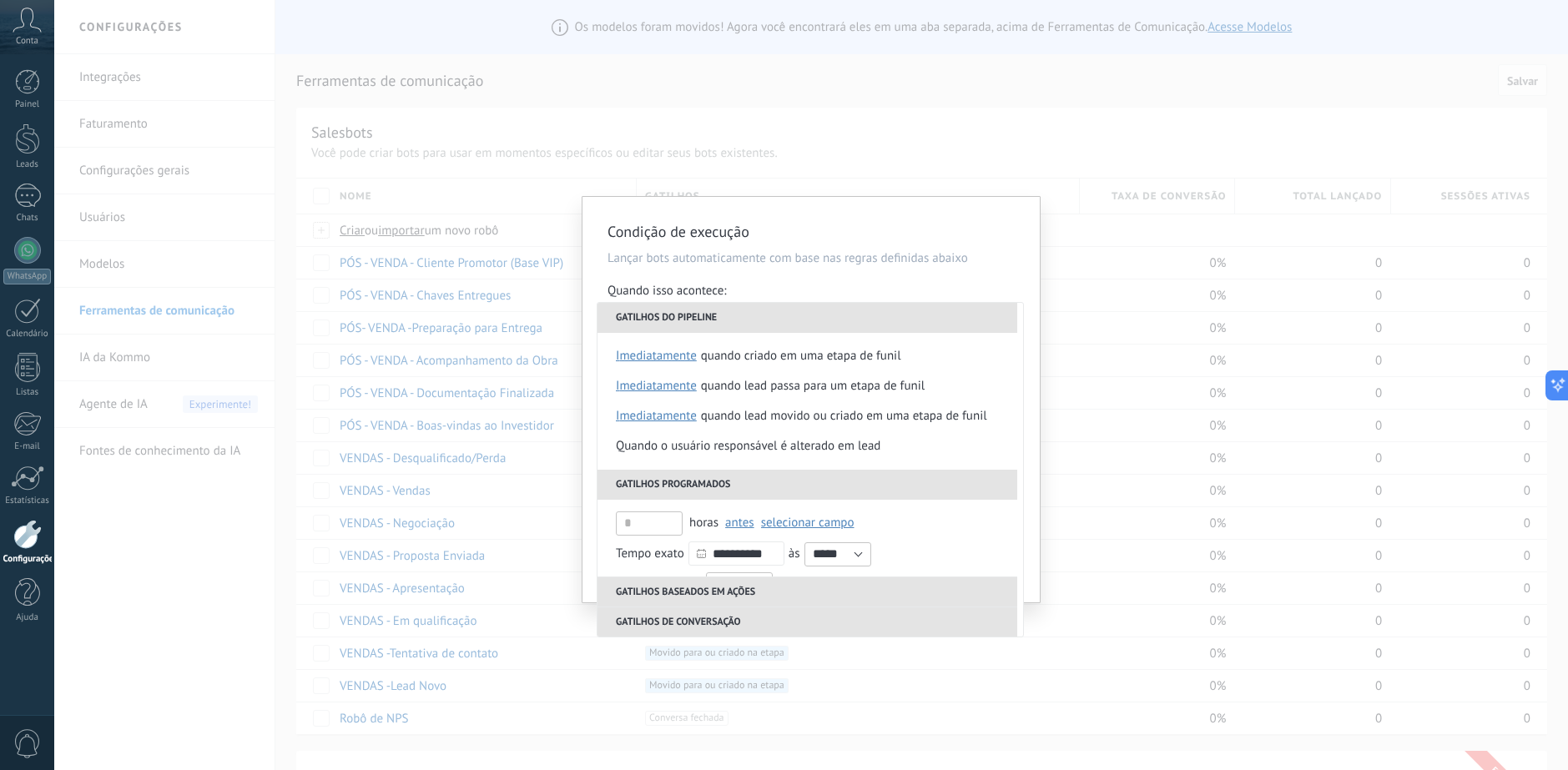
click at [783, 411] on div "Quando lead movido ou criado em uma etapa de funil" at bounding box center [844, 416] width 287 height 30
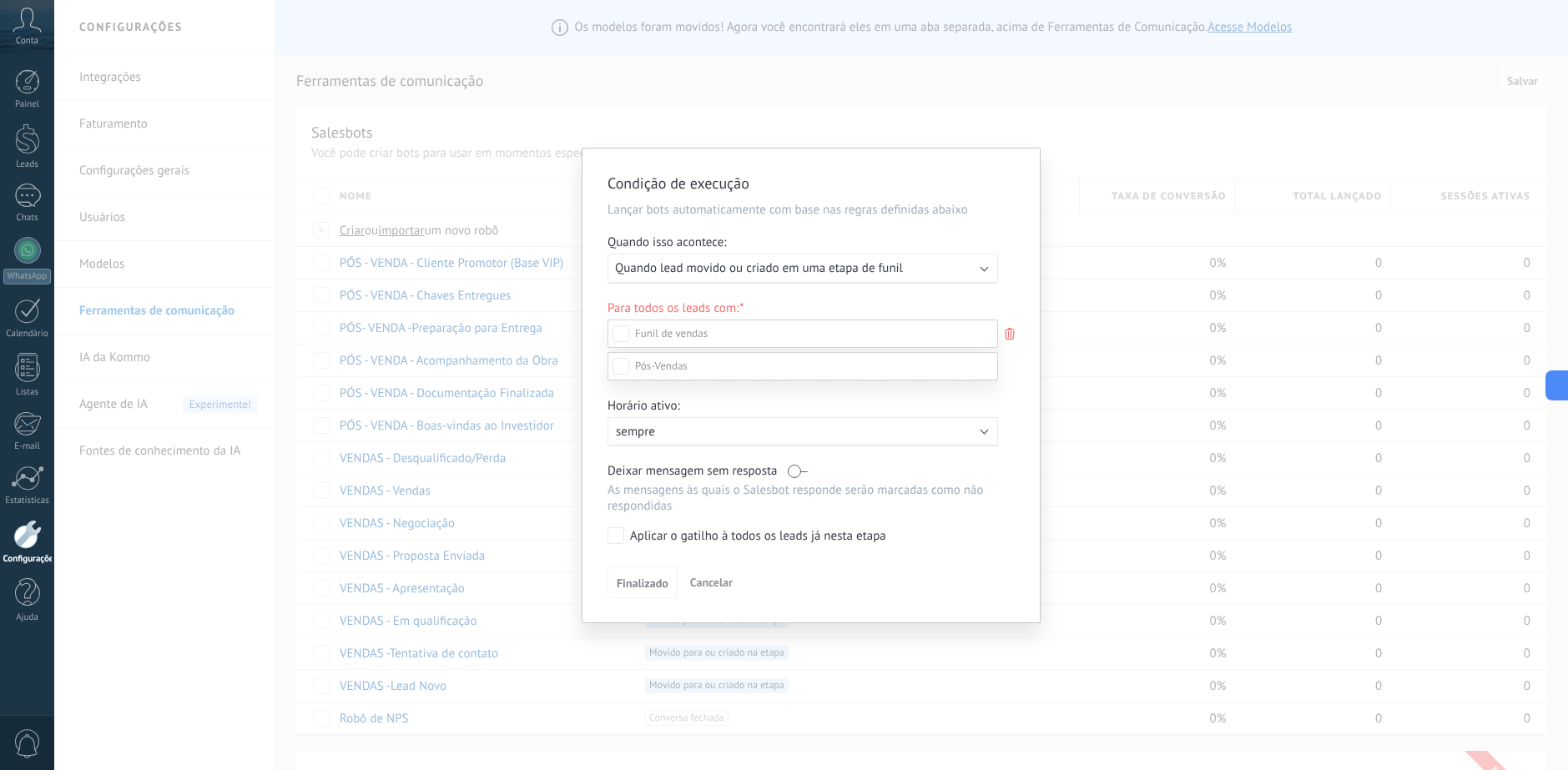
click at [717, 380] on label at bounding box center [802, 366] width 391 height 28
click at [1012, 402] on div at bounding box center [810, 355] width 1513 height 770
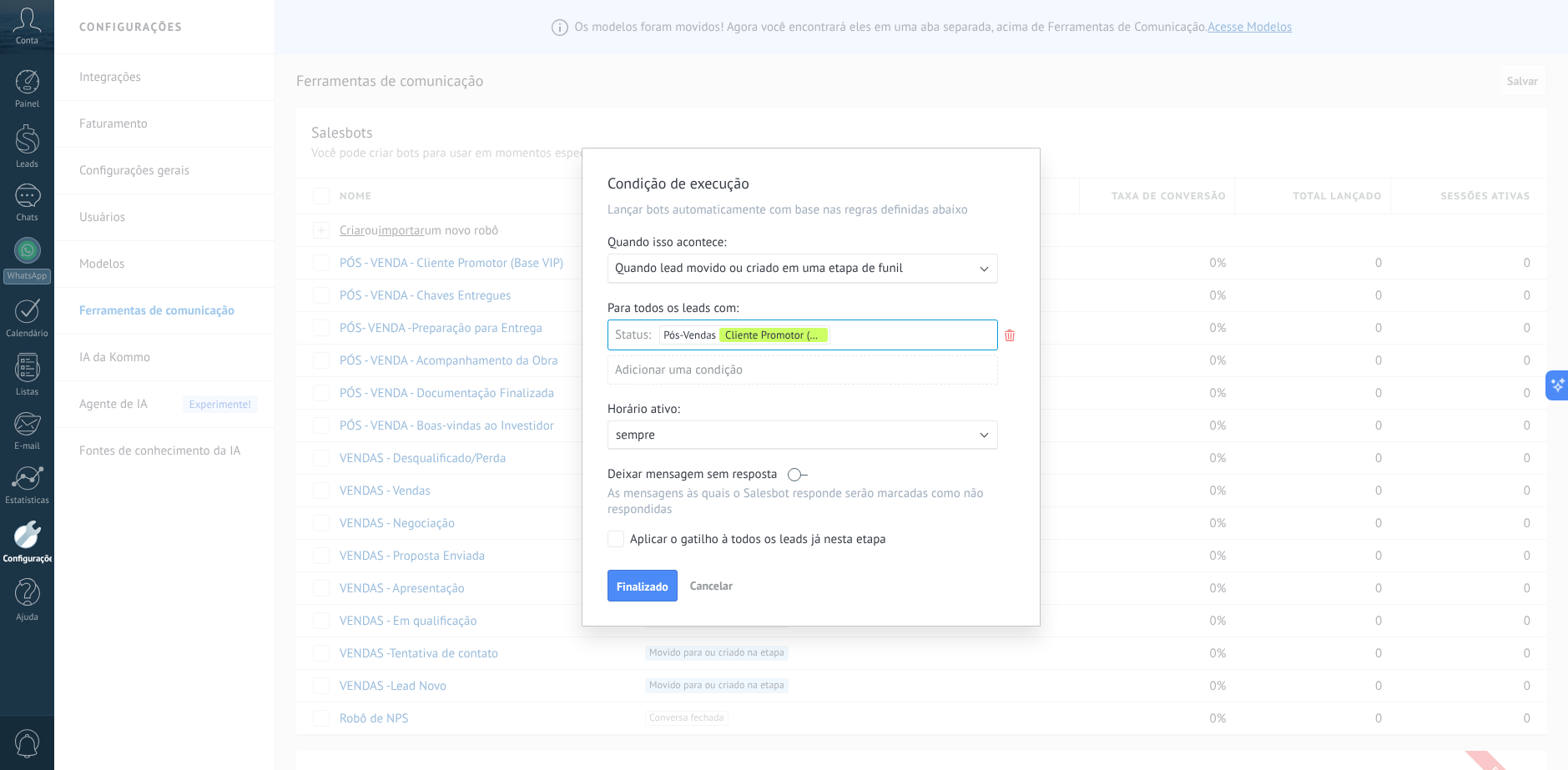
click at [641, 591] on span "Finalizado" at bounding box center [643, 586] width 52 height 12
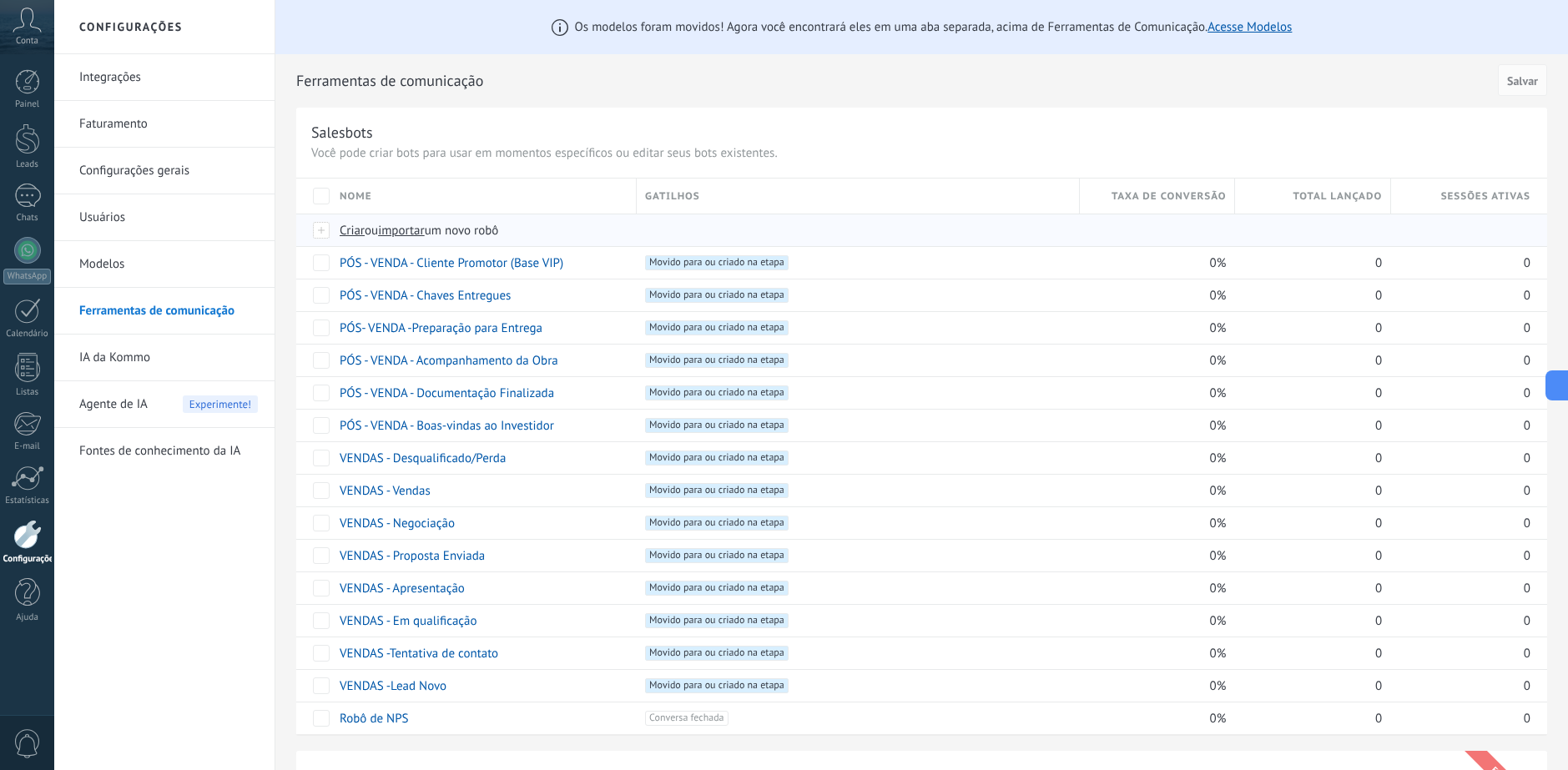
click at [357, 226] on span "Criar" at bounding box center [351, 230] width 25 height 16
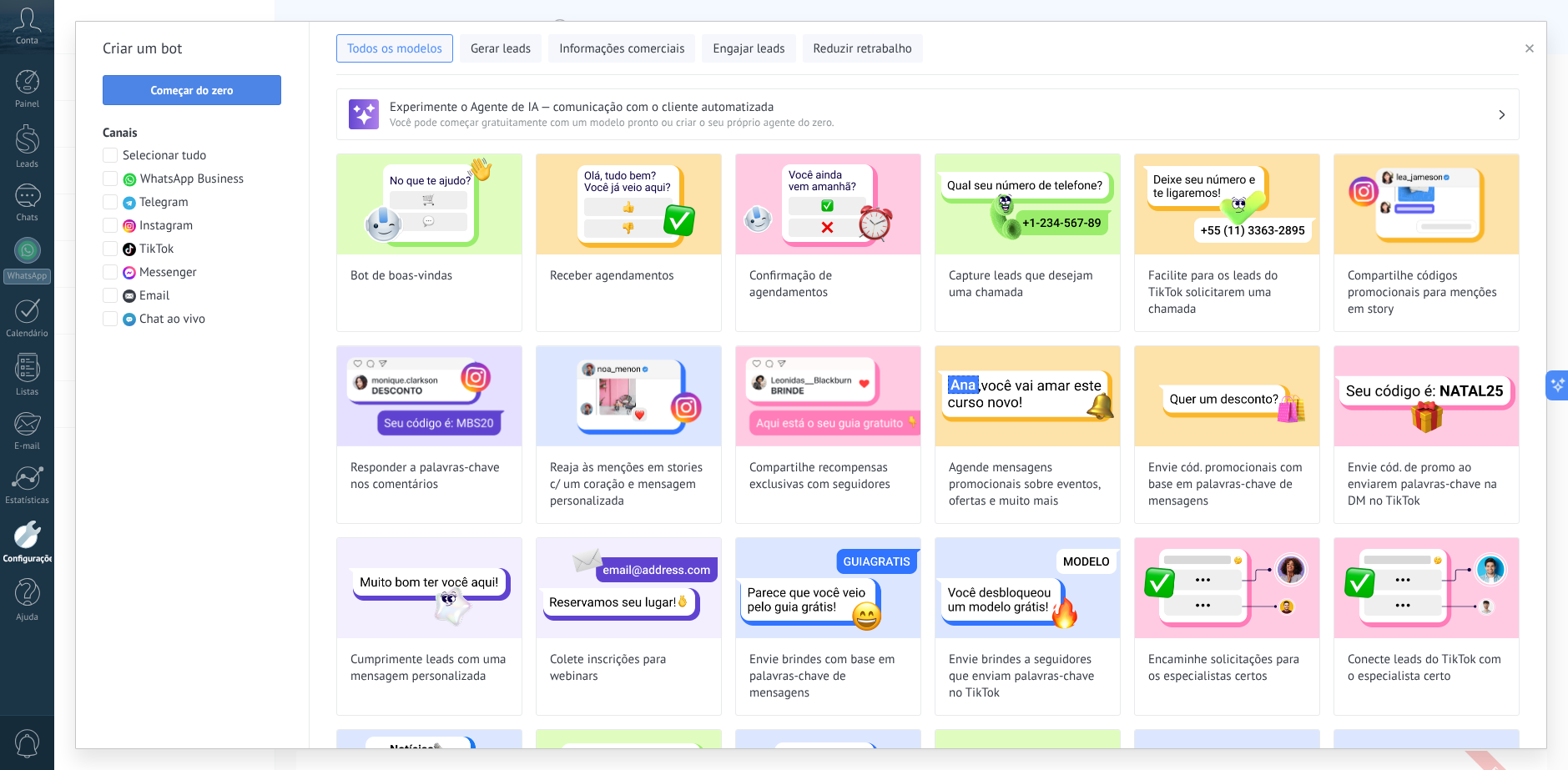
click at [192, 102] on button "Começar do zero" at bounding box center [192, 89] width 179 height 30
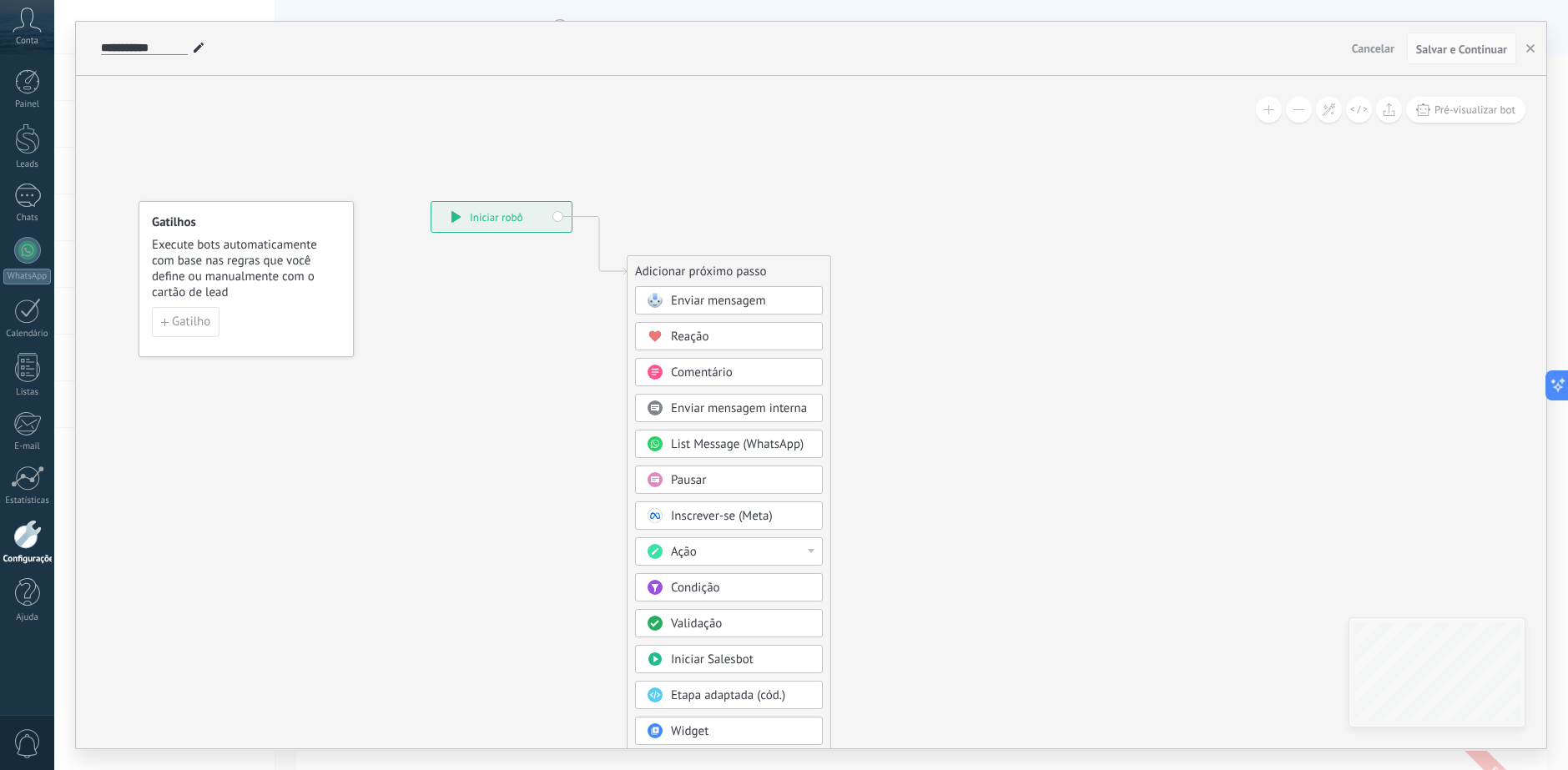
click at [142, 42] on input "**********" at bounding box center [144, 48] width 87 height 14
paste input "**********"
type input "**********"
click at [326, 132] on icon at bounding box center [574, 494] width 1122 height 1422
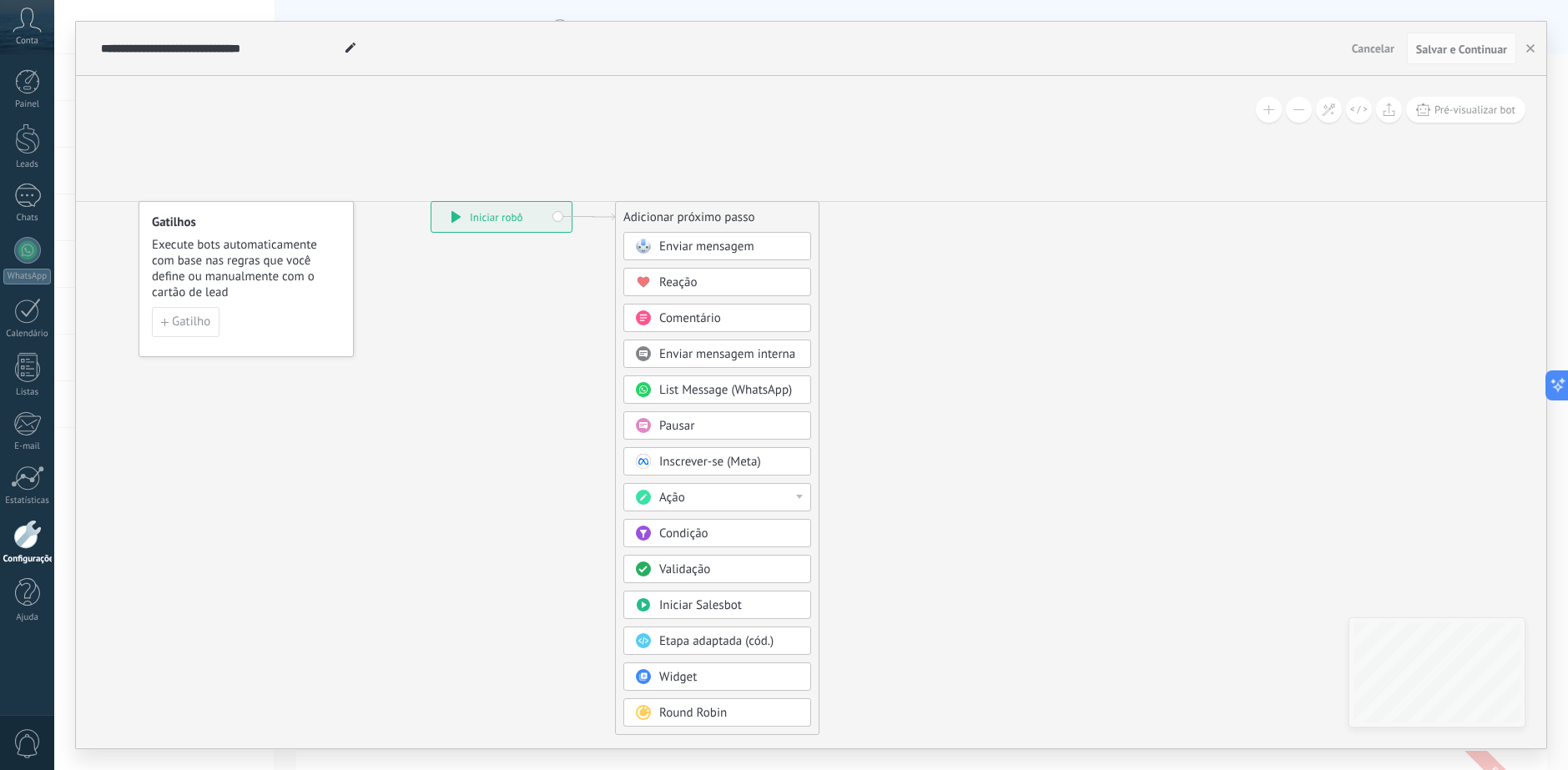
drag, startPoint x: 700, startPoint y: 268, endPoint x: 688, endPoint y: 218, distance: 51.4
click at [688, 218] on div "Adicionar próximo passo" at bounding box center [717, 217] width 203 height 27
click at [748, 498] on div "Ação" at bounding box center [729, 498] width 141 height 16
click at [740, 523] on div "Adicionar tarefa" at bounding box center [717, 525] width 186 height 28
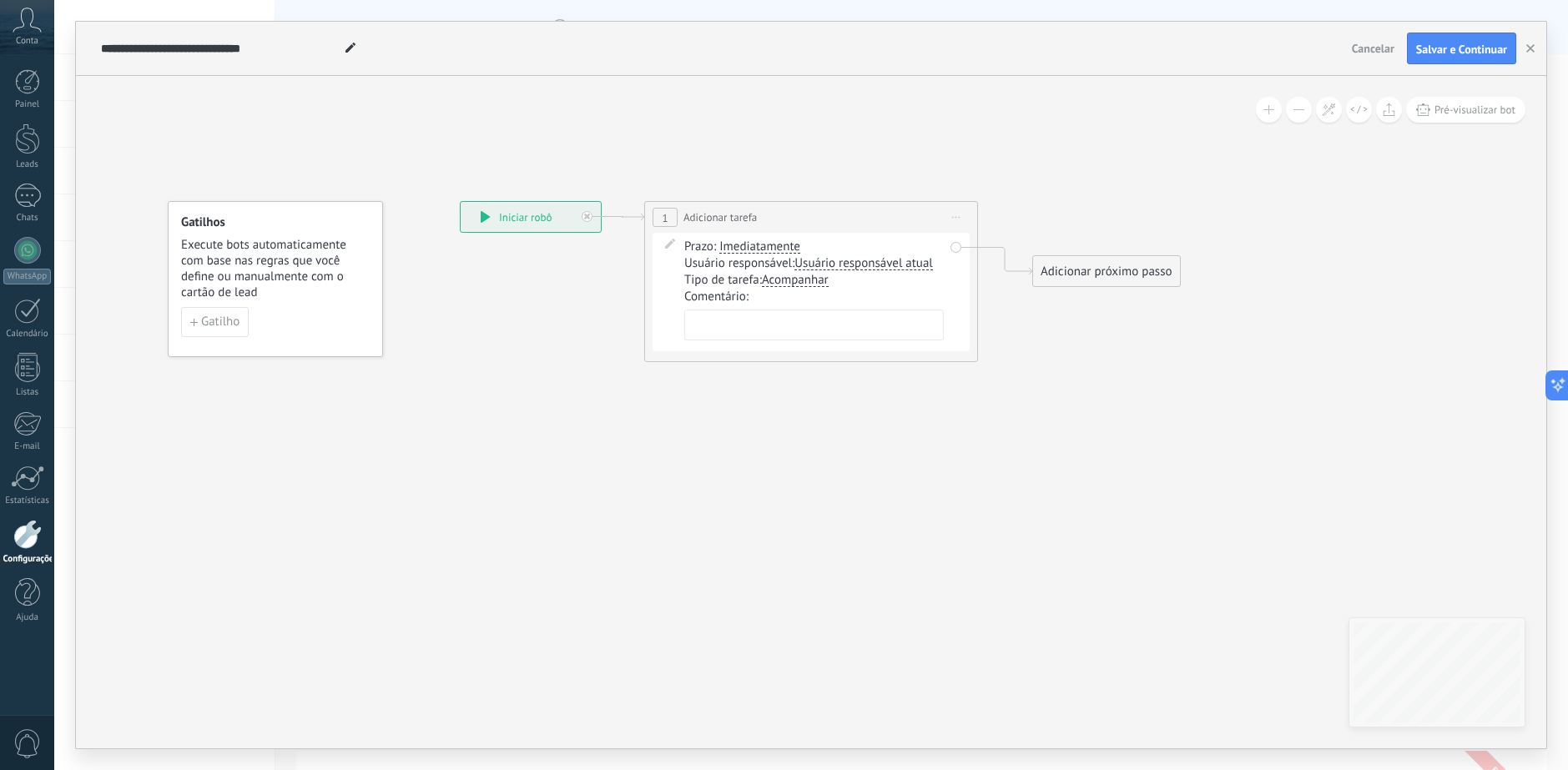
click at [955, 212] on span "Iniciar pré-visualização aqui Renomear Duplicar Excluir" at bounding box center [956, 217] width 26 height 25
click at [1012, 328] on div "Excluir" at bounding box center [1044, 326] width 191 height 28
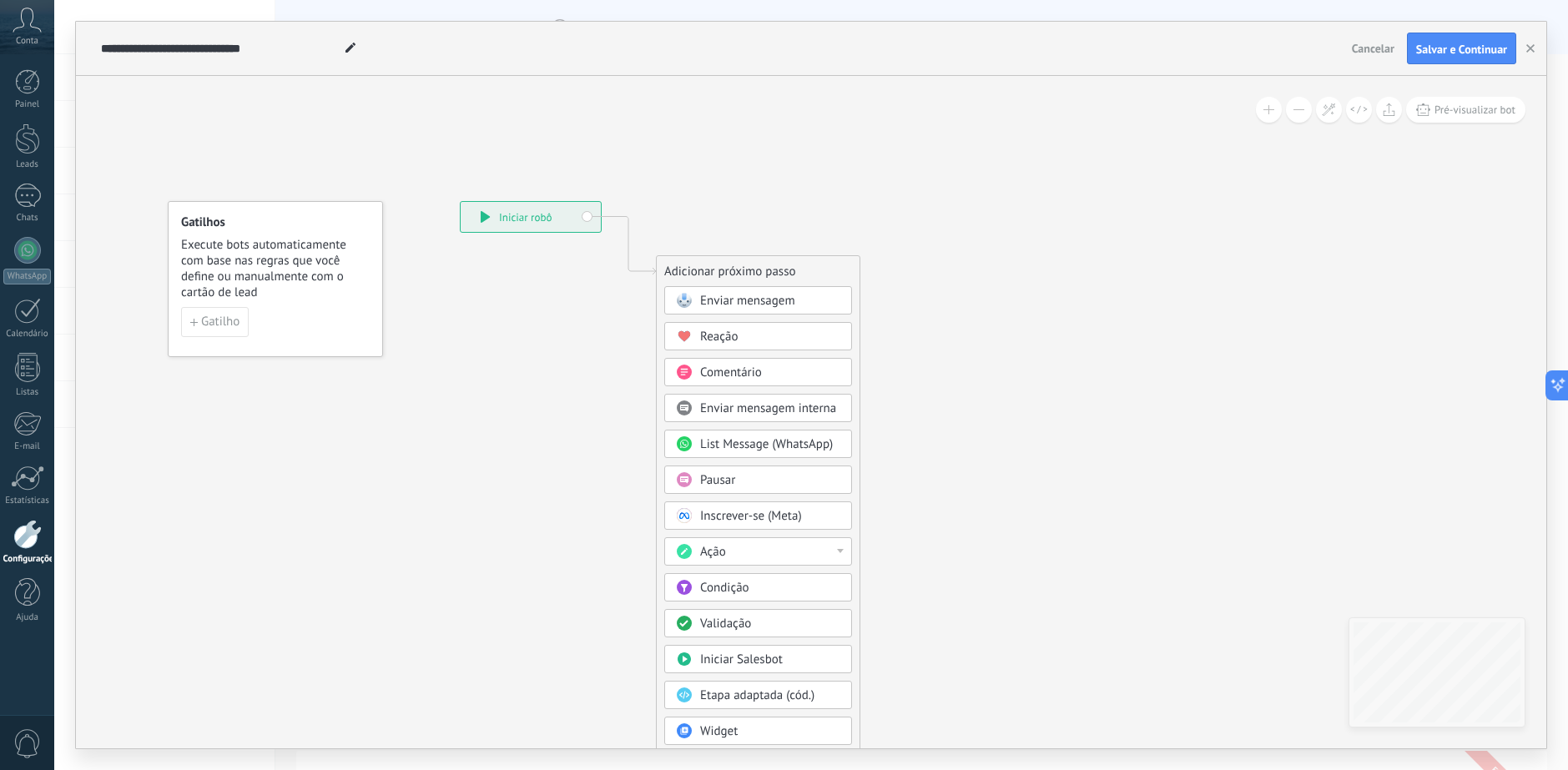
click at [753, 477] on div "Pausar" at bounding box center [770, 480] width 141 height 16
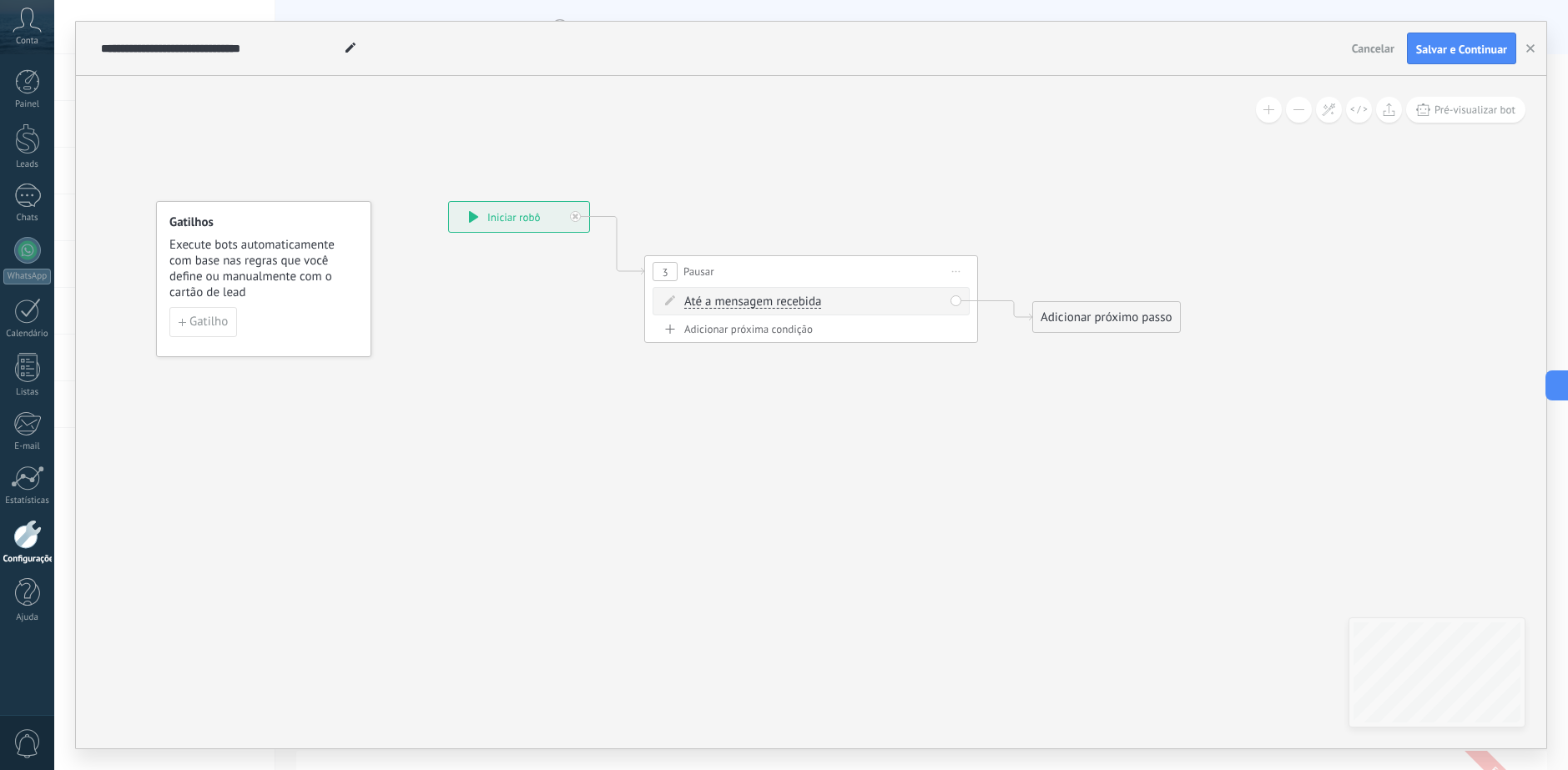
click at [784, 302] on span "Até a mensagem recebida" at bounding box center [753, 302] width 137 height 14
click at [784, 302] on button "Até a mensagem recebida" at bounding box center [779, 301] width 209 height 30
click at [739, 330] on span "Cronômetro" at bounding box center [766, 332] width 202 height 16
click at [762, 306] on input "*" at bounding box center [758, 303] width 7 height 14
type input "**"
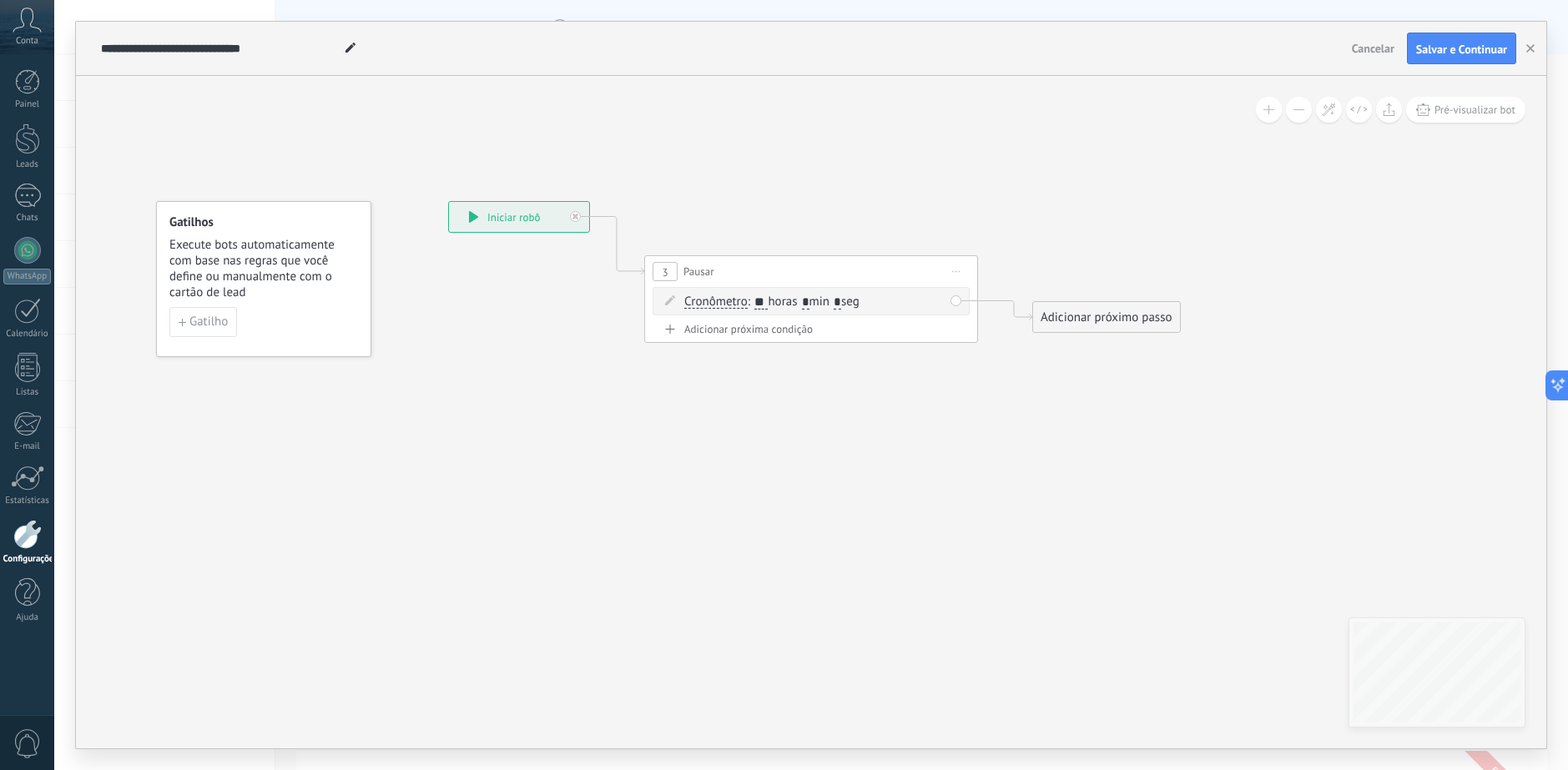
click at [814, 300] on span ": ** horas * min * seg" at bounding box center [803, 301] width 111 height 16
click at [810, 301] on input "*" at bounding box center [805, 303] width 7 height 14
type input "*"
drag, startPoint x: 762, startPoint y: 275, endPoint x: 724, endPoint y: 218, distance: 68.5
click at [724, 218] on div "3 Pausar ****** Iniciar pré-visualização aqui Renomear Duplicar Excluir" at bounding box center [777, 217] width 332 height 31
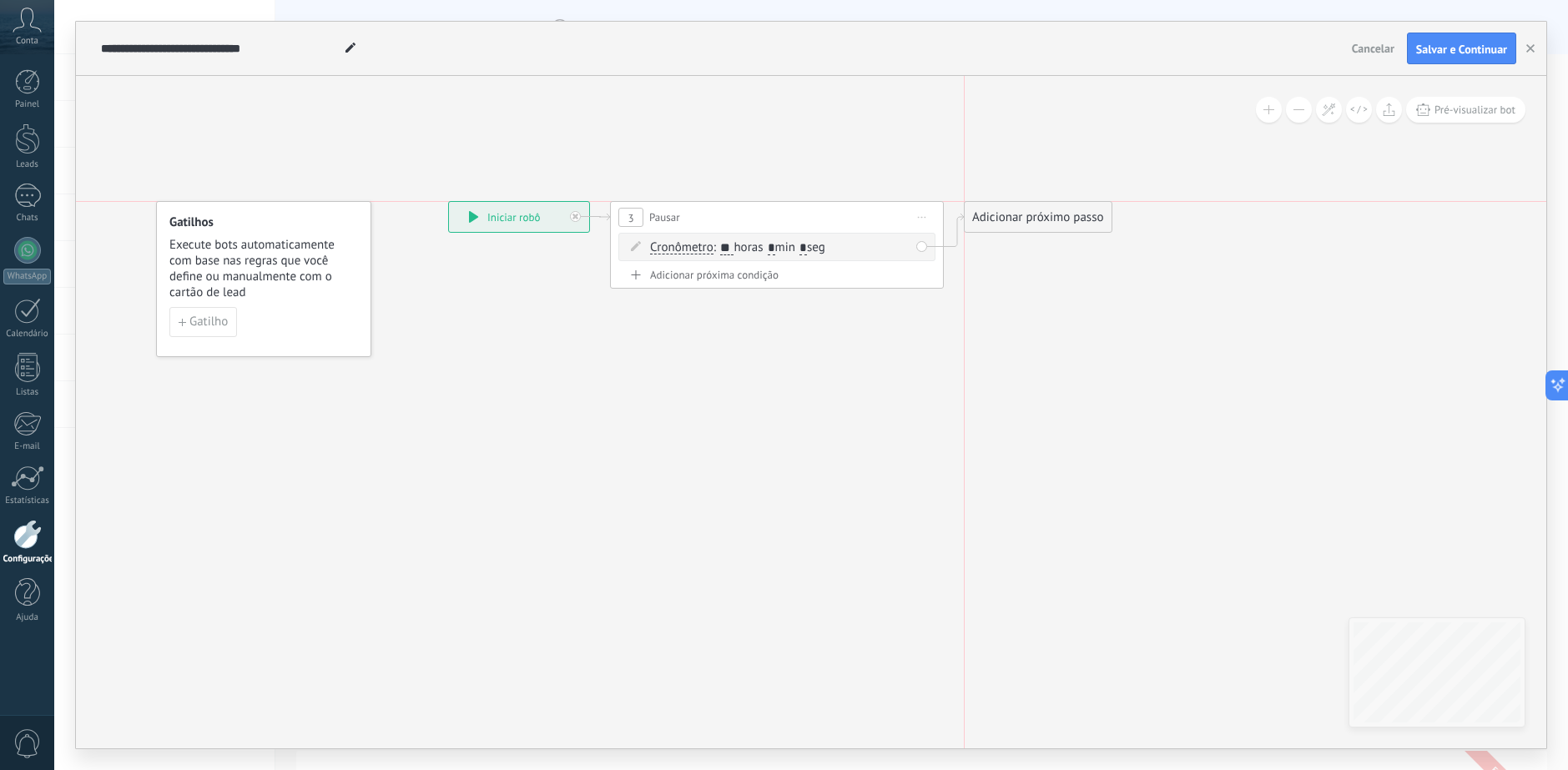
drag, startPoint x: 1076, startPoint y: 237, endPoint x: 1073, endPoint y: 207, distance: 30.1
click at [1073, 207] on div "Adicionar próximo passo" at bounding box center [1038, 217] width 147 height 27
click at [1055, 214] on div "Adicionar próximo passo" at bounding box center [1038, 217] width 147 height 27
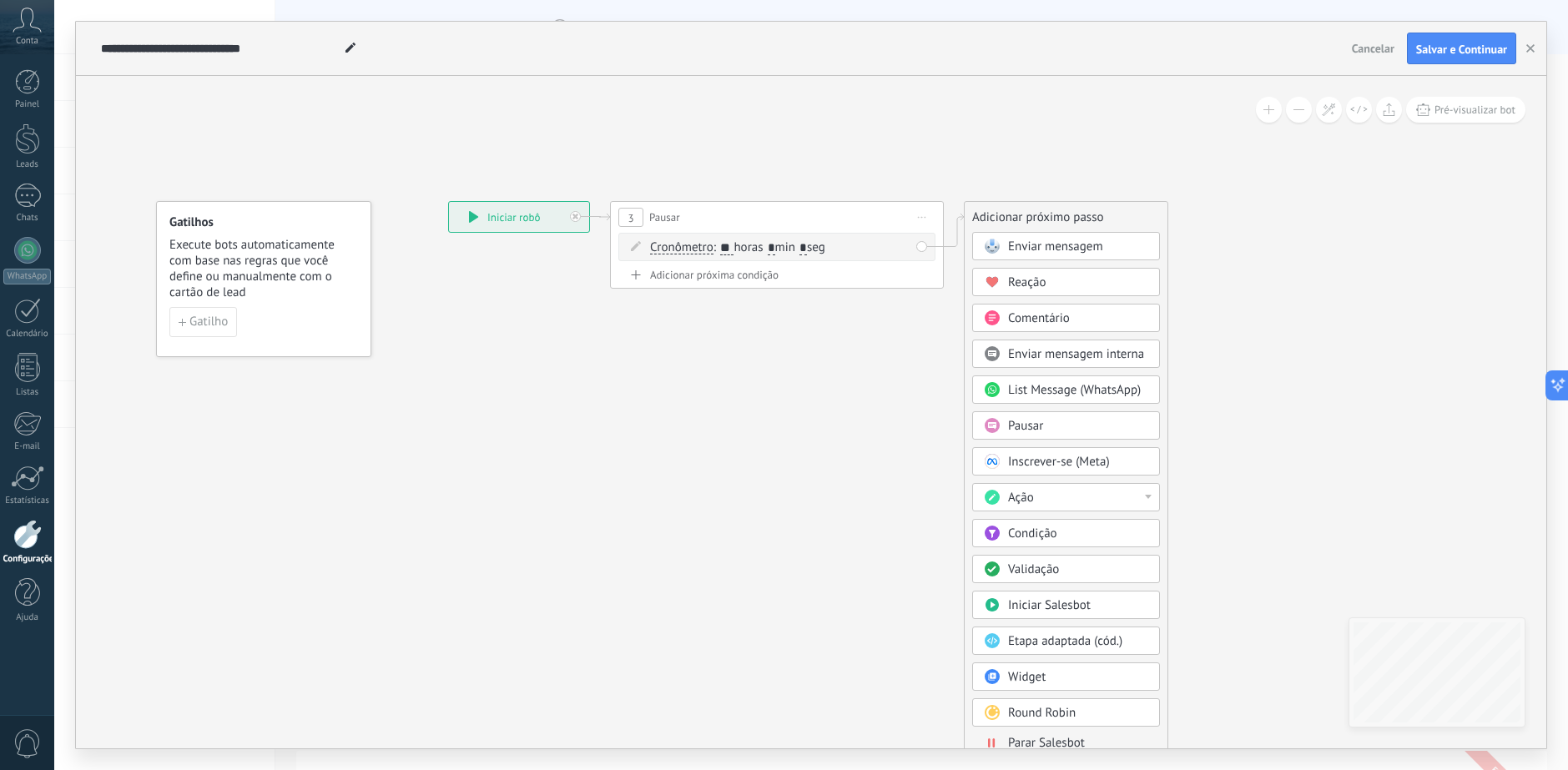
click at [1066, 491] on div "Ação" at bounding box center [1078, 498] width 141 height 16
click at [1073, 527] on div "Adicionar tarefa" at bounding box center [1066, 525] width 186 height 28
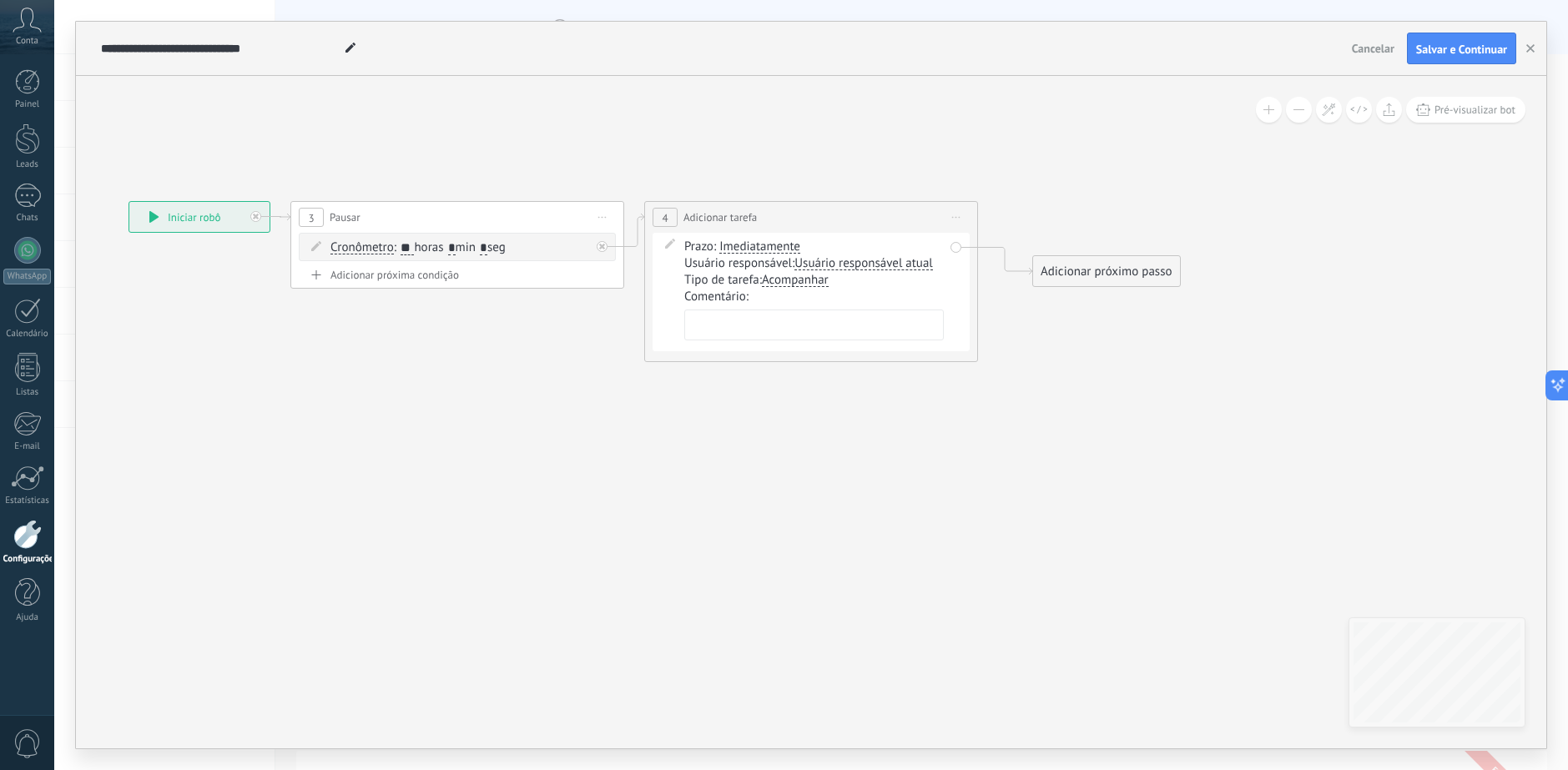
click at [805, 329] on textarea at bounding box center [814, 325] width 259 height 31
type textarea "**********"
drag, startPoint x: 1077, startPoint y: 265, endPoint x: 1044, endPoint y: 203, distance: 70.2
click at [1044, 203] on div "Adicionar próximo passo" at bounding box center [1071, 217] width 147 height 27
click at [1054, 217] on div "Adicionar próximo passo" at bounding box center [1071, 217] width 147 height 27
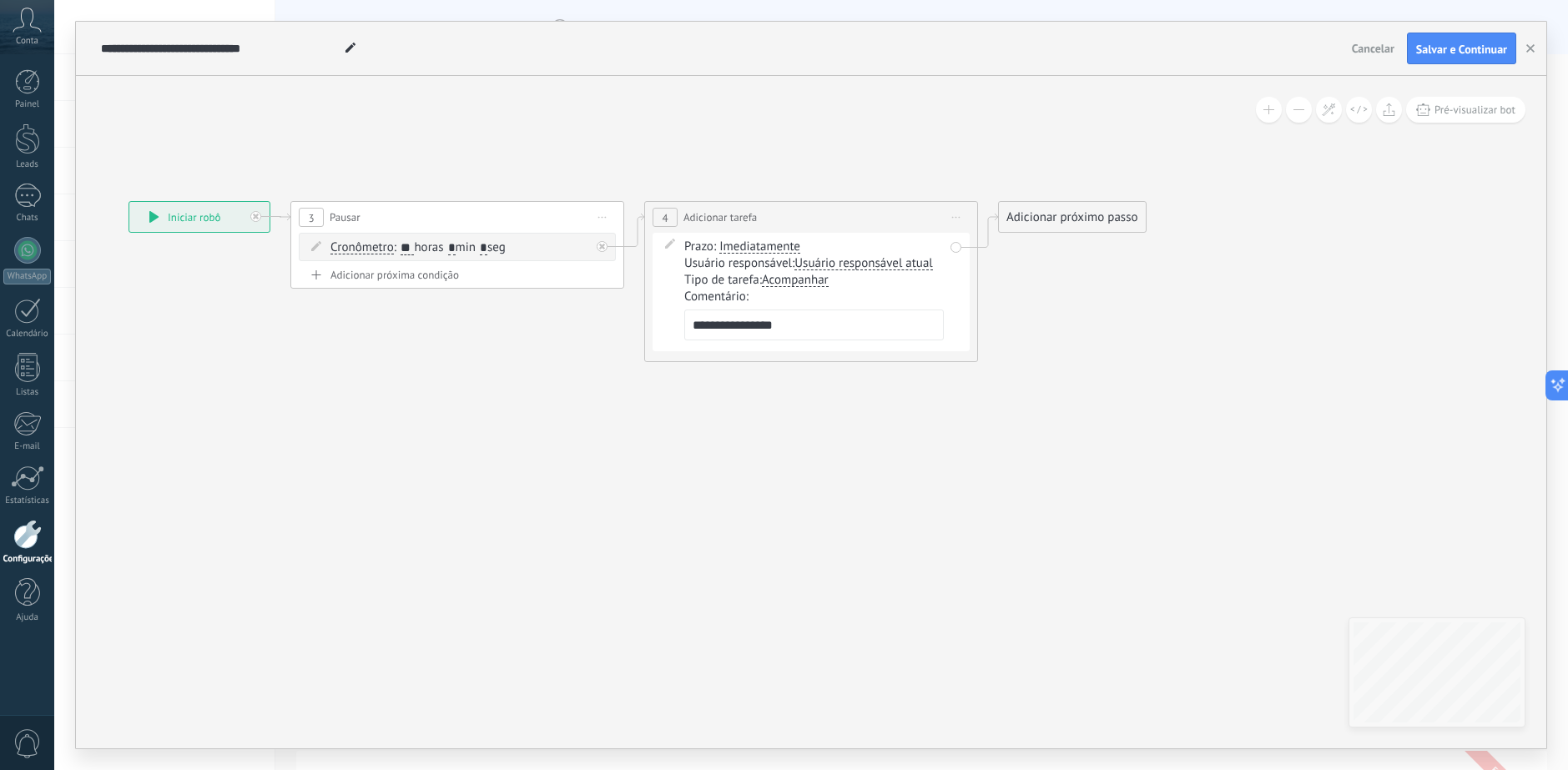
click at [1055, 208] on div "Adicionar próximo passo" at bounding box center [1071, 217] width 147 height 27
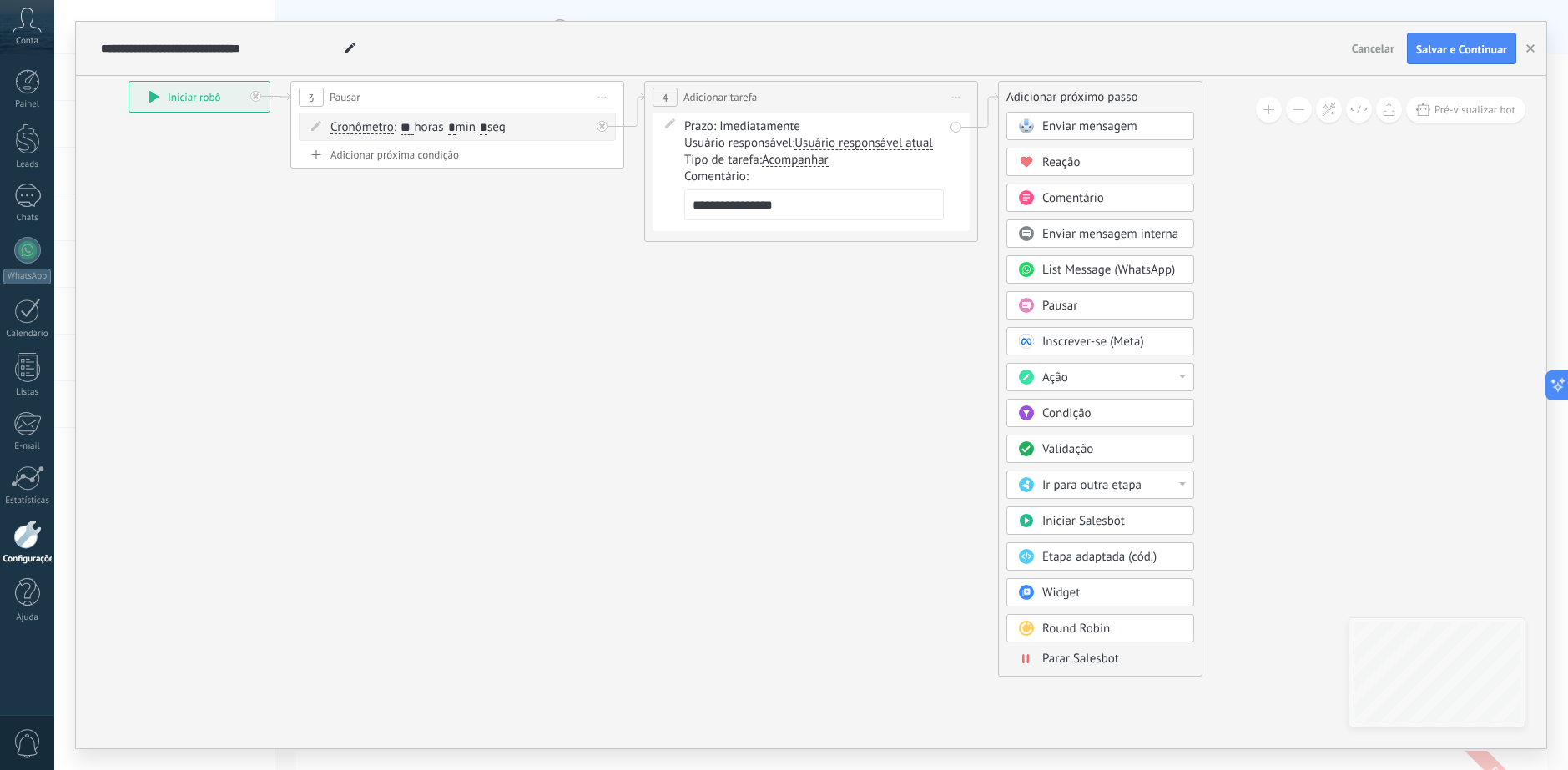
click at [1069, 668] on div "Enviar mensagem Enviar mensagem Enviar mensagem Reação Comentário Enviar mensag…" at bounding box center [1100, 393] width 188 height 564
click at [1068, 658] on span "Parar Salesbot" at bounding box center [1081, 658] width 77 height 16
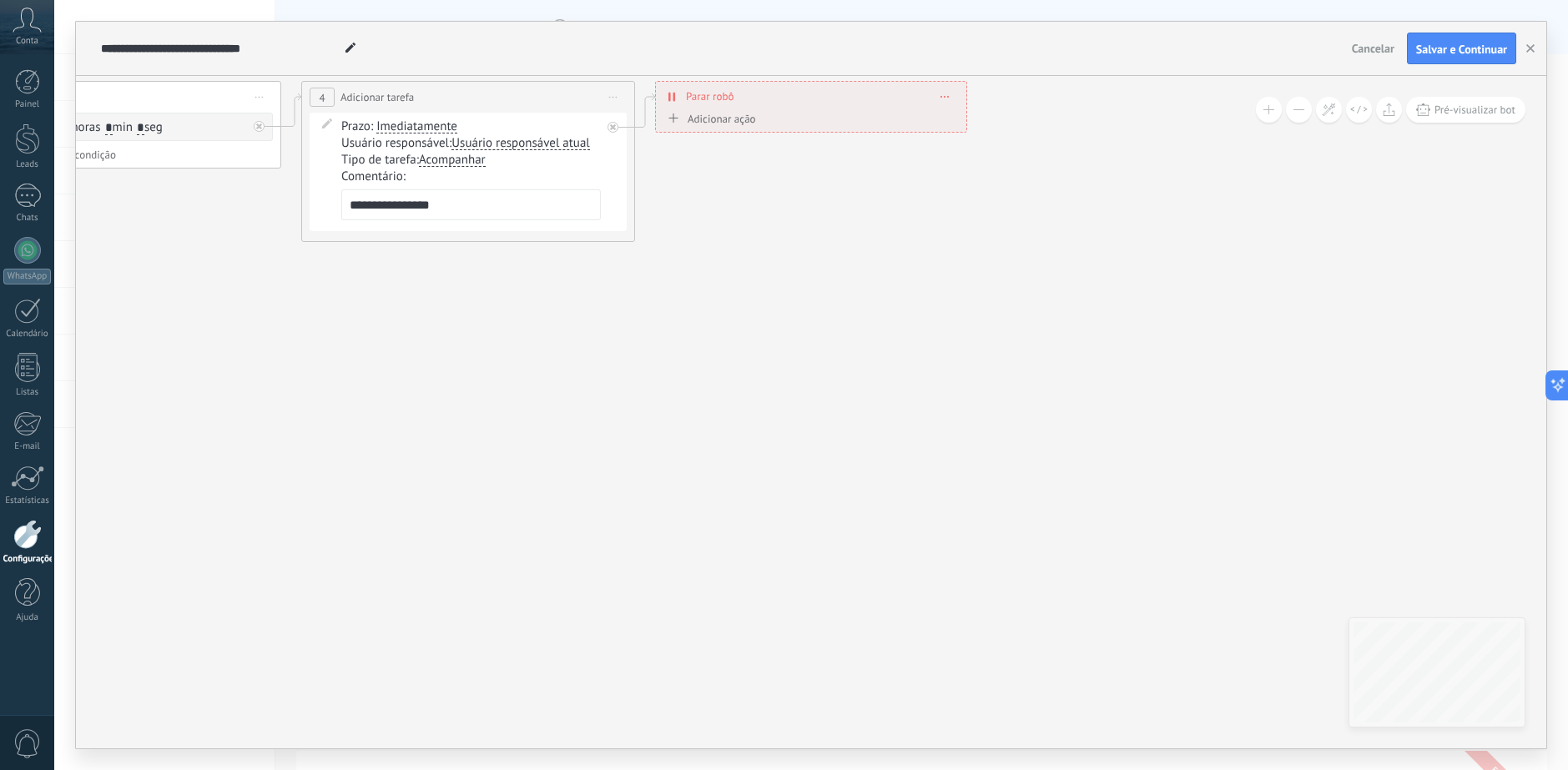
click at [685, 461] on icon at bounding box center [266, 161] width 1794 height 994
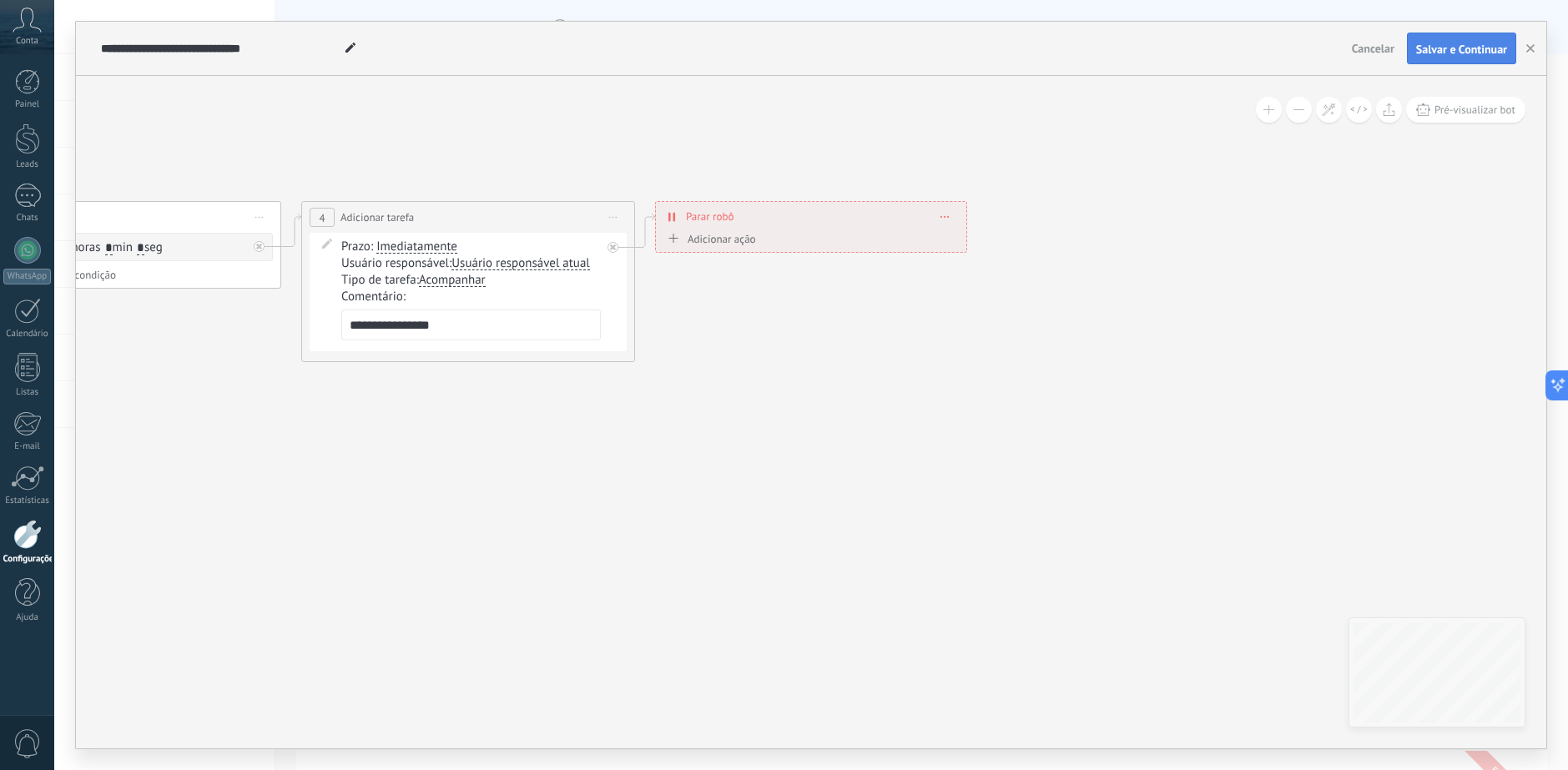
click at [1464, 44] on span "Salvar e Continuar" at bounding box center [1461, 49] width 91 height 12
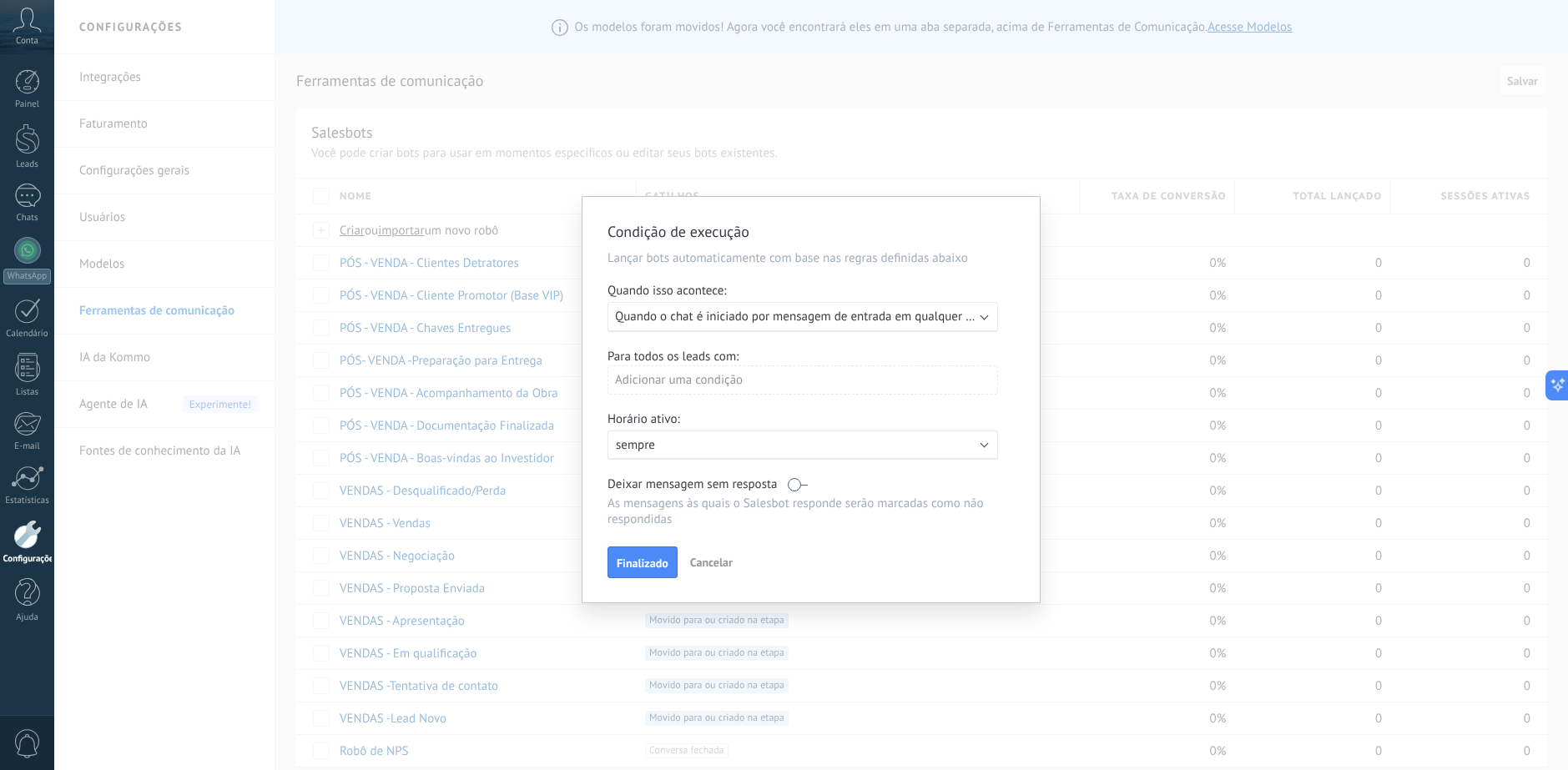
click at [848, 313] on span "Quando o chat é iniciado por mensagem de entrada em qualquer canal" at bounding box center [804, 316] width 379 height 16
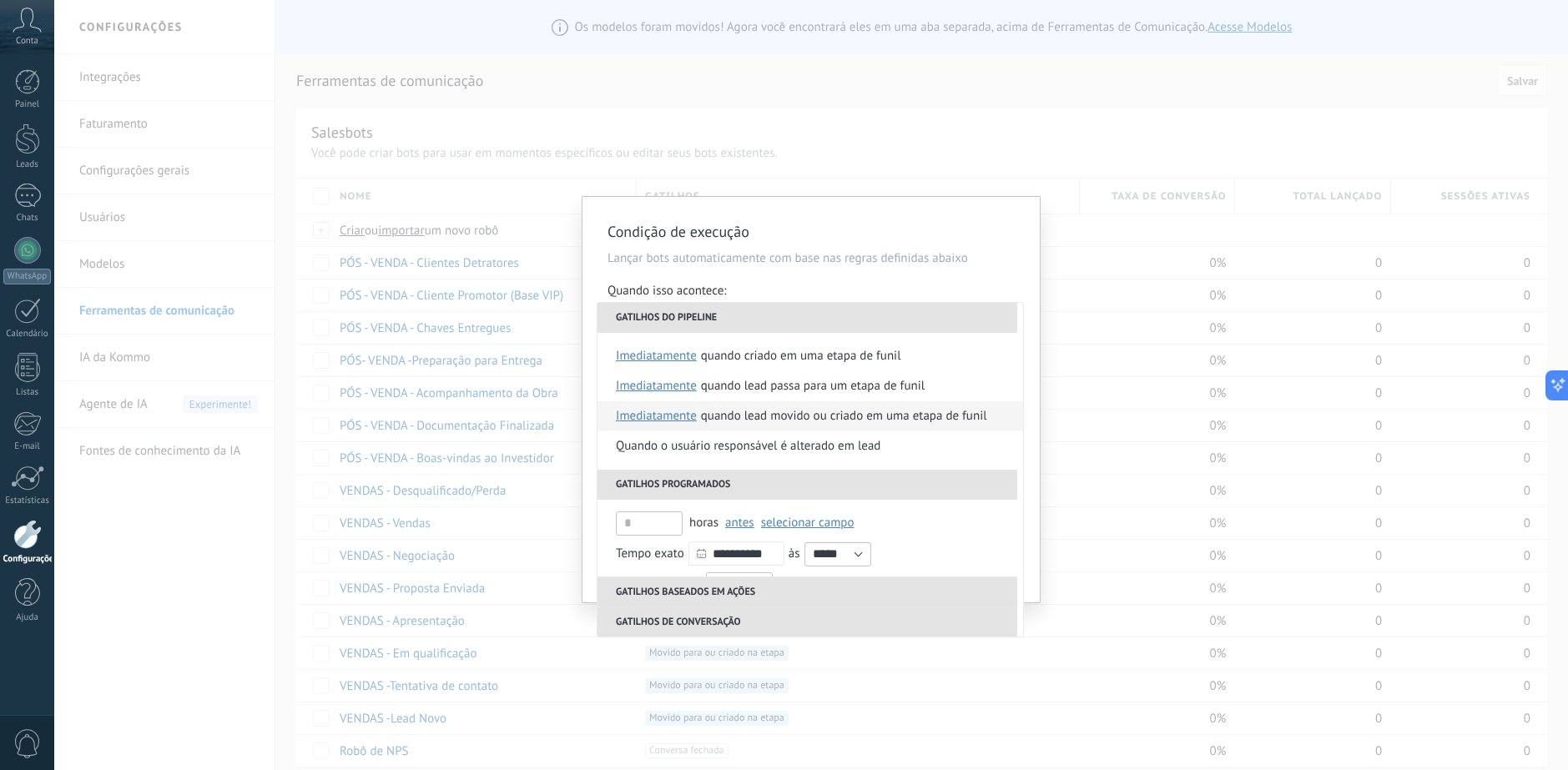
click at [855, 421] on div "Quando lead movido ou criado em uma etapa de funil" at bounding box center [844, 416] width 287 height 30
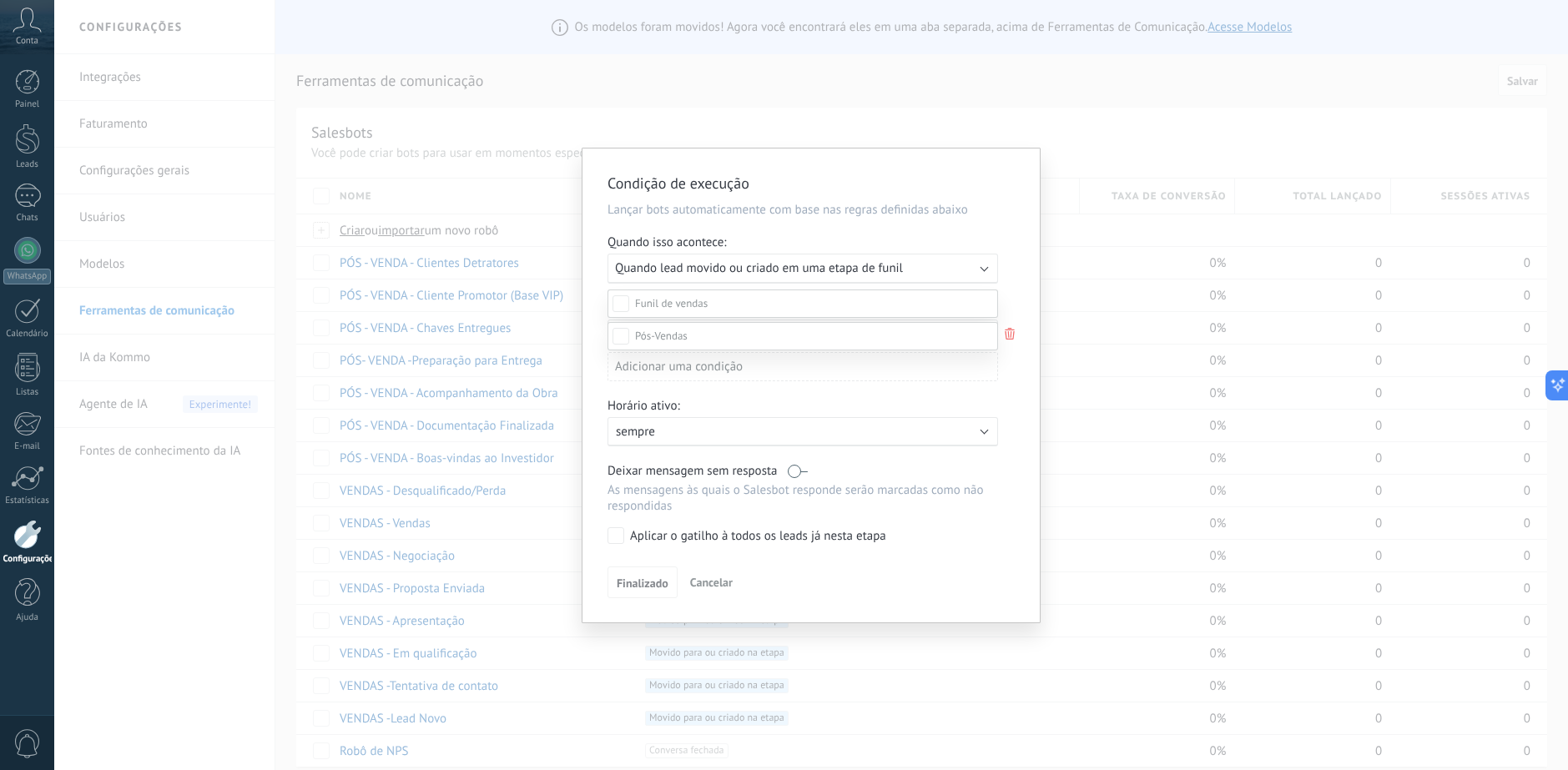
scroll to position [238, 0]
click at [0, 0] on div "Desqualificado/Perda" at bounding box center [0, 0] width 0 height 0
click at [714, 336] on label at bounding box center [802, 336] width 391 height 28
click at [1011, 401] on div at bounding box center [810, 355] width 1513 height 770
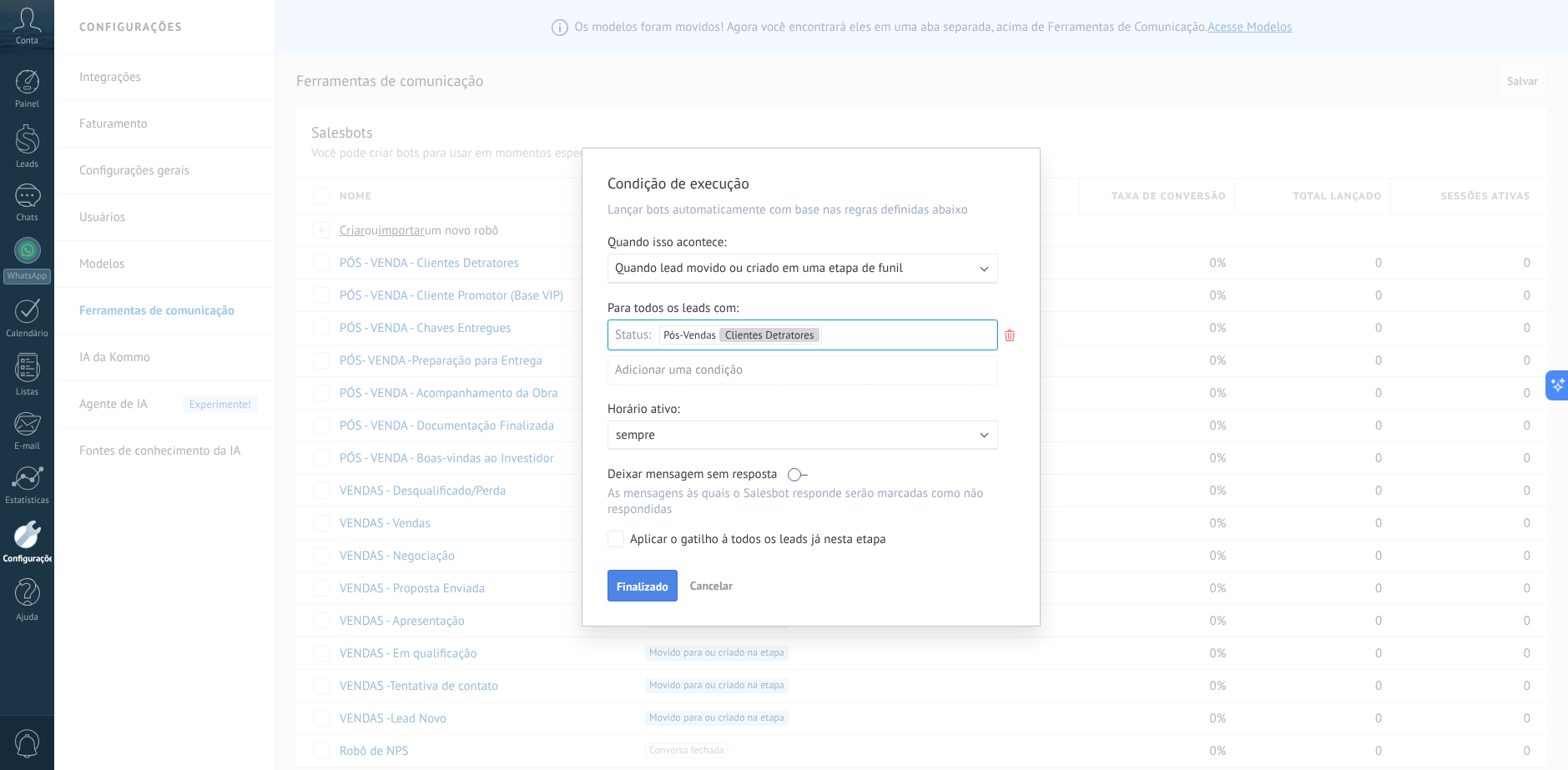
click at [644, 587] on span "Finalizado" at bounding box center [643, 586] width 52 height 12
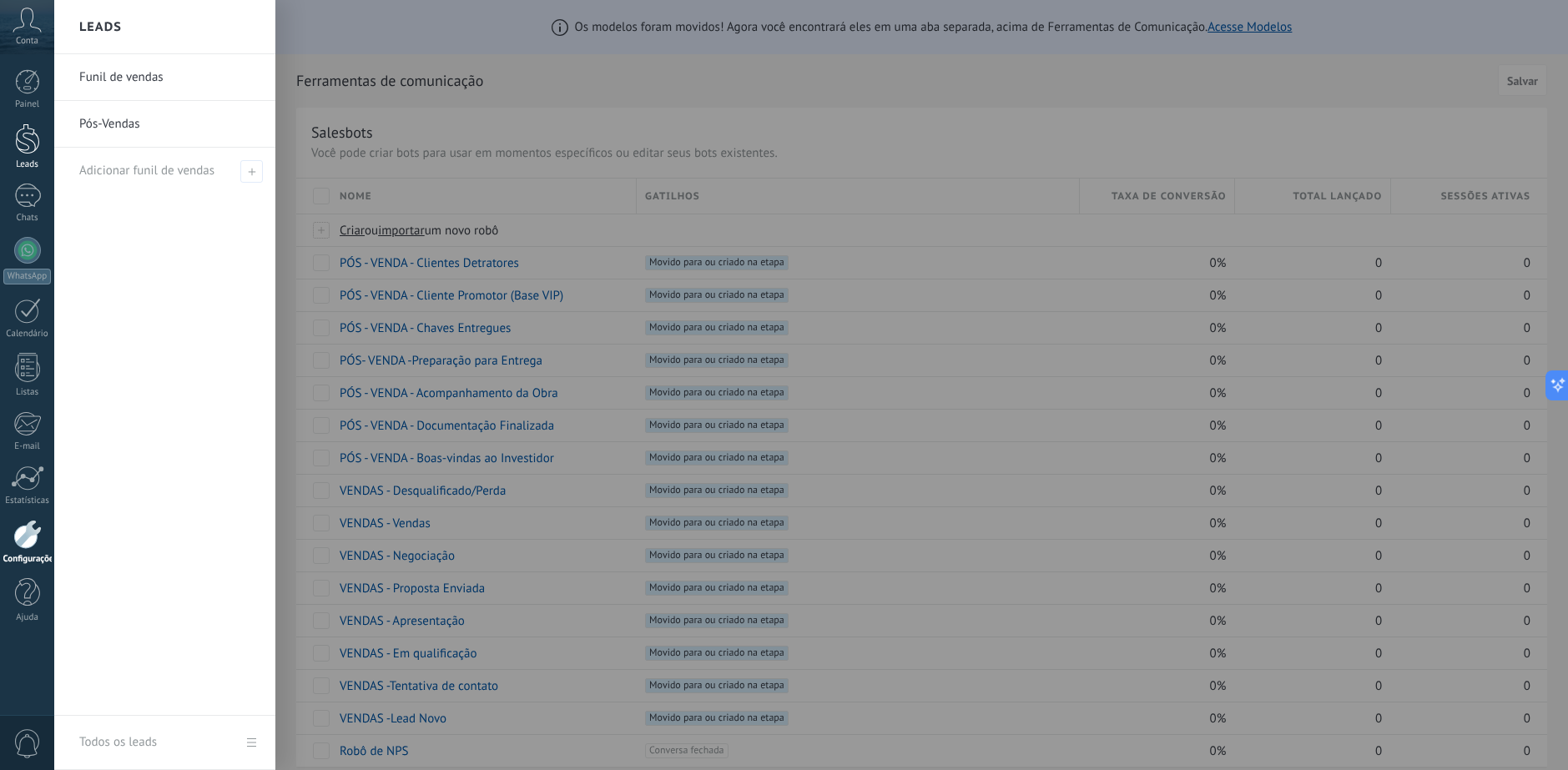
click at [30, 140] on div at bounding box center [26, 139] width 25 height 31
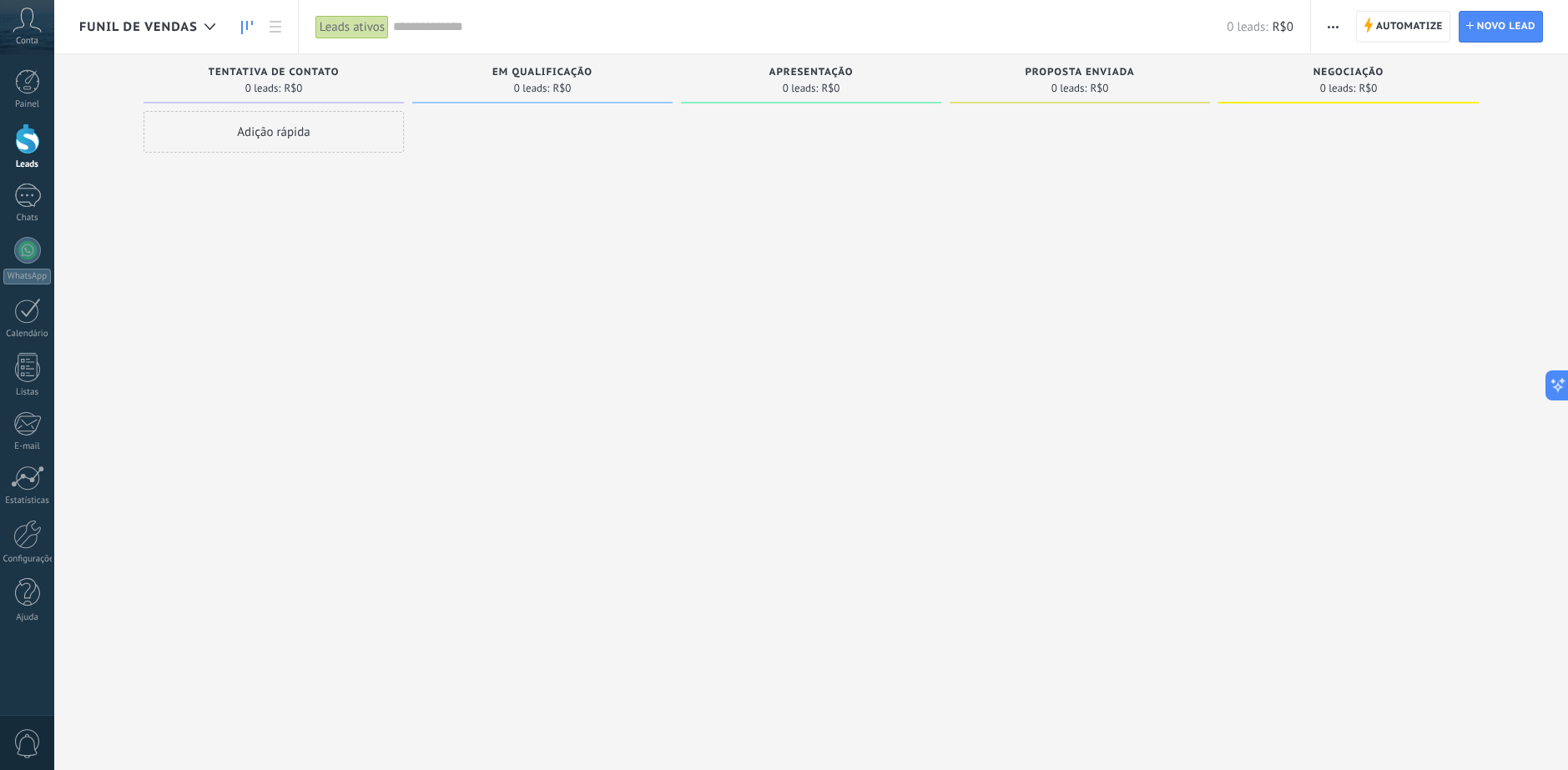
click at [141, 30] on span "Funil de vendas" at bounding box center [139, 26] width 119 height 16
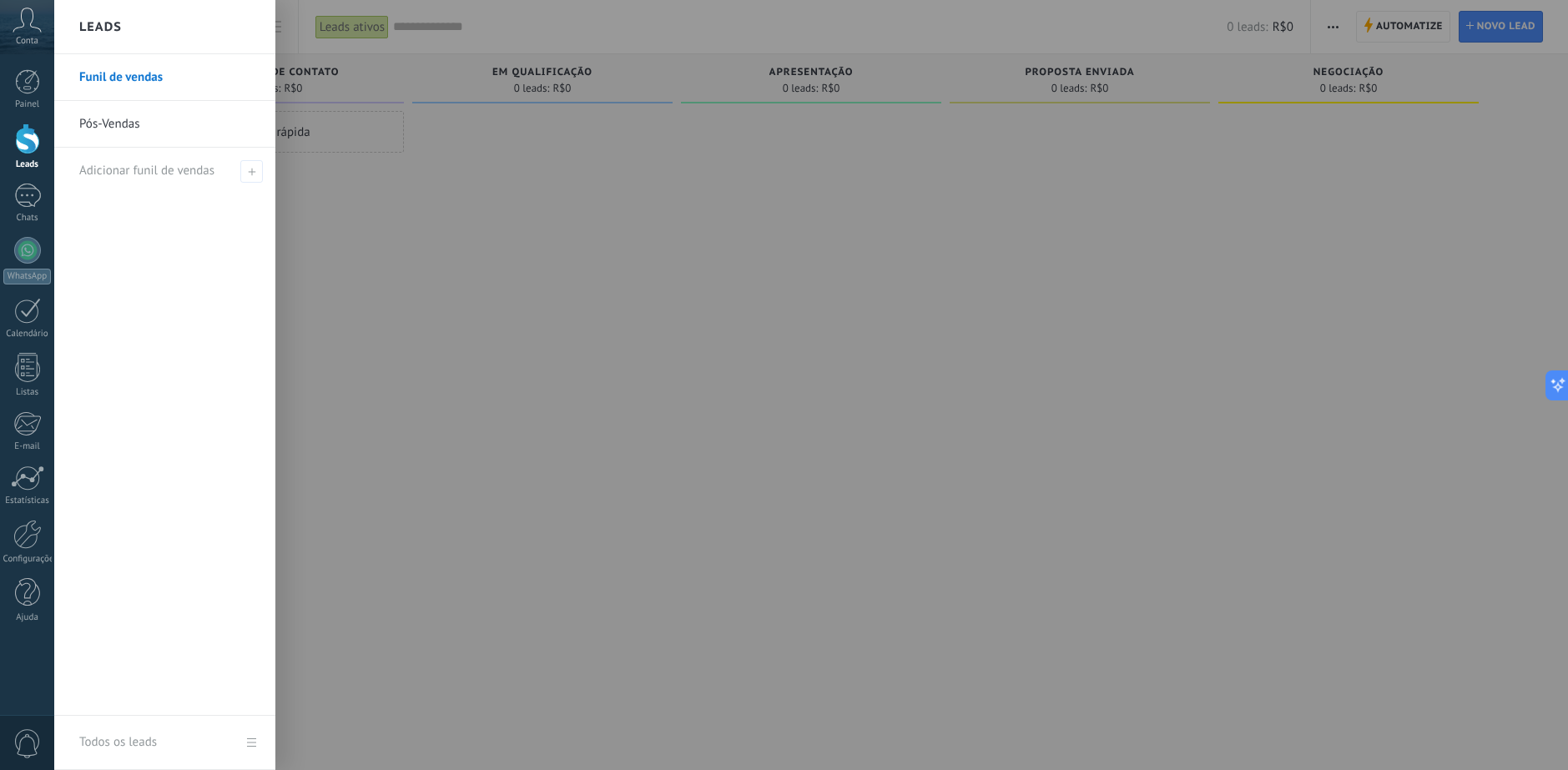
click at [194, 75] on link "Funil de vendas" at bounding box center [169, 77] width 180 height 47
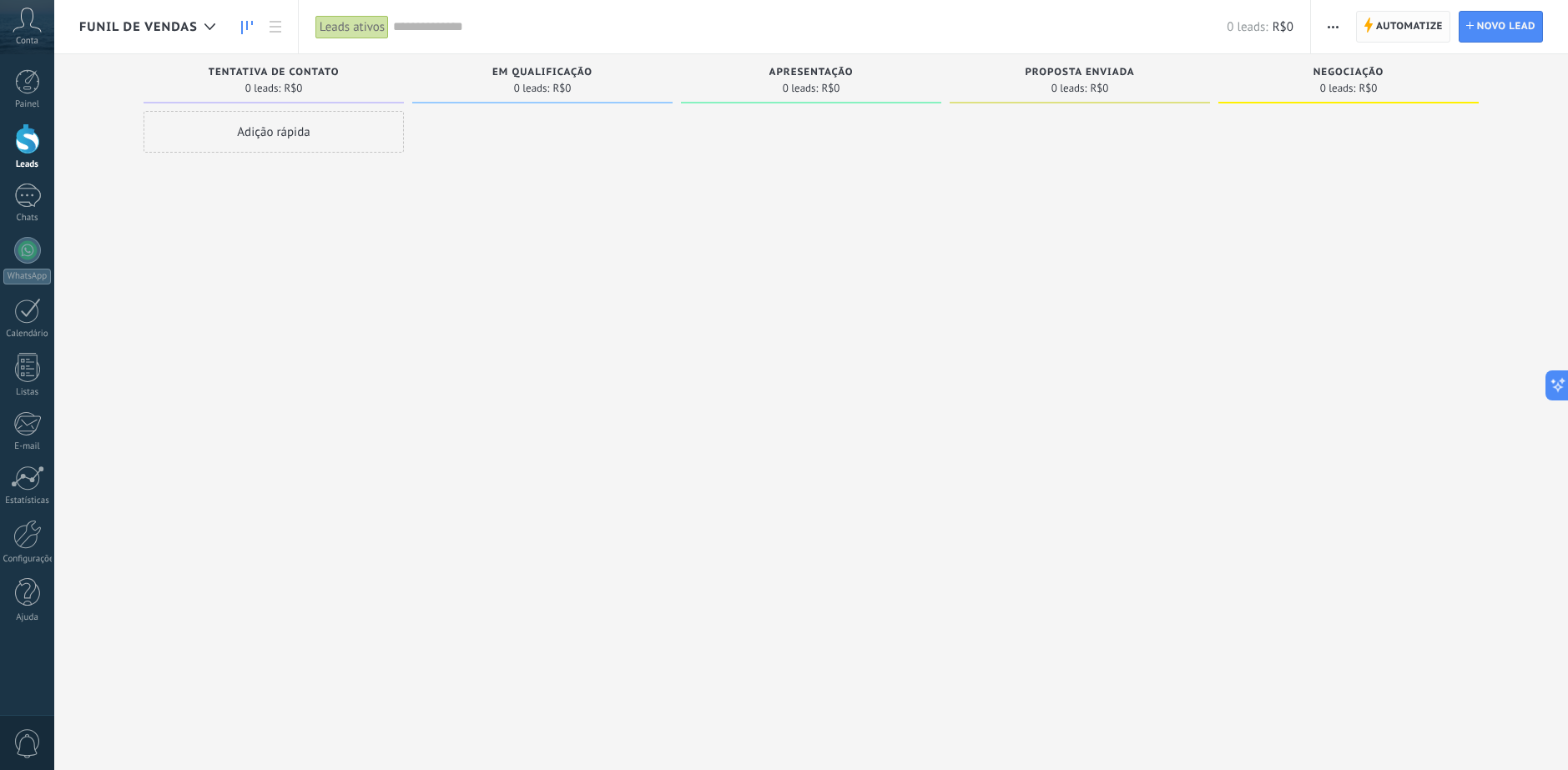
click at [1404, 15] on span "Automatize" at bounding box center [1408, 26] width 67 height 30
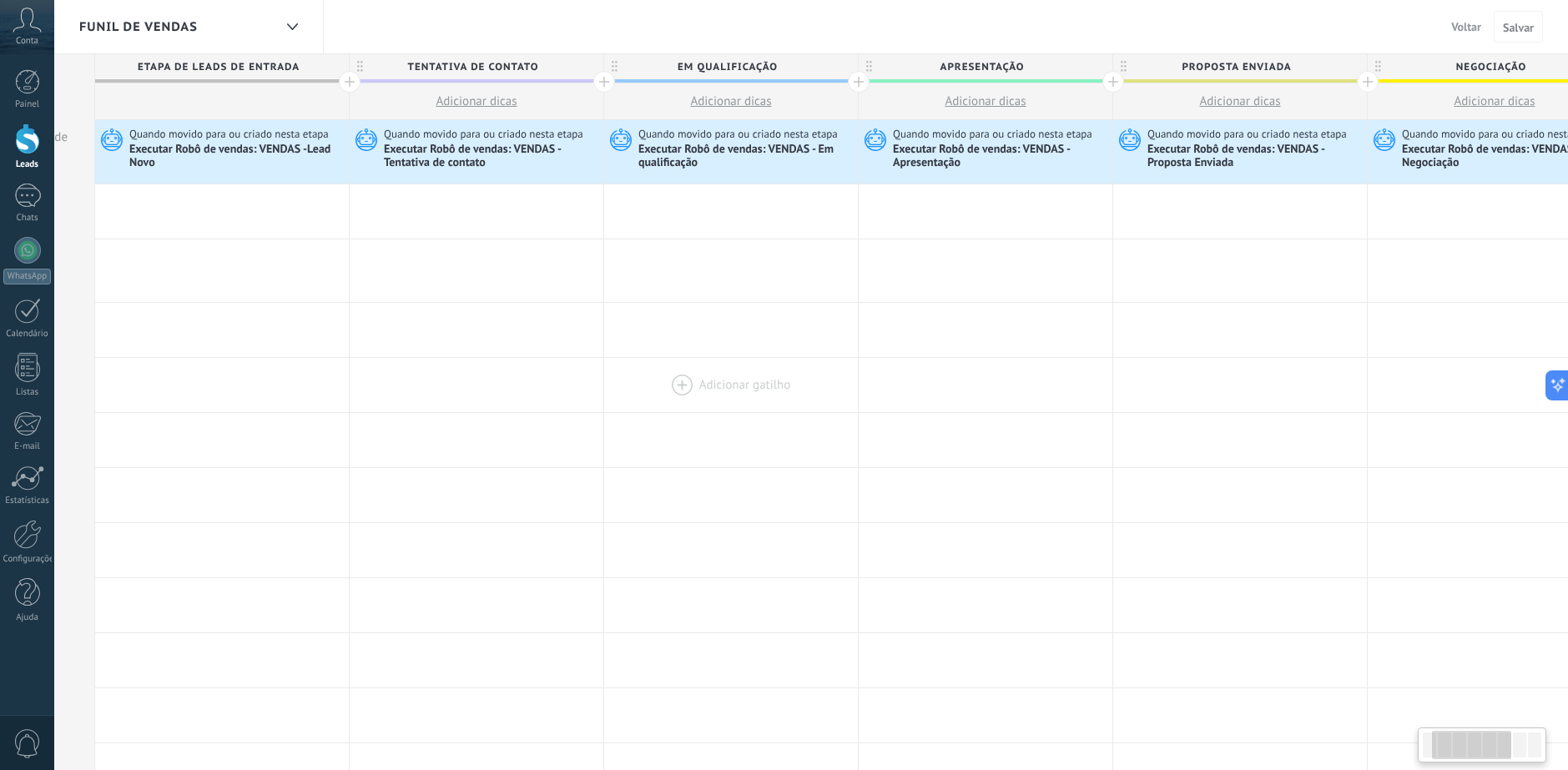
drag, startPoint x: 992, startPoint y: 394, endPoint x: 773, endPoint y: 383, distance: 219.3
click at [760, 392] on div at bounding box center [731, 384] width 254 height 54
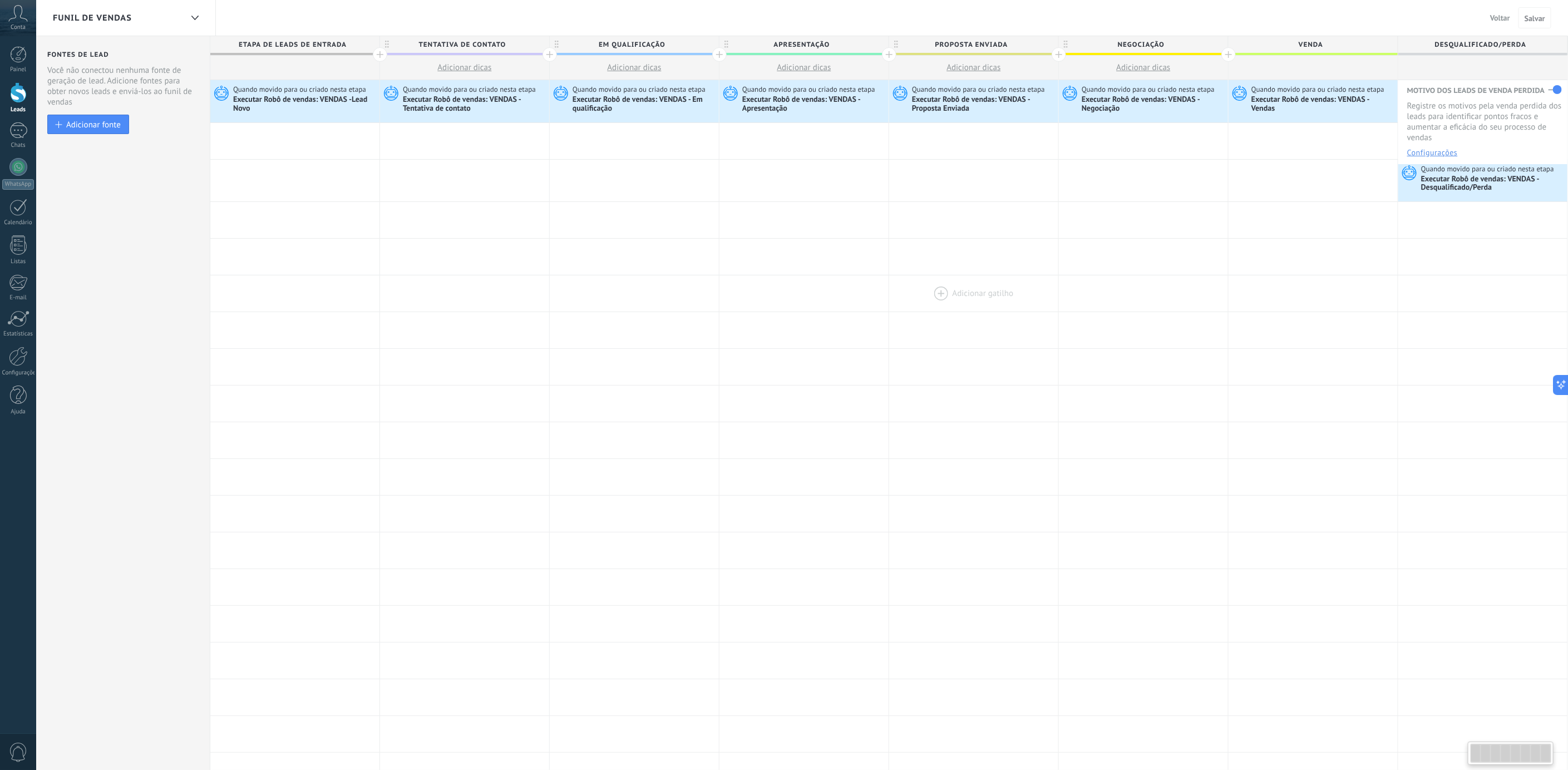
scroll to position [0, 20]
click at [114, 7] on div "Funil de vendas" at bounding box center [117, 18] width 129 height 36
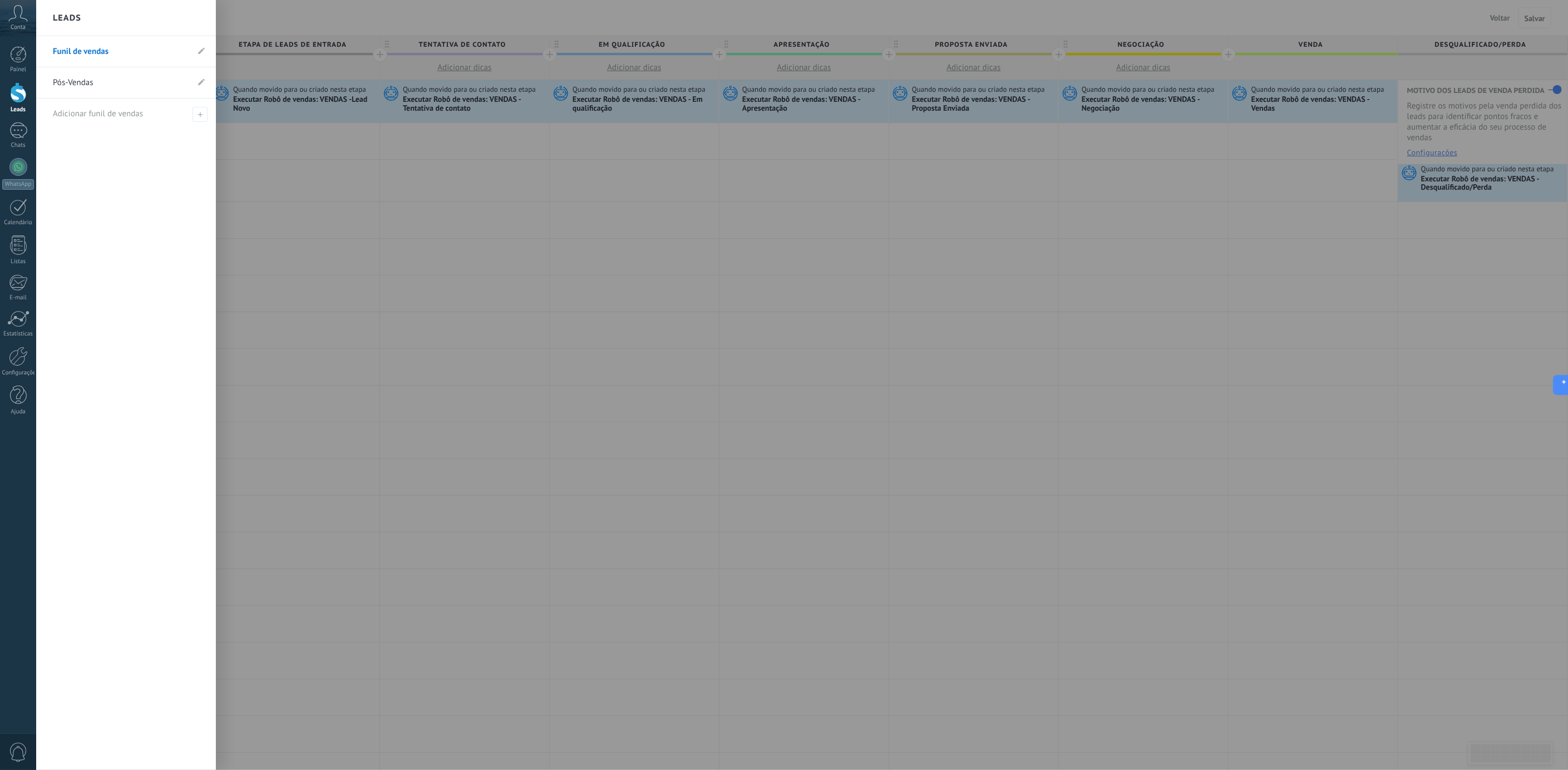
click at [104, 82] on link "Pós-Vendas" at bounding box center [121, 83] width 135 height 31
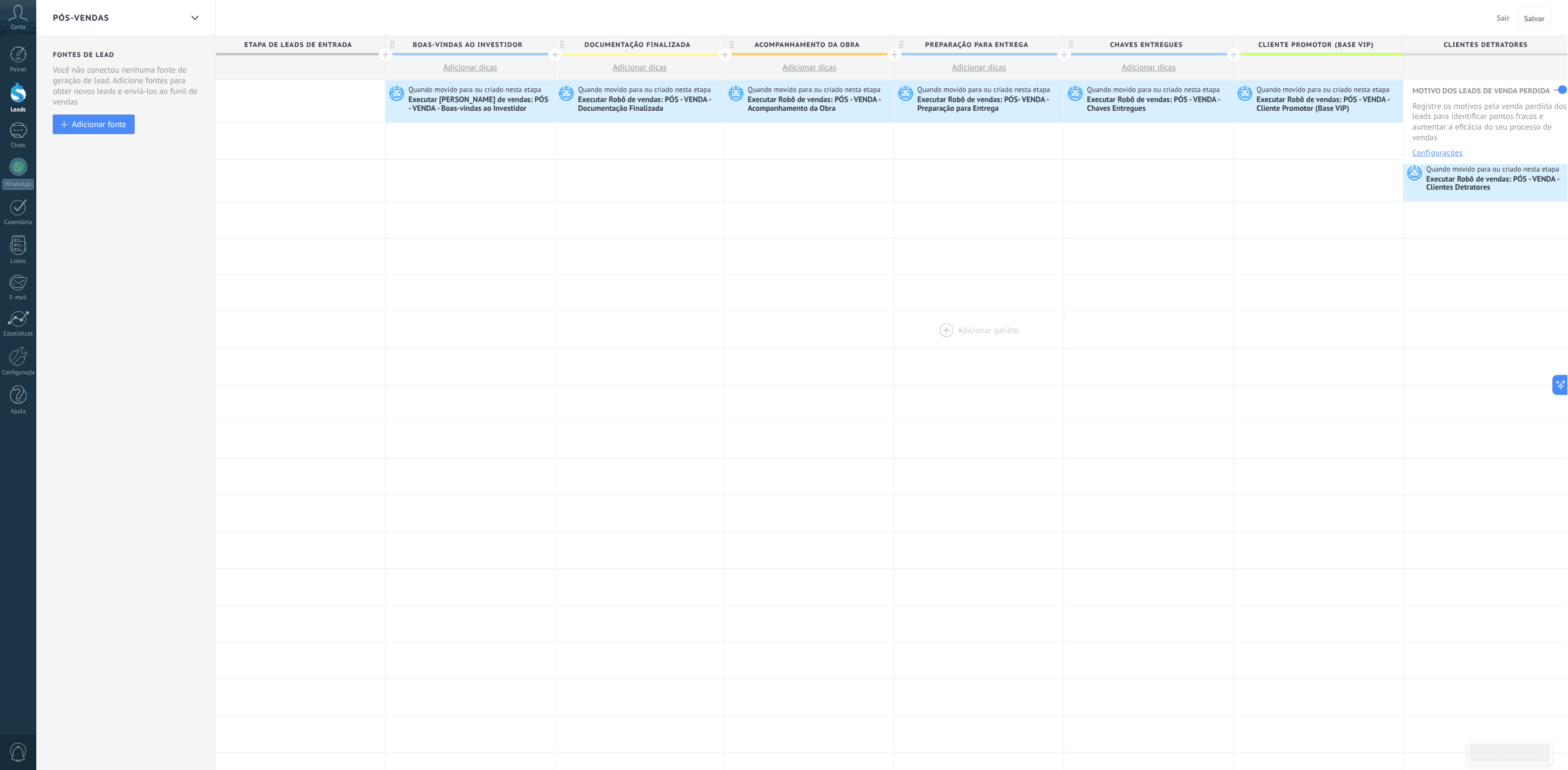
scroll to position [0, 23]
drag, startPoint x: 1116, startPoint y: 357, endPoint x: 885, endPoint y: 375, distance: 231.7
click at [885, 375] on div "Adicionar gatilho Adicionar gatilho Adicionar gatilho Adicionar gatilho Adicion…" at bounding box center [1000, 372] width 1527 height 41
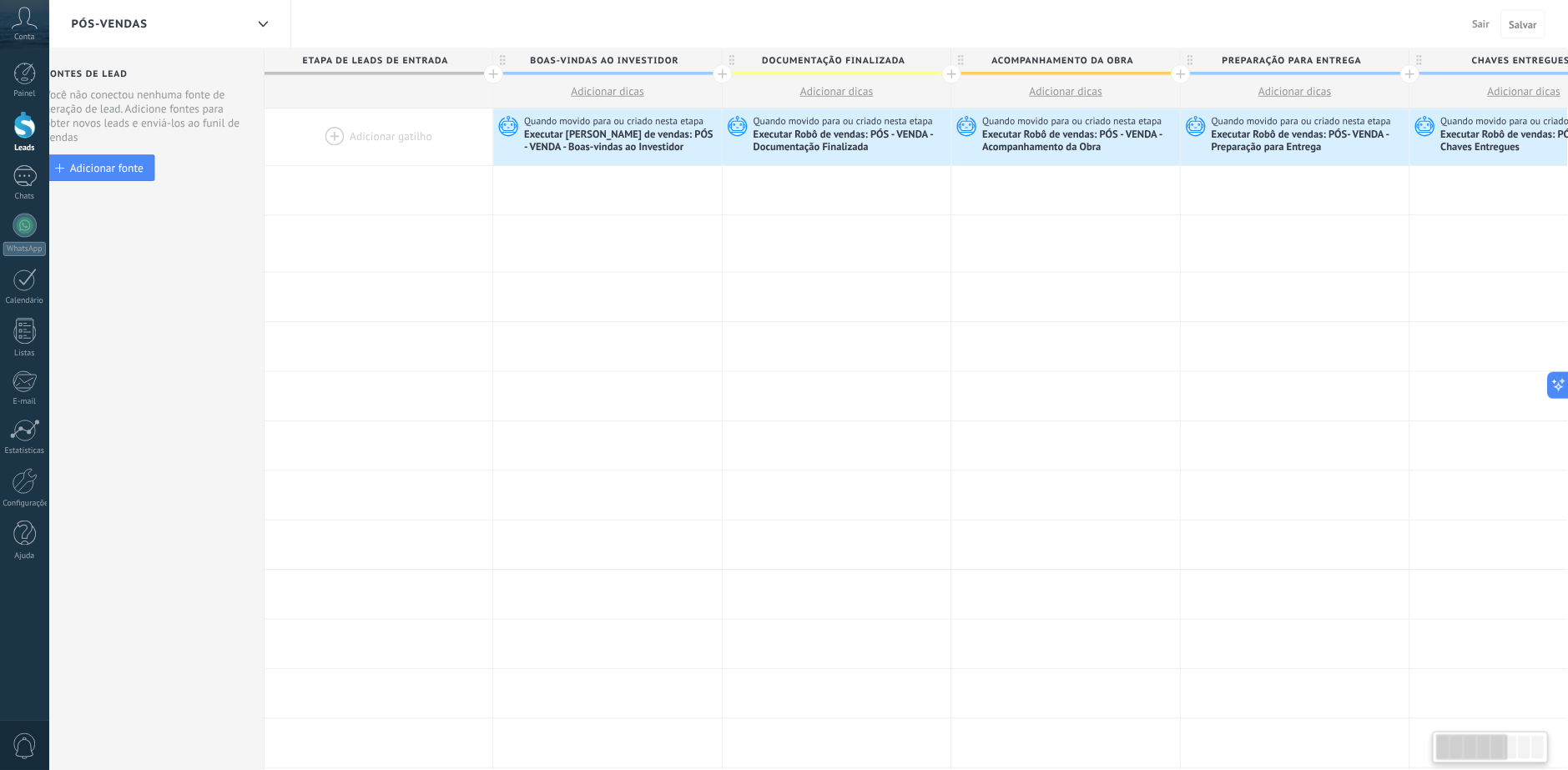
scroll to position [0, 31]
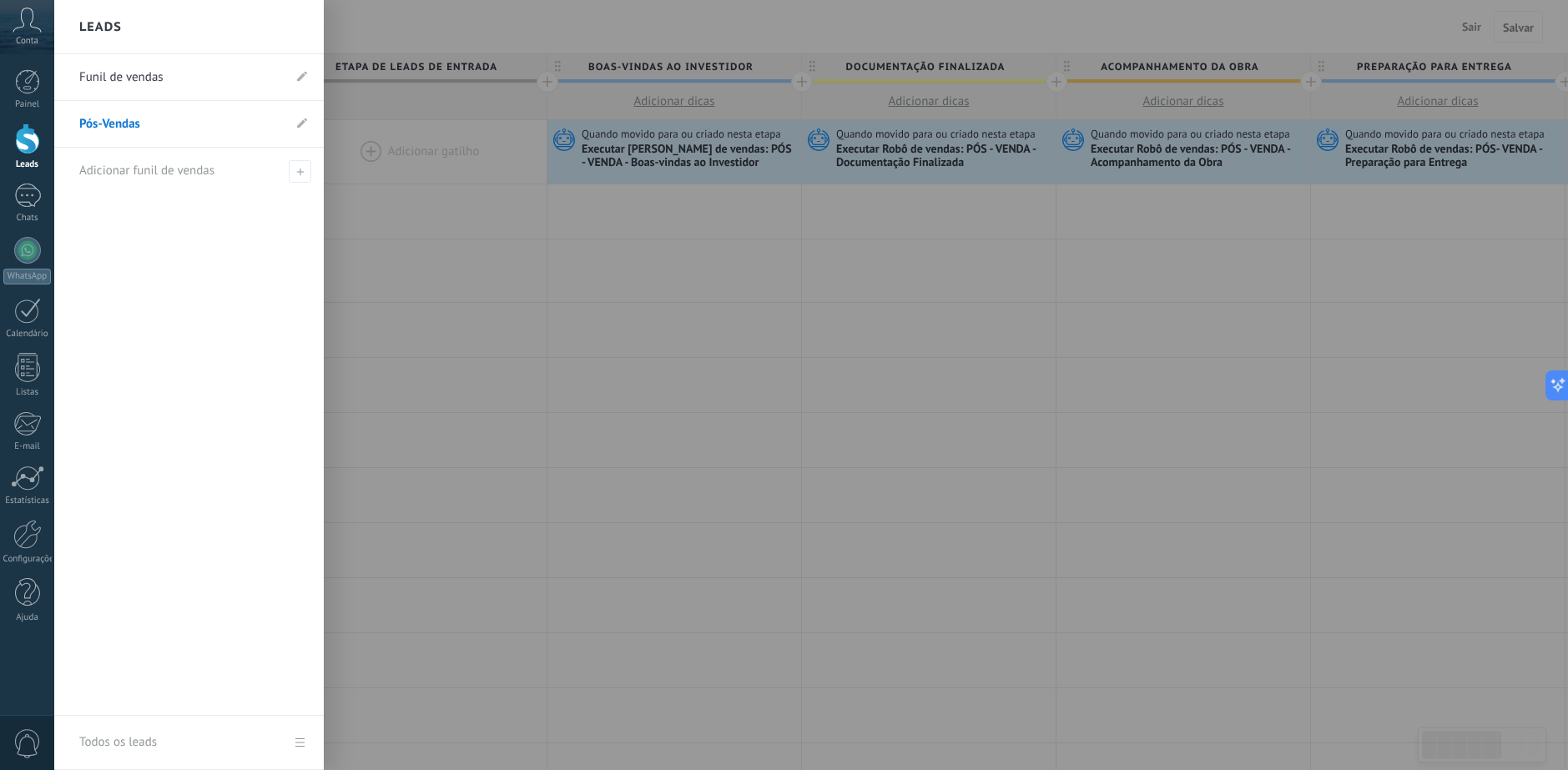
click at [18, 151] on div at bounding box center [26, 139] width 25 height 31
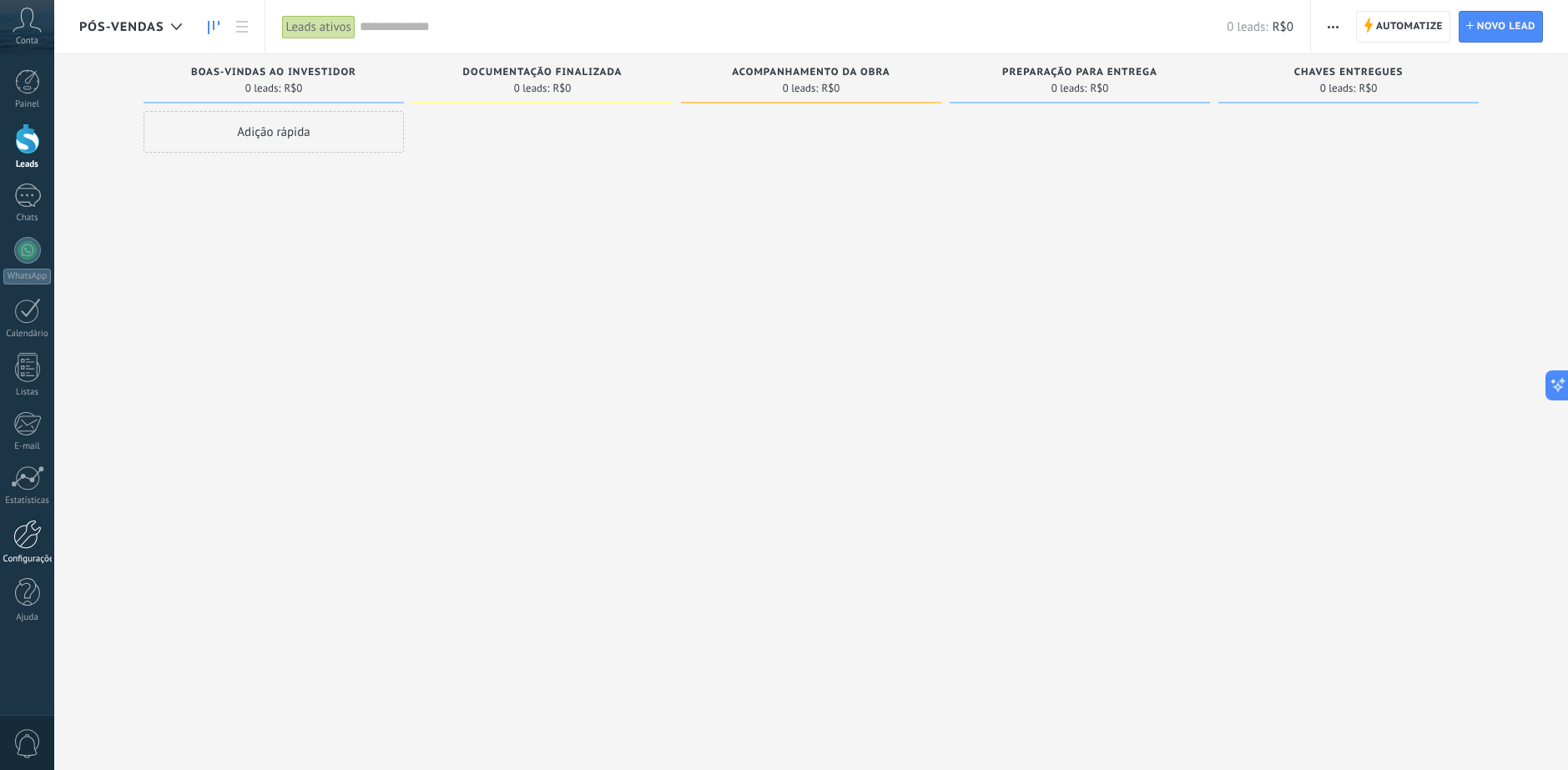
click at [25, 528] on div at bounding box center [27, 534] width 28 height 29
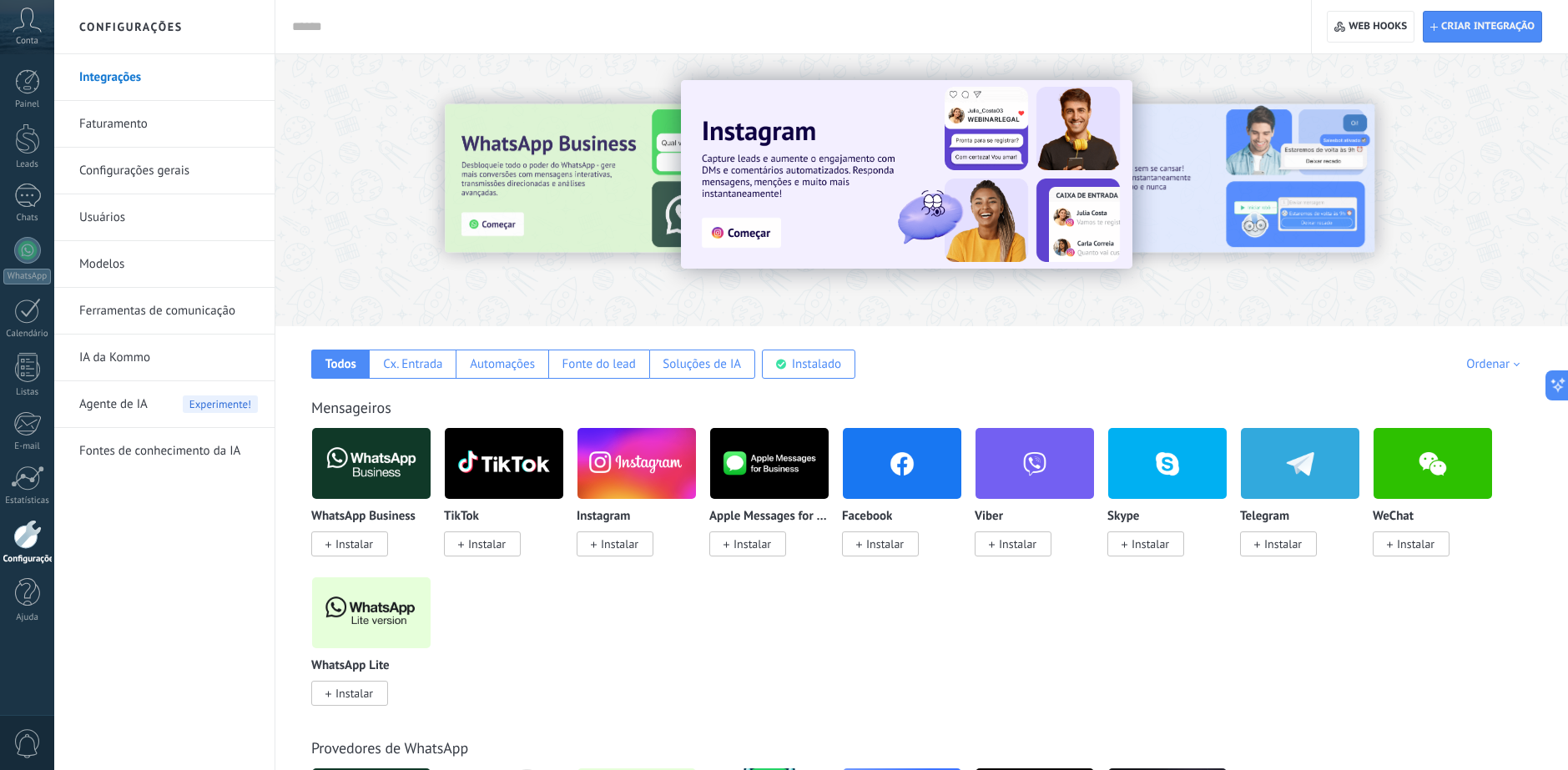
click at [111, 260] on link "Modelos" at bounding box center [169, 264] width 179 height 47
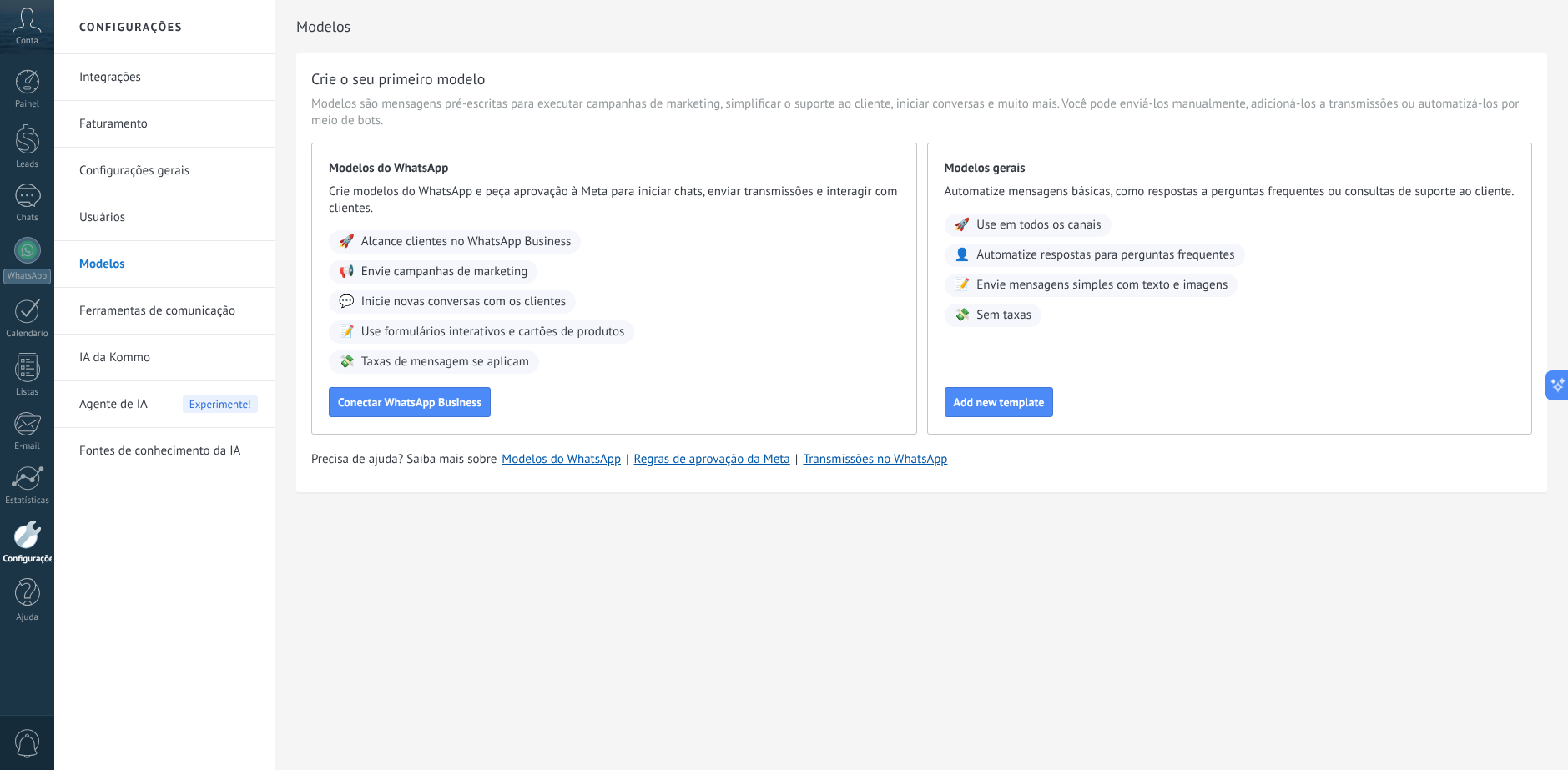
click at [111, 224] on link "Usuários" at bounding box center [169, 217] width 179 height 47
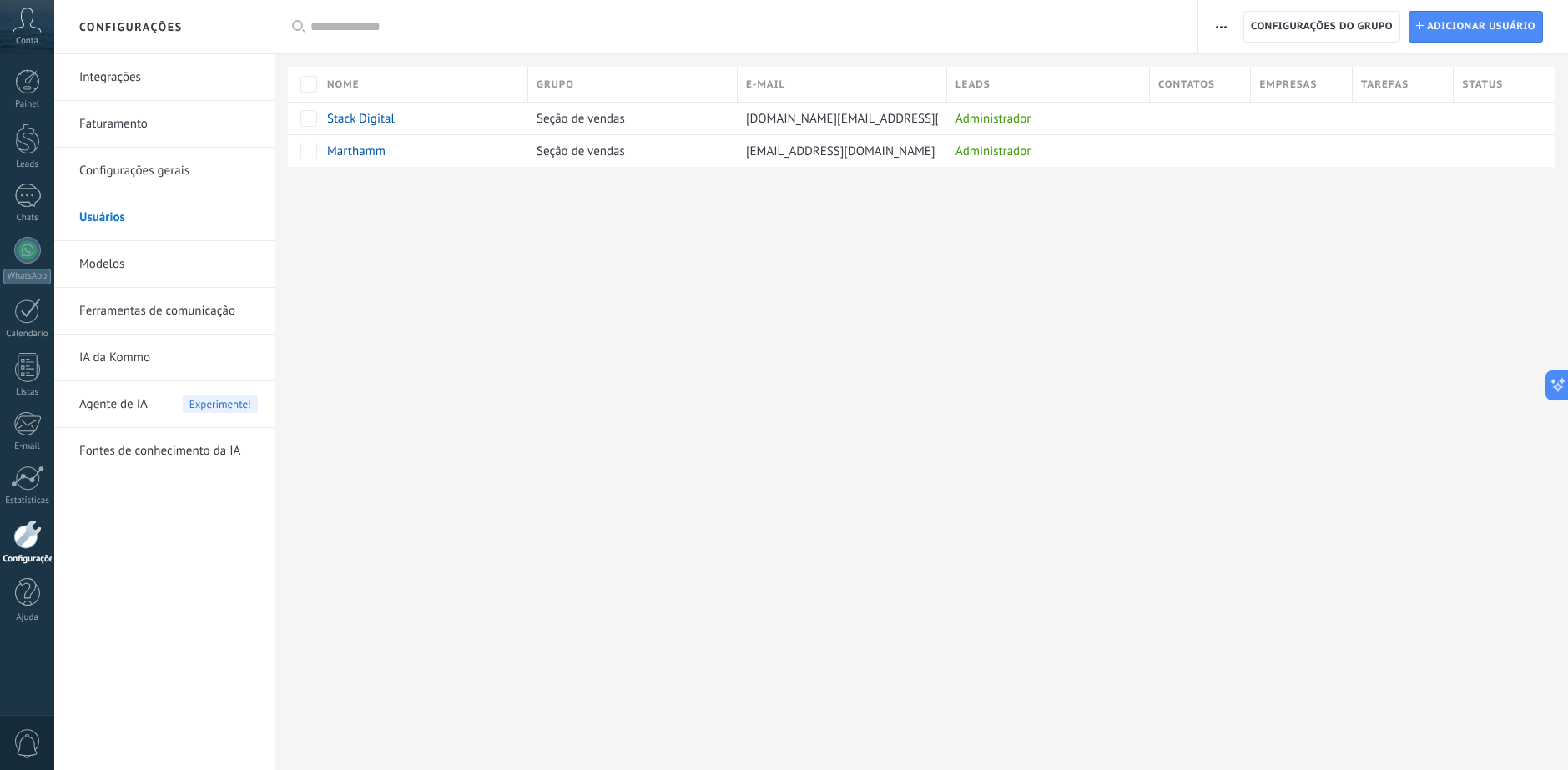
click at [138, 170] on link "Configurações gerais" at bounding box center [169, 171] width 179 height 47
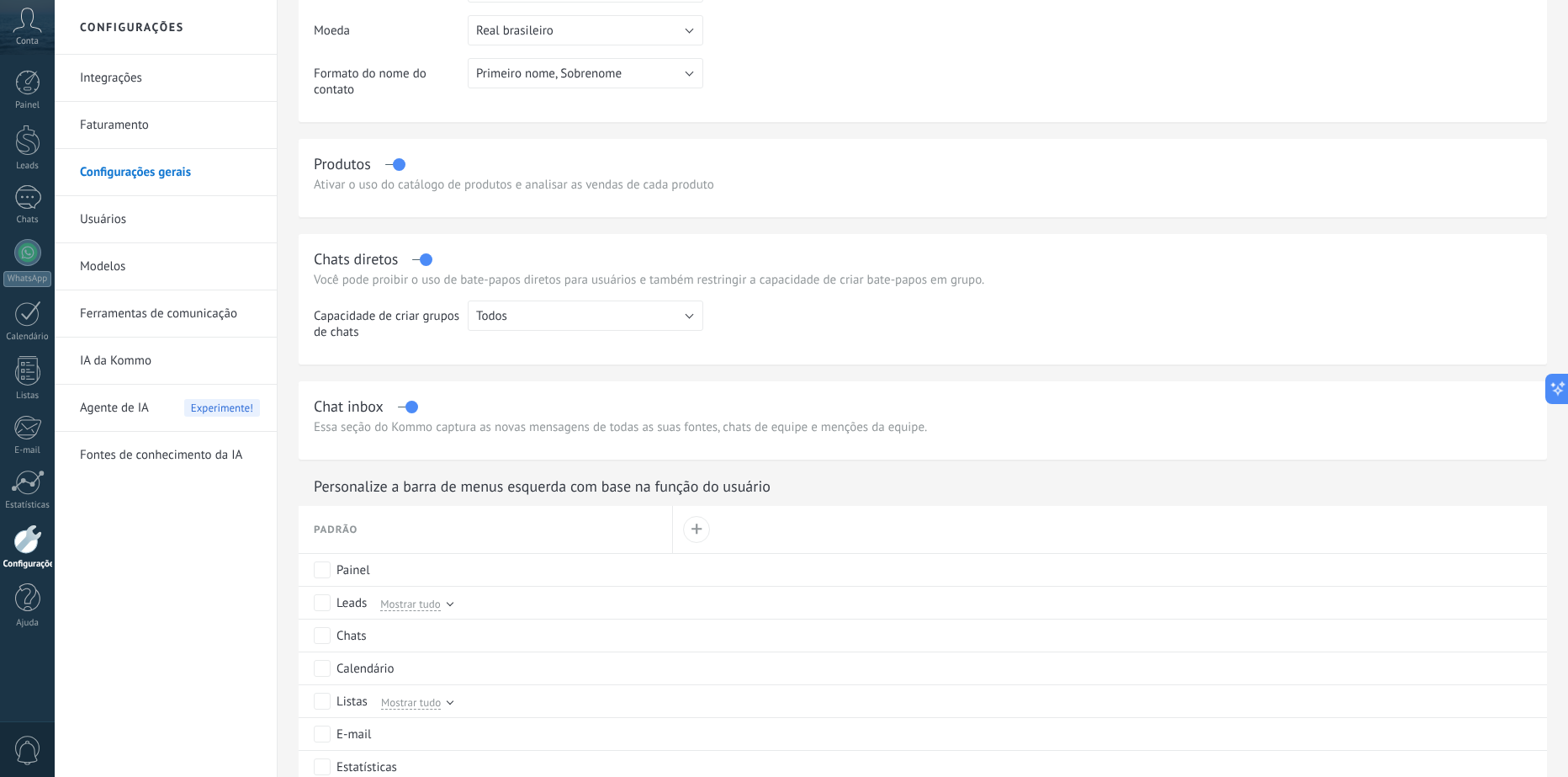
scroll to position [337, 0]
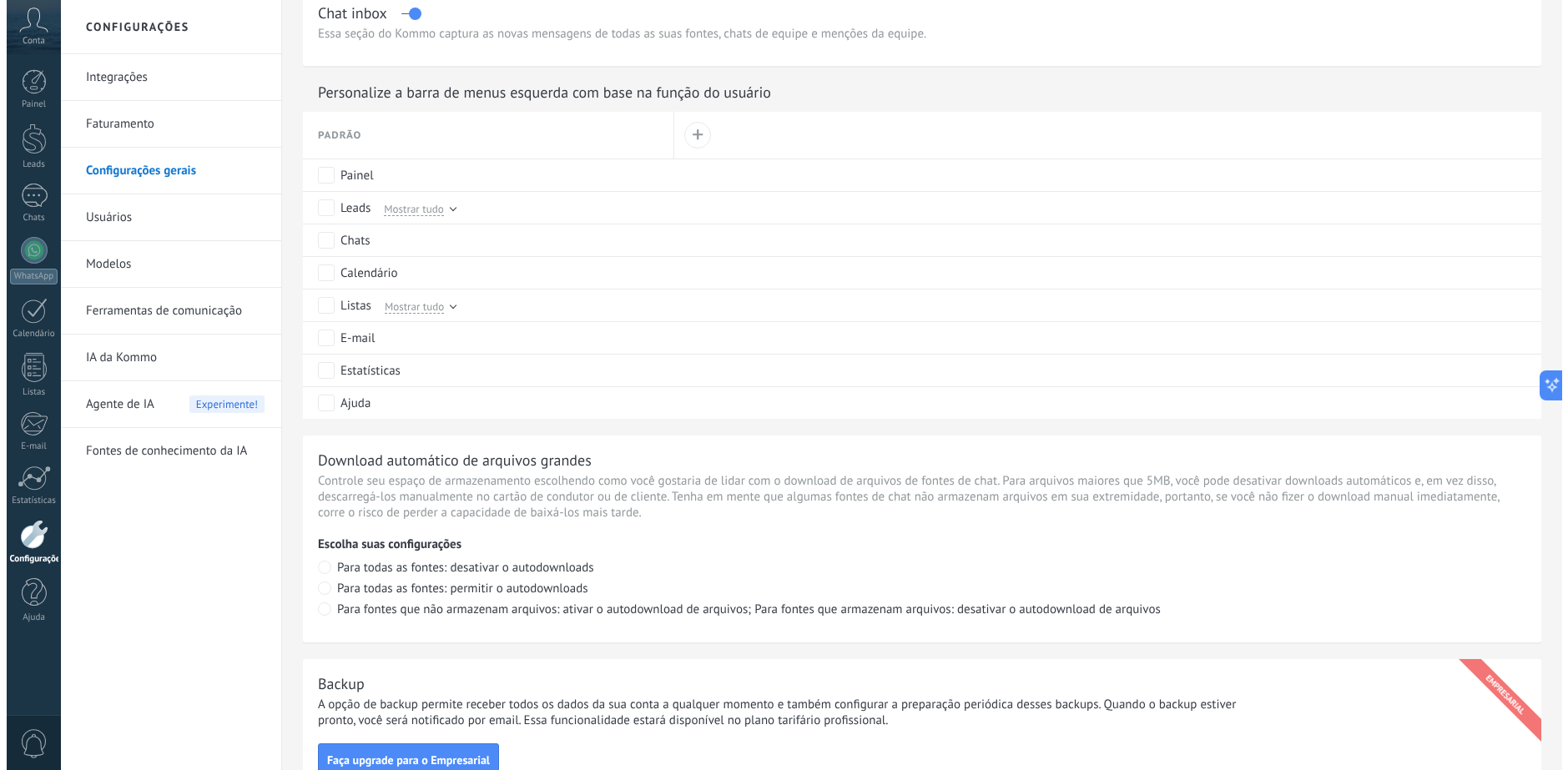
scroll to position [1006, 0]
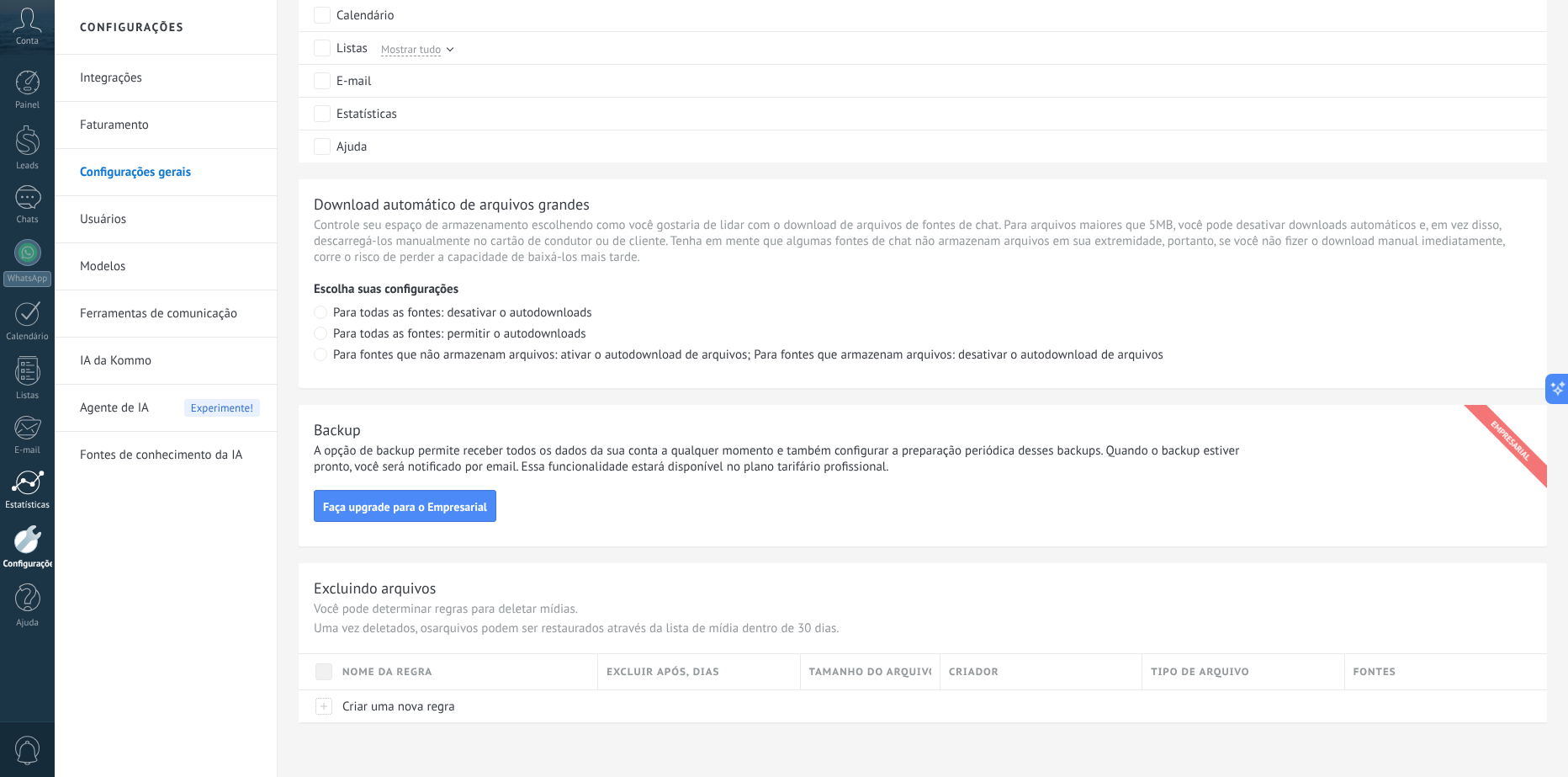
click at [21, 490] on div at bounding box center [28, 481] width 34 height 25
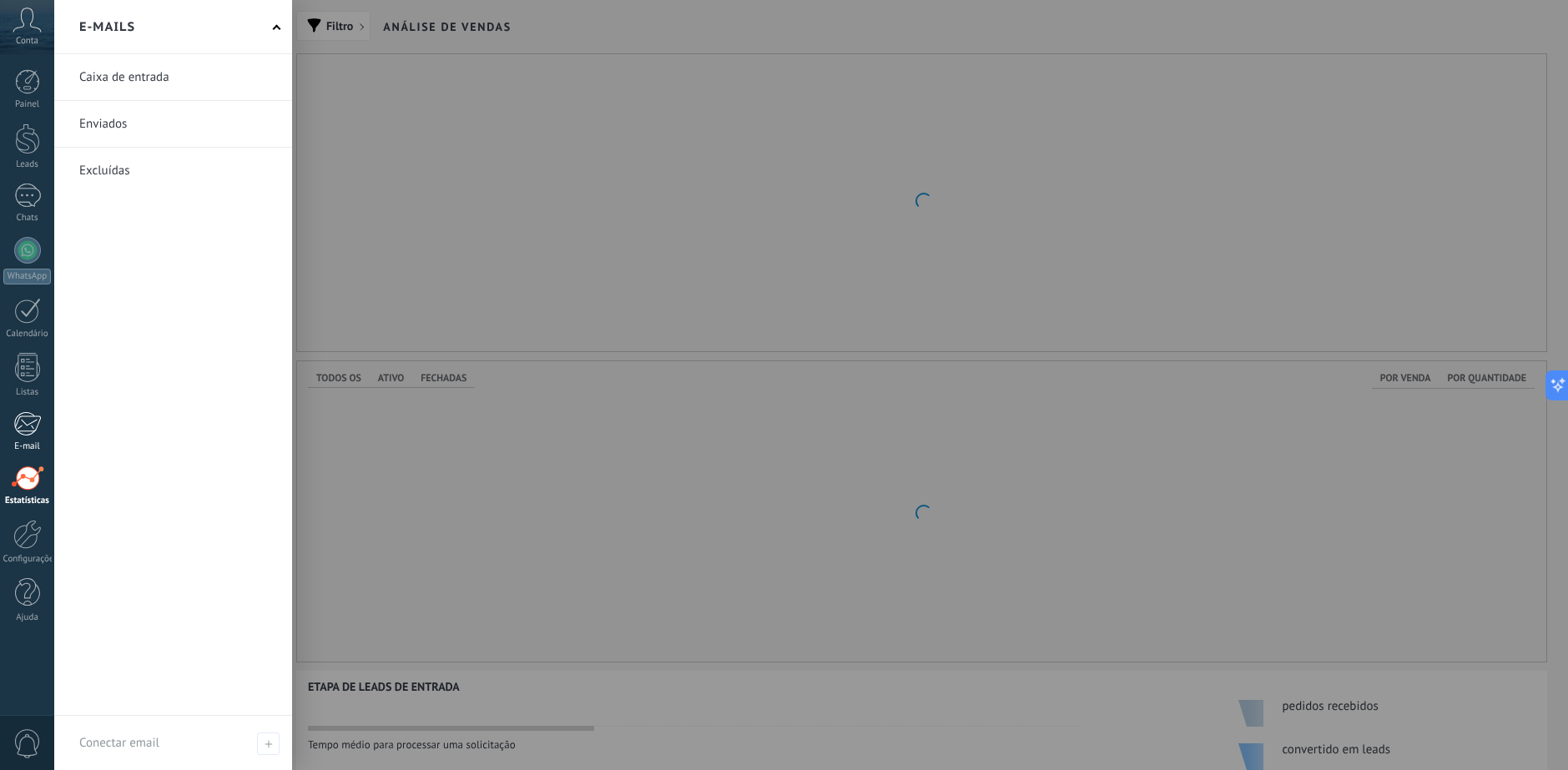
click at [25, 426] on div at bounding box center [27, 423] width 27 height 25
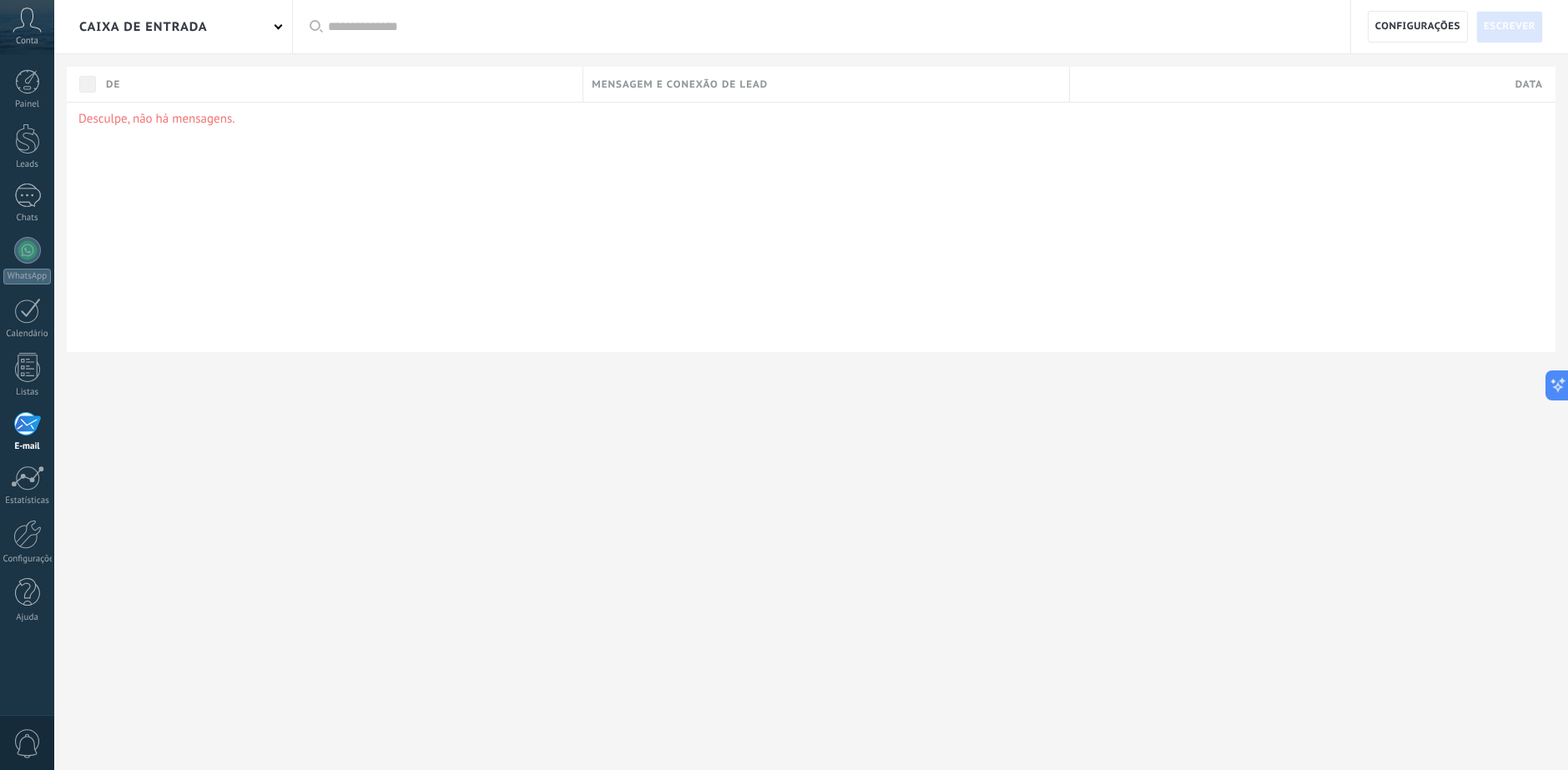
click at [20, 432] on div at bounding box center [27, 423] width 27 height 25
click at [32, 373] on div at bounding box center [26, 368] width 25 height 29
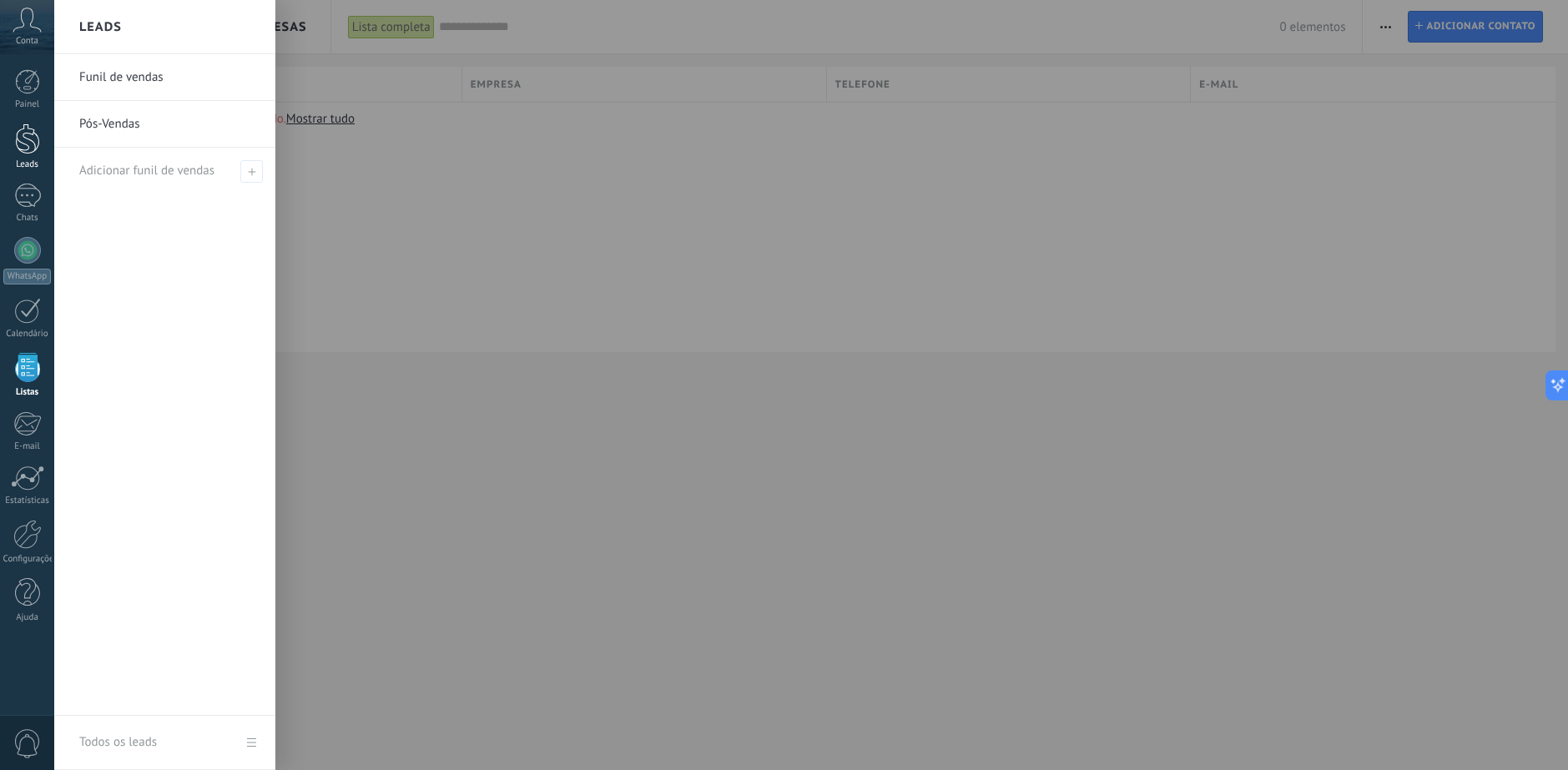
click at [19, 151] on div at bounding box center [26, 139] width 25 height 31
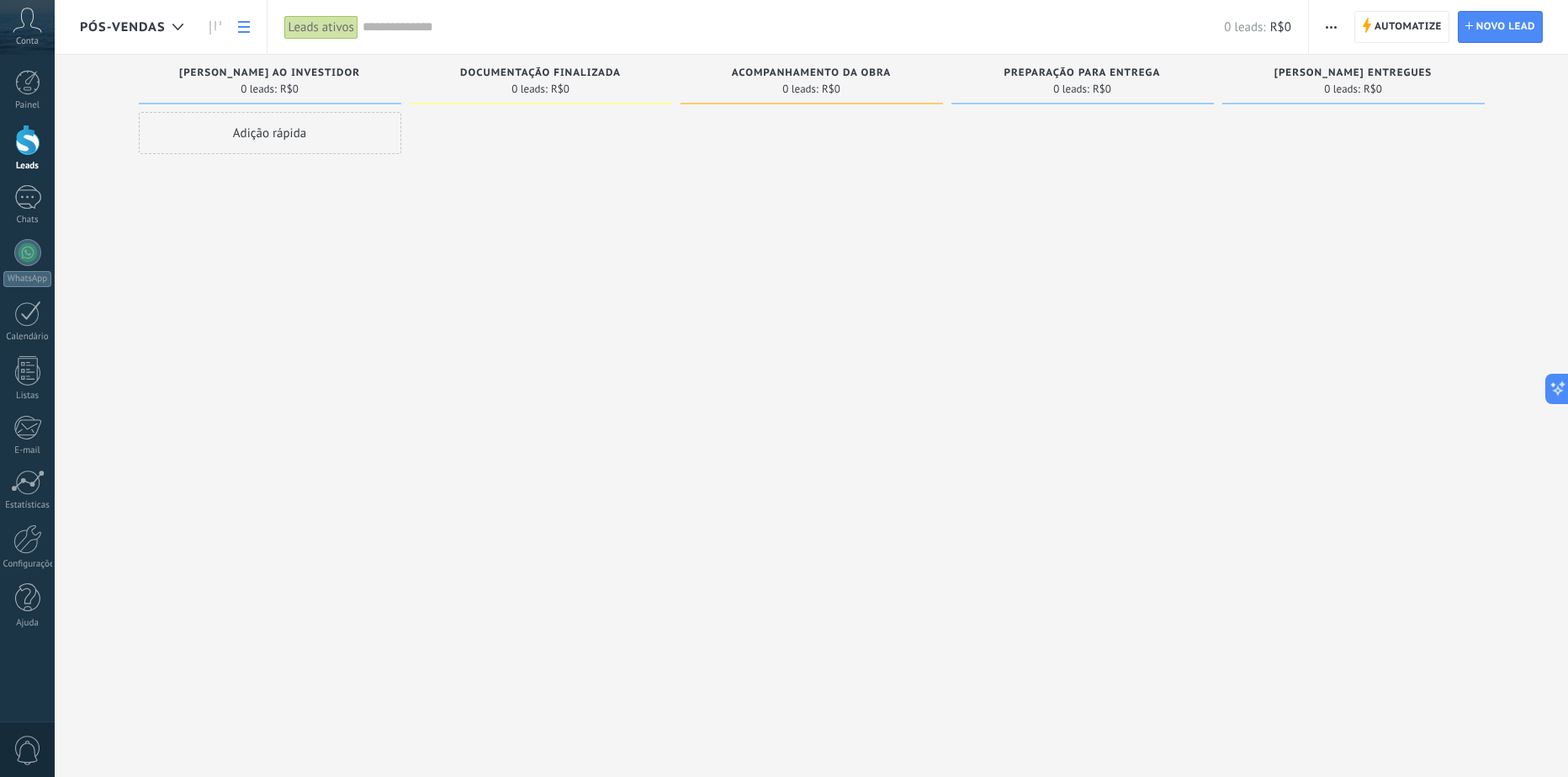
click at [250, 28] on link at bounding box center [244, 28] width 29 height 33
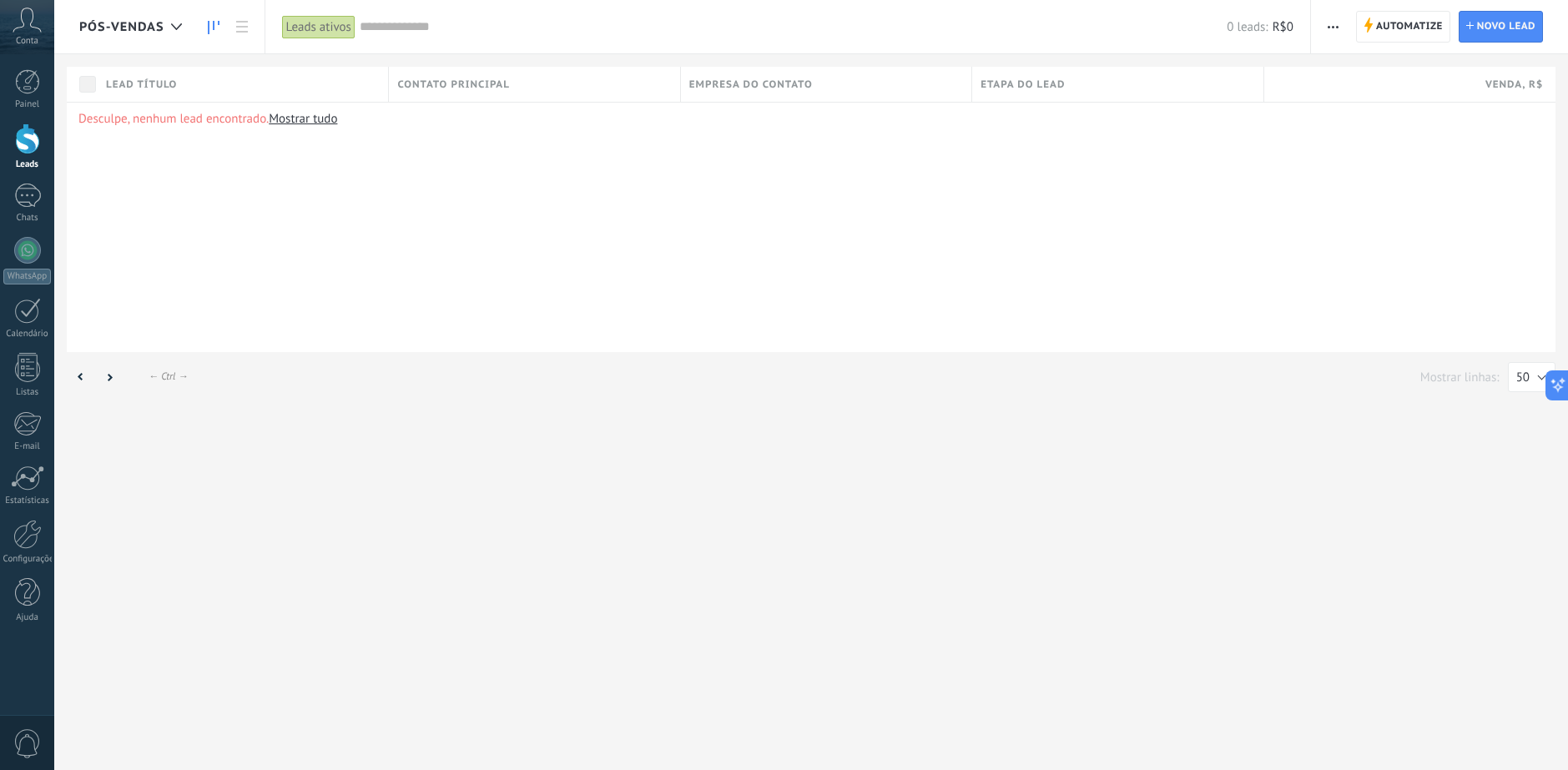
click at [218, 25] on icon at bounding box center [214, 27] width 12 height 14
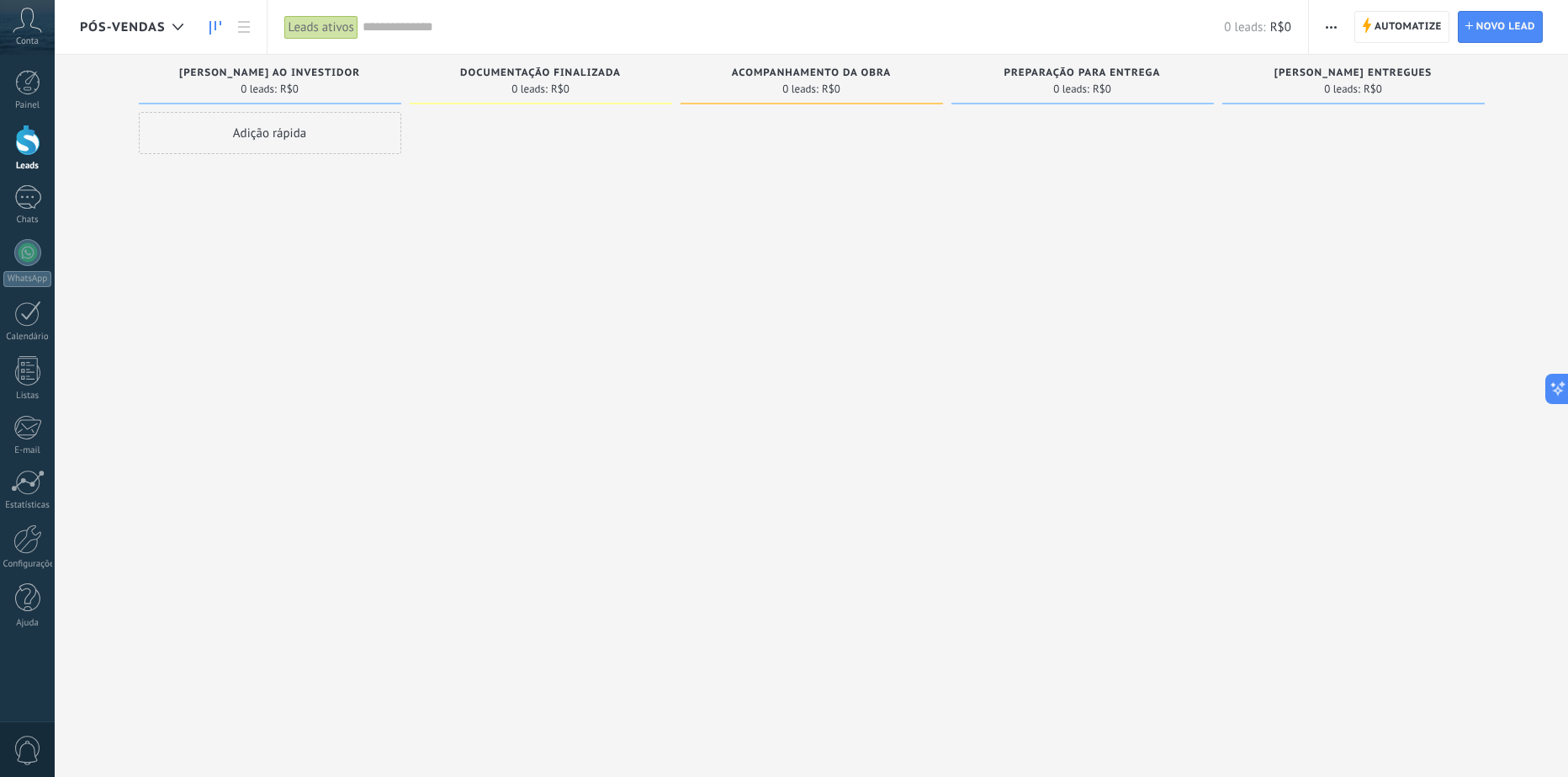
click at [1336, 32] on span "button" at bounding box center [1332, 27] width 11 height 32
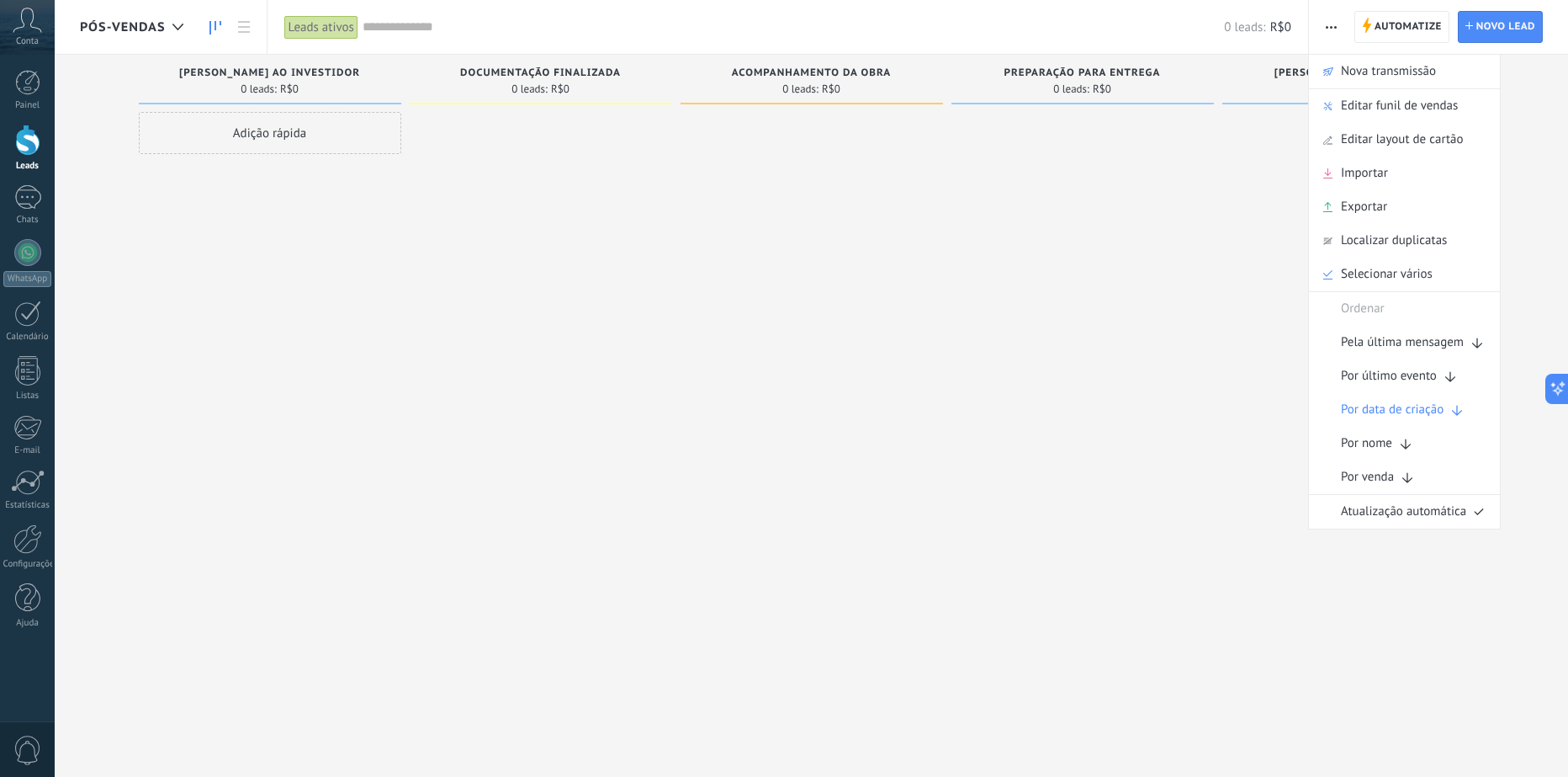
click at [515, 340] on div at bounding box center [540, 390] width 262 height 557
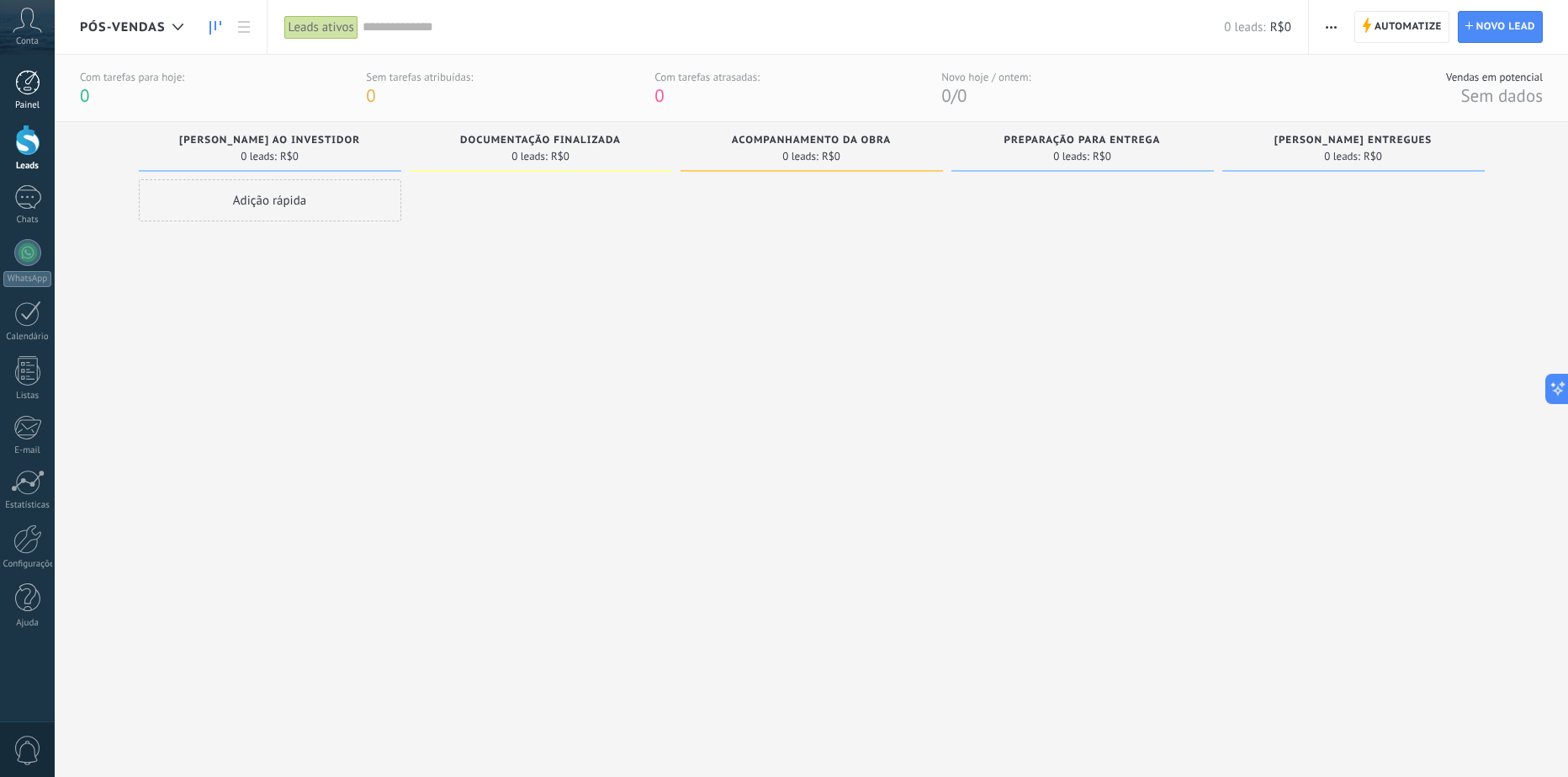
click at [27, 88] on div at bounding box center [27, 82] width 25 height 25
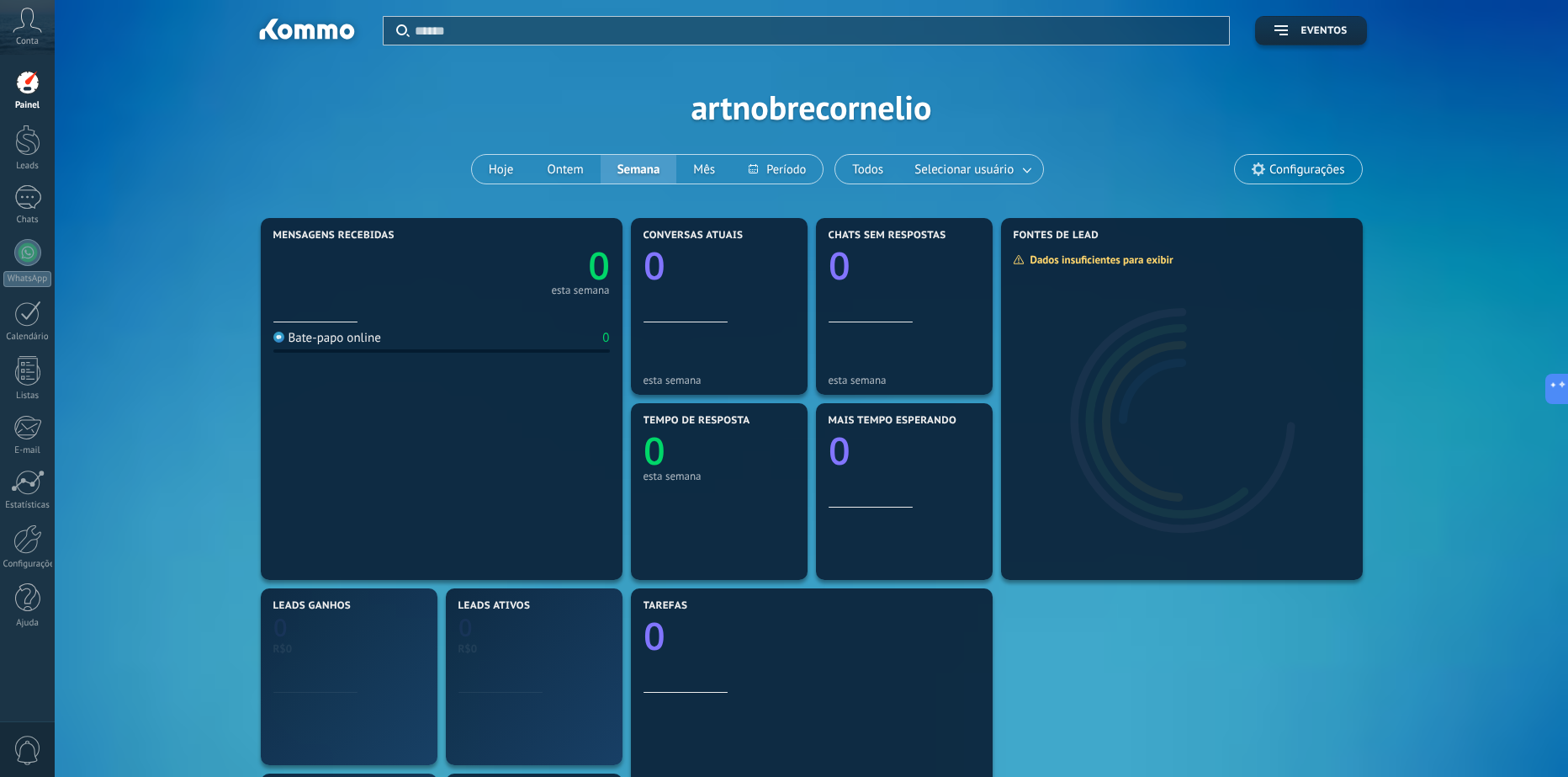
click at [30, 23] on icon at bounding box center [28, 19] width 29 height 25
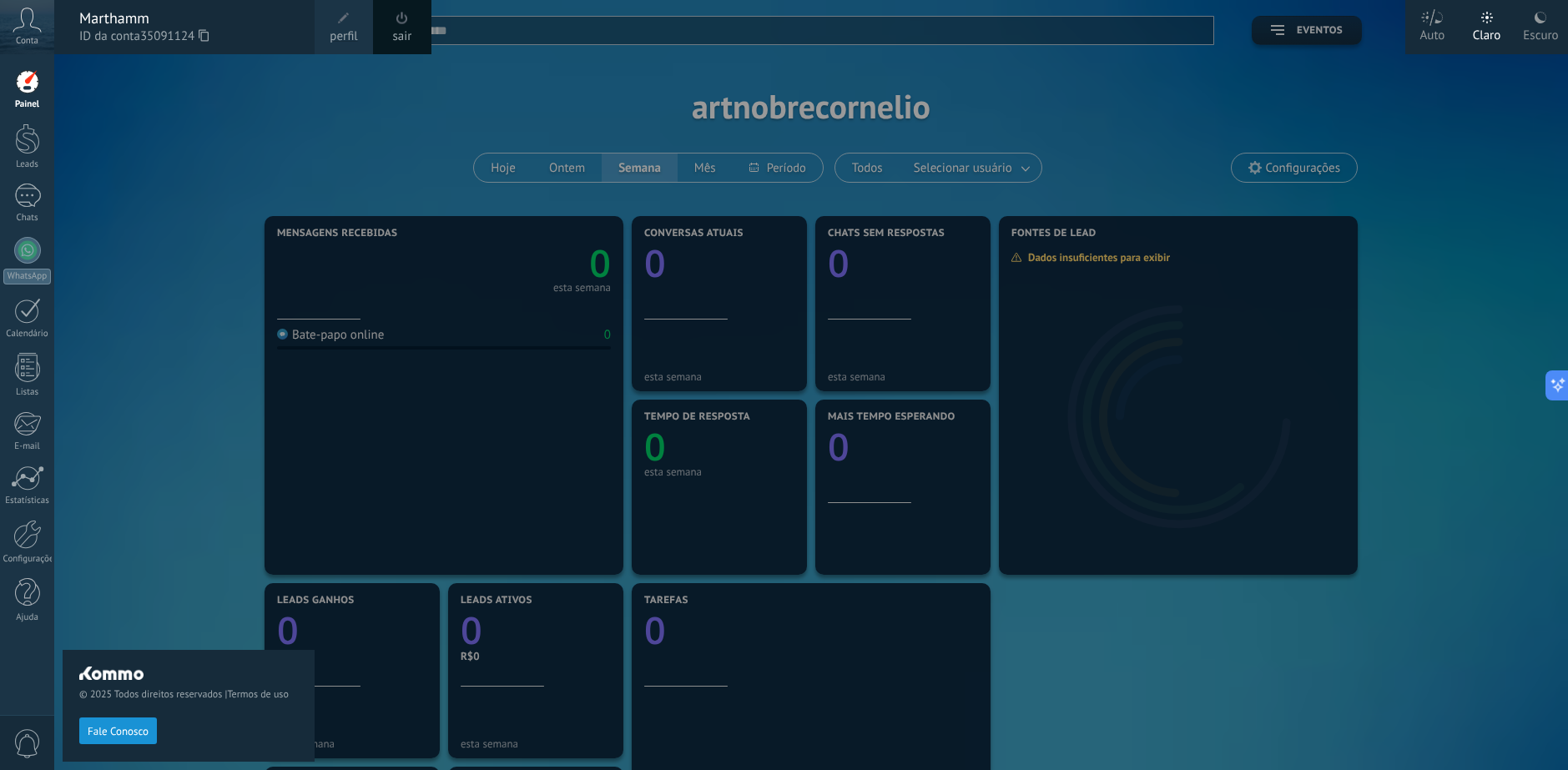
click at [141, 523] on div "© 2025 Todos direitos reservados | Termos de uso Fale Conosco" at bounding box center [189, 411] width 252 height 715
click at [125, 359] on div "© 2025 Todos direitos reservados | Termos de uso Fale Conosco" at bounding box center [189, 411] width 252 height 715
click at [1279, 41] on div at bounding box center [838, 385] width 1568 height 770
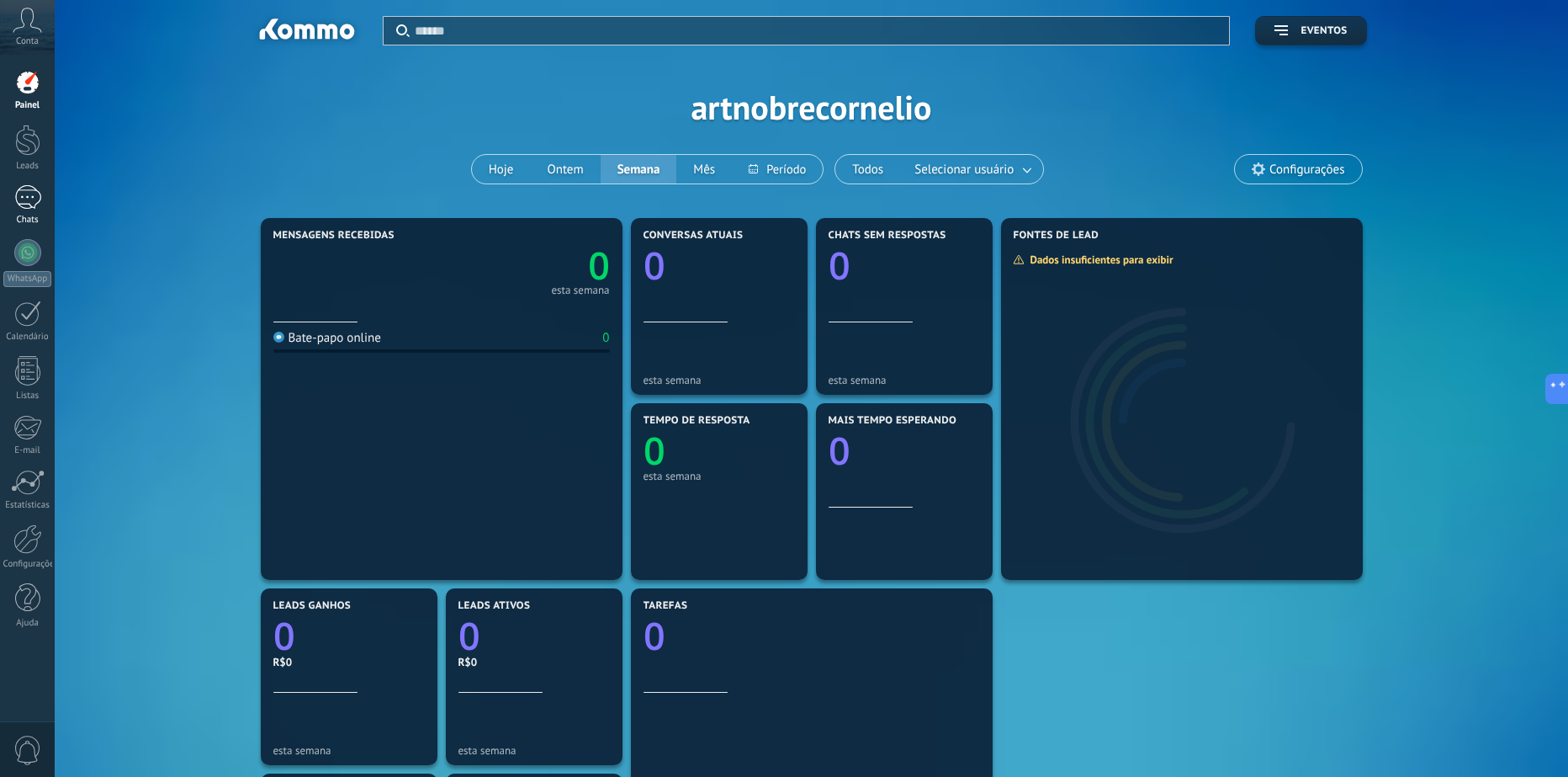
click at [24, 201] on div at bounding box center [28, 197] width 27 height 25
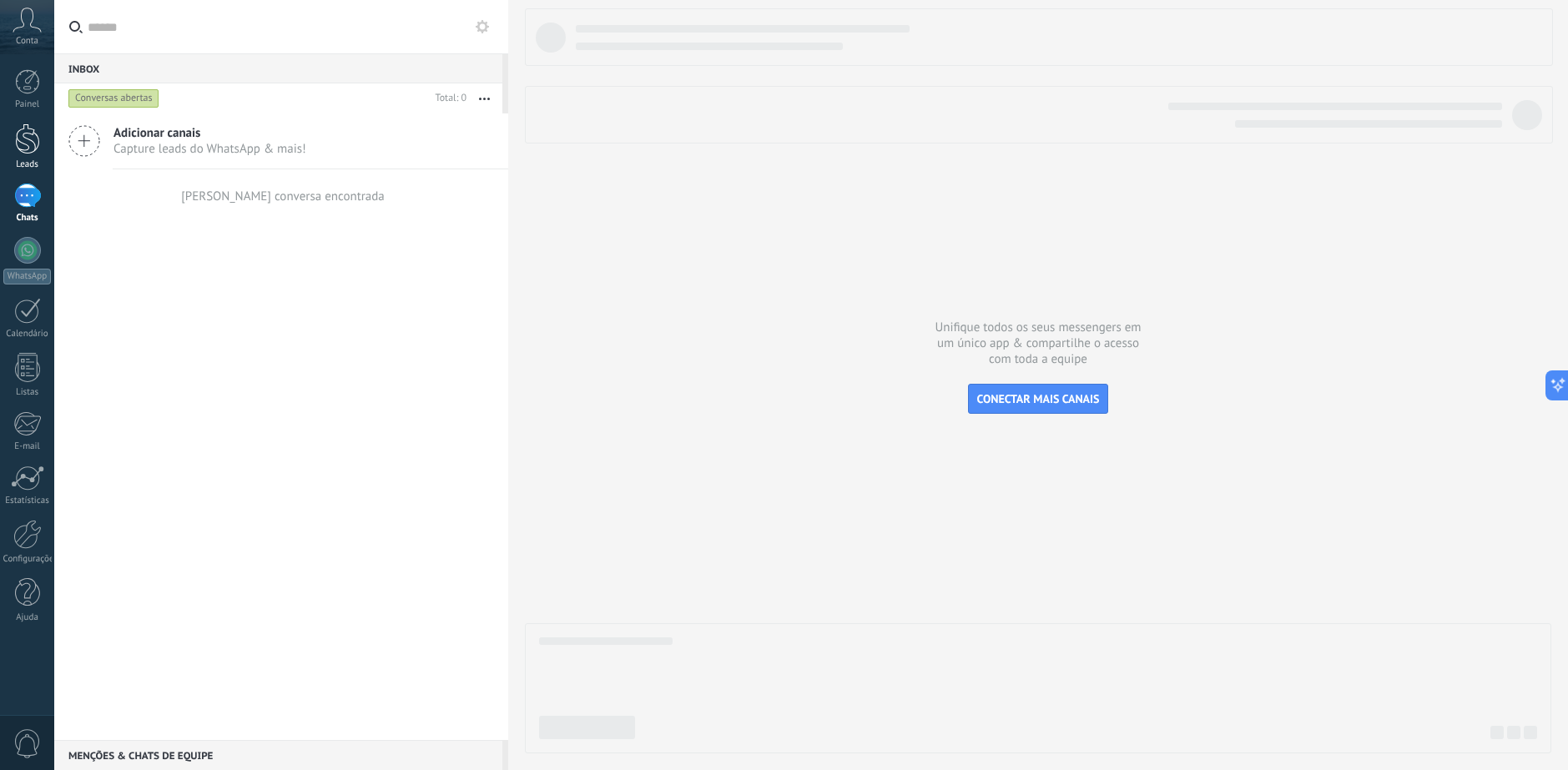
click at [27, 146] on div at bounding box center [26, 139] width 25 height 31
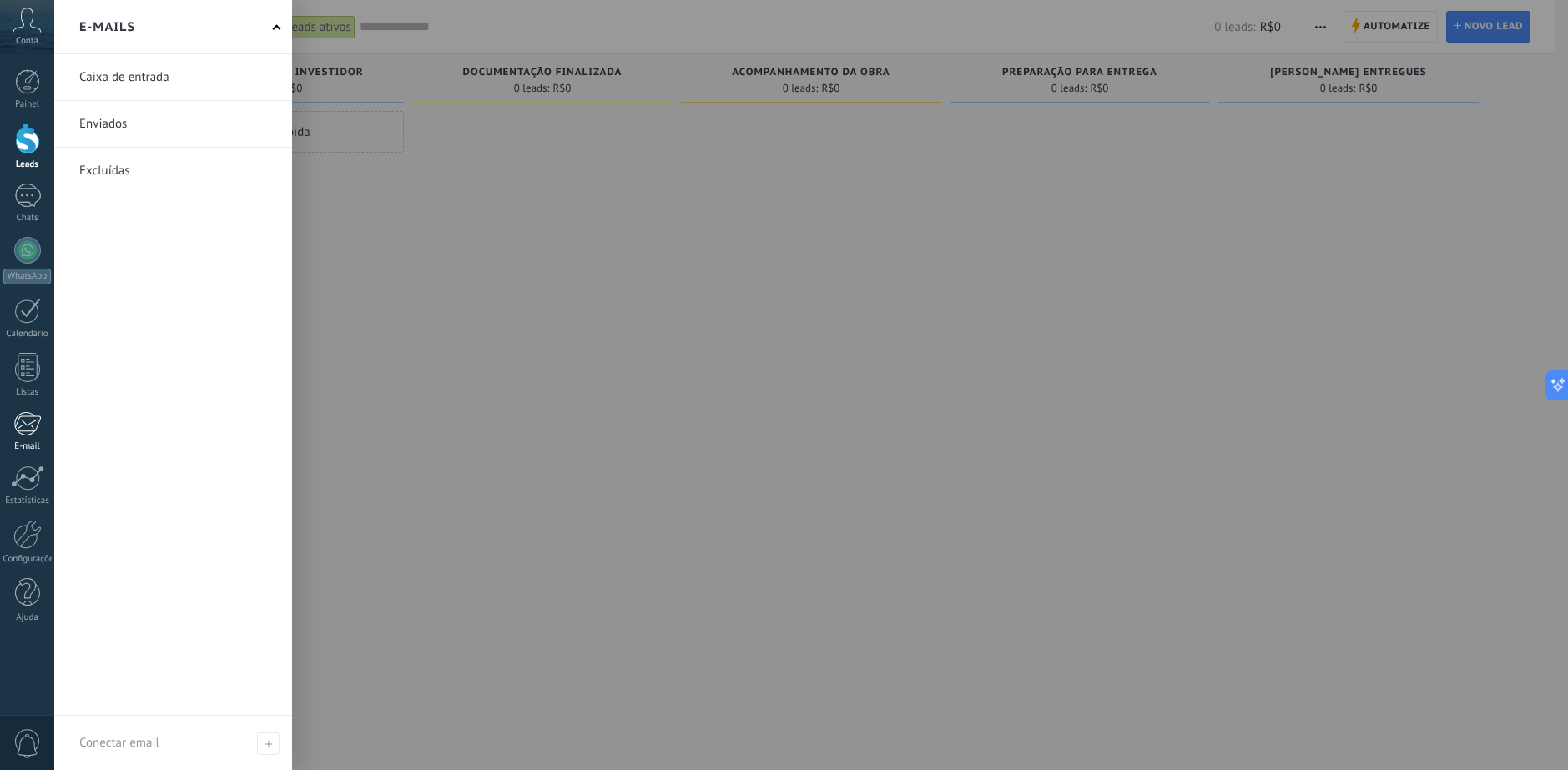
click at [26, 417] on div at bounding box center [27, 423] width 27 height 25
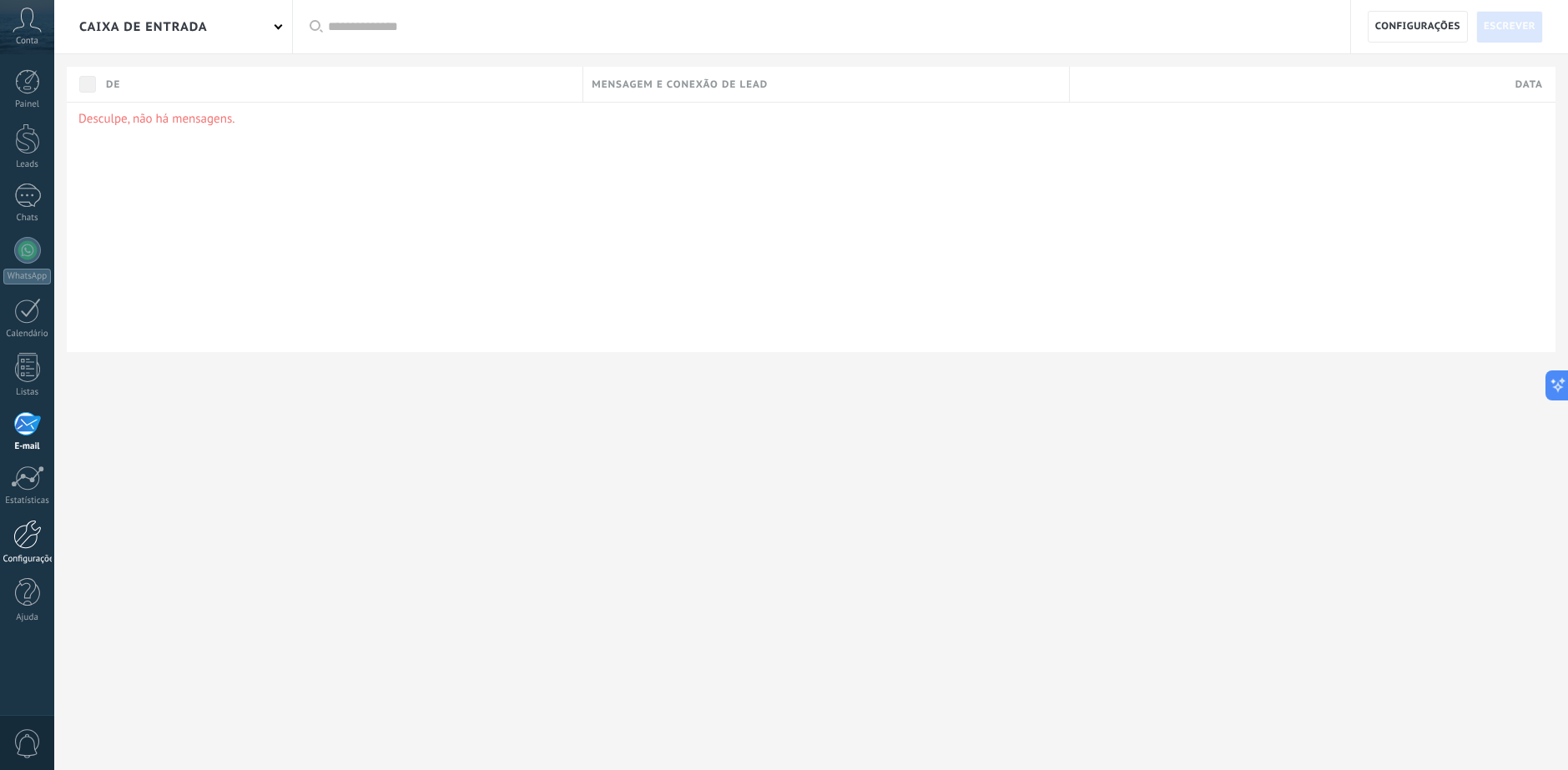
click at [24, 536] on div at bounding box center [27, 534] width 28 height 29
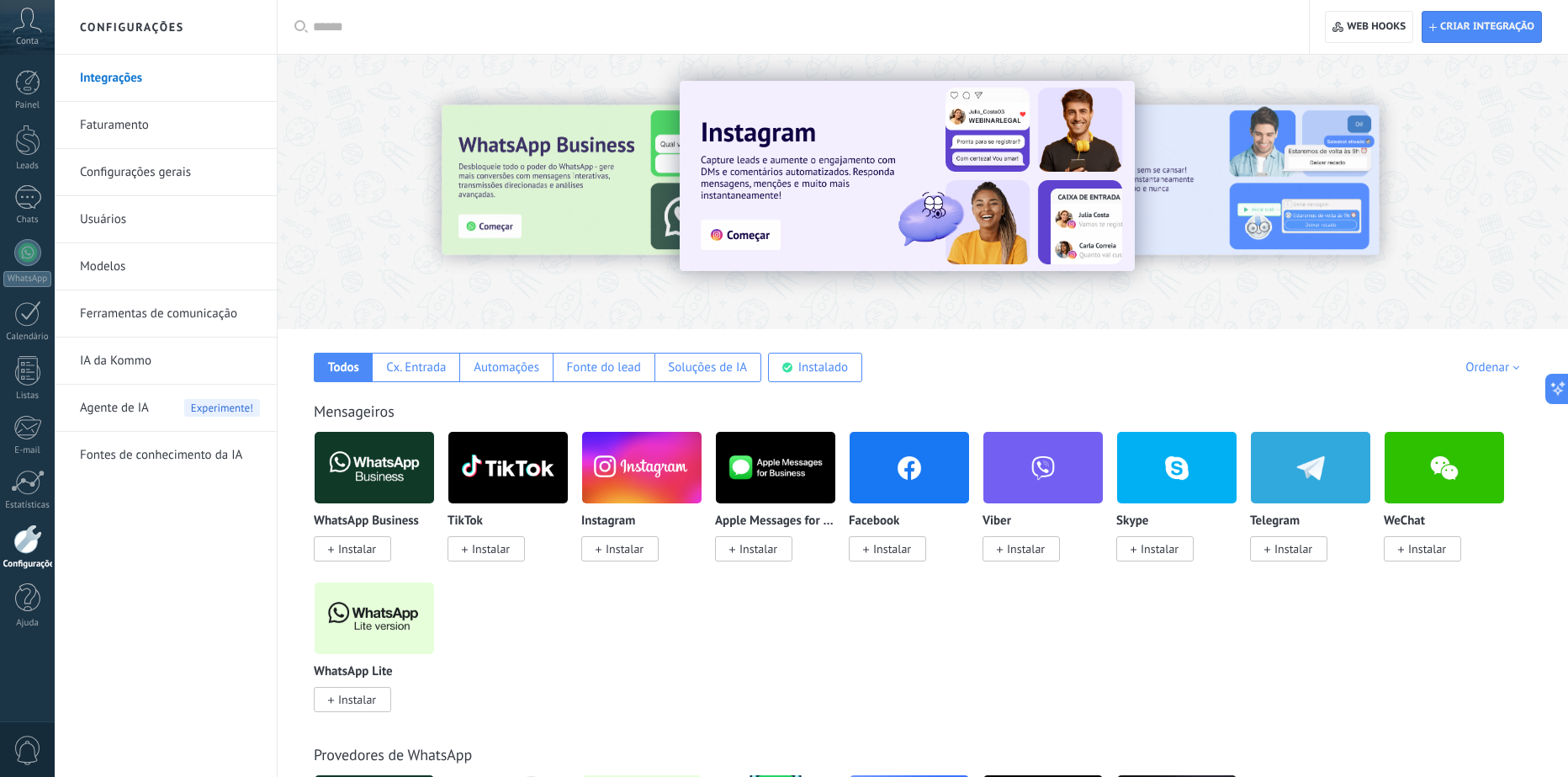
click at [110, 125] on link "Faturamento" at bounding box center [170, 125] width 180 height 47
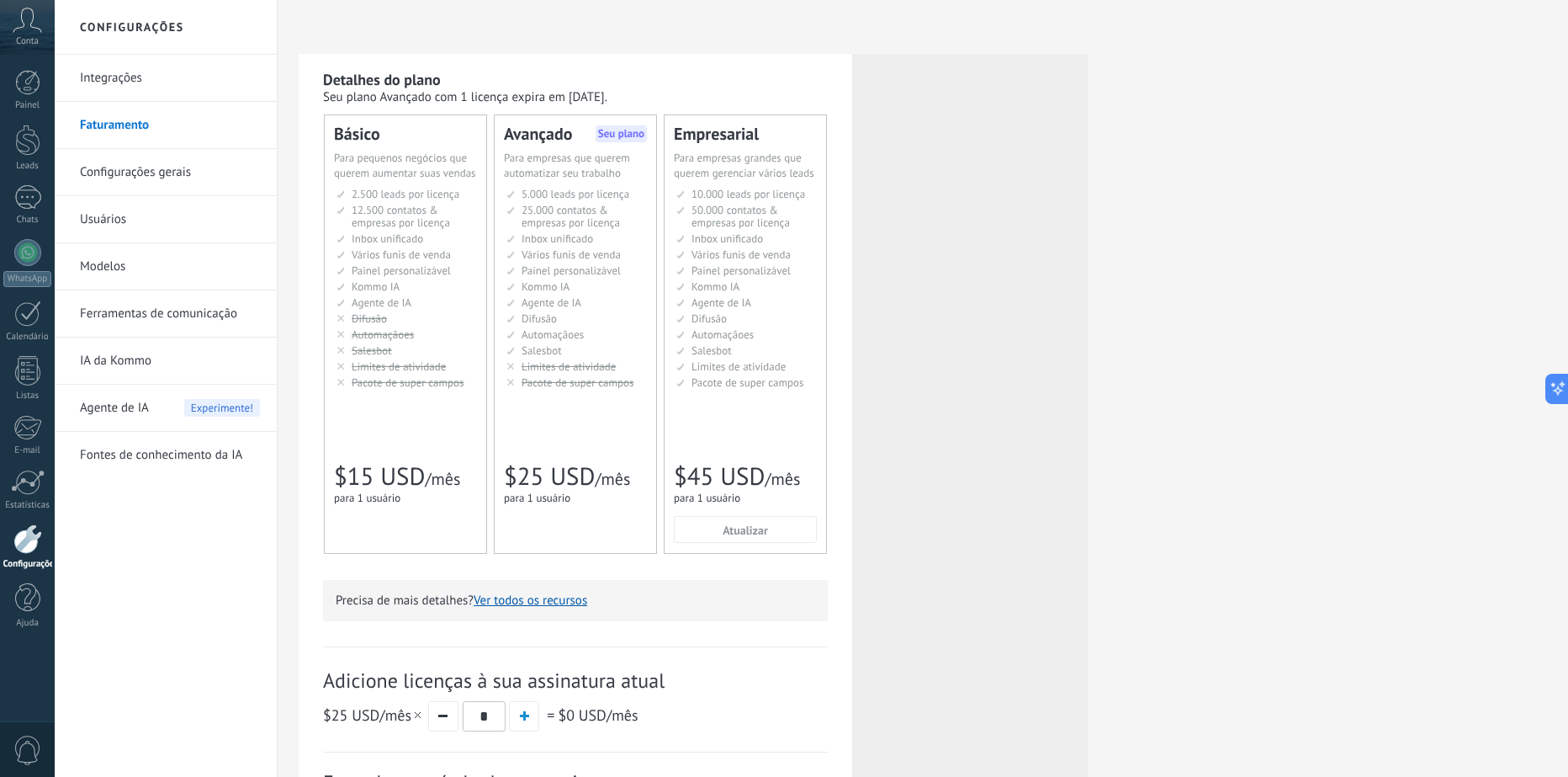
click at [124, 317] on link "Ferramentas de comunicação" at bounding box center [170, 313] width 180 height 47
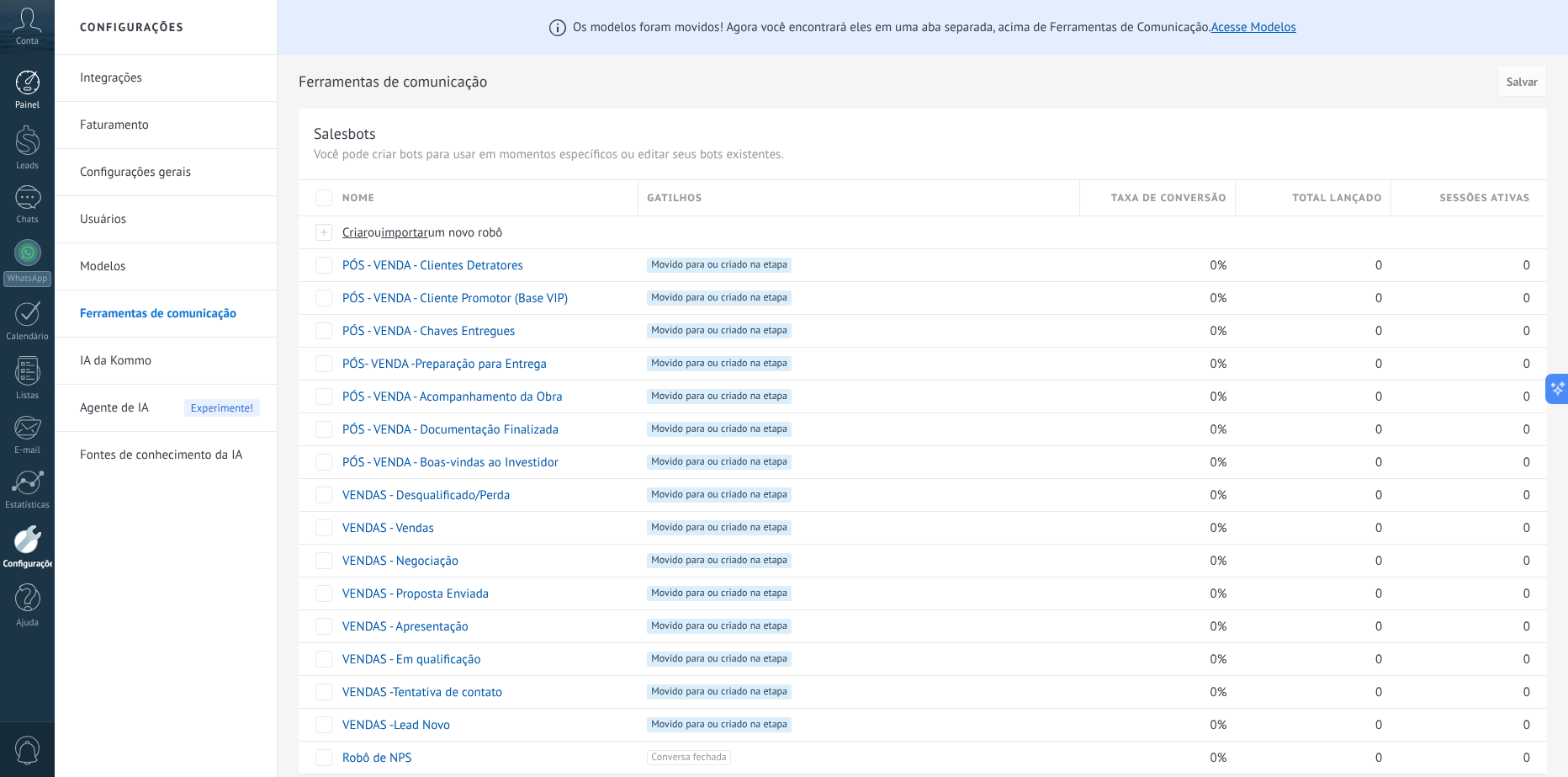
click at [28, 99] on link "Painel" at bounding box center [27, 90] width 54 height 41
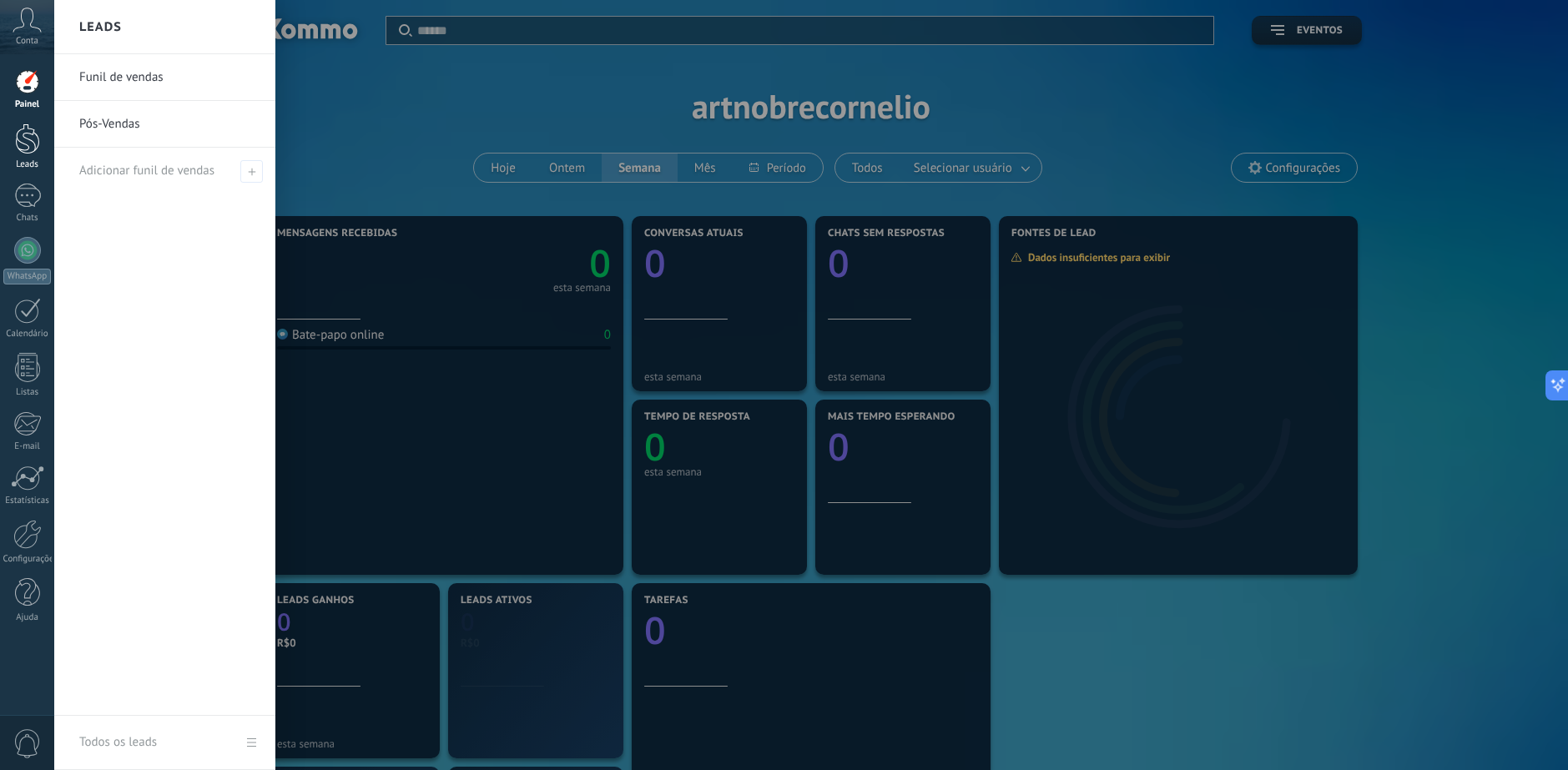
click at [22, 137] on div at bounding box center [26, 139] width 25 height 31
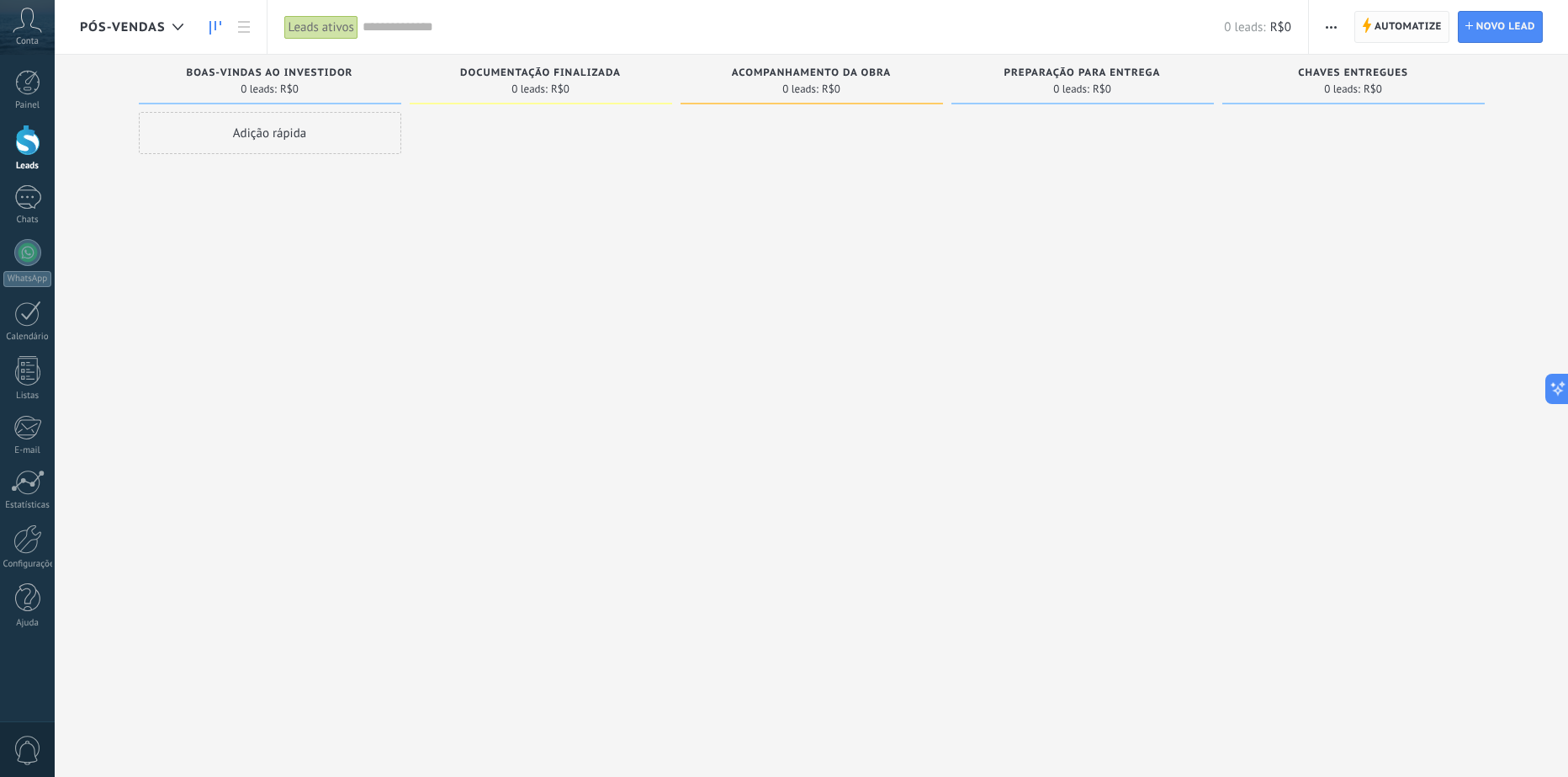
click at [1406, 18] on span "Automatize" at bounding box center [1408, 27] width 67 height 30
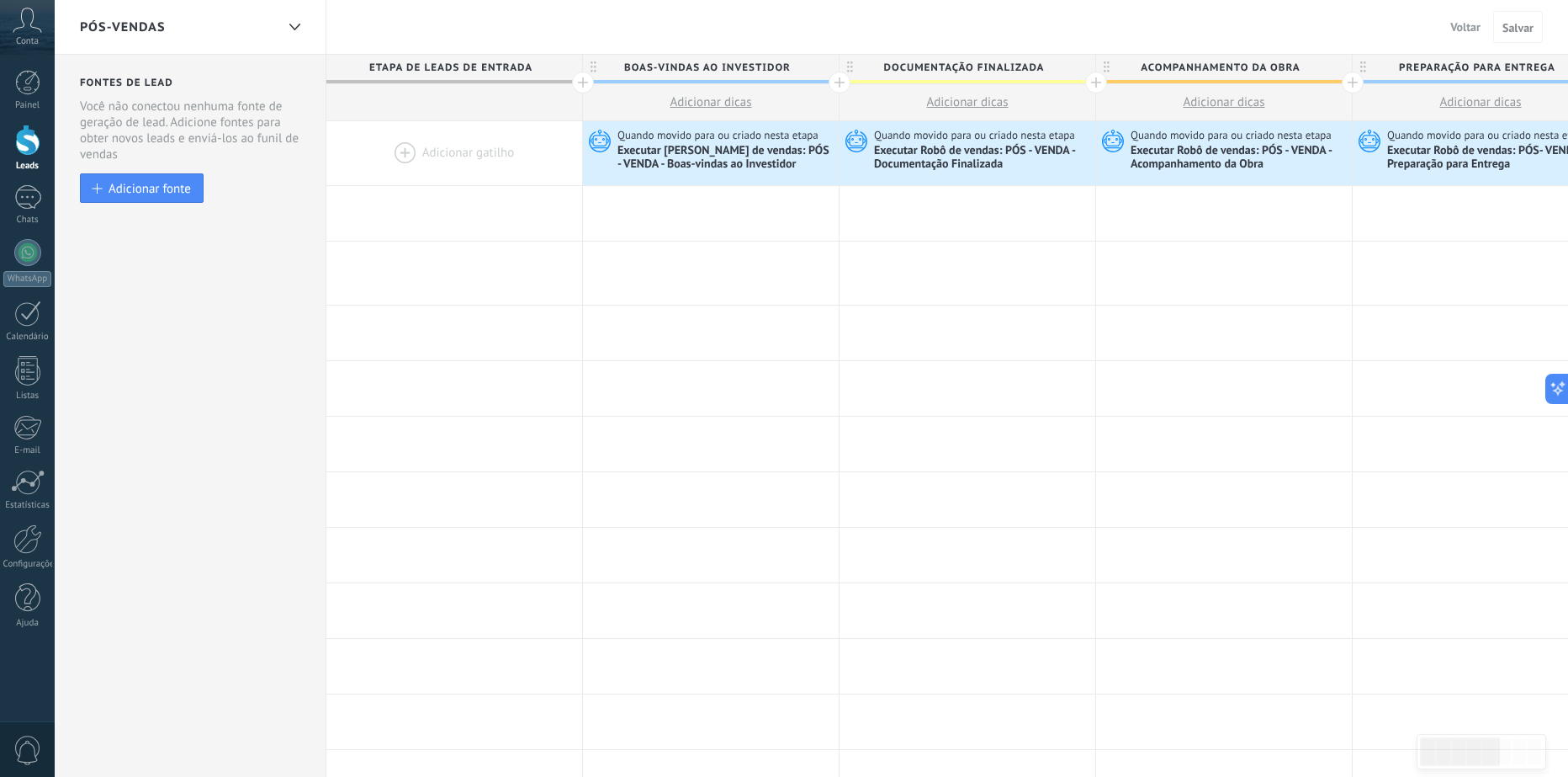
click at [1470, 21] on span "Voltar" at bounding box center [1465, 27] width 30 height 15
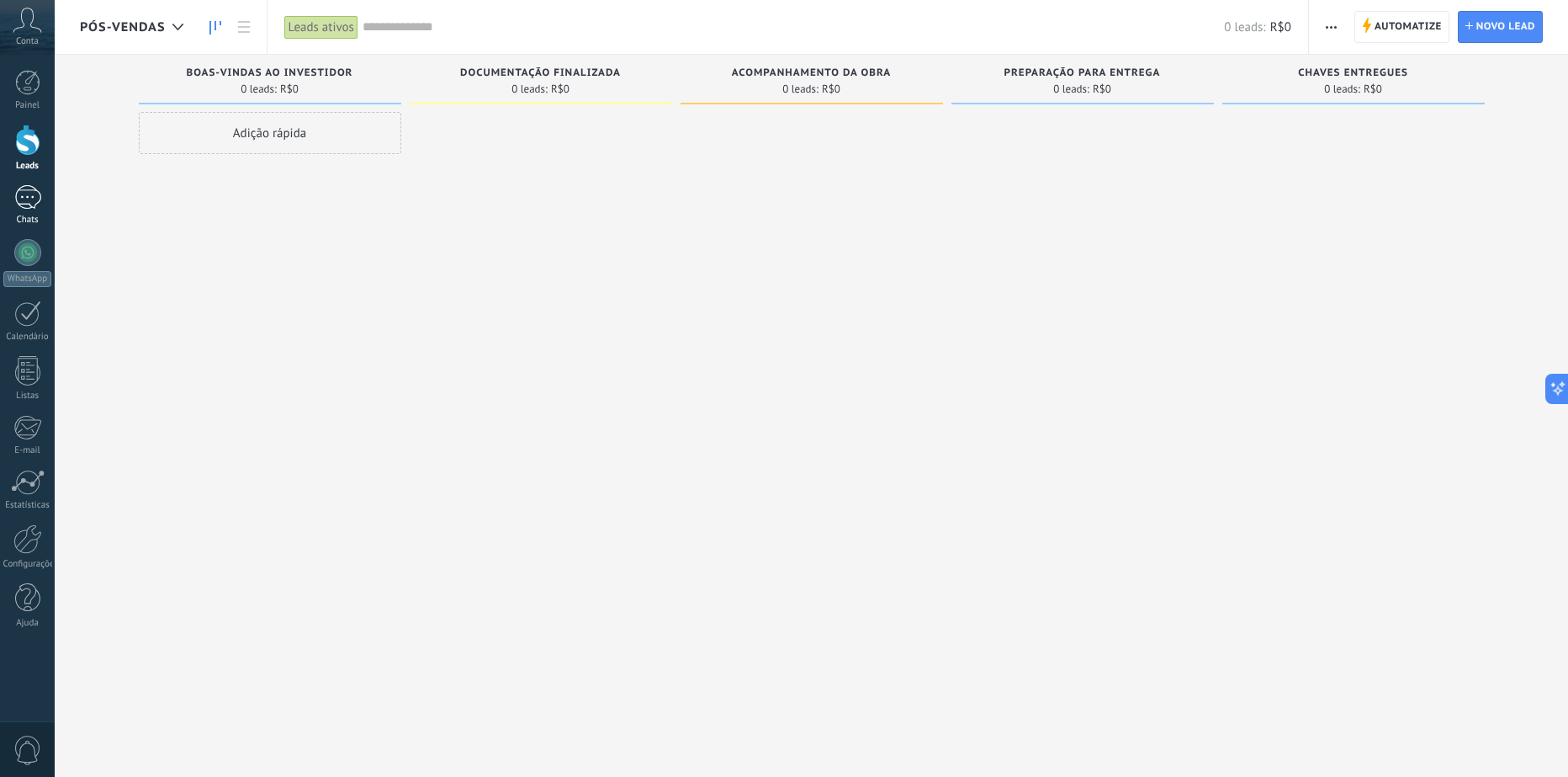
click at [31, 208] on div at bounding box center [28, 197] width 27 height 25
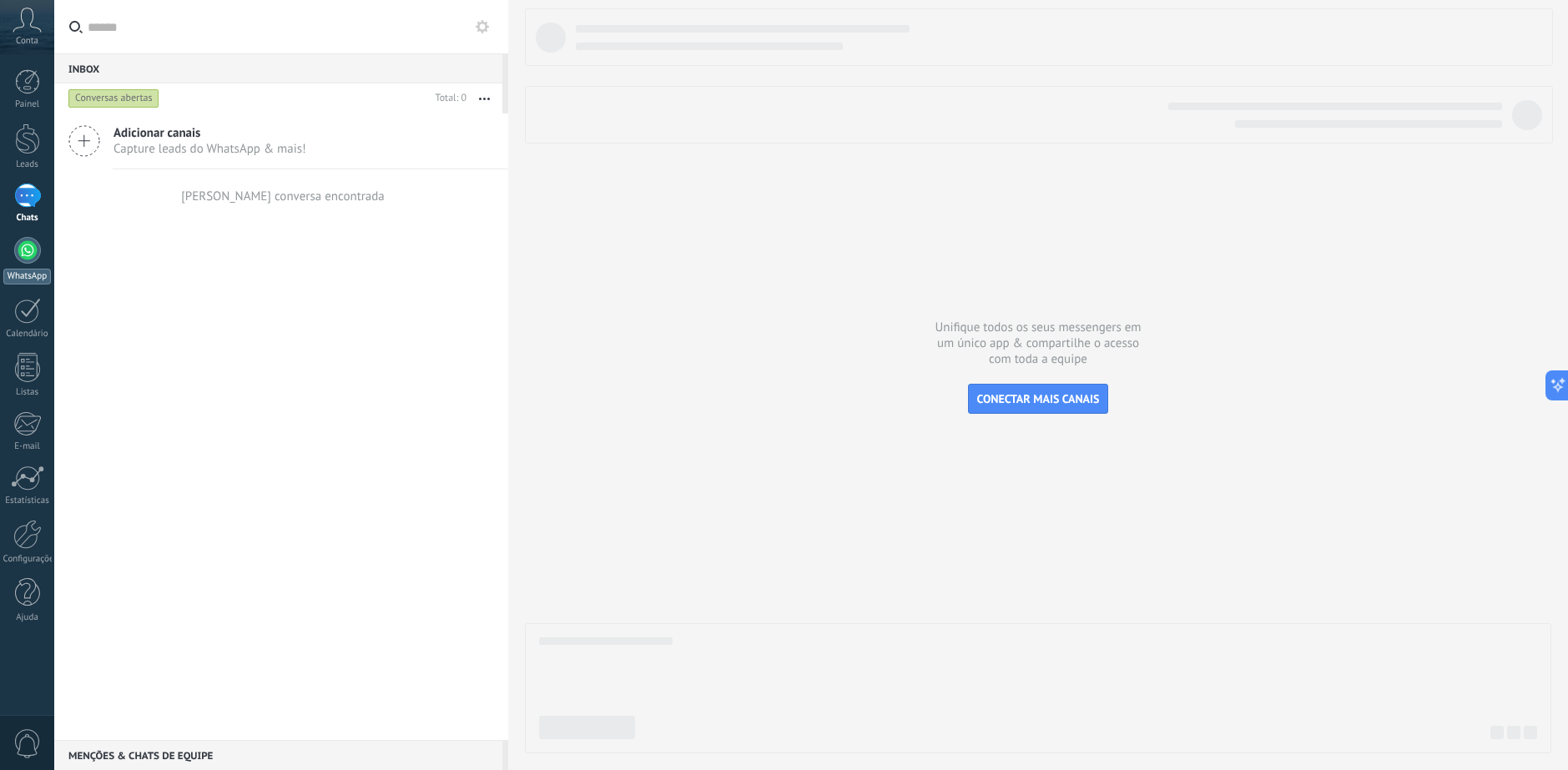
click at [22, 264] on link "WhatsApp" at bounding box center [26, 261] width 54 height 47
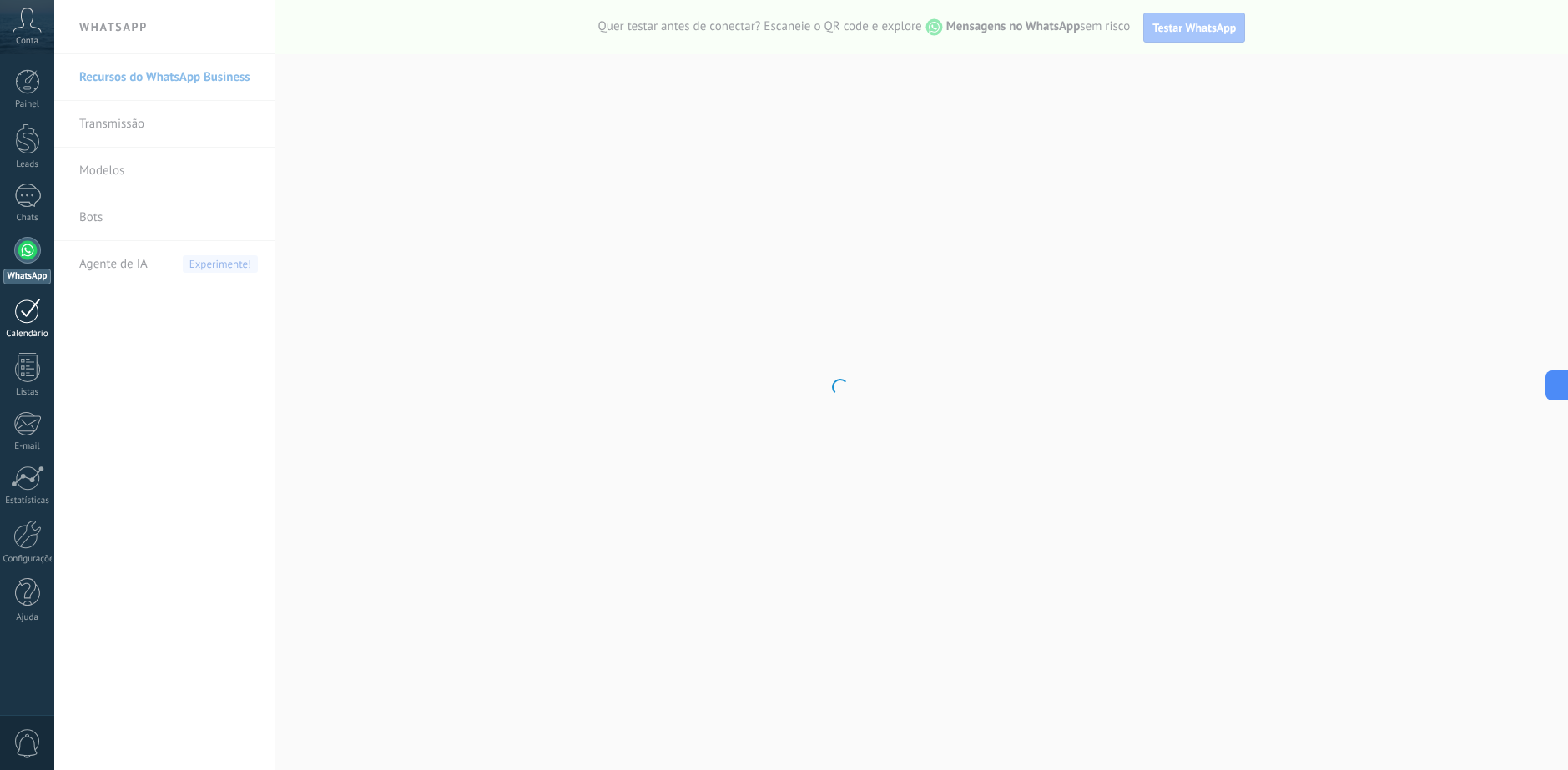
click at [29, 313] on div at bounding box center [27, 310] width 26 height 26
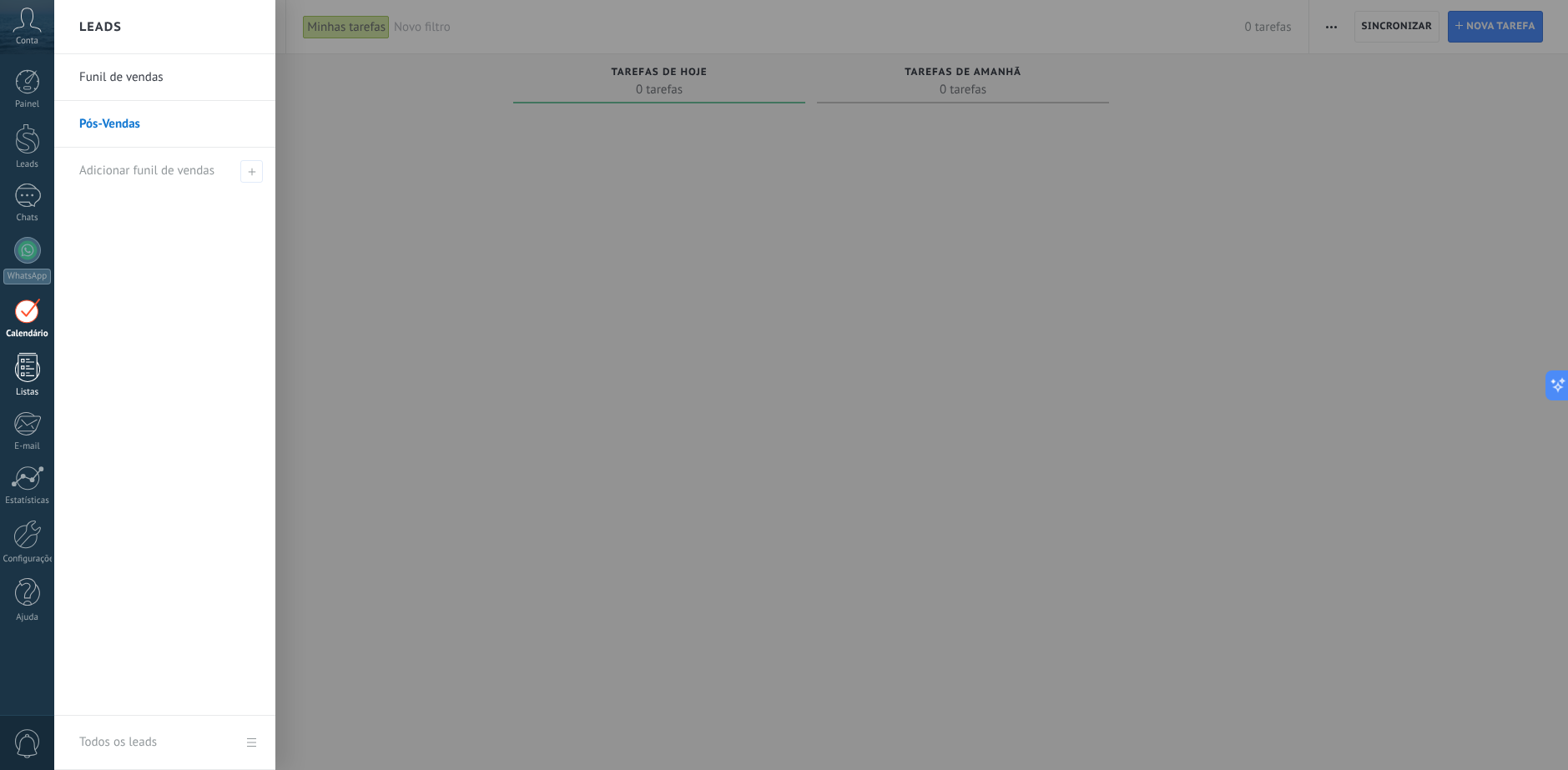
click at [26, 379] on div at bounding box center [26, 368] width 25 height 29
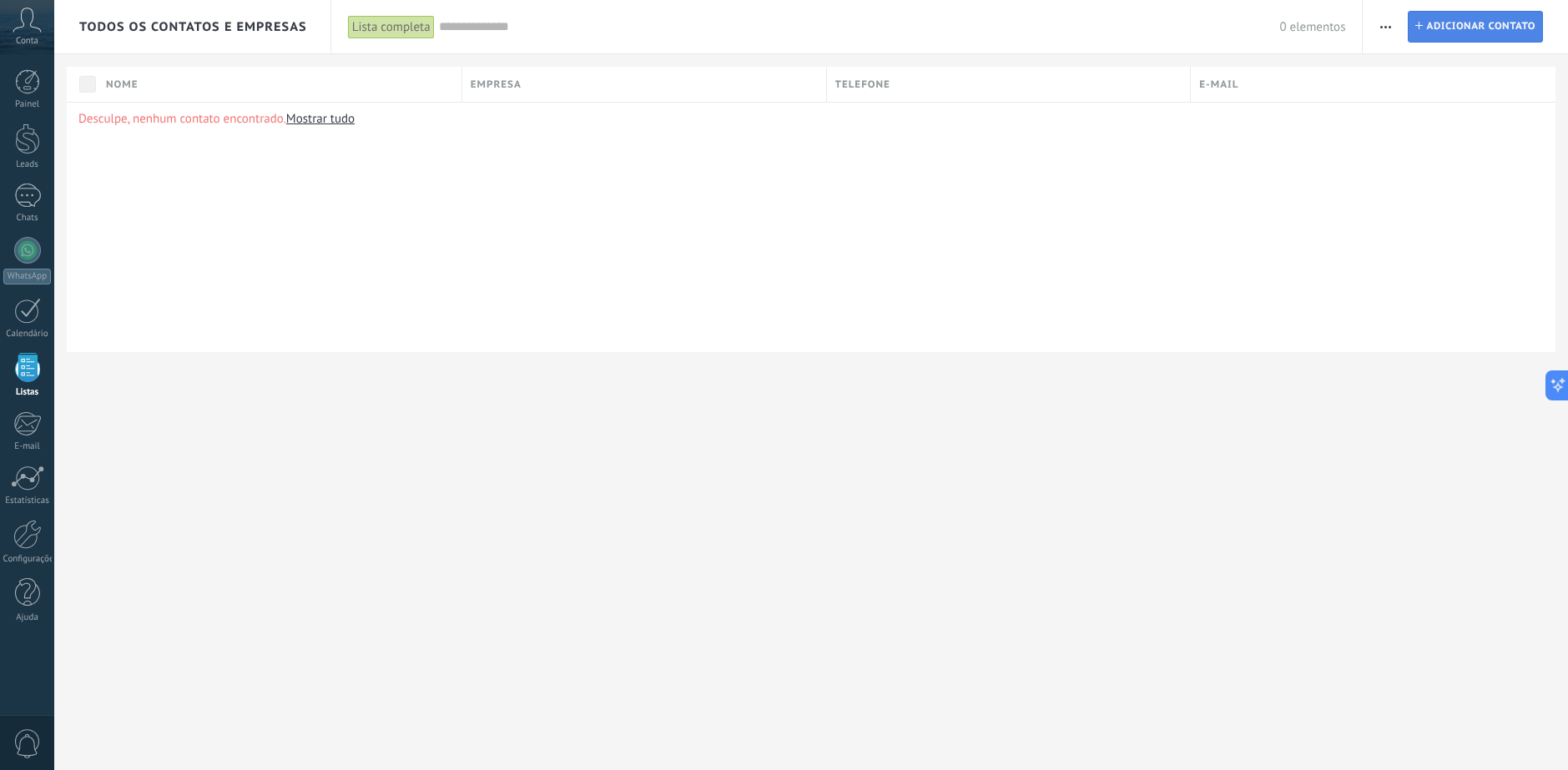
click at [1489, 38] on span "Adicionar contato" at bounding box center [1480, 26] width 110 height 30
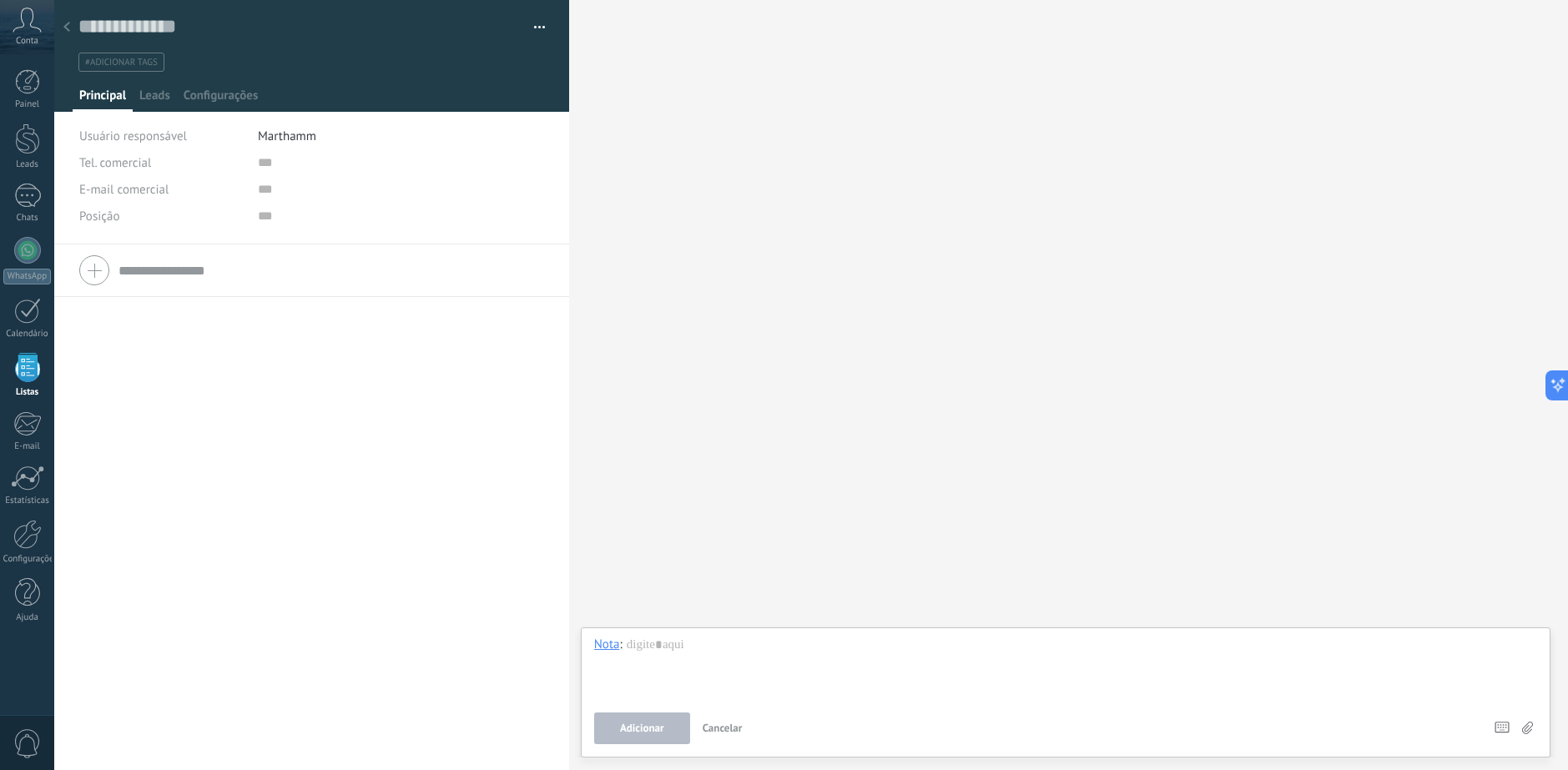
drag, startPoint x: 150, startPoint y: 233, endPoint x: 214, endPoint y: 158, distance: 98.6
click at [151, 231] on div "Tel. comercial Comercial direto Celular Faz Casa Outros Tel. comercial Ligar Co…" at bounding box center [312, 197] width 465 height 95
click at [247, 86] on div at bounding box center [311, 56] width 516 height 111
click at [231, 92] on span "Configurações" at bounding box center [220, 99] width 74 height 25
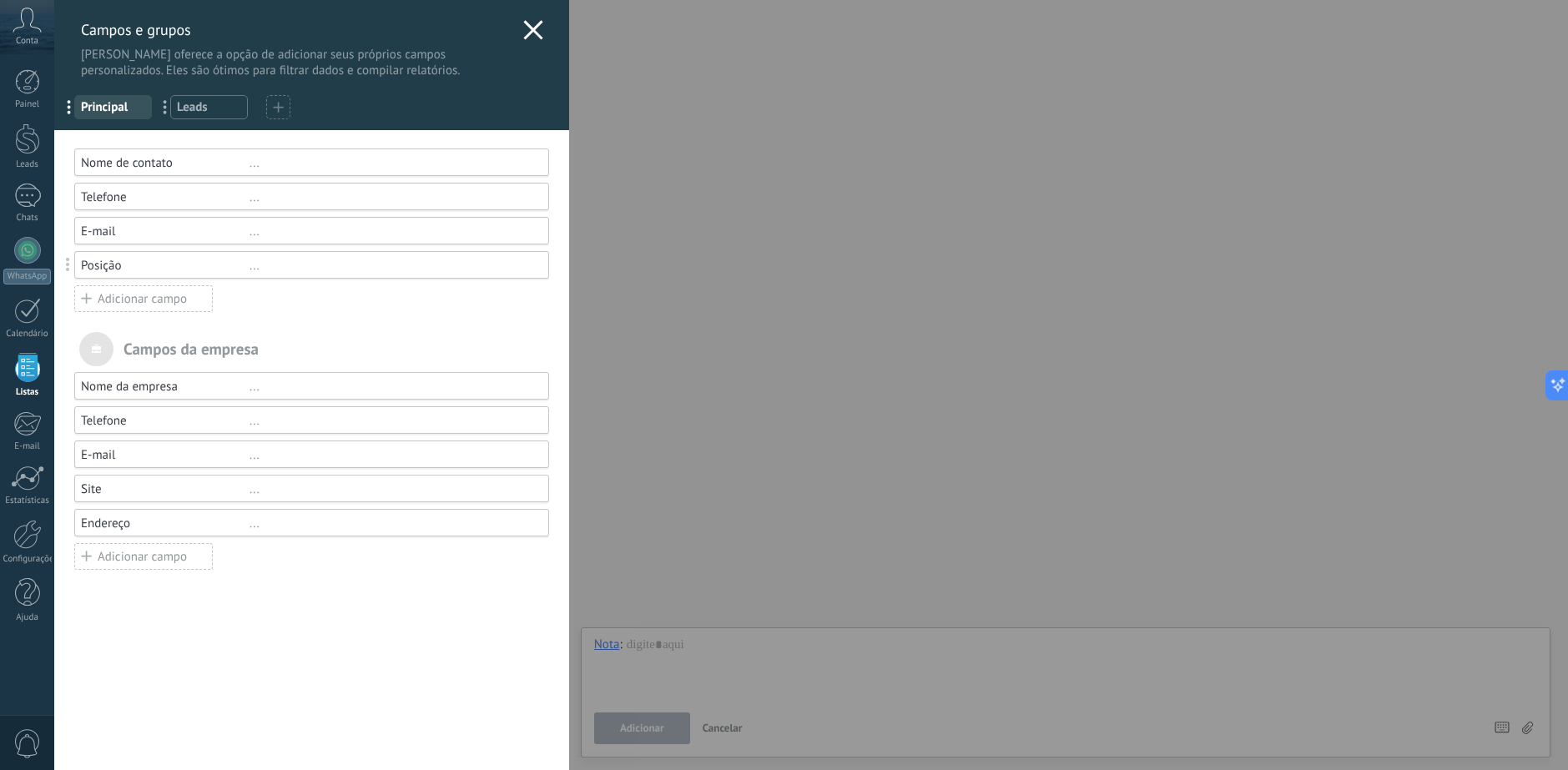
click at [144, 298] on div "Adicionar campo" at bounding box center [143, 298] width 139 height 26
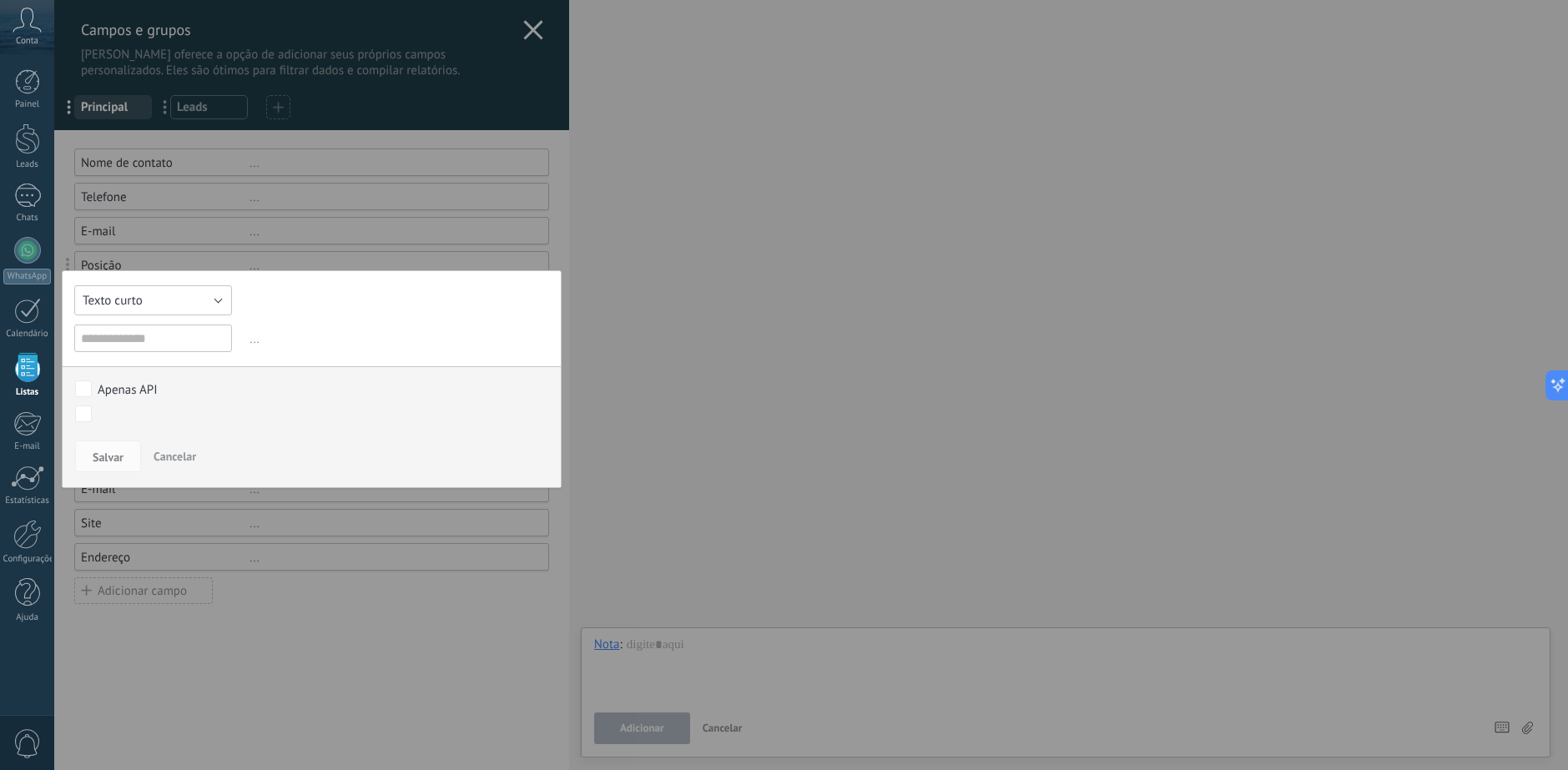
click at [147, 304] on button "Texto curto" at bounding box center [152, 300] width 158 height 30
click at [158, 304] on span "Texto curto" at bounding box center [144, 300] width 162 height 16
click at [131, 330] on input "text" at bounding box center [152, 338] width 158 height 27
paste input "**********"
type input "**********"
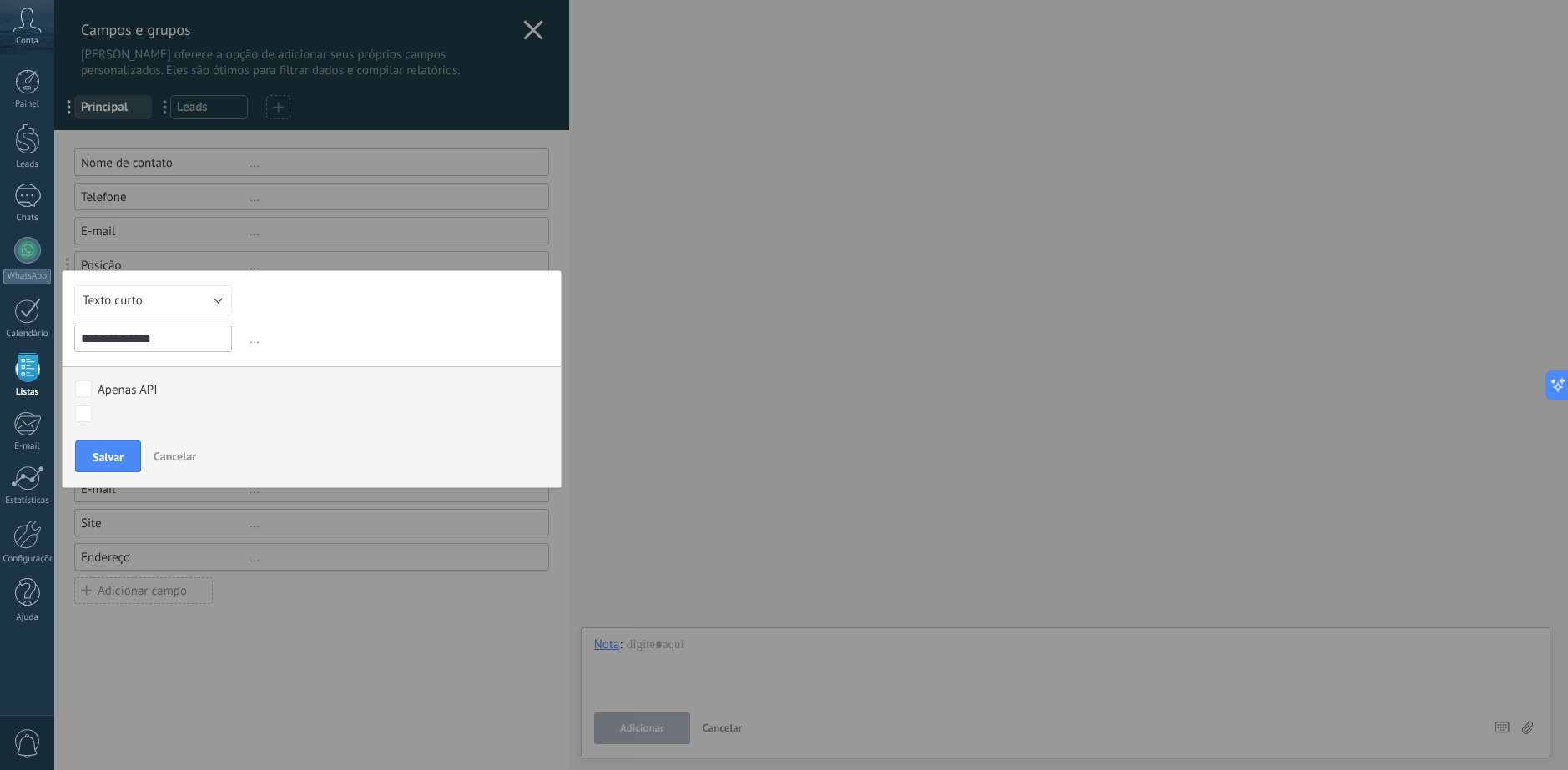
click at [92, 388] on label "Apenas API" at bounding box center [308, 389] width 467 height 18
click at [507, 39] on div at bounding box center [311, 385] width 515 height 770
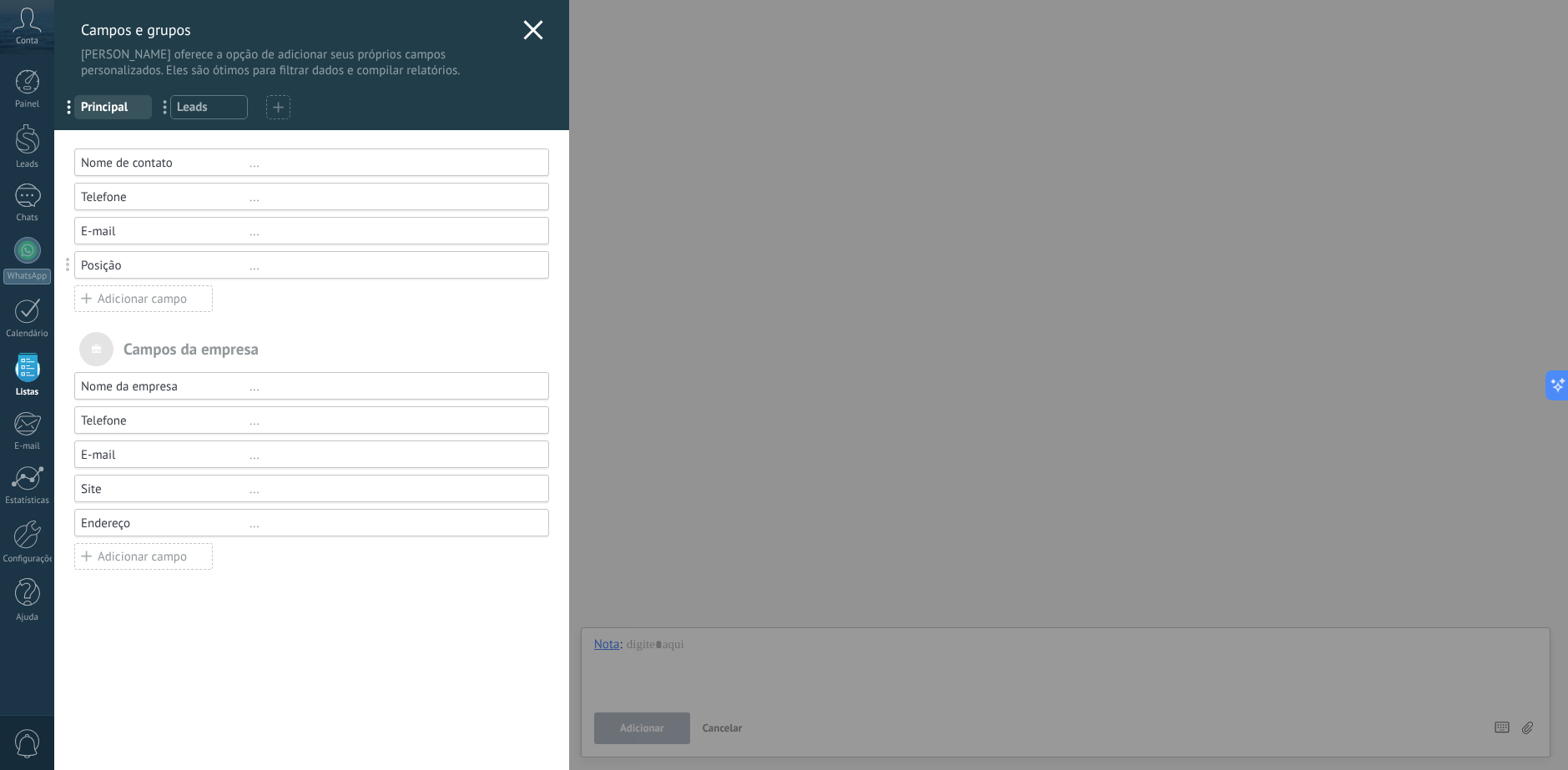
click at [525, 30] on icon at bounding box center [533, 30] width 20 height 20
